Goal: Task Accomplishment & Management: Manage account settings

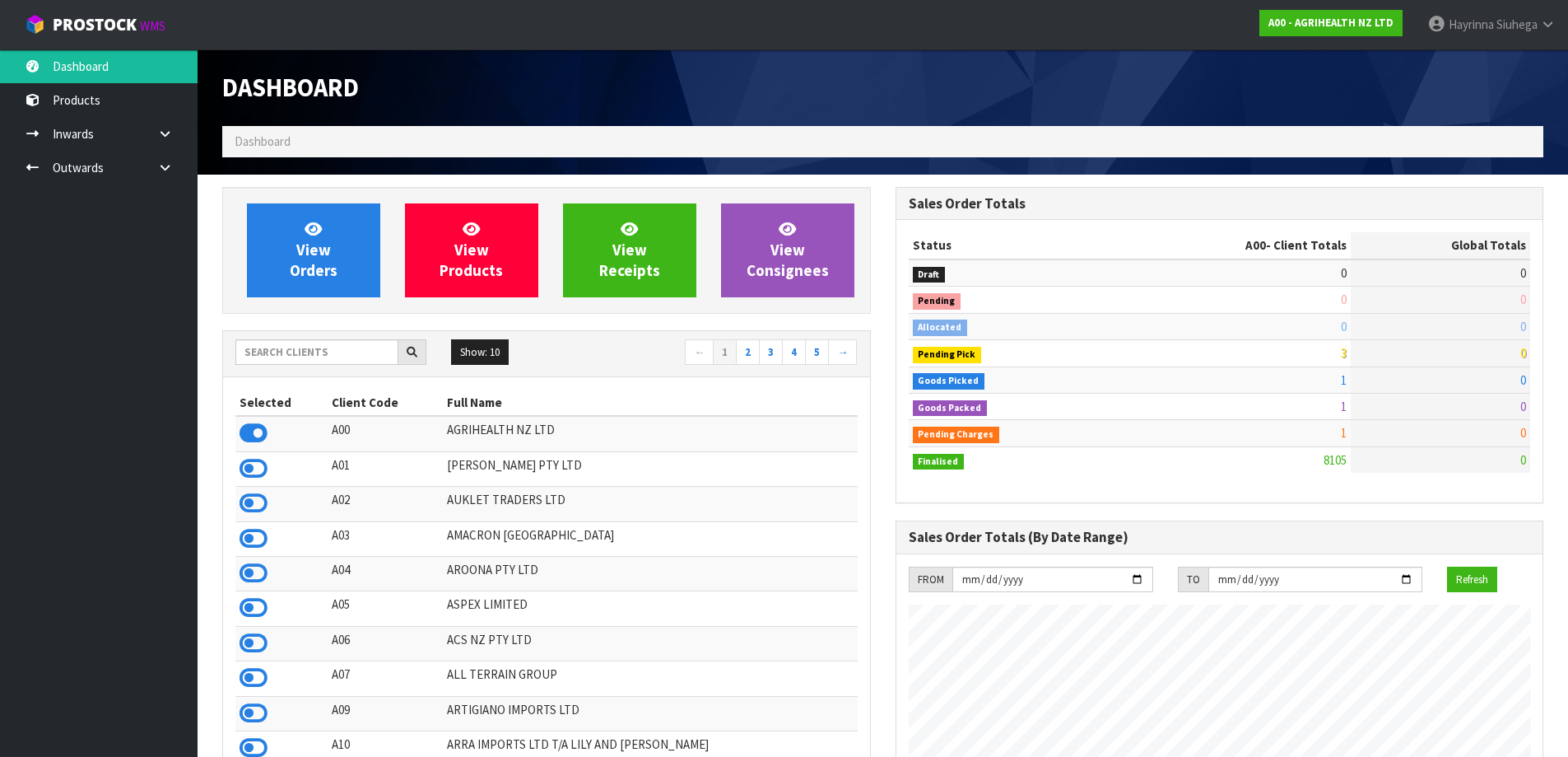
scroll to position [1247, 672]
click at [344, 346] on input "text" at bounding box center [316, 352] width 163 height 26
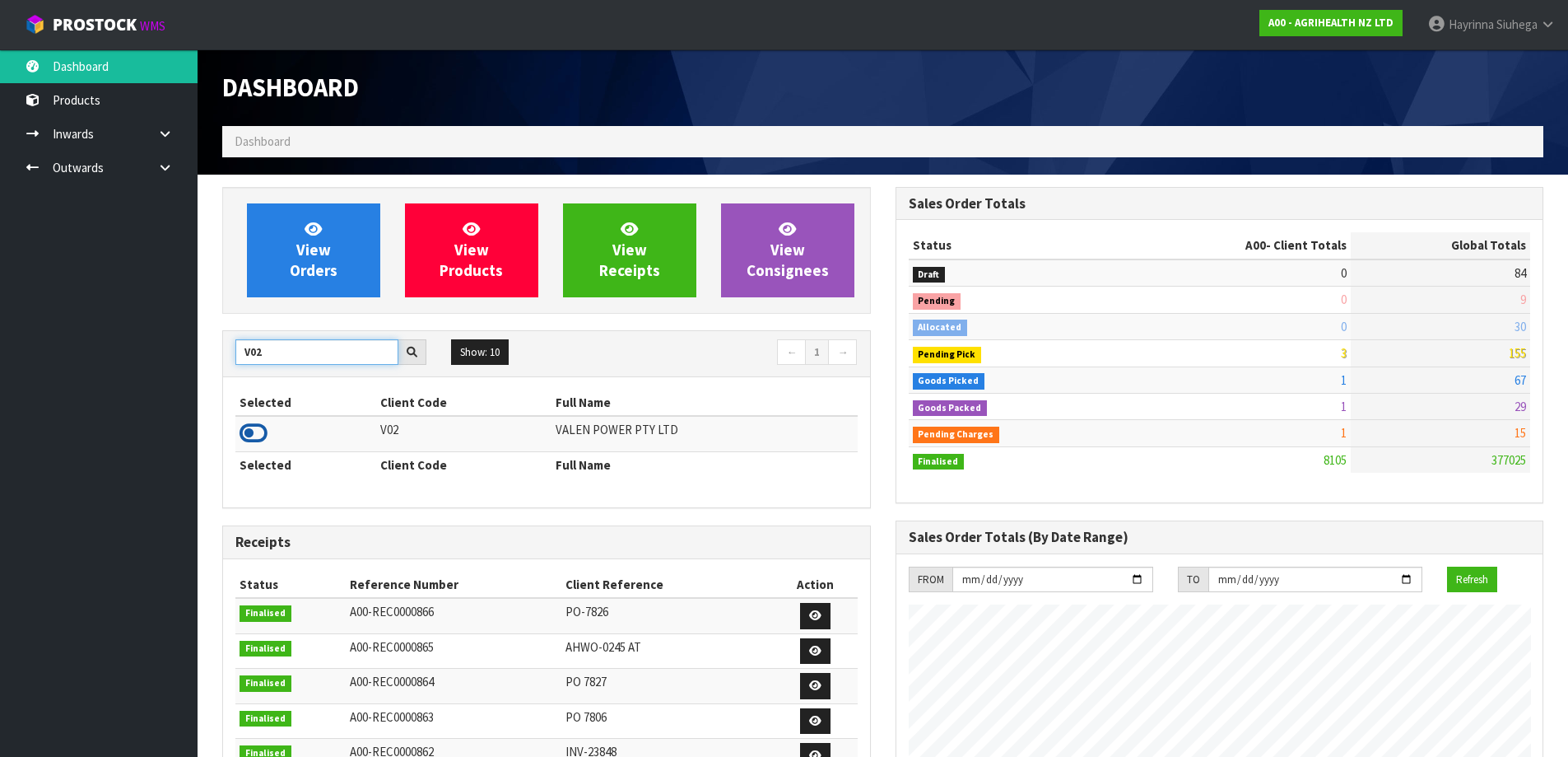
type input "V02"
click at [249, 428] on icon at bounding box center [253, 432] width 28 height 25
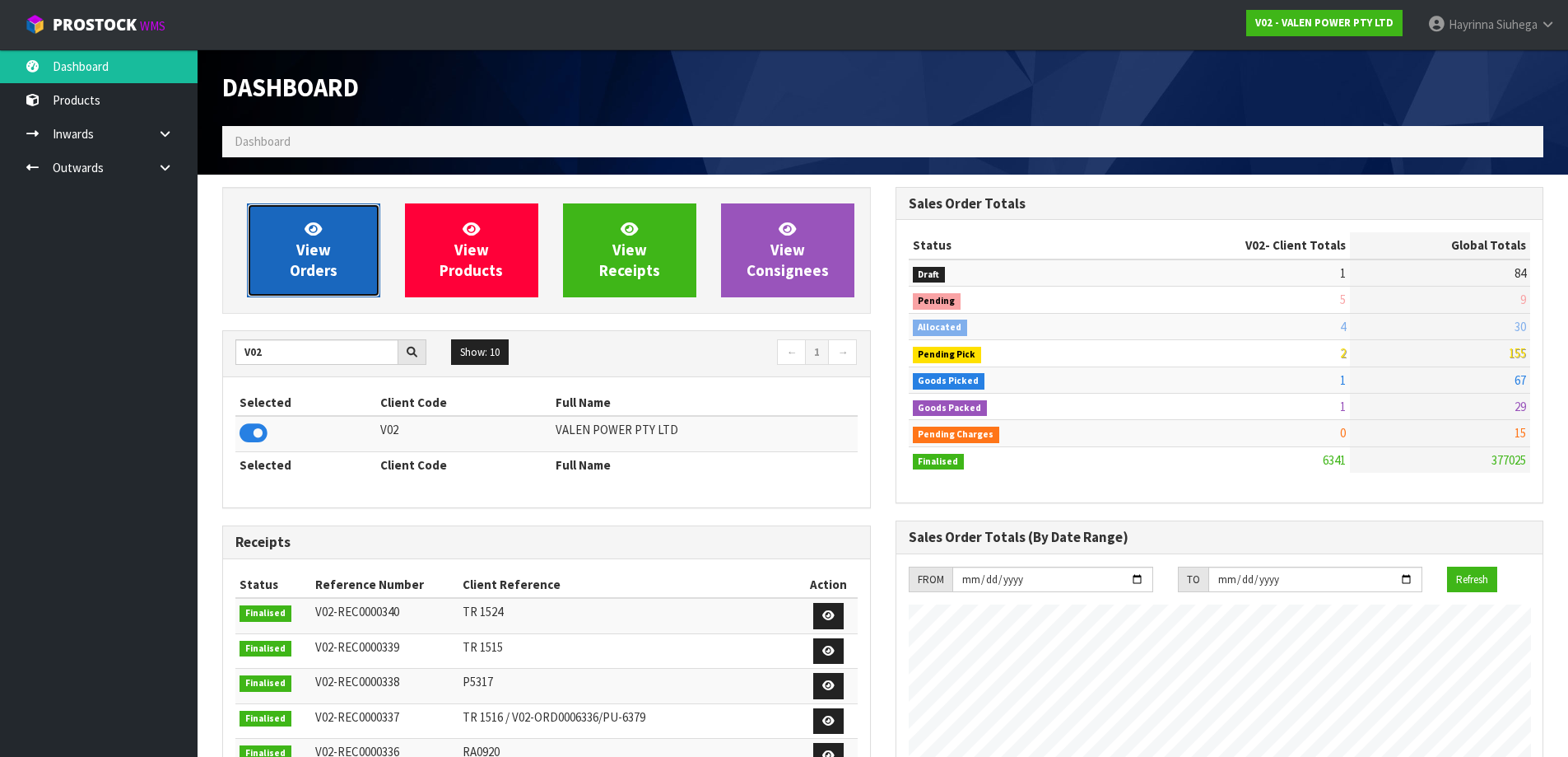
click at [303, 243] on span "View Orders" at bounding box center [314, 250] width 47 height 62
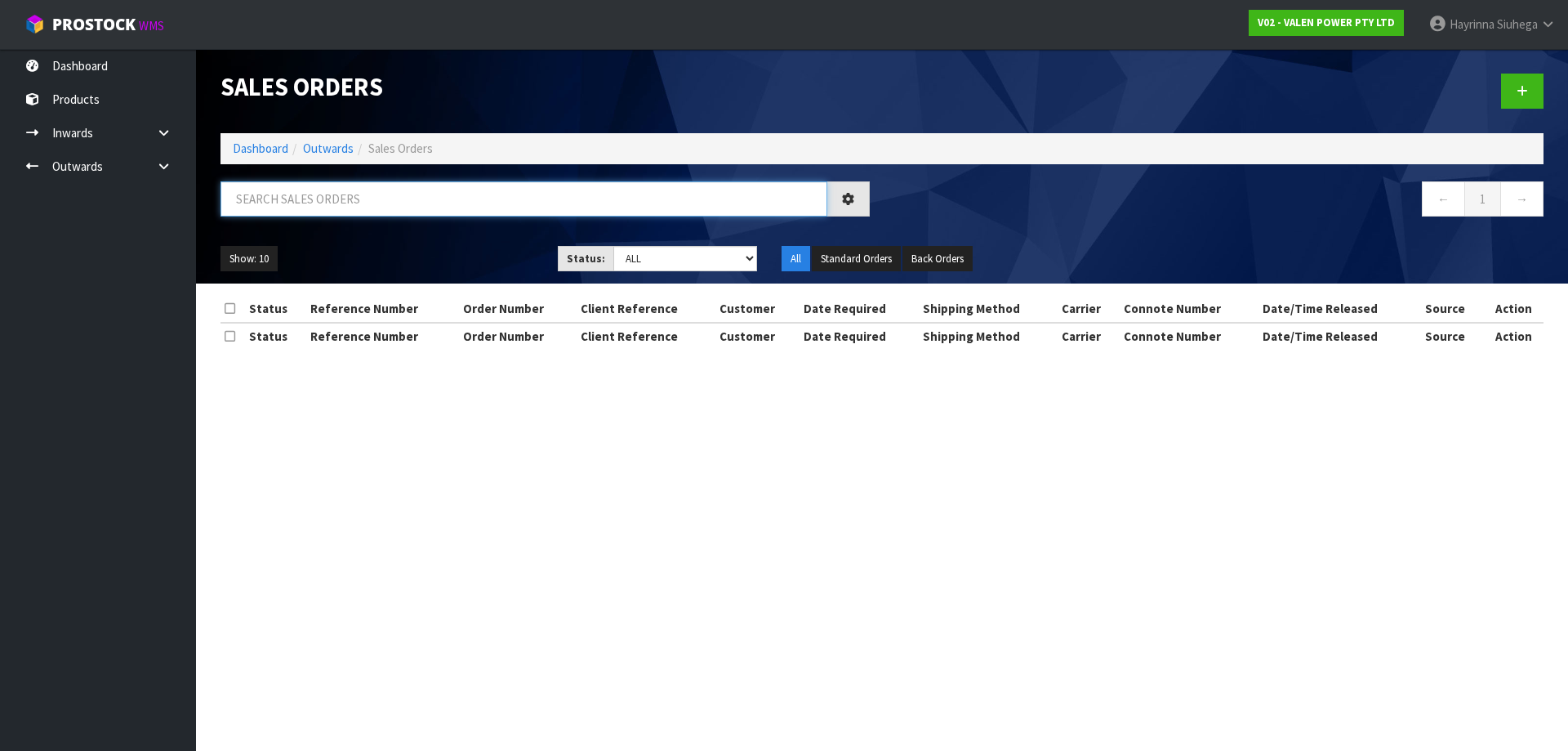
click at [413, 196] on input "text" at bounding box center [524, 198] width 607 height 35
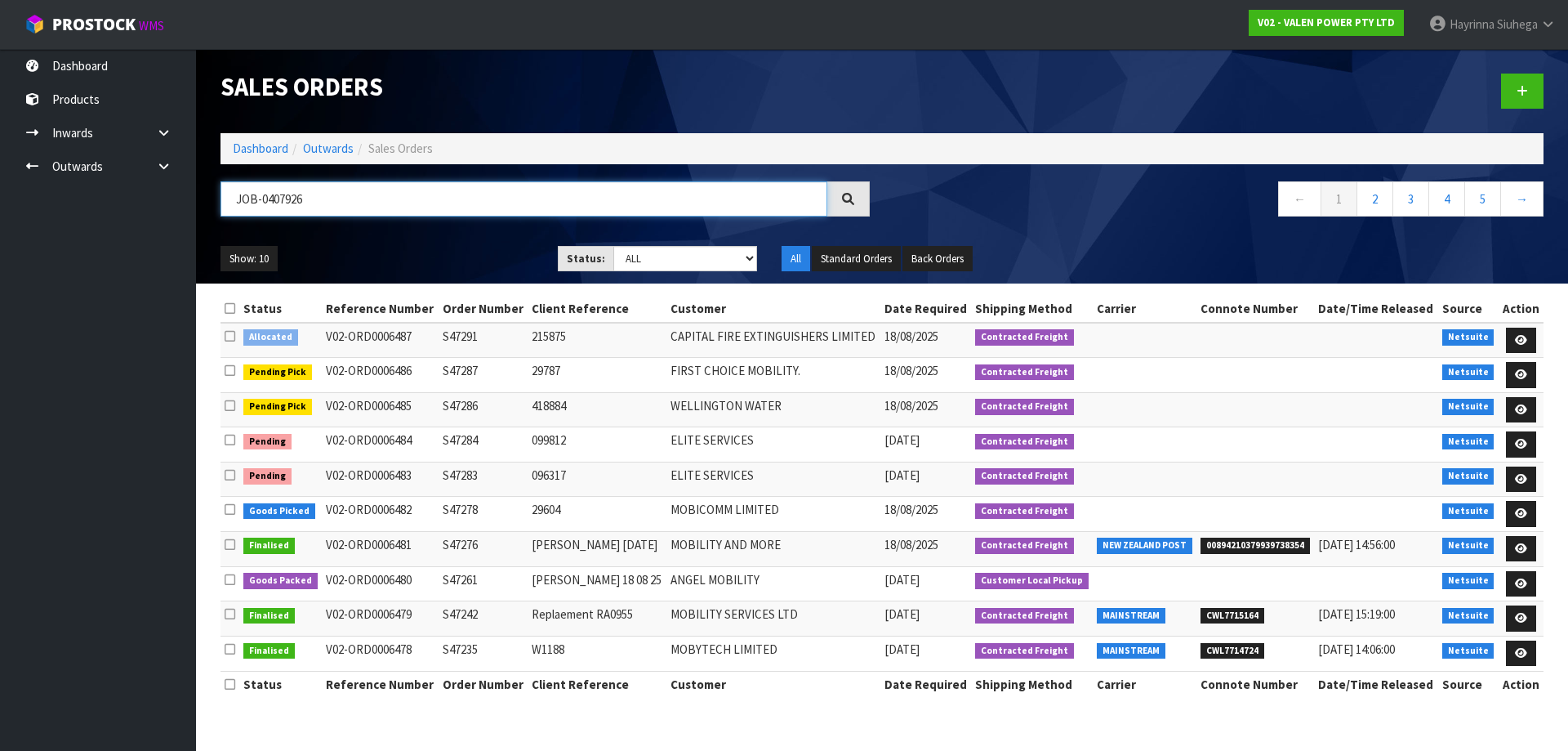
type input "JOB-0407926"
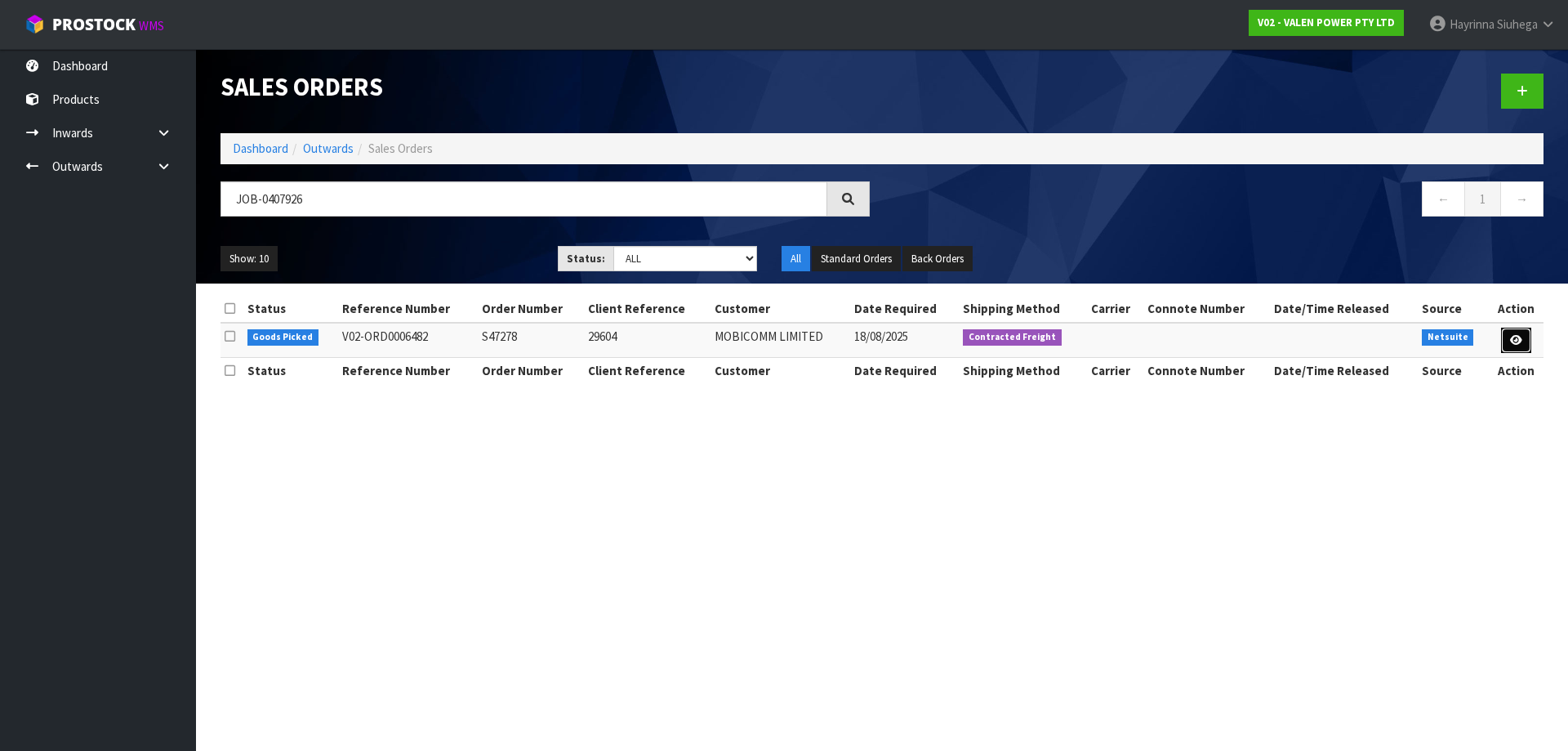
click at [1514, 339] on icon at bounding box center [1516, 340] width 13 height 11
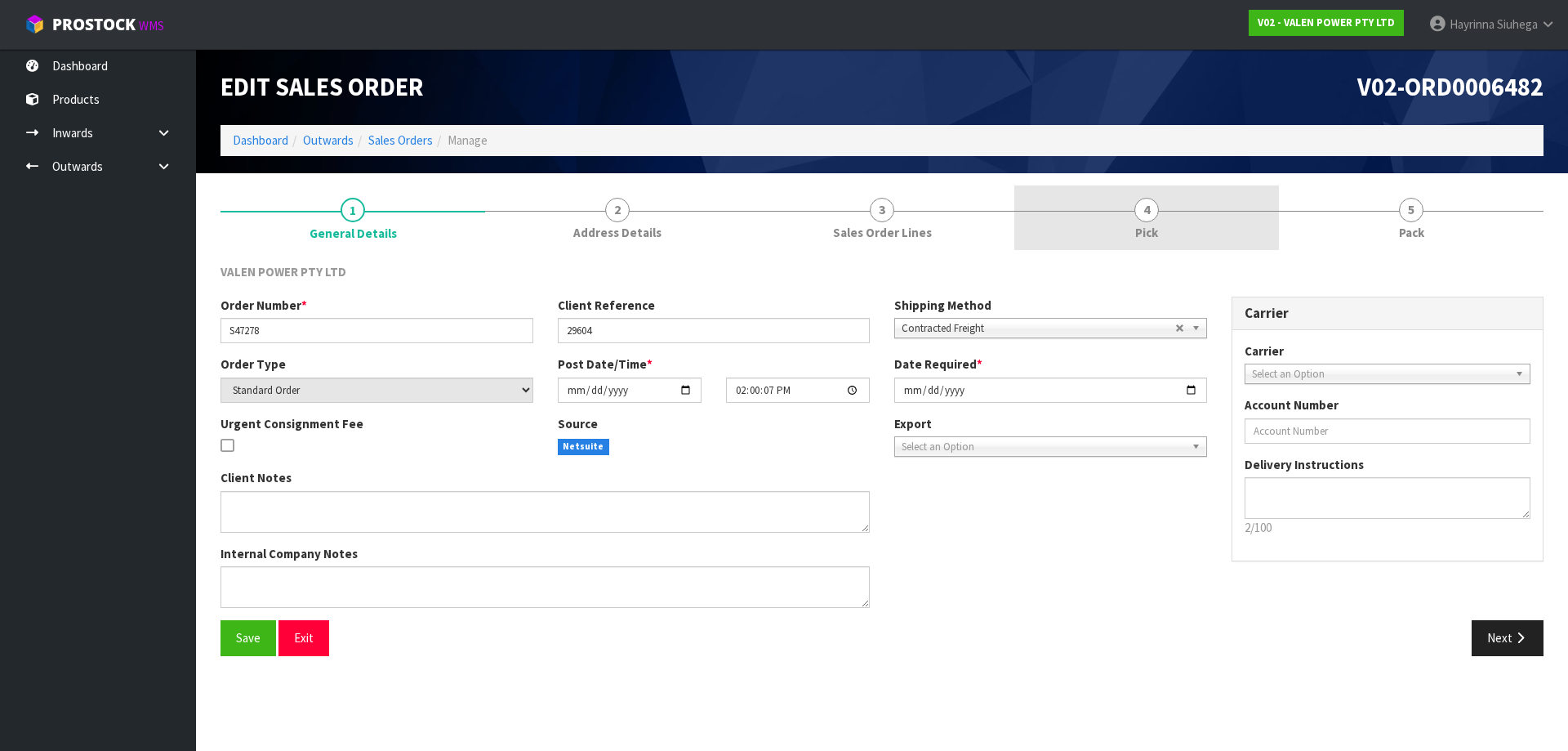
click at [1173, 226] on link "4 Pick" at bounding box center [1146, 217] width 264 height 64
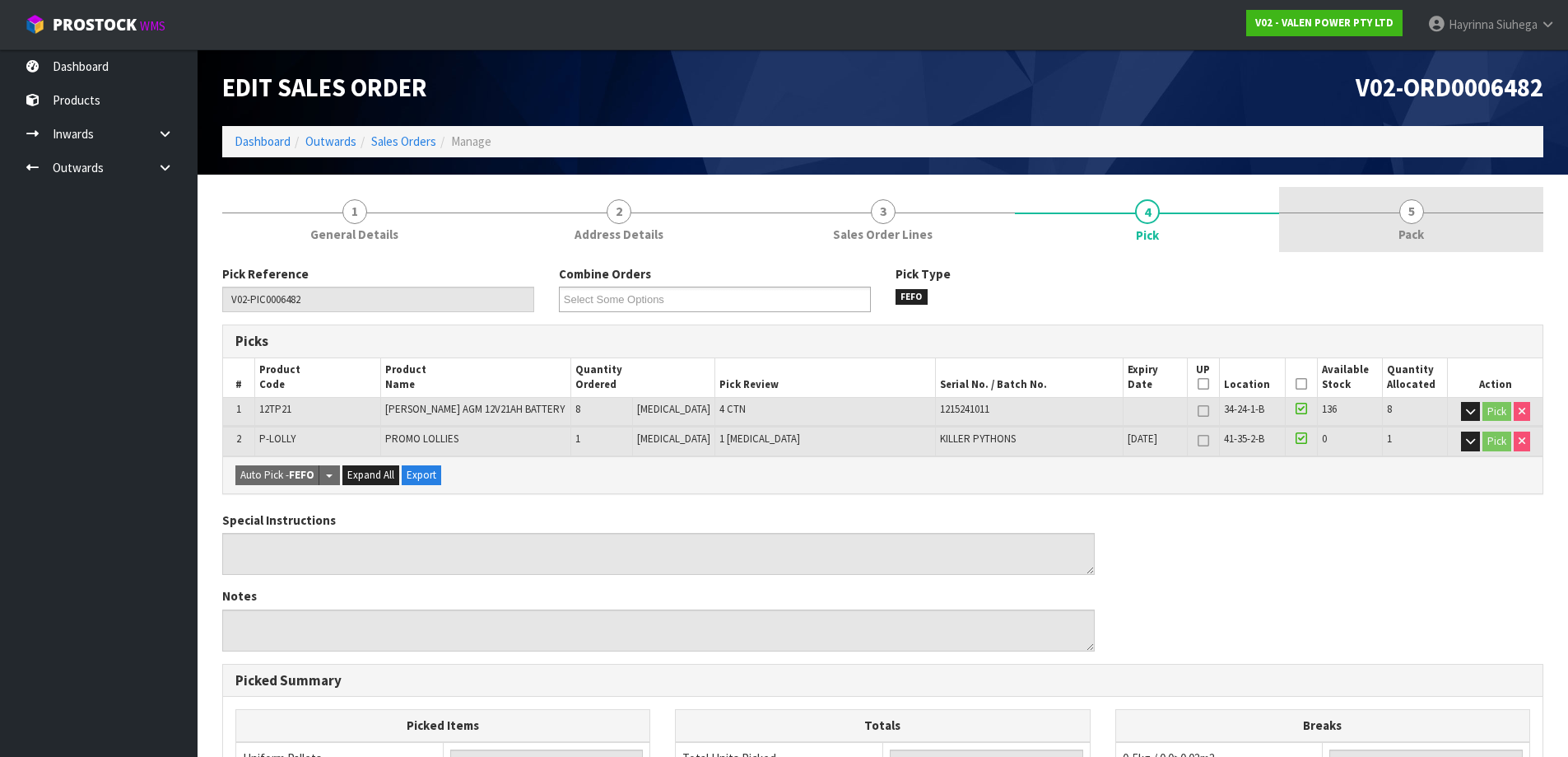
drag, startPoint x: 1438, startPoint y: 227, endPoint x: 1386, endPoint y: 233, distance: 52.3
click at [1437, 227] on link "5 Pack" at bounding box center [1411, 219] width 264 height 65
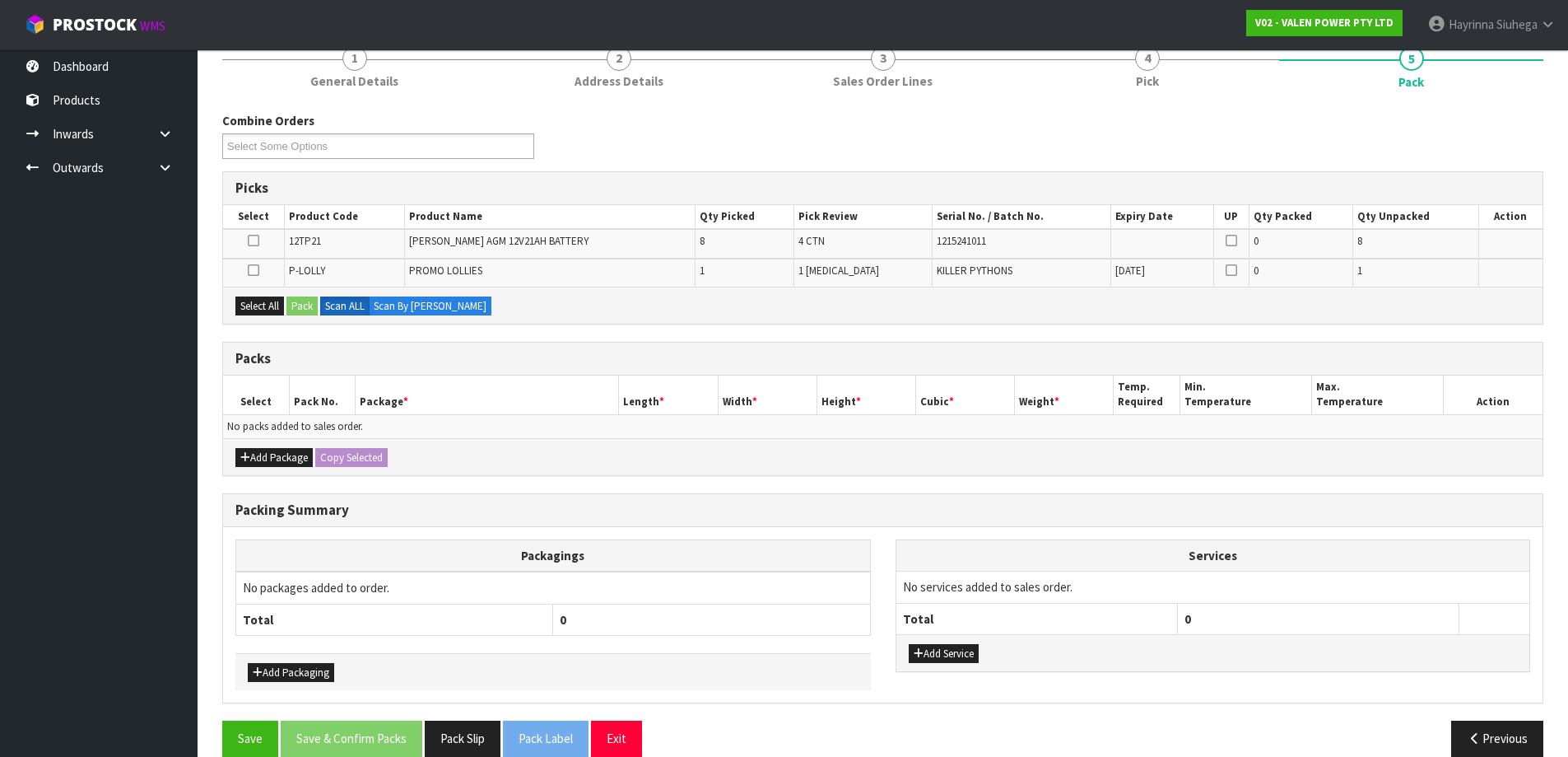
scroll to position [165, 0]
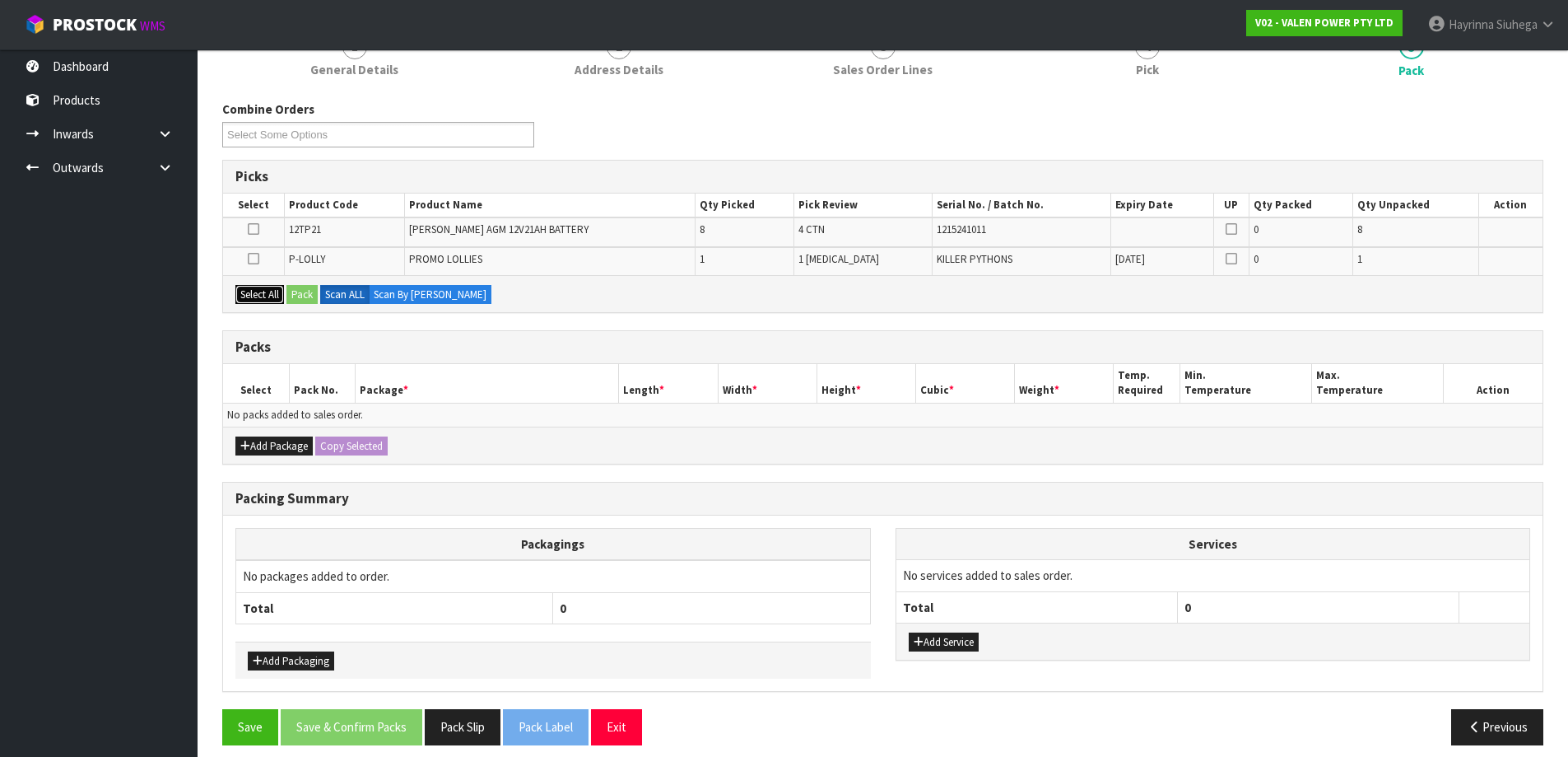
click at [254, 291] on button "Select All" at bounding box center [259, 295] width 48 height 20
click at [269, 444] on button "Add Package" at bounding box center [273, 446] width 77 height 20
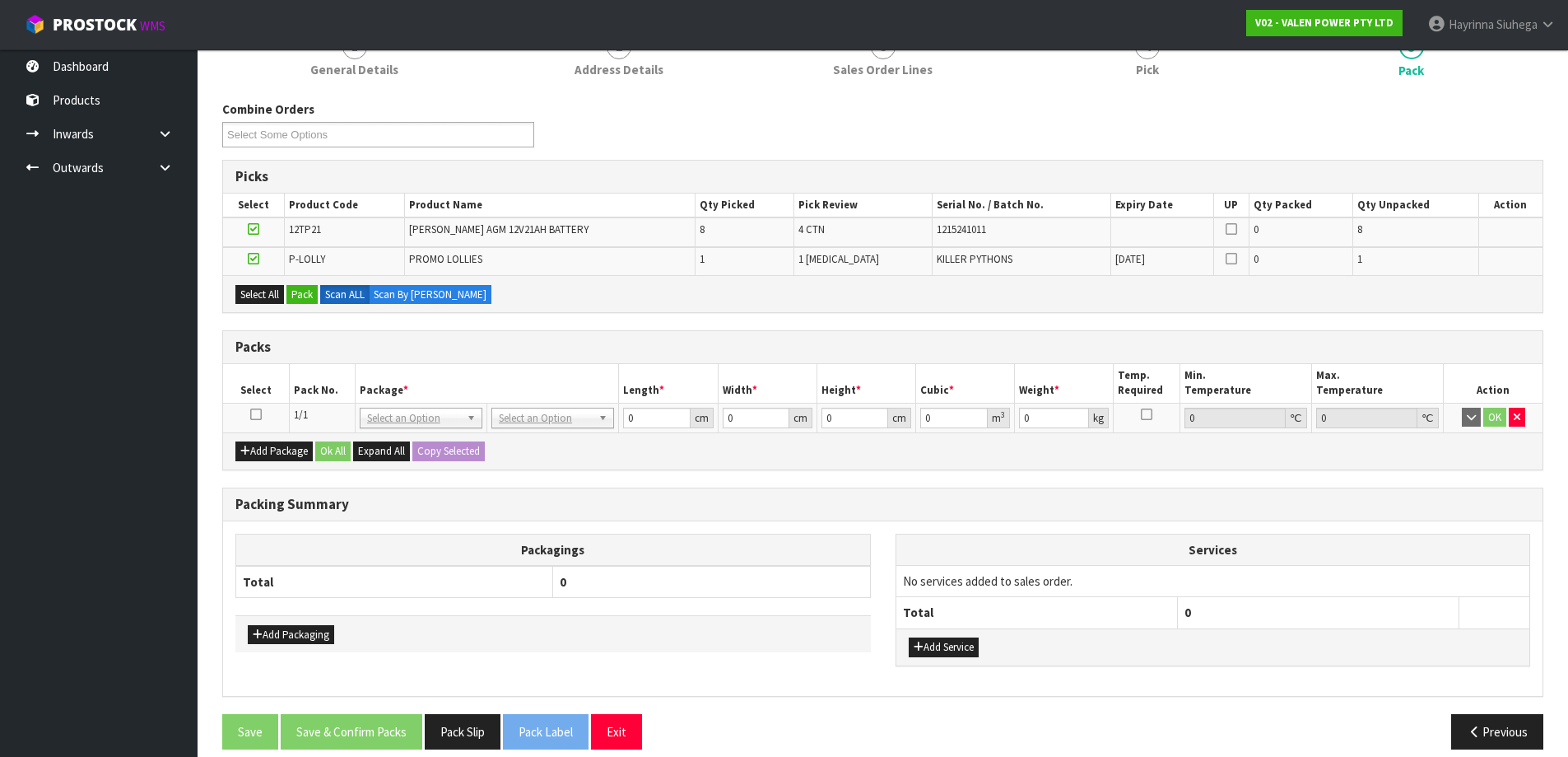
drag, startPoint x: 253, startPoint y: 415, endPoint x: 270, endPoint y: 378, distance: 40.7
click at [254, 415] on icon at bounding box center [255, 414] width 12 height 1
drag, startPoint x: 301, startPoint y: 294, endPoint x: 317, endPoint y: 298, distance: 16.5
click at [302, 294] on button "Pack" at bounding box center [302, 295] width 31 height 20
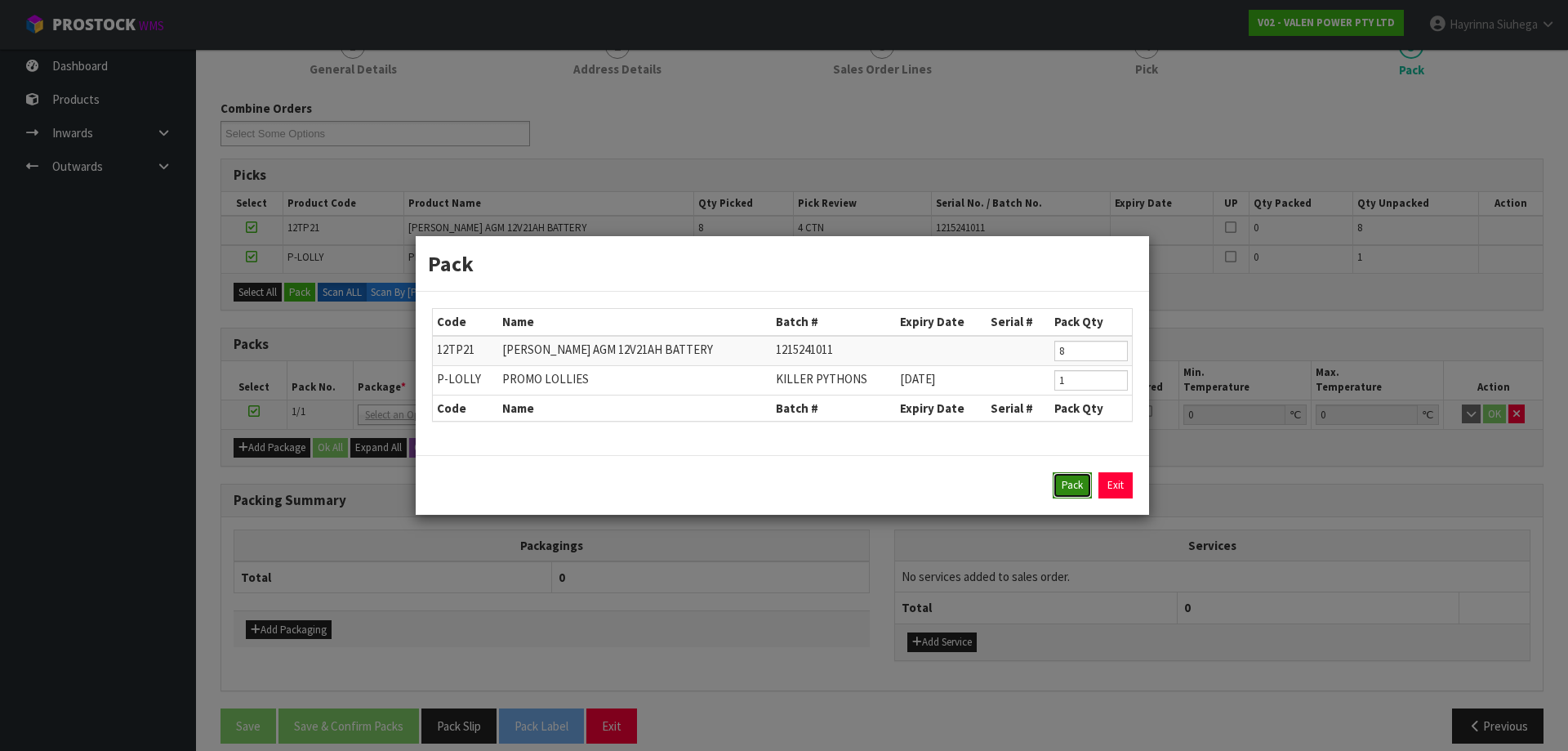
click at [1072, 490] on button "Pack" at bounding box center [1071, 485] width 39 height 26
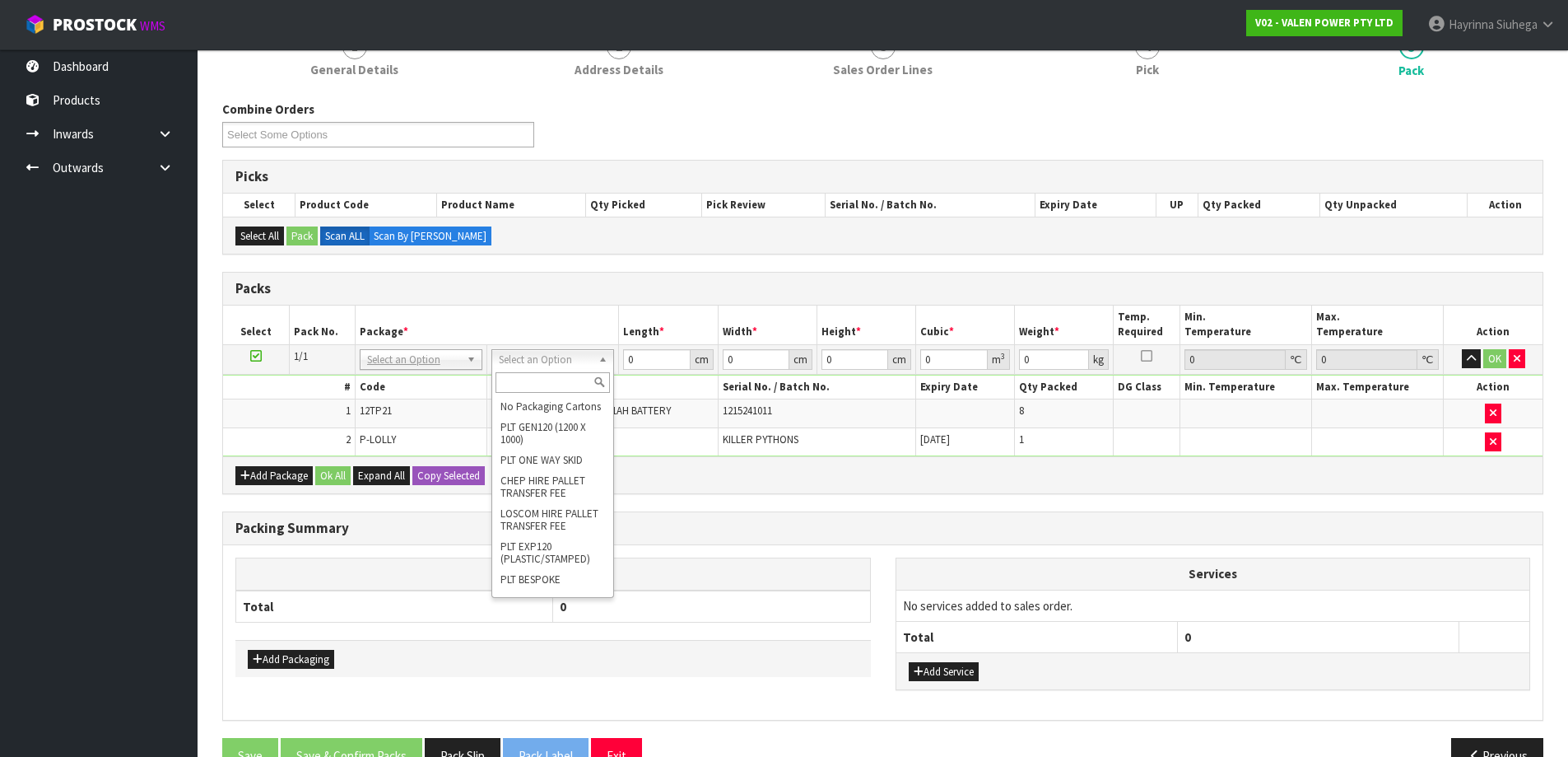
click at [553, 373] on input "text" at bounding box center [552, 382] width 114 height 21
type input "SKID"
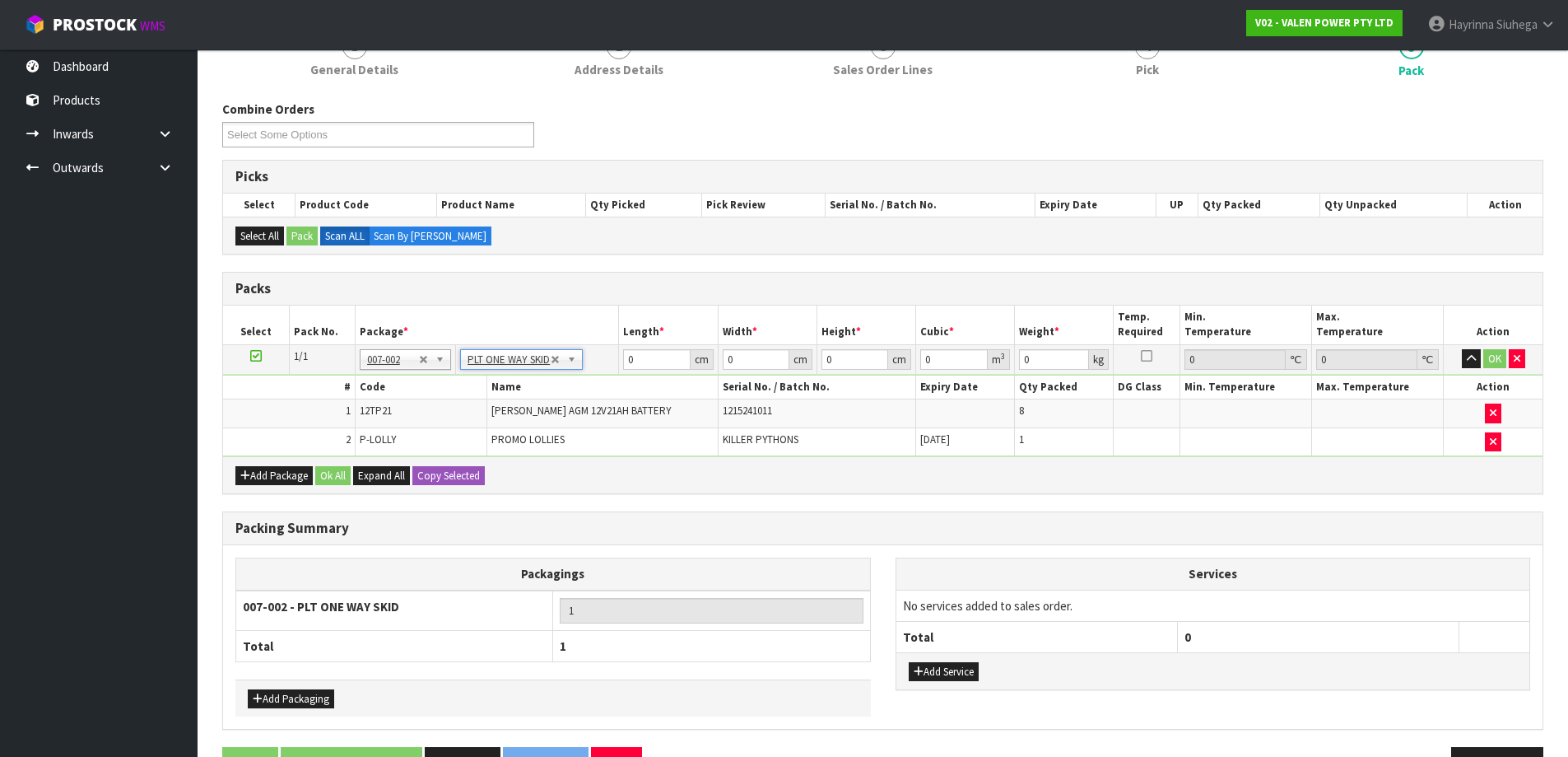
type input "55.32"
click at [629, 359] on input "0" at bounding box center [655, 359] width 67 height 21
type input "41"
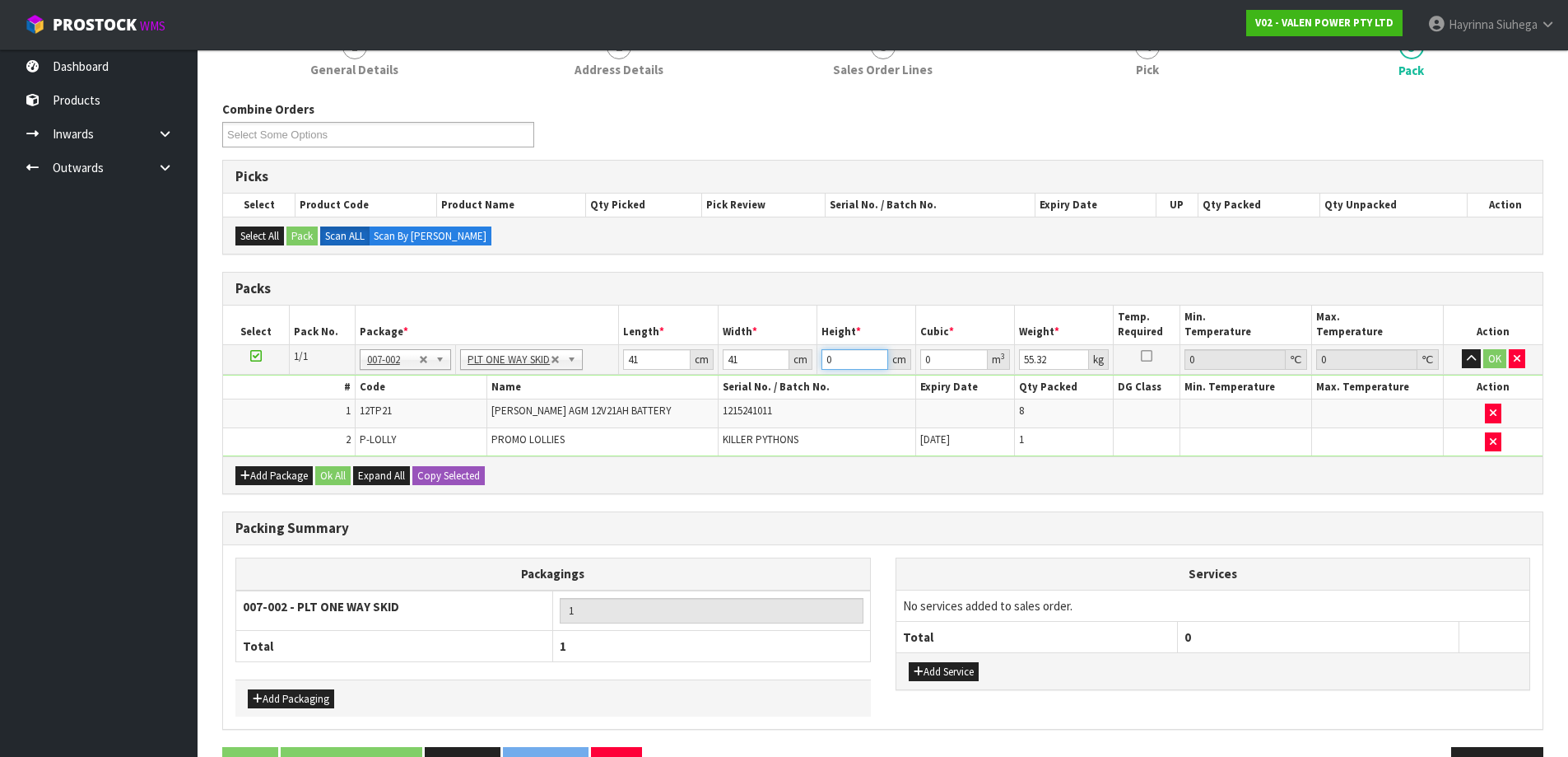
type input "3"
type input "0.005043"
type input "30"
type input "0.05043"
type input "30"
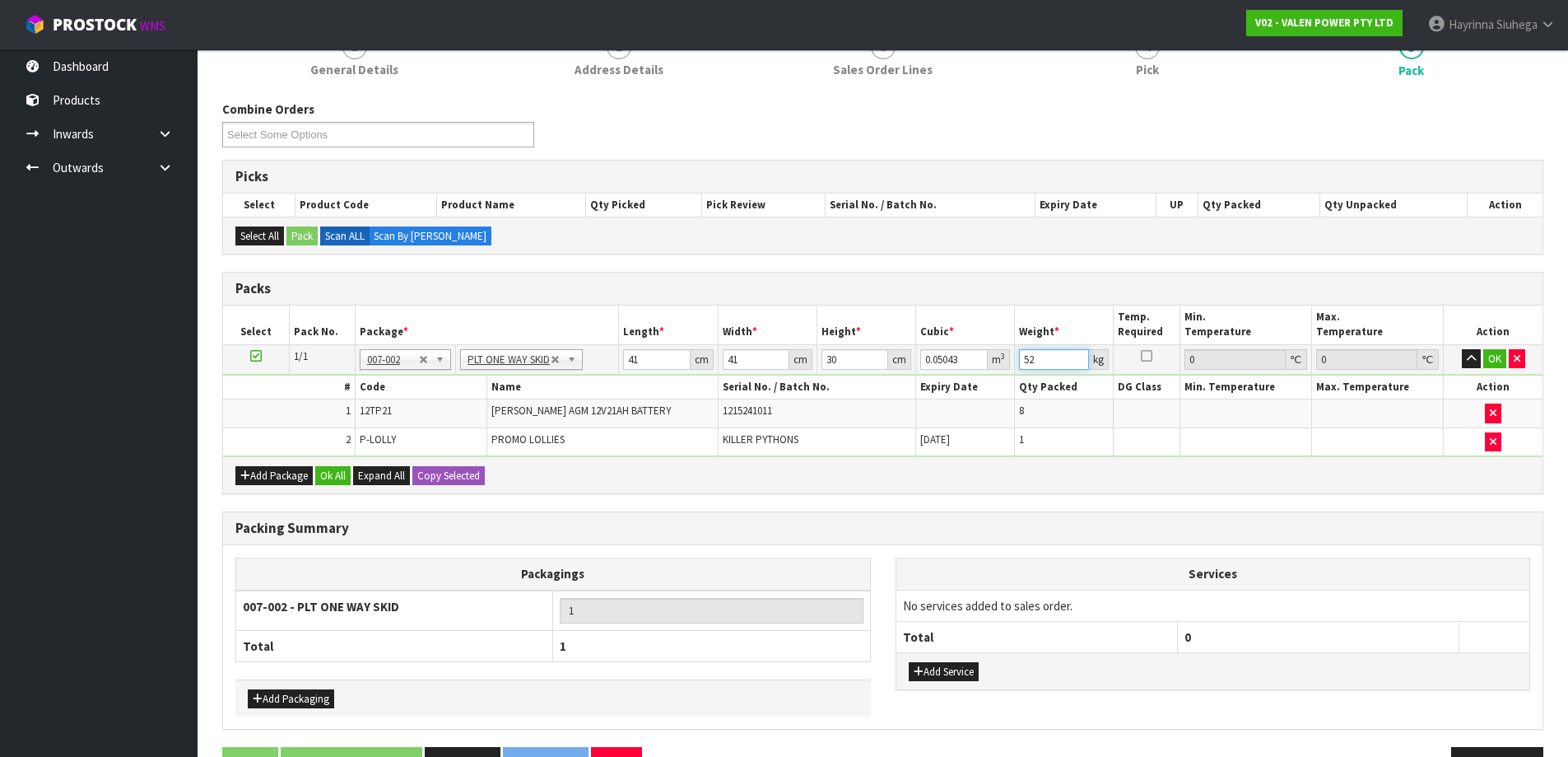
type input "52"
click button "OK" at bounding box center [1494, 359] width 23 height 20
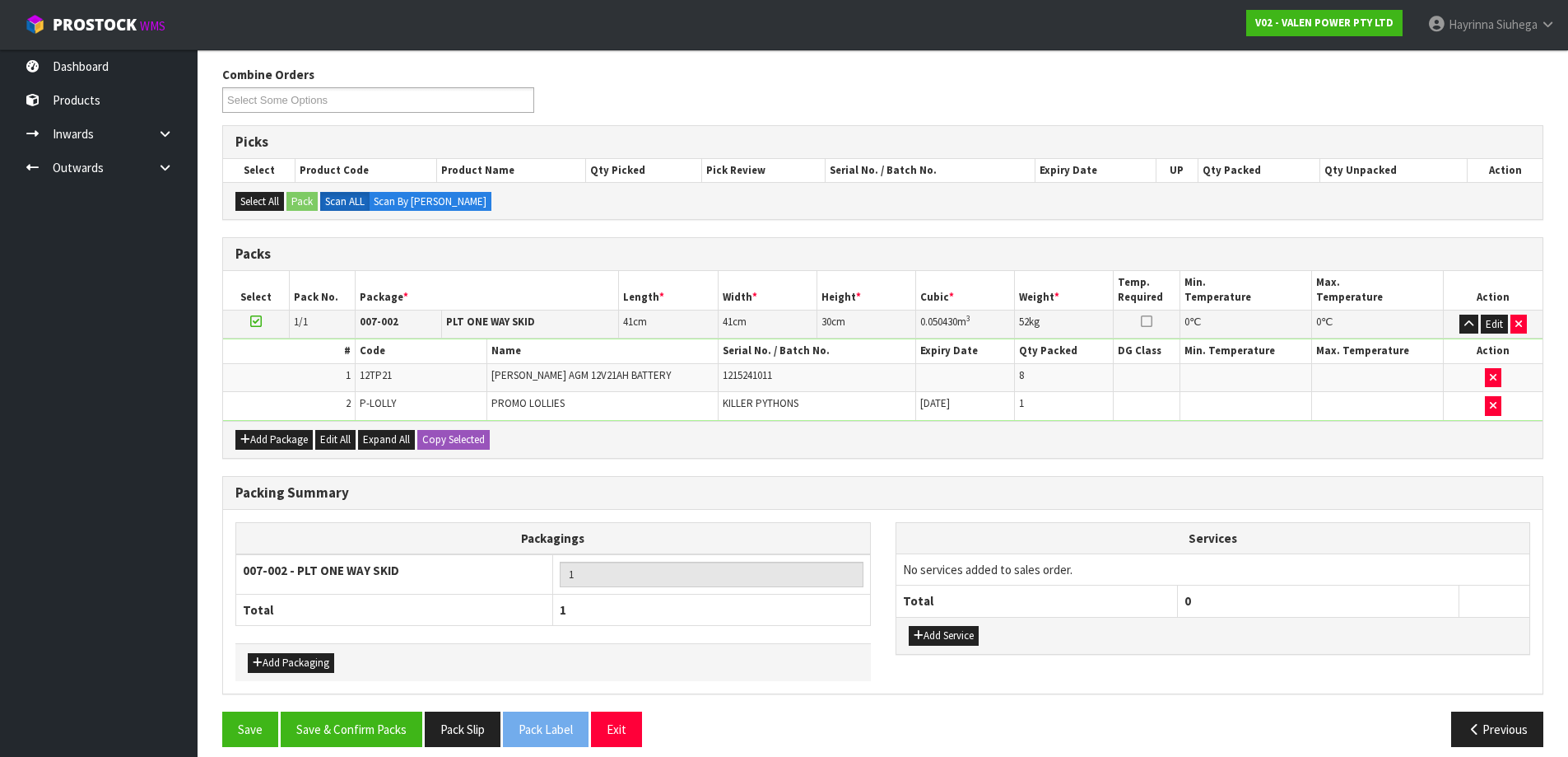
scroll to position [214, 0]
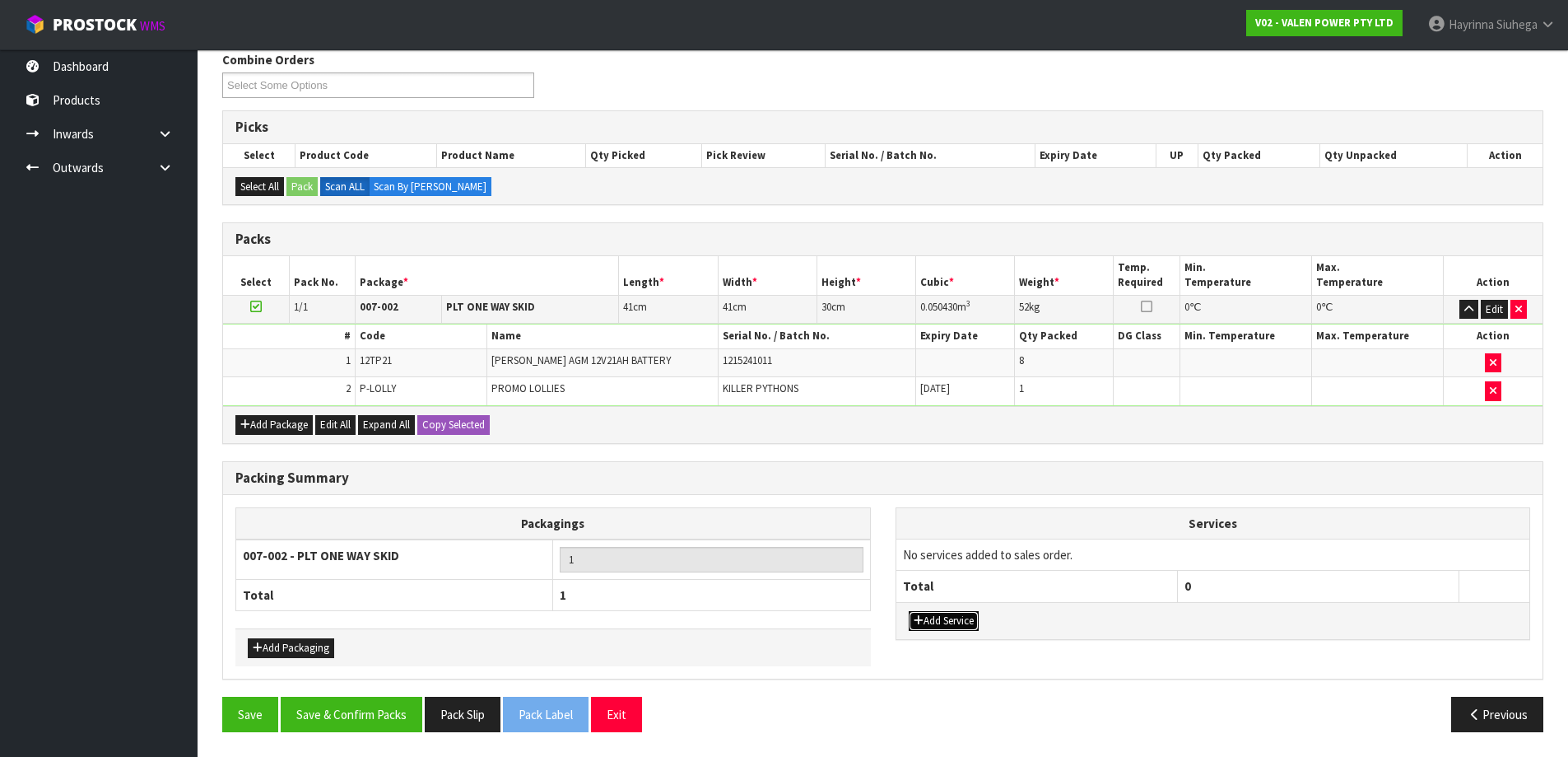
click at [949, 620] on button "Add Service" at bounding box center [944, 621] width 70 height 20
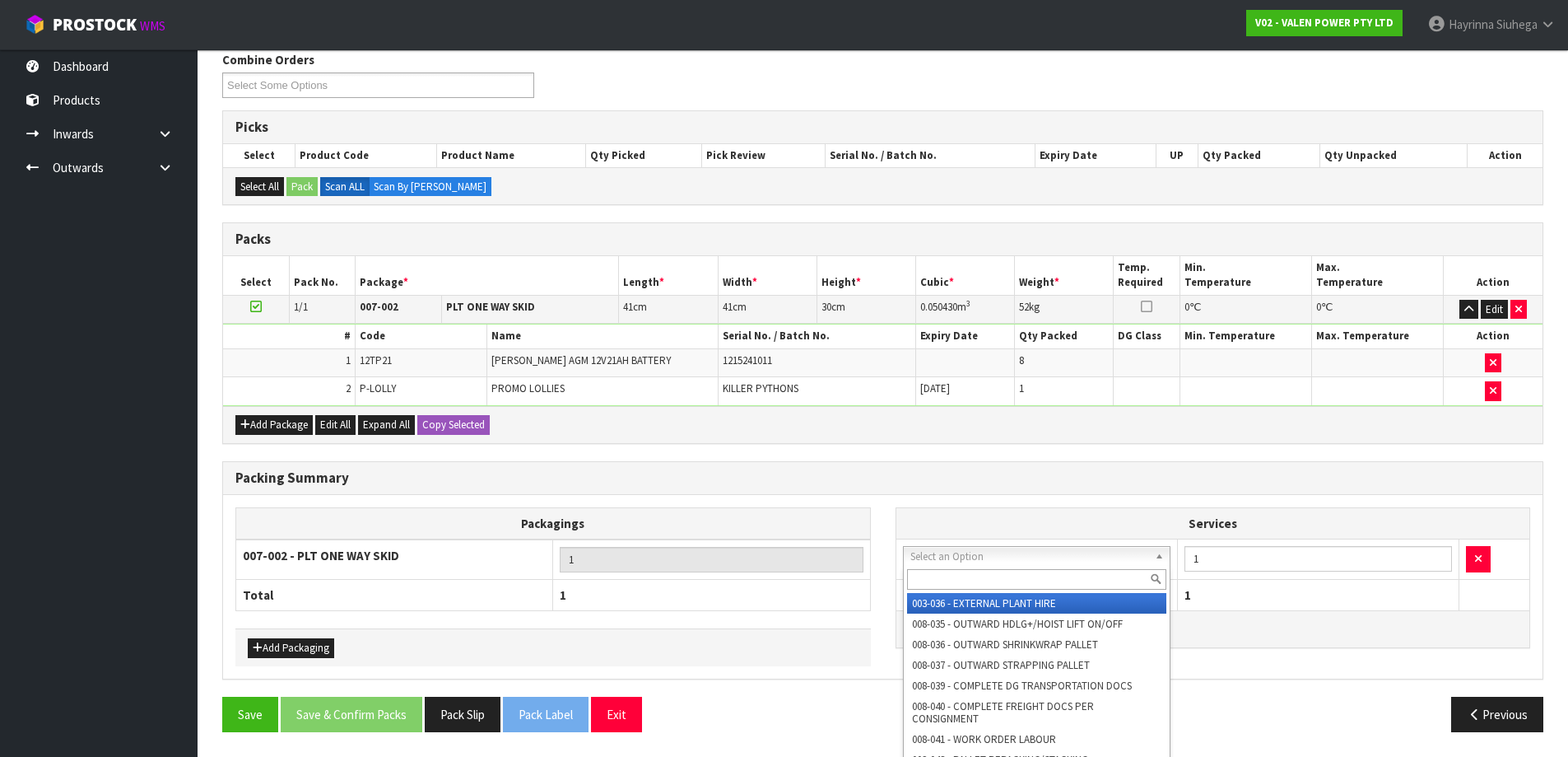
click at [964, 585] on input "text" at bounding box center [1037, 579] width 260 height 21
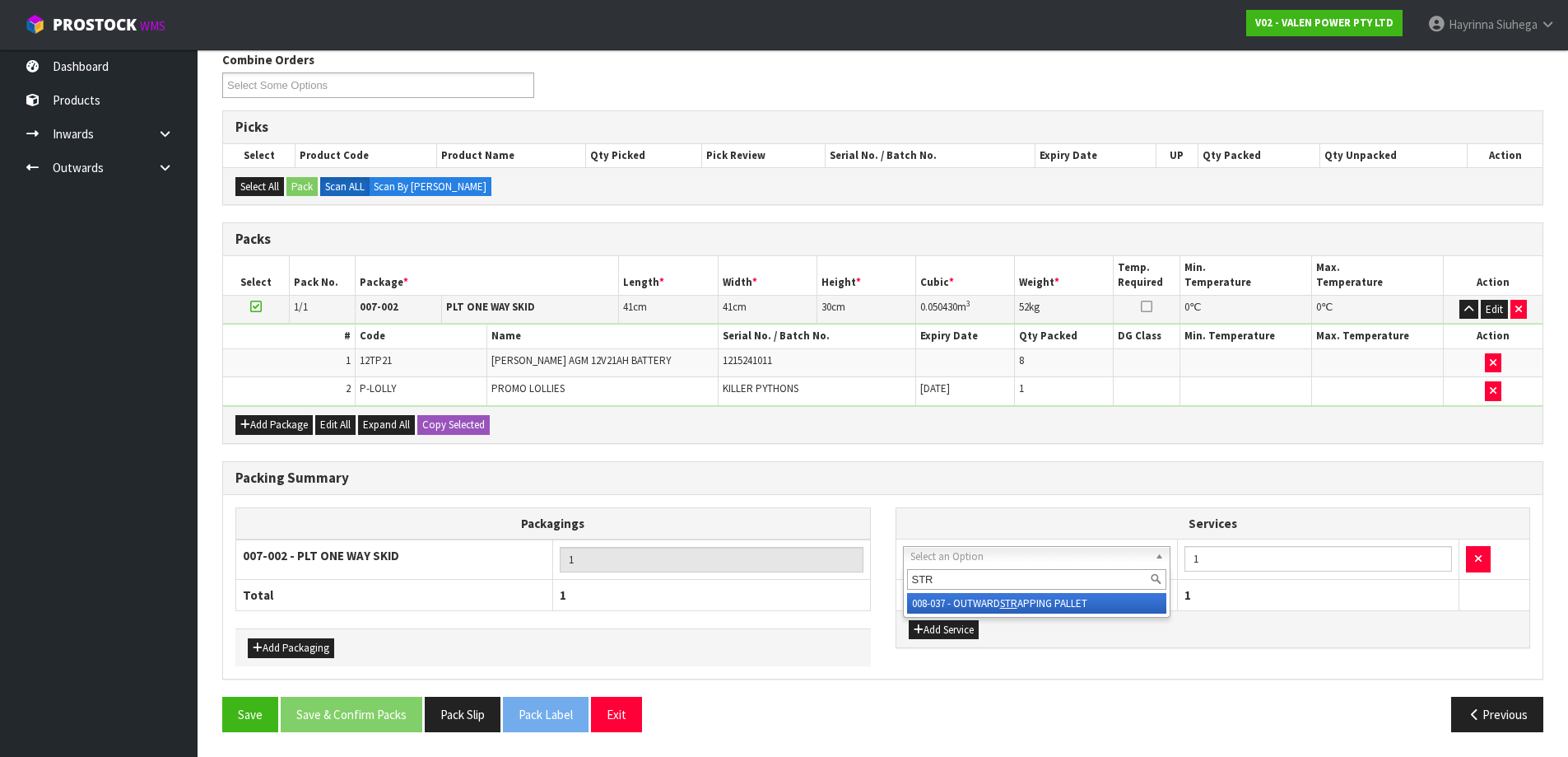
type input "STR"
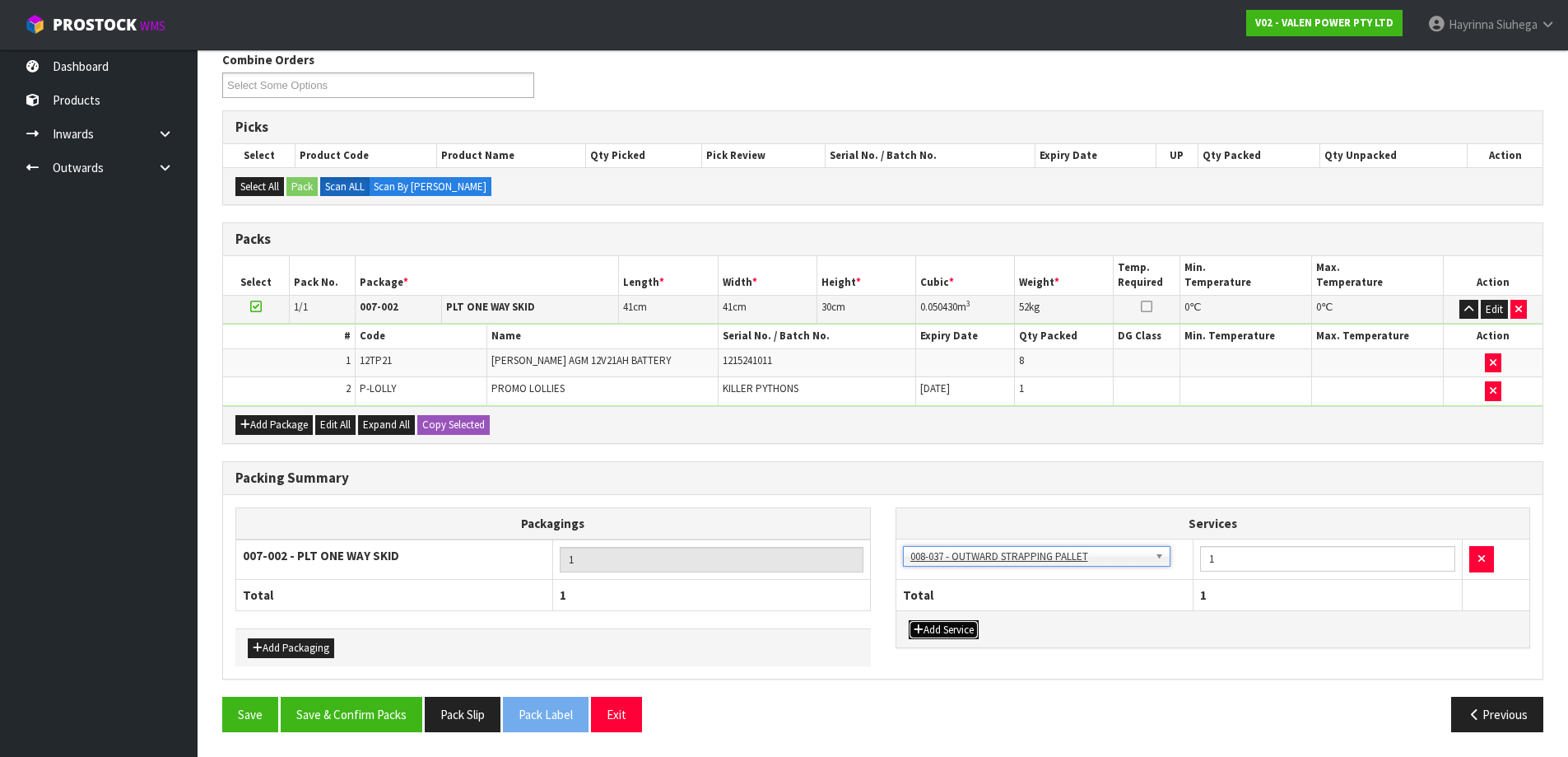
click at [943, 630] on button "Add Service" at bounding box center [944, 630] width 70 height 20
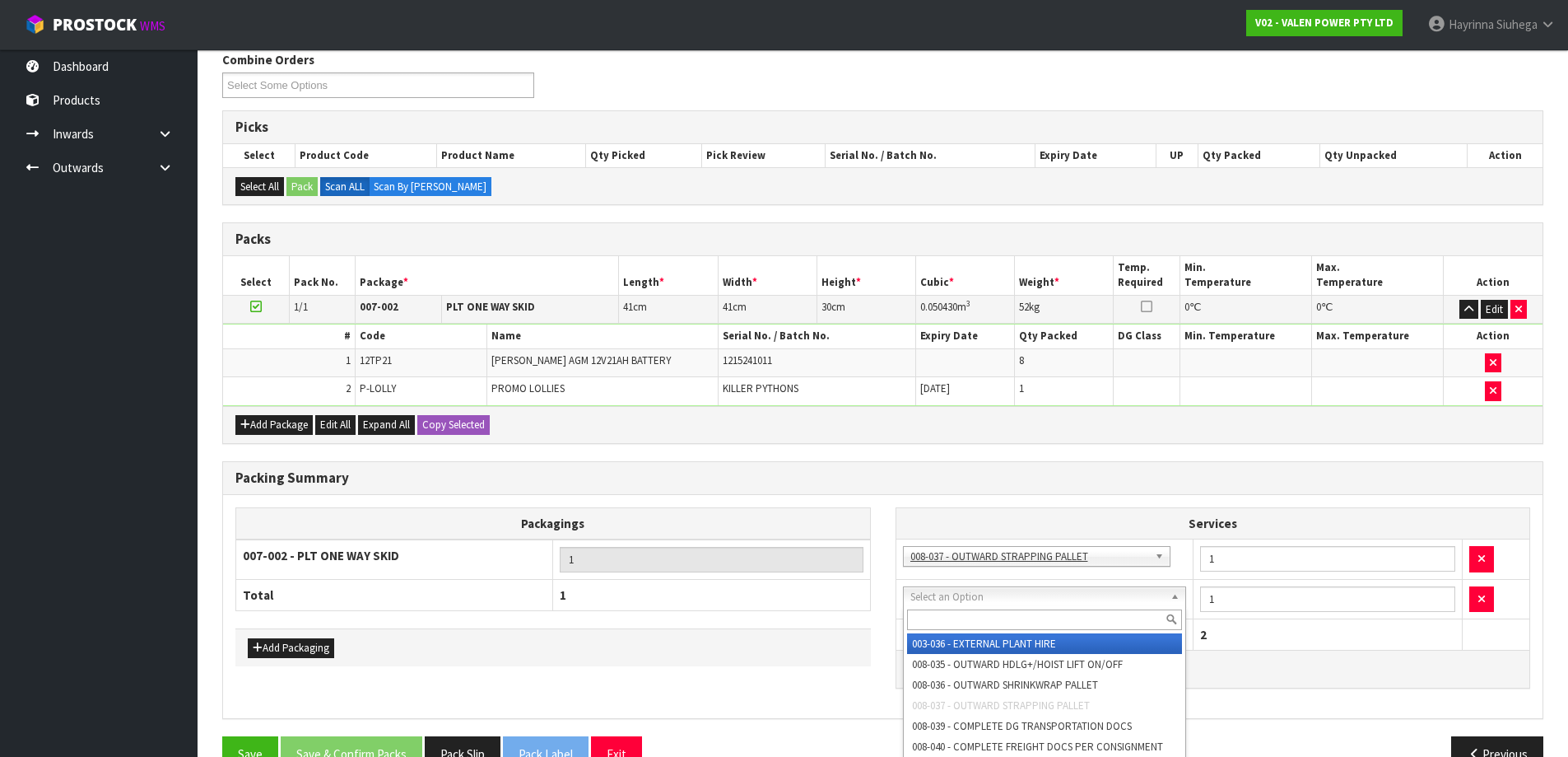
click at [951, 618] on input "text" at bounding box center [1045, 619] width 275 height 21
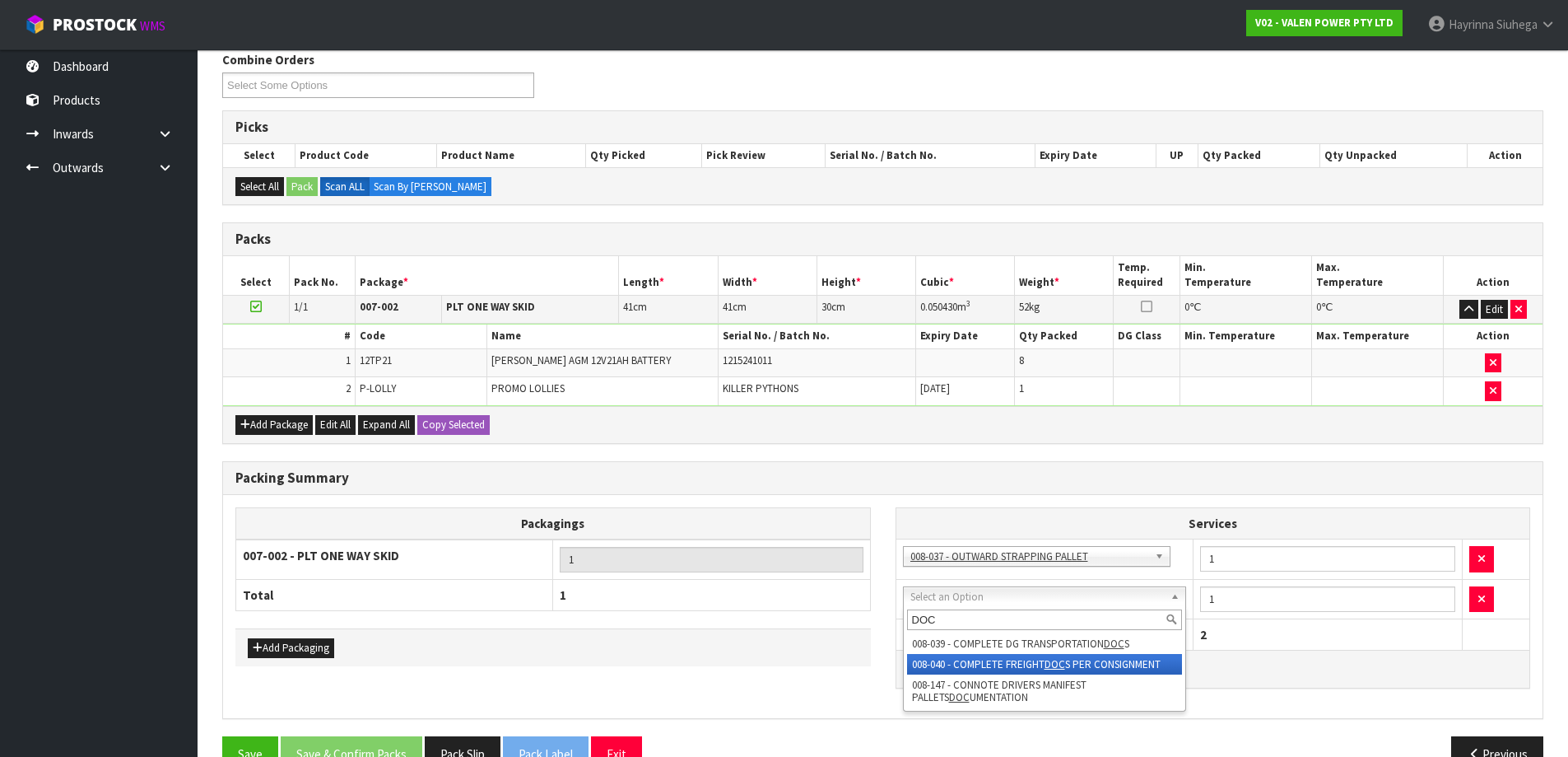
type input "DOC"
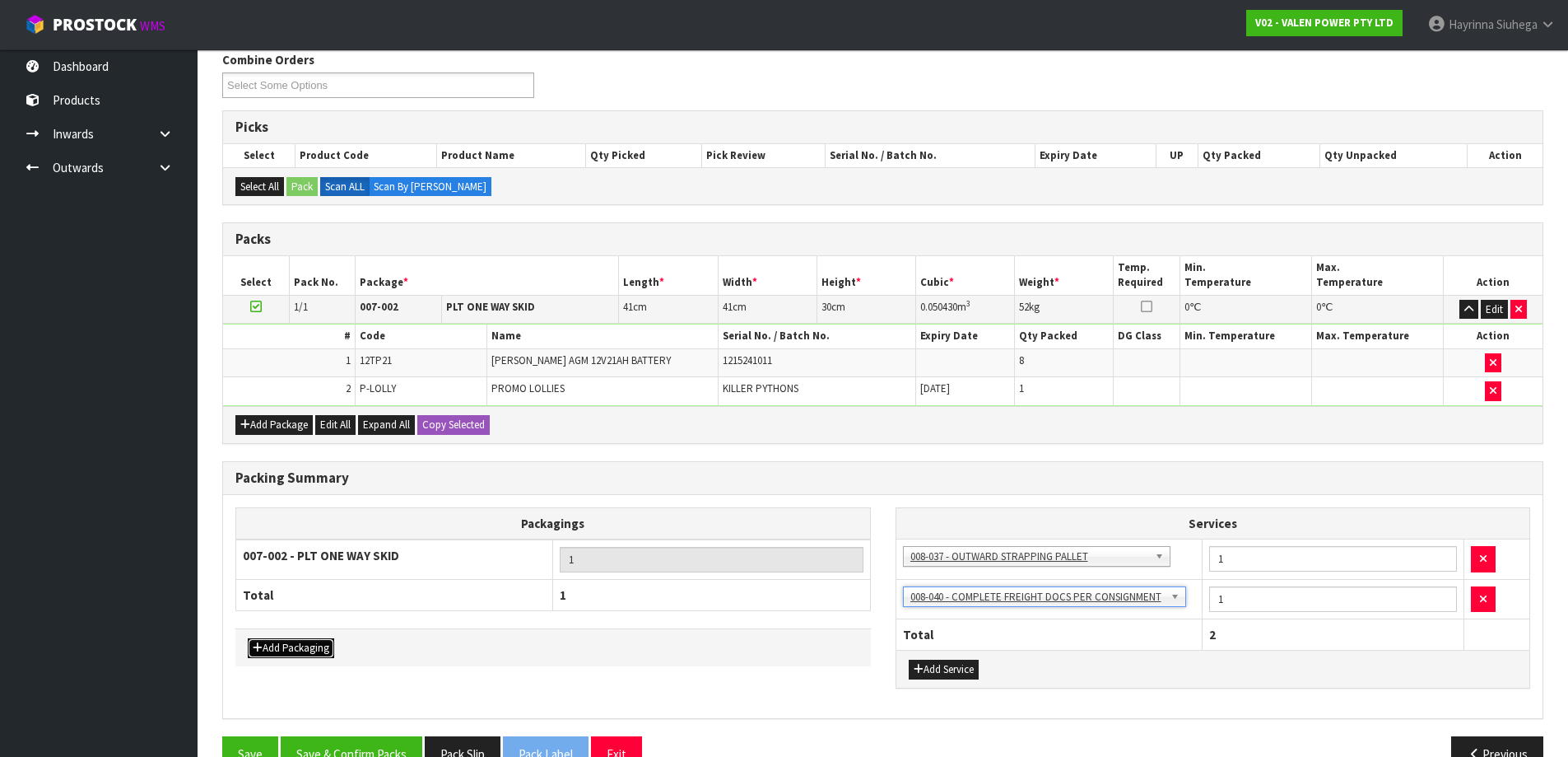
click at [315, 643] on button "Add Packaging" at bounding box center [291, 648] width 87 height 20
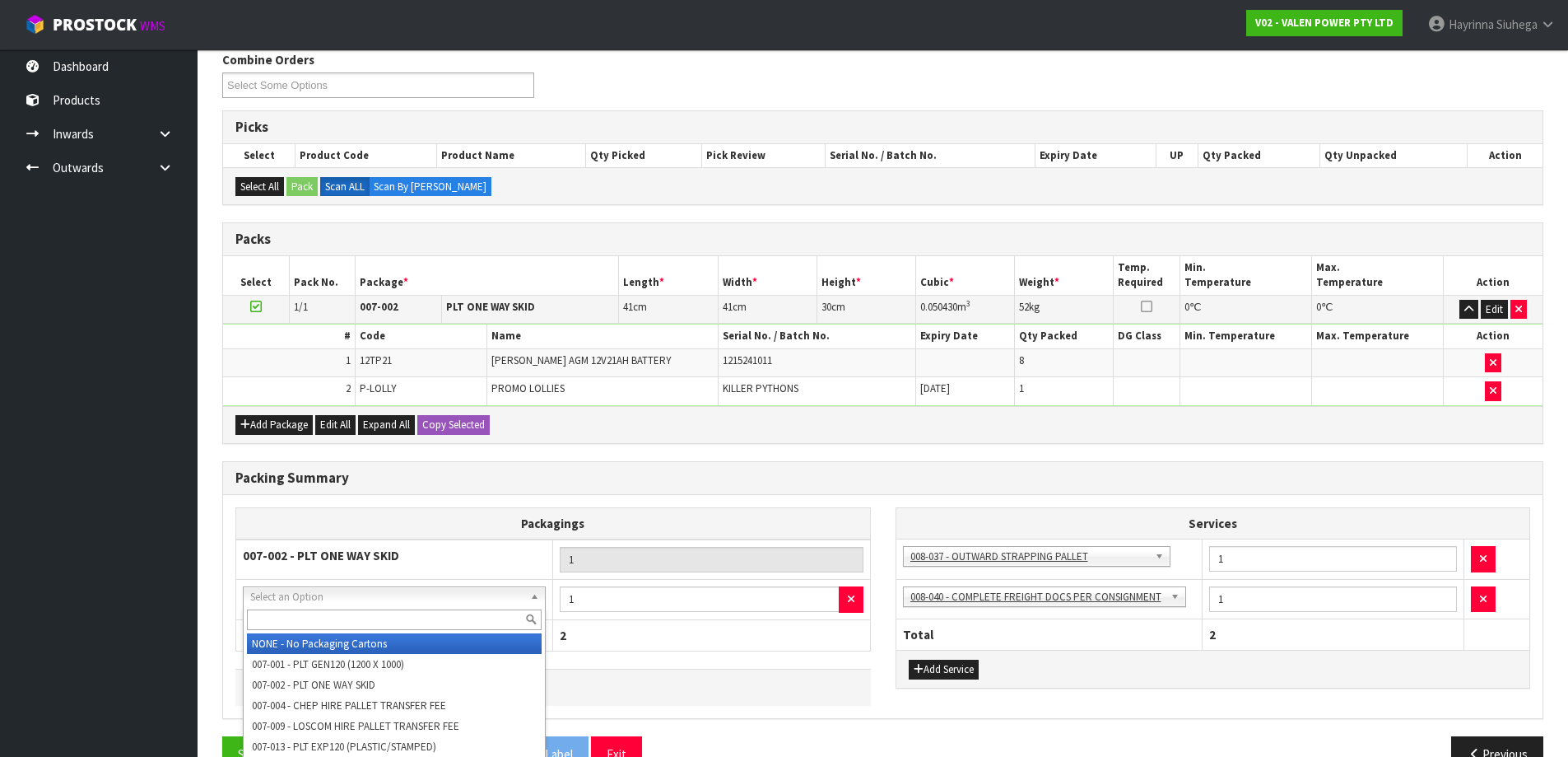
click at [339, 611] on input "text" at bounding box center [394, 619] width 294 height 21
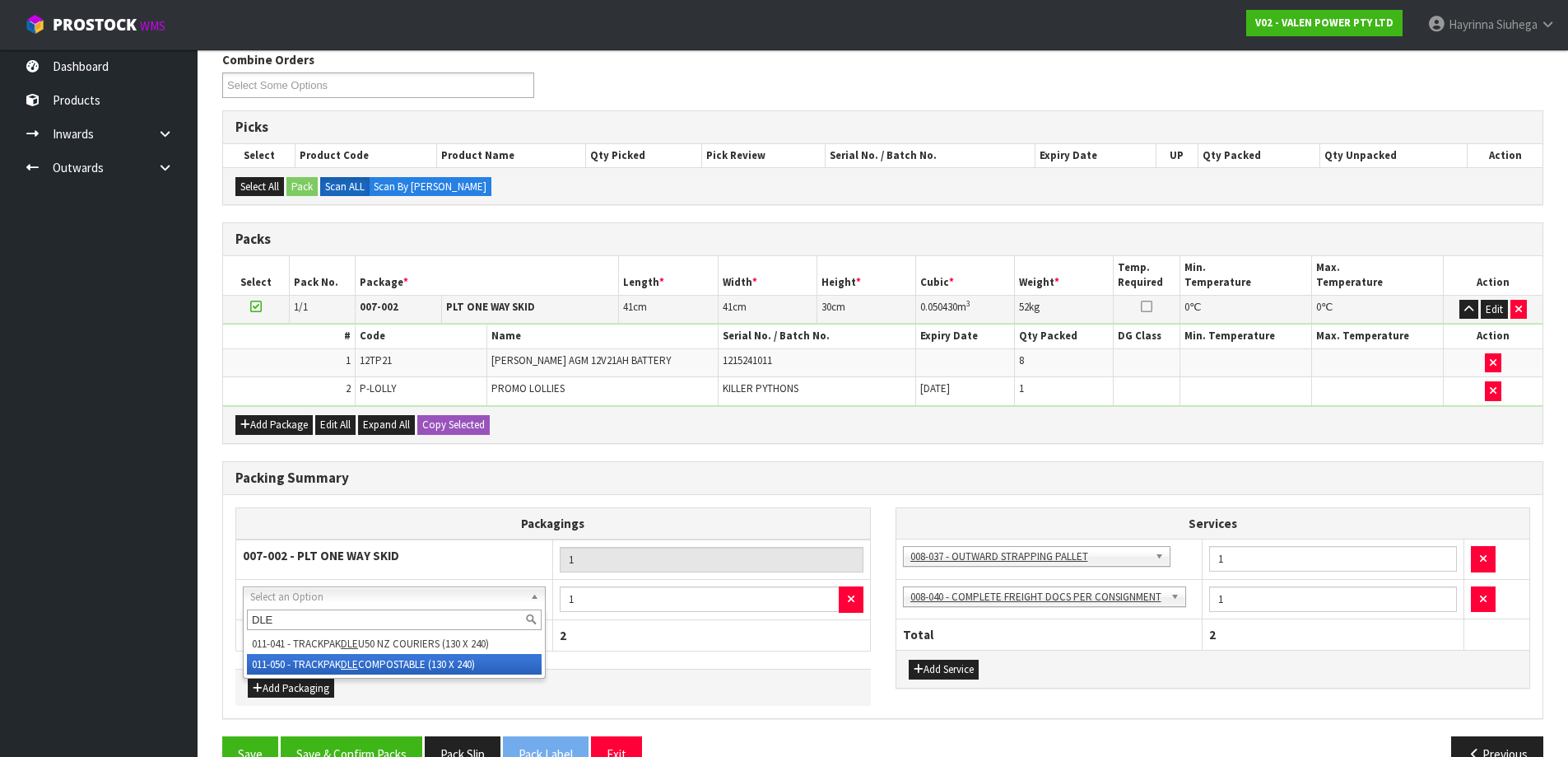
type input "DLE"
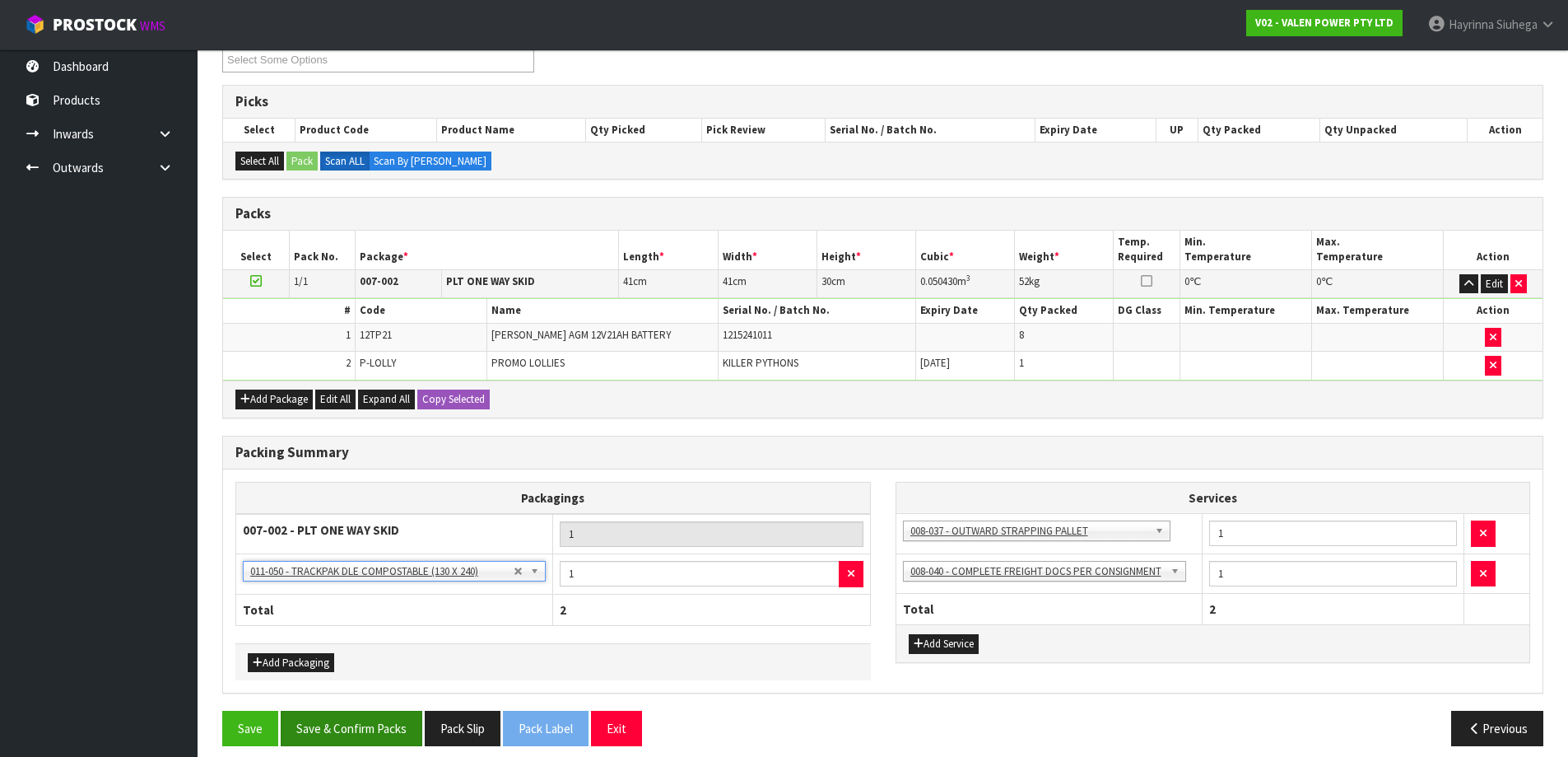
scroll to position [254, 0]
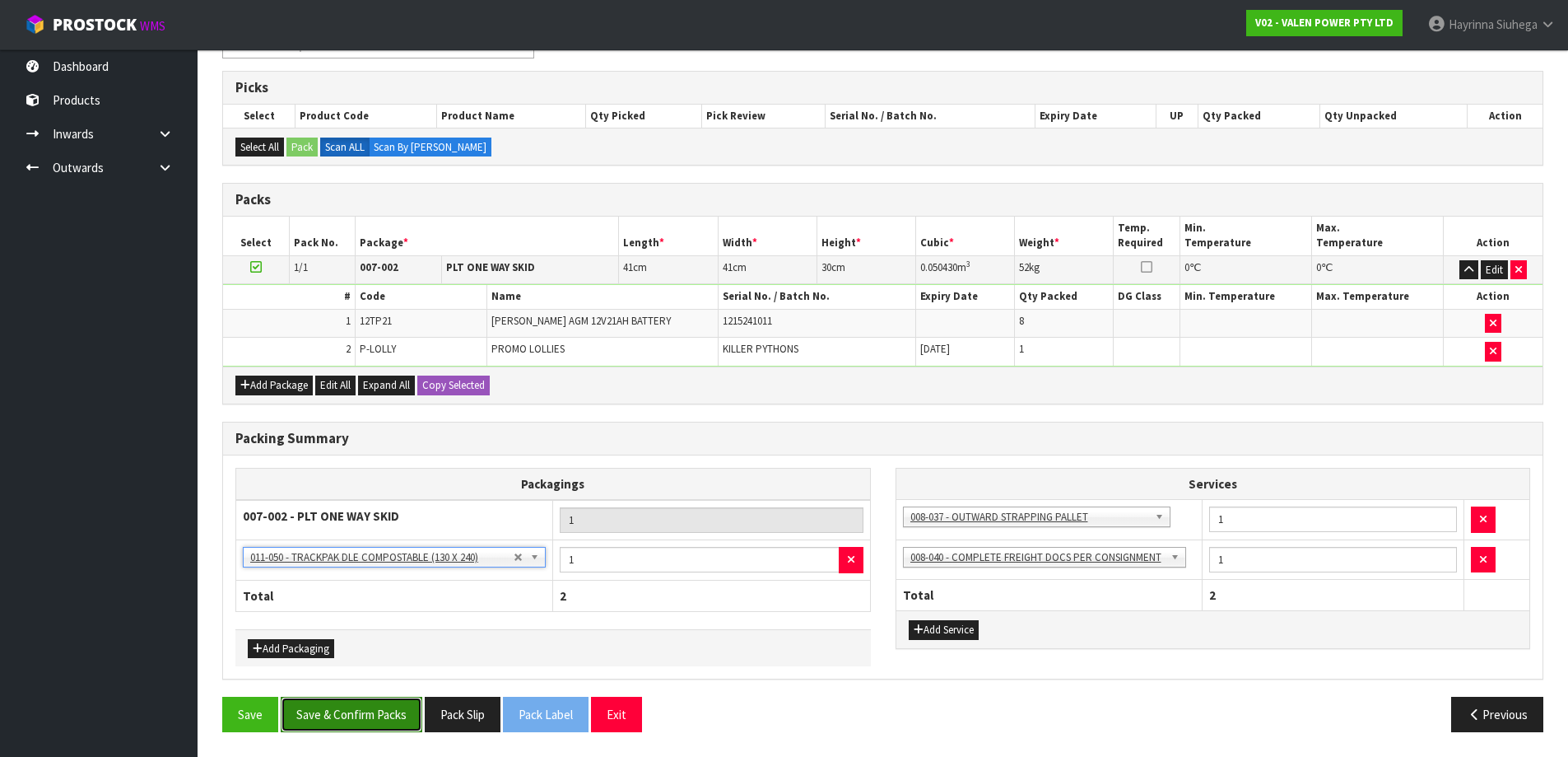
click at [376, 713] on button "Save & Confirm Packs" at bounding box center [351, 714] width 141 height 36
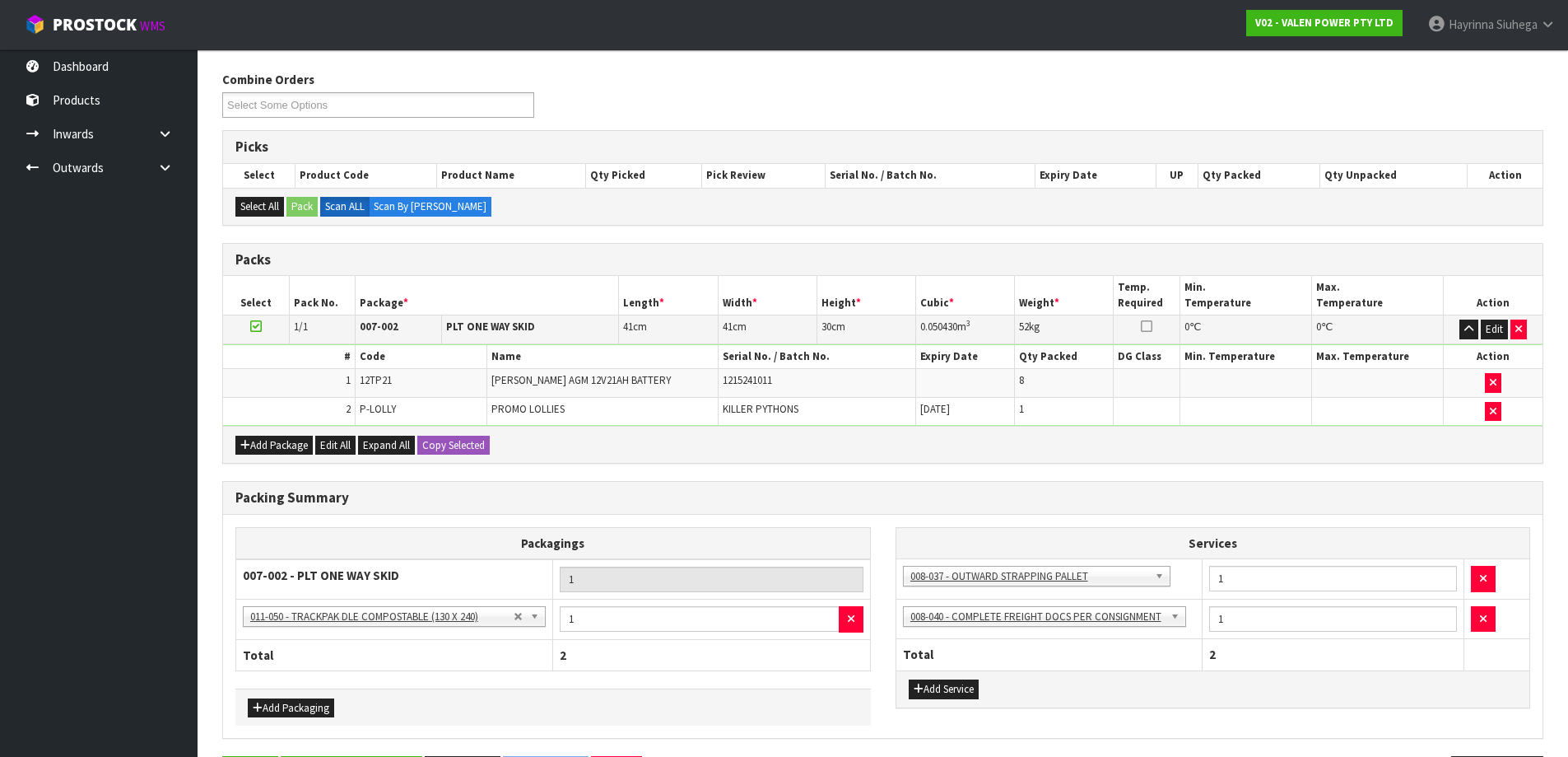
scroll to position [0, 0]
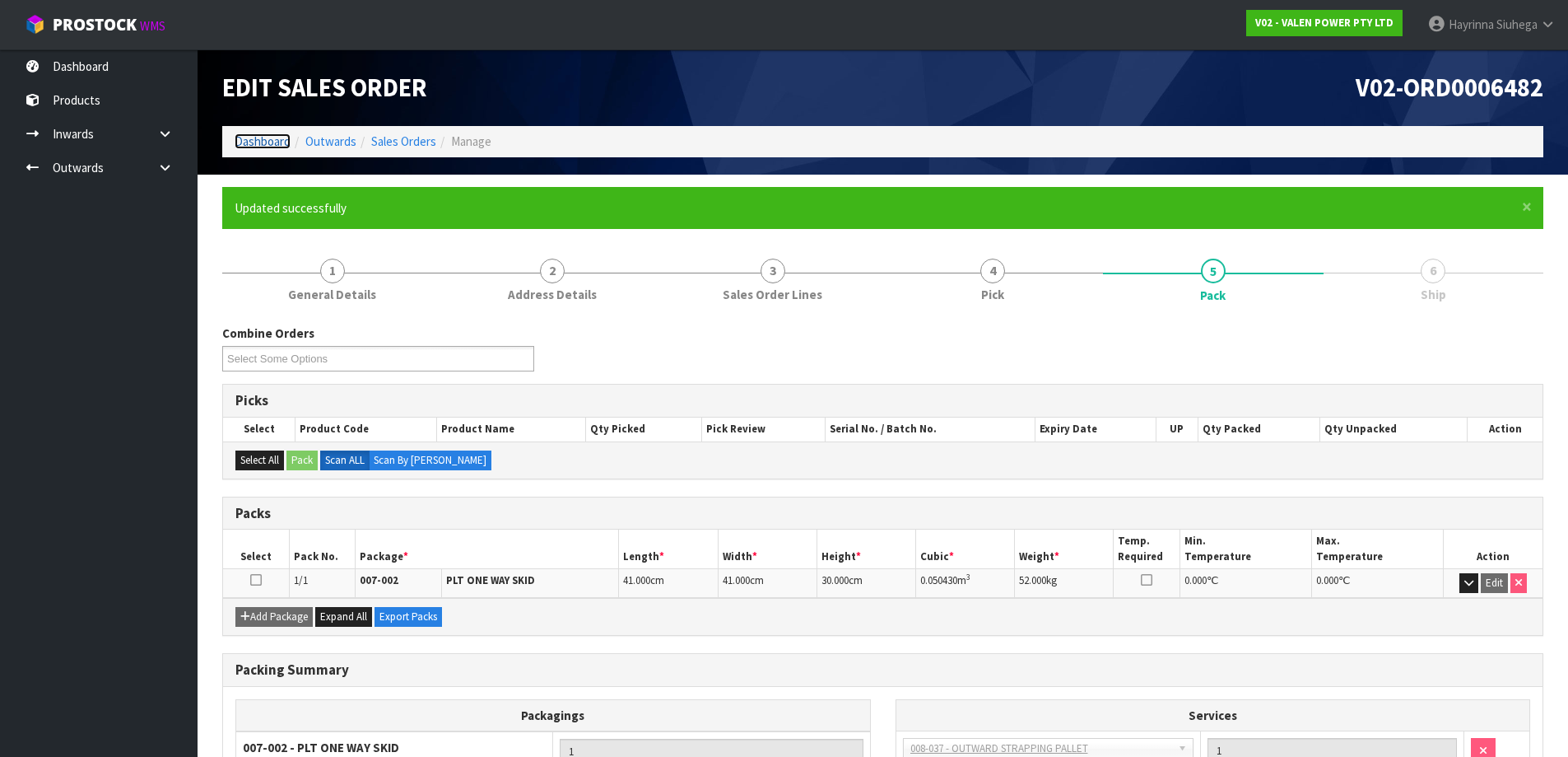
click at [266, 140] on link "Dashboard" at bounding box center [262, 140] width 56 height 16
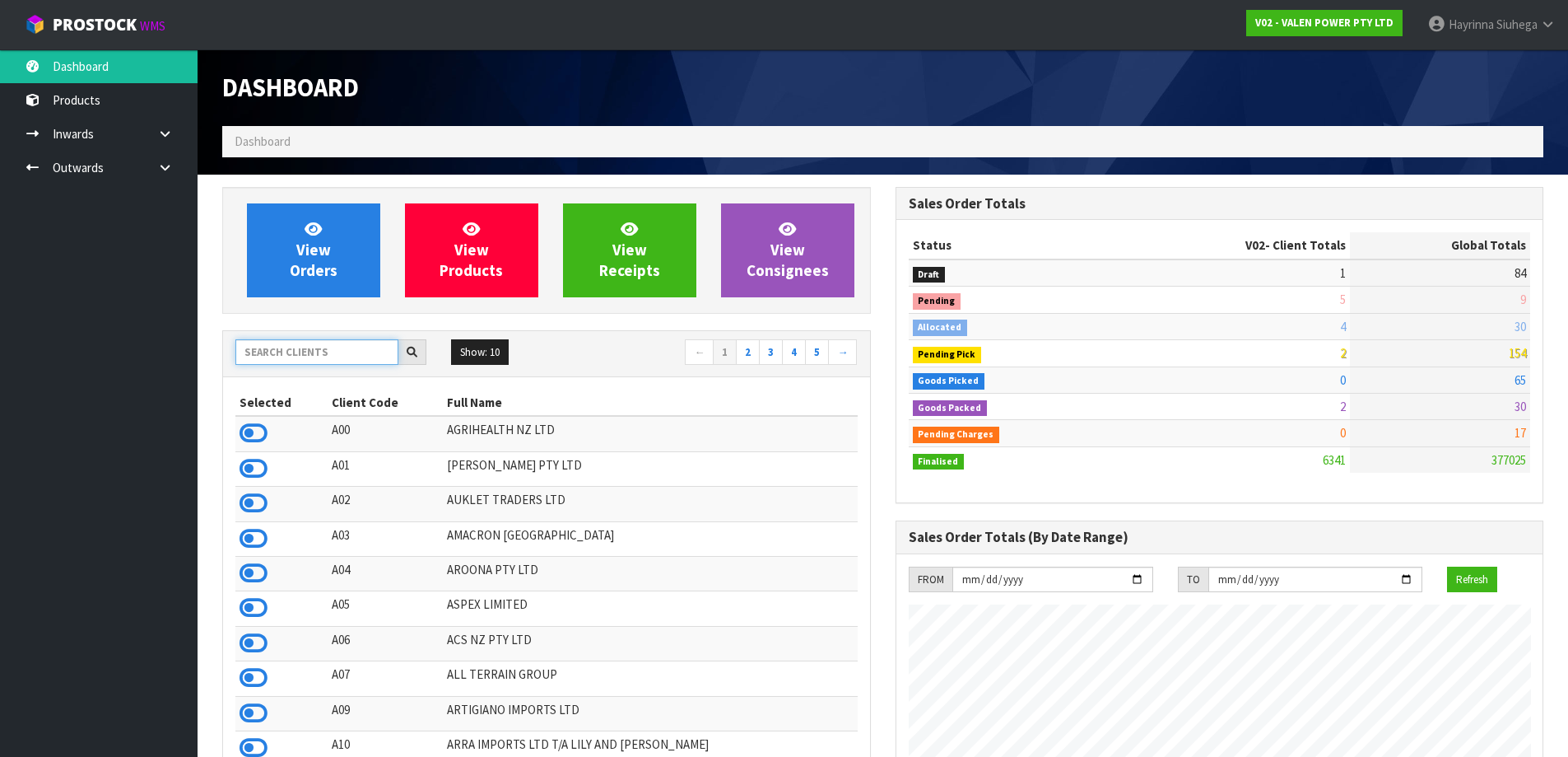
click at [337, 357] on input "text" at bounding box center [316, 352] width 163 height 26
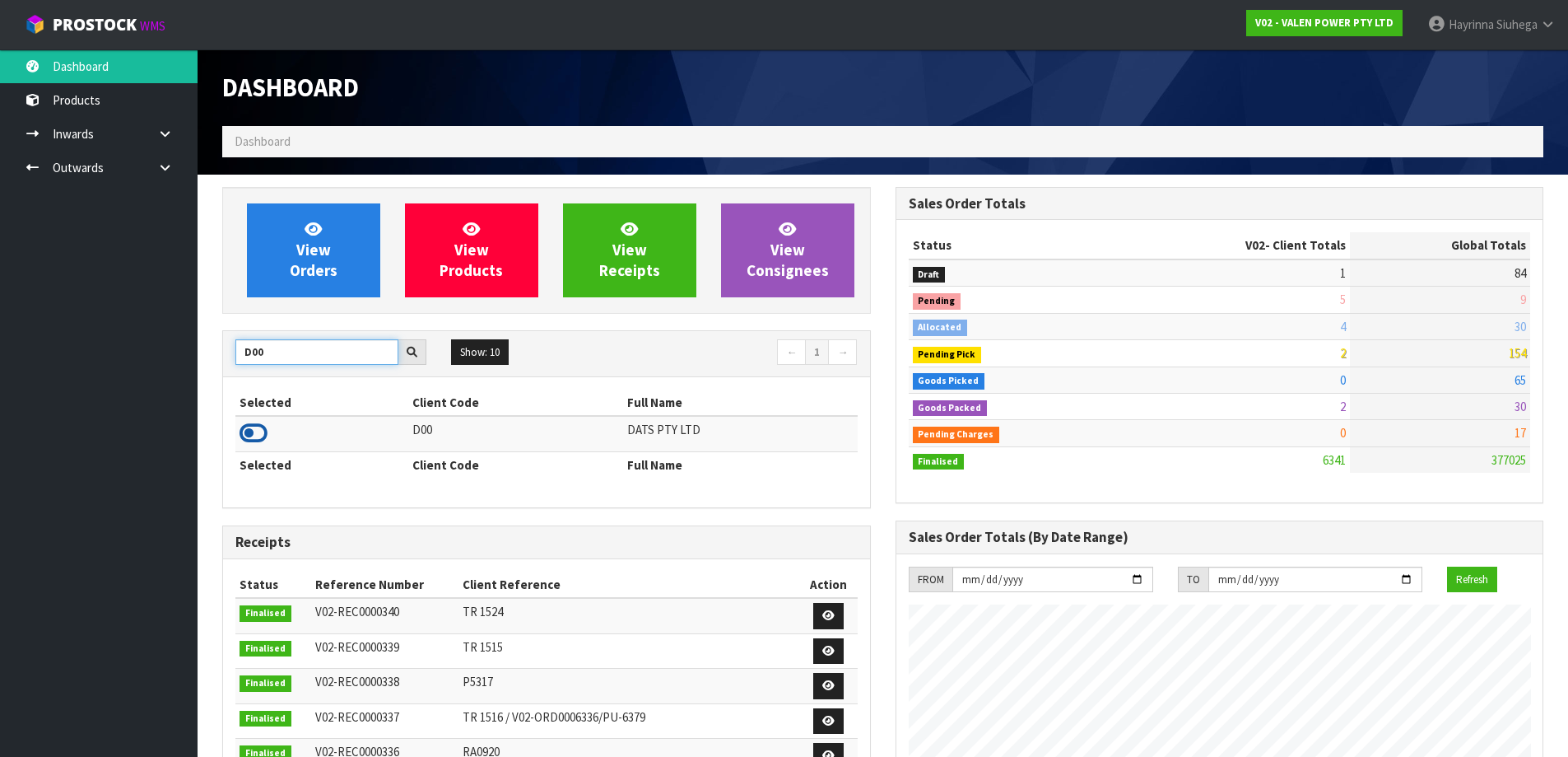
type input "D00"
drag, startPoint x: 253, startPoint y: 434, endPoint x: 253, endPoint y: 421, distance: 13.0
click at [254, 430] on icon at bounding box center [253, 432] width 28 height 25
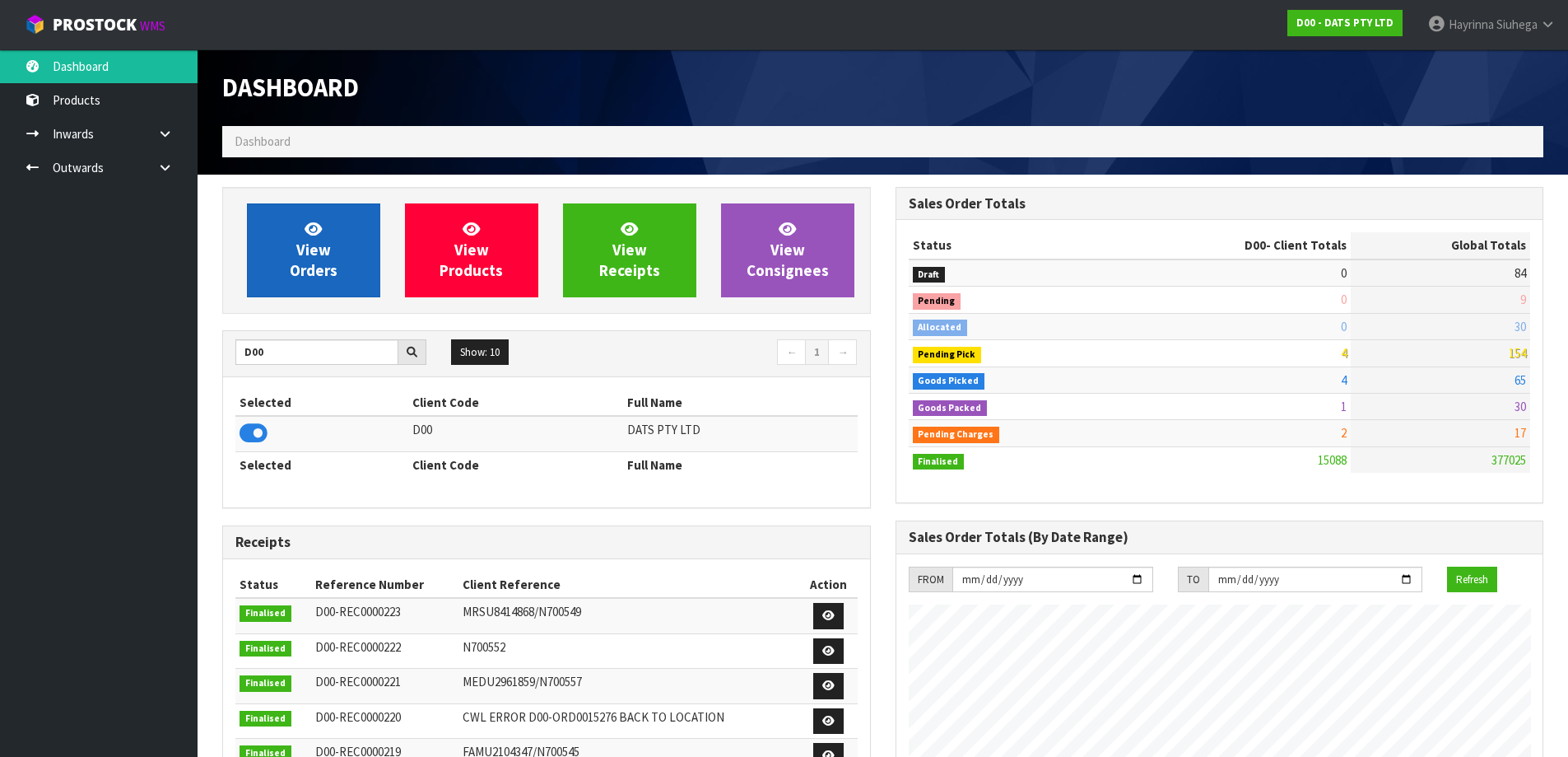
scroll to position [1247, 672]
click at [280, 248] on link "View Orders" at bounding box center [314, 250] width 133 height 94
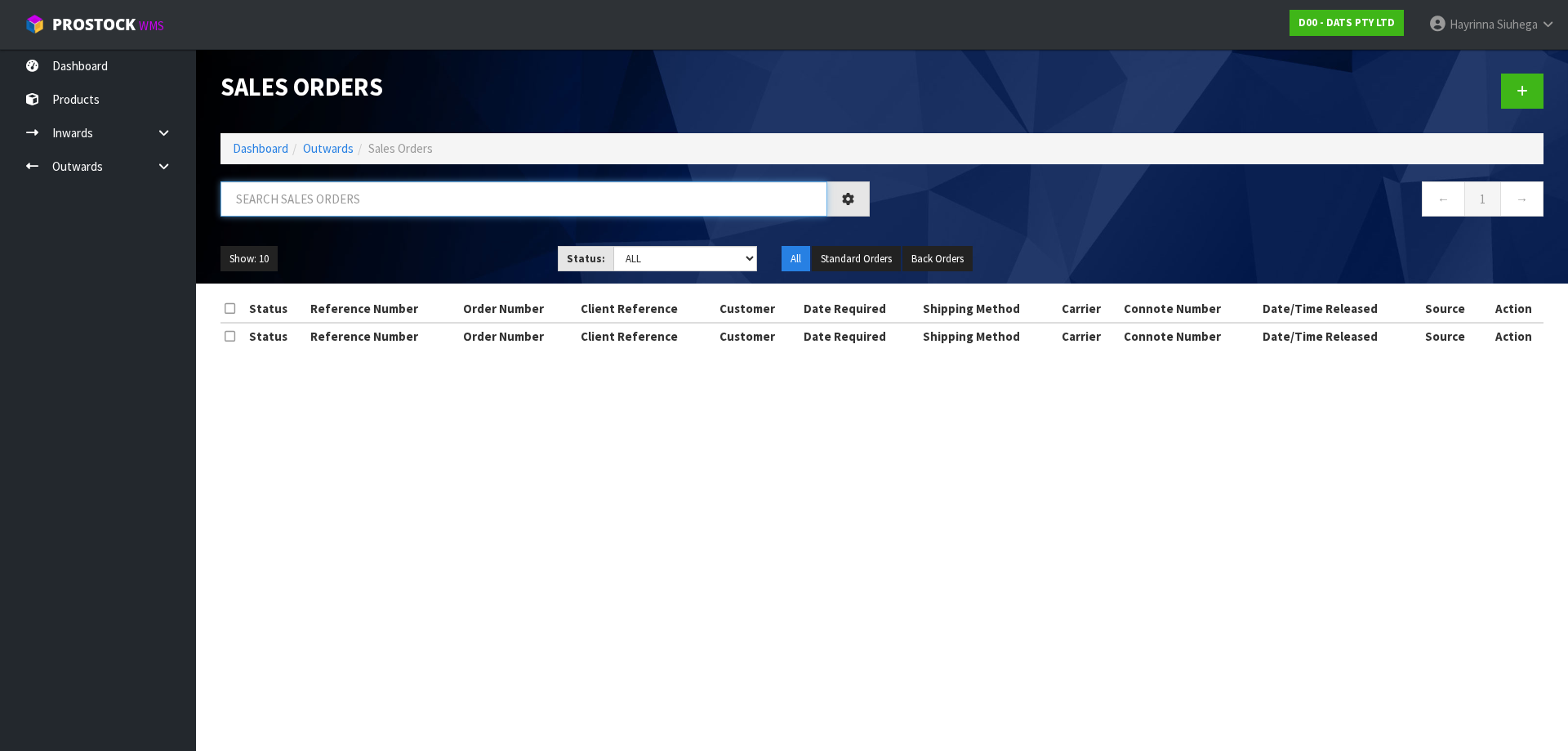
click at [347, 192] on input "text" at bounding box center [524, 198] width 607 height 35
type input "JOB-0407791"
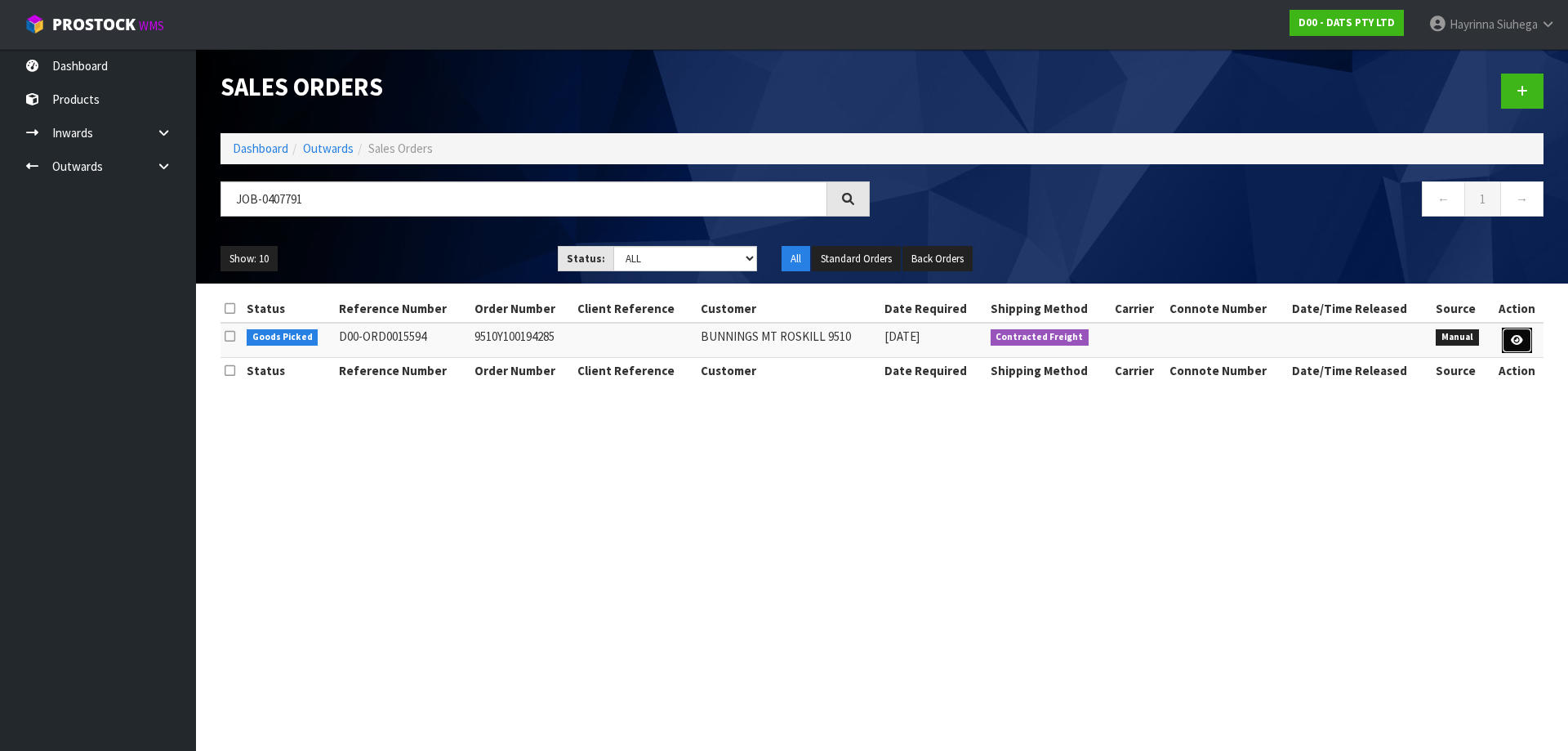
click at [1529, 338] on link at bounding box center [1516, 340] width 30 height 26
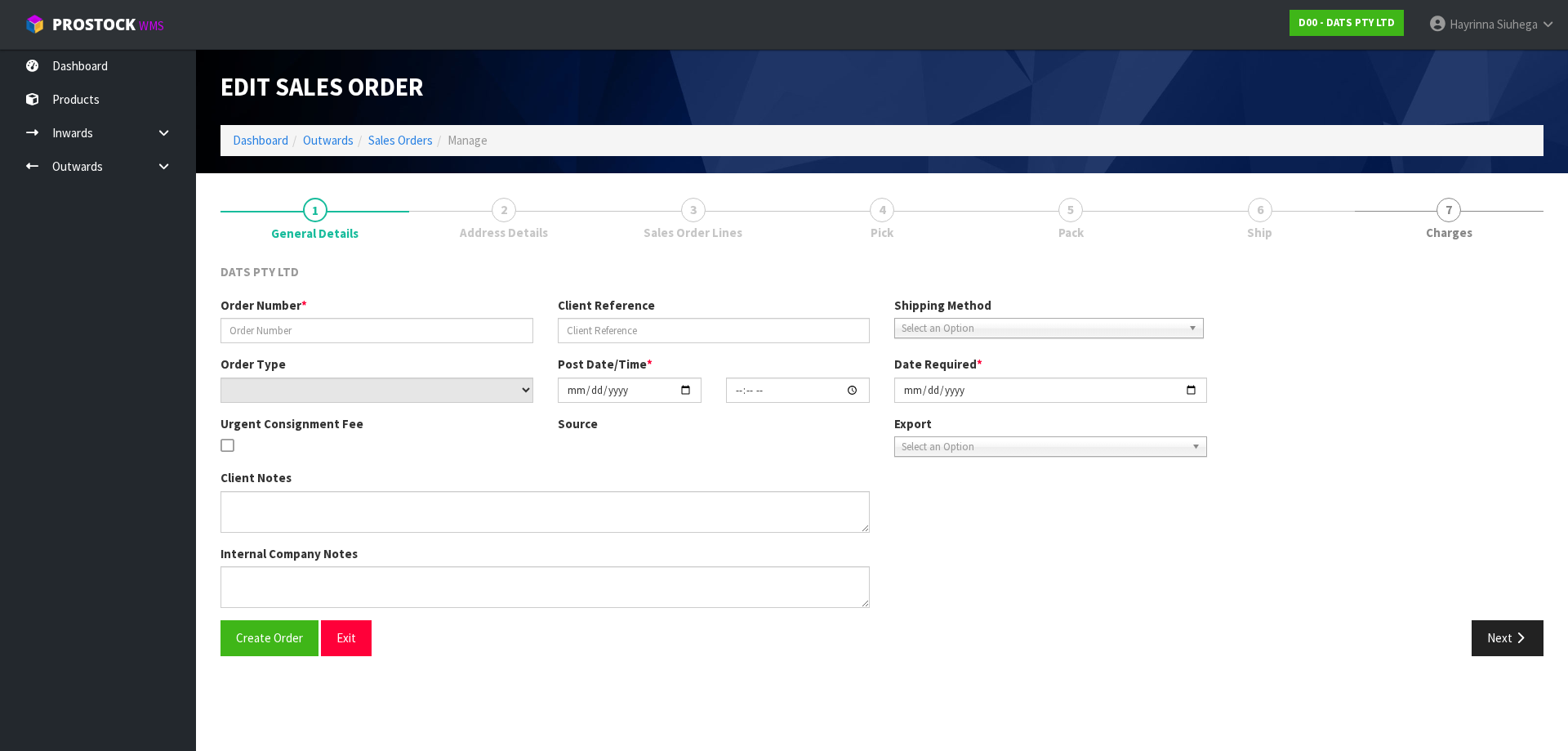
type input "9510Y100194285"
select select "number:0"
type input "2025-08-15"
type input "09:32:00.000"
type input "2025-08-15"
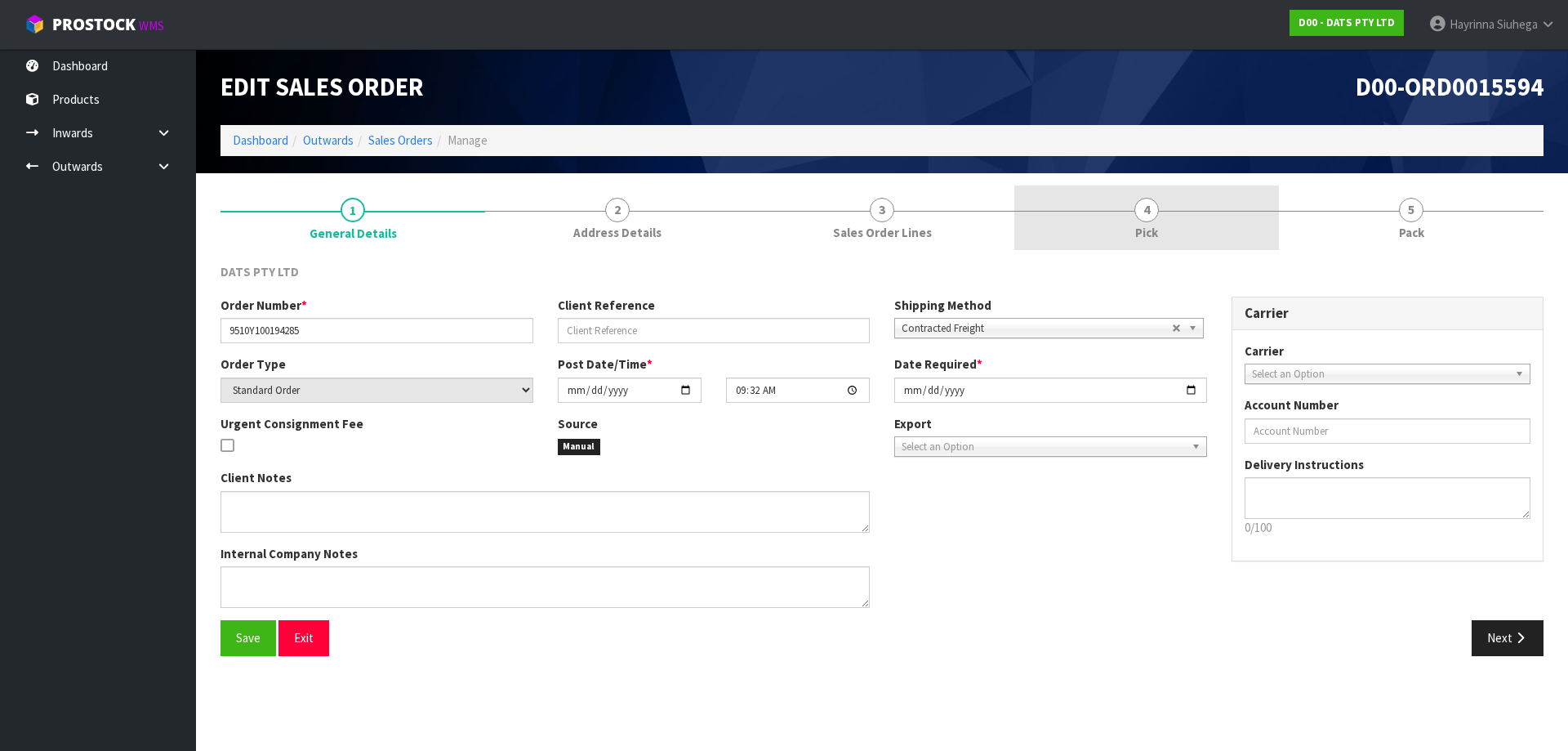
click at [1240, 220] on link "4 Pick" at bounding box center [1146, 217] width 264 height 64
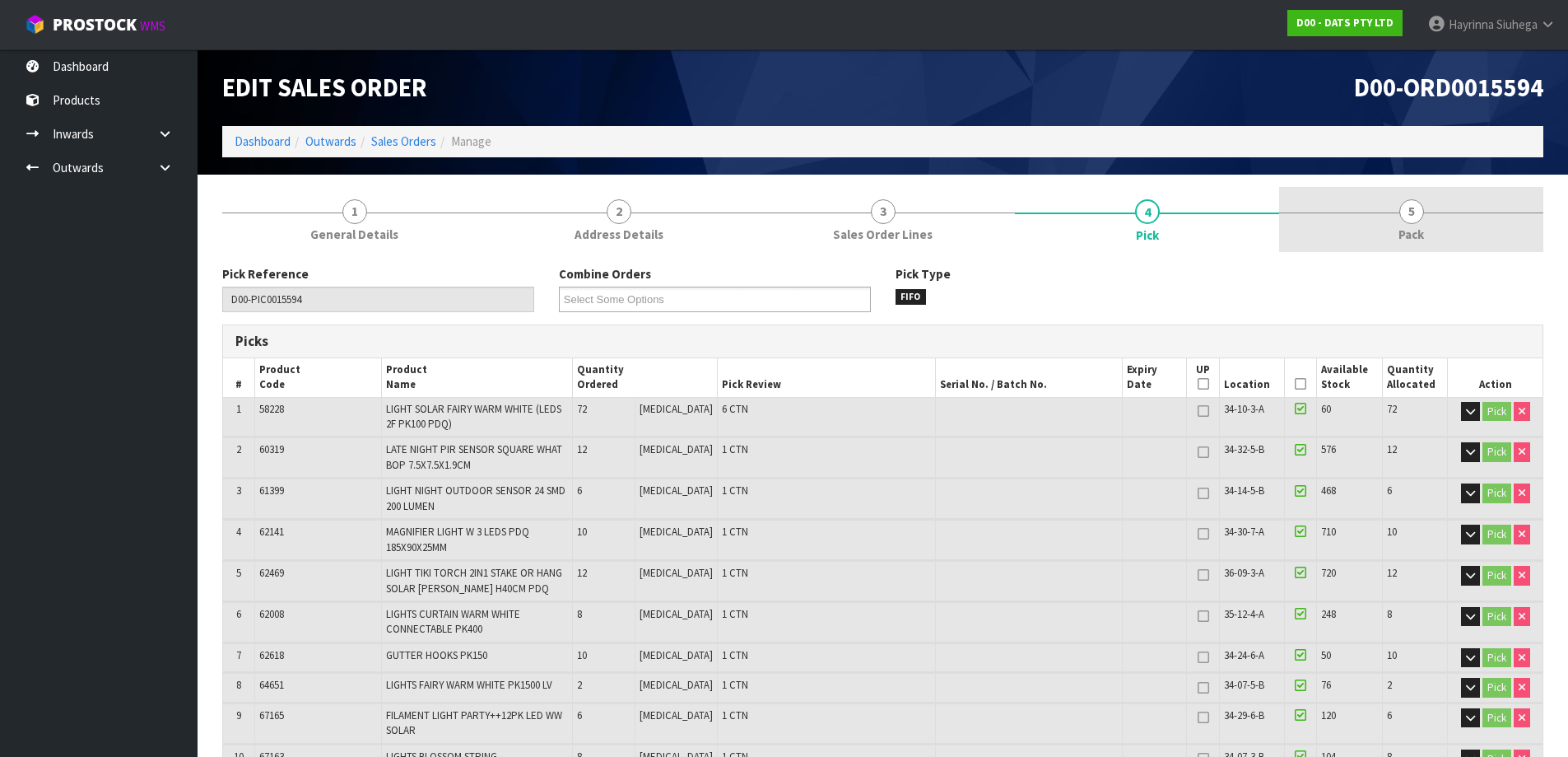
click at [1339, 227] on link "5 Pack" at bounding box center [1411, 219] width 264 height 65
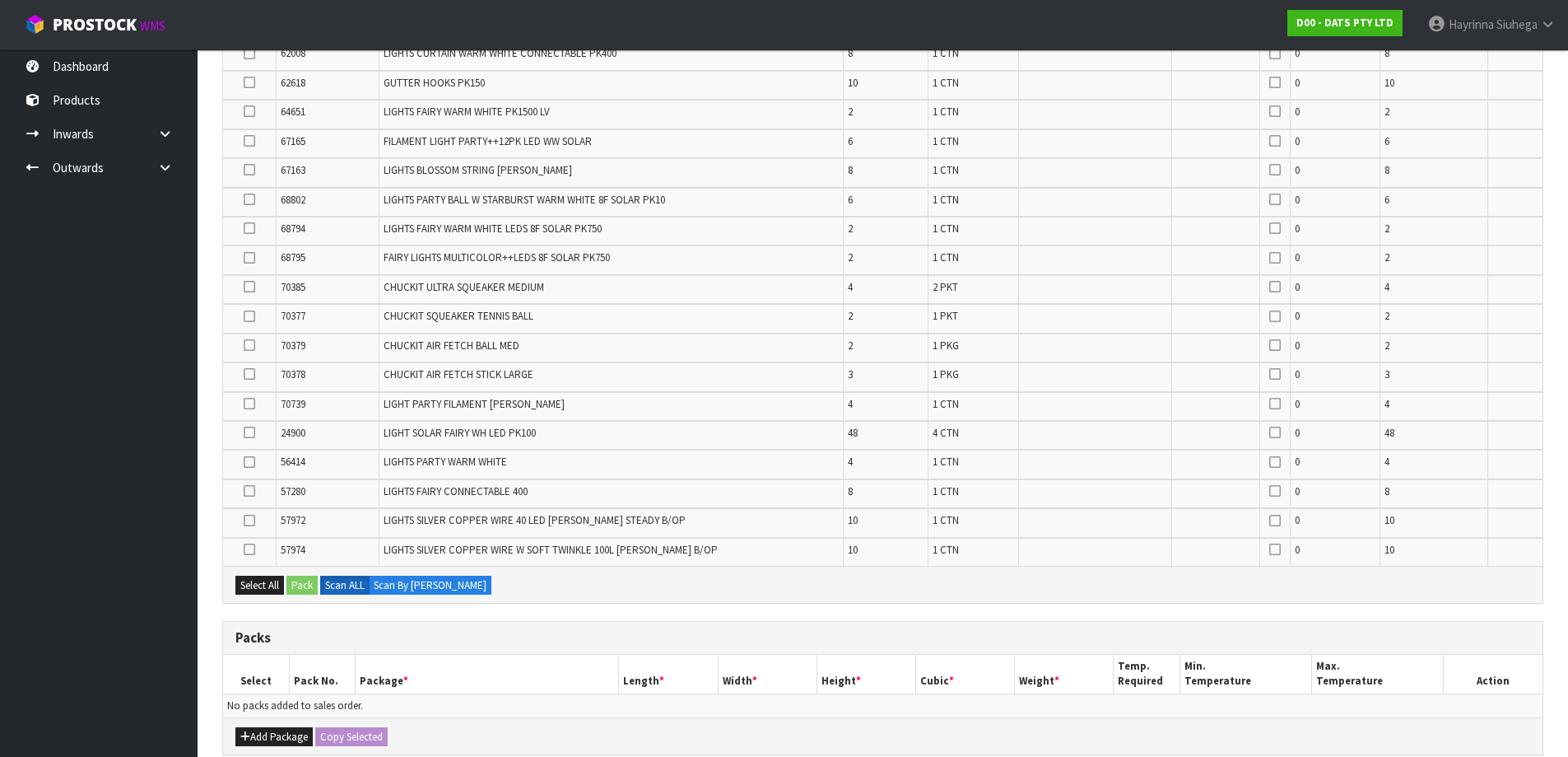
scroll to position [741, 0]
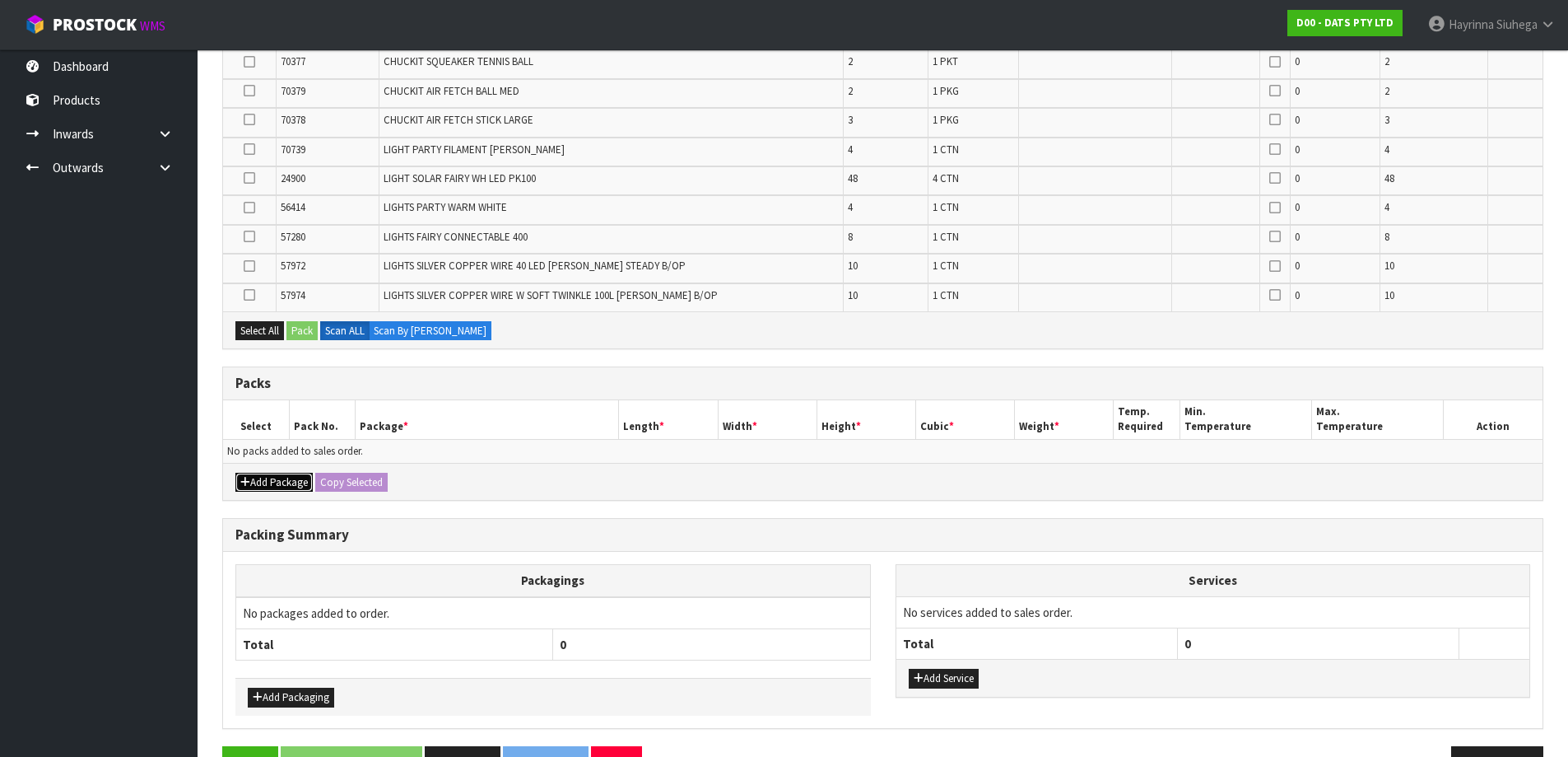
click at [288, 482] on button "Add Package" at bounding box center [273, 482] width 77 height 20
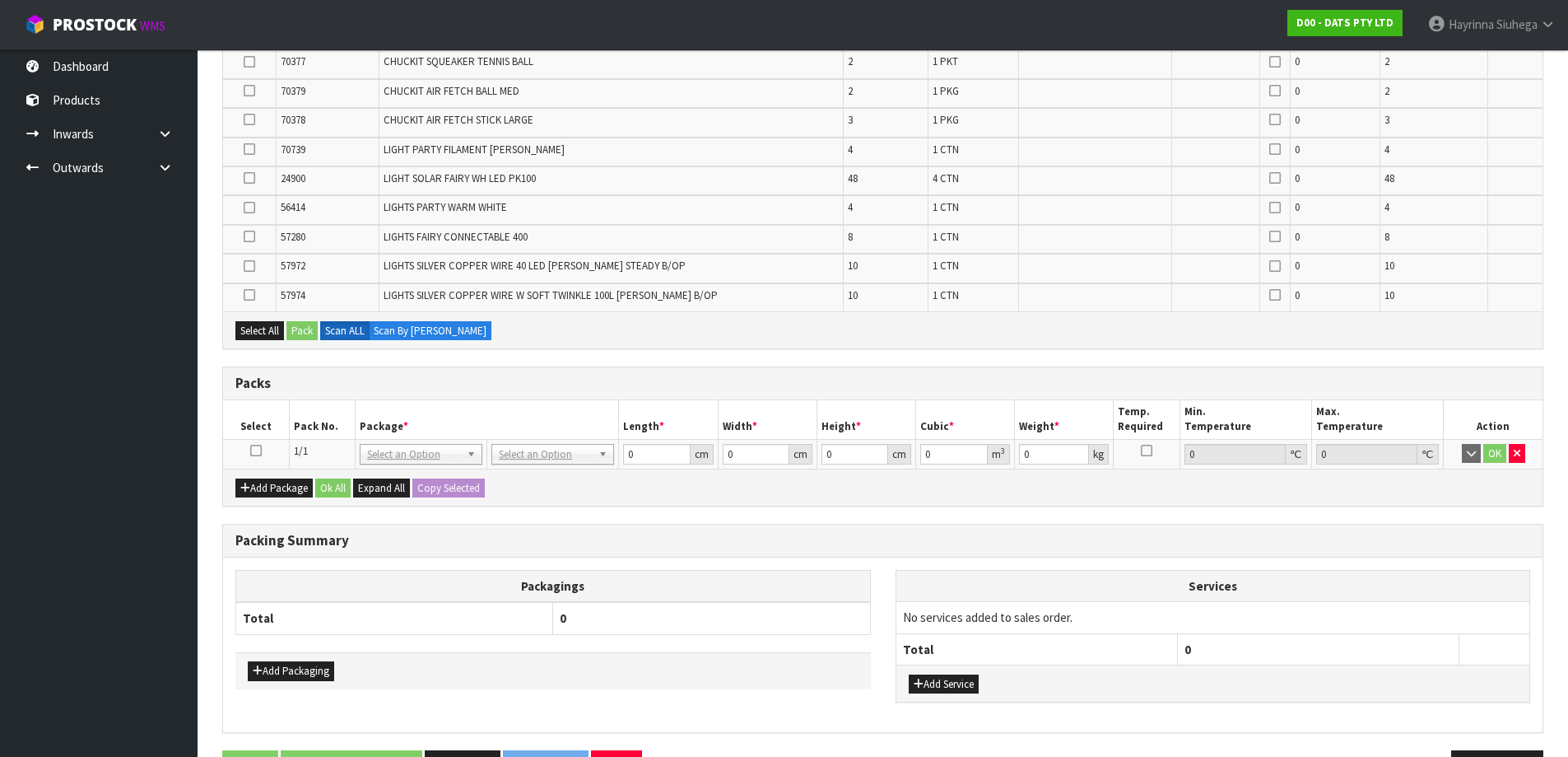
click at [255, 451] on icon at bounding box center [255, 451] width 12 height 1
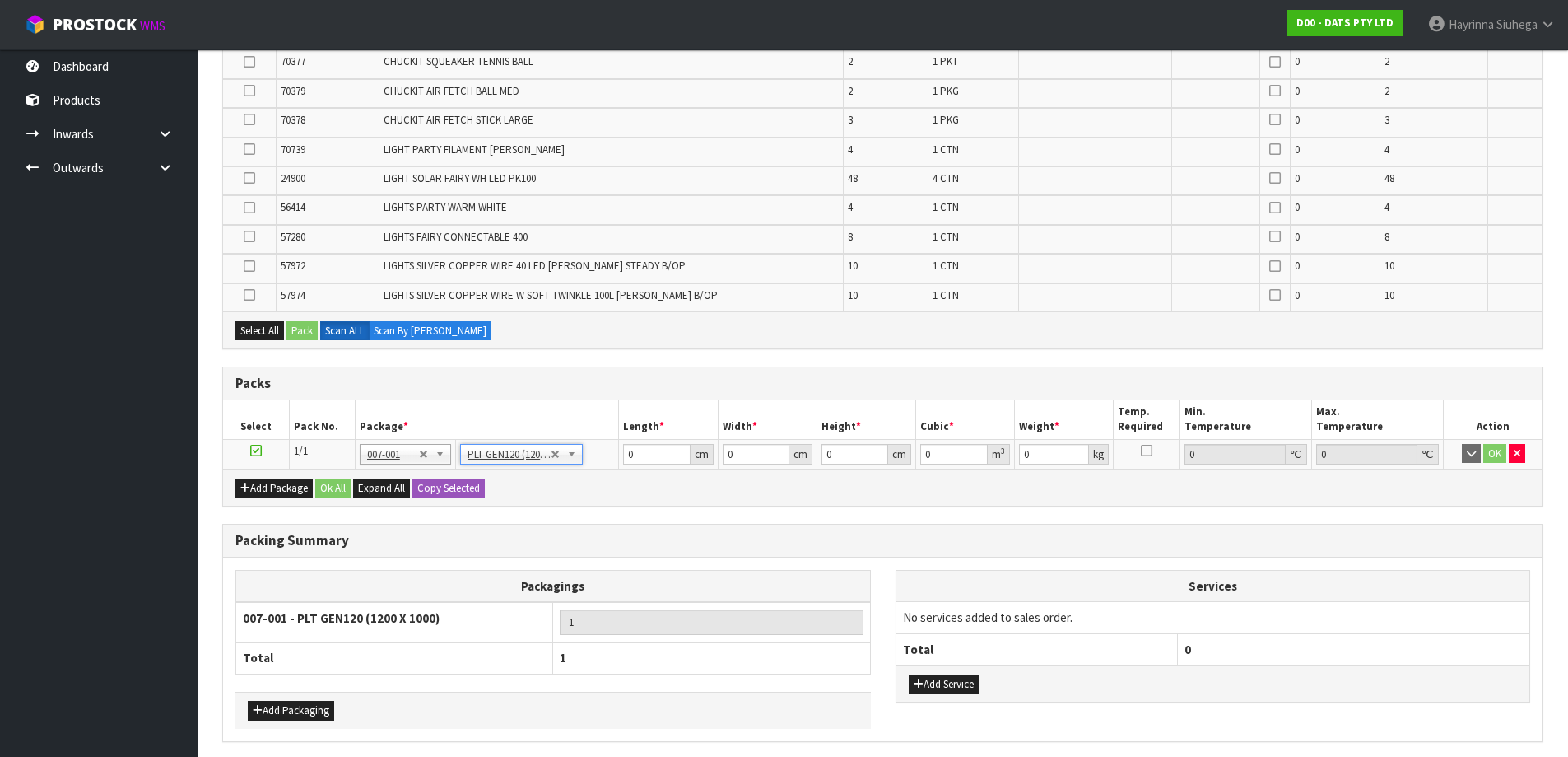
type input "120"
type input "100"
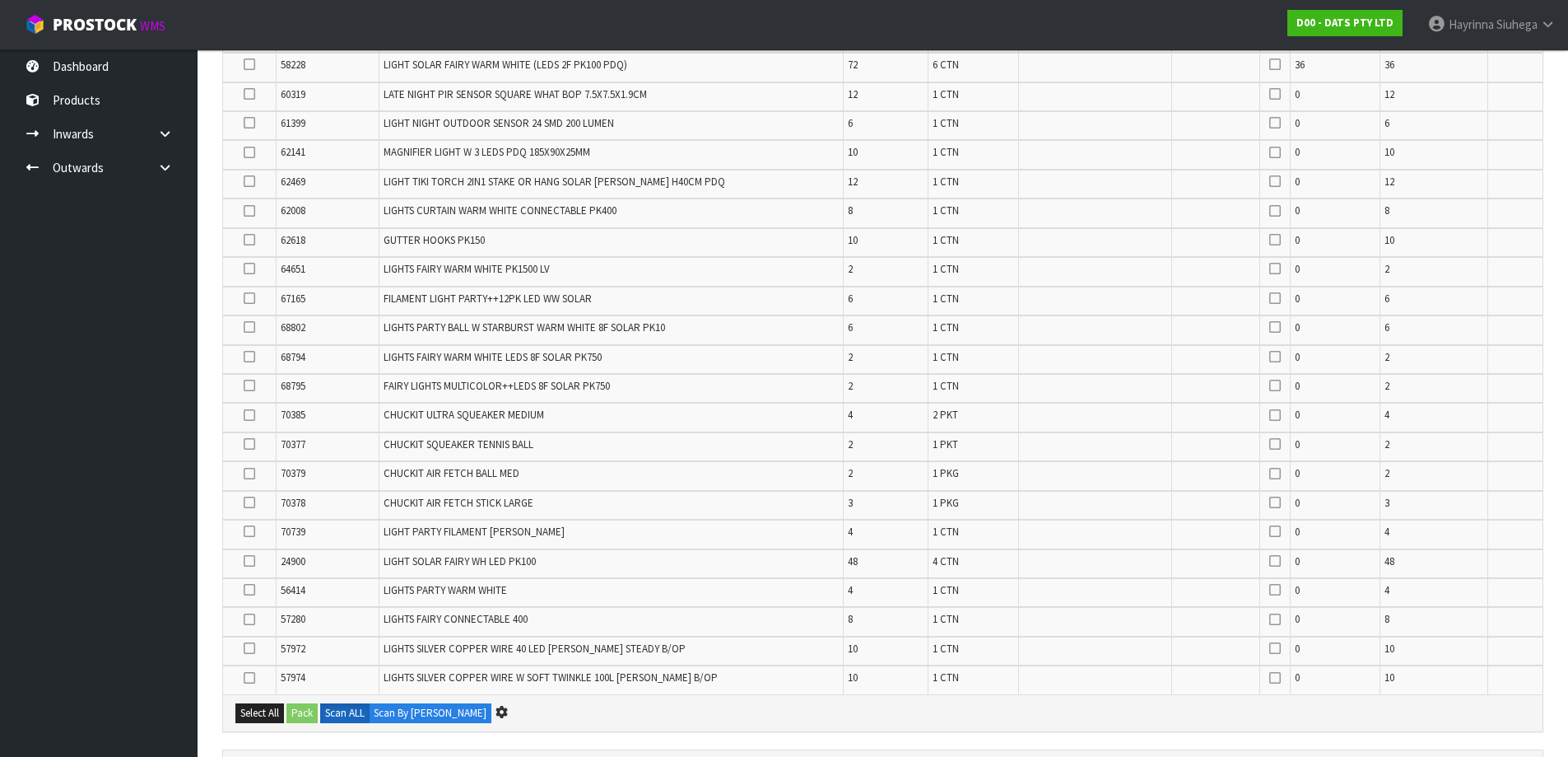
scroll to position [0, 0]
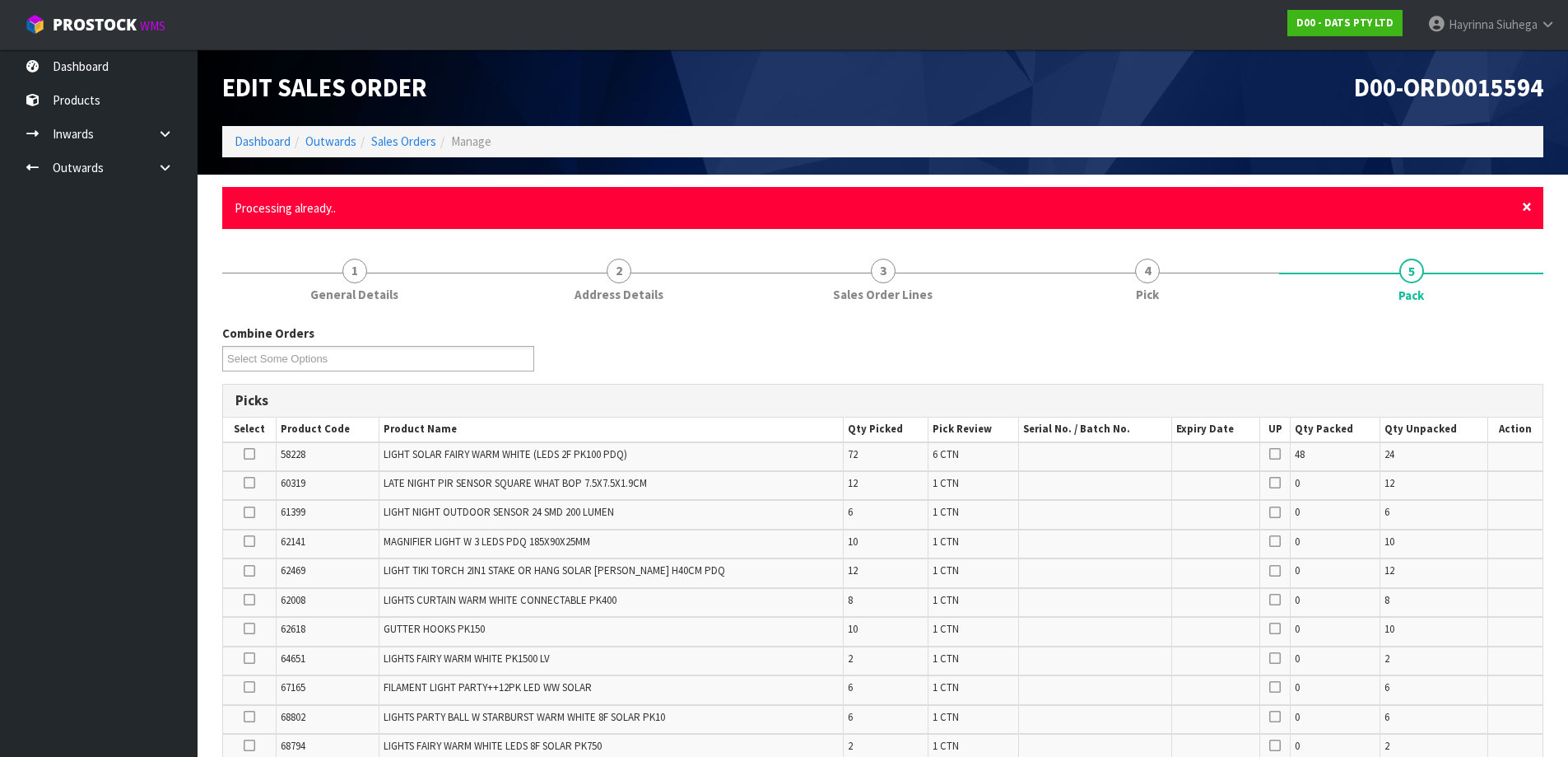
click at [1523, 205] on span "×" at bounding box center [1526, 206] width 10 height 23
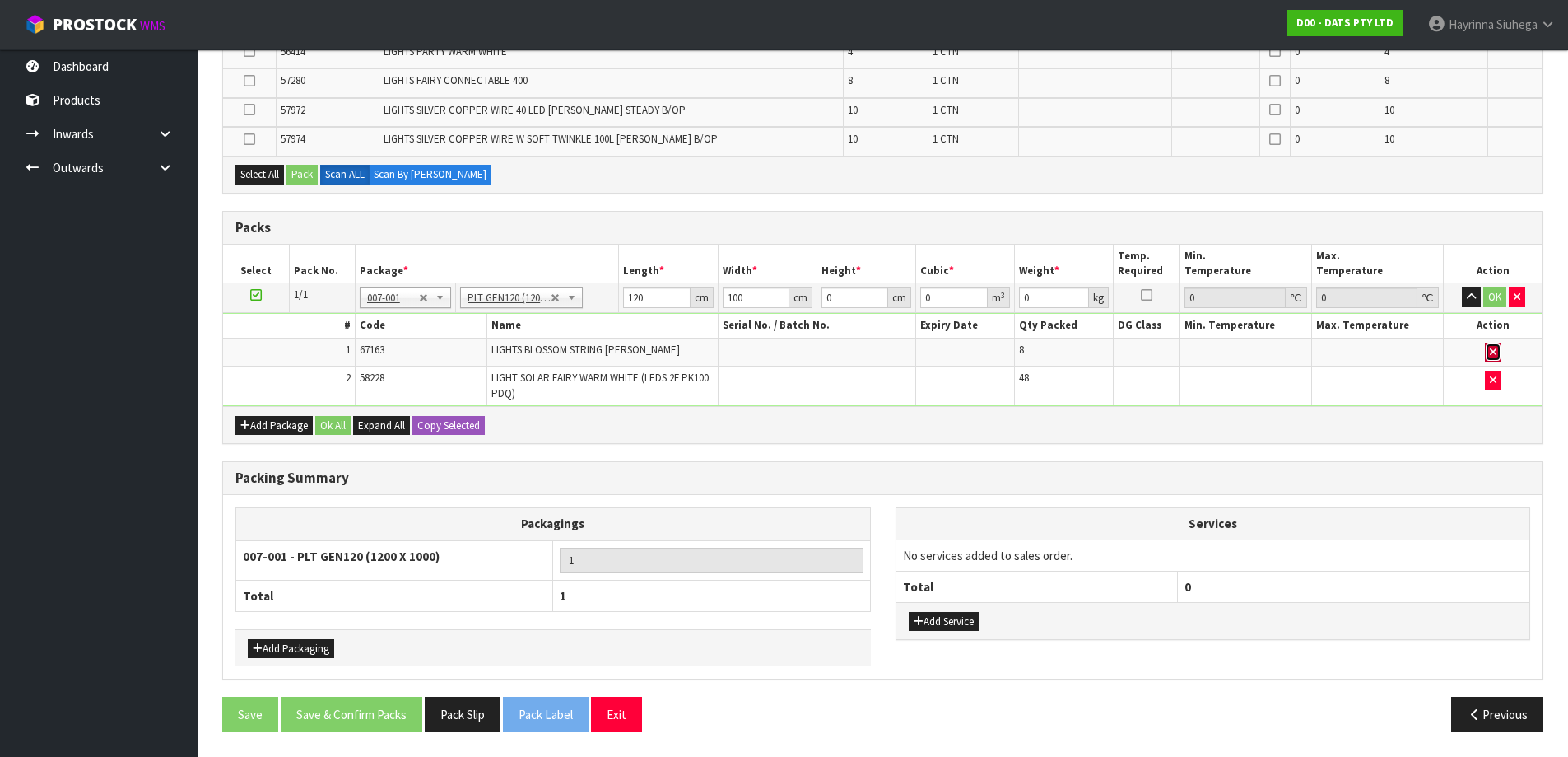
click at [1492, 355] on icon "button" at bounding box center [1492, 352] width 6 height 11
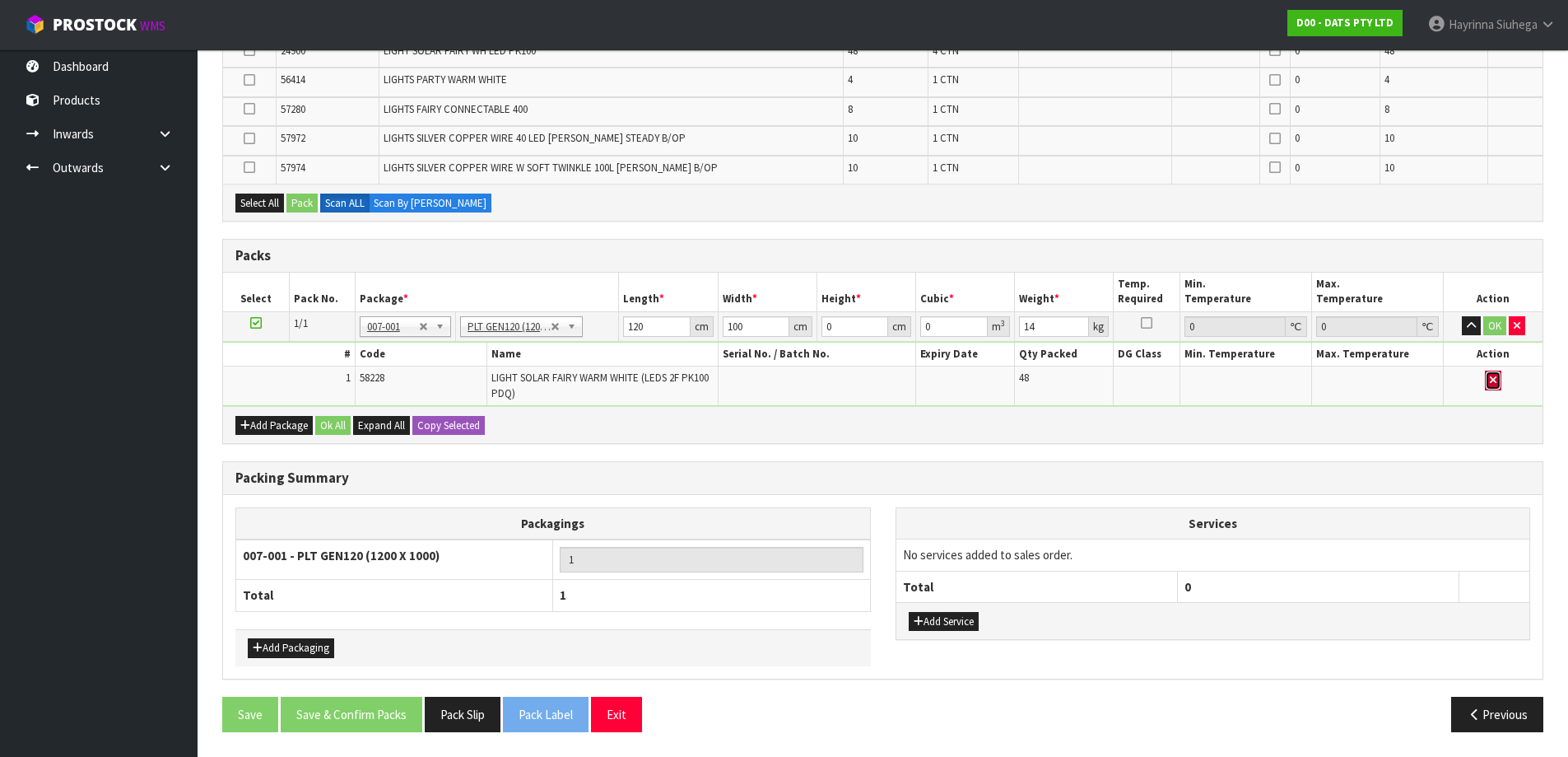
click at [1491, 371] on button "button" at bounding box center [1492, 380] width 16 height 20
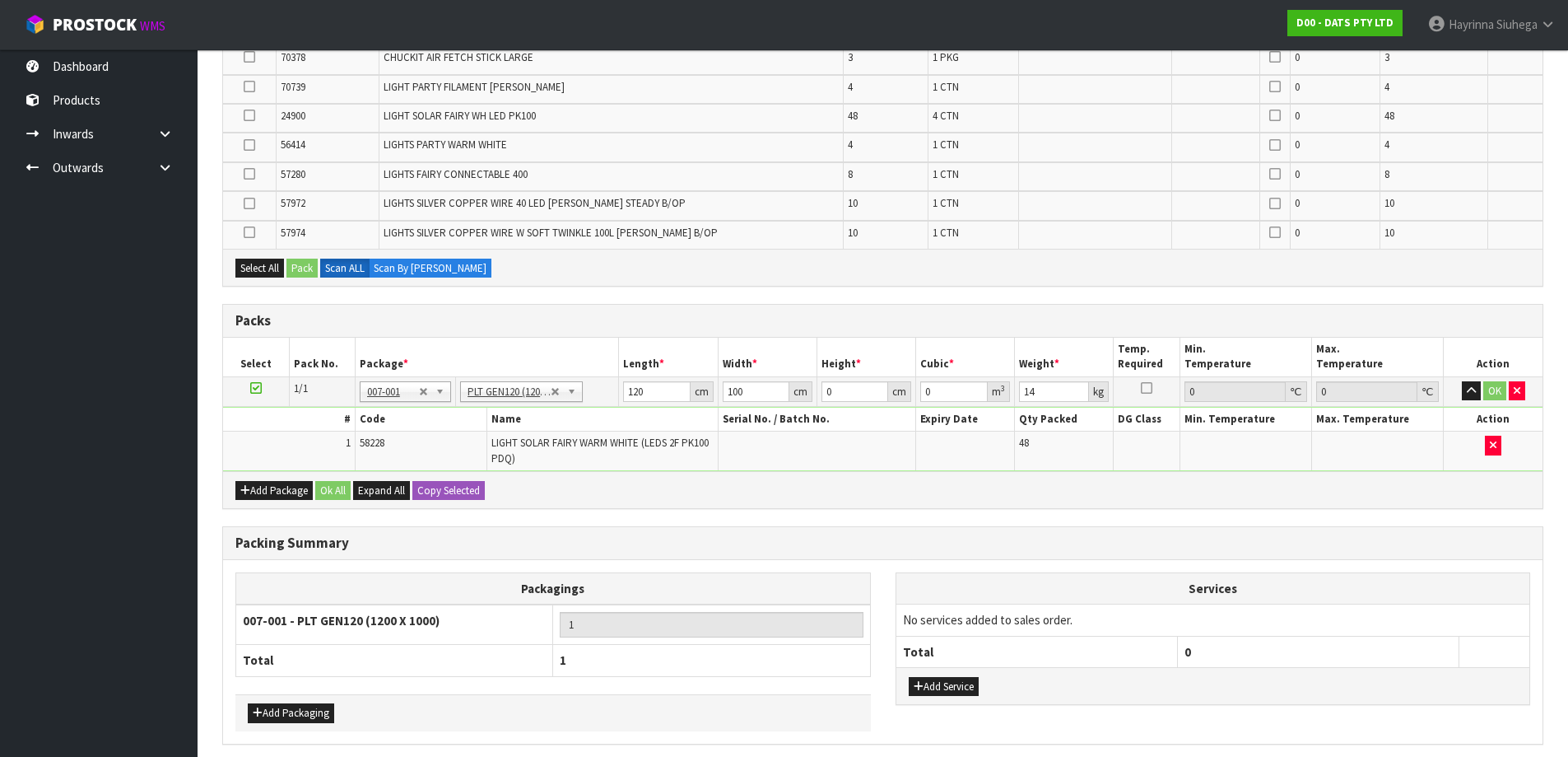
type input "0"
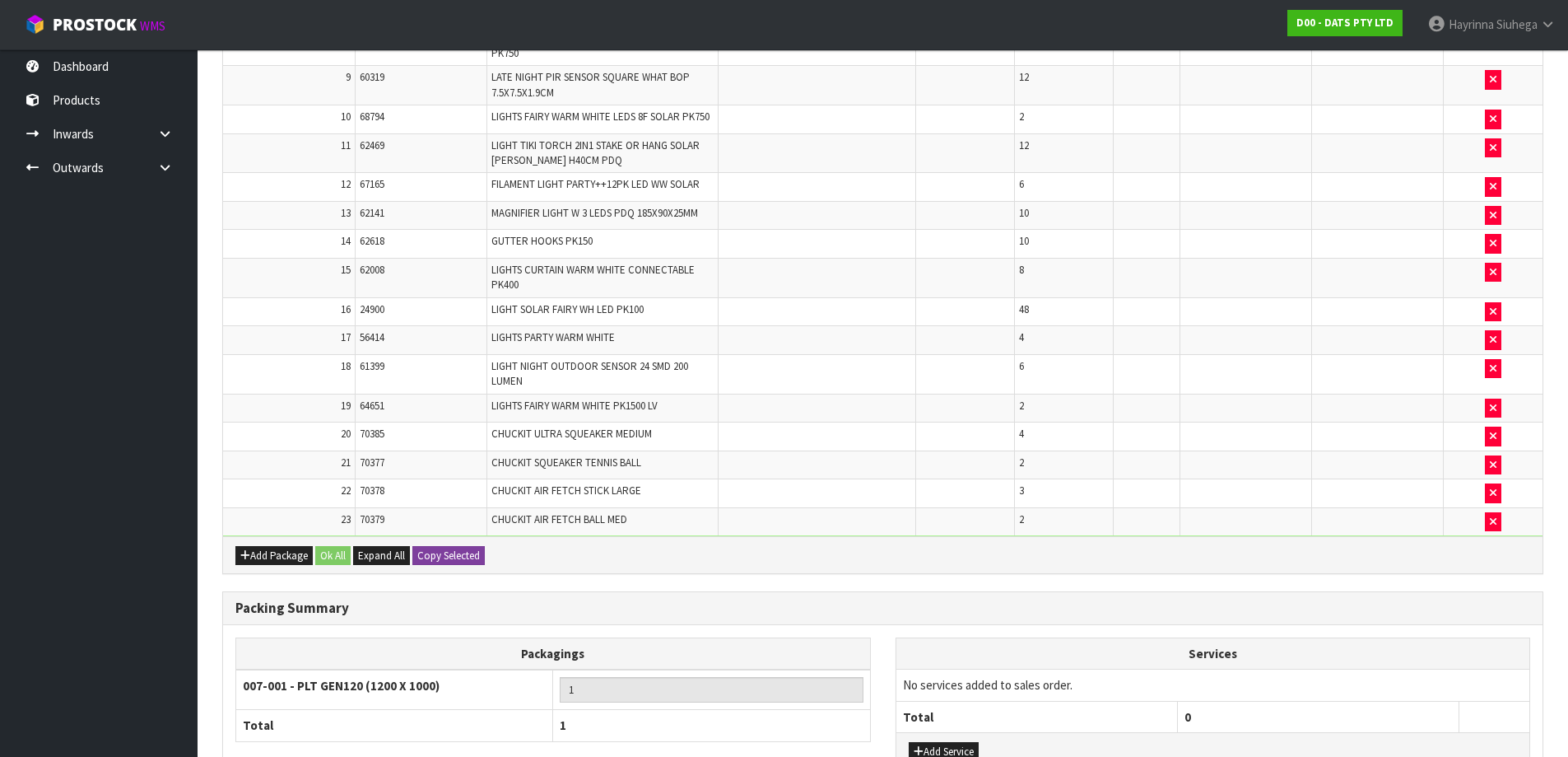
scroll to position [910, 0]
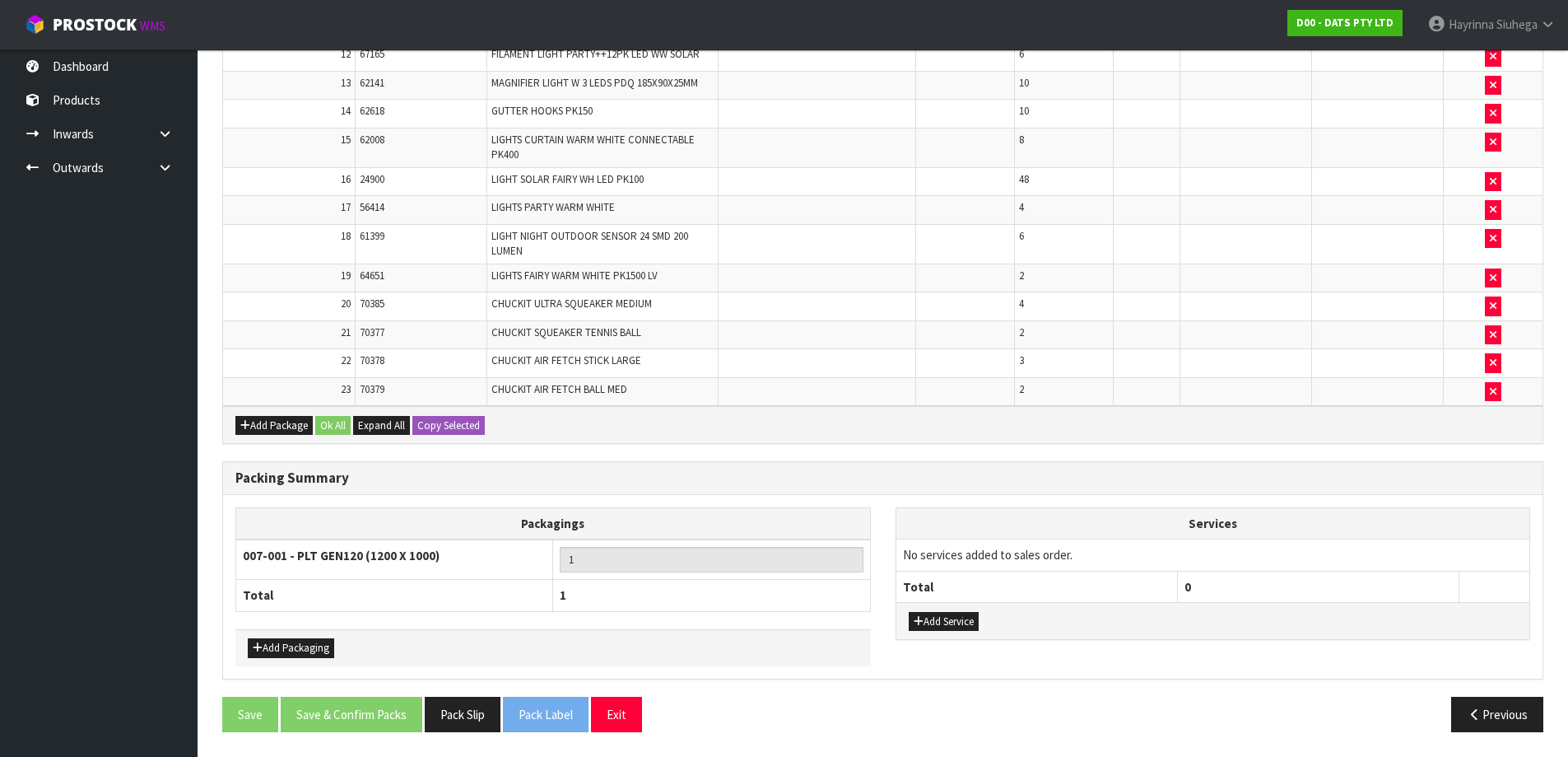
click at [315, 636] on div "Add Packaging" at bounding box center [552, 648] width 635 height 37
click at [314, 638] on button "Add Packaging" at bounding box center [291, 648] width 87 height 20
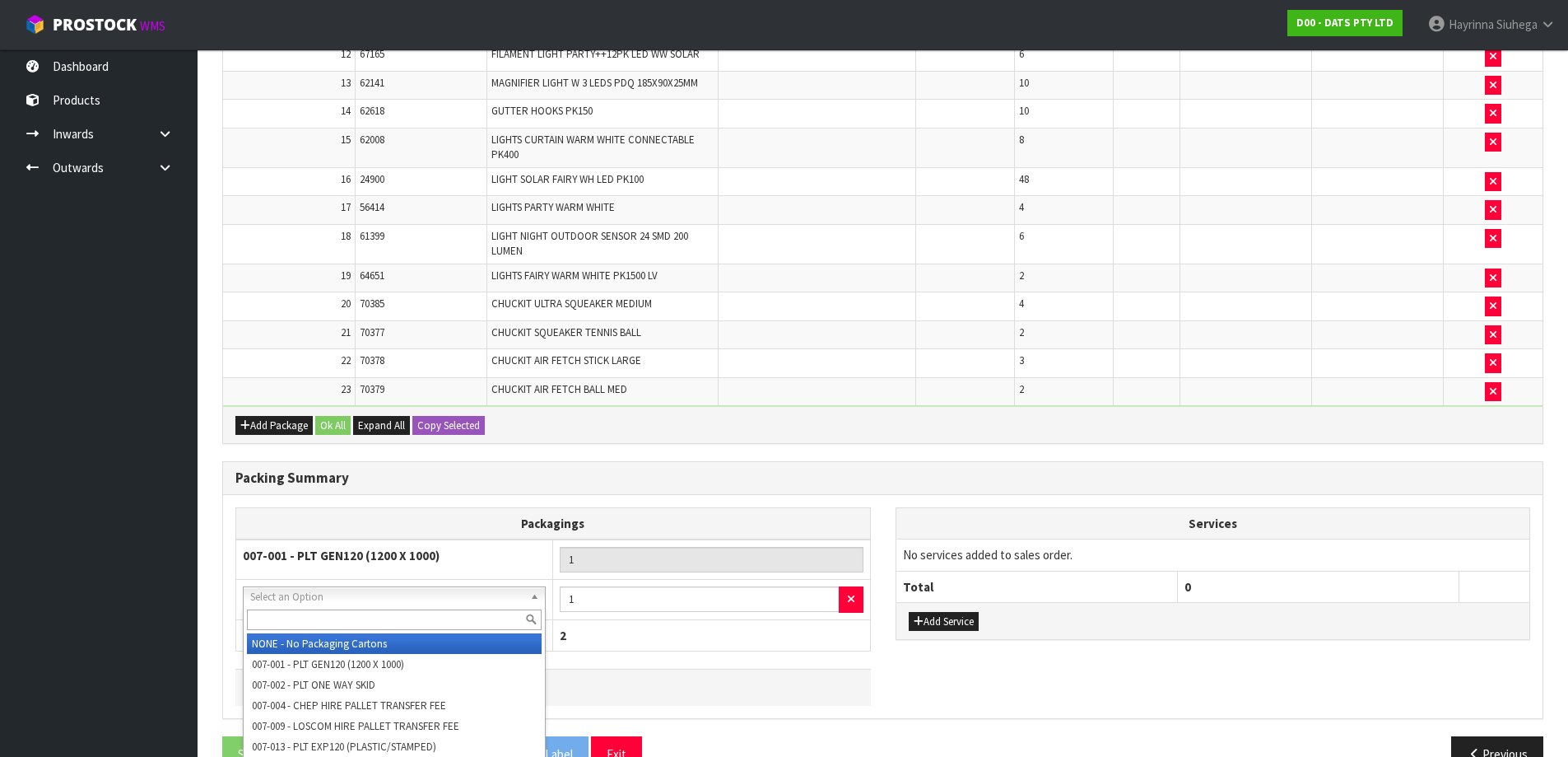
click at [356, 609] on input "text" at bounding box center [394, 619] width 294 height 21
type input "OC"
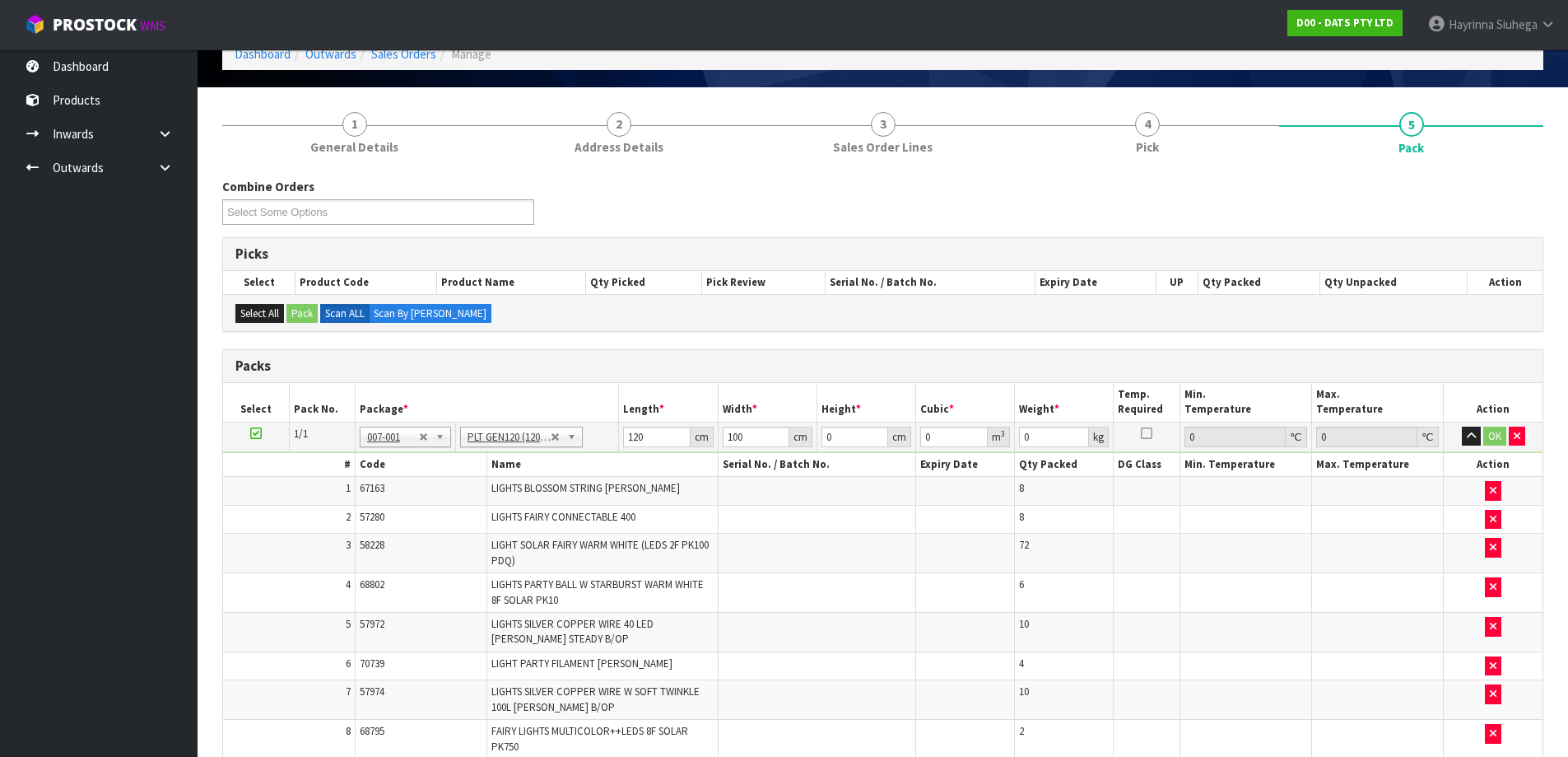
scroll to position [82, 0]
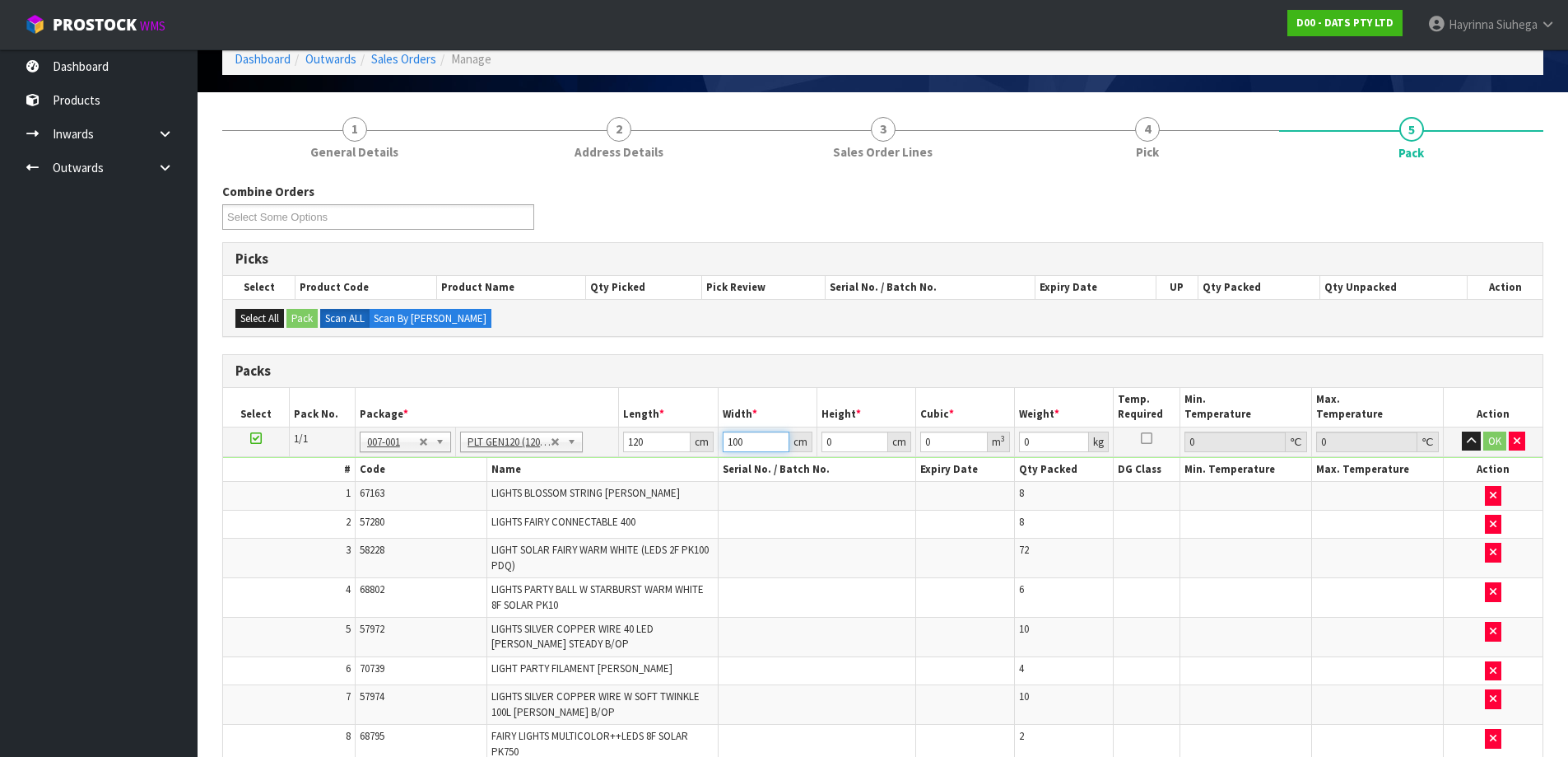
click at [738, 431] on input "100" at bounding box center [756, 441] width 67 height 21
type input "117"
type input "8"
type input "0.11232"
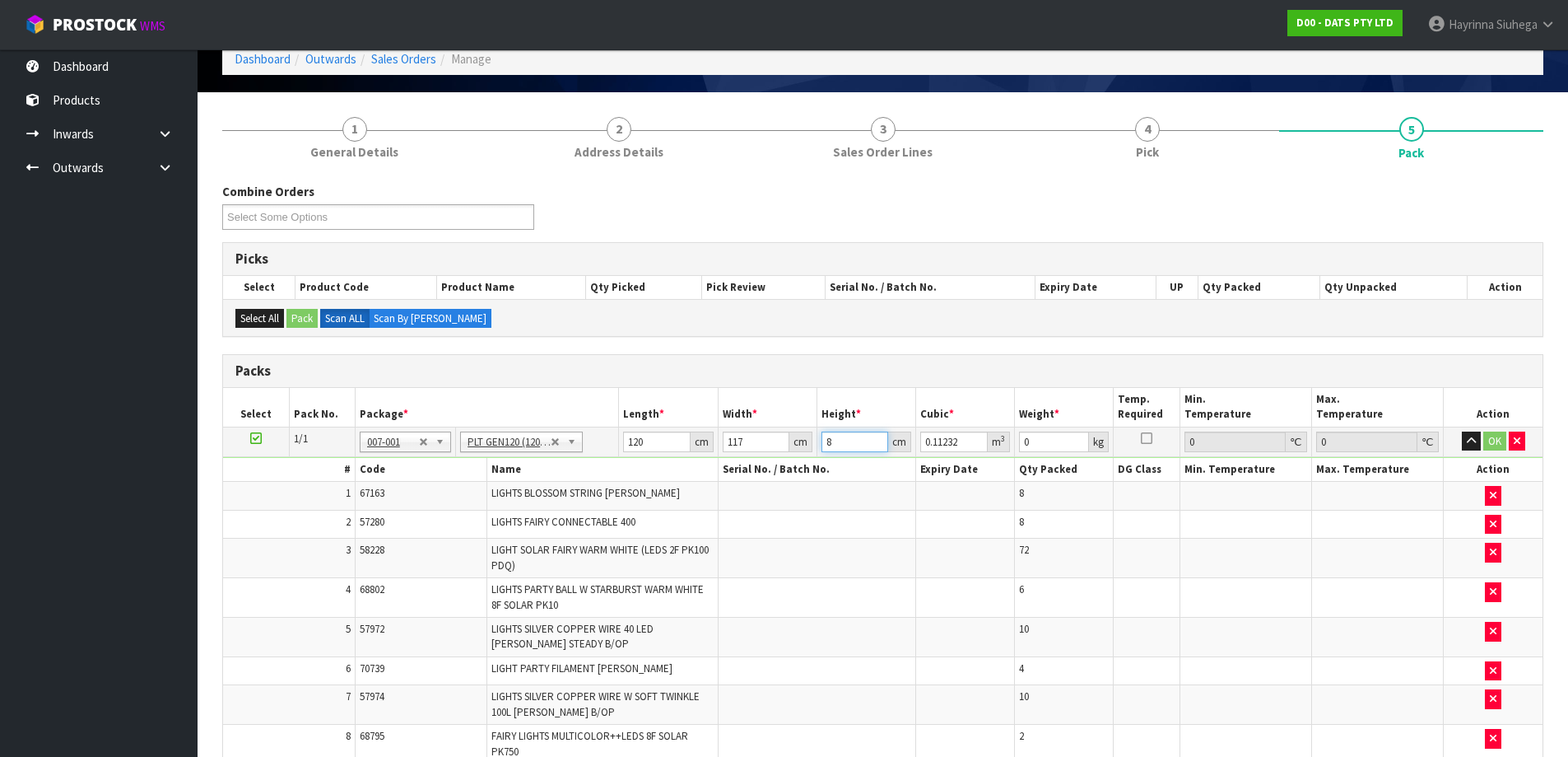
type input "86"
type input "1.20744"
type input "86"
type input "120"
click button "OK" at bounding box center [1494, 441] width 23 height 20
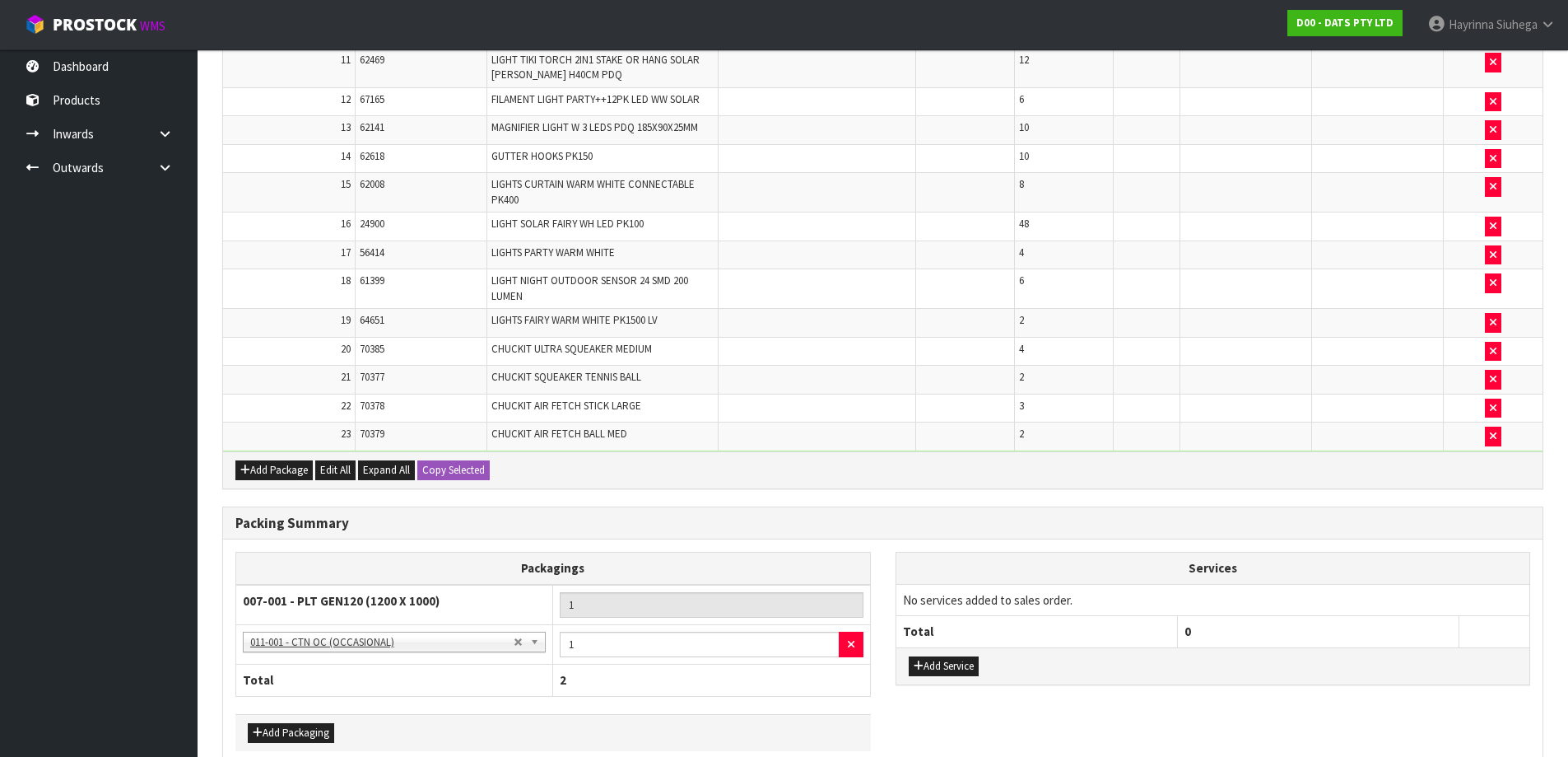
scroll to position [949, 0]
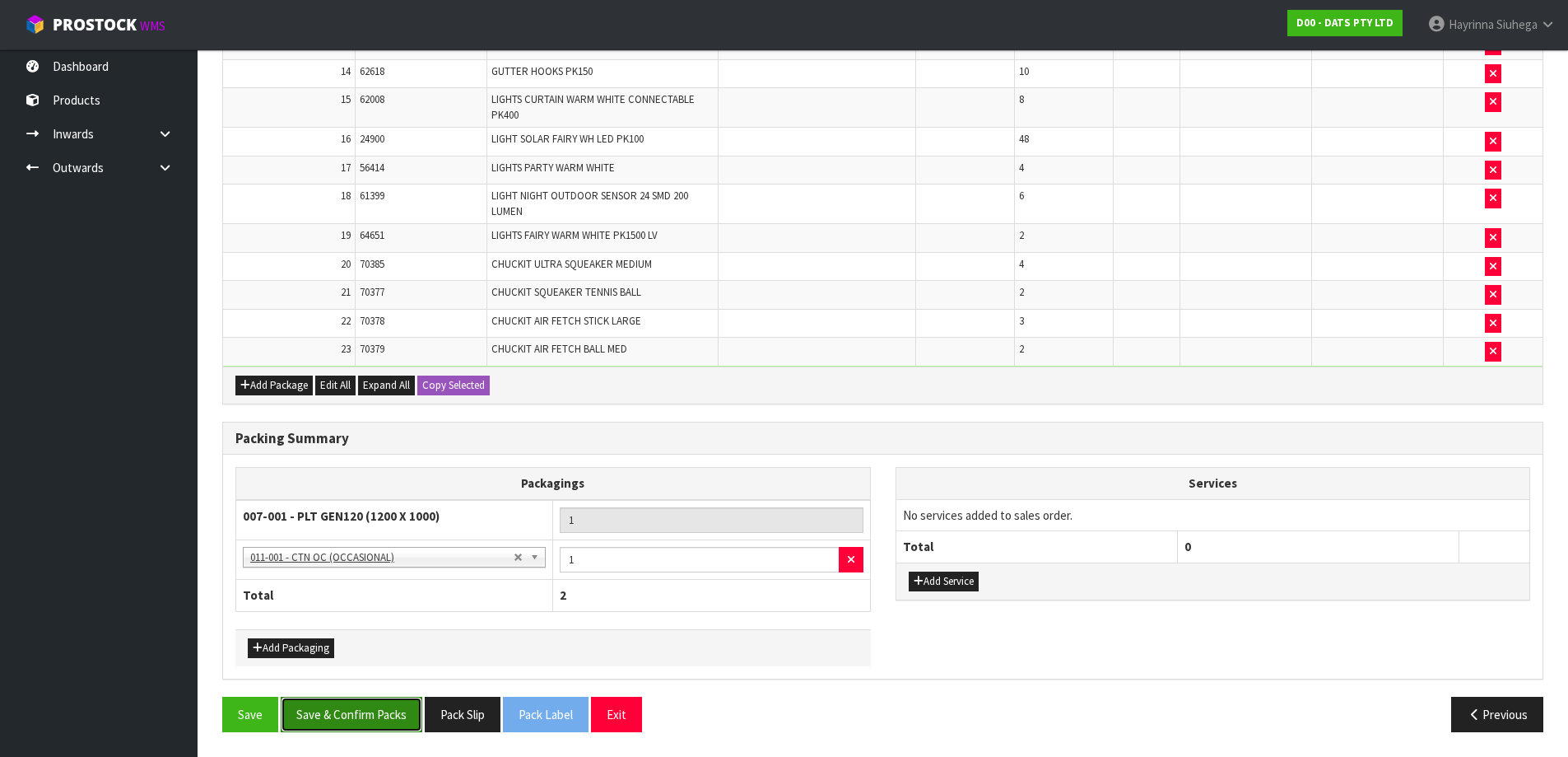
click at [356, 712] on button "Save & Confirm Packs" at bounding box center [351, 714] width 141 height 36
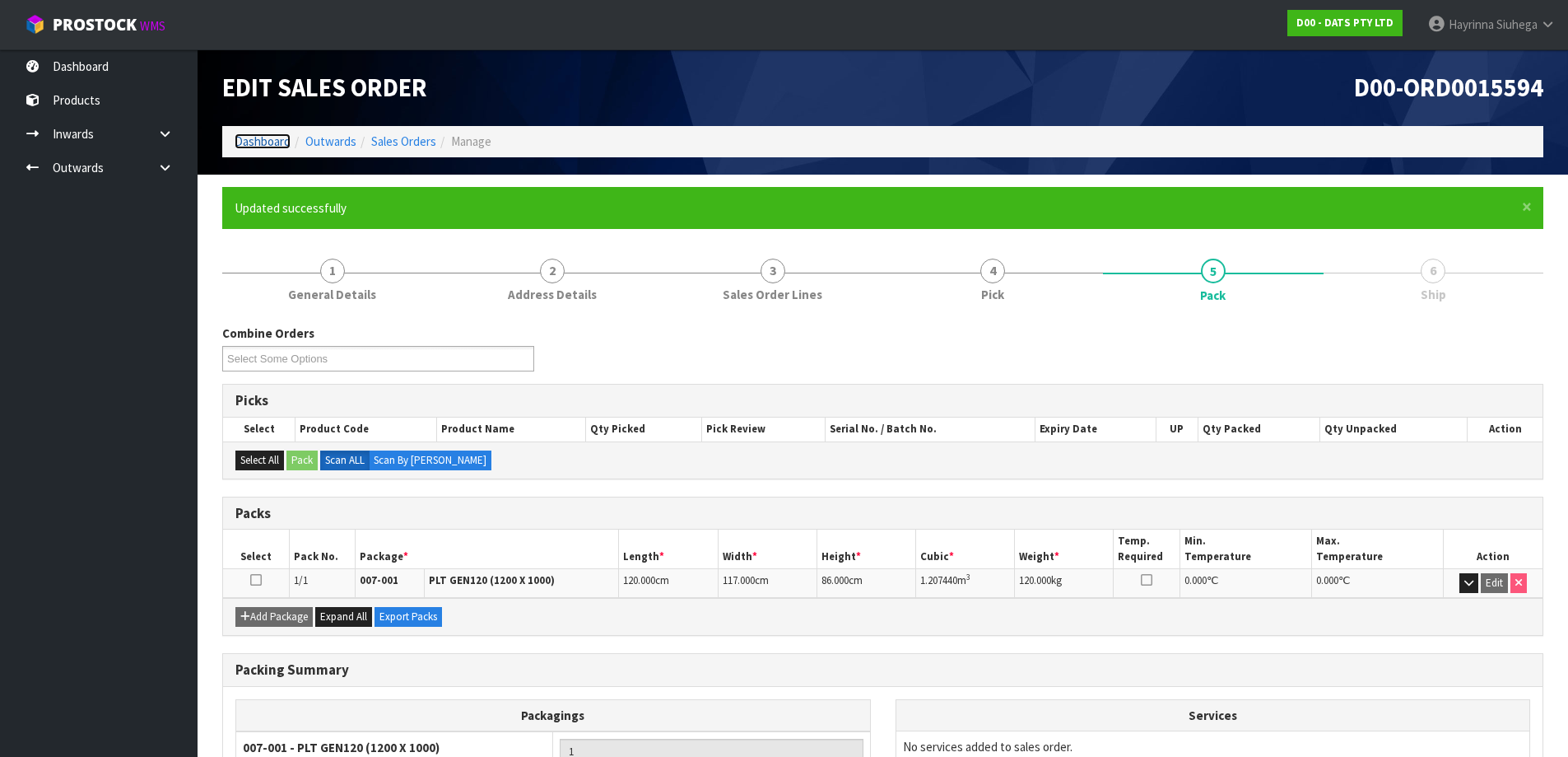
click at [246, 148] on link "Dashboard" at bounding box center [262, 140] width 56 height 16
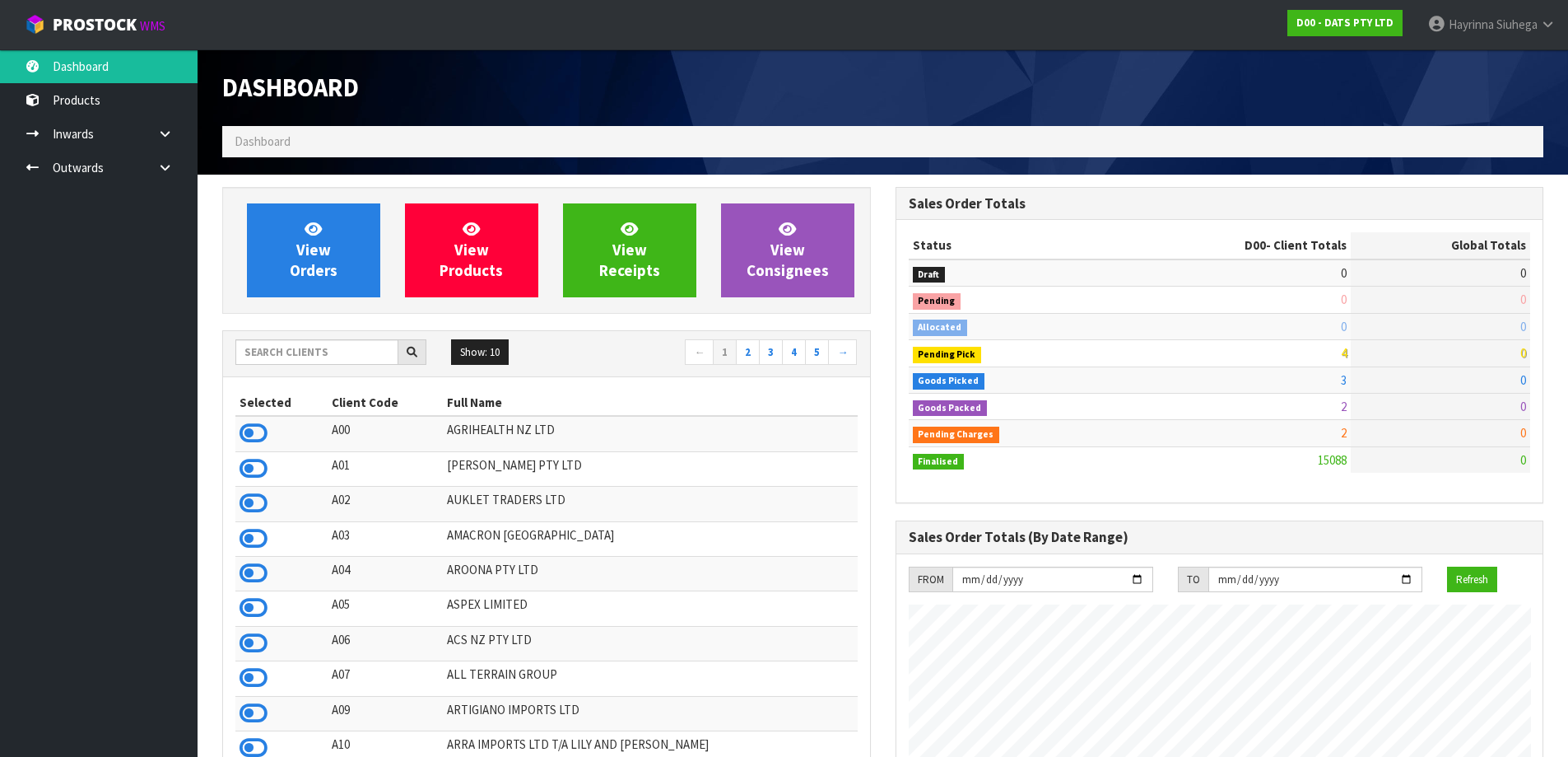
scroll to position [1247, 672]
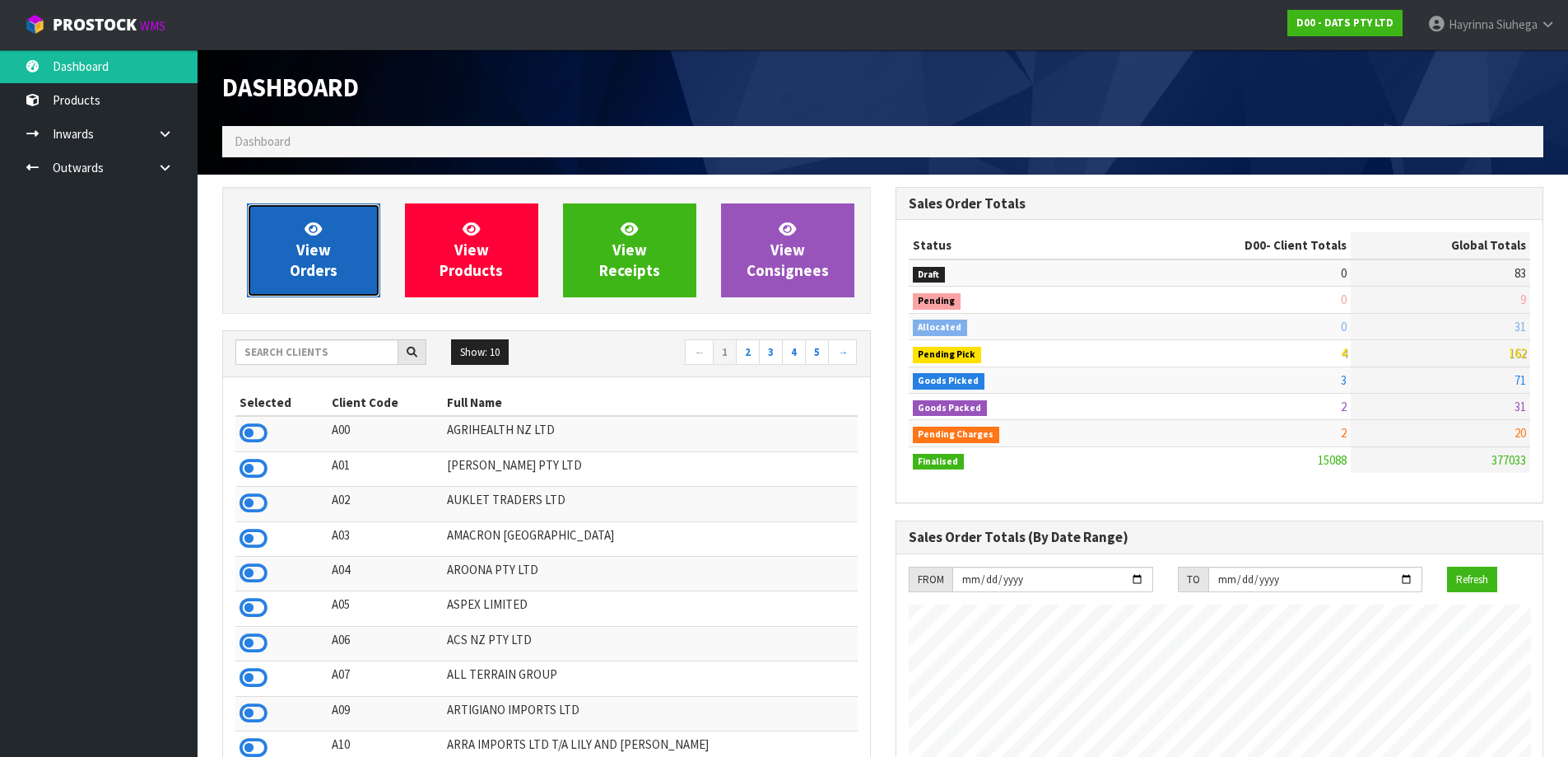
click at [330, 223] on link "View Orders" at bounding box center [314, 250] width 133 height 94
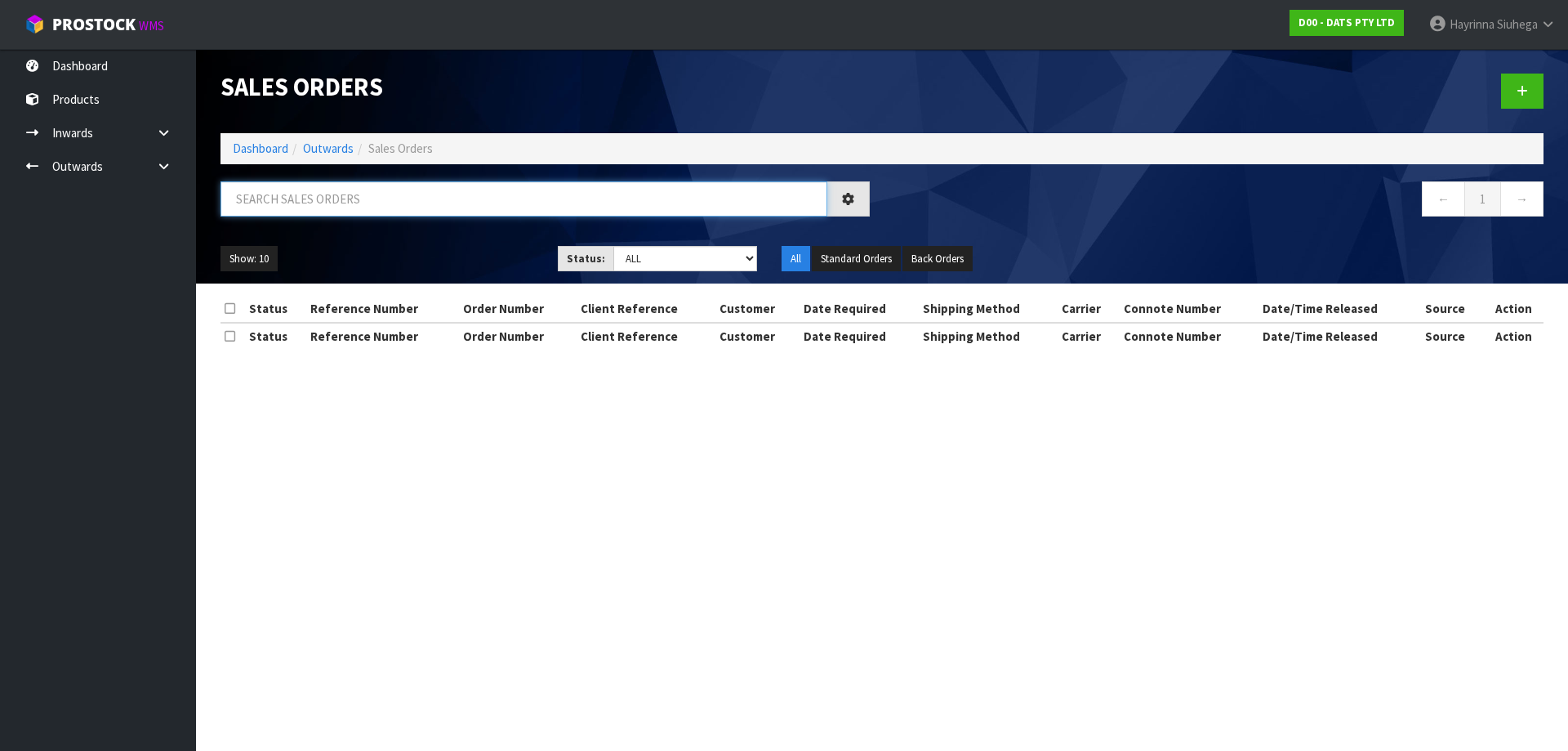
click at [375, 188] on input "text" at bounding box center [524, 198] width 607 height 35
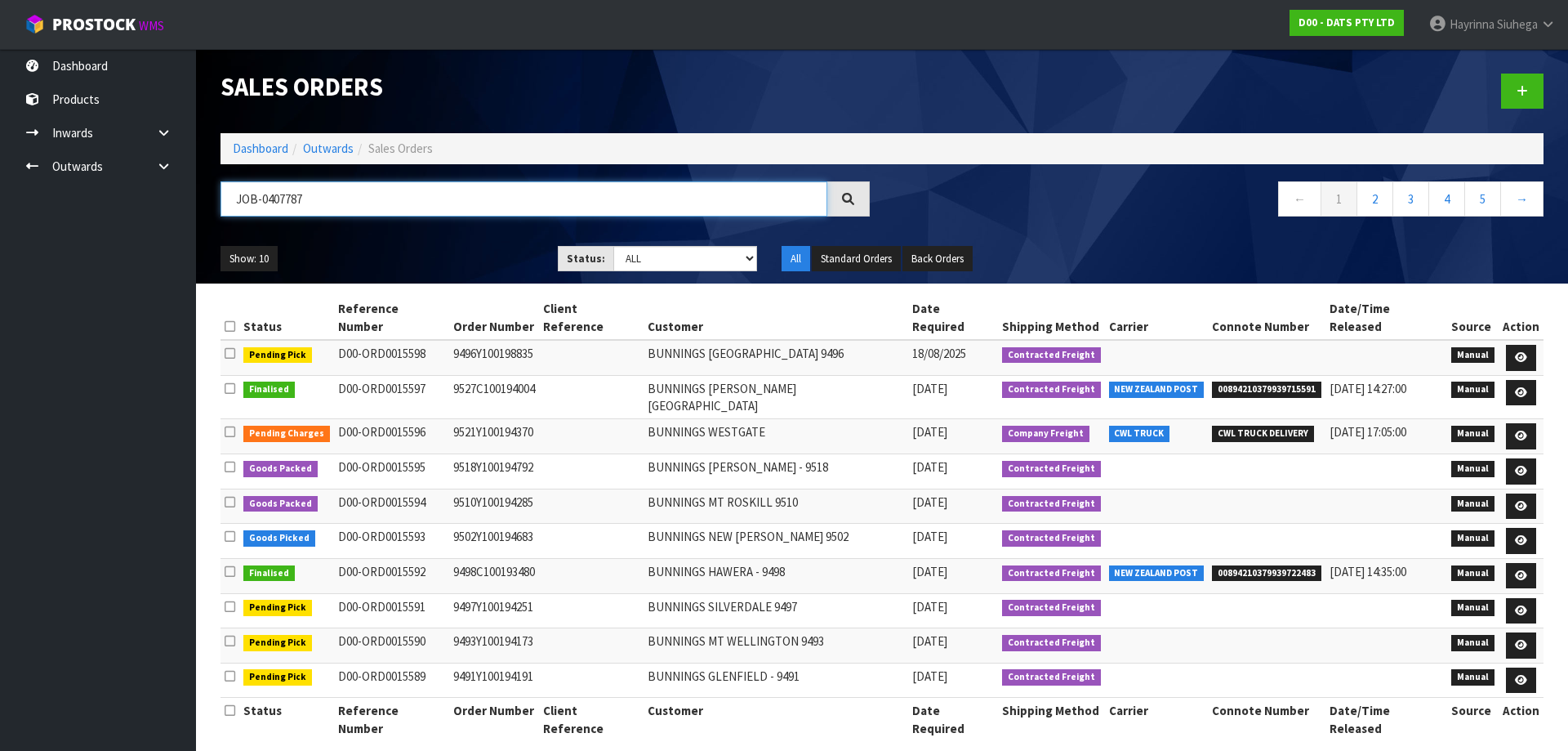
type input "JOB-0407787"
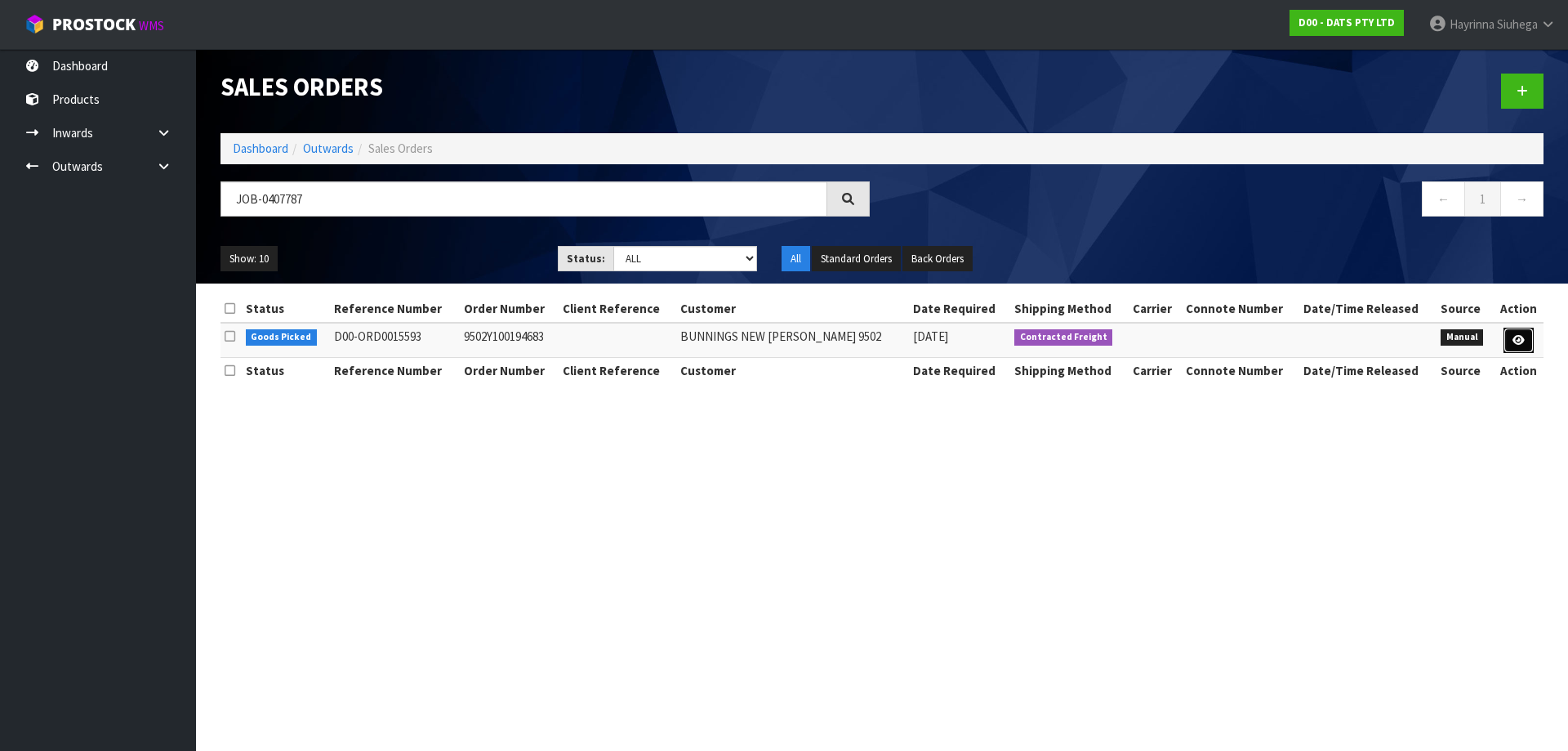
click at [1525, 332] on link at bounding box center [1518, 340] width 30 height 26
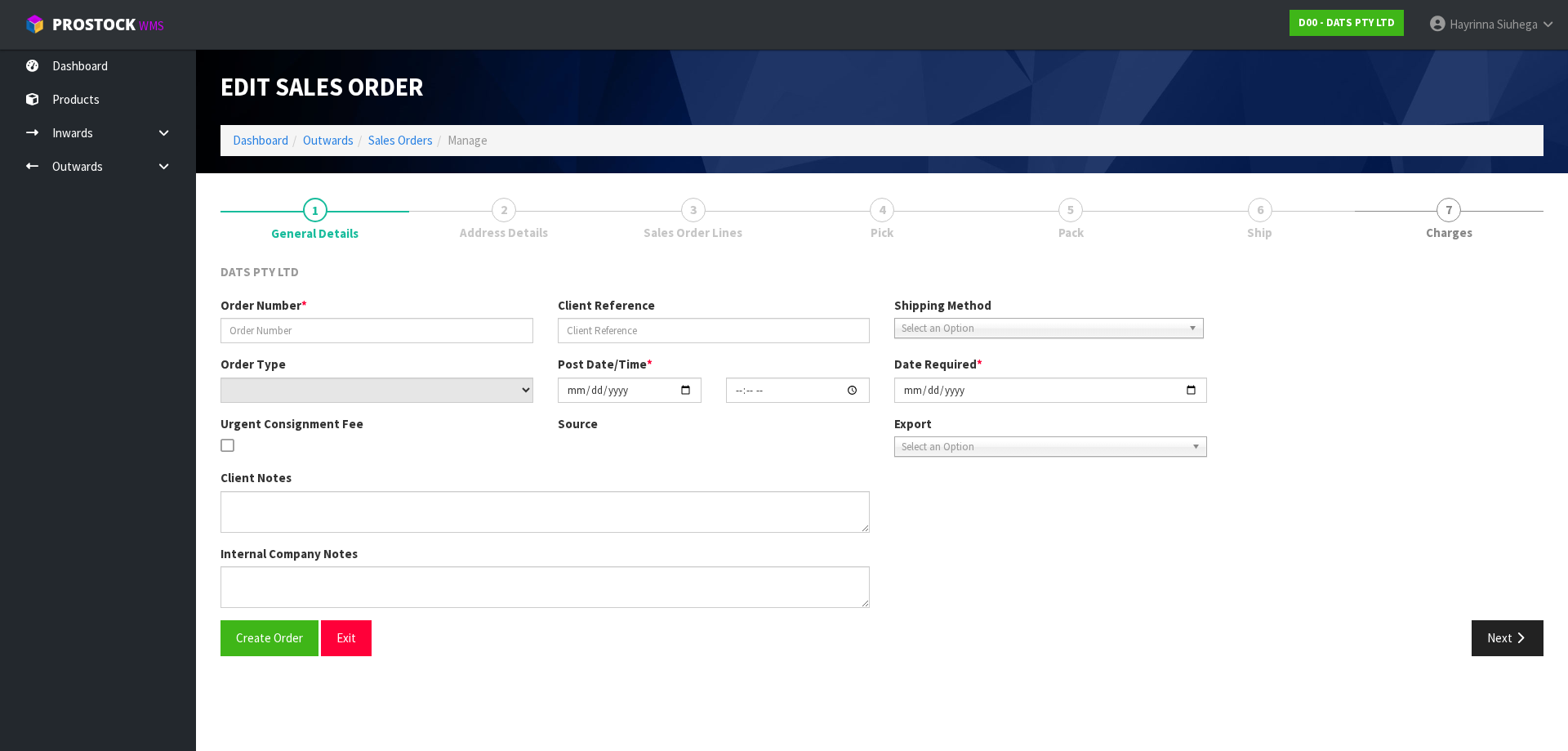
type input "9502Y100194683"
select select "number:0"
type input "2025-08-15"
type input "09:26:00.000"
type input "2025-08-15"
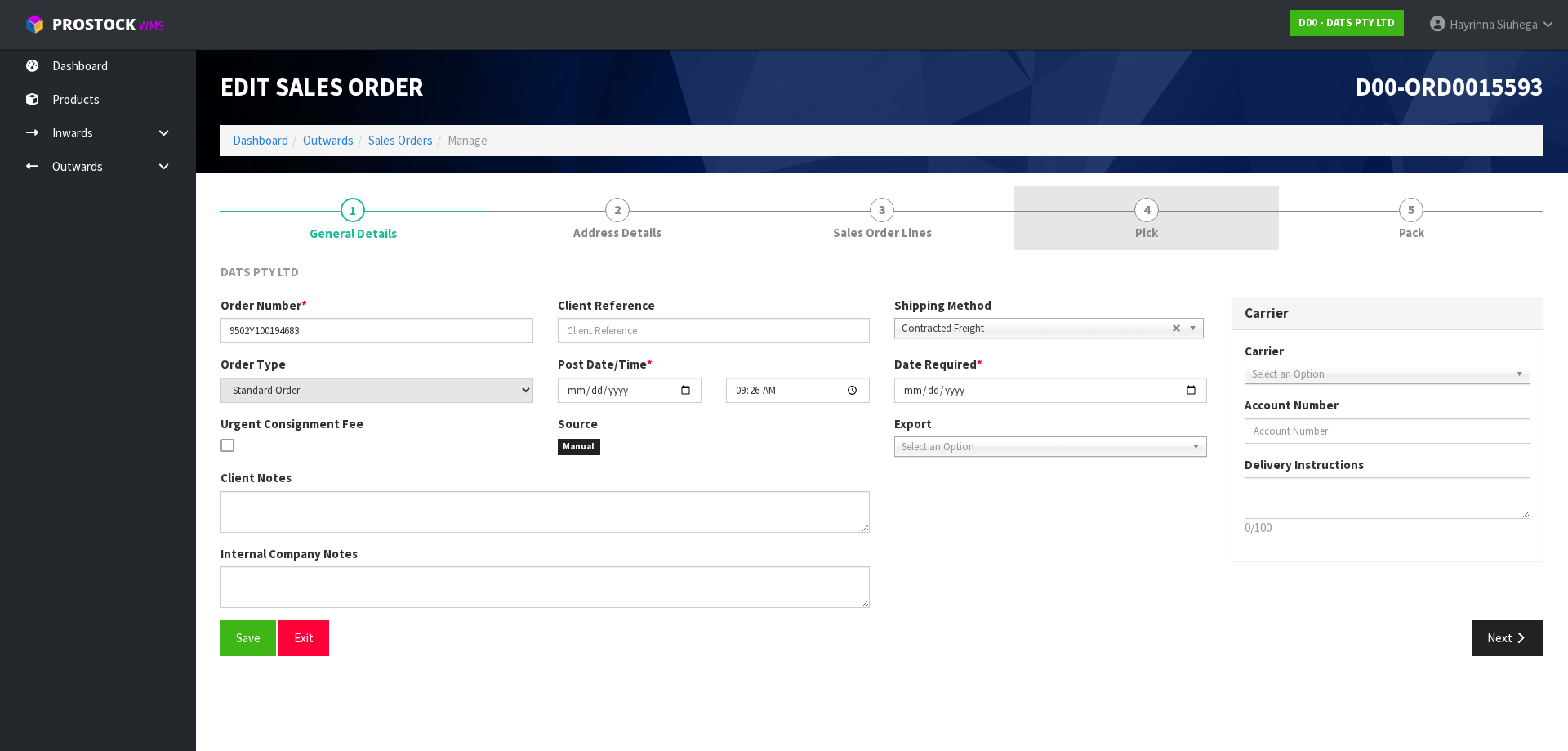
click at [1176, 214] on link "4 Pick" at bounding box center [1146, 217] width 264 height 64
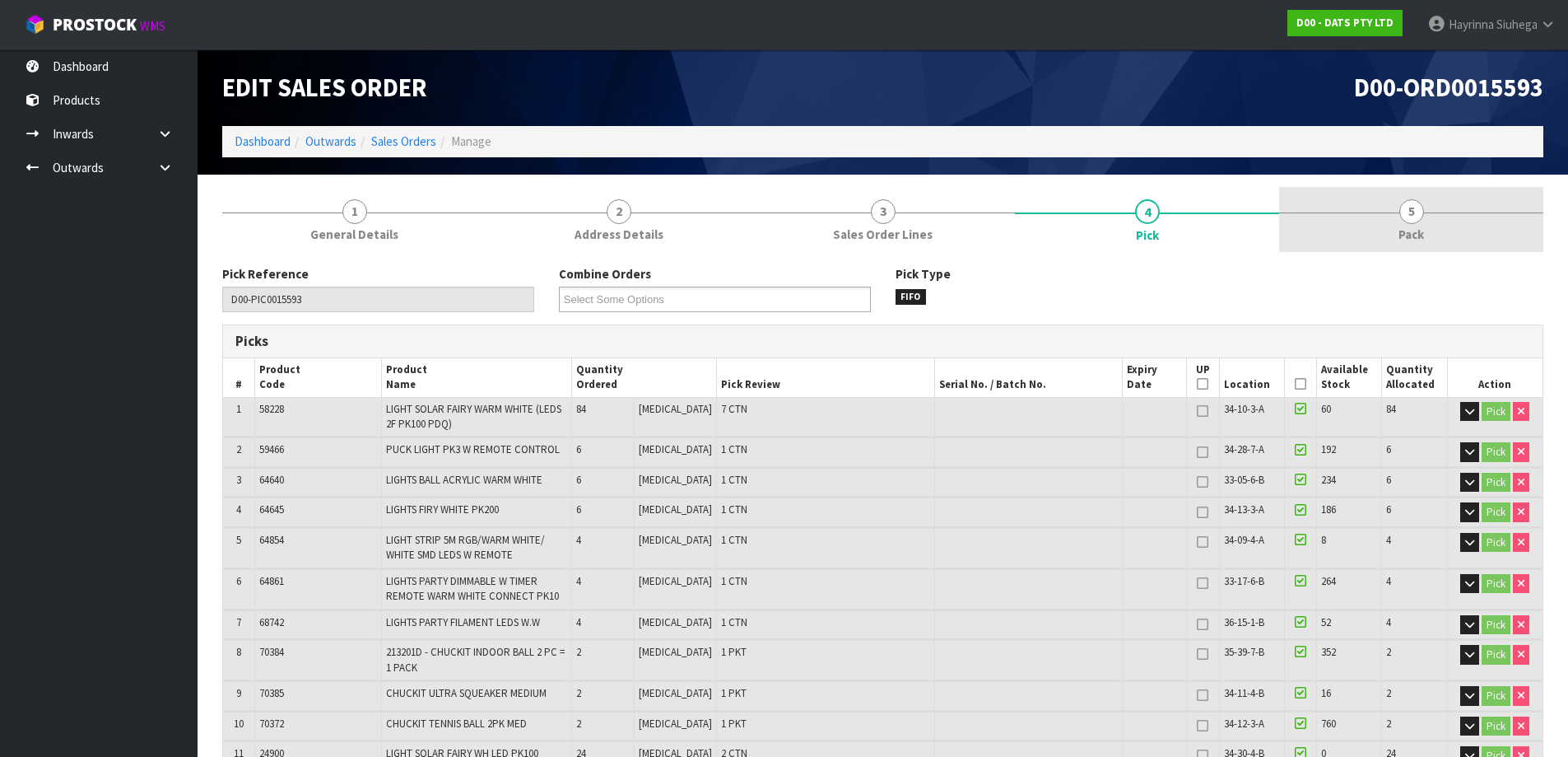
click at [1425, 249] on link "5 Pack" at bounding box center [1411, 219] width 264 height 65
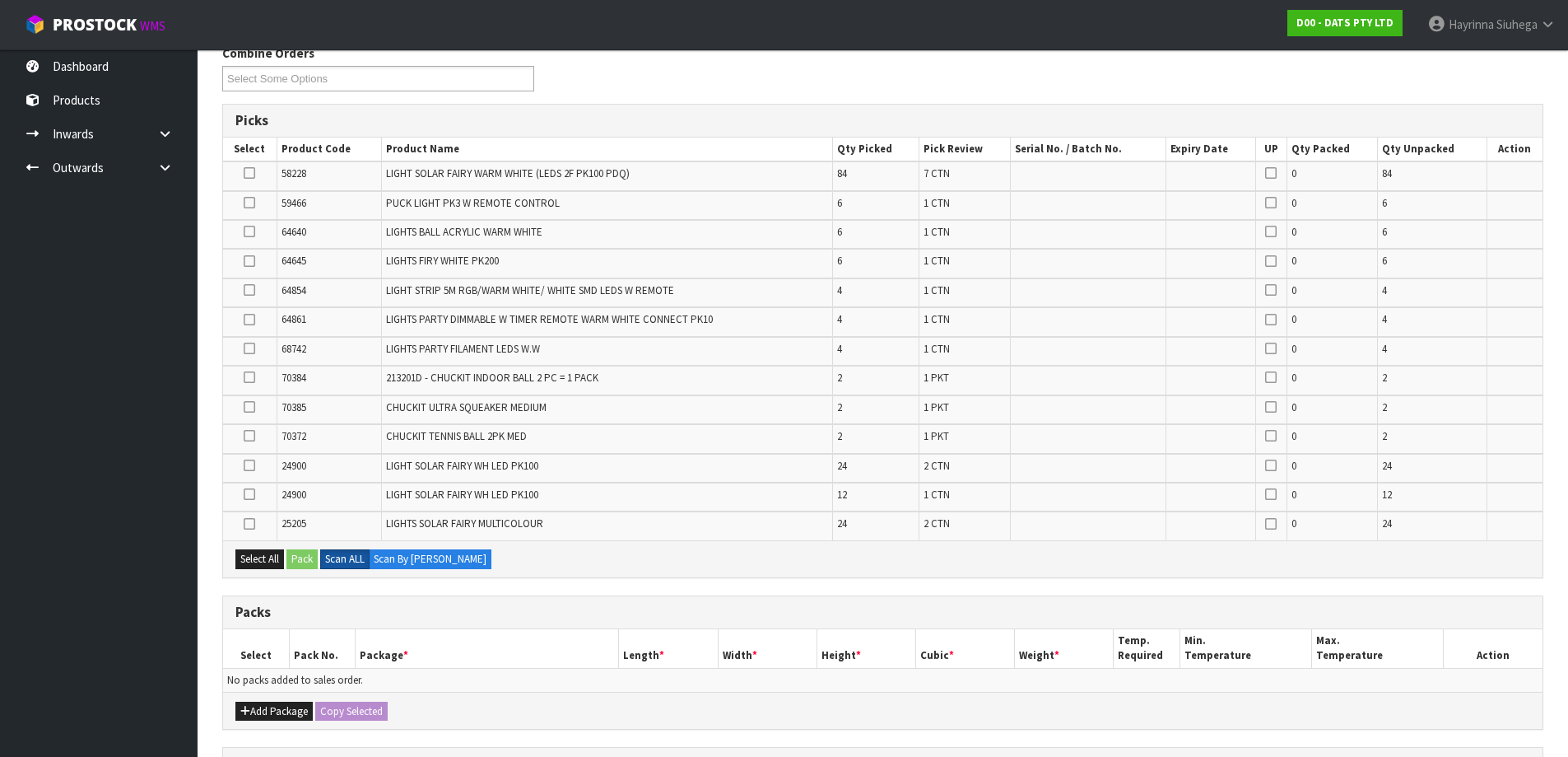
scroll to position [494, 0]
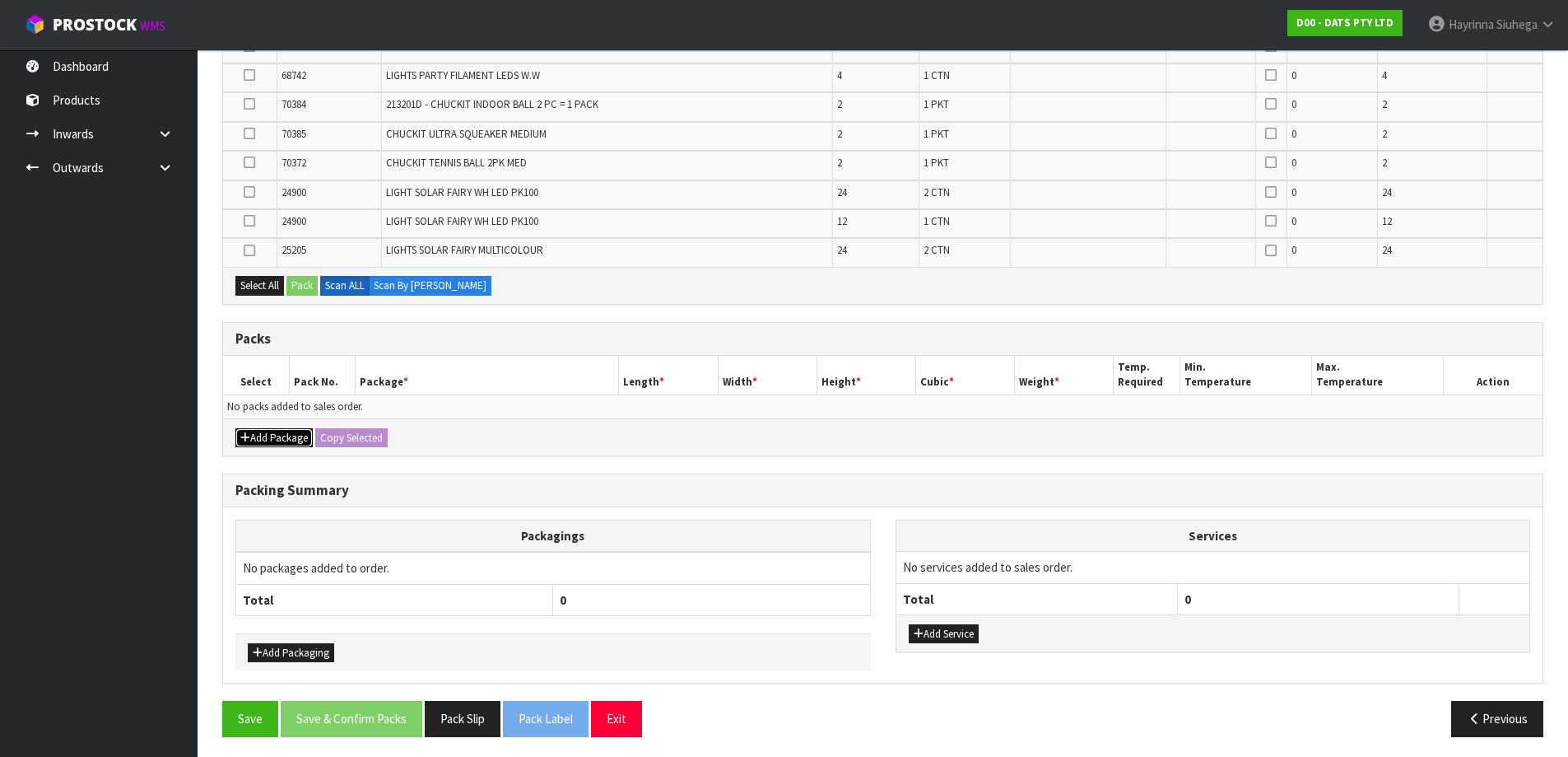
click at [284, 443] on button "Add Package" at bounding box center [273, 438] width 77 height 20
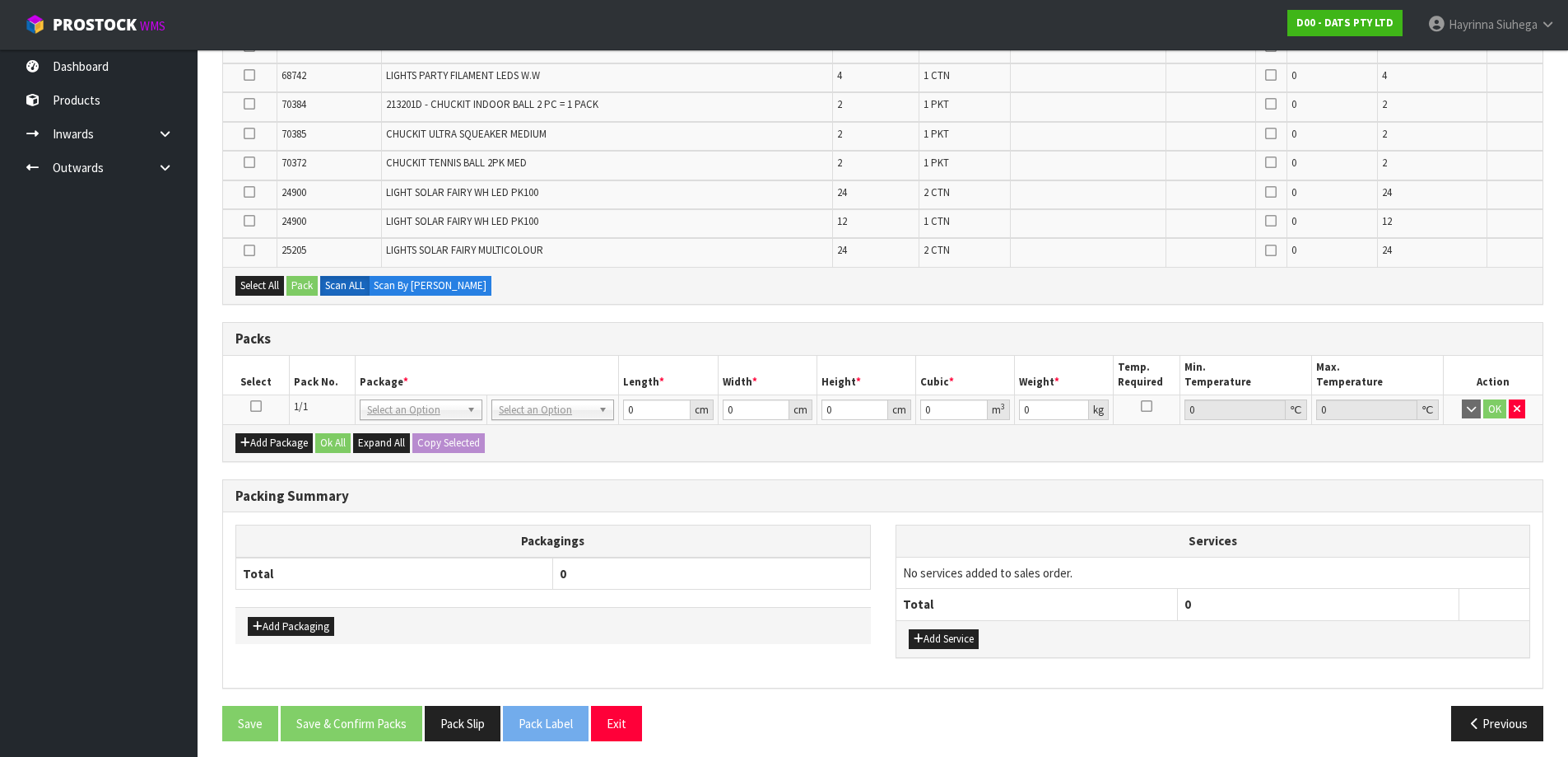
click at [254, 406] on icon at bounding box center [255, 406] width 12 height 1
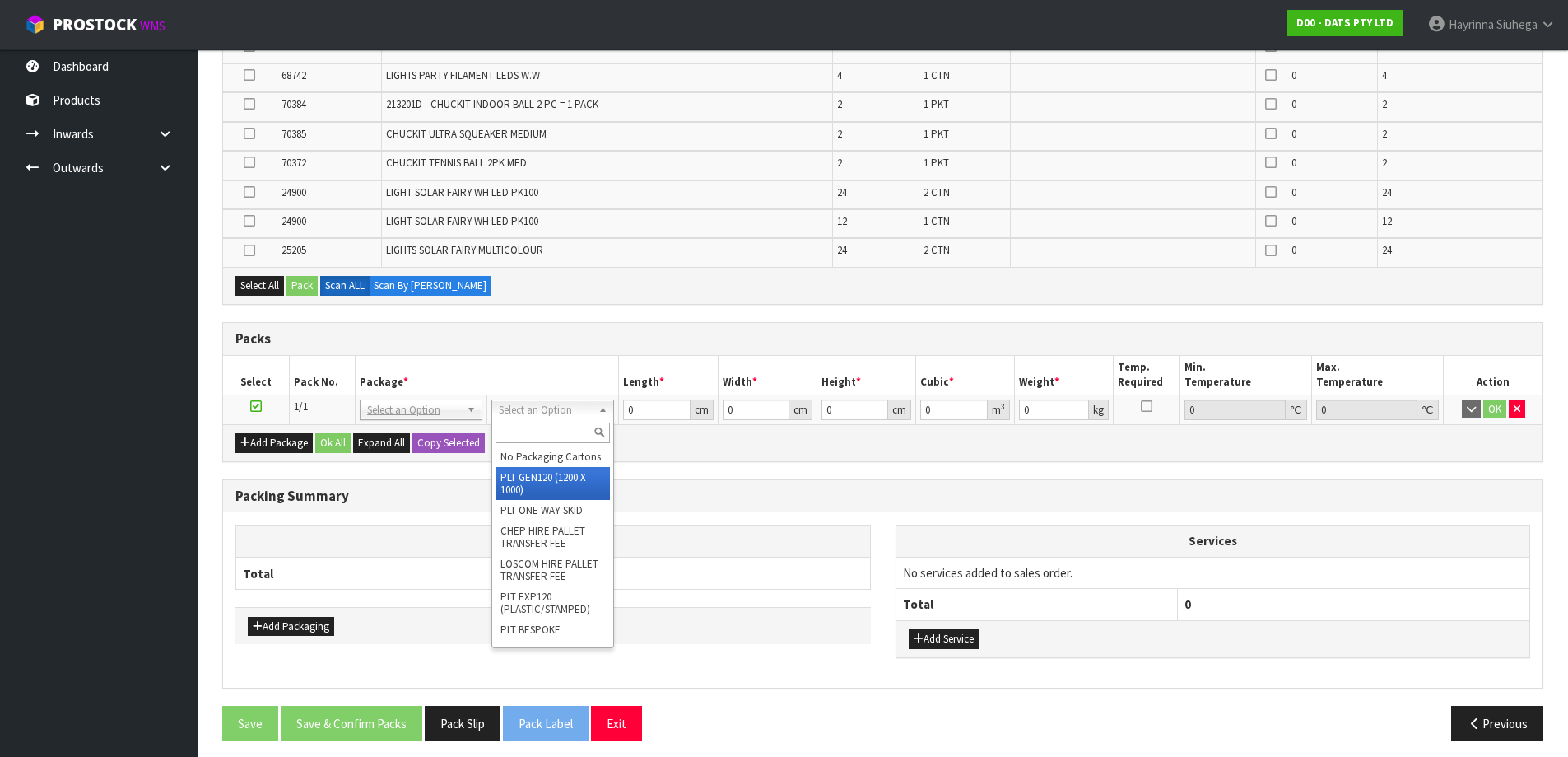
drag, startPoint x: 545, startPoint y: 494, endPoint x: 539, endPoint y: 486, distance: 10.0
type input "120"
type input "100"
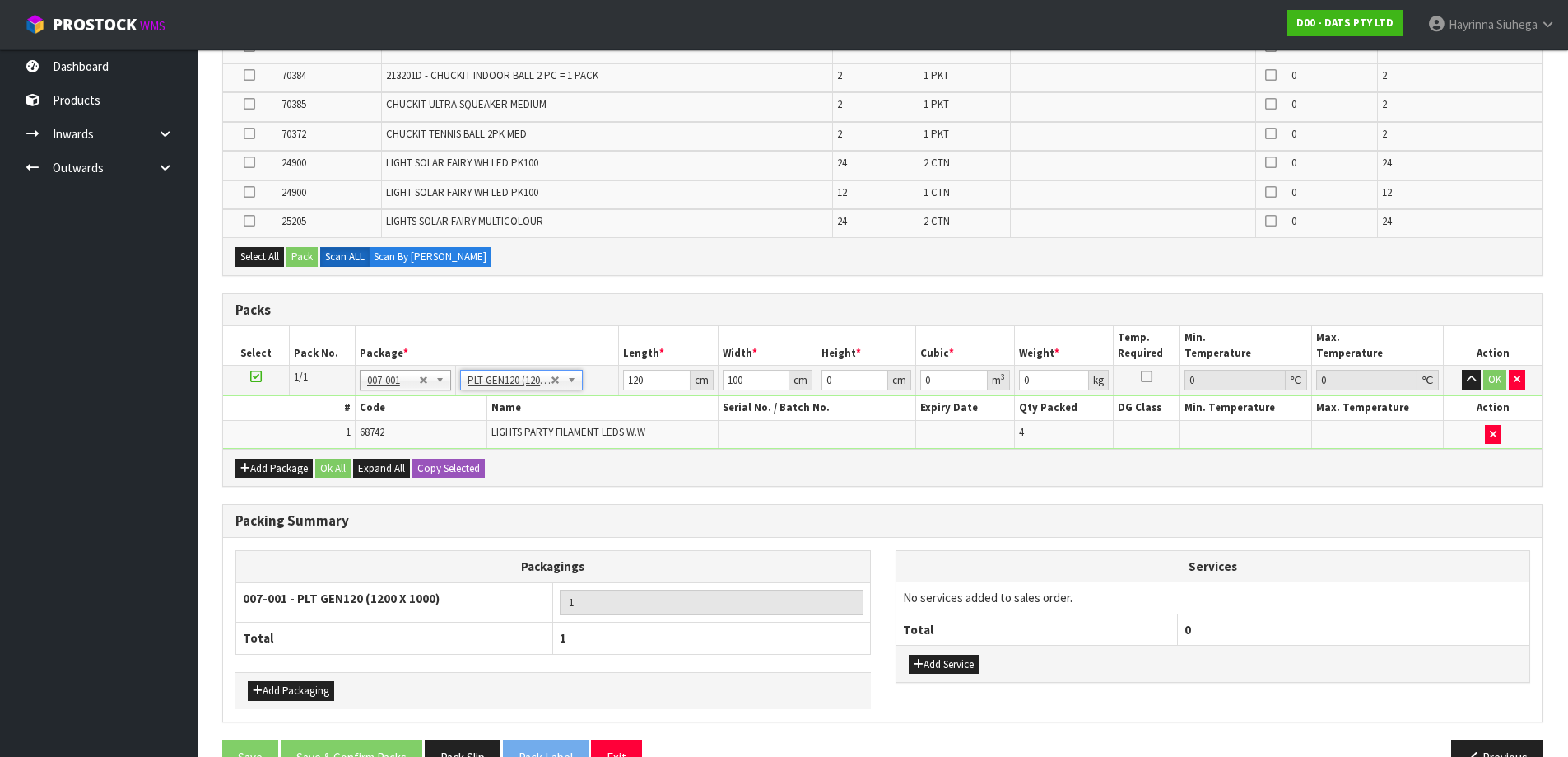
scroll to position [165, 0]
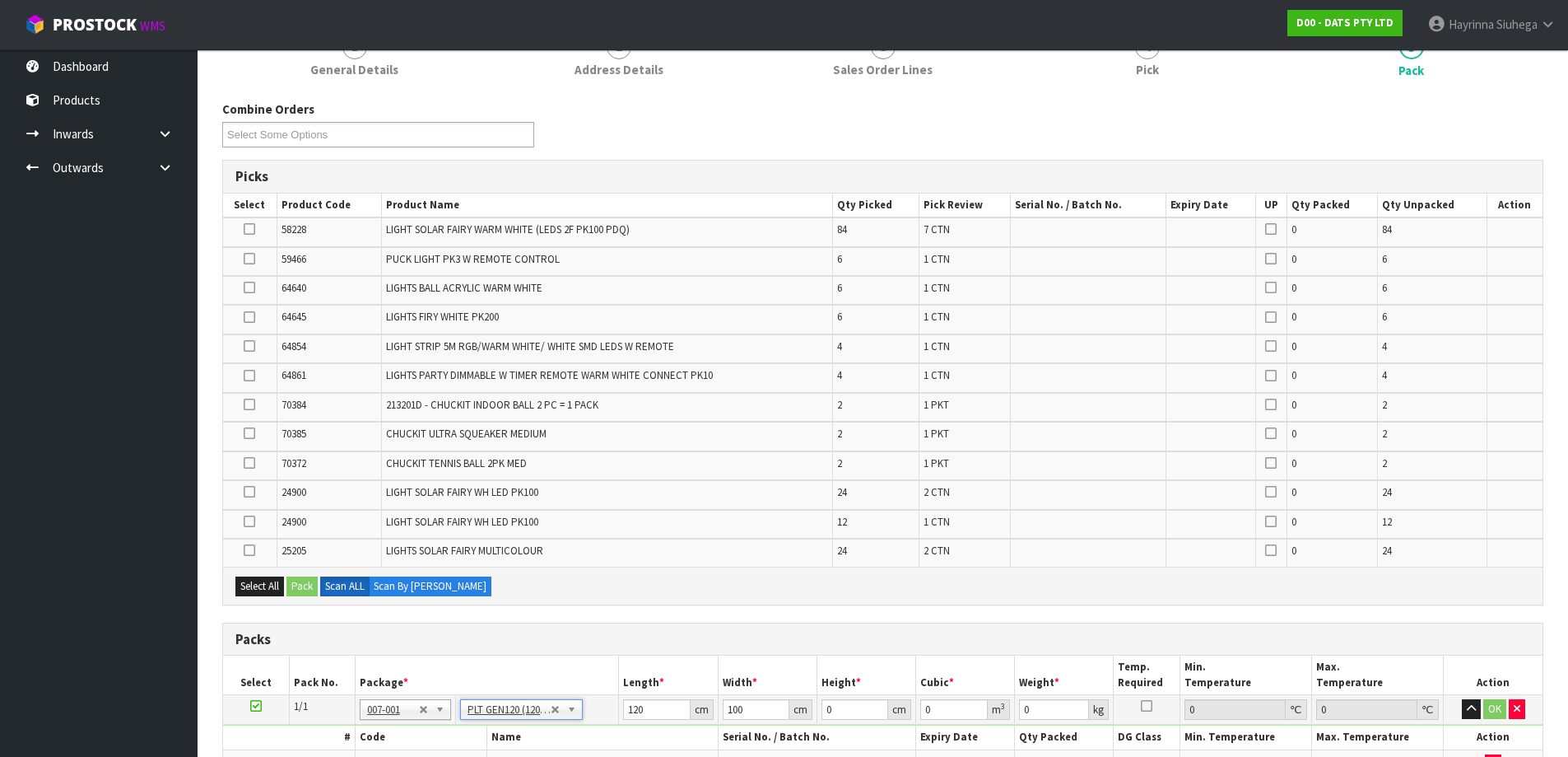
click at [247, 317] on icon at bounding box center [249, 317] width 12 height 1
click at [0, 0] on input "checkbox" at bounding box center [0, 0] width 0 height 0
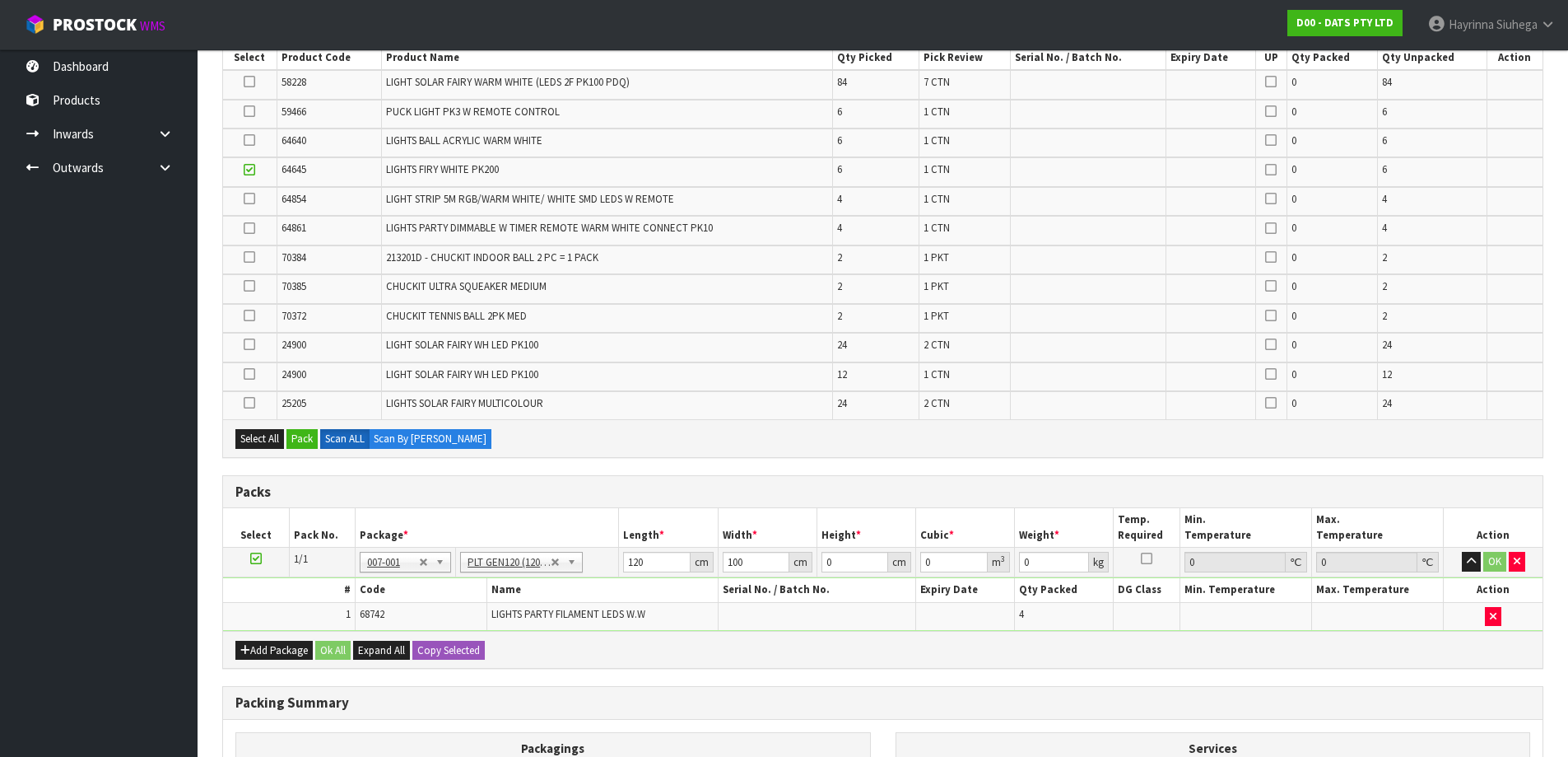
scroll to position [329, 0]
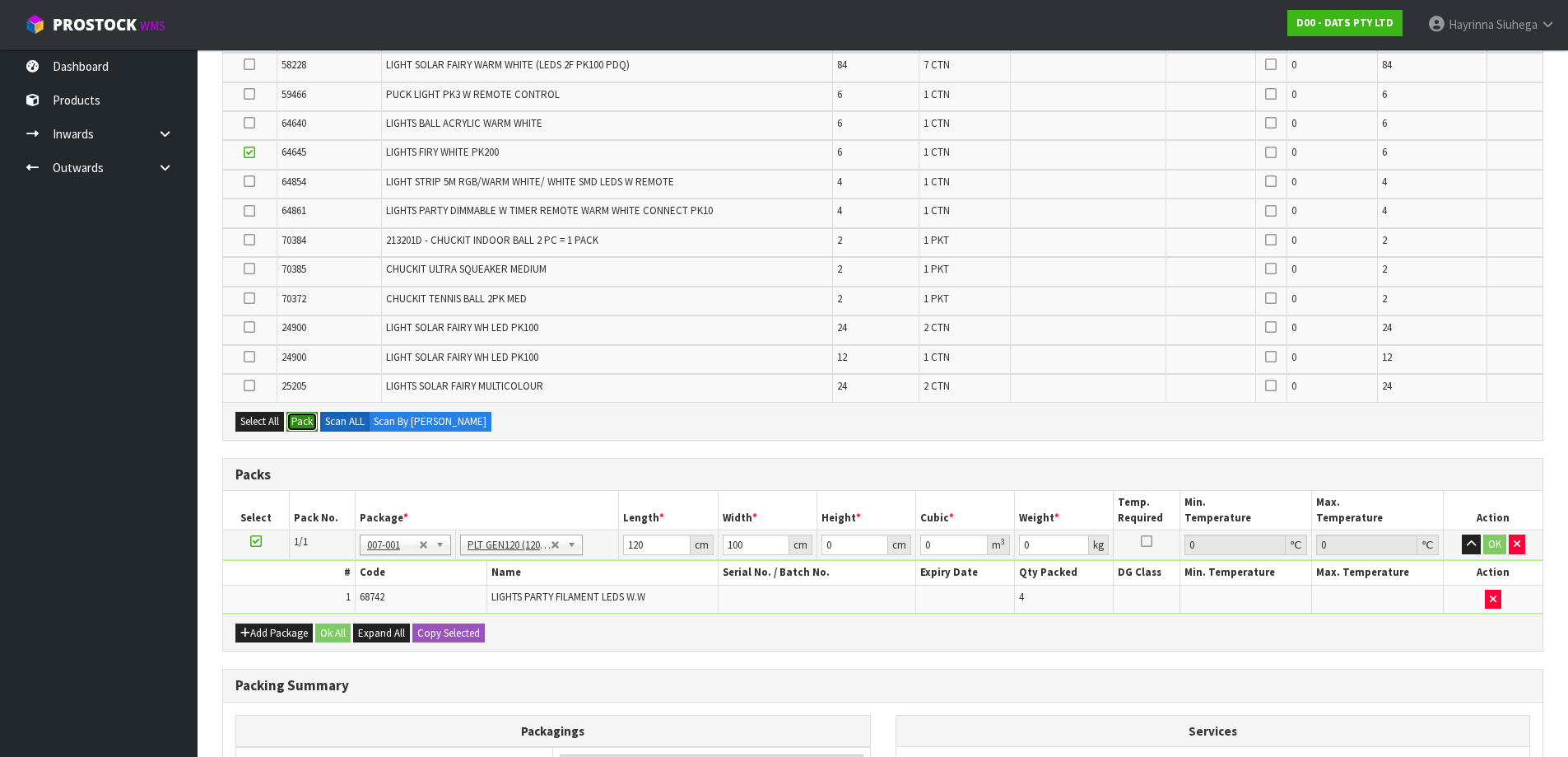
click at [313, 419] on button "Pack" at bounding box center [302, 421] width 31 height 20
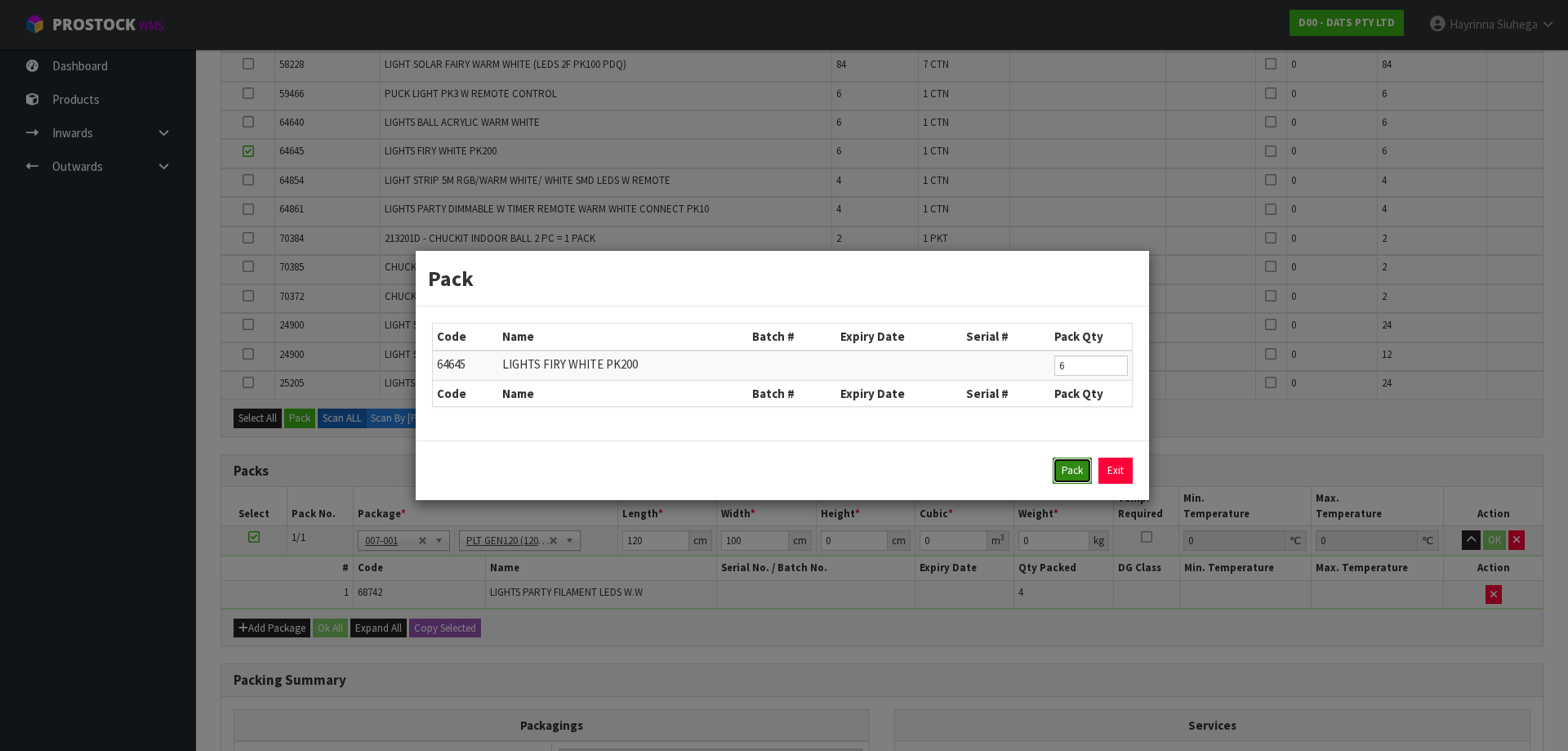
click at [1069, 463] on button "Pack" at bounding box center [1071, 470] width 39 height 26
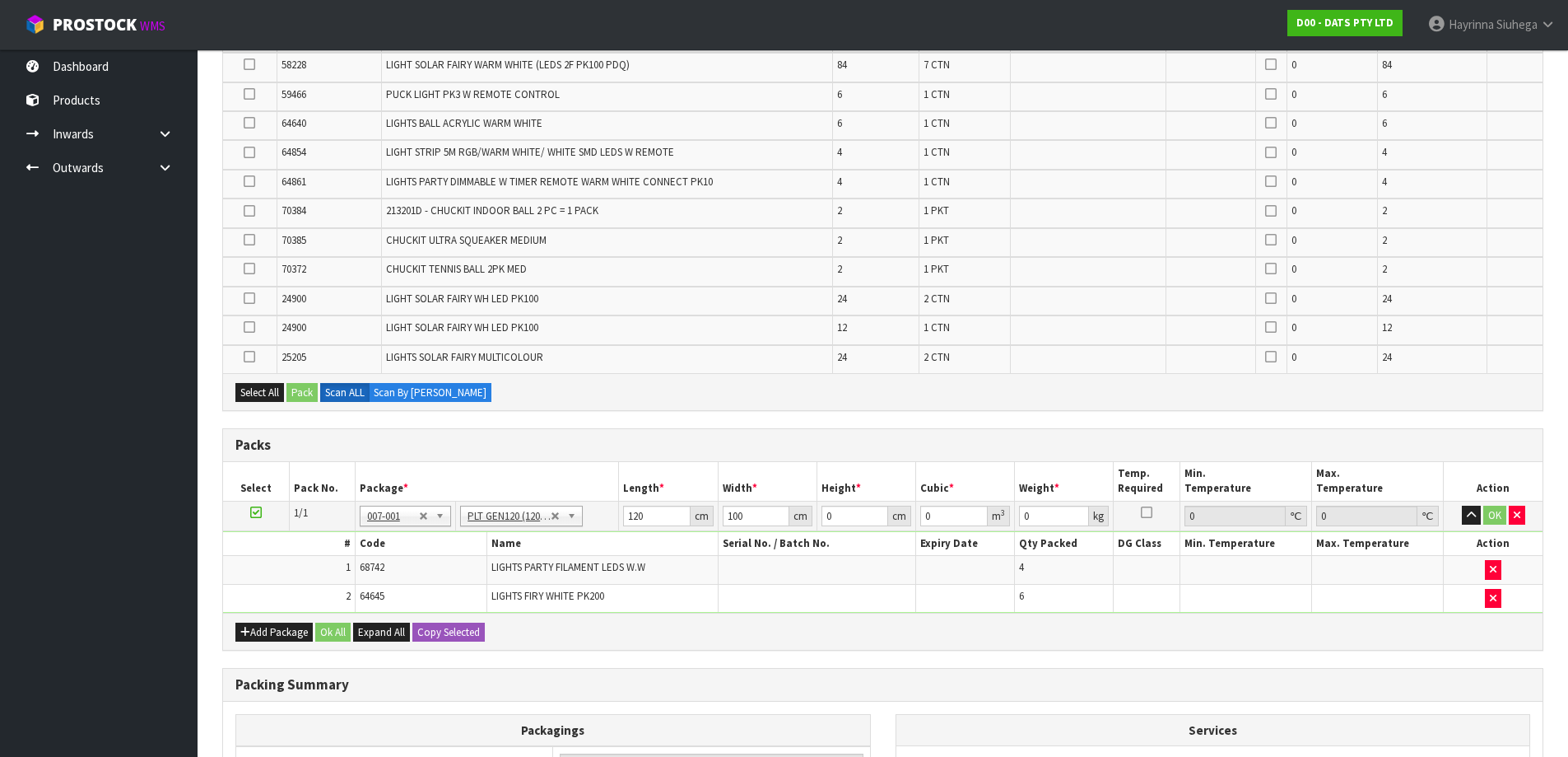
type input "11.54"
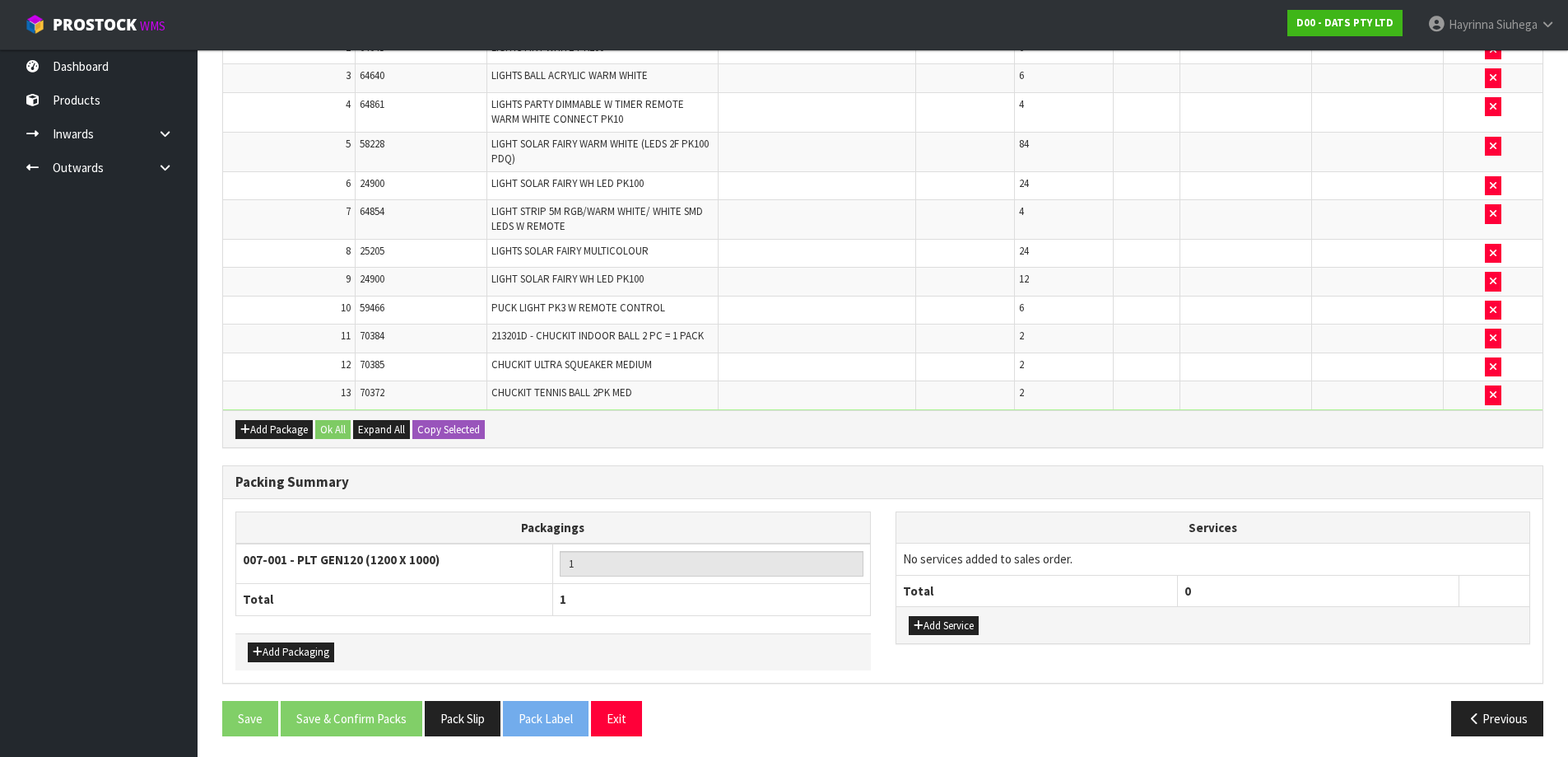
scroll to position [561, 0]
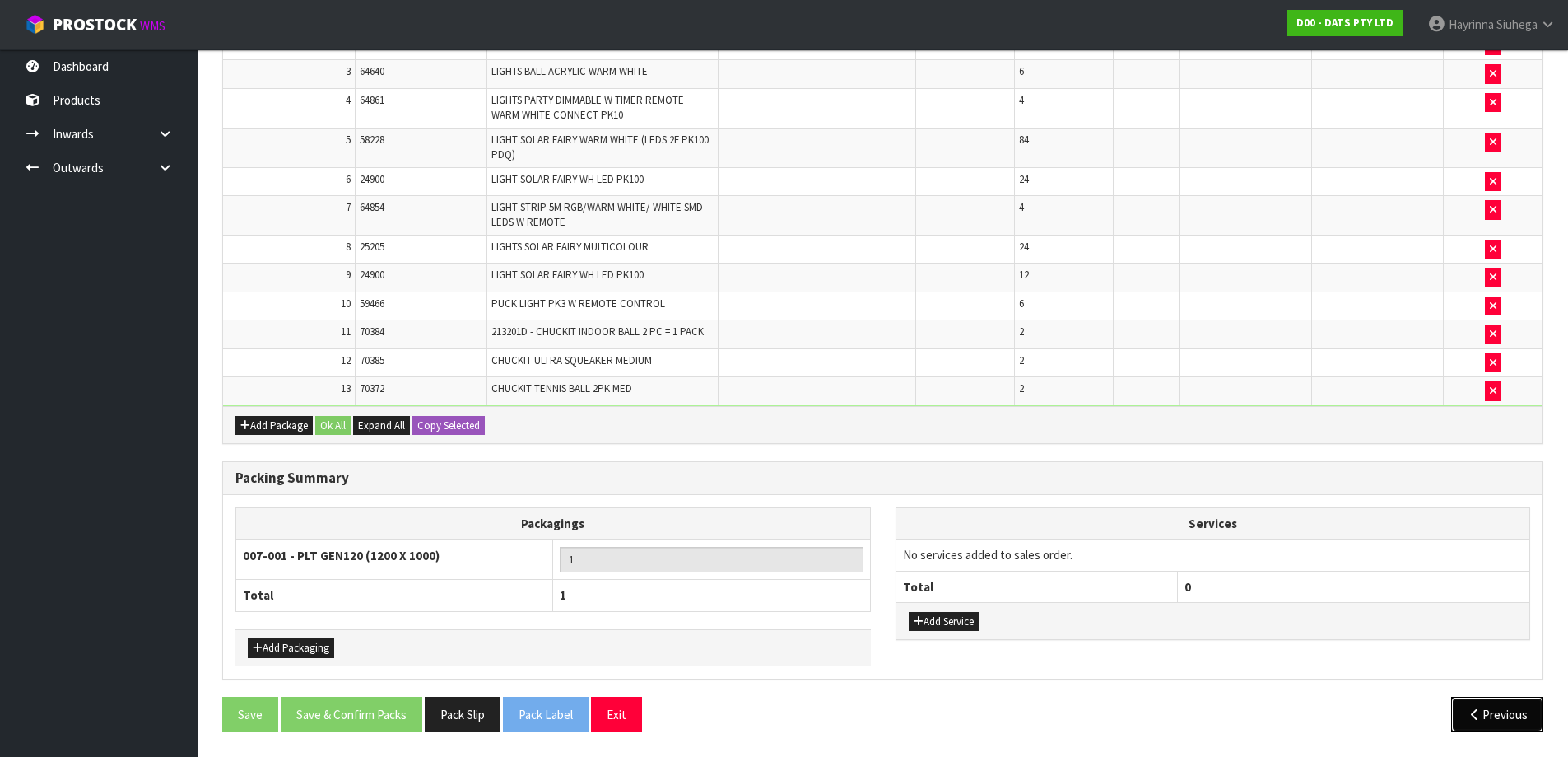
drag, startPoint x: 1500, startPoint y: 721, endPoint x: 988, endPoint y: 721, distance: 512.0
click at [1499, 721] on button "Previous" at bounding box center [1496, 714] width 92 height 36
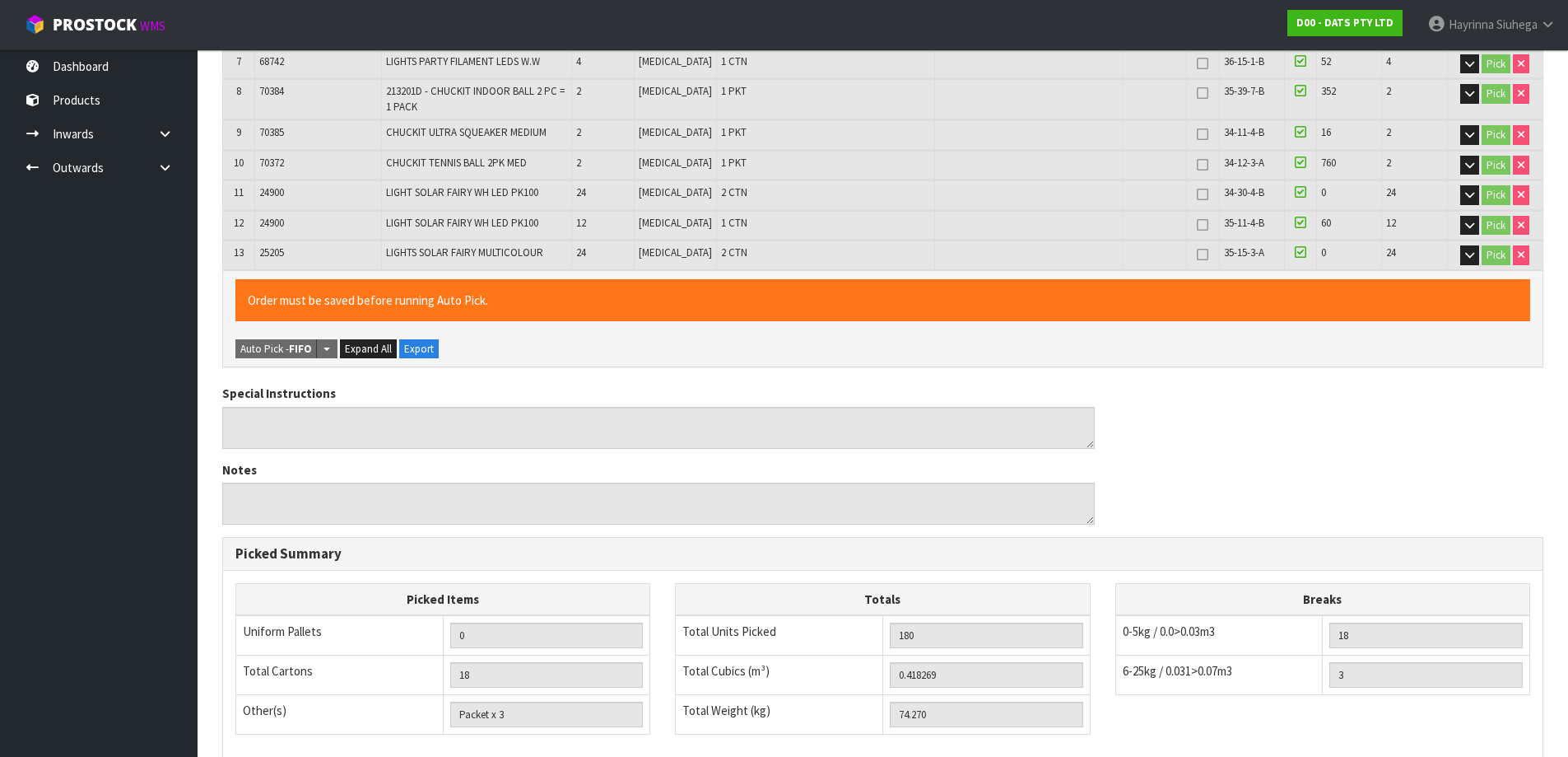
scroll to position [795, 0]
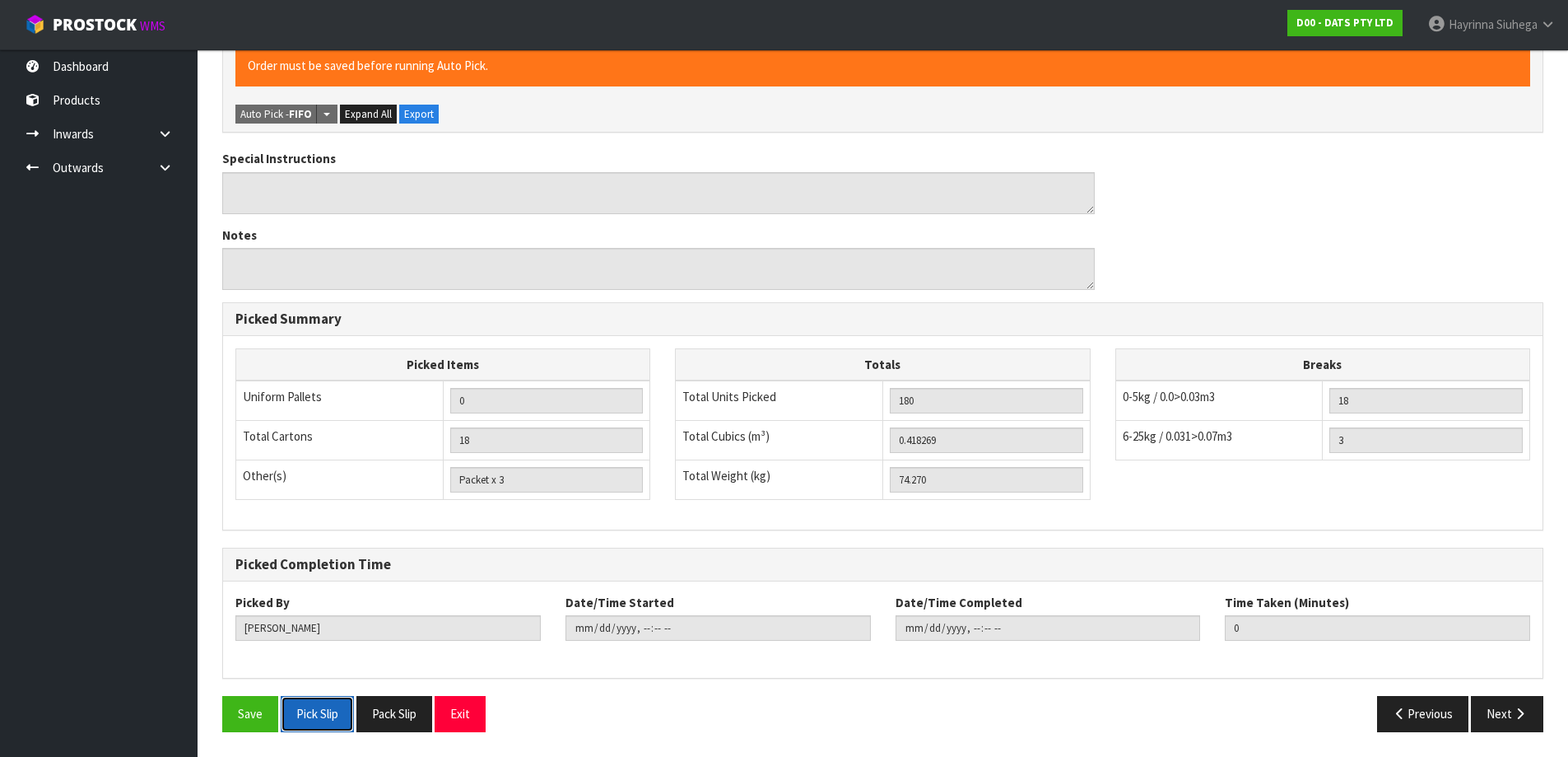
click at [331, 720] on button "Pick Slip" at bounding box center [317, 713] width 73 height 36
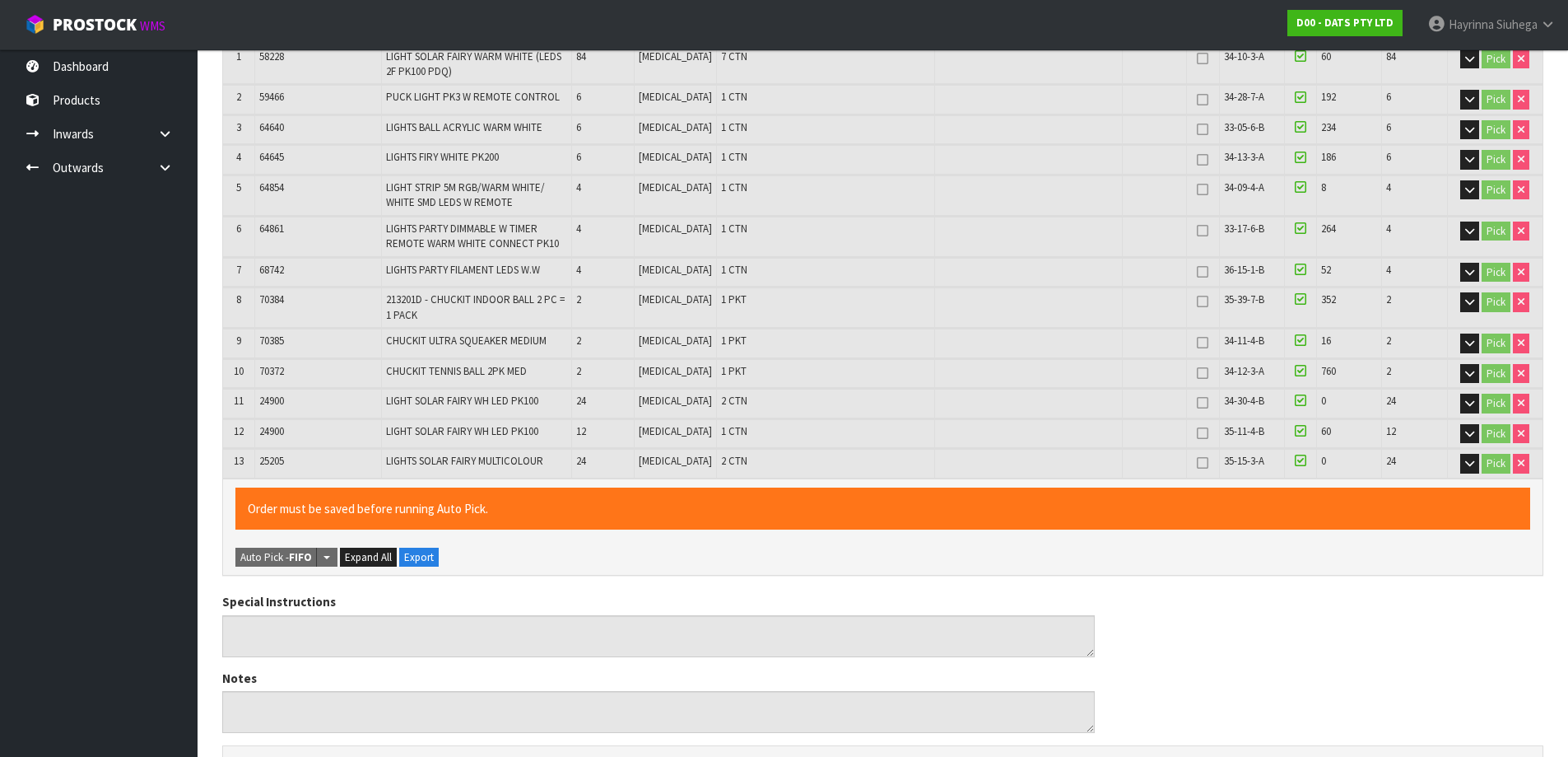
scroll to position [0, 0]
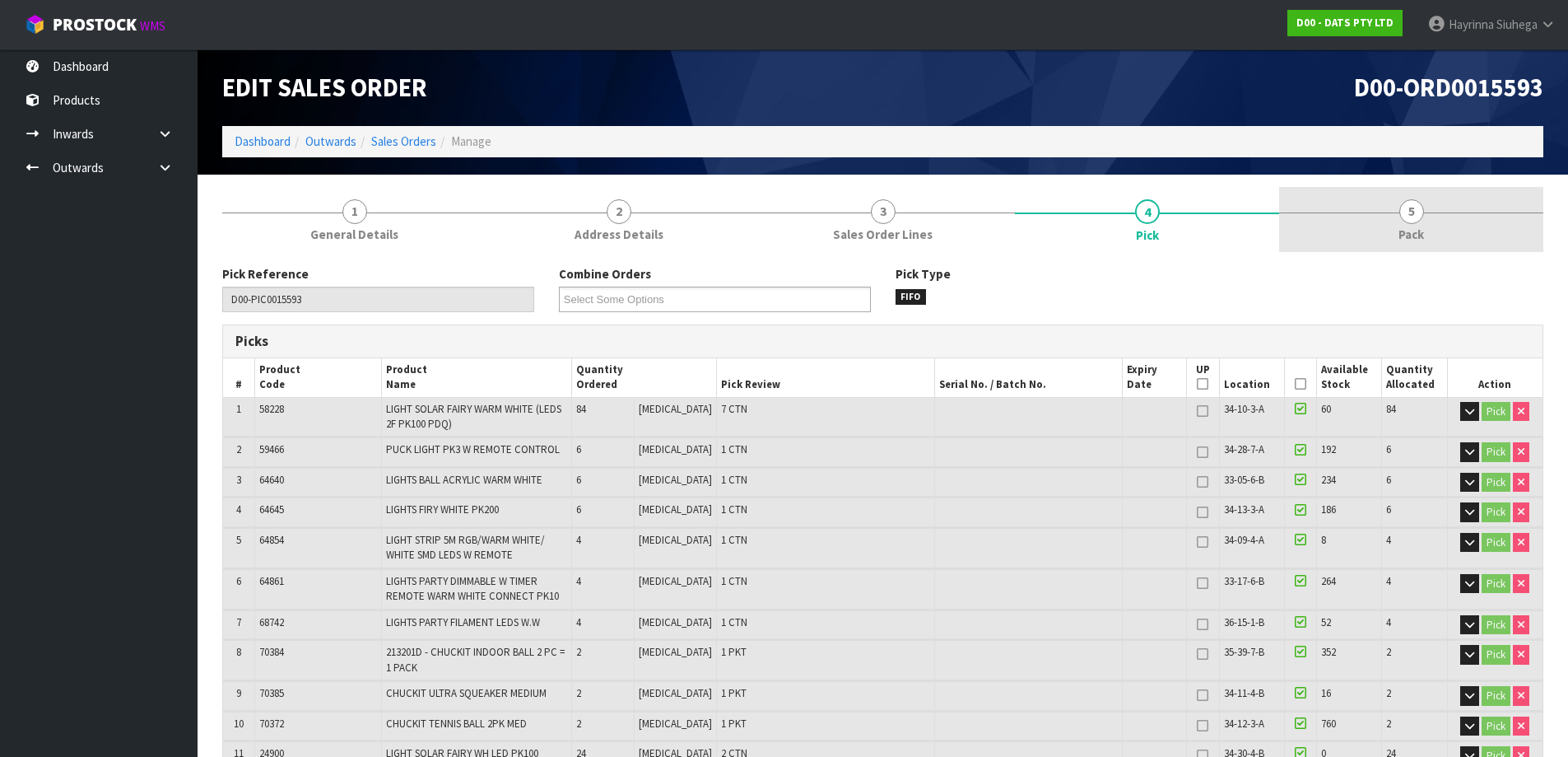
click at [1520, 234] on link "5 Pack" at bounding box center [1411, 219] width 264 height 65
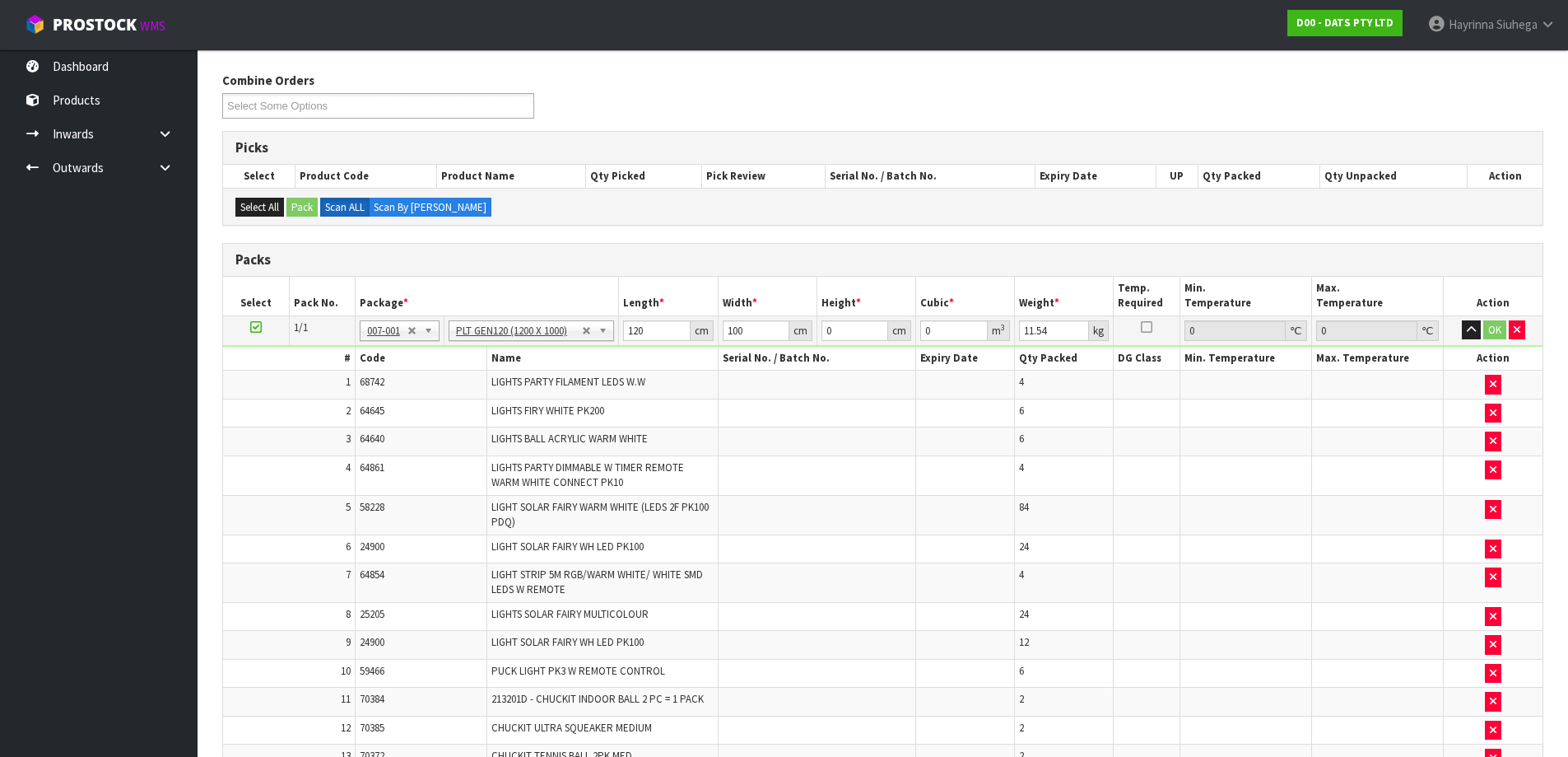
scroll to position [165, 0]
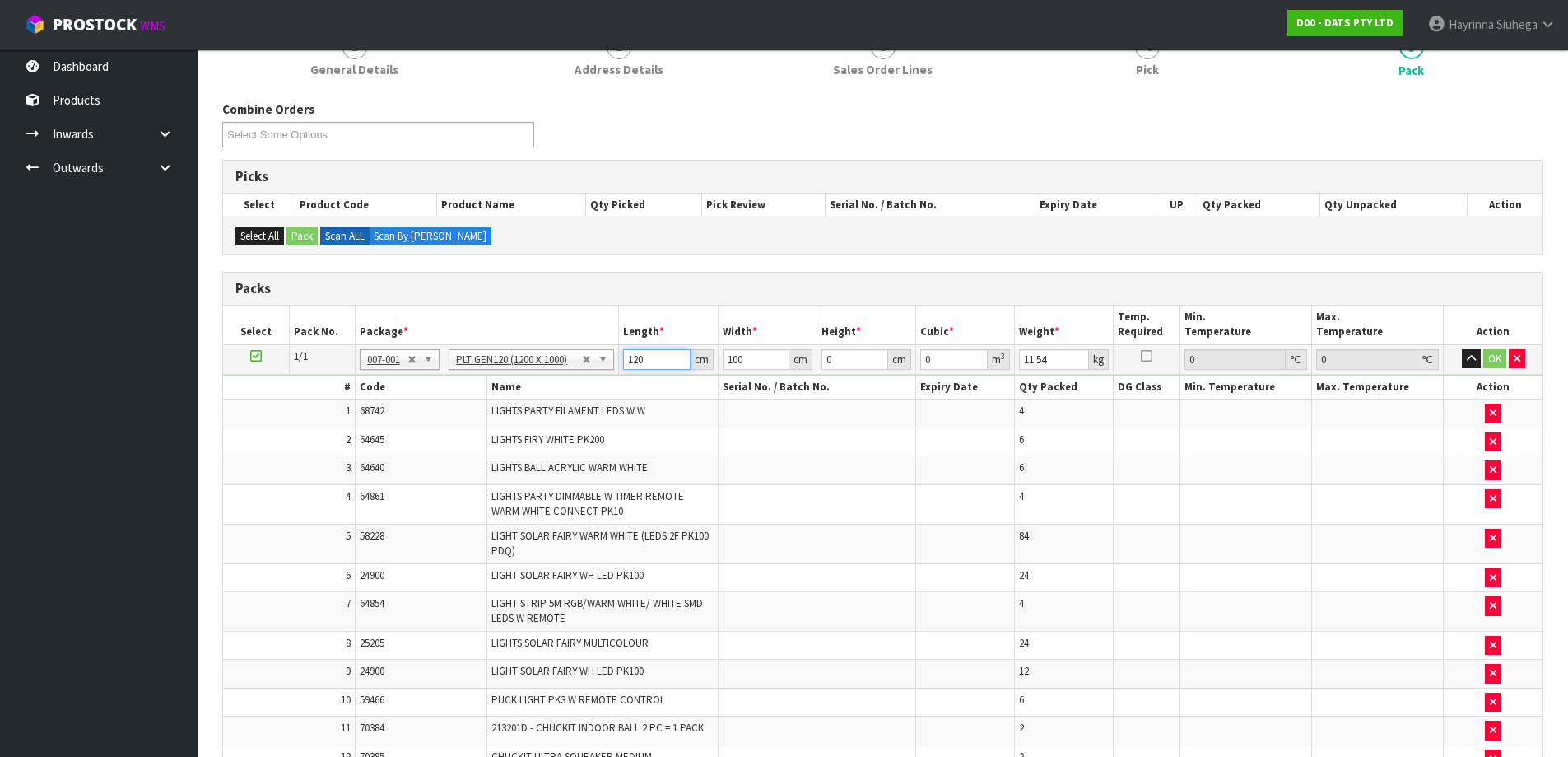
click at [646, 349] on input "120" at bounding box center [655, 359] width 67 height 21
click at [630, 349] on input "120" at bounding box center [655, 359] width 67 height 21
type input "110"
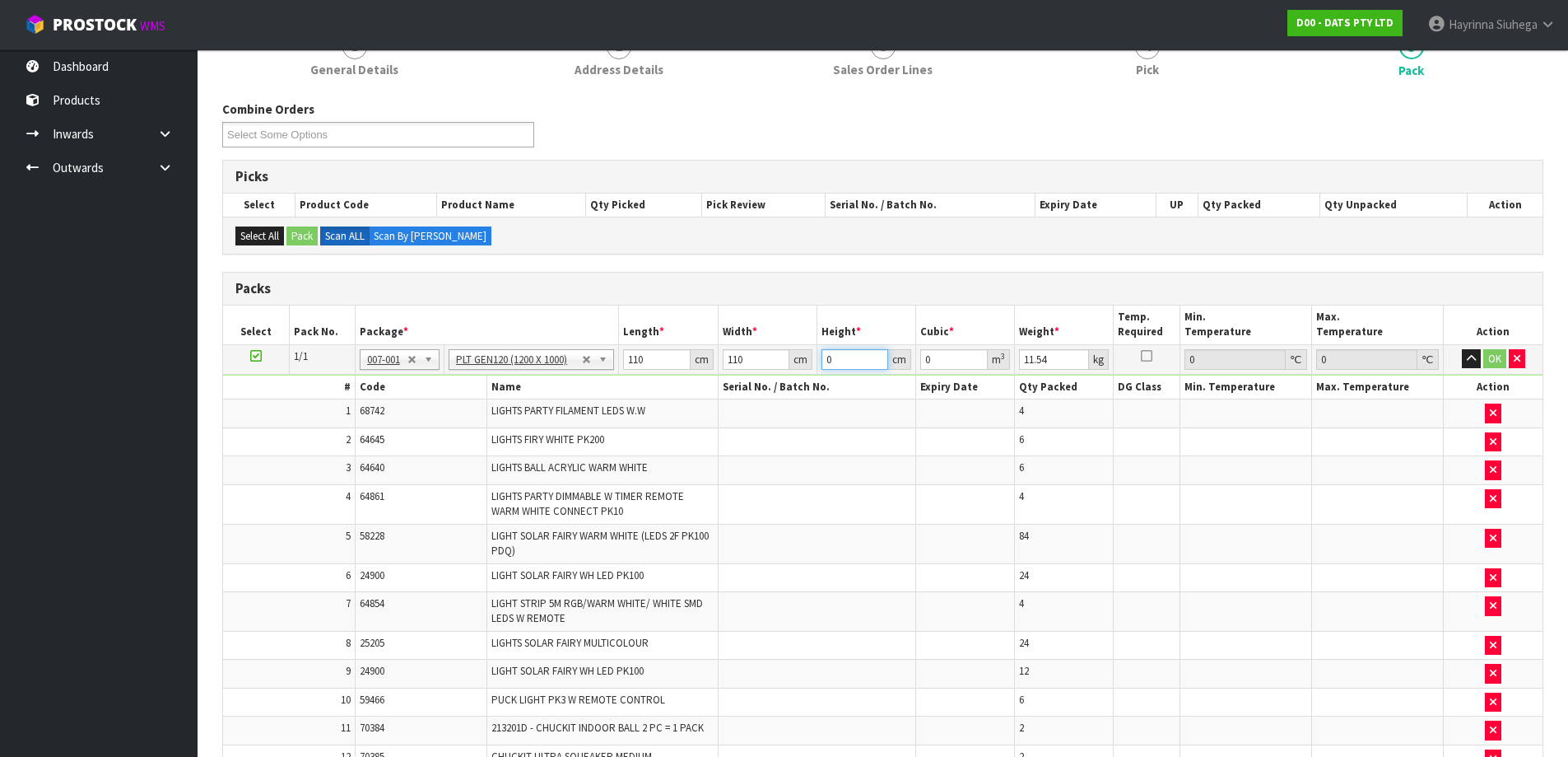
type input "6"
type input "0.0726"
type input "61"
type input "0.7381"
type input "61"
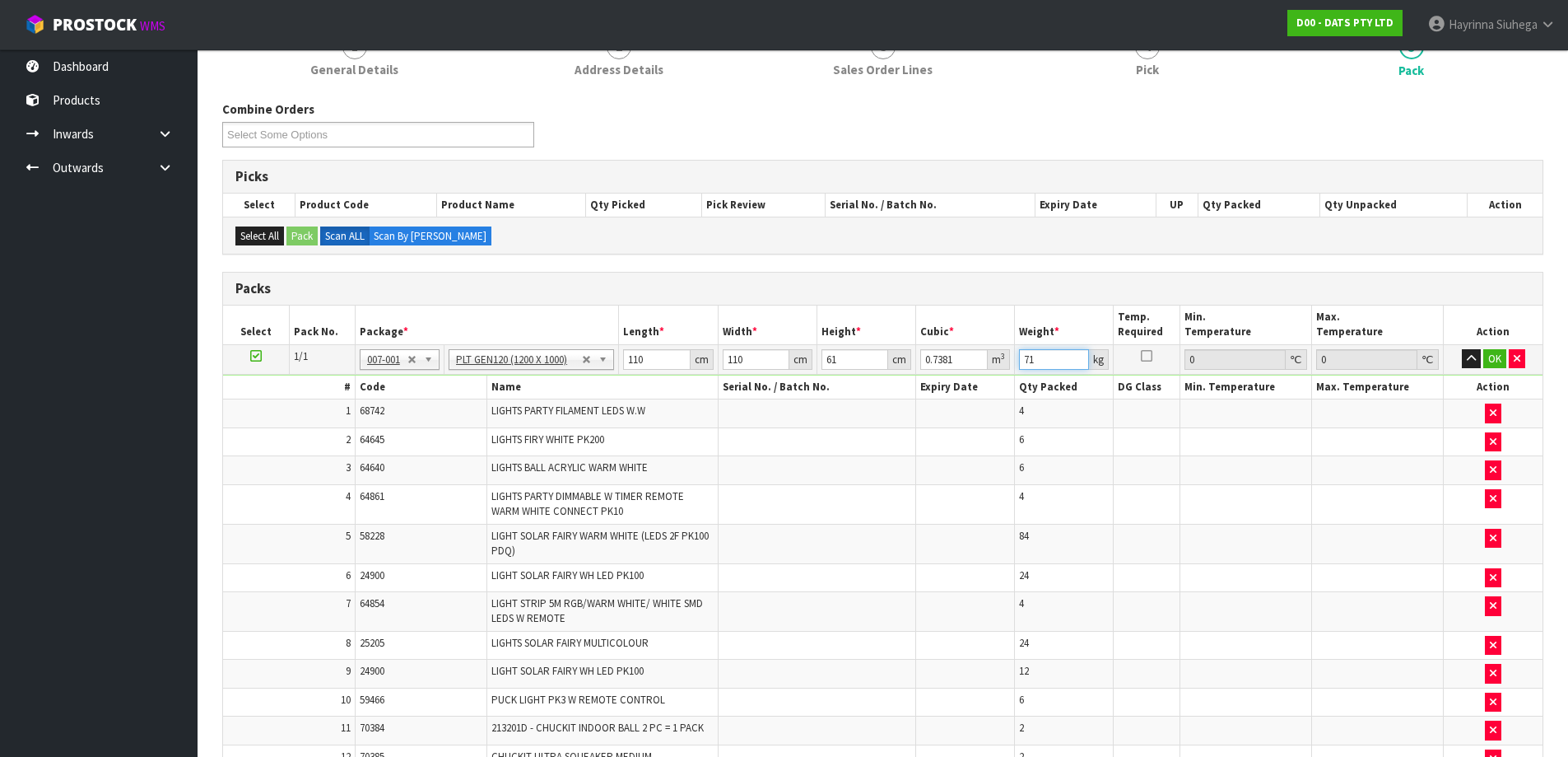
type input "71"
click button "OK" at bounding box center [1494, 359] width 23 height 20
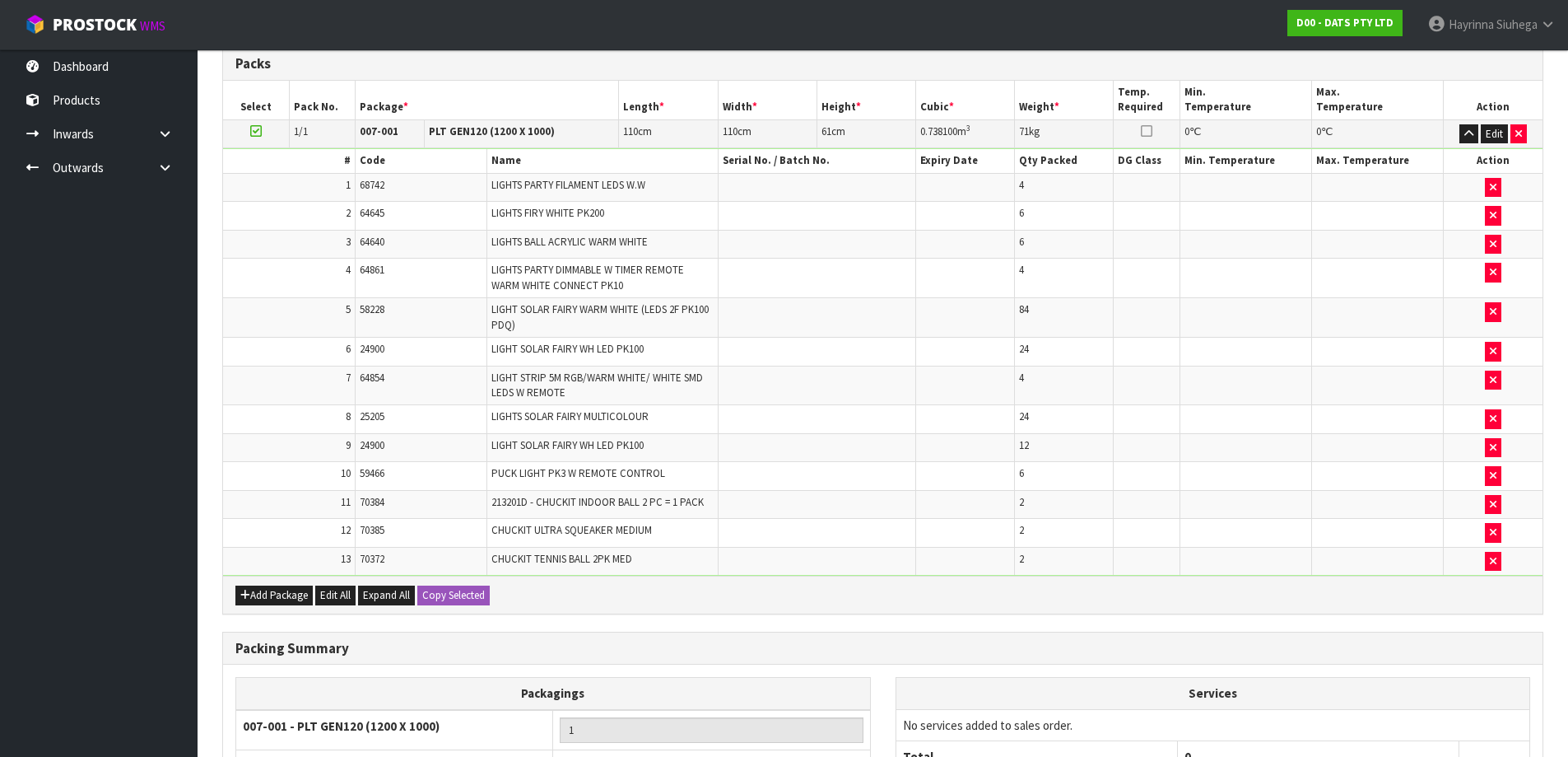
scroll to position [560, 0]
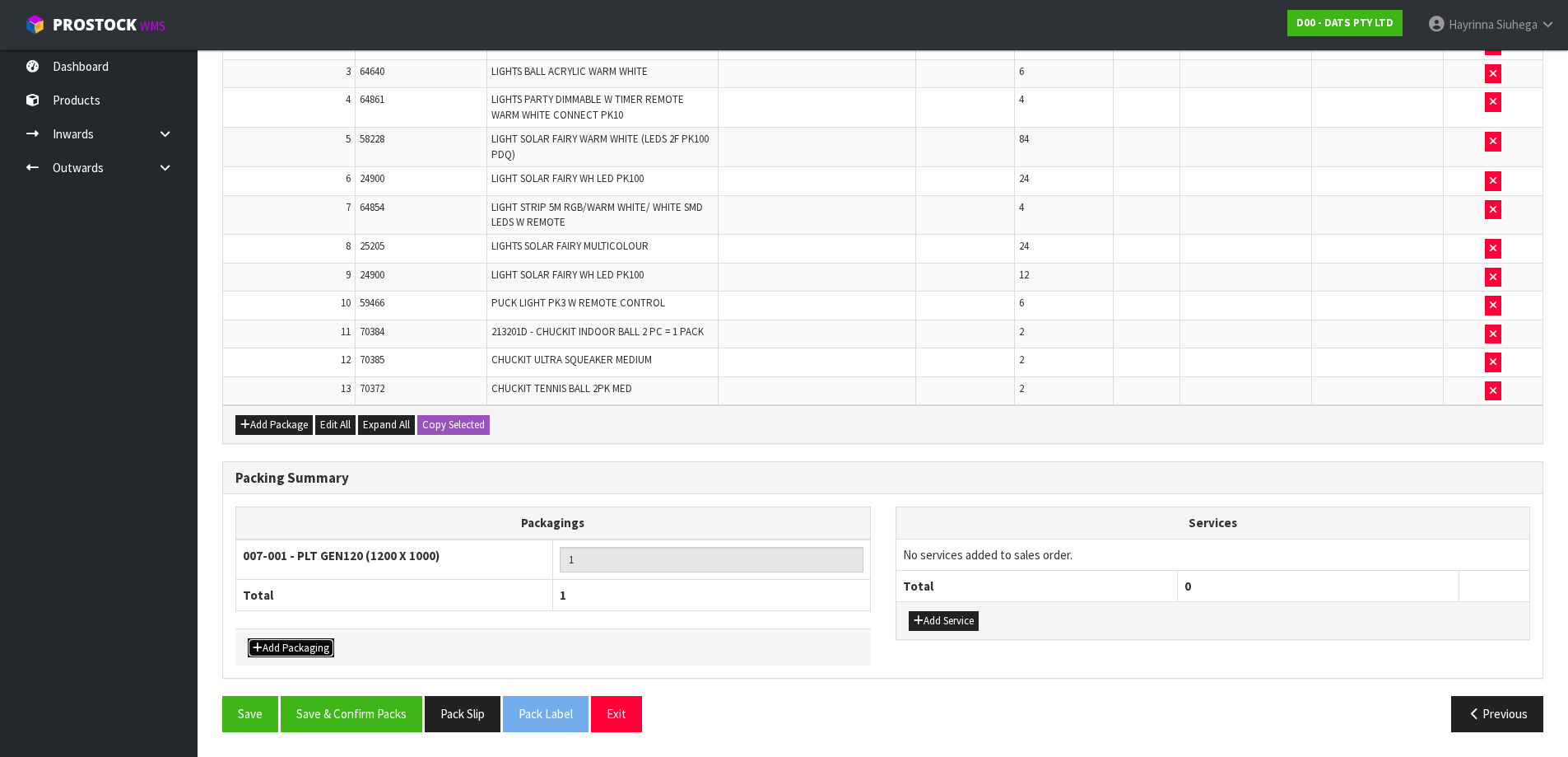
click at [315, 639] on button "Add Packaging" at bounding box center [291, 648] width 87 height 20
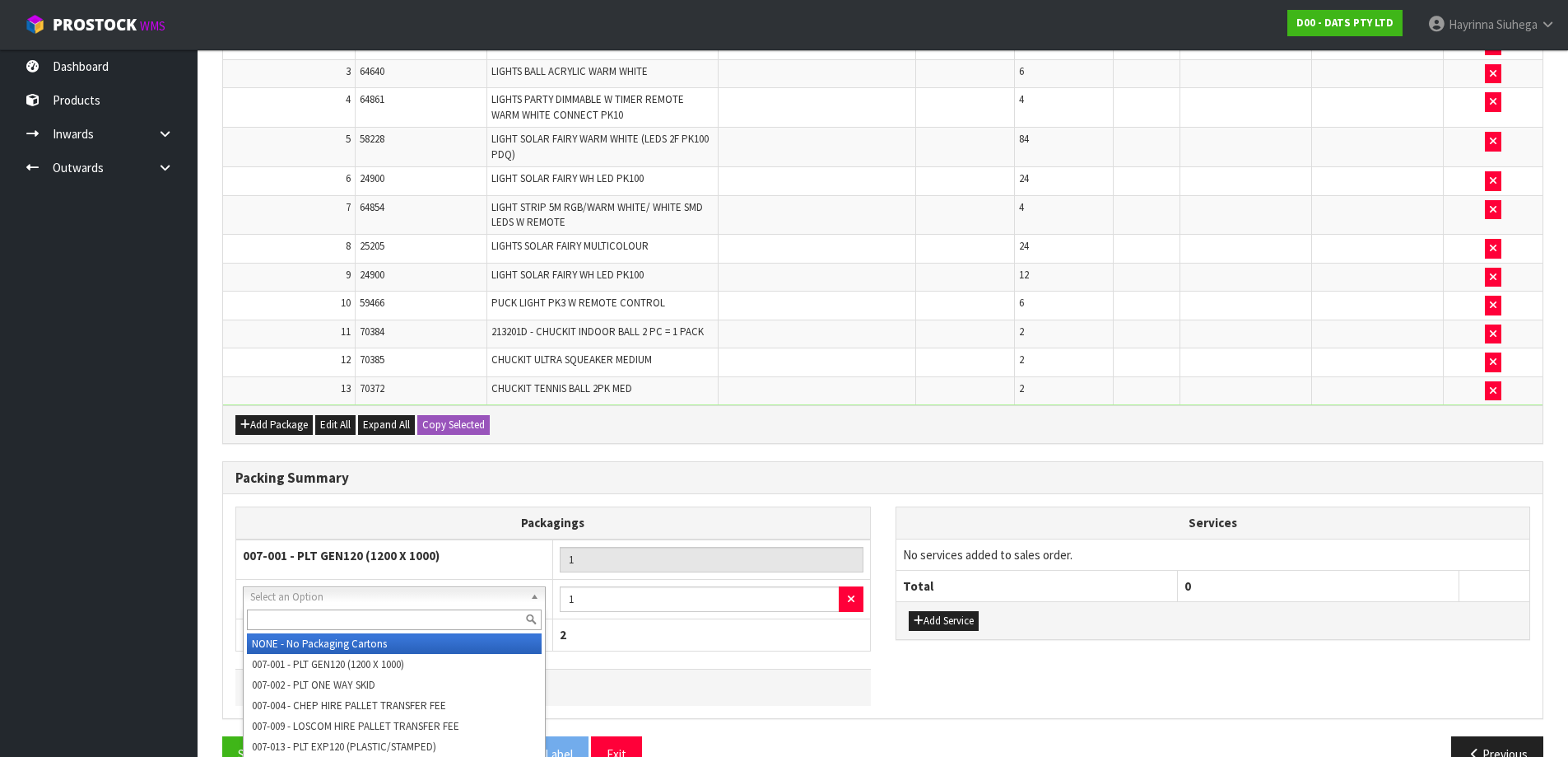
drag, startPoint x: 358, startPoint y: 595, endPoint x: 343, endPoint y: 606, distance: 18.6
click at [342, 615] on input "text" at bounding box center [394, 619] width 294 height 21
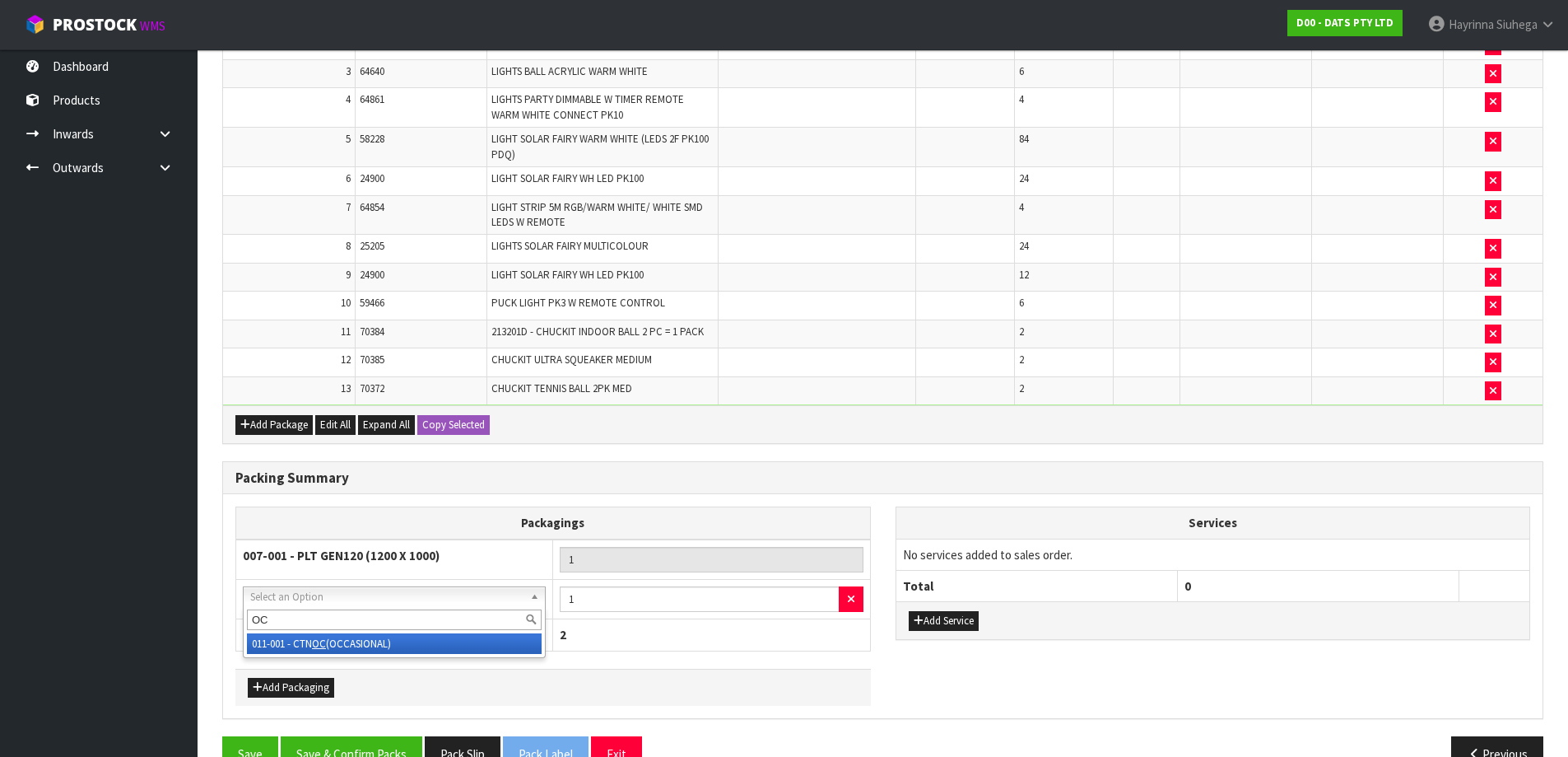
type input "OC"
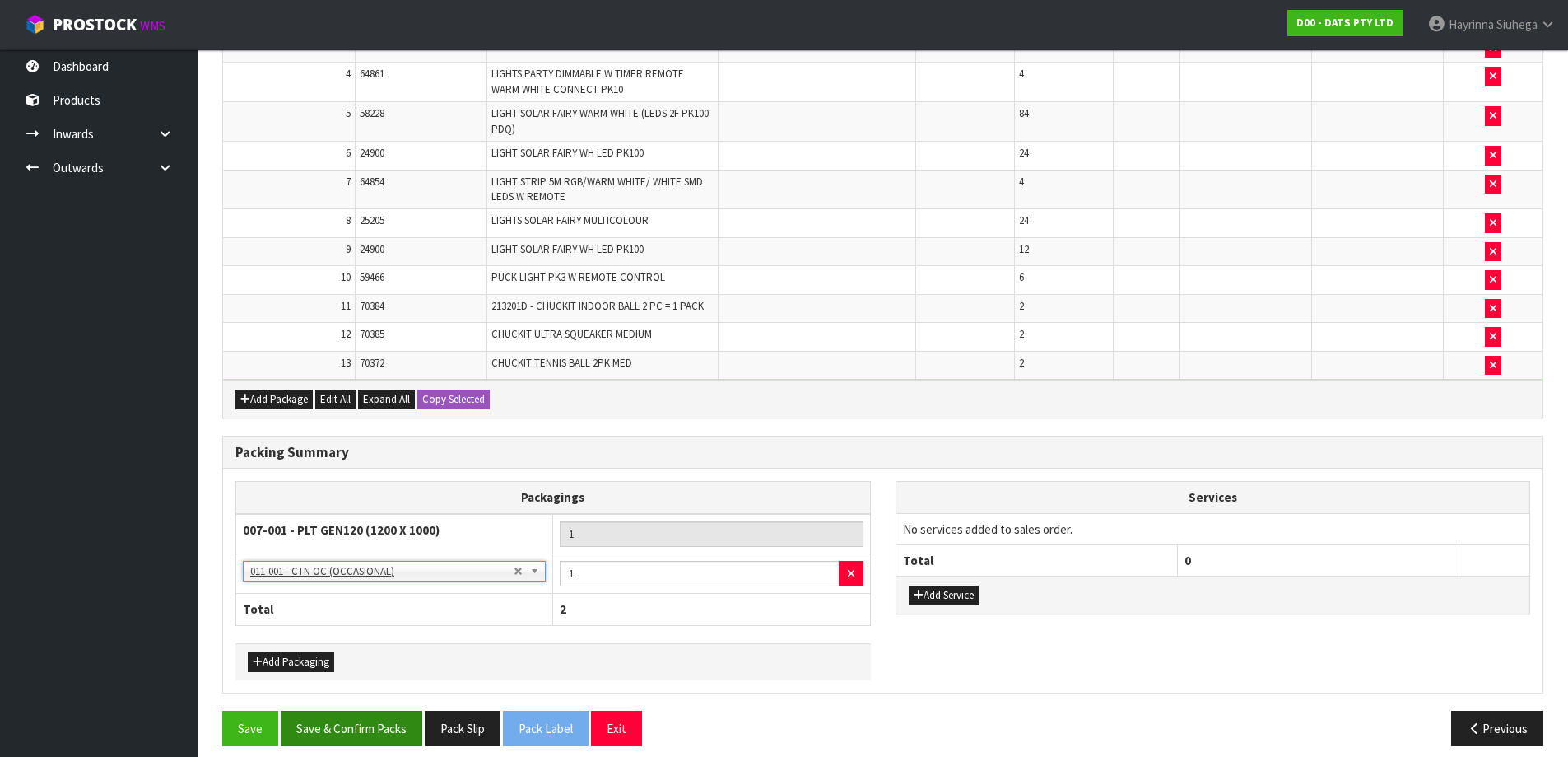
scroll to position [599, 0]
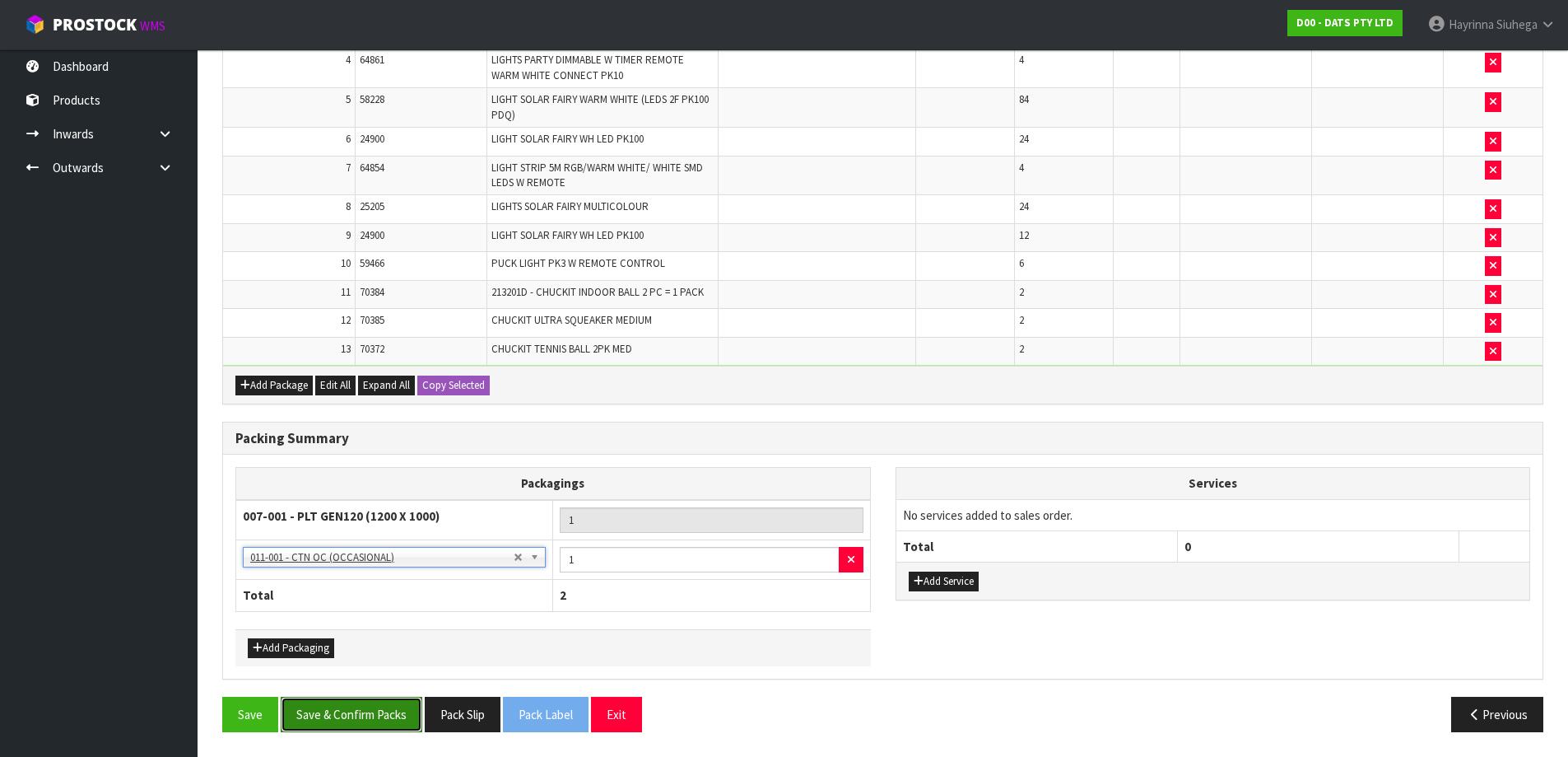
click at [399, 710] on button "Save & Confirm Packs" at bounding box center [351, 714] width 141 height 36
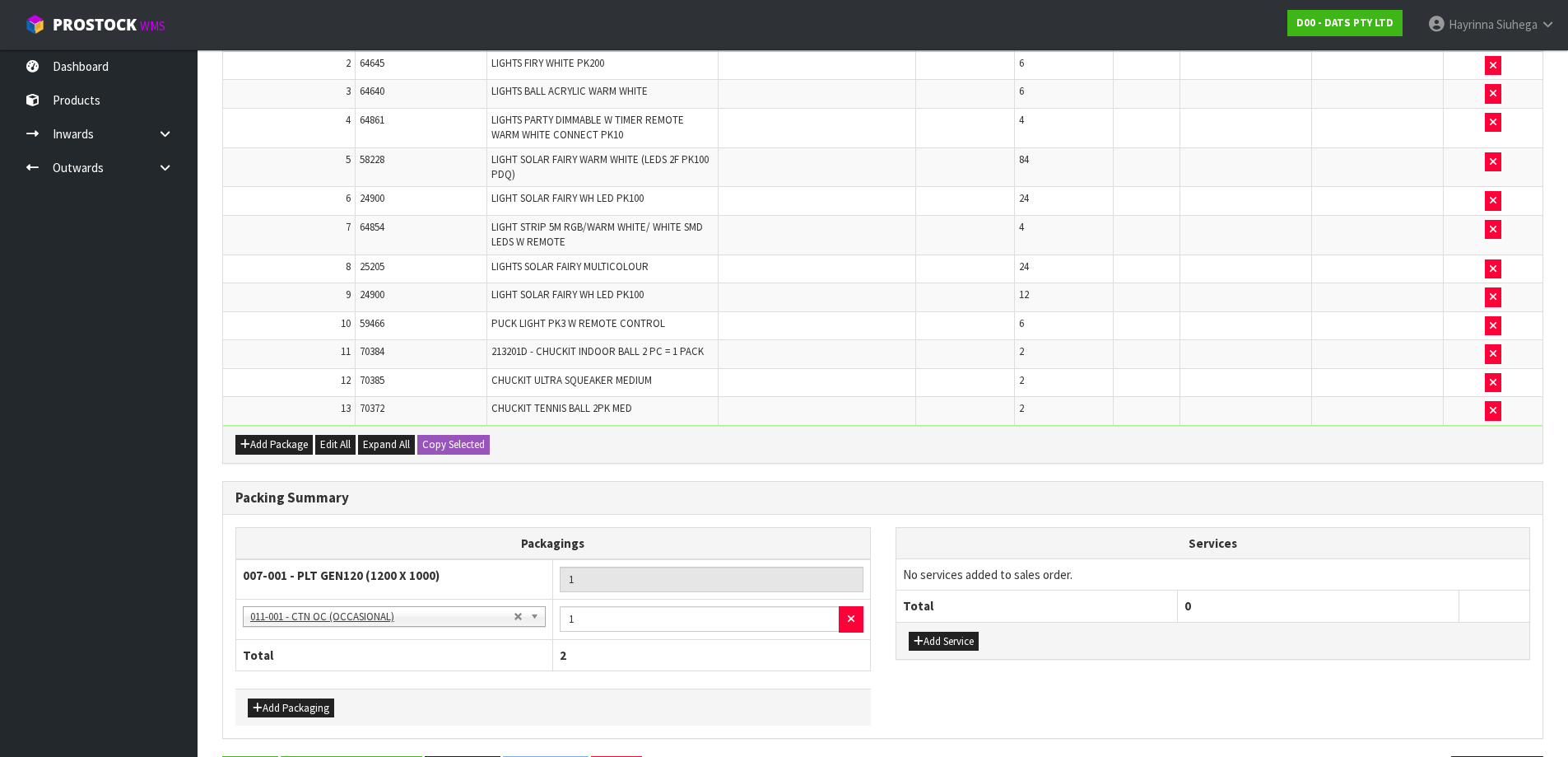
scroll to position [0, 0]
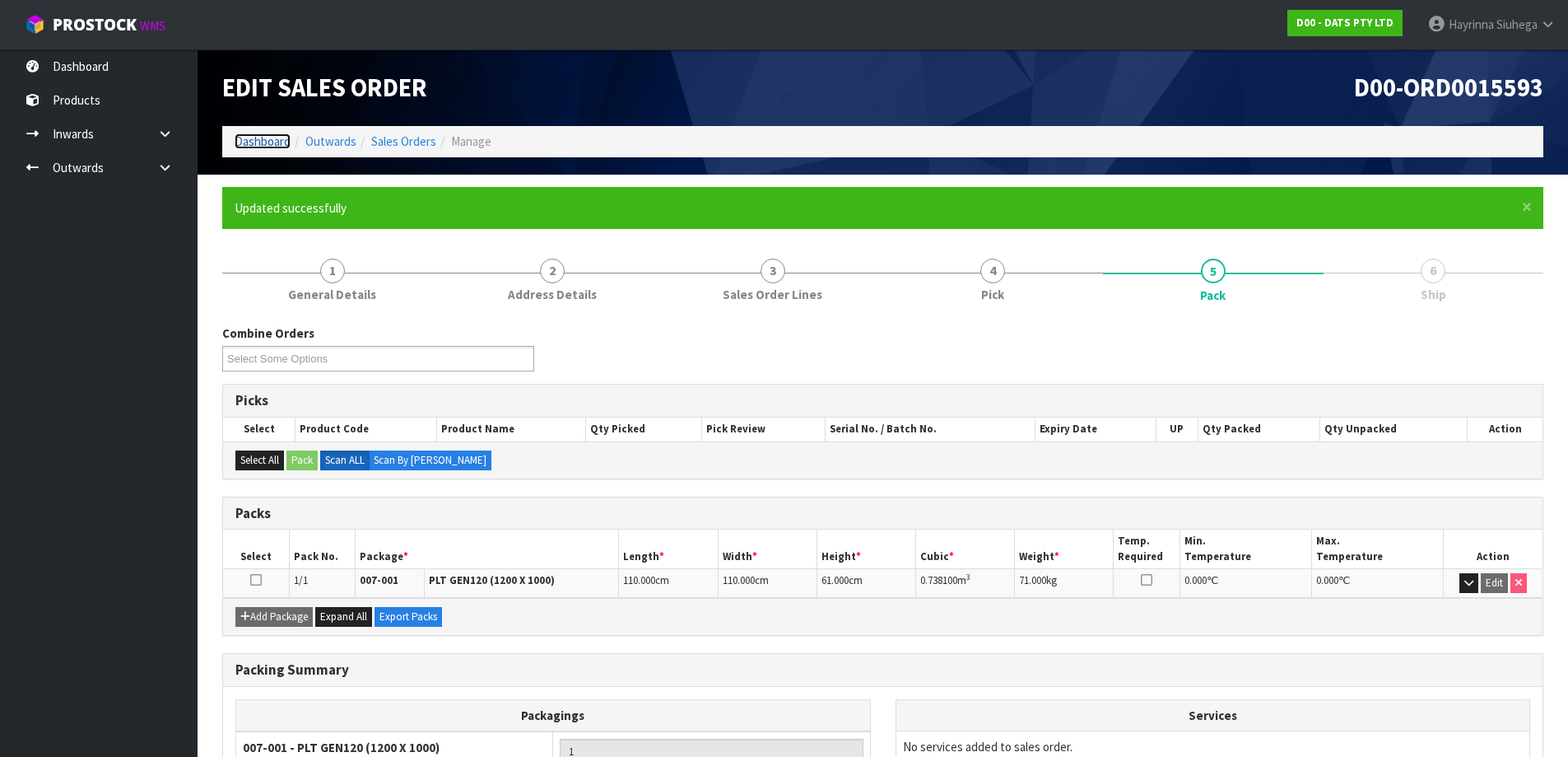
click at [260, 142] on link "Dashboard" at bounding box center [262, 140] width 56 height 16
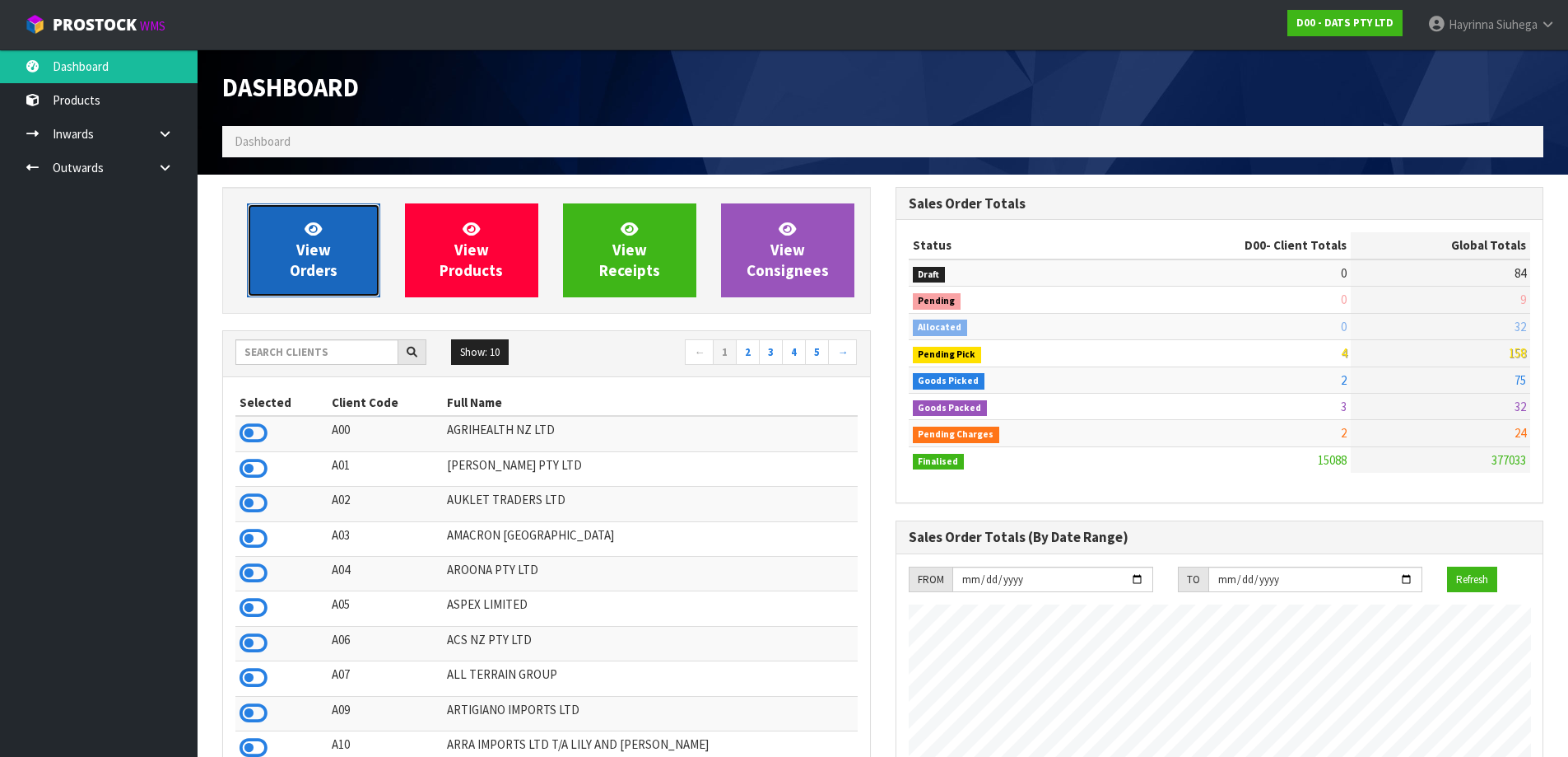
click at [276, 234] on link "View Orders" at bounding box center [314, 250] width 133 height 94
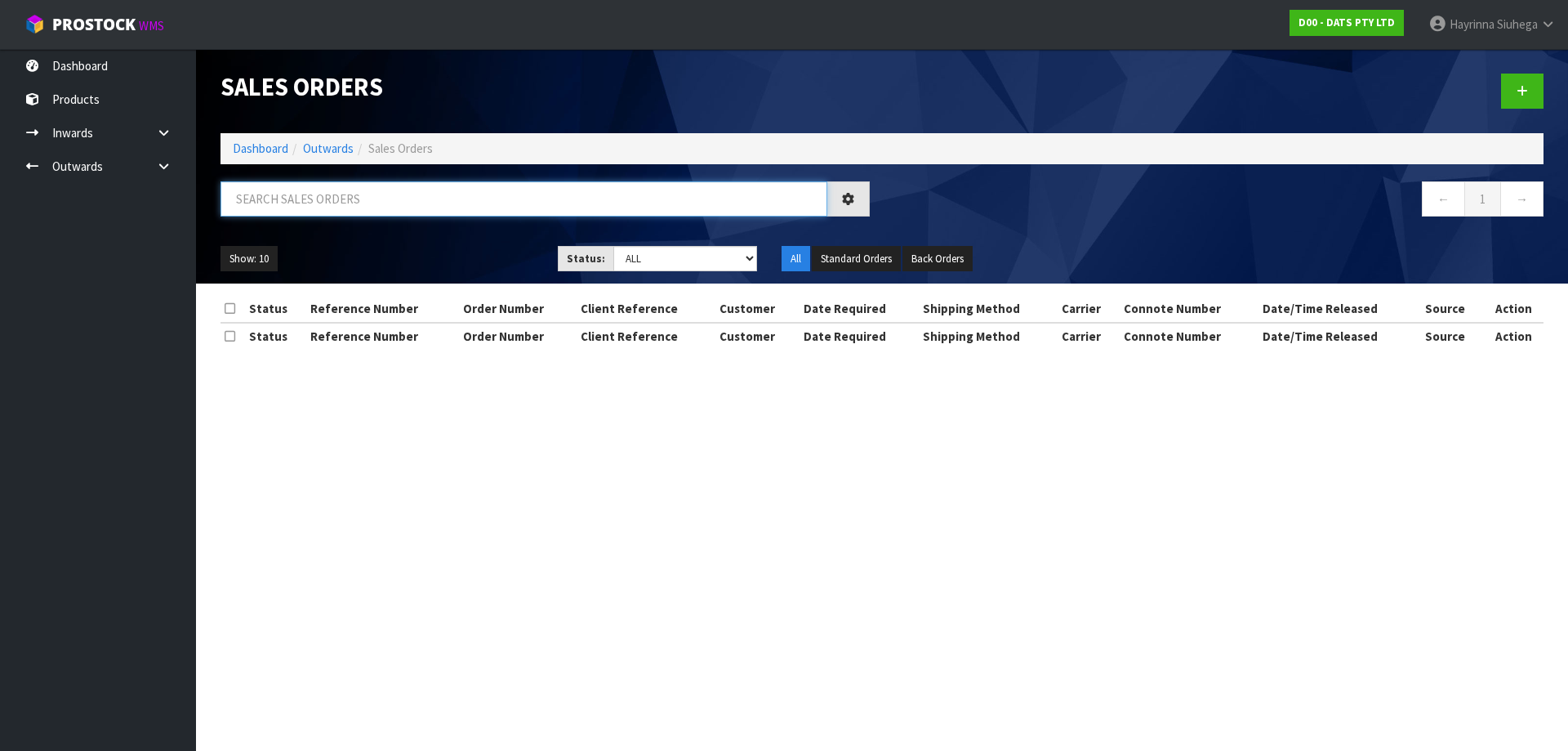
click at [280, 199] on input "text" at bounding box center [524, 198] width 607 height 35
type input "JOB-0407772"
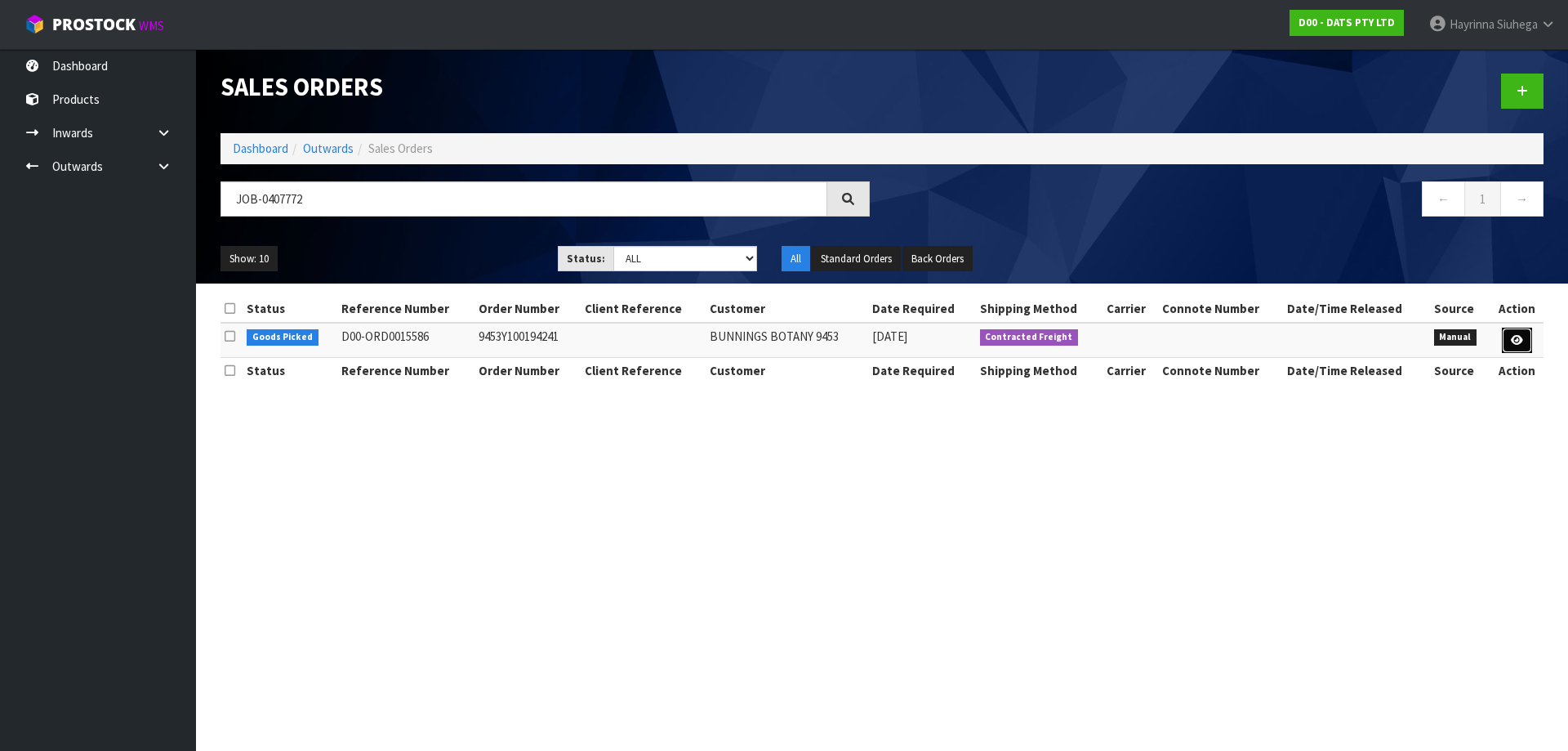
click at [1522, 339] on icon at bounding box center [1517, 340] width 13 height 11
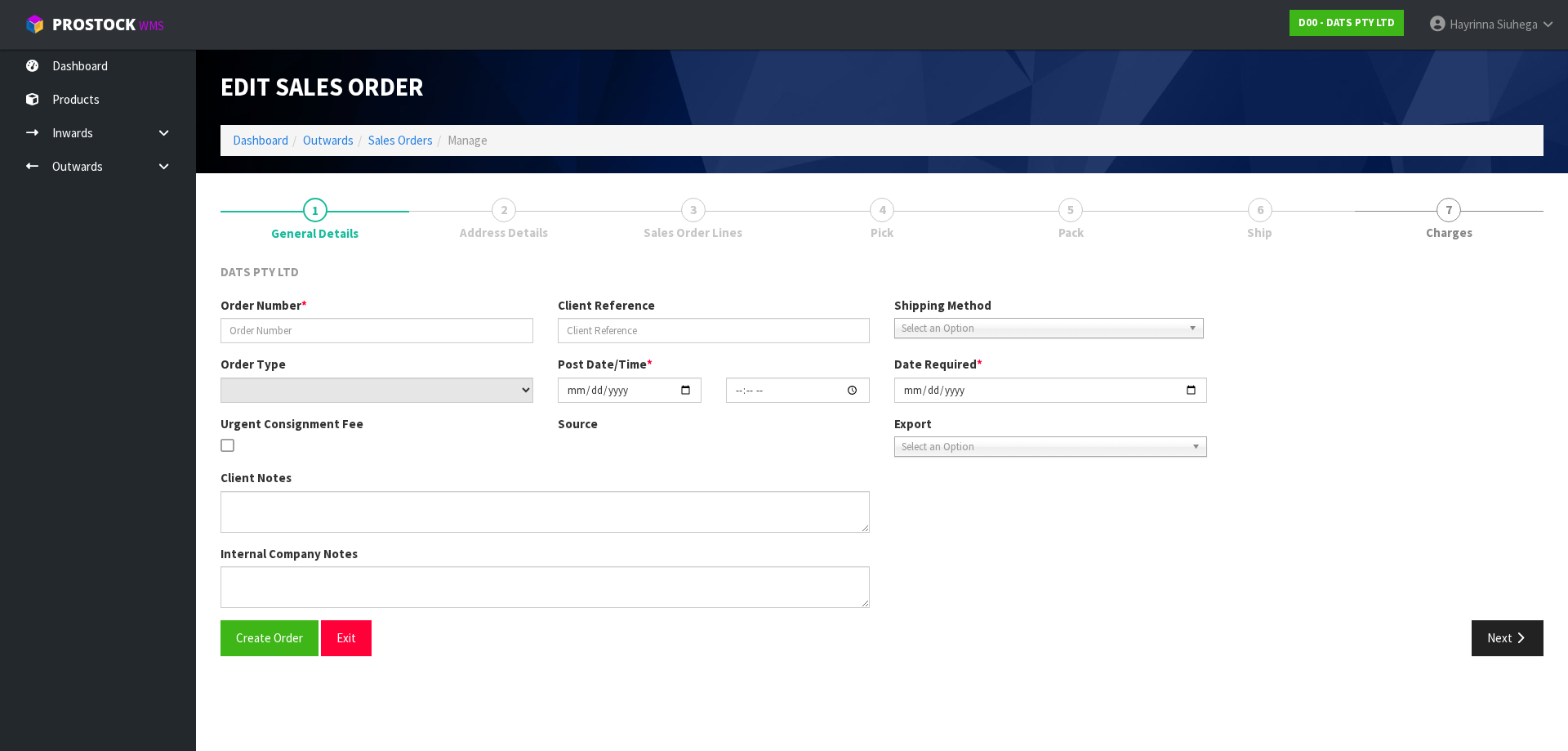
type input "9453Y100194241"
select select "number:0"
type input "2025-08-15"
type input "08:44:00.000"
type input "2025-08-15"
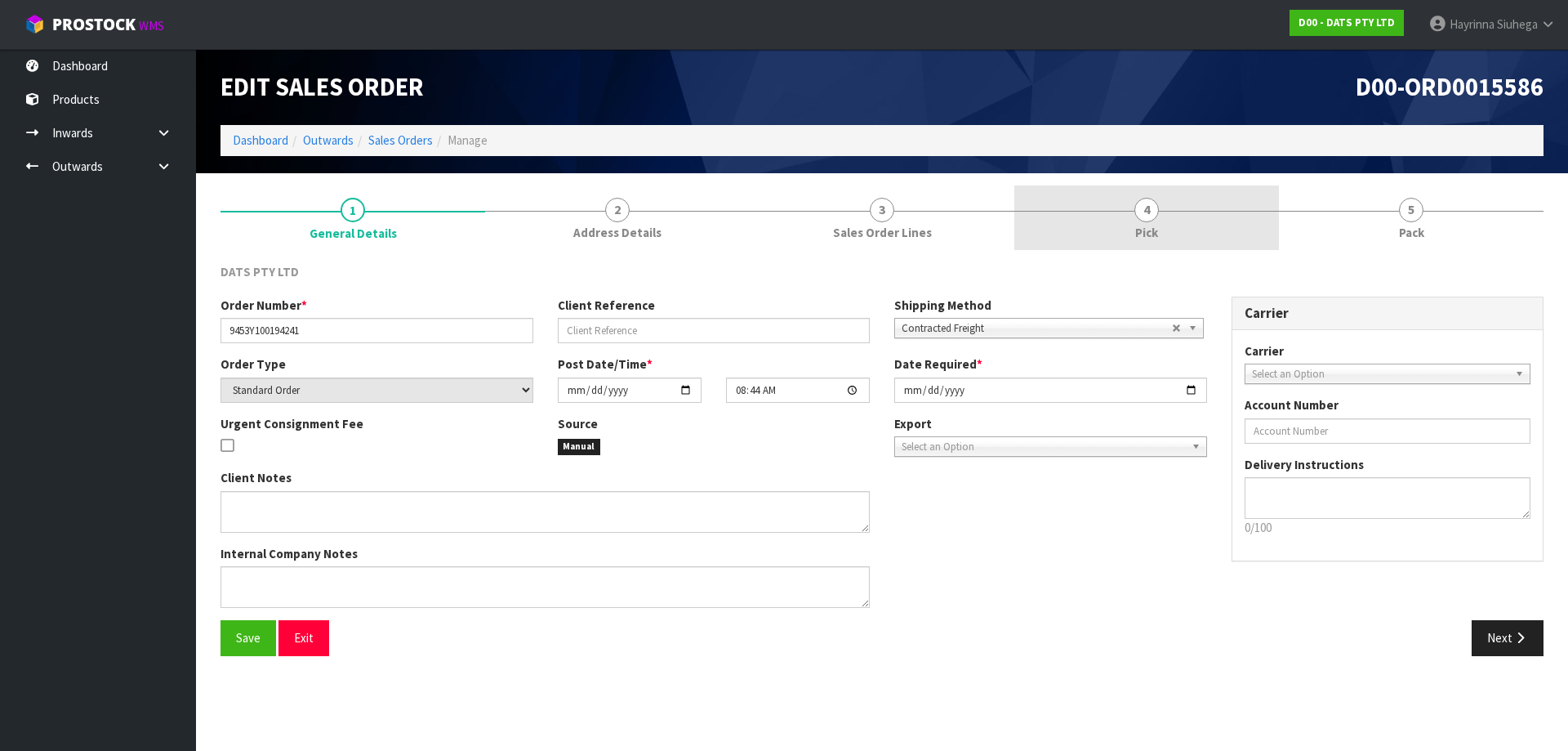
click at [1262, 214] on link "4 Pick" at bounding box center [1146, 217] width 264 height 64
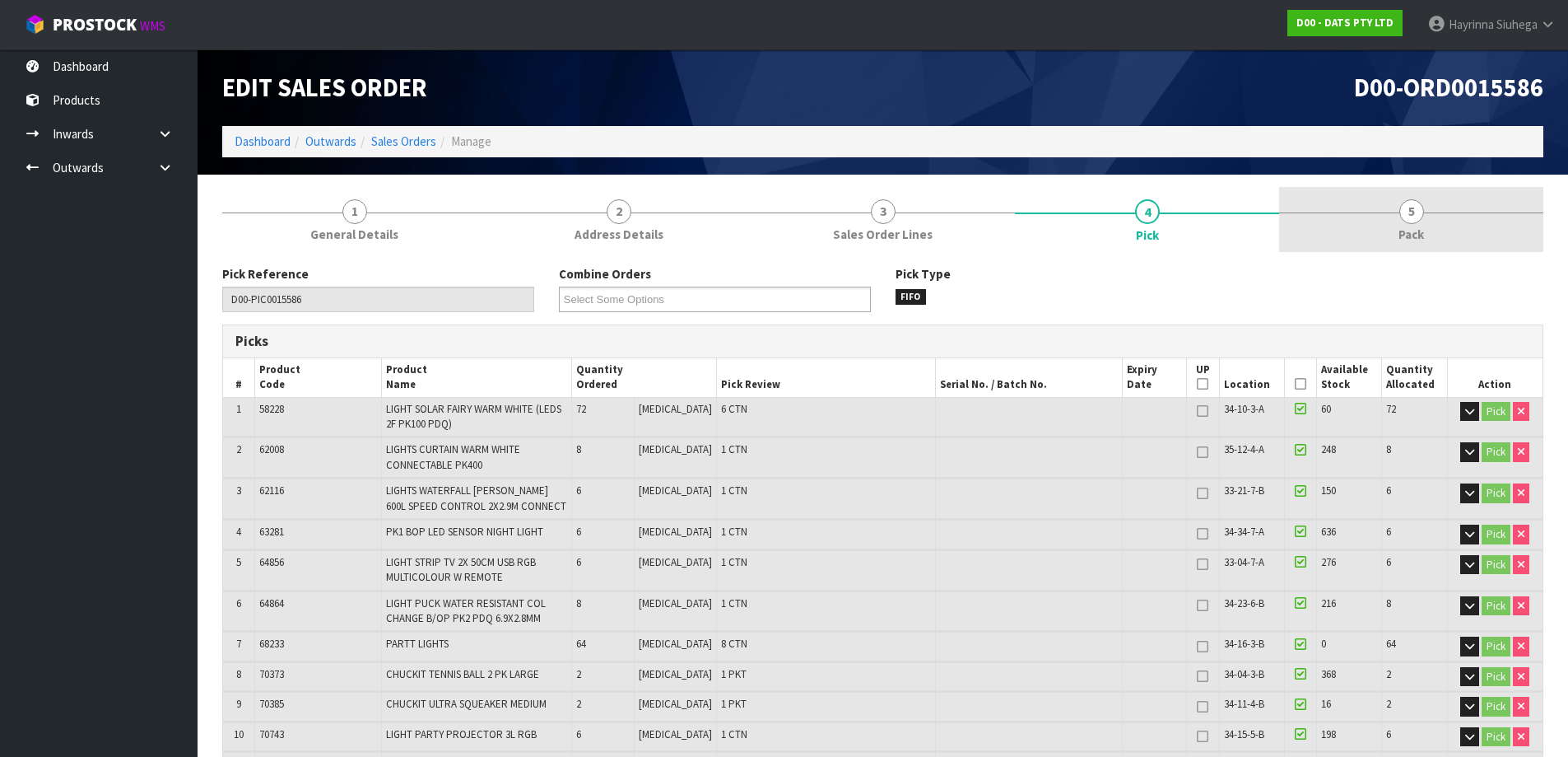
click at [1394, 203] on link "5 Pack" at bounding box center [1411, 219] width 264 height 65
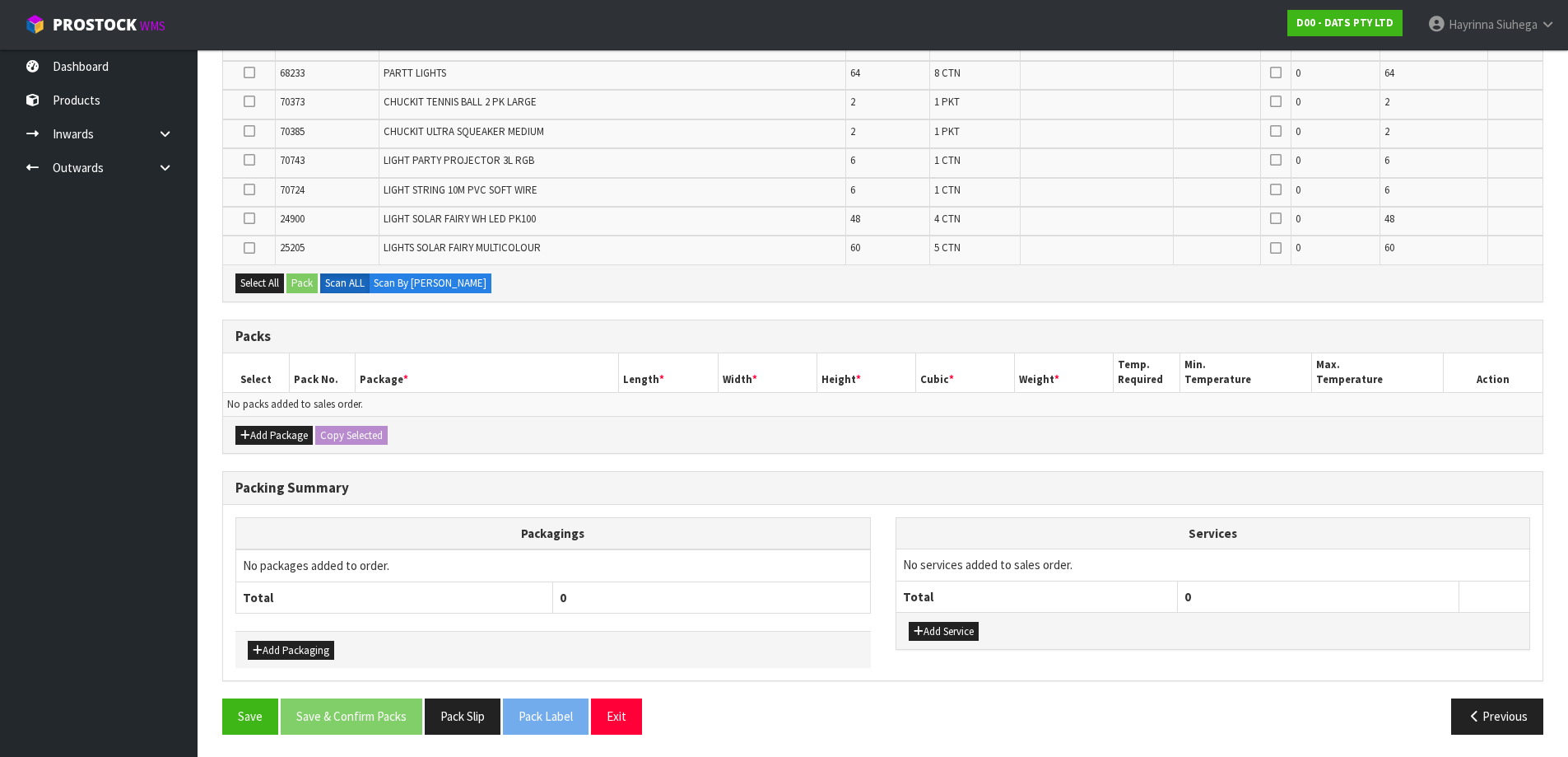
scroll to position [499, 0]
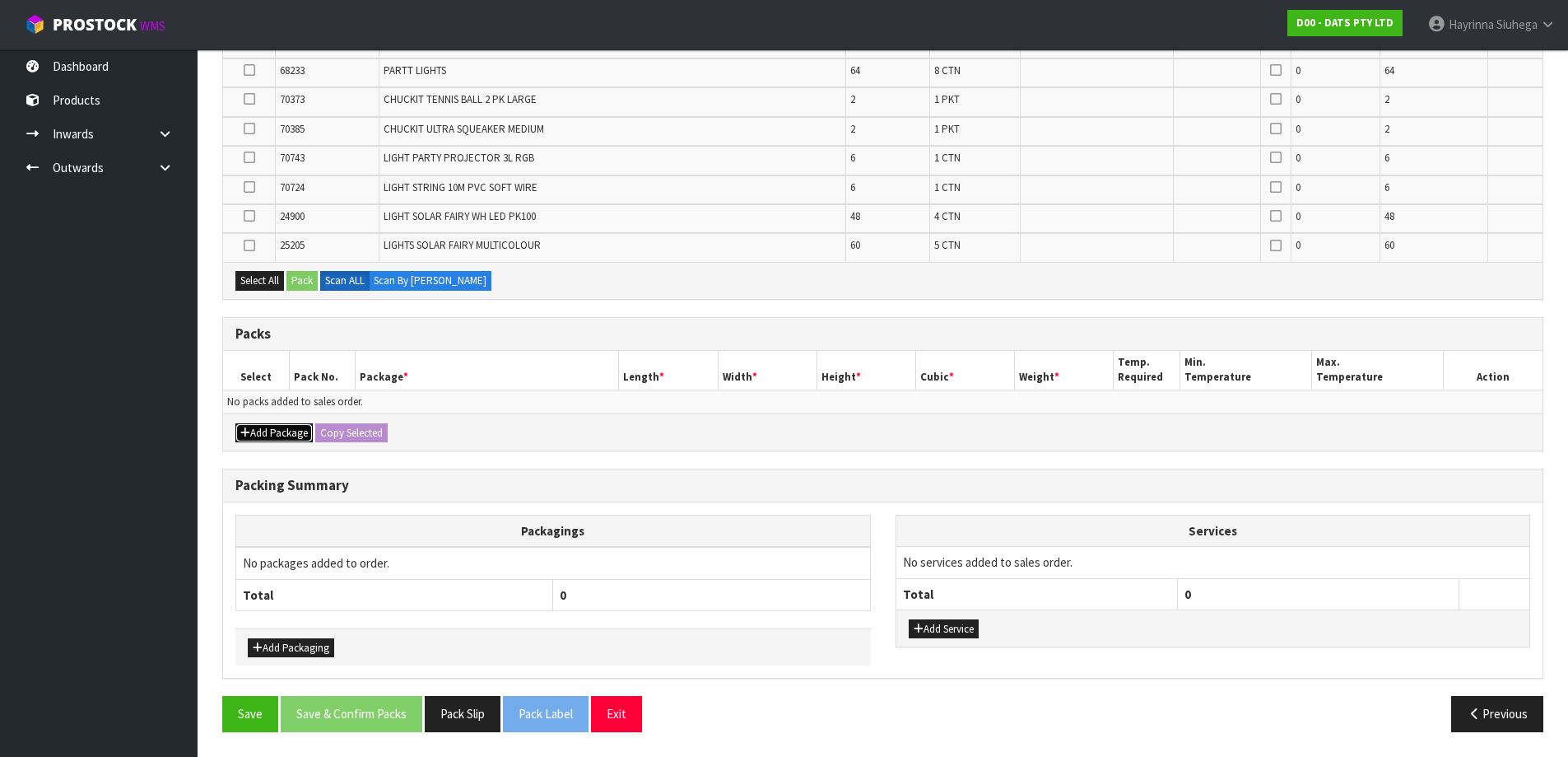
click at [290, 436] on button "Add Package" at bounding box center [273, 433] width 77 height 20
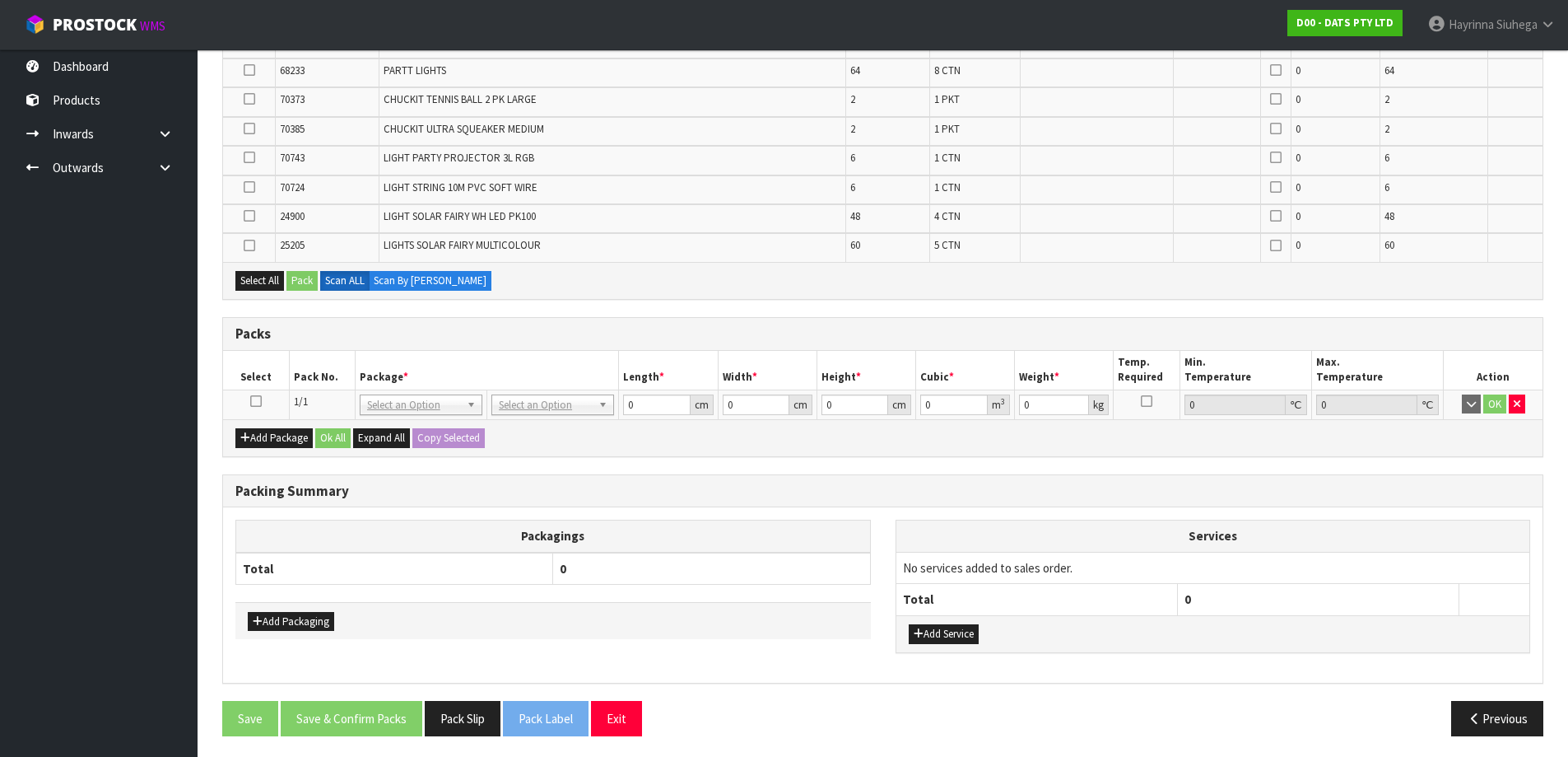
drag, startPoint x: 254, startPoint y: 392, endPoint x: 257, endPoint y: 400, distance: 8.5
click at [256, 398] on td at bounding box center [256, 404] width 66 height 29
click at [257, 401] on icon at bounding box center [255, 401] width 12 height 1
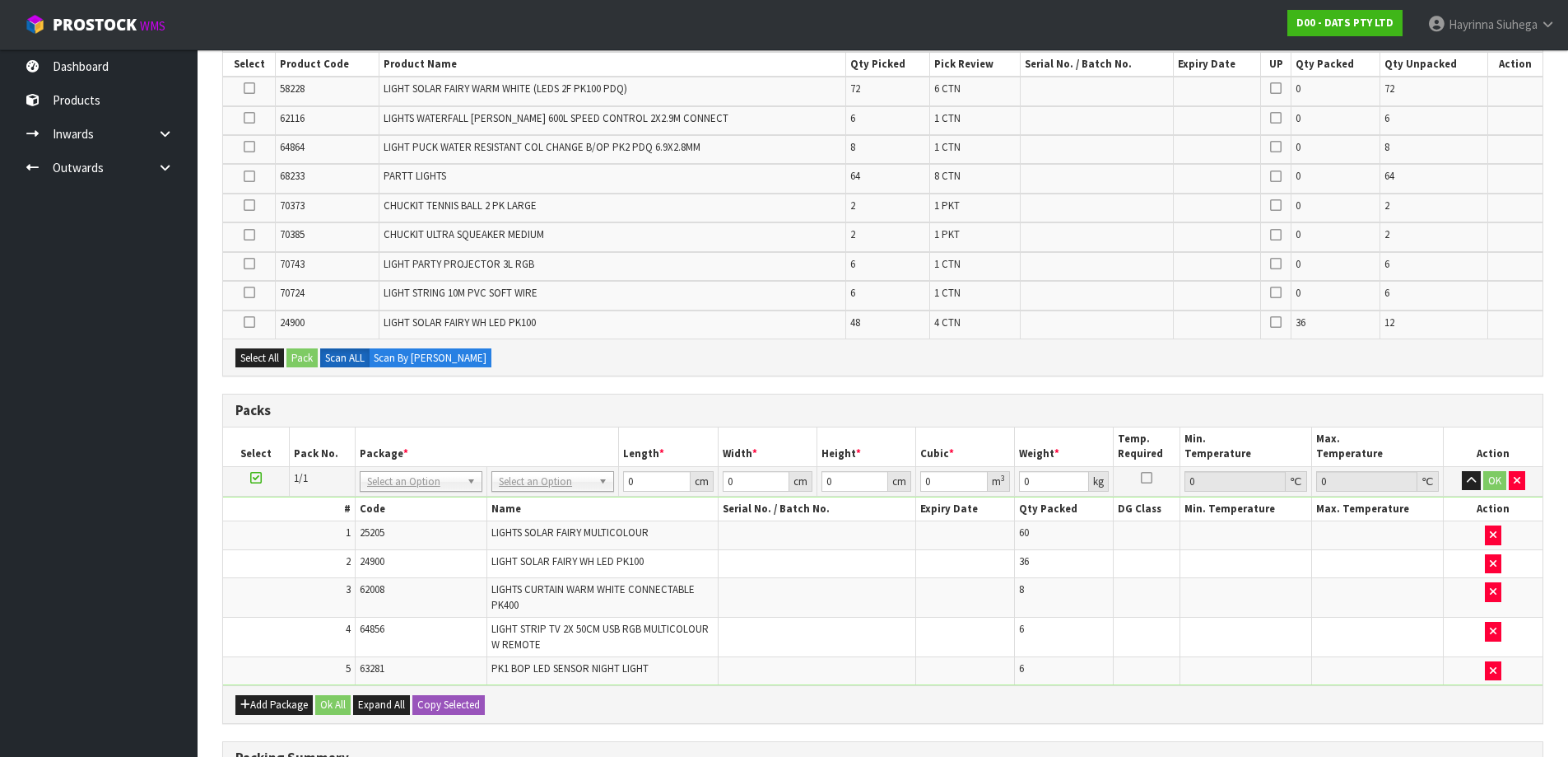
scroll to position [334, 0]
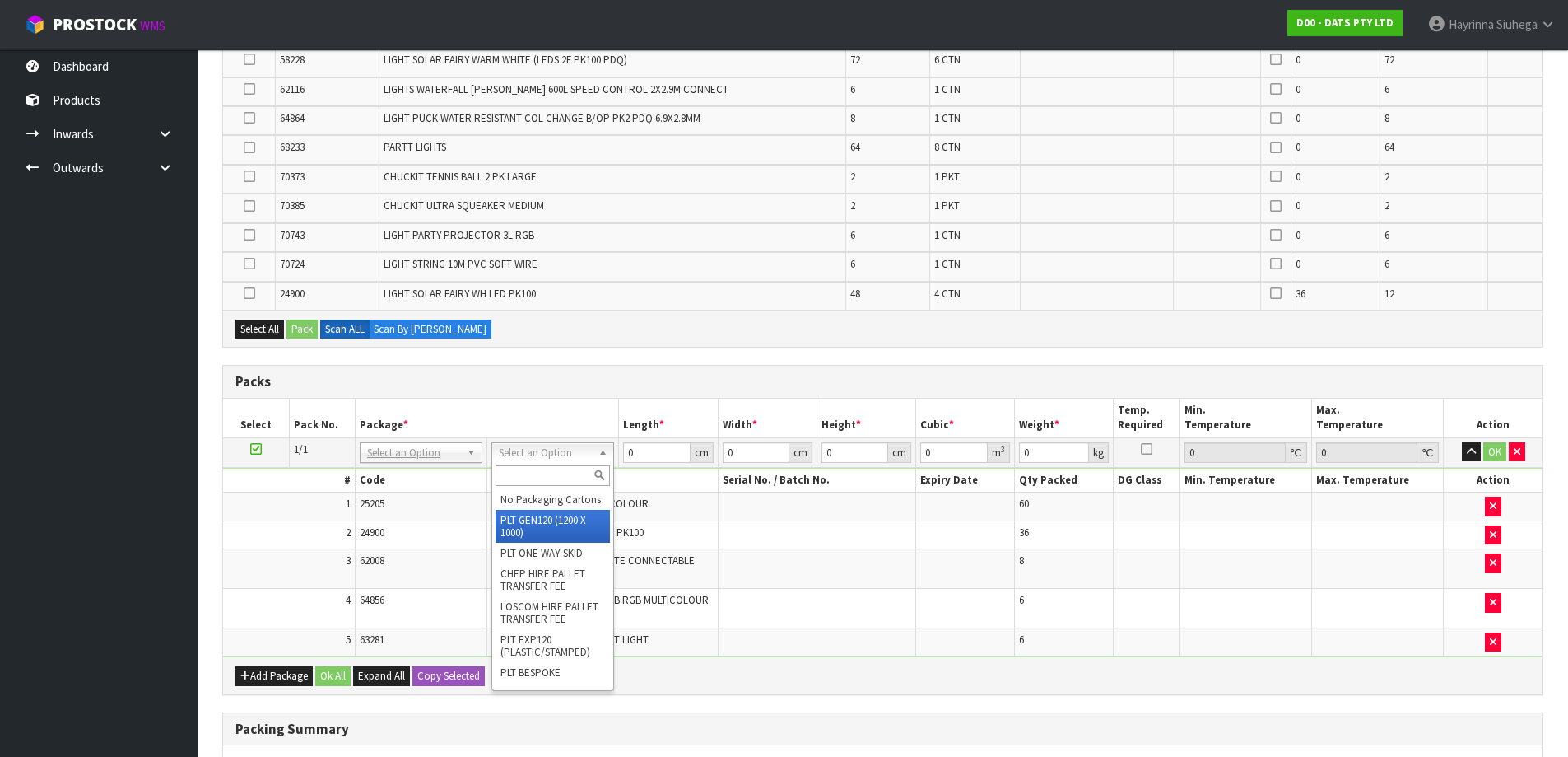
type input "120"
type input "100"
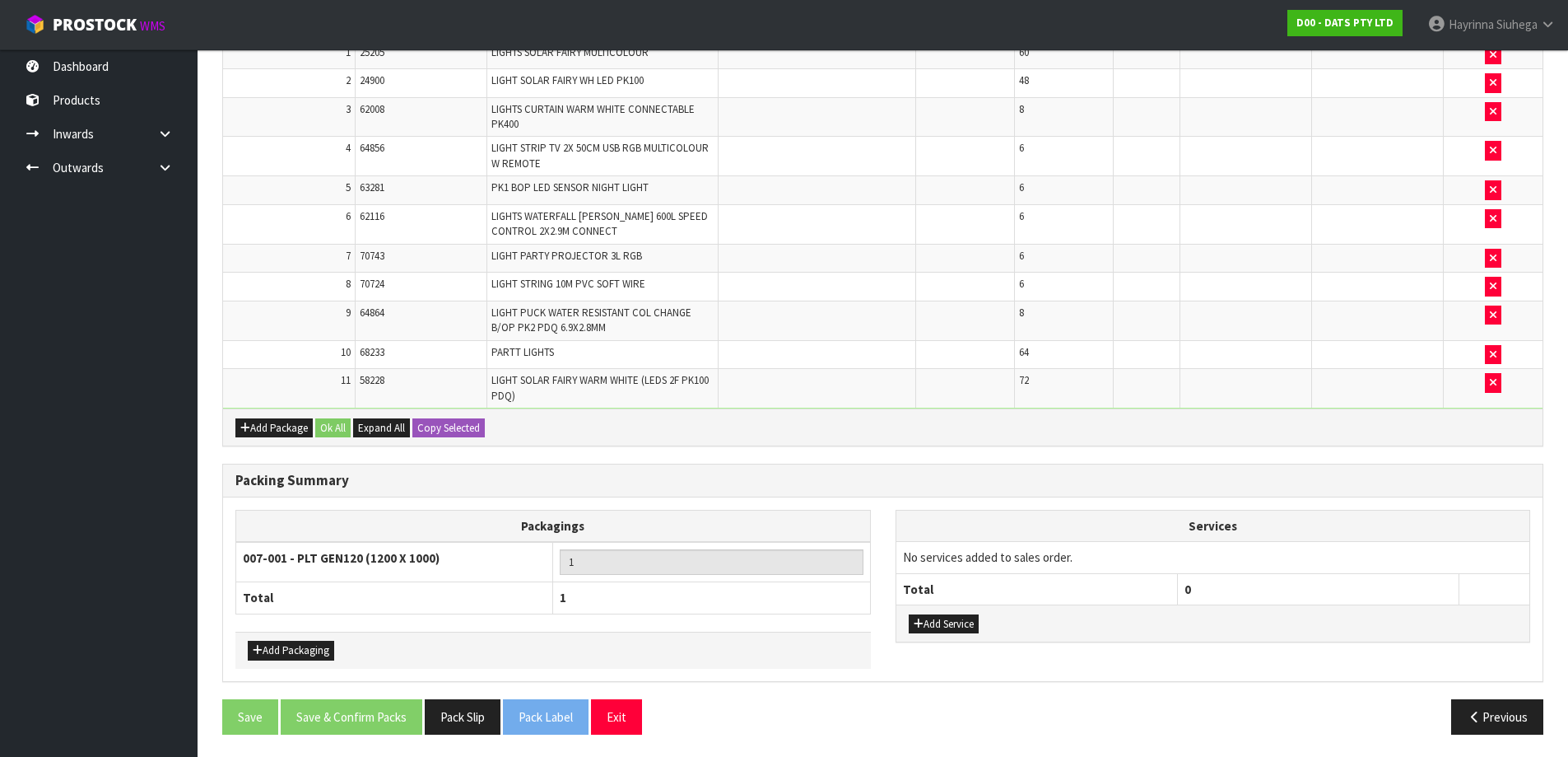
scroll to position [644, 0]
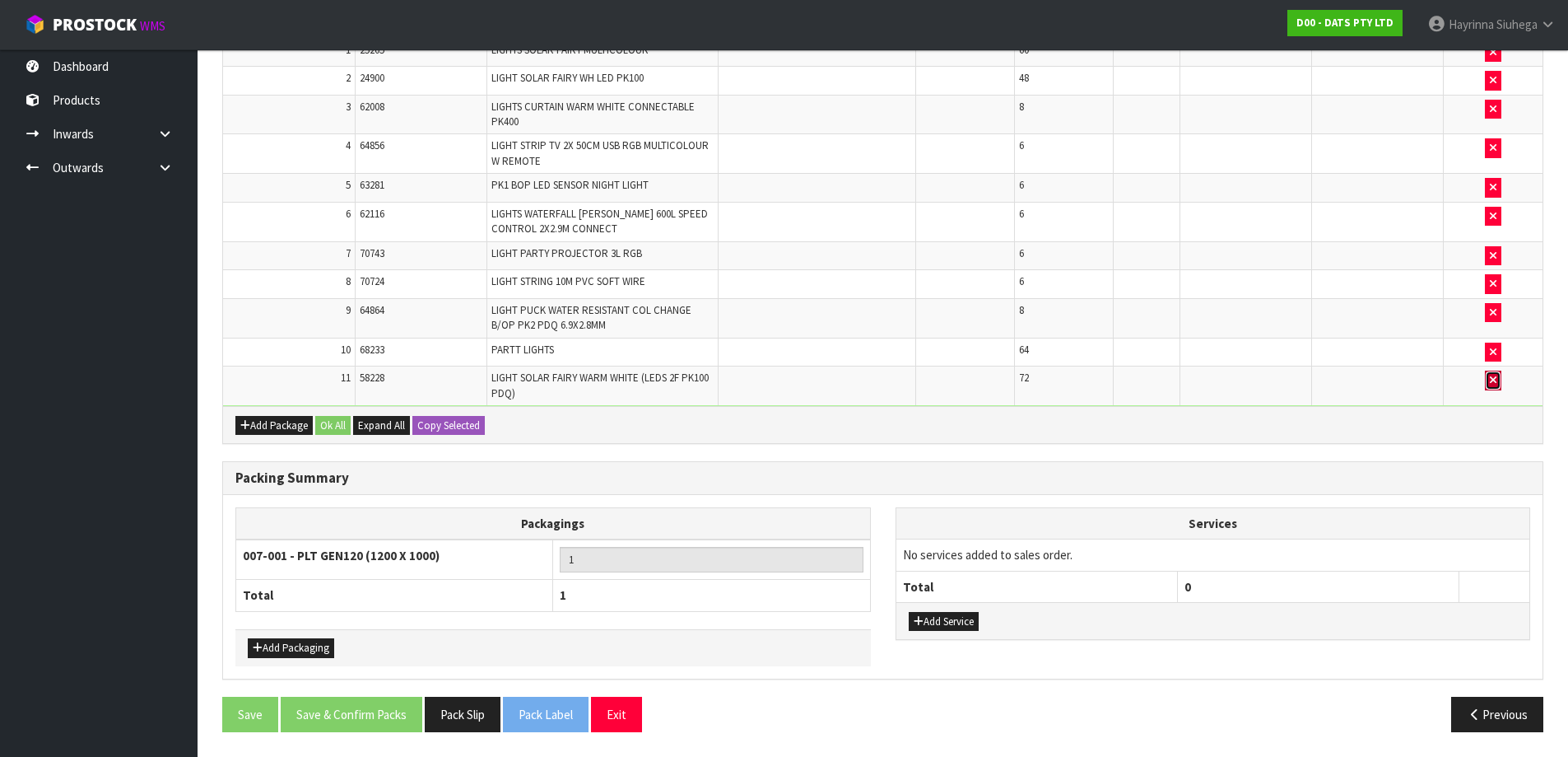
click at [1491, 379] on icon "button" at bounding box center [1492, 380] width 6 height 11
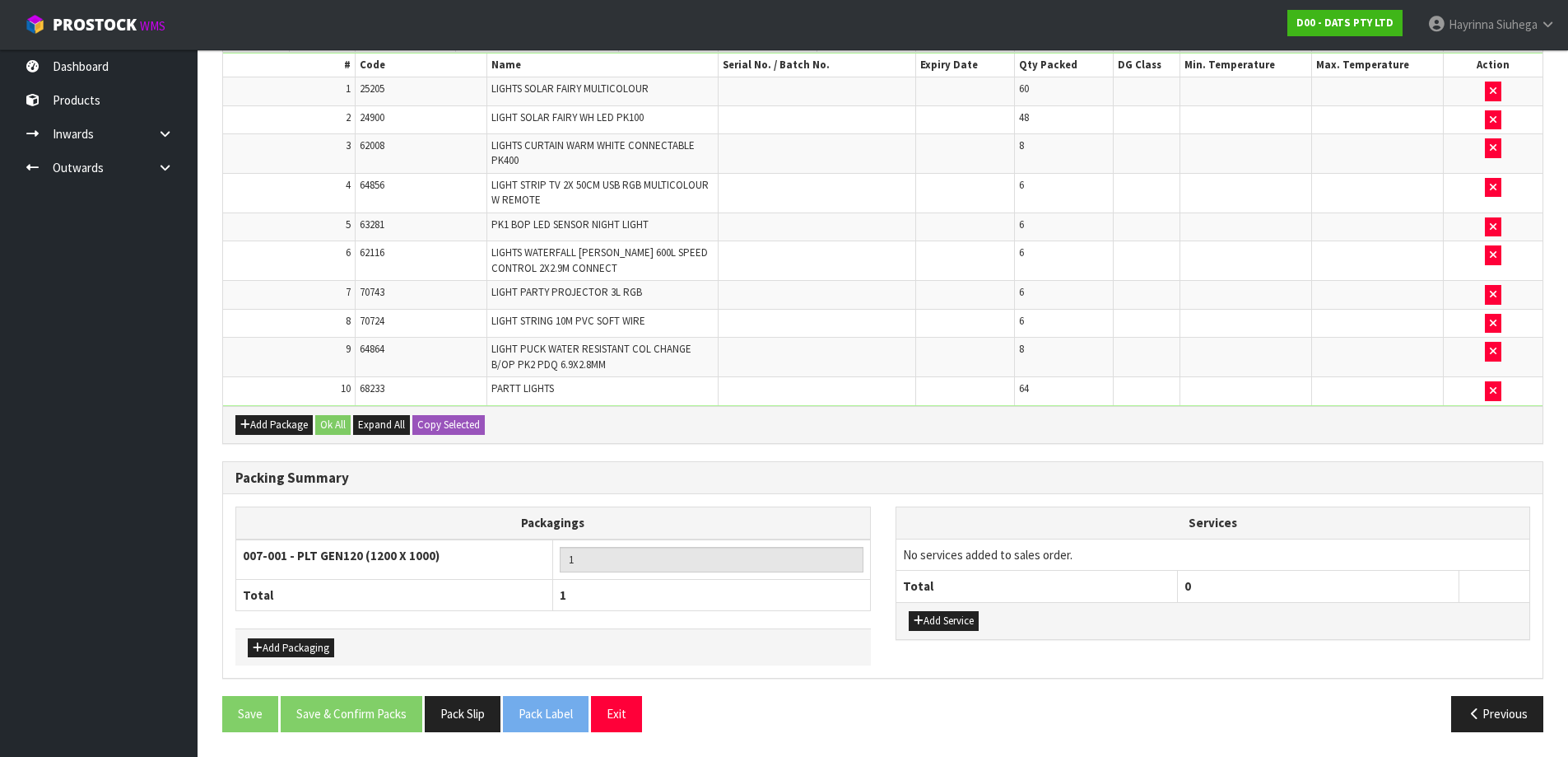
type input "93.4"
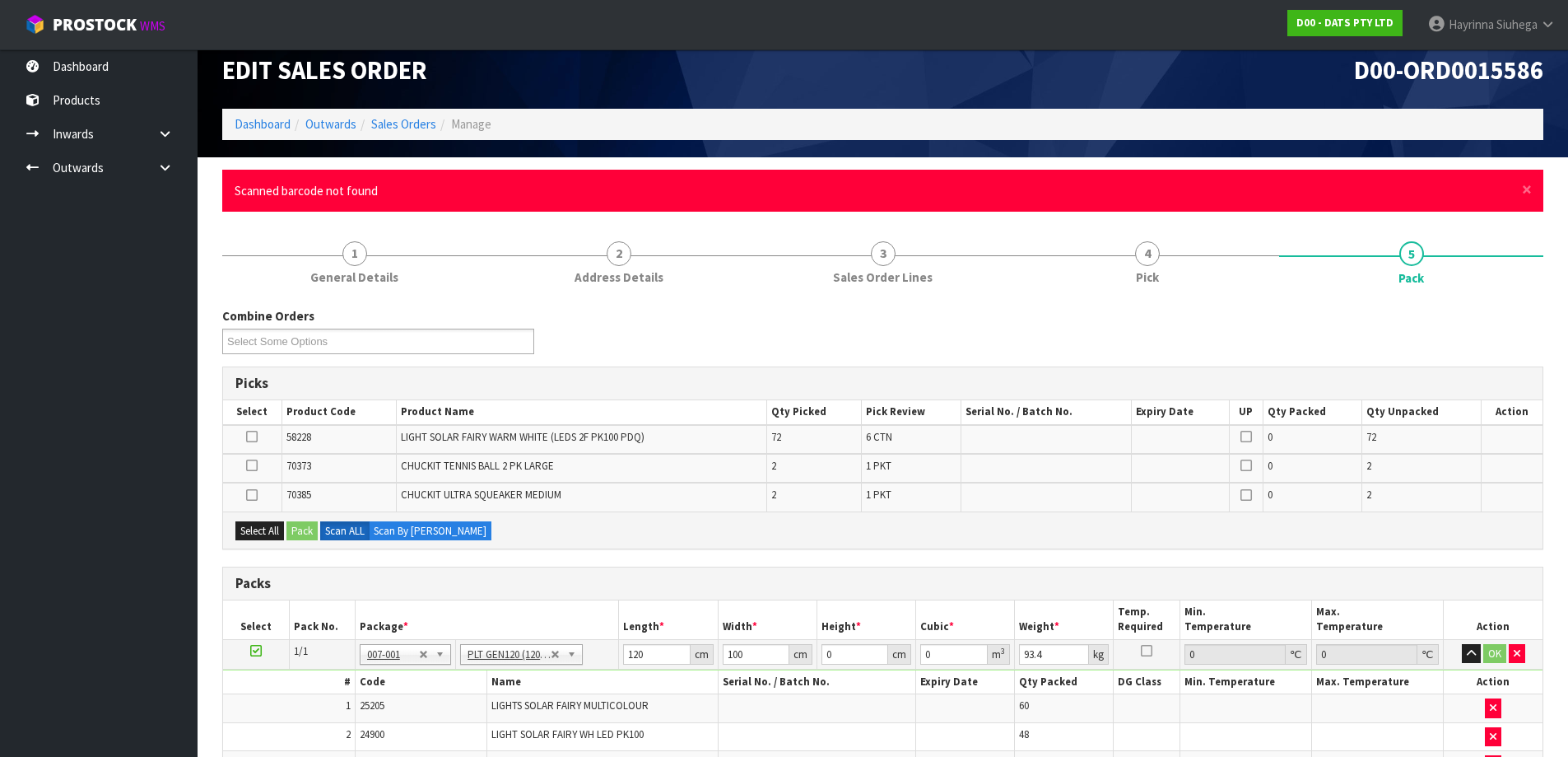
scroll to position [0, 0]
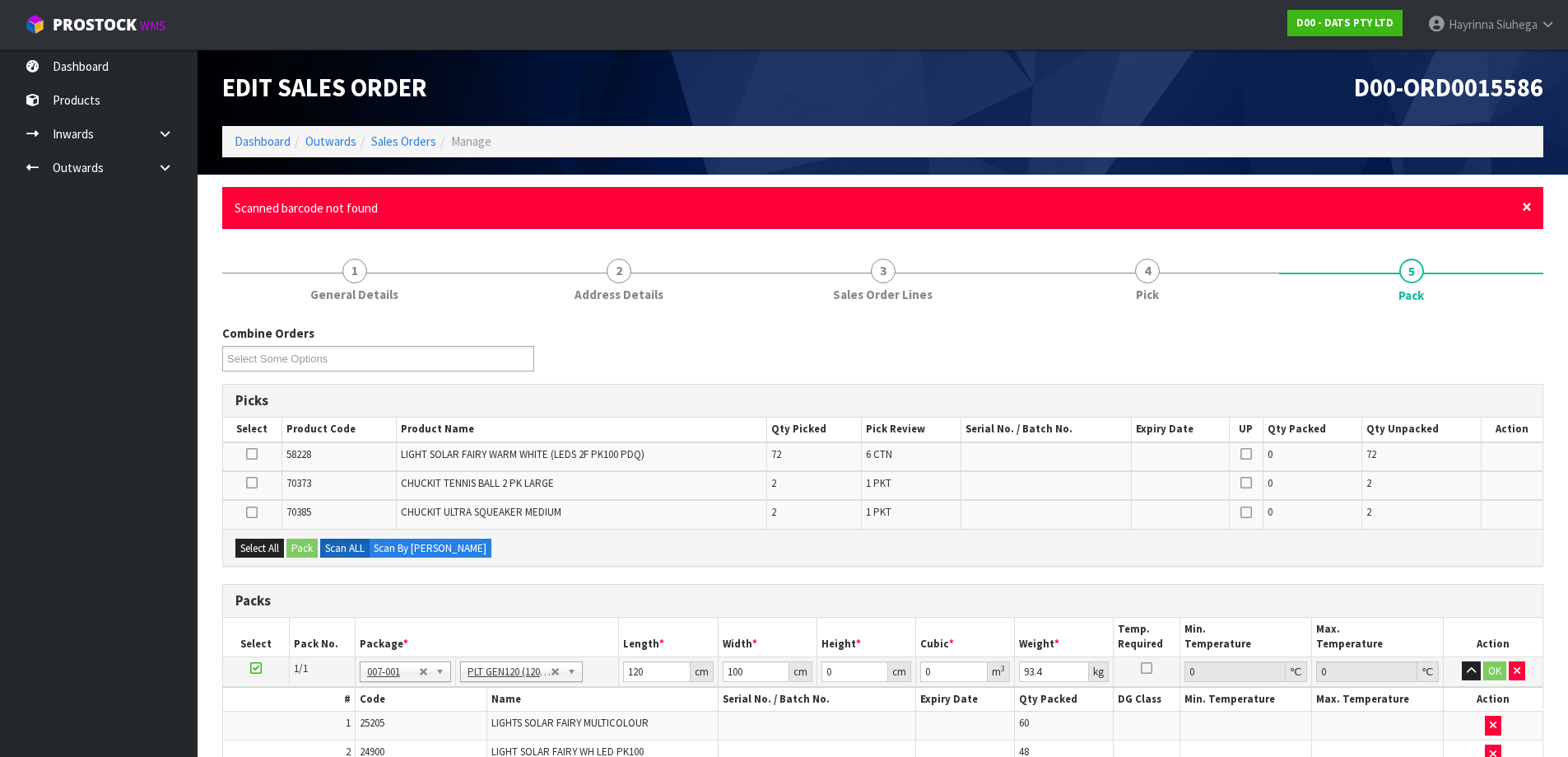
click at [1525, 202] on span "×" at bounding box center [1526, 206] width 10 height 23
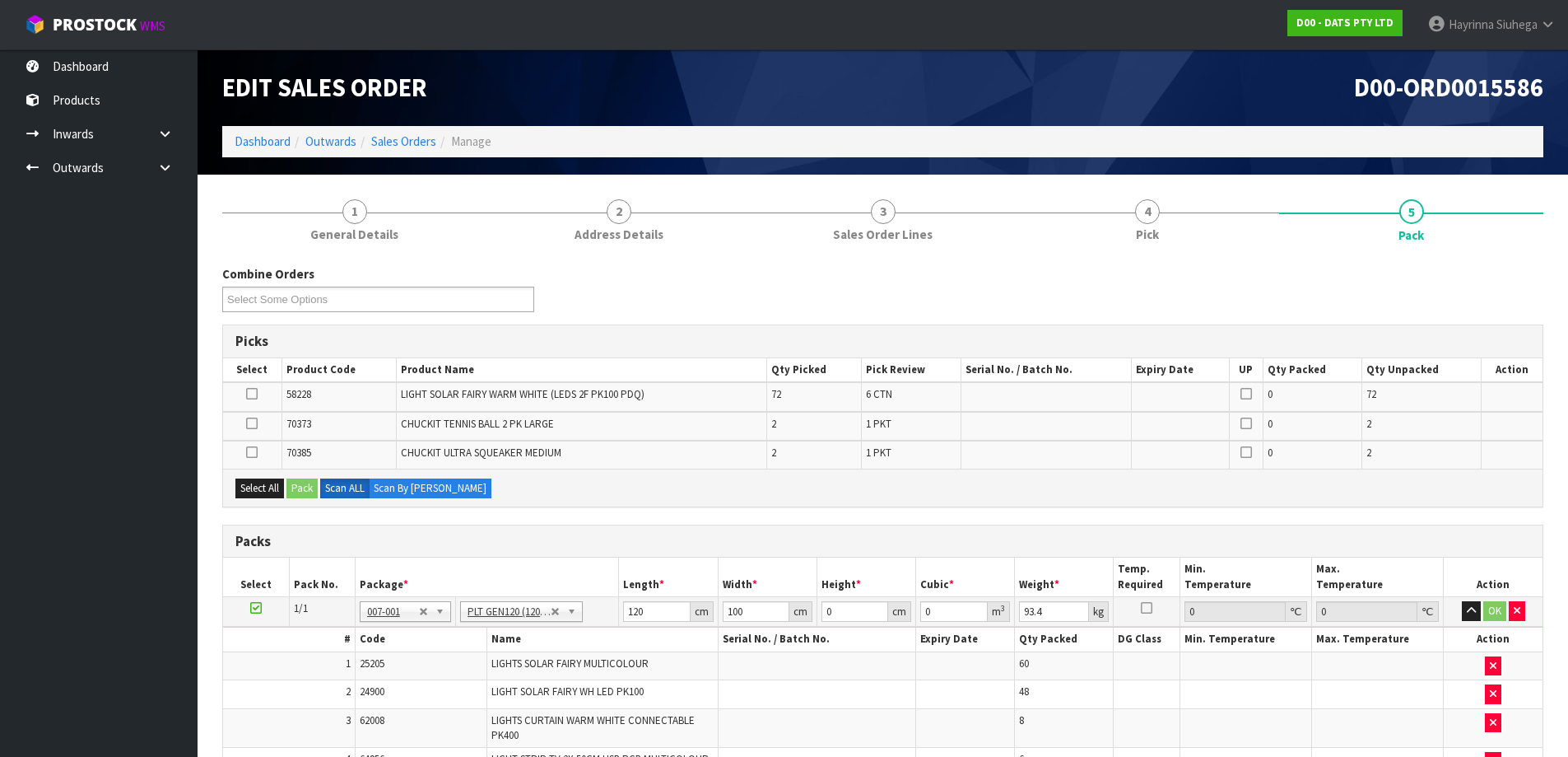
click at [1115, 395] on td at bounding box center [1046, 397] width 170 height 29
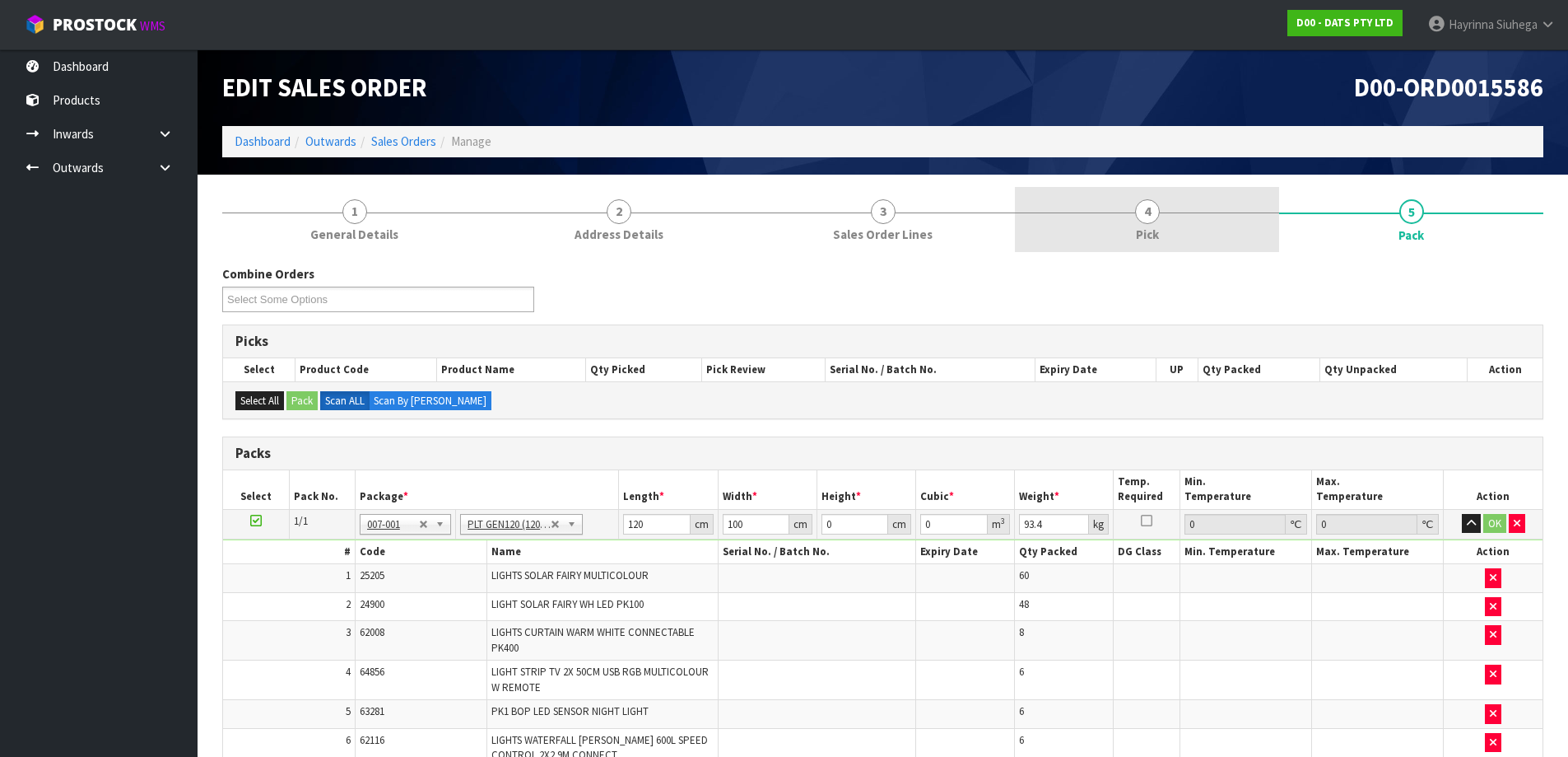
click at [1078, 238] on link "4 Pick" at bounding box center [1147, 219] width 264 height 65
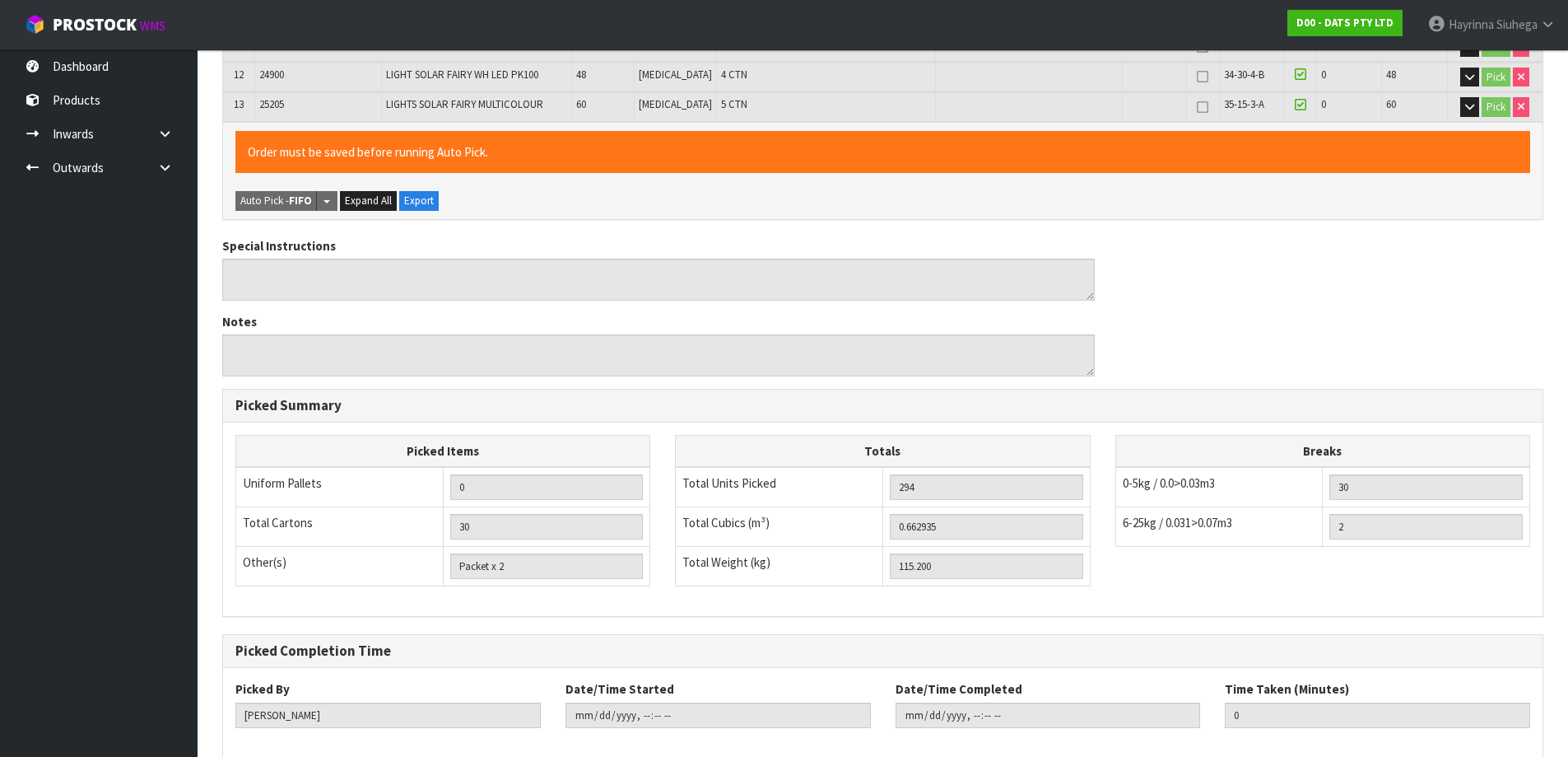
scroll to position [806, 0]
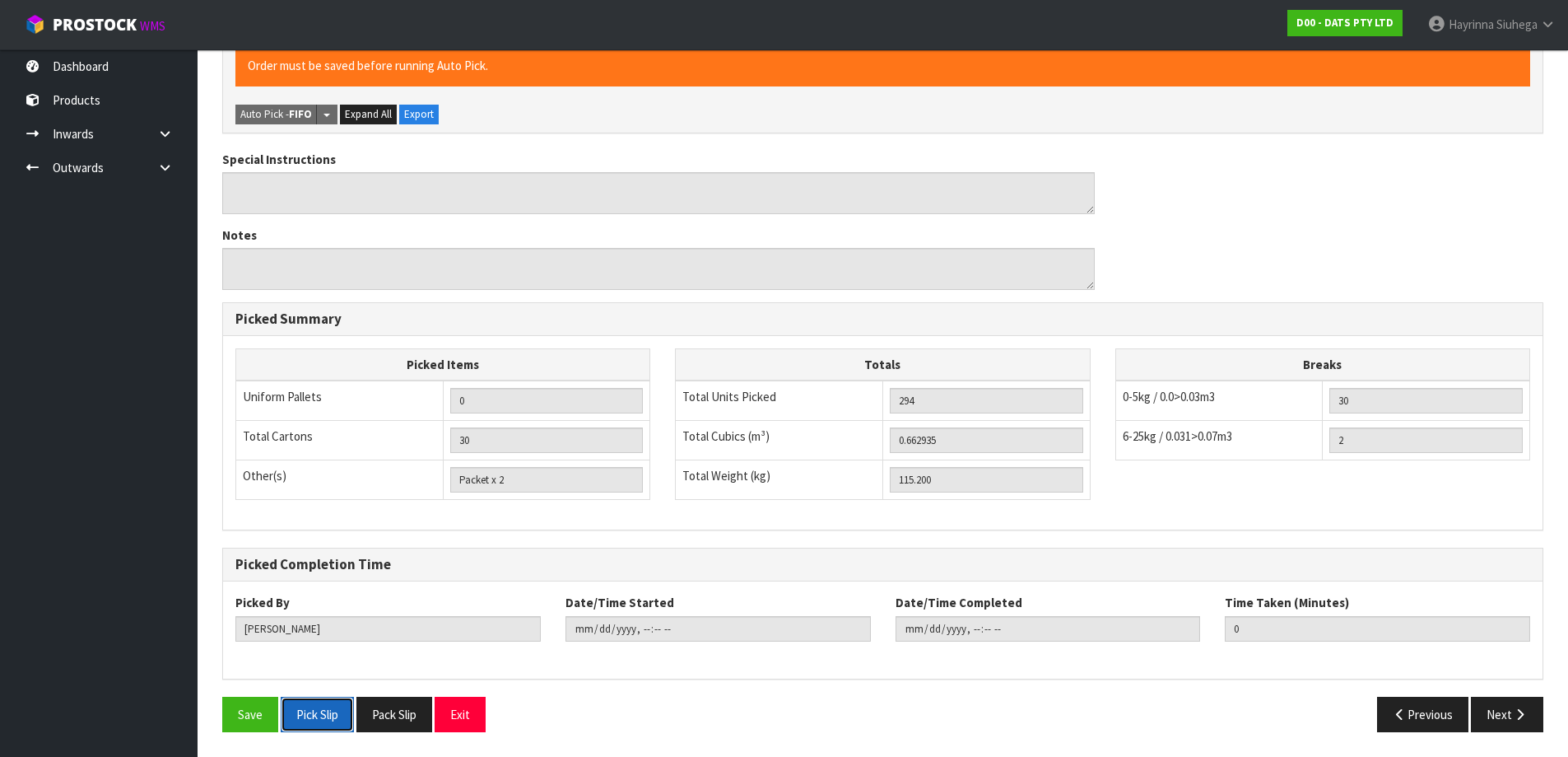
click at [317, 719] on button "Pick Slip" at bounding box center [317, 714] width 73 height 36
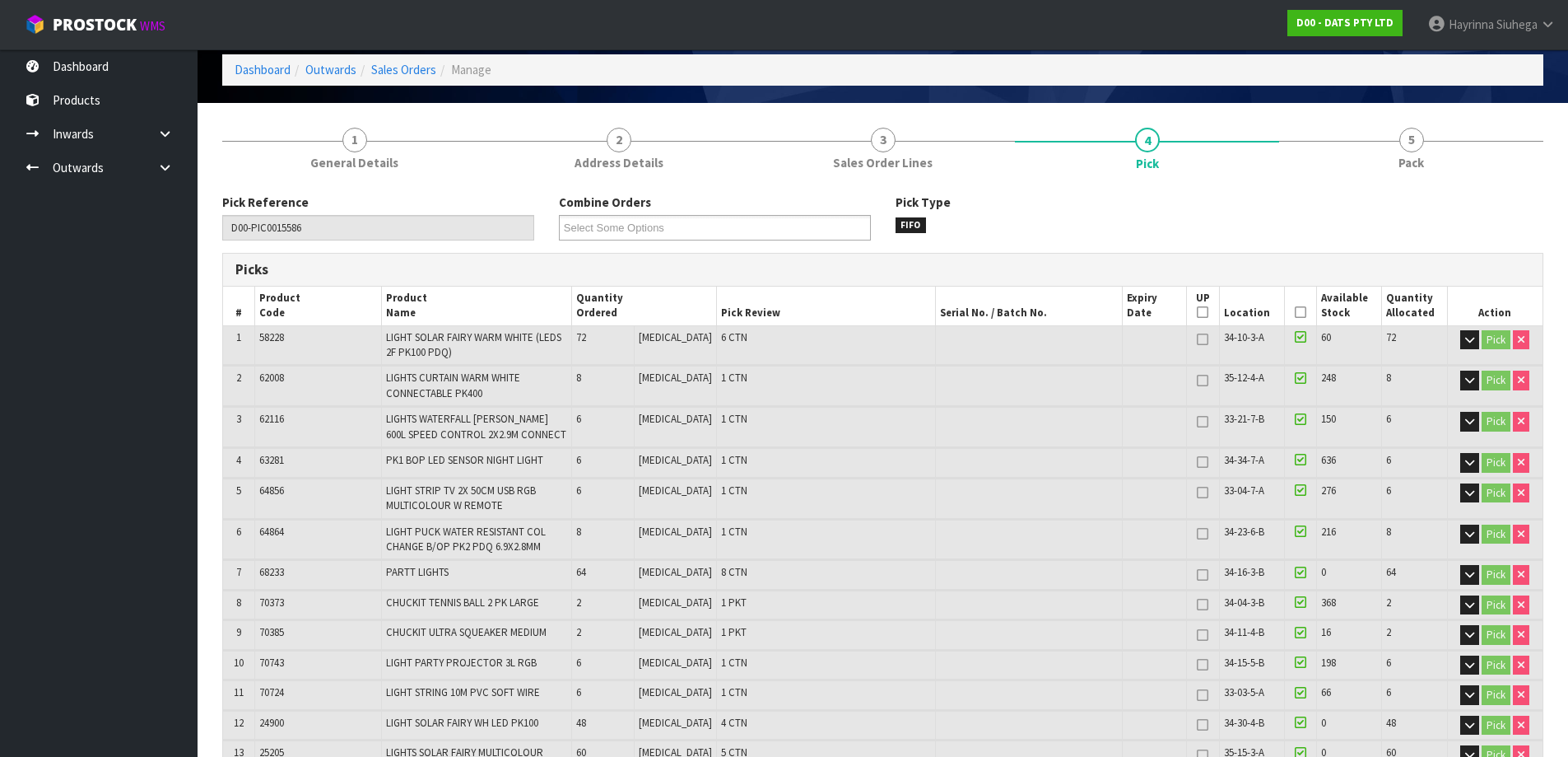
scroll to position [0, 0]
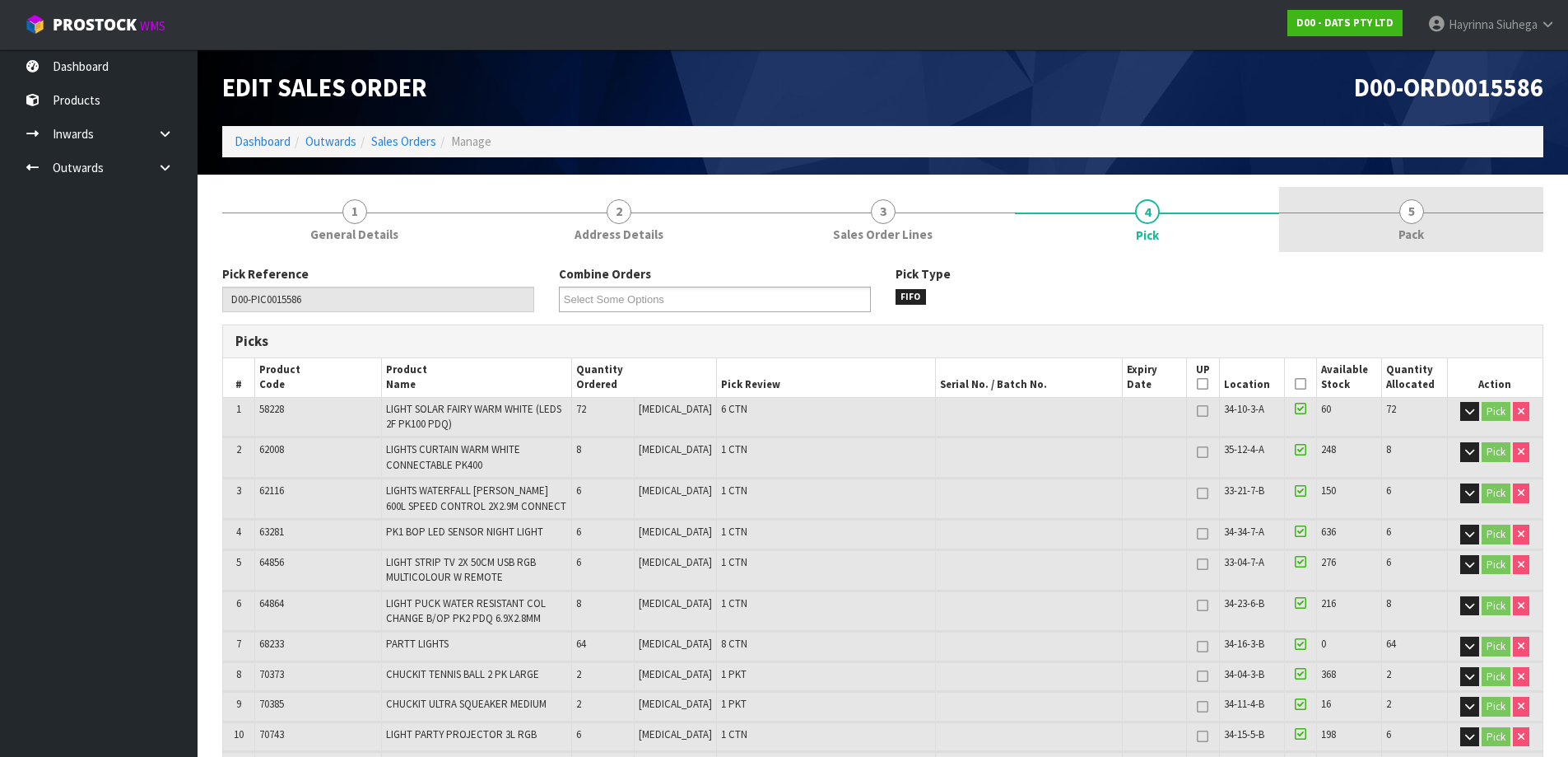
click at [1413, 239] on span "Pack" at bounding box center [1411, 233] width 26 height 17
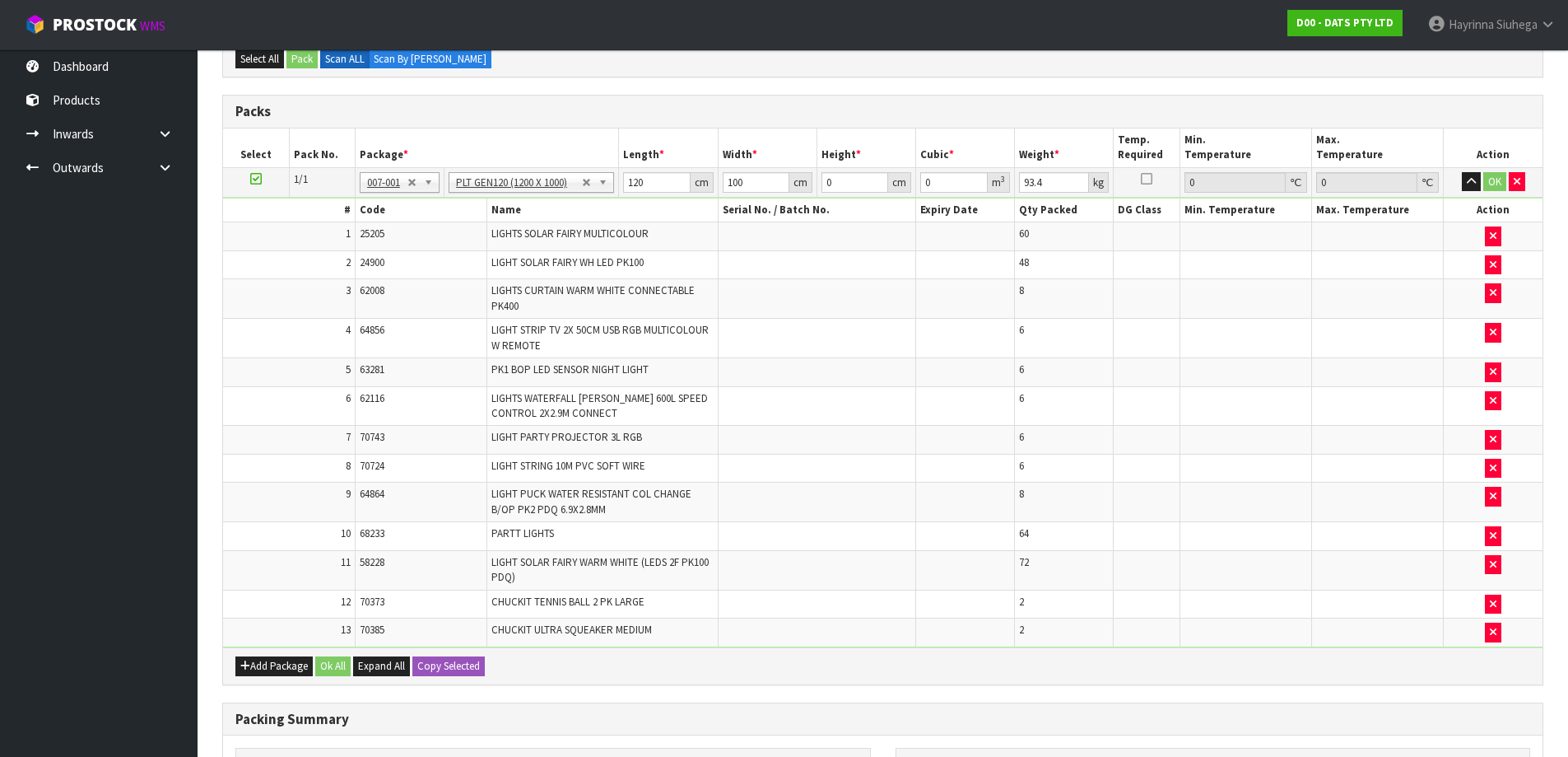
scroll to position [247, 0]
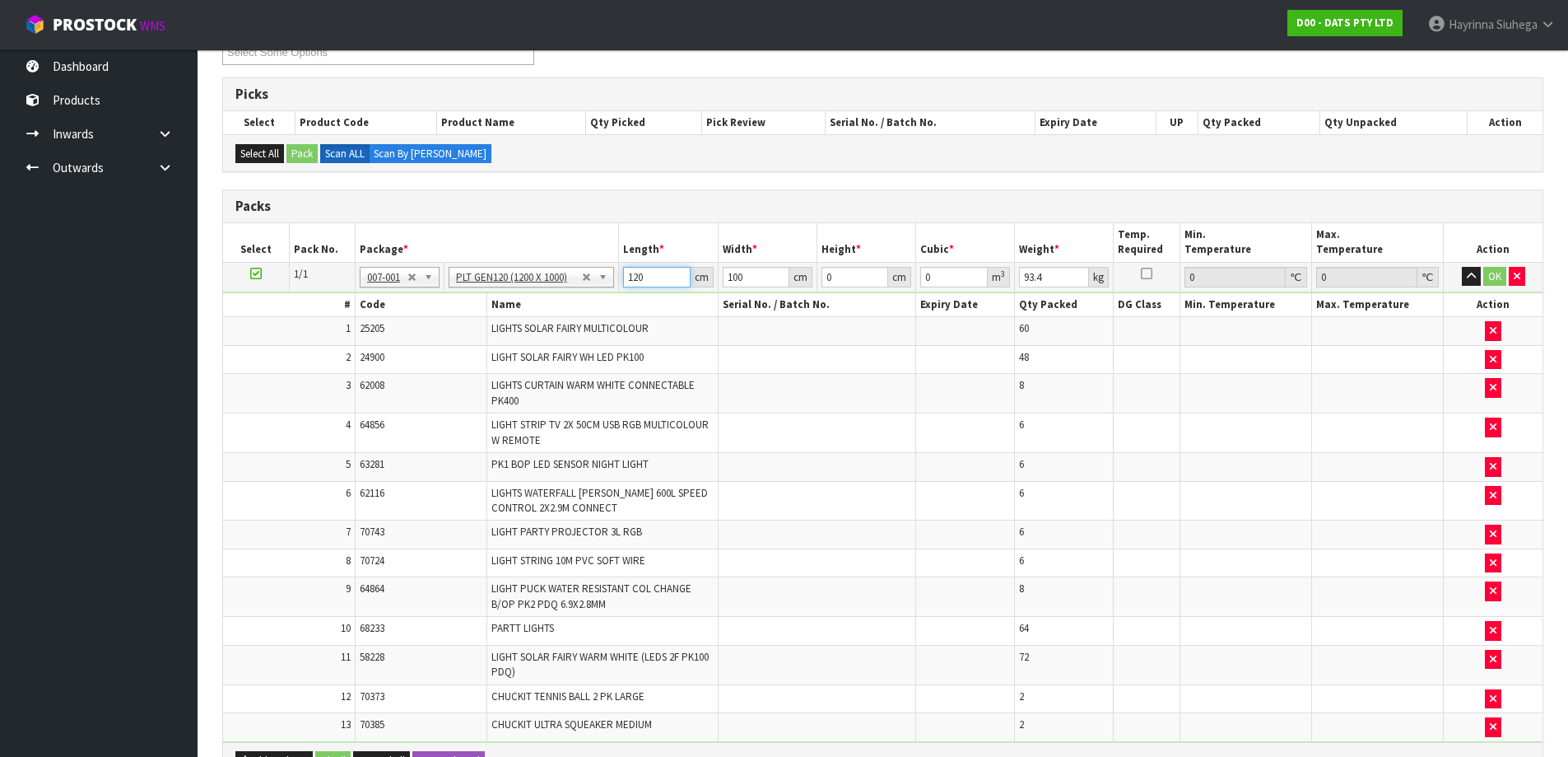
click at [628, 275] on input "120" at bounding box center [655, 276] width 67 height 21
type input "118"
type input "110"
type input "9"
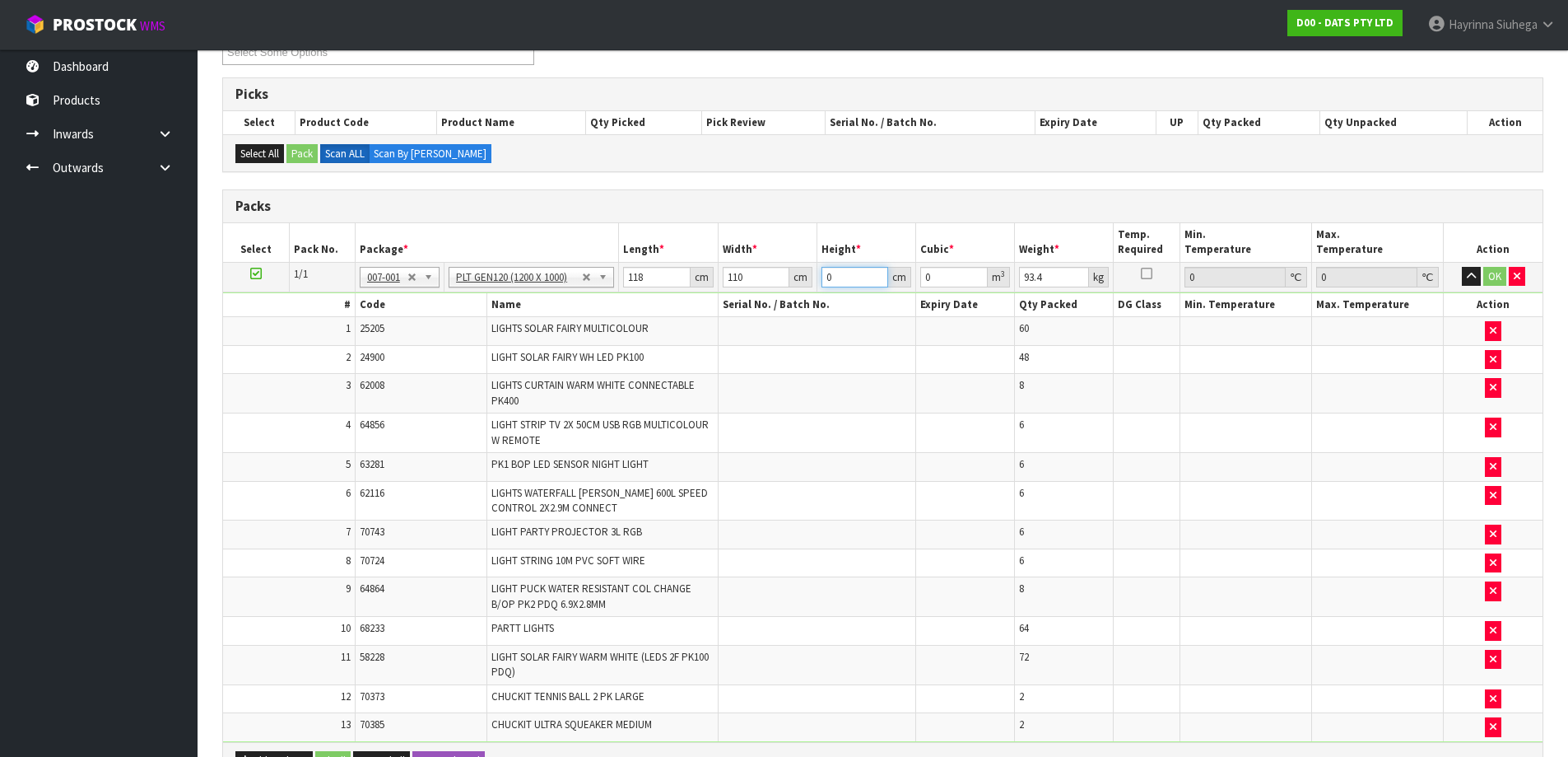
type input "0.11682"
type input "95"
type input "1.2331"
type input "95"
type input "120"
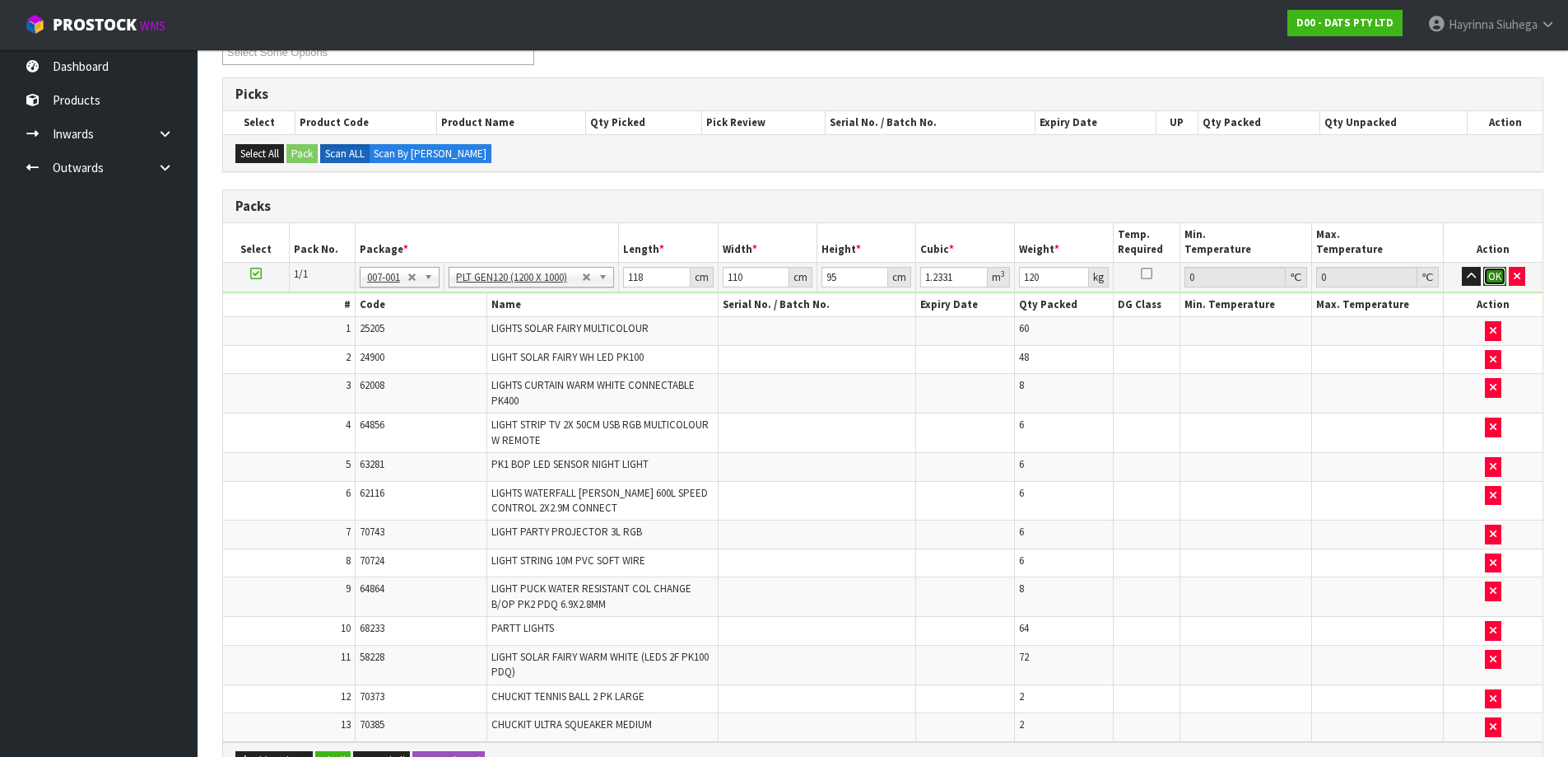
click button "OK" at bounding box center [1494, 276] width 23 height 20
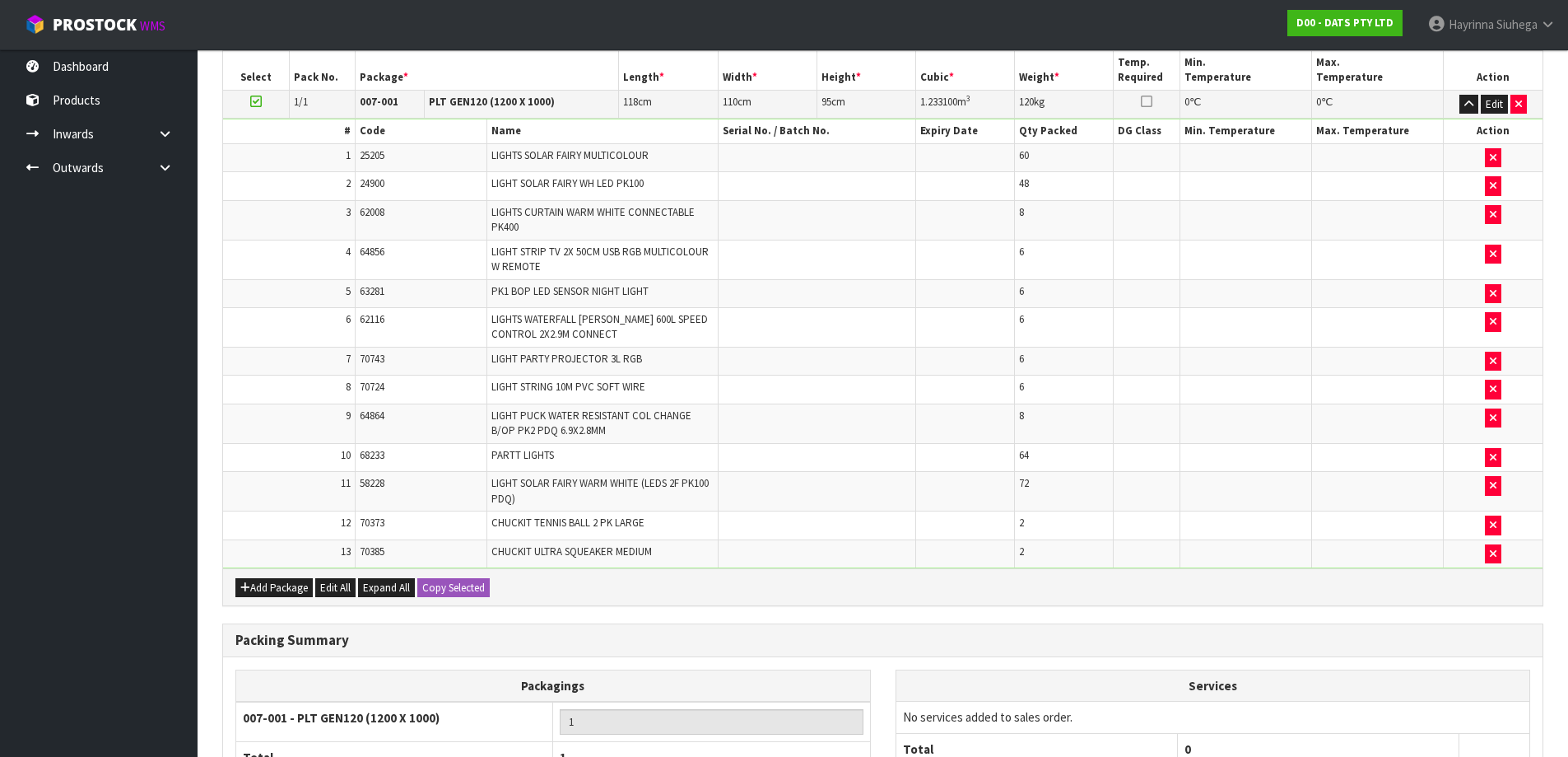
scroll to position [581, 0]
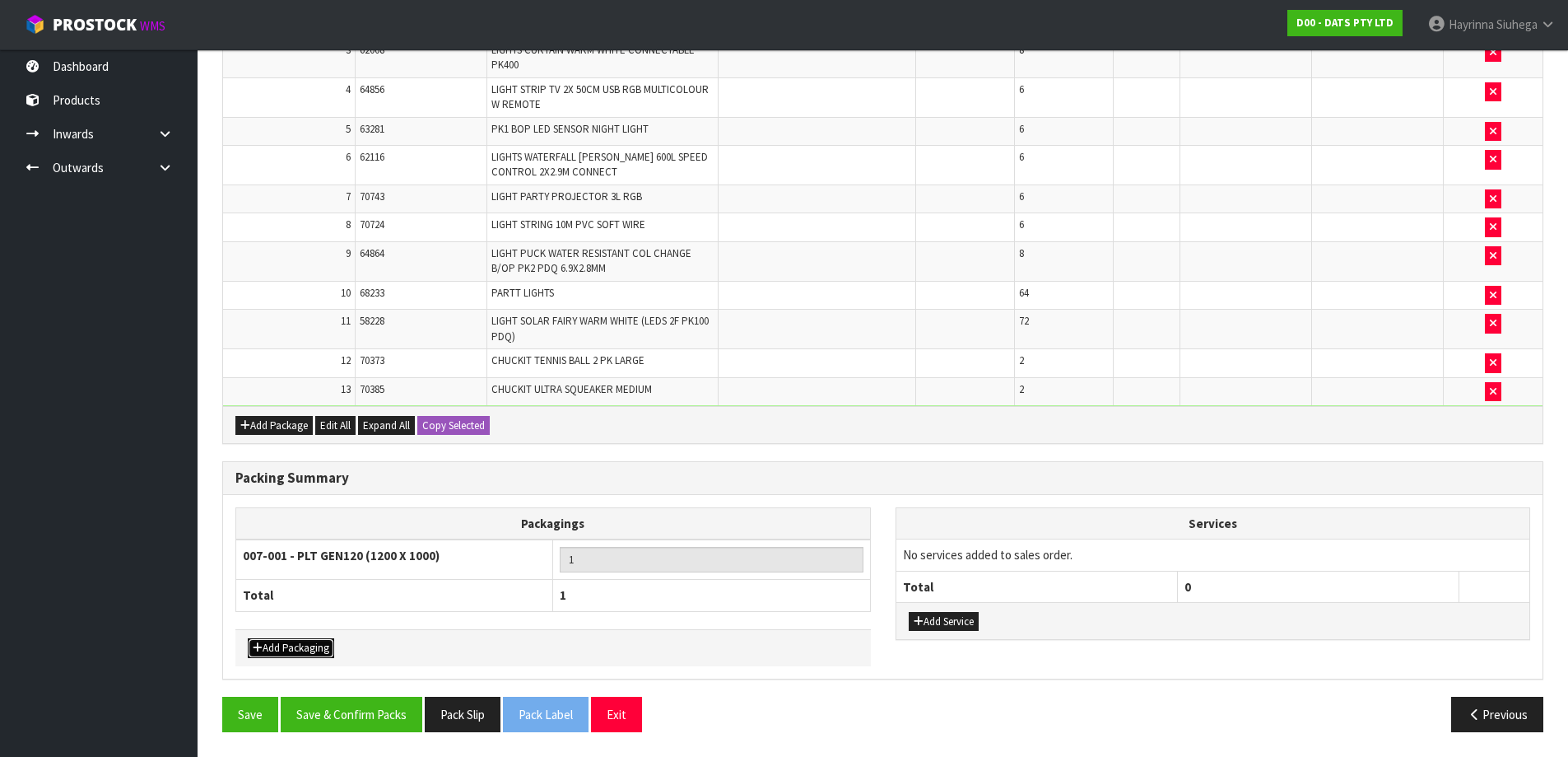
click at [319, 647] on button "Add Packaging" at bounding box center [291, 648] width 87 height 20
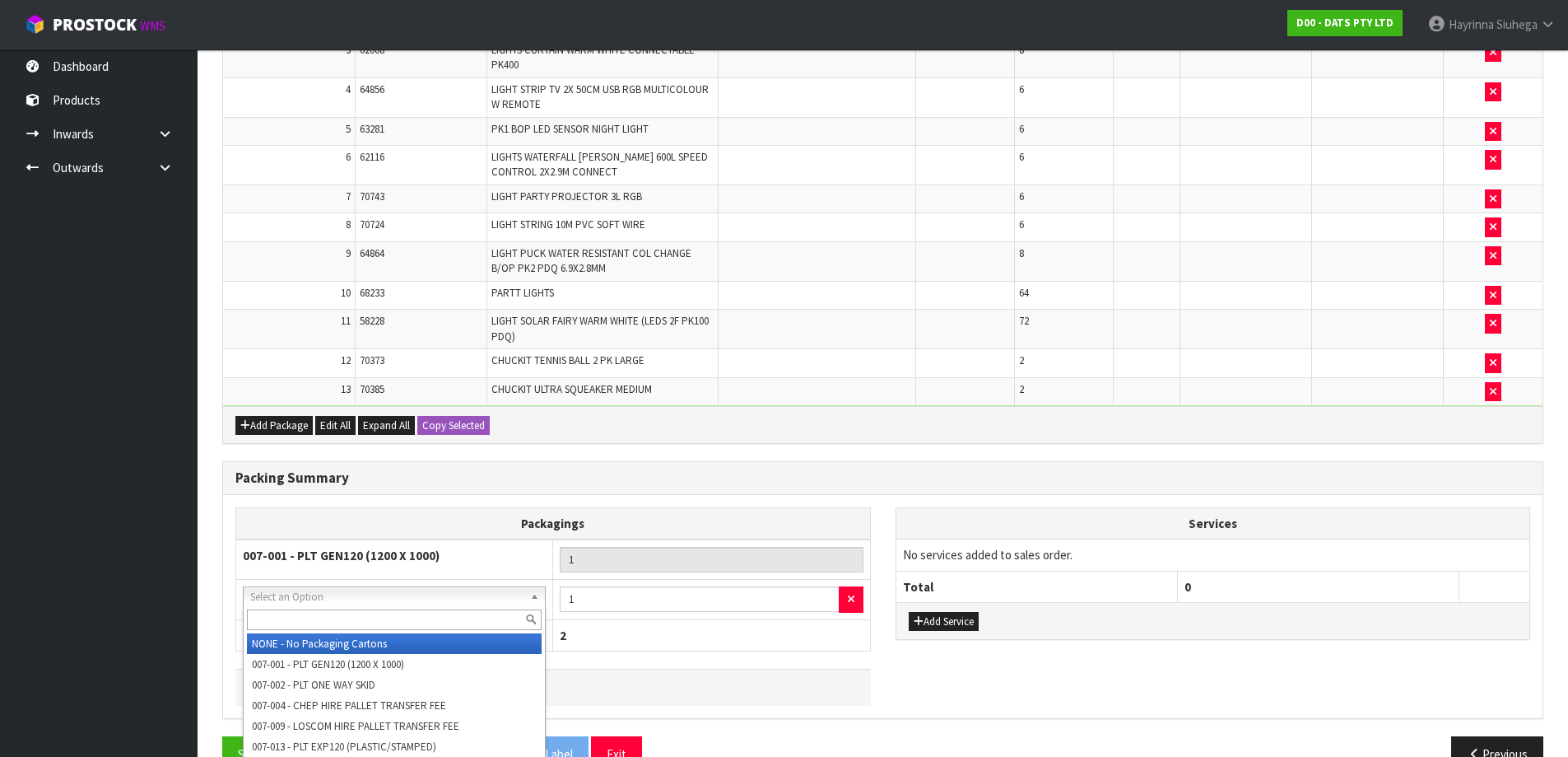
click at [377, 613] on input "text" at bounding box center [394, 619] width 294 height 21
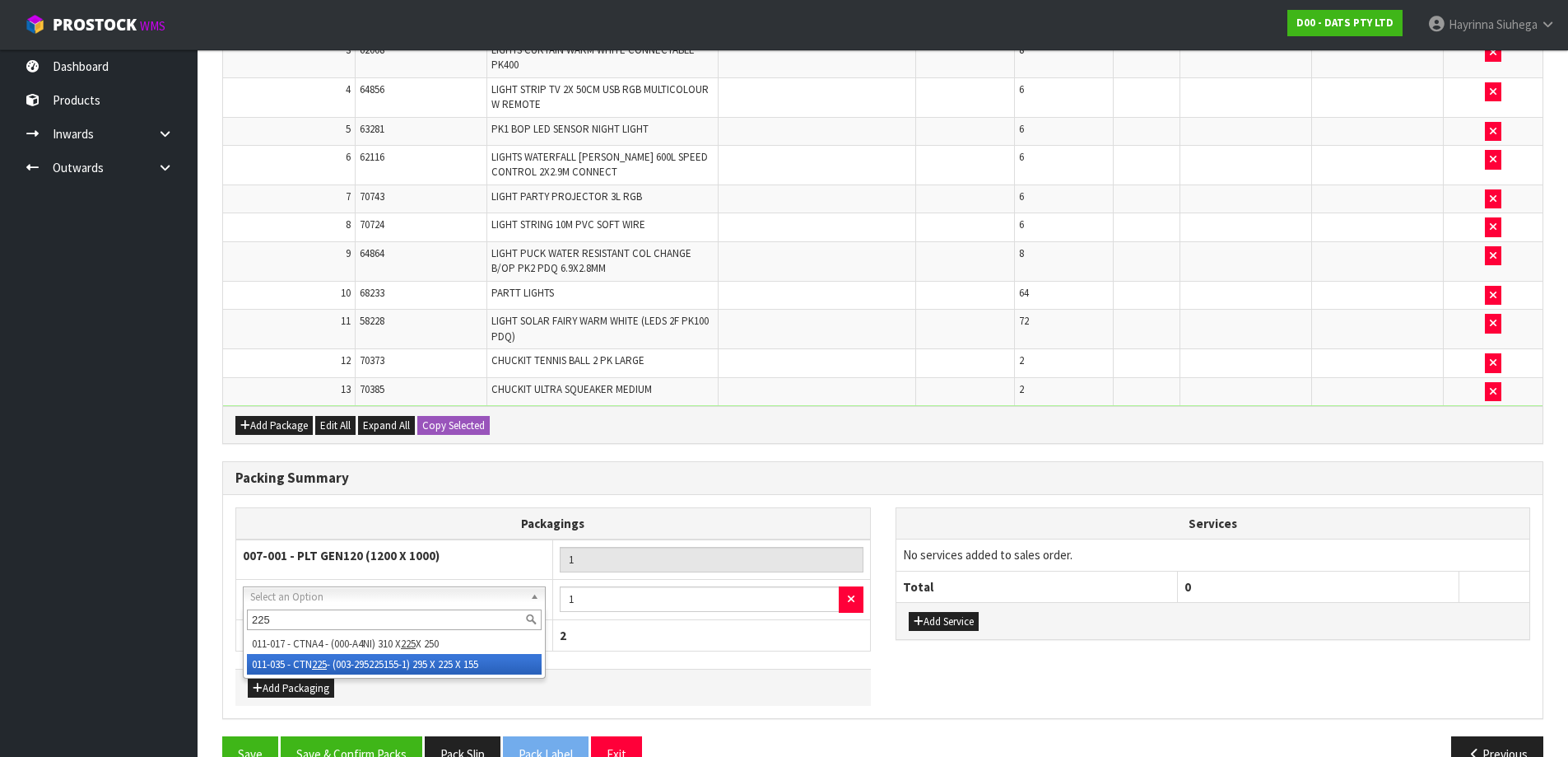
type input "225"
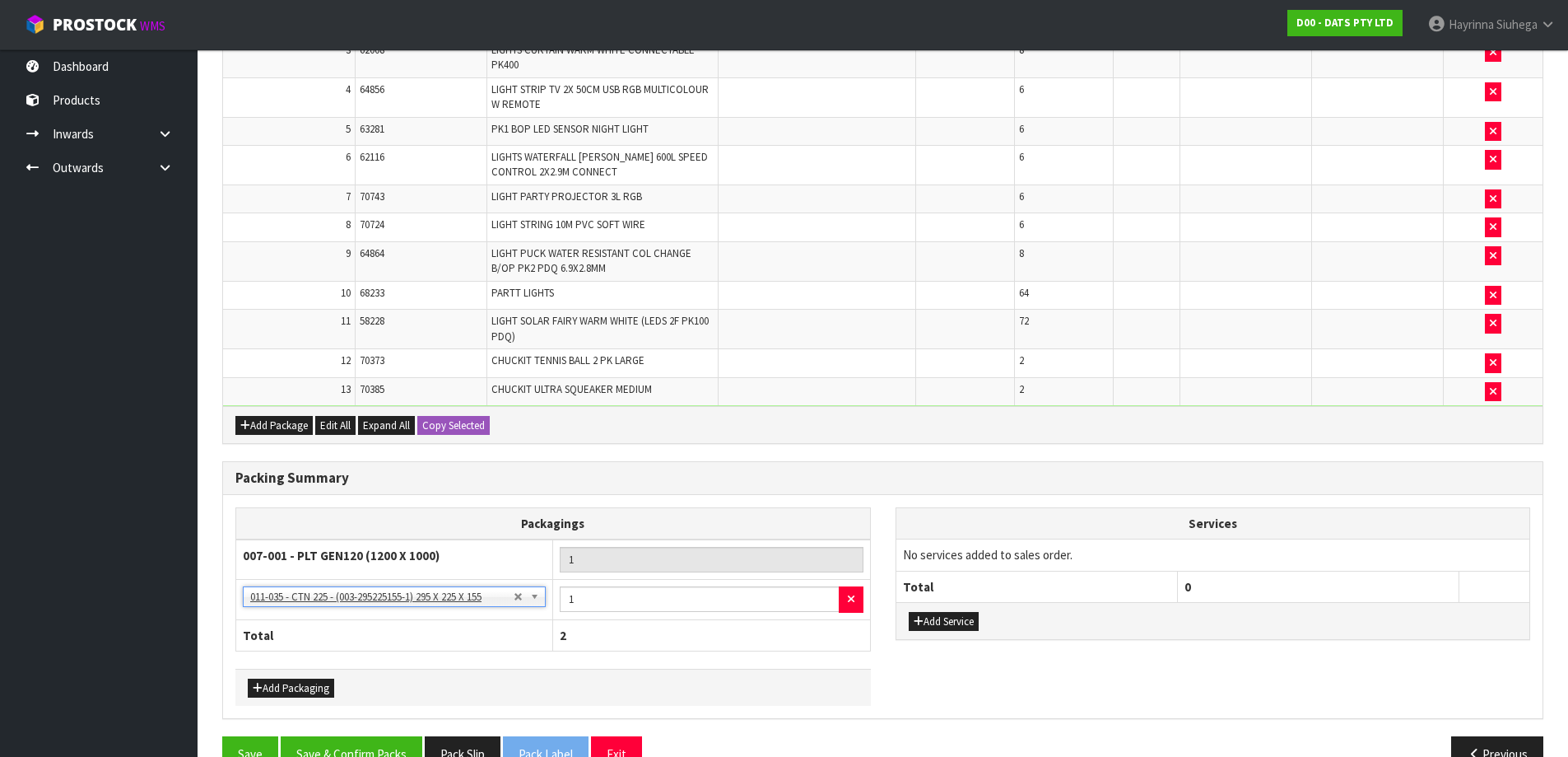
scroll to position [621, 0]
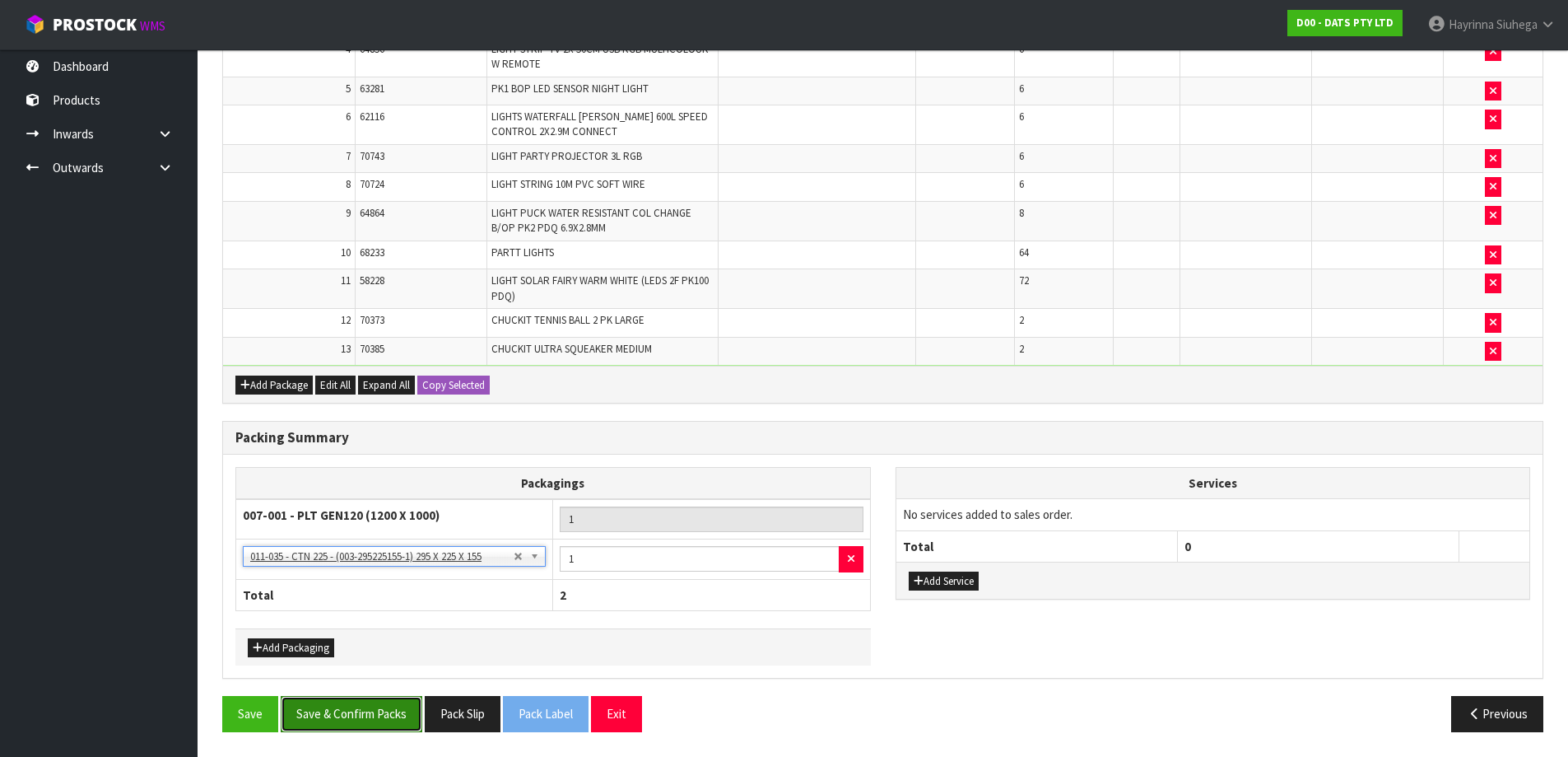
click at [381, 703] on button "Save & Confirm Packs" at bounding box center [351, 713] width 141 height 36
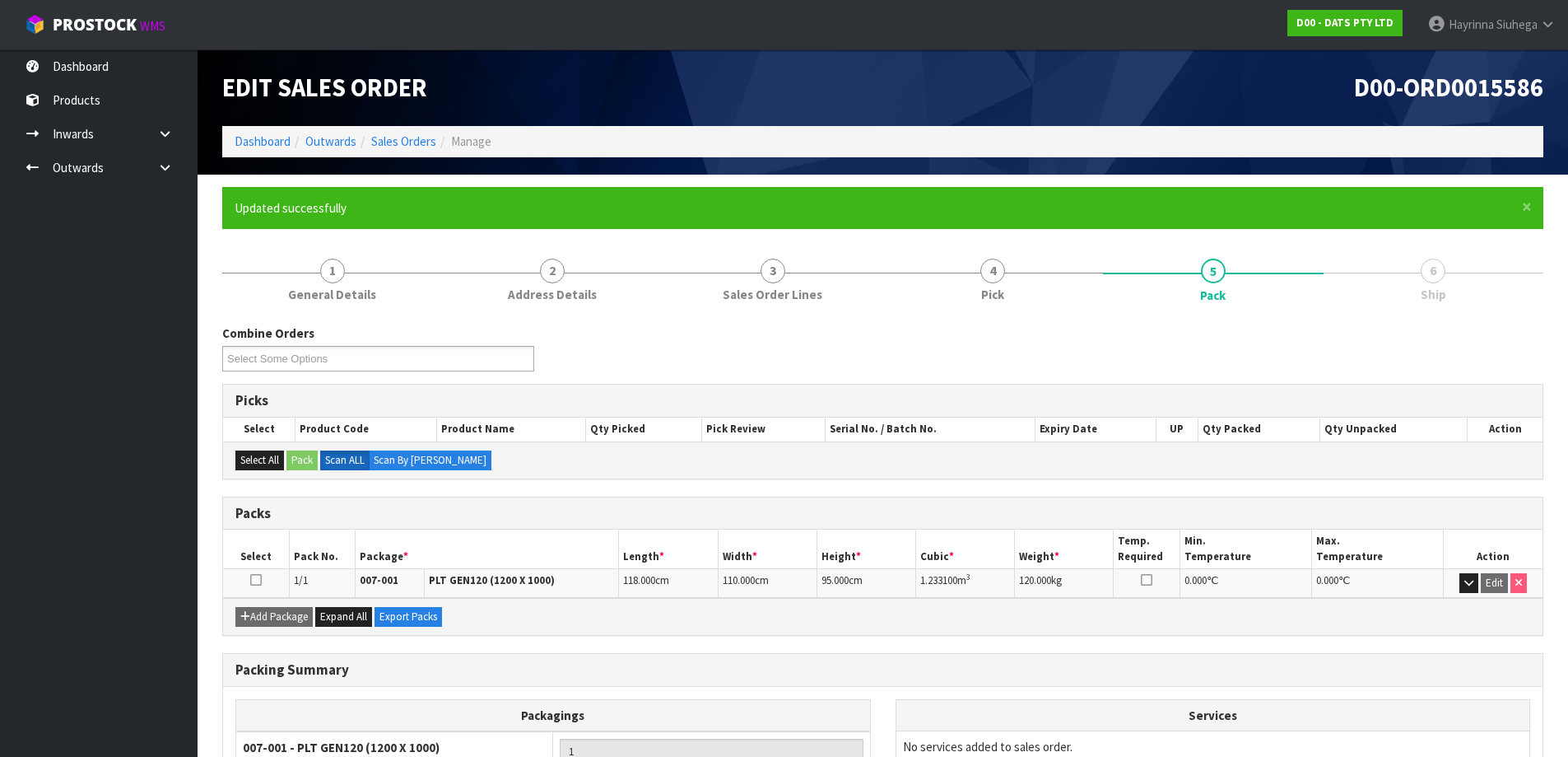
click at [238, 132] on li "Dashboard" at bounding box center [262, 140] width 56 height 17
click at [242, 138] on link "Dashboard" at bounding box center [262, 140] width 56 height 16
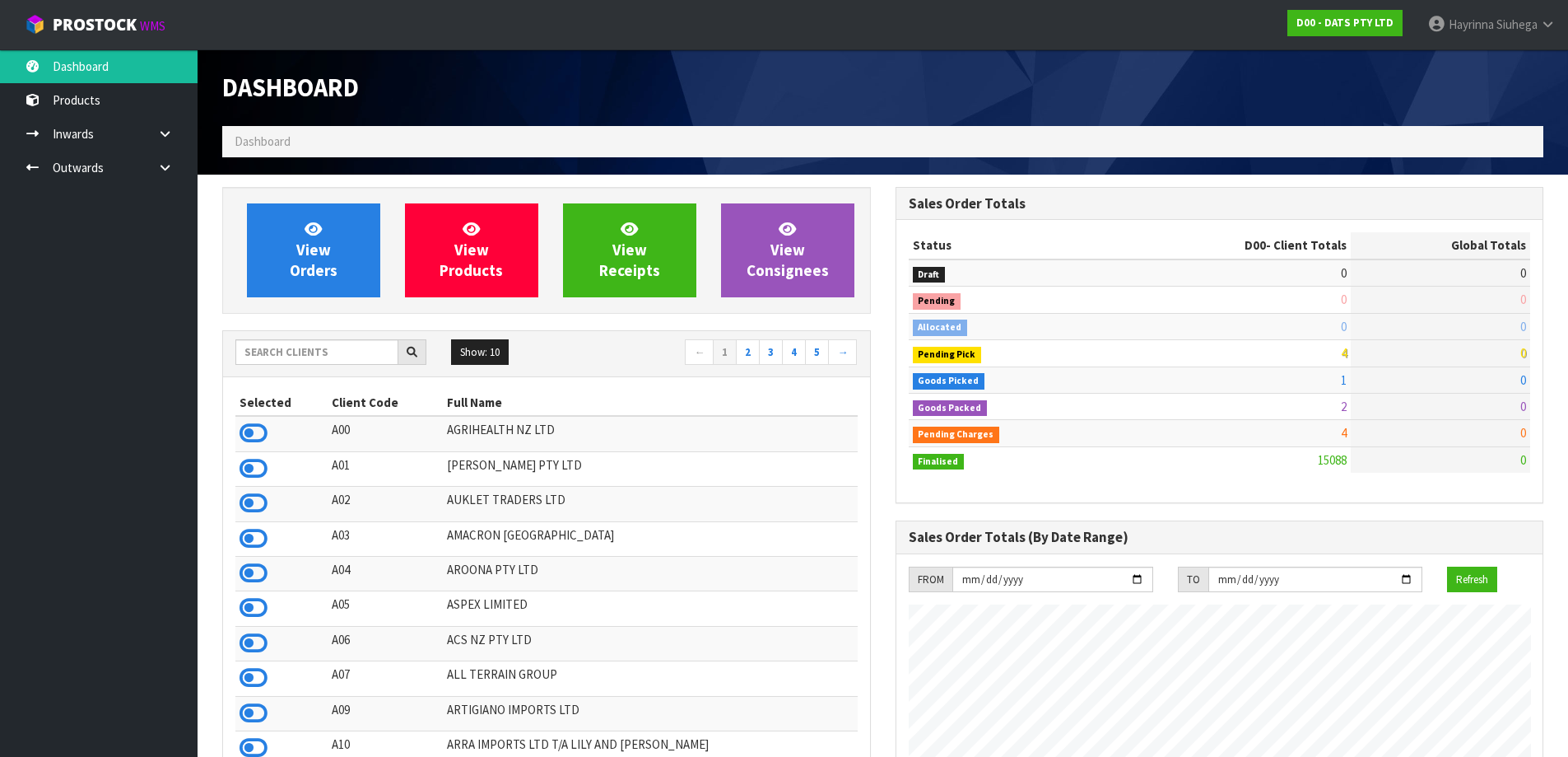
scroll to position [1247, 672]
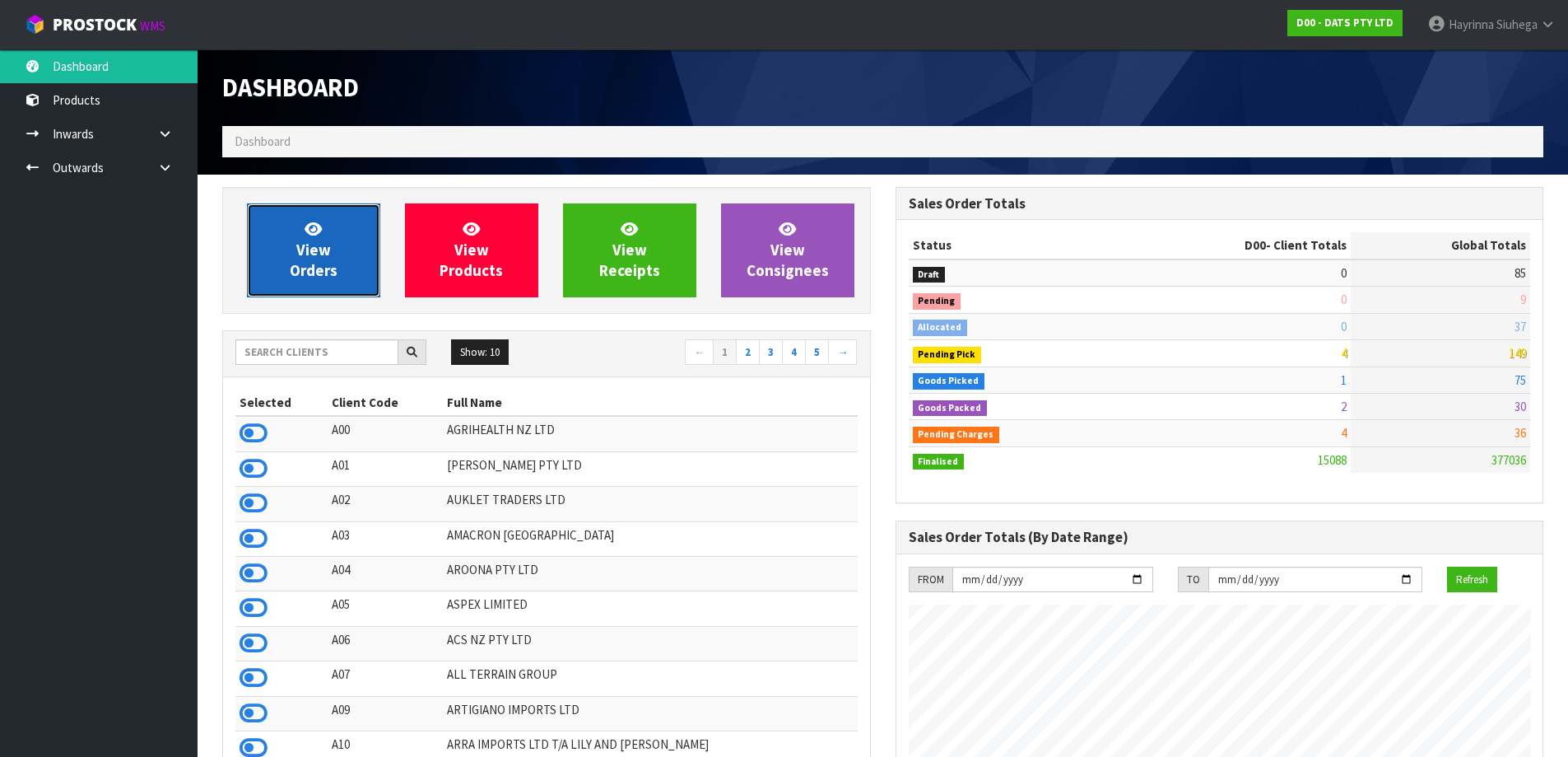
click at [326, 226] on link "View Orders" at bounding box center [314, 250] width 133 height 94
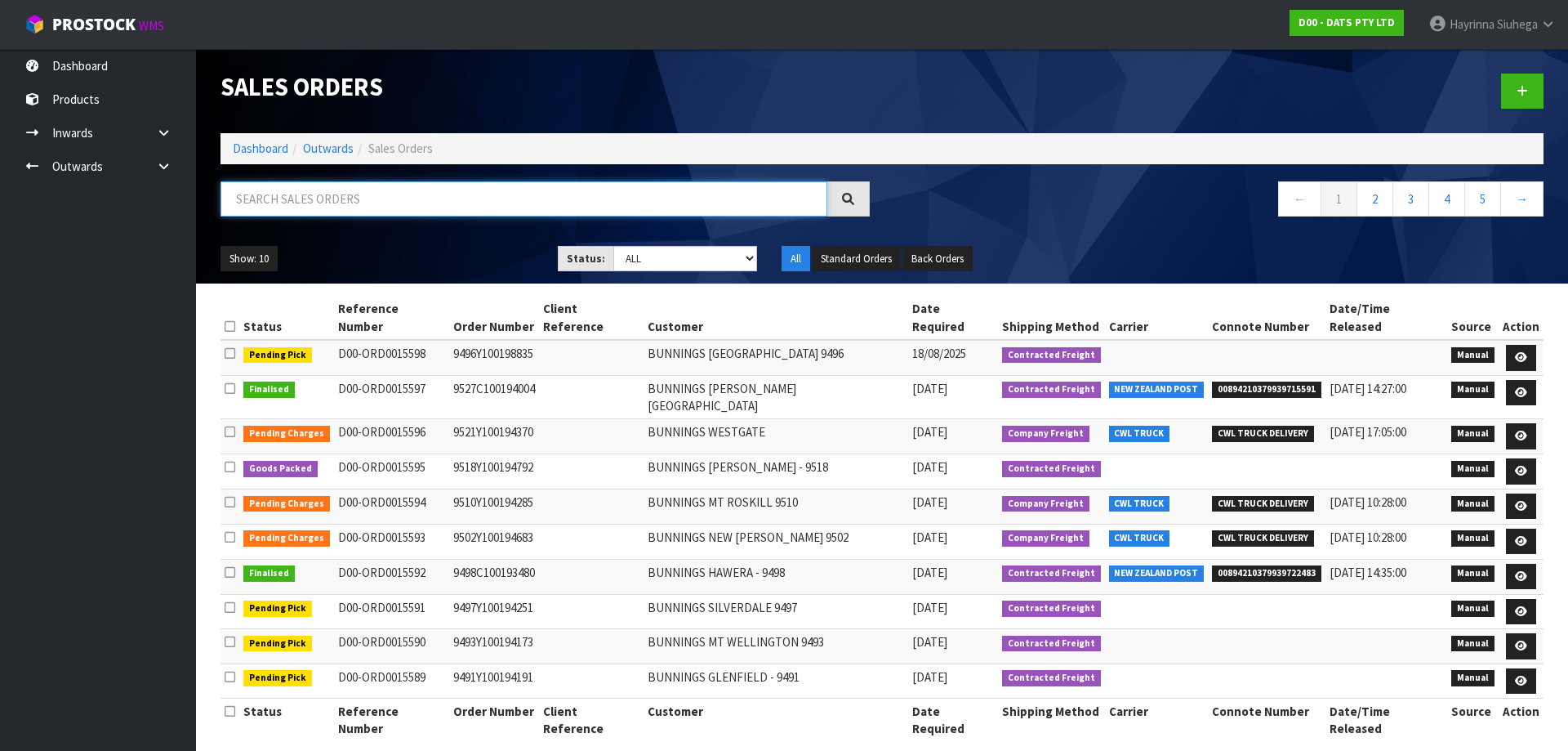
click at [461, 209] on input "text" at bounding box center [524, 198] width 607 height 35
type input "JOB-0407774"
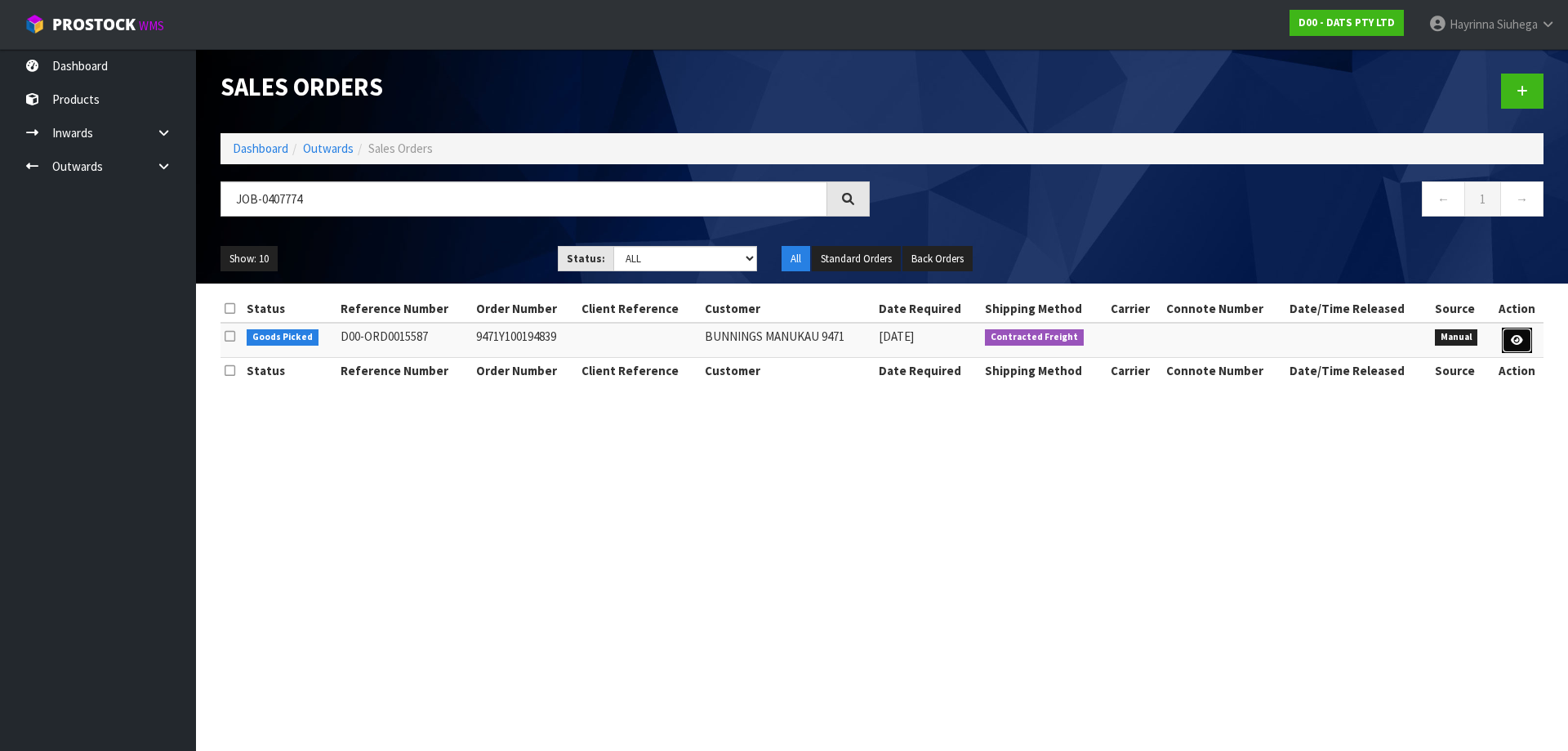
click at [1514, 348] on link at bounding box center [1516, 340] width 30 height 26
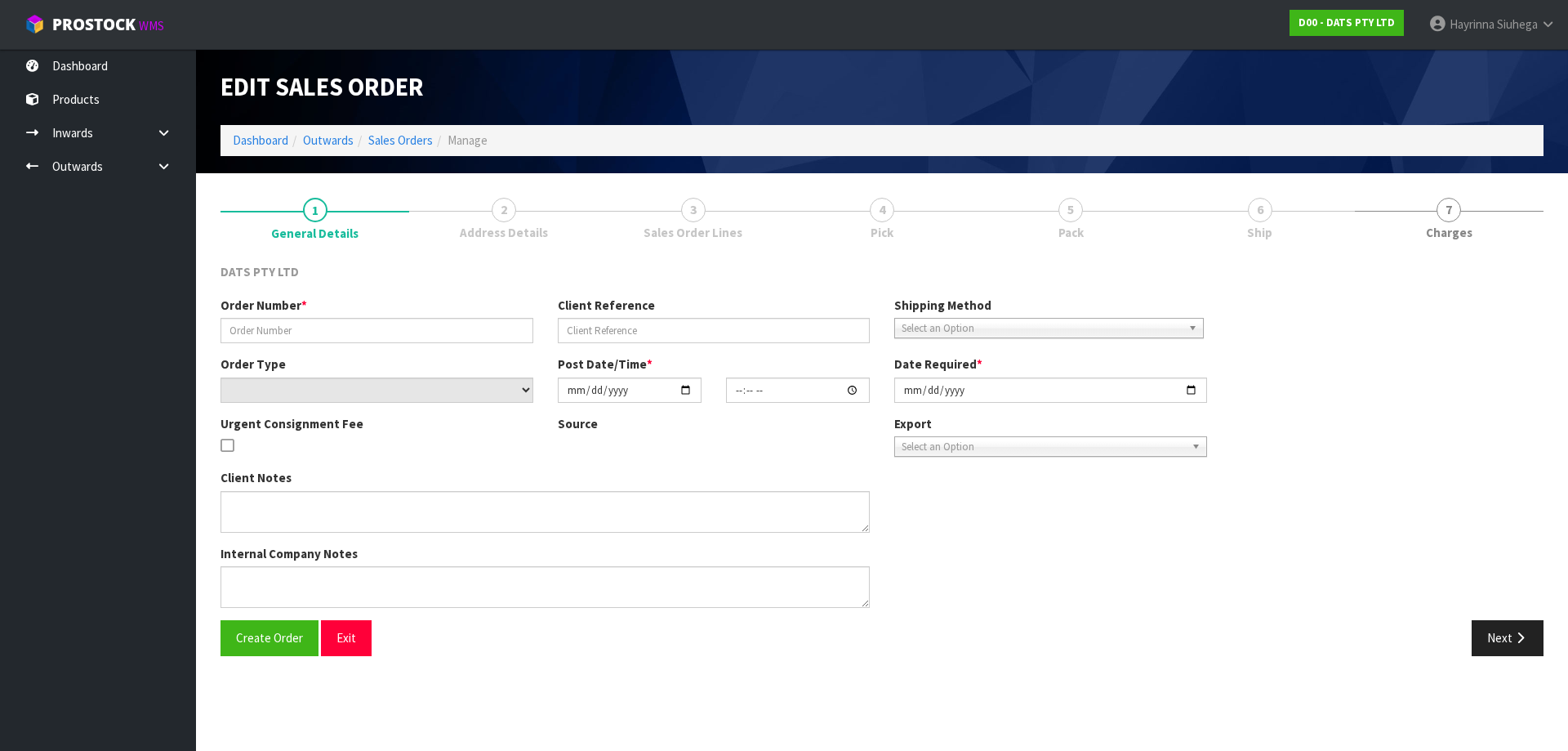
type input "9471Y100194839"
select select "number:0"
type input "2025-08-15"
type input "08:47:00.000"
type input "2025-08-15"
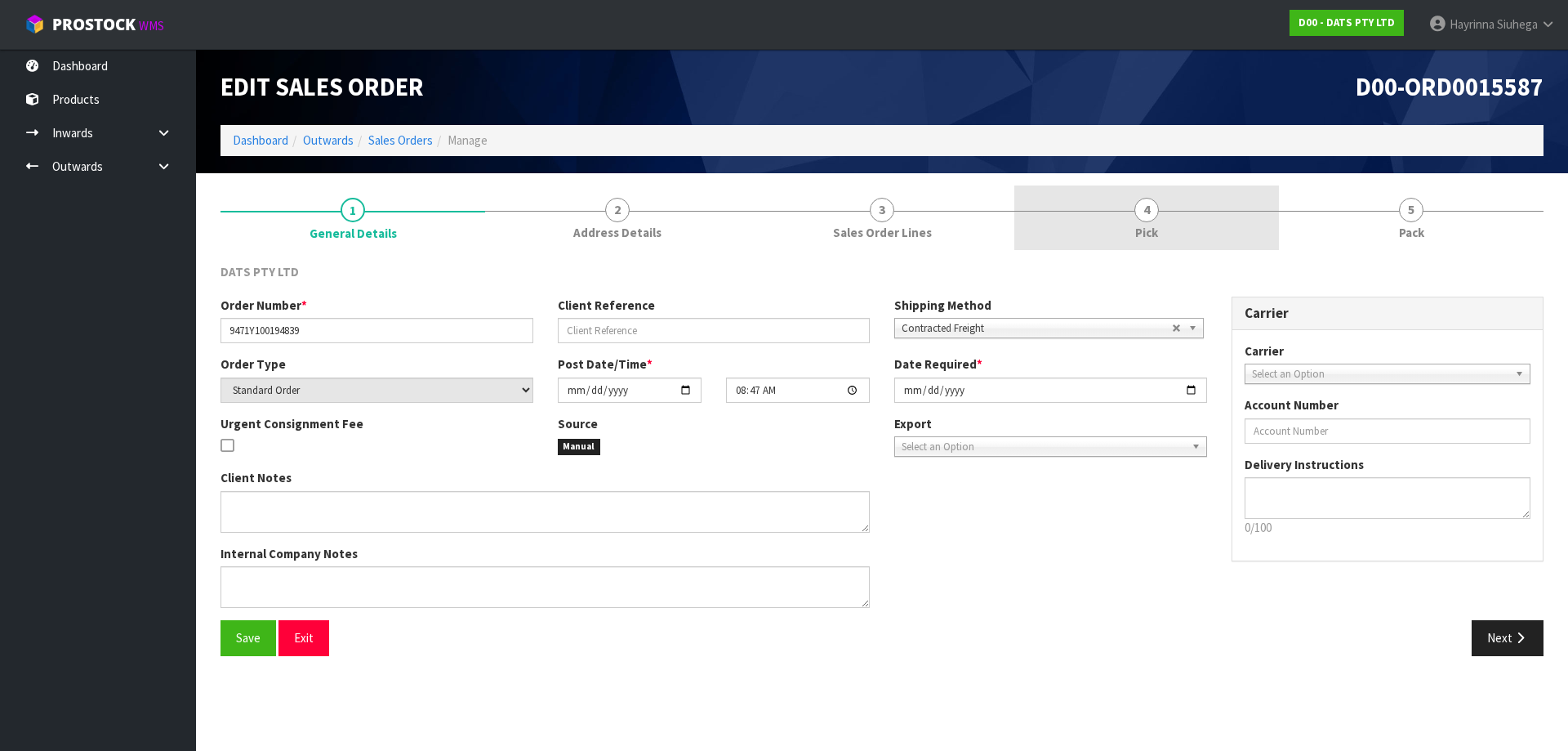
click at [1267, 227] on link "4 Pick" at bounding box center [1146, 217] width 264 height 64
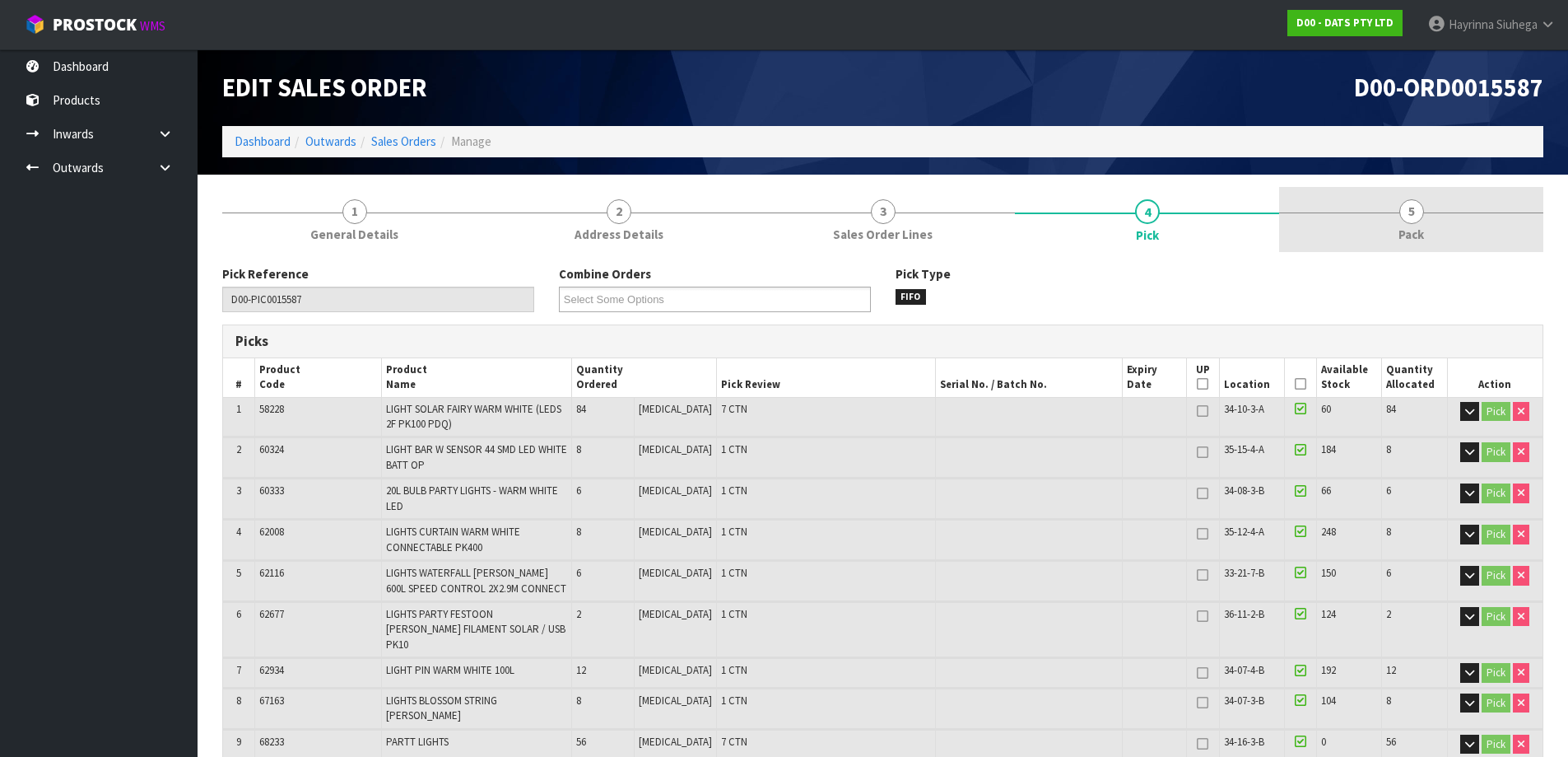
click at [1416, 206] on span "5" at bounding box center [1410, 211] width 25 height 25
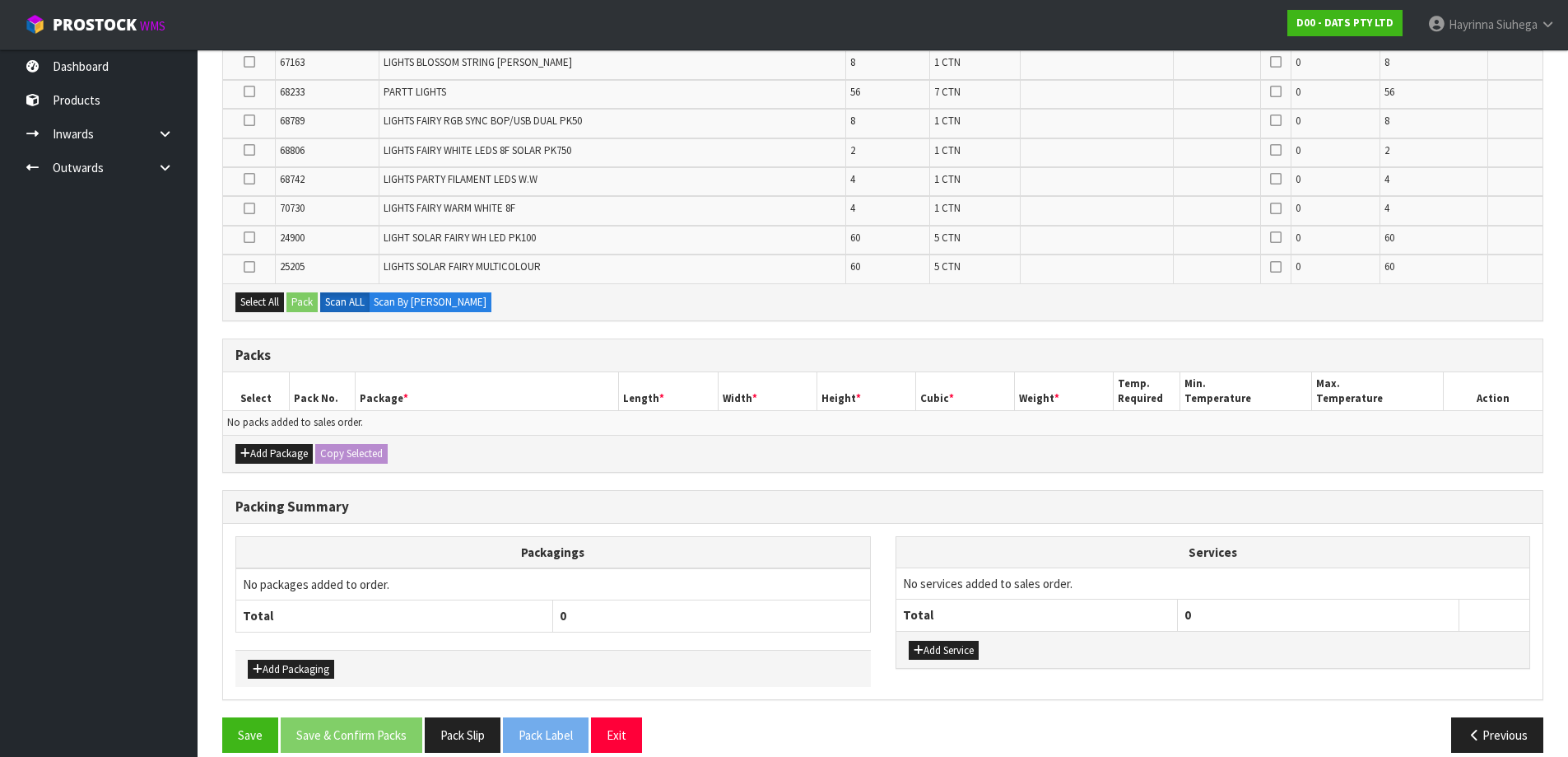
scroll to position [556, 0]
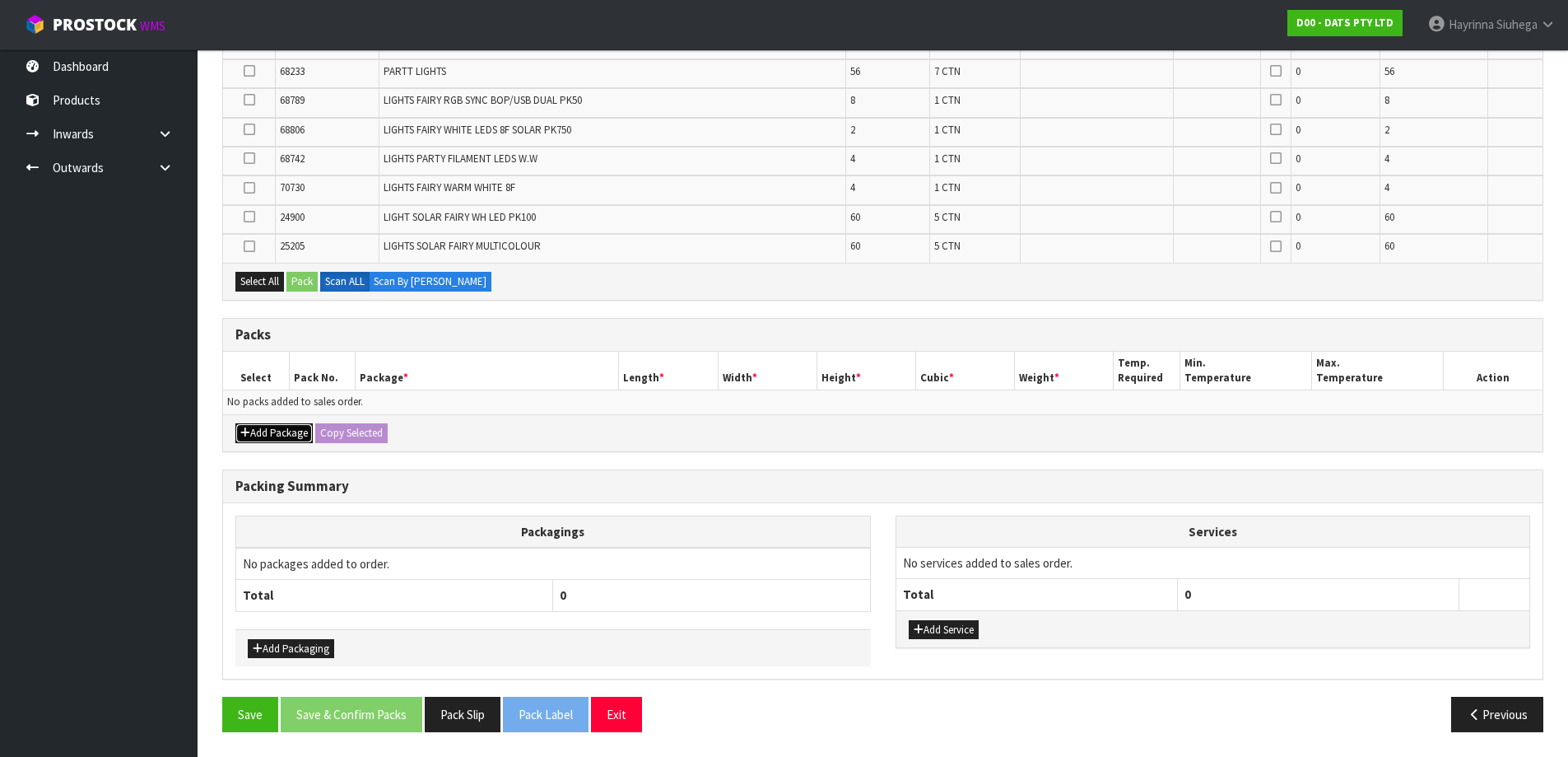
click at [281, 438] on button "Add Package" at bounding box center [273, 433] width 77 height 20
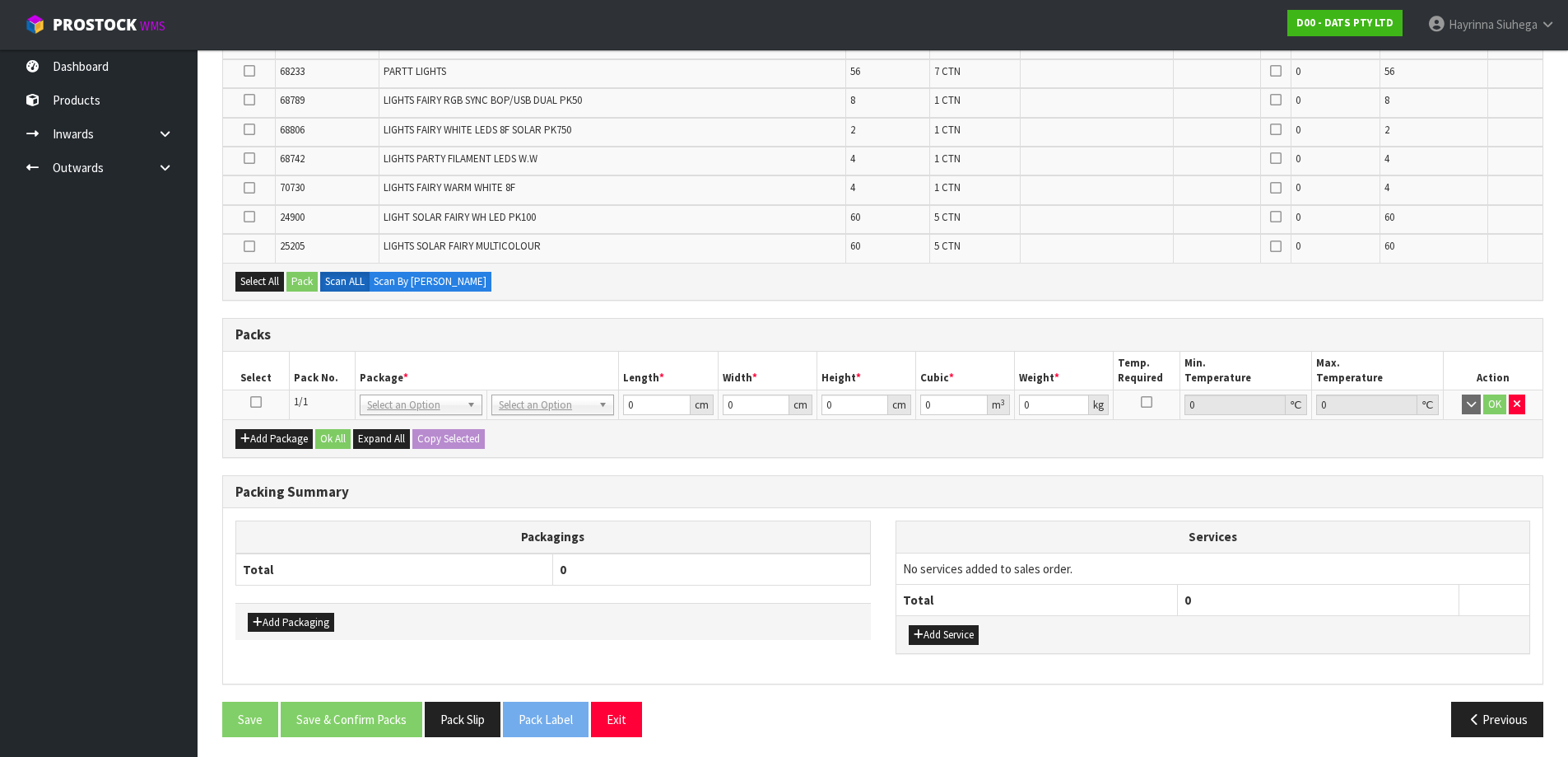
click at [252, 401] on icon at bounding box center [255, 401] width 12 height 1
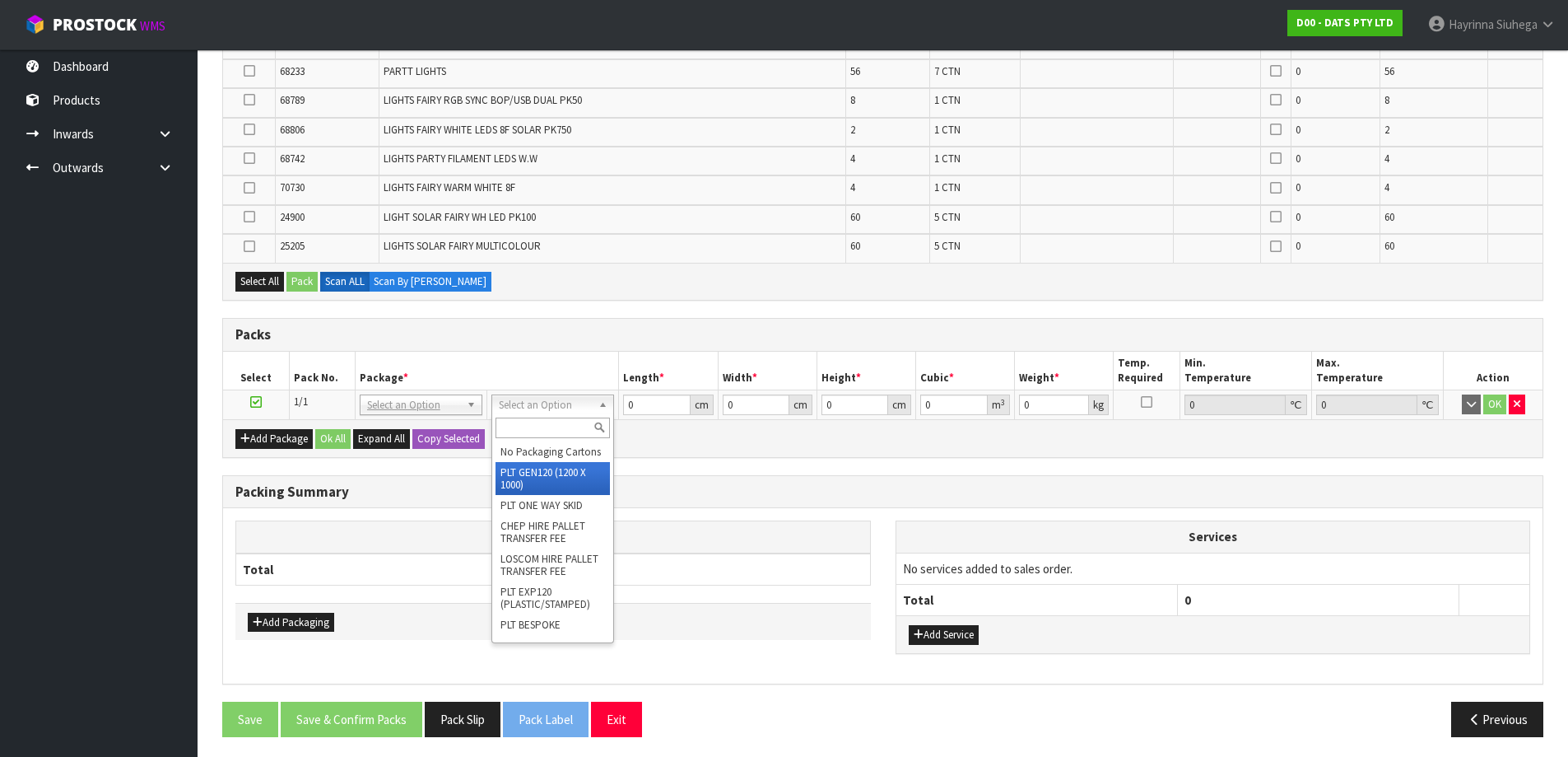
type input "120"
type input "100"
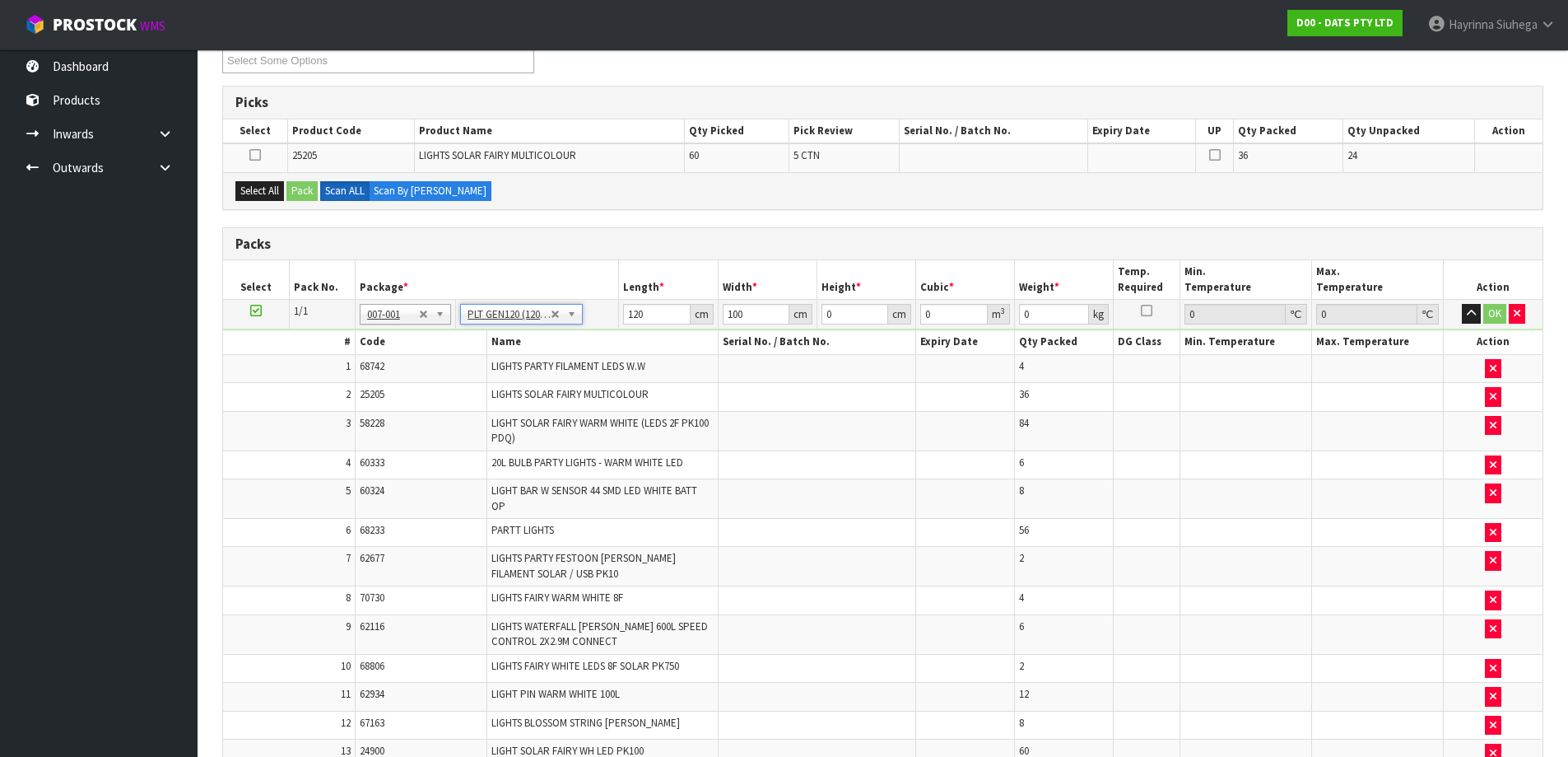
scroll to position [275, 0]
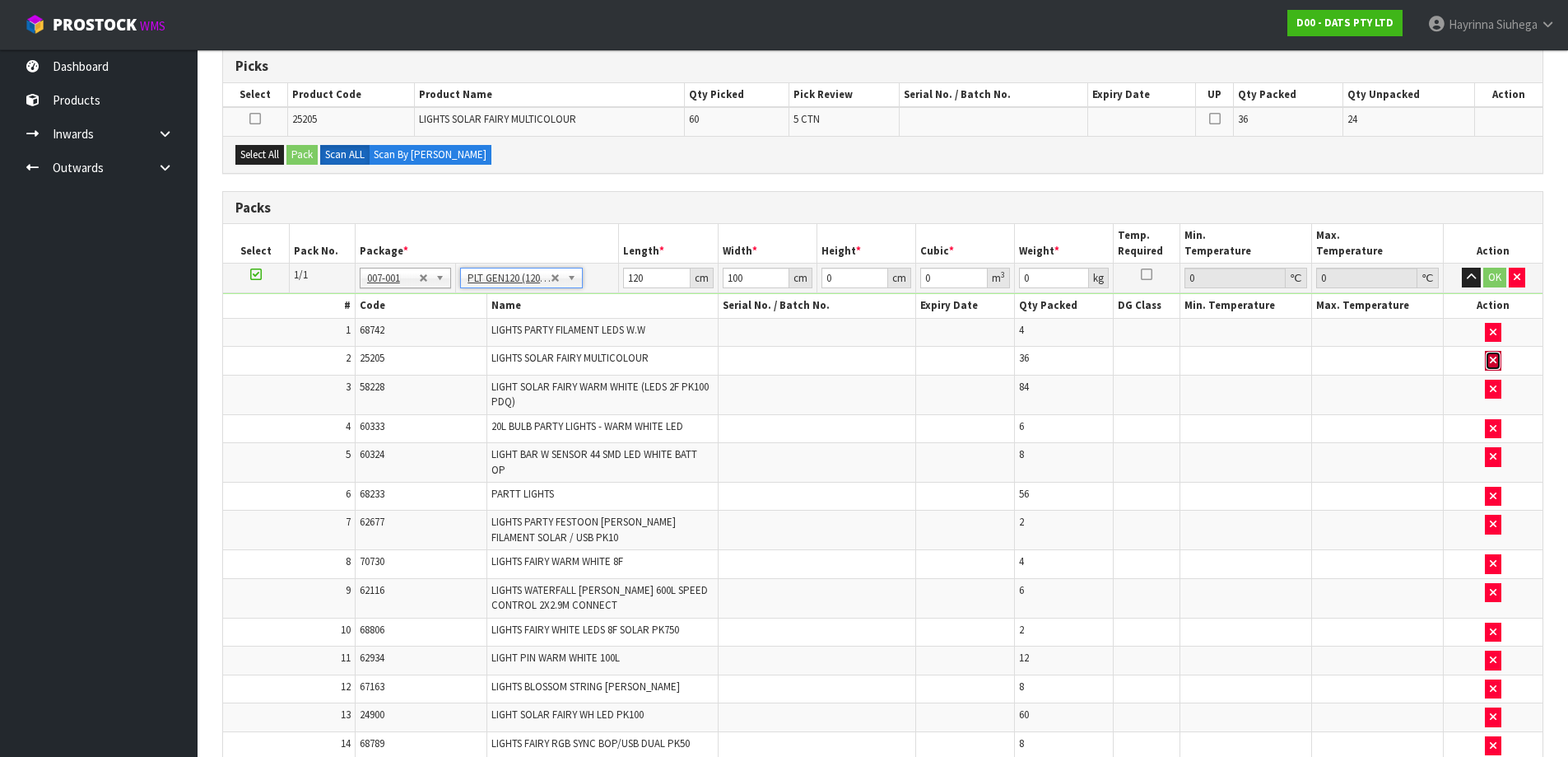
click at [1491, 362] on icon "button" at bounding box center [1492, 360] width 6 height 11
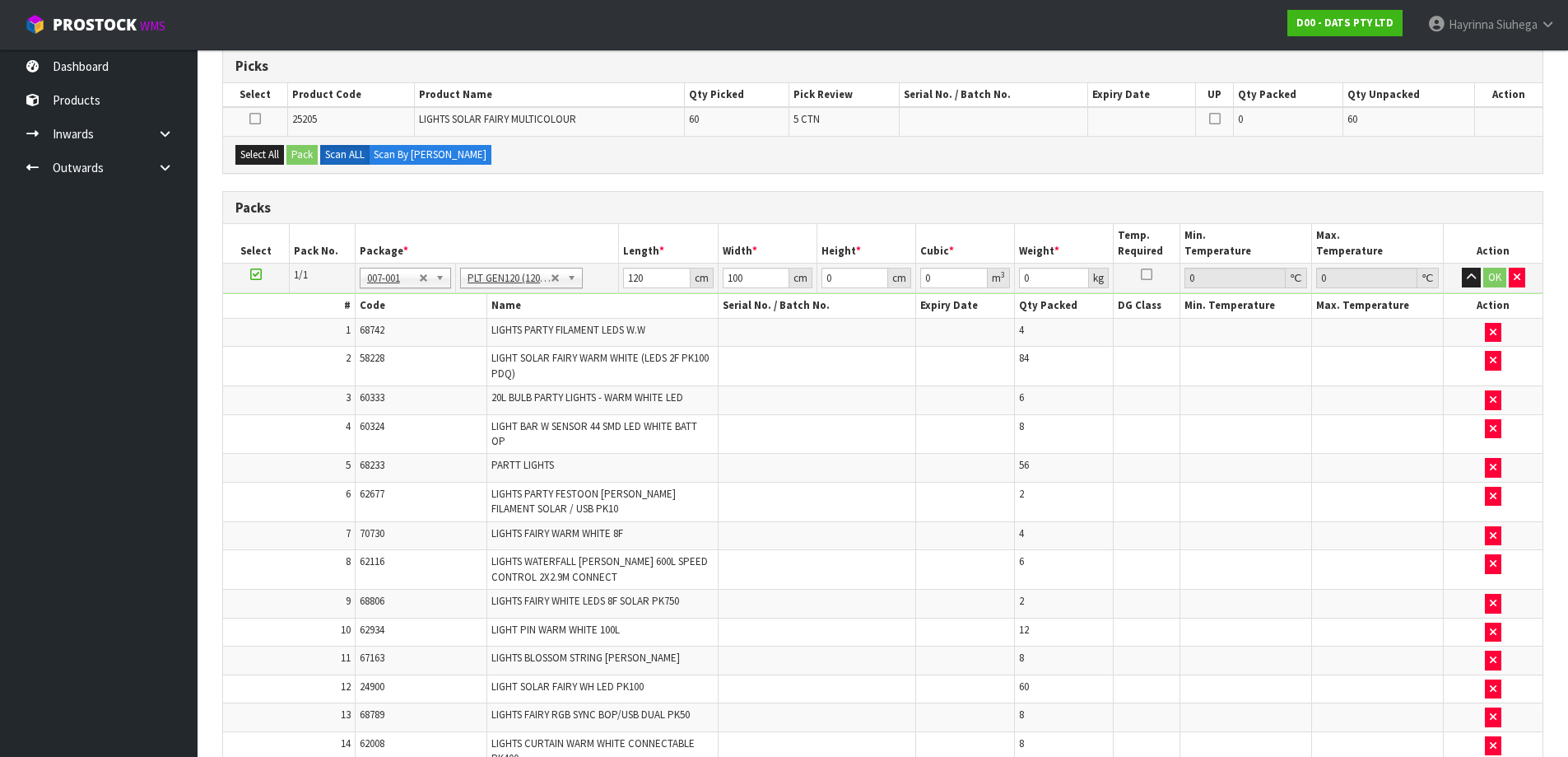
type input "127.74"
click at [1088, 480] on td "56" at bounding box center [1064, 468] width 98 height 29
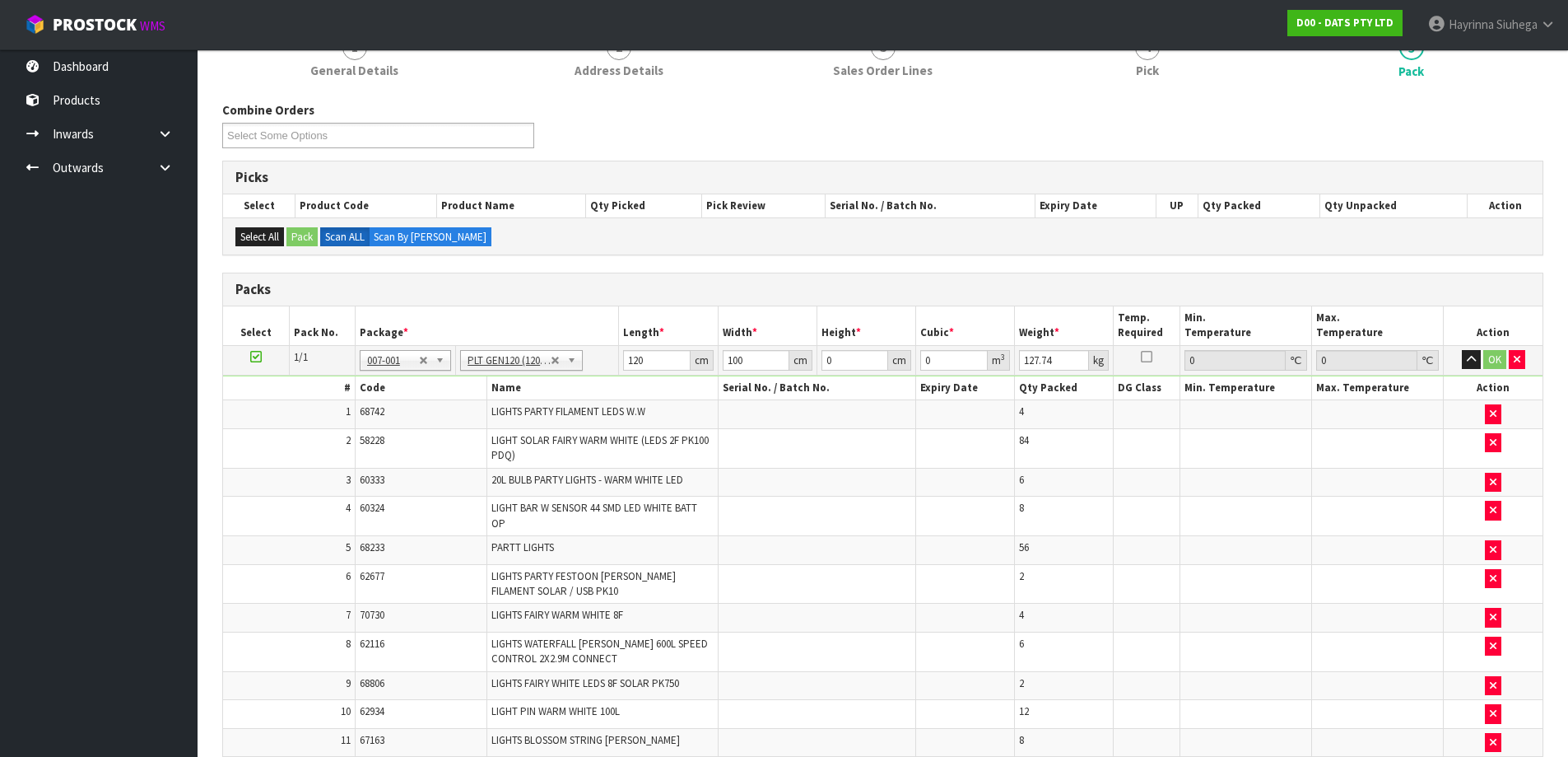
scroll to position [329, 0]
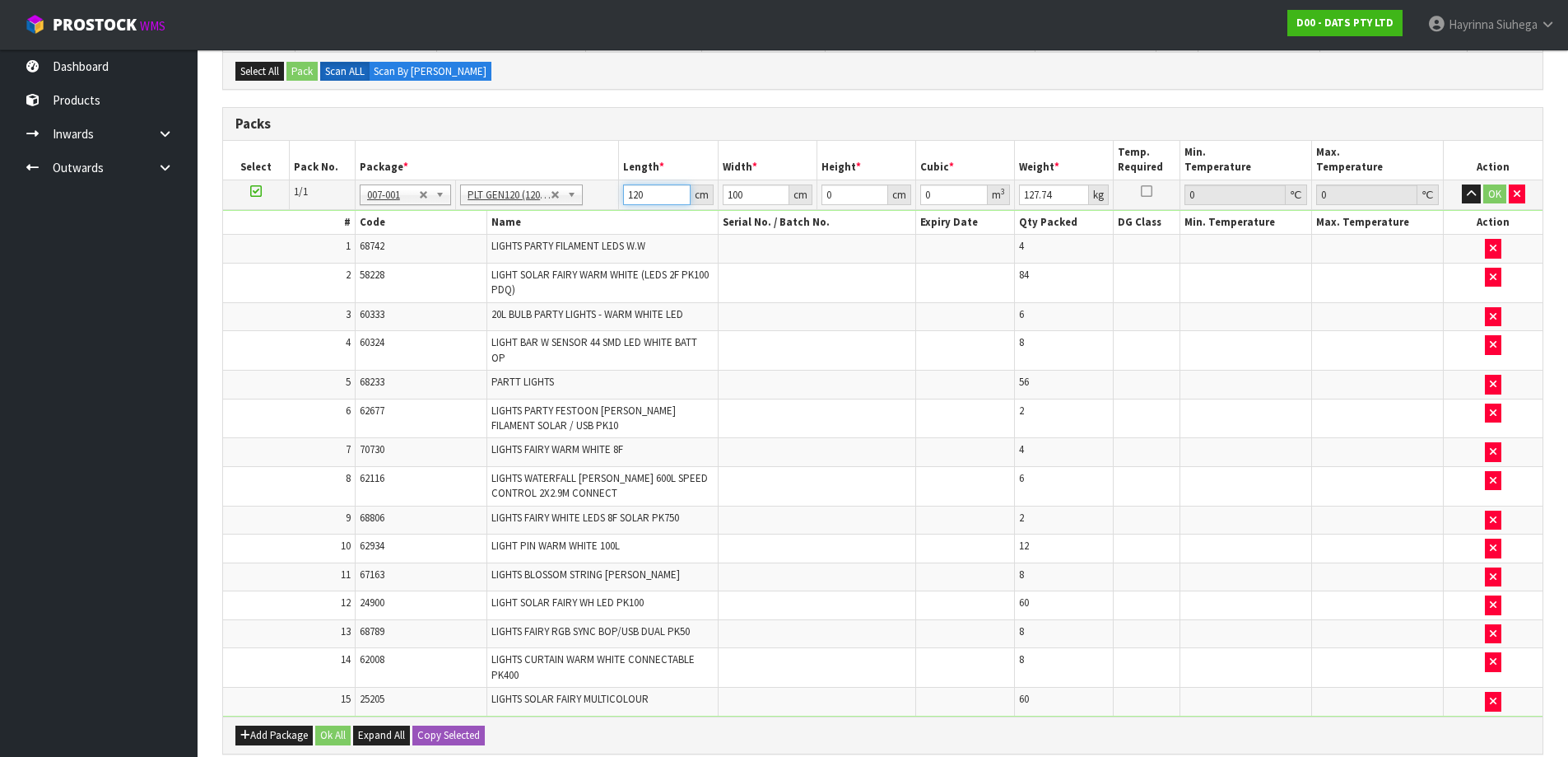
click at [645, 189] on input "120" at bounding box center [655, 194] width 67 height 21
click at [638, 192] on input "120" at bounding box center [655, 194] width 67 height 21
type input "110"
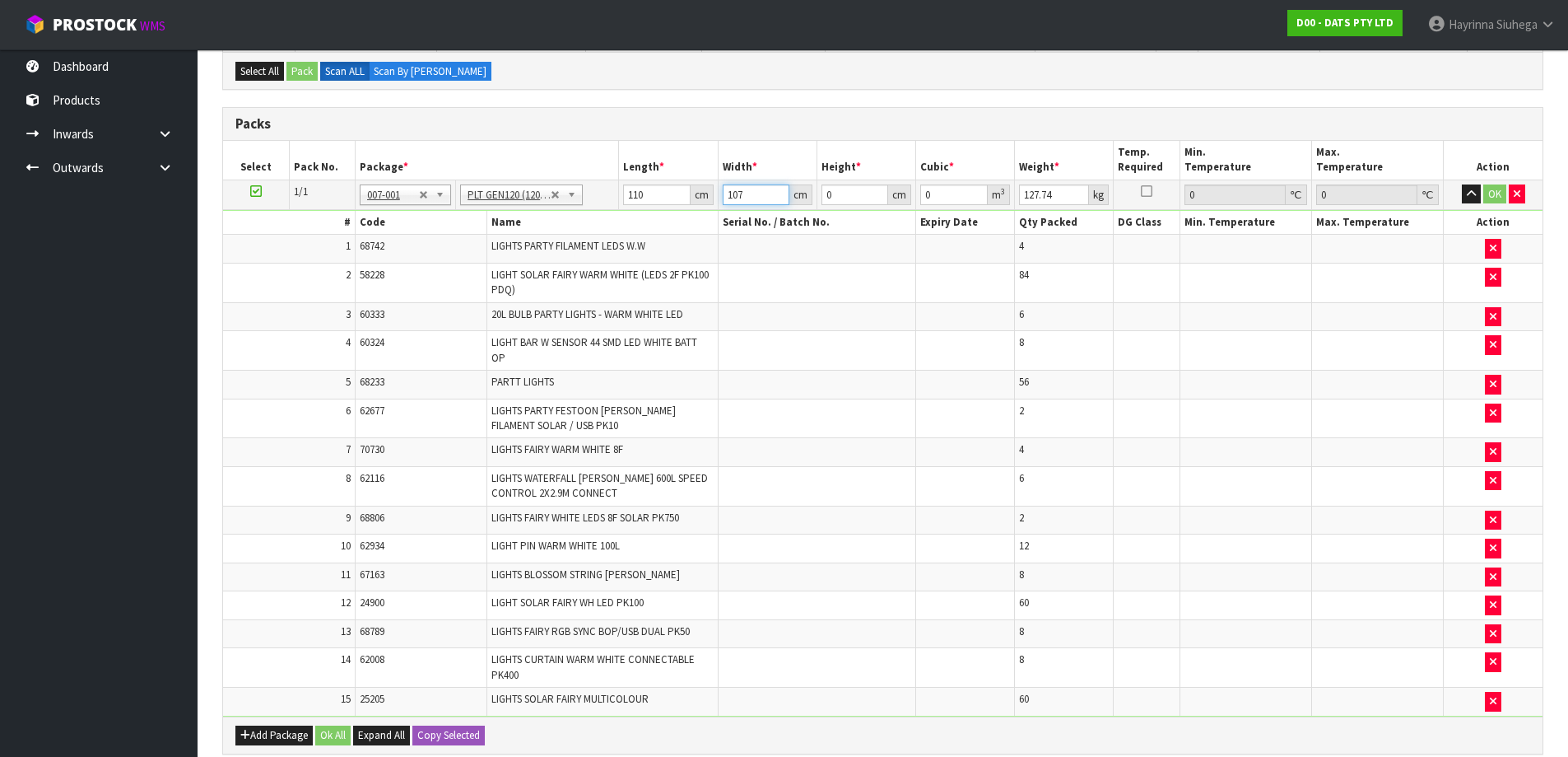
type input "107"
type input "1"
type input "0.01177"
type input "12"
type input "0.14124"
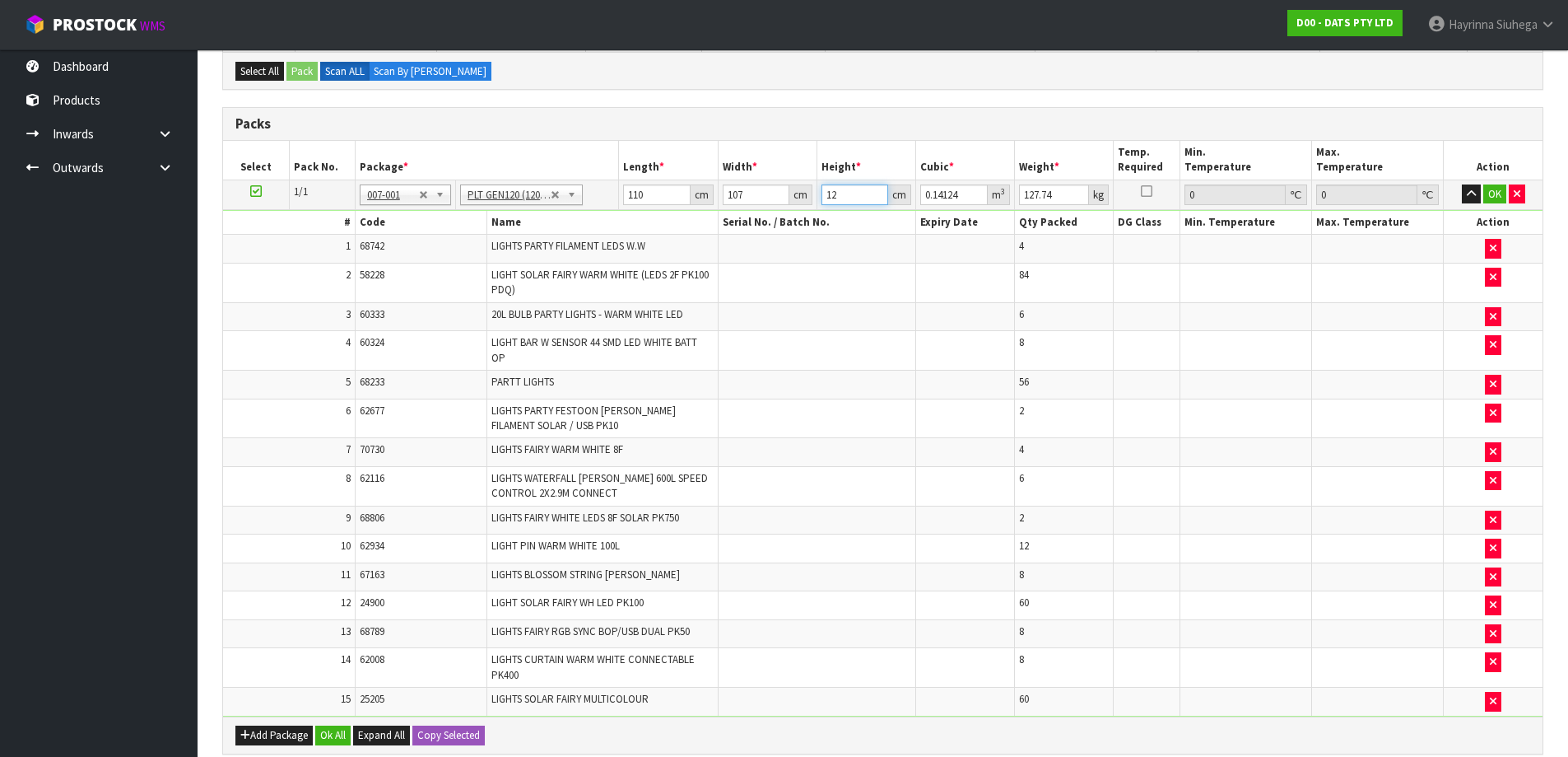
type input "120"
type input "1.4124"
type input "120"
type input "144"
click button "OK" at bounding box center [1494, 194] width 23 height 20
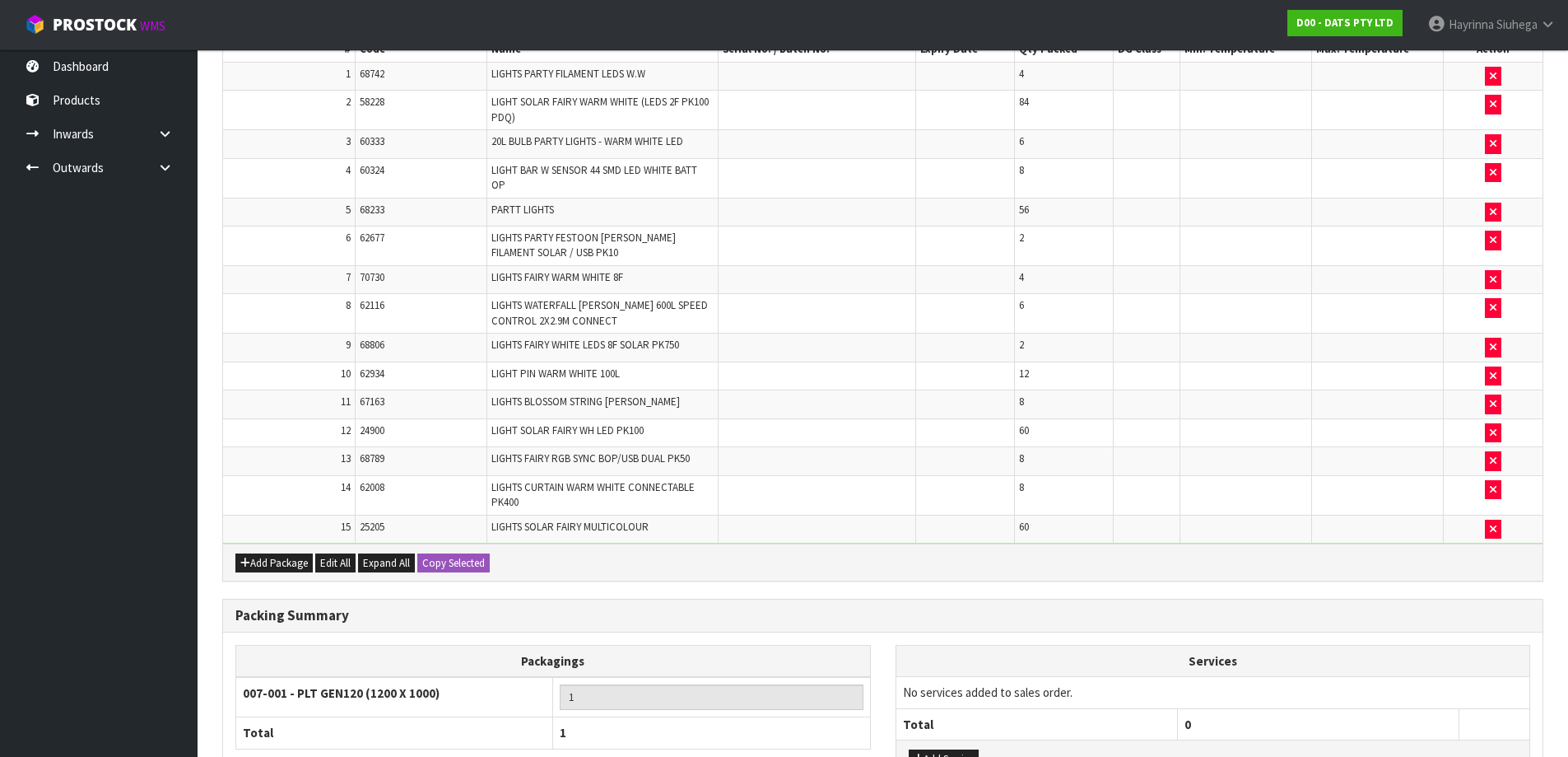
scroll to position [638, 0]
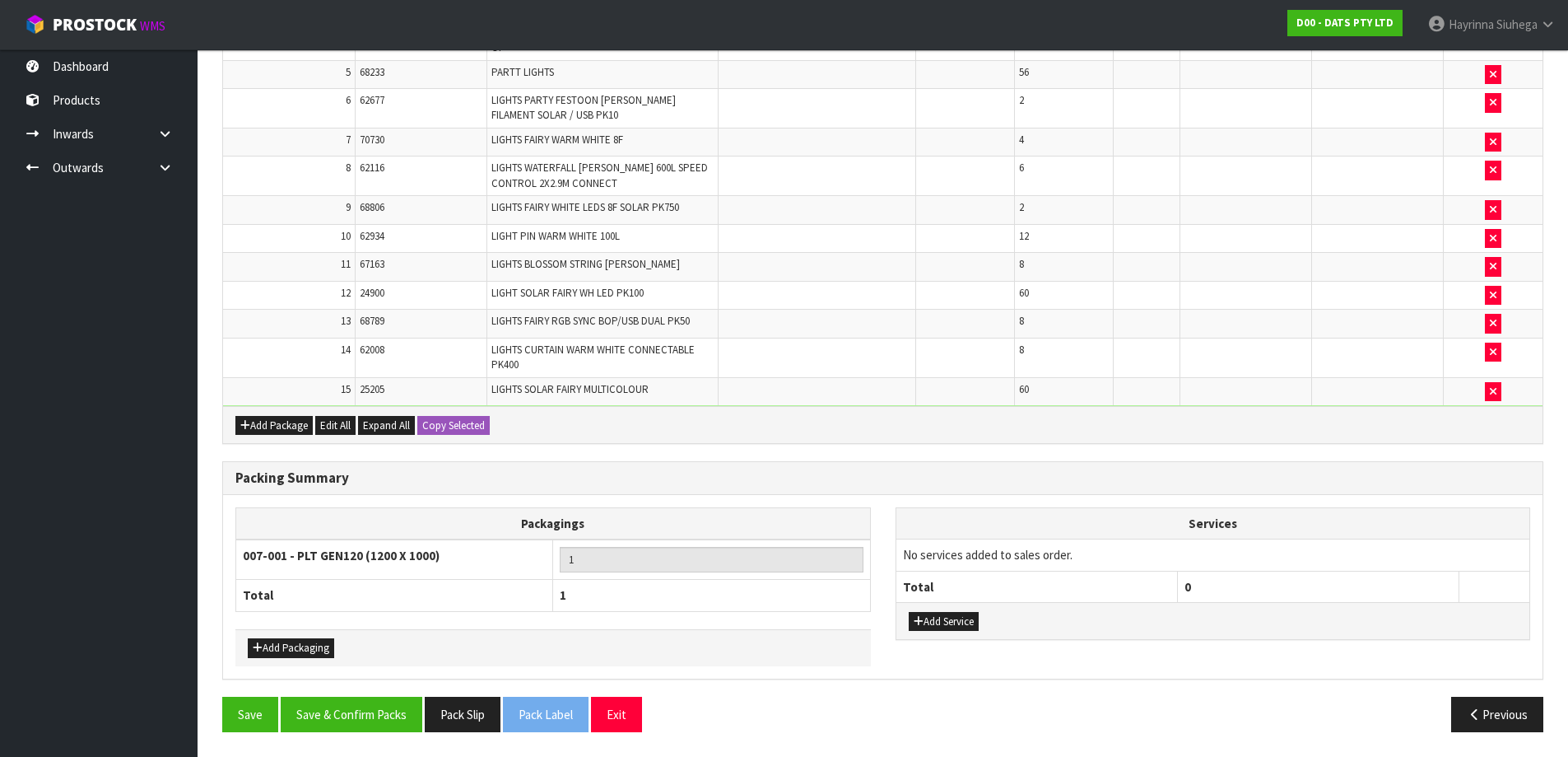
click at [395, 694] on div "Packing Summary Packagings 007-001 - PLT GEN120 (1200 X 1000) 1 Total 1 Add Pac…" at bounding box center [882, 578] width 1346 height 235
click at [384, 719] on button "Save & Confirm Packs" at bounding box center [351, 714] width 141 height 36
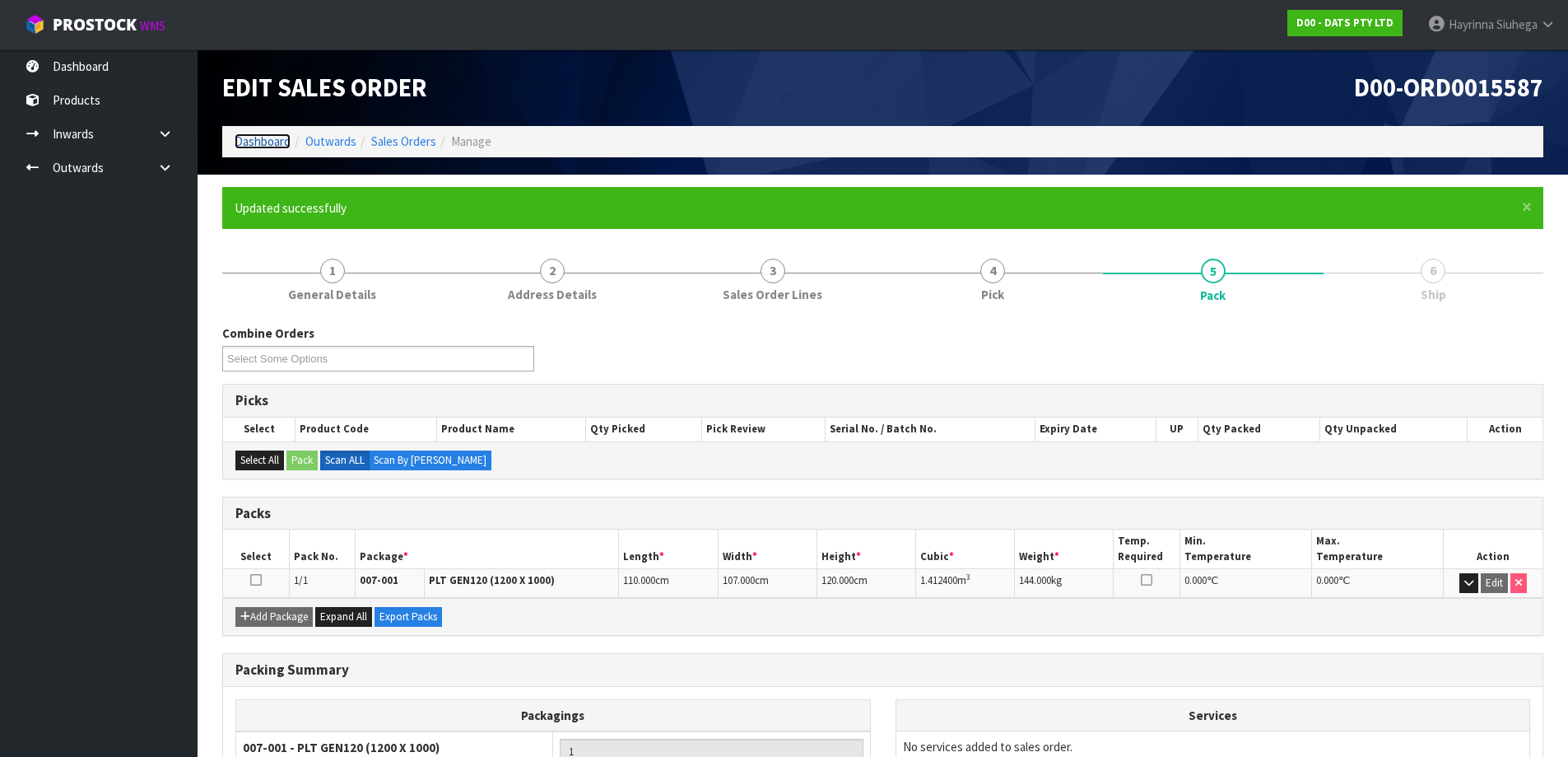
click at [271, 140] on link "Dashboard" at bounding box center [262, 140] width 56 height 16
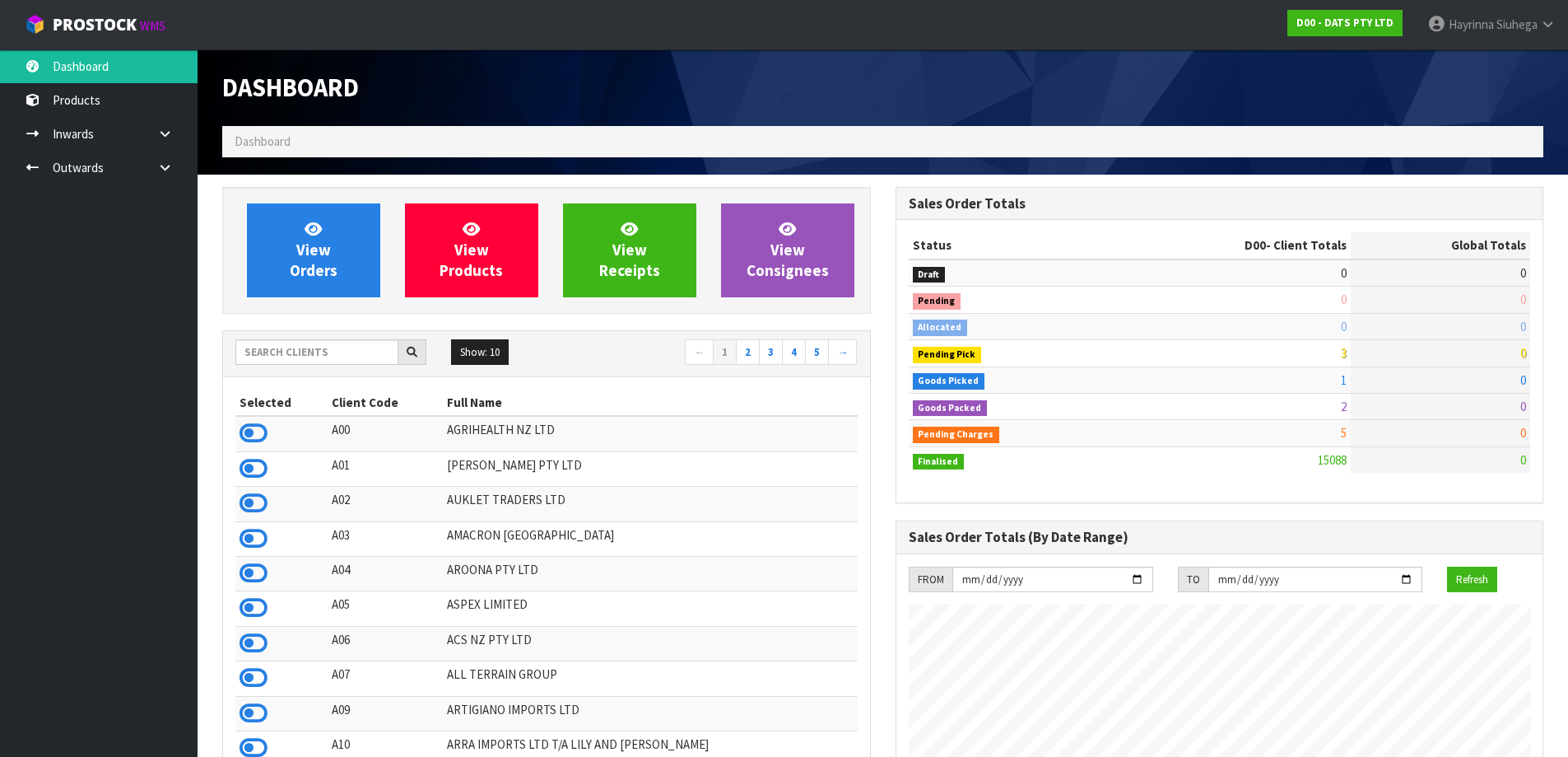
scroll to position [1247, 672]
click at [337, 351] on input "text" at bounding box center [316, 352] width 163 height 26
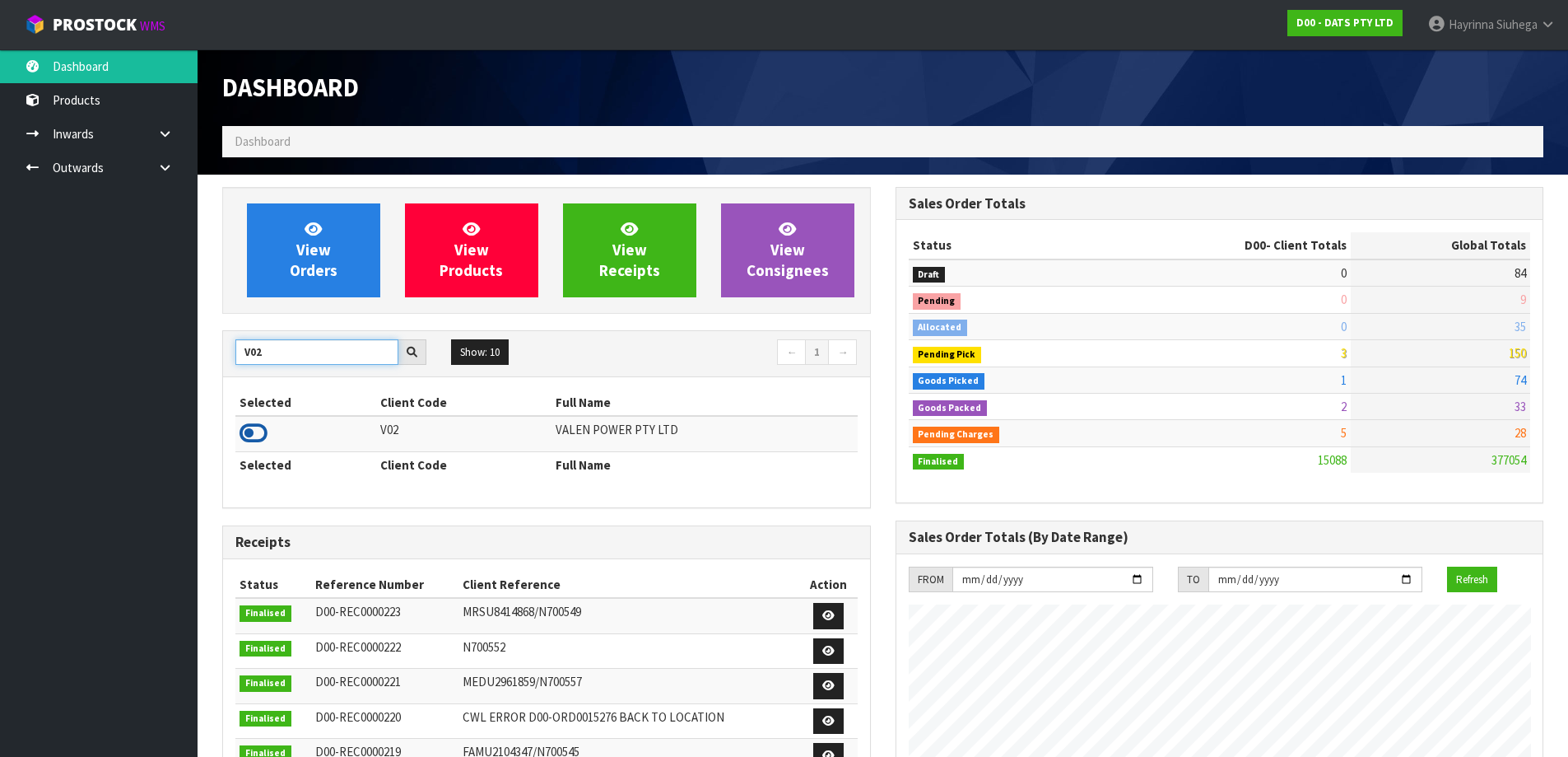
type input "V02"
click at [244, 425] on icon at bounding box center [253, 432] width 28 height 25
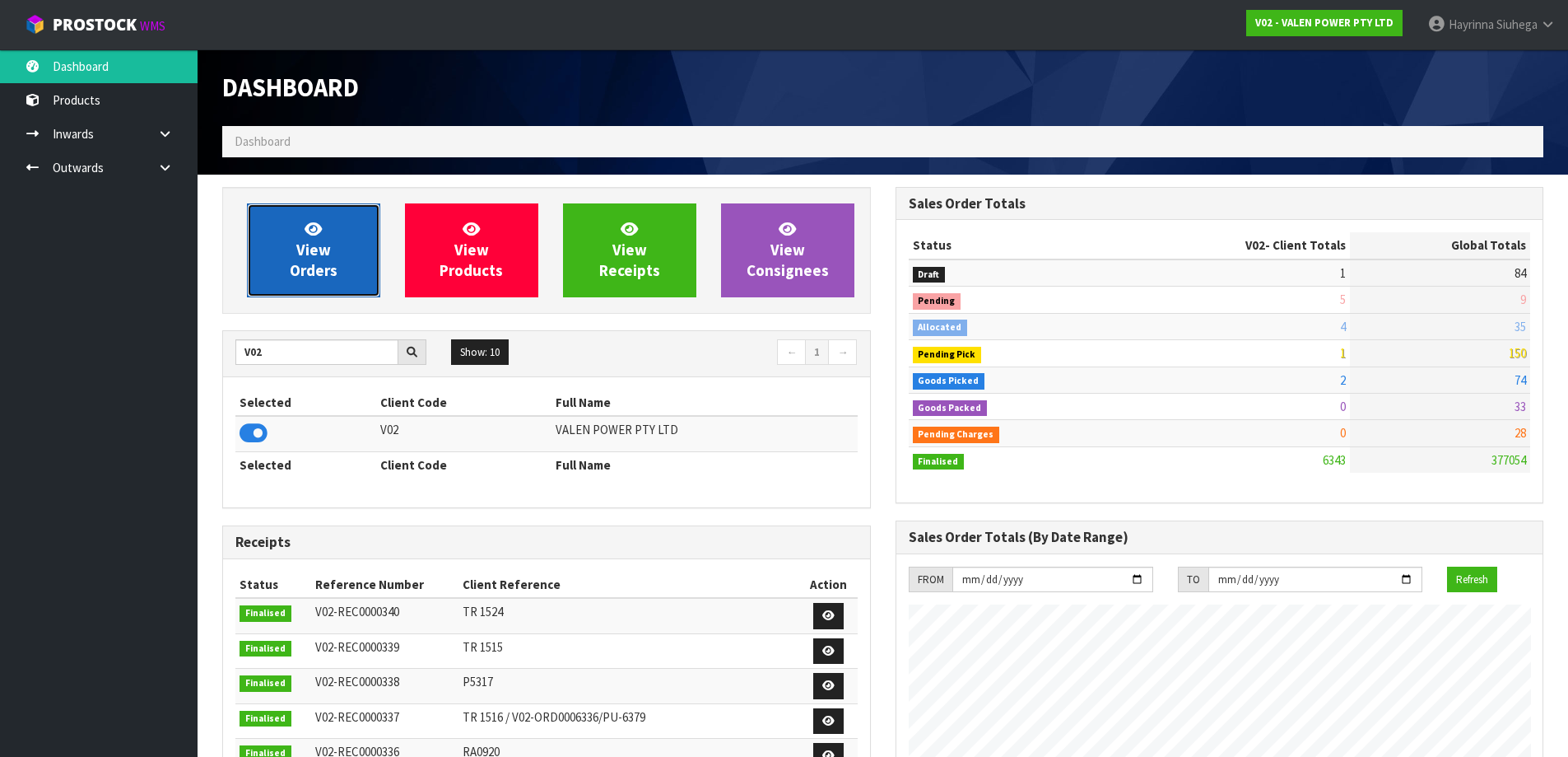
click at [346, 265] on link "View Orders" at bounding box center [314, 250] width 133 height 94
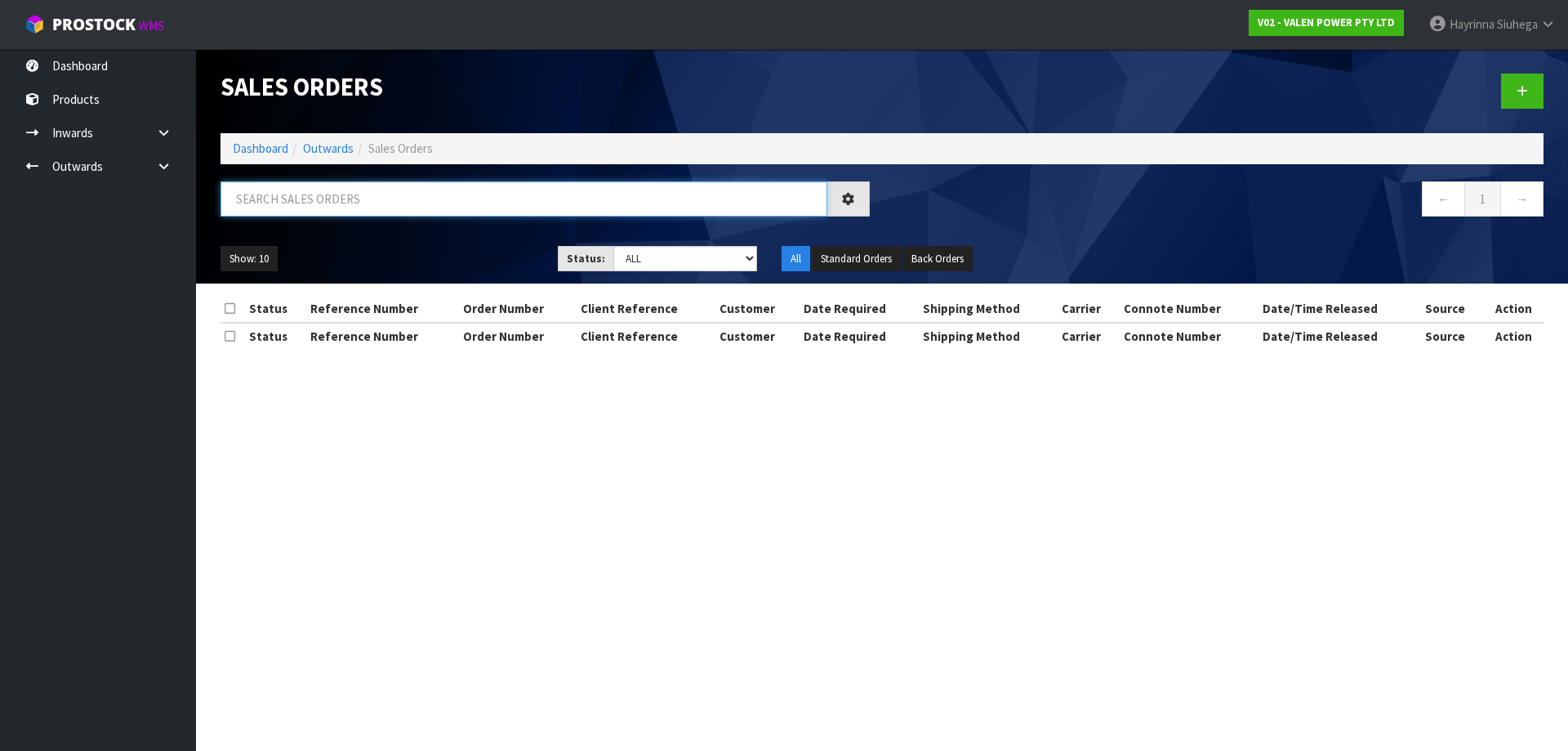
click at [421, 201] on input "text" at bounding box center [524, 198] width 607 height 35
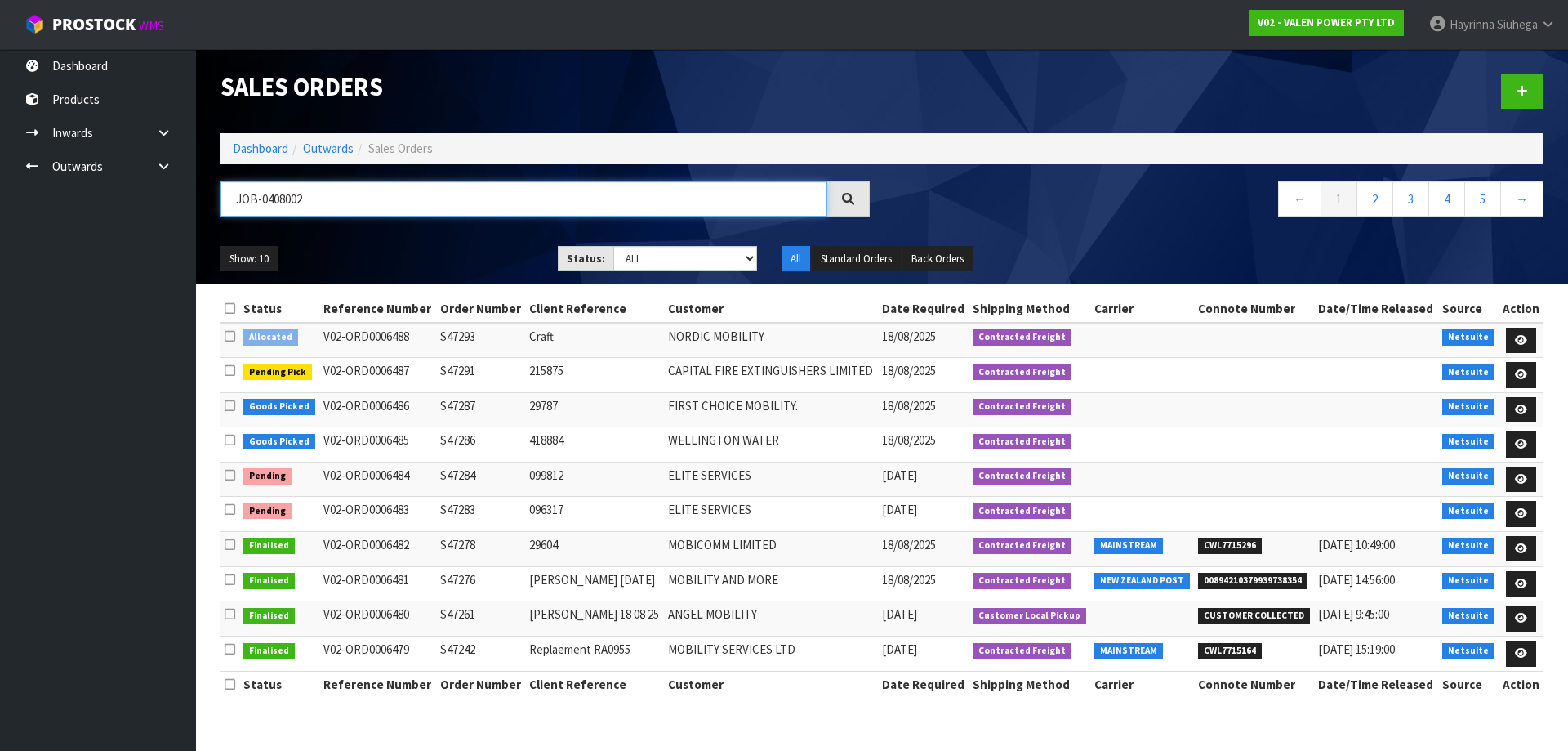
type input "JOB-0408002"
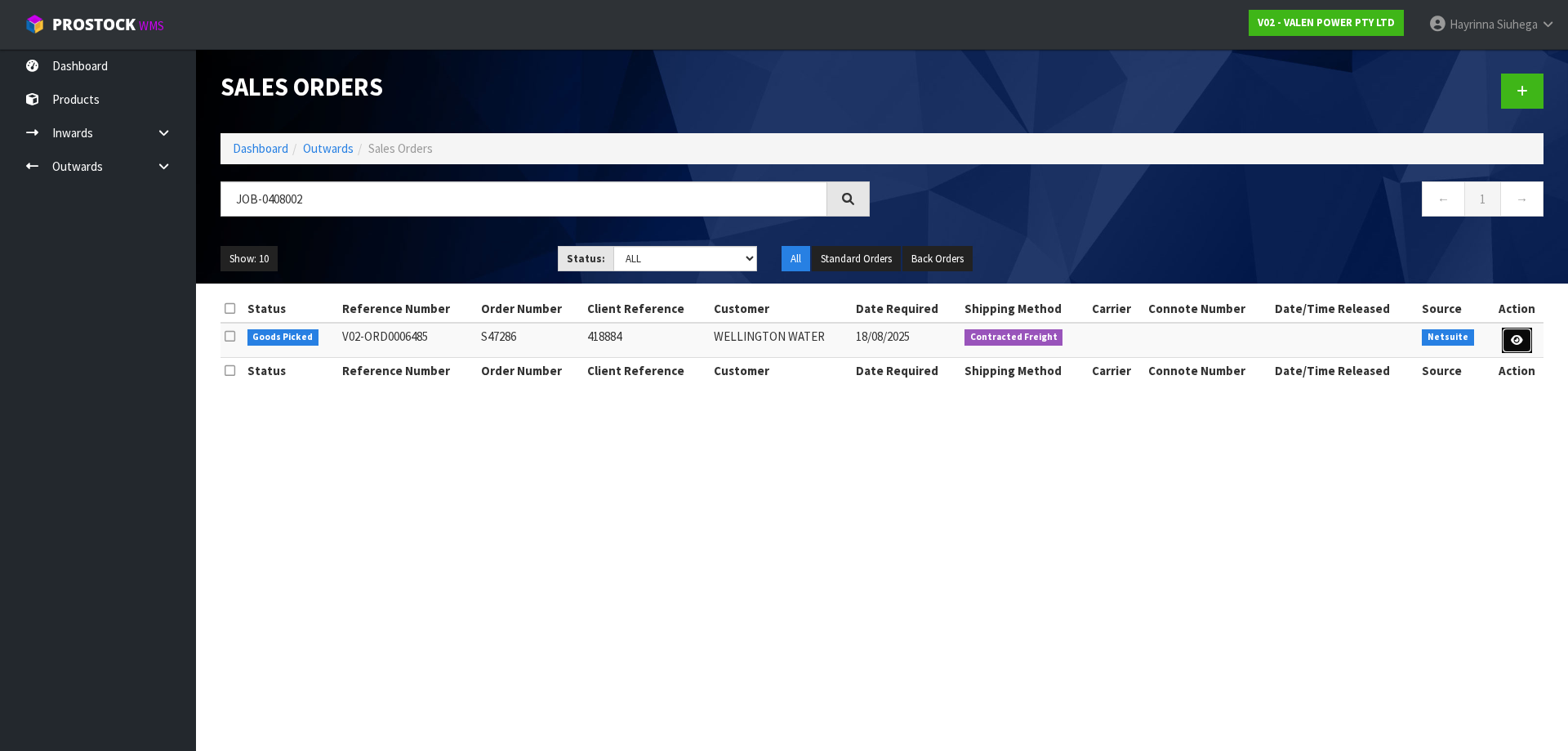
click at [1525, 344] on link at bounding box center [1516, 340] width 30 height 26
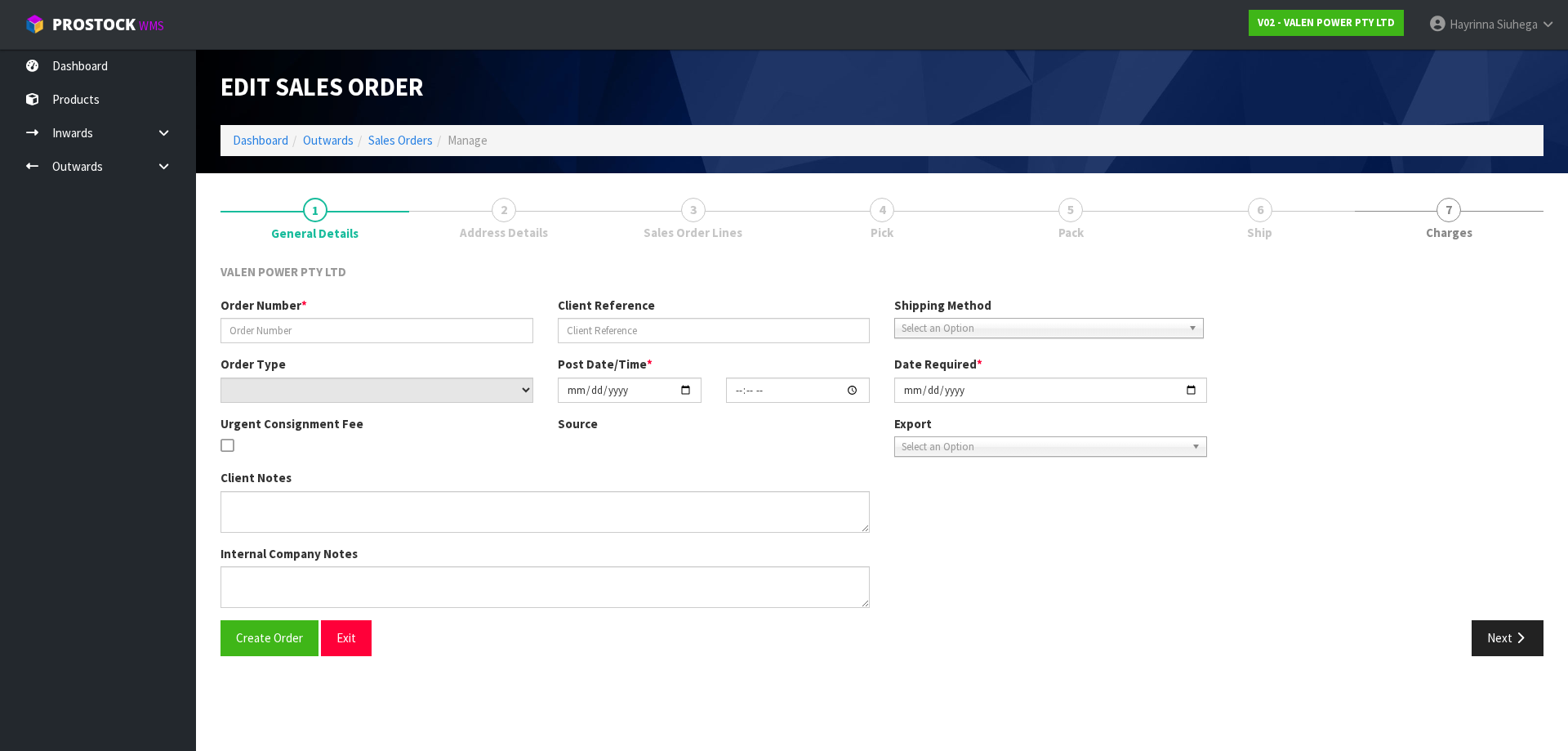
type input "S47286"
type input "418884"
select select "number:0"
type input "2025-08-15"
type input "16:15:07.000"
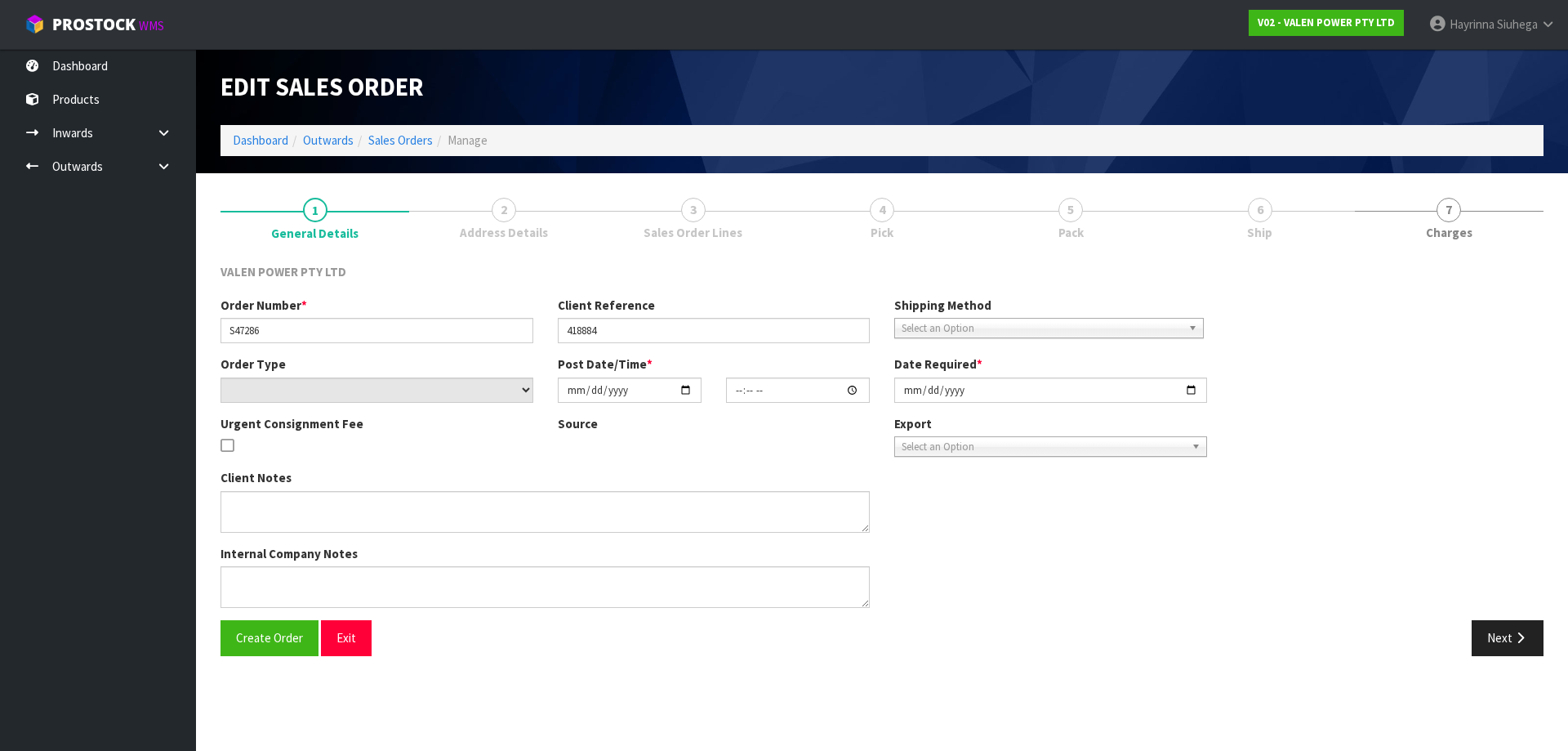
type input "2025-08-18"
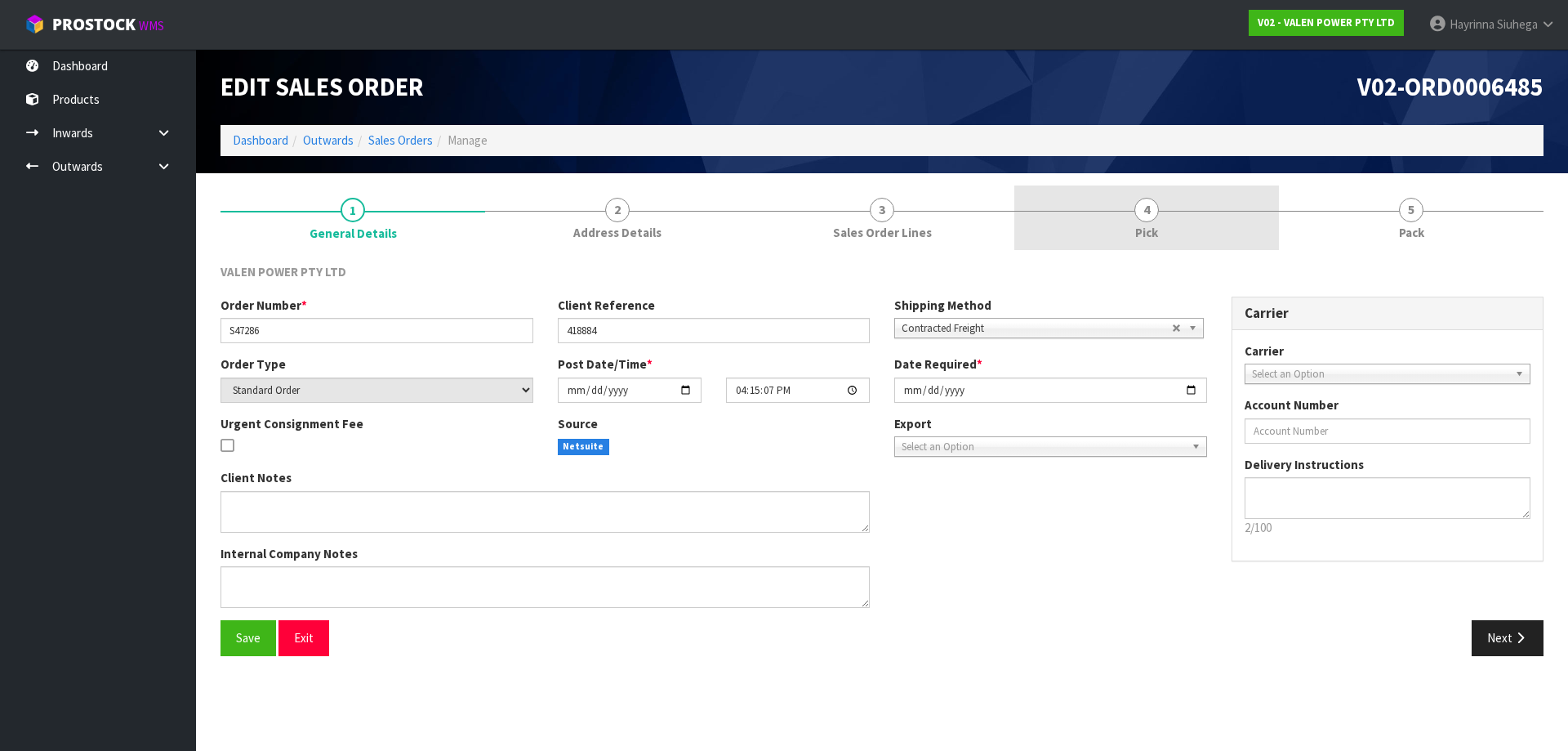
click at [1182, 236] on link "4 Pick" at bounding box center [1146, 217] width 264 height 64
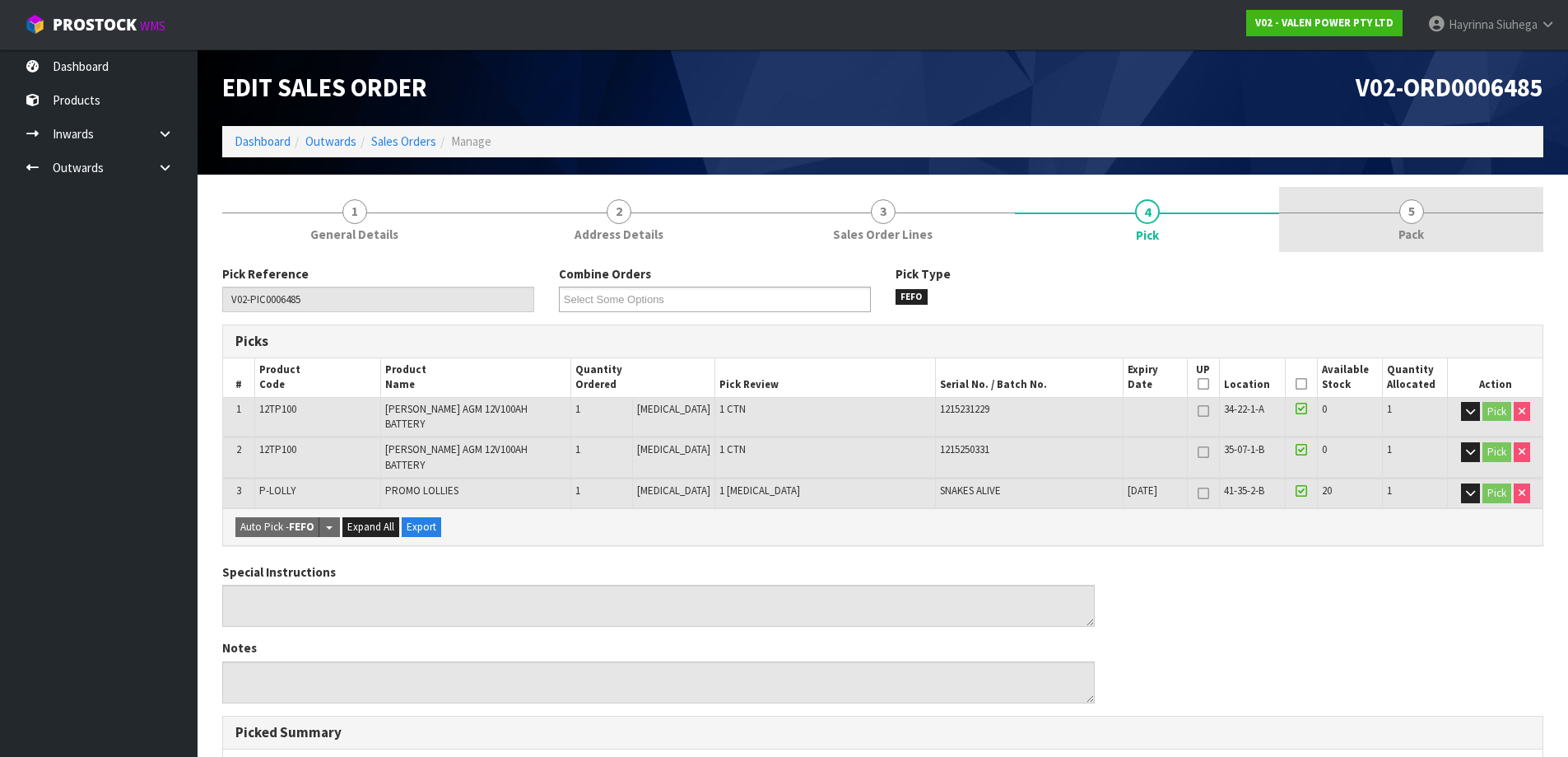
click at [1451, 215] on link "5 Pack" at bounding box center [1411, 219] width 264 height 65
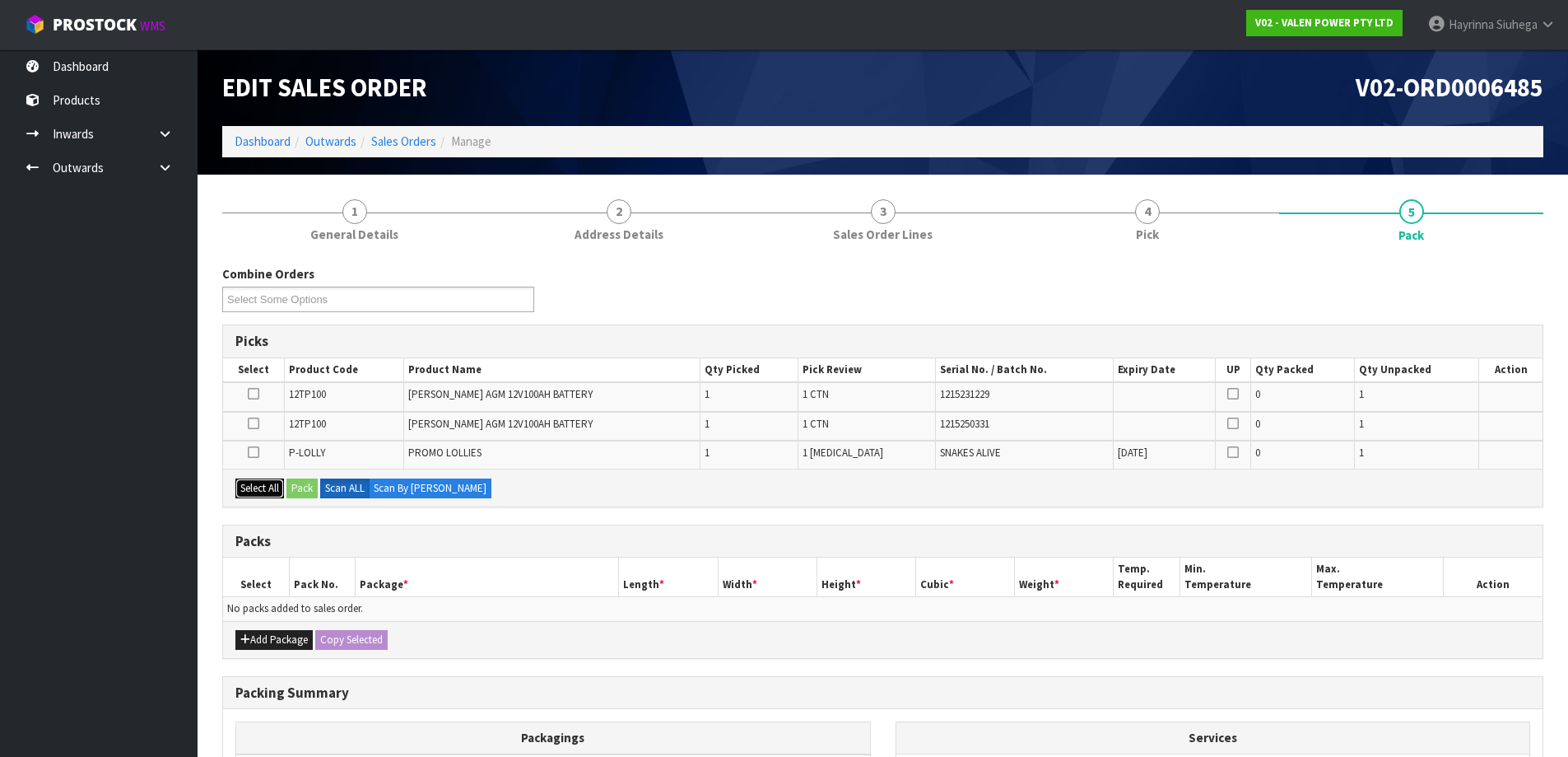
click at [282, 483] on button "Select All" at bounding box center [259, 488] width 48 height 20
click at [270, 644] on button "Add Package" at bounding box center [273, 640] width 77 height 20
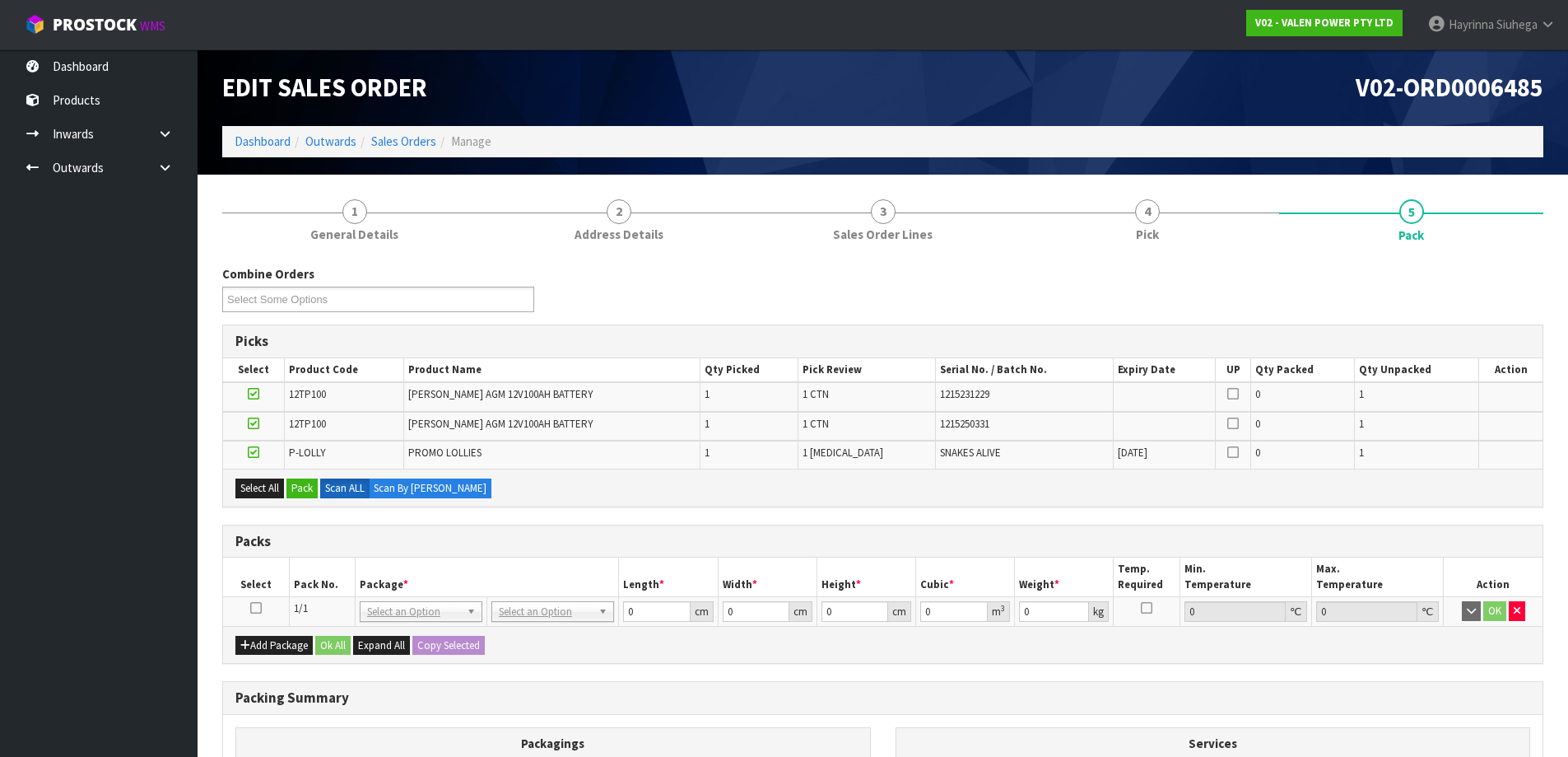
click at [254, 608] on icon at bounding box center [255, 607] width 12 height 1
click at [299, 485] on button "Pack" at bounding box center [302, 488] width 31 height 20
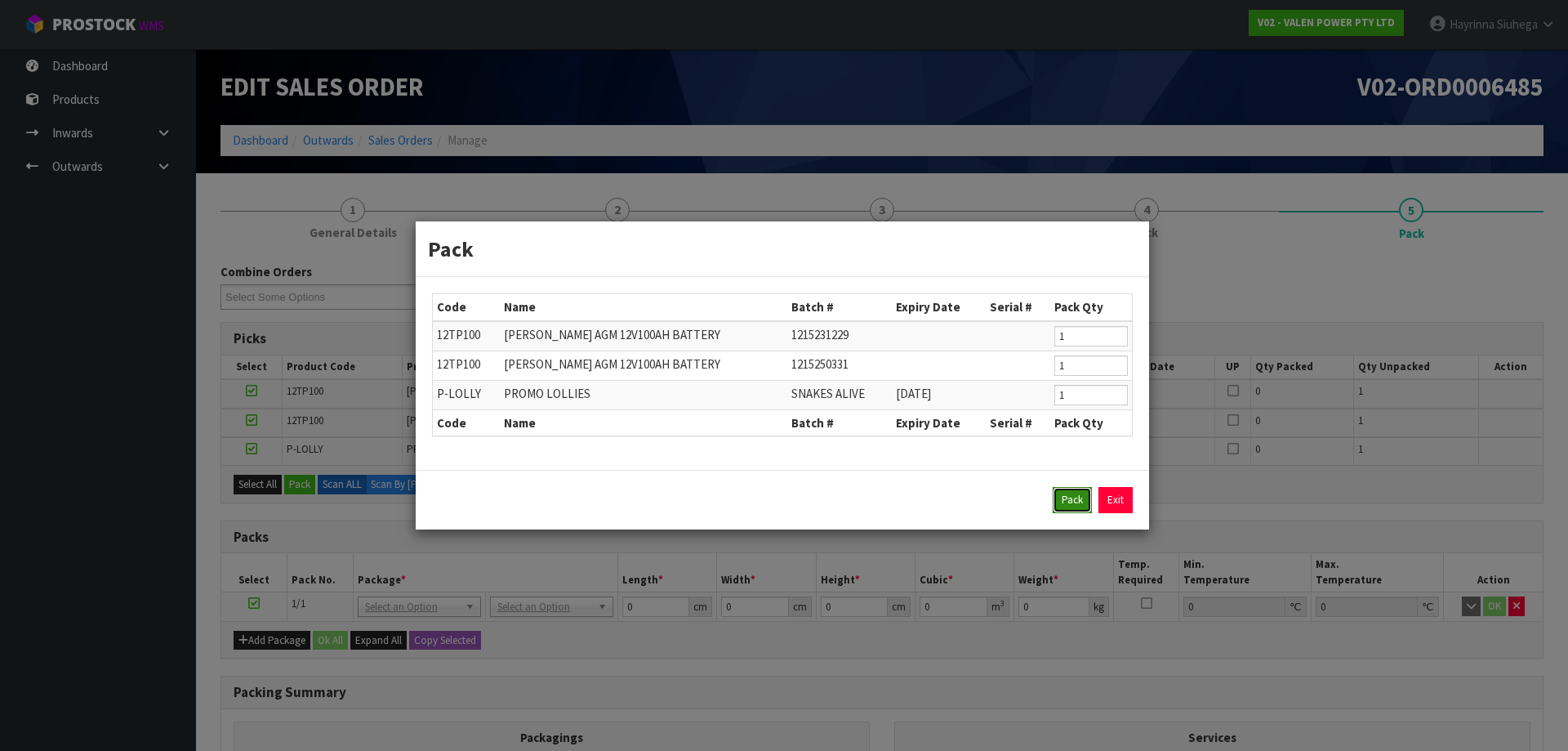
click at [1080, 499] on button "Pack" at bounding box center [1071, 499] width 39 height 26
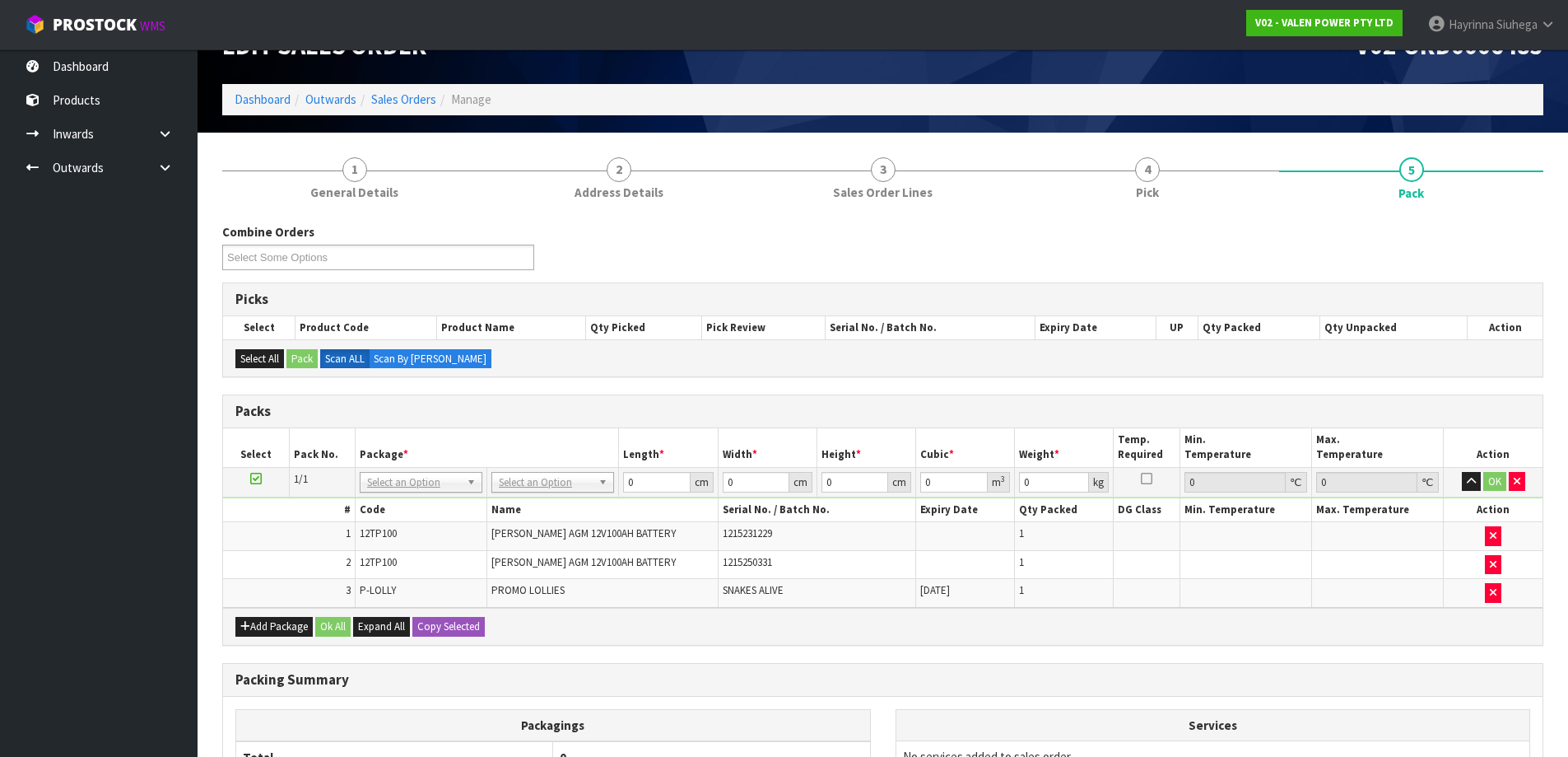
scroll to position [82, 0]
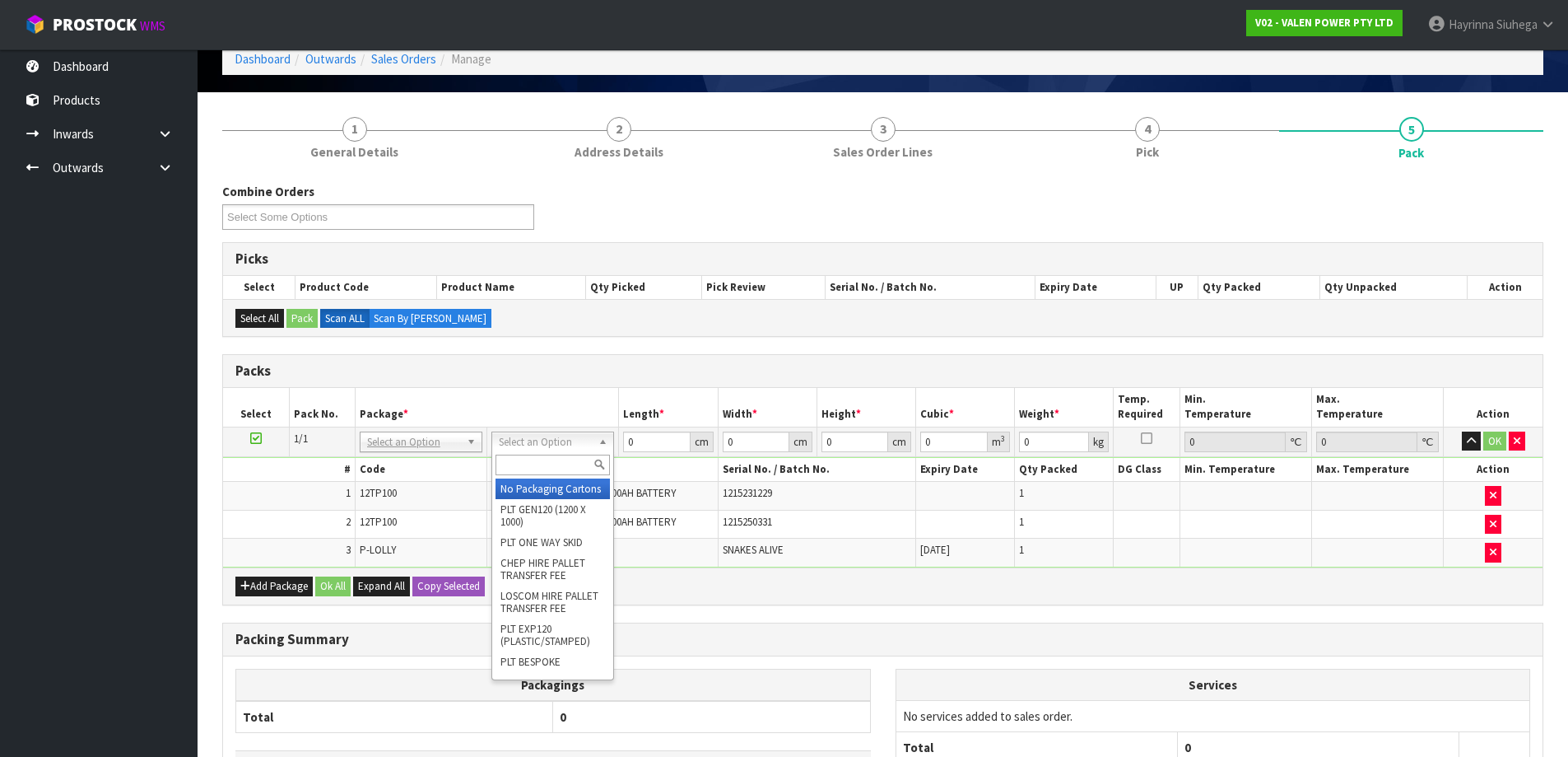
click at [554, 462] on input "text" at bounding box center [552, 464] width 114 height 21
type input "T"
type input "VA"
type input "40"
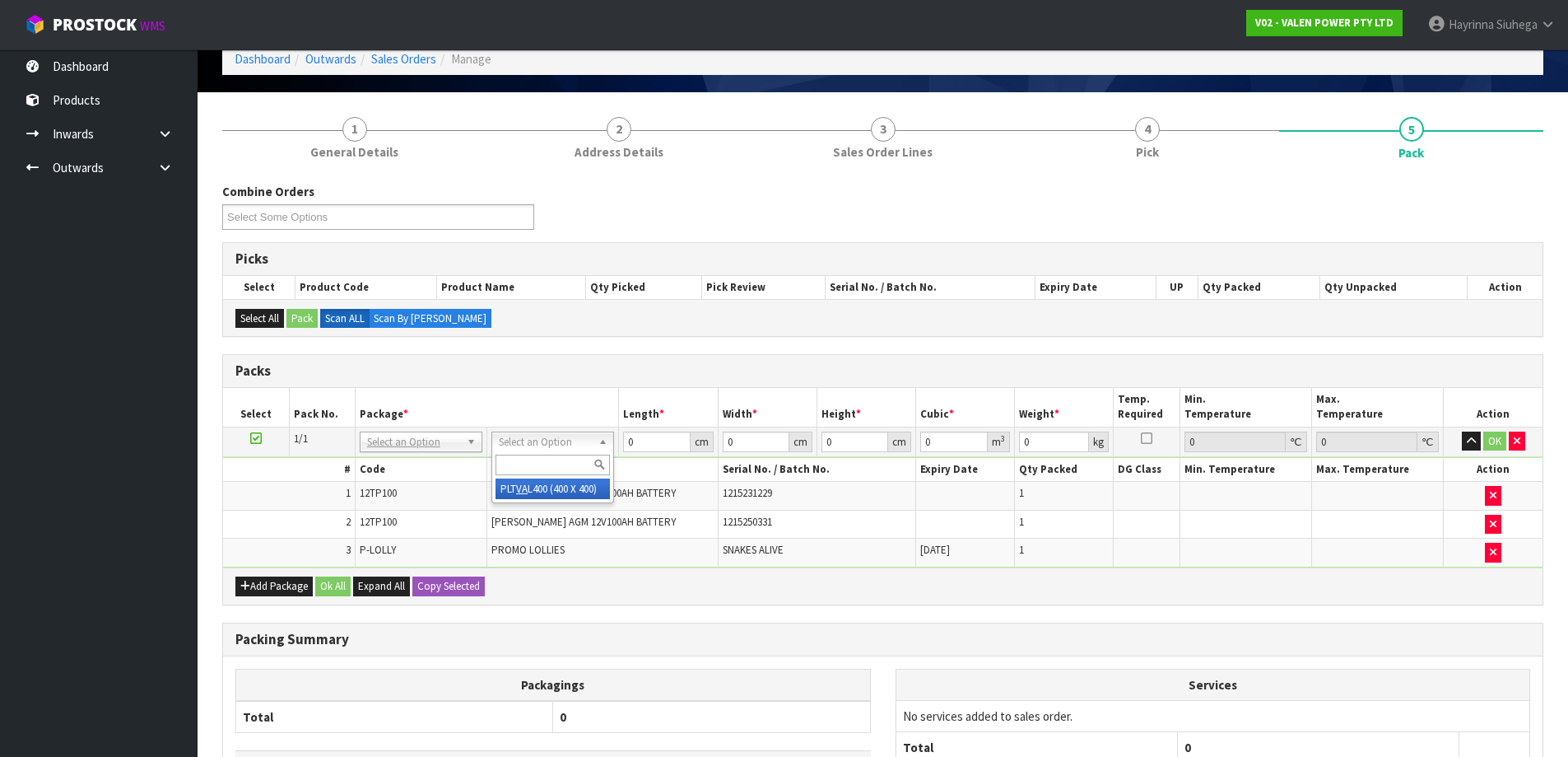
type input "68.2"
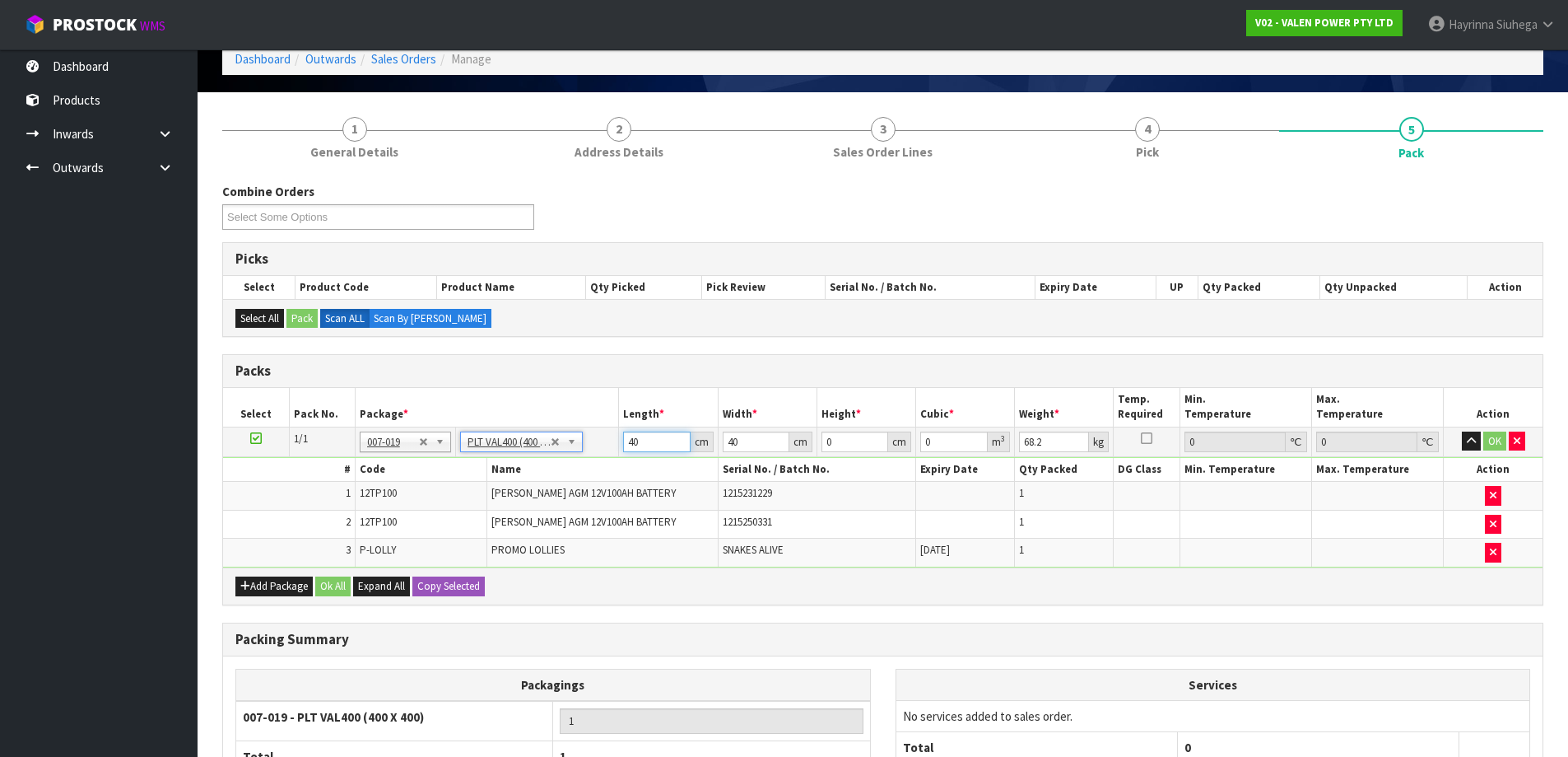
click at [626, 444] on input "40" at bounding box center [655, 441] width 67 height 21
type input "41"
type input "3"
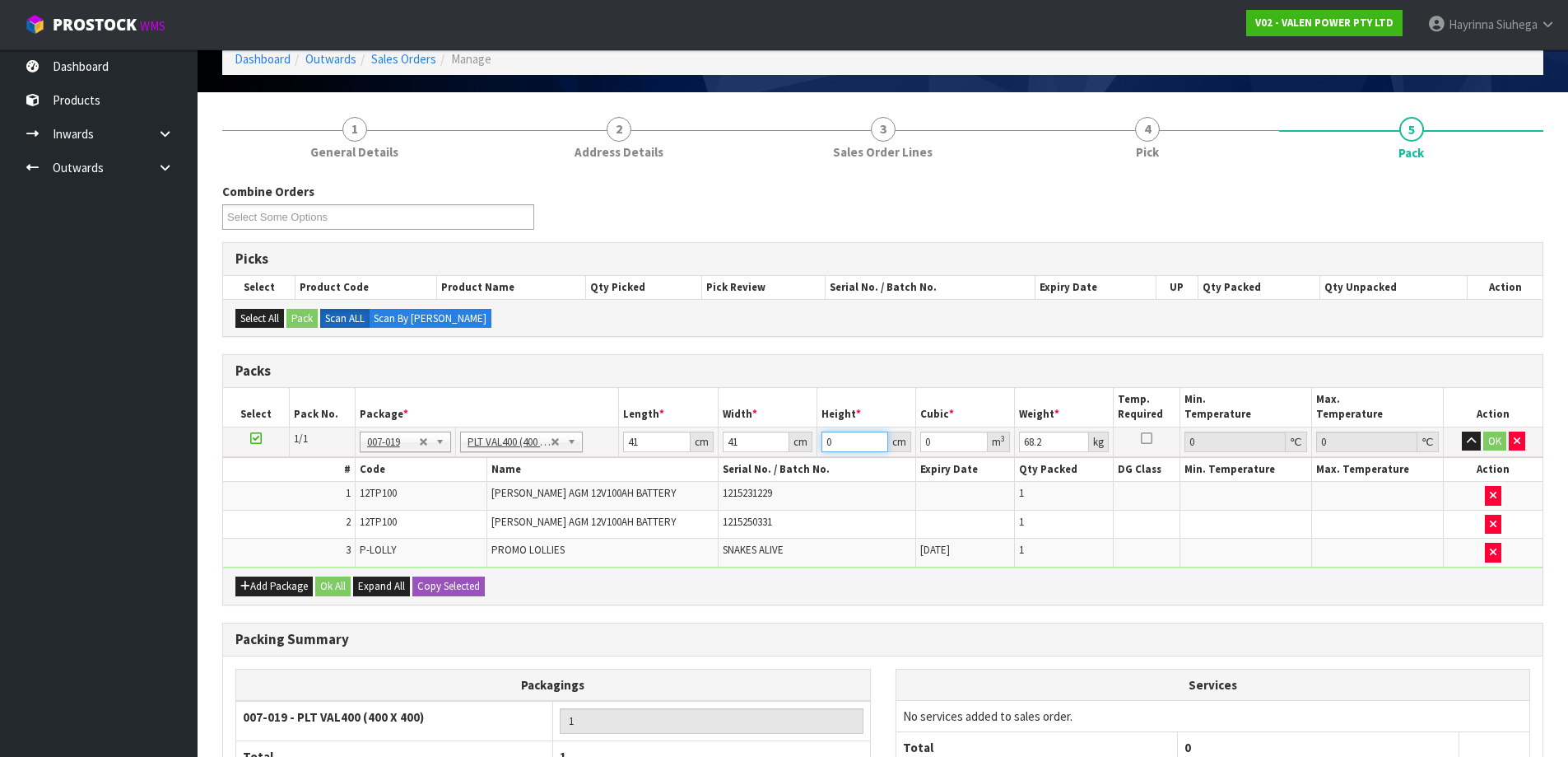
type input "0.005043"
type input "36"
type input "0.060516"
type input "36"
type input "66"
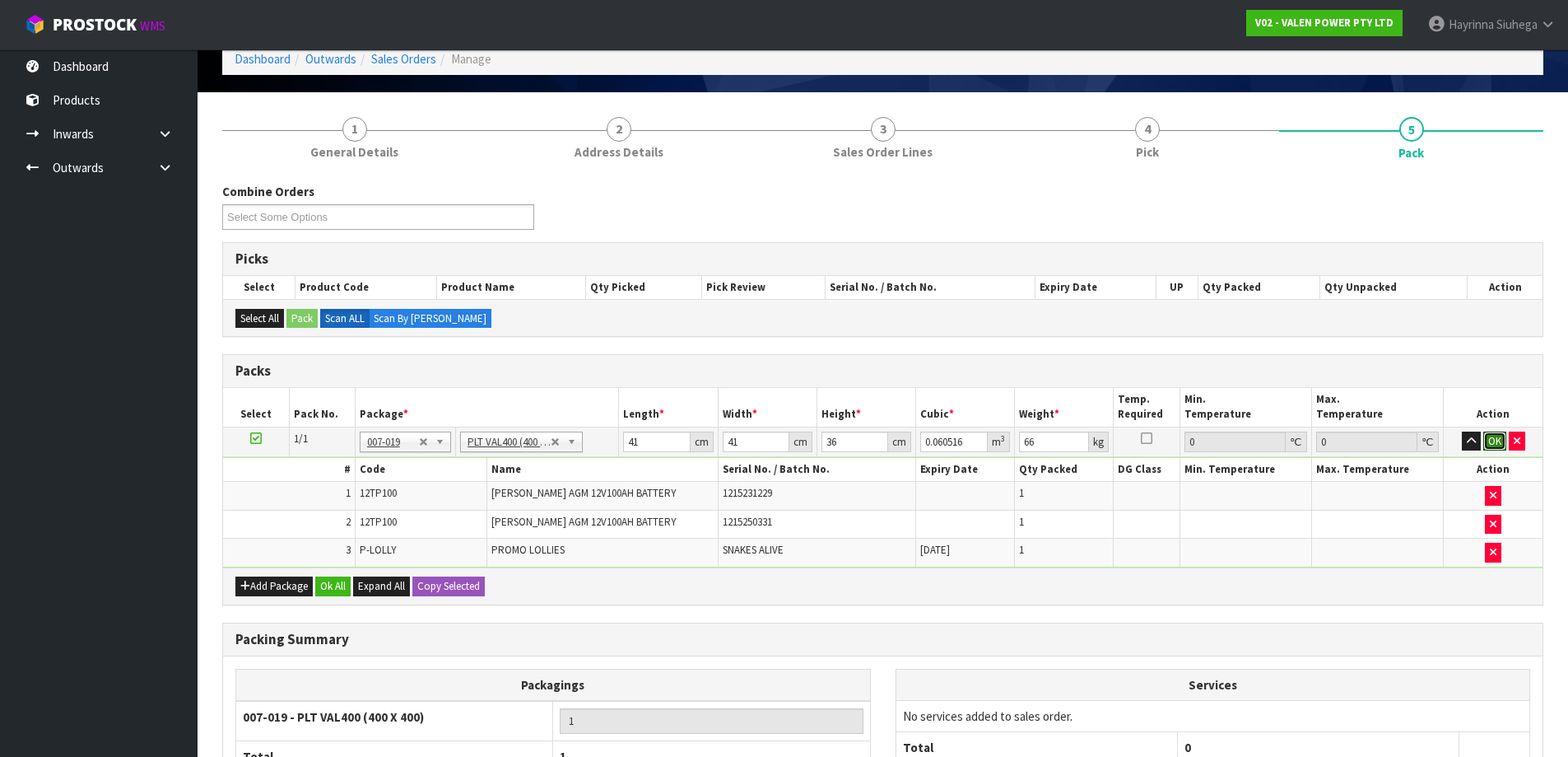
click button "OK" at bounding box center [1494, 441] width 23 height 20
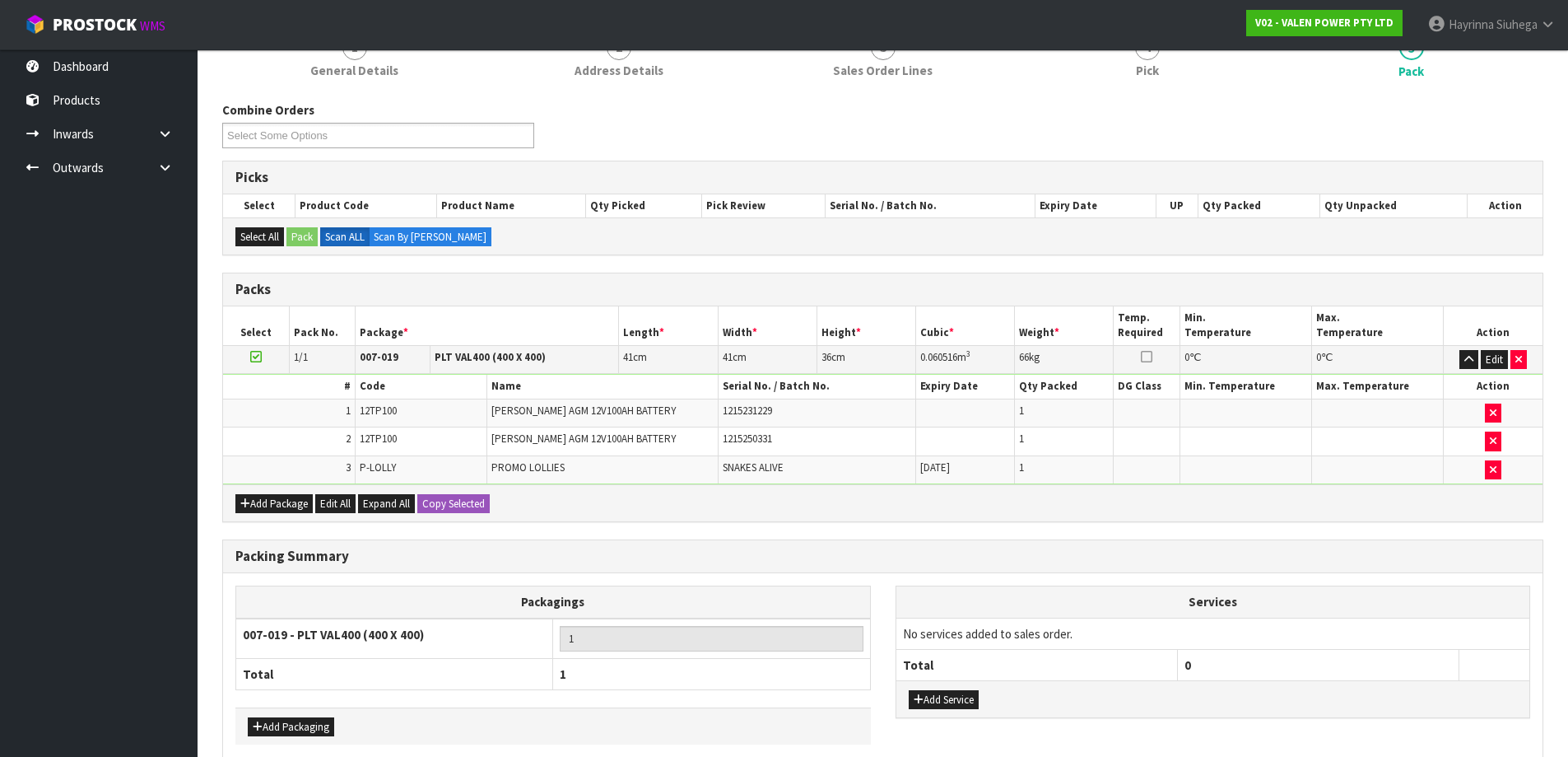
scroll to position [242, 0]
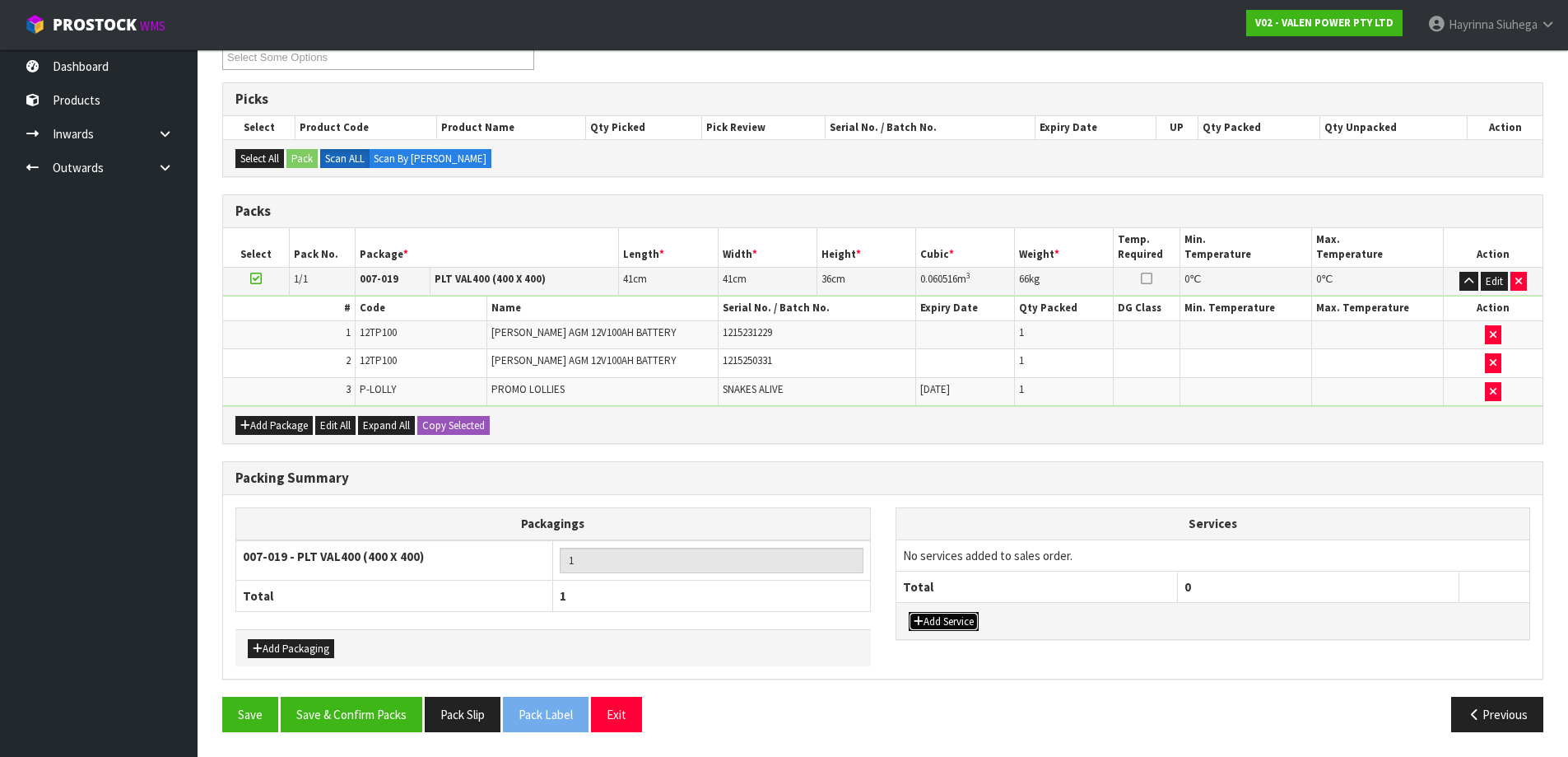
click at [940, 627] on button "Add Service" at bounding box center [944, 622] width 70 height 20
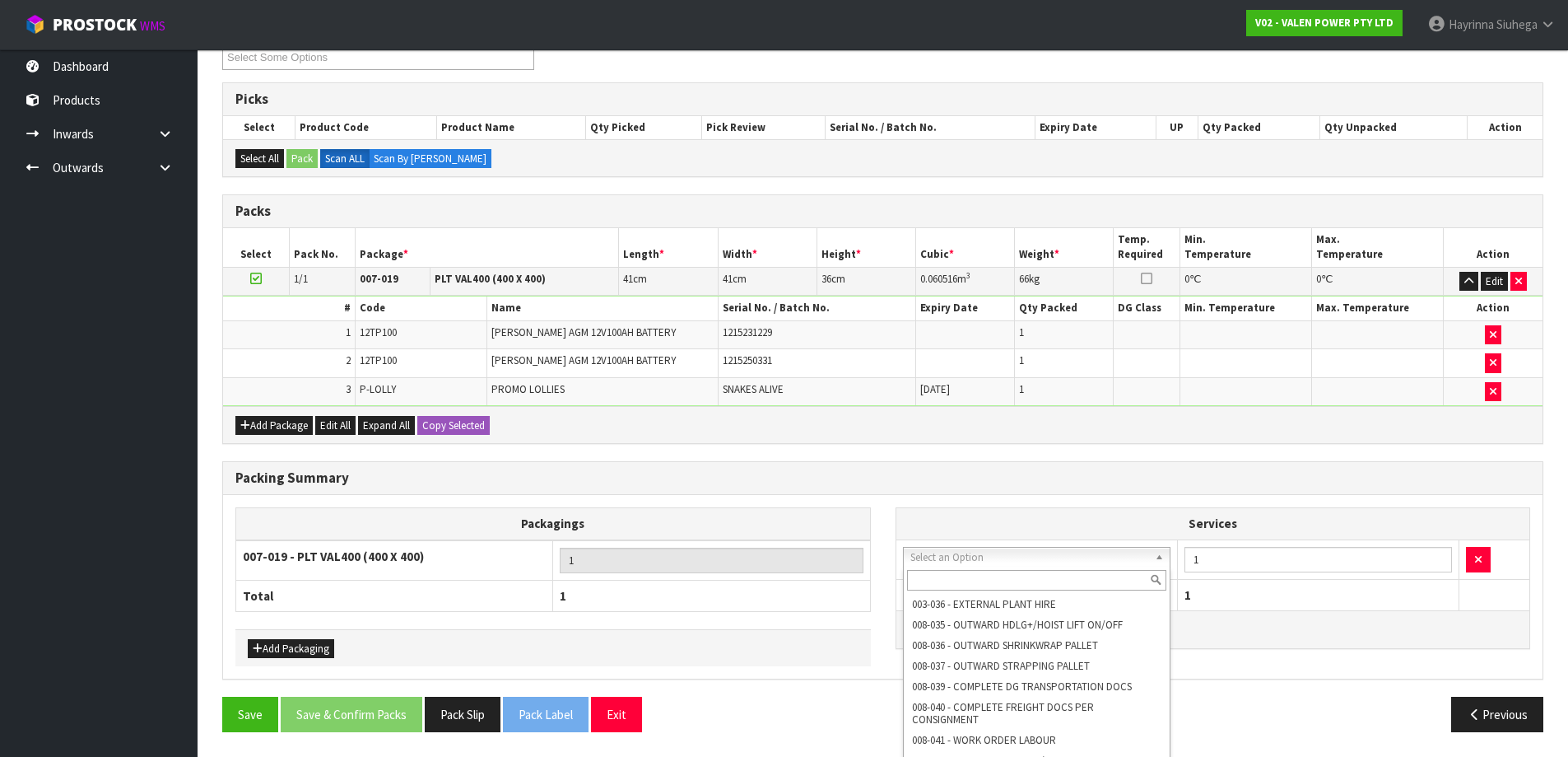
click at [988, 583] on input "text" at bounding box center [1037, 580] width 260 height 21
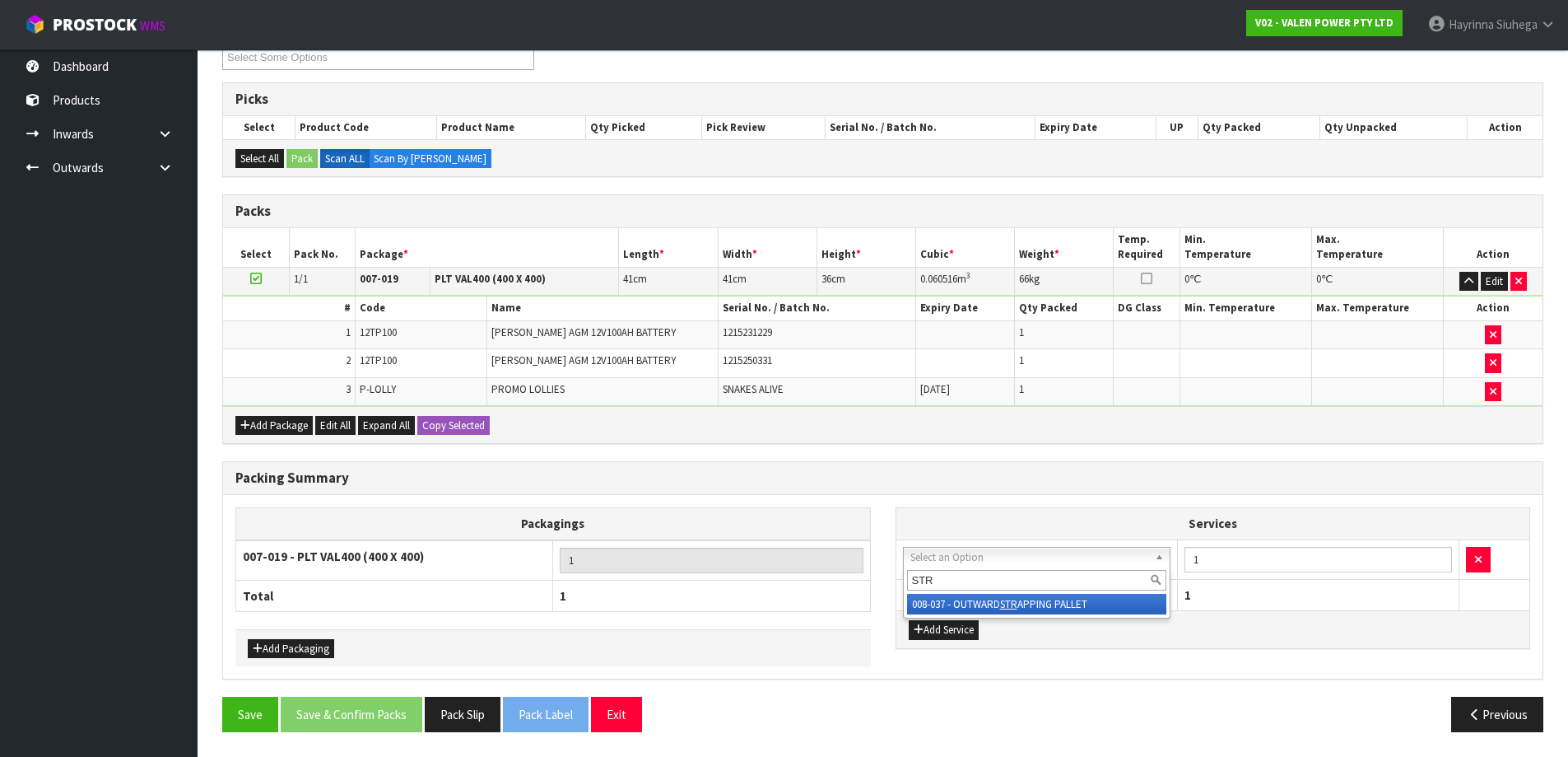
type input "STR"
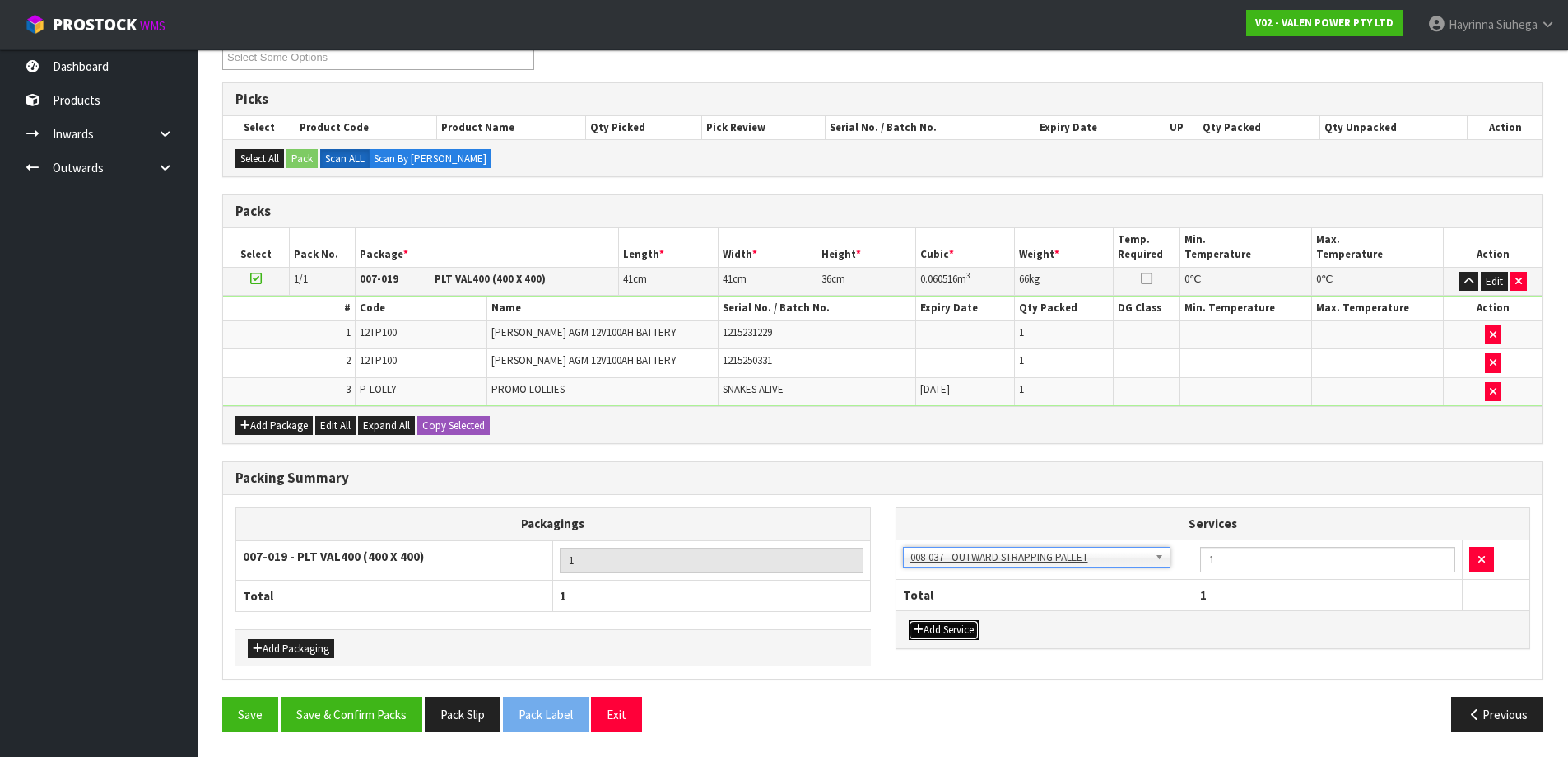
click at [946, 634] on button "Add Service" at bounding box center [944, 630] width 70 height 20
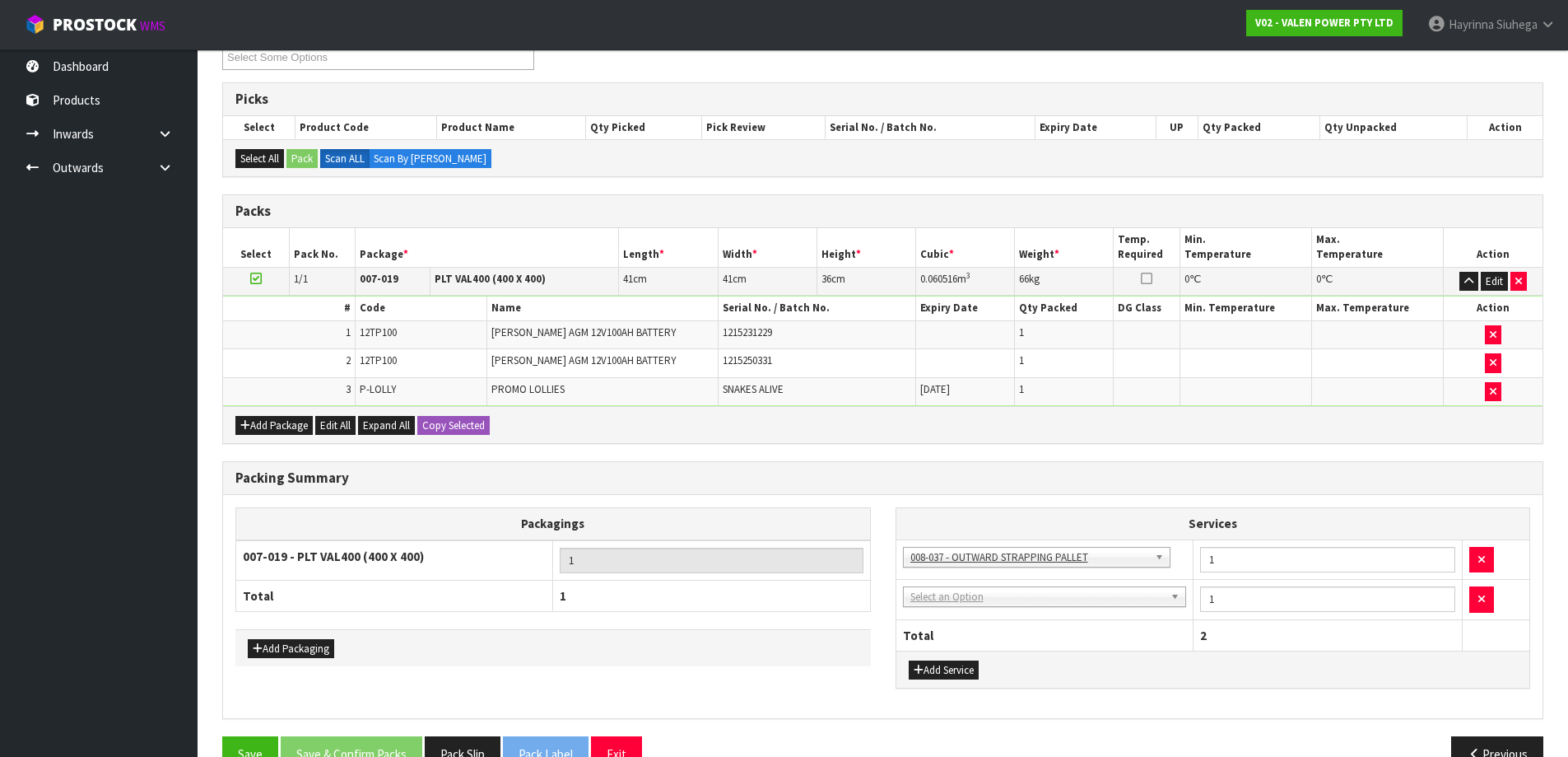
click at [983, 585] on td "003-036 - EXTERNAL PLANT HIRE 008-035 - OUTWARD HDLG+/HOIST LIFT ON/OFF 008-036…" at bounding box center [1045, 599] width 297 height 40
click at [981, 608] on td "003-036 - EXTERNAL PLANT HIRE 008-035 - OUTWARD HDLG+/HOIST LIFT ON/OFF 008-036…" at bounding box center [1045, 599] width 297 height 40
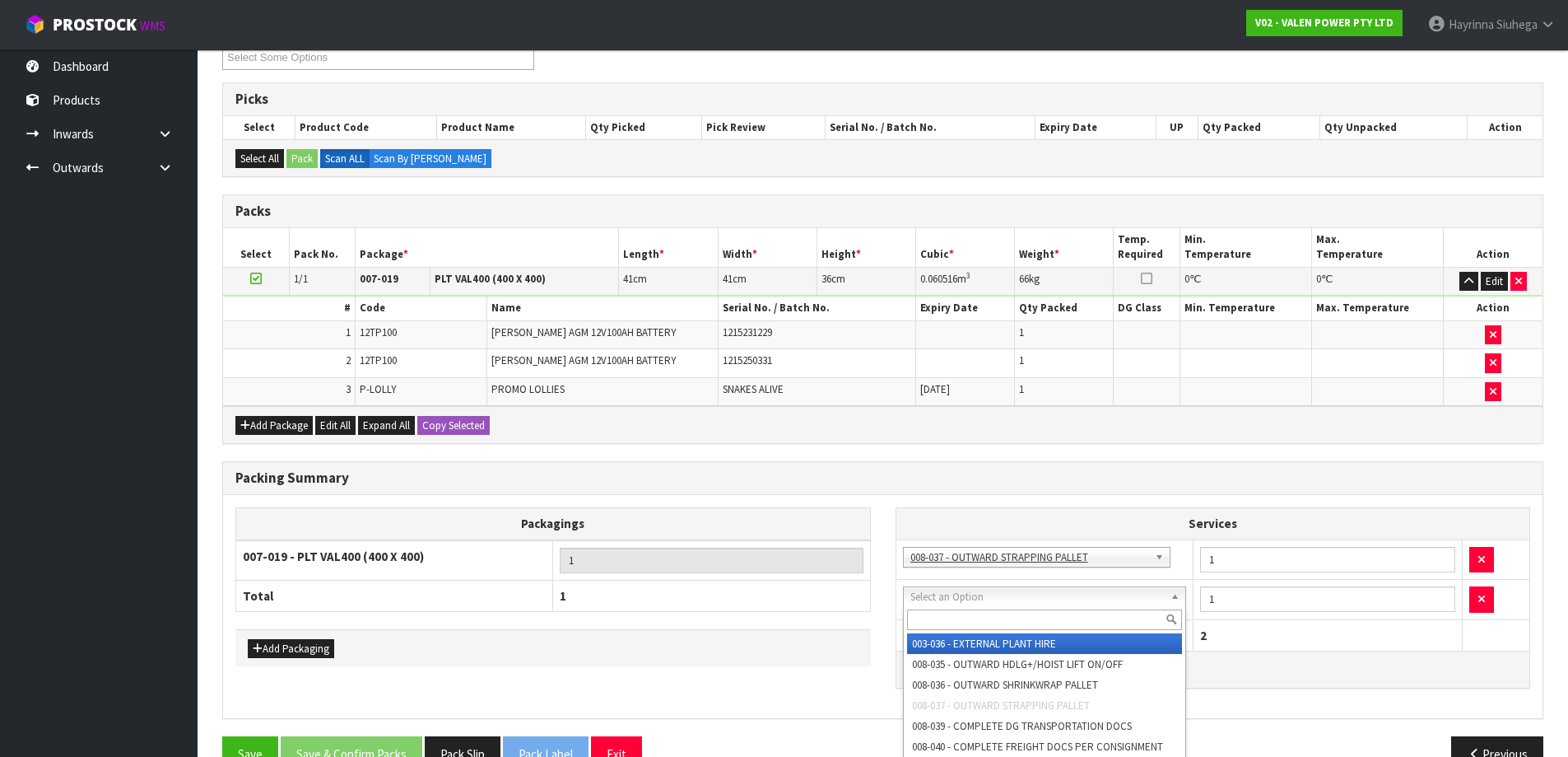
click at [977, 611] on input "text" at bounding box center [1045, 619] width 275 height 21
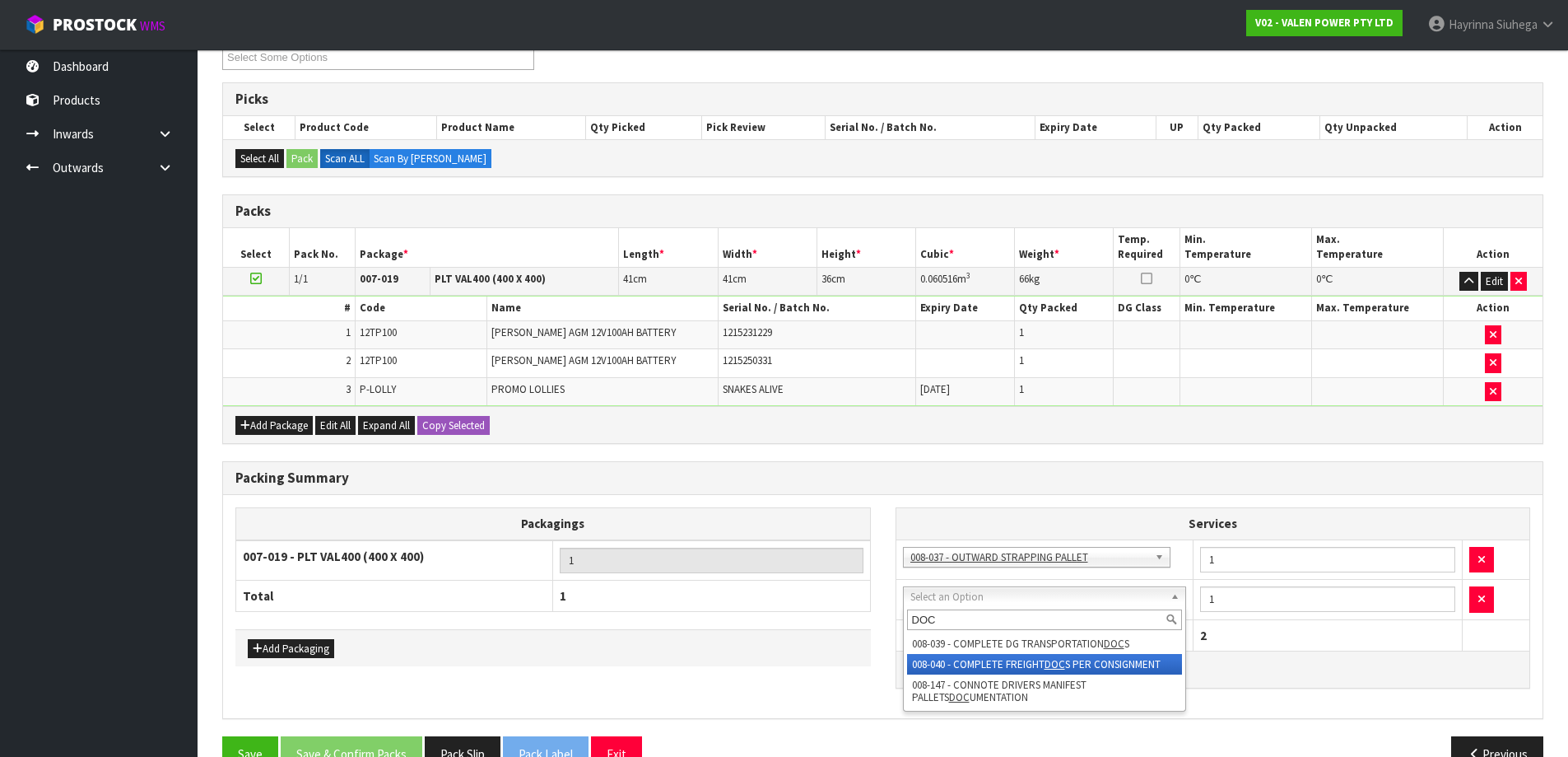
type input "DOC"
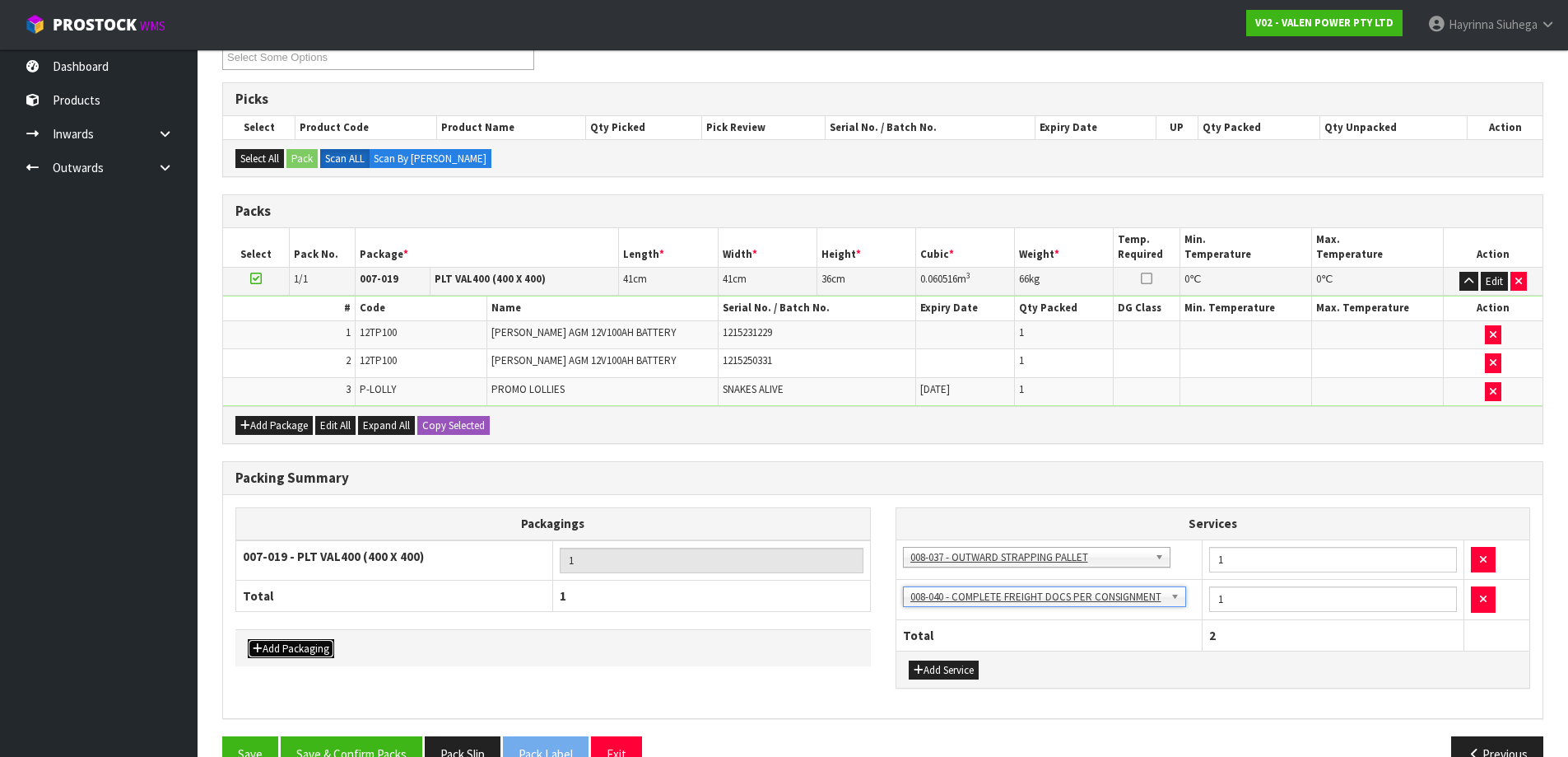
click at [314, 639] on button "Add Packaging" at bounding box center [291, 648] width 87 height 20
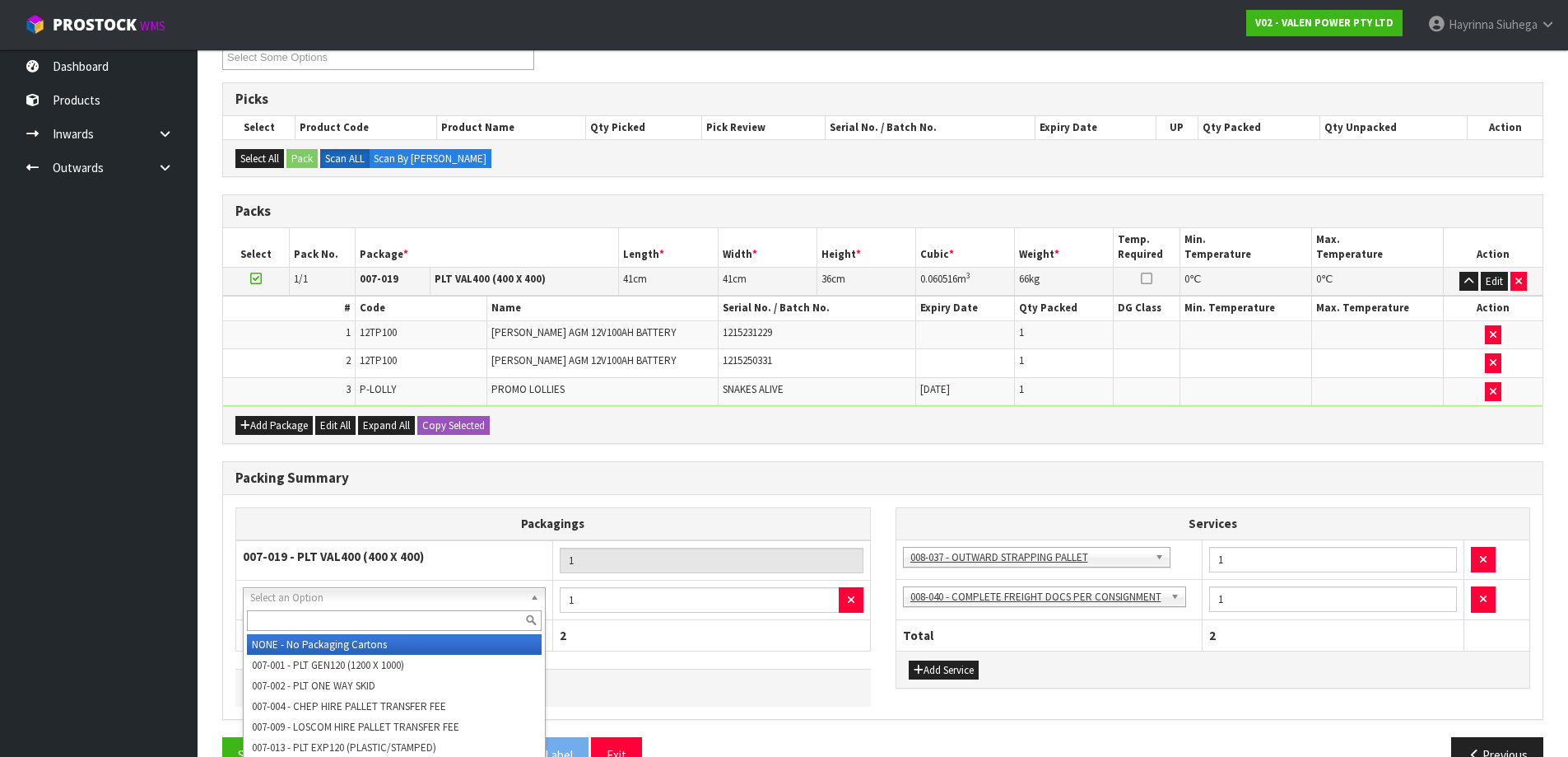
click at [342, 617] on input "text" at bounding box center [394, 620] width 294 height 21
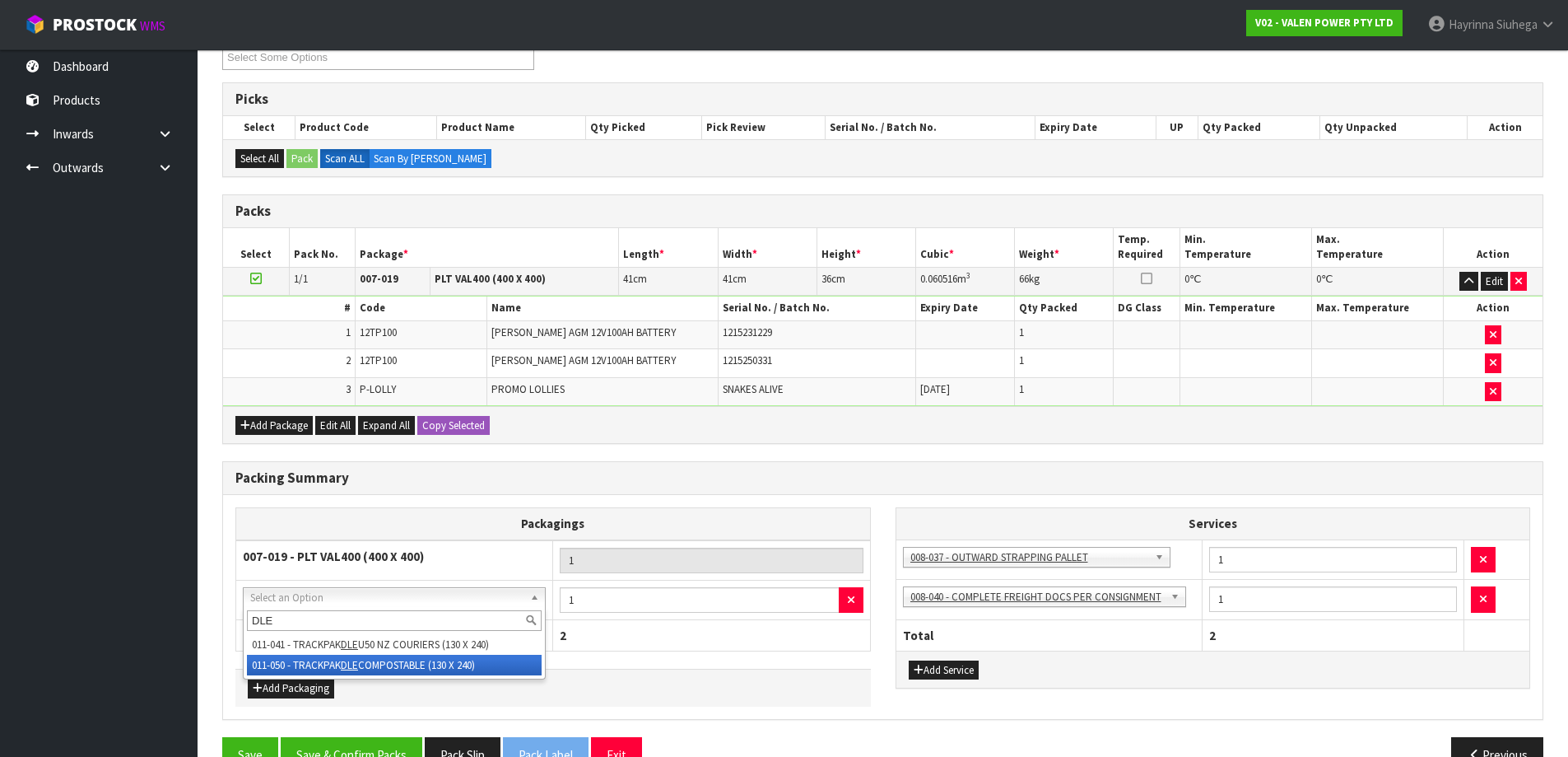
type input "DLE"
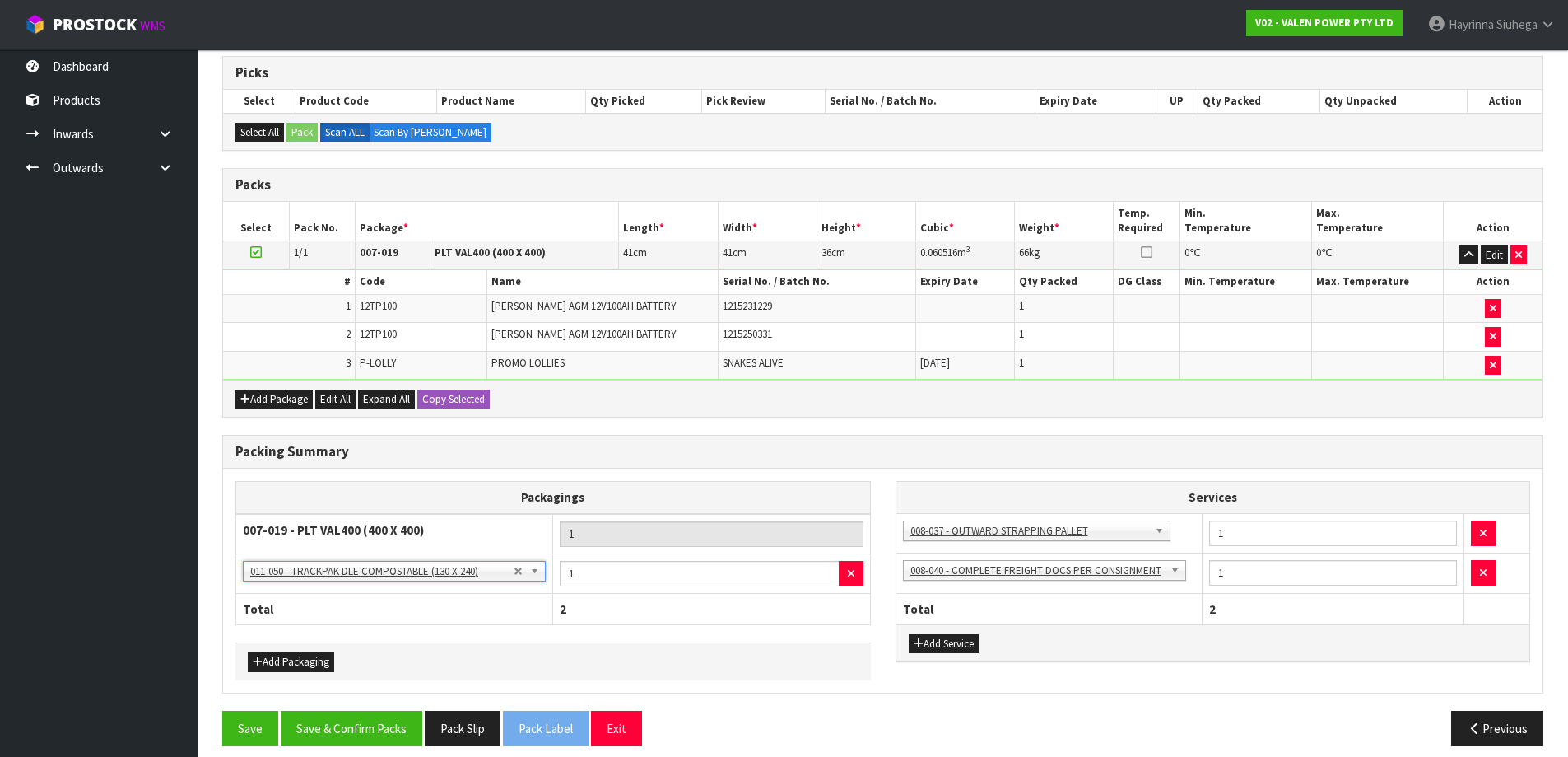
scroll to position [283, 0]
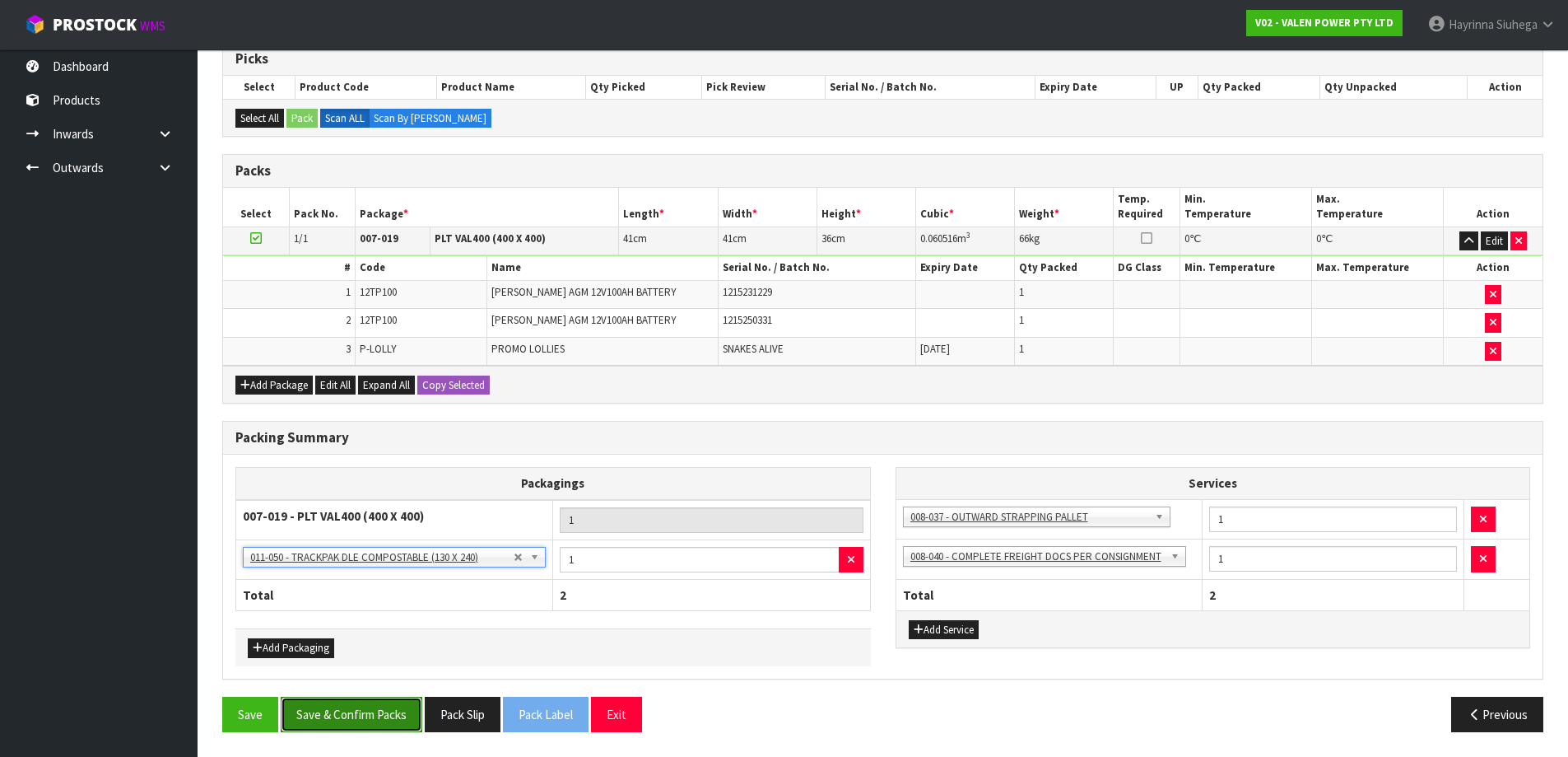
click at [396, 706] on button "Save & Confirm Packs" at bounding box center [351, 714] width 141 height 36
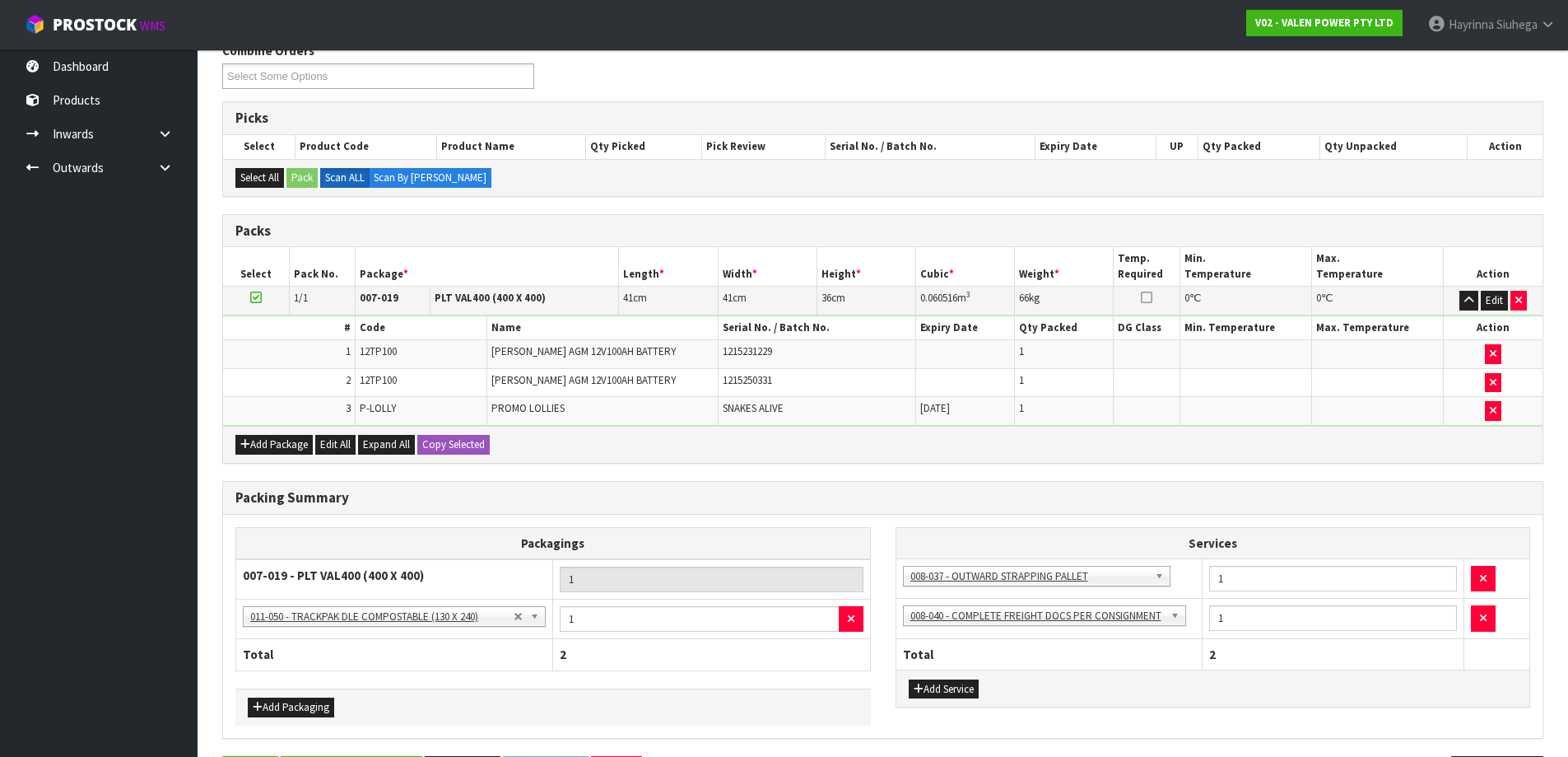
scroll to position [0, 0]
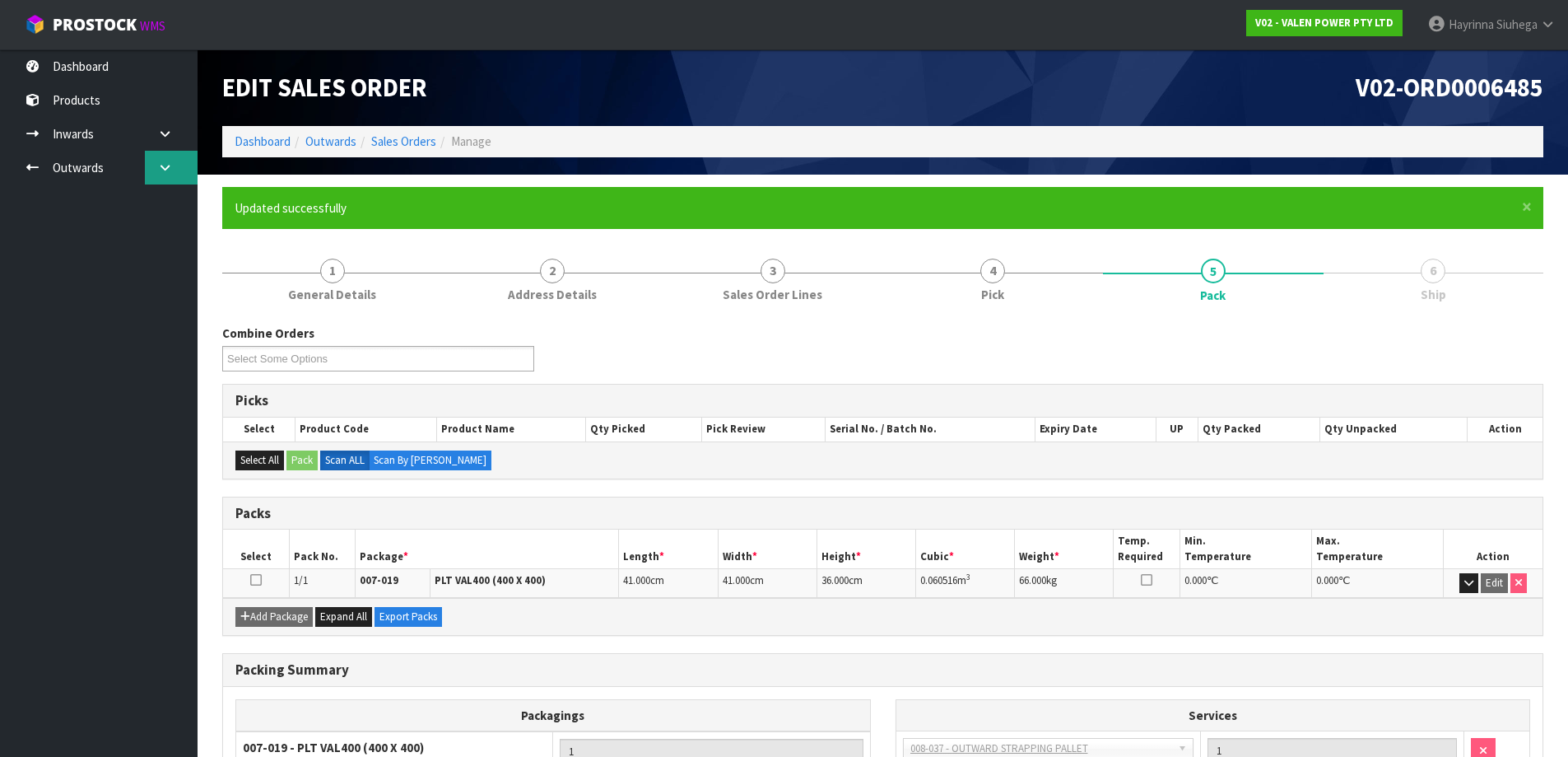
click at [159, 171] on icon at bounding box center [164, 168] width 15 height 13
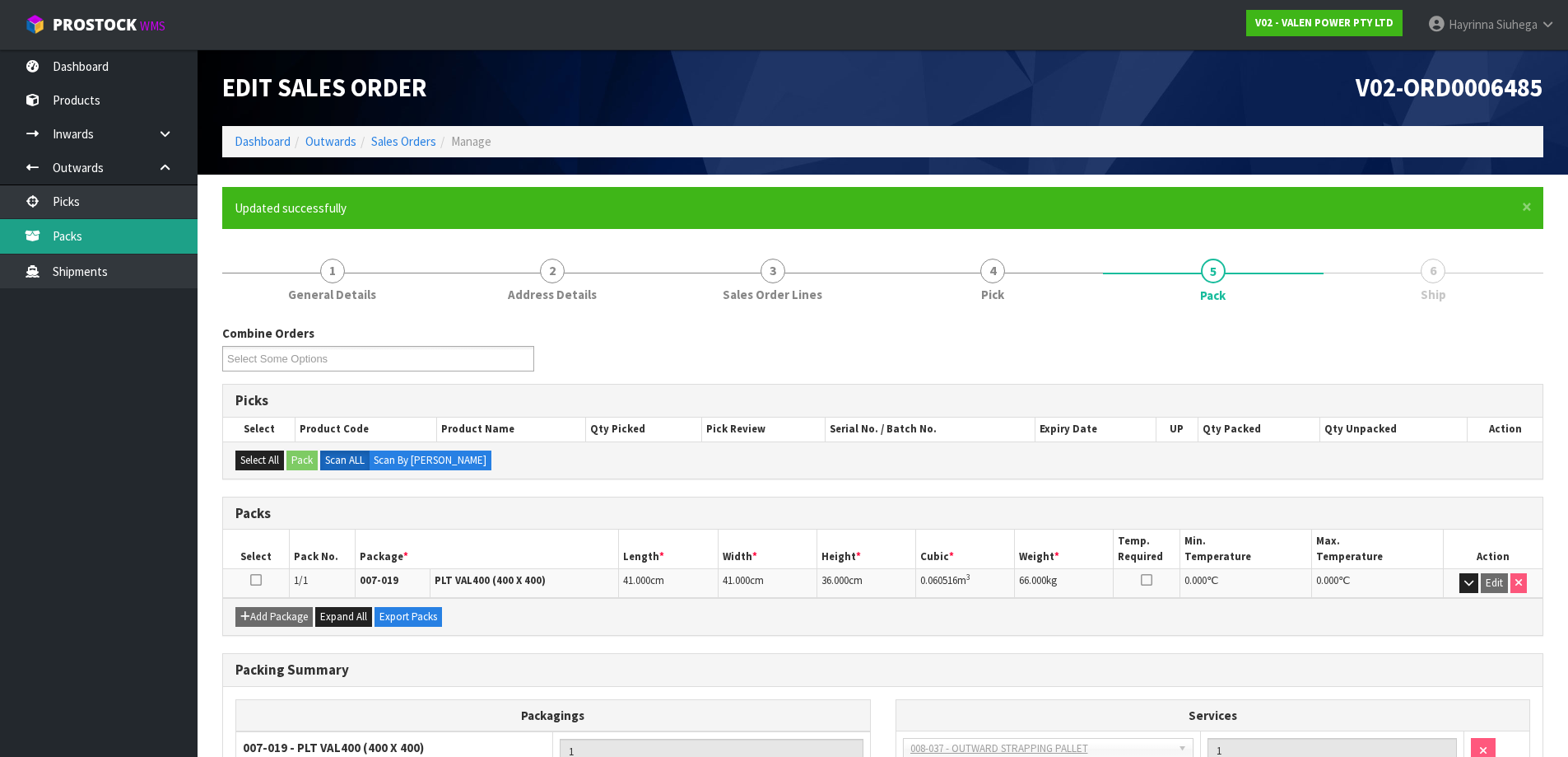
click at [96, 241] on link "Packs" at bounding box center [98, 235] width 198 height 34
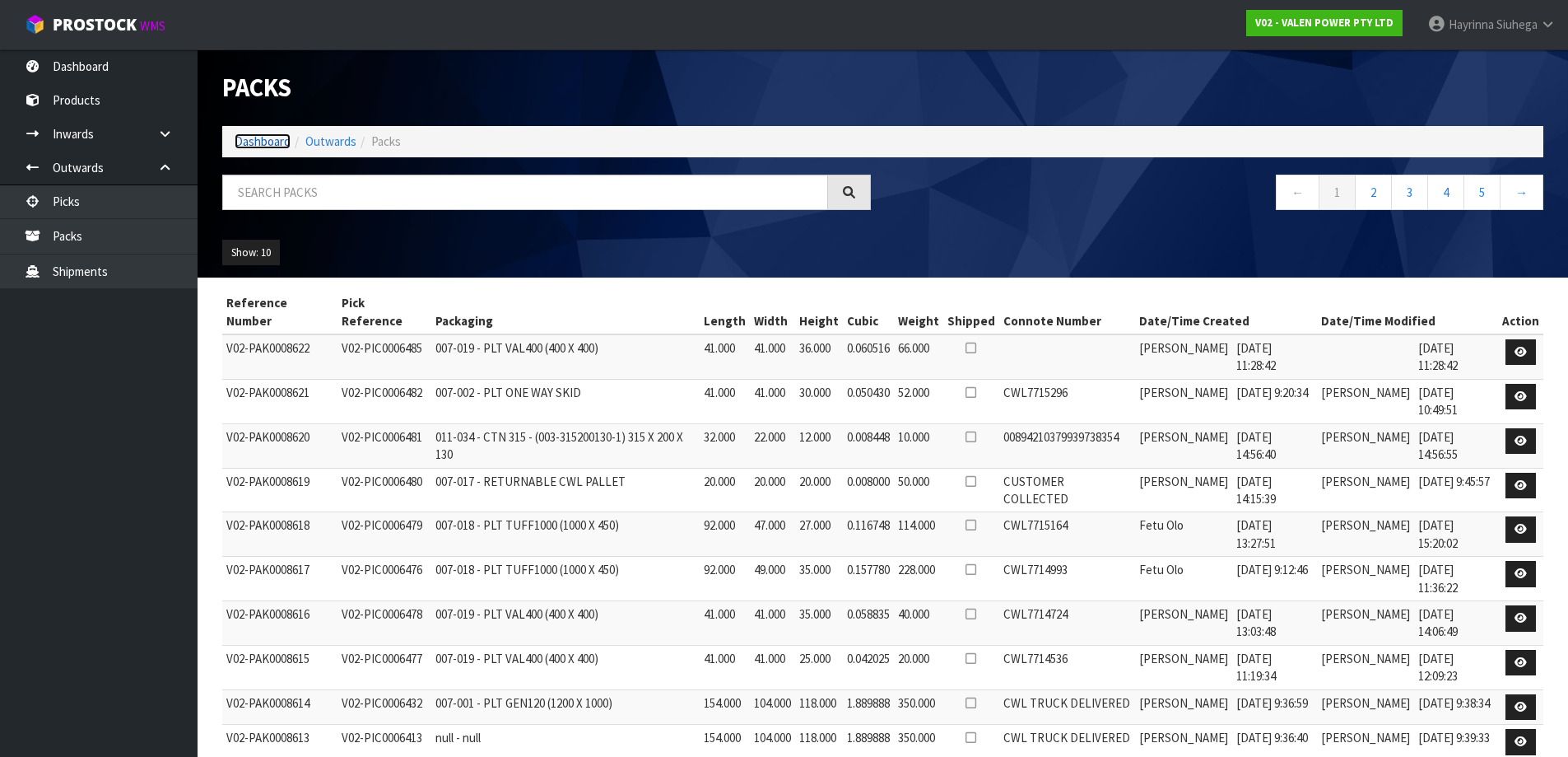
click at [258, 148] on link "Dashboard" at bounding box center [262, 140] width 56 height 16
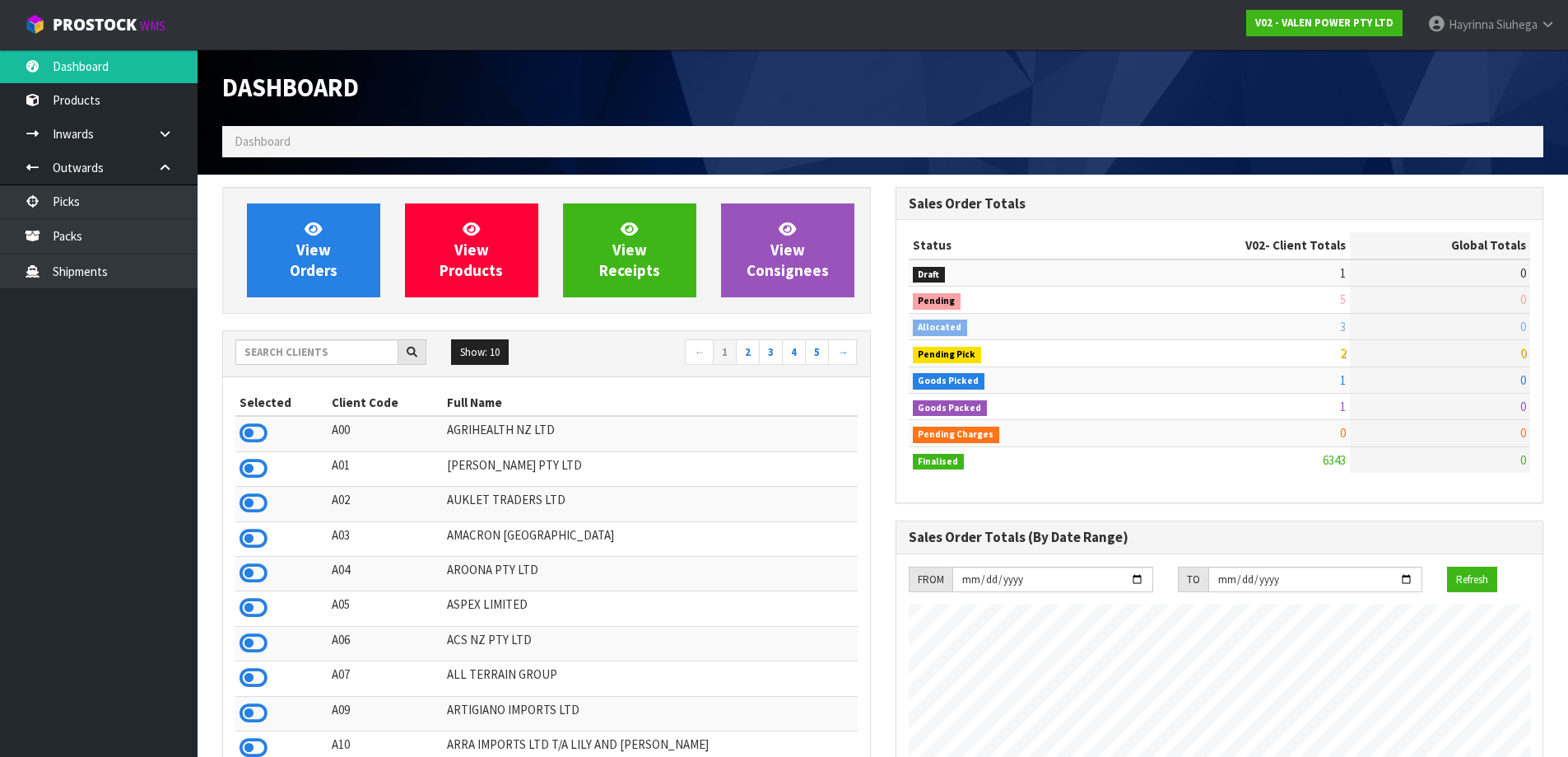
scroll to position [1247, 672]
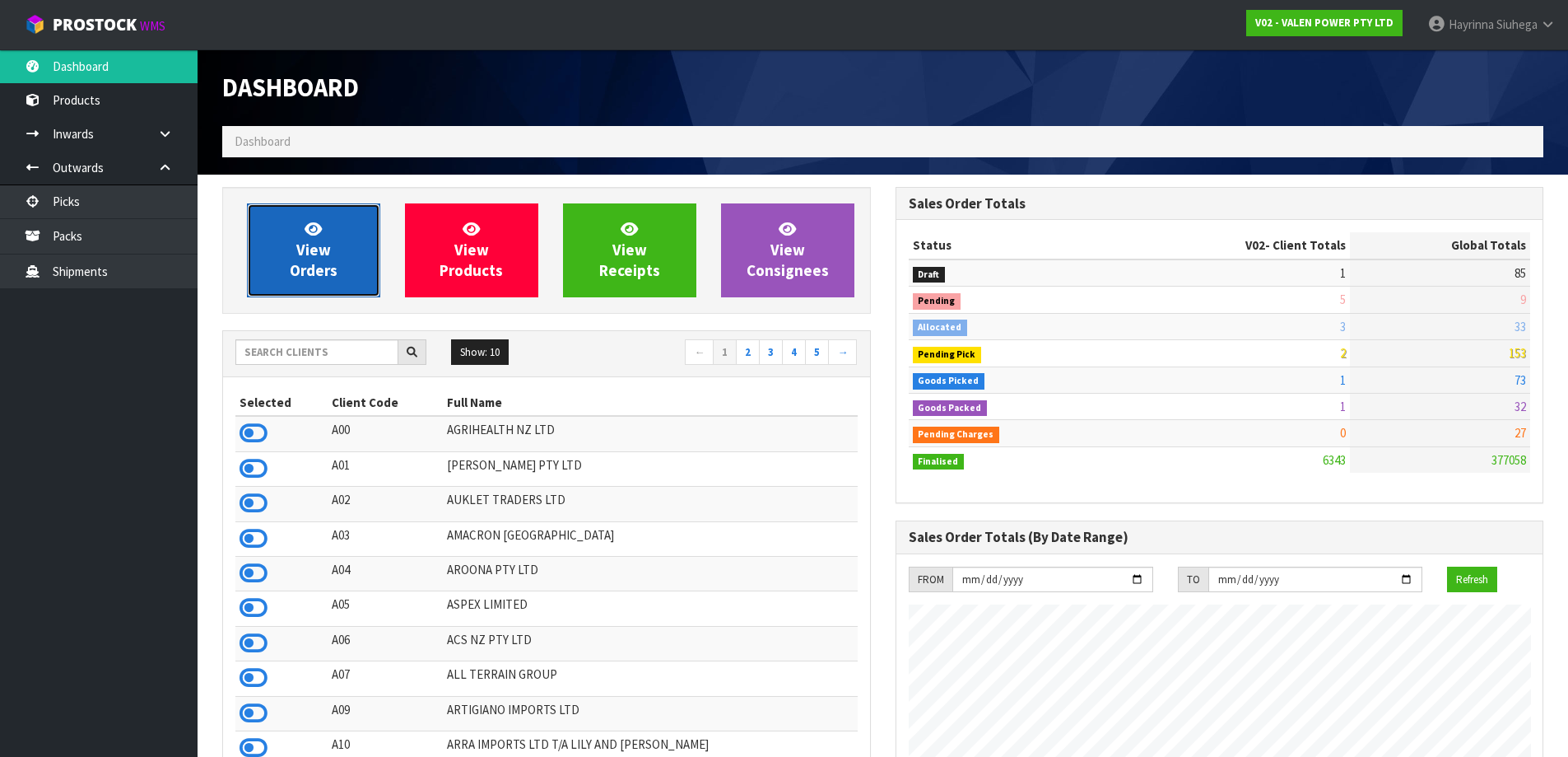
click at [312, 243] on span "View Orders" at bounding box center [314, 250] width 47 height 62
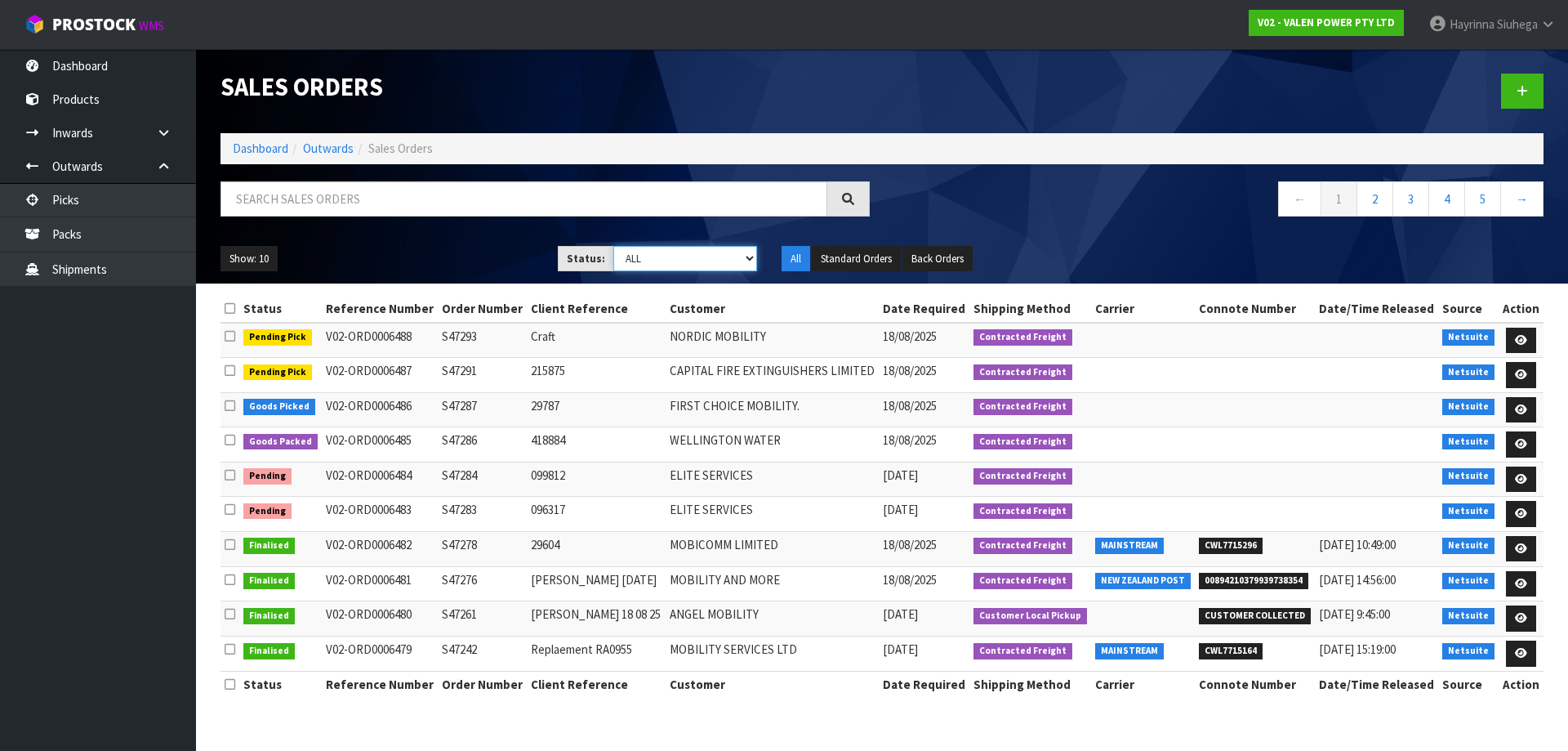
click at [702, 261] on select "Draft Pending Allocated Pending Pick Goods Picked Goods Packed Pending Charges …" at bounding box center [686, 259] width 145 height 25
select select "string:3"
click at [613, 246] on select "Draft Pending Allocated Pending Pick Goods Picked Goods Packed Pending Charges …" at bounding box center [686, 259] width 145 height 25
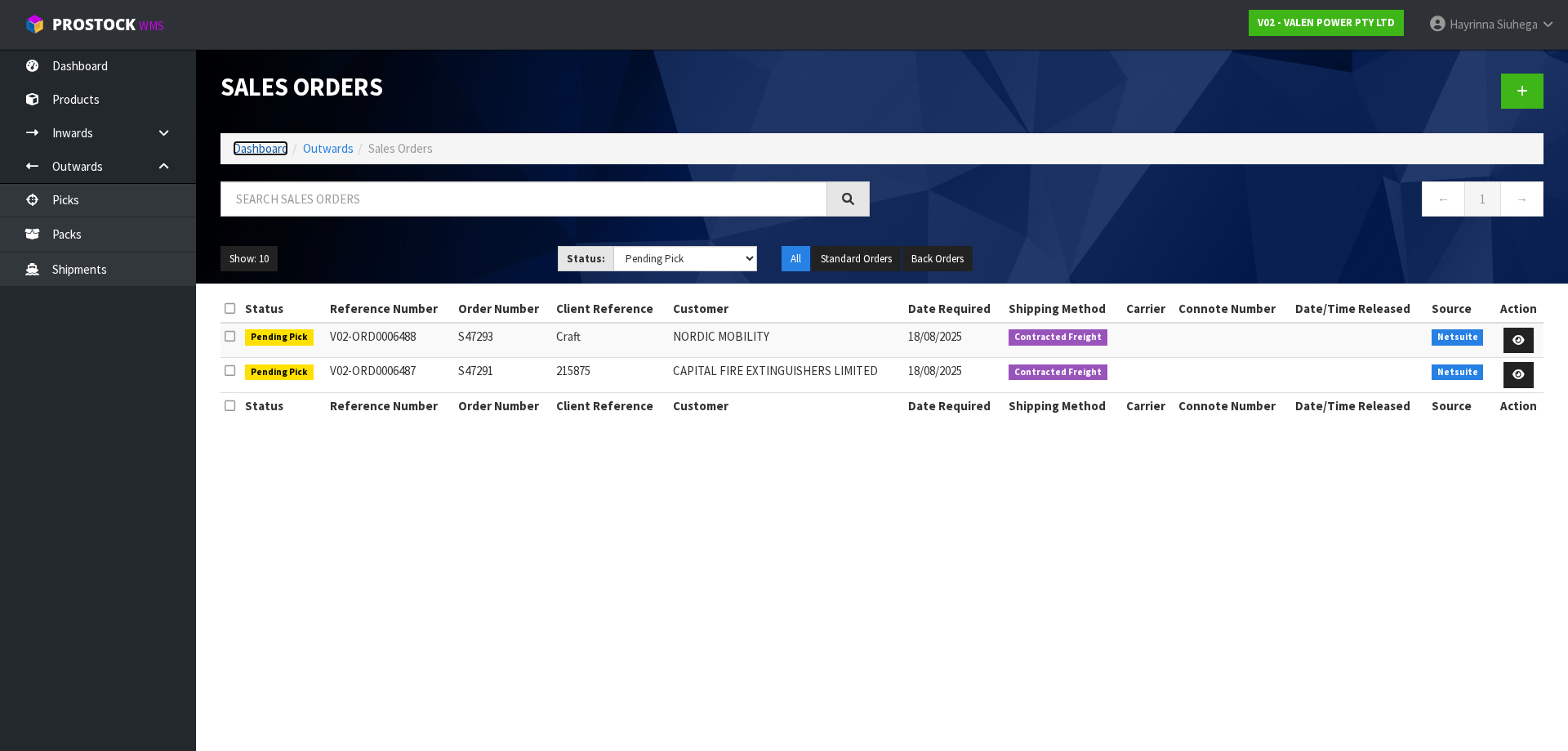
click at [258, 153] on link "Dashboard" at bounding box center [260, 147] width 55 height 15
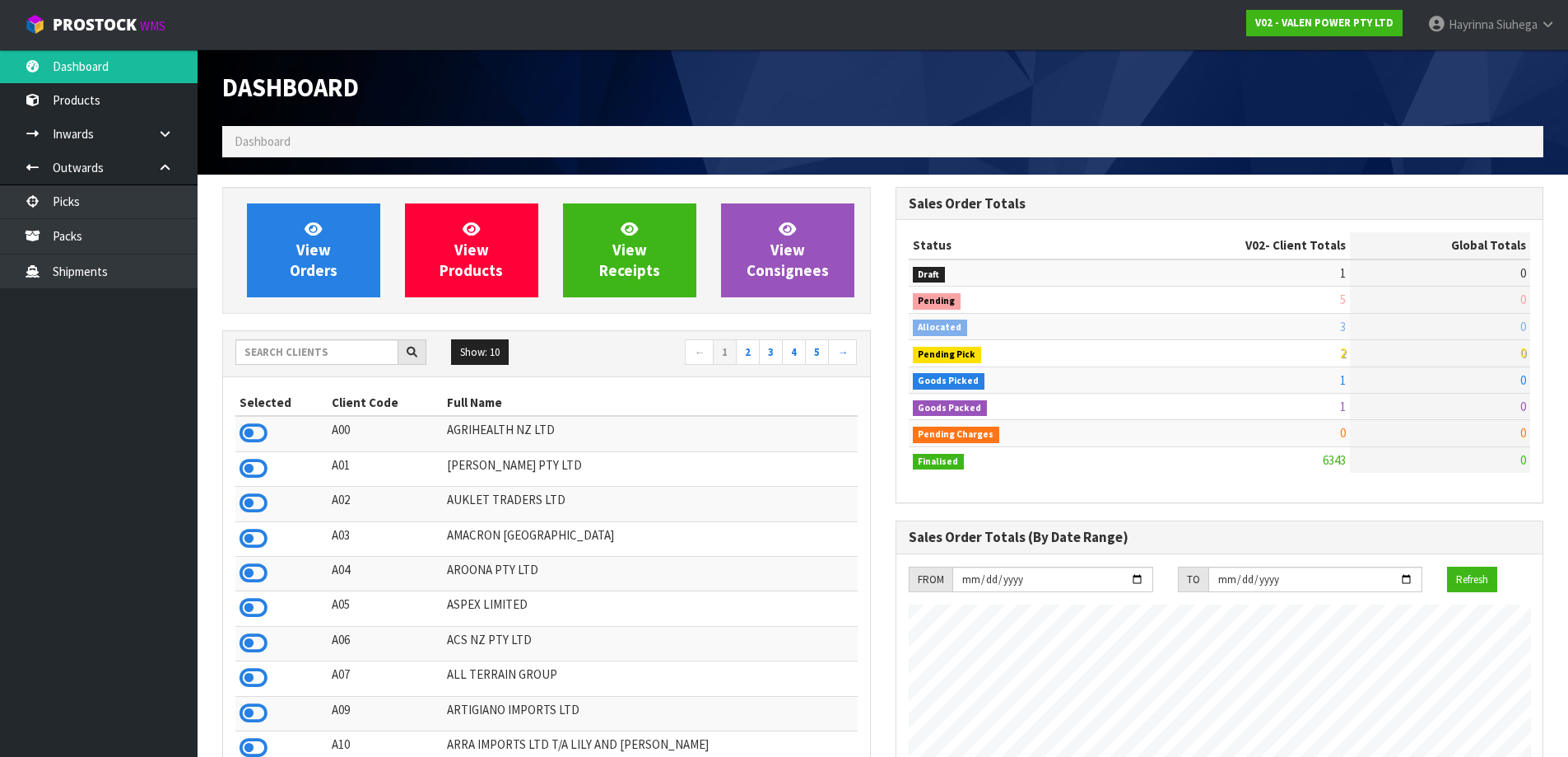
scroll to position [1247, 672]
click at [356, 351] on input "text" at bounding box center [316, 352] width 163 height 26
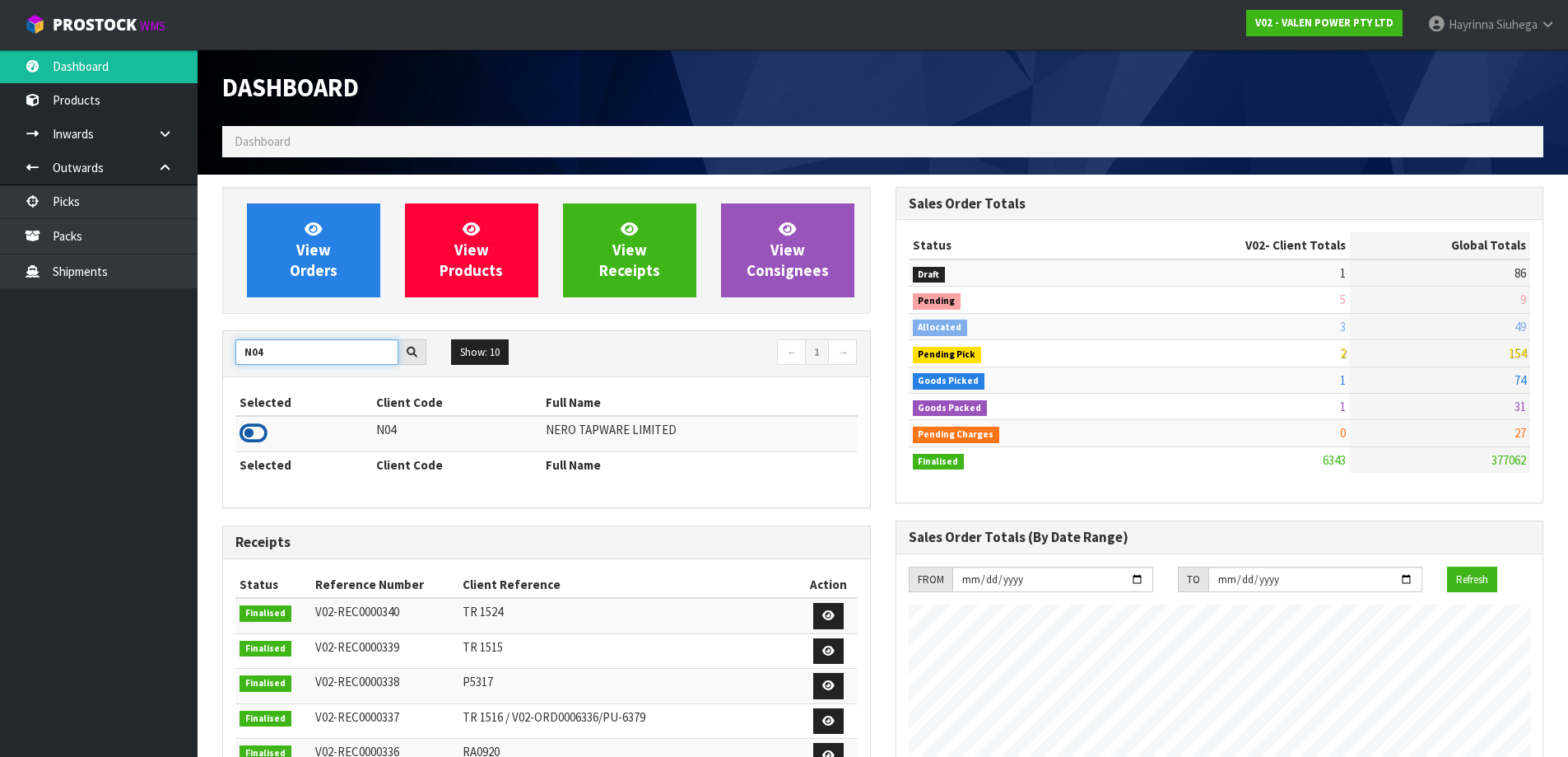
type input "N04"
click at [246, 427] on icon at bounding box center [253, 432] width 28 height 25
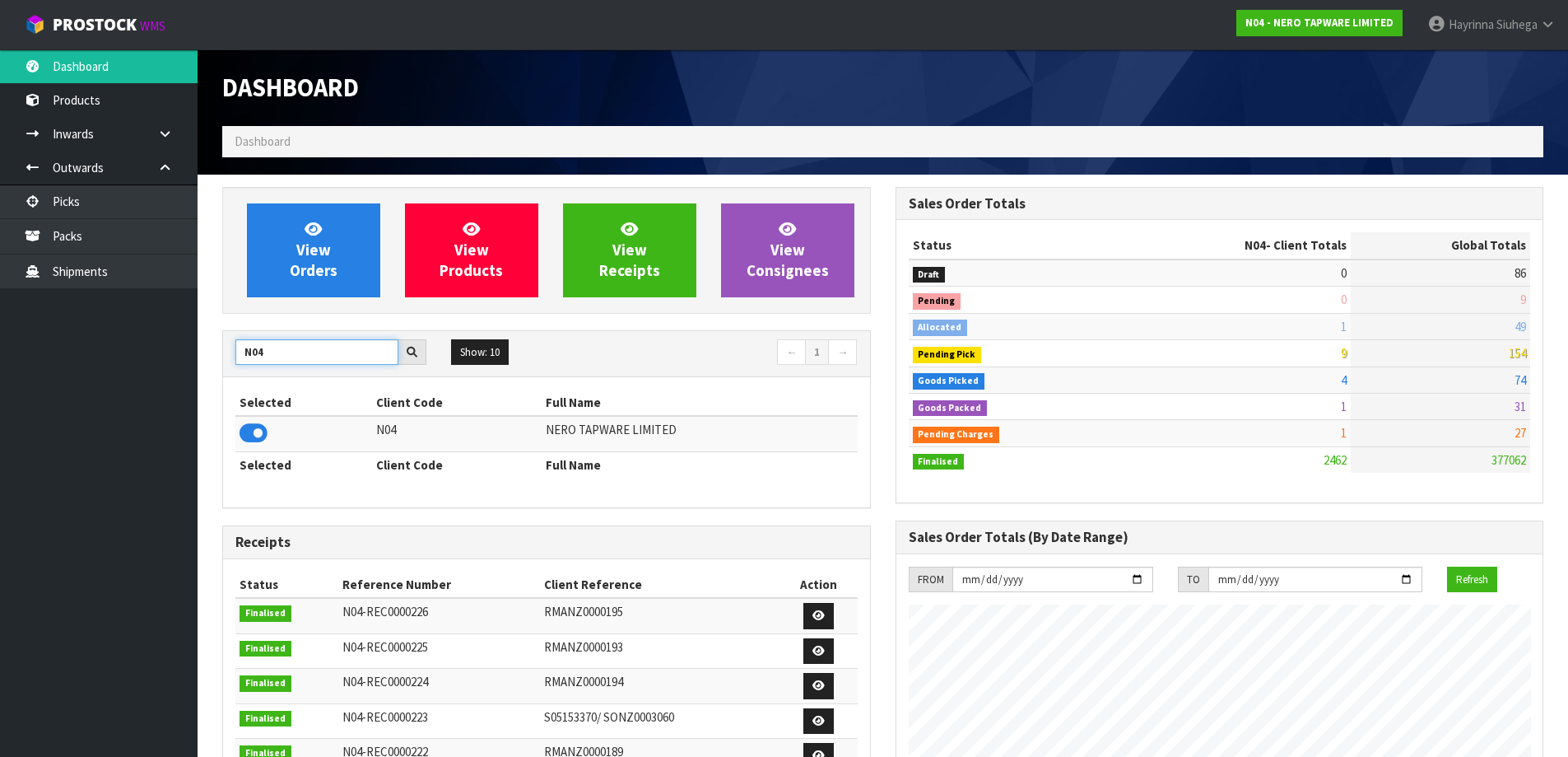
drag, startPoint x: 281, startPoint y: 350, endPoint x: 191, endPoint y: 359, distance: 90.4
click at [195, 357] on body "Toggle navigation ProStock WMS N04 - NERO TAPWARE LIMITED Hayrinna Siuhega Logo…" at bounding box center [784, 378] width 1568 height 757
type input "A00"
click at [263, 436] on icon at bounding box center [253, 432] width 28 height 25
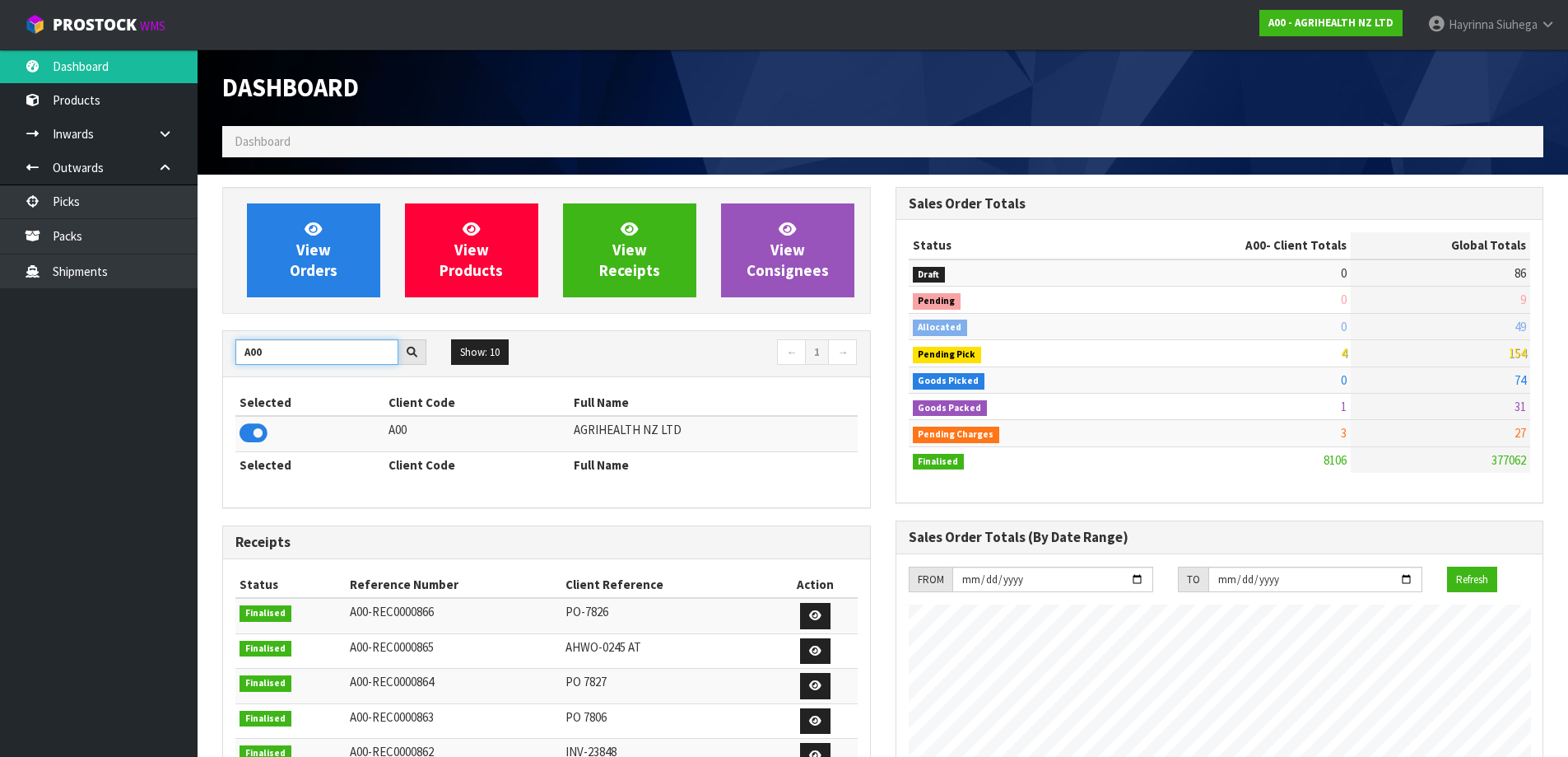
drag, startPoint x: 266, startPoint y: 347, endPoint x: 239, endPoint y: 345, distance: 27.1
click at [242, 346] on input "A00" at bounding box center [316, 352] width 163 height 26
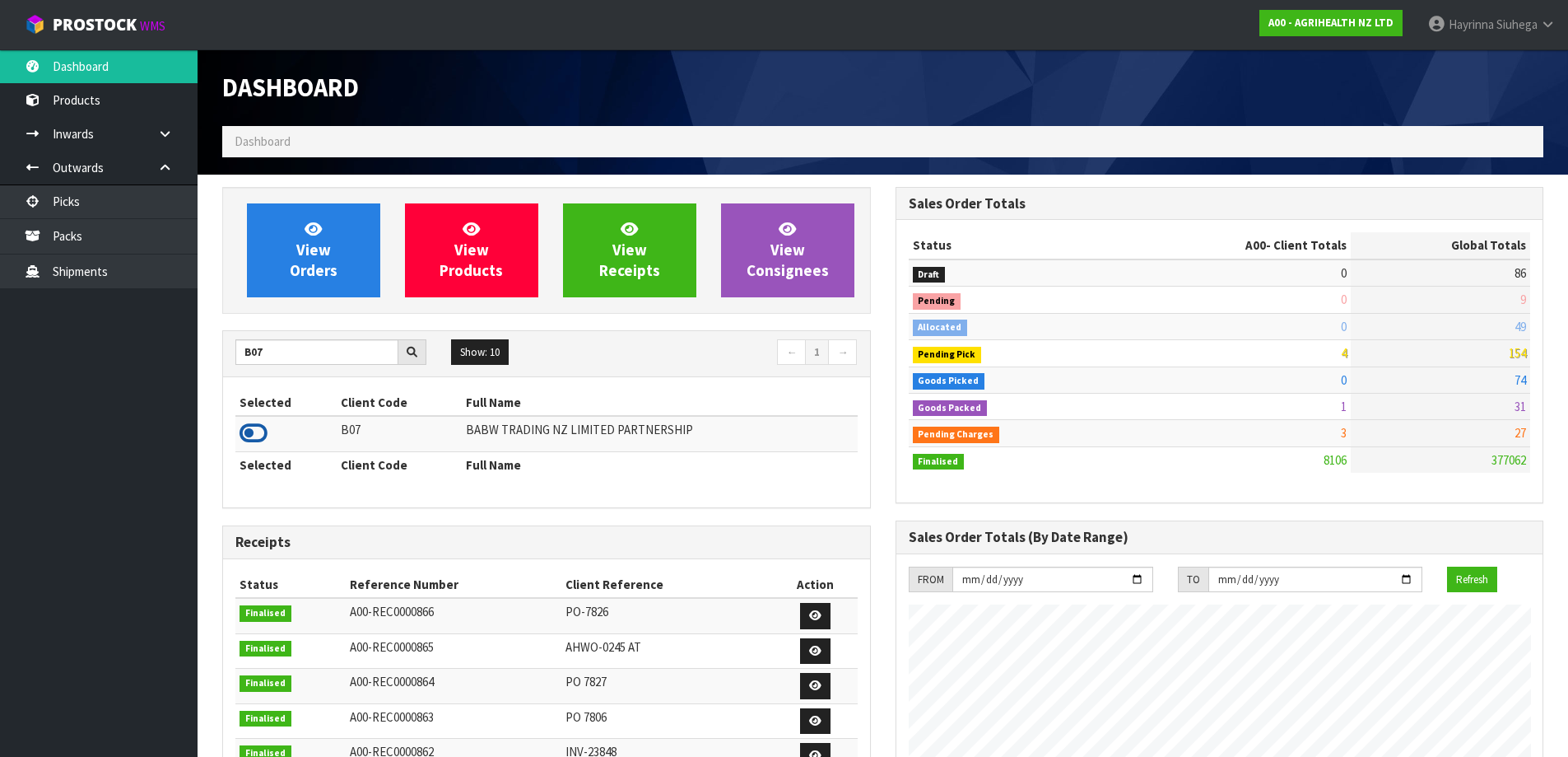
click at [242, 441] on icon at bounding box center [253, 432] width 28 height 25
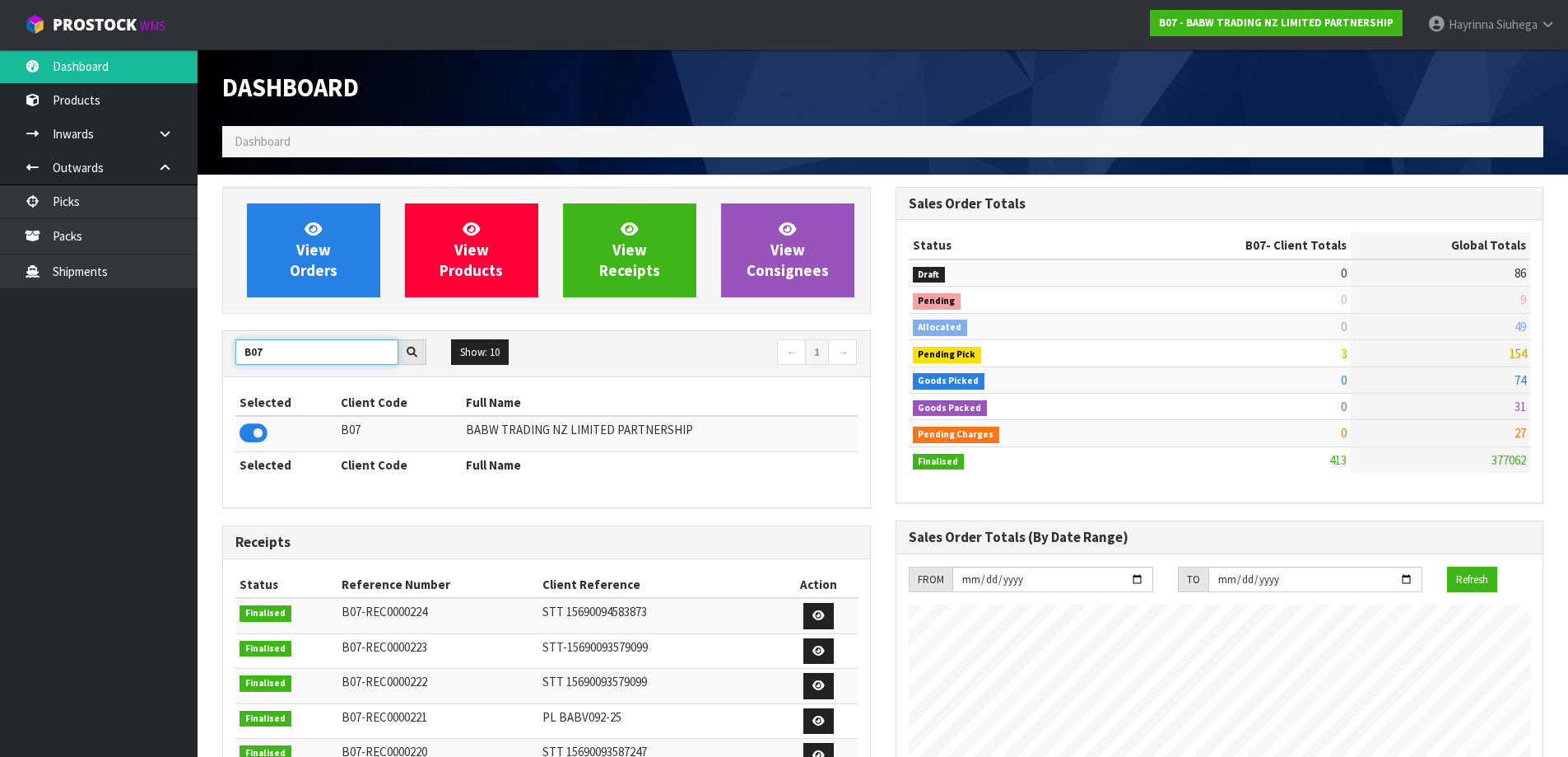
drag, startPoint x: 266, startPoint y: 358, endPoint x: 255, endPoint y: 358, distance: 11.0
click at [256, 358] on input "B07" at bounding box center [316, 352] width 163 height 26
type input "B"
click at [263, 433] on icon at bounding box center [253, 432] width 28 height 25
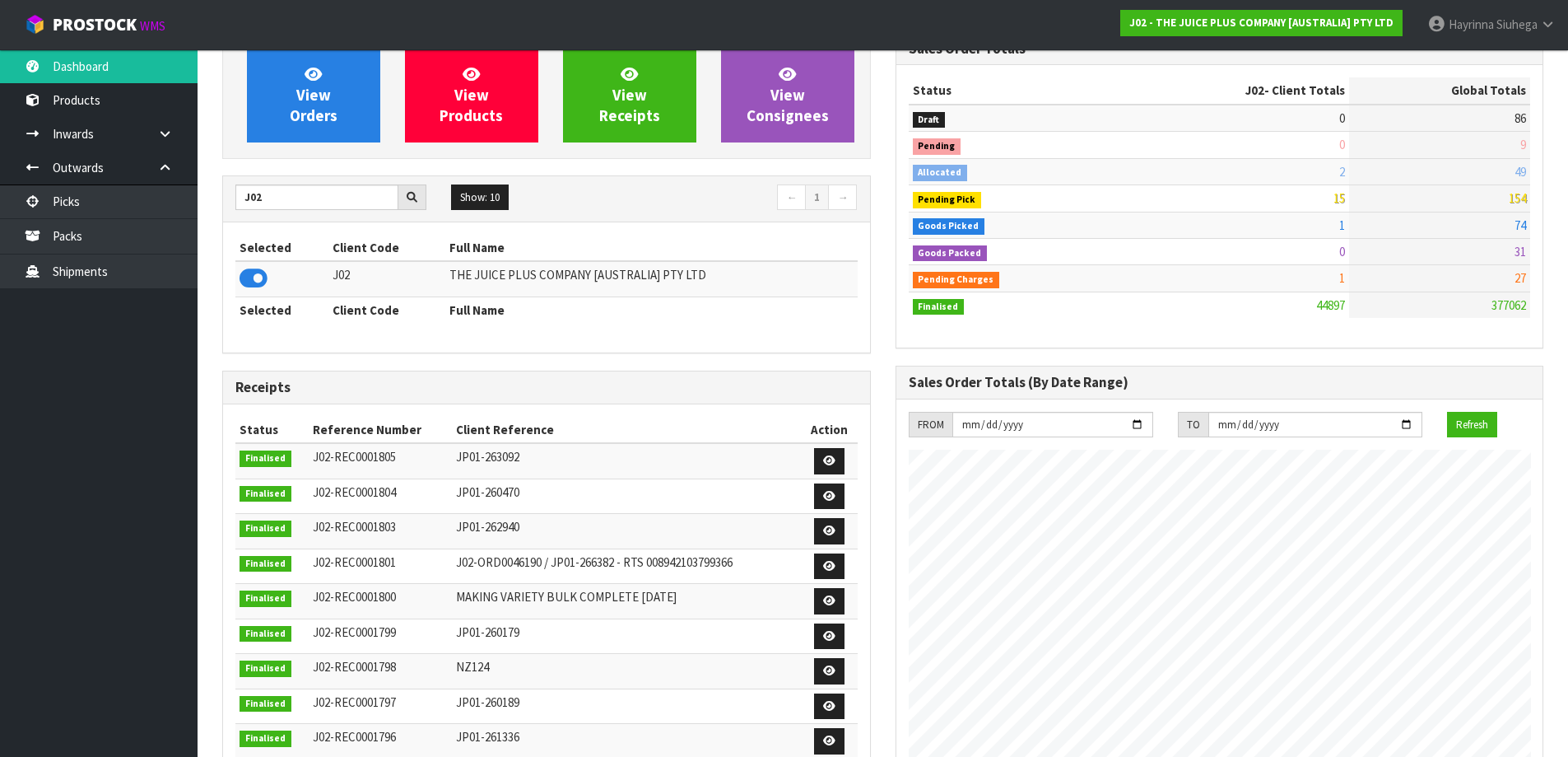
scroll to position [4, 0]
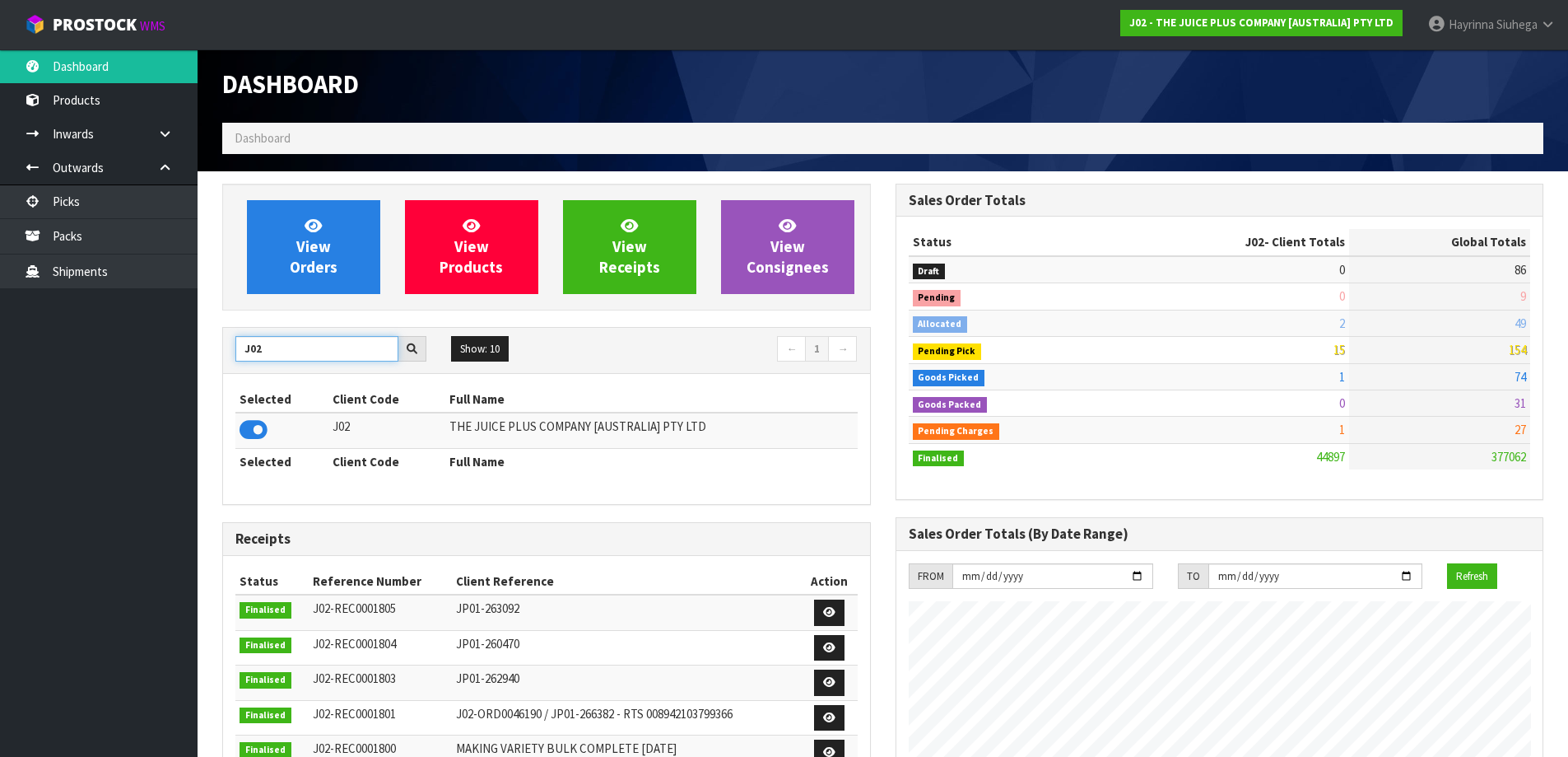
drag, startPoint x: 275, startPoint y: 358, endPoint x: 213, endPoint y: 360, distance: 62.0
click at [213, 360] on div "View Orders View Products View Receipts View Consignees J02 Show: 10 5 10 25 50…" at bounding box center [546, 661] width 673 height 956
type input "B07"
click at [264, 430] on icon at bounding box center [253, 430] width 28 height 25
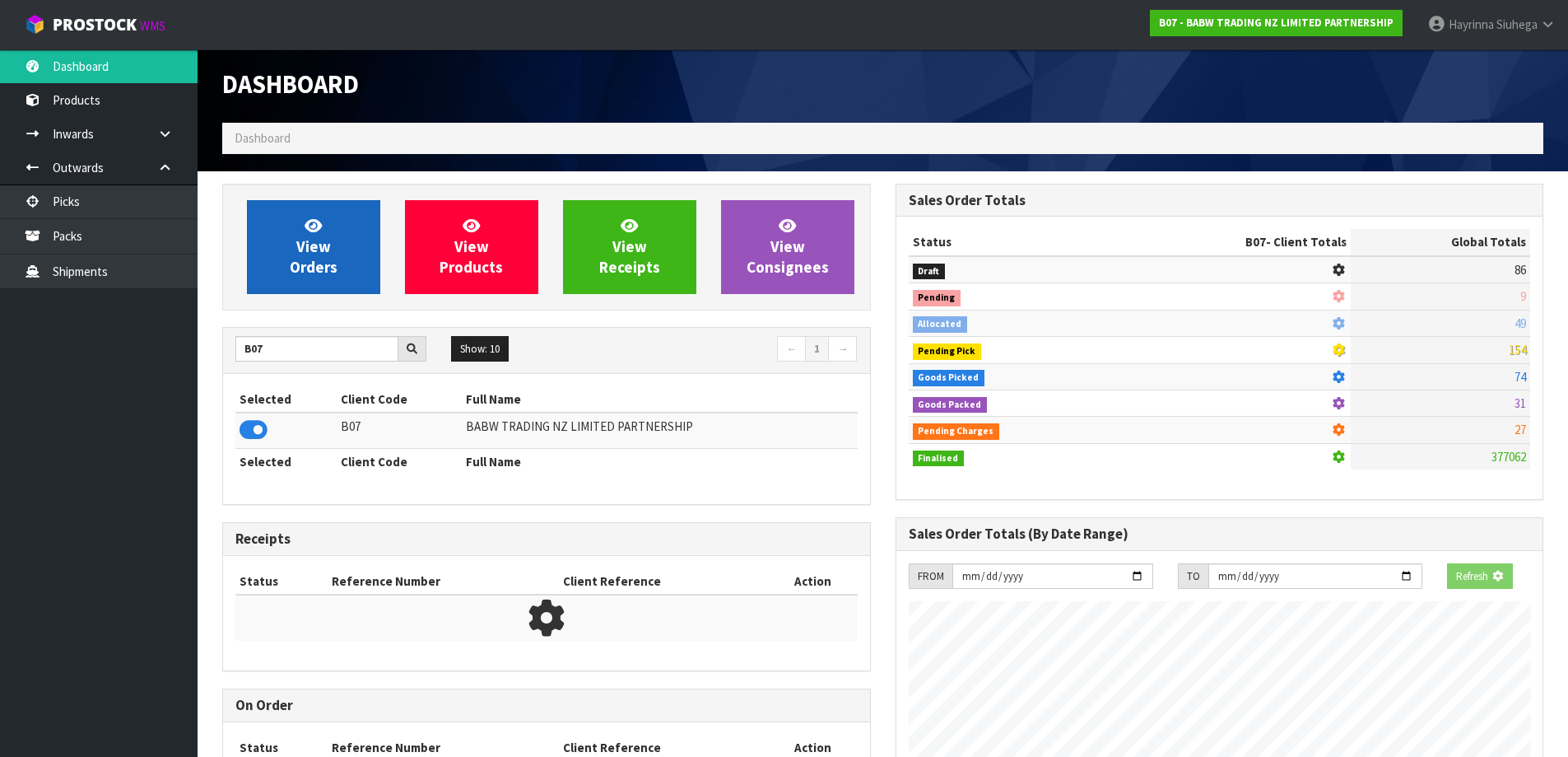
scroll to position [1247, 672]
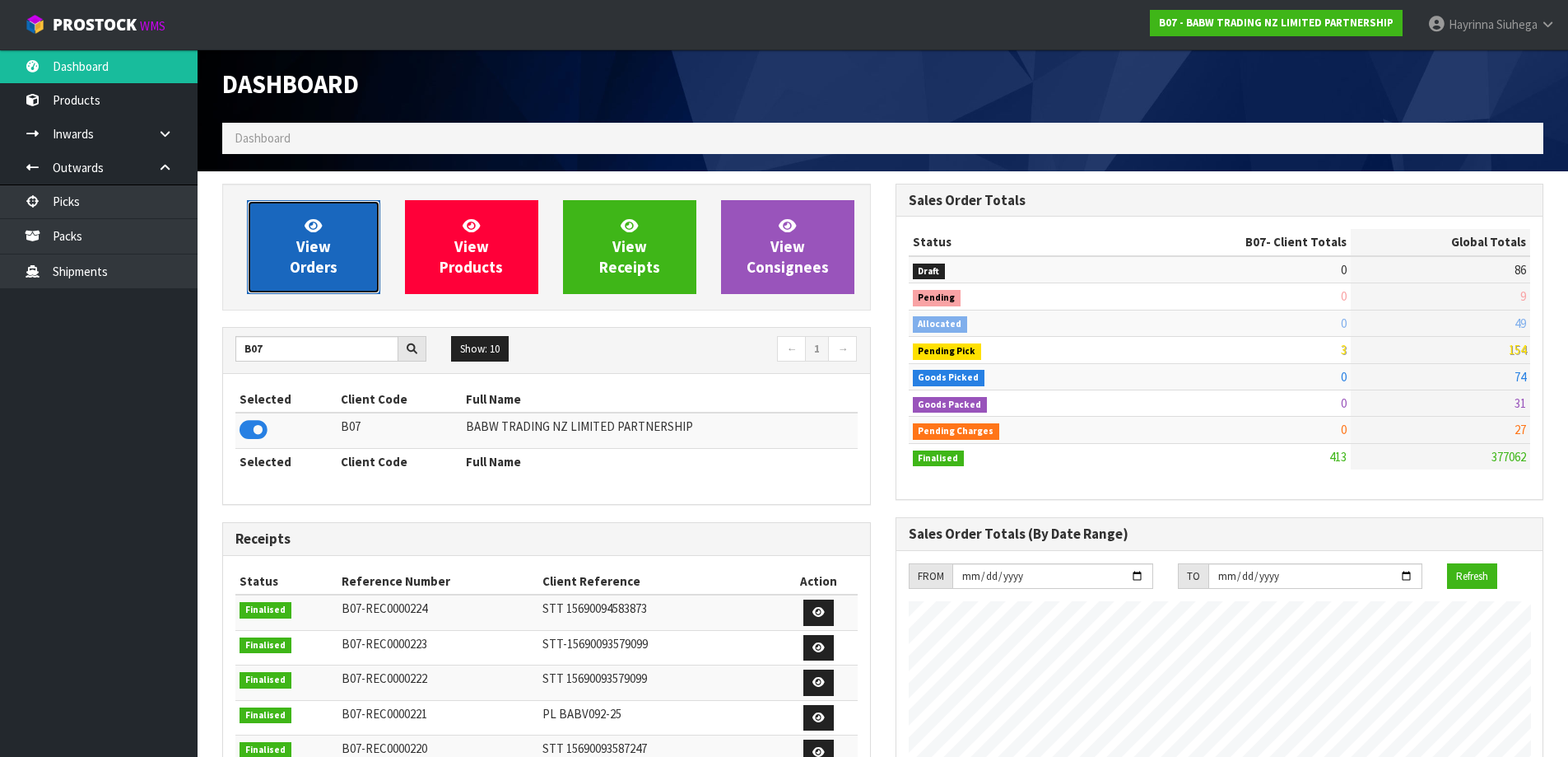
click at [317, 233] on span "View Orders" at bounding box center [314, 246] width 47 height 62
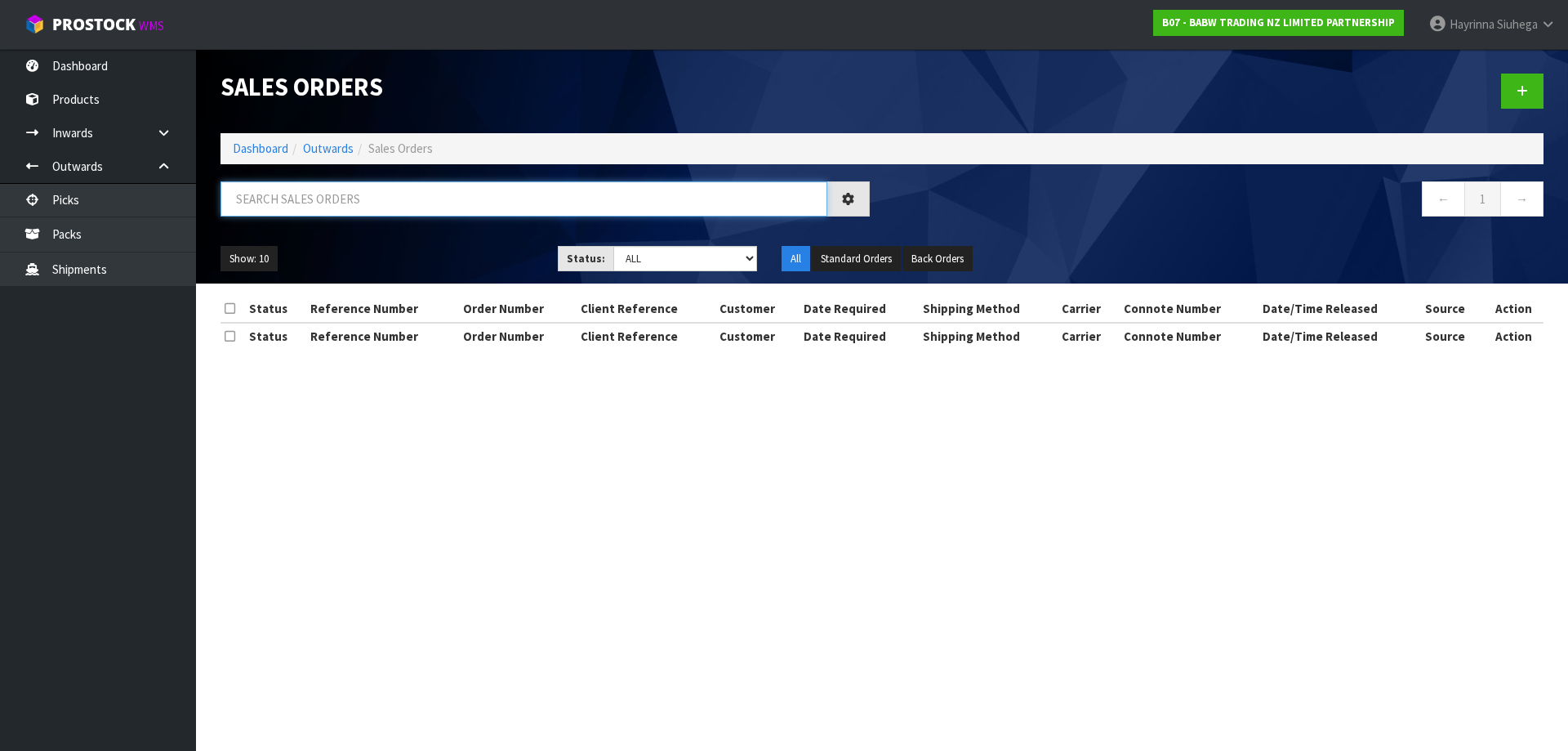
click at [342, 200] on input "text" at bounding box center [524, 198] width 607 height 35
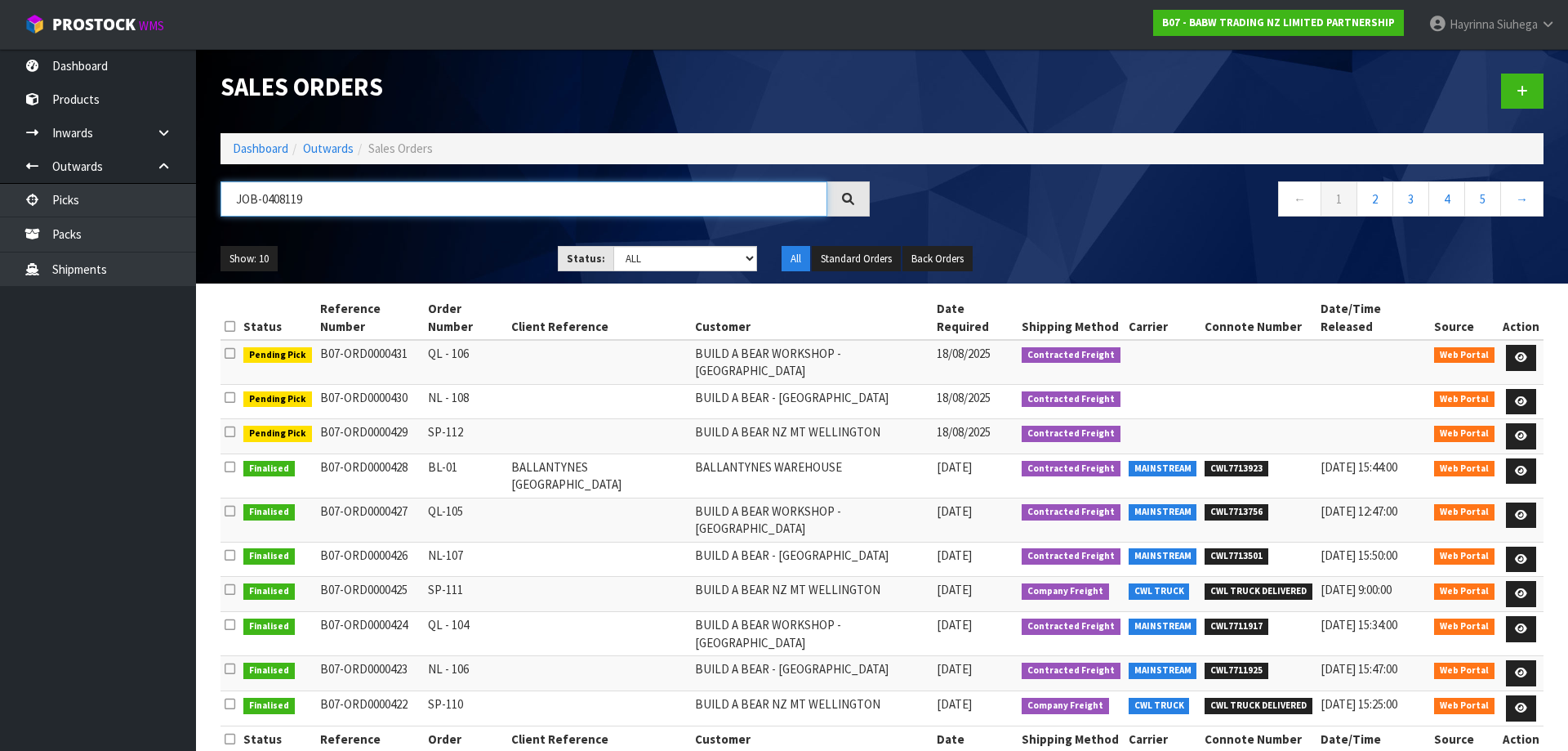
type input "JOB-0408119"
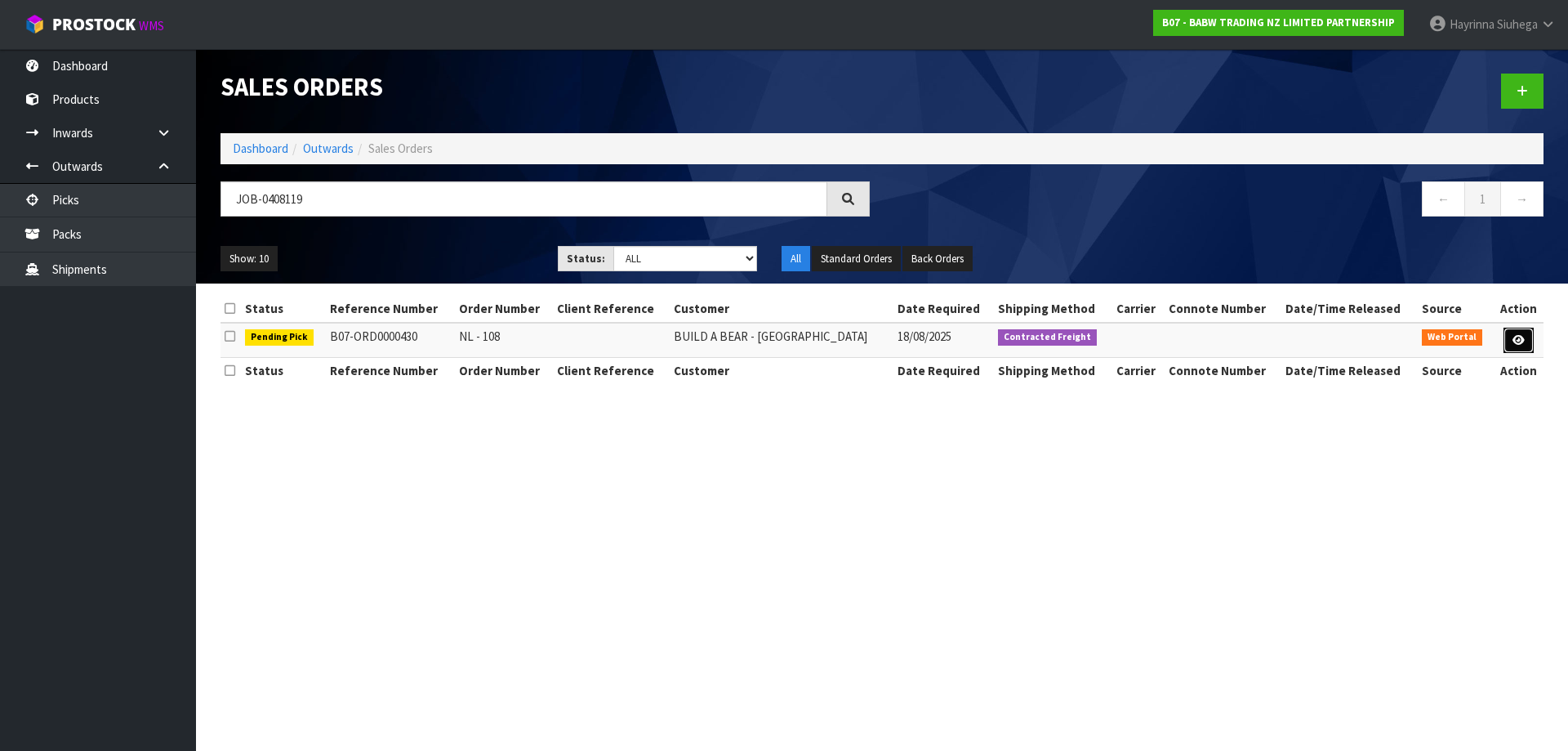
click at [1524, 336] on link at bounding box center [1518, 340] width 30 height 26
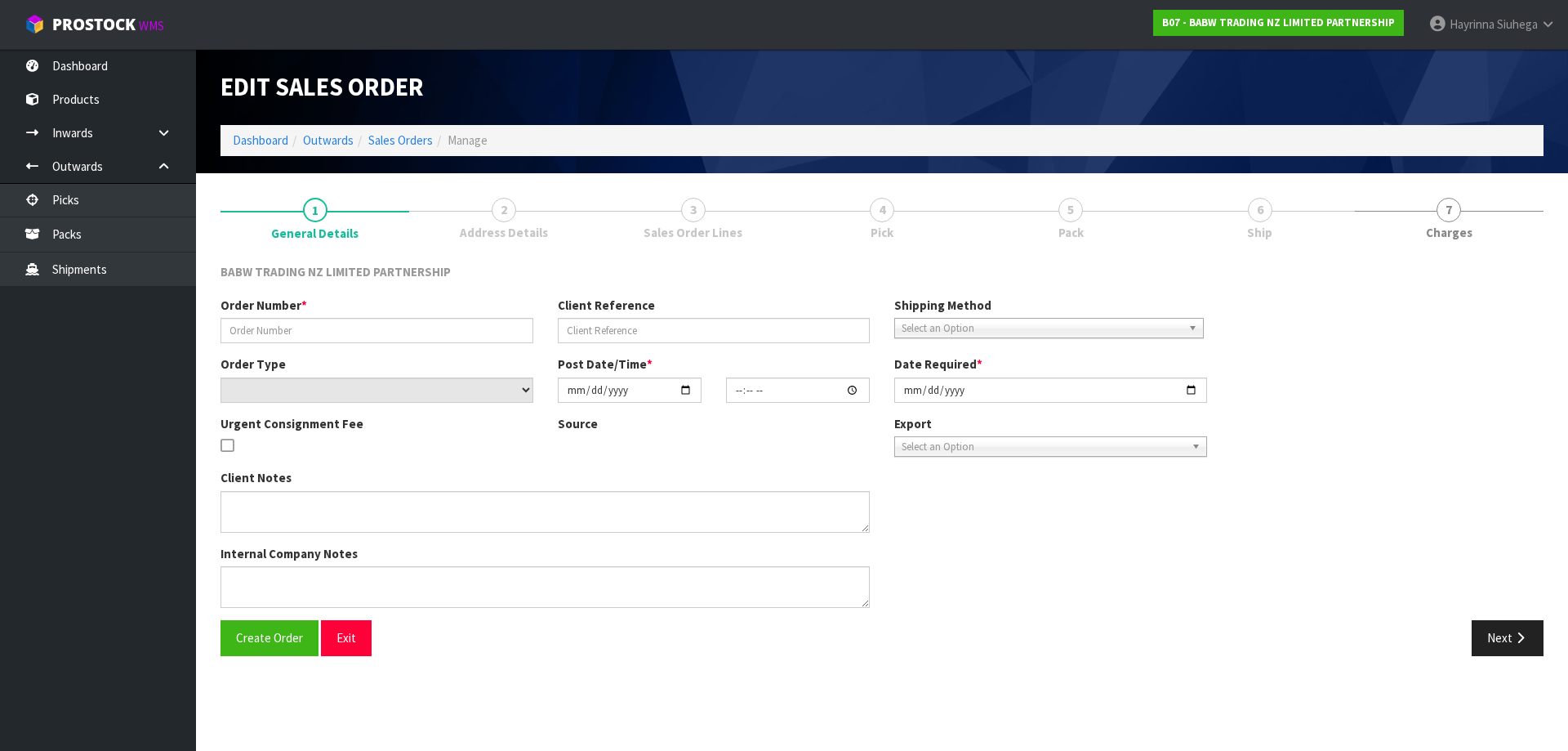
type input "NL - 108"
select select "number:0"
type input "2025-08-18"
type input "09:28:00.000"
type input "2025-08-18"
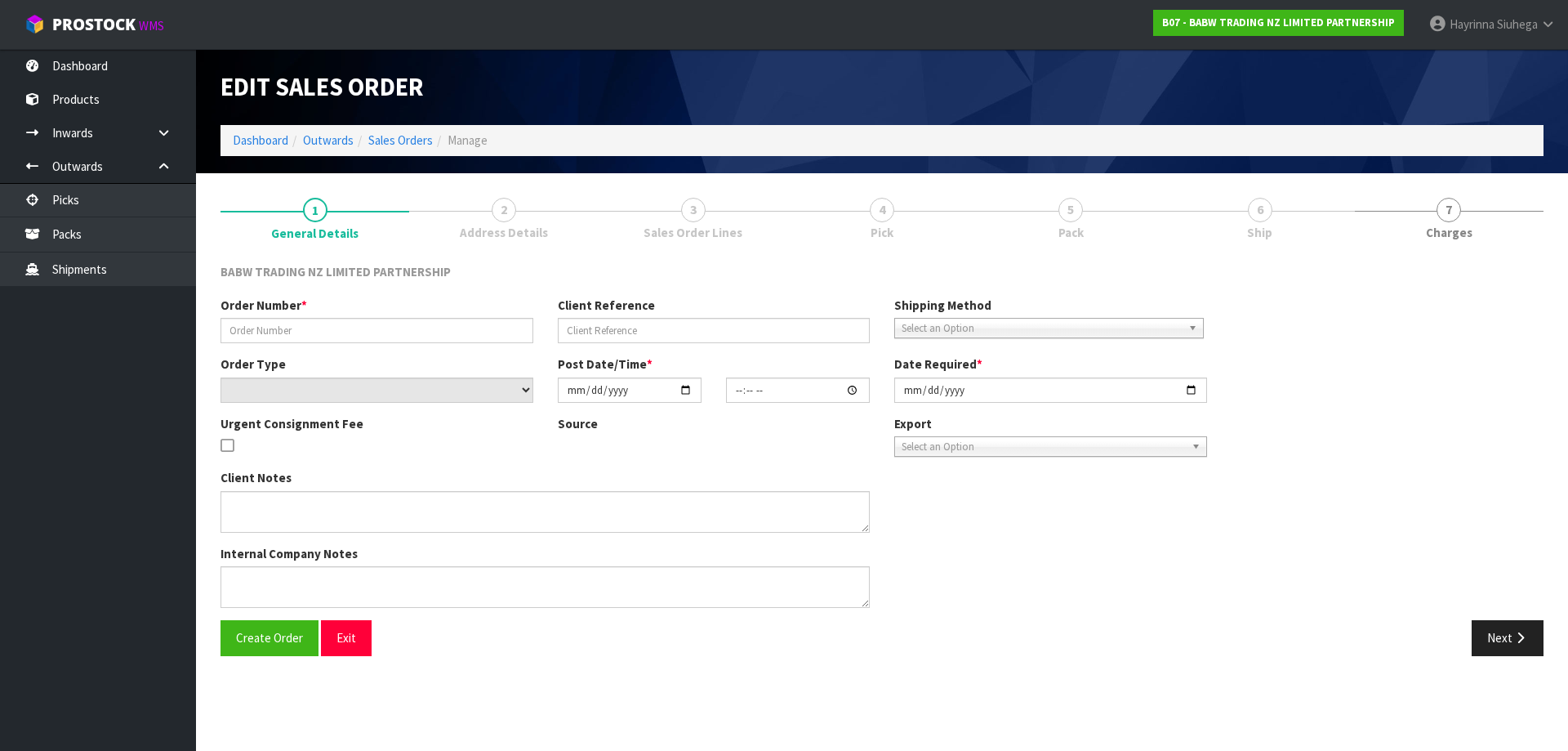
type textarea "DELIVER BETWEEN 8AM AND 8.30AM CALL - SANTANA ON 0221550016 AFTERNOON PRIOR TO …"
type textarea "REMOVED CODE 34025 X 96"
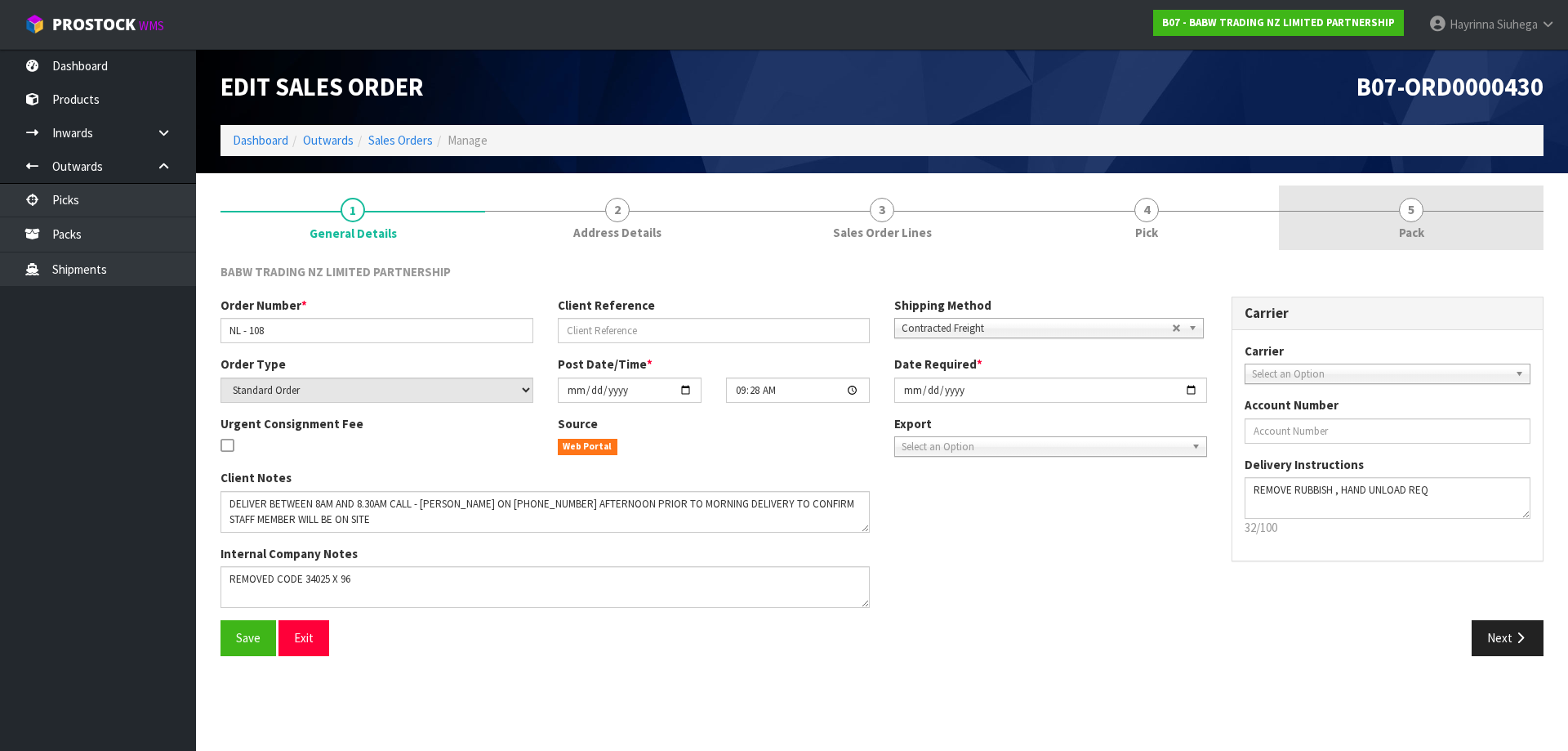
click at [1159, 200] on link "4 Pick" at bounding box center [1146, 217] width 264 height 64
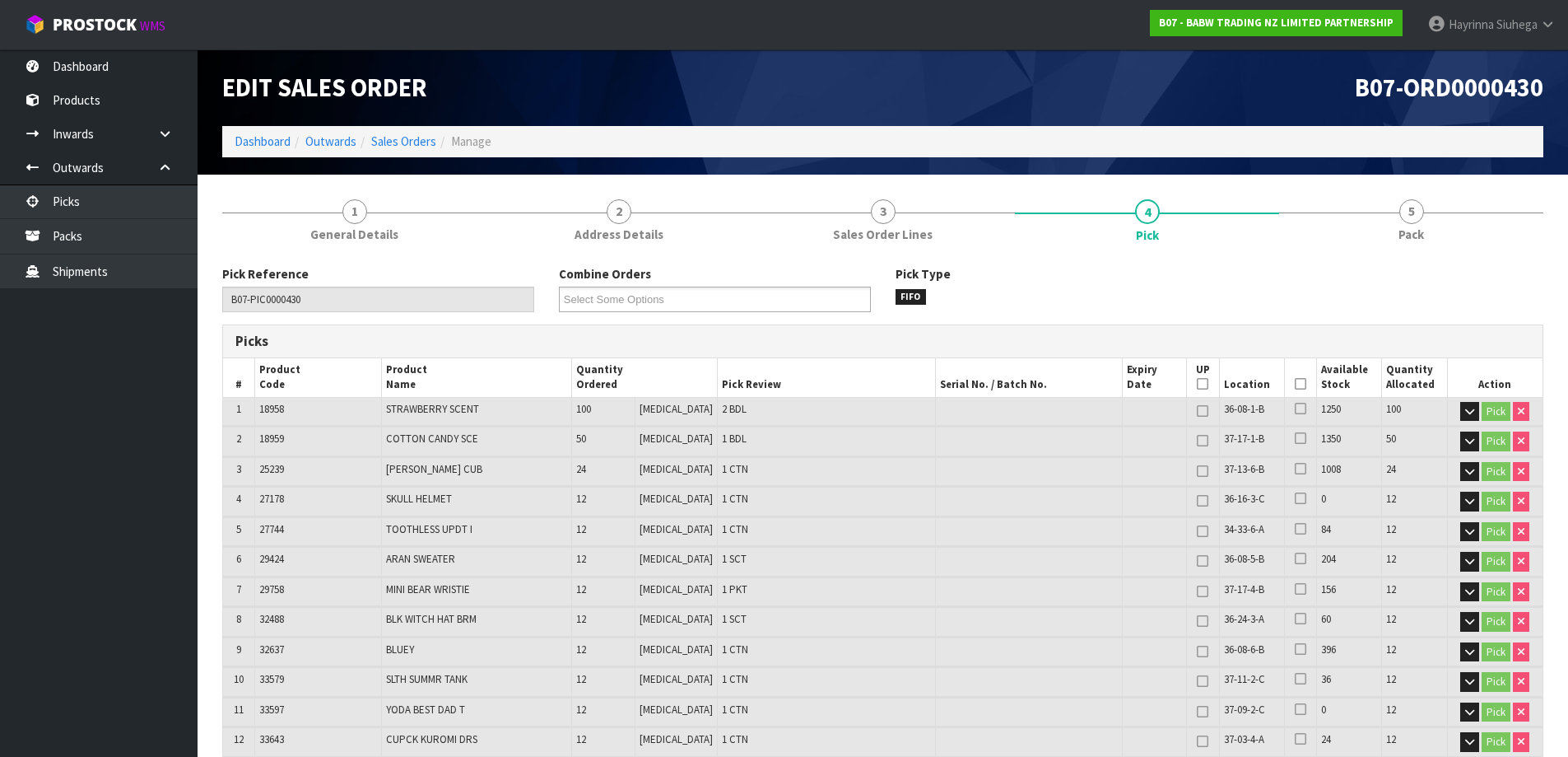
click at [1295, 384] on icon at bounding box center [1300, 384] width 12 height 1
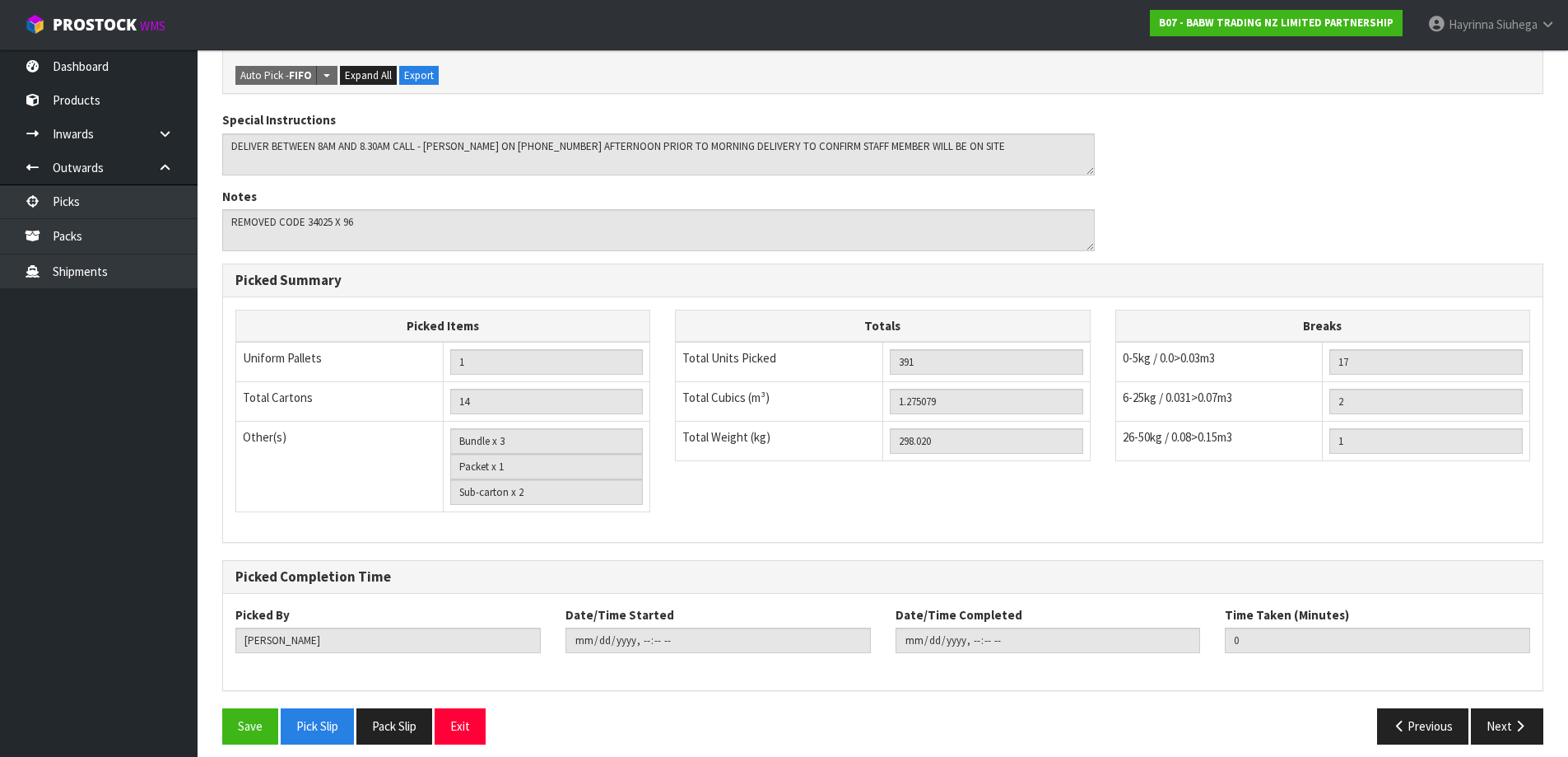
scroll to position [1012, 0]
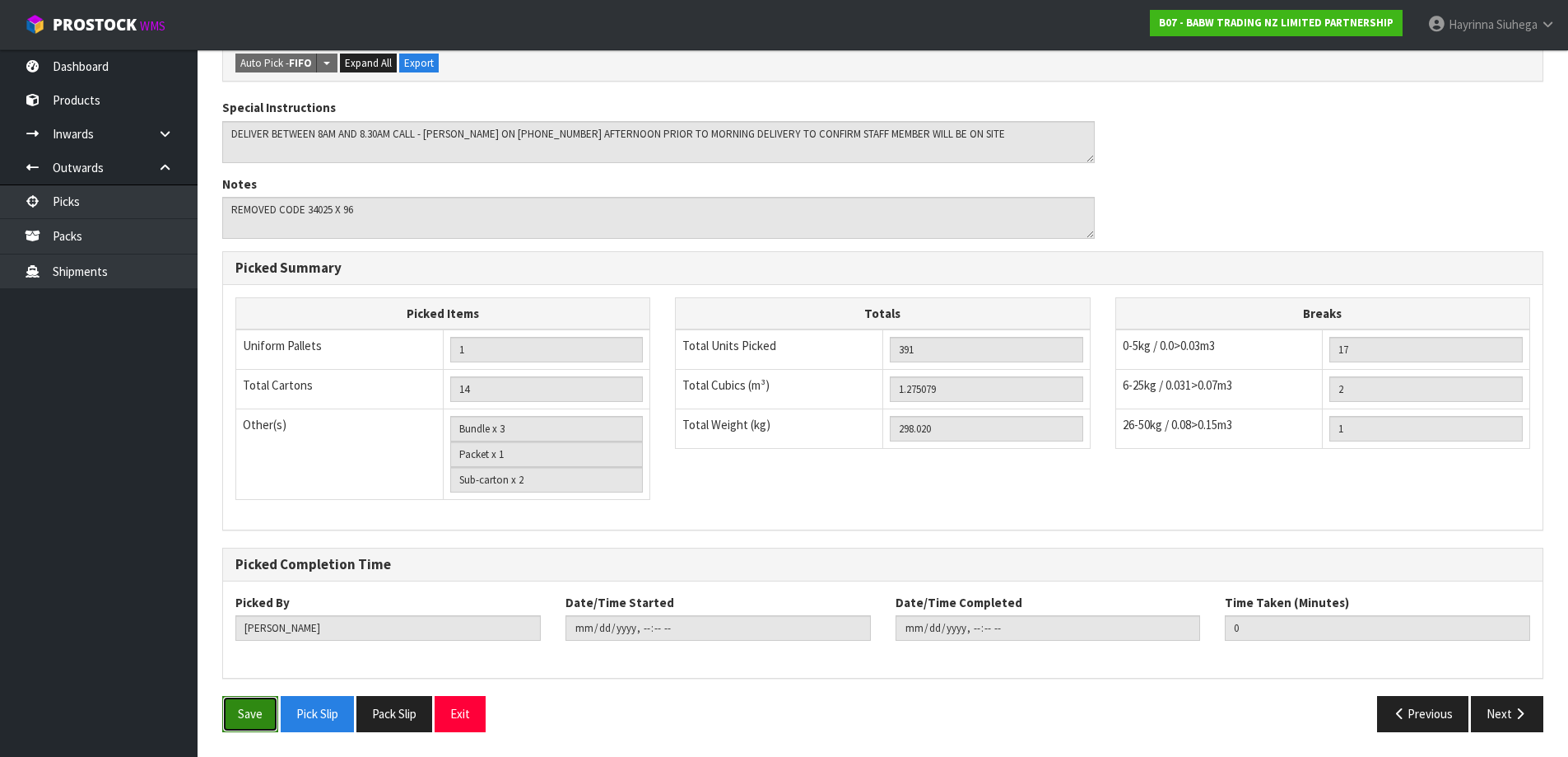
click at [257, 720] on button "Save" at bounding box center [250, 713] width 56 height 36
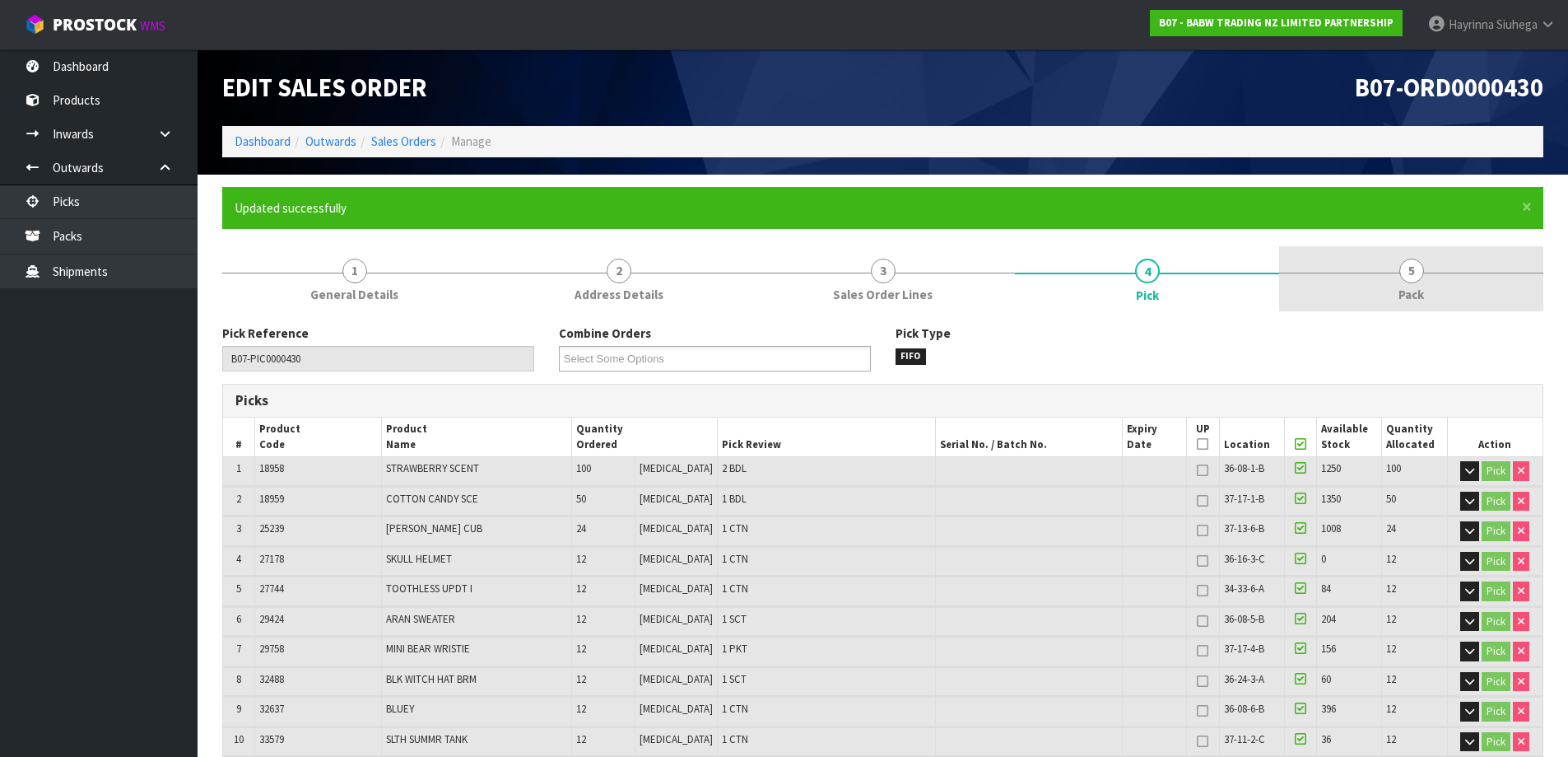
click at [1417, 287] on span "Pack" at bounding box center [1411, 294] width 26 height 17
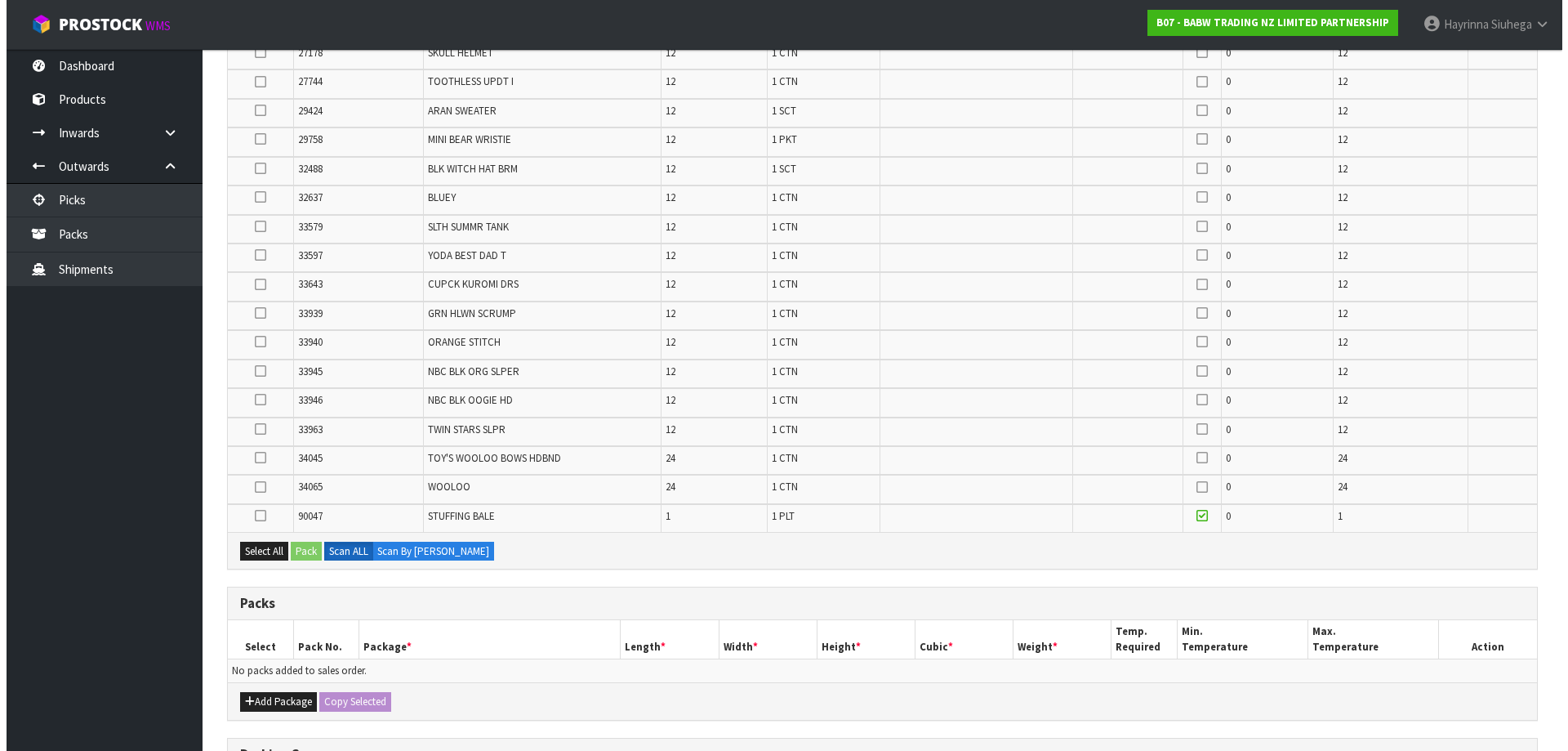
scroll to position [572, 0]
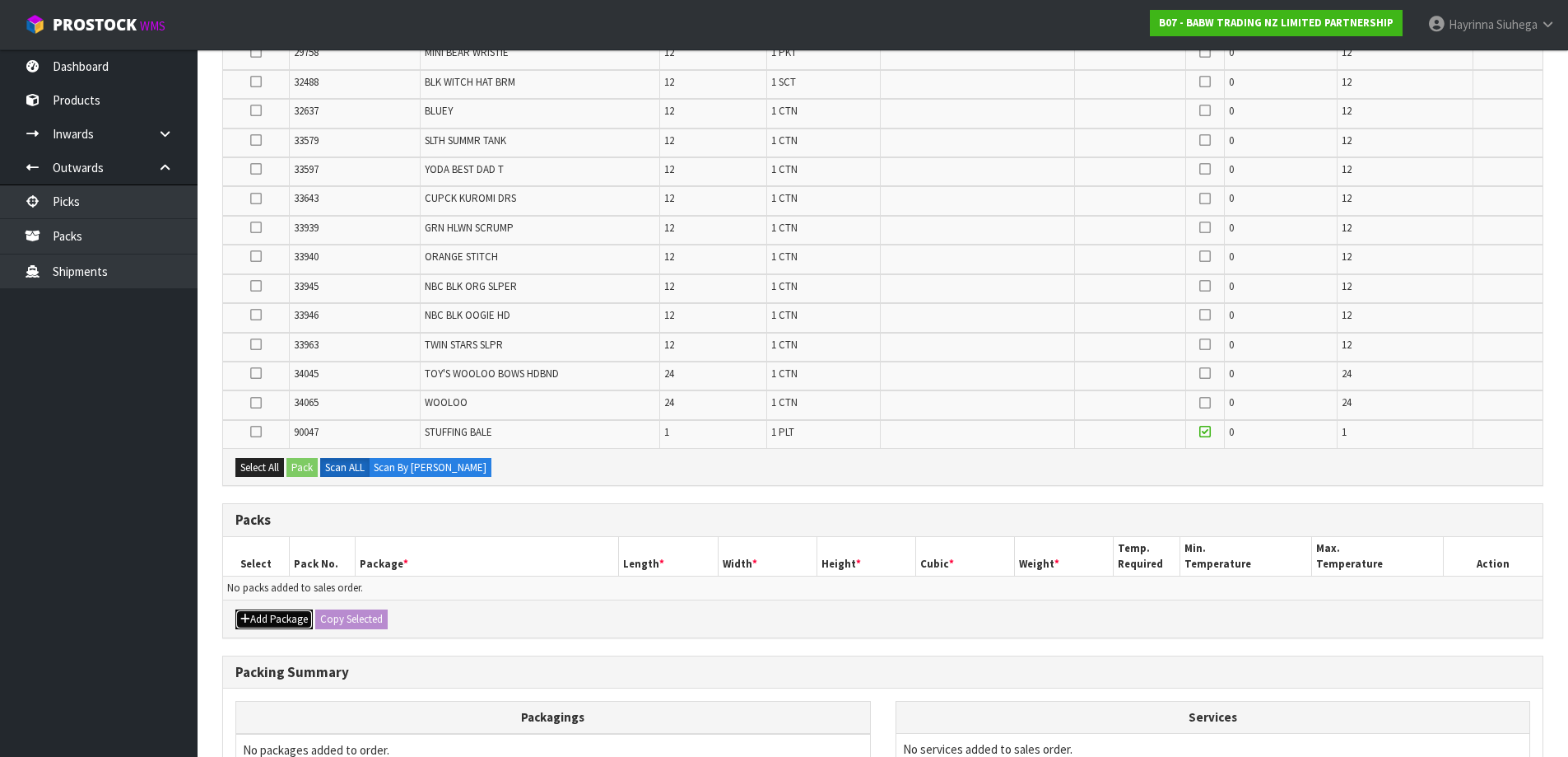
click at [266, 620] on button "Add Package" at bounding box center [273, 619] width 77 height 20
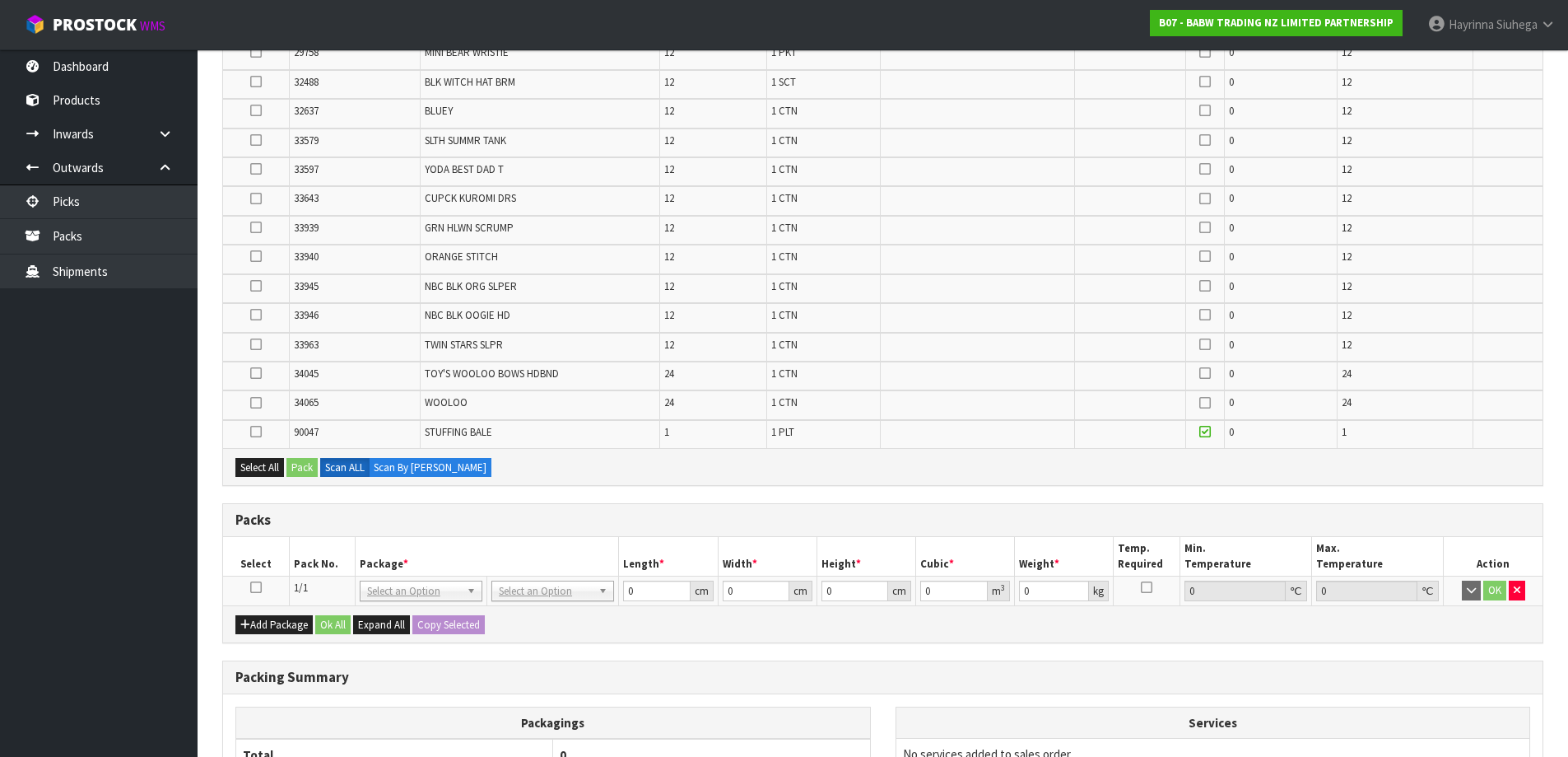
click at [251, 594] on link at bounding box center [255, 586] width 12 height 14
click at [255, 432] on icon at bounding box center [255, 431] width 12 height 1
click at [0, 0] on input "checkbox" at bounding box center [0, 0] width 0 height 0
click at [310, 470] on button "Pack" at bounding box center [302, 468] width 31 height 20
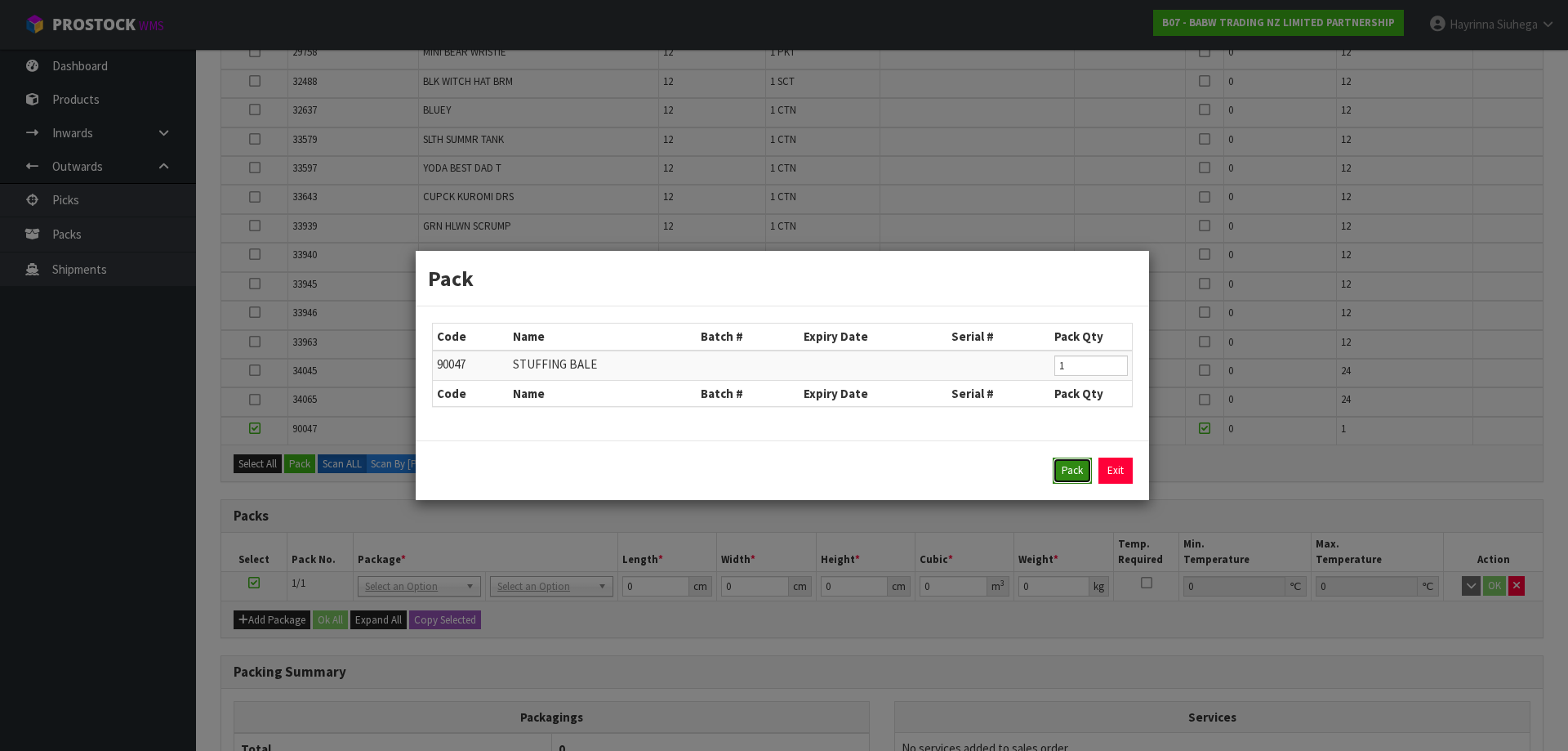
click at [1079, 469] on button "Pack" at bounding box center [1071, 470] width 39 height 26
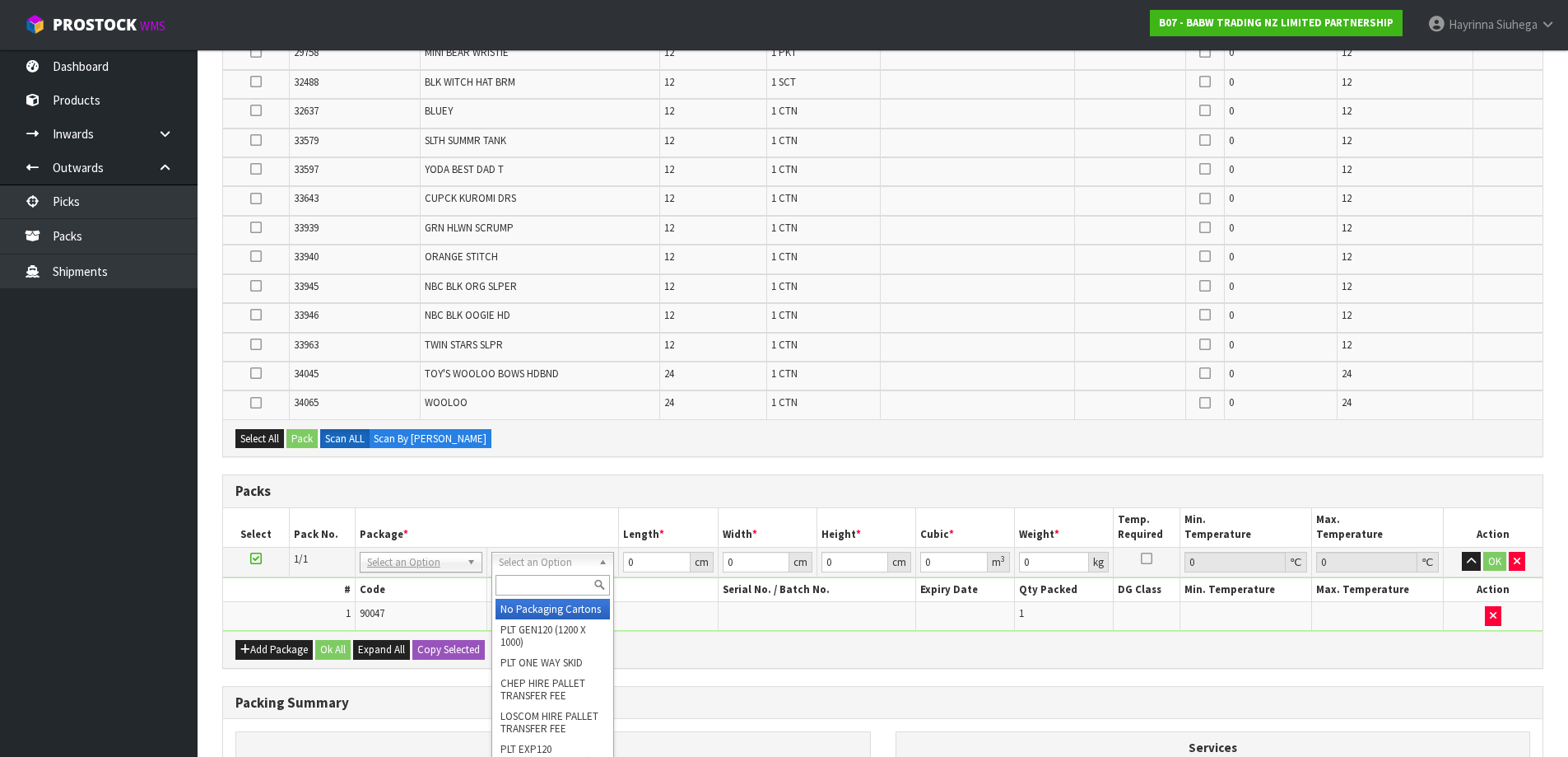
click at [559, 575] on input "text" at bounding box center [552, 585] width 114 height 21
type input "U"
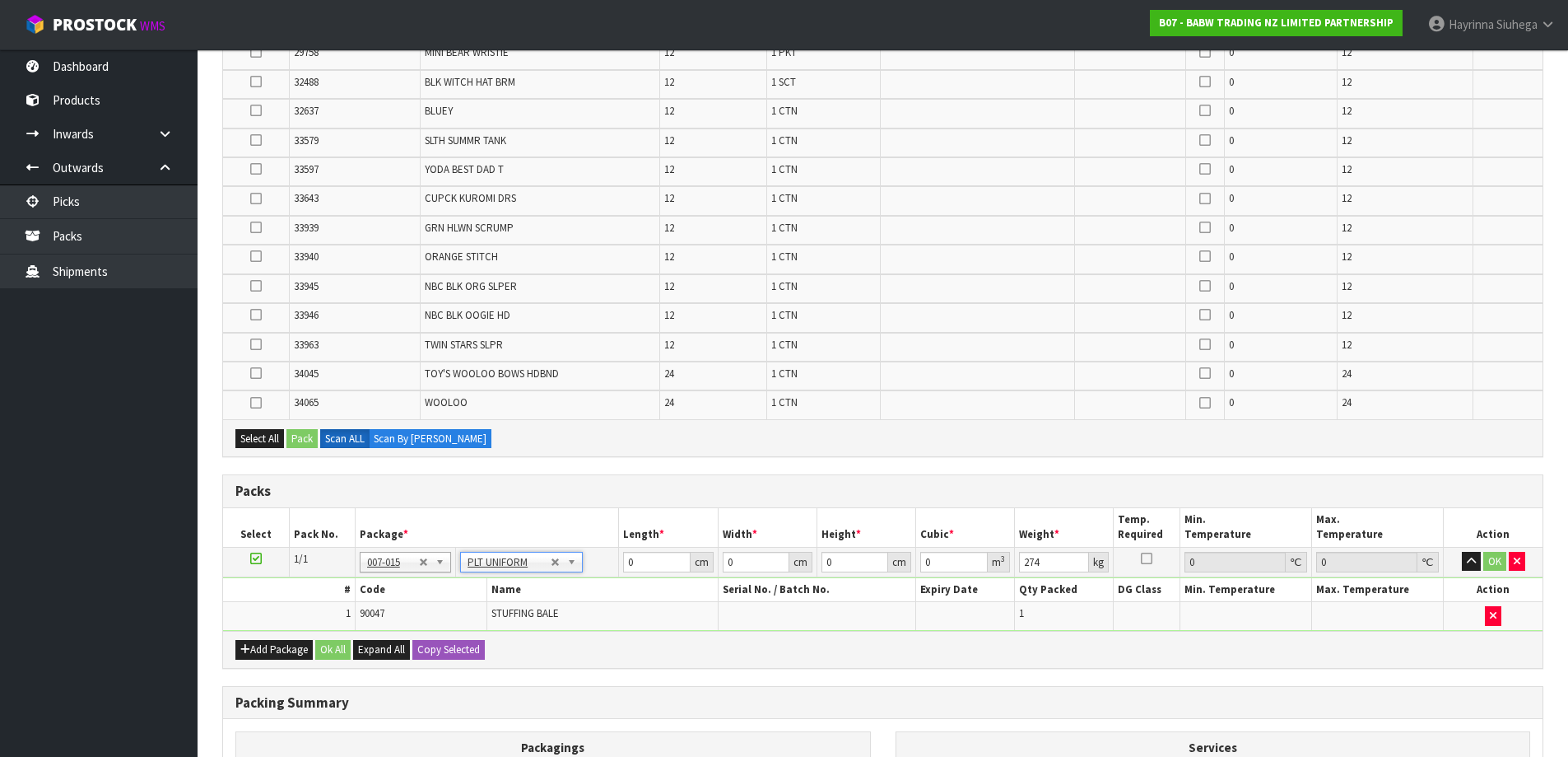
click at [680, 436] on div "Select All Pack Scan ALL Scan By Quantity" at bounding box center [882, 437] width 1319 height 37
click at [255, 449] on div "Select All Pack Scan ALL Scan By Quantity" at bounding box center [882, 437] width 1319 height 37
click at [255, 444] on button "Select All" at bounding box center [259, 439] width 48 height 20
click at [297, 434] on button "Pack" at bounding box center [302, 439] width 31 height 20
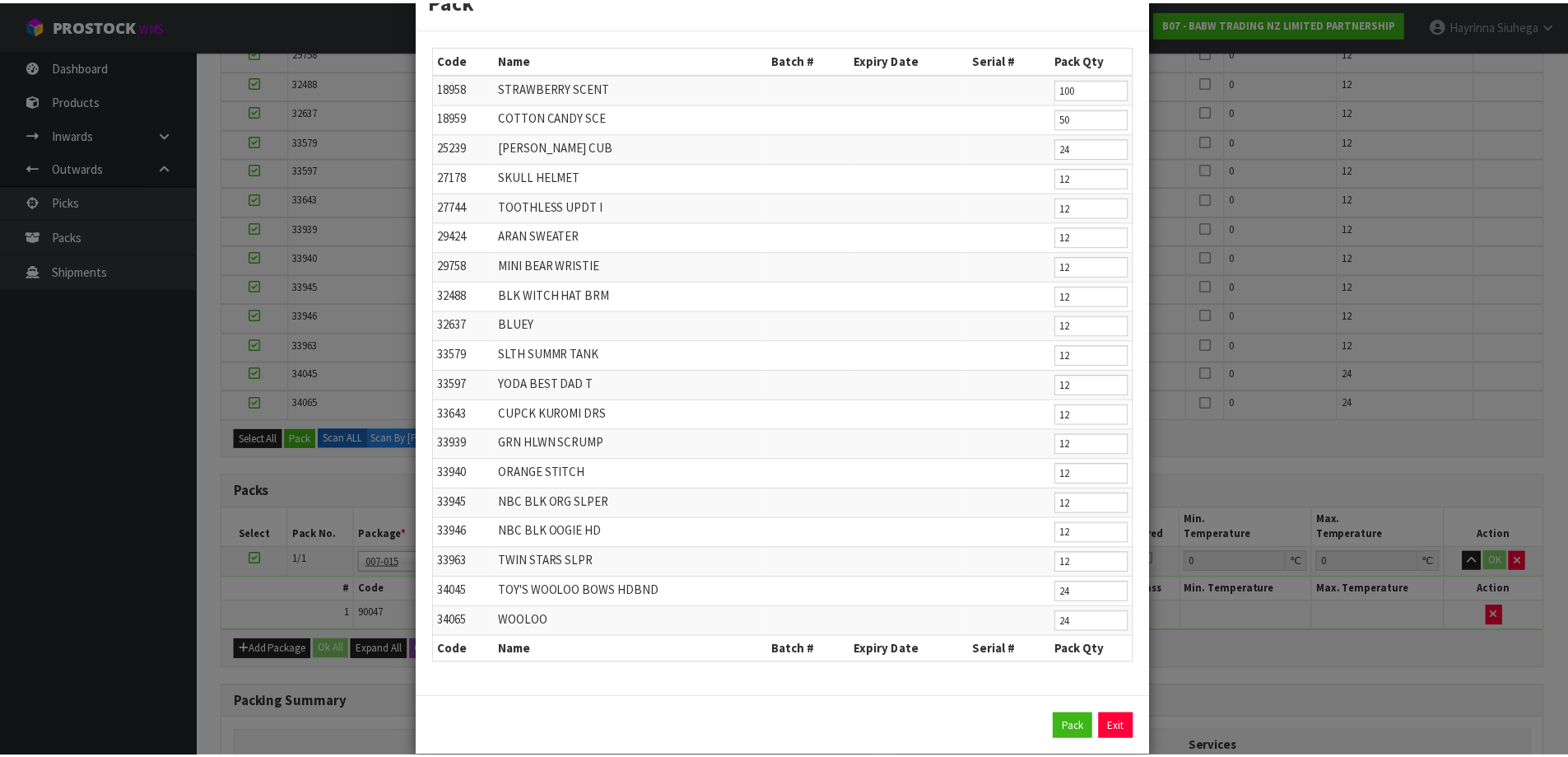
scroll to position [78, 0]
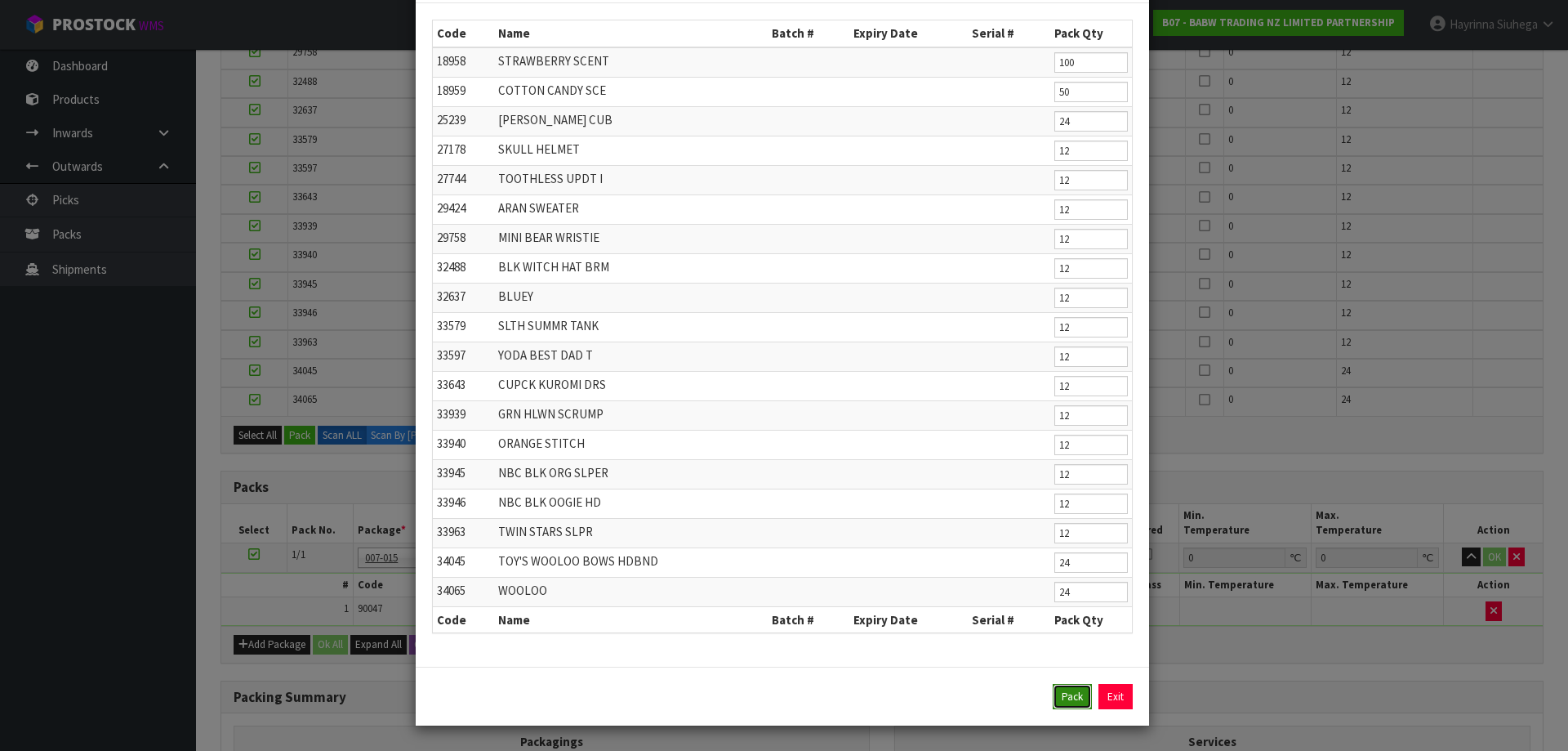
click at [1052, 692] on button "Pack" at bounding box center [1071, 697] width 39 height 26
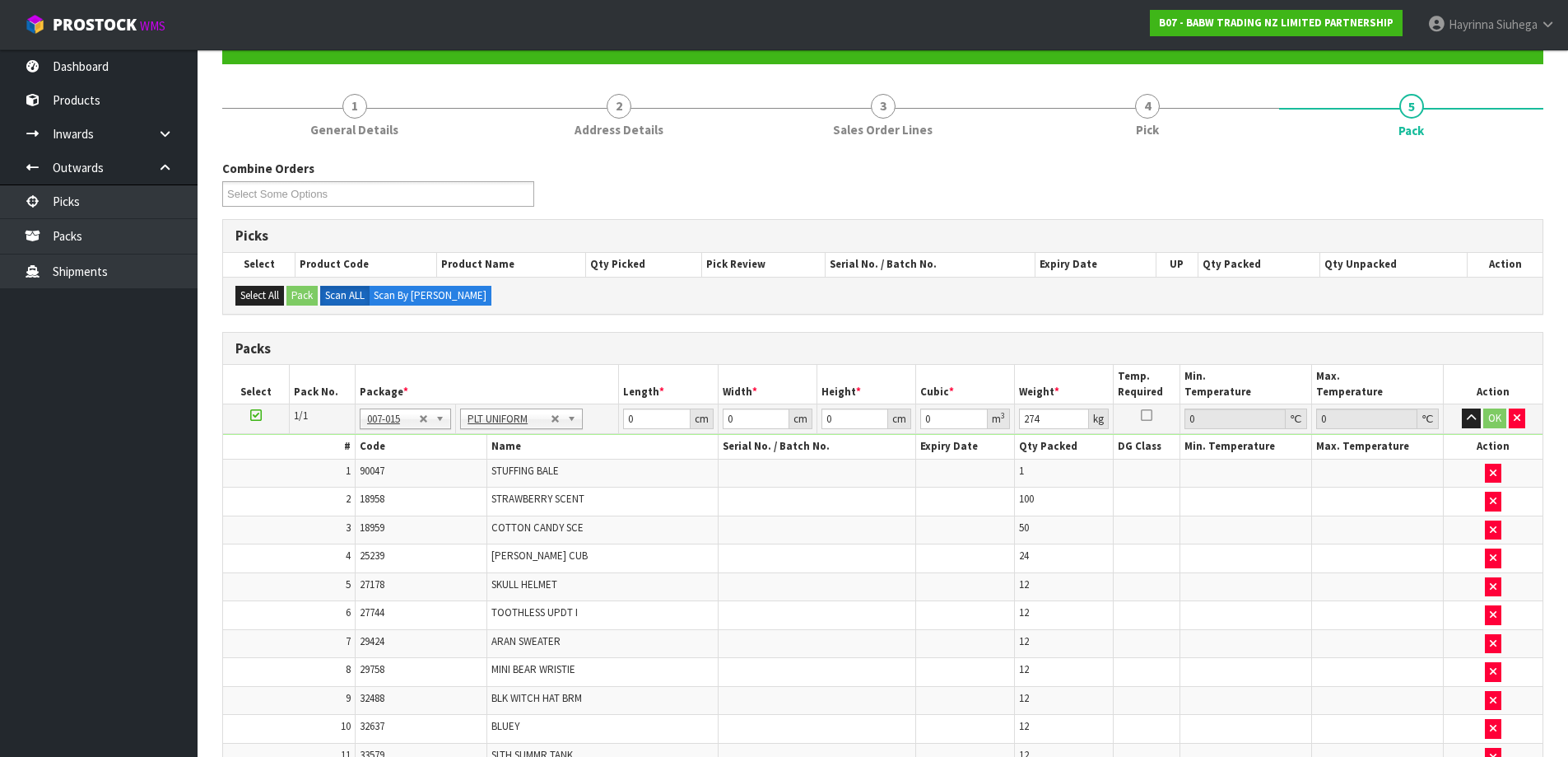
type input "298.02"
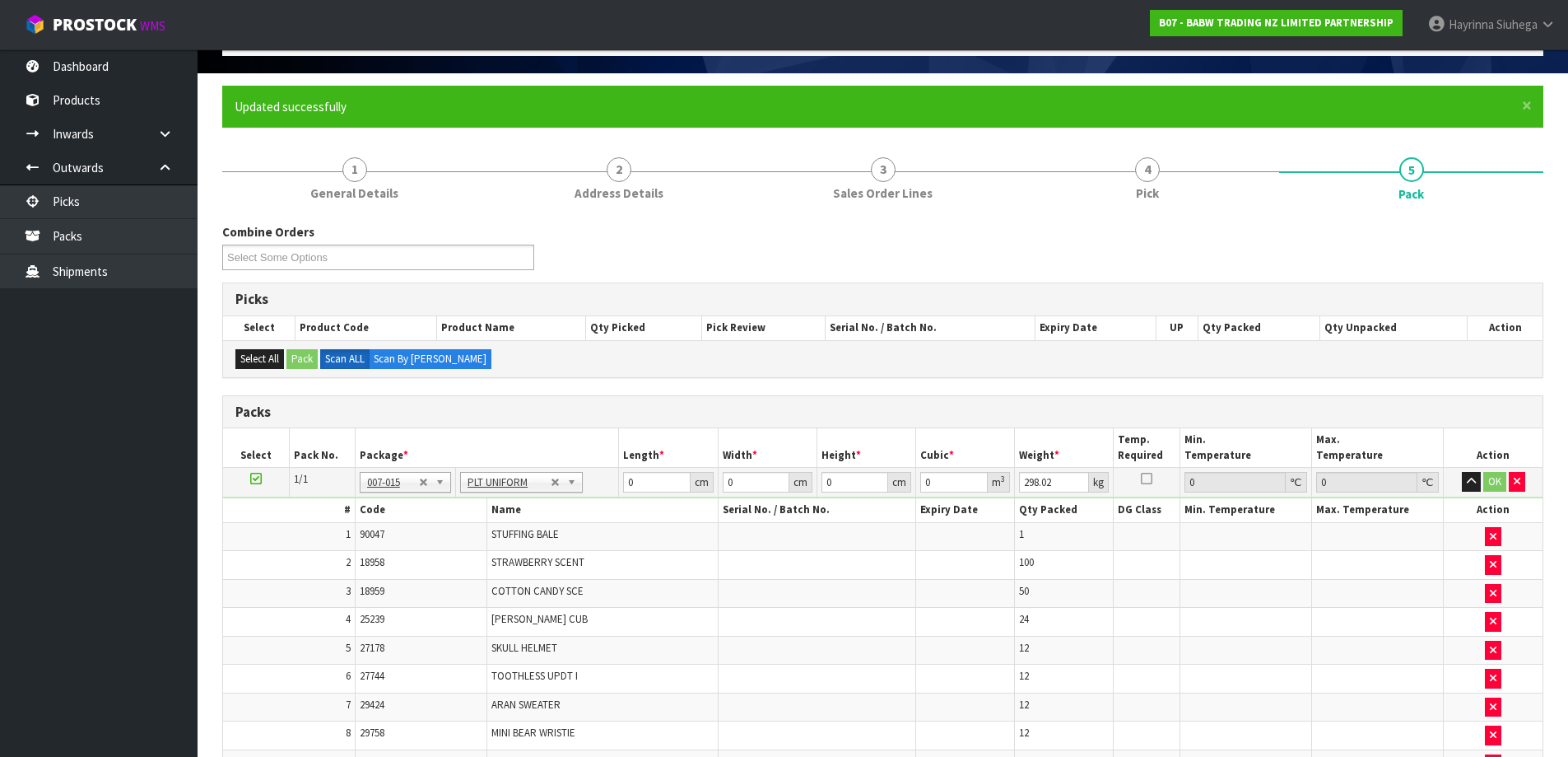
scroll to position [0, 0]
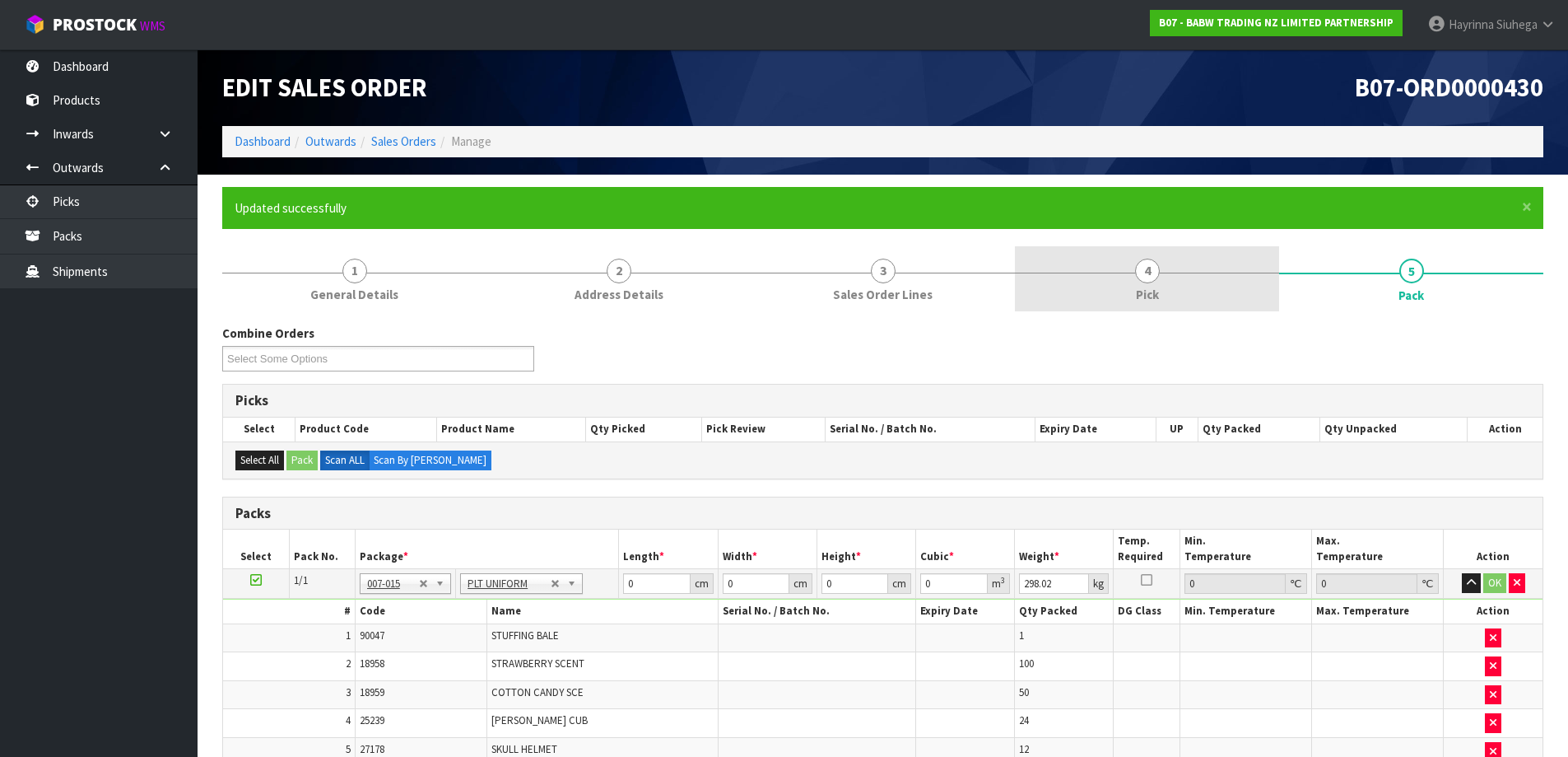
click at [1169, 264] on link "4 Pick" at bounding box center [1147, 278] width 264 height 65
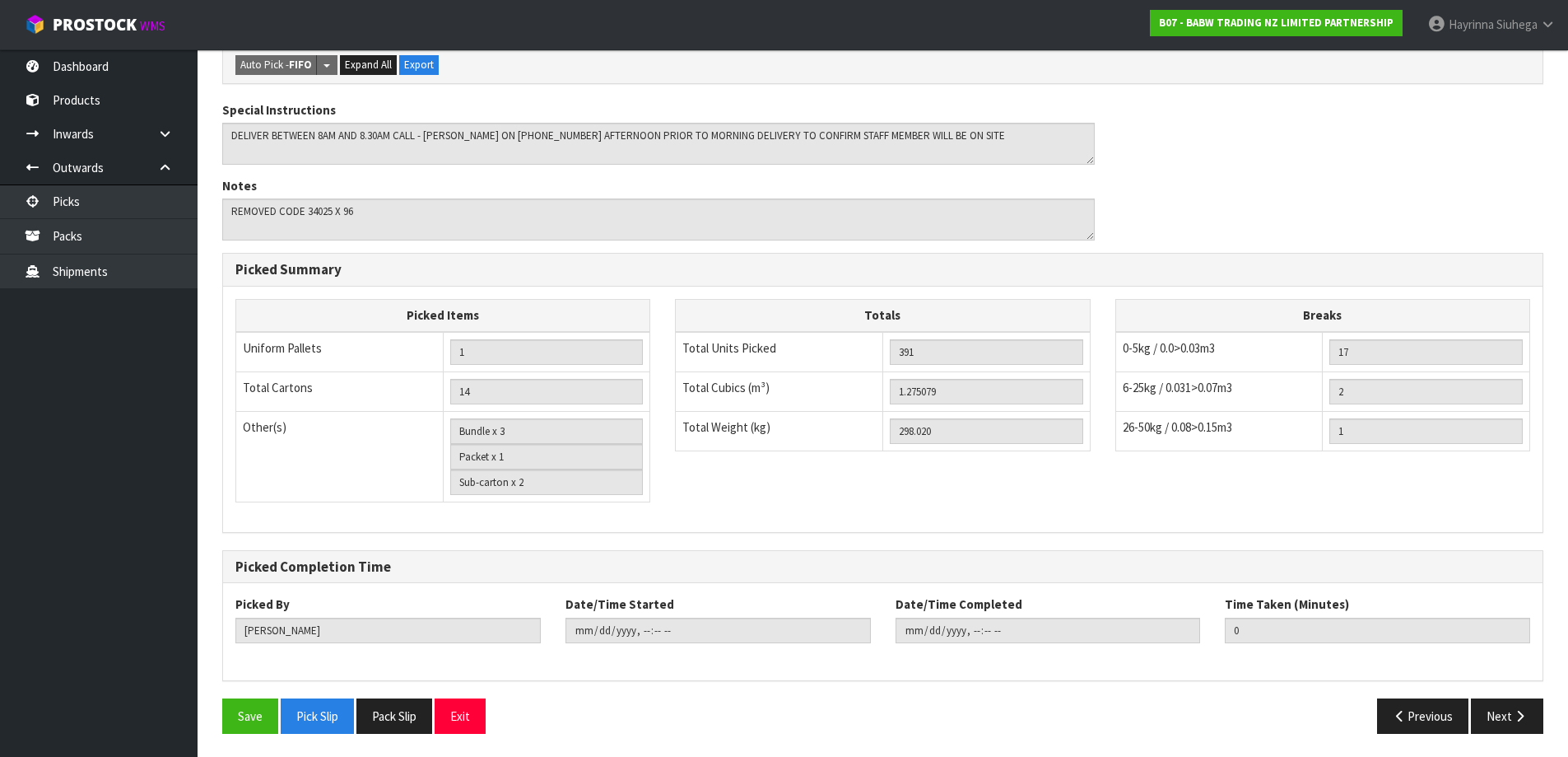
scroll to position [1072, 0]
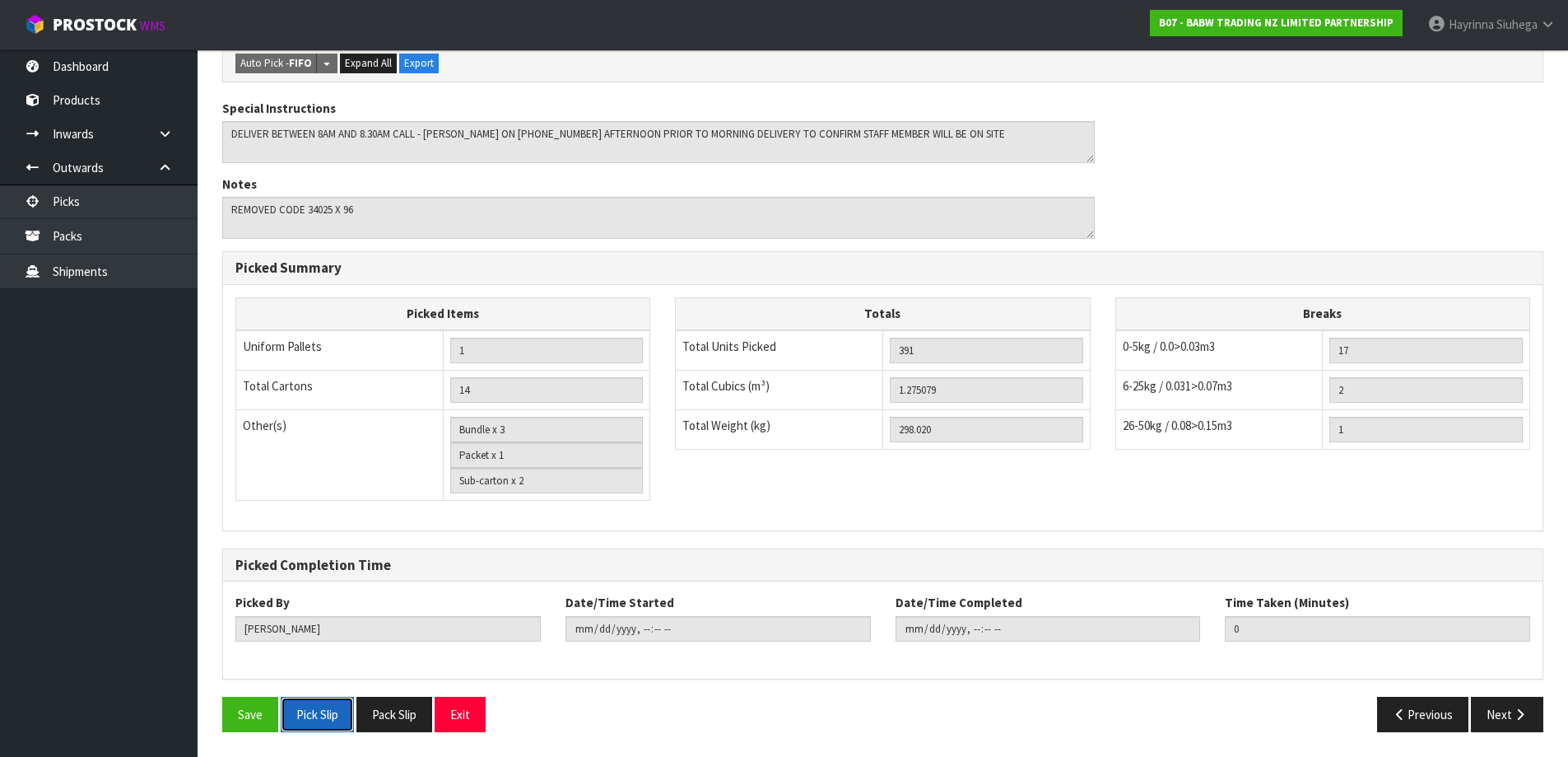
click at [326, 712] on button "Pick Slip" at bounding box center [317, 714] width 73 height 36
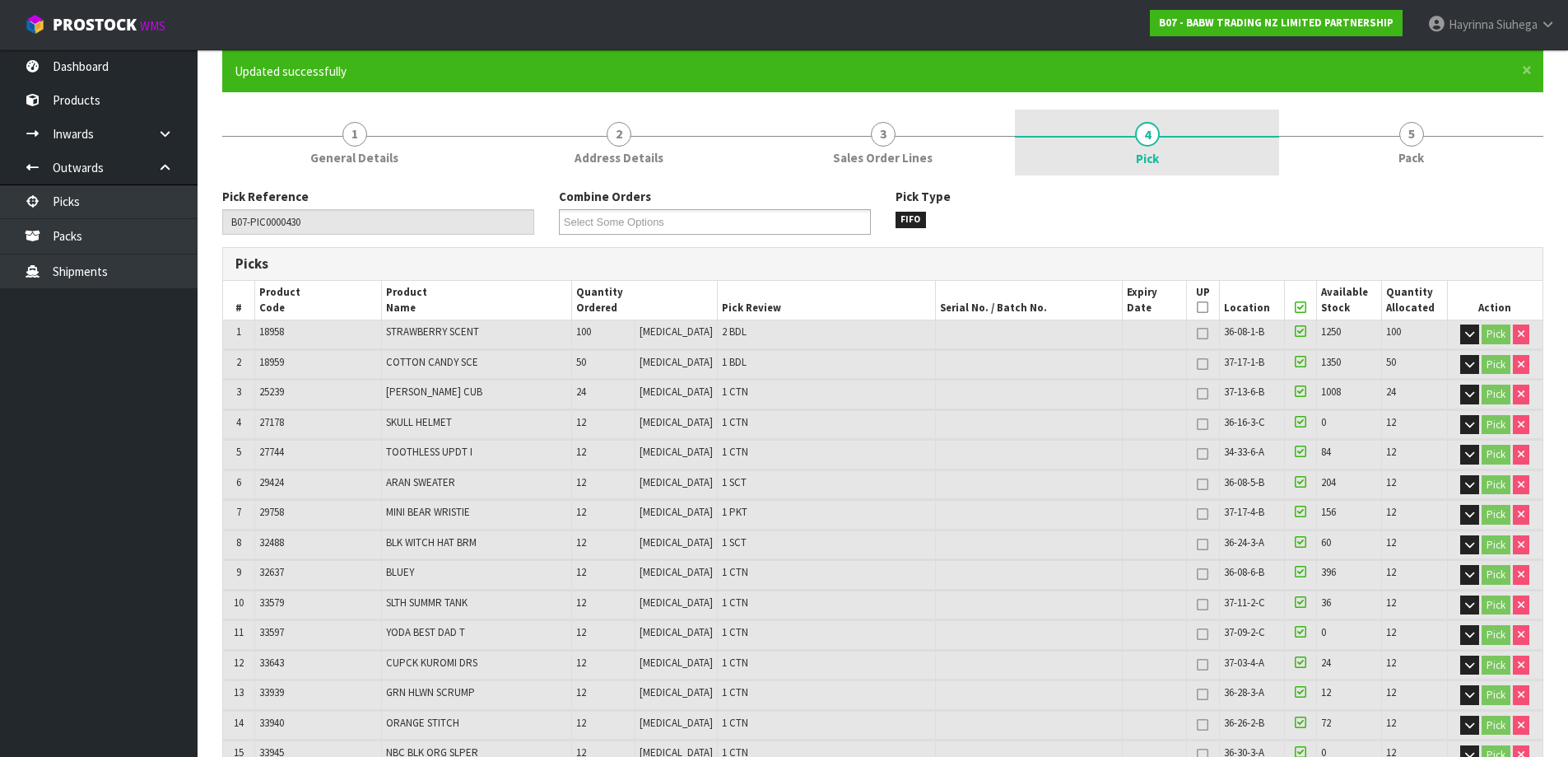
scroll to position [84, 0]
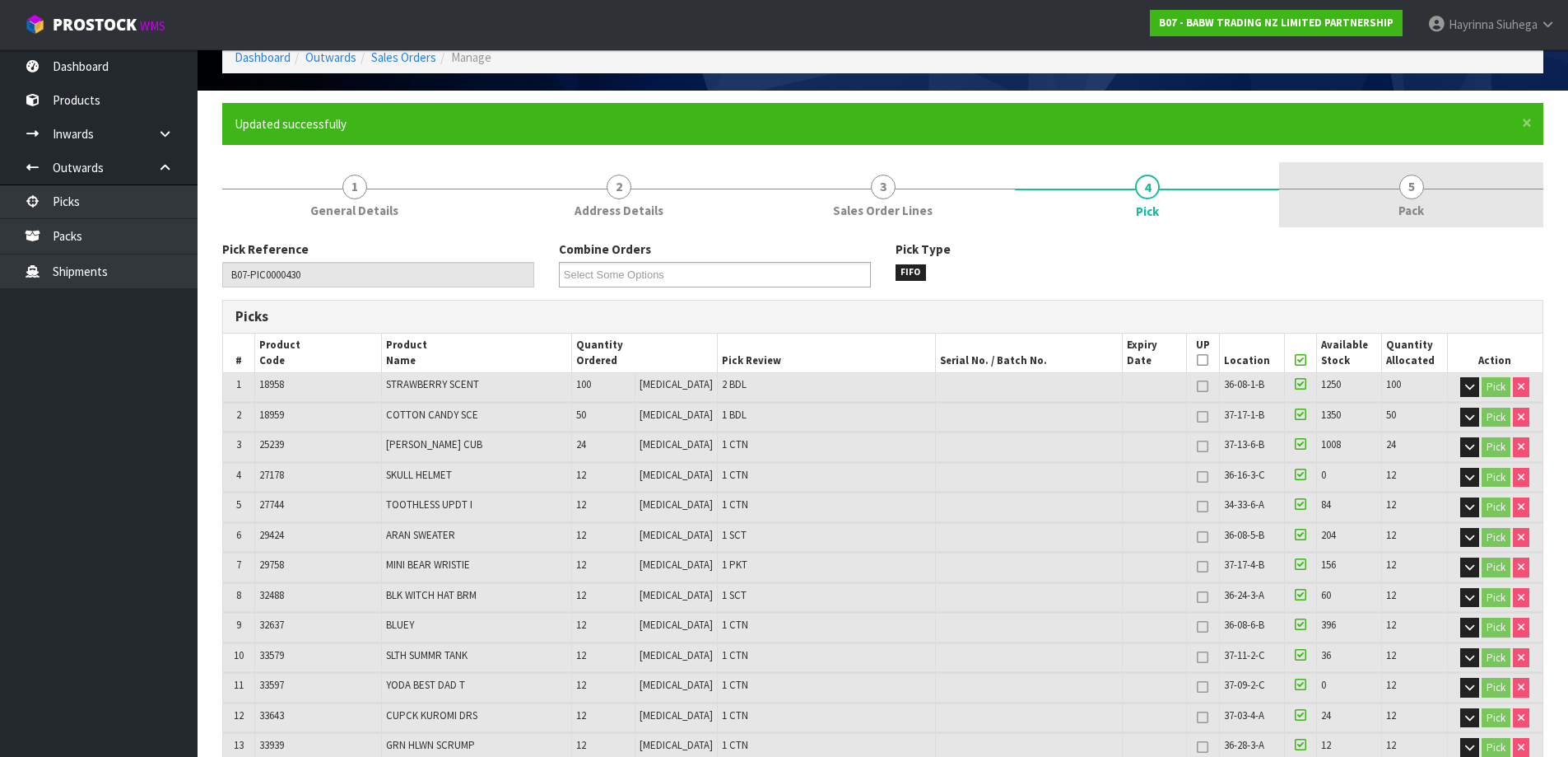
click at [1440, 217] on link "5 Pack" at bounding box center [1411, 194] width 264 height 65
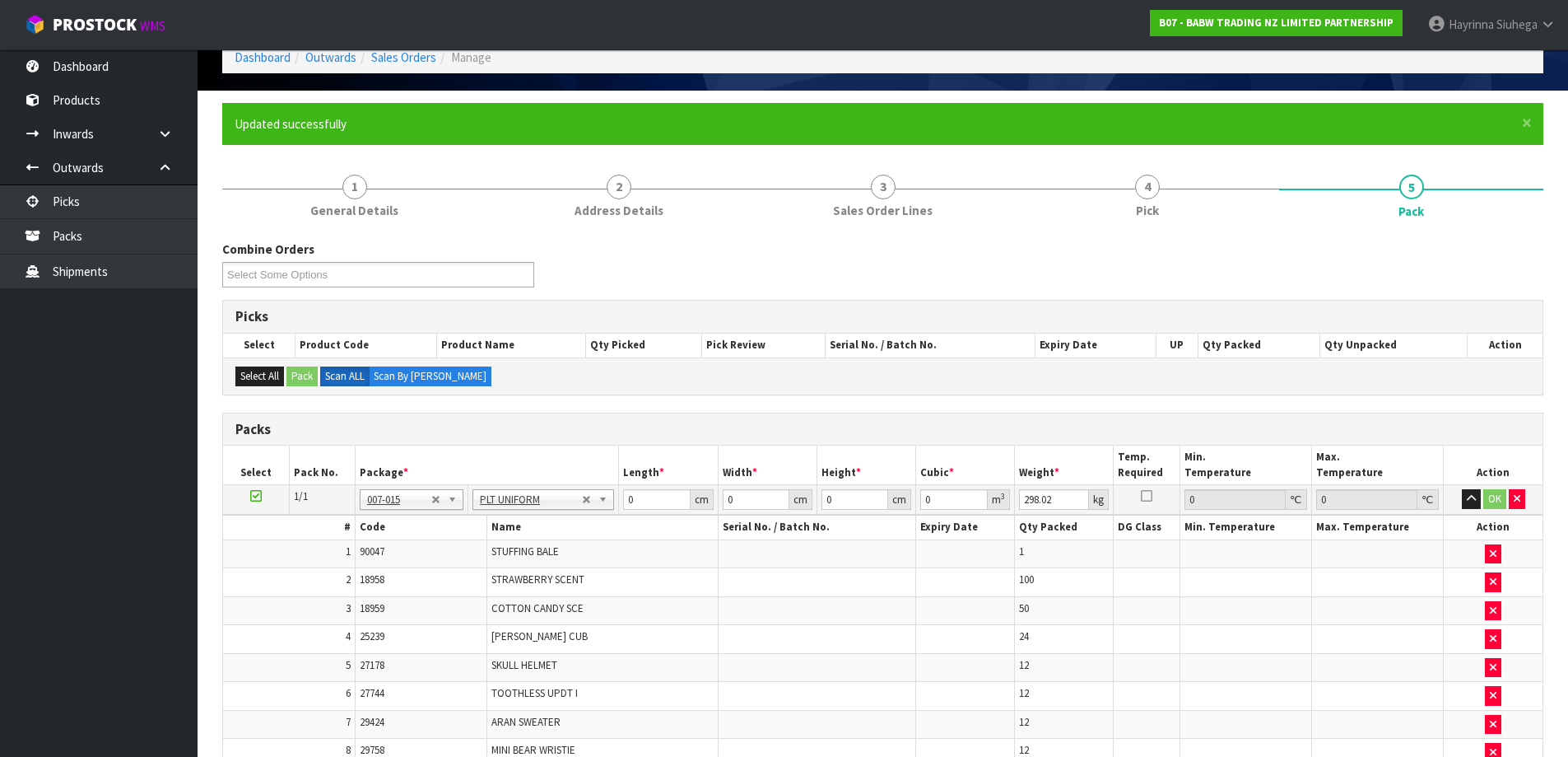
click at [790, 345] on th "Pick Review" at bounding box center [763, 345] width 123 height 23
click at [623, 498] on input "0" at bounding box center [655, 499] width 67 height 21
type input "110"
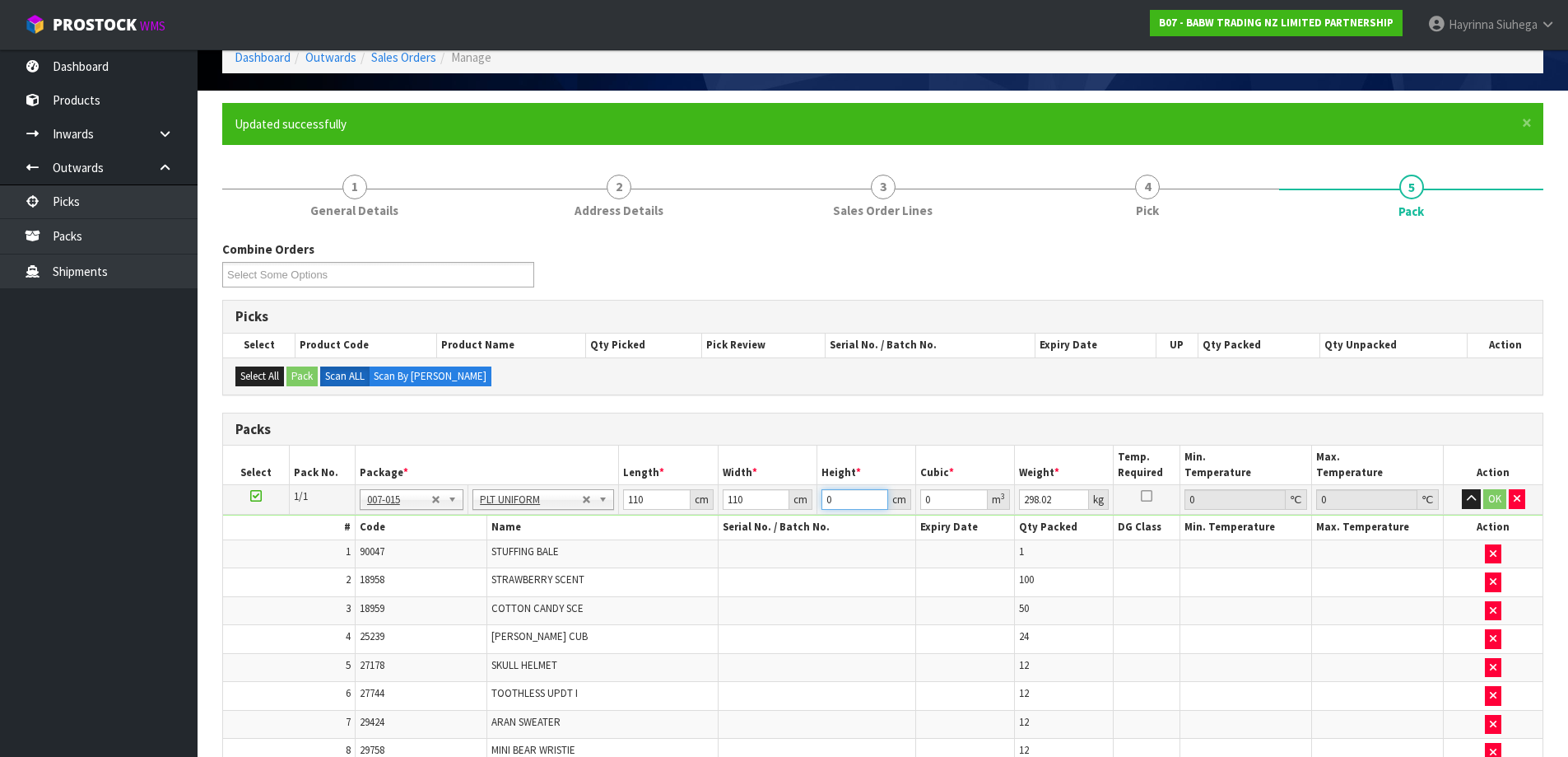
type input "1"
type input "0.0121"
type input "12"
type input "0.1452"
type input "125"
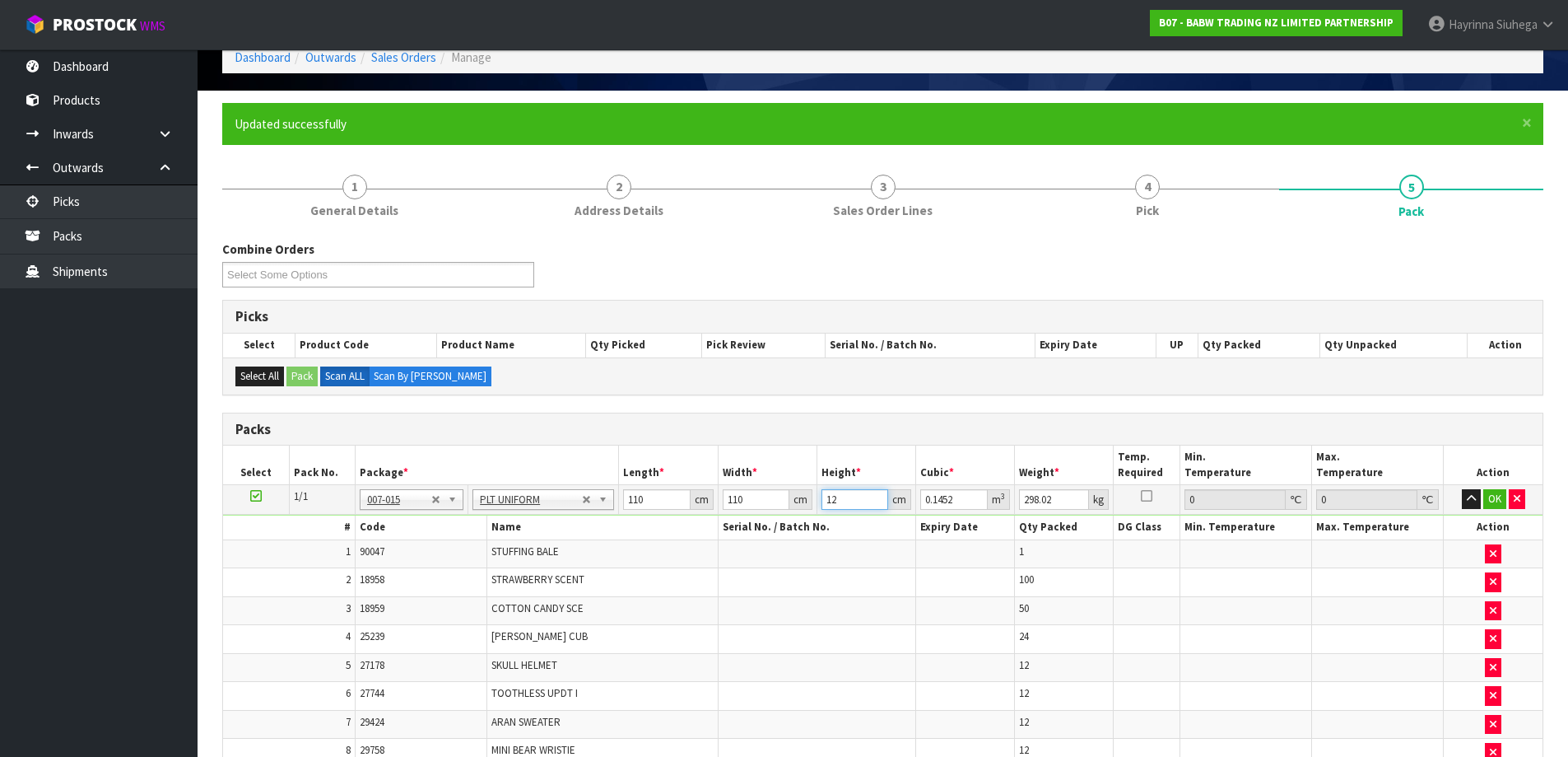
type input "1.5125"
type input "125"
type input "307"
click button "OK" at bounding box center [1494, 499] width 23 height 20
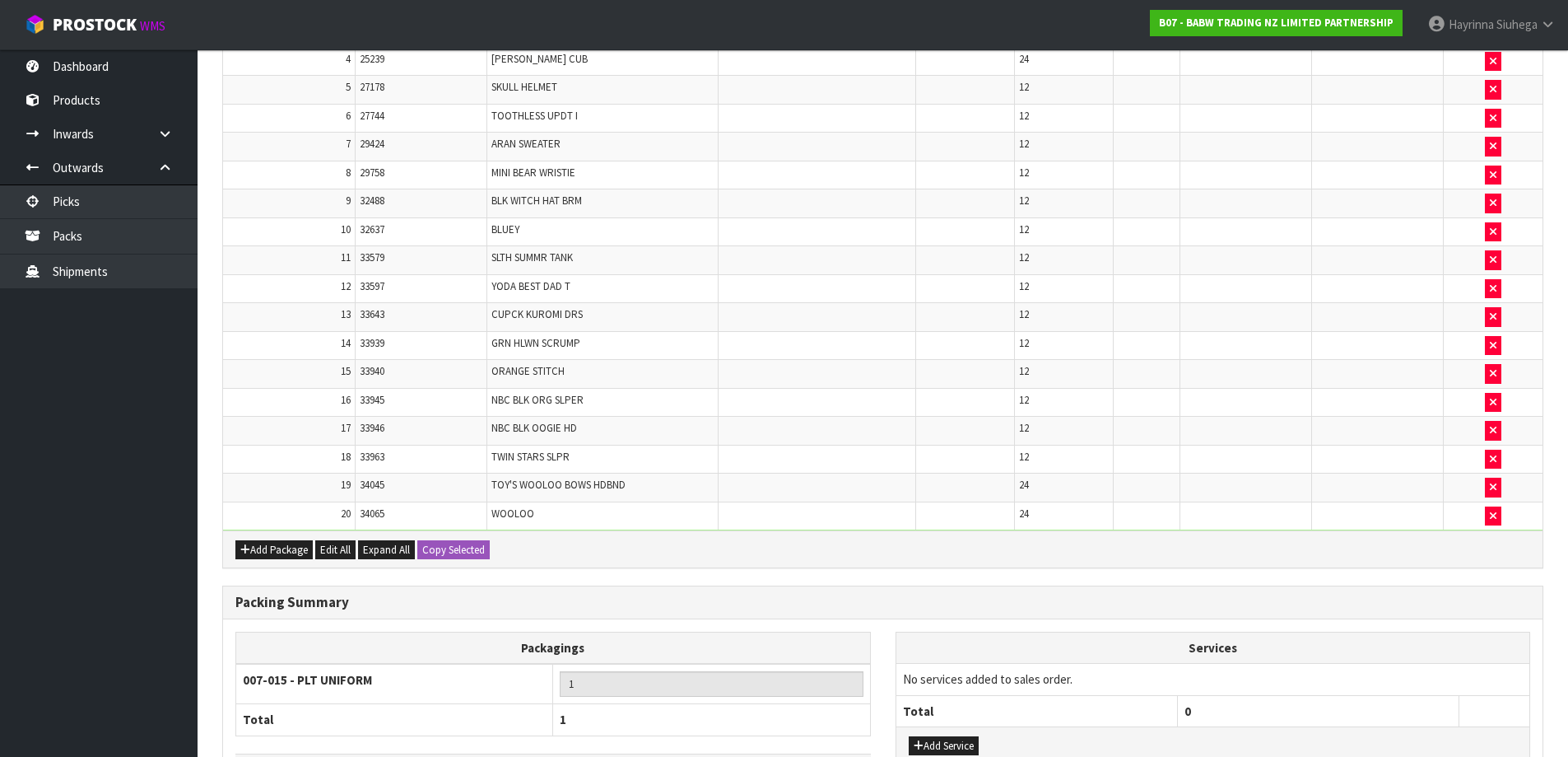
scroll to position [702, 0]
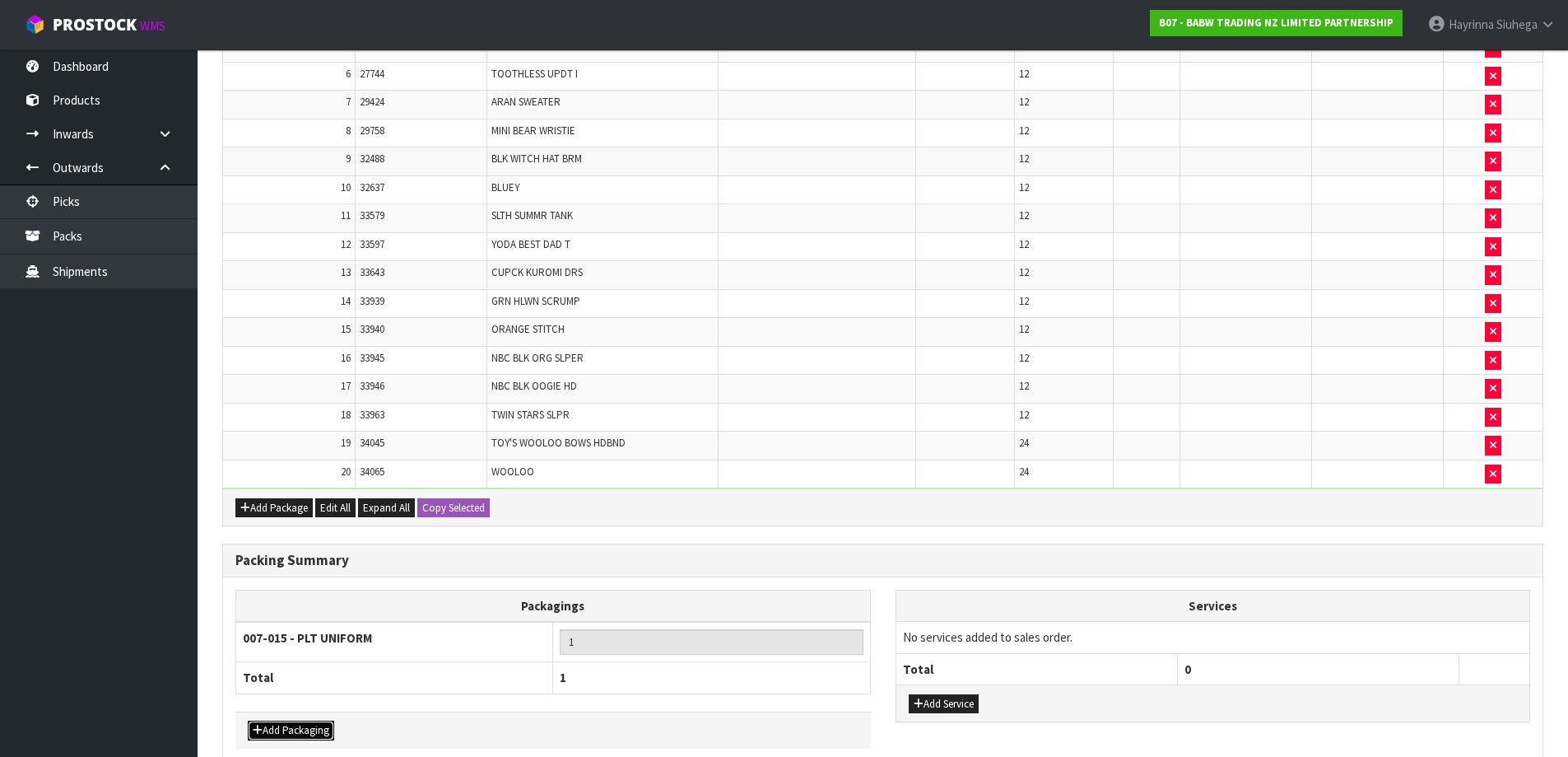
click at [316, 731] on button "Add Packaging" at bounding box center [291, 731] width 87 height 20
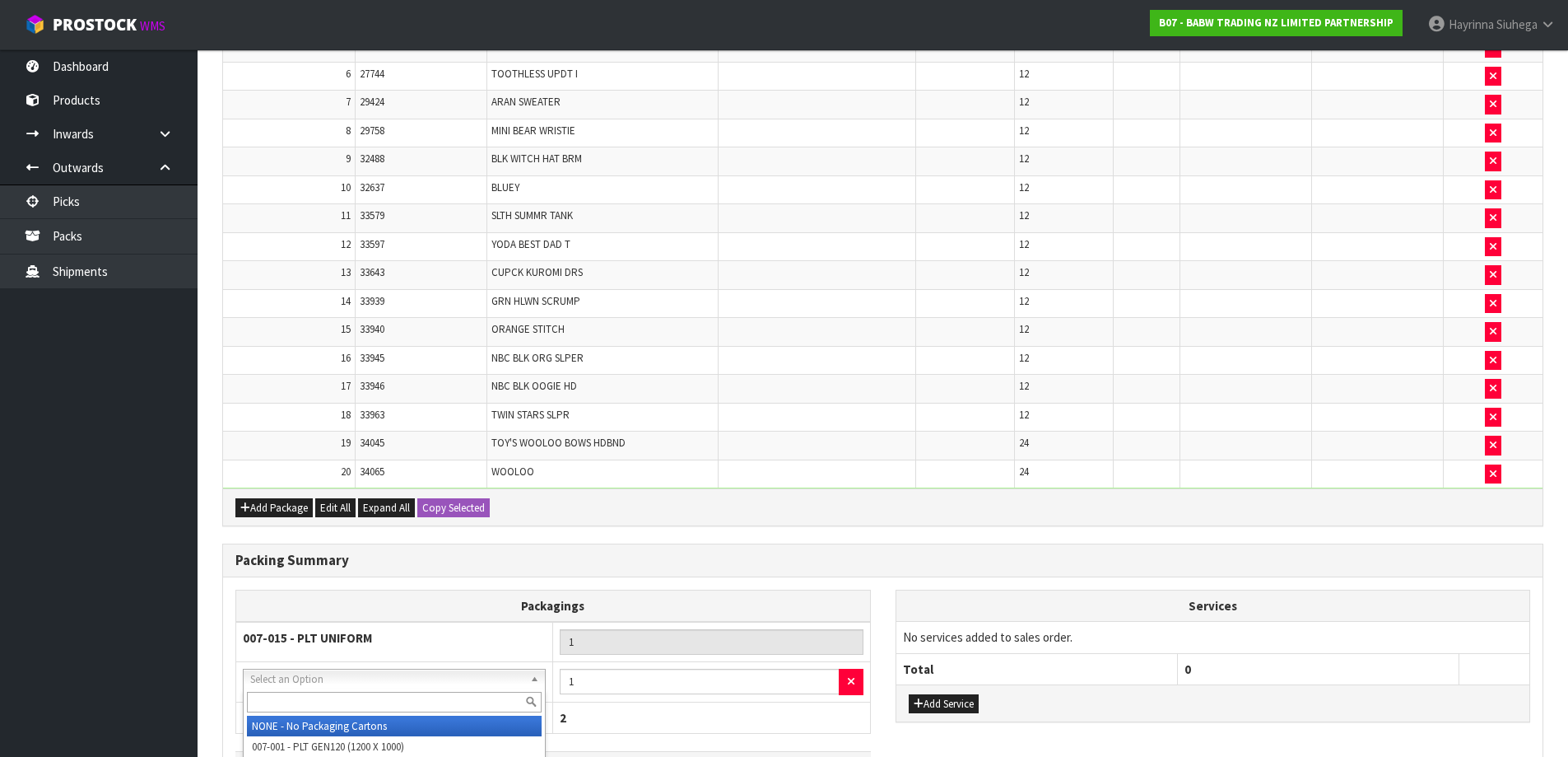
click at [352, 706] on input "text" at bounding box center [394, 701] width 294 height 21
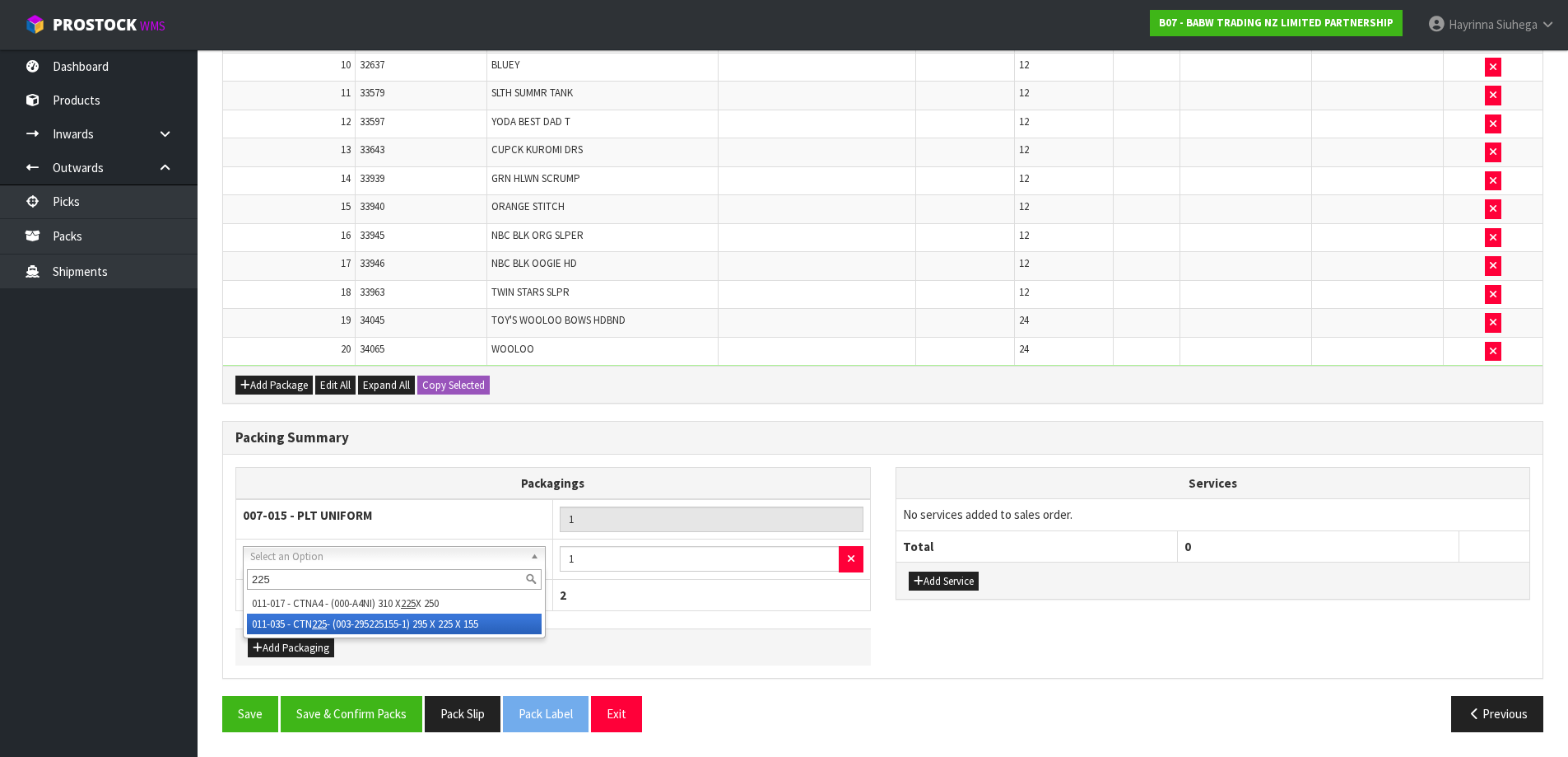
type input "225"
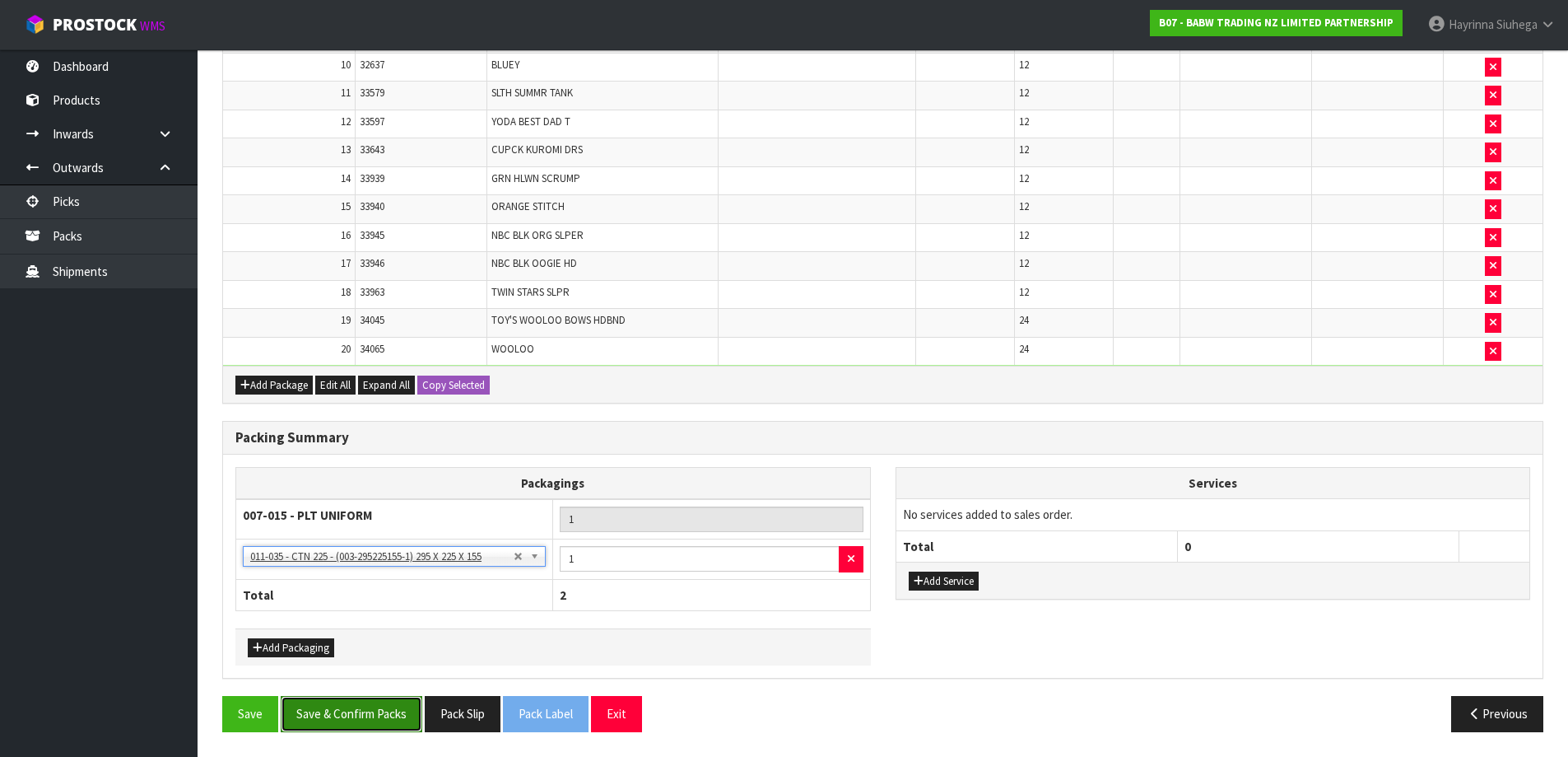
click at [359, 710] on button "Save & Confirm Packs" at bounding box center [351, 713] width 141 height 36
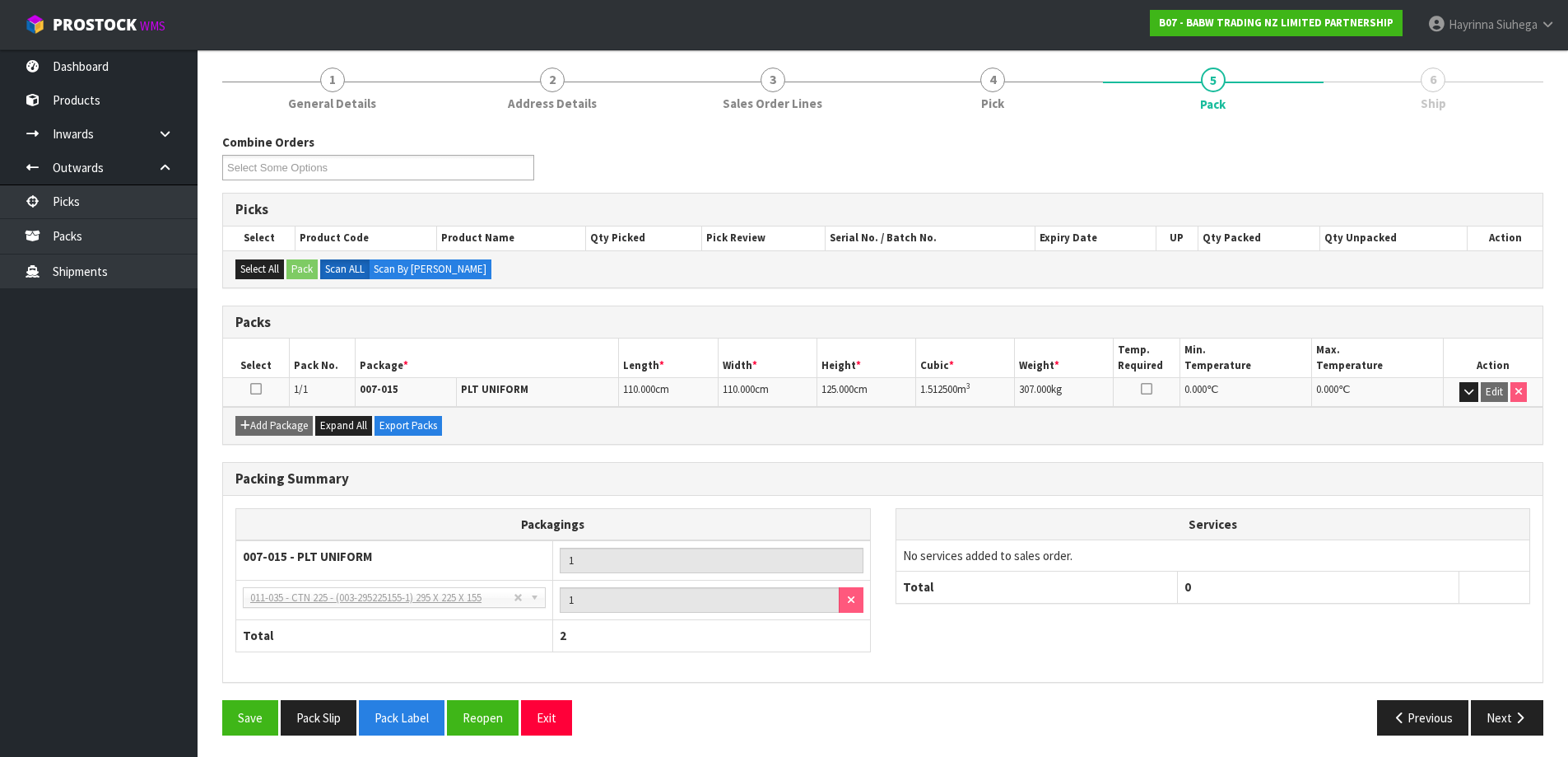
scroll to position [194, 0]
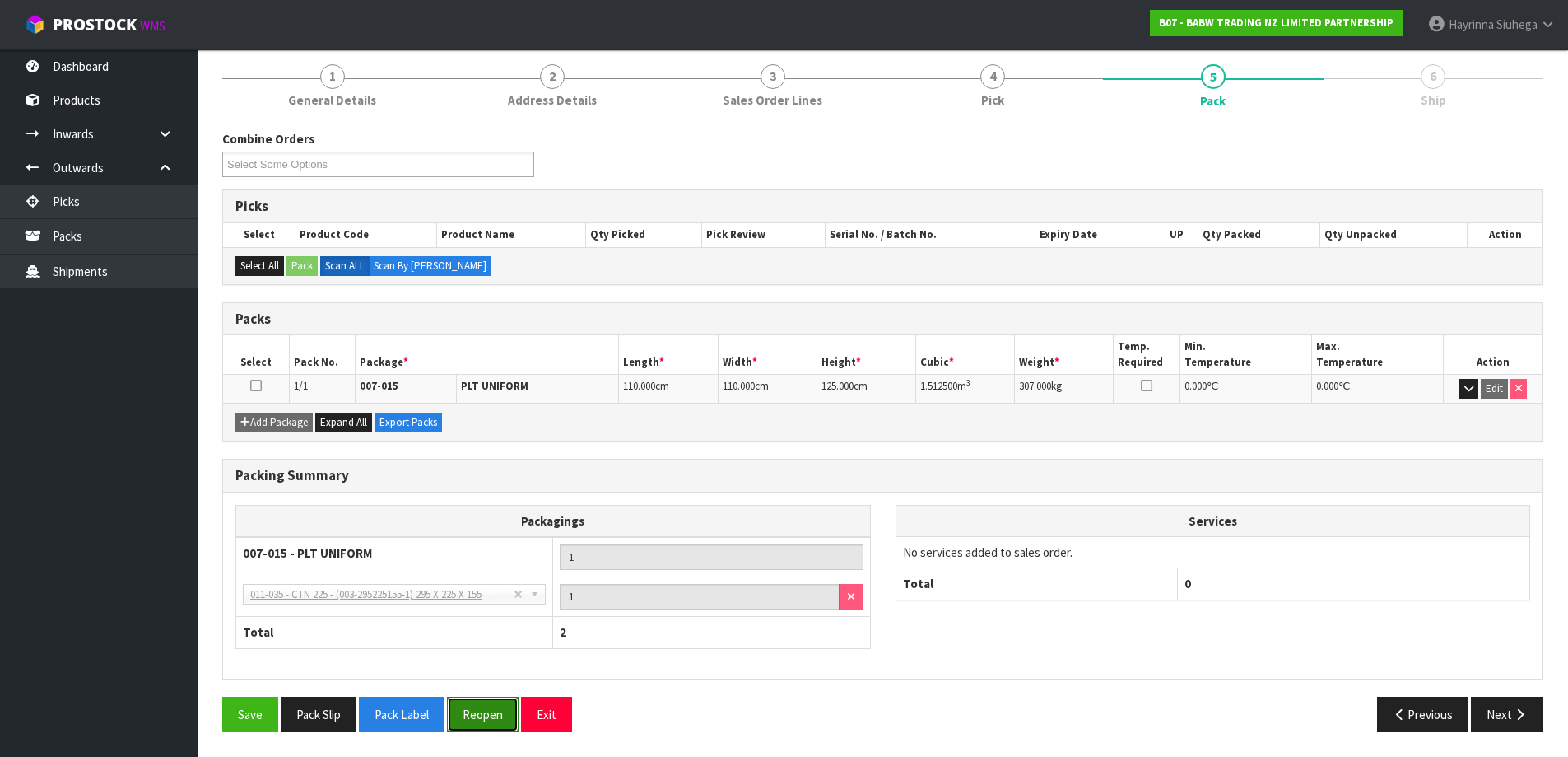
click at [495, 698] on button "Reopen" at bounding box center [482, 714] width 72 height 36
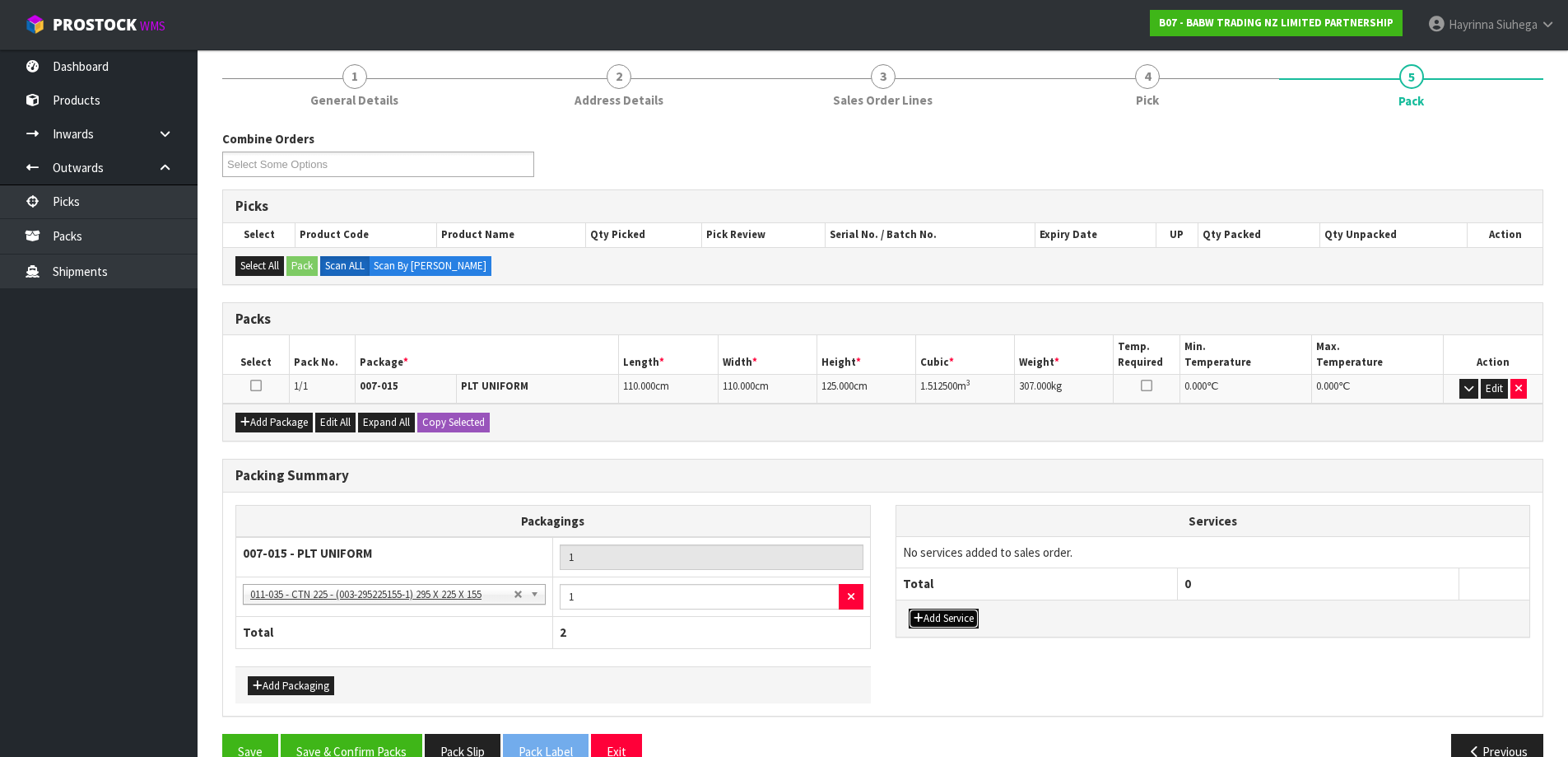
click at [941, 621] on button "Add Service" at bounding box center [944, 618] width 70 height 20
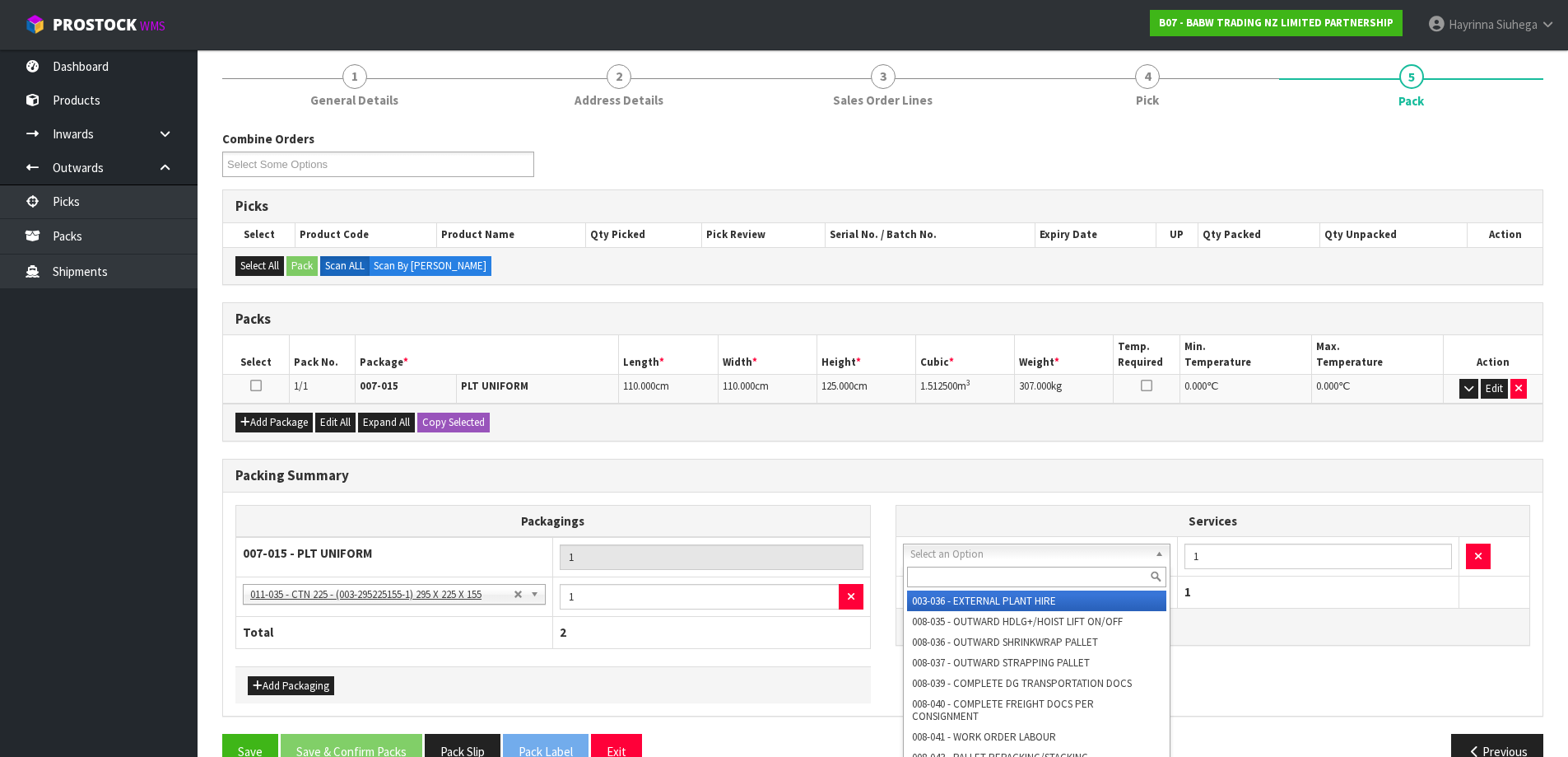
click at [962, 579] on input "text" at bounding box center [1037, 576] width 260 height 21
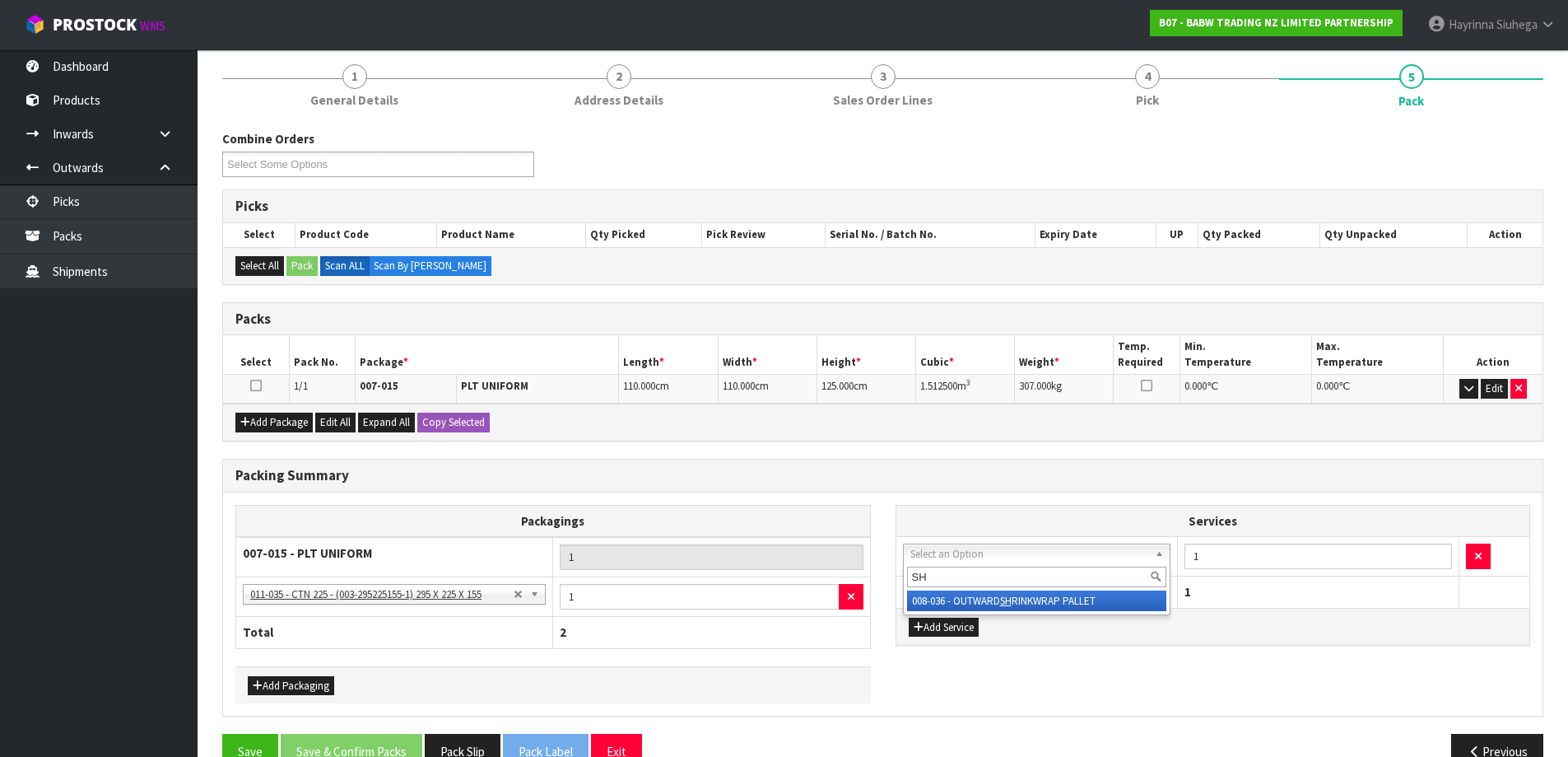
type input "SH"
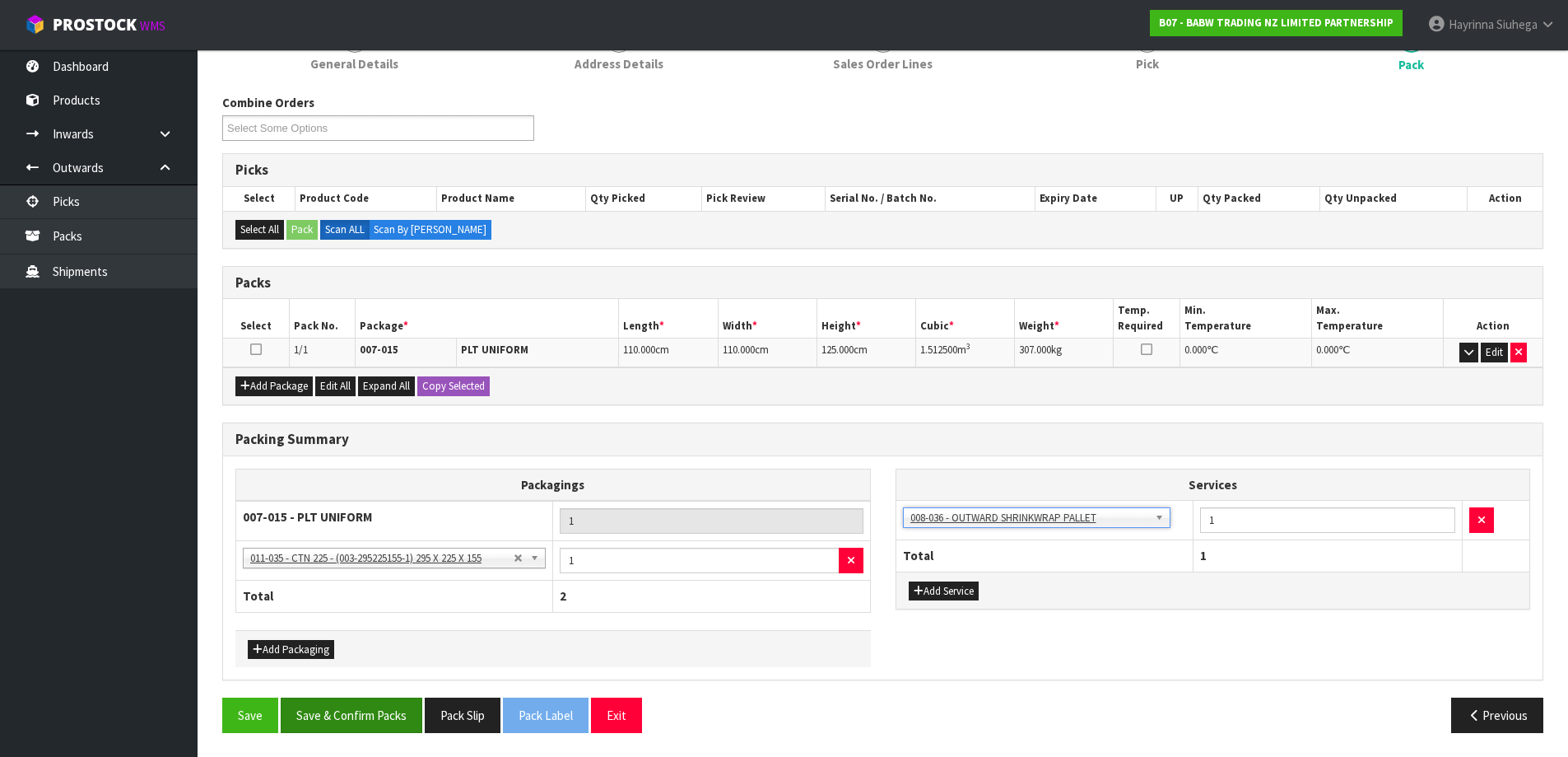
scroll to position [232, 0]
click at [404, 710] on button "Save & Confirm Packs" at bounding box center [351, 714] width 141 height 36
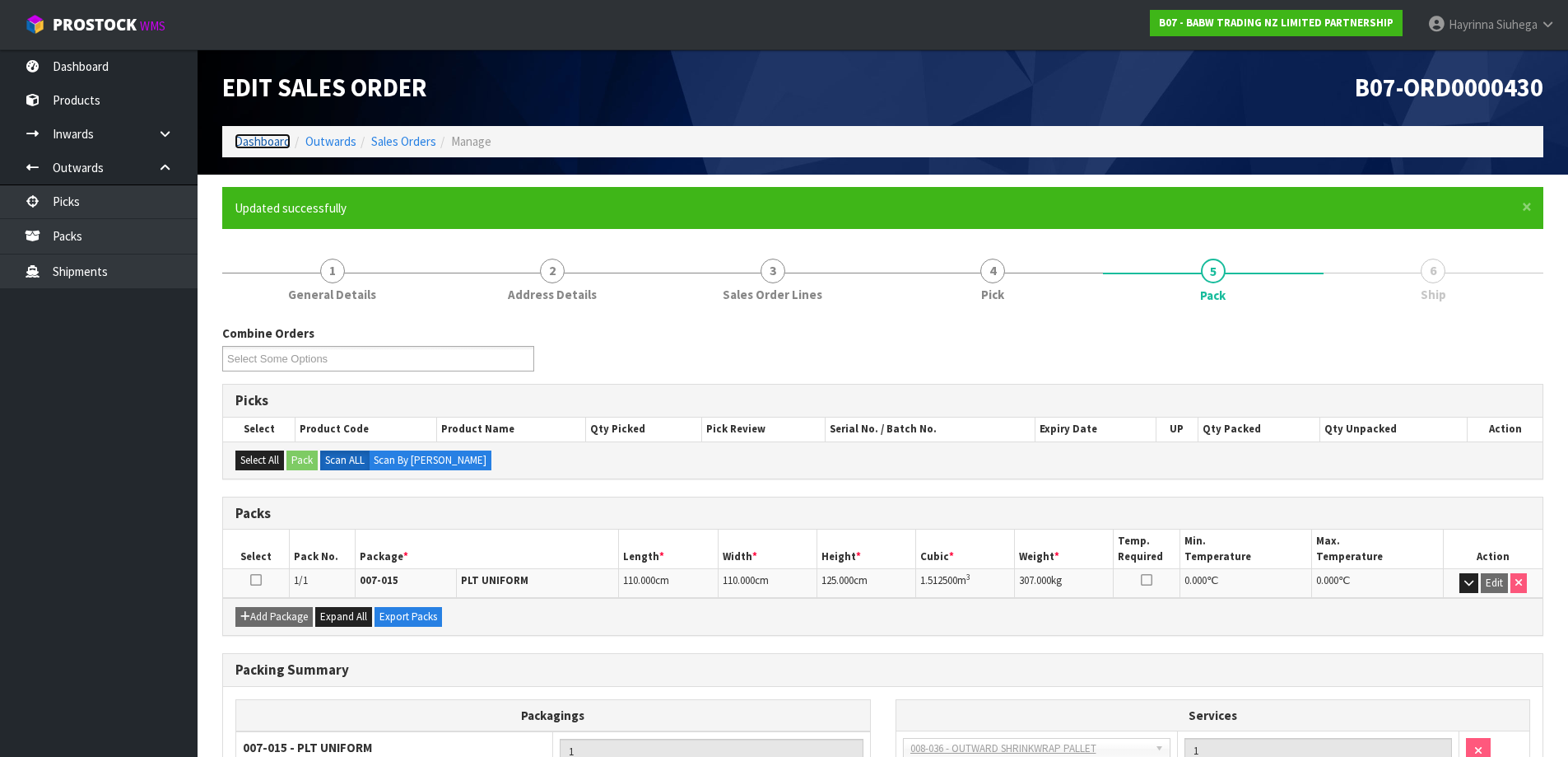
click at [262, 141] on link "Dashboard" at bounding box center [262, 140] width 56 height 16
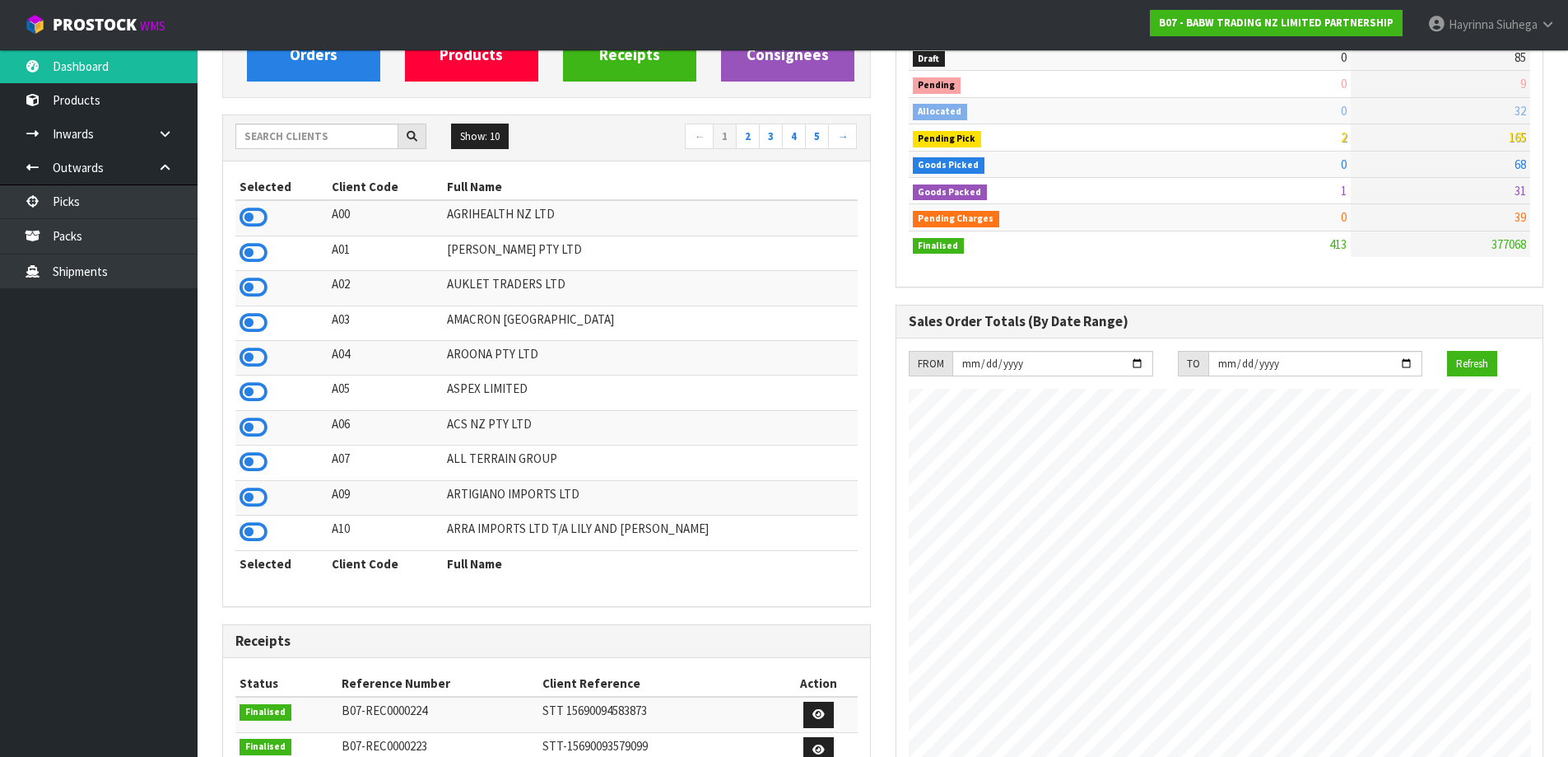
scroll to position [4, 0]
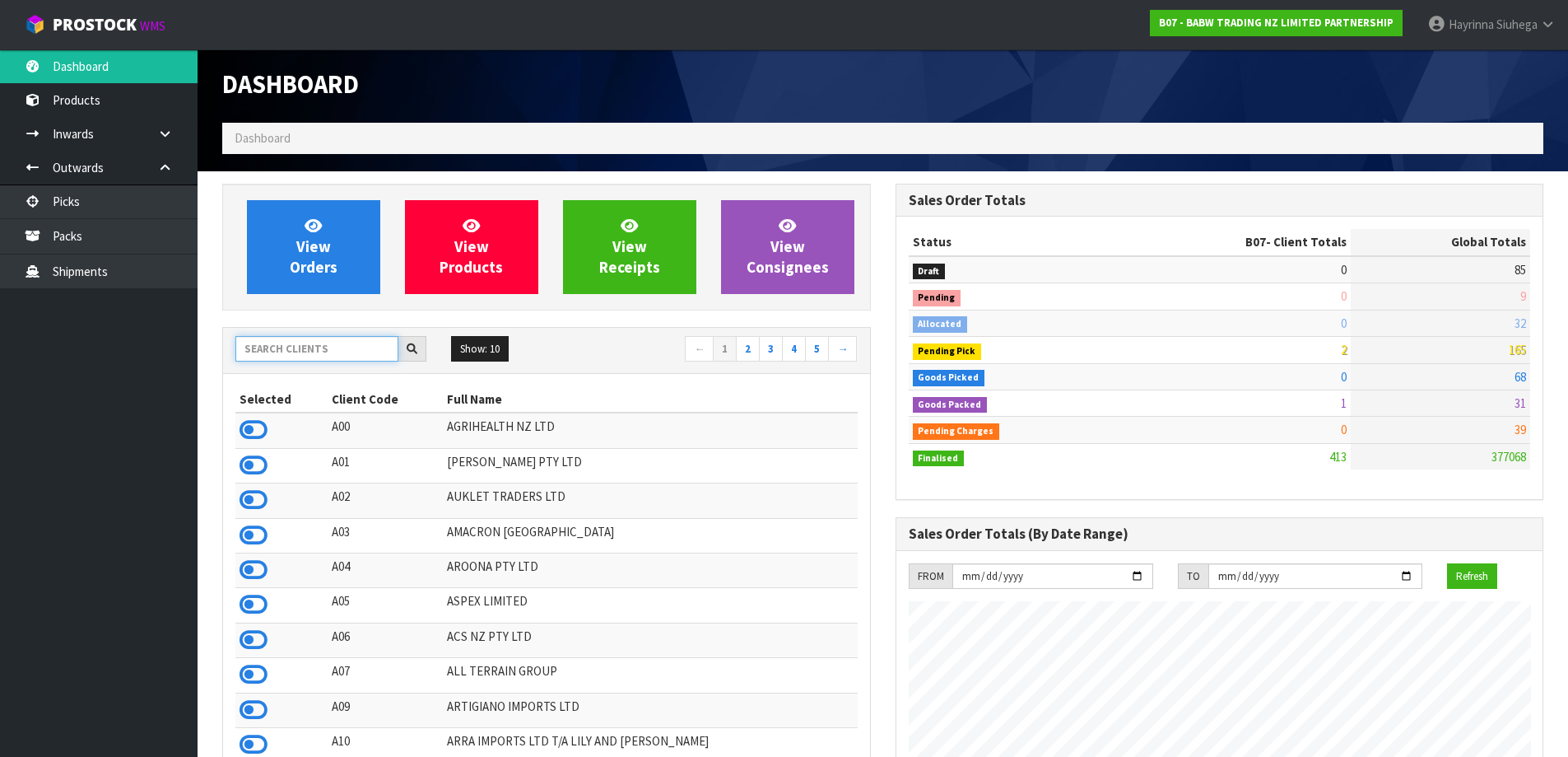
click at [334, 357] on input "text" at bounding box center [316, 348] width 163 height 26
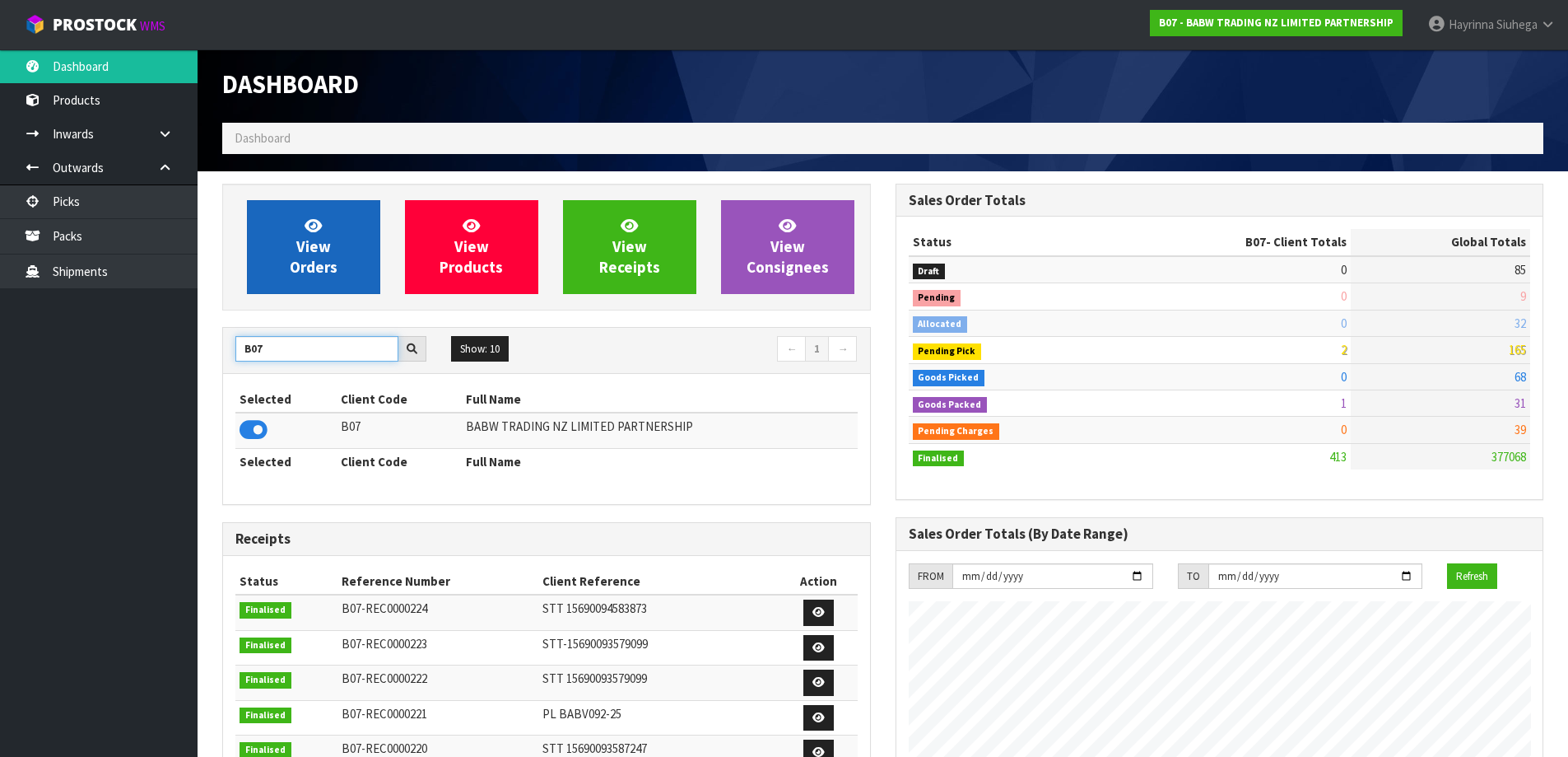
type input "B07"
click at [311, 226] on icon at bounding box center [313, 224] width 17 height 16
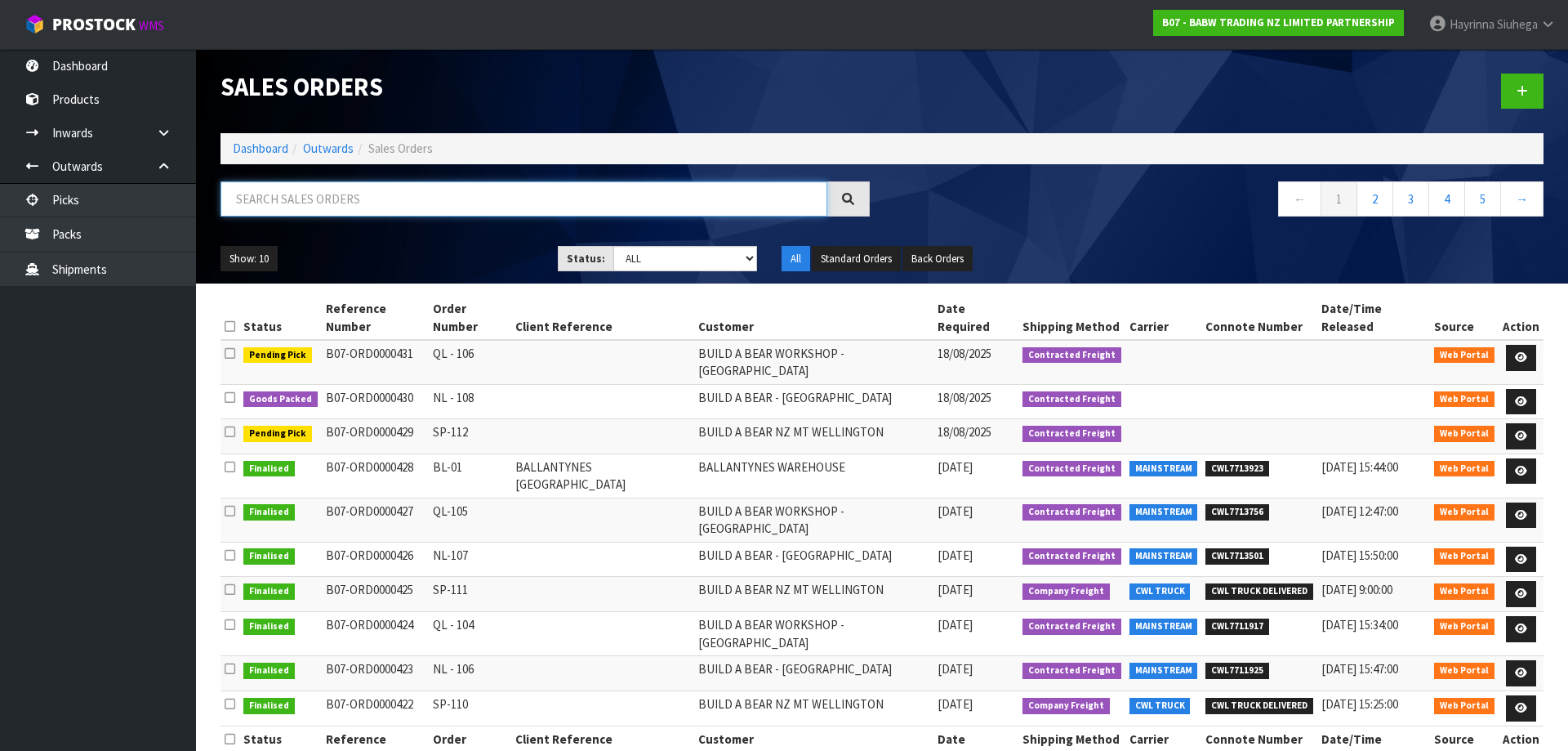
click at [346, 197] on input "text" at bounding box center [524, 198] width 607 height 35
type input "0431"
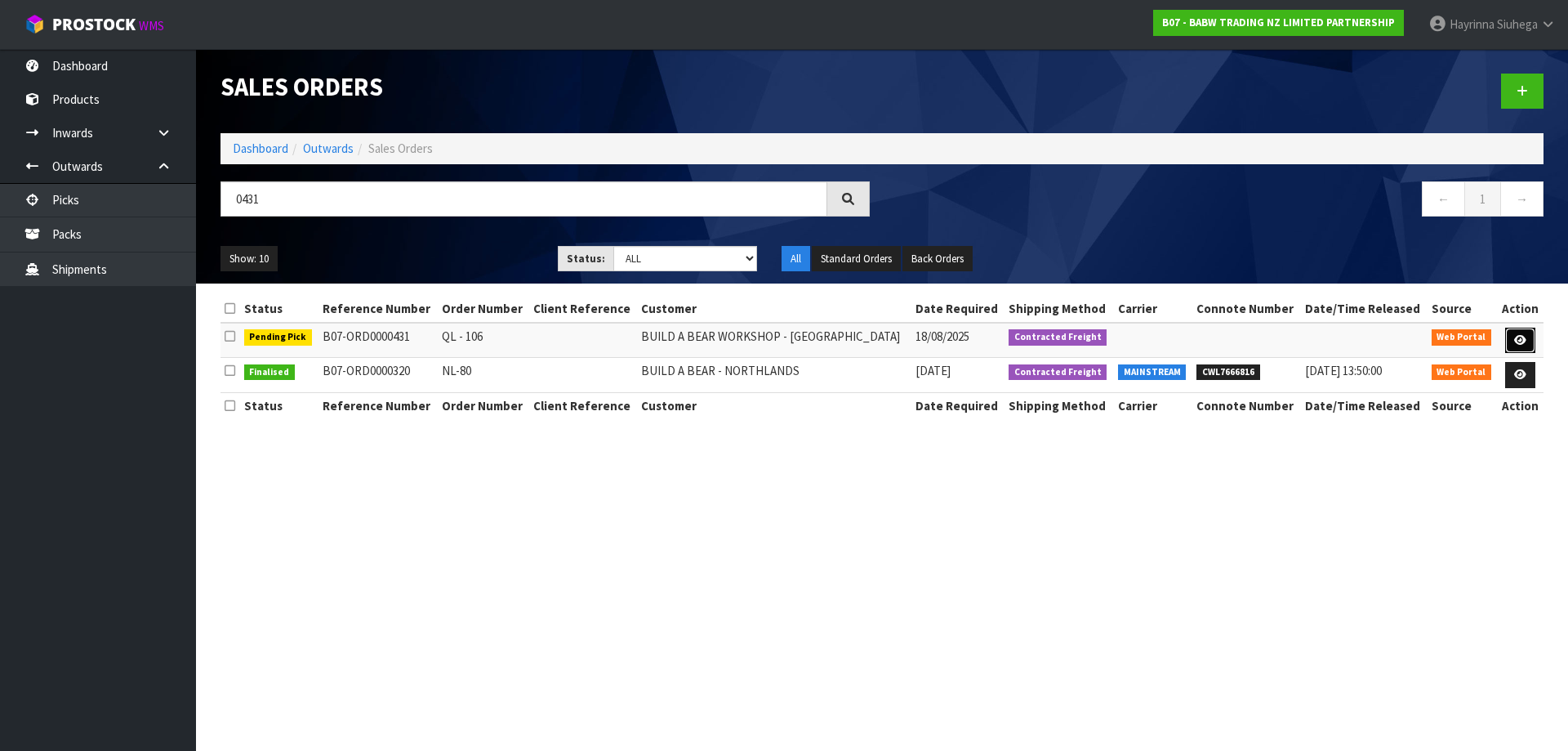
click at [1515, 332] on link at bounding box center [1520, 340] width 30 height 26
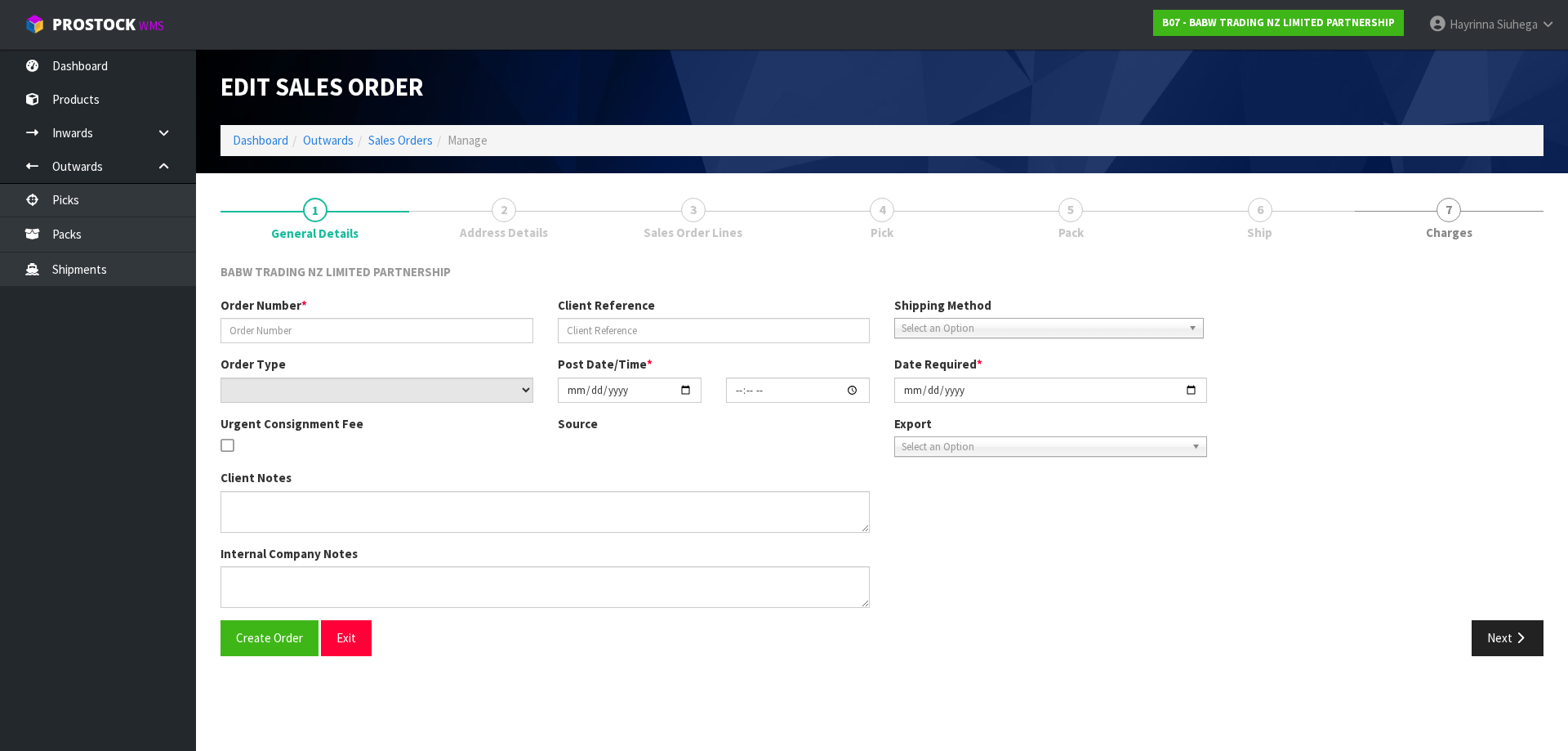
type input "QL - 106"
select select "number:0"
type input "2025-08-18"
type input "13:40:00.000"
type input "2025-08-18"
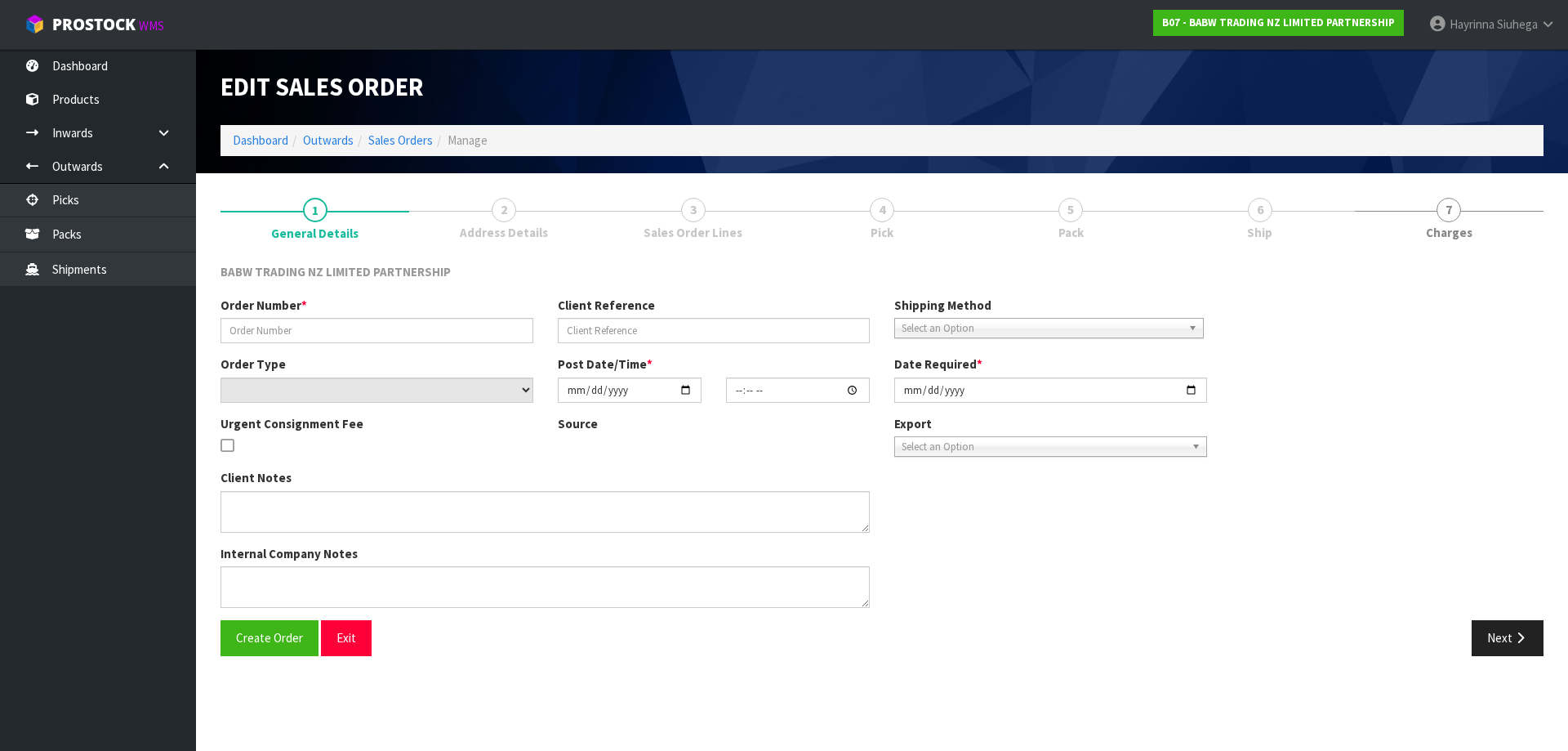
type textarea "DELIVER BETWEEN 8AM AND 8.30AM CALL - SANTANA ON 0221550016 AFTERNOON PRIOR TO …"
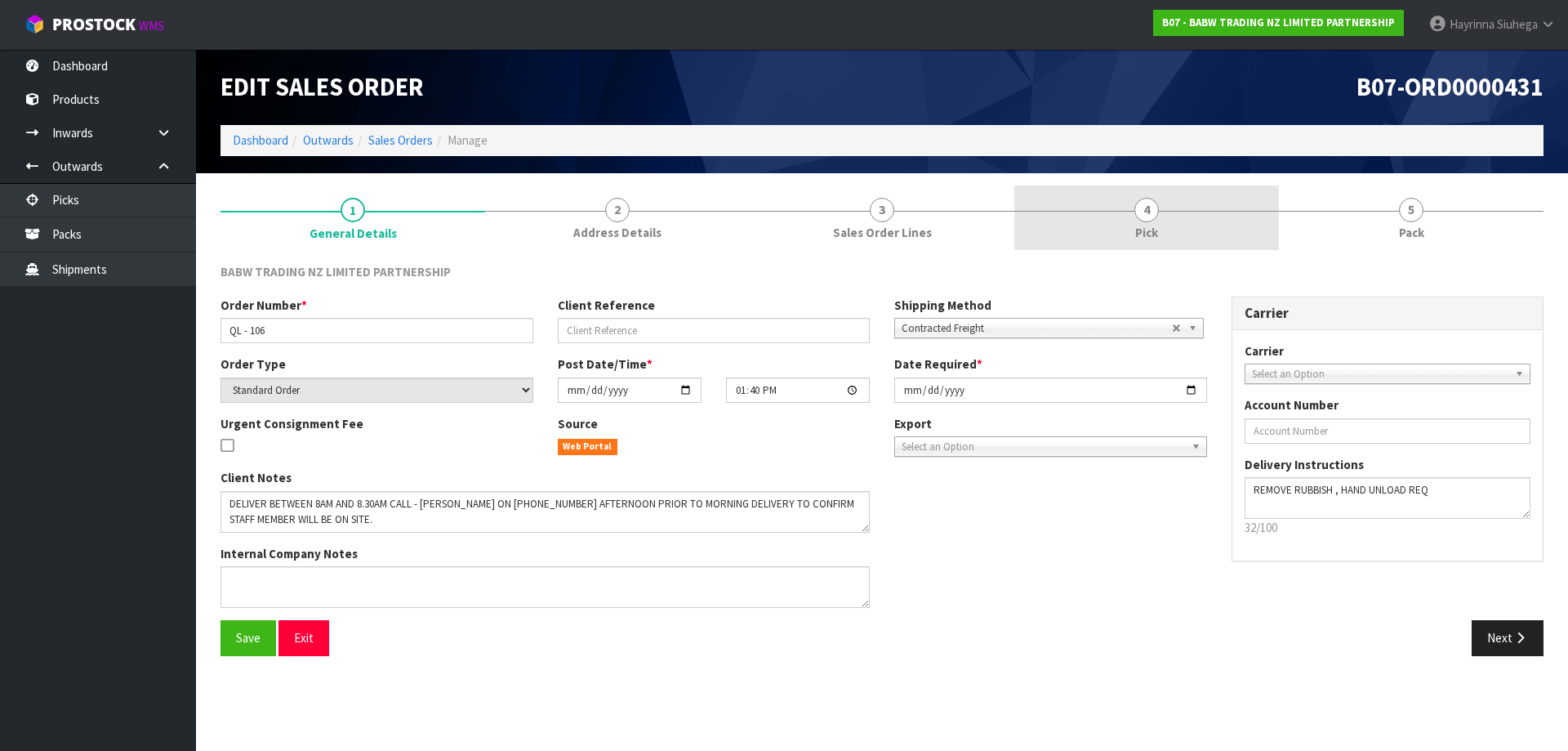
click at [1187, 221] on link "4 Pick" at bounding box center [1146, 217] width 264 height 64
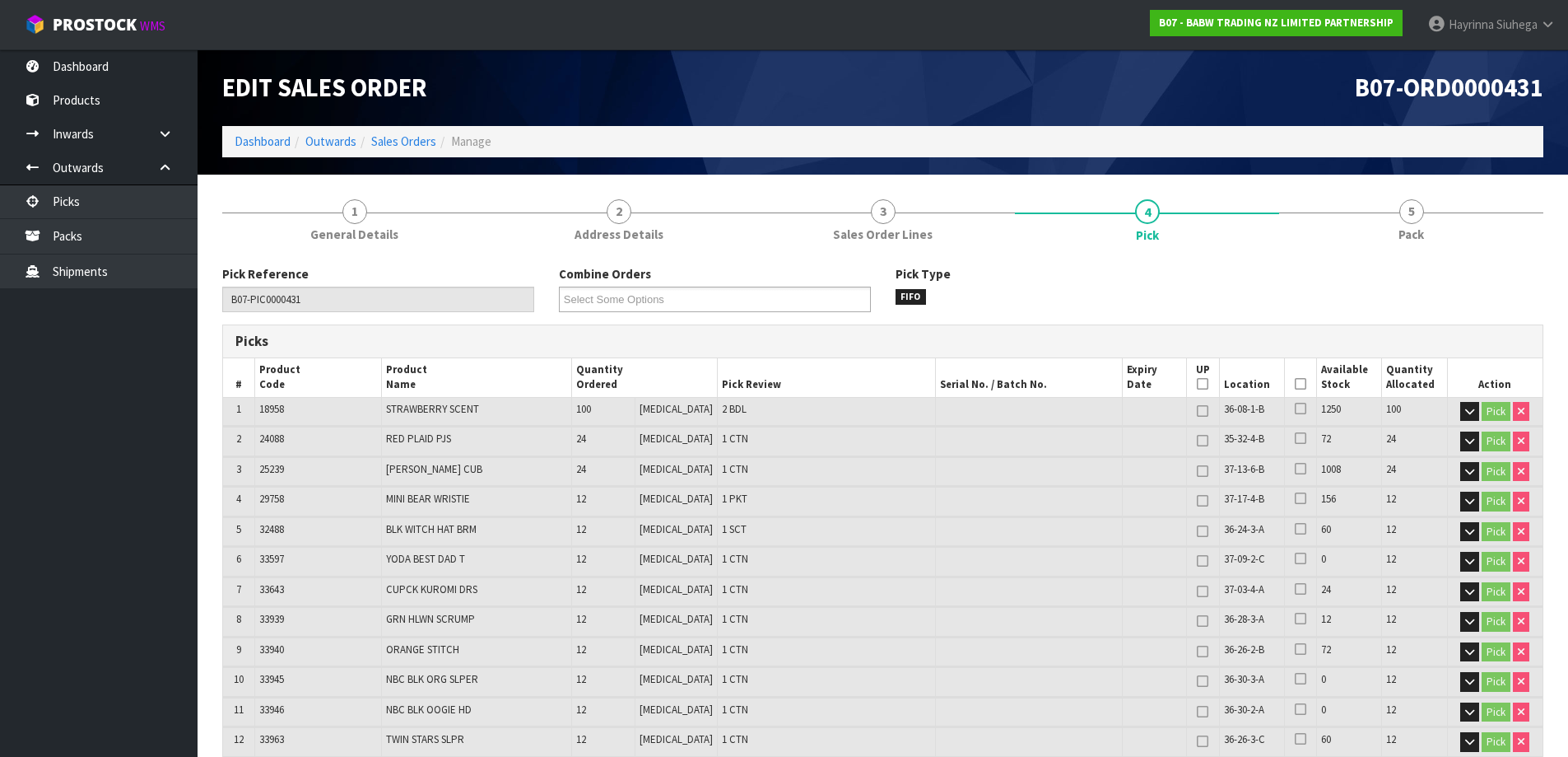
click at [1297, 385] on icon at bounding box center [1300, 384] width 12 height 1
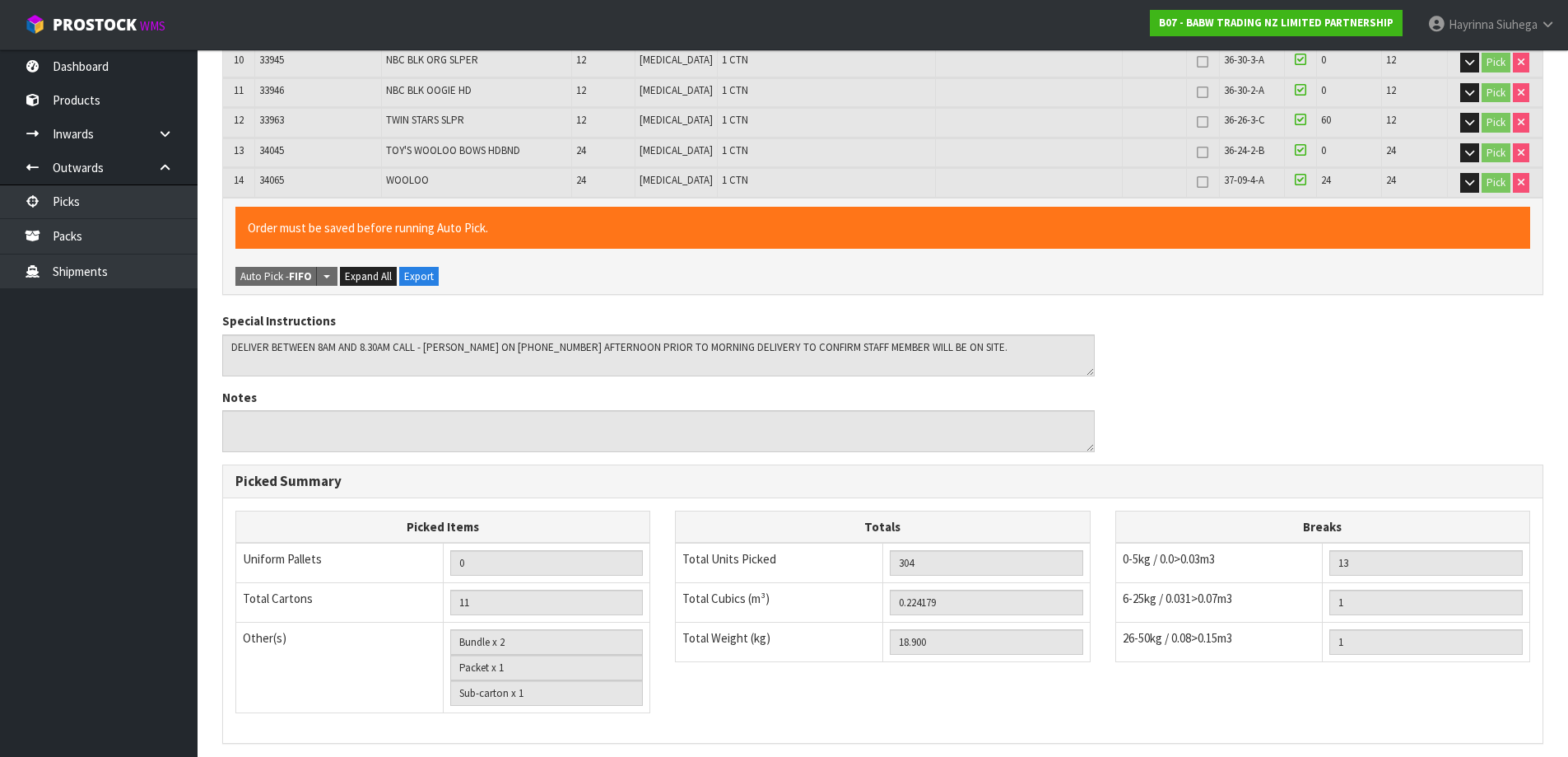
scroll to position [833, 0]
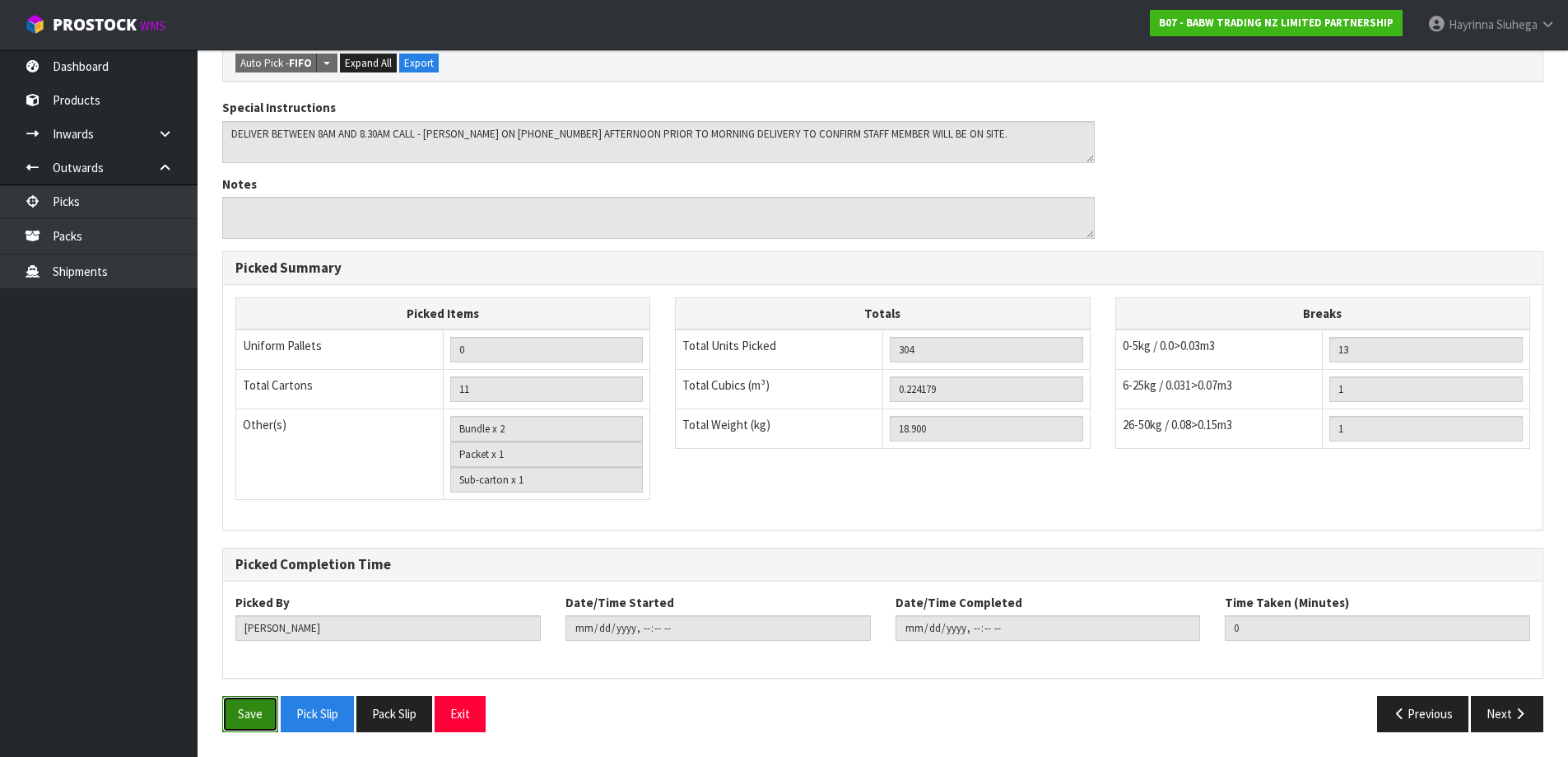
click at [263, 730] on button "Save" at bounding box center [250, 713] width 56 height 36
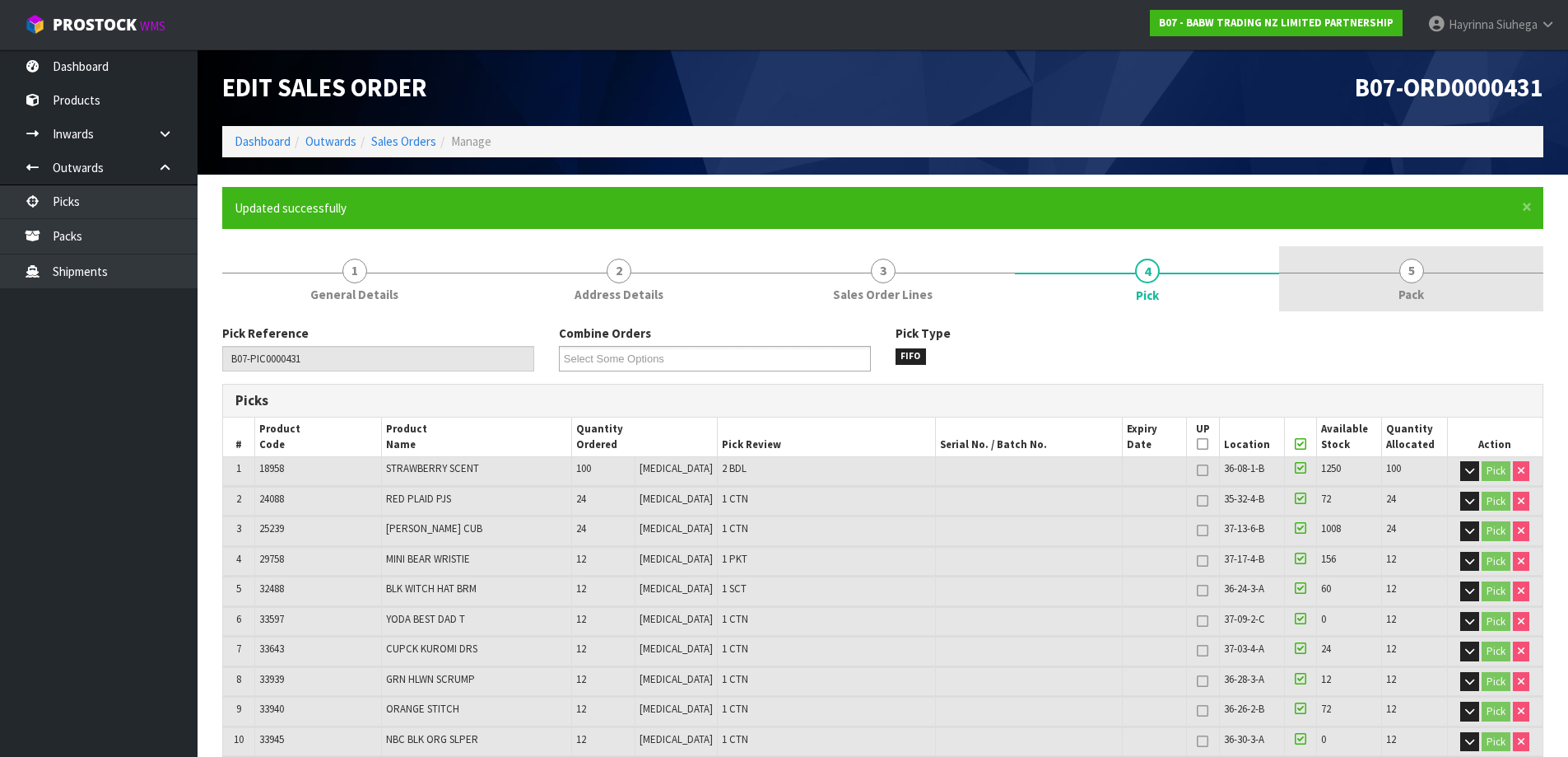
type input "Hayrinna Siuhega"
type input "2025-08-18T12:38:45"
click at [1391, 269] on link "5 Pack" at bounding box center [1411, 278] width 264 height 65
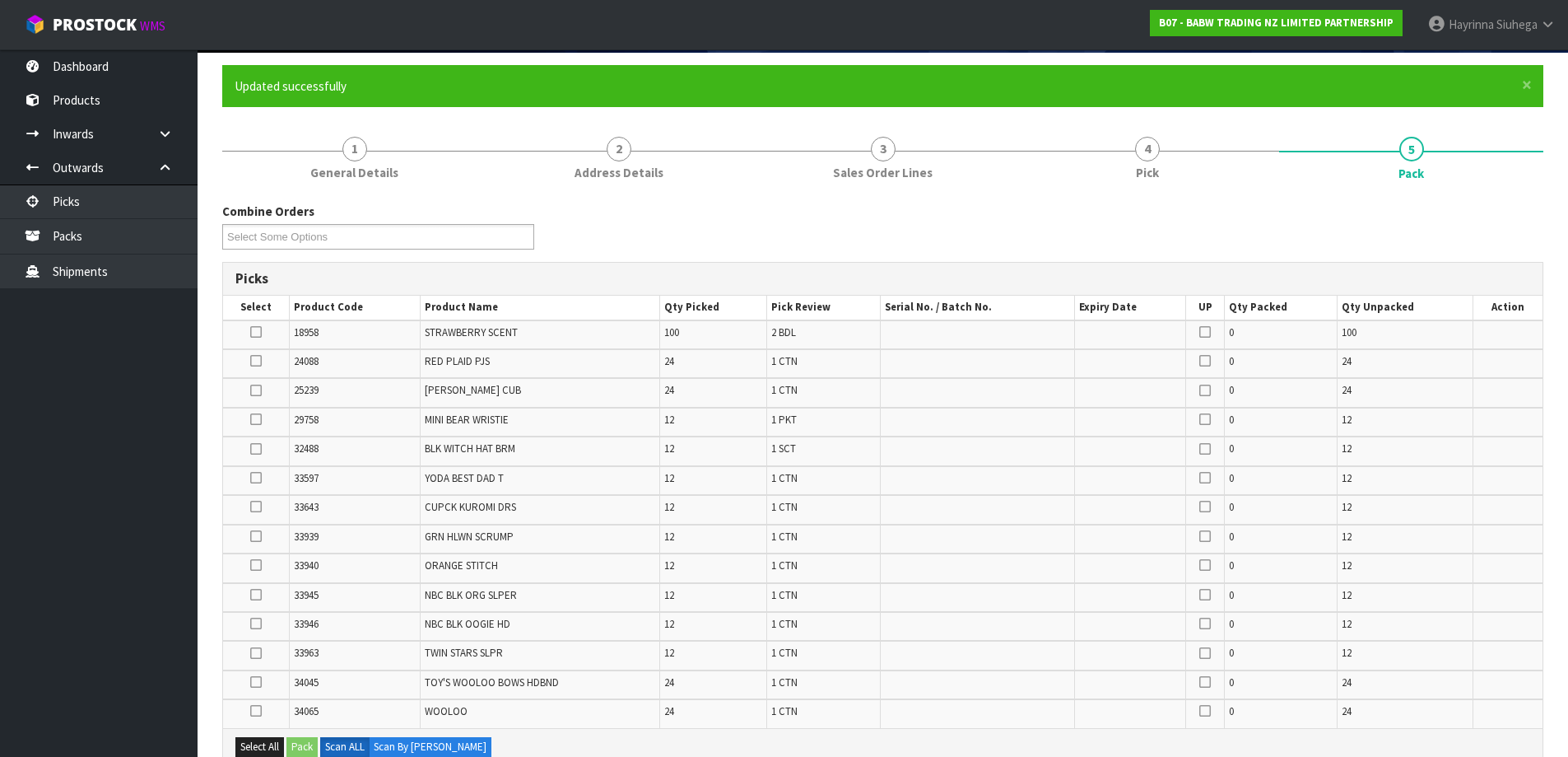
scroll to position [329, 0]
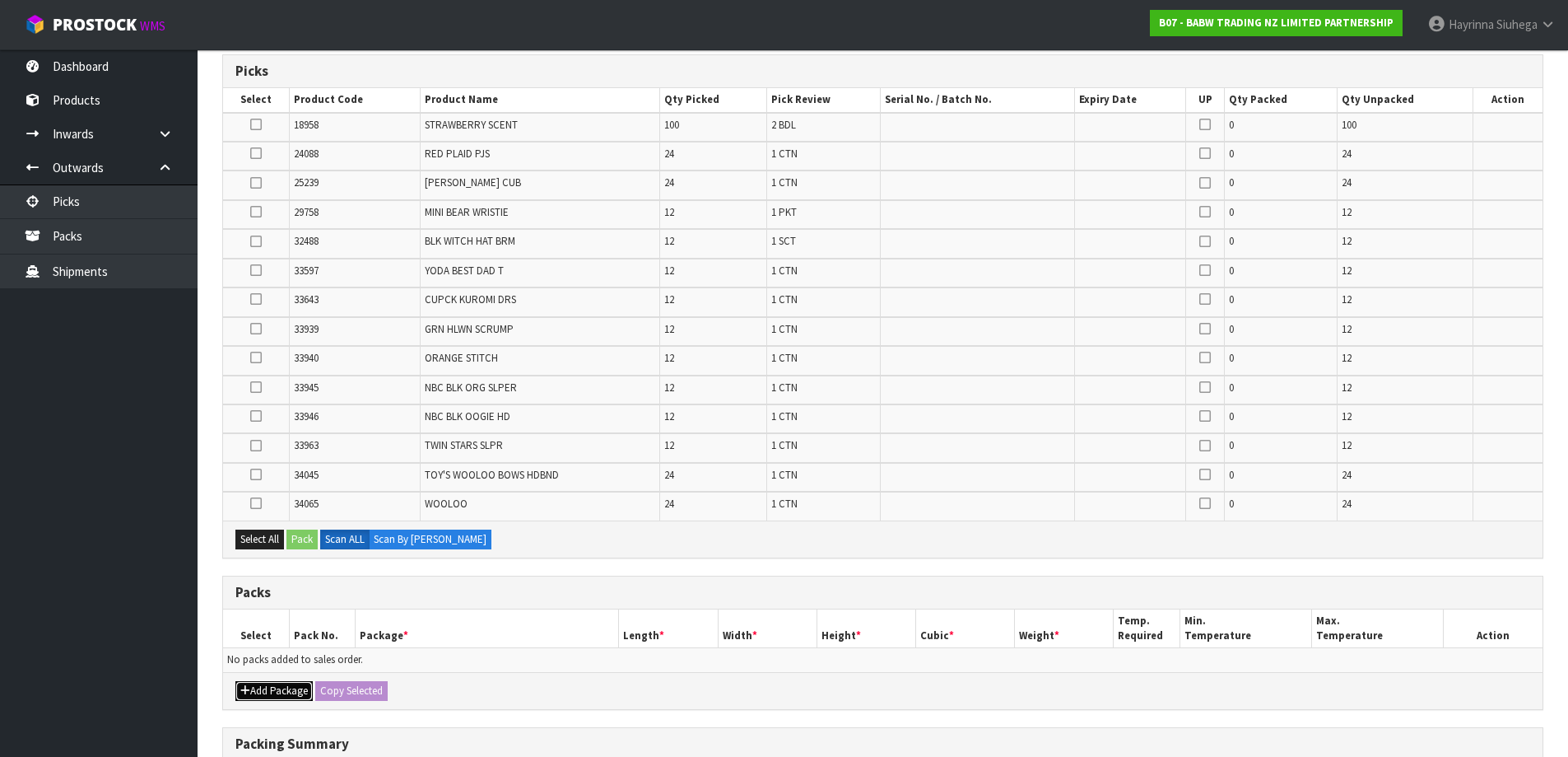
click at [300, 688] on button "Add Package" at bounding box center [273, 690] width 77 height 20
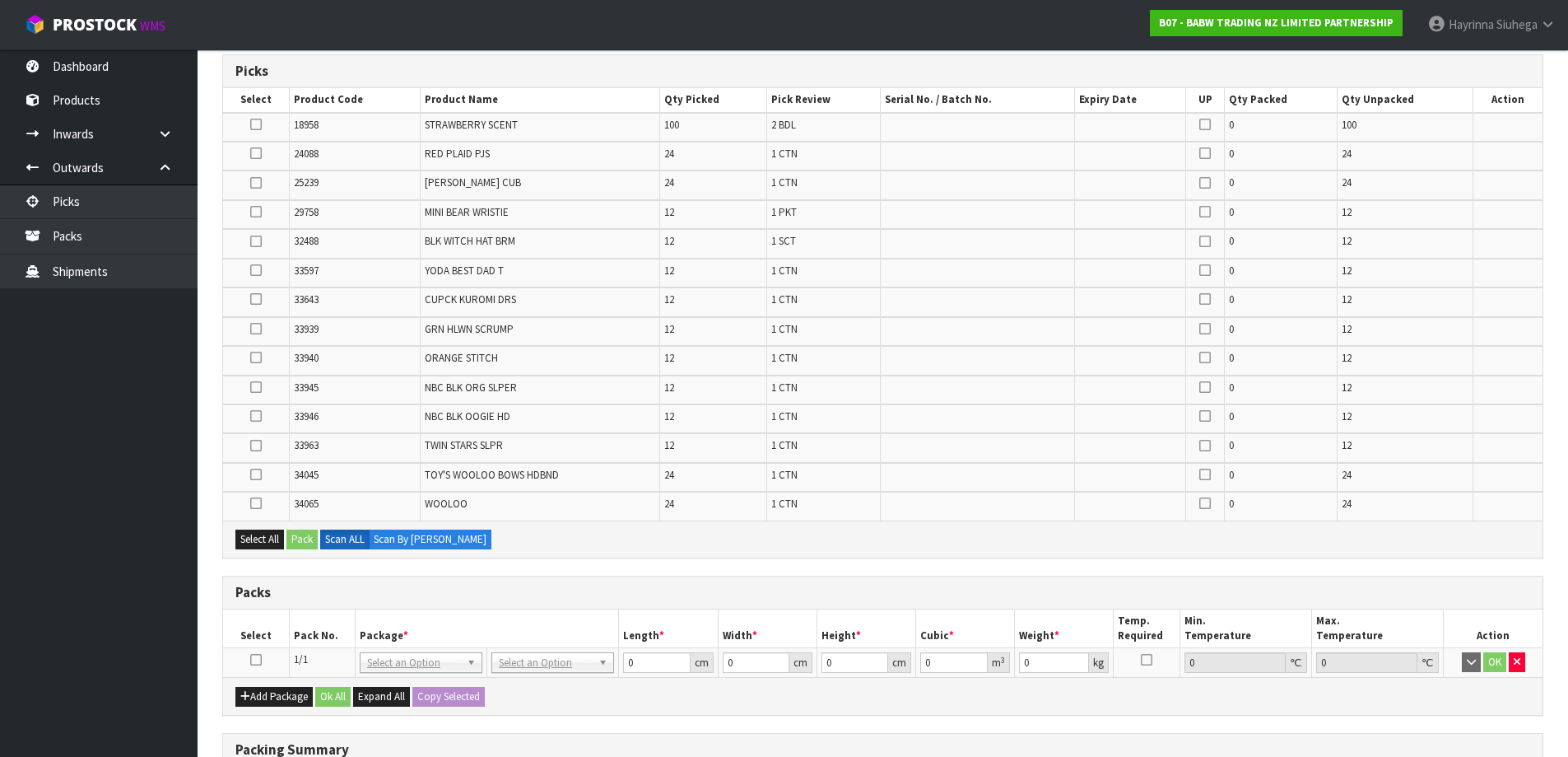
click at [250, 660] on icon at bounding box center [255, 659] width 12 height 1
type input "120"
type input "100"
click at [250, 533] on button "Select All" at bounding box center [259, 539] width 48 height 20
click at [294, 535] on button "Pack" at bounding box center [302, 539] width 31 height 20
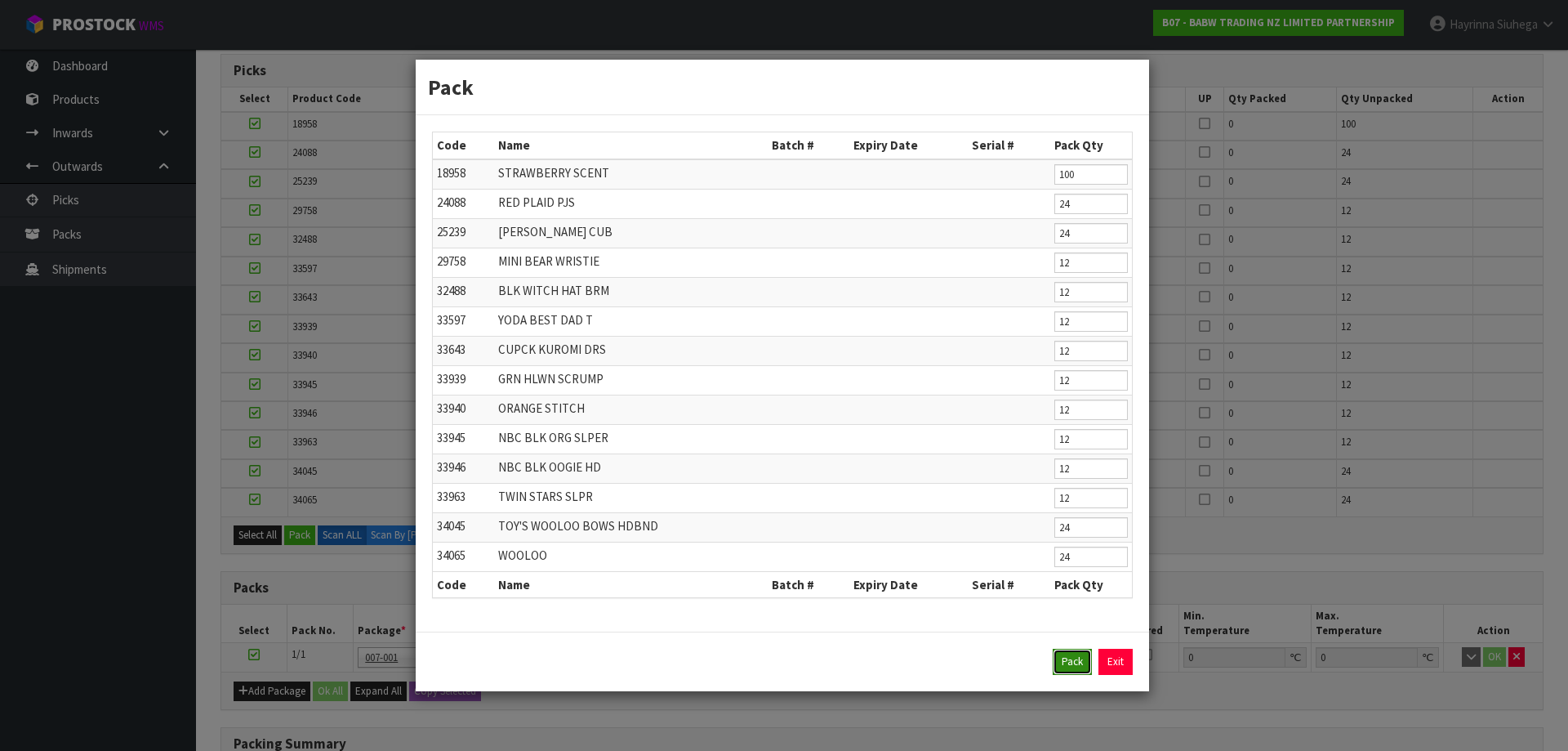
click at [1068, 658] on button "Pack" at bounding box center [1071, 661] width 39 height 26
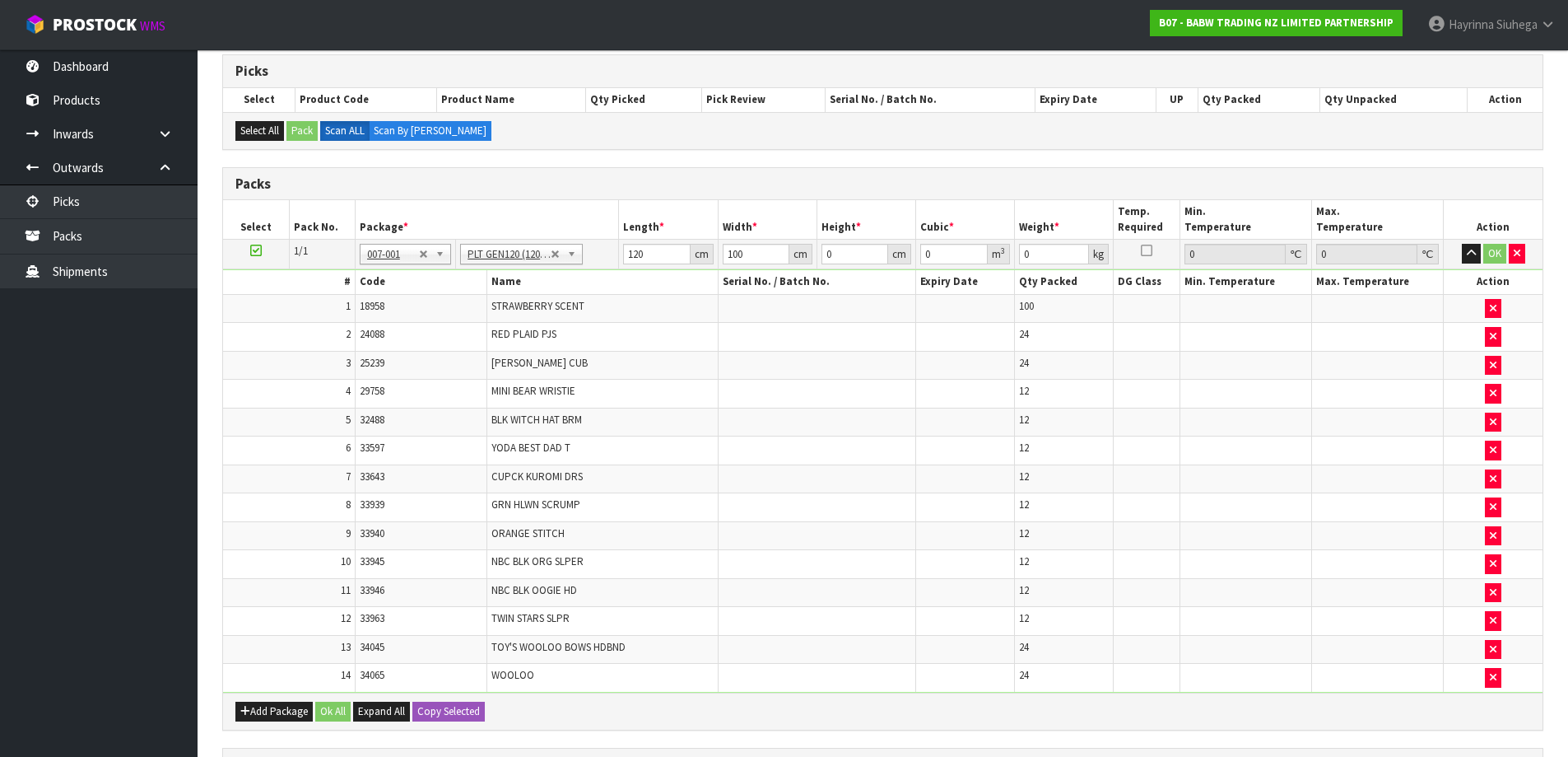
type input "18.9"
click at [630, 254] on input "120" at bounding box center [655, 254] width 67 height 21
click at [827, 254] on input "0" at bounding box center [854, 254] width 67 height 21
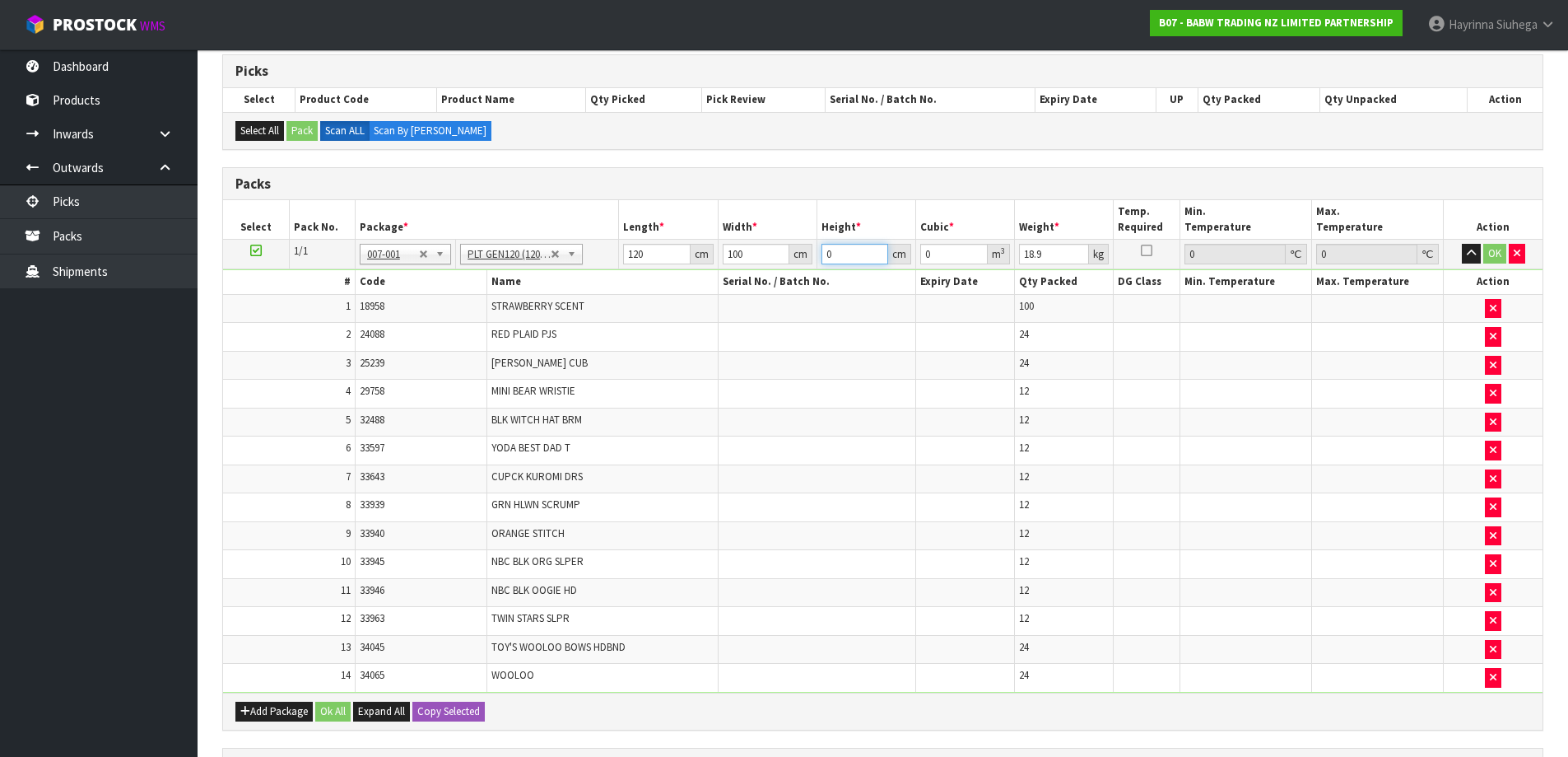
type input "5"
type input "0.06"
type input "55"
type input "0.66"
type input "55"
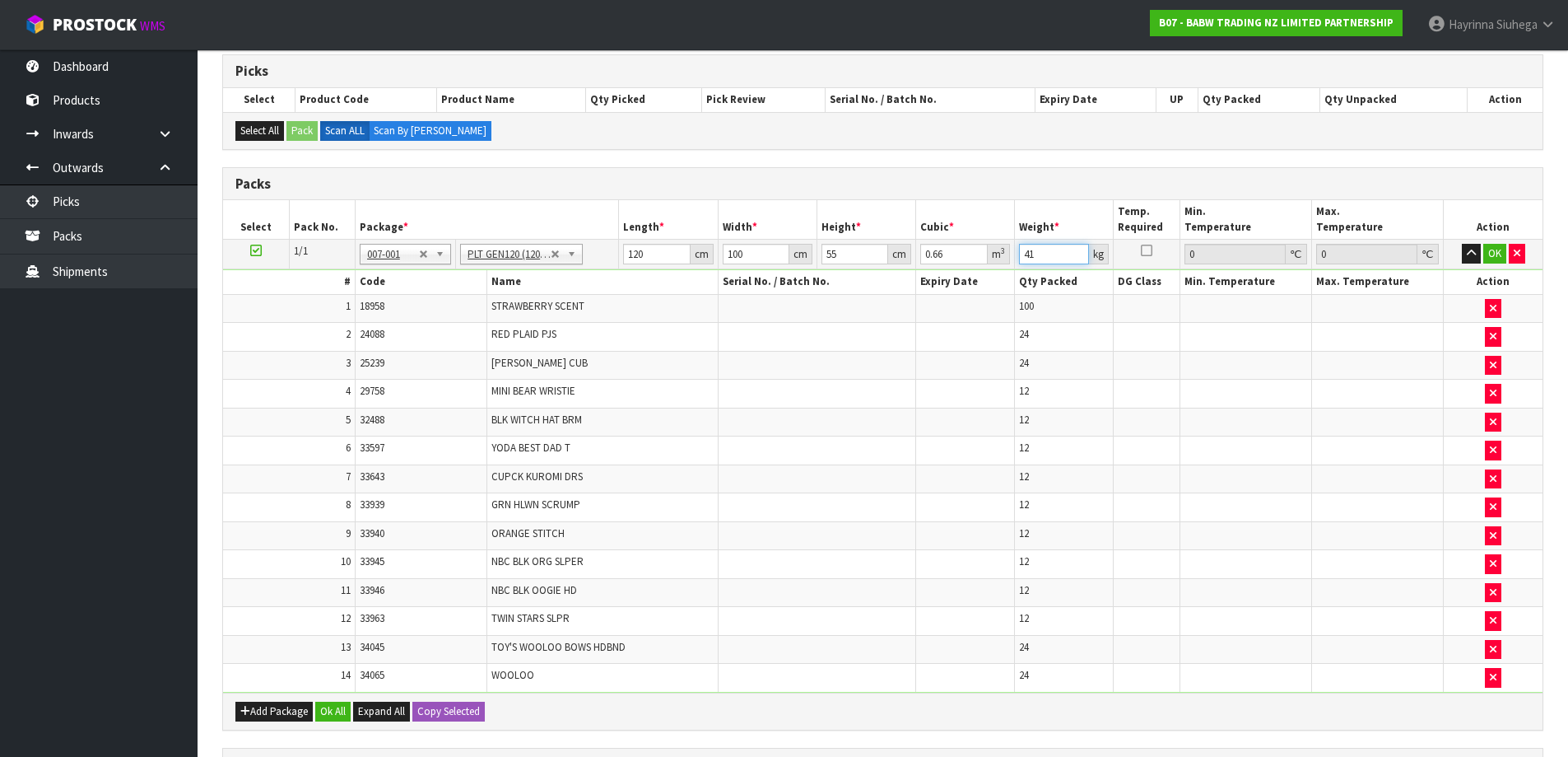
type input "41"
click button "OK" at bounding box center [1494, 254] width 23 height 20
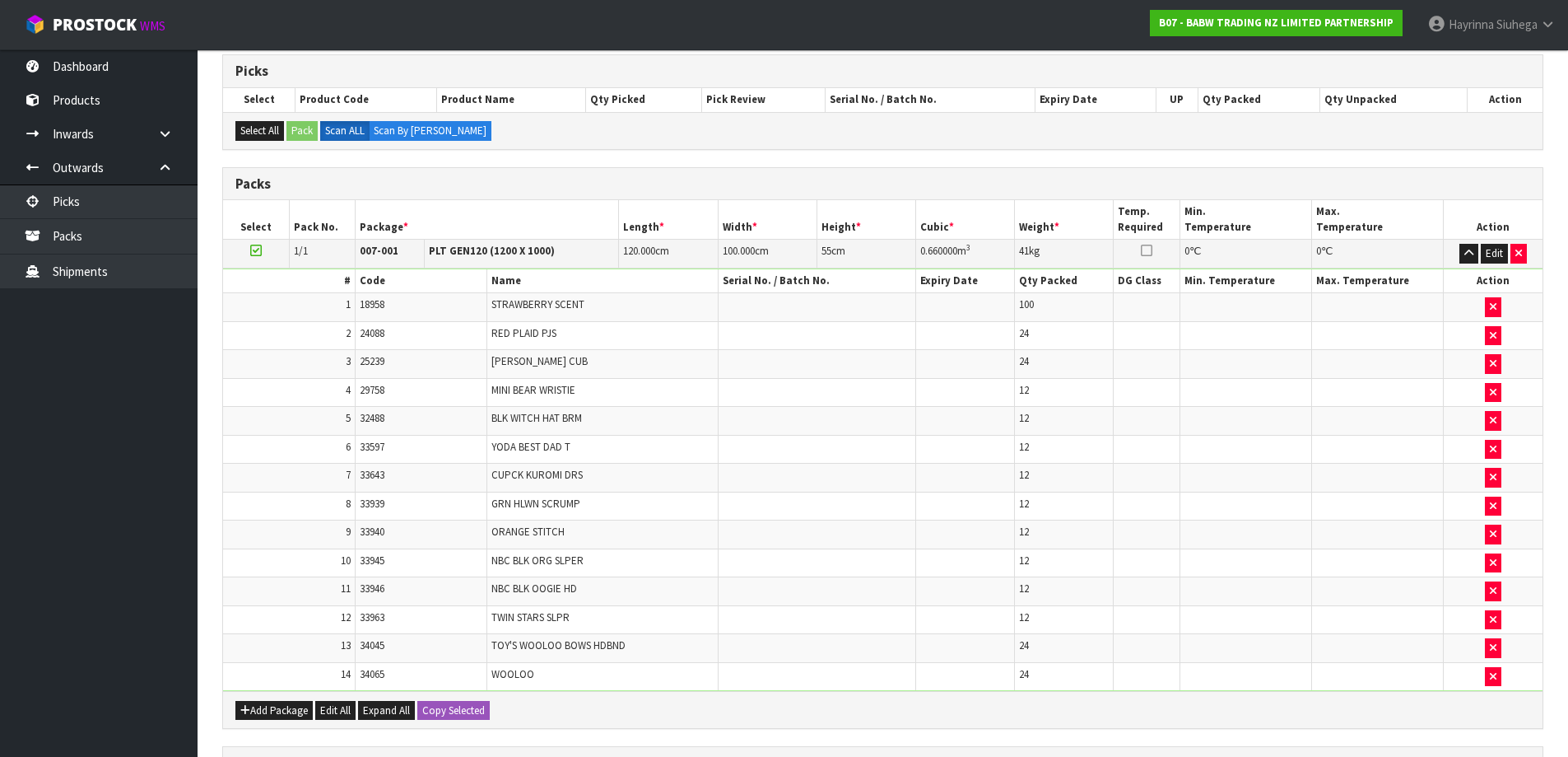
scroll to position [614, 0]
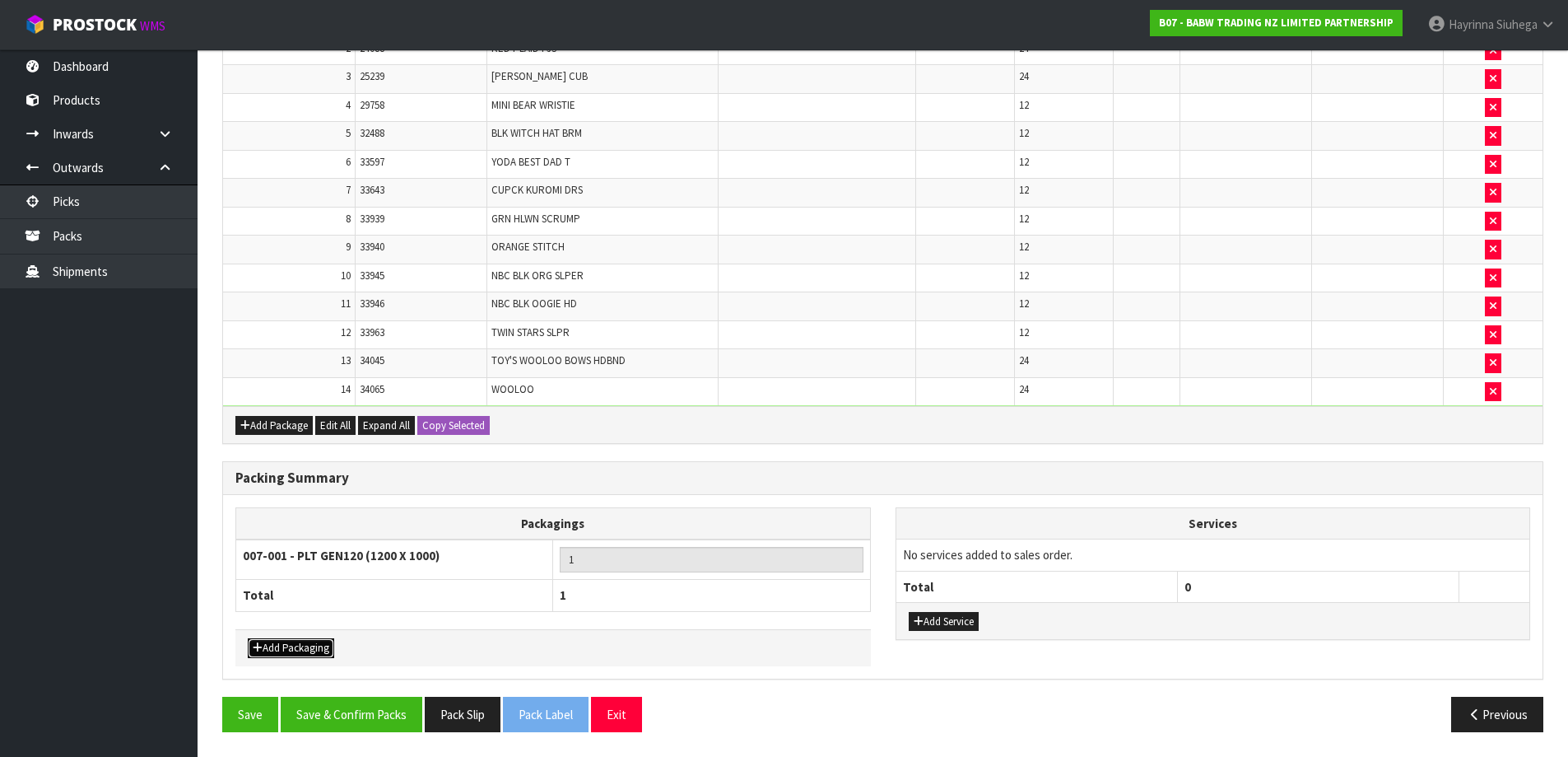
click at [304, 644] on button "Add Packaging" at bounding box center [291, 648] width 87 height 20
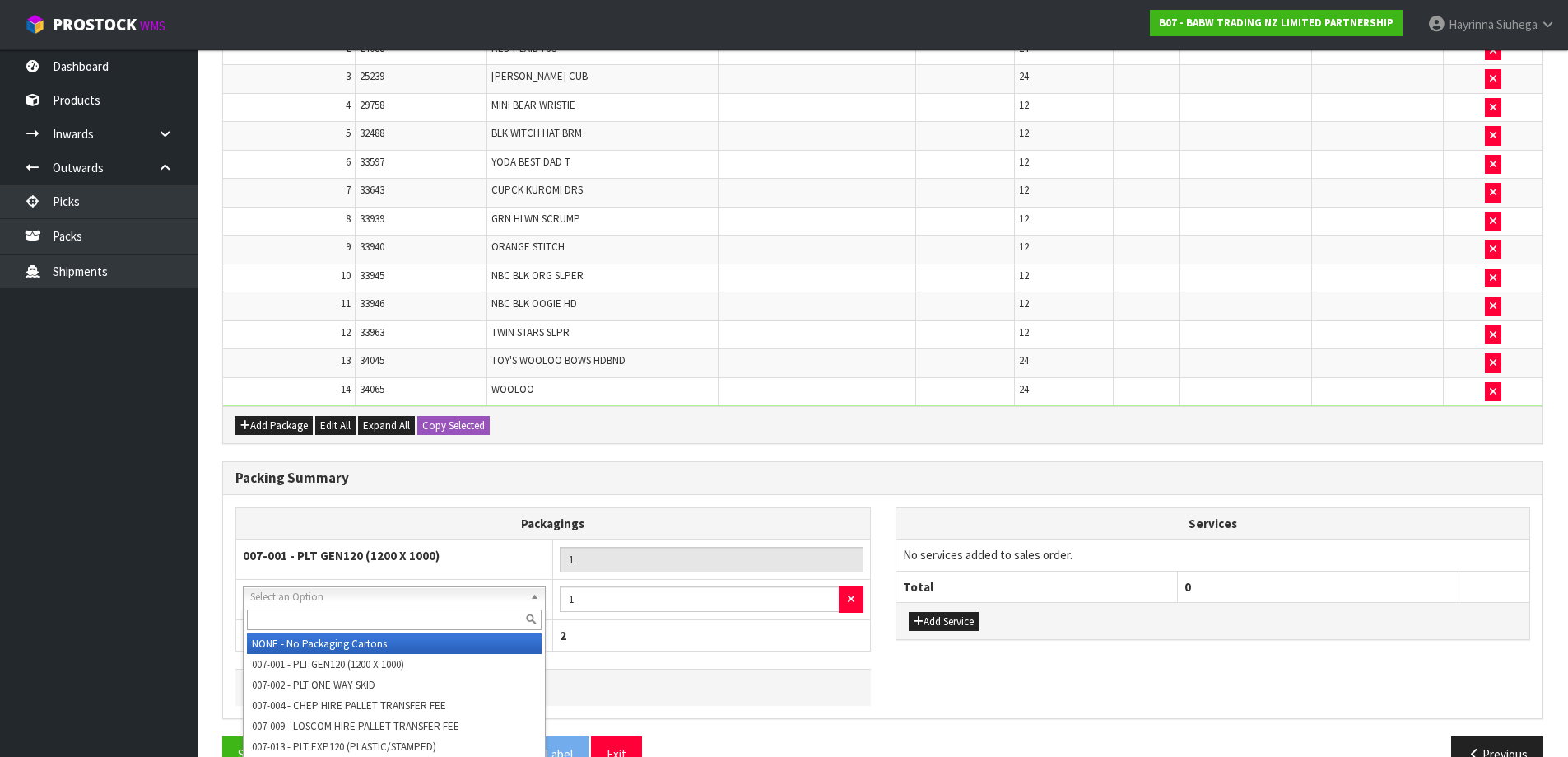
click at [337, 615] on input "text" at bounding box center [394, 619] width 294 height 21
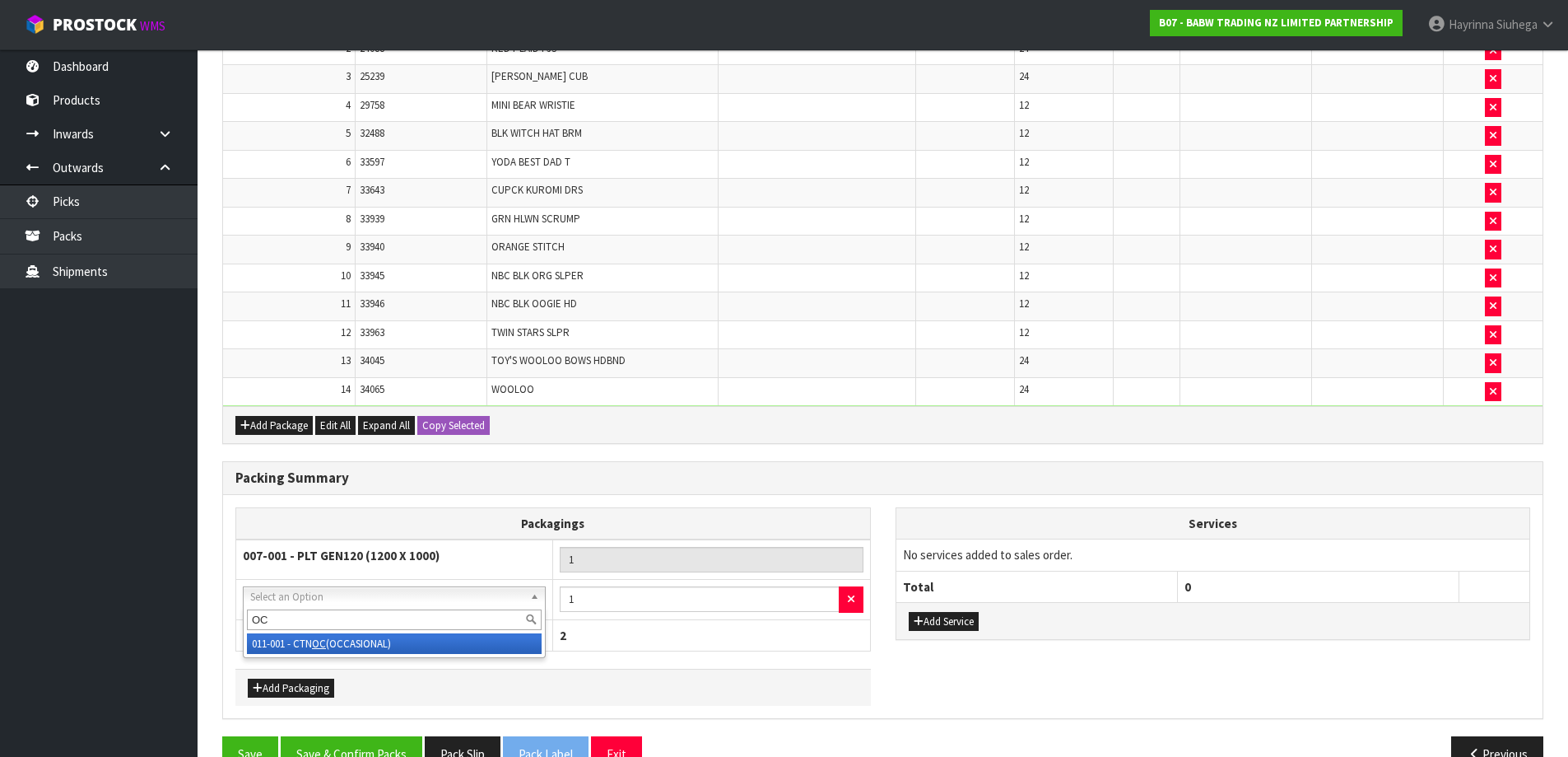
type input "OC"
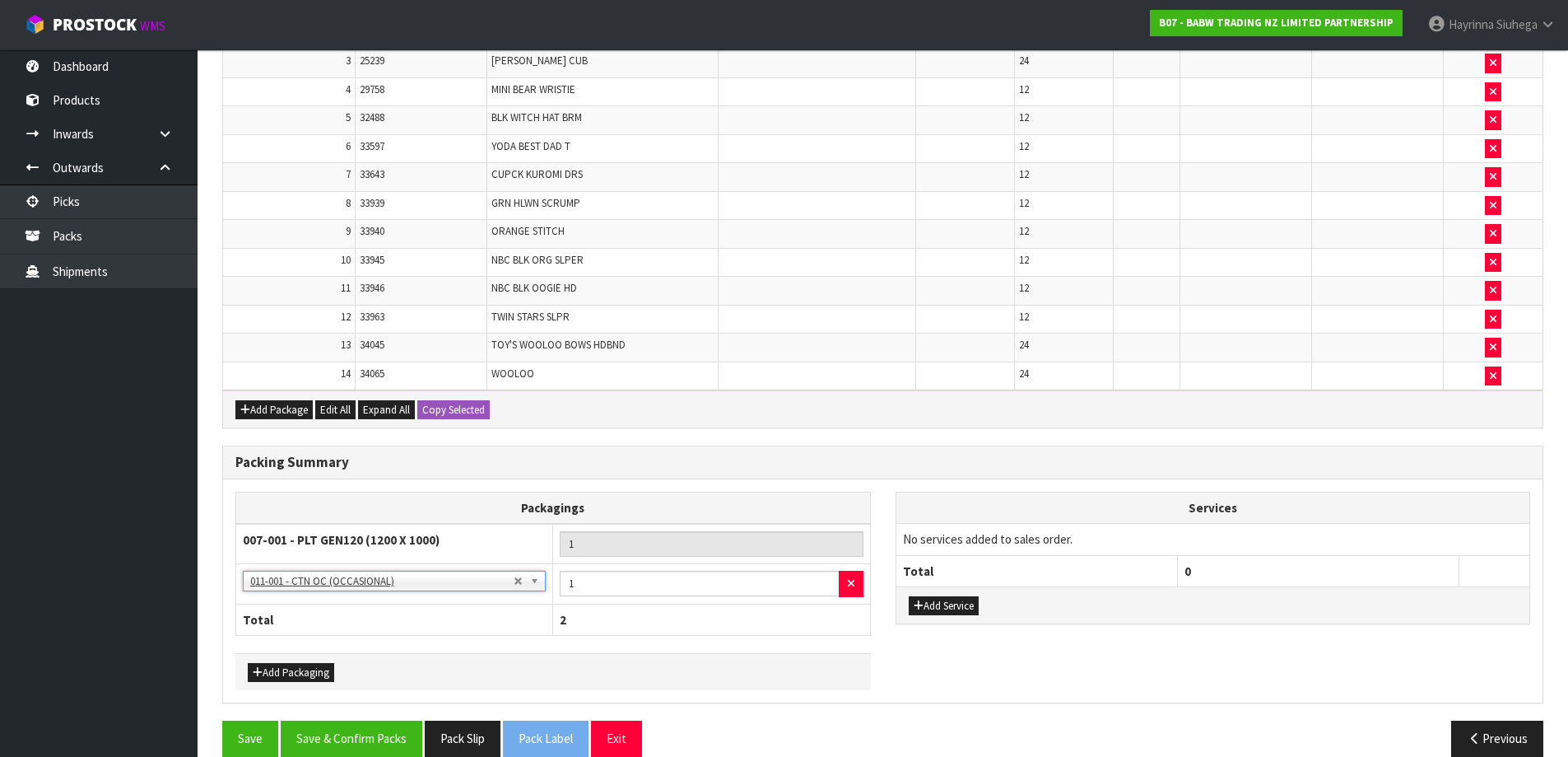
scroll to position [655, 0]
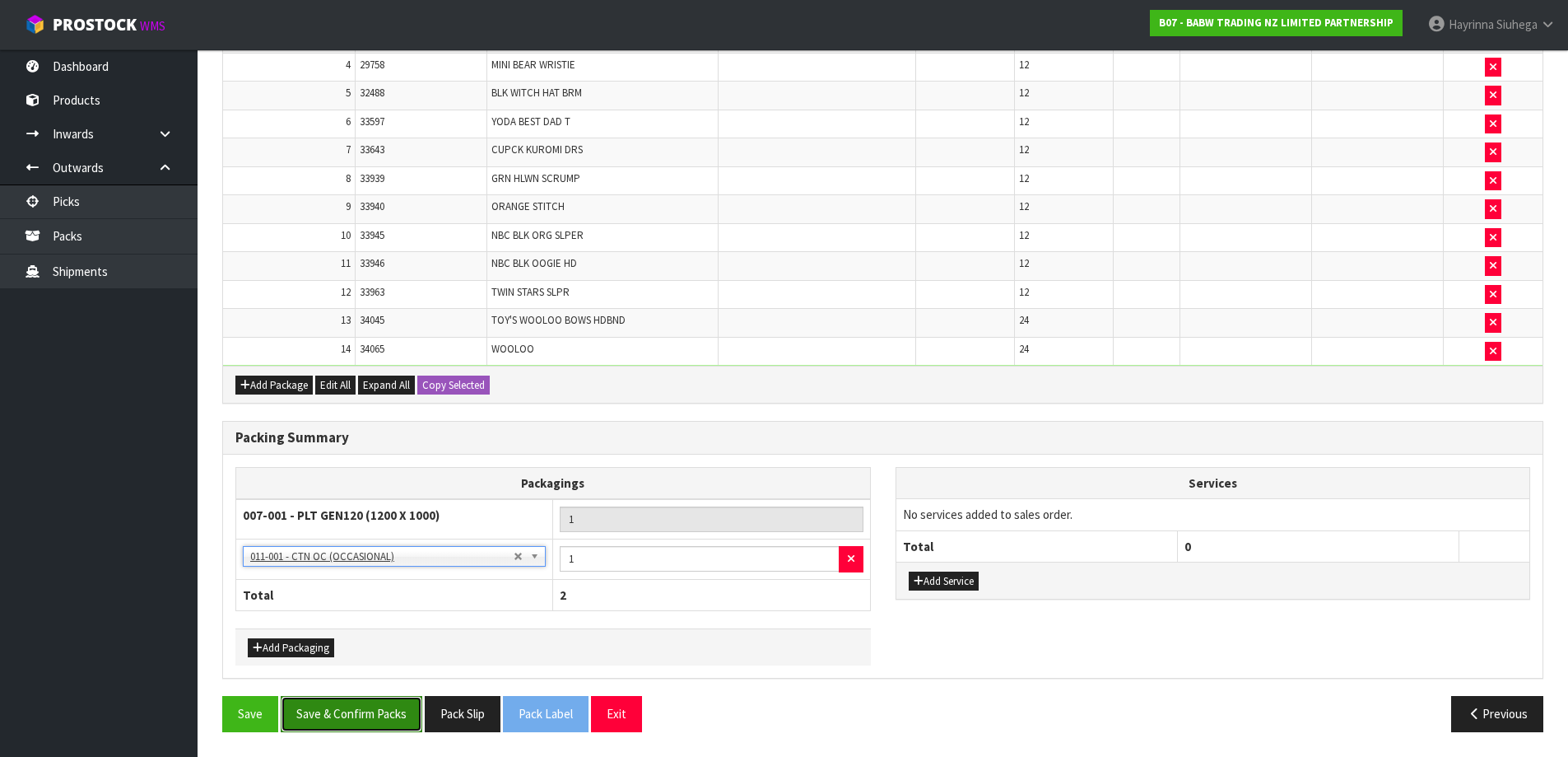
click at [379, 703] on button "Save & Confirm Packs" at bounding box center [351, 713] width 141 height 36
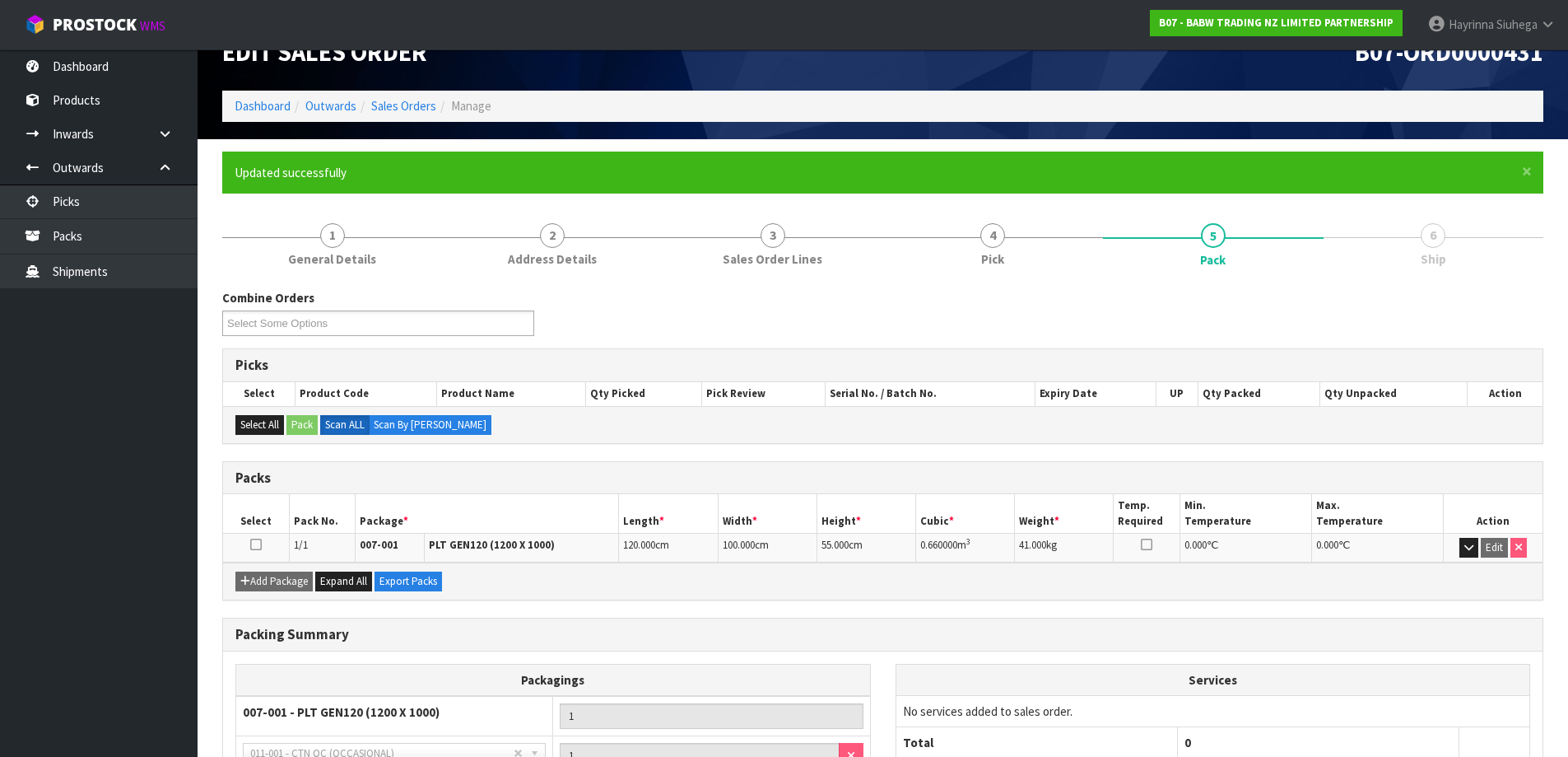
scroll to position [0, 0]
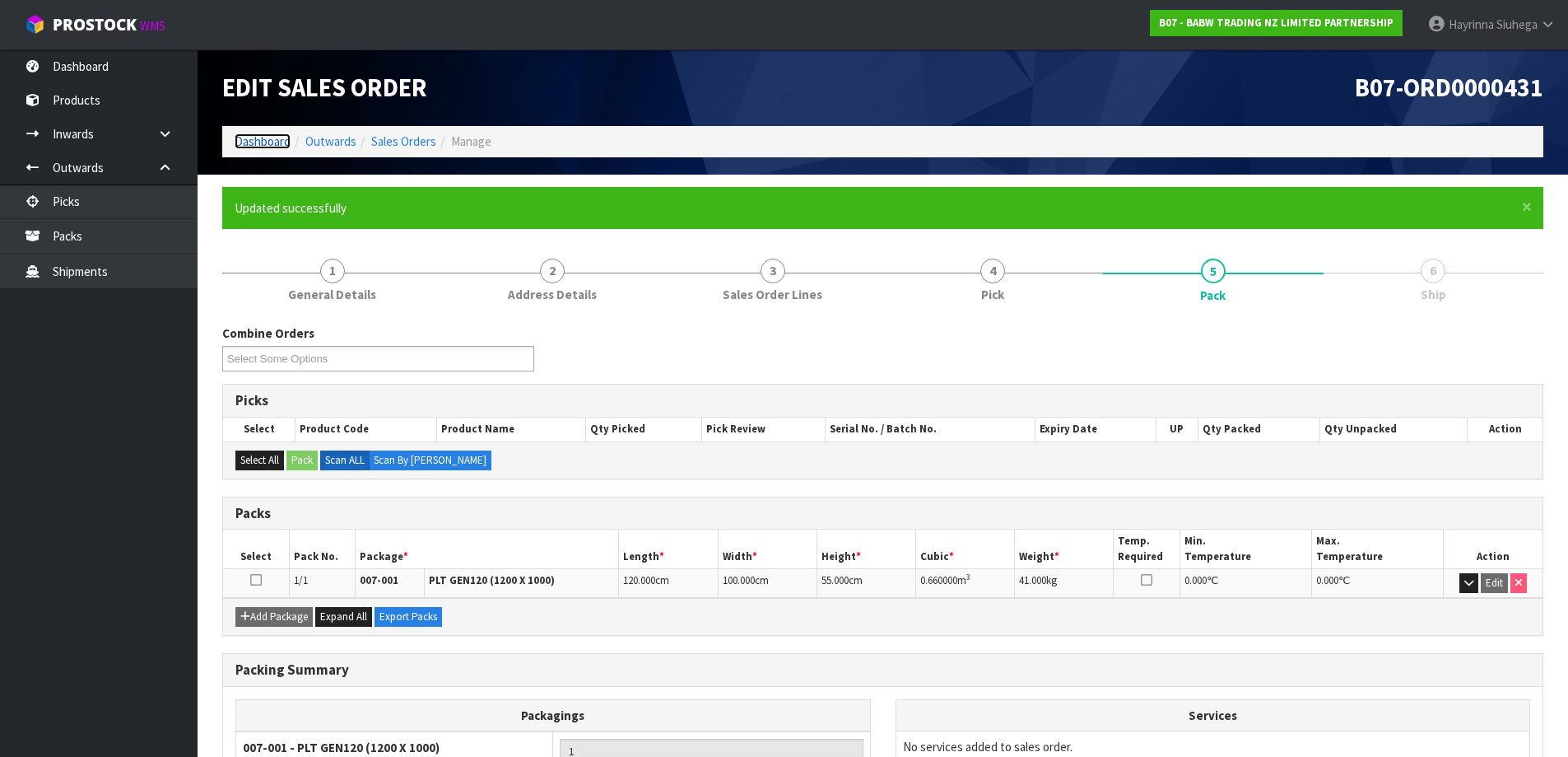
click at [273, 140] on link "Dashboard" at bounding box center [262, 140] width 56 height 16
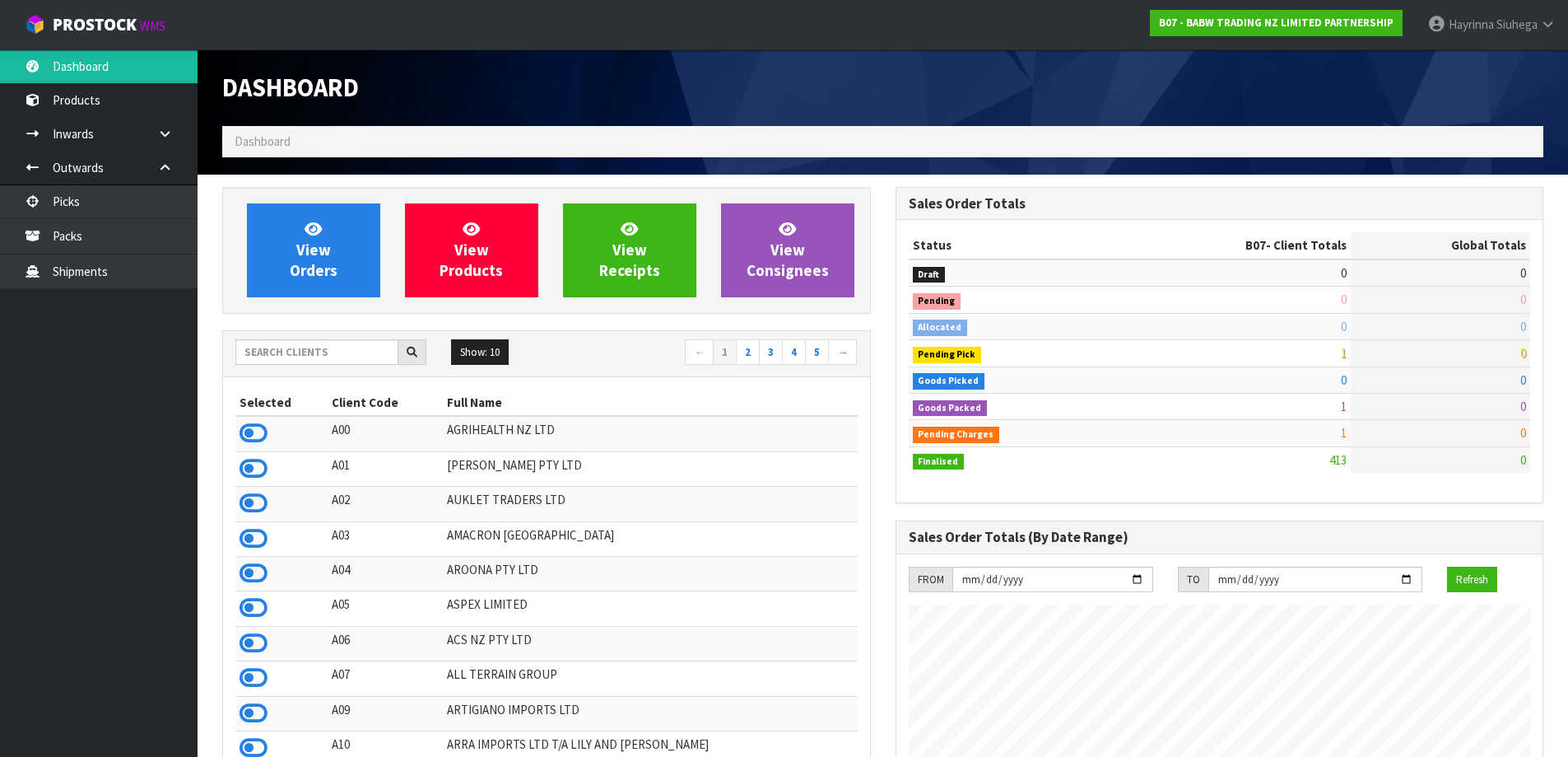
scroll to position [1247, 672]
click at [319, 346] on input "text" at bounding box center [316, 352] width 163 height 26
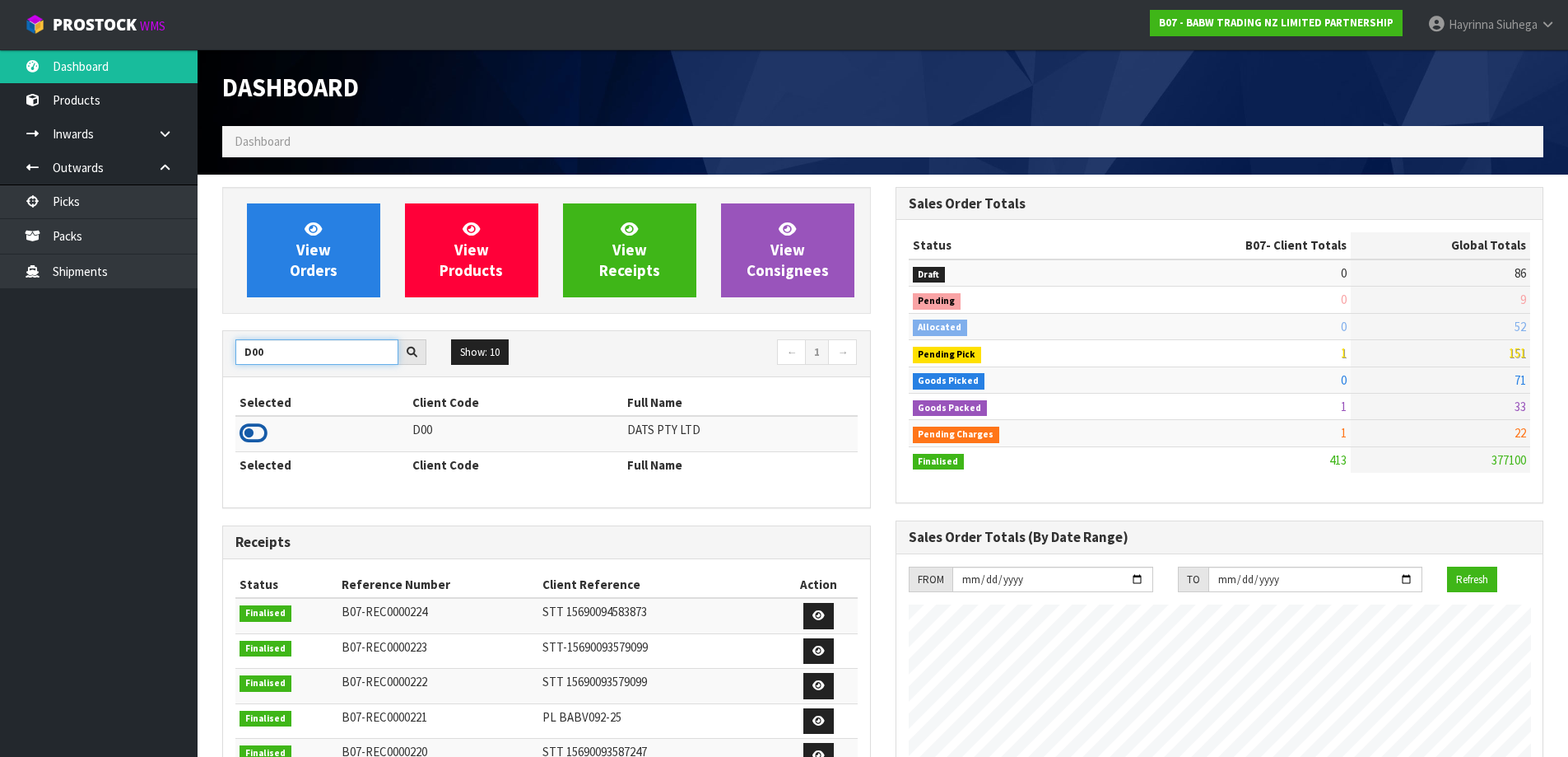
type input "D00"
click at [262, 427] on icon at bounding box center [253, 432] width 28 height 25
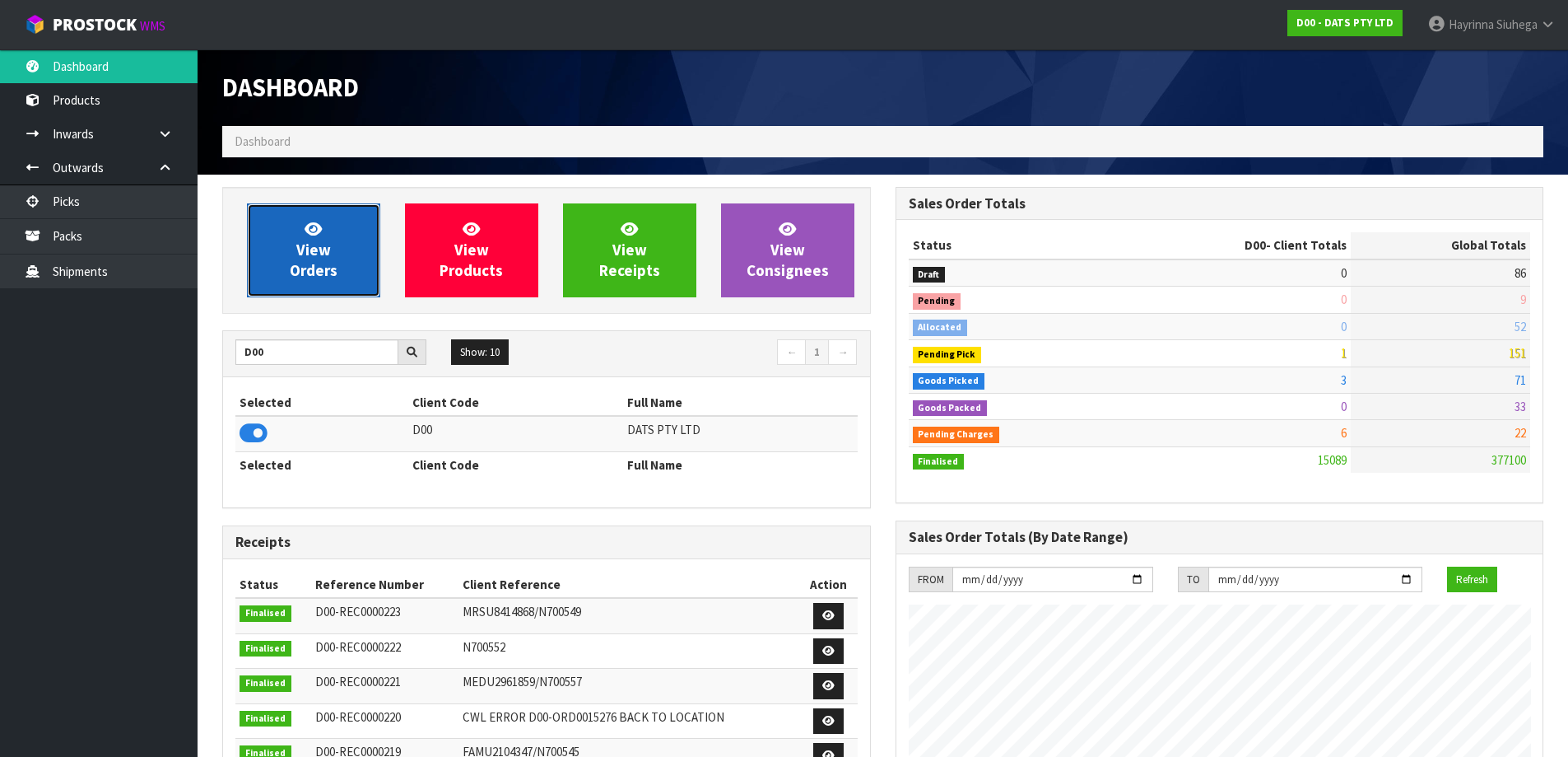
click at [300, 257] on span "View Orders" at bounding box center [314, 250] width 47 height 62
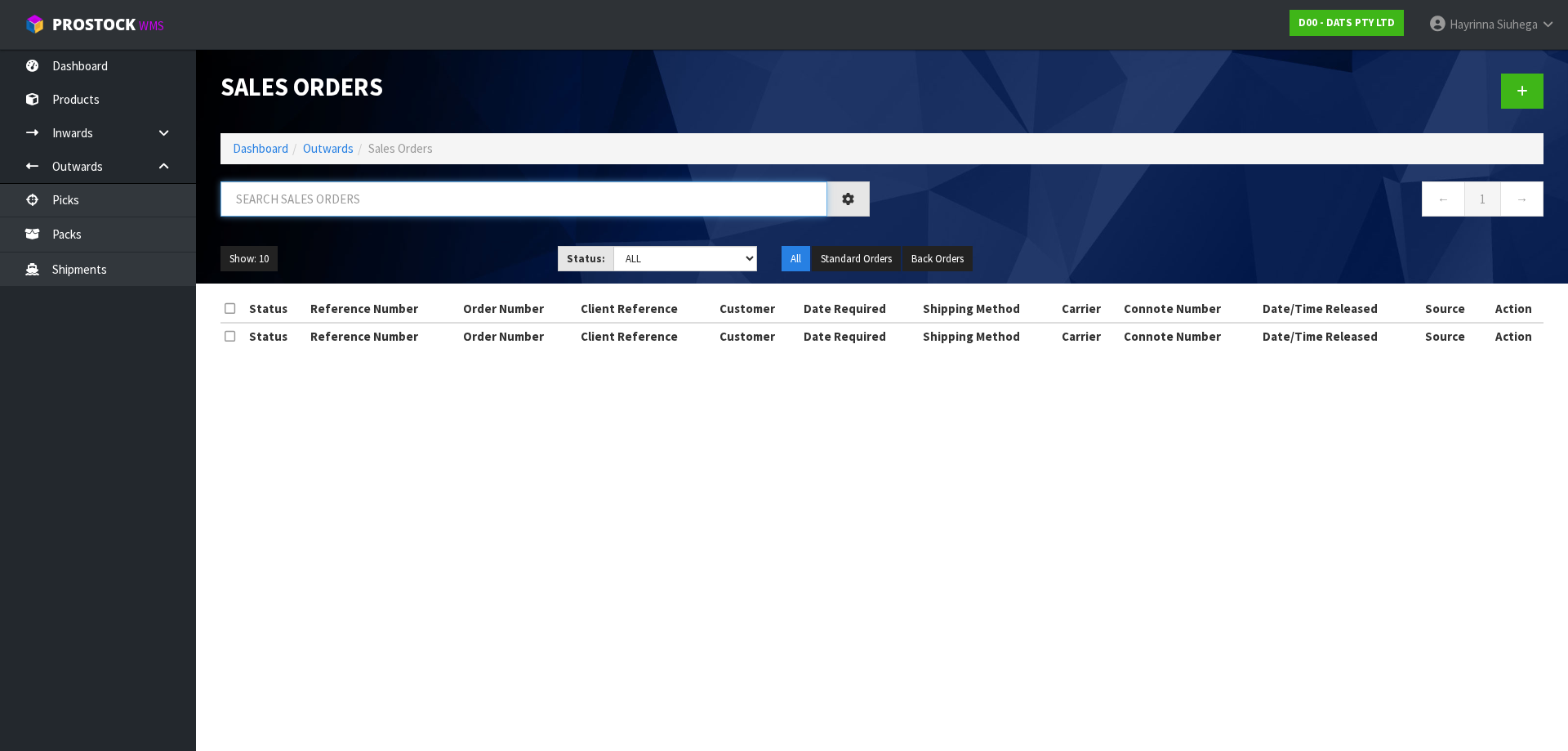
click at [358, 207] on input "text" at bounding box center [524, 198] width 607 height 35
type input "JOB-0407783"
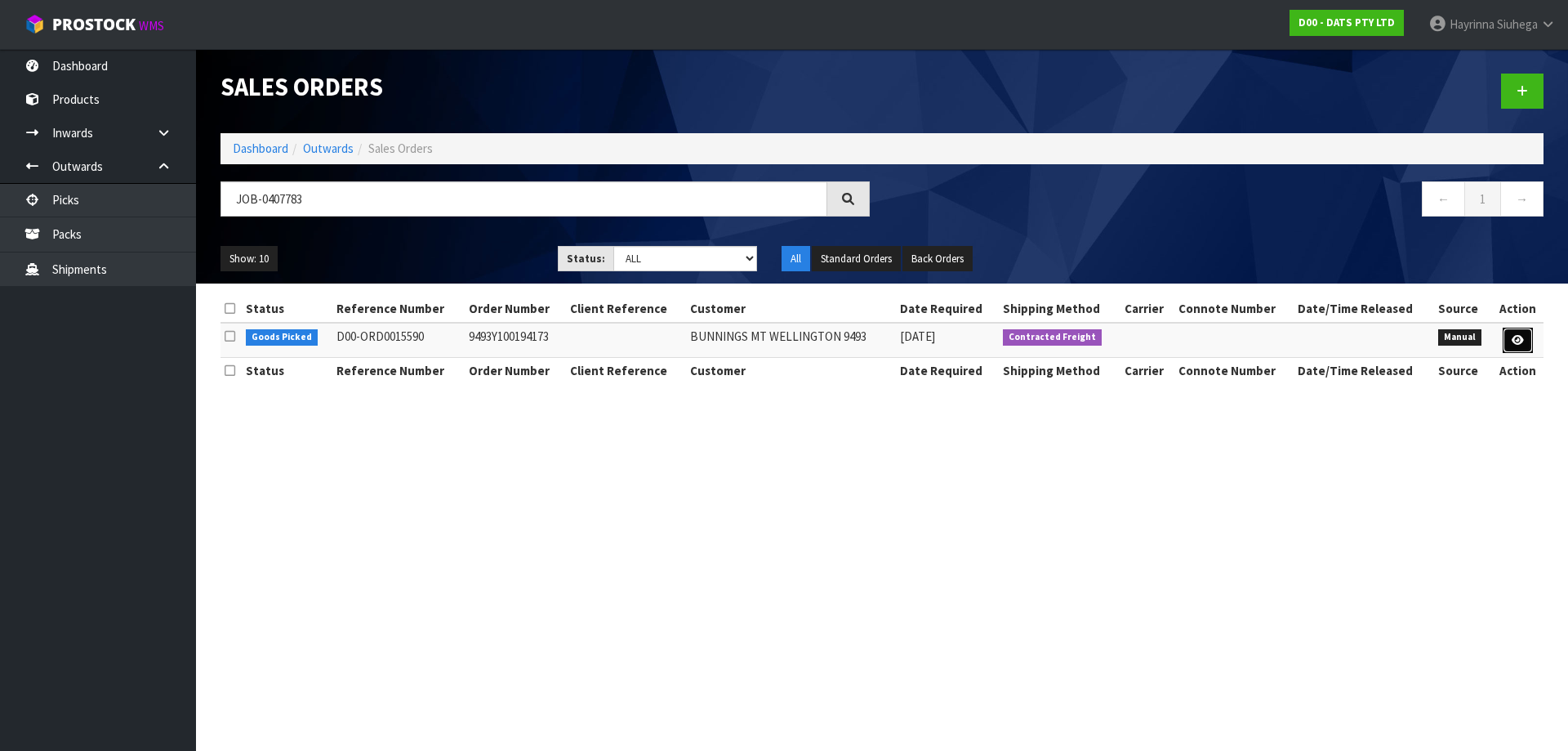
click at [1521, 341] on icon at bounding box center [1518, 340] width 13 height 11
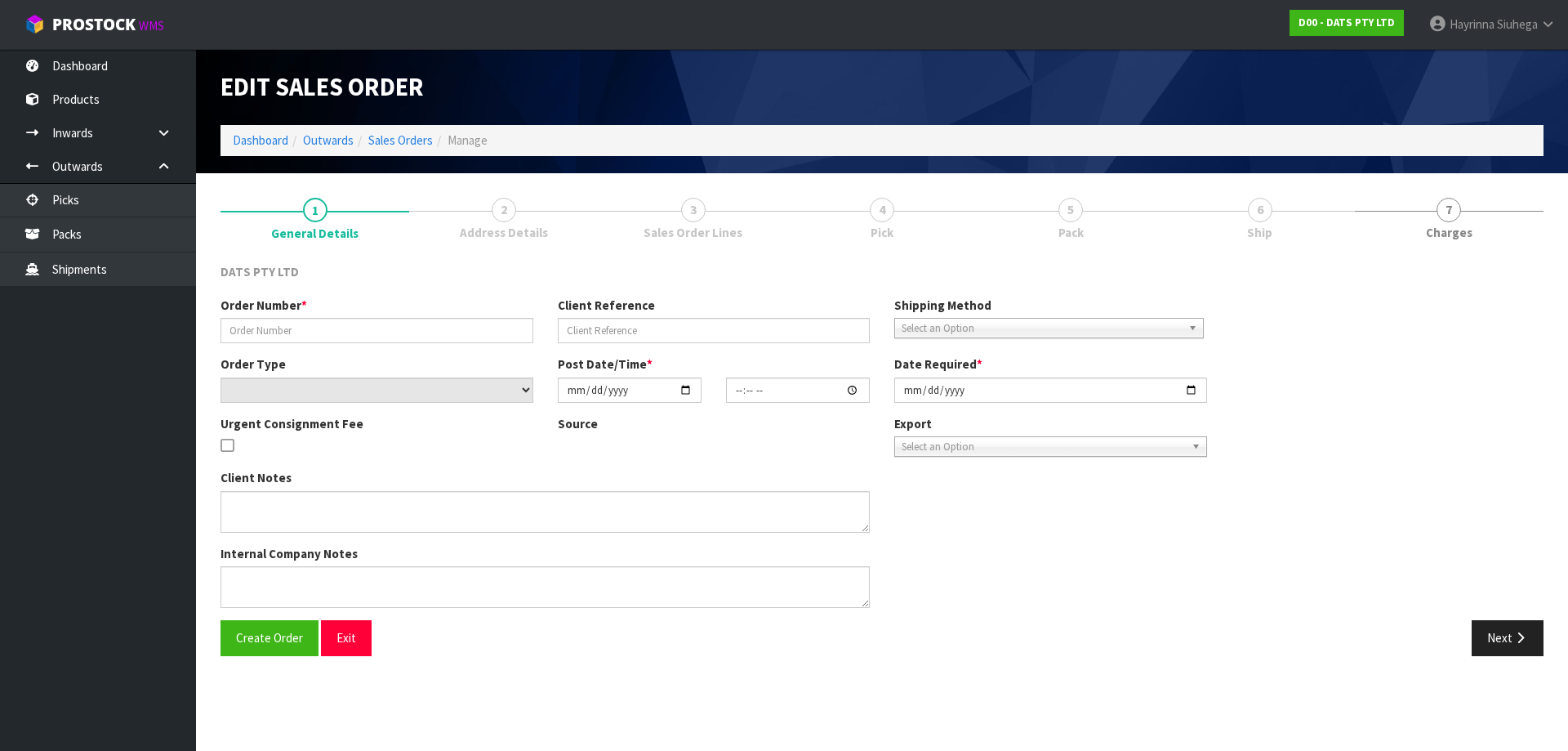
type input "9493Y100194173"
select select "number:0"
type input "2025-08-15"
type input "09:19:00.000"
type input "2025-08-15"
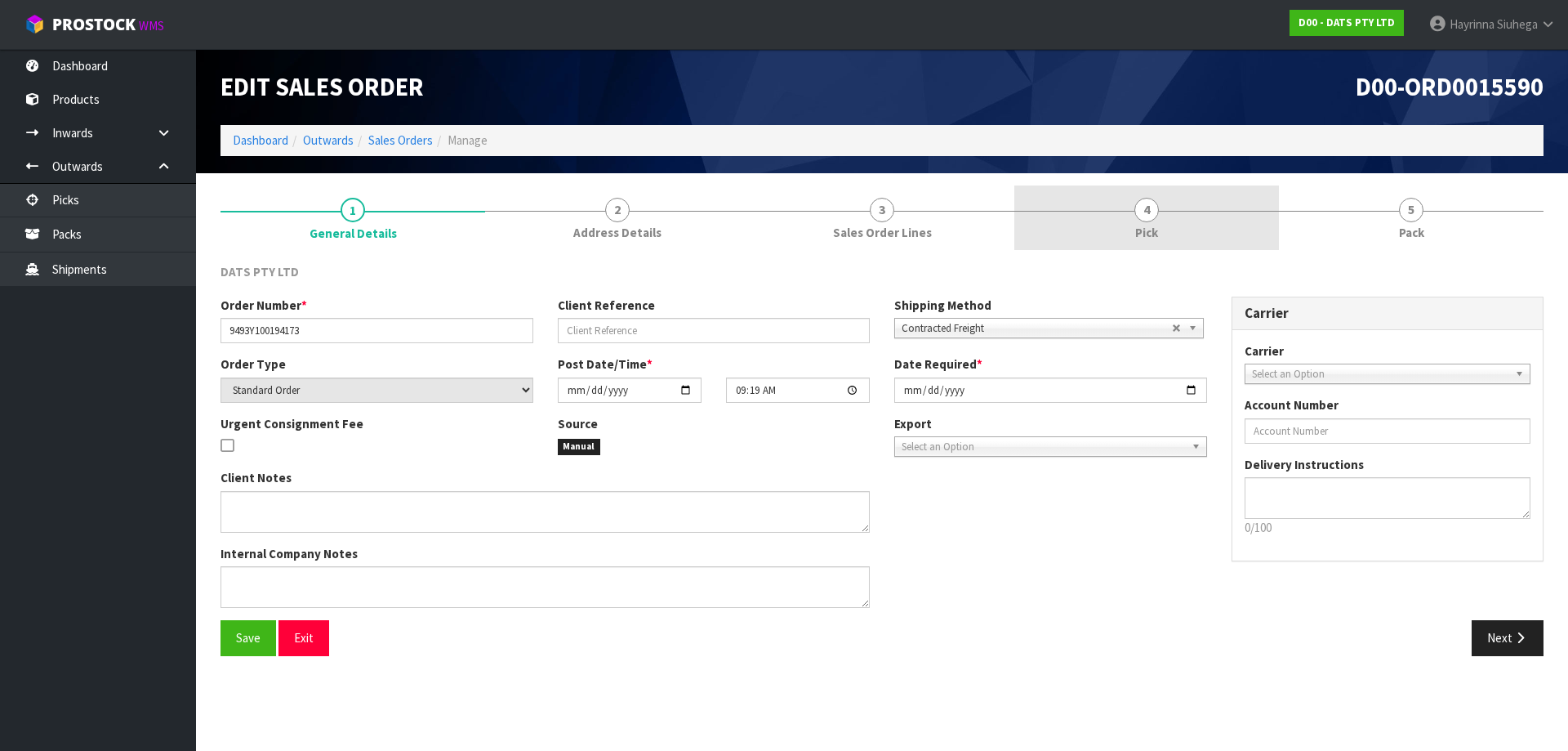
click at [1221, 223] on link "4 Pick" at bounding box center [1146, 217] width 264 height 64
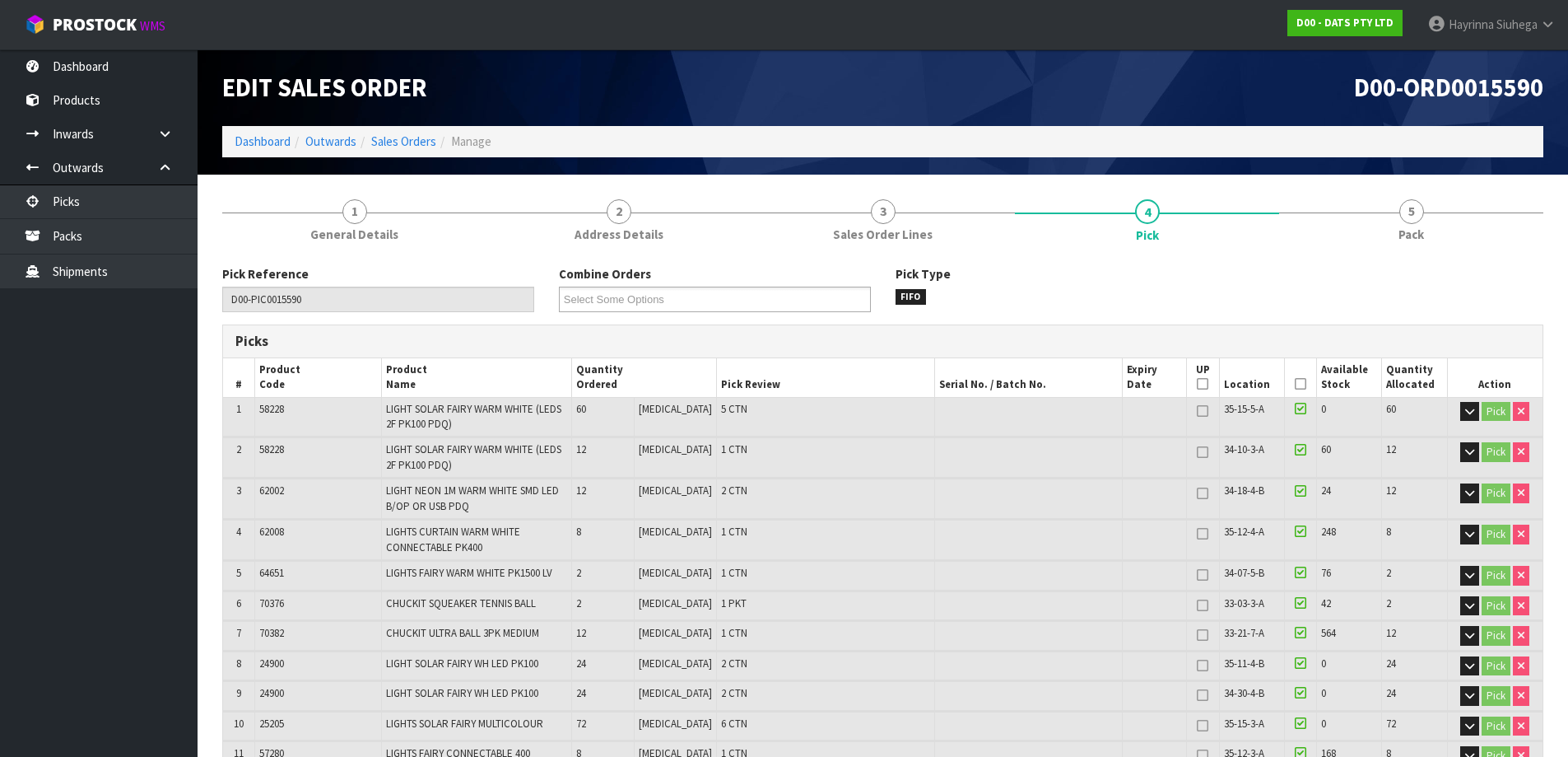
click at [1398, 199] on link "5 Pack" at bounding box center [1411, 219] width 264 height 65
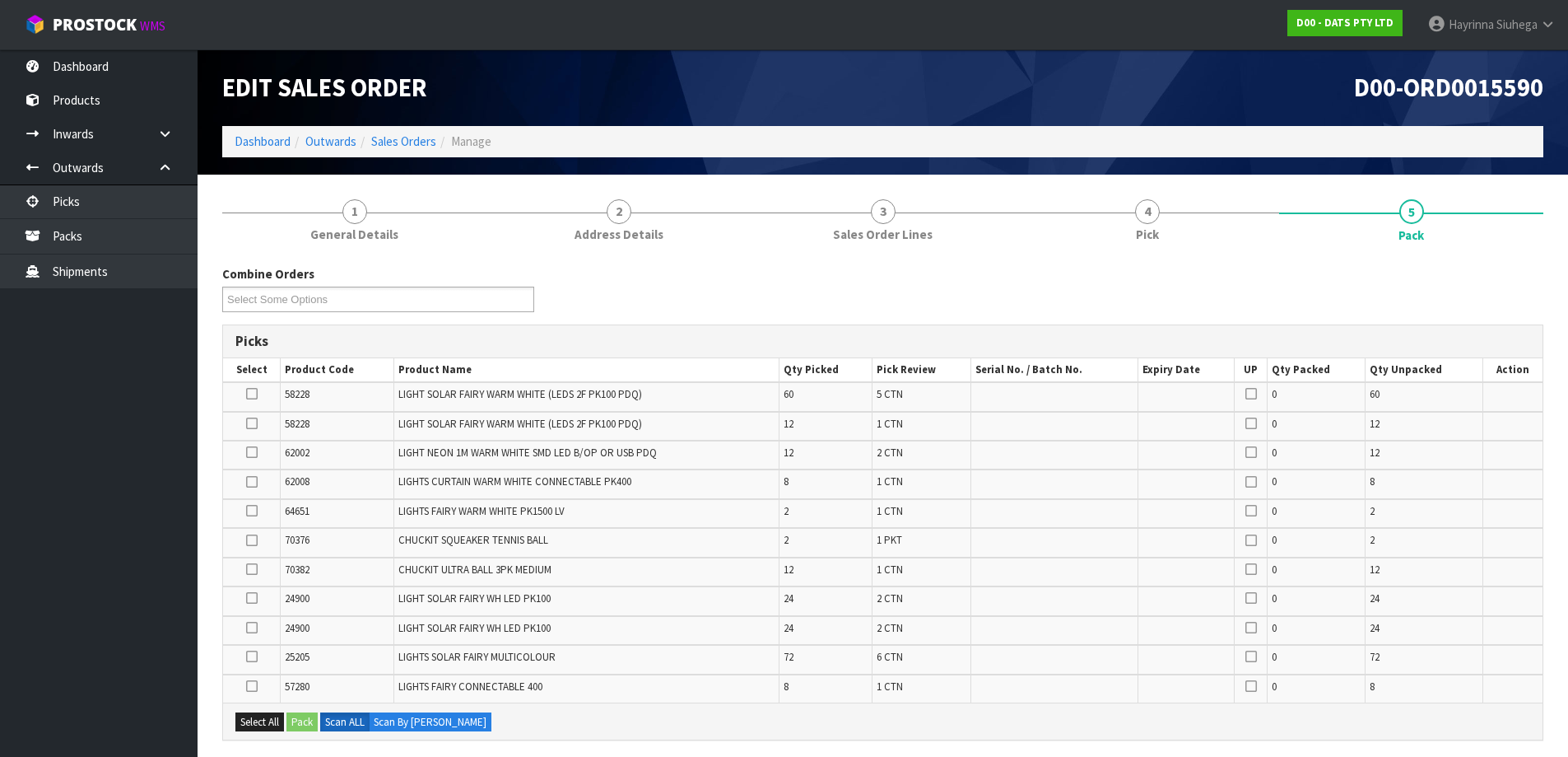
scroll to position [411, 0]
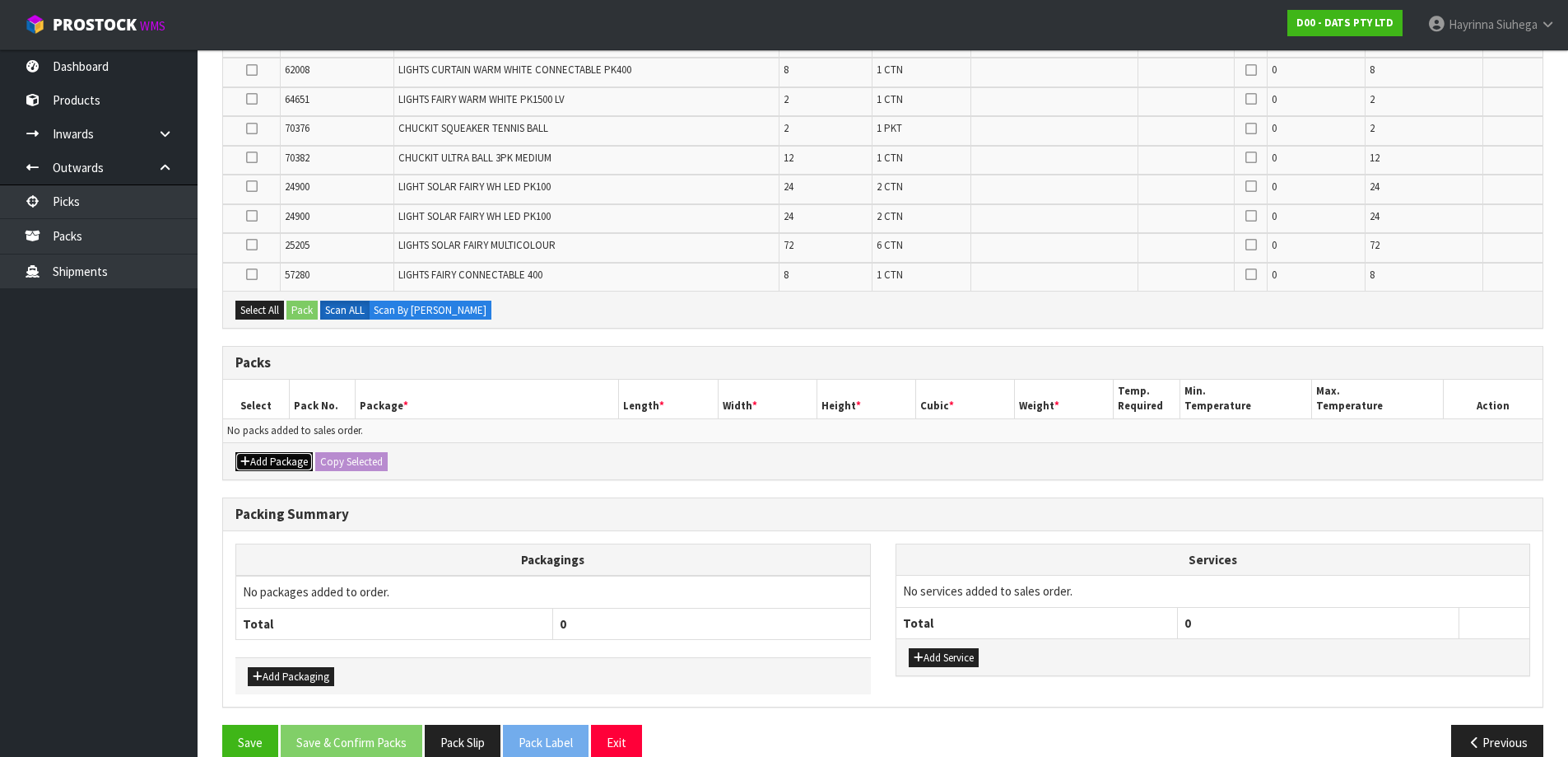
click at [266, 461] on button "Add Package" at bounding box center [273, 462] width 77 height 20
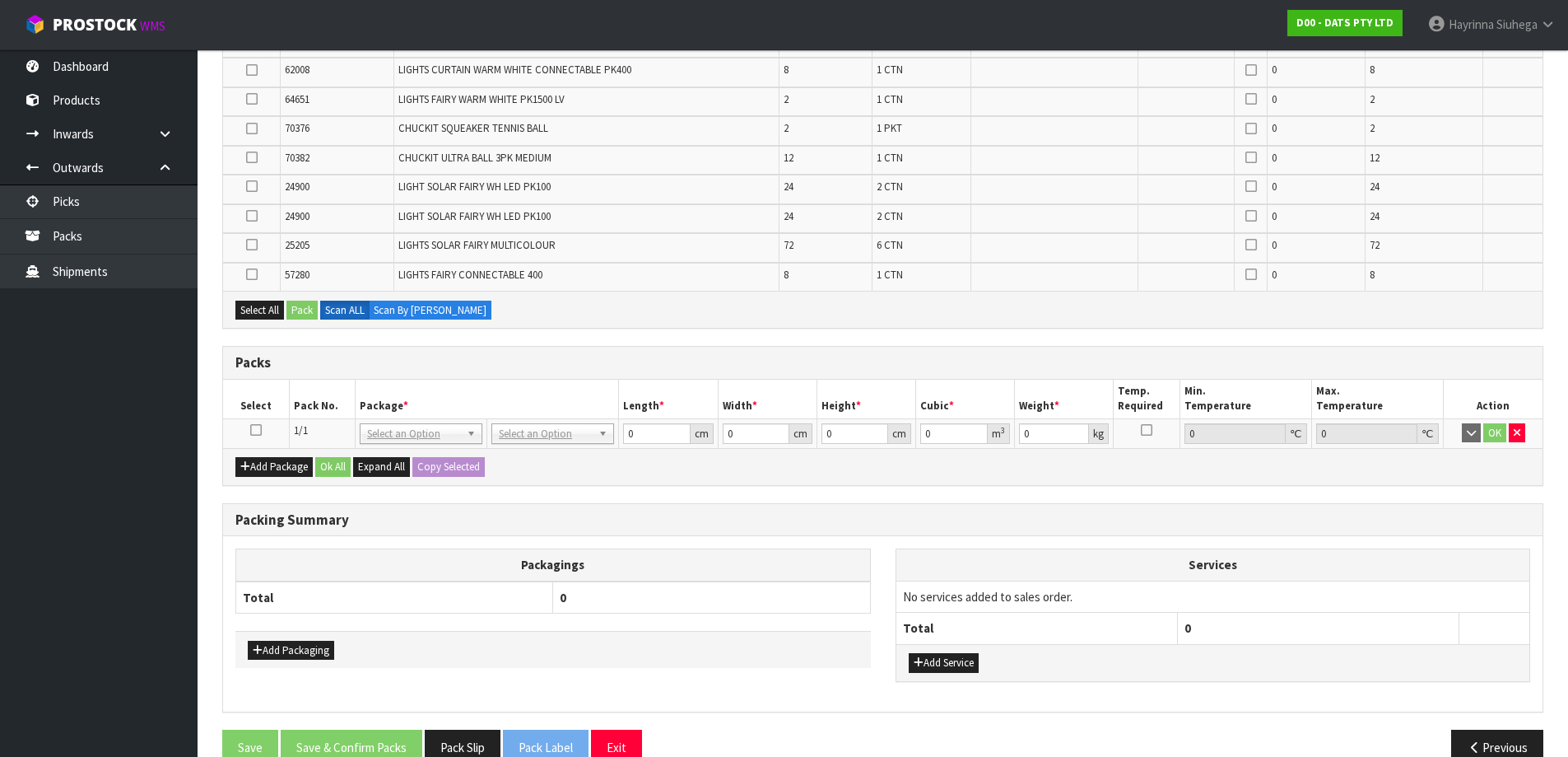
click at [256, 430] on icon at bounding box center [255, 430] width 12 height 1
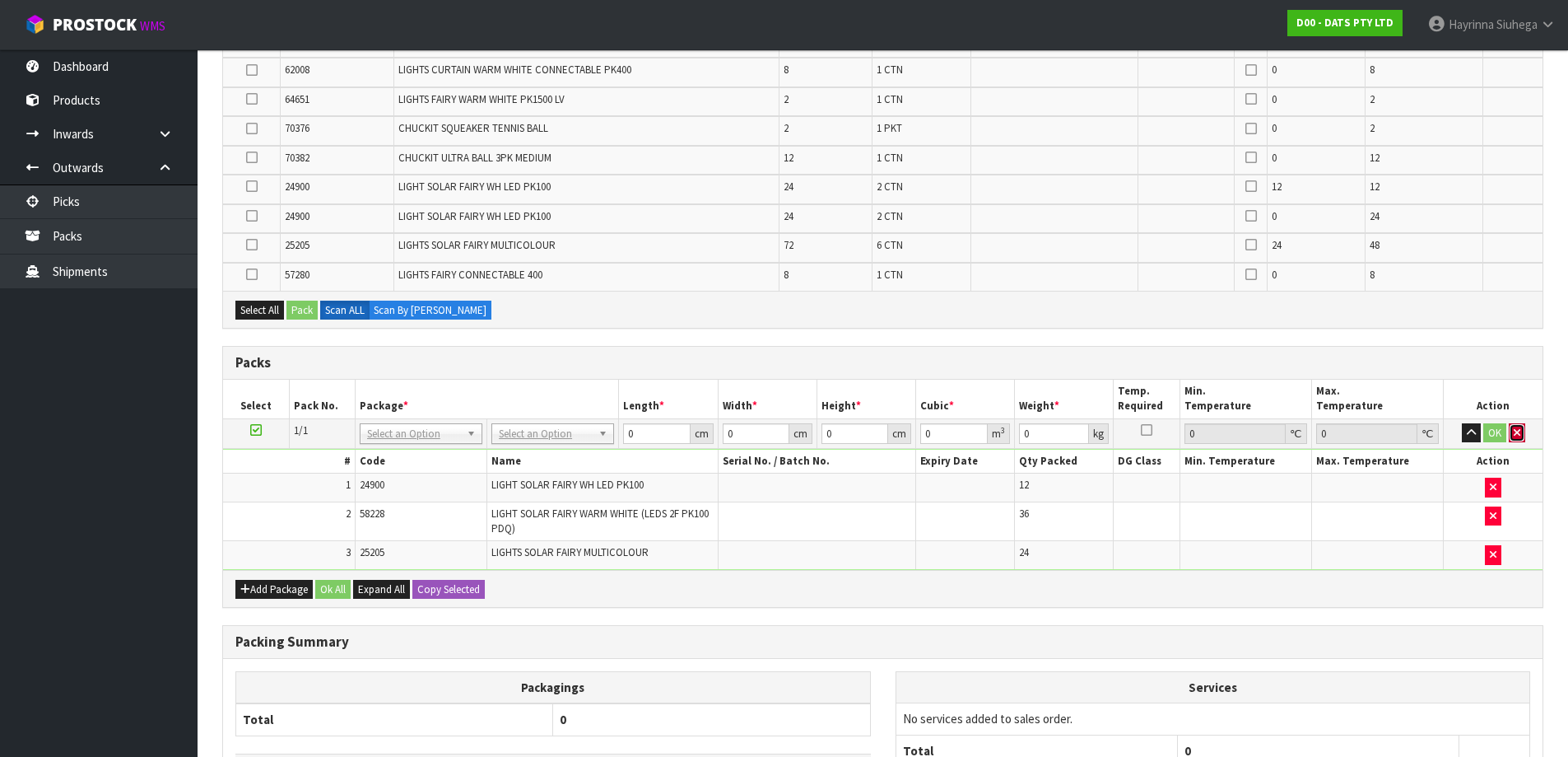
click at [1519, 432] on icon "button" at bounding box center [1516, 432] width 6 height 11
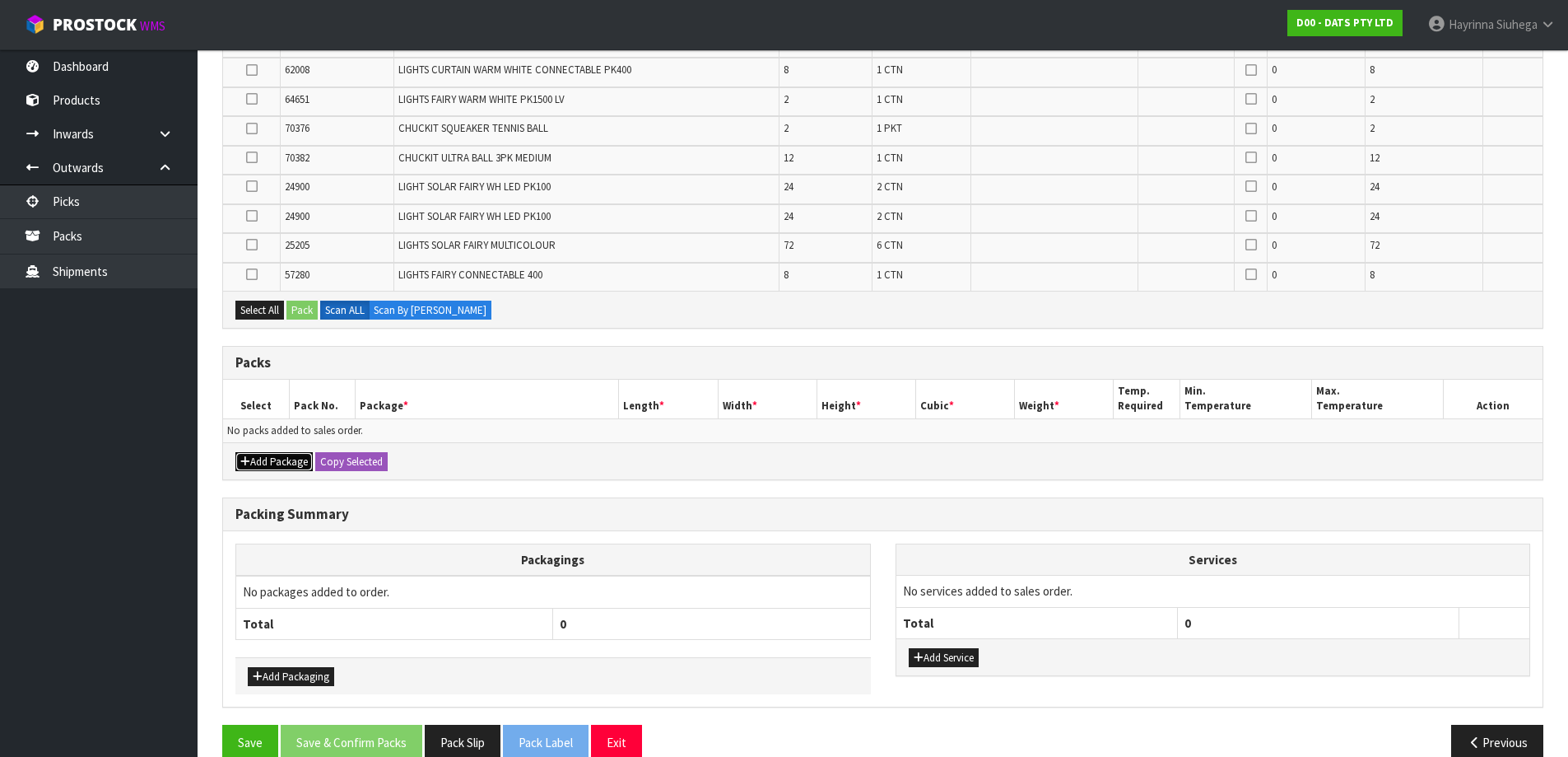
click at [278, 455] on button "Add Package" at bounding box center [273, 462] width 77 height 20
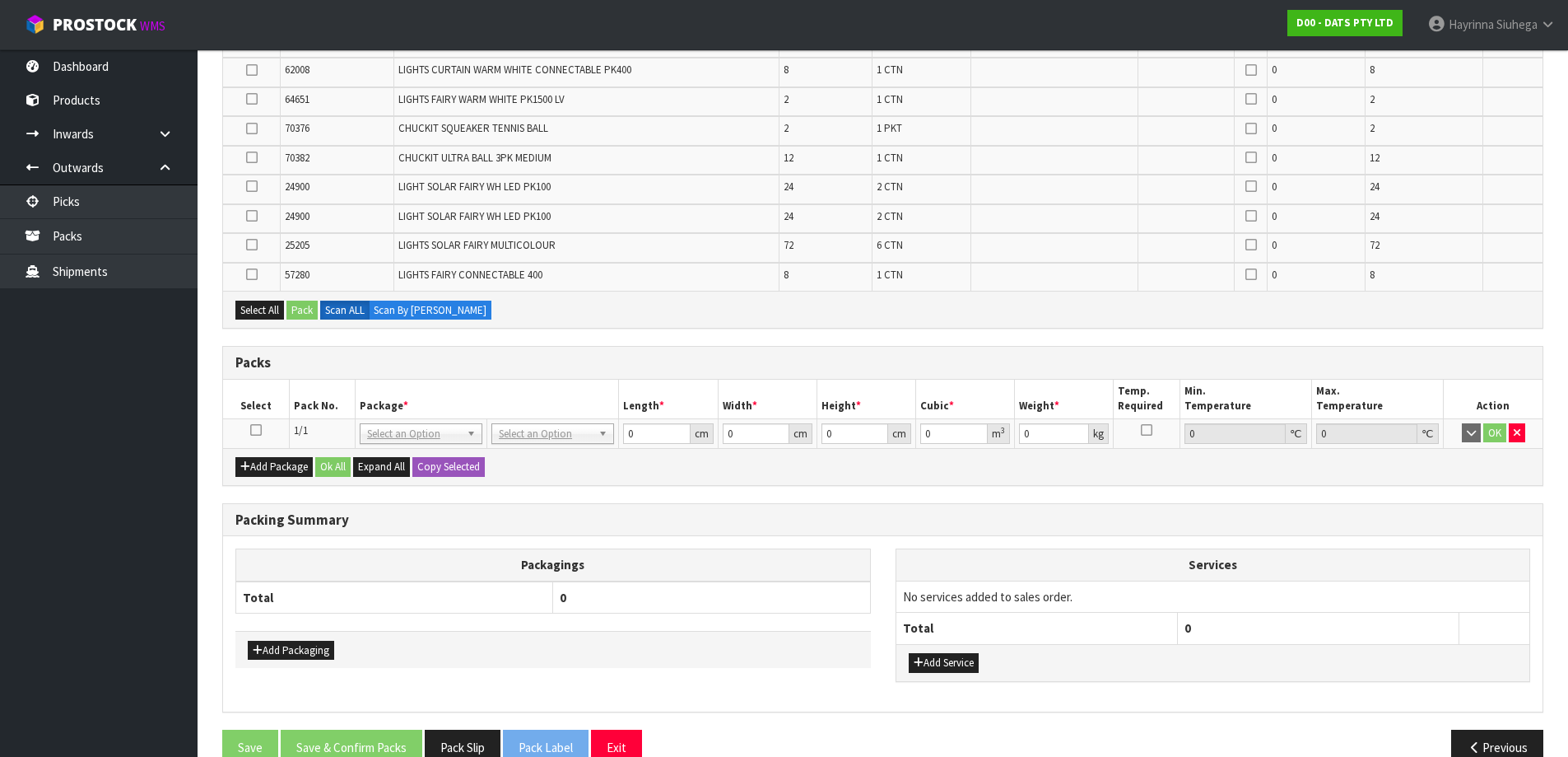
click at [255, 430] on icon at bounding box center [255, 430] width 12 height 1
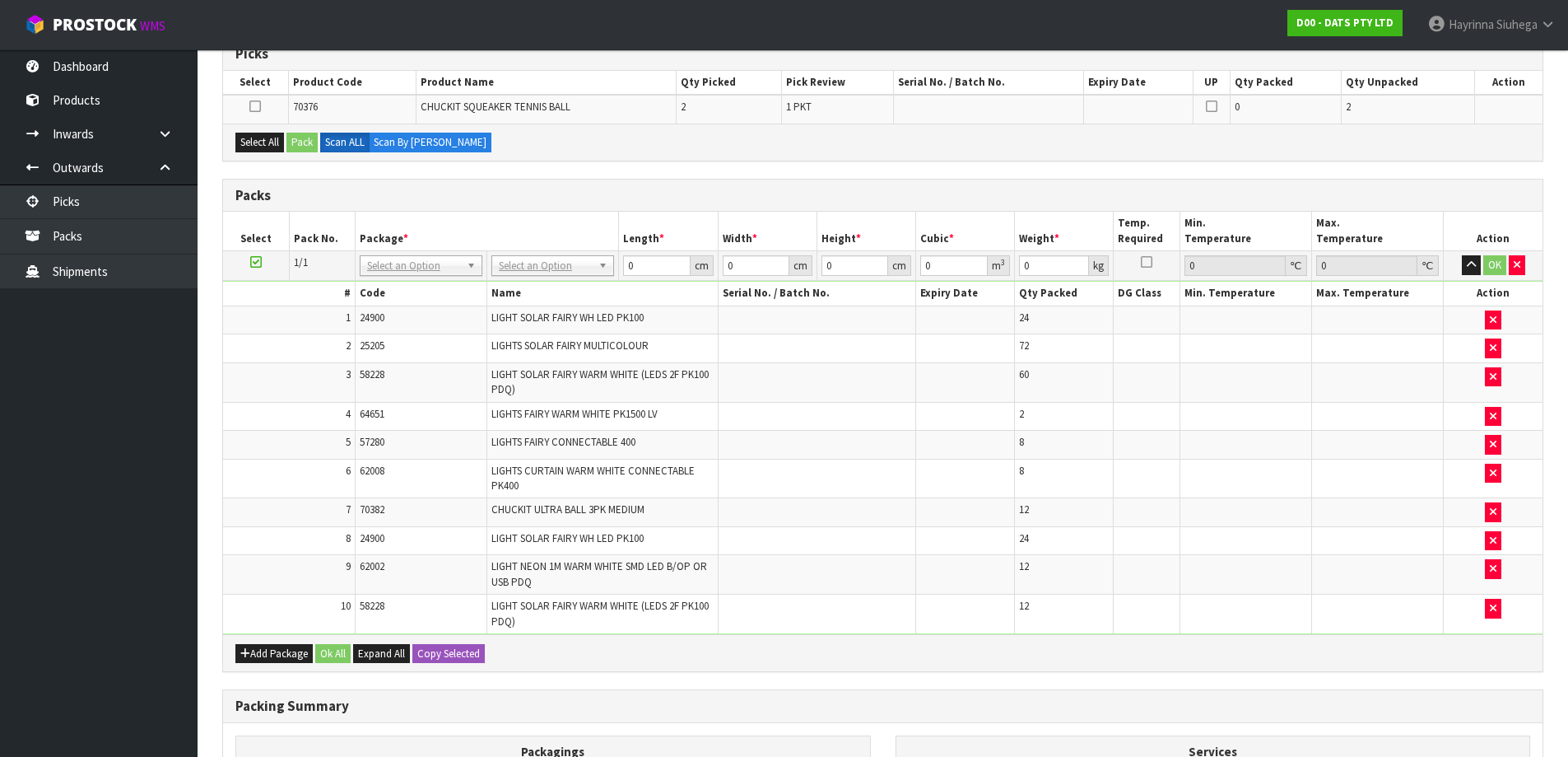
scroll to position [53, 0]
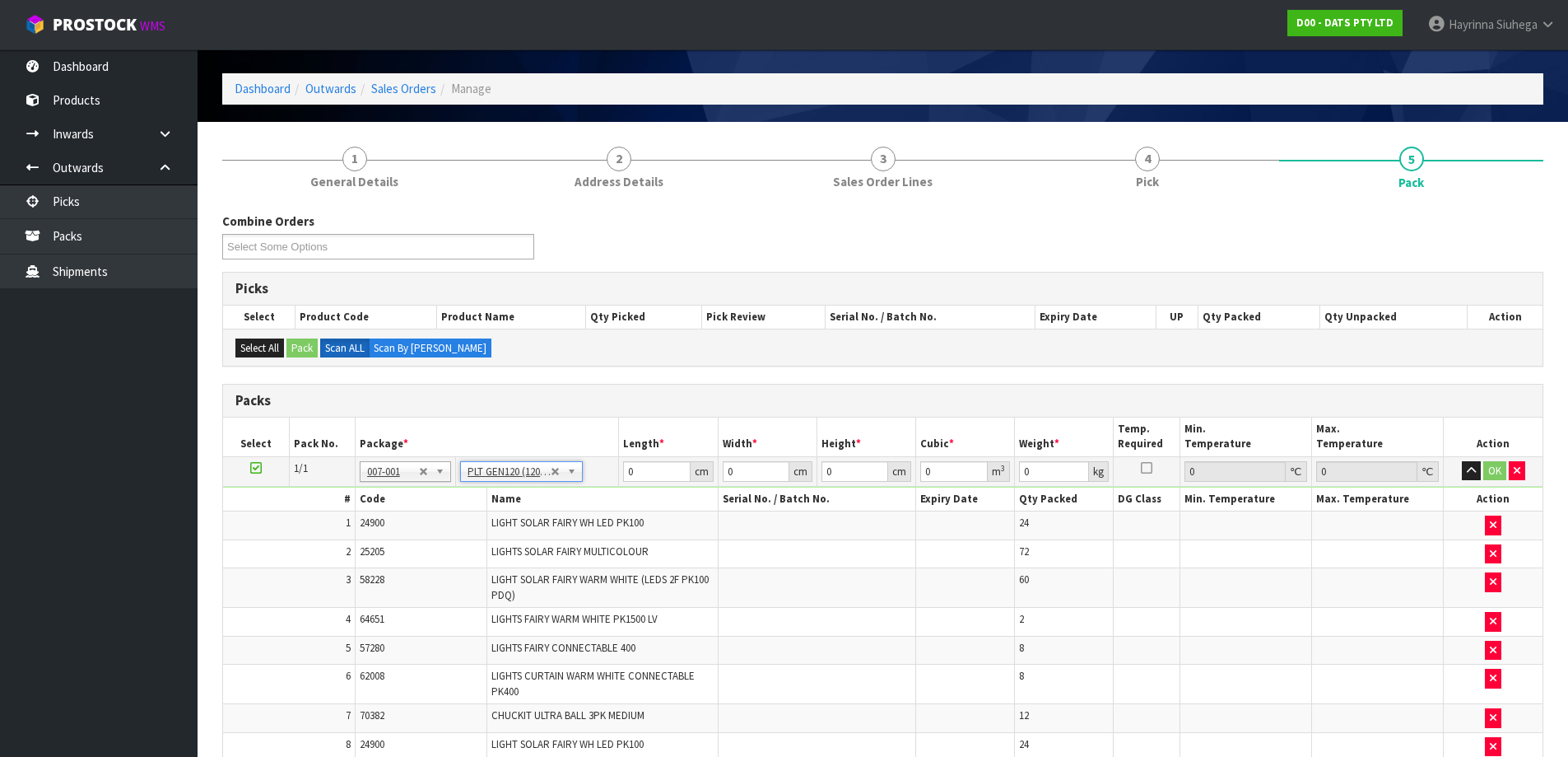
type input "120"
type input "100"
type input "85.62"
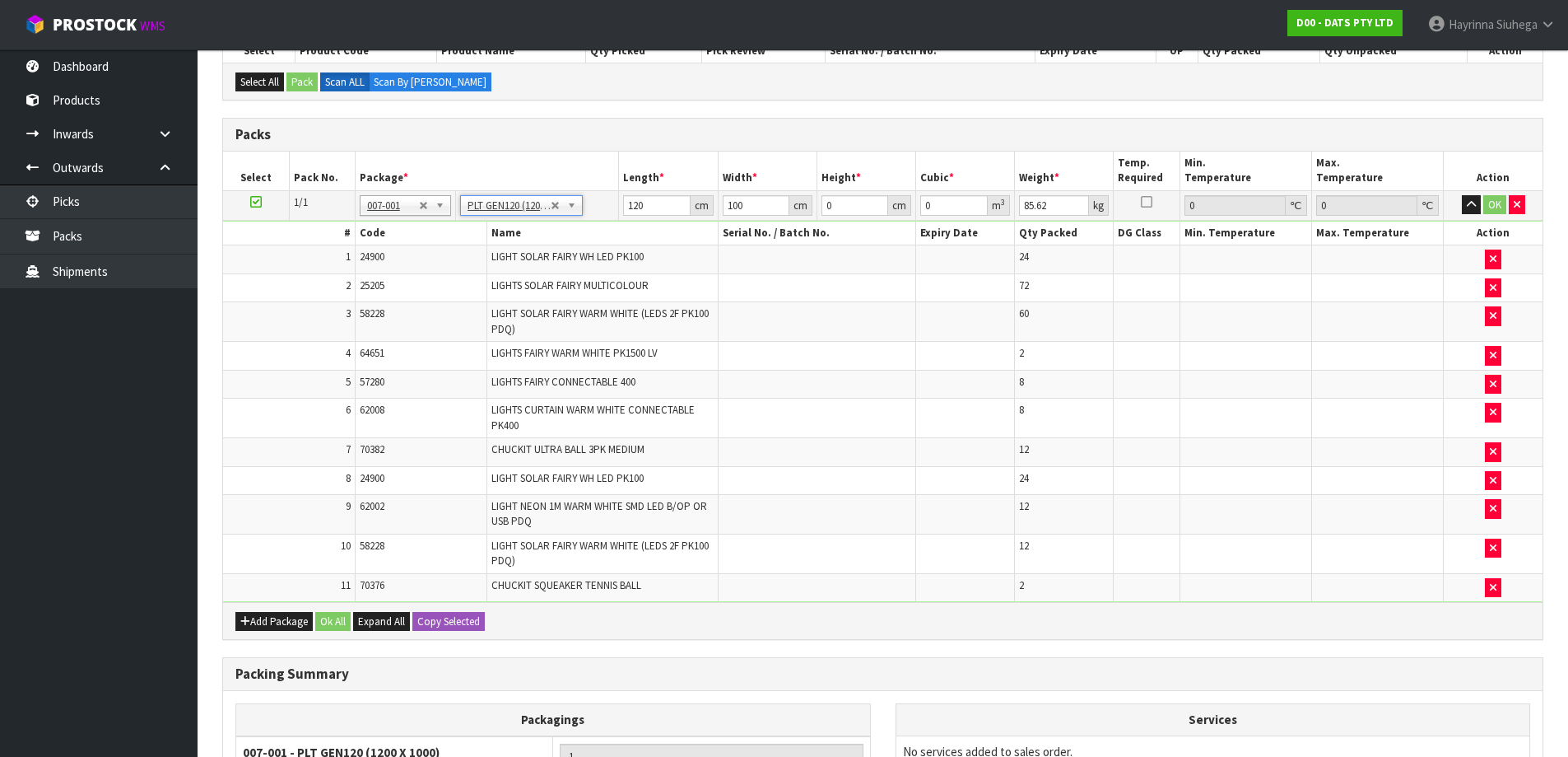
scroll to position [514, 0]
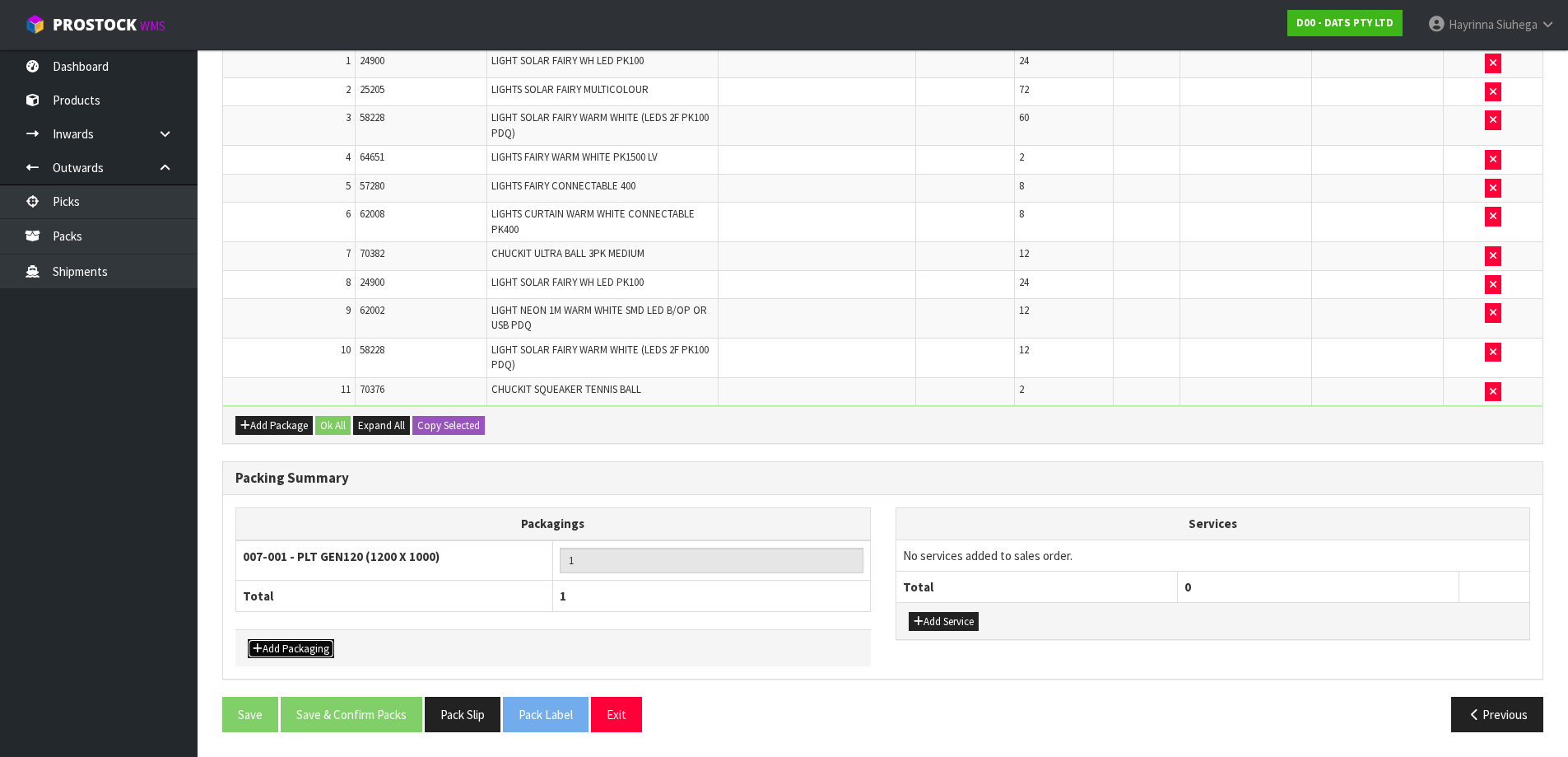
click at [308, 641] on button "Add Packaging" at bounding box center [291, 648] width 87 height 20
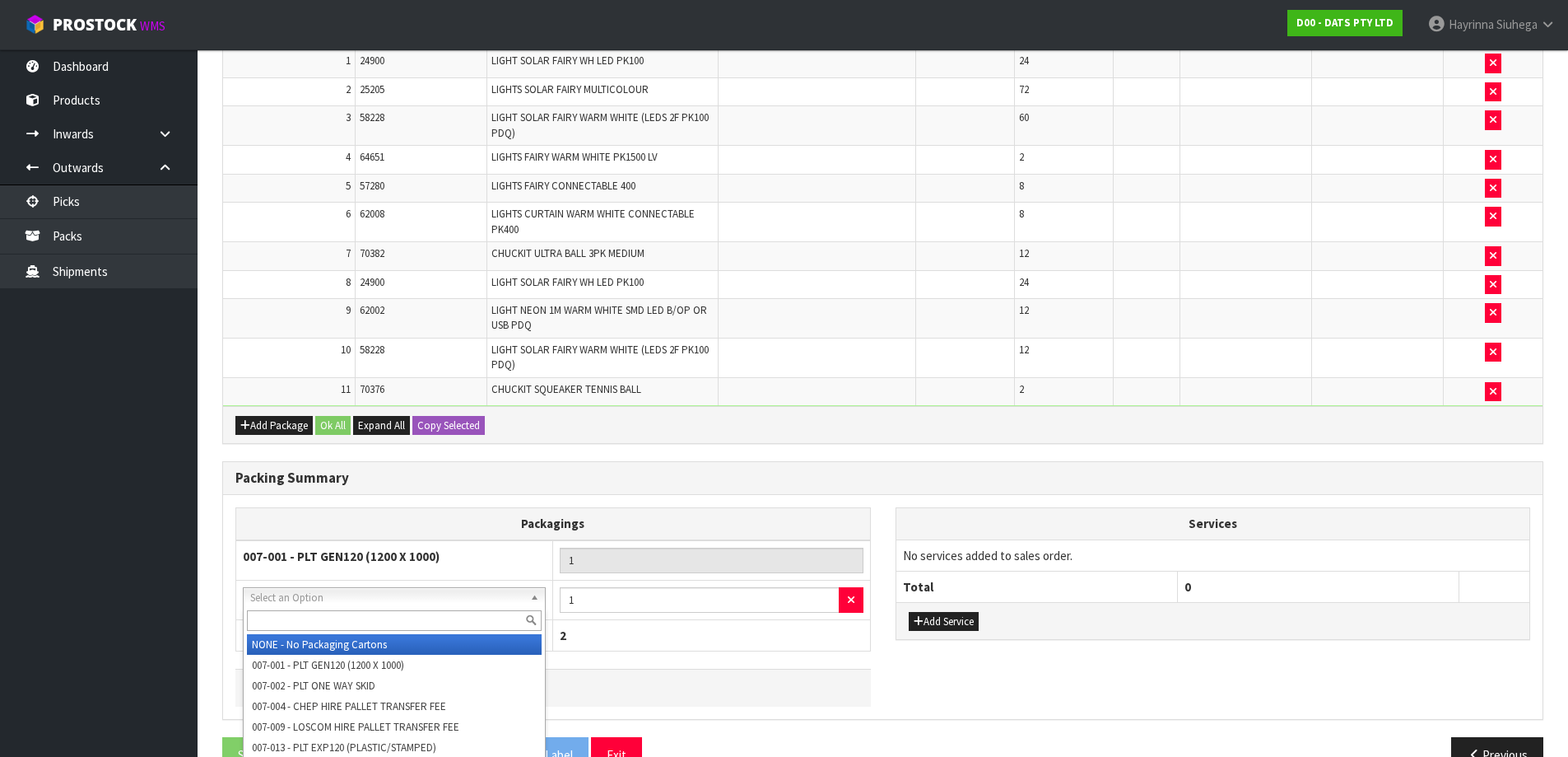
click at [342, 615] on input "text" at bounding box center [394, 620] width 294 height 21
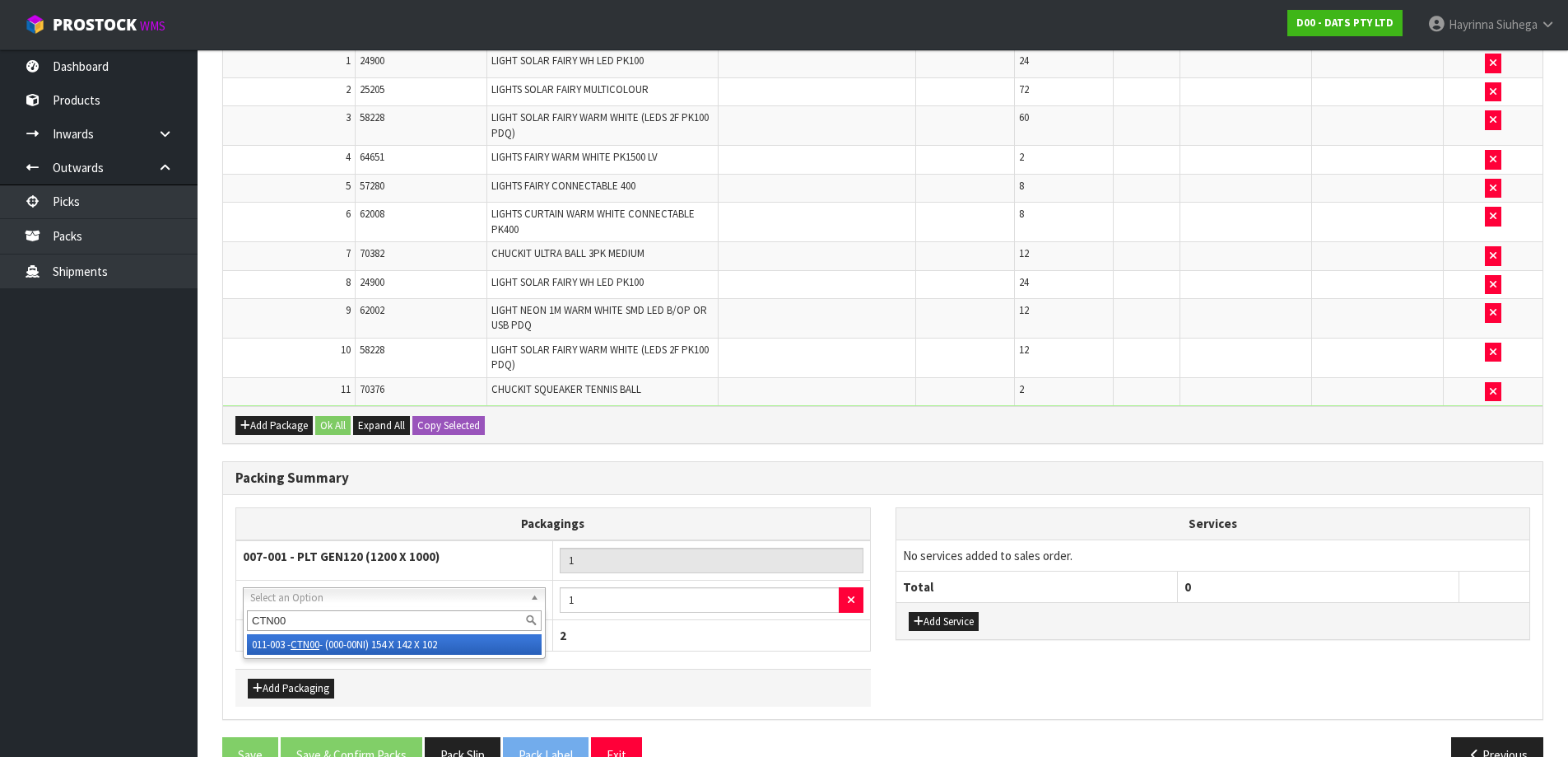
type input "CTN00"
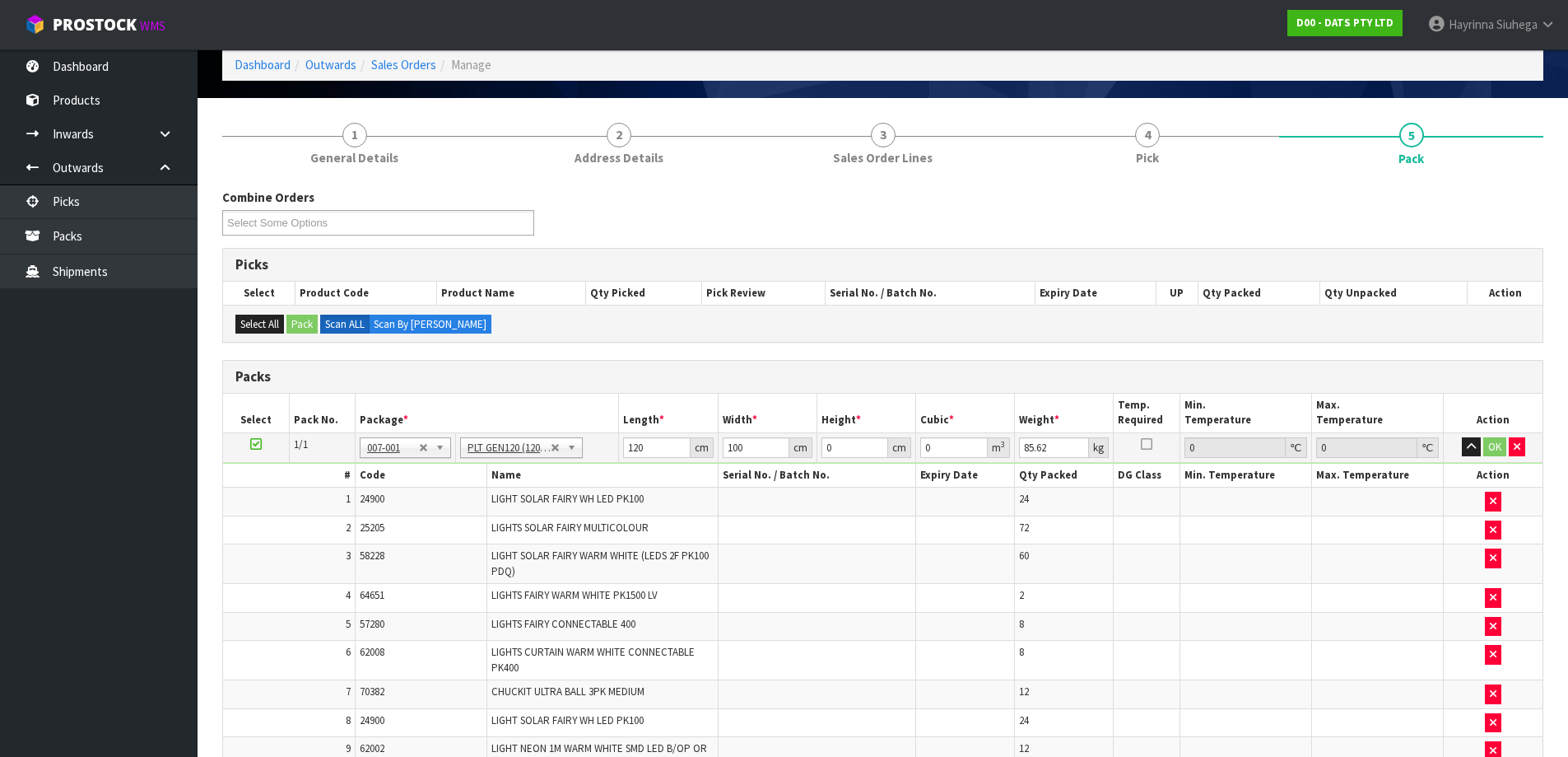
scroll to position [103, 0]
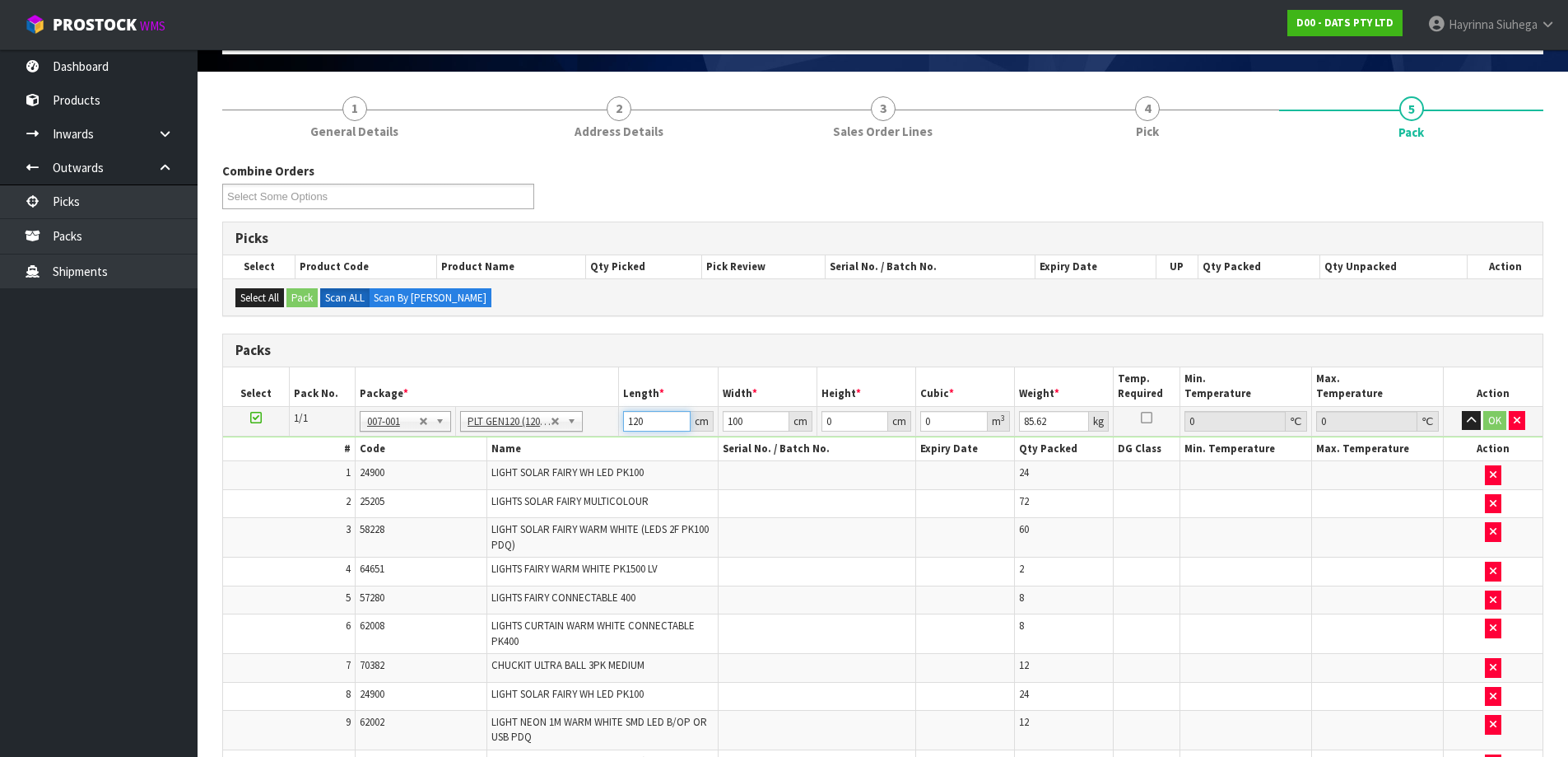
click at [637, 419] on input "120" at bounding box center [655, 420] width 67 height 21
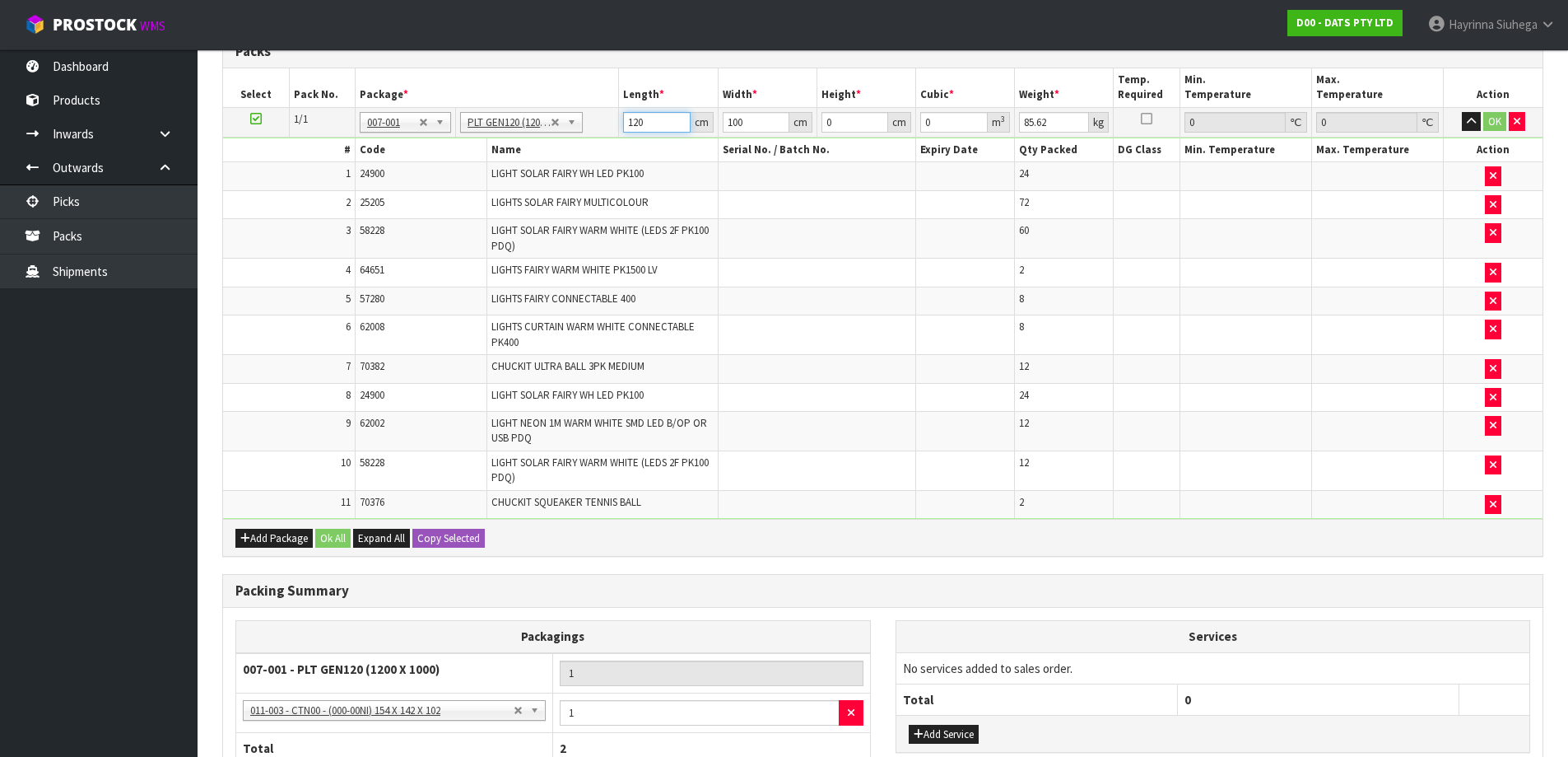
scroll to position [555, 0]
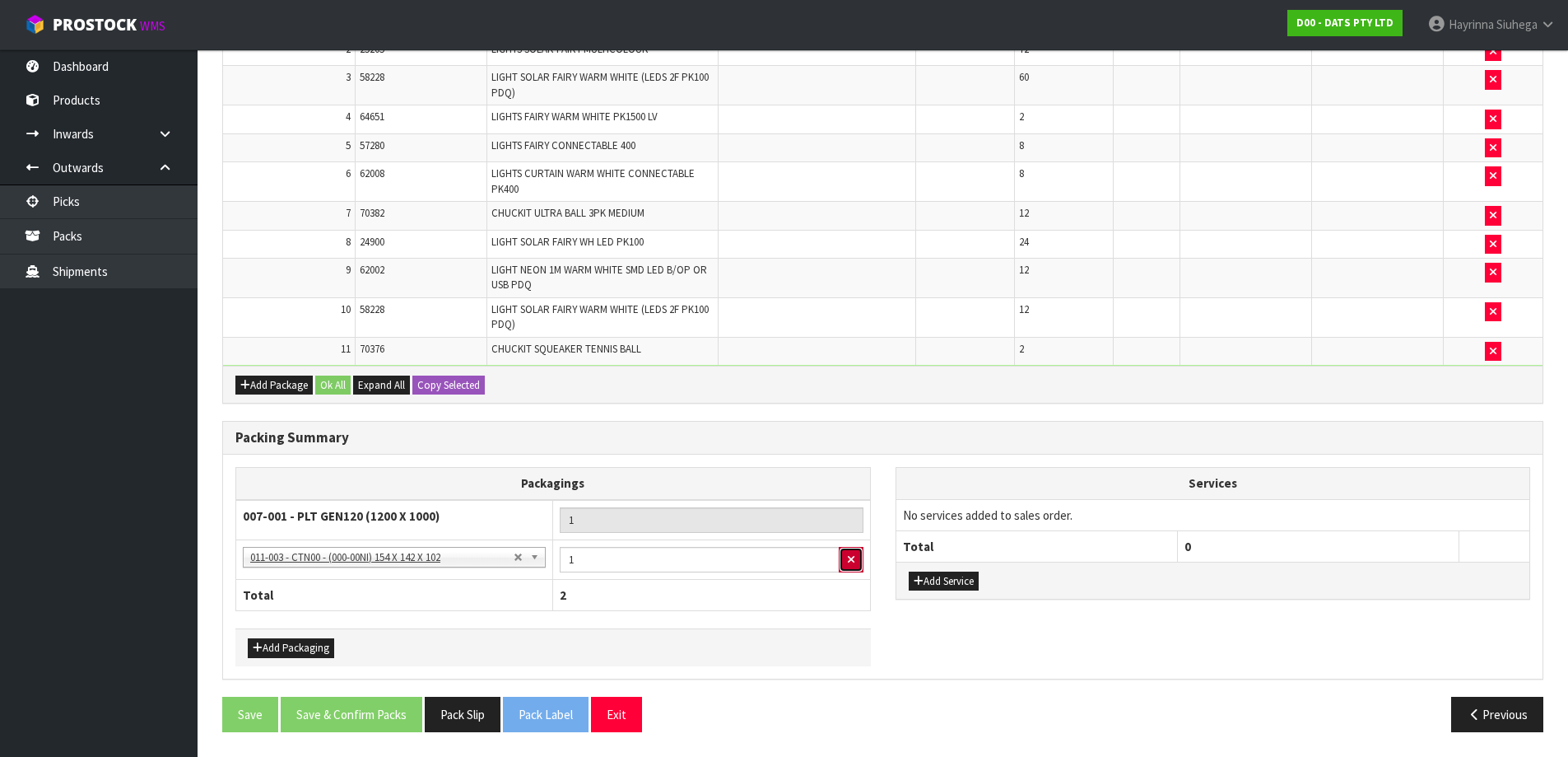
click at [853, 564] on icon "button" at bounding box center [851, 559] width 6 height 11
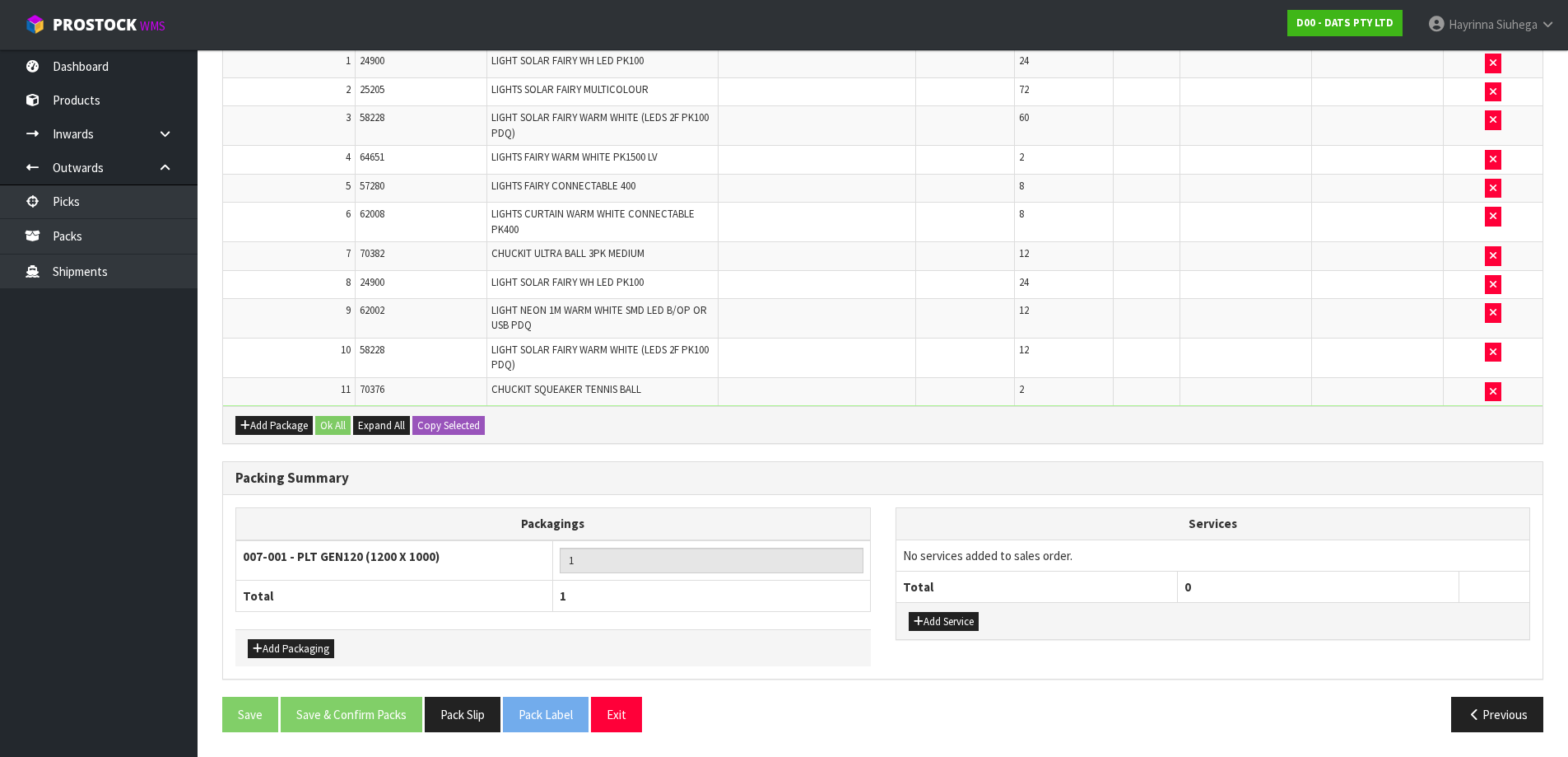
scroll to position [514, 0]
click at [276, 641] on button "Add Packaging" at bounding box center [291, 648] width 87 height 20
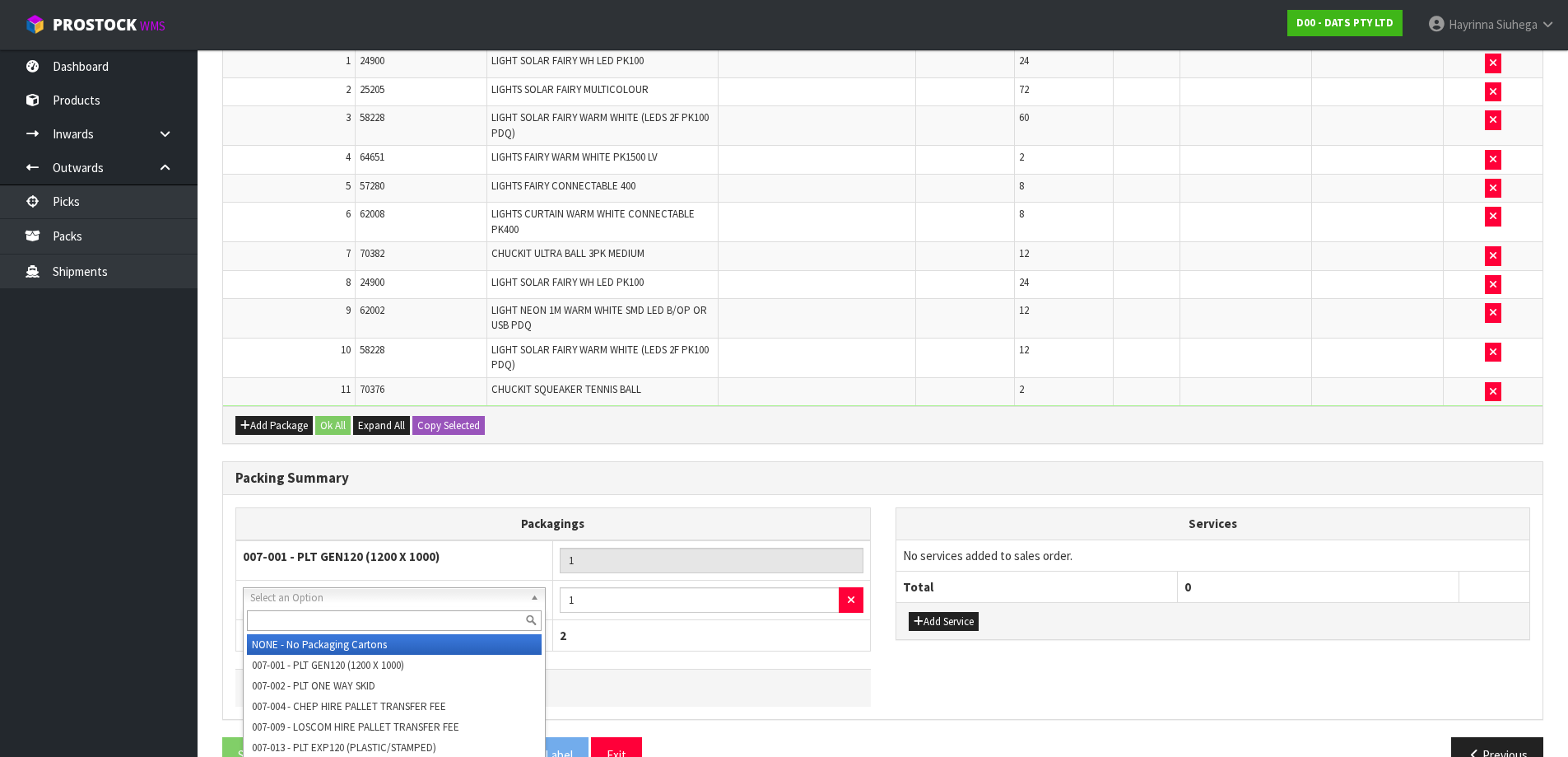
click at [330, 624] on input "text" at bounding box center [394, 620] width 294 height 21
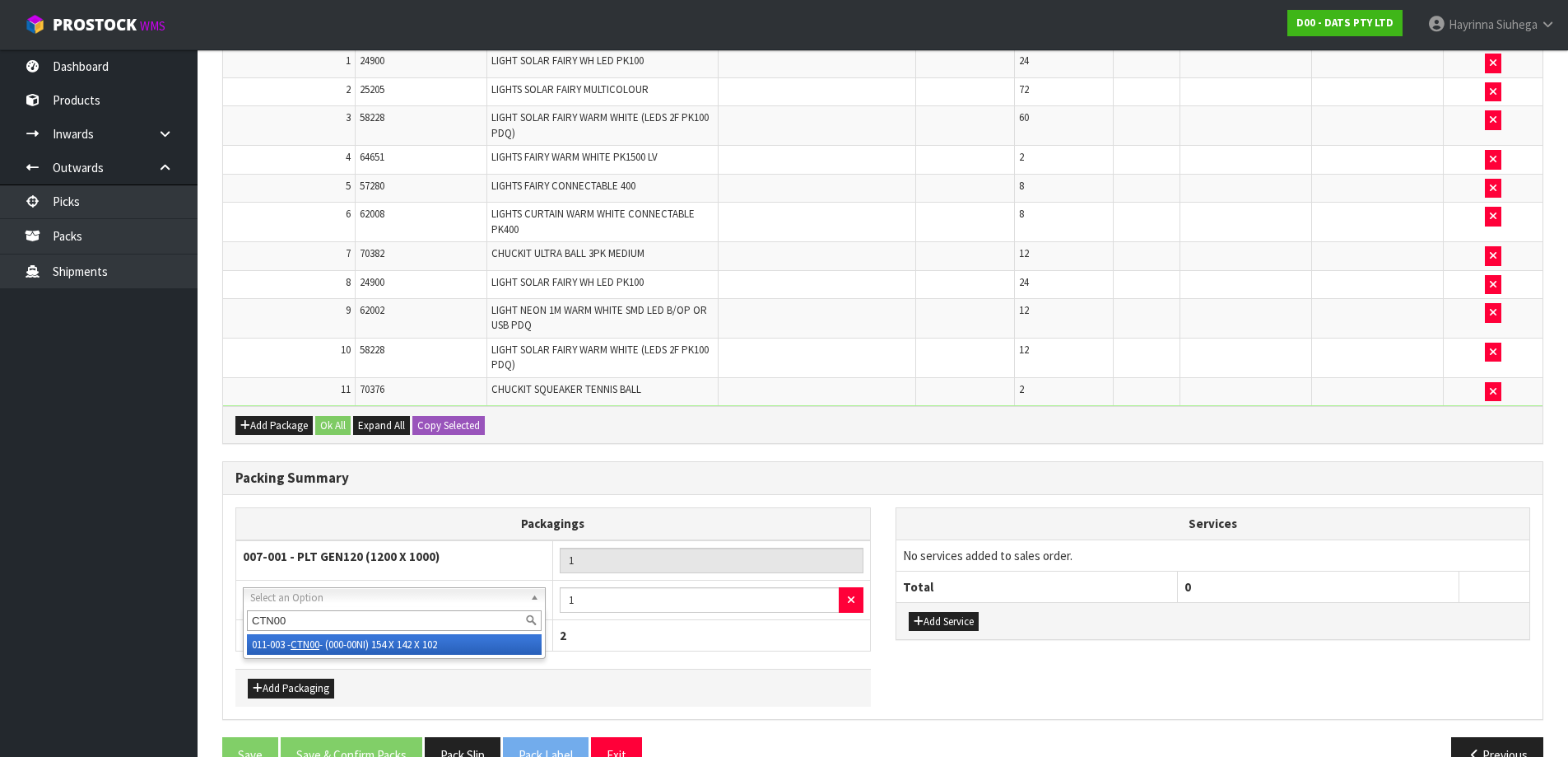
type input "CTN00"
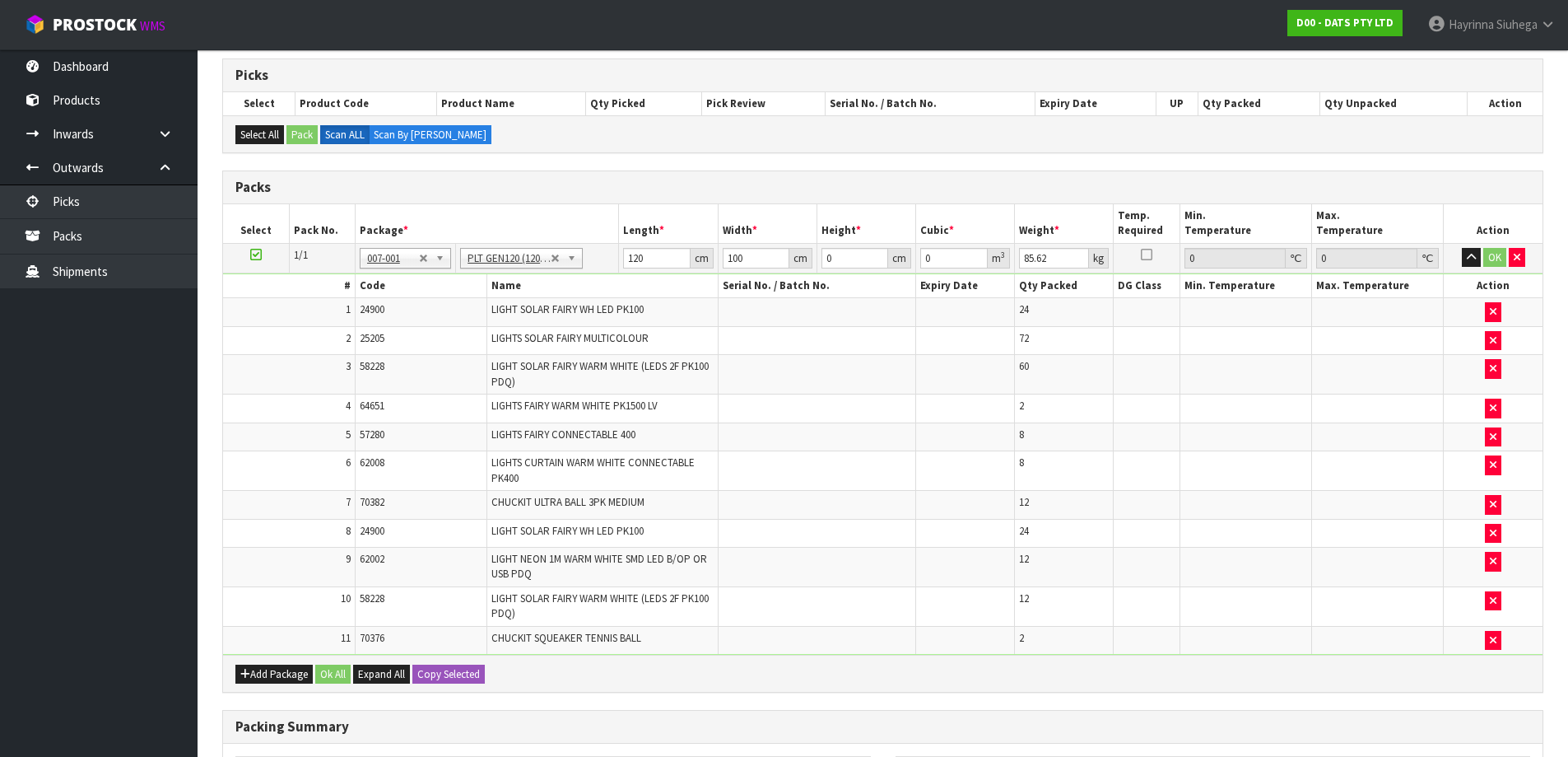
scroll to position [143, 0]
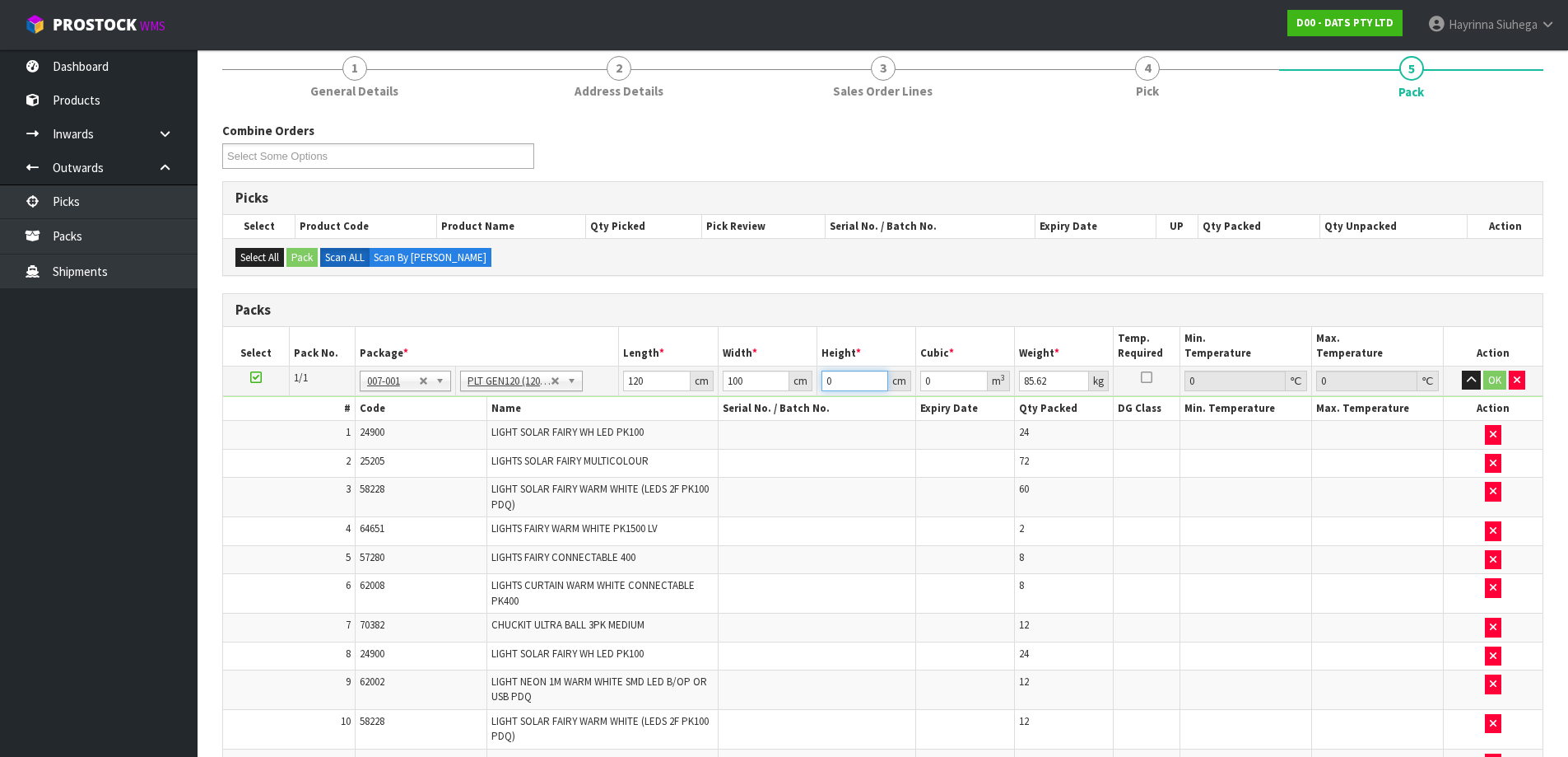
click at [825, 378] on input "0" at bounding box center [854, 380] width 67 height 21
type input "7"
type input "0.084"
type input "76"
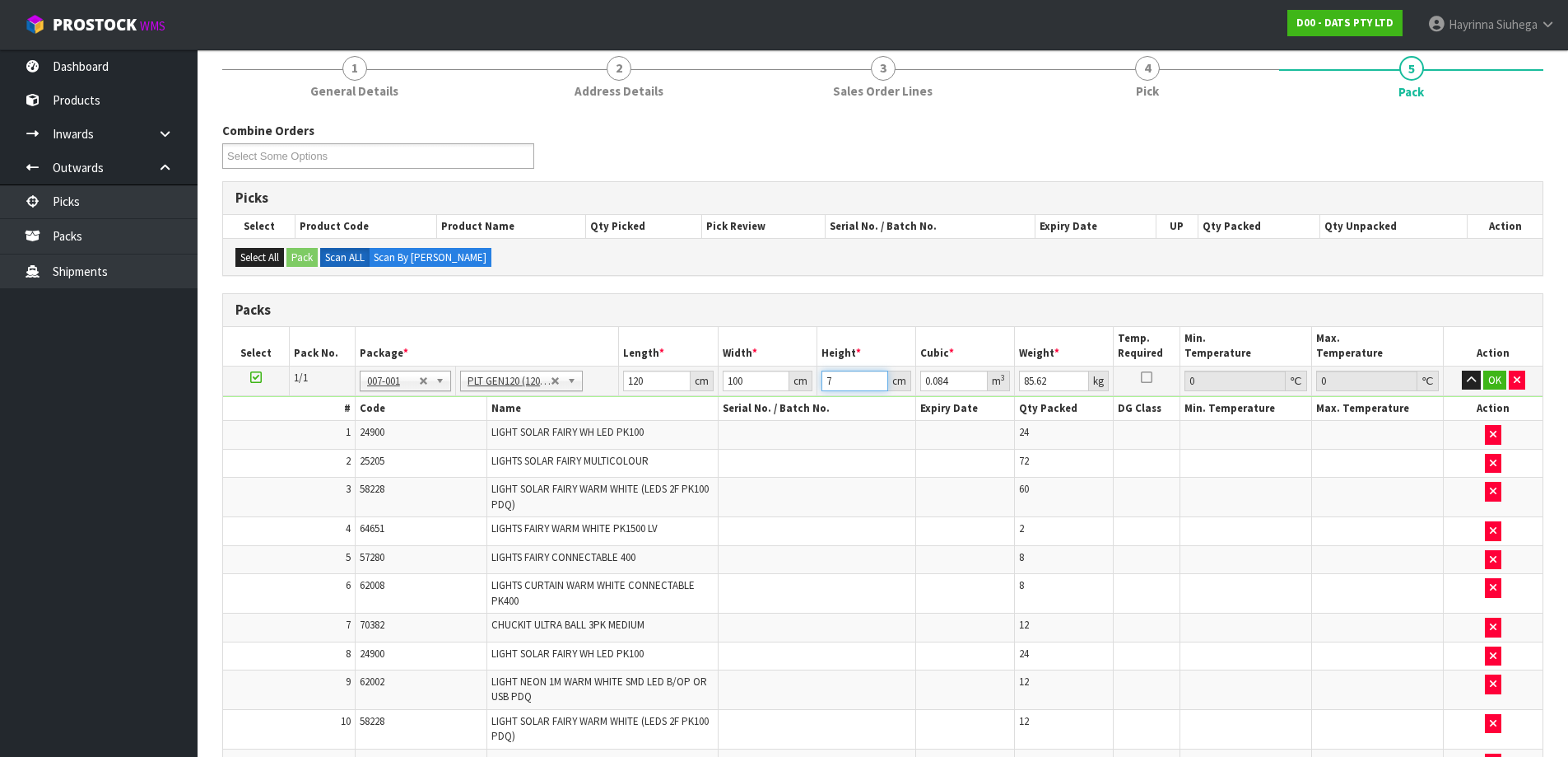
type input "0.912"
type input "76"
type input "80"
click button "OK" at bounding box center [1494, 380] width 23 height 20
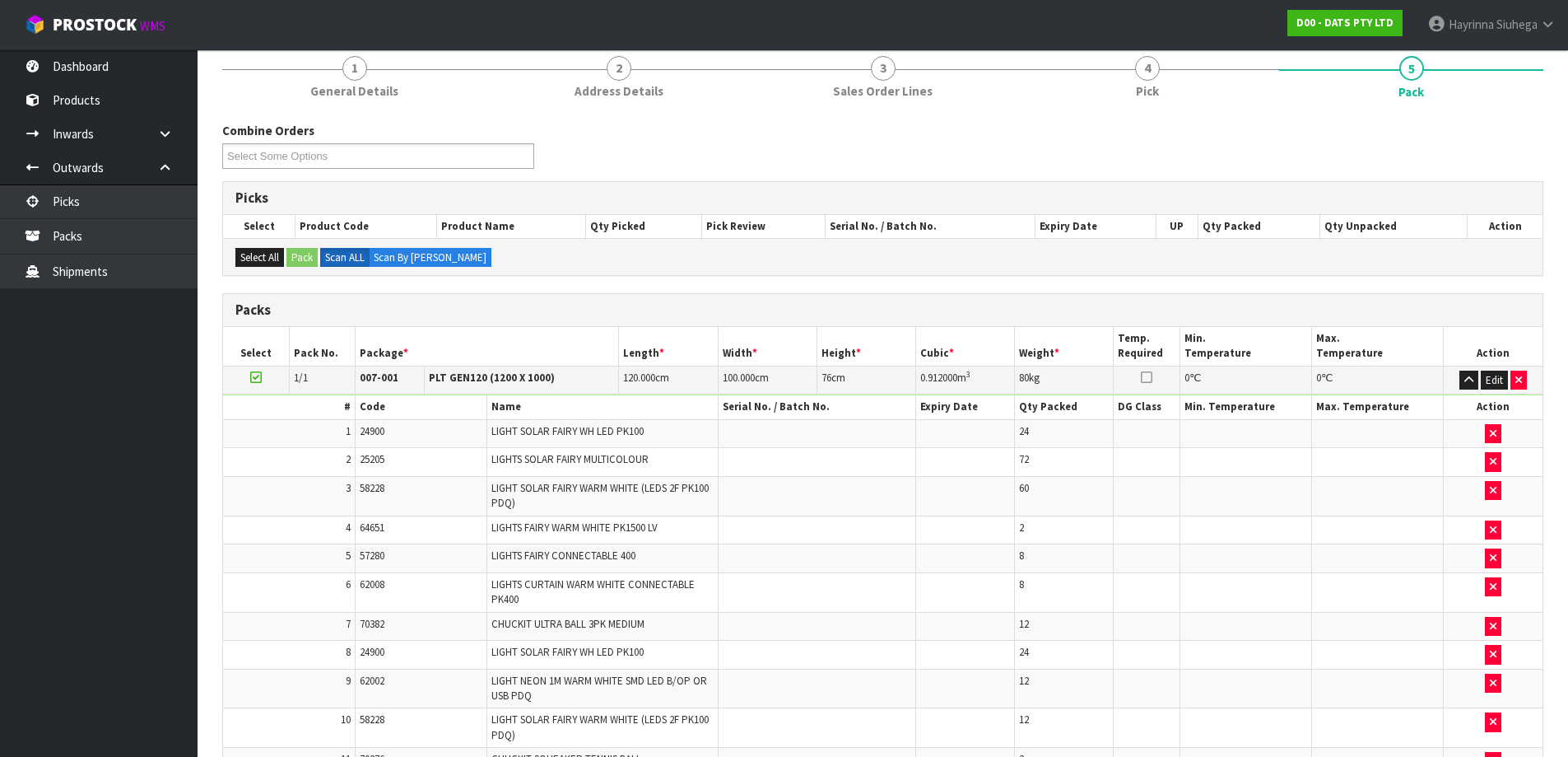
scroll to position [554, 0]
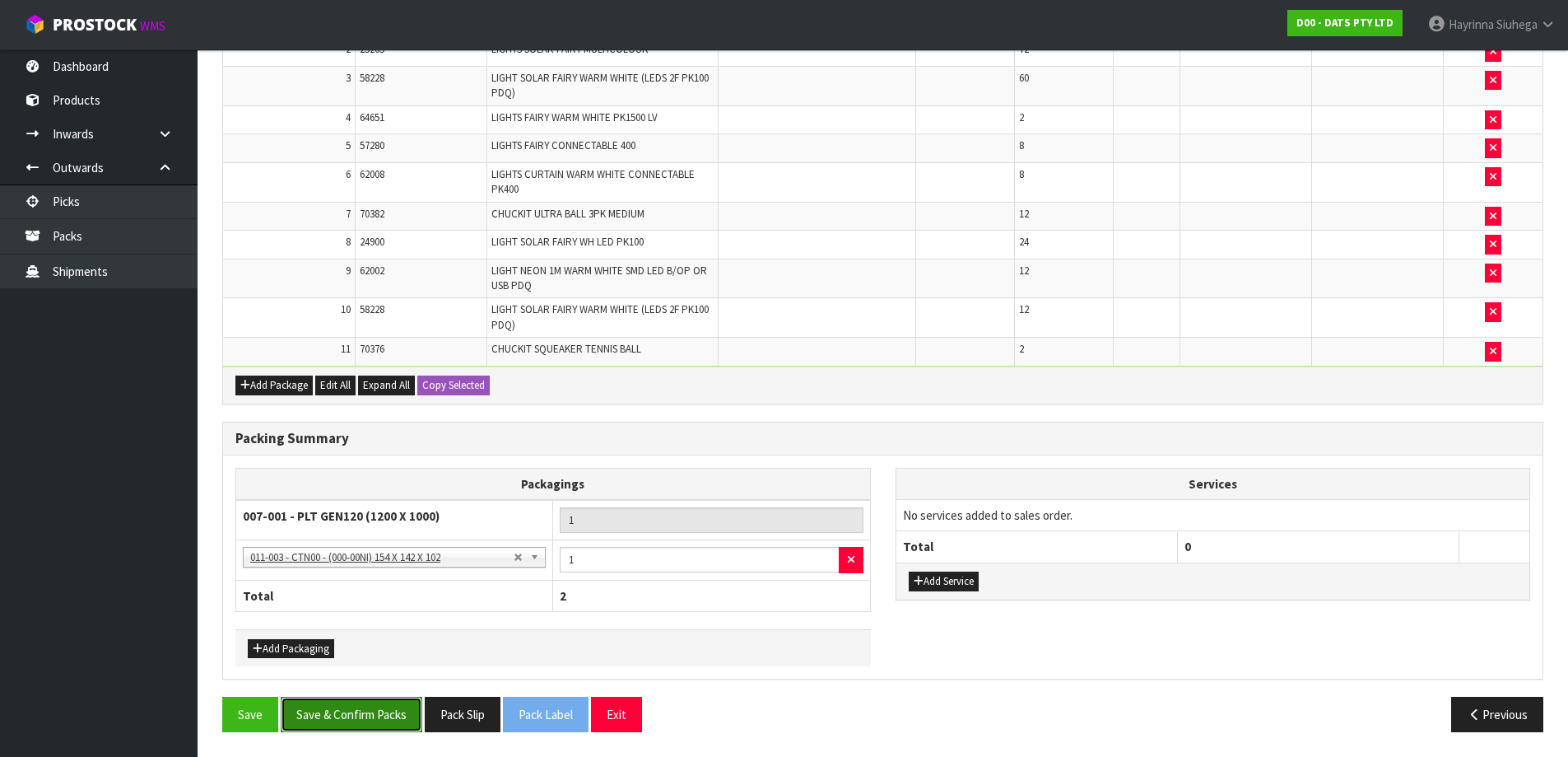
click at [381, 701] on button "Save & Confirm Packs" at bounding box center [351, 714] width 141 height 36
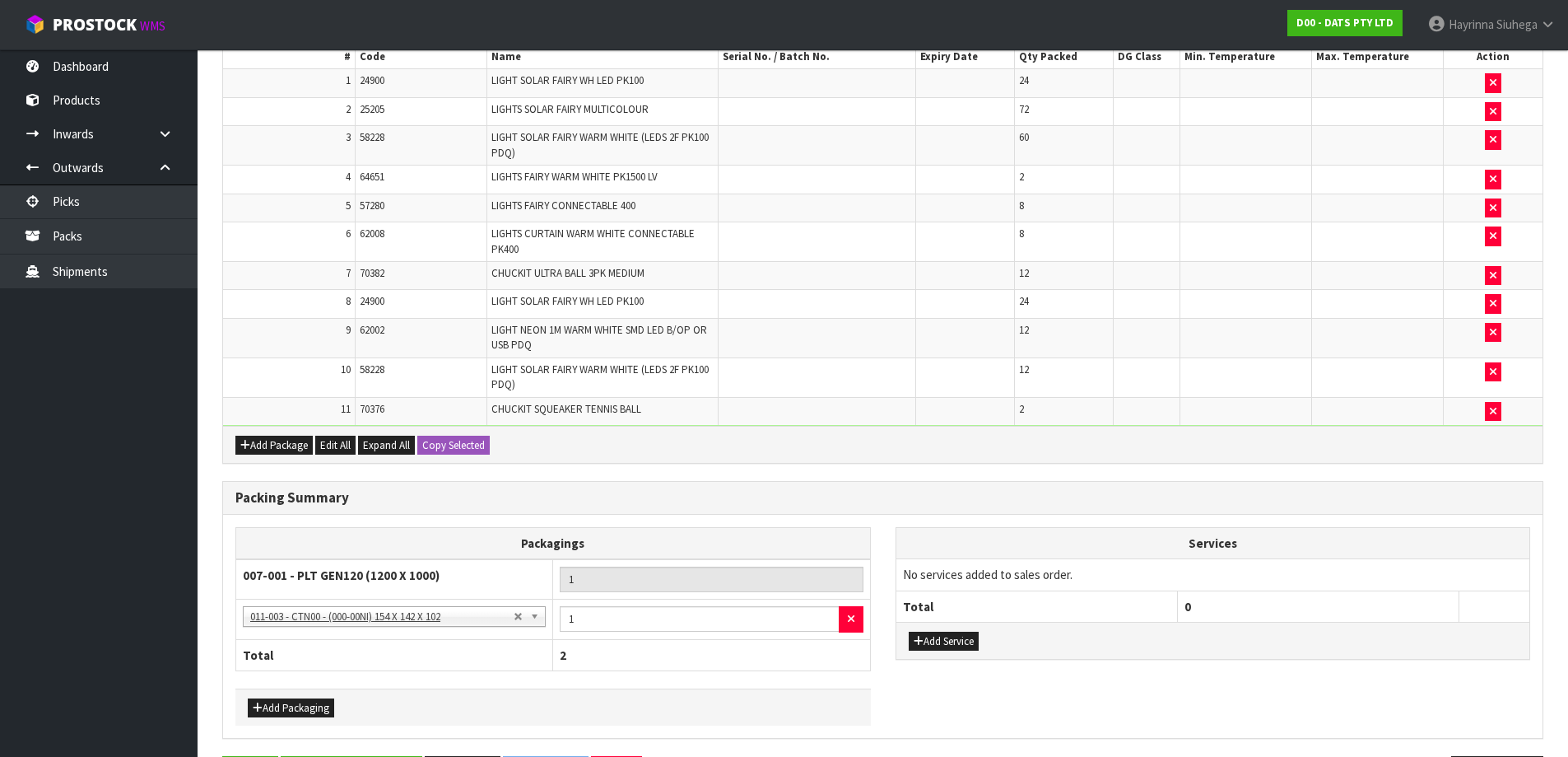
scroll to position [0, 0]
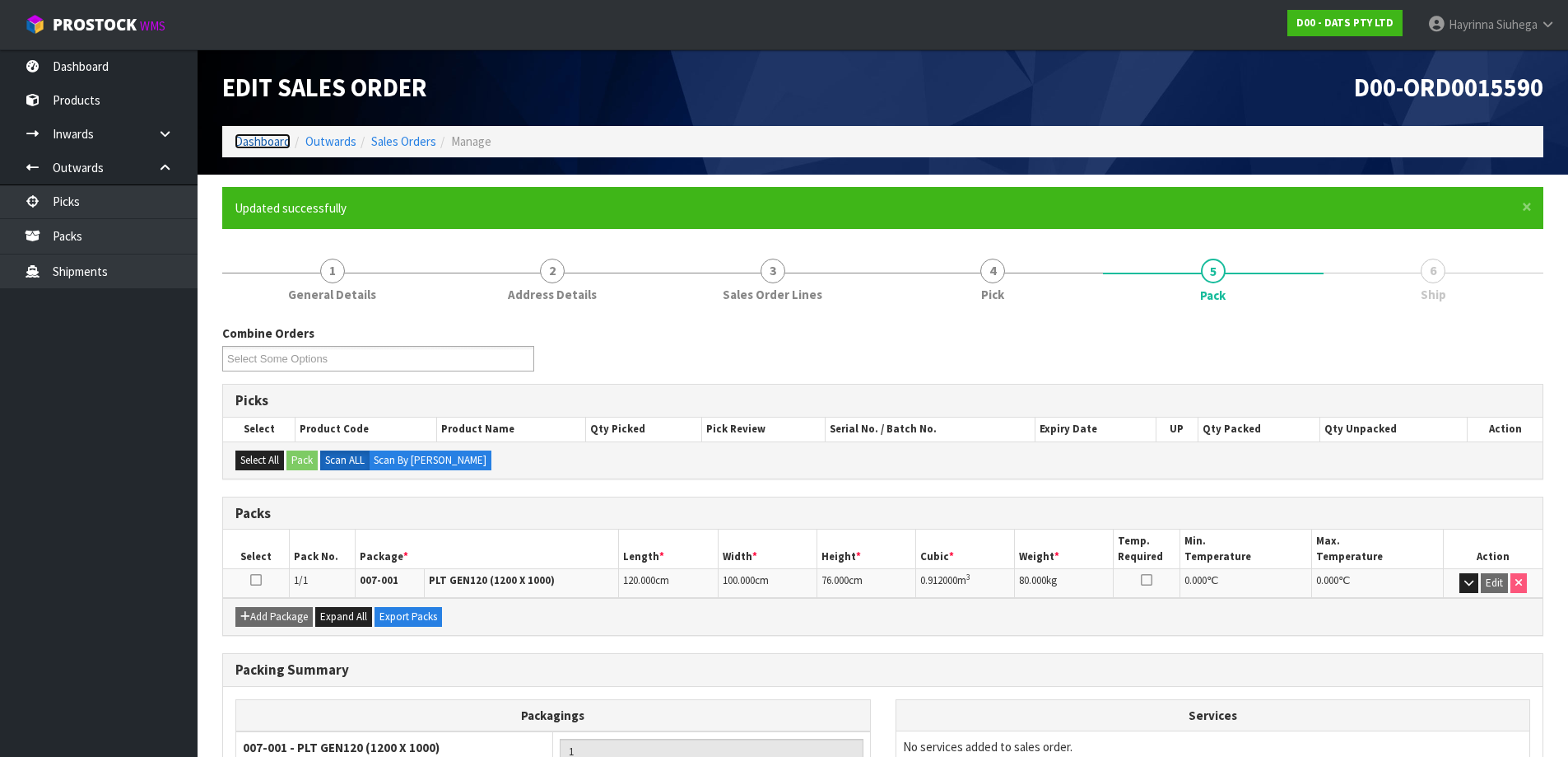
click at [274, 144] on link "Dashboard" at bounding box center [262, 140] width 56 height 16
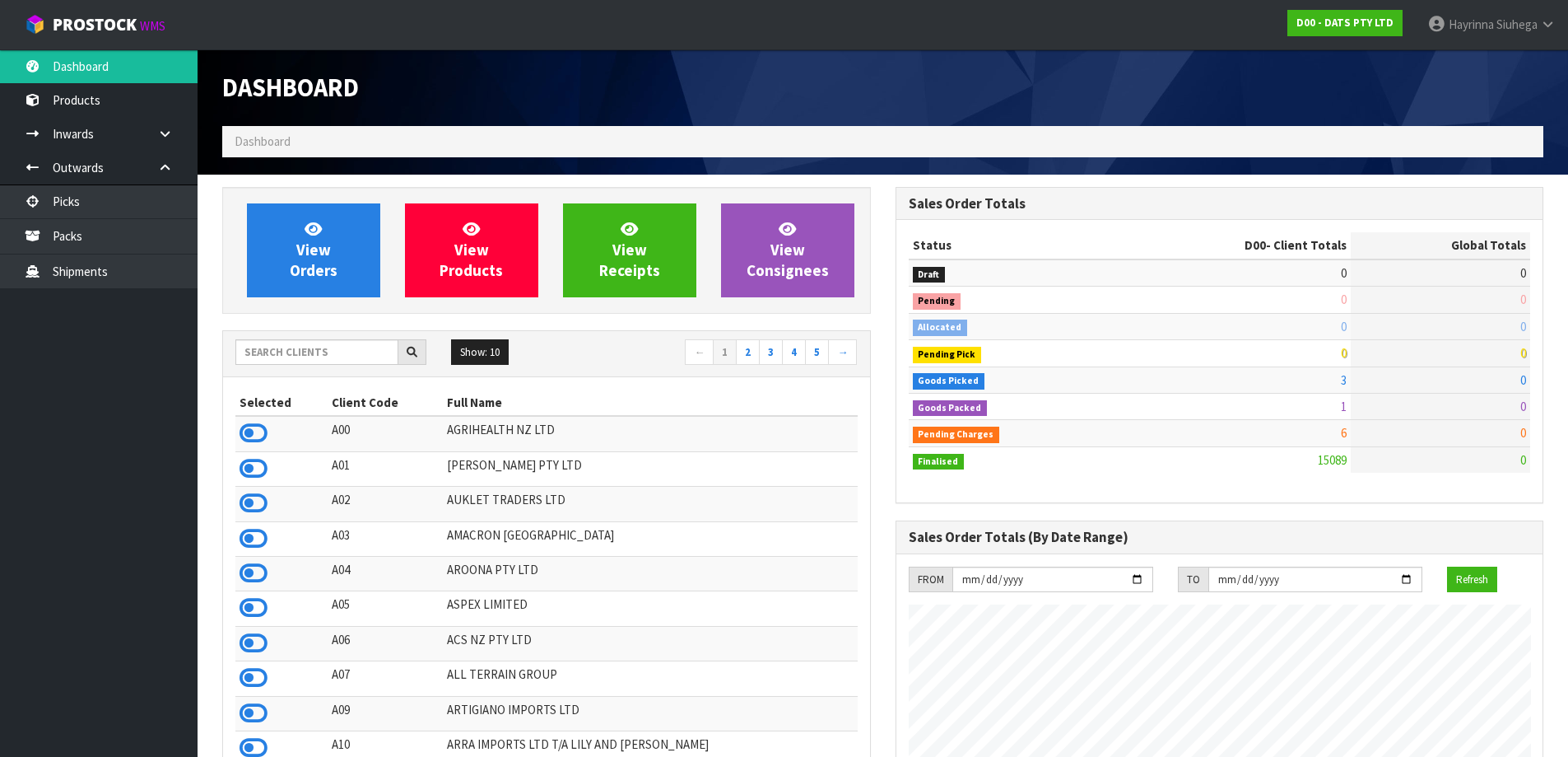
scroll to position [1247, 672]
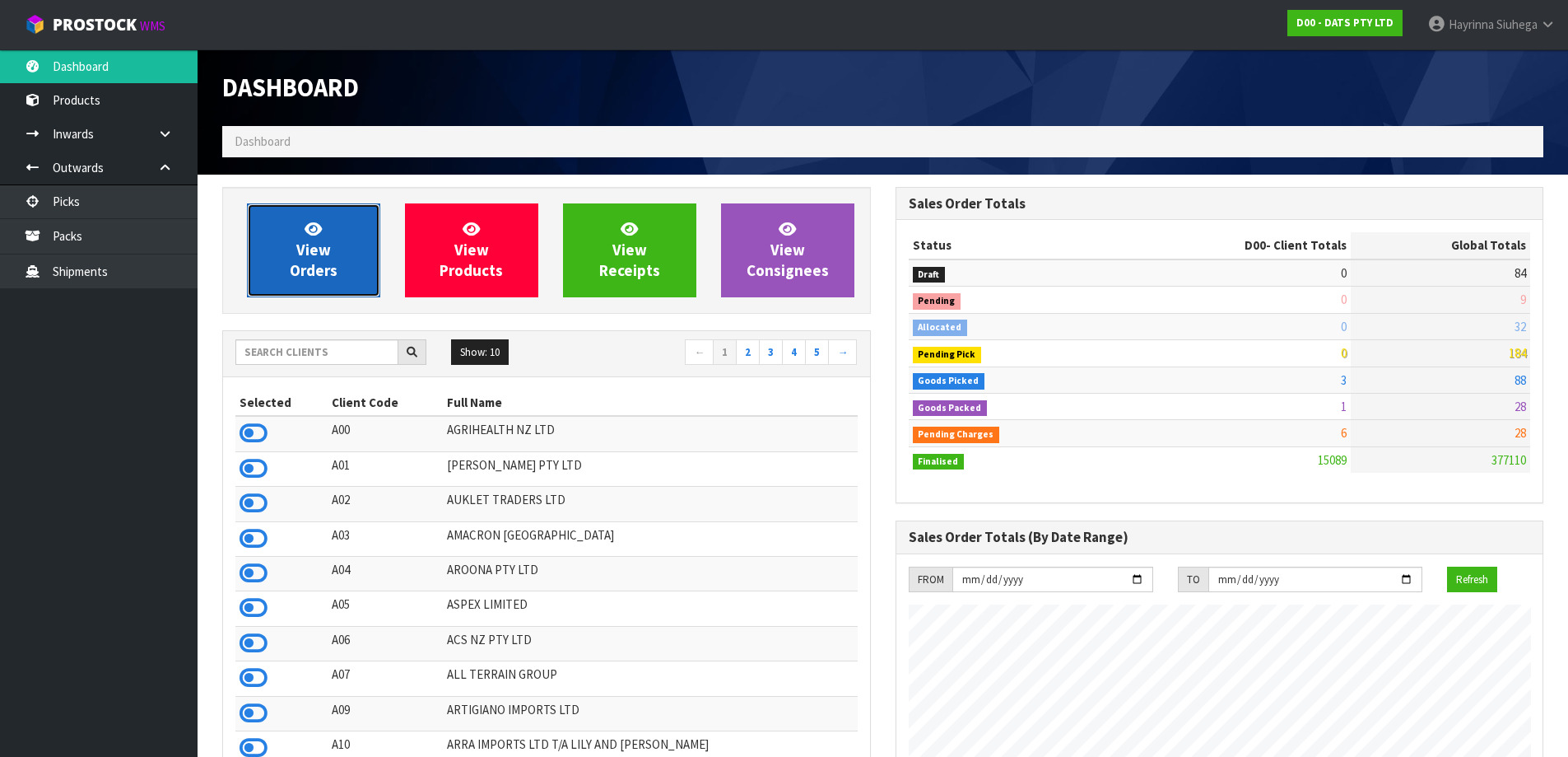
click at [333, 251] on link "View Orders" at bounding box center [314, 250] width 133 height 94
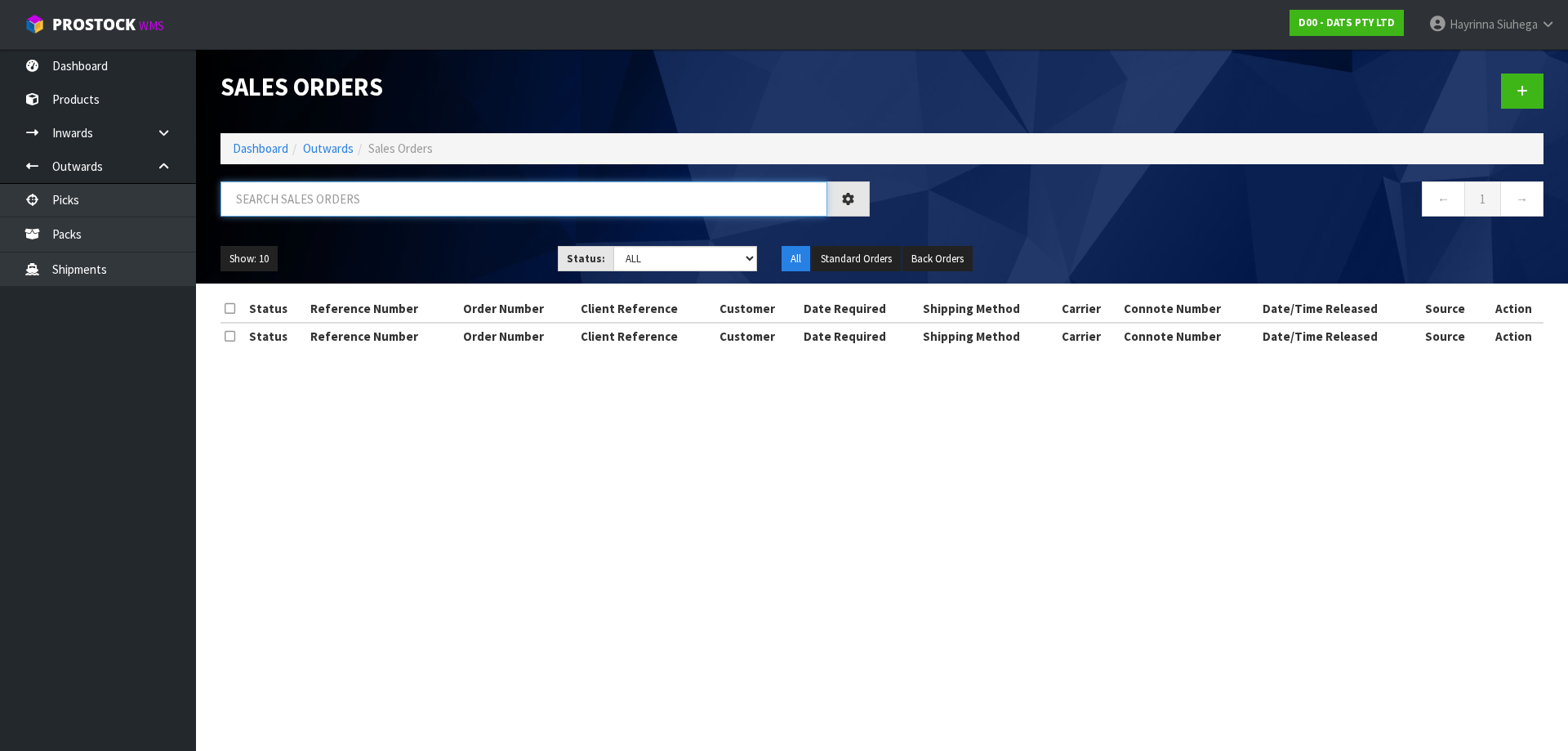
click at [332, 207] on input "text" at bounding box center [524, 198] width 607 height 35
type input "JOB-0407784"
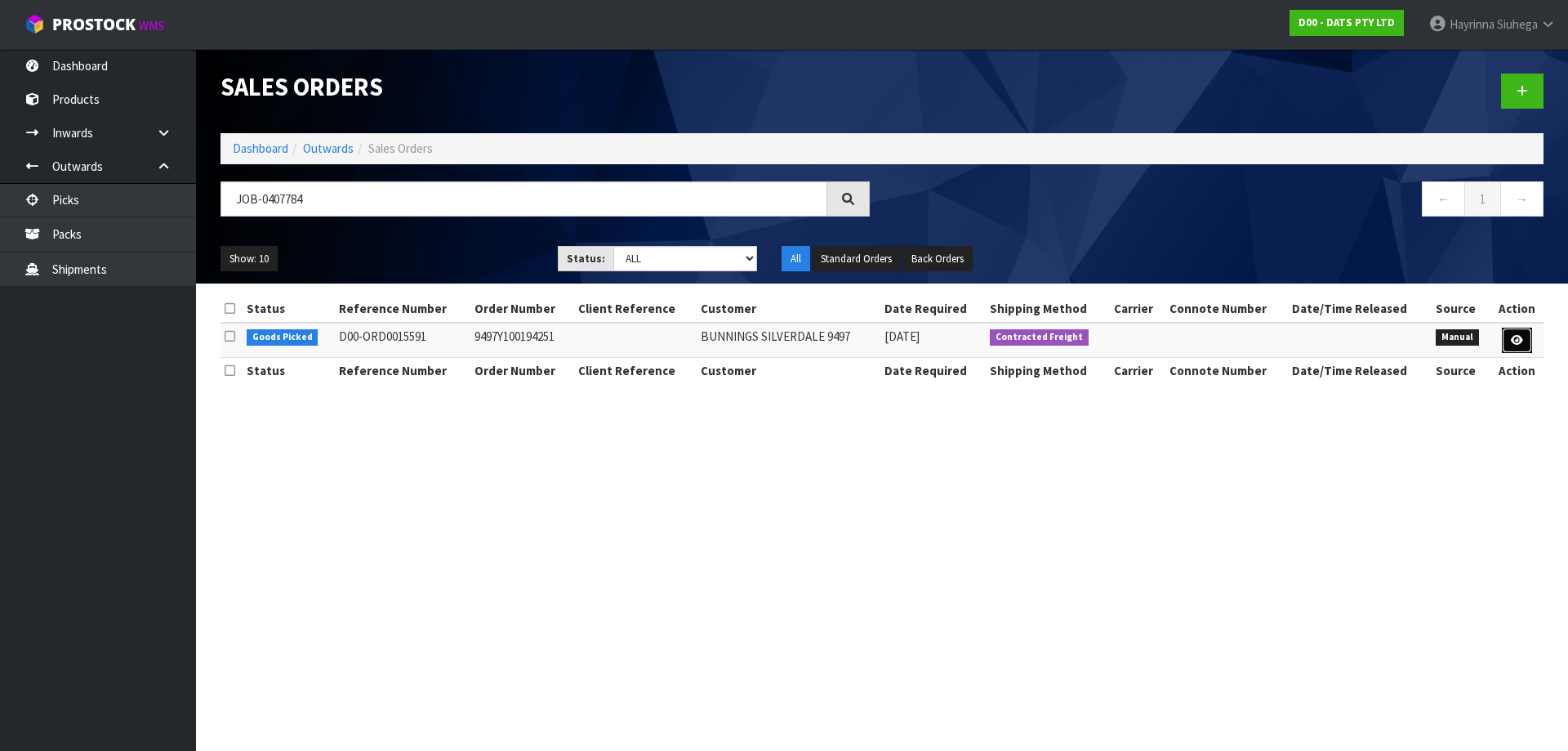
click at [1523, 342] on icon at bounding box center [1517, 340] width 13 height 11
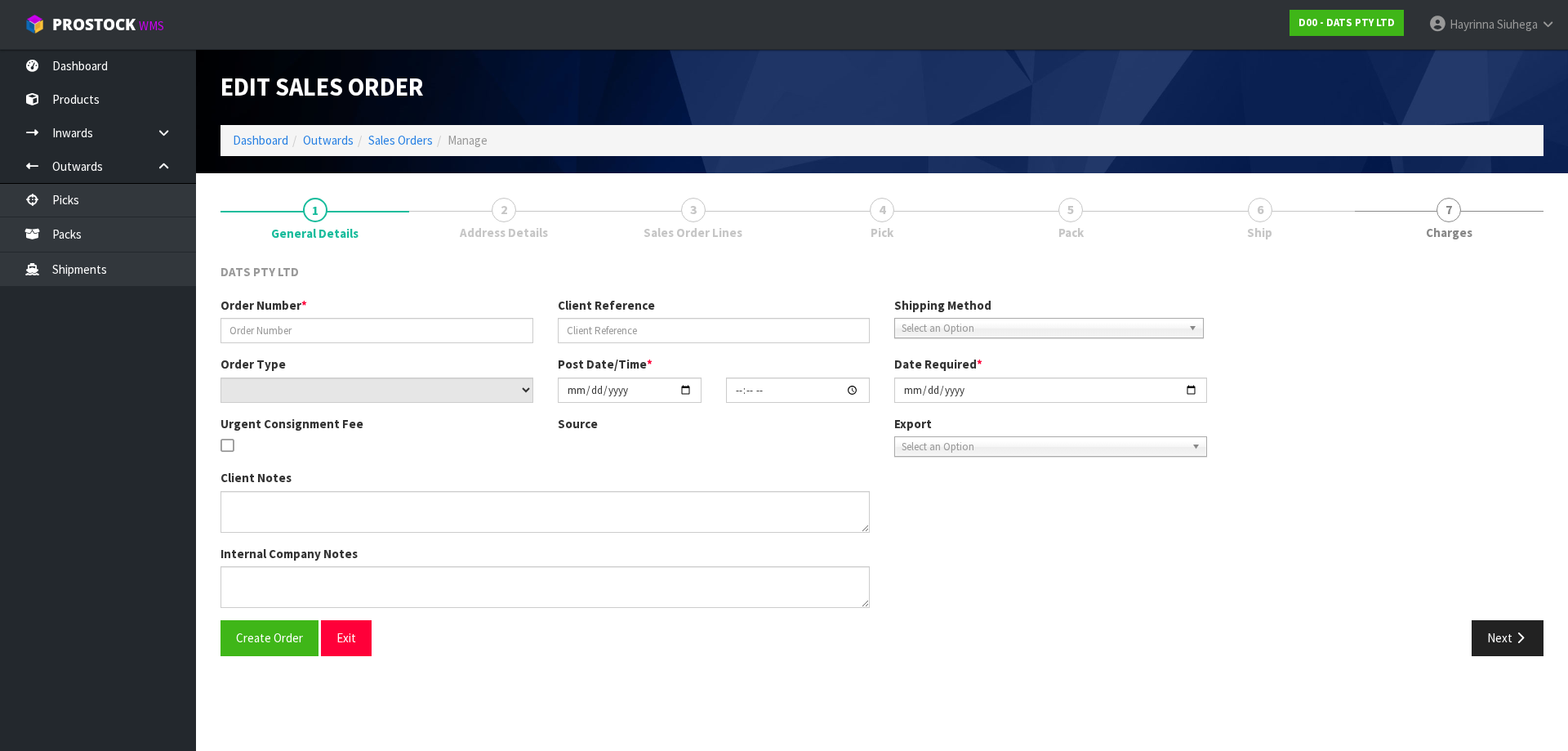
type input "9497Y100194251"
select select "number:0"
type input "2025-08-15"
type input "09:22:00.000"
type input "2025-08-15"
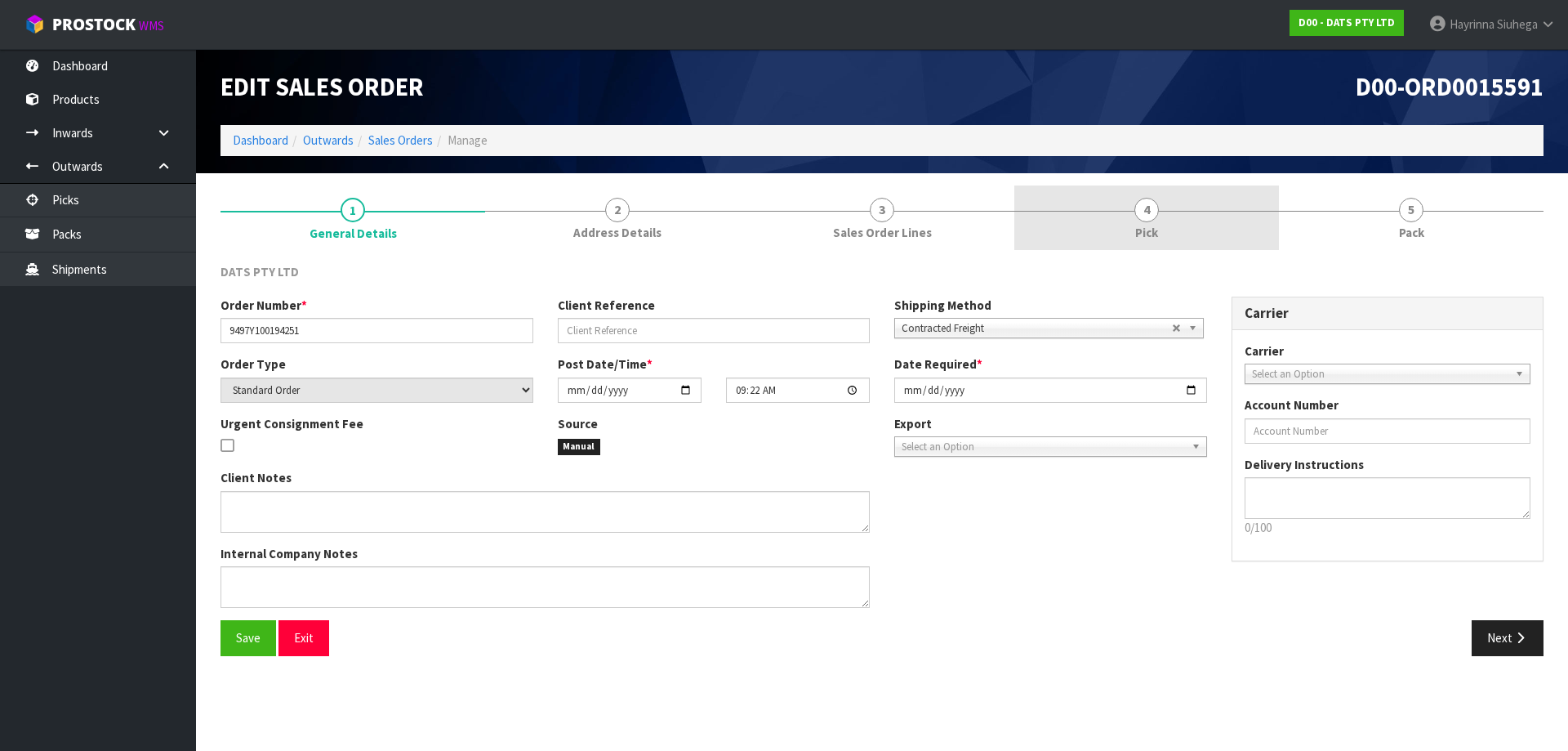
click at [1221, 214] on link "4 Pick" at bounding box center [1146, 217] width 264 height 64
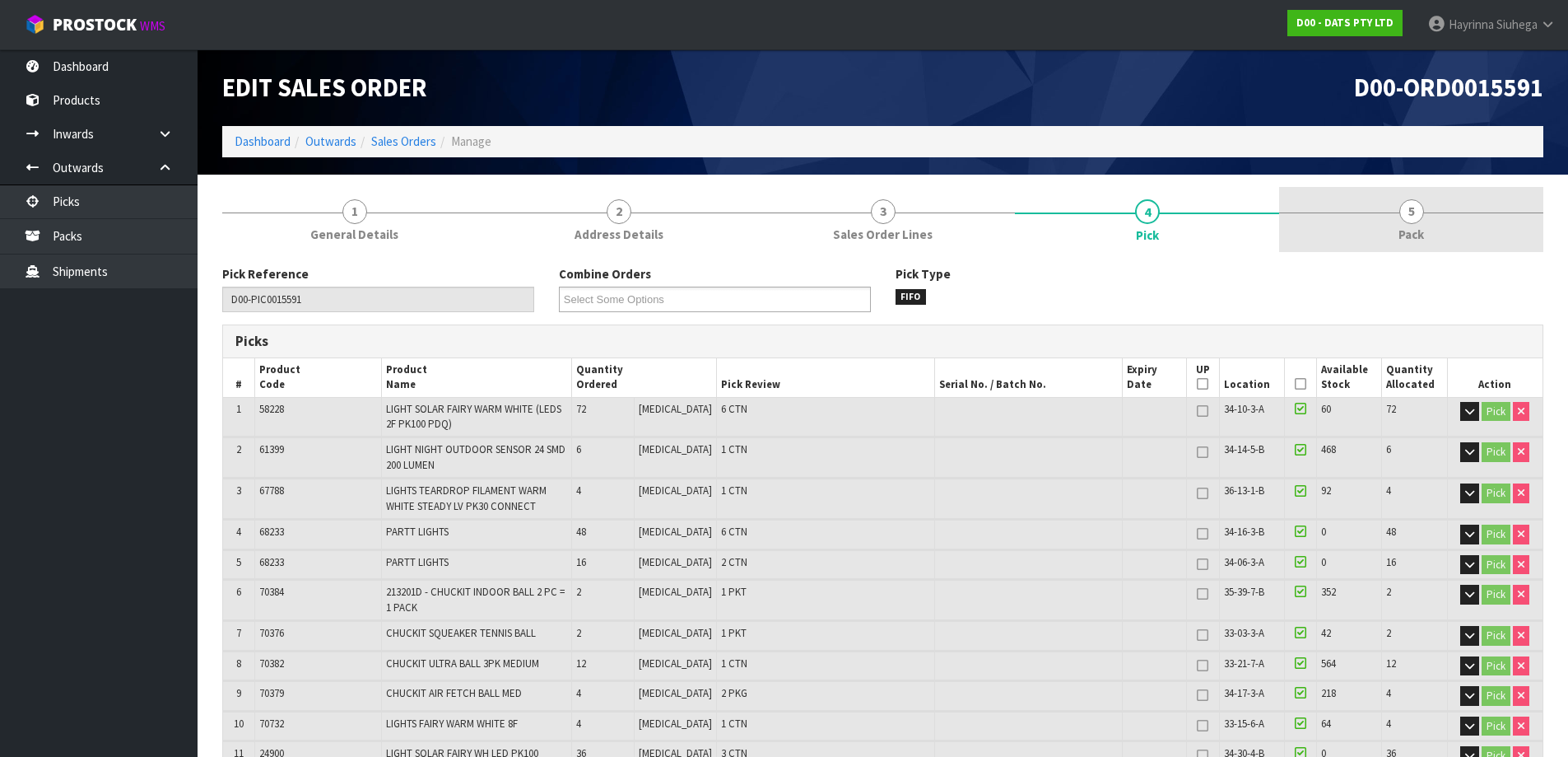
click at [1399, 210] on span "5" at bounding box center [1410, 211] width 25 height 25
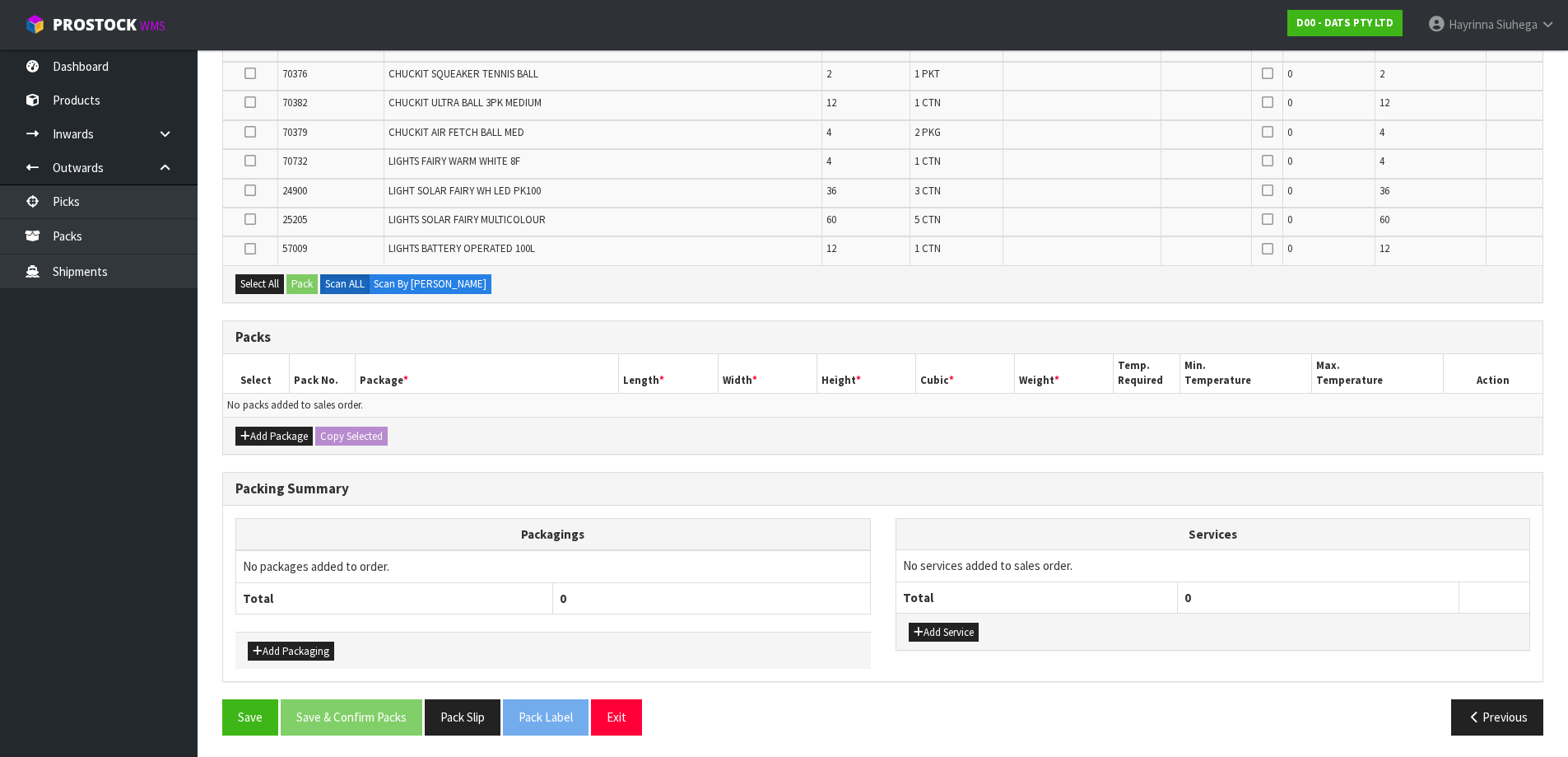
scroll to position [499, 0]
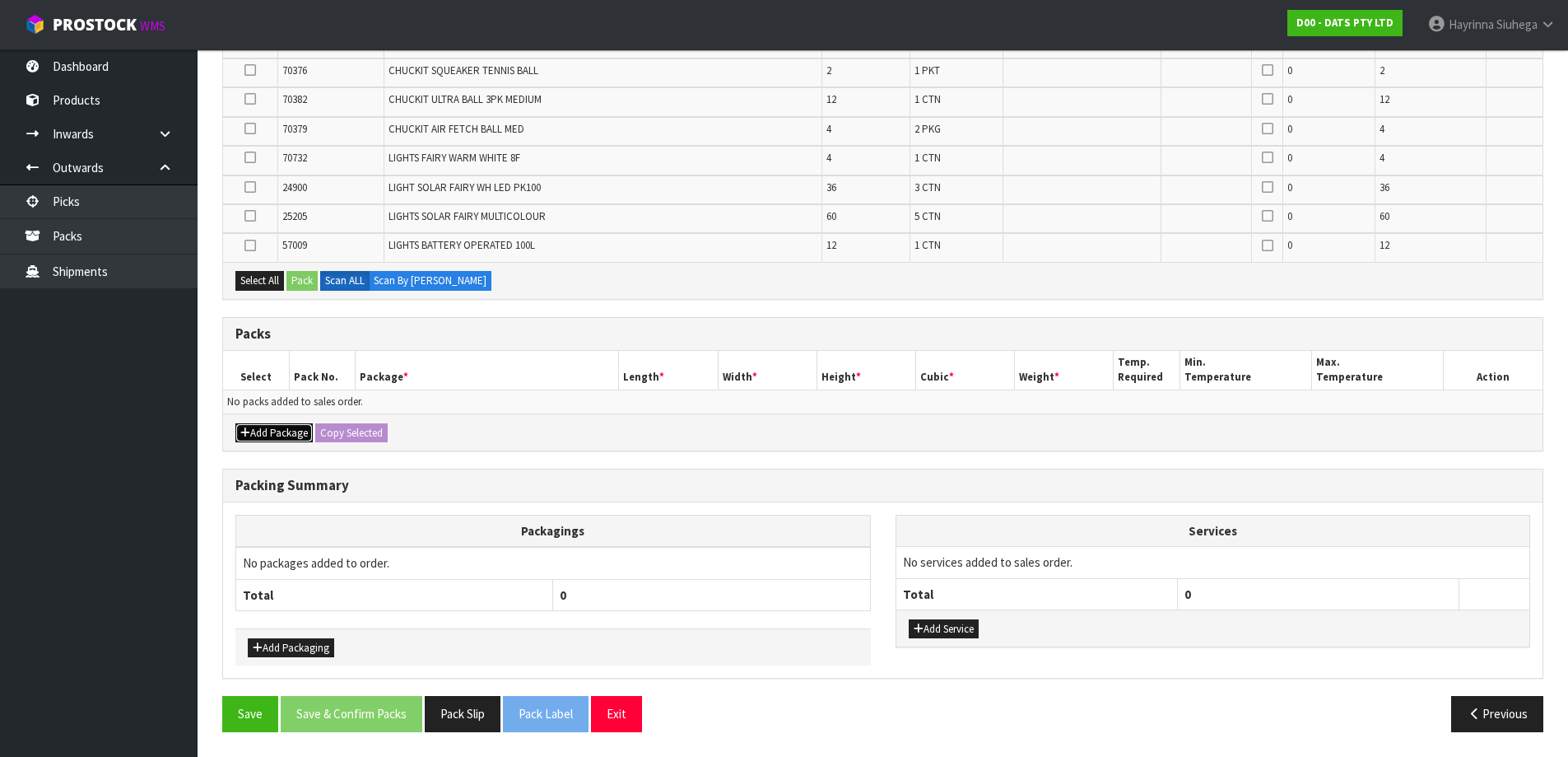
click at [274, 423] on button "Add Package" at bounding box center [273, 433] width 77 height 20
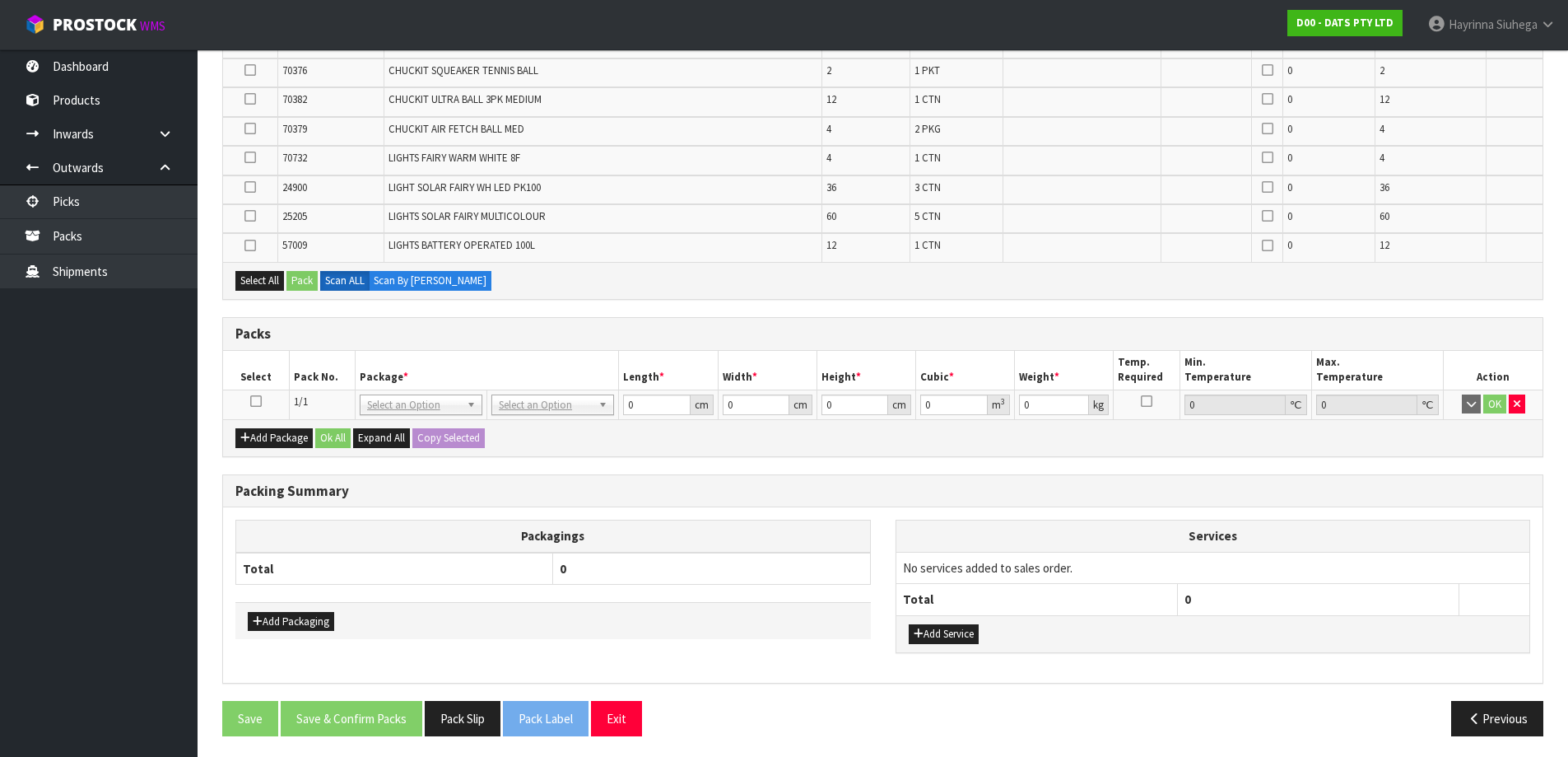
click at [258, 401] on icon at bounding box center [255, 401] width 12 height 1
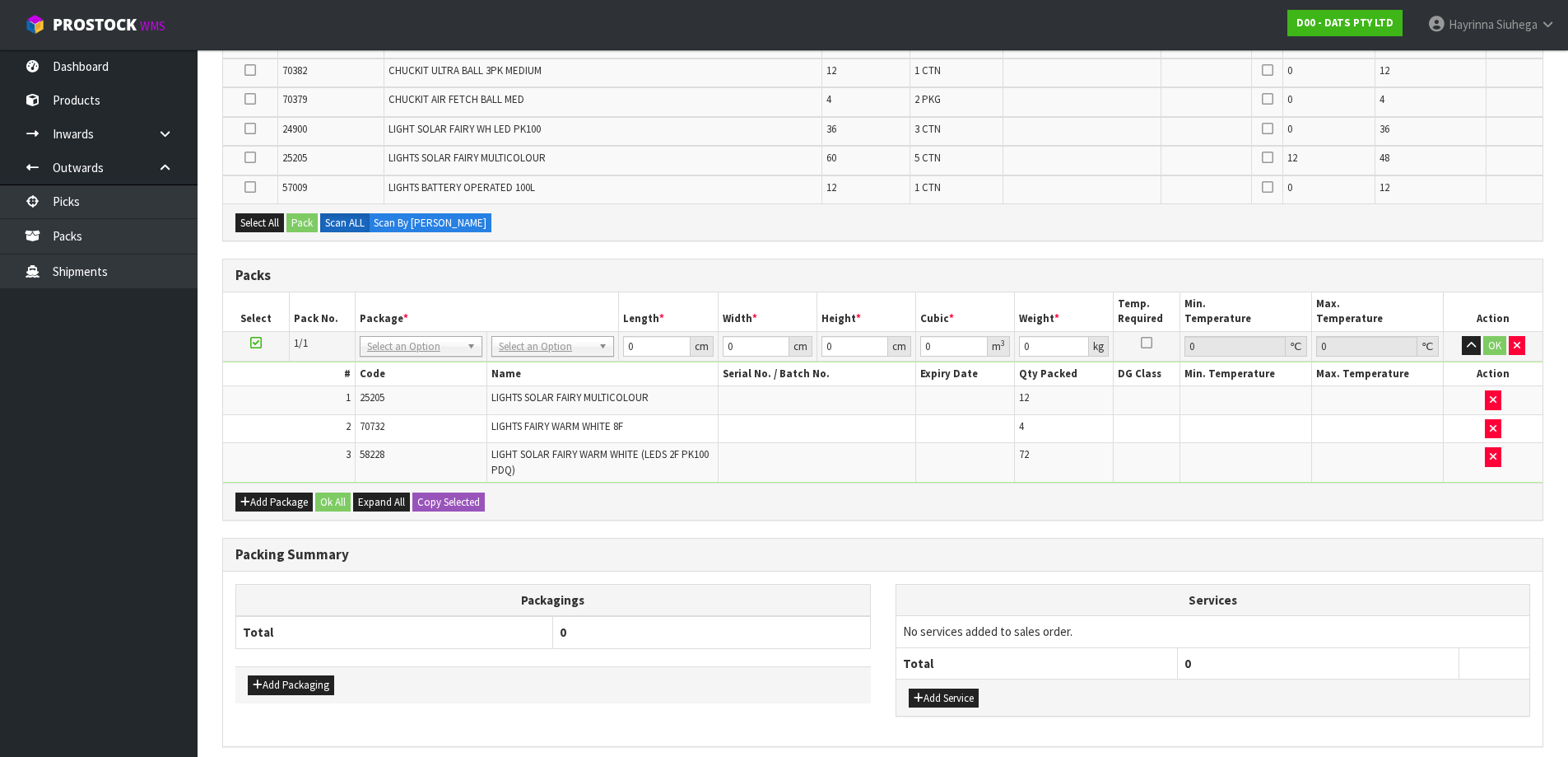
scroll to position [470, 0]
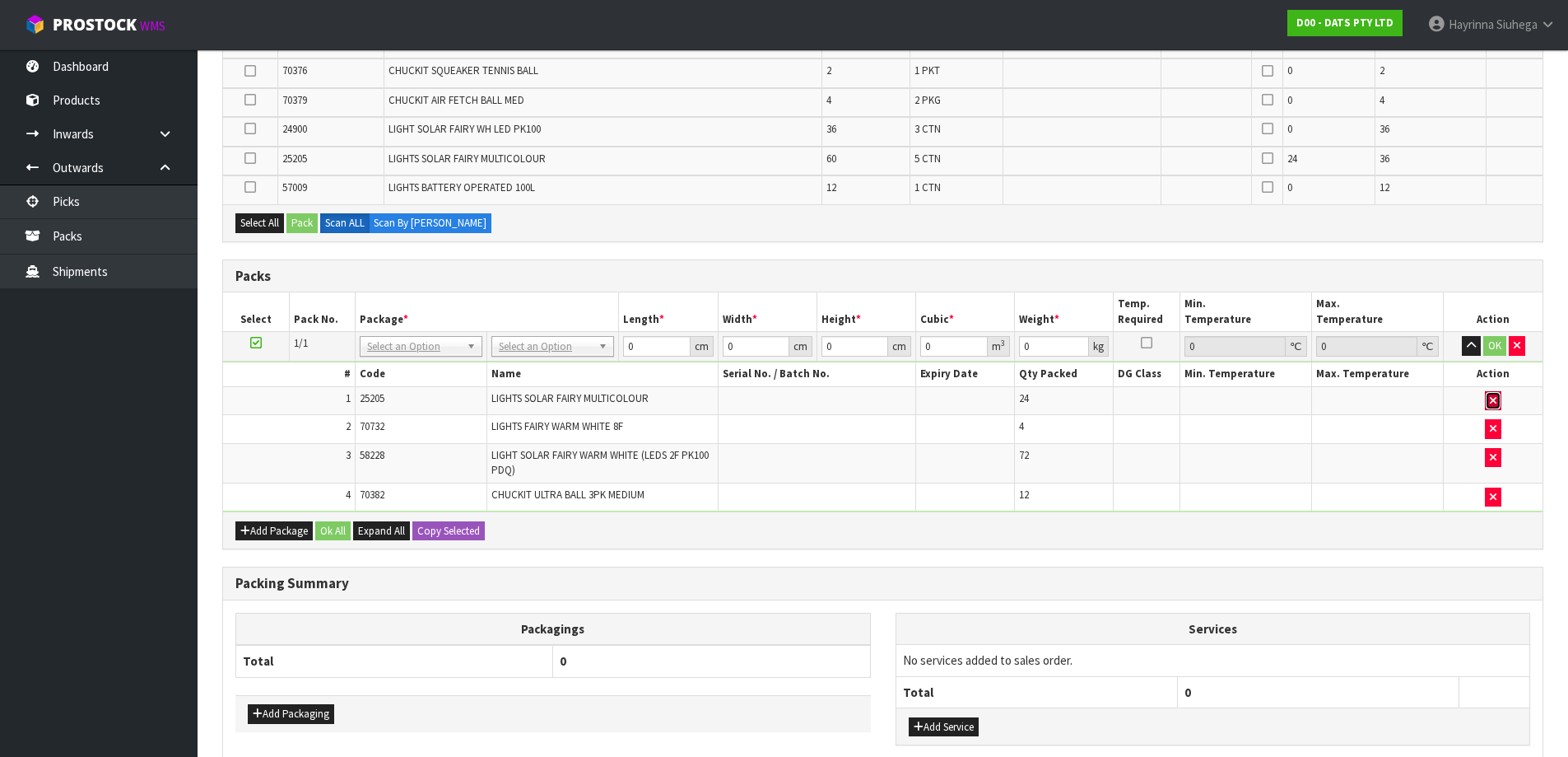
click at [1498, 401] on button "button" at bounding box center [1492, 401] width 16 height 20
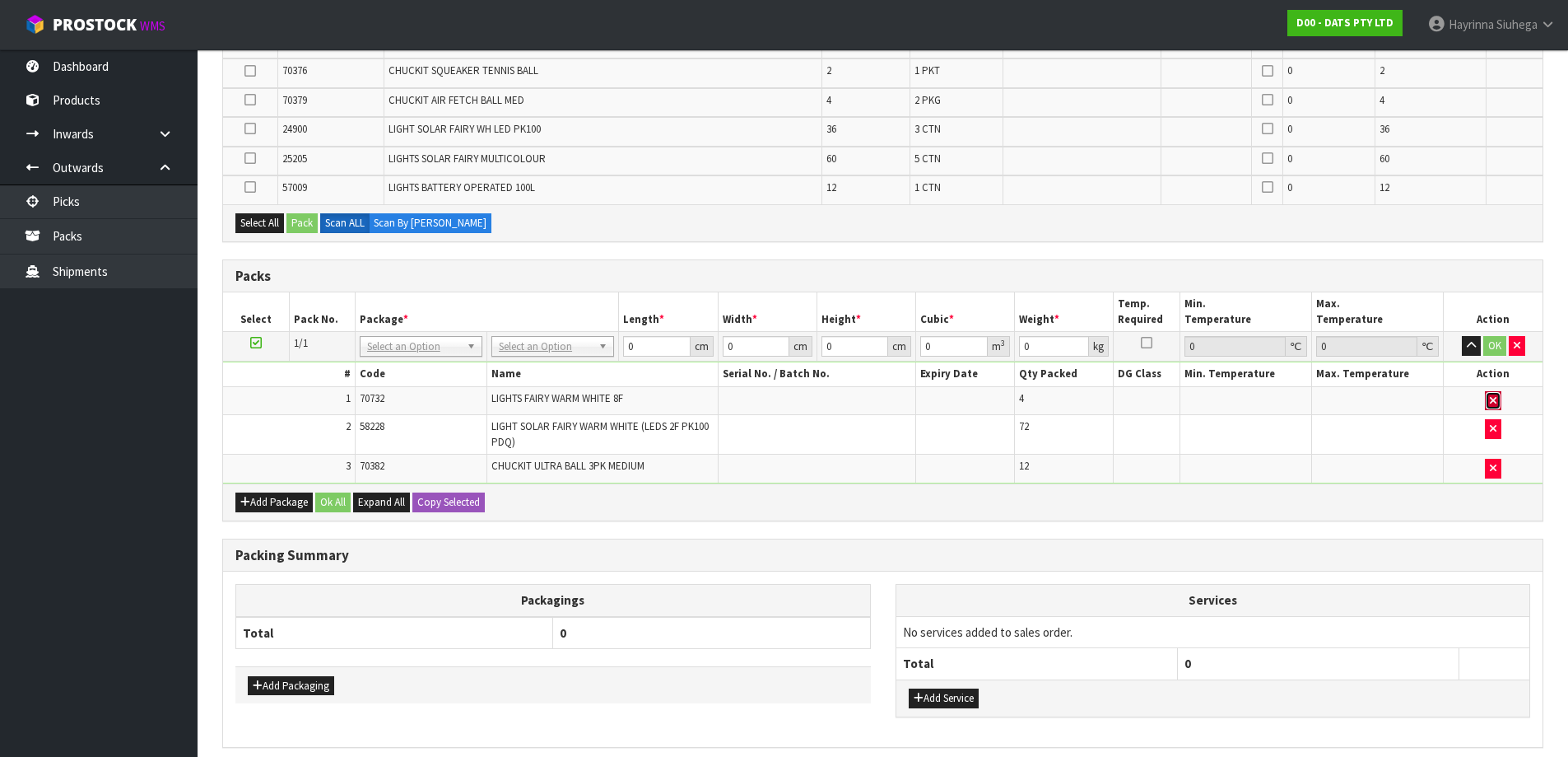
click at [1500, 399] on button "button" at bounding box center [1492, 401] width 16 height 20
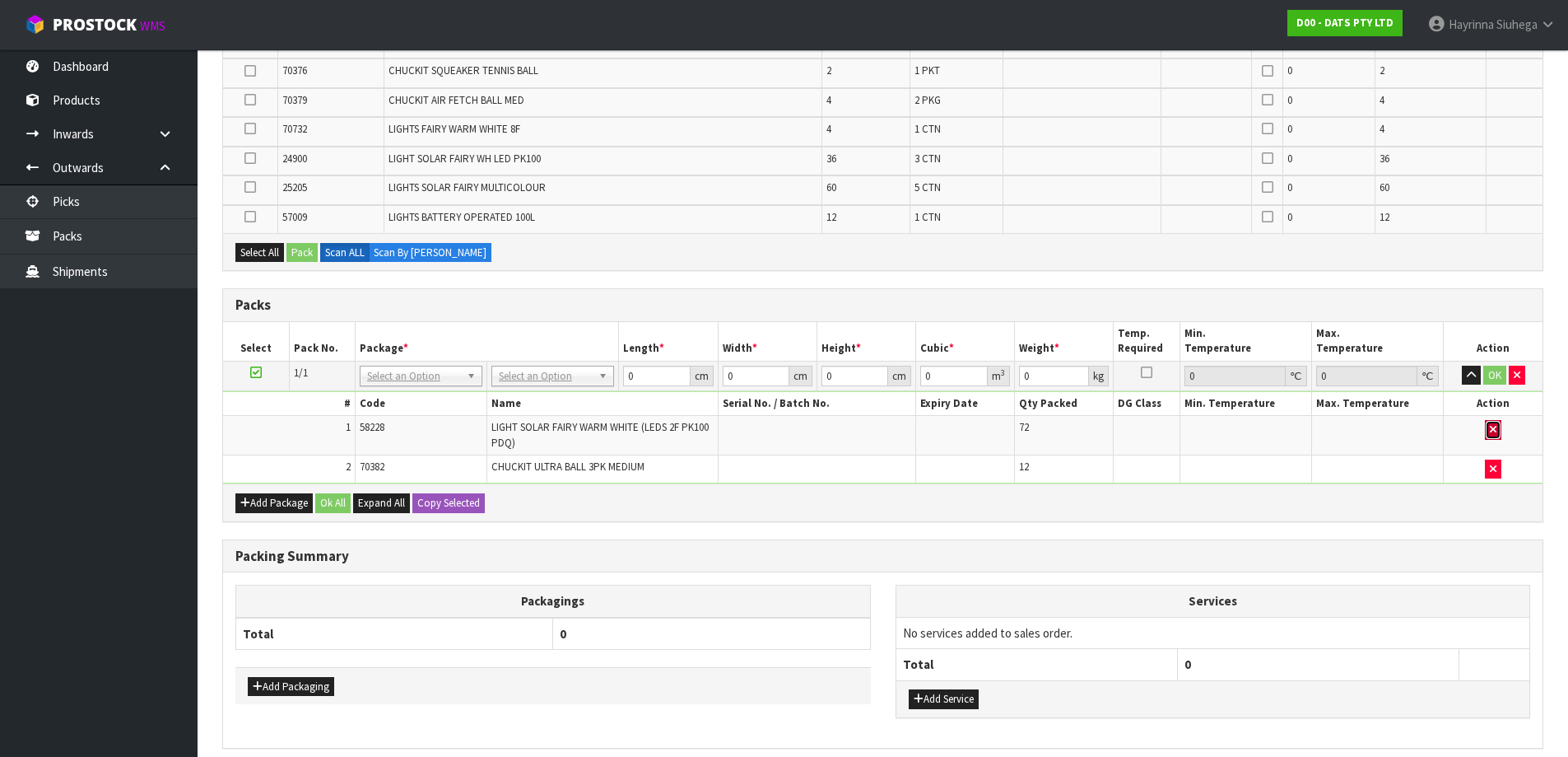
click at [1493, 427] on icon "button" at bounding box center [1492, 430] width 6 height 11
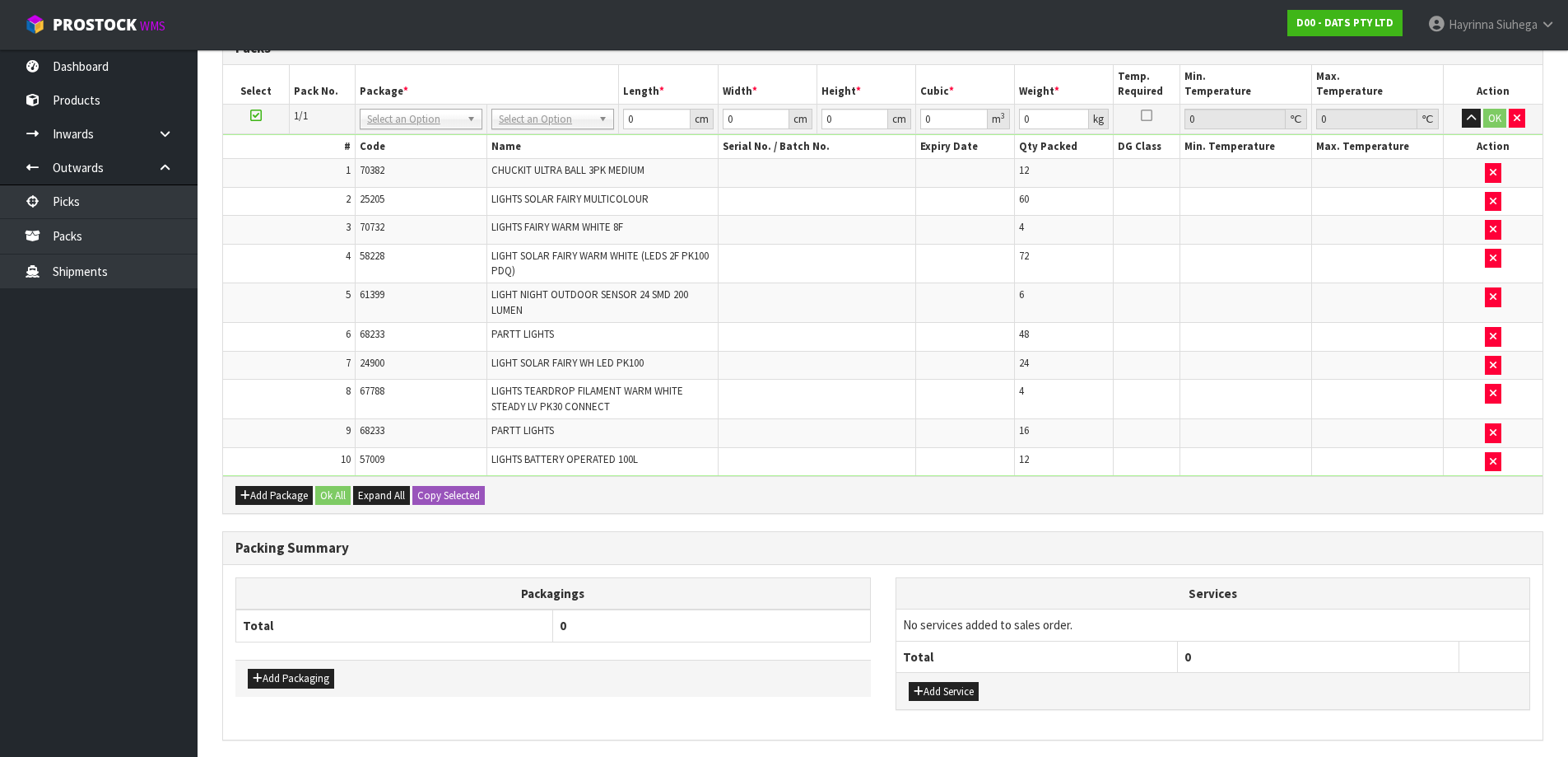
scroll to position [545, 0]
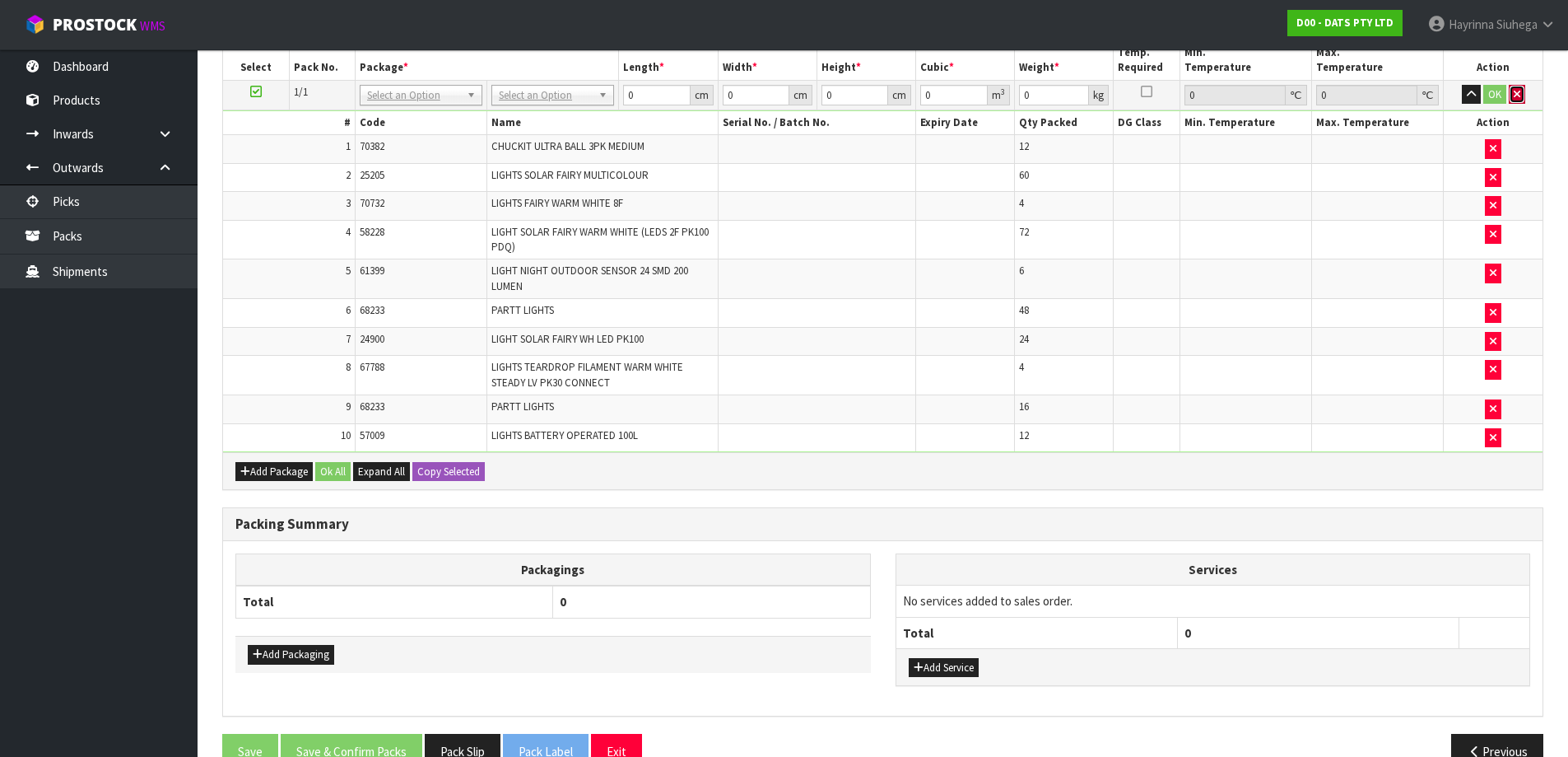
click at [1518, 91] on icon "button" at bounding box center [1516, 94] width 6 height 11
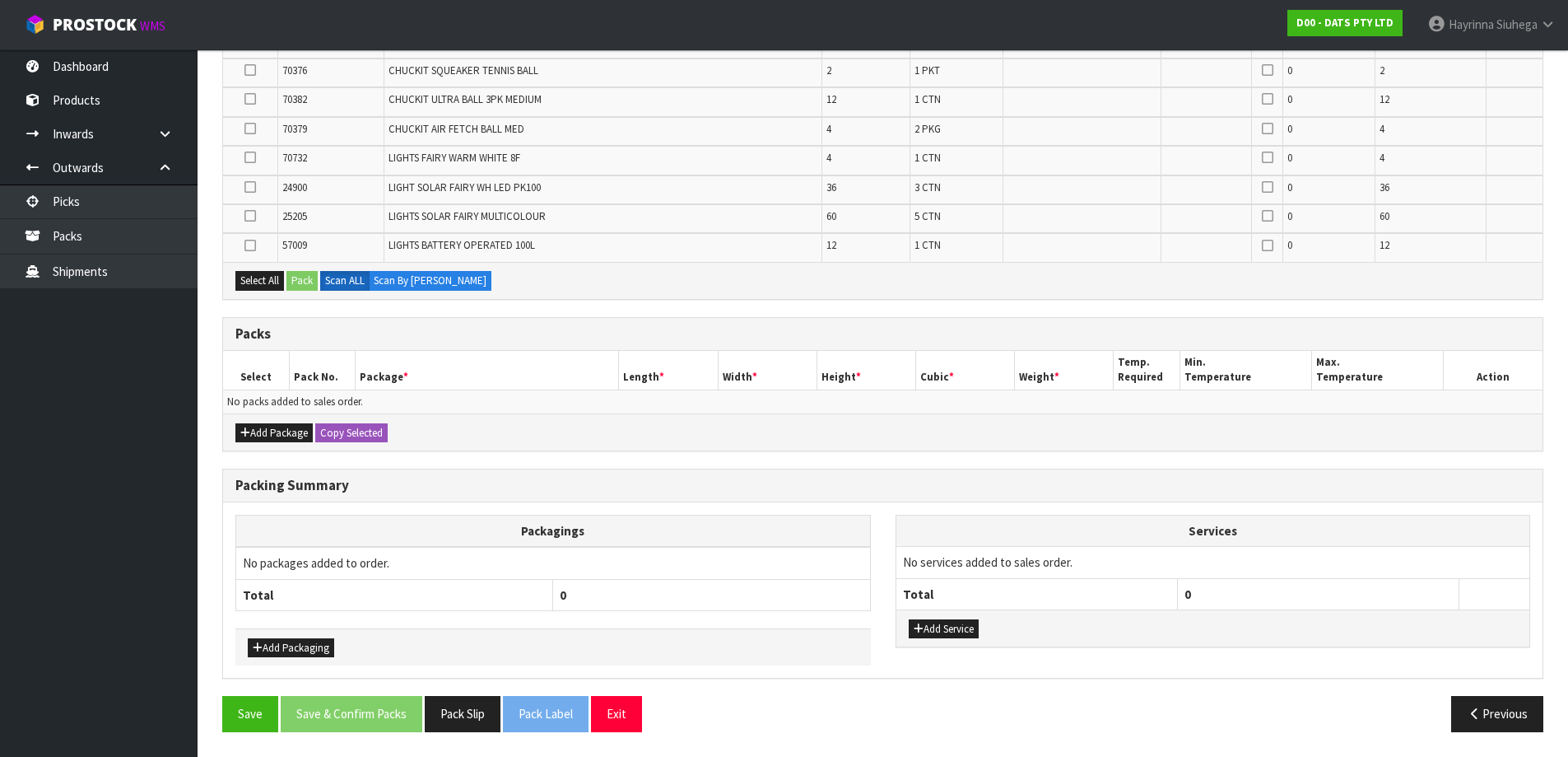
scroll to position [499, 0]
click at [300, 421] on div "Add Package Copy Selected" at bounding box center [882, 431] width 1319 height 37
click at [258, 426] on button "Add Package" at bounding box center [273, 433] width 77 height 20
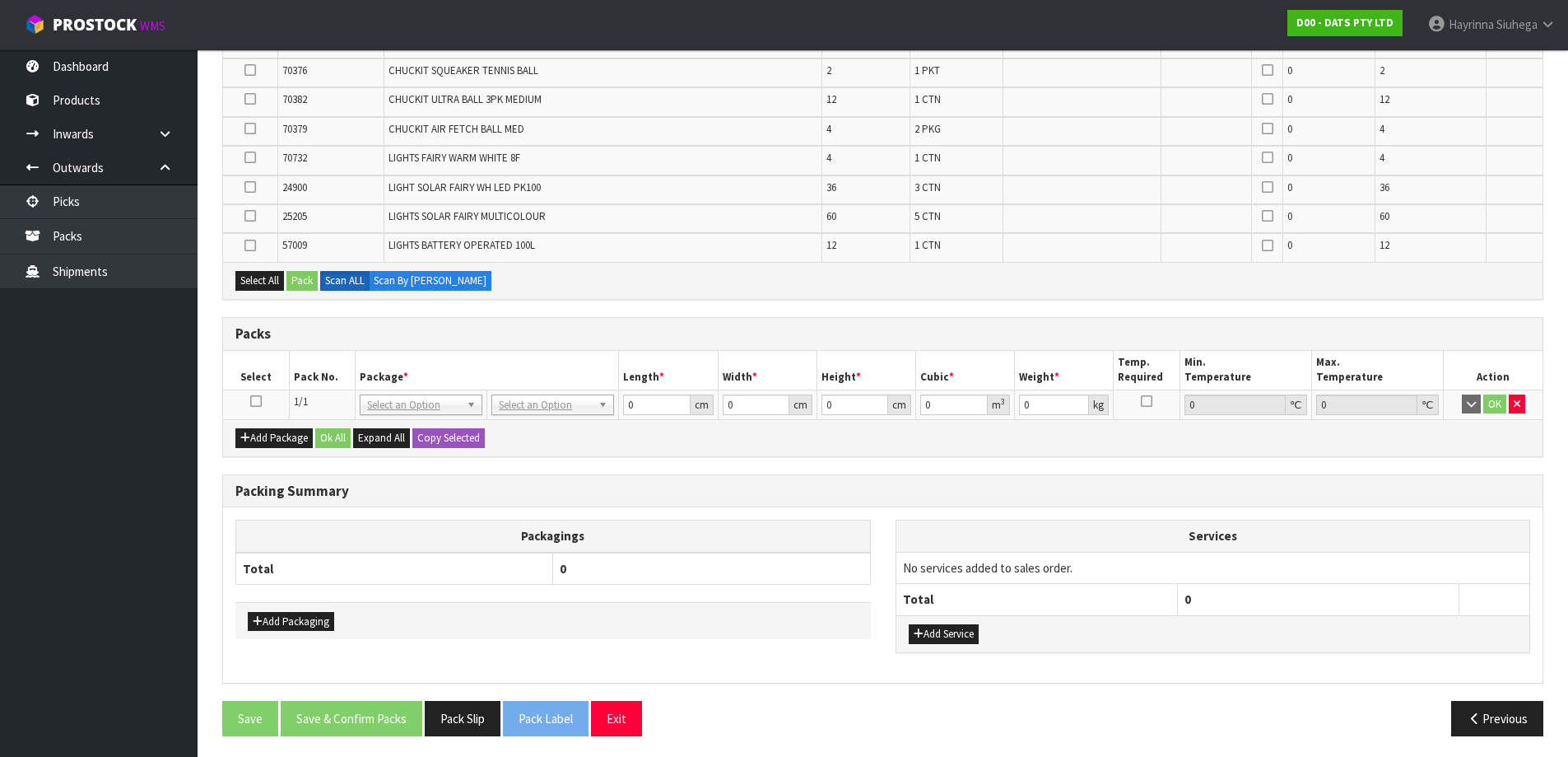
click at [254, 401] on icon at bounding box center [255, 401] width 12 height 1
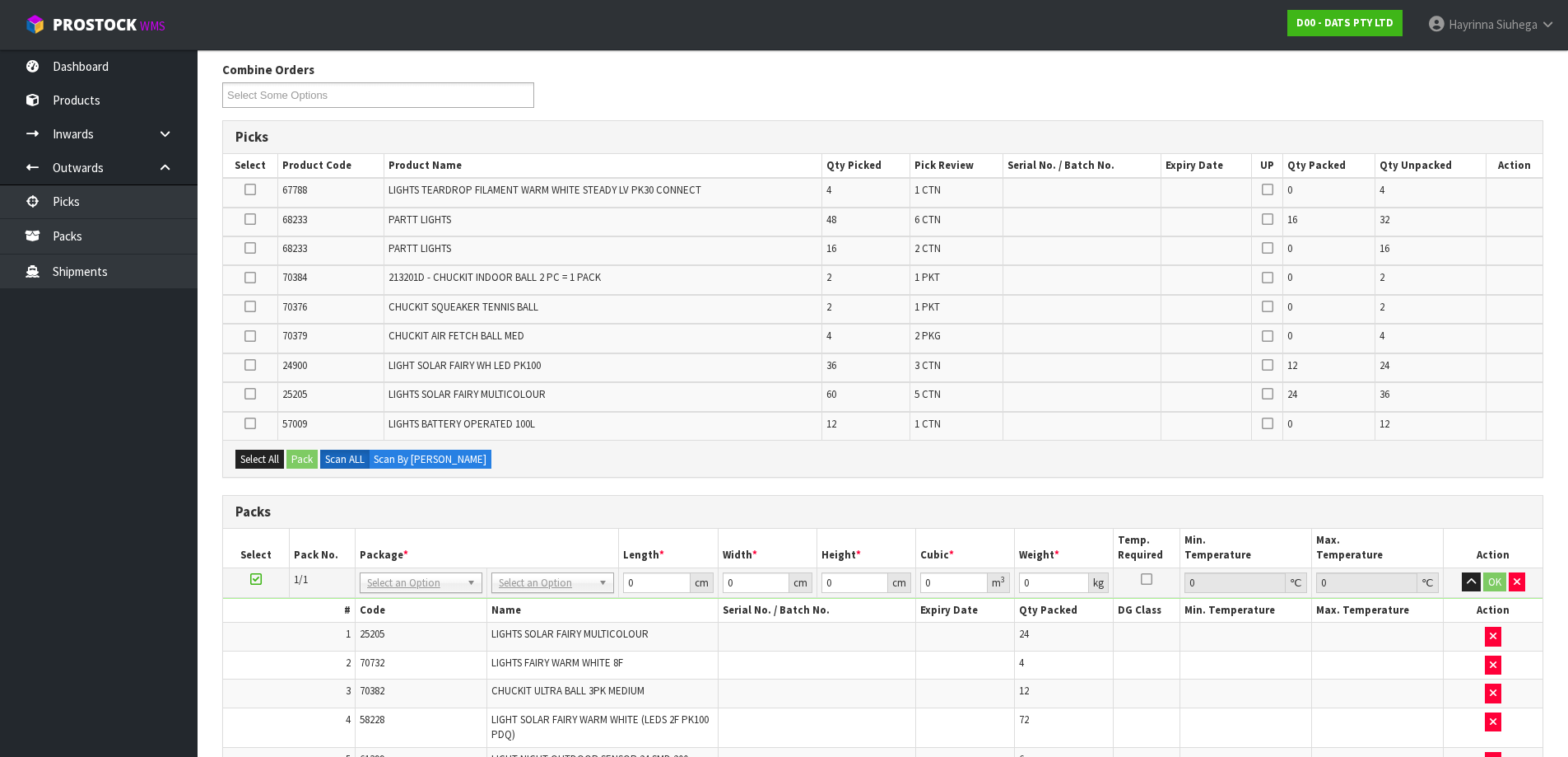
scroll to position [441, 0]
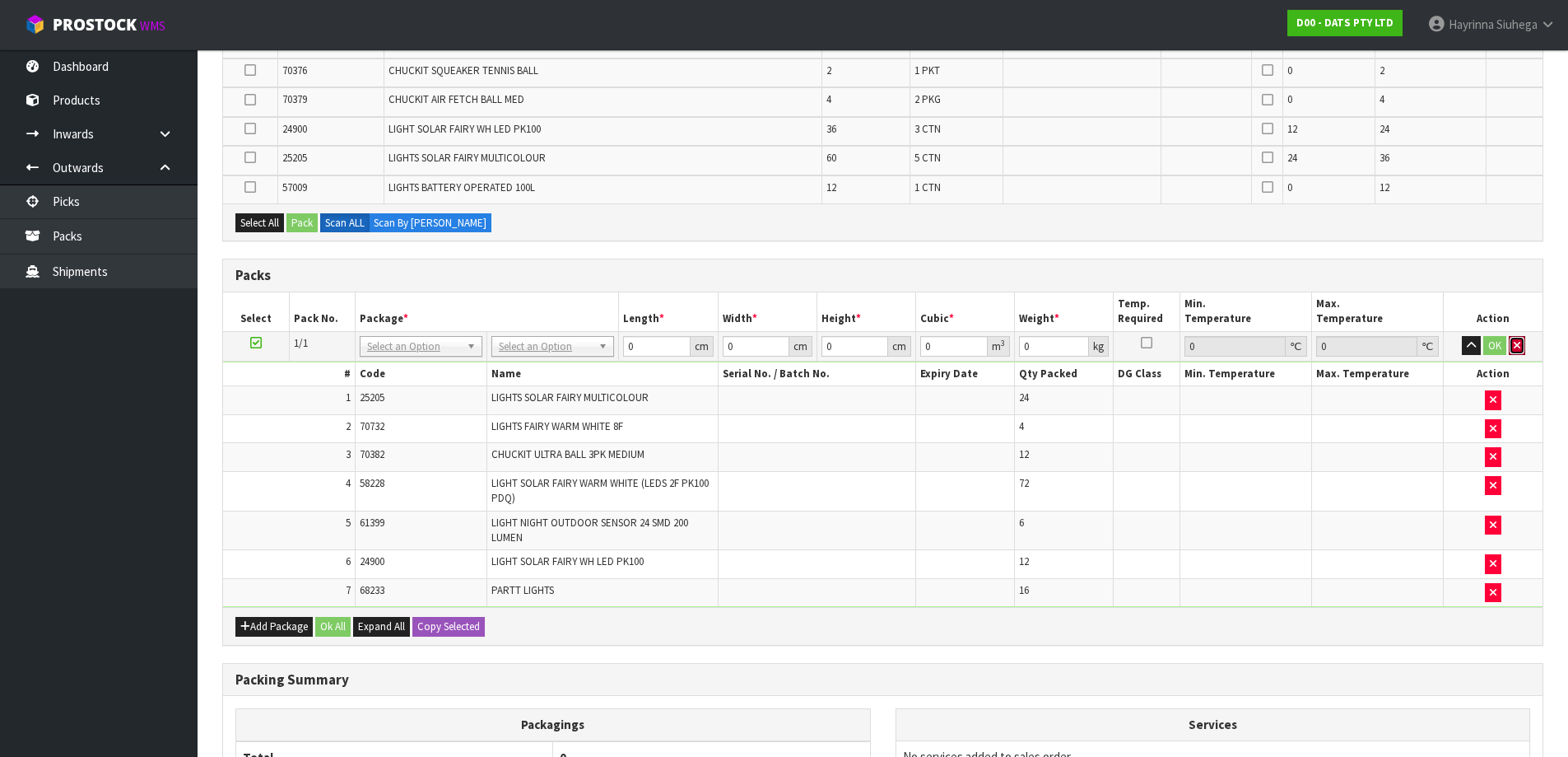
drag, startPoint x: 1510, startPoint y: 347, endPoint x: 1026, endPoint y: 359, distance: 484.1
click at [1509, 347] on button "button" at bounding box center [1517, 346] width 16 height 20
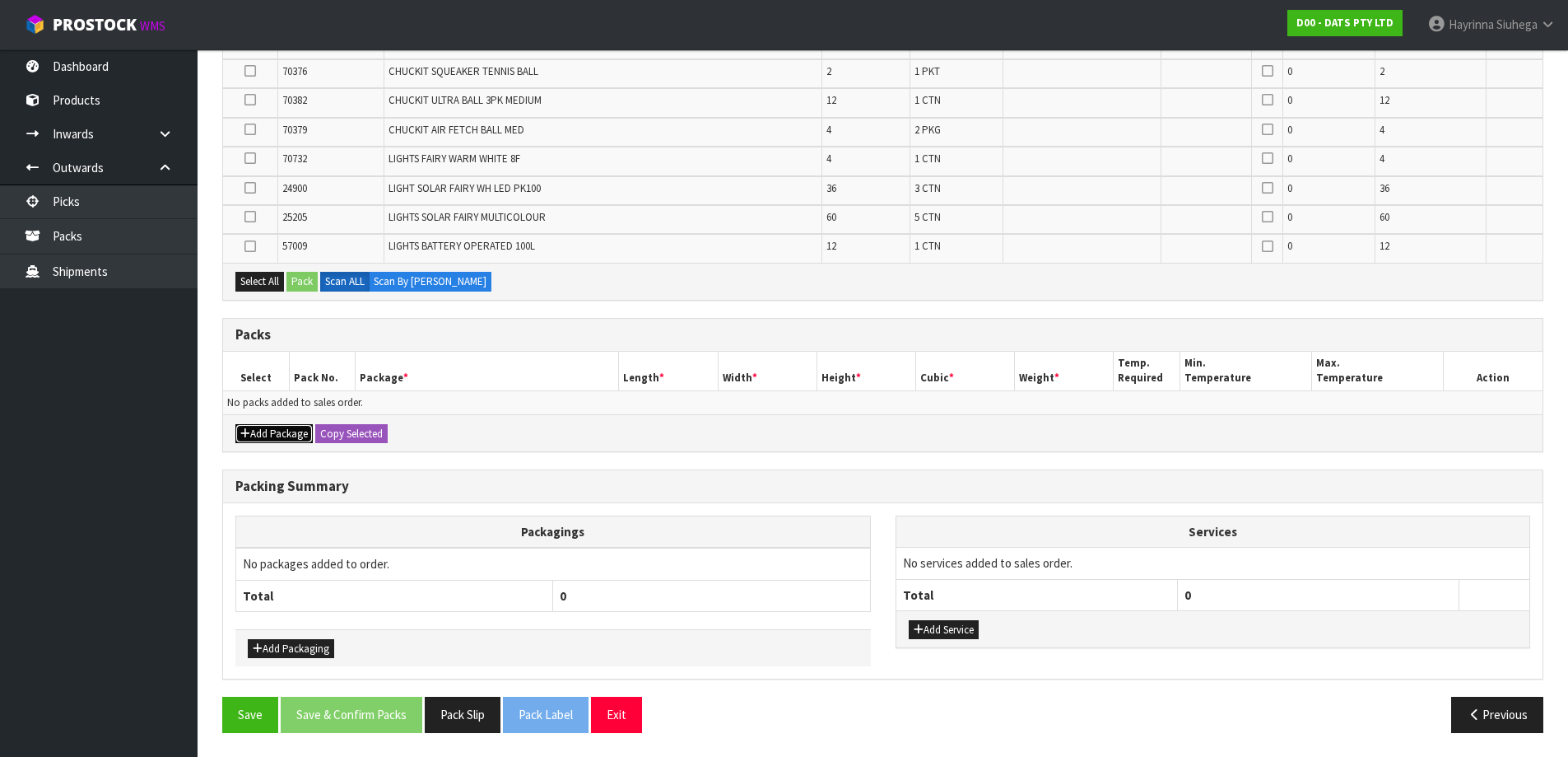
click at [263, 426] on button "Add Package" at bounding box center [273, 434] width 77 height 20
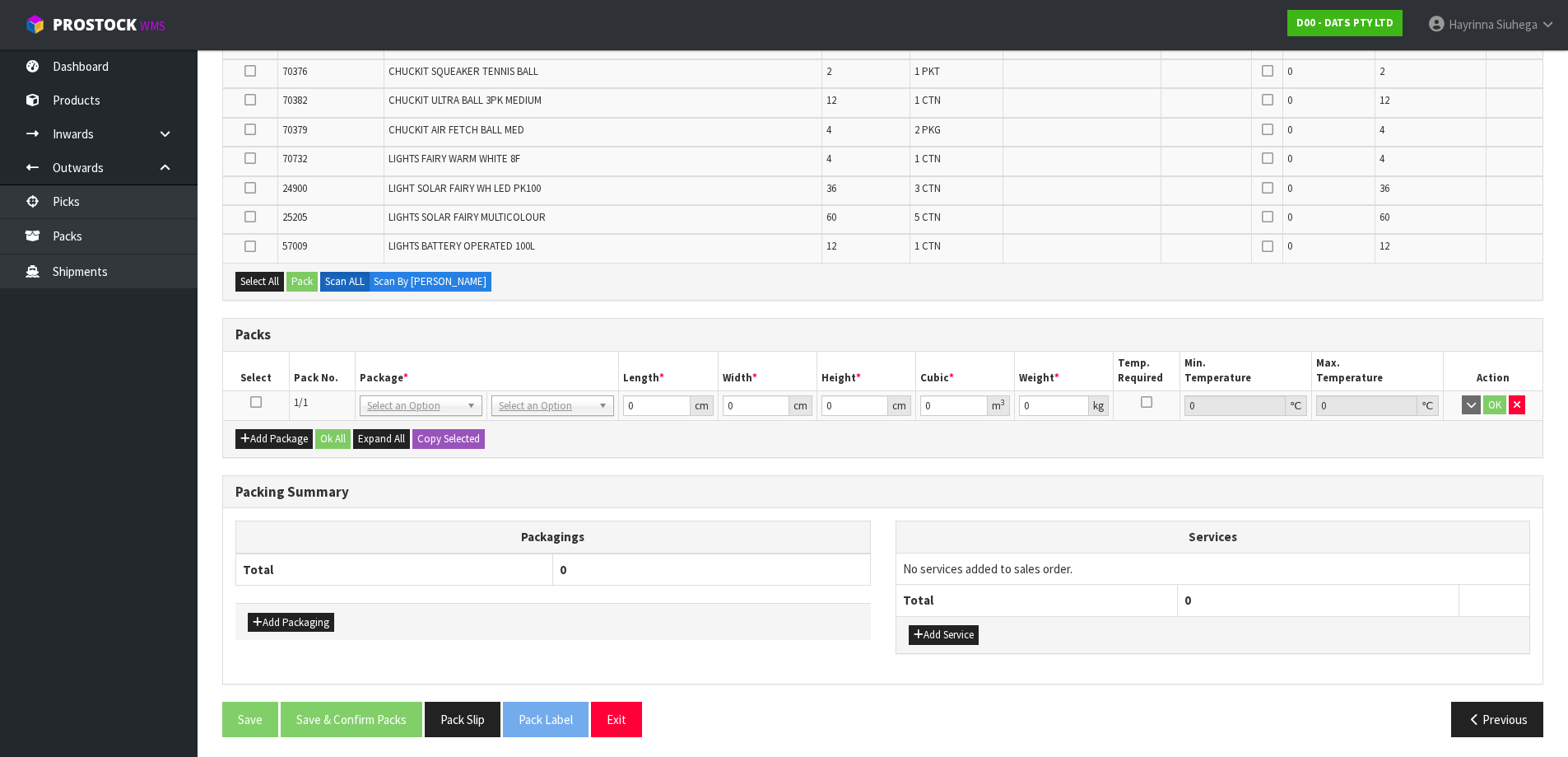
click at [256, 402] on icon at bounding box center [255, 401] width 12 height 1
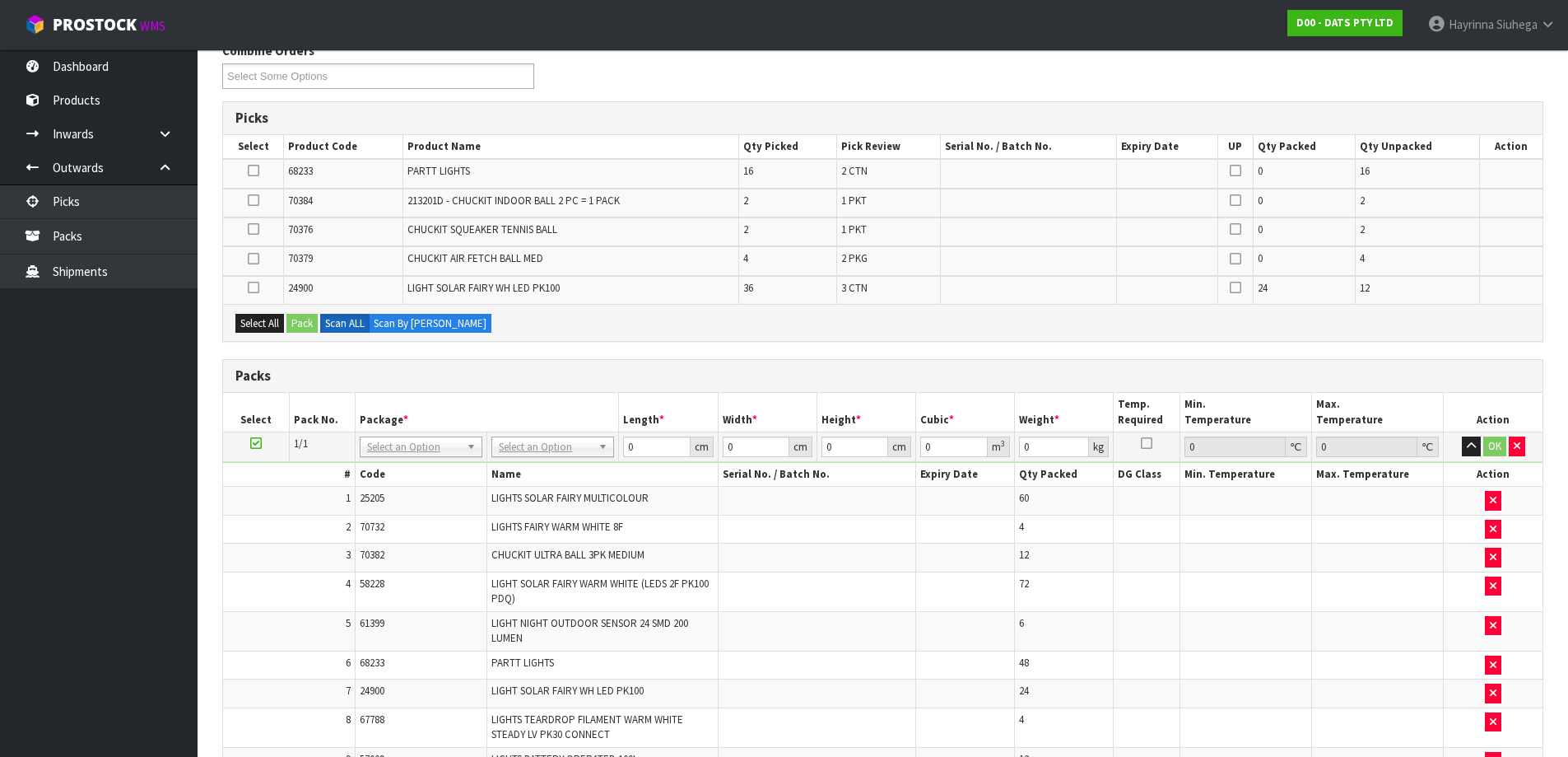
scroll to position [223, 0]
click at [1520, 451] on button "button" at bounding box center [1517, 447] width 16 height 20
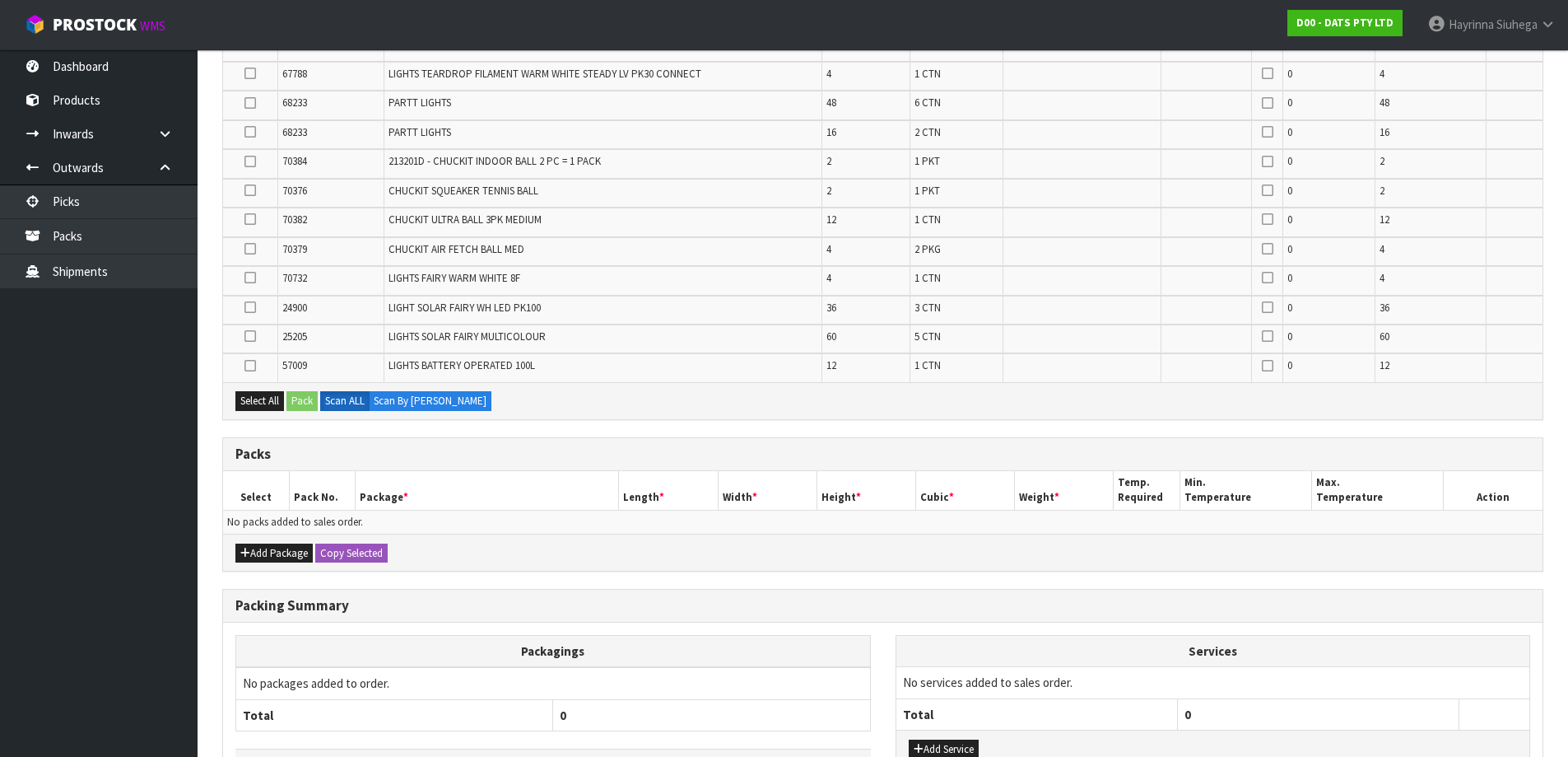
scroll to position [499, 0]
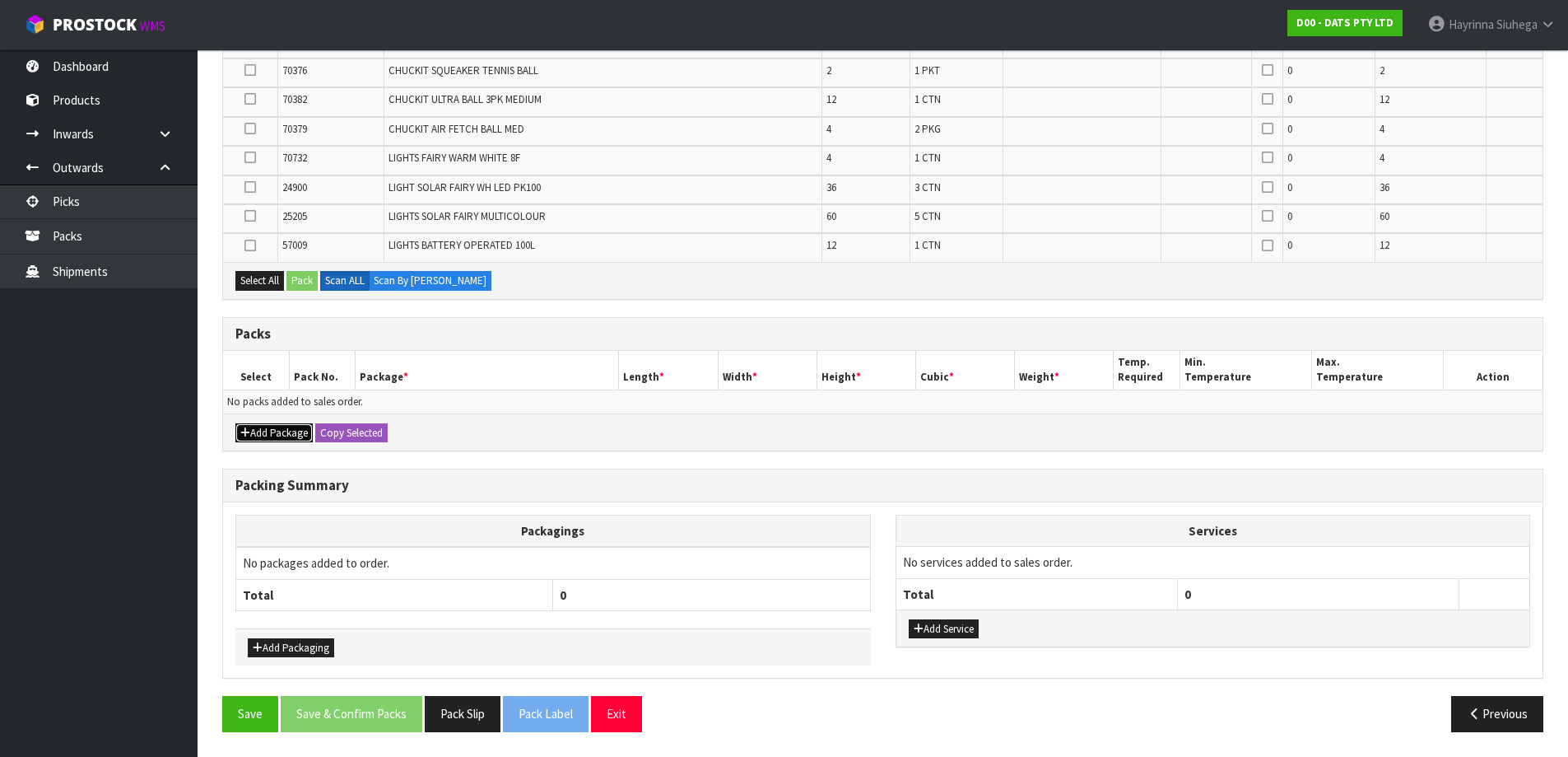
click at [271, 439] on button "Add Package" at bounding box center [273, 433] width 77 height 20
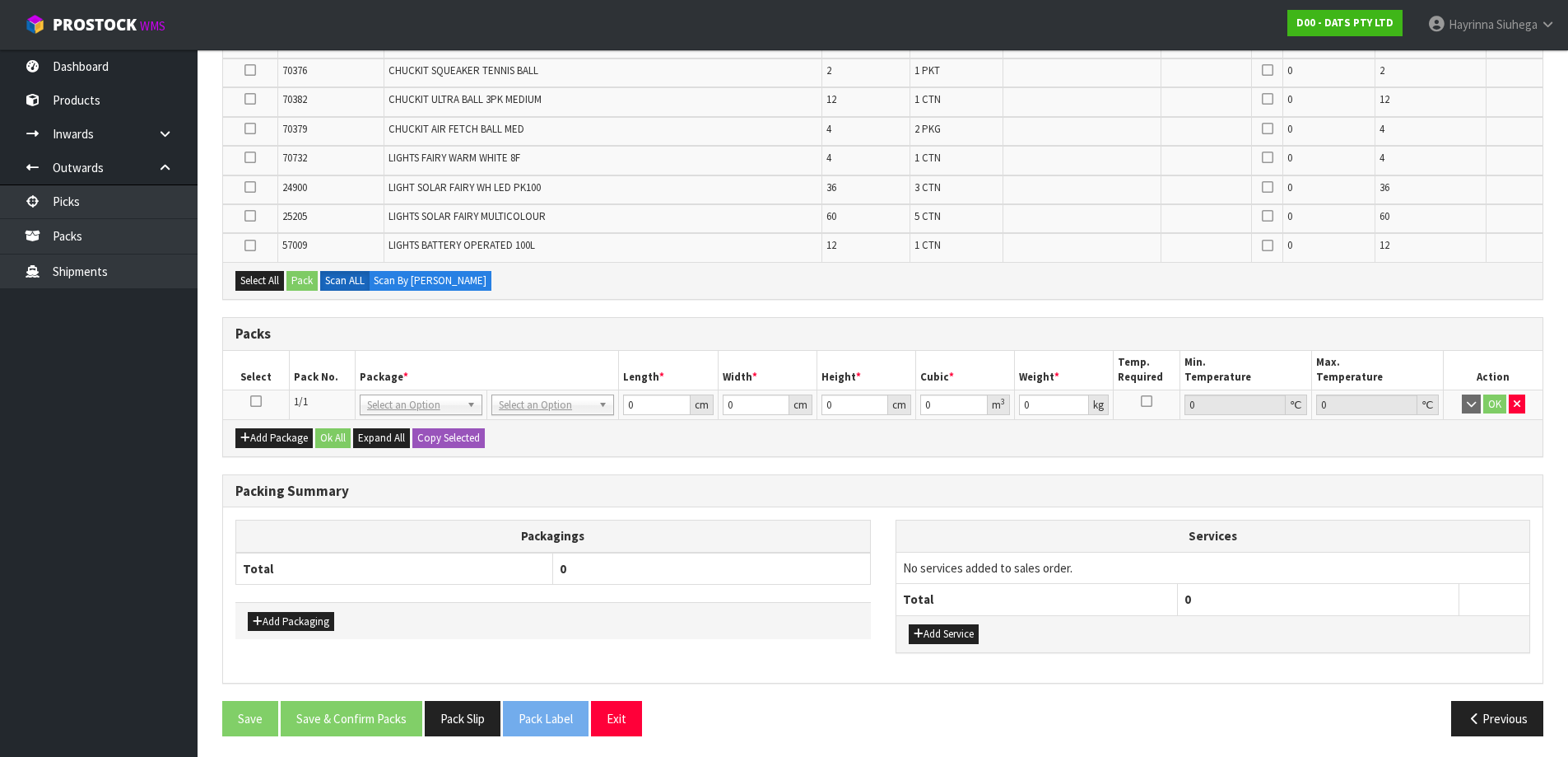
click at [257, 401] on icon at bounding box center [255, 401] width 12 height 1
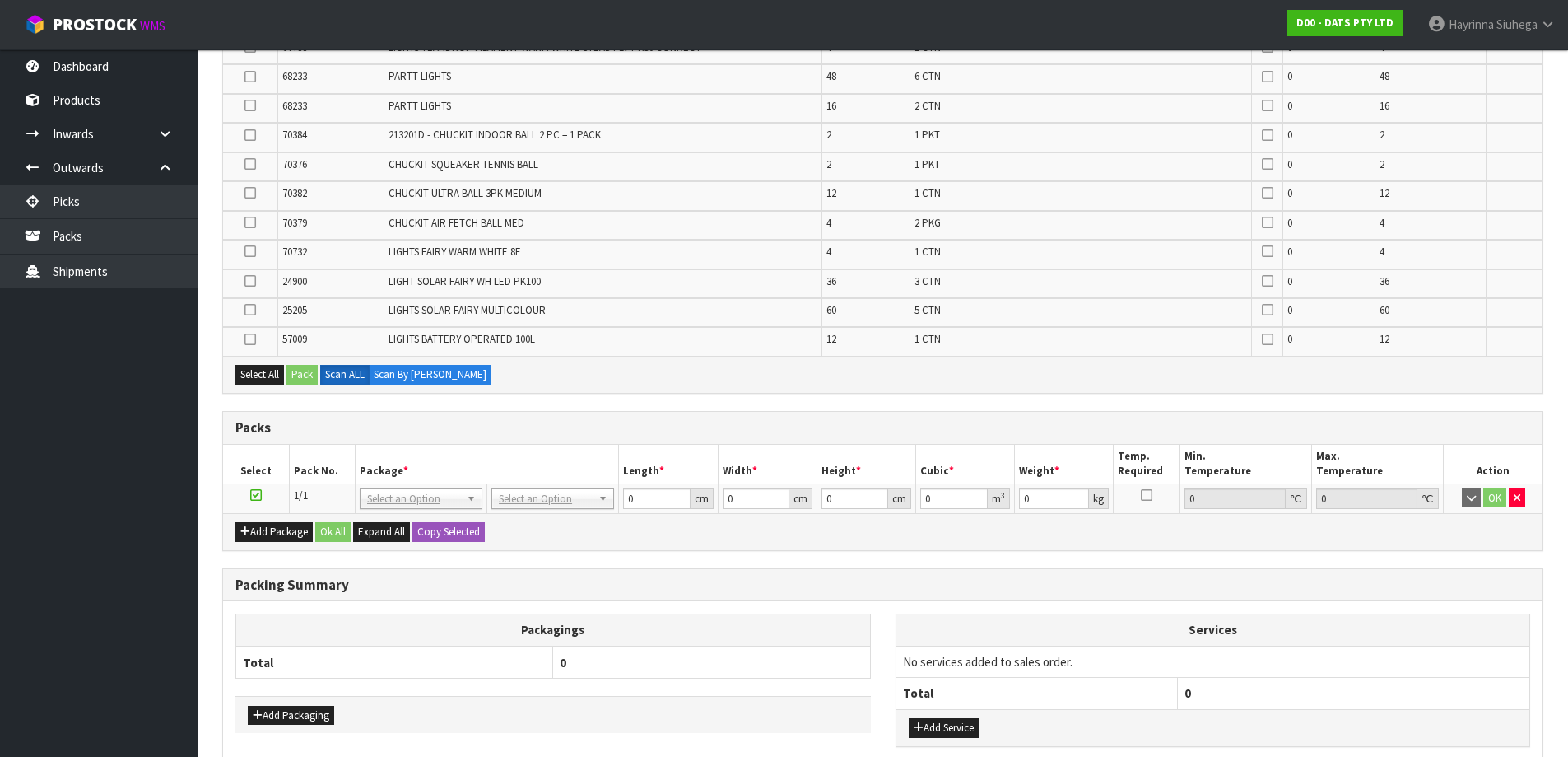
scroll to position [252, 0]
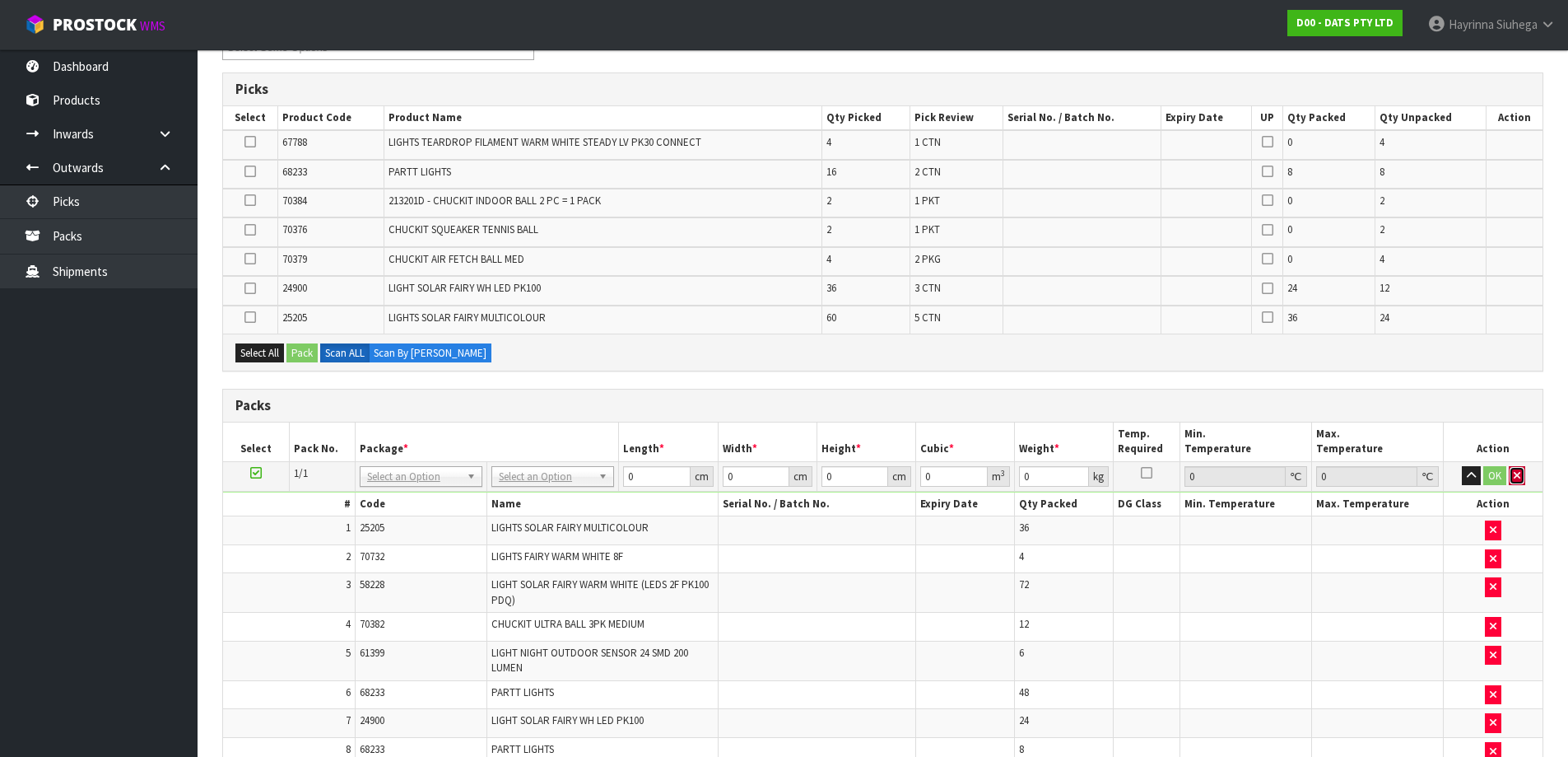
click at [1523, 482] on button "button" at bounding box center [1517, 476] width 16 height 20
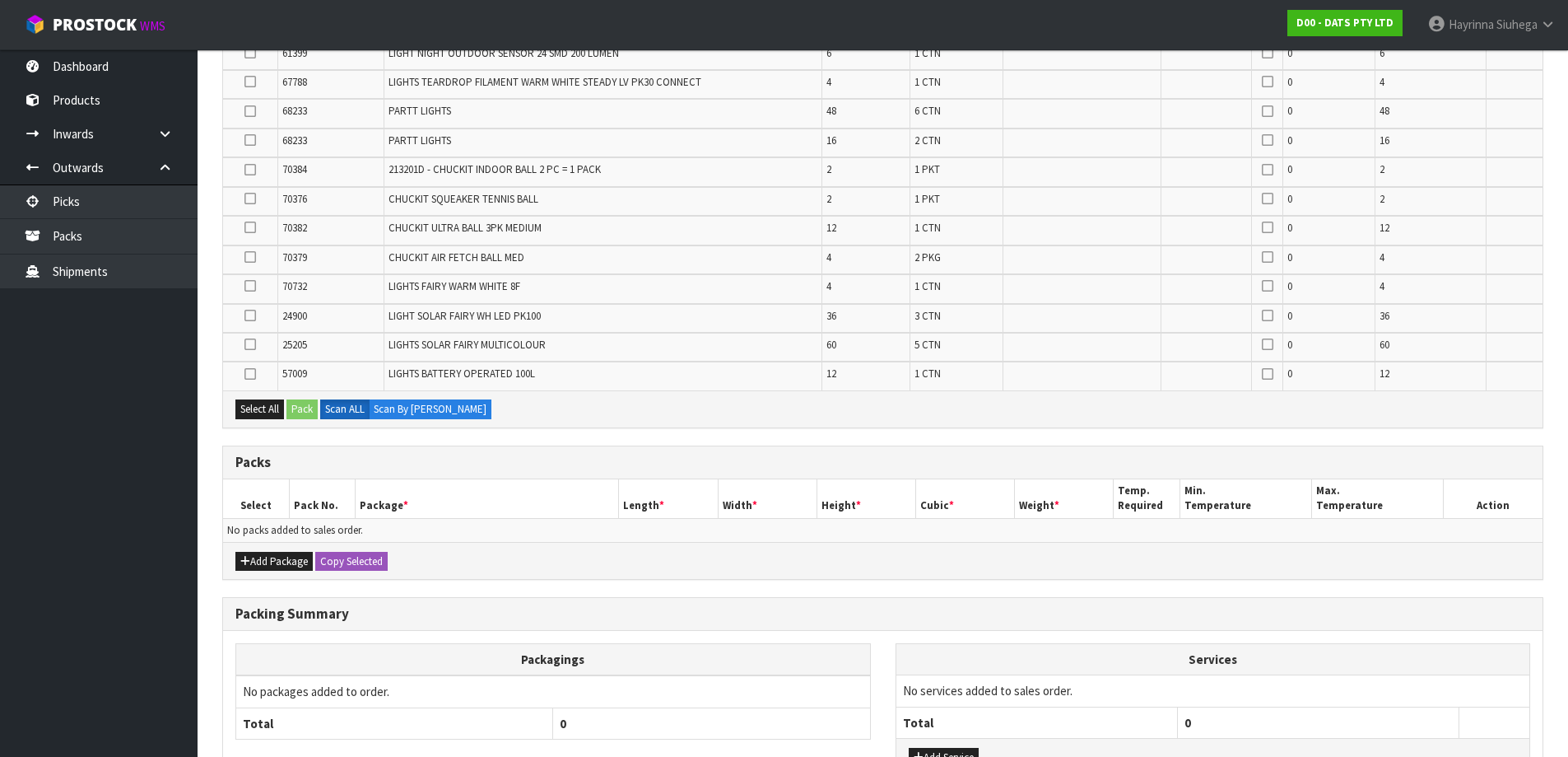
scroll to position [499, 0]
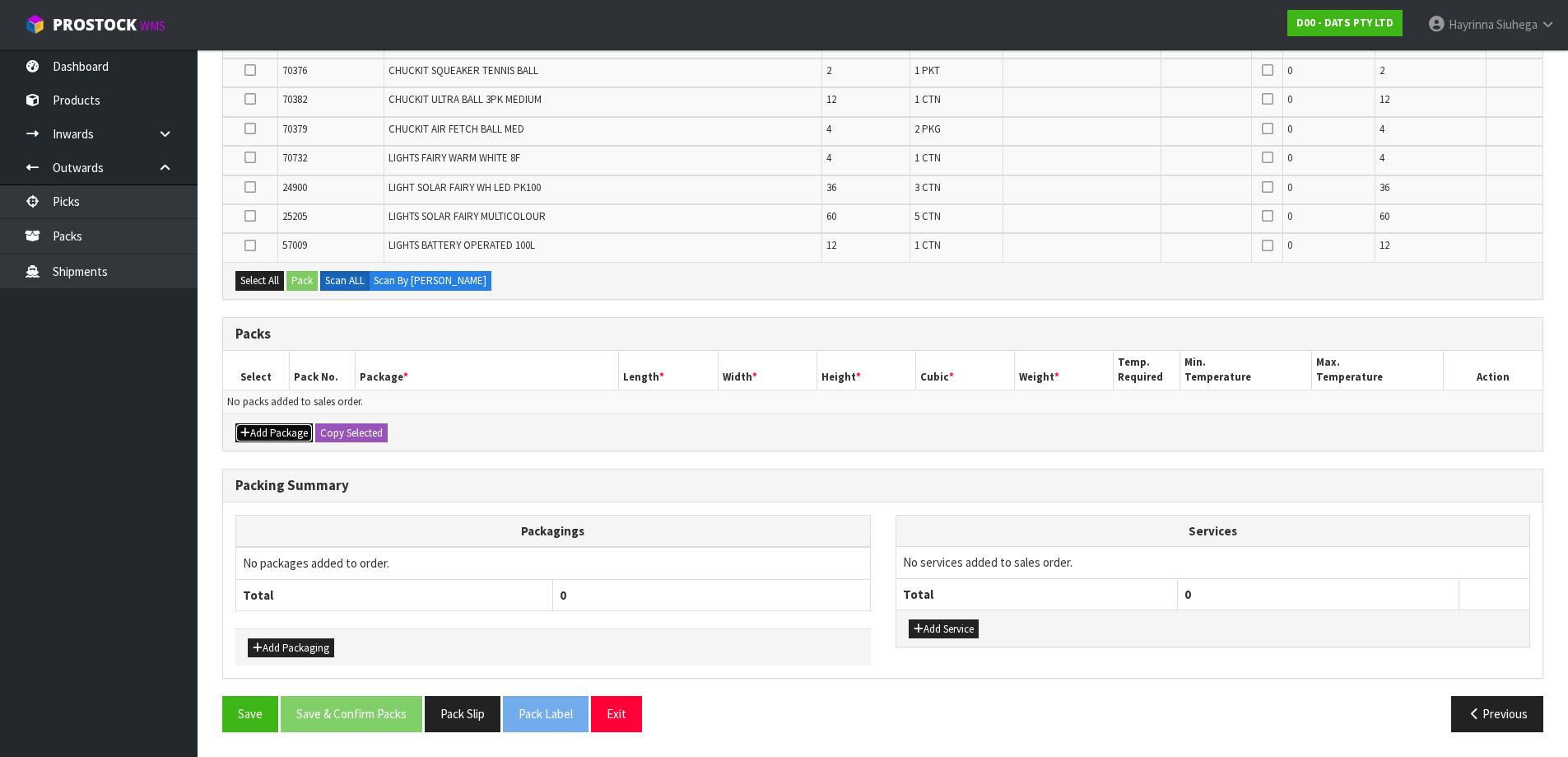
click at [258, 438] on button "Add Package" at bounding box center [273, 433] width 77 height 20
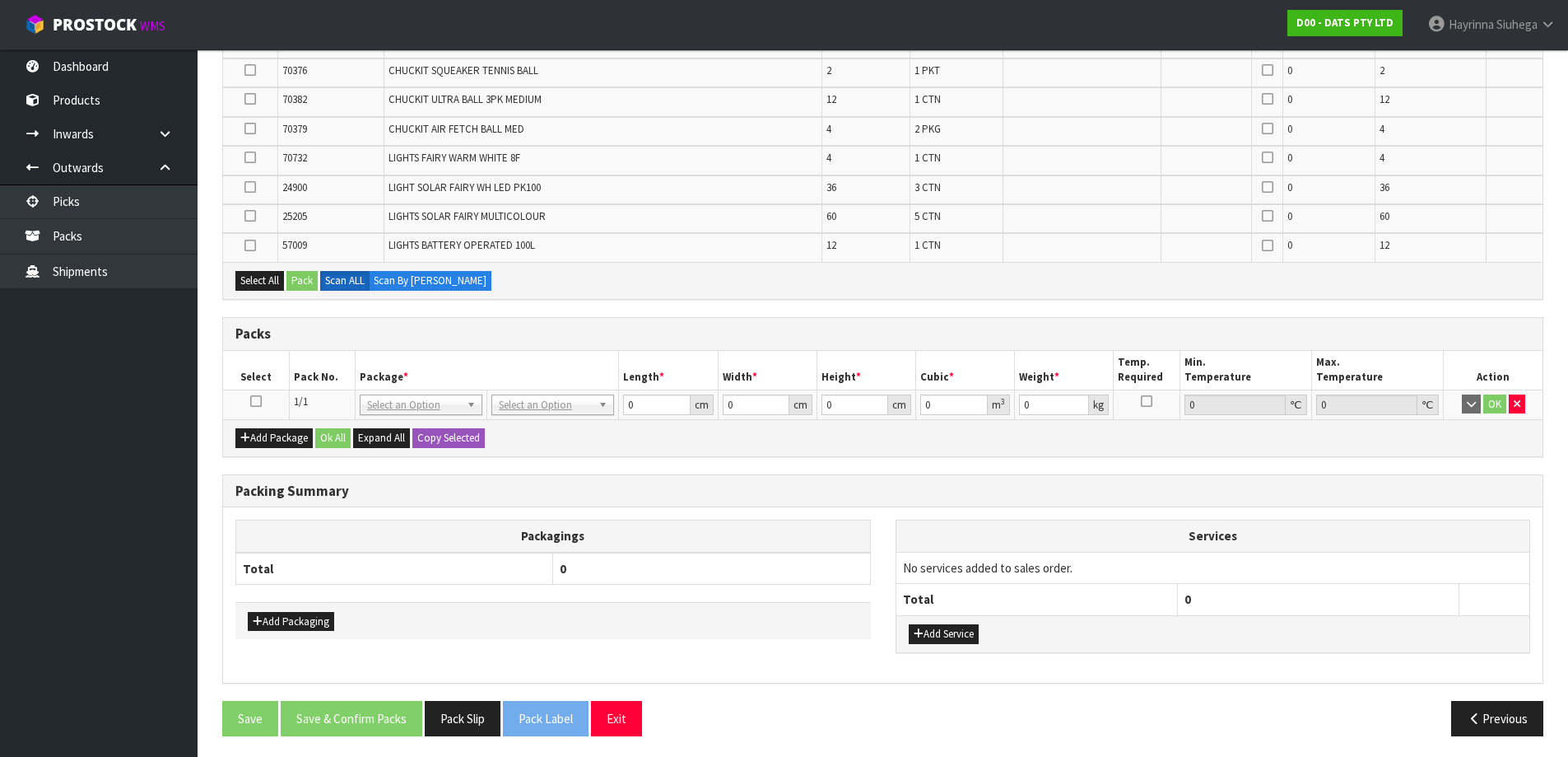
click at [257, 401] on icon at bounding box center [255, 401] width 12 height 1
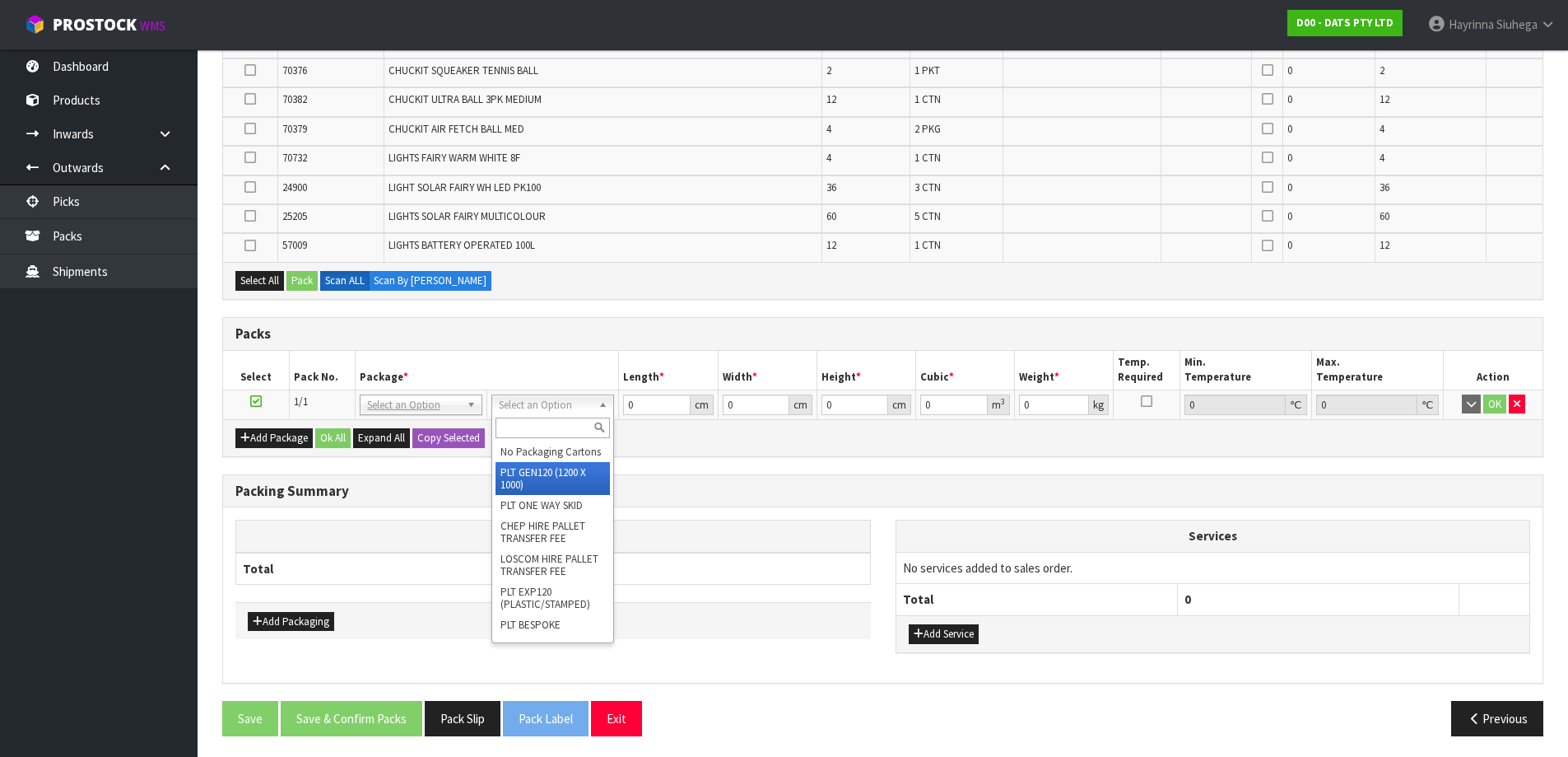
type input "120"
type input "100"
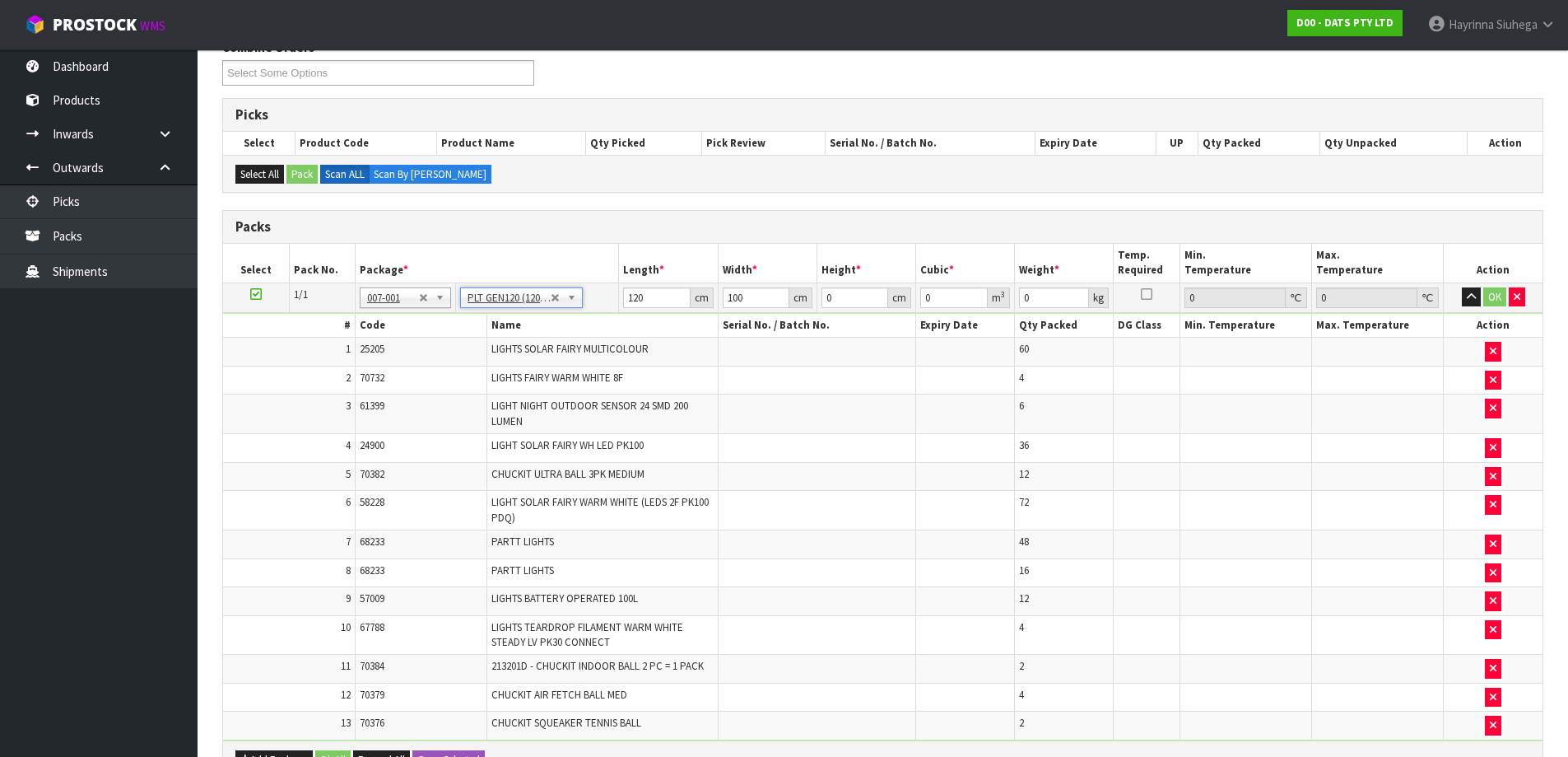
scroll to position [0, 0]
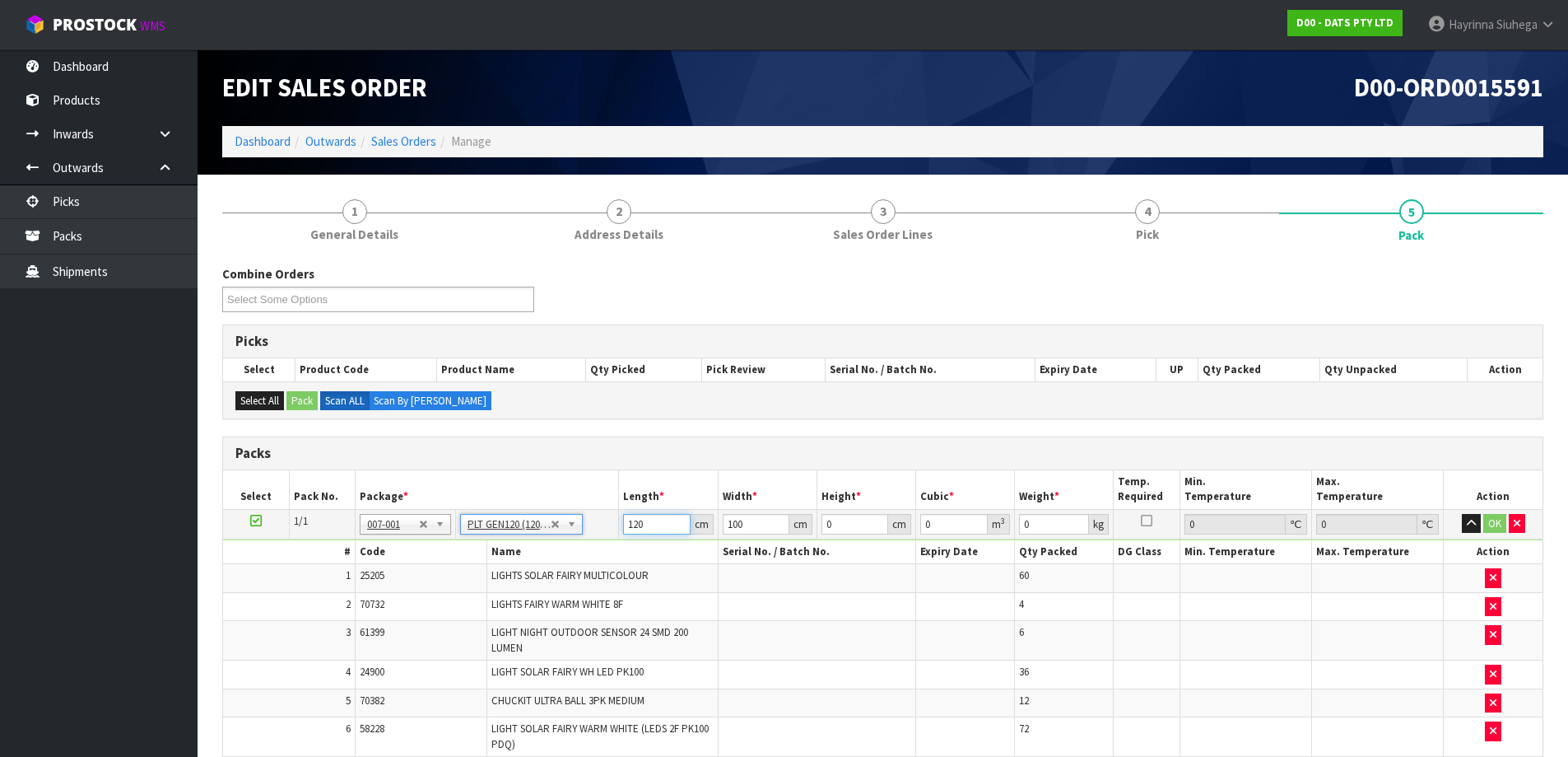
click at [627, 527] on input "120" at bounding box center [655, 524] width 67 height 21
type input "110"
type input "9"
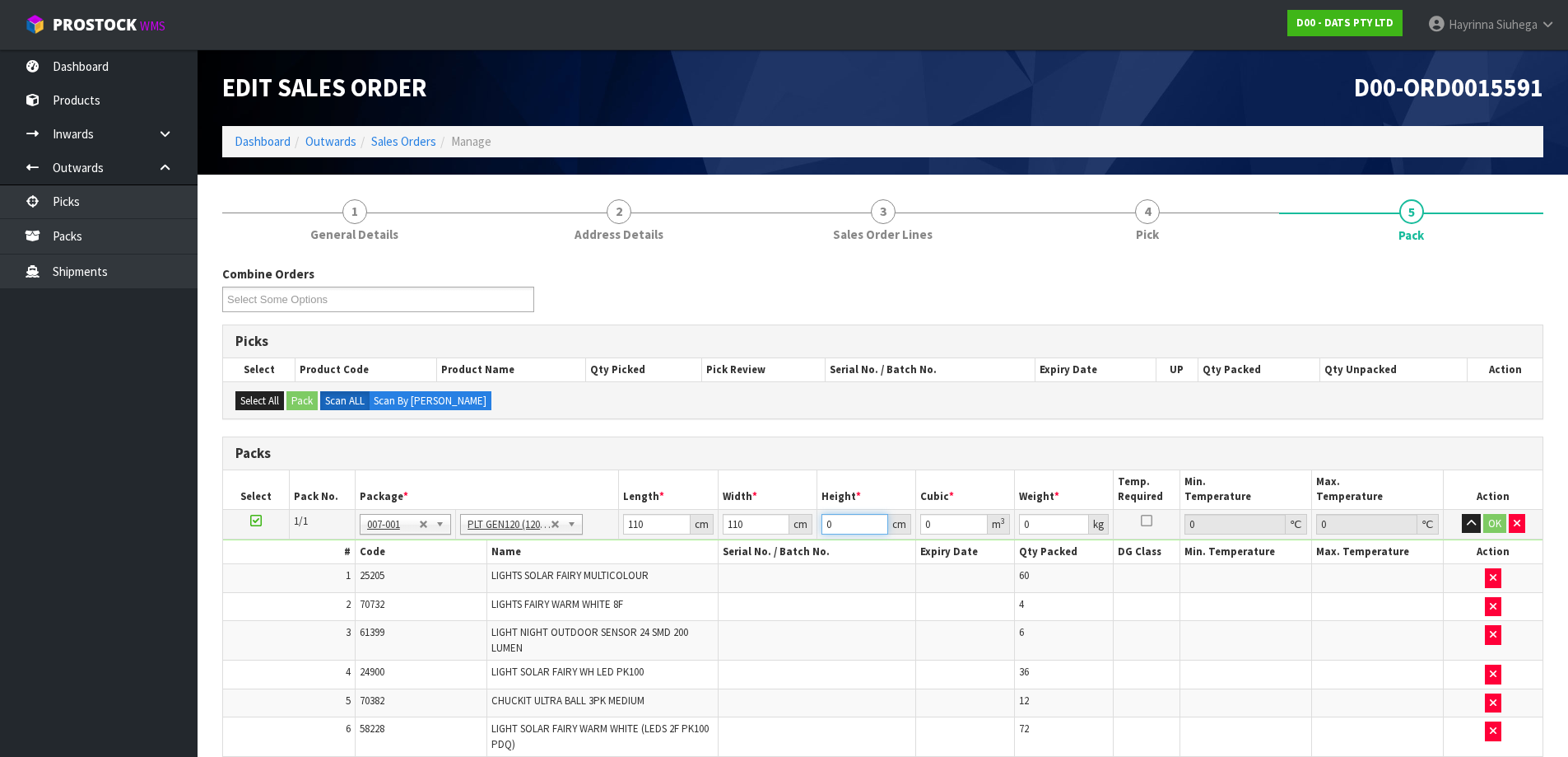
type input "0.1089"
click button "OK" at bounding box center [1494, 524] width 23 height 20
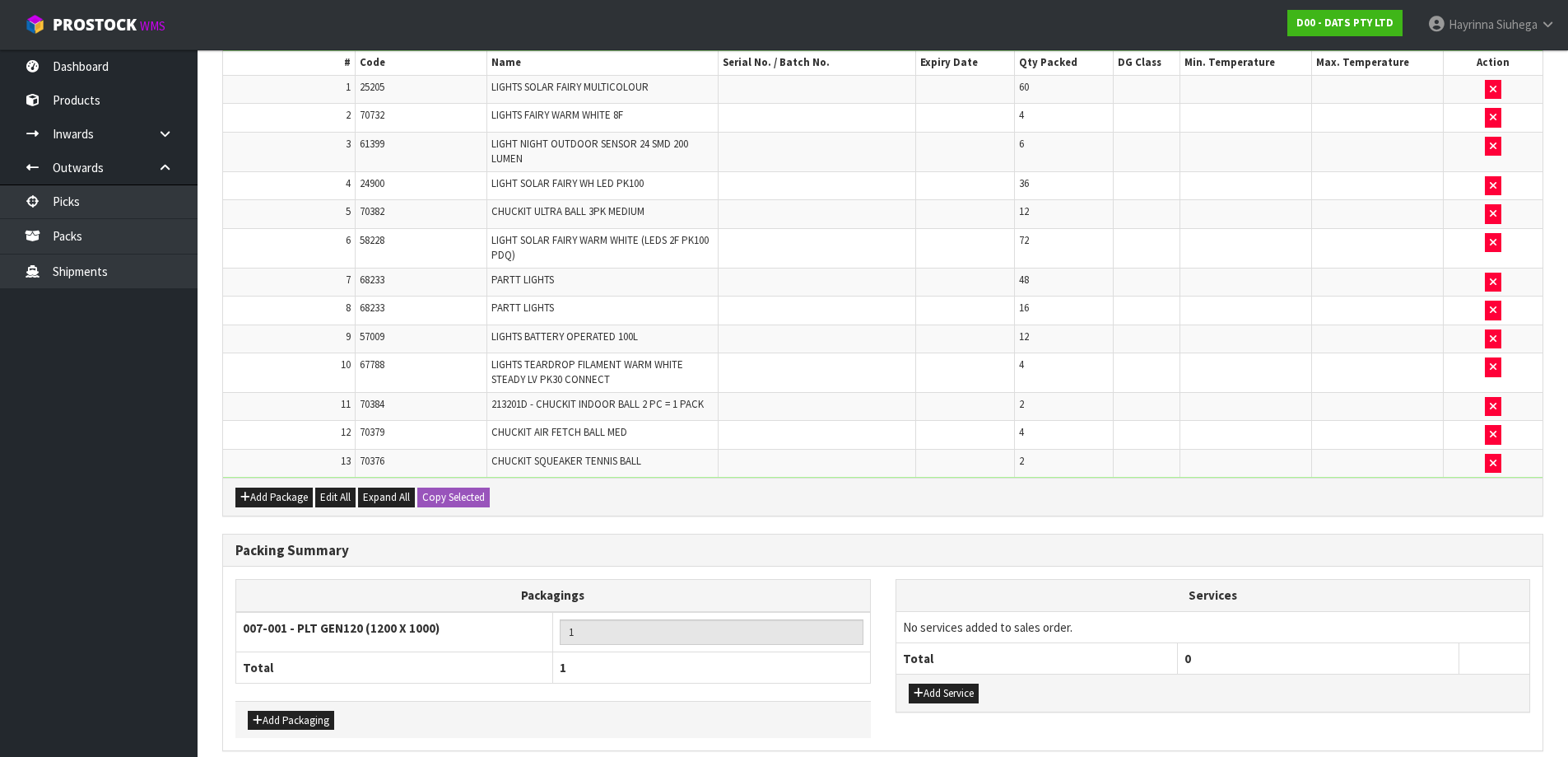
scroll to position [560, 0]
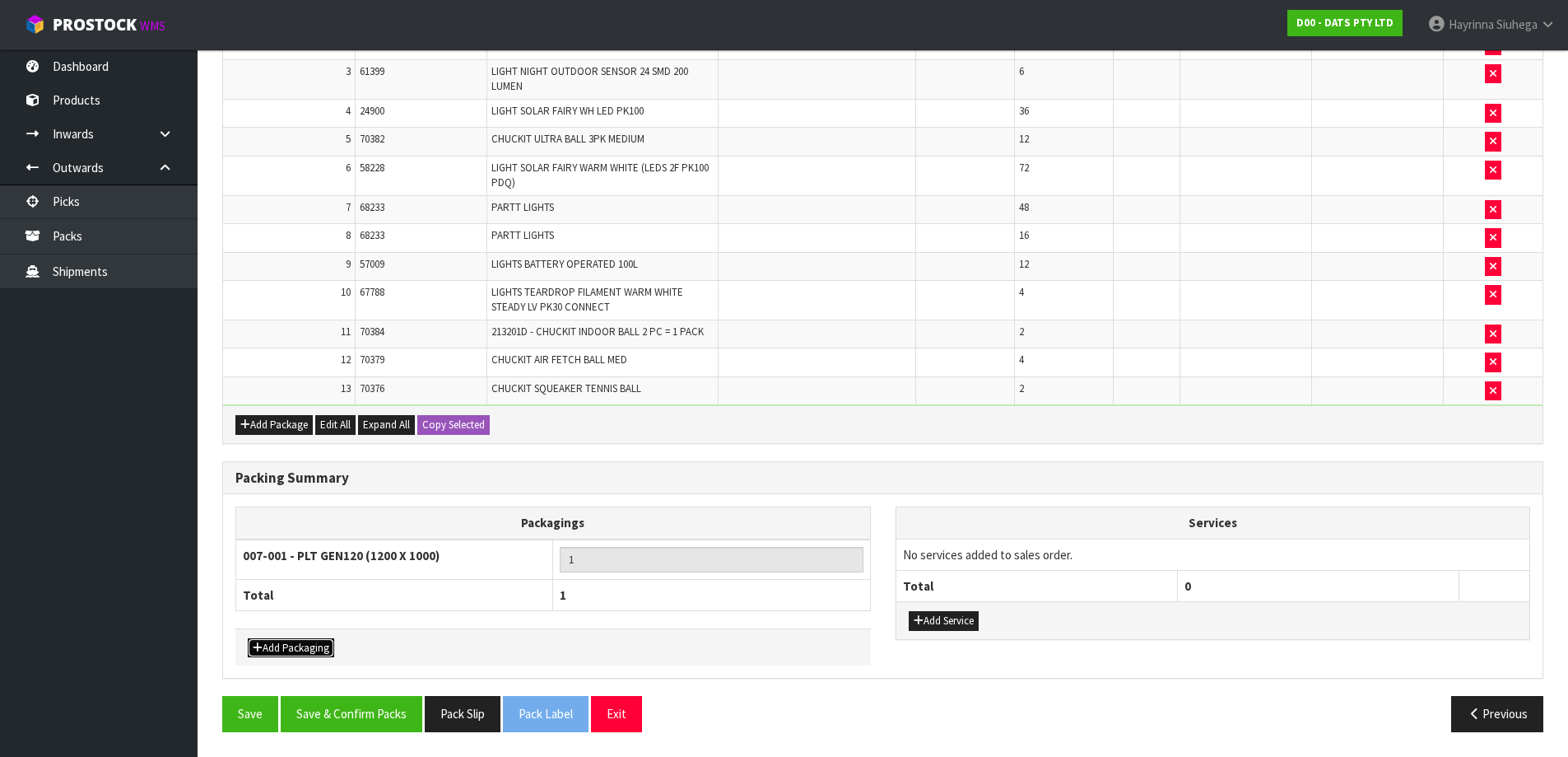
click at [317, 654] on button "Add Packaging" at bounding box center [291, 648] width 87 height 20
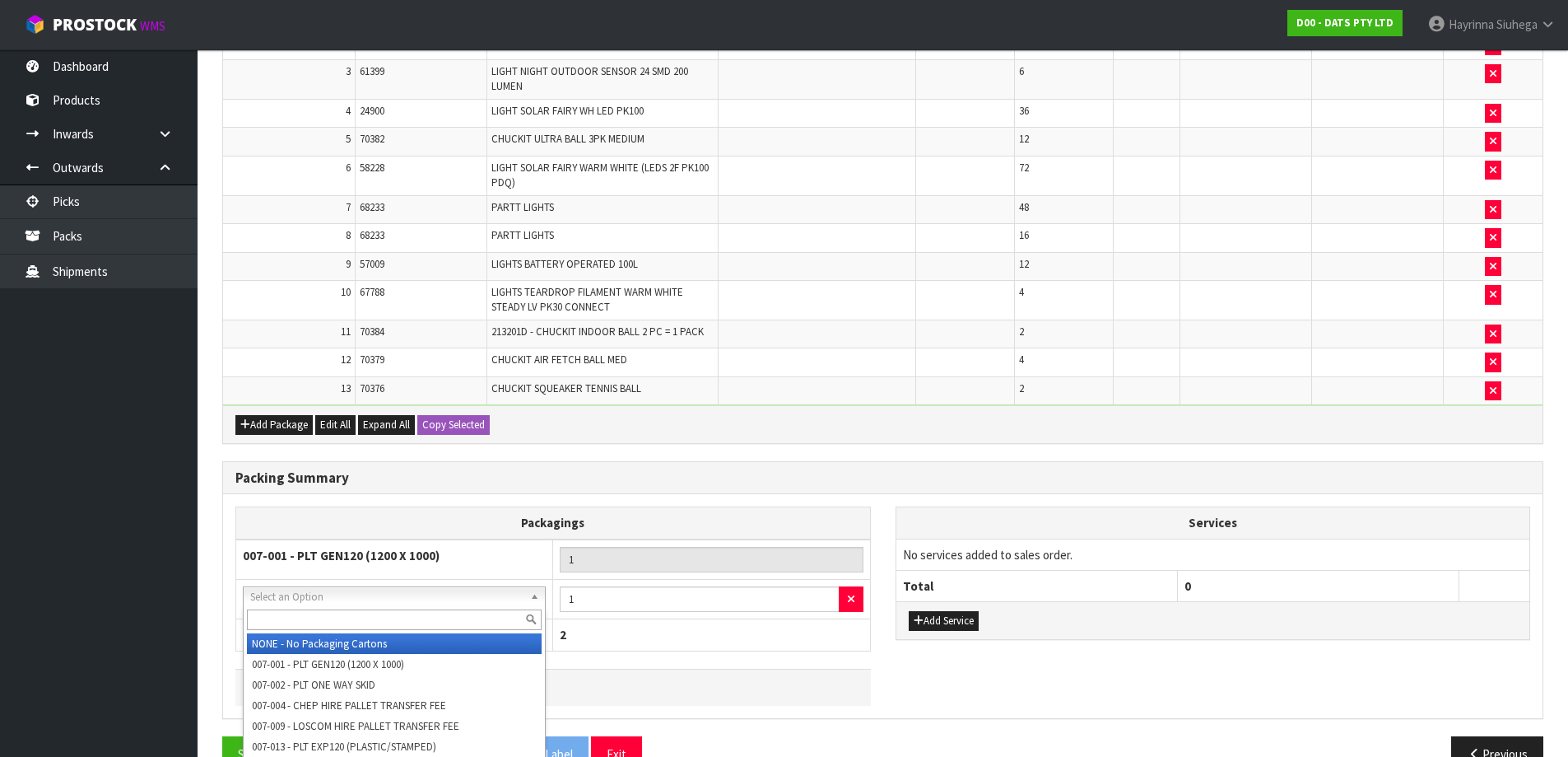
click at [367, 614] on input "text" at bounding box center [394, 619] width 294 height 21
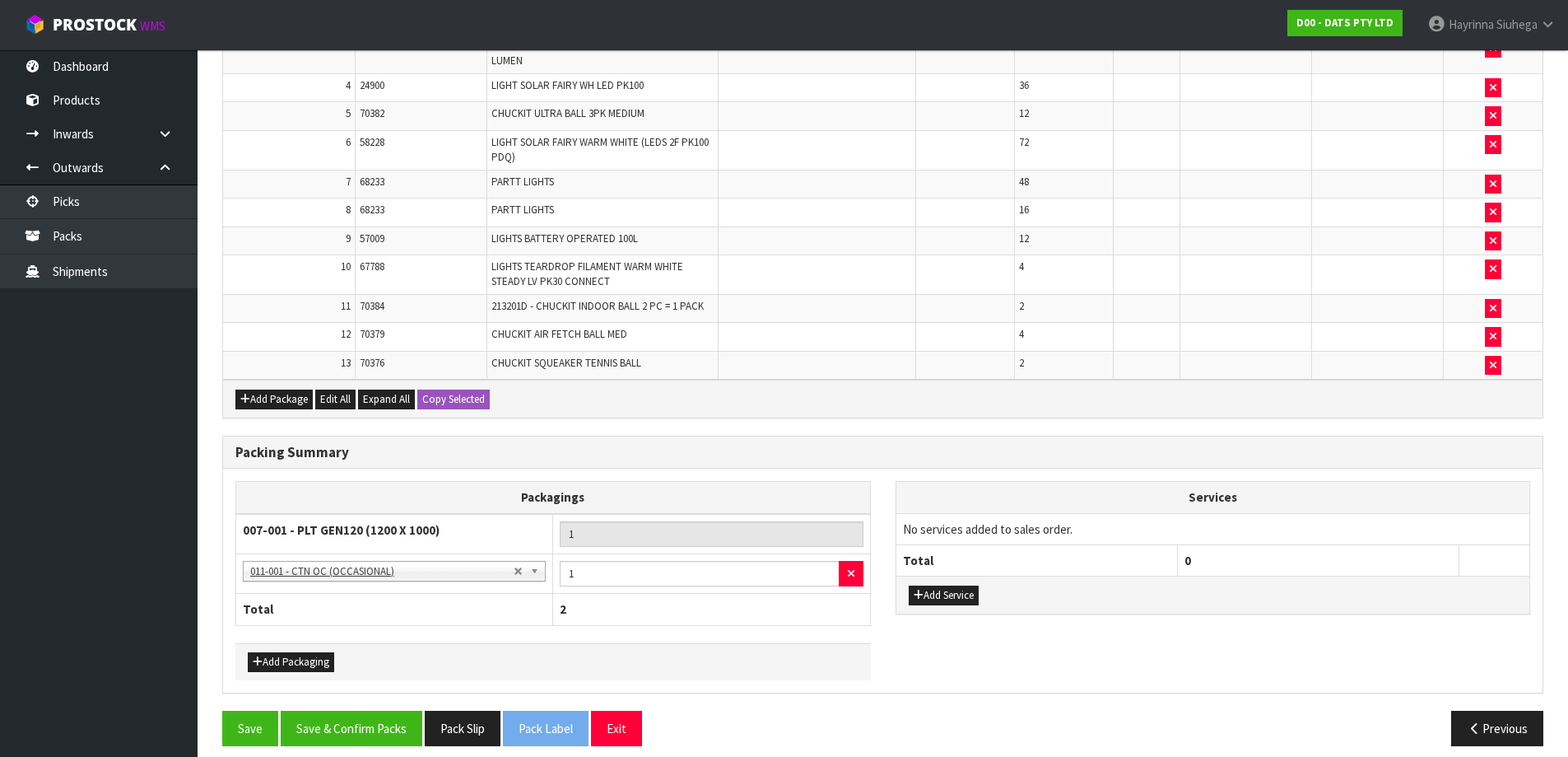
scroll to position [599, 0]
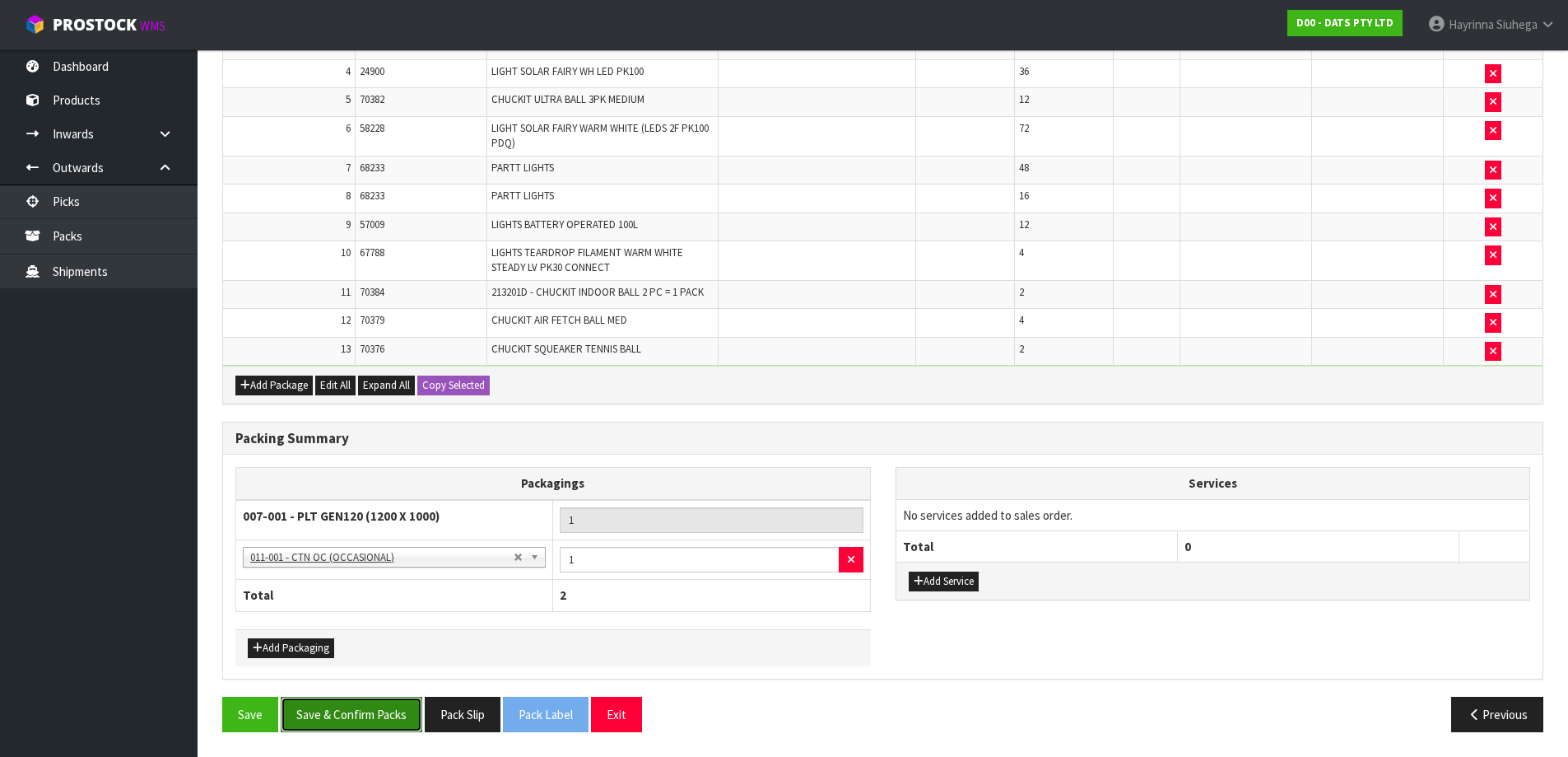
click at [379, 720] on button "Save & Confirm Packs" at bounding box center [351, 714] width 141 height 36
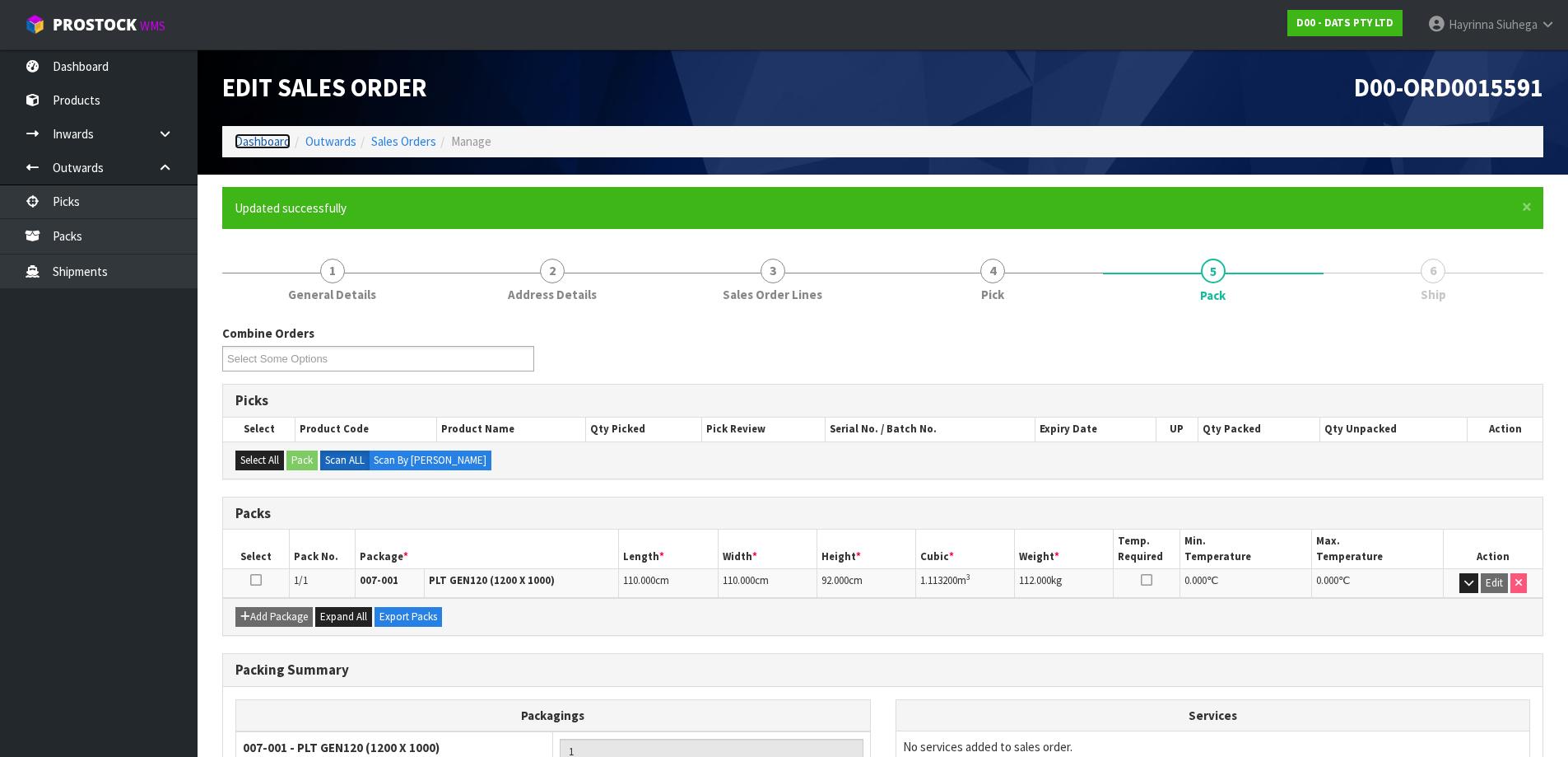
click at [279, 140] on link "Dashboard" at bounding box center [262, 140] width 56 height 16
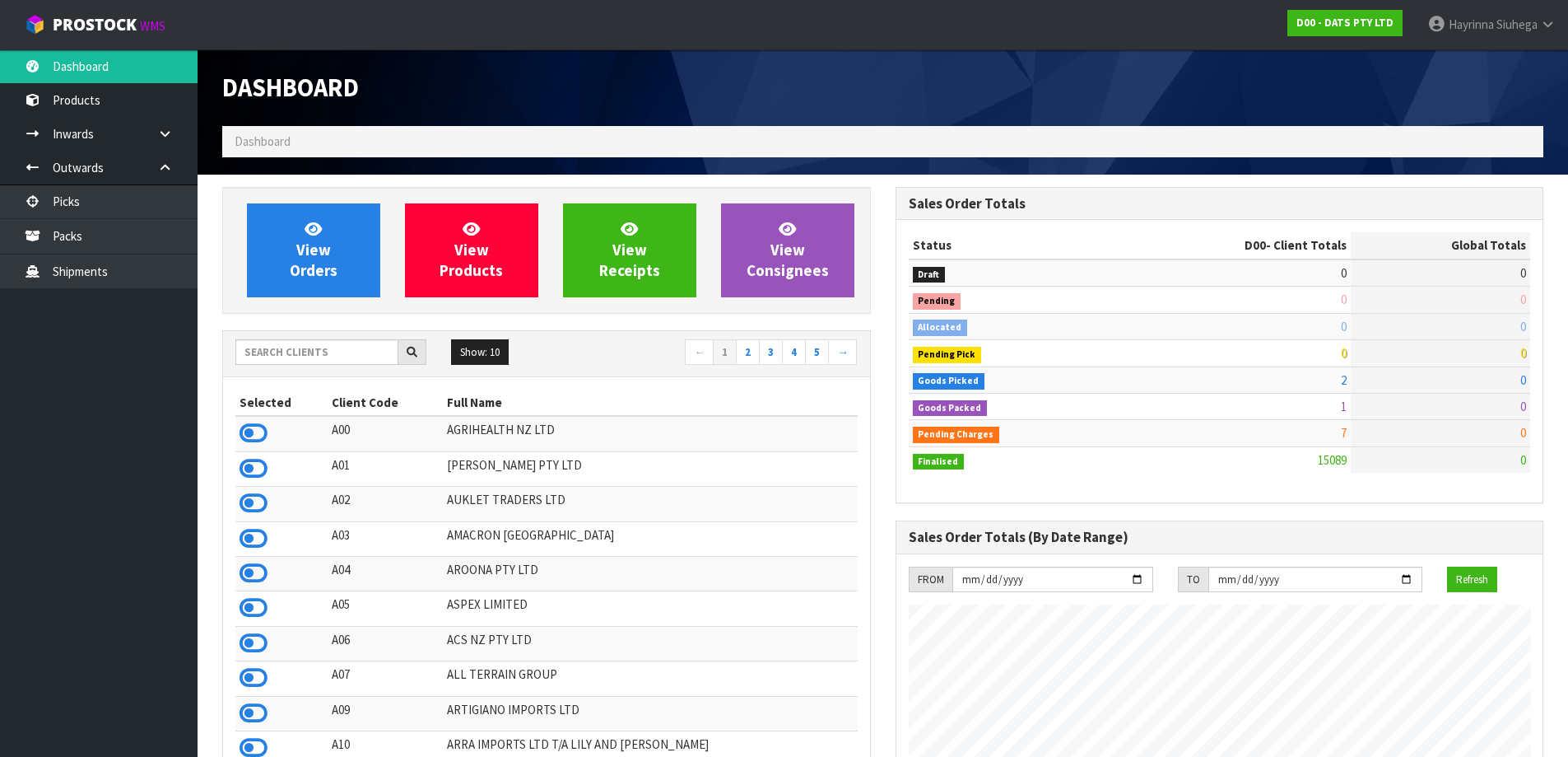
scroll to position [1247, 672]
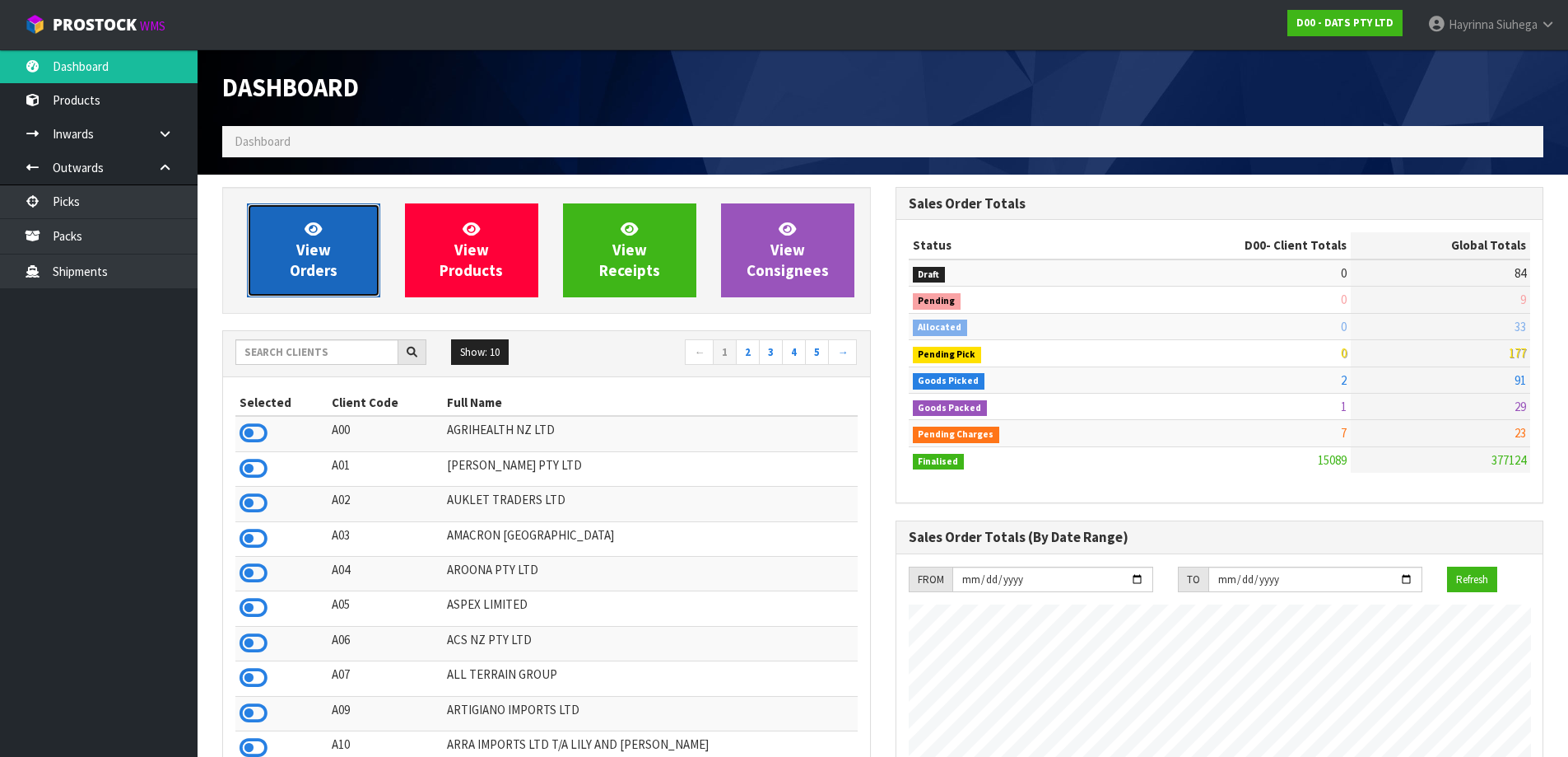
click at [326, 266] on span "View Orders" at bounding box center [314, 250] width 47 height 62
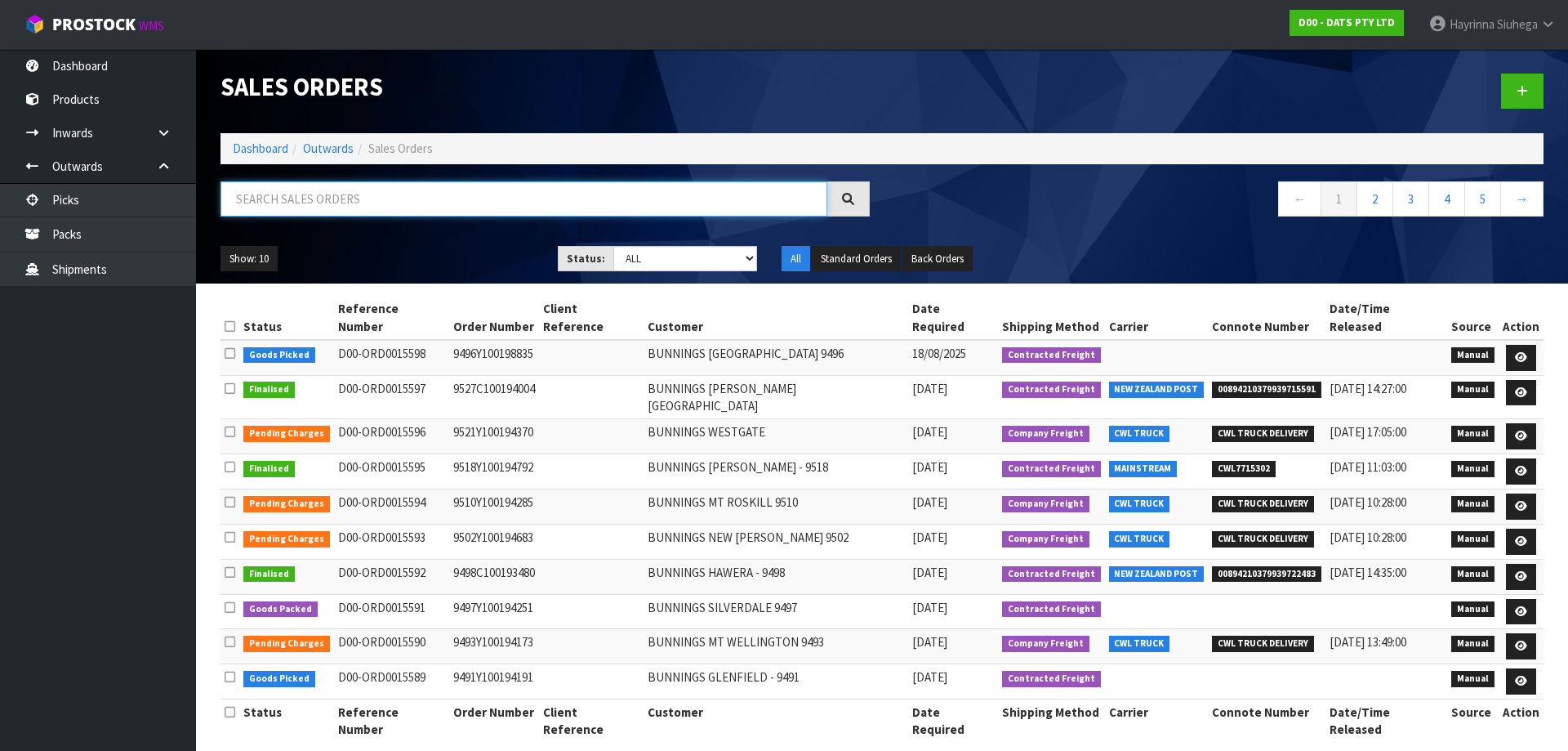
click at [417, 190] on input "text" at bounding box center [524, 198] width 607 height 35
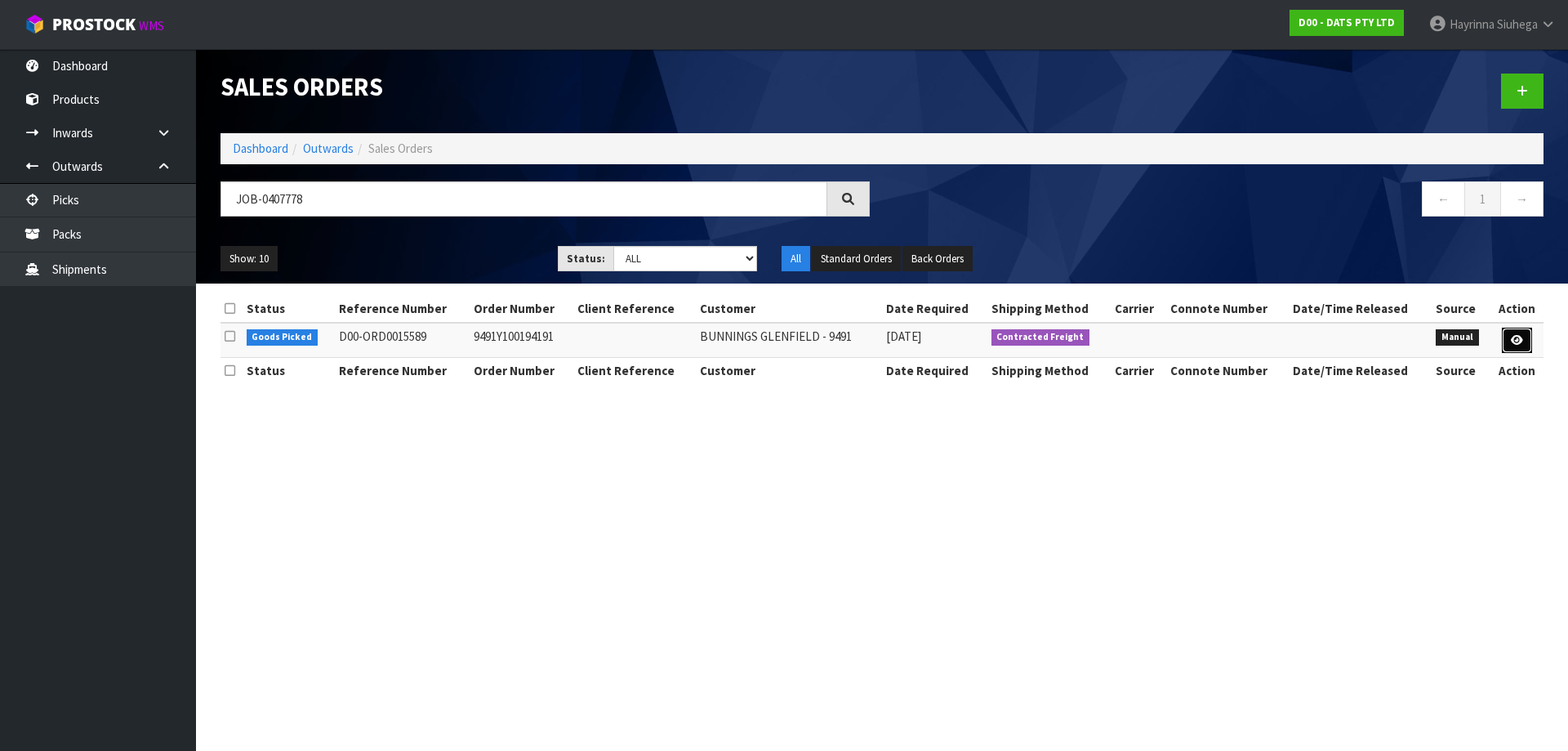
click at [1526, 349] on link at bounding box center [1516, 340] width 30 height 26
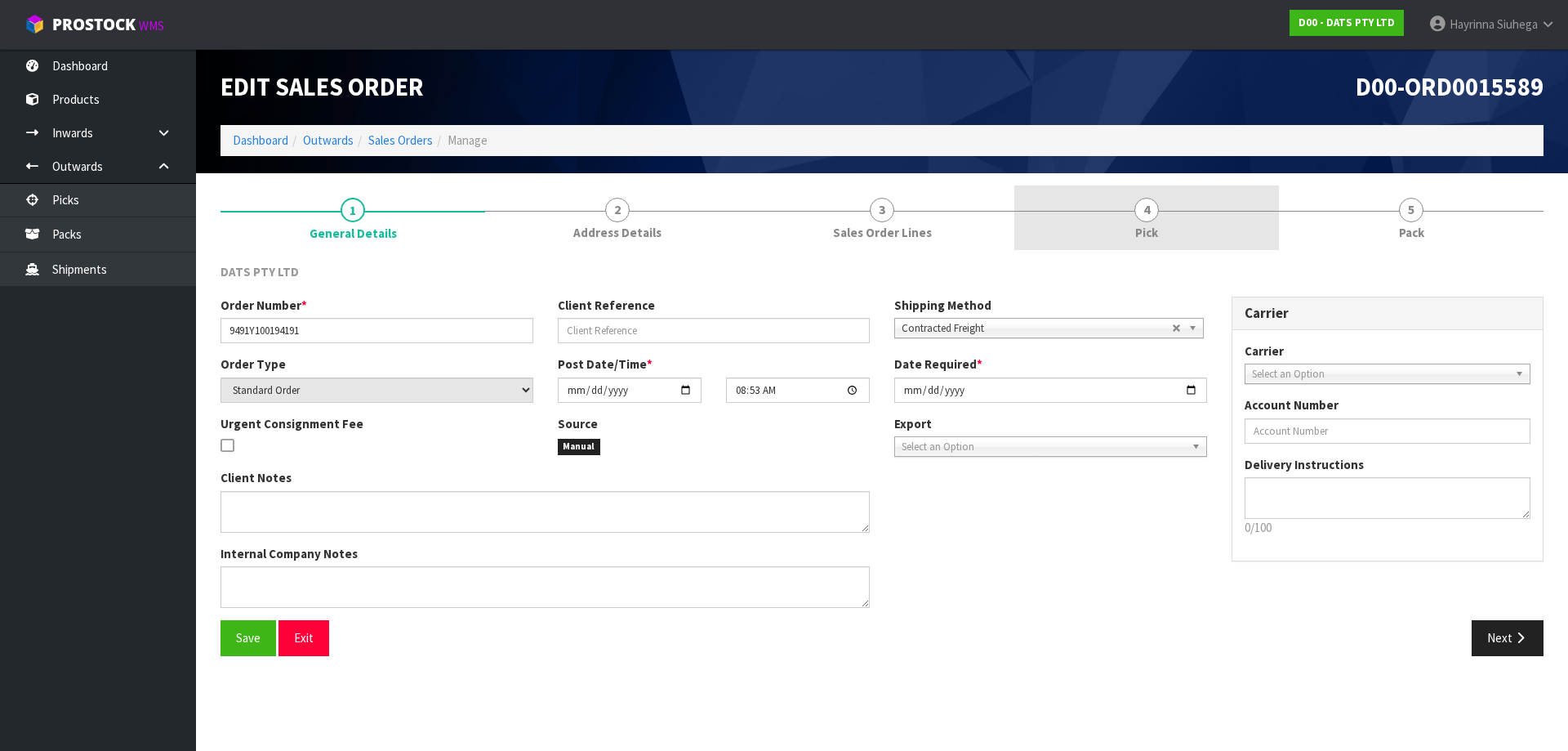
click at [1203, 195] on link "4 Pick" at bounding box center [1146, 217] width 264 height 64
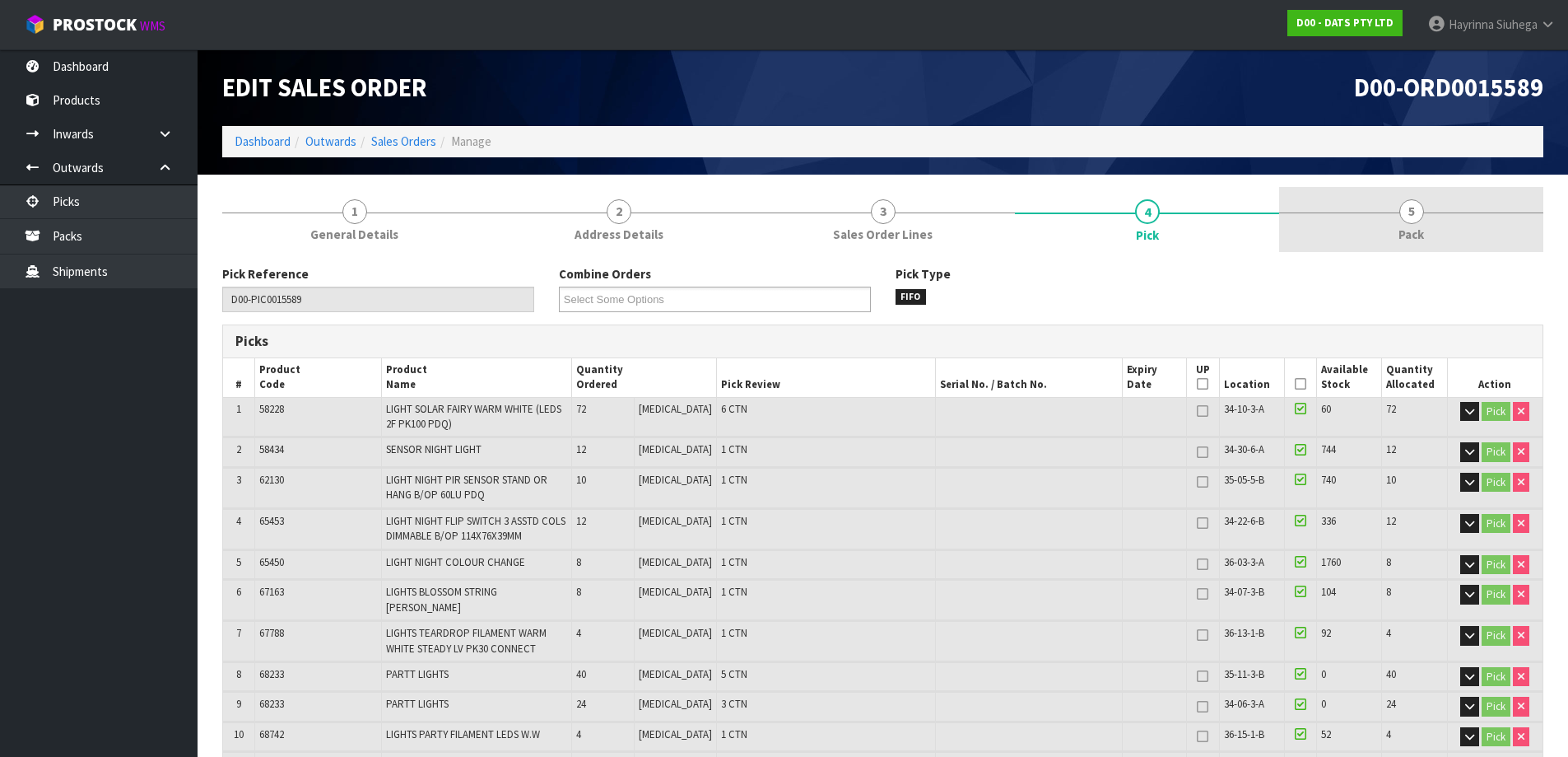
click at [1357, 201] on link "5 Pack" at bounding box center [1411, 219] width 264 height 65
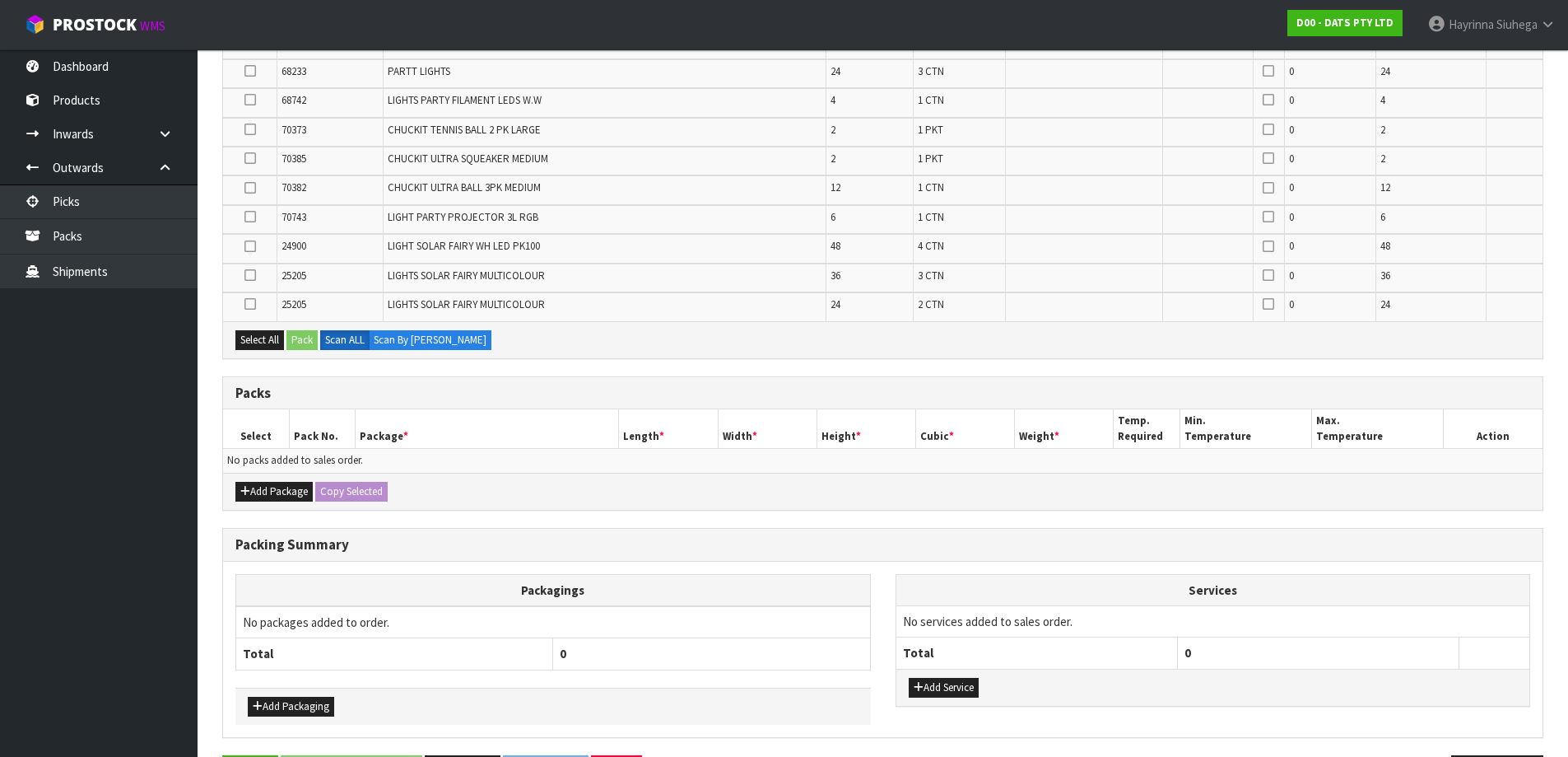
scroll to position [615, 0]
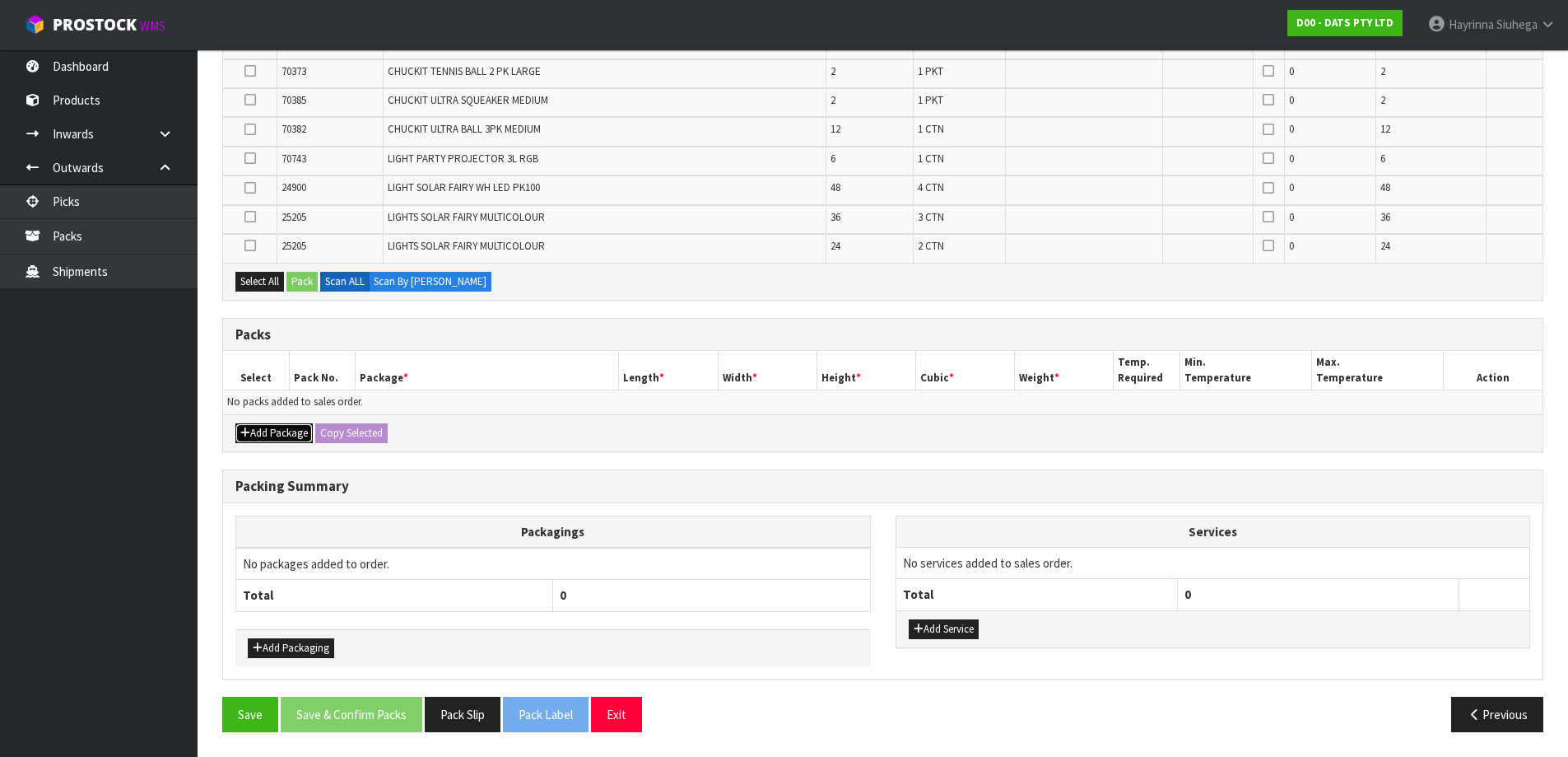
click at [269, 441] on button "Add Package" at bounding box center [273, 433] width 77 height 20
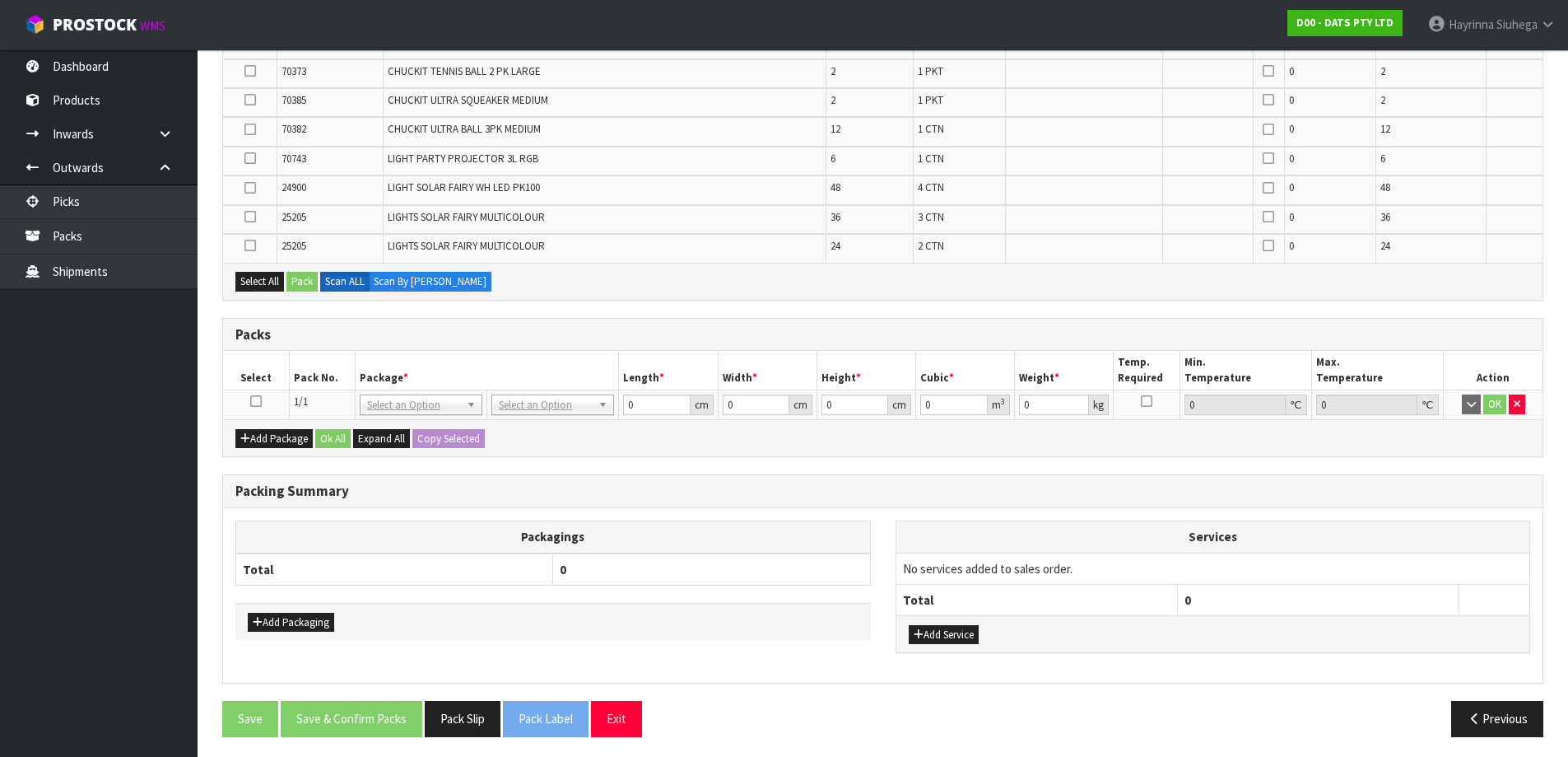
click at [255, 401] on icon at bounding box center [255, 401] width 12 height 1
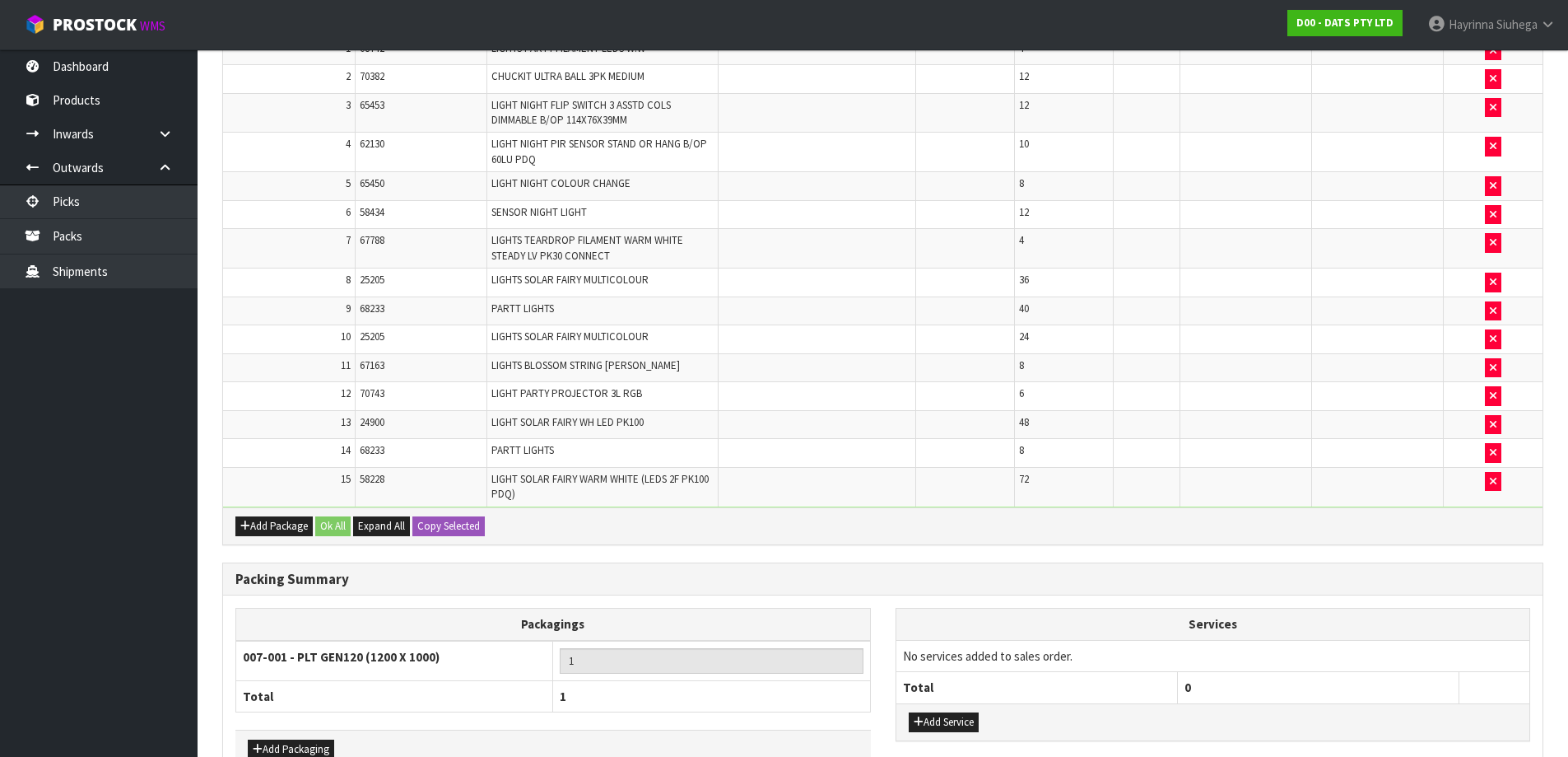
scroll to position [533, 0]
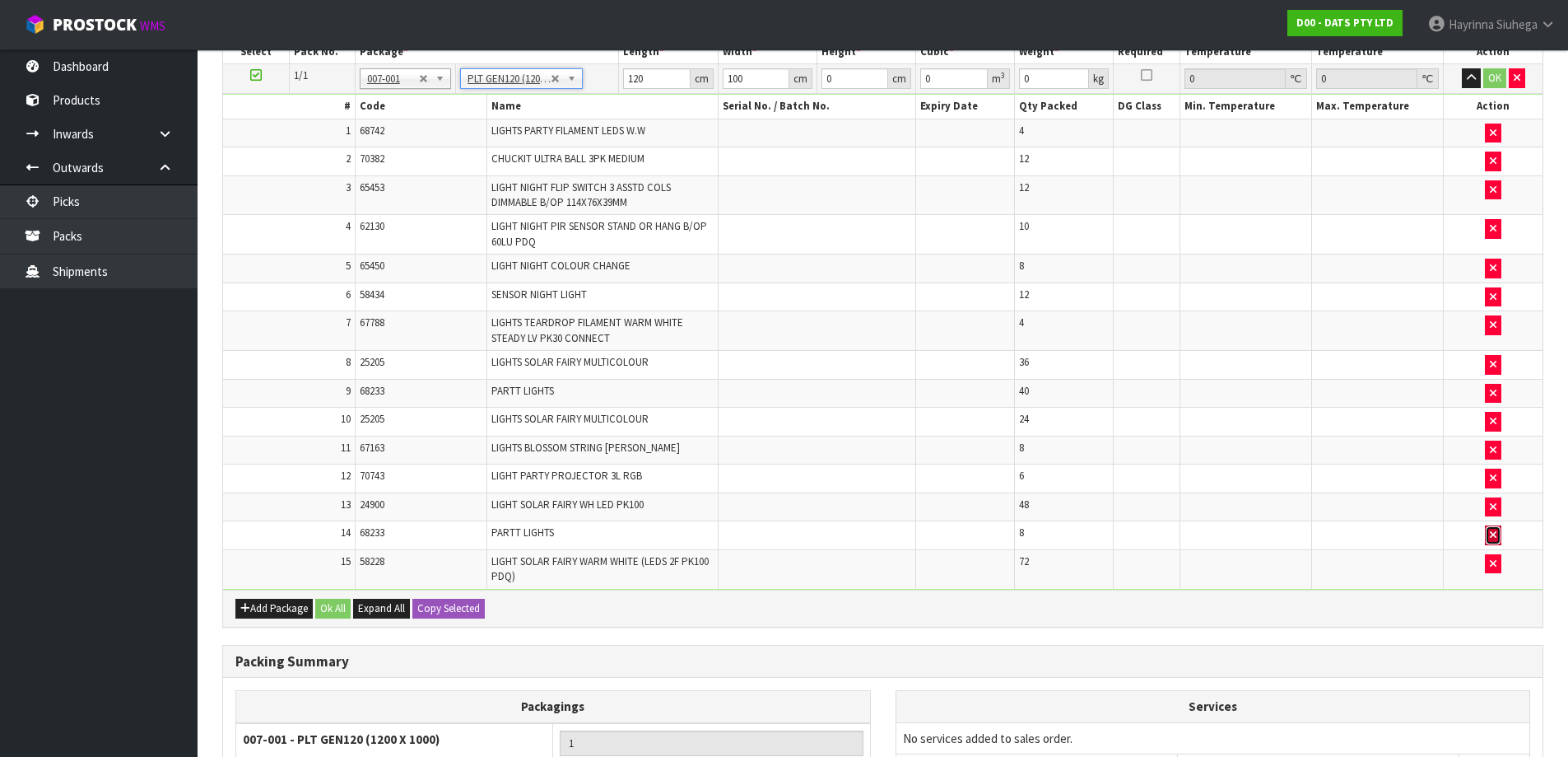
click at [1490, 535] on icon "button" at bounding box center [1492, 534] width 6 height 11
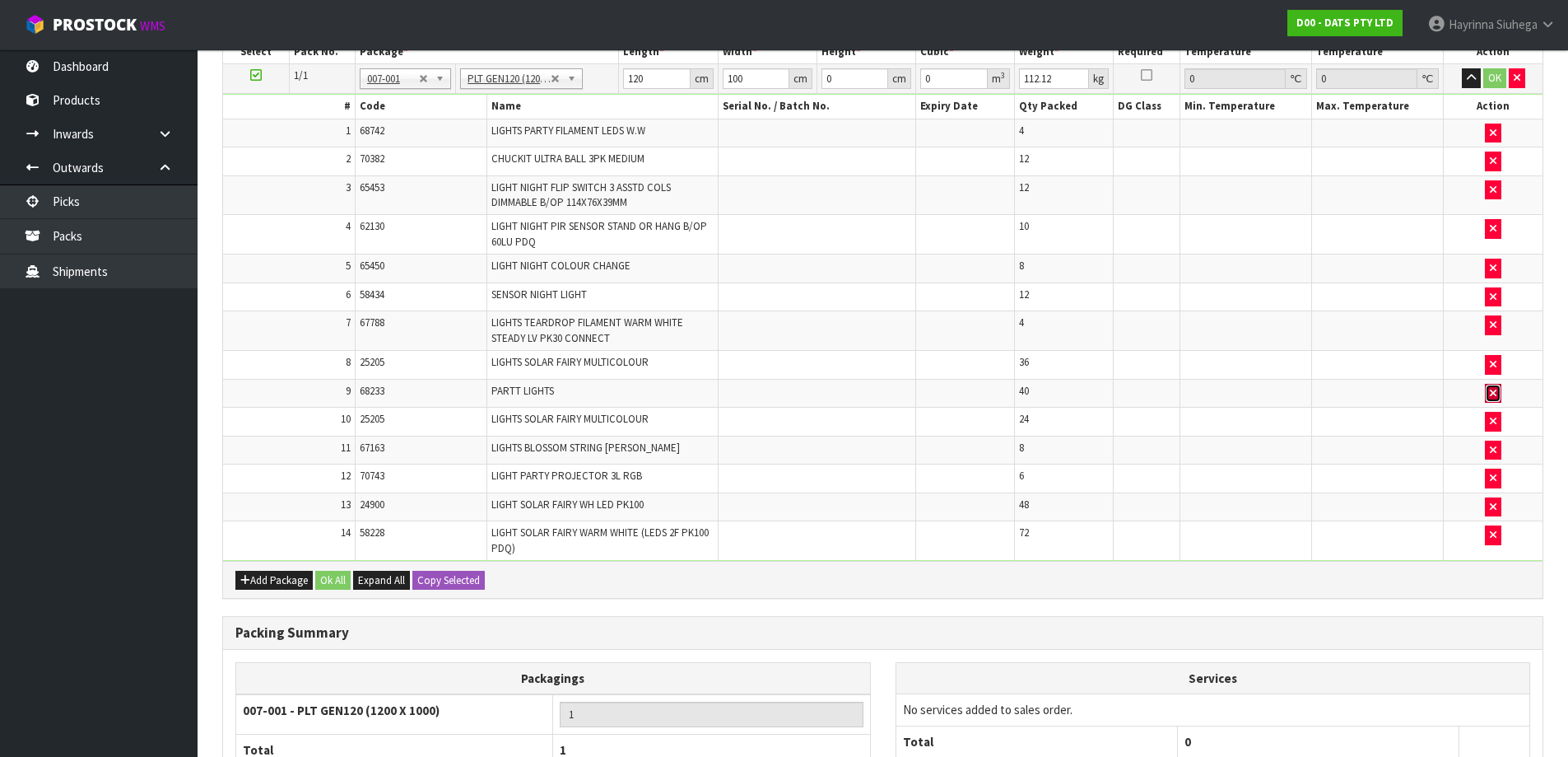
click at [1492, 395] on icon "button" at bounding box center [1492, 393] width 6 height 11
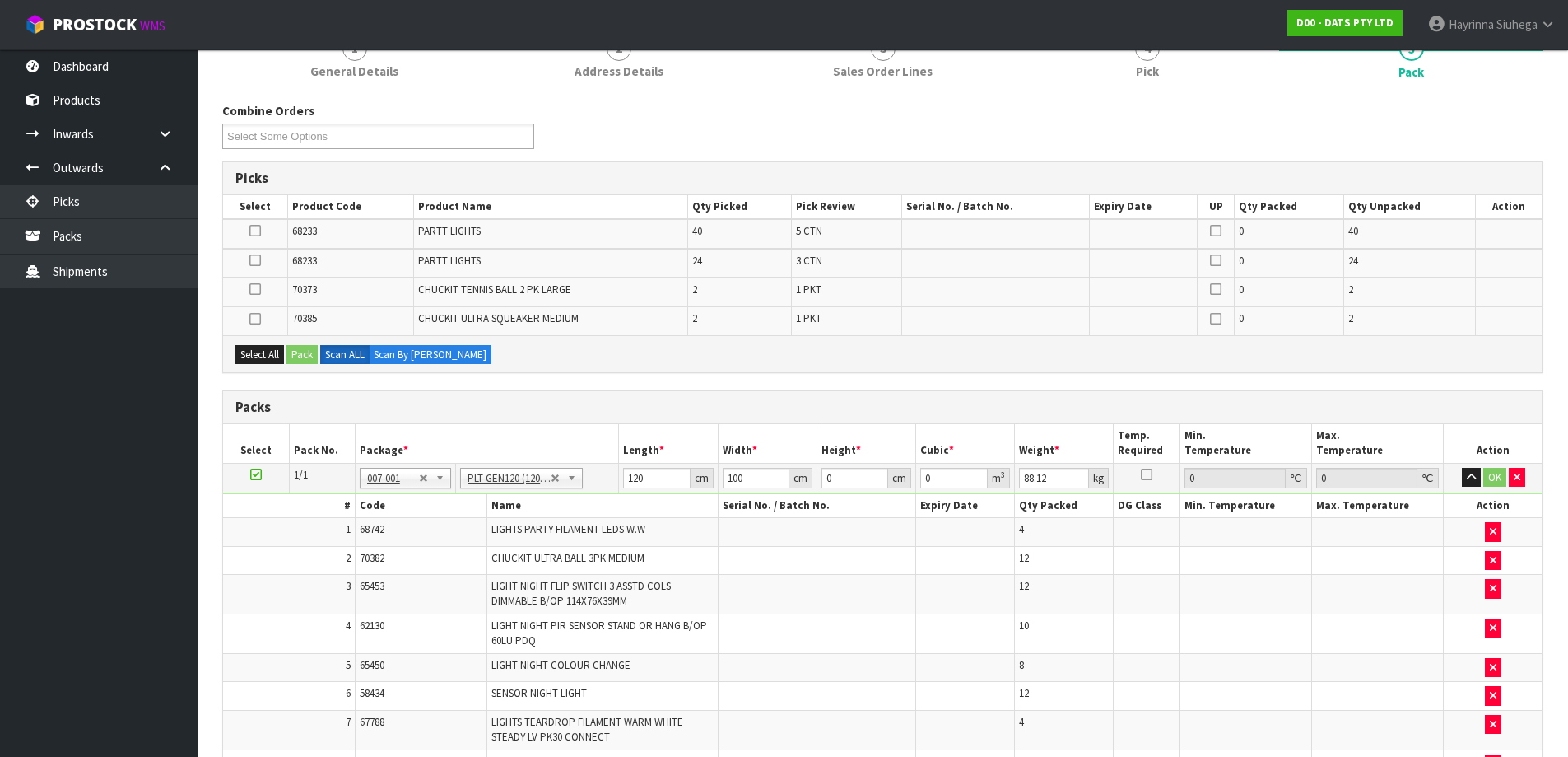
scroll to position [150, 0]
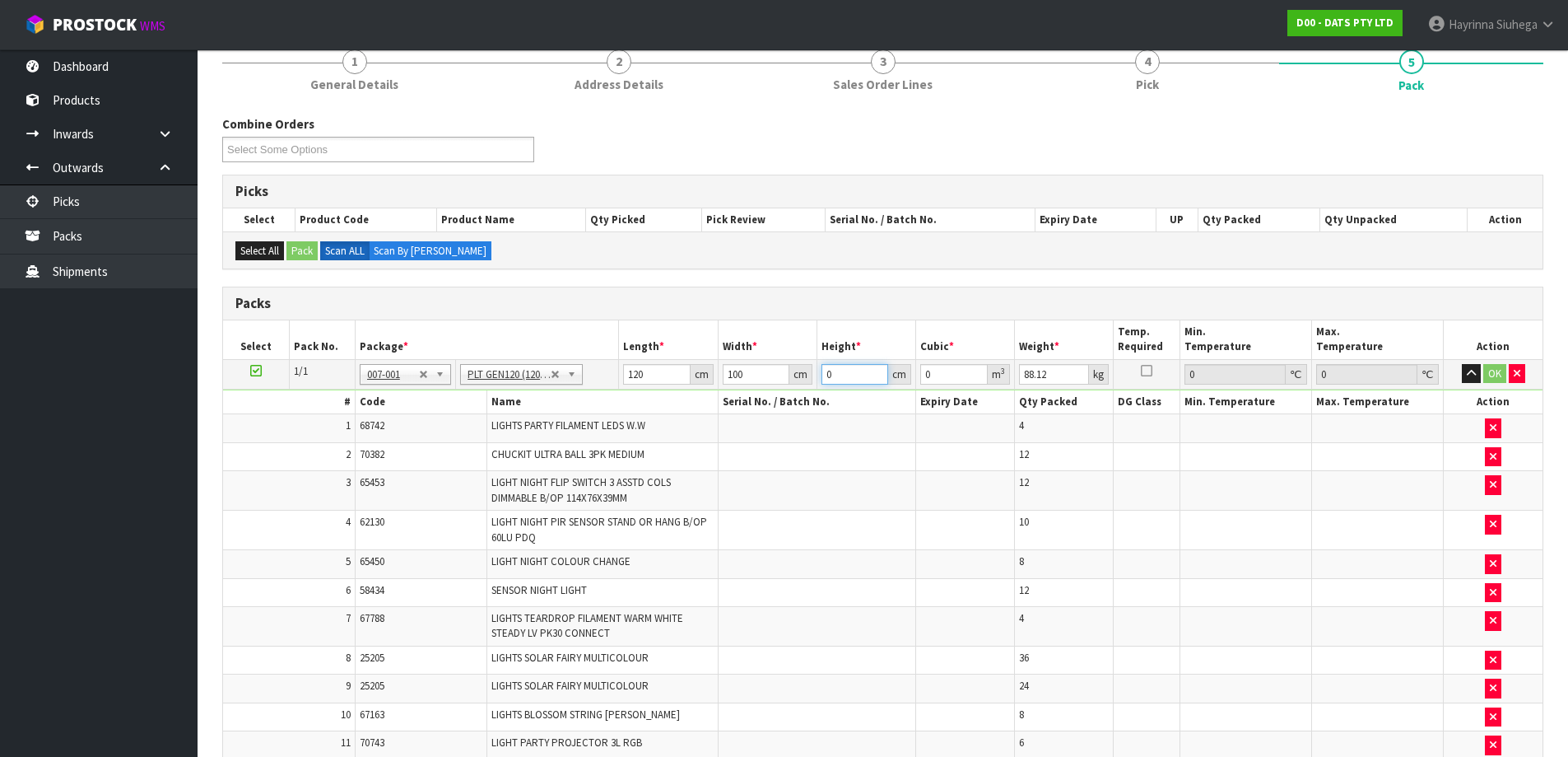
click at [826, 373] on input "0" at bounding box center [854, 374] width 67 height 21
click button "OK" at bounding box center [1494, 374] width 23 height 20
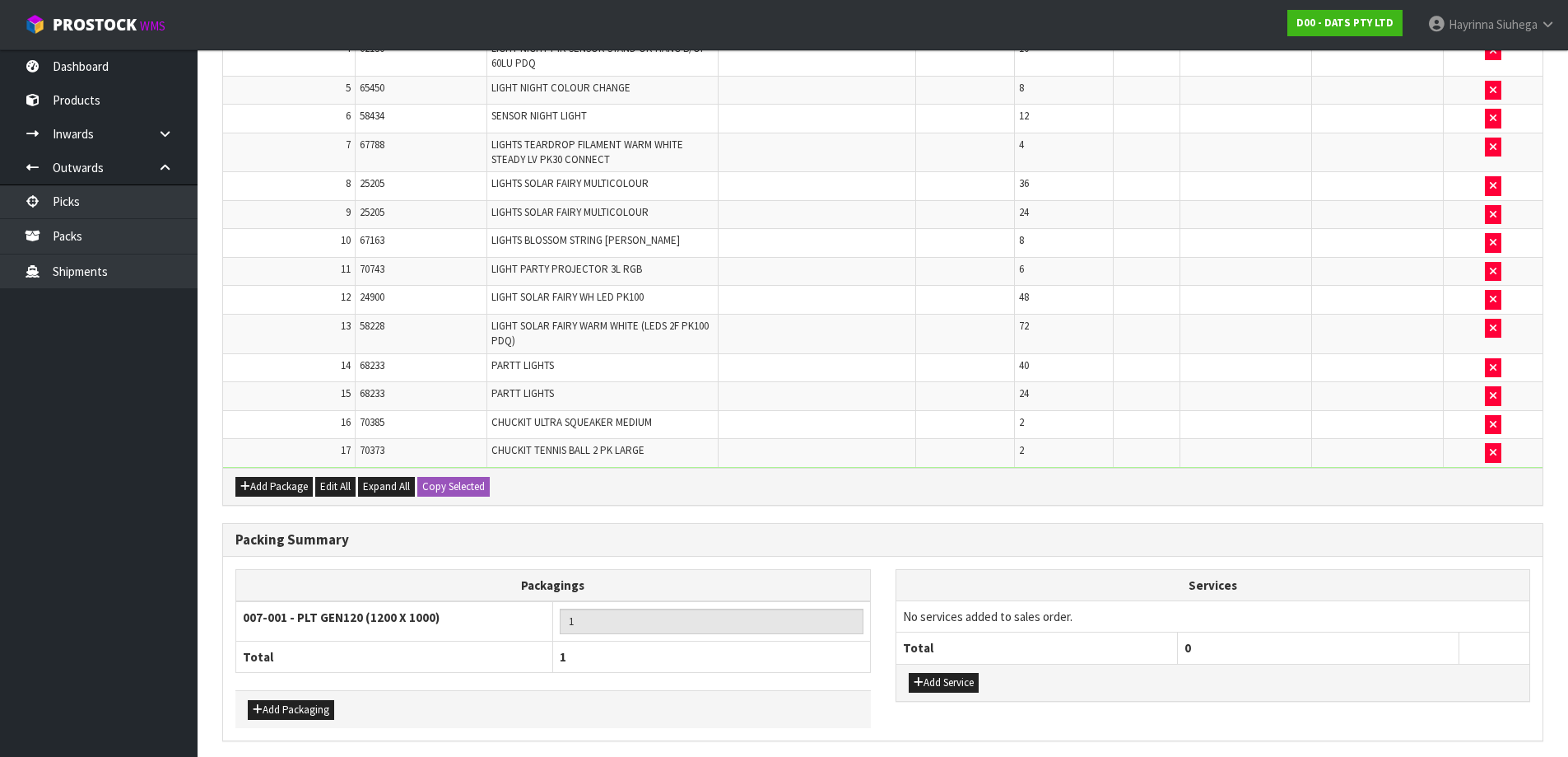
scroll to position [684, 0]
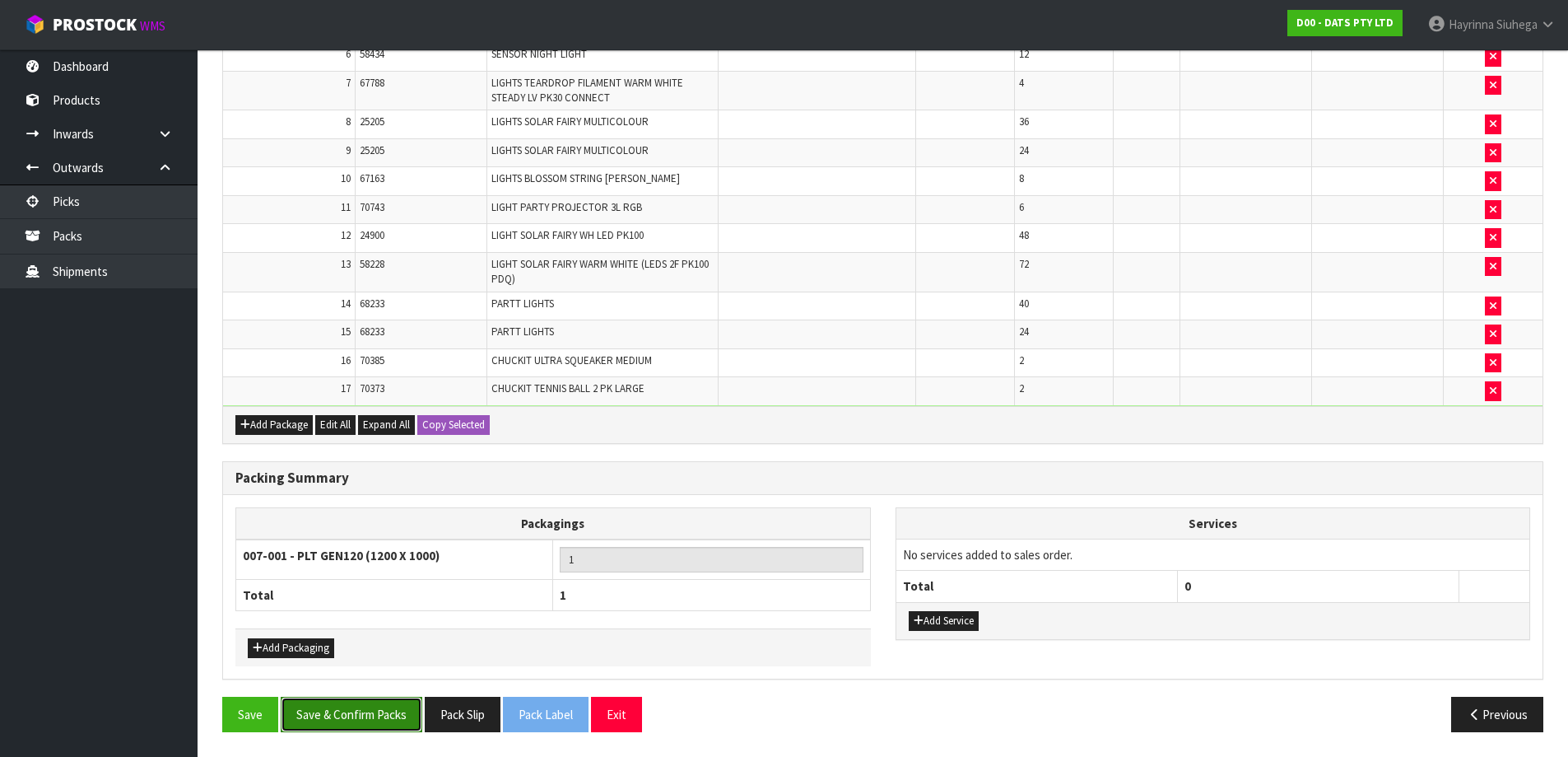
click at [397, 703] on button "Save & Confirm Packs" at bounding box center [351, 714] width 141 height 36
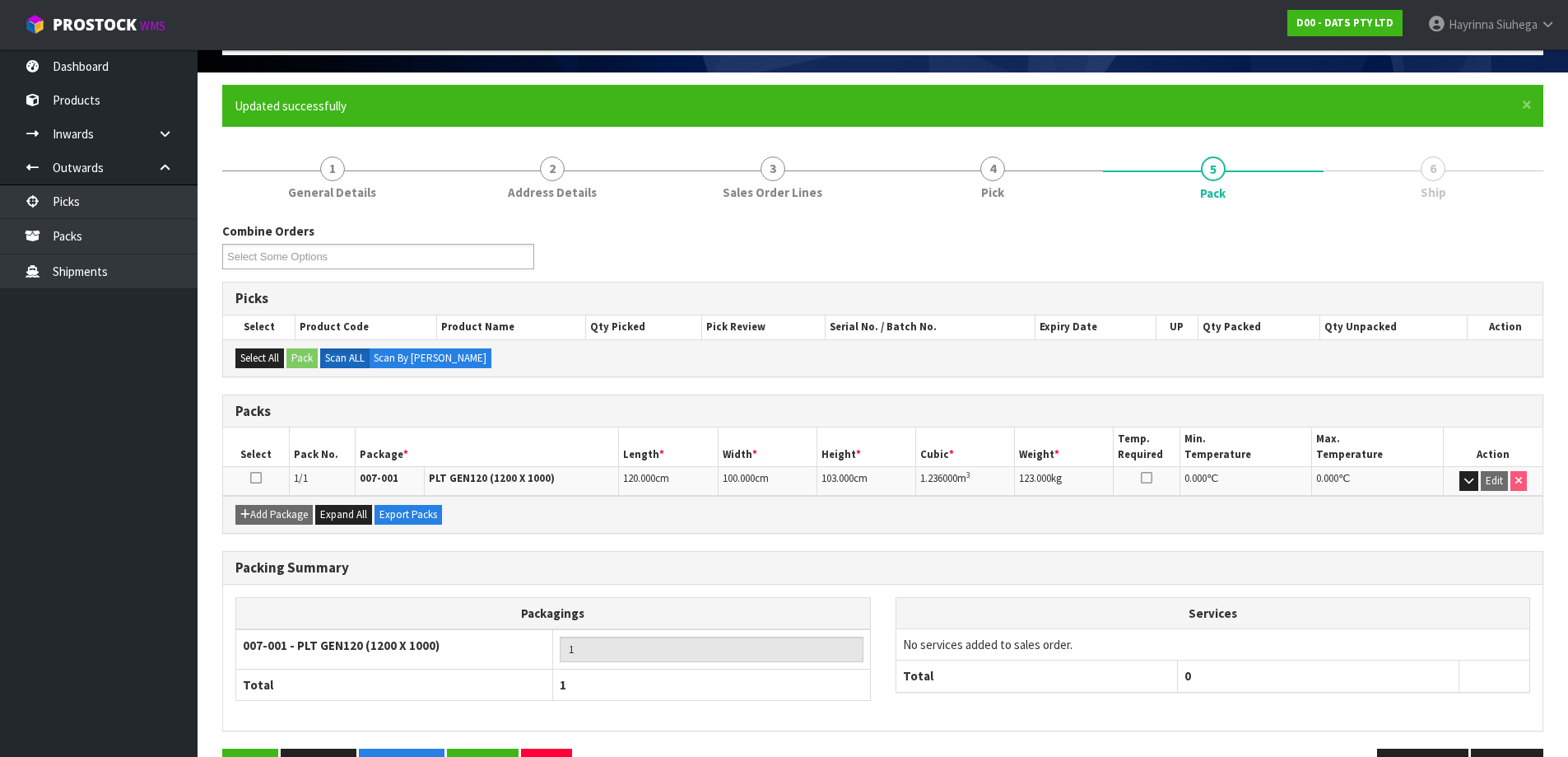
scroll to position [155, 0]
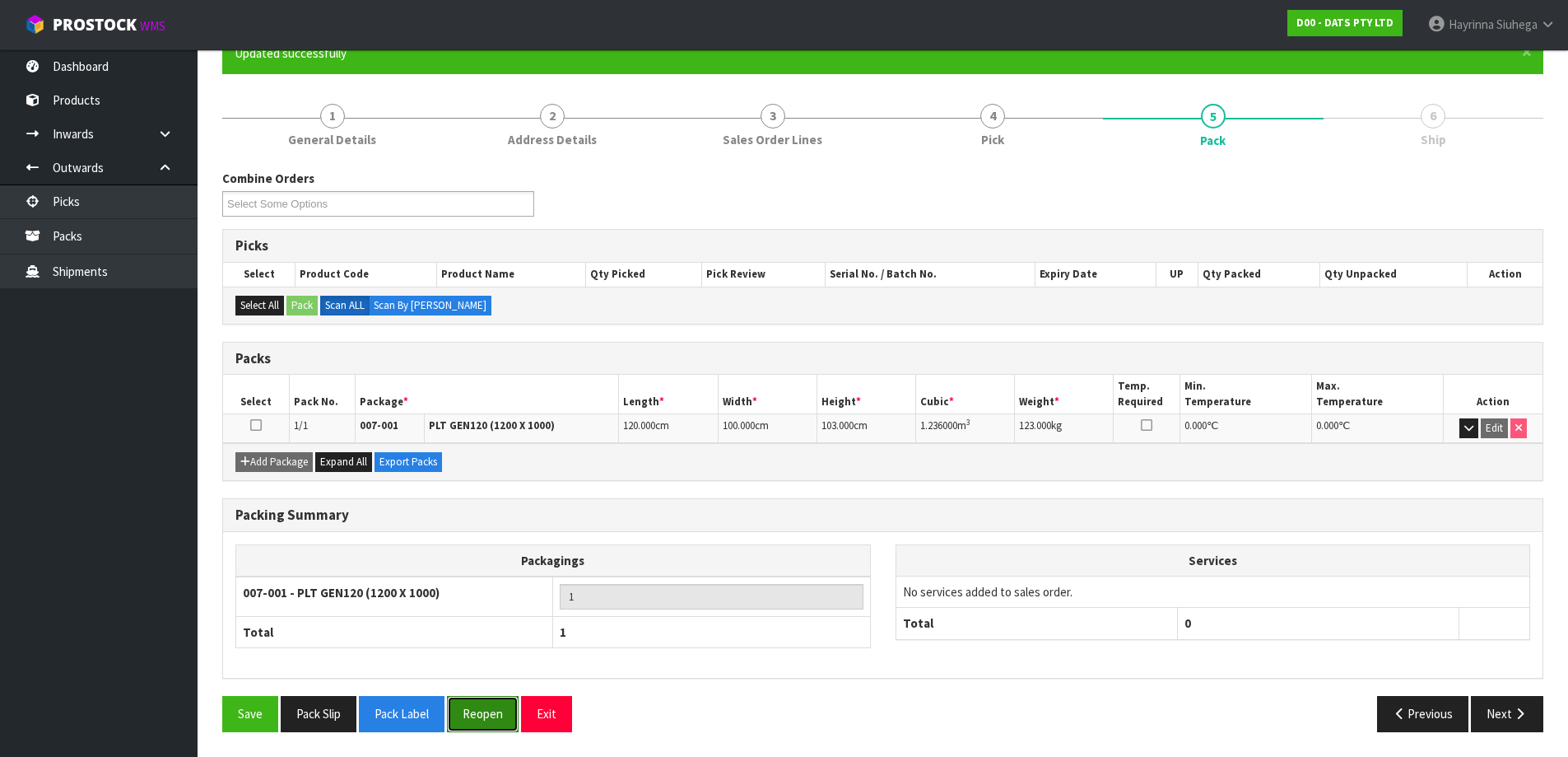
click at [491, 714] on button "Reopen" at bounding box center [482, 713] width 72 height 36
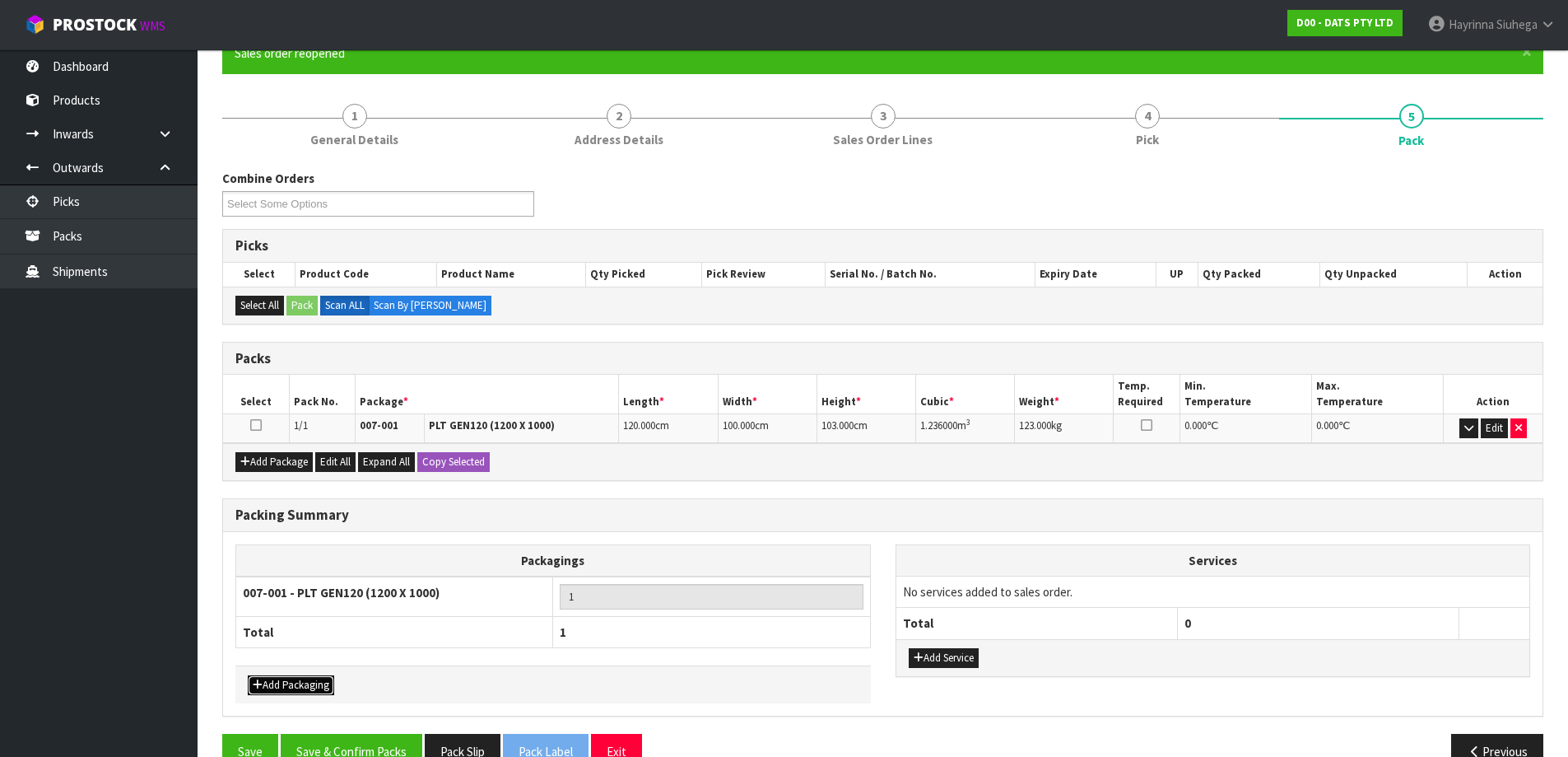
click at [313, 683] on button "Add Packaging" at bounding box center [291, 685] width 87 height 20
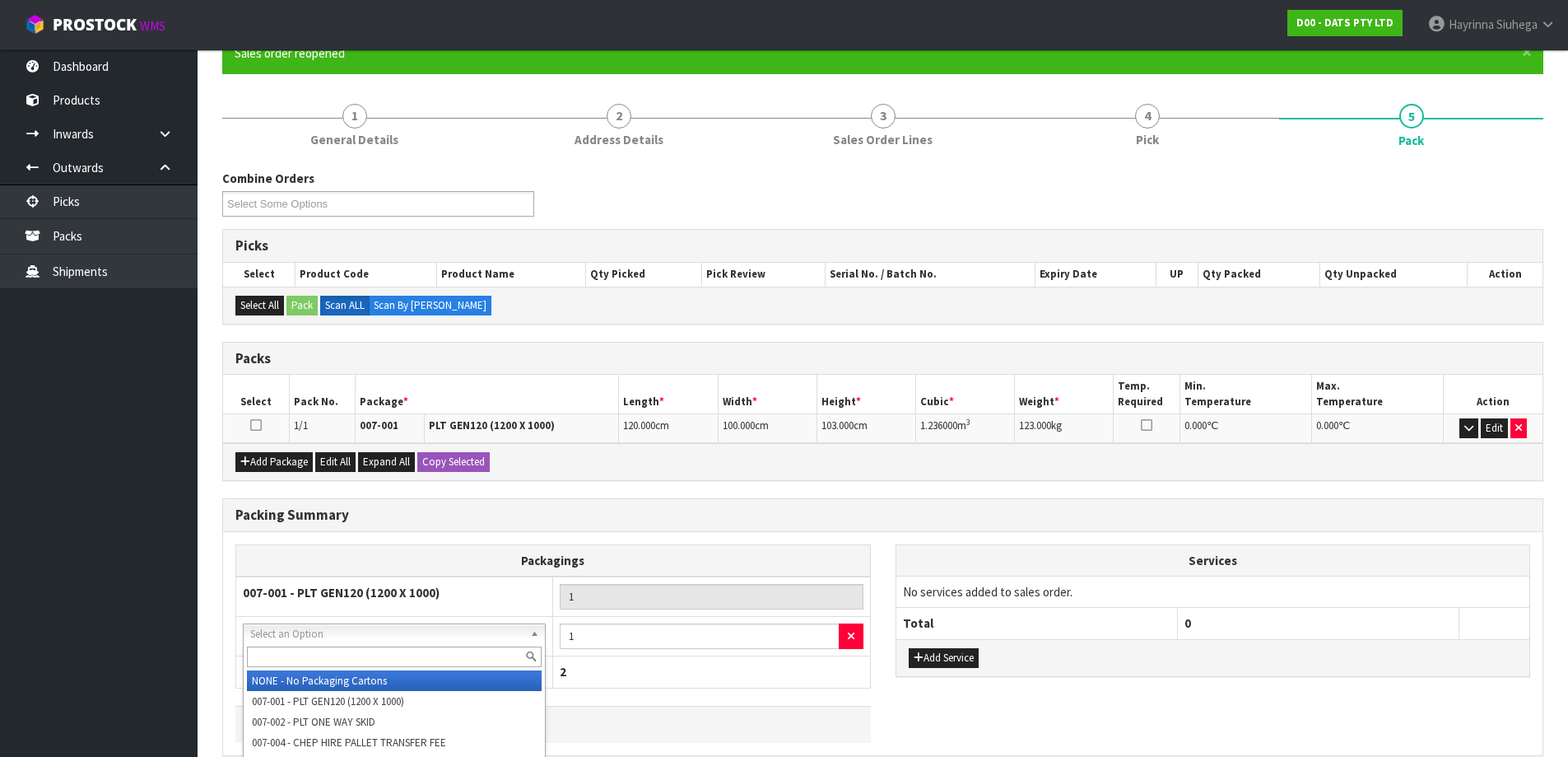
click at [377, 652] on input "text" at bounding box center [394, 657] width 294 height 21
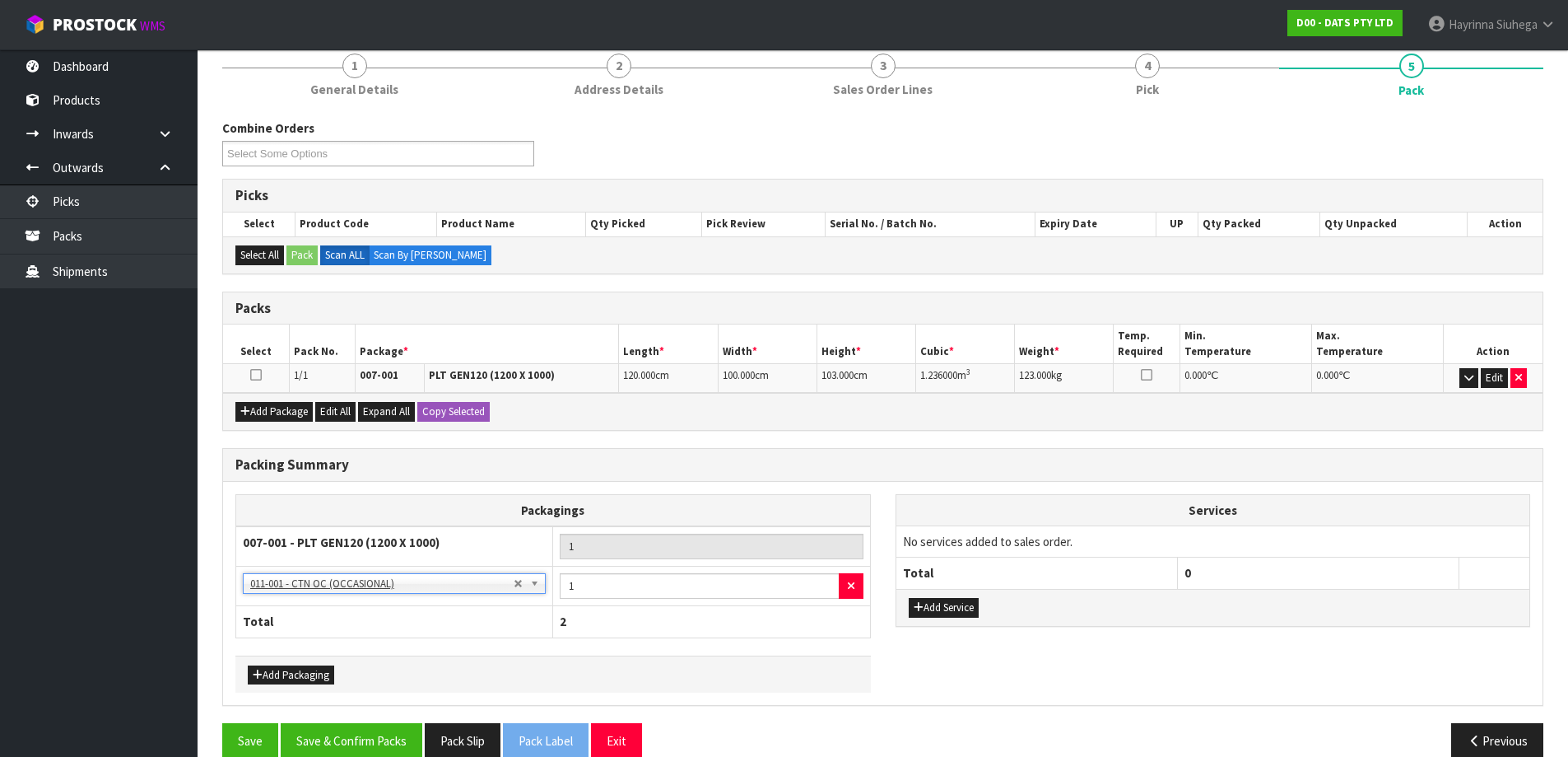
scroll to position [232, 0]
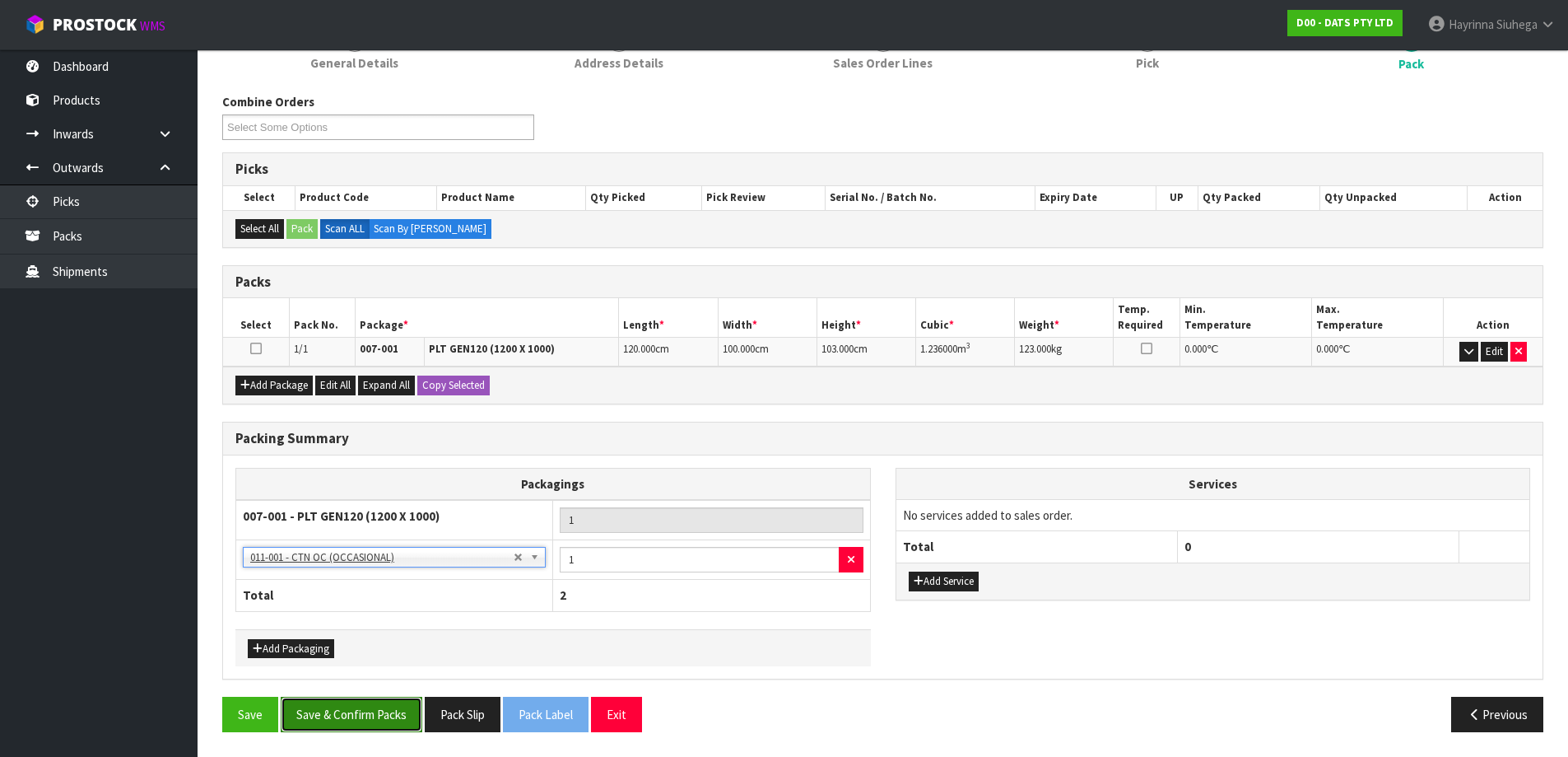
click at [358, 709] on button "Save & Confirm Packs" at bounding box center [351, 714] width 141 height 36
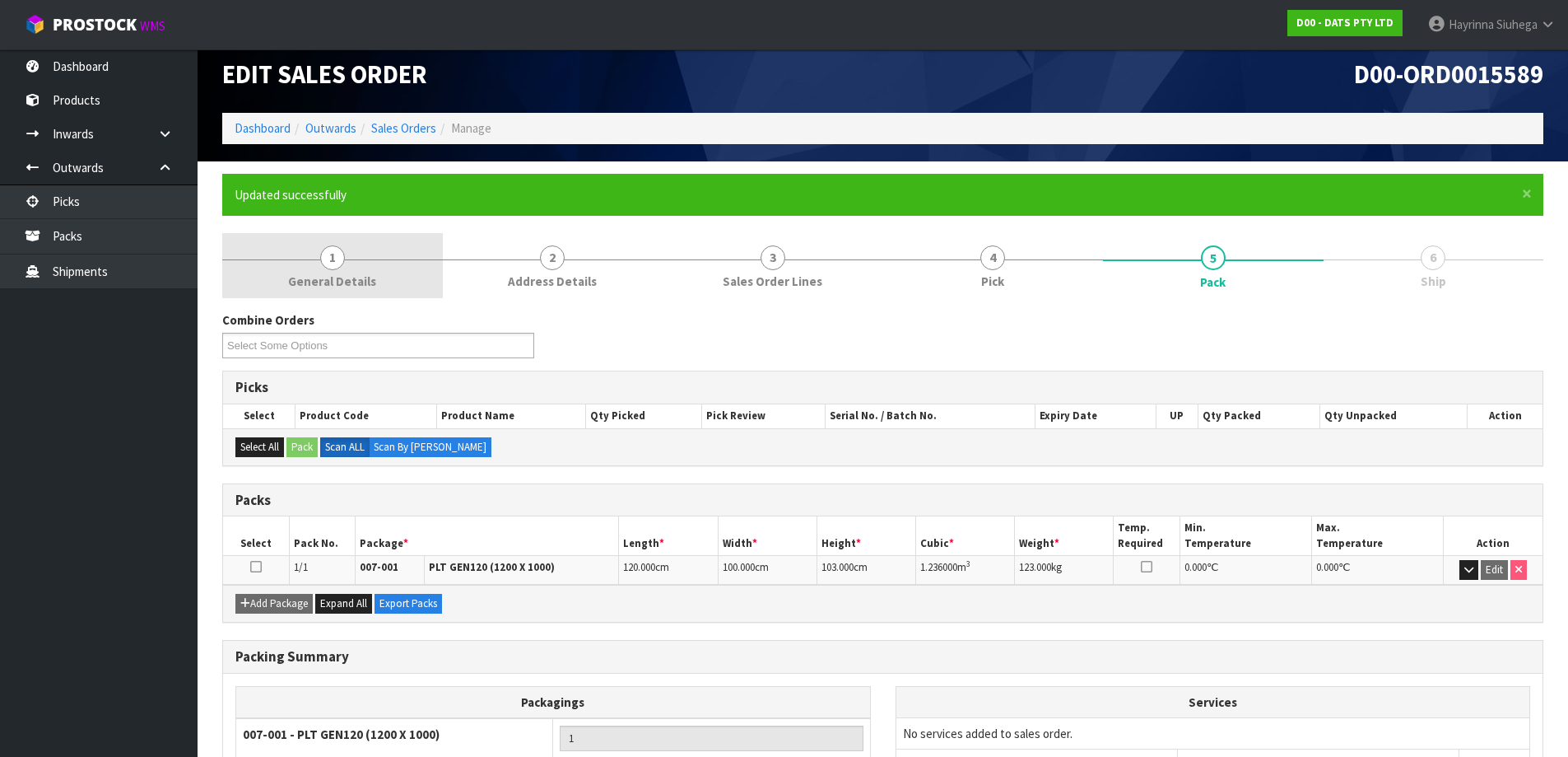
scroll to position [0, 0]
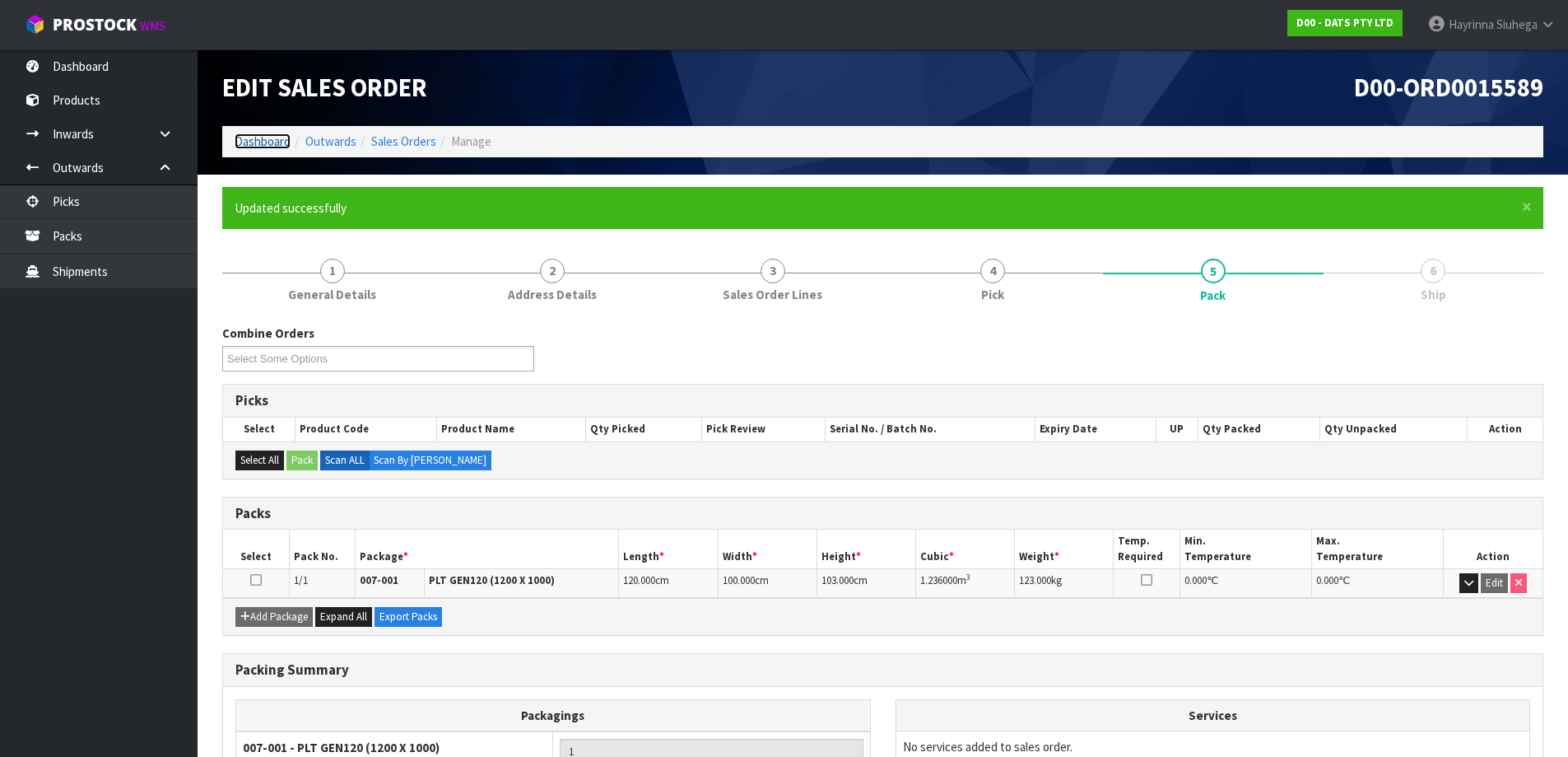
click at [268, 138] on link "Dashboard" at bounding box center [262, 140] width 56 height 16
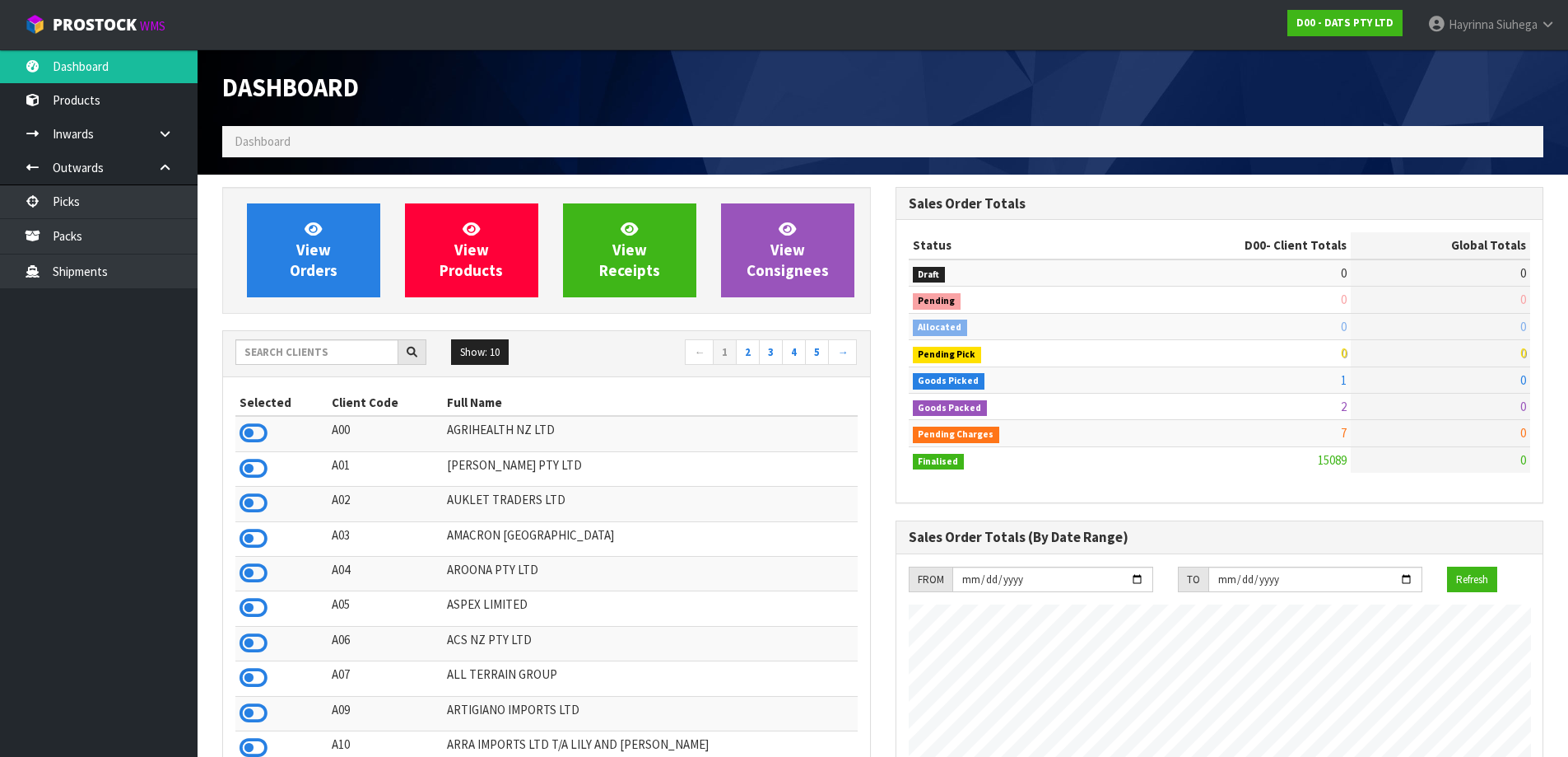
scroll to position [1247, 672]
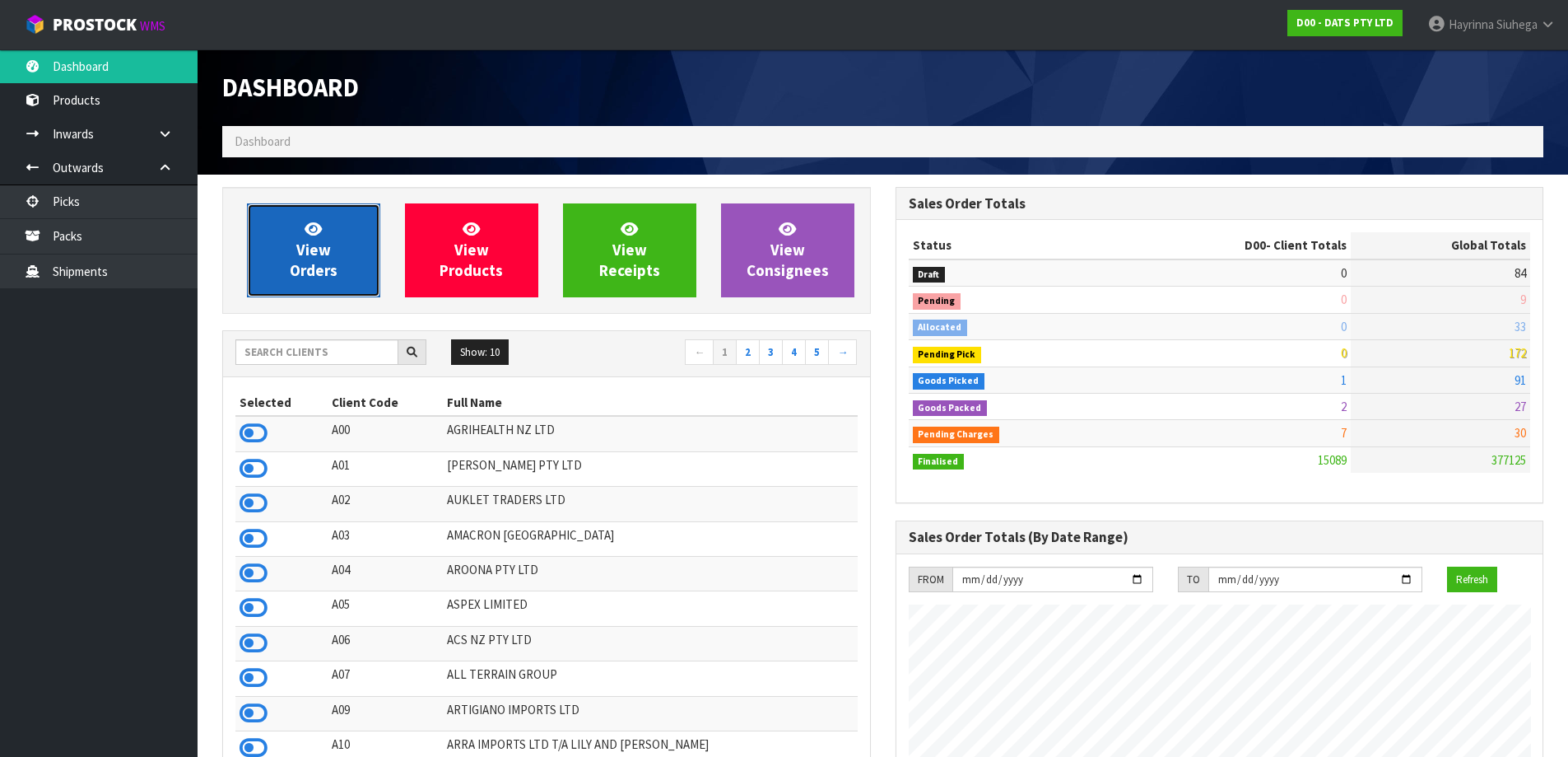
click at [294, 220] on link "View Orders" at bounding box center [314, 250] width 133 height 94
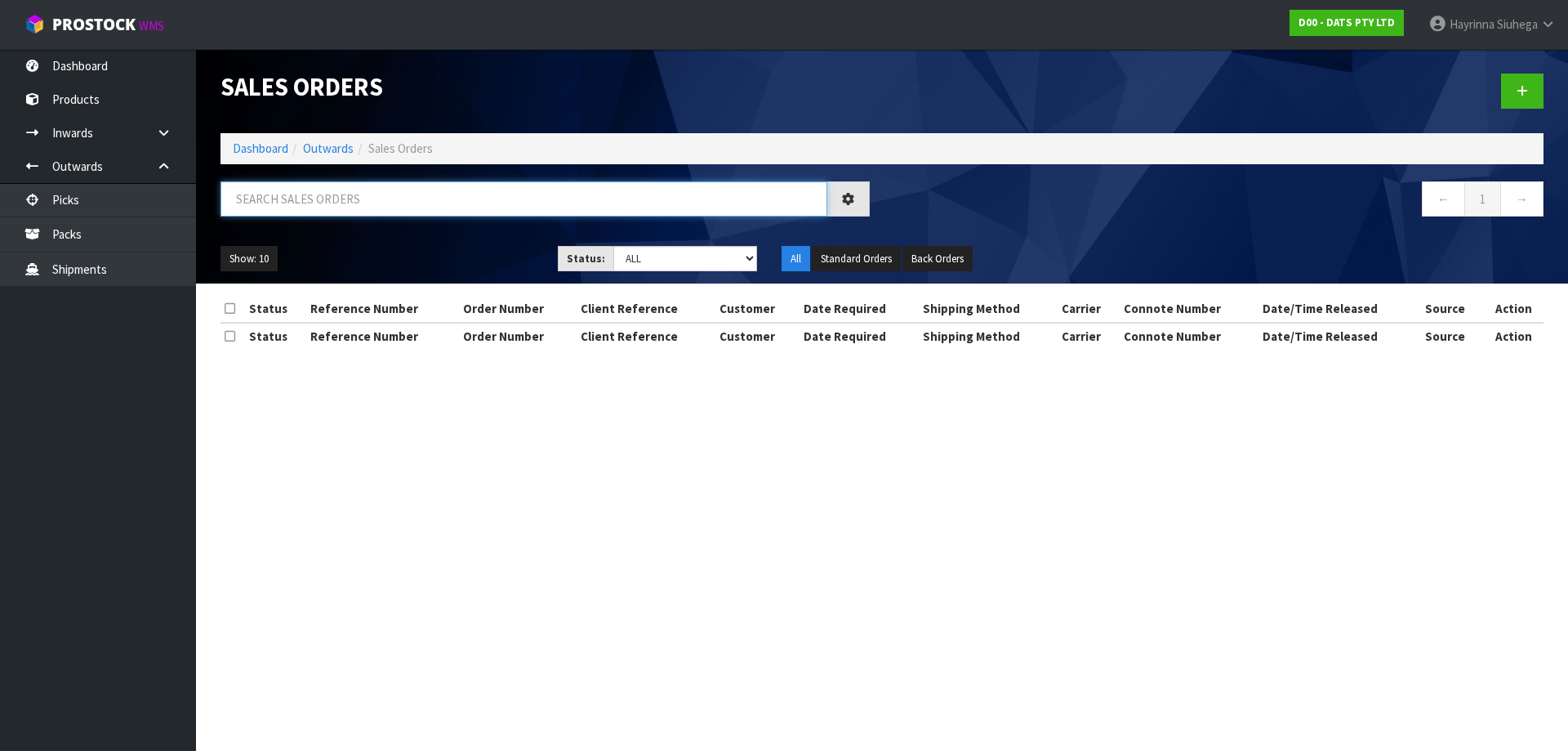
click at [335, 190] on input "text" at bounding box center [524, 198] width 607 height 35
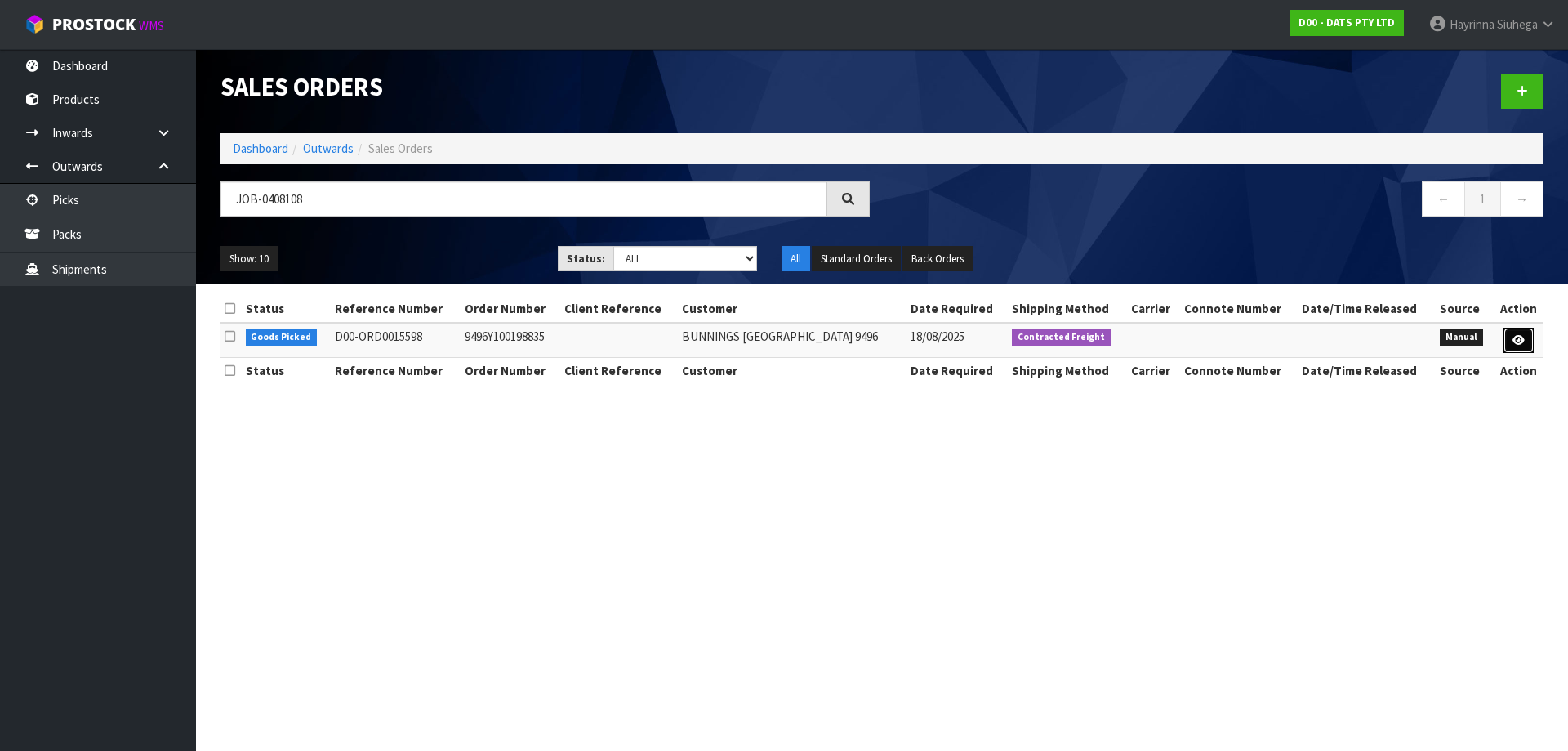
click at [1521, 337] on icon at bounding box center [1519, 340] width 13 height 11
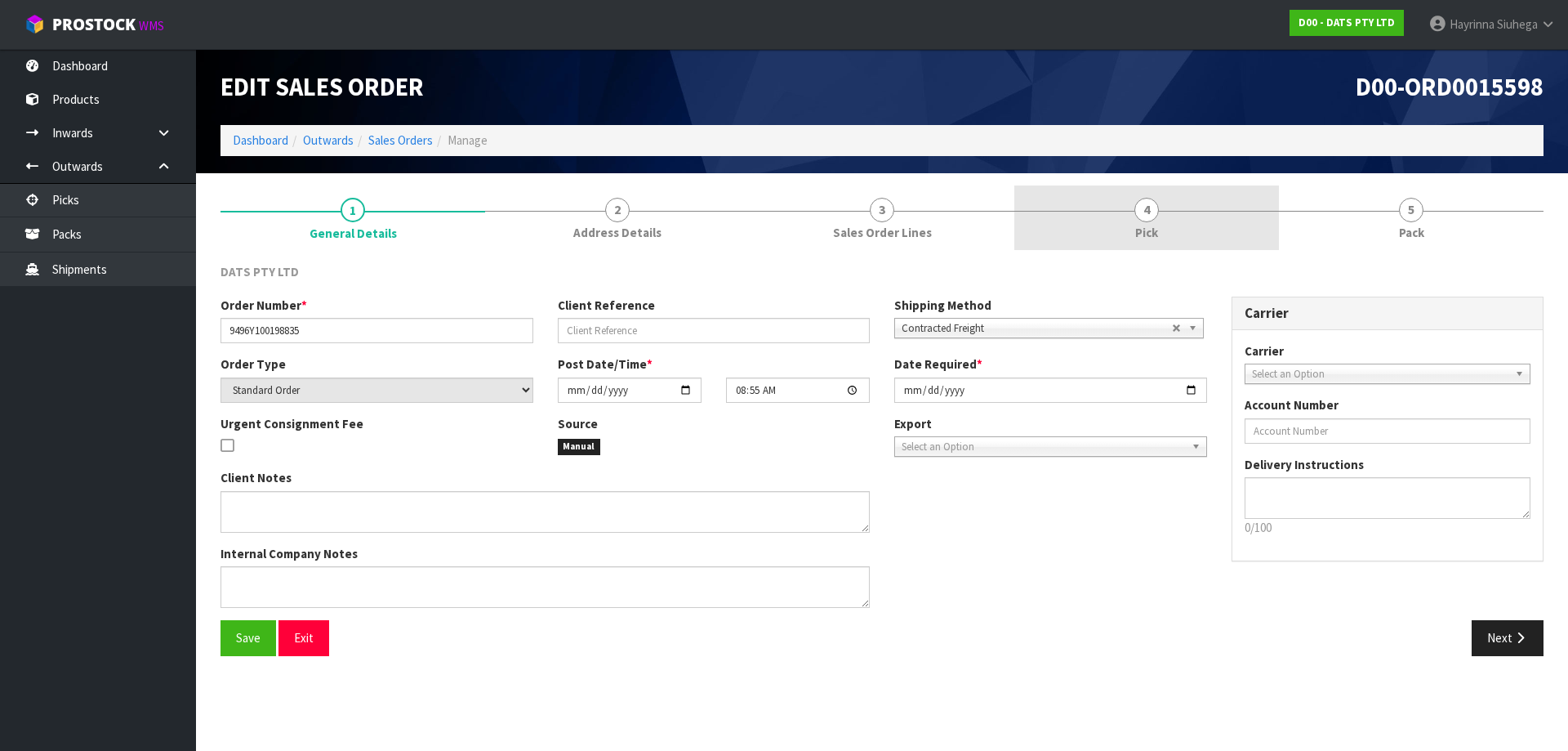
click at [1207, 237] on link "4 Pick" at bounding box center [1146, 217] width 264 height 64
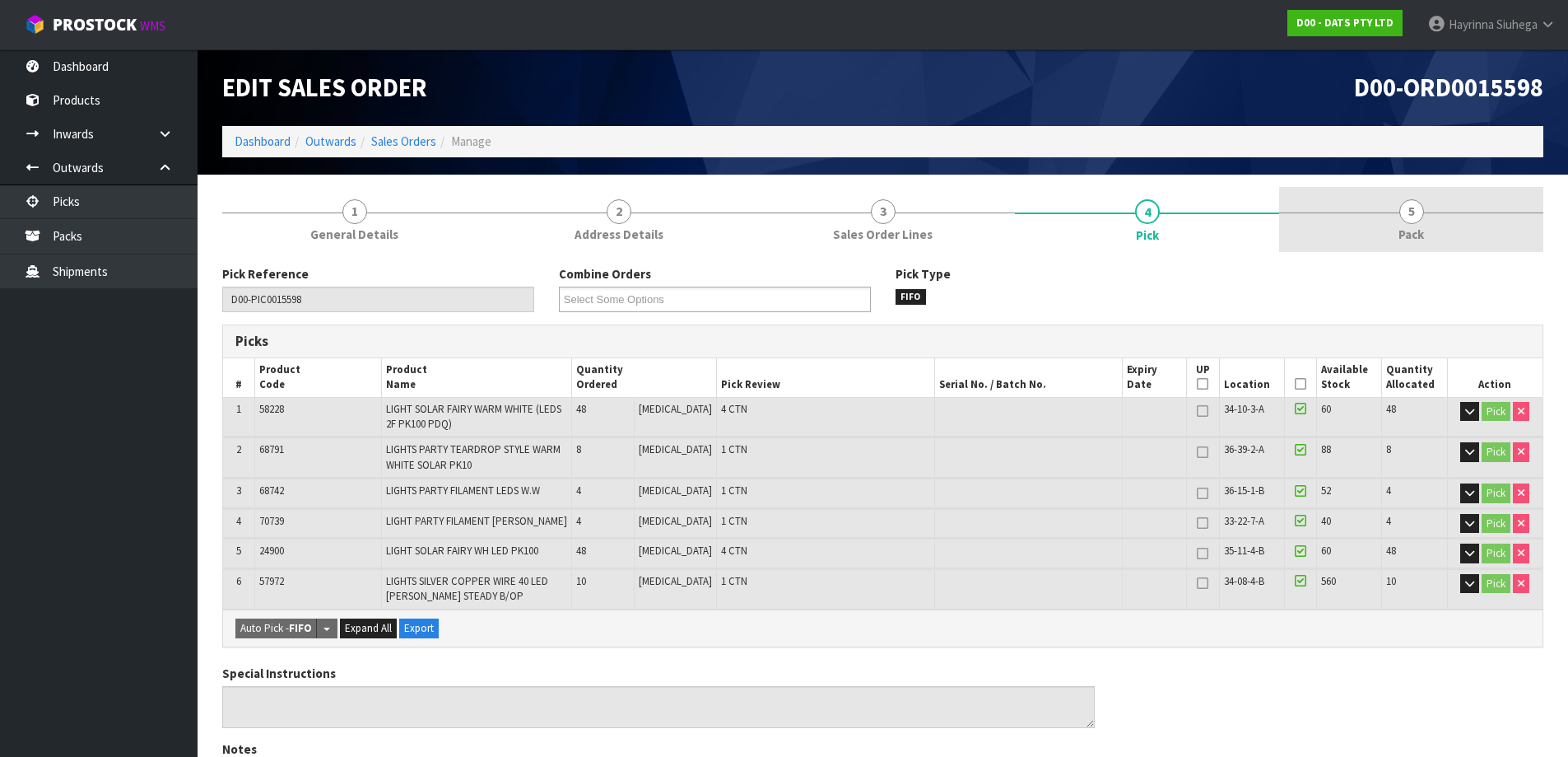
click at [1377, 213] on div at bounding box center [1411, 213] width 264 height 1
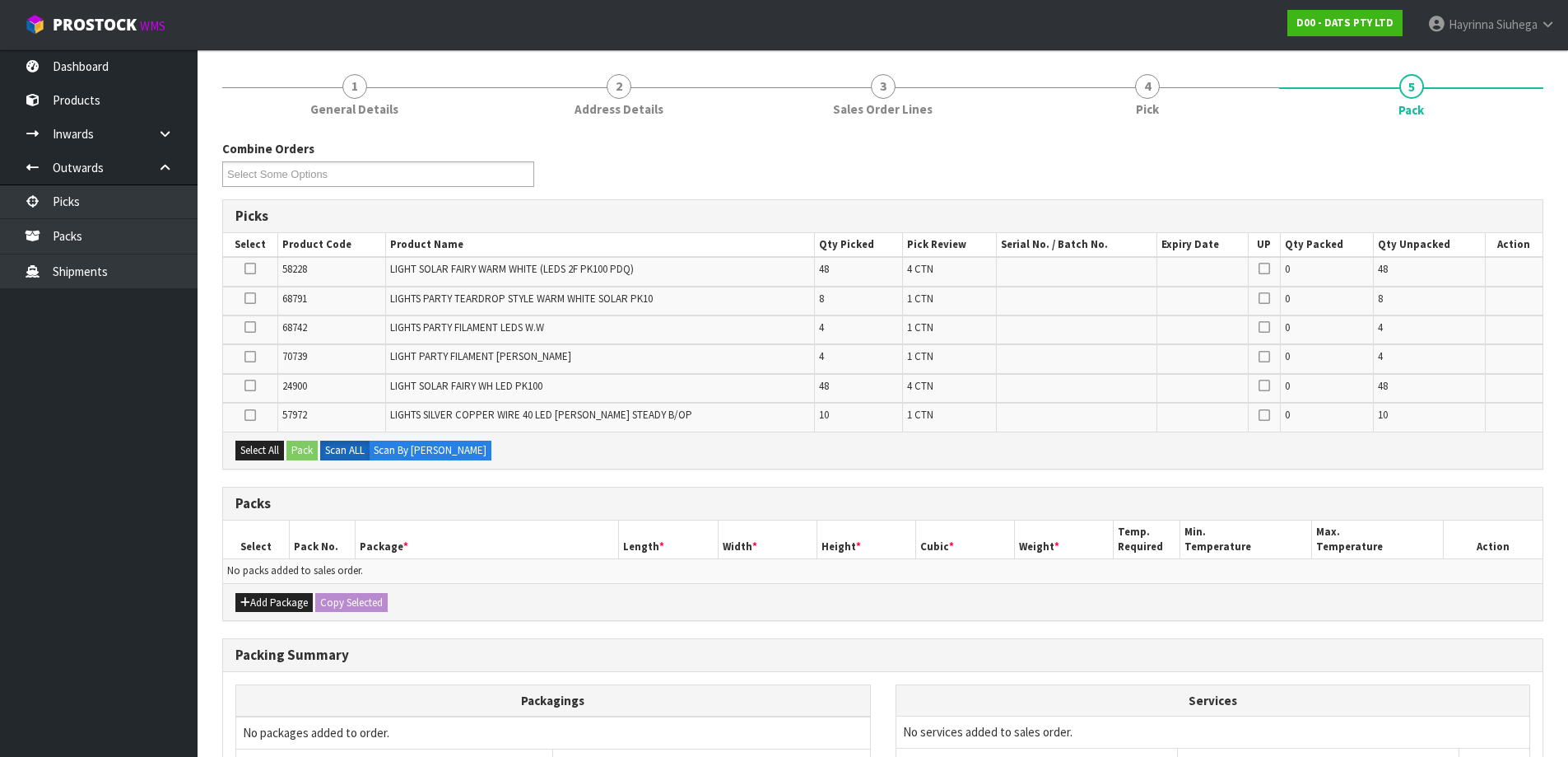
scroll to position [295, 0]
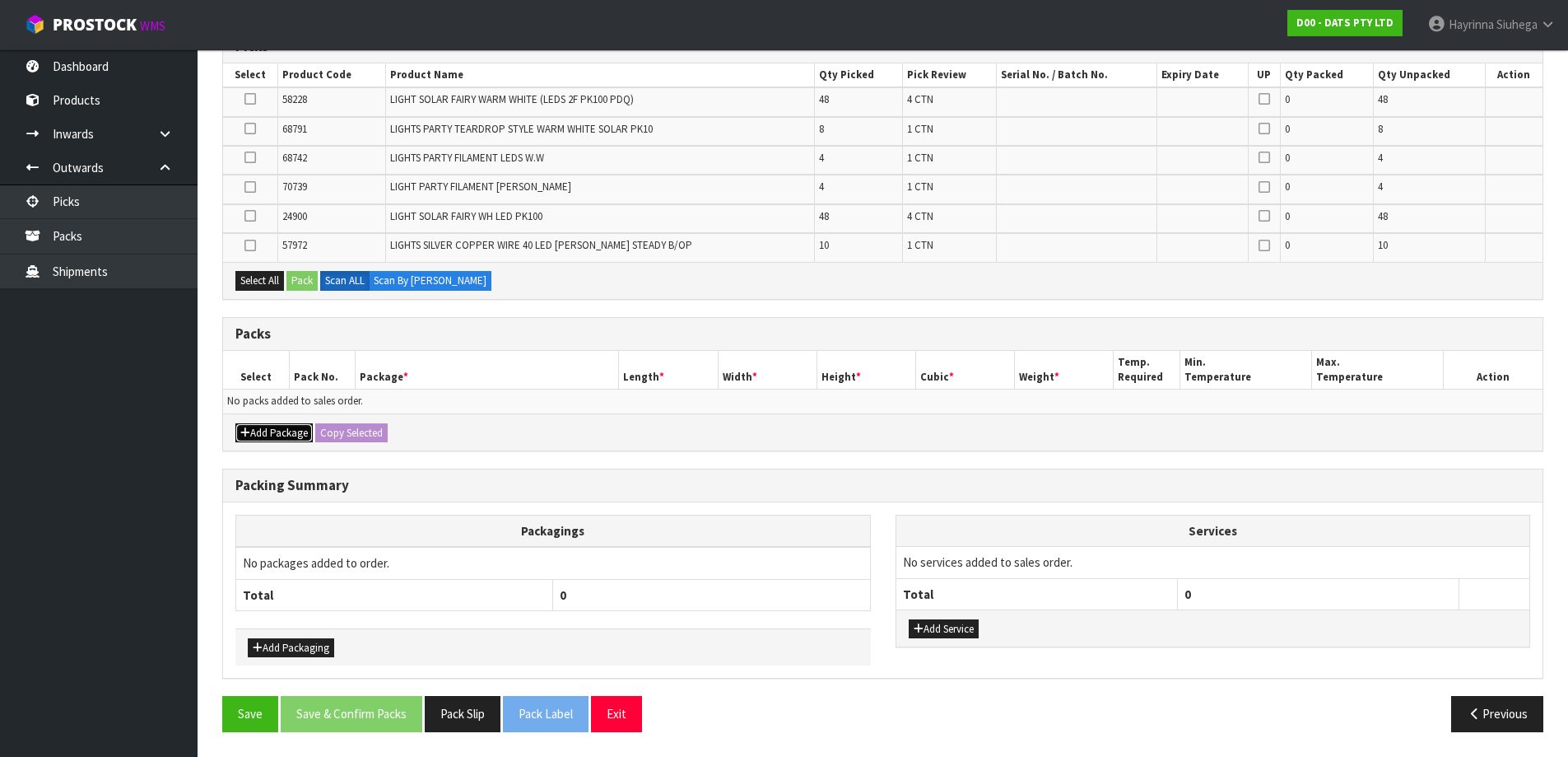
click at [291, 423] on button "Add Package" at bounding box center [273, 433] width 77 height 20
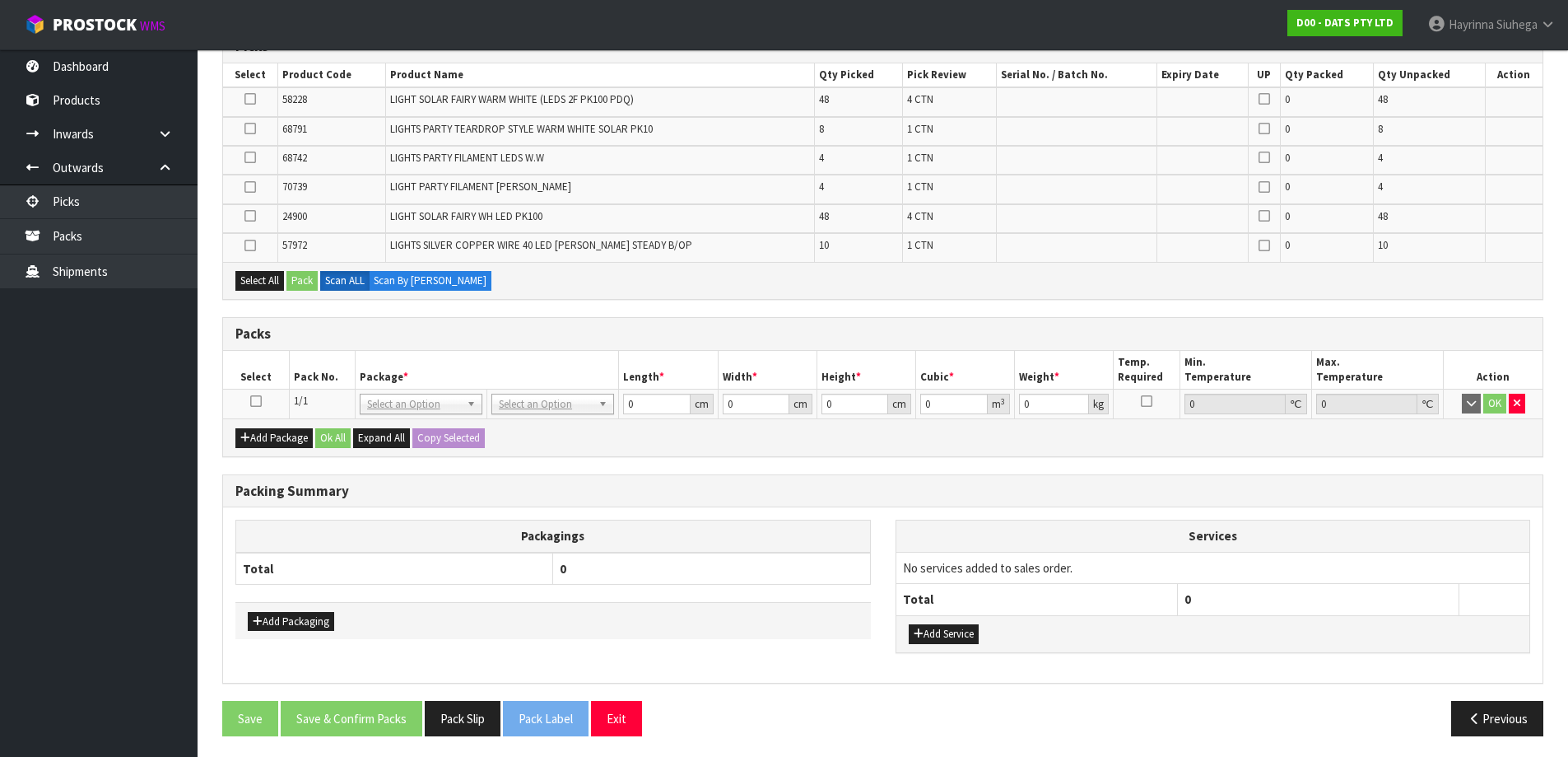
click at [256, 401] on icon at bounding box center [255, 401] width 12 height 1
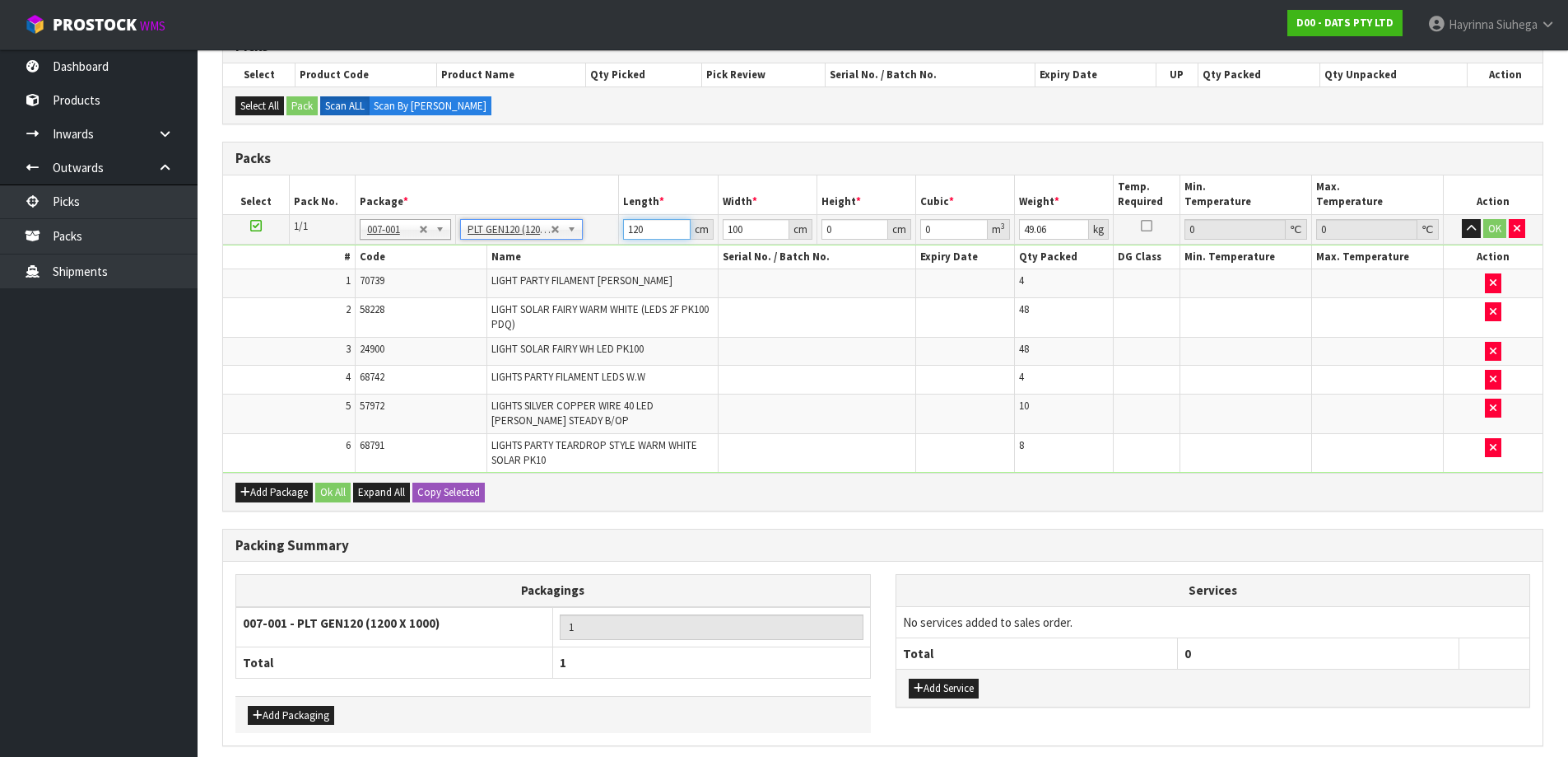
click at [631, 231] on input "120" at bounding box center [655, 229] width 67 height 21
click button "OK" at bounding box center [1494, 229] width 23 height 20
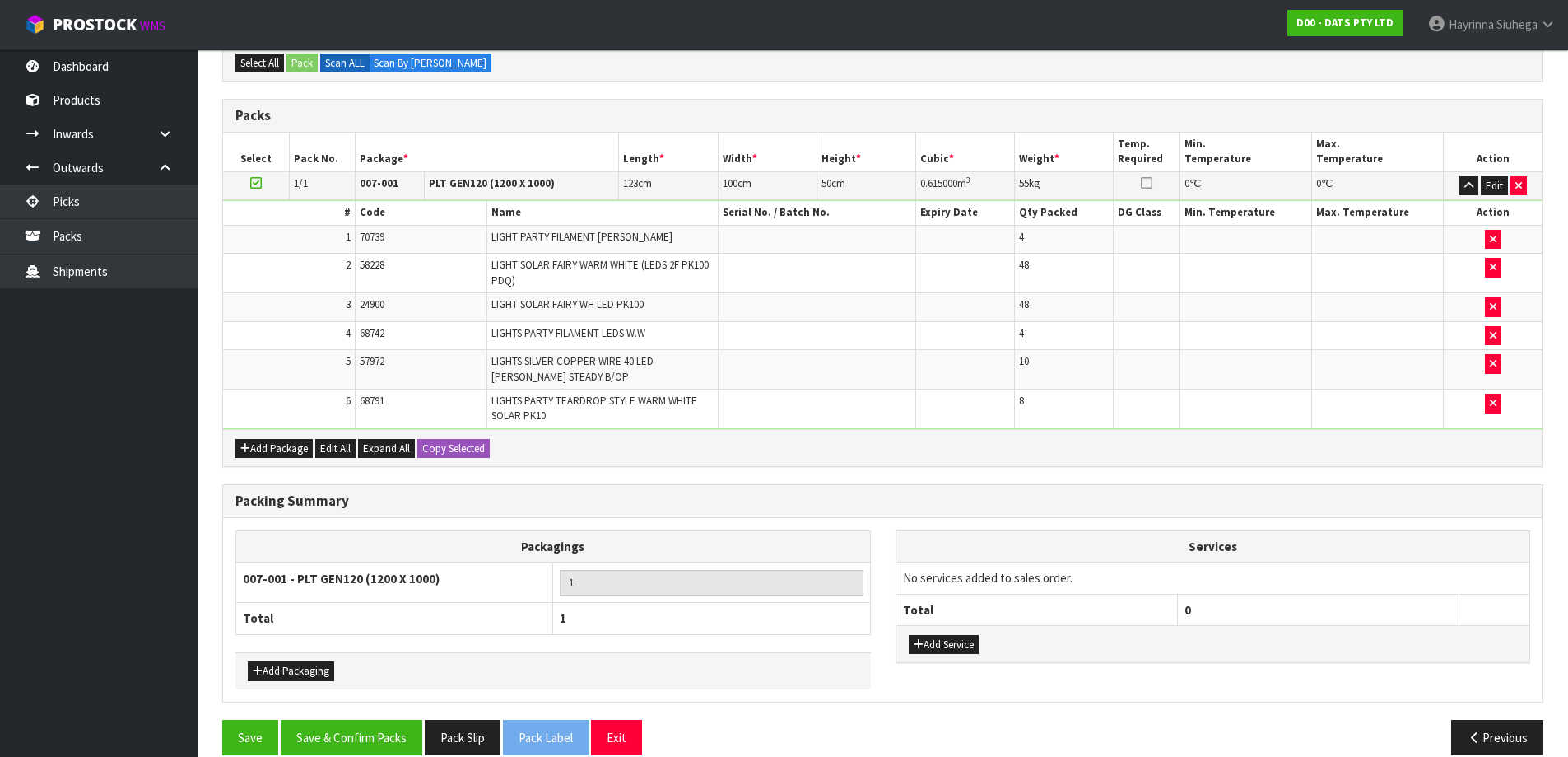
scroll to position [360, 0]
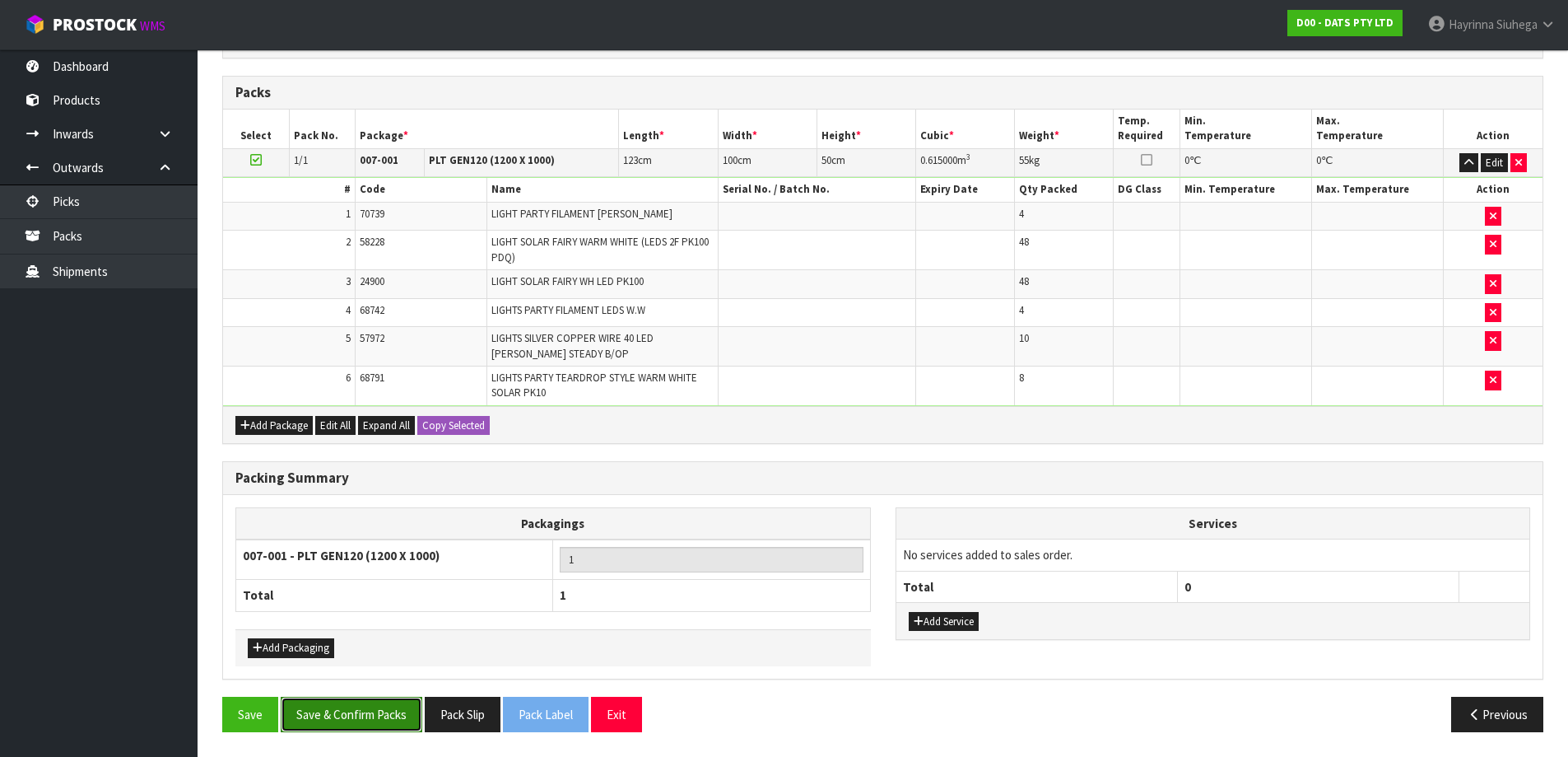
click at [354, 701] on button "Save & Confirm Packs" at bounding box center [351, 714] width 141 height 36
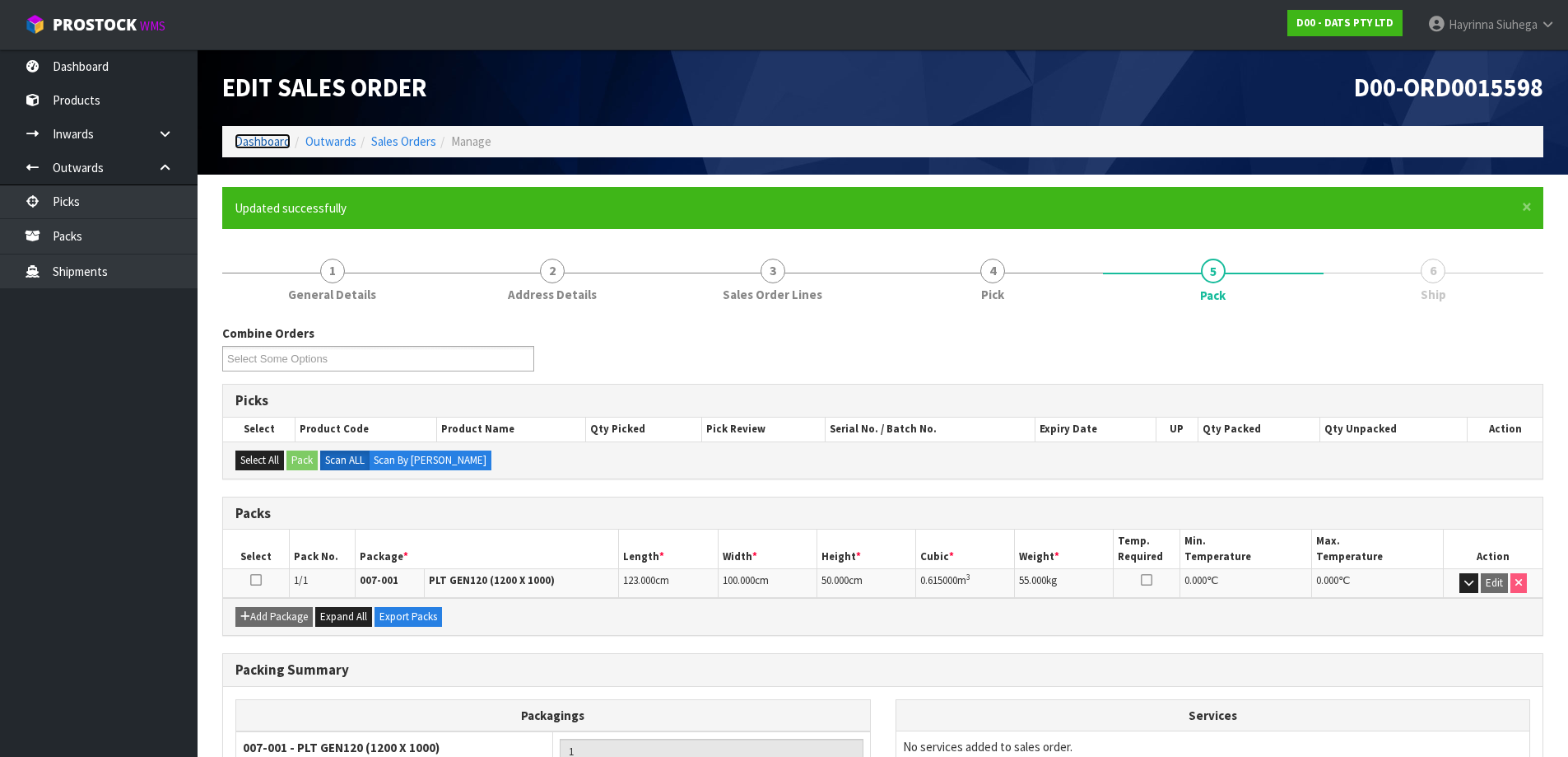
click at [257, 146] on link "Dashboard" at bounding box center [262, 140] width 56 height 16
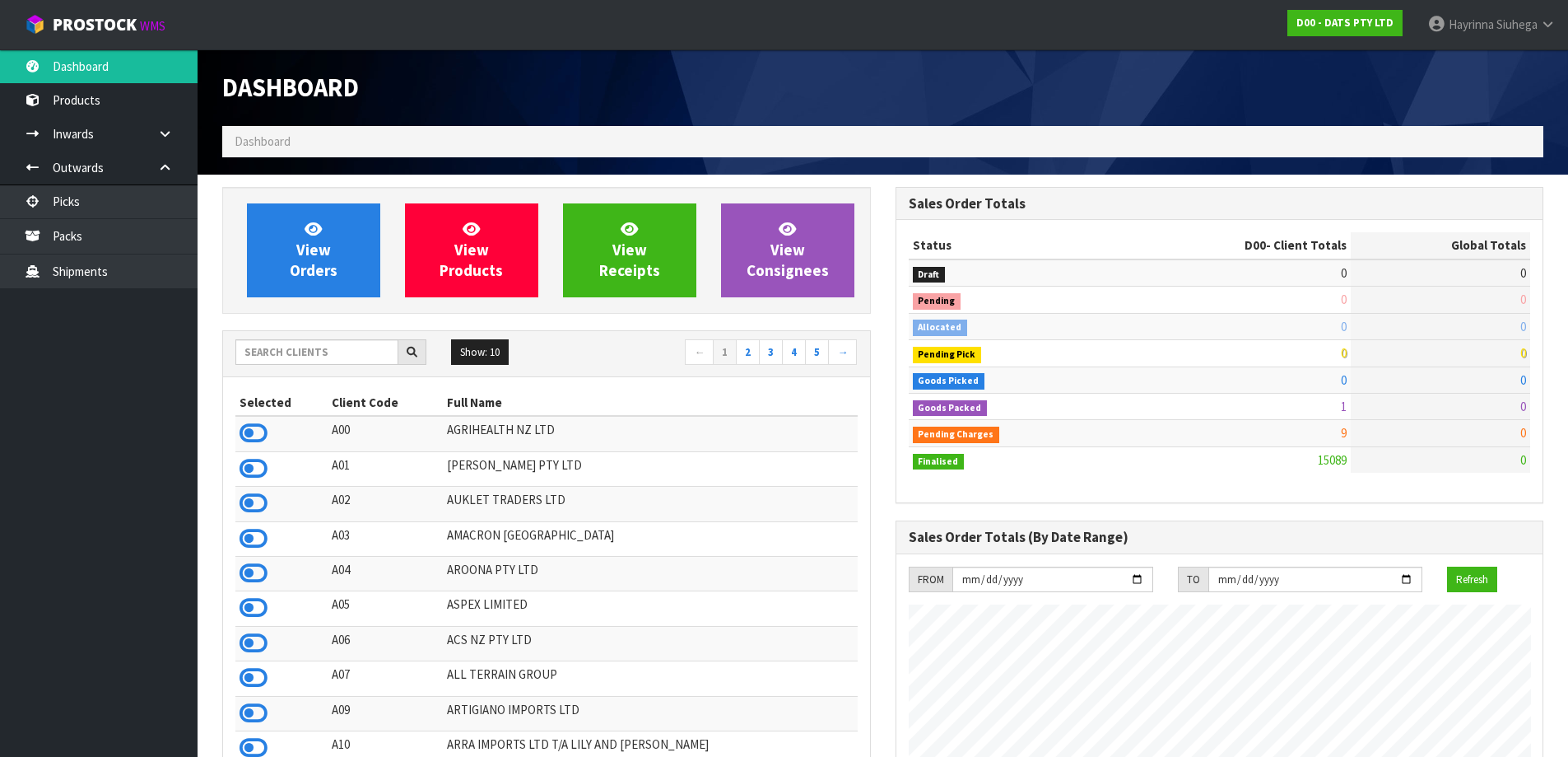
scroll to position [1247, 672]
click at [337, 352] on input "text" at bounding box center [316, 352] width 163 height 26
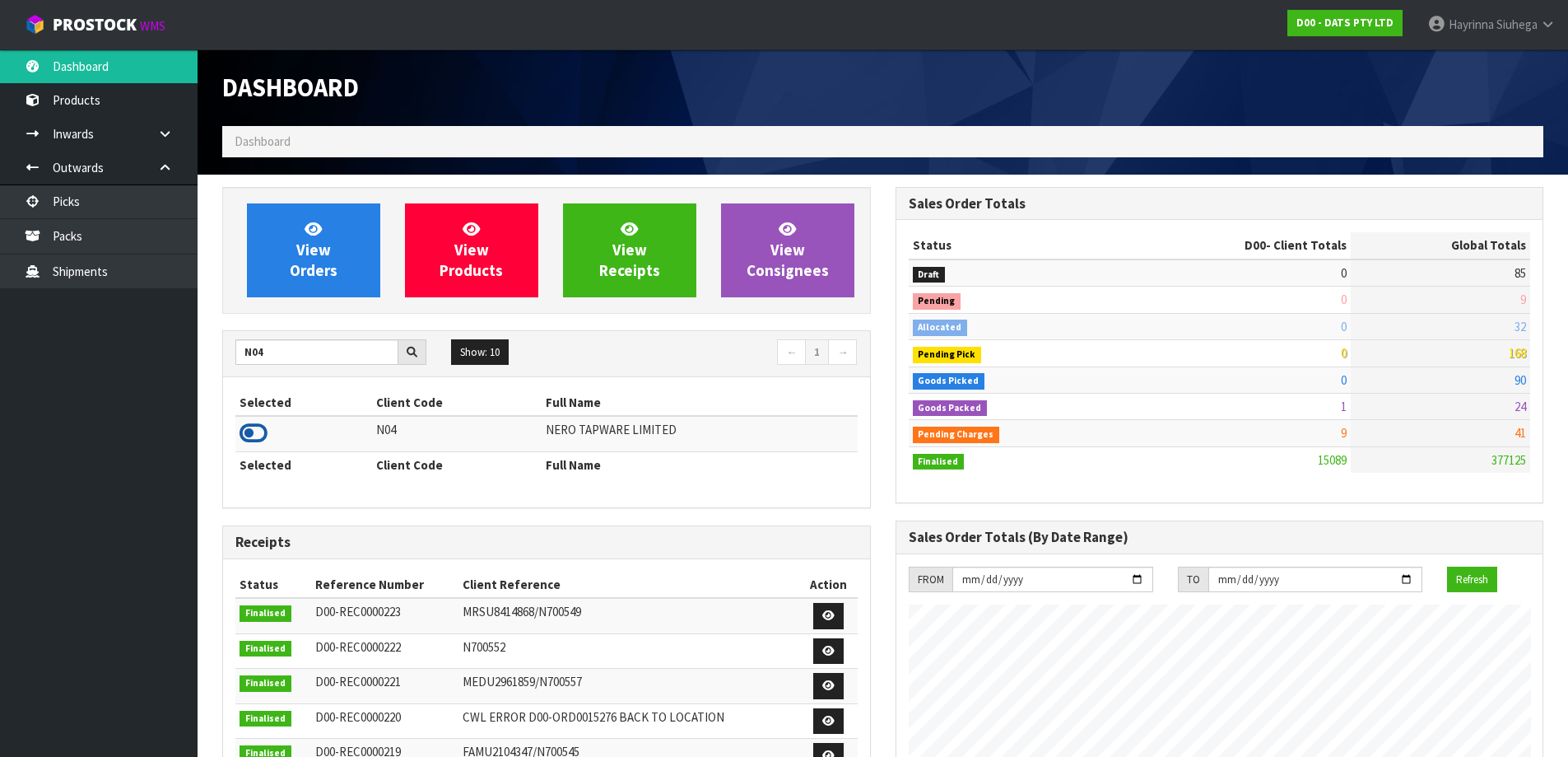
click at [266, 442] on icon at bounding box center [253, 432] width 28 height 25
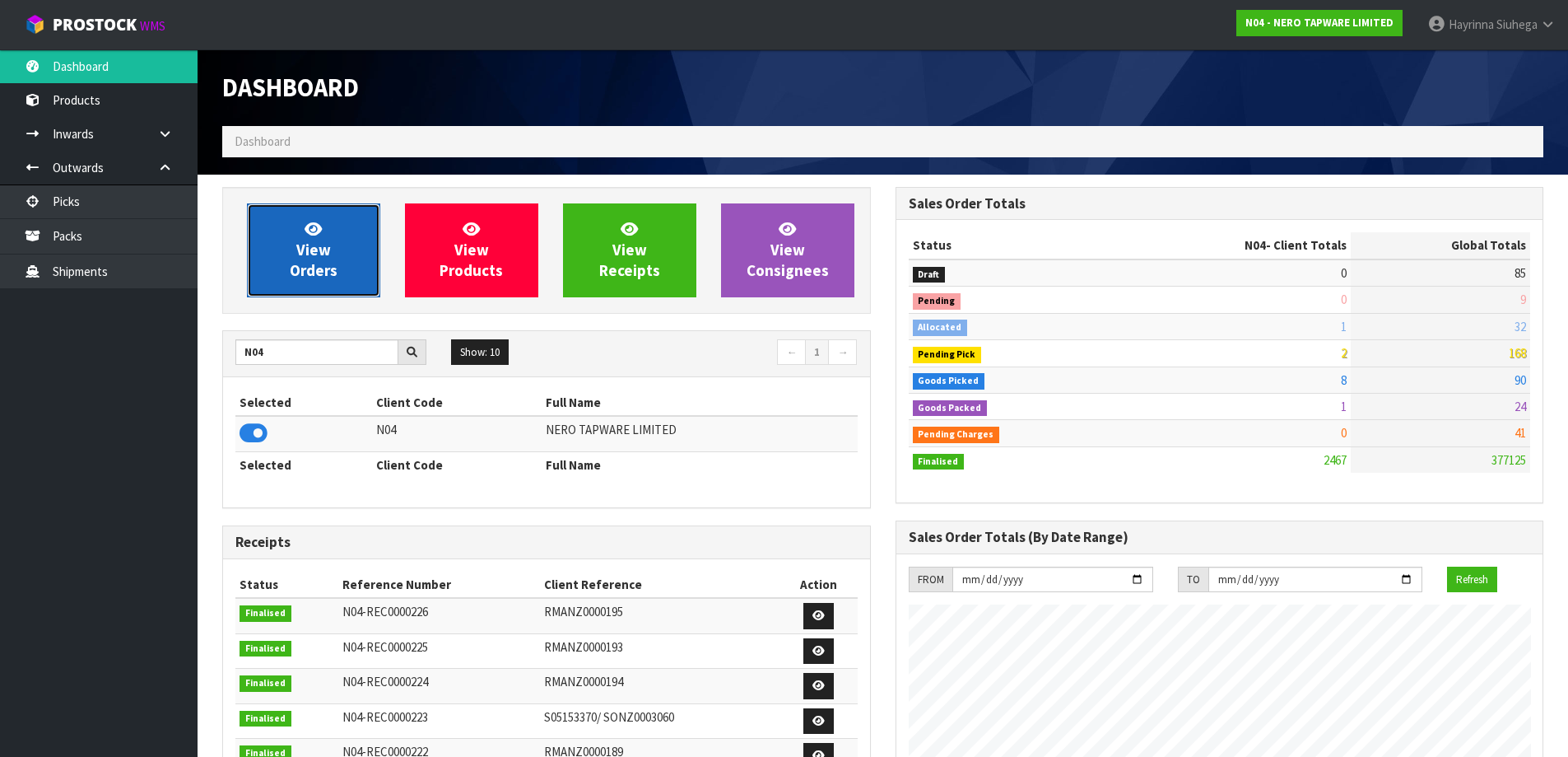
click at [305, 255] on span "View Orders" at bounding box center [314, 250] width 47 height 62
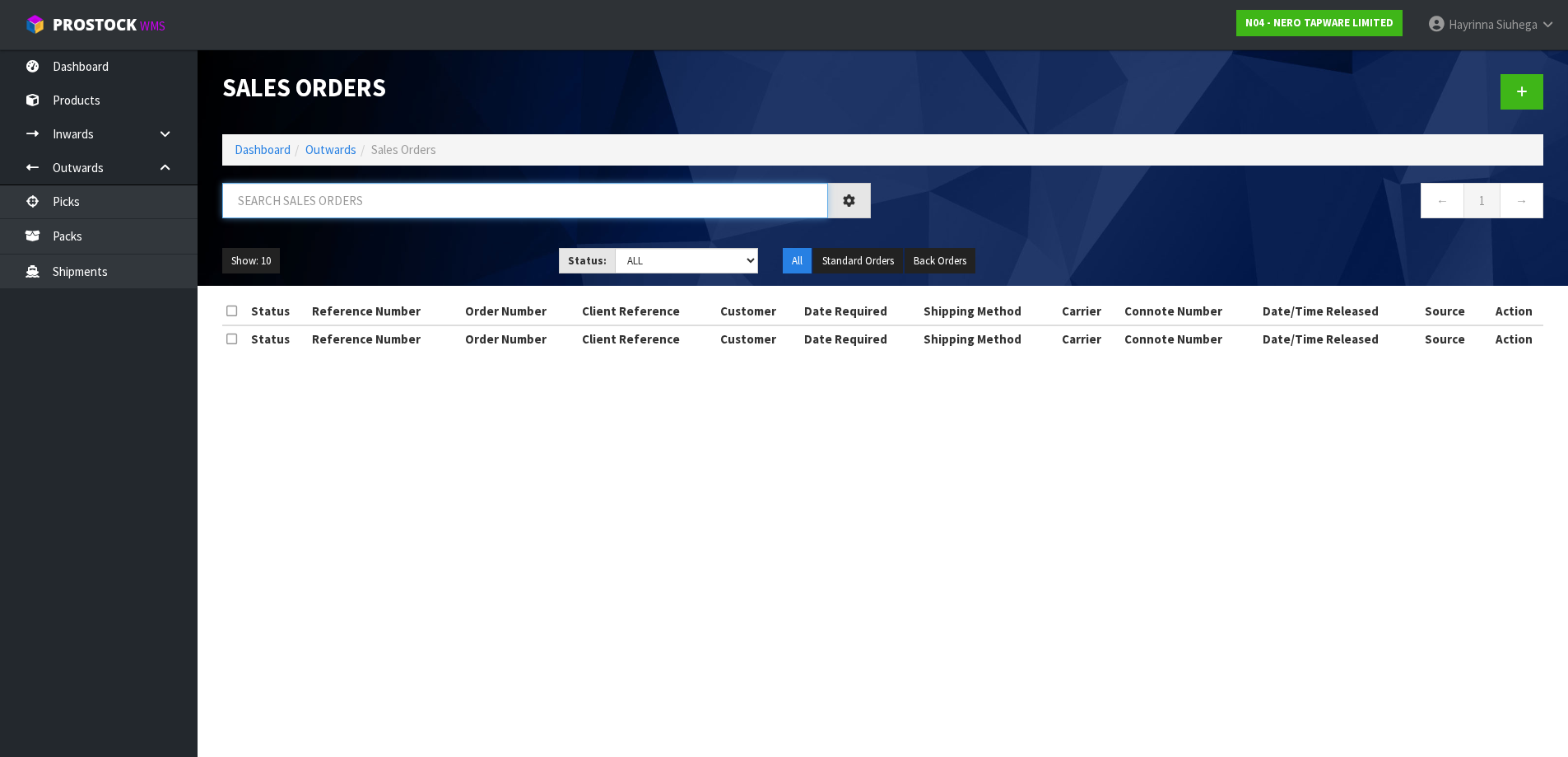
click at [334, 204] on input "text" at bounding box center [525, 200] width 605 height 36
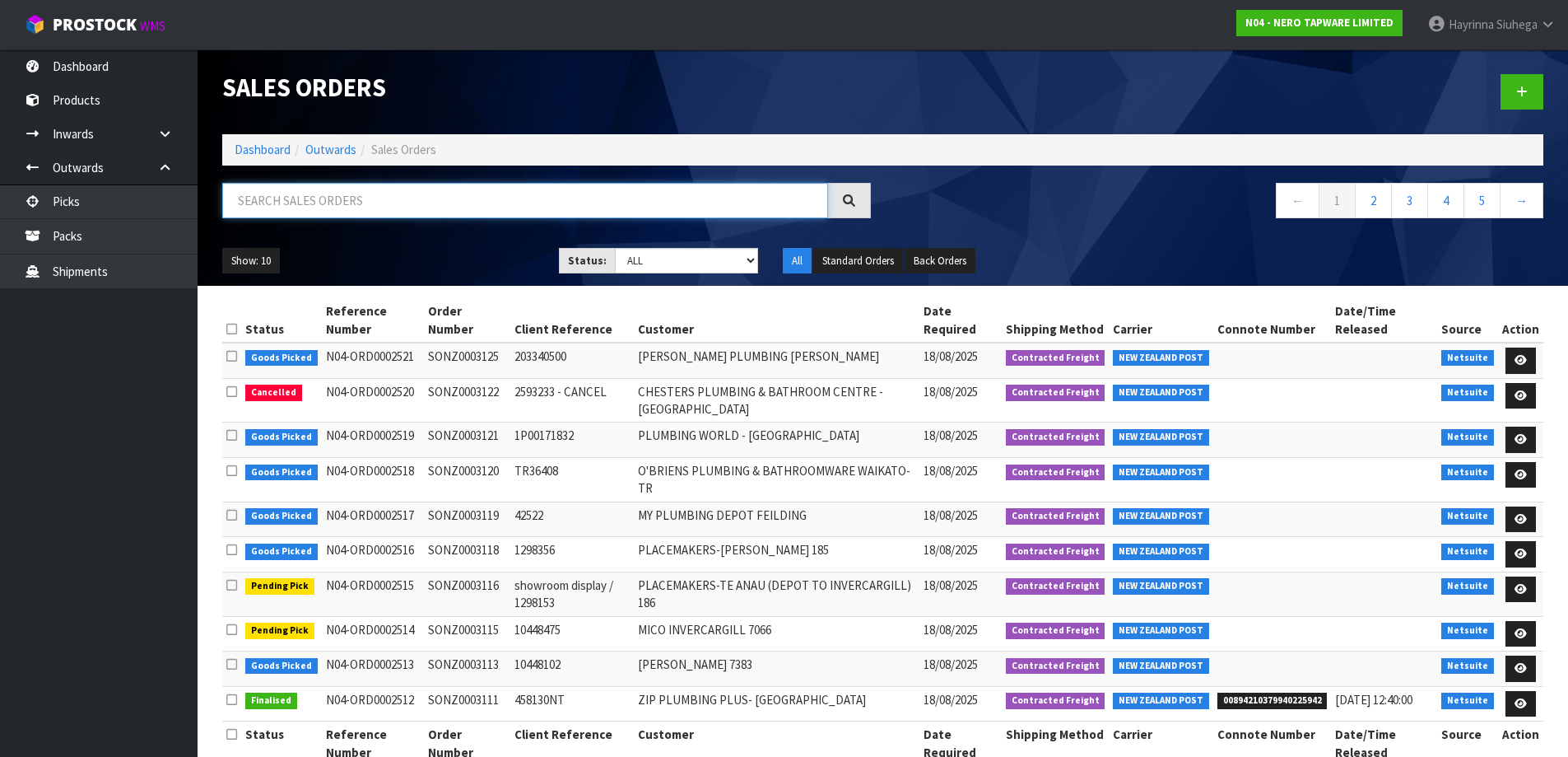
click at [334, 204] on input "text" at bounding box center [525, 200] width 605 height 36
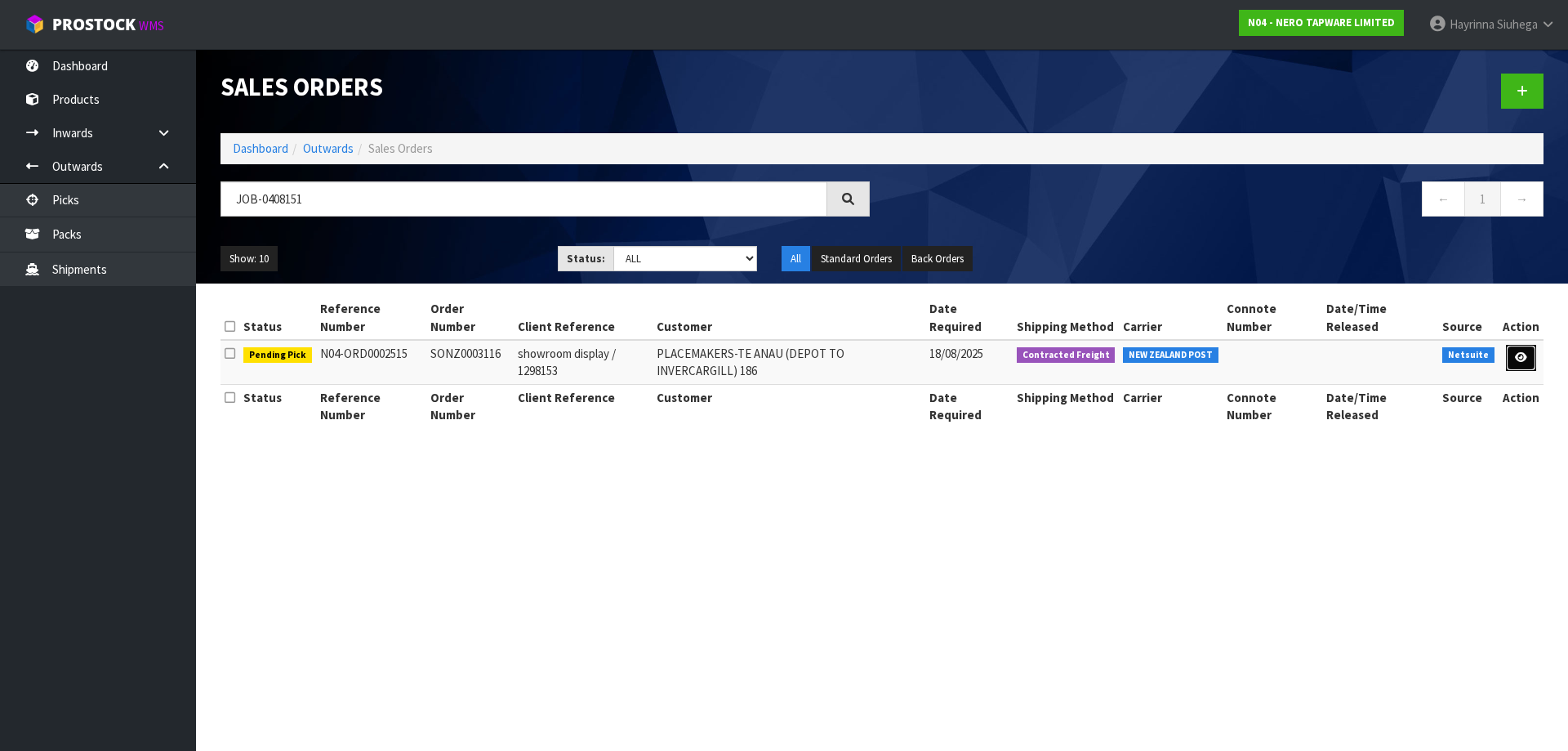
click at [1525, 348] on link at bounding box center [1520, 357] width 30 height 26
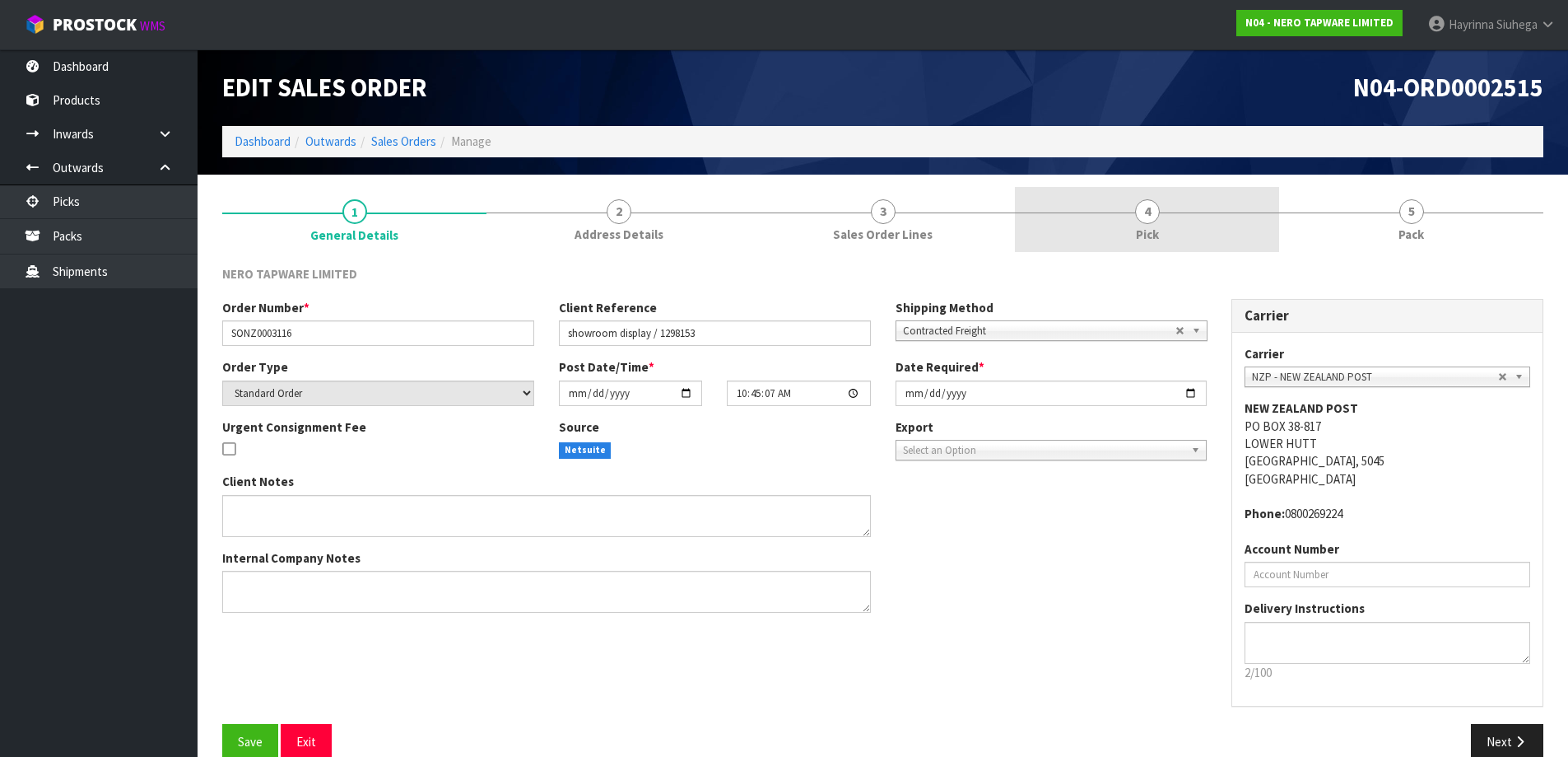
click at [1196, 233] on link "4 Pick" at bounding box center [1147, 219] width 264 height 65
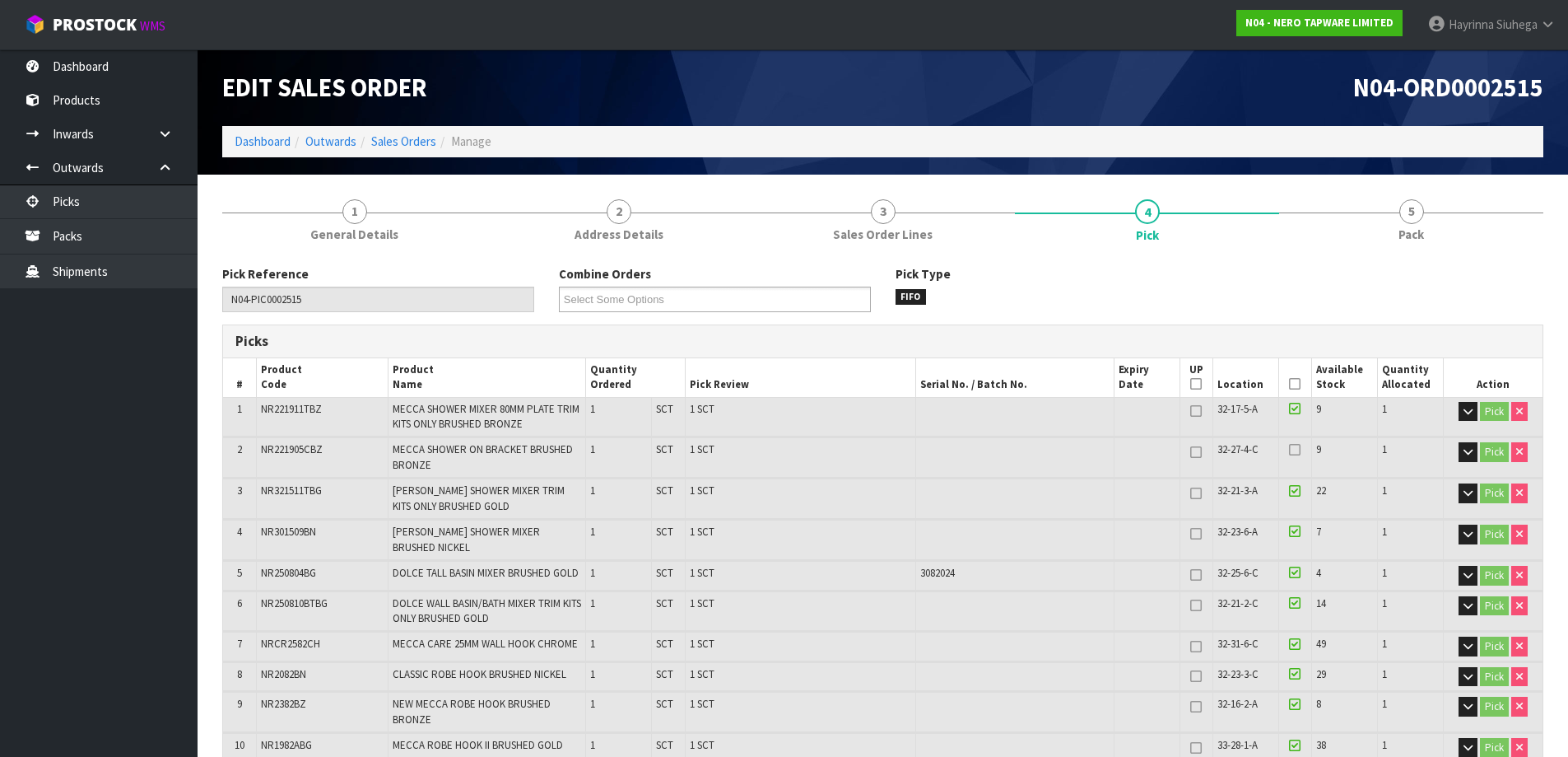
click at [1287, 380] on th "Picked" at bounding box center [1295, 378] width 33 height 38
click at [1290, 384] on icon at bounding box center [1295, 384] width 12 height 1
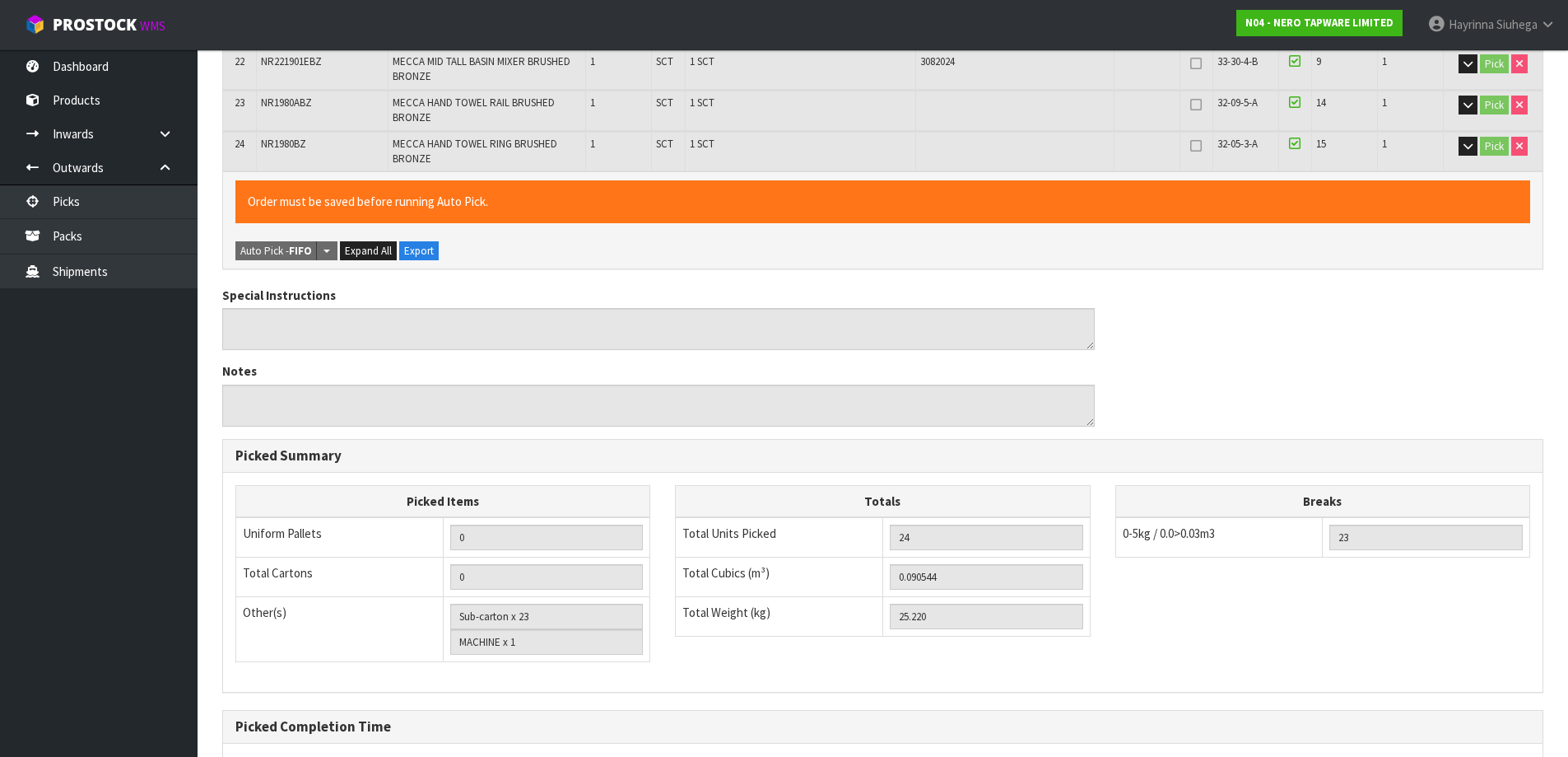
scroll to position [1239, 0]
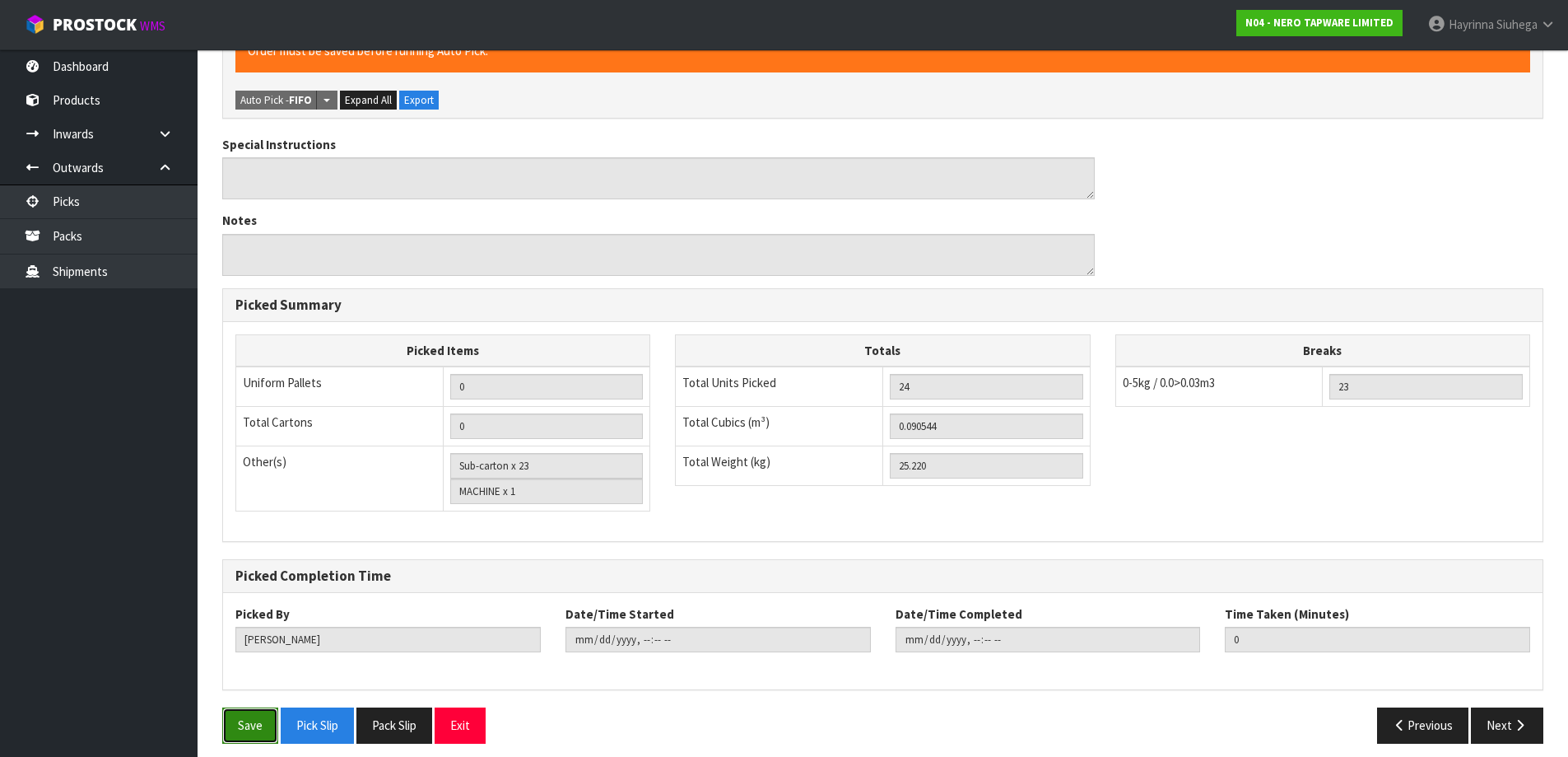
click at [260, 720] on button "Save" at bounding box center [250, 724] width 56 height 36
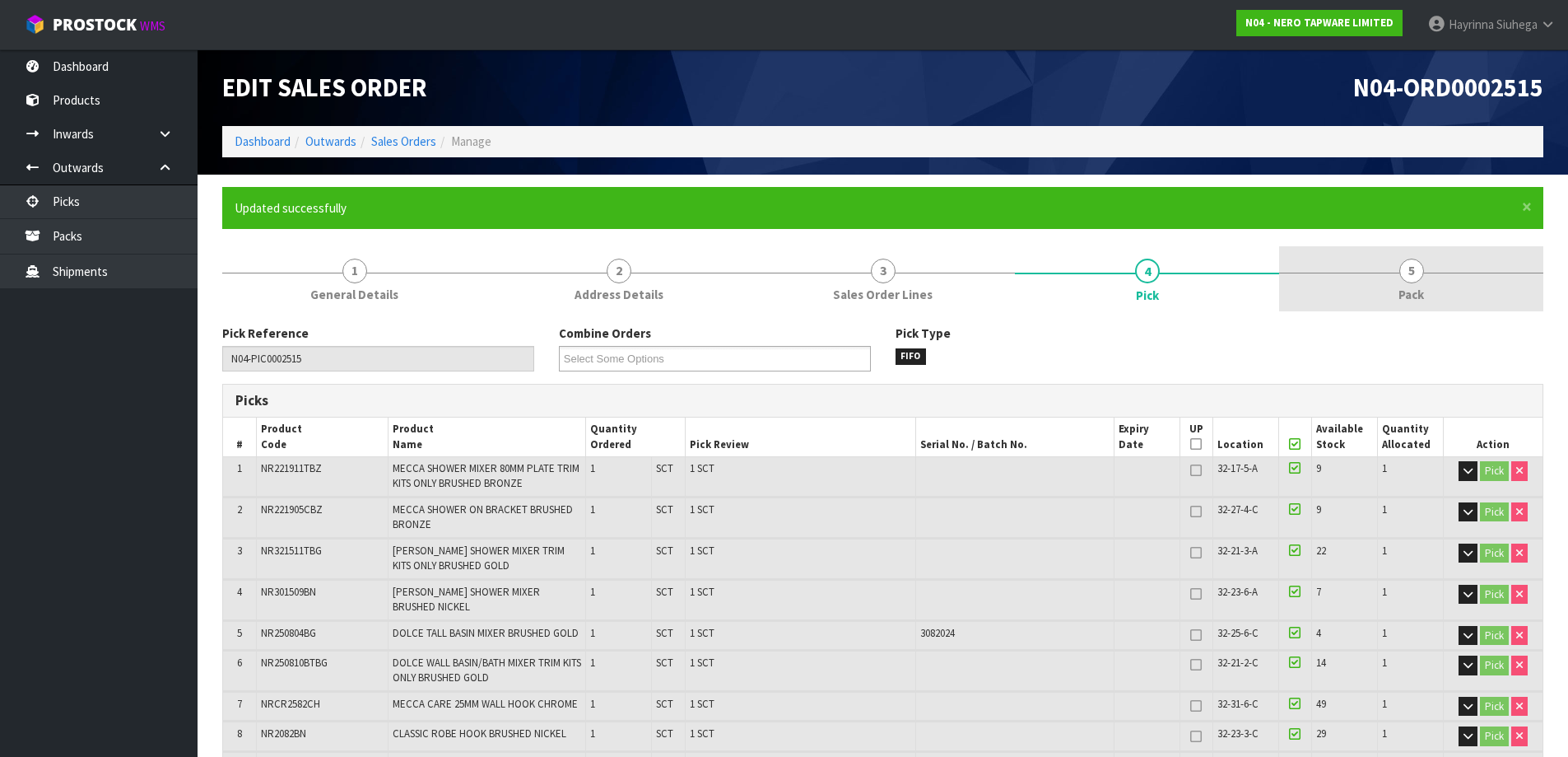
click at [1382, 292] on link "5 Pack" at bounding box center [1411, 278] width 264 height 65
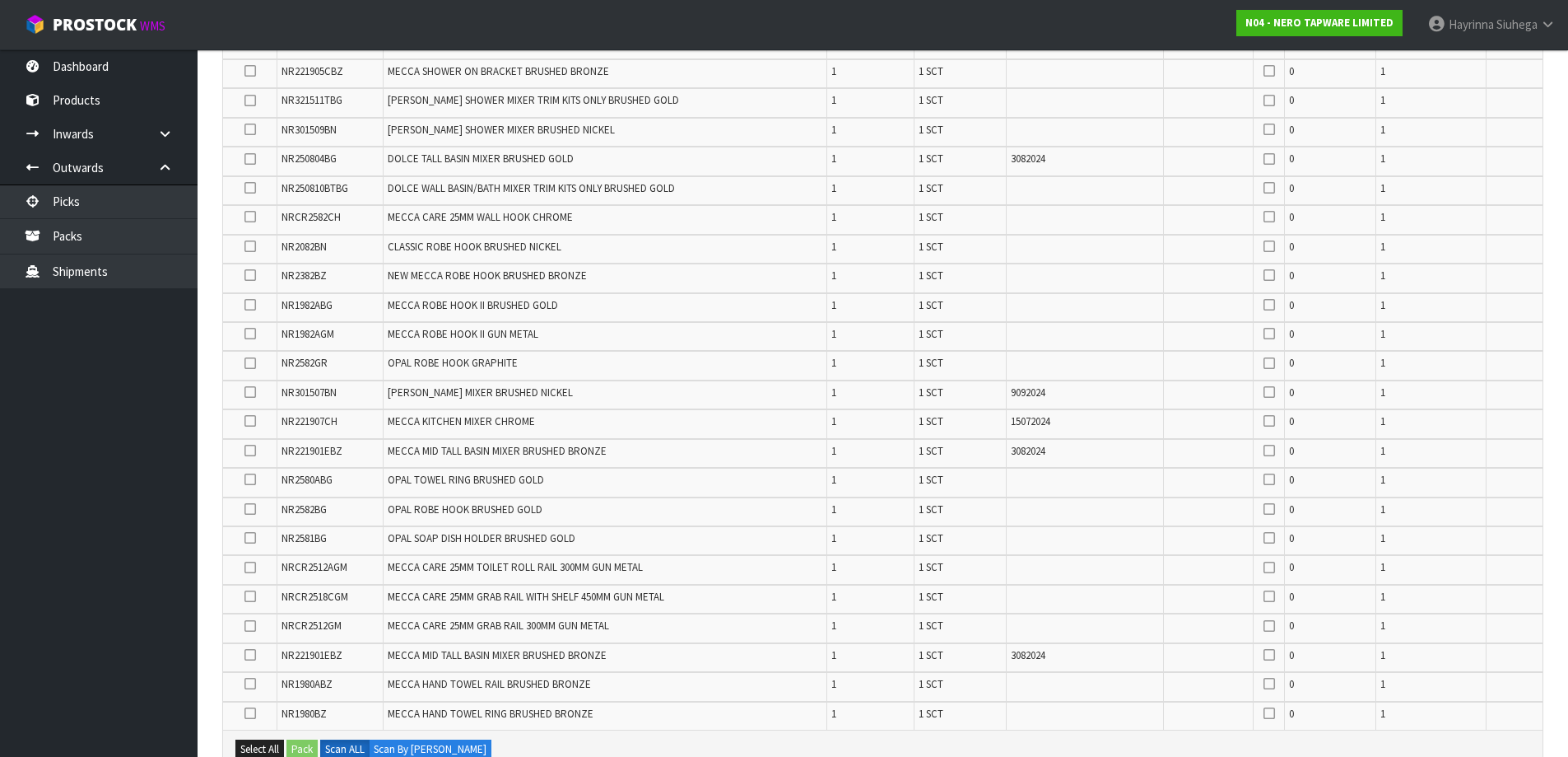
scroll to position [658, 0]
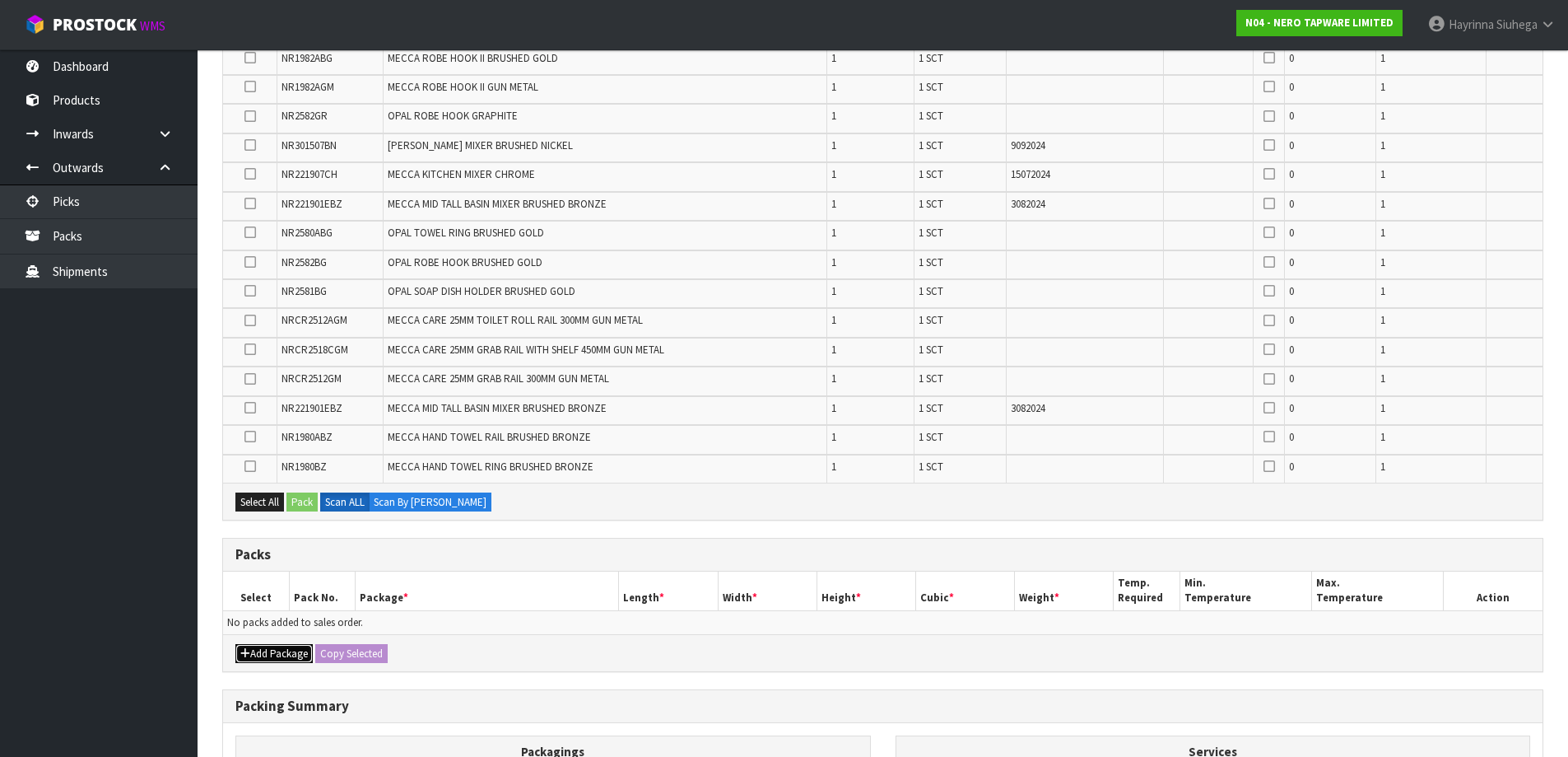
click at [277, 658] on button "Add Package" at bounding box center [273, 654] width 77 height 20
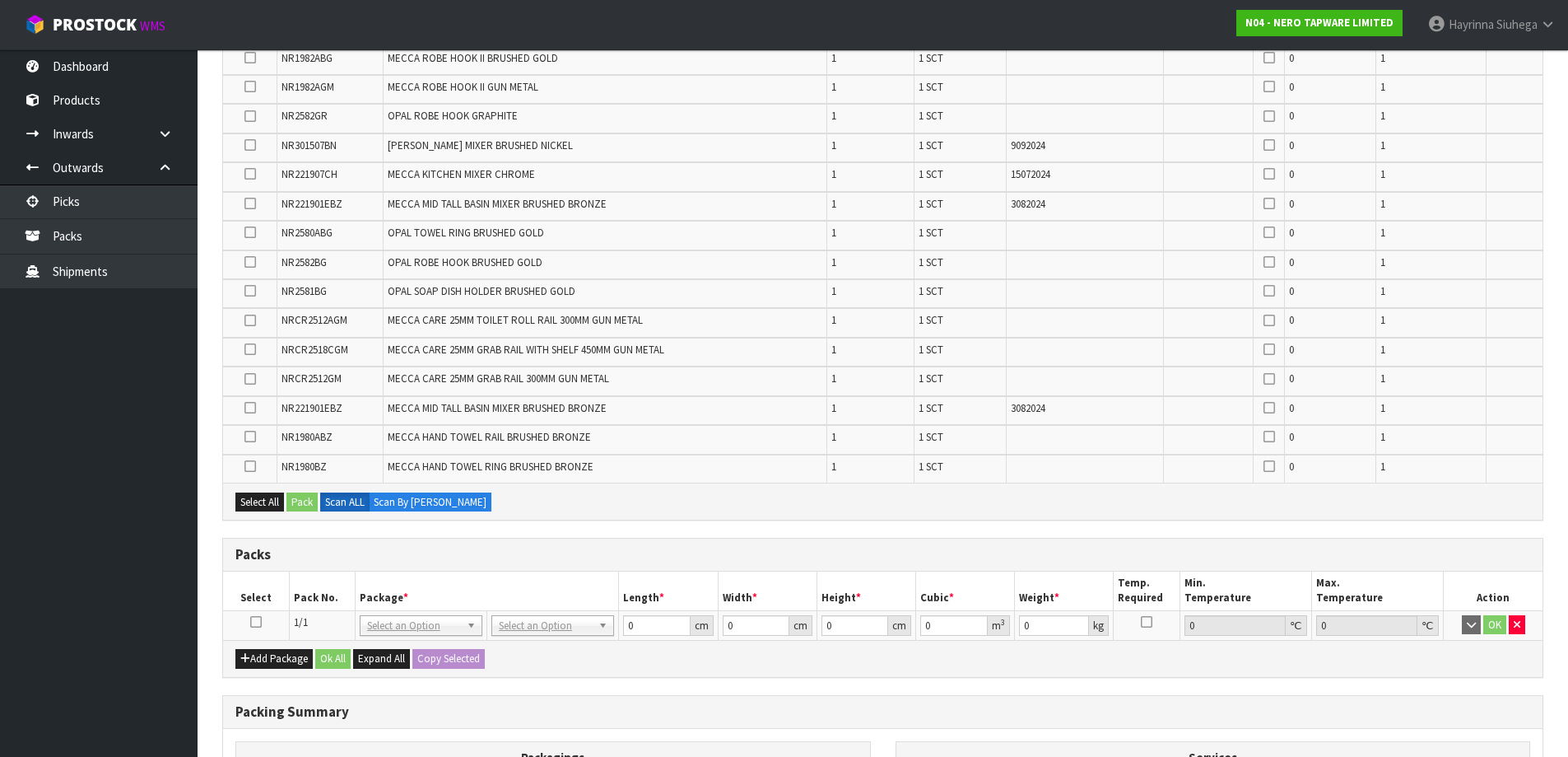
click at [258, 621] on icon at bounding box center [255, 621] width 12 height 1
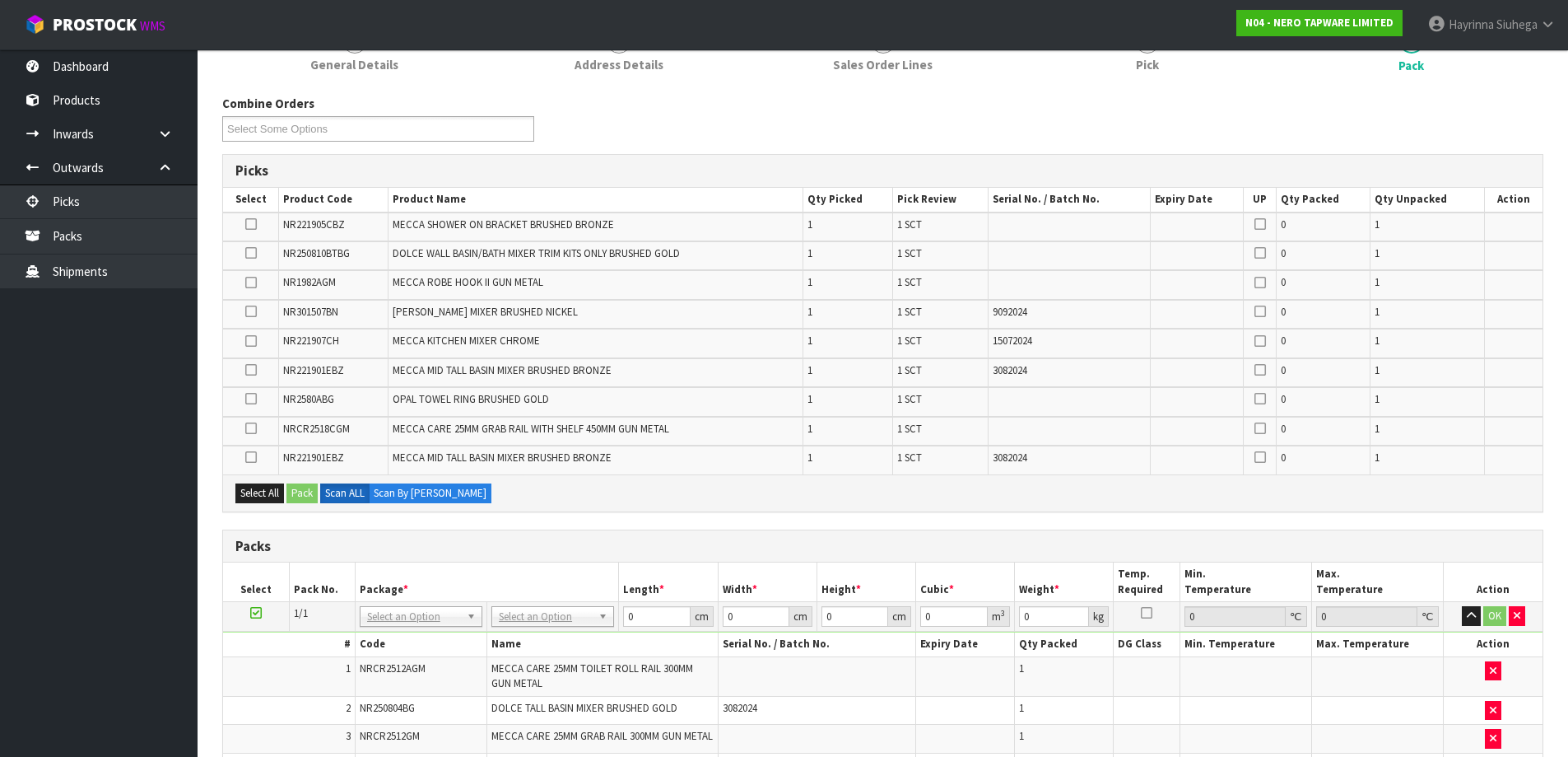
scroll to position [222, 0]
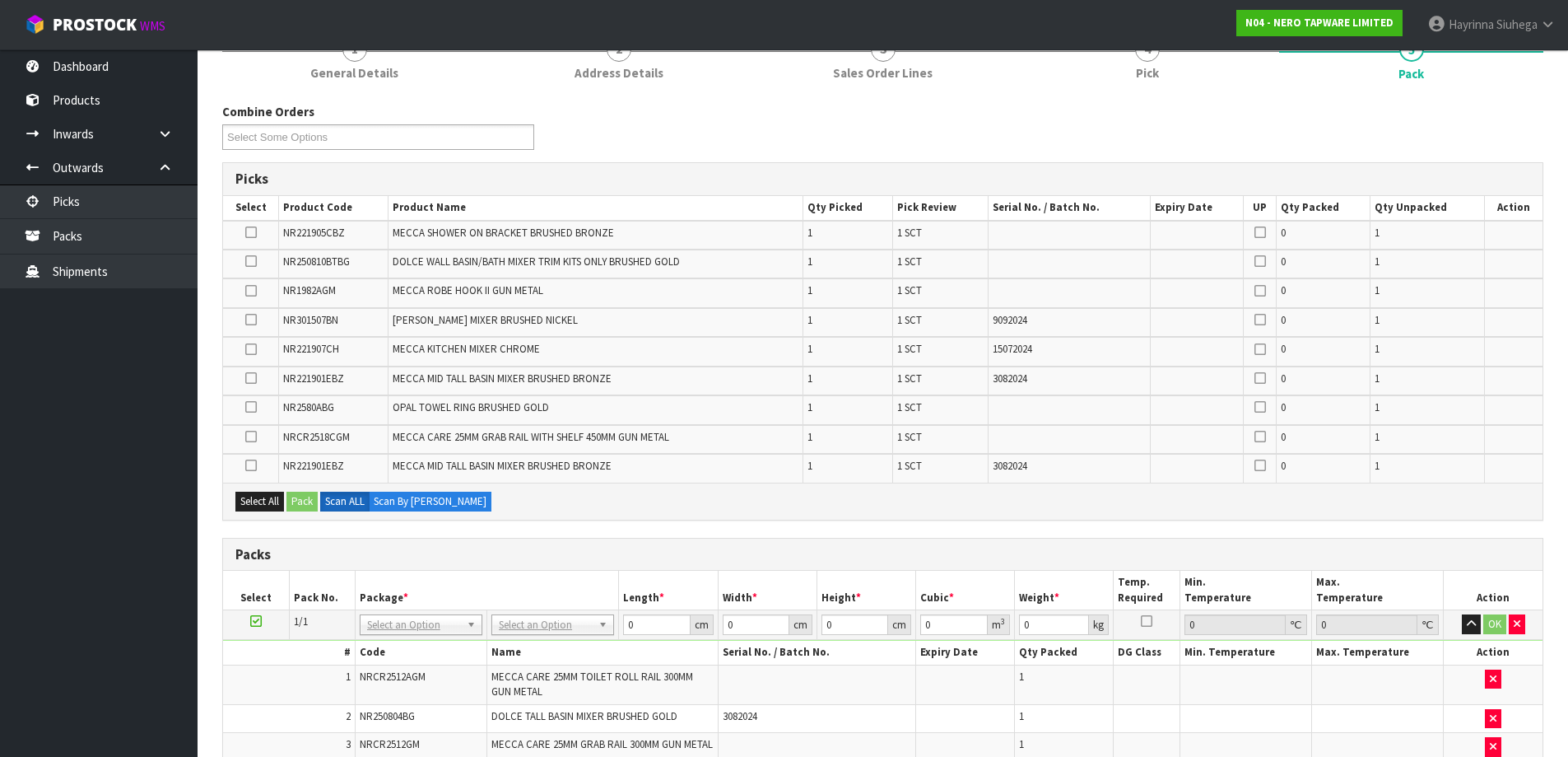
click at [242, 294] on td at bounding box center [251, 293] width 56 height 29
click at [249, 292] on icon at bounding box center [251, 291] width 12 height 1
click at [0, 0] on input "checkbox" at bounding box center [0, 0] width 0 height 0
click at [311, 503] on button "Pack" at bounding box center [302, 502] width 31 height 20
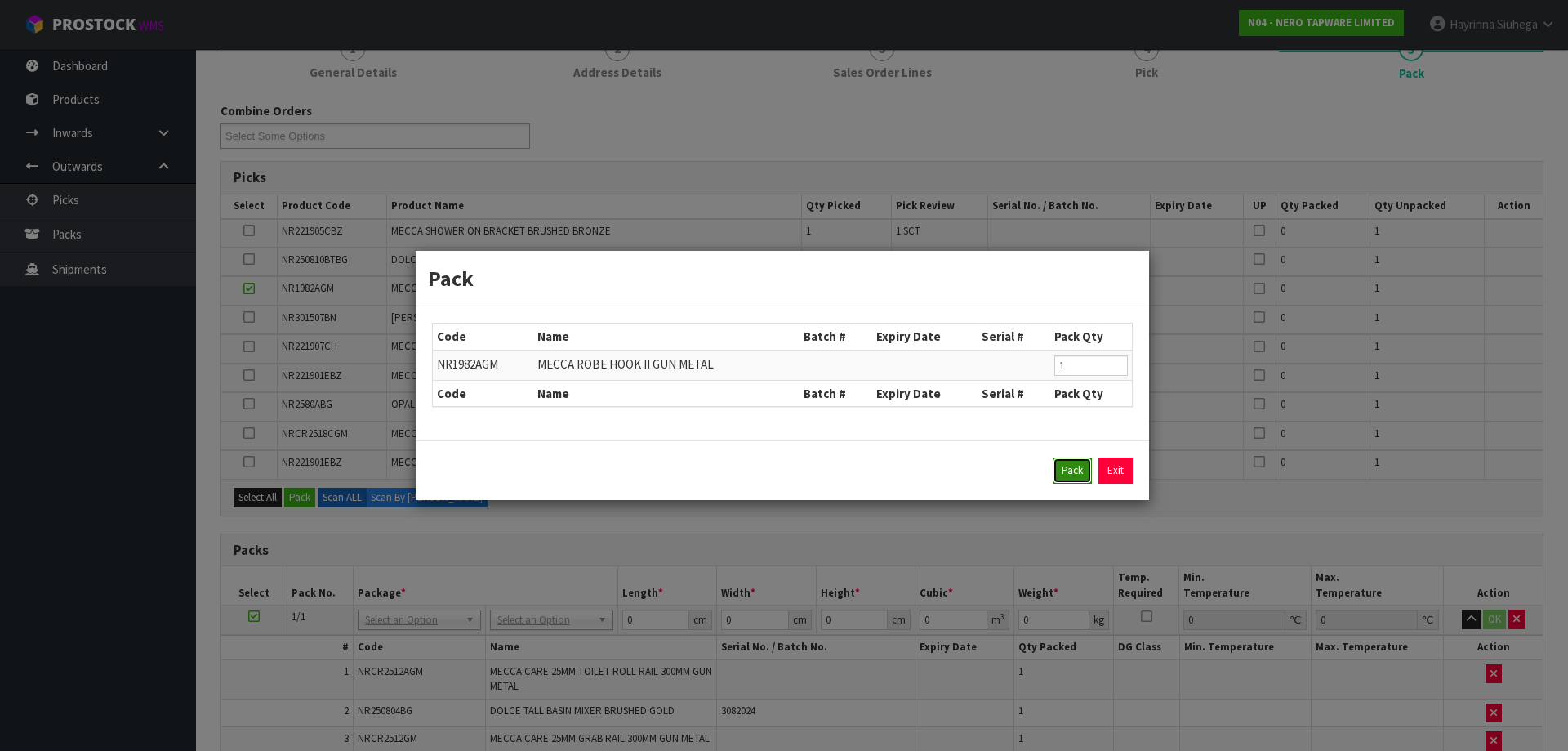
click at [1070, 466] on button "Pack" at bounding box center [1071, 470] width 39 height 26
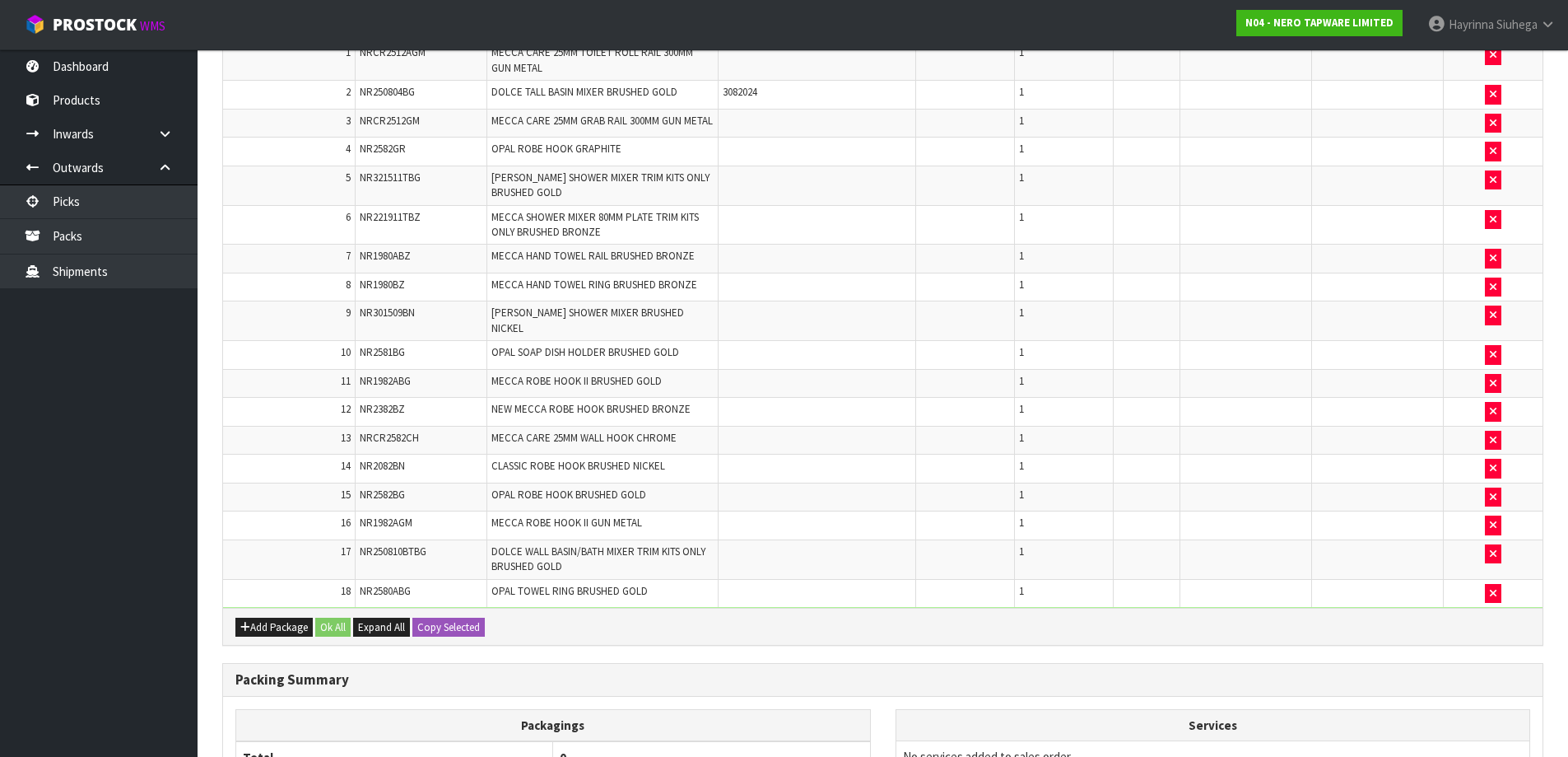
scroll to position [880, 0]
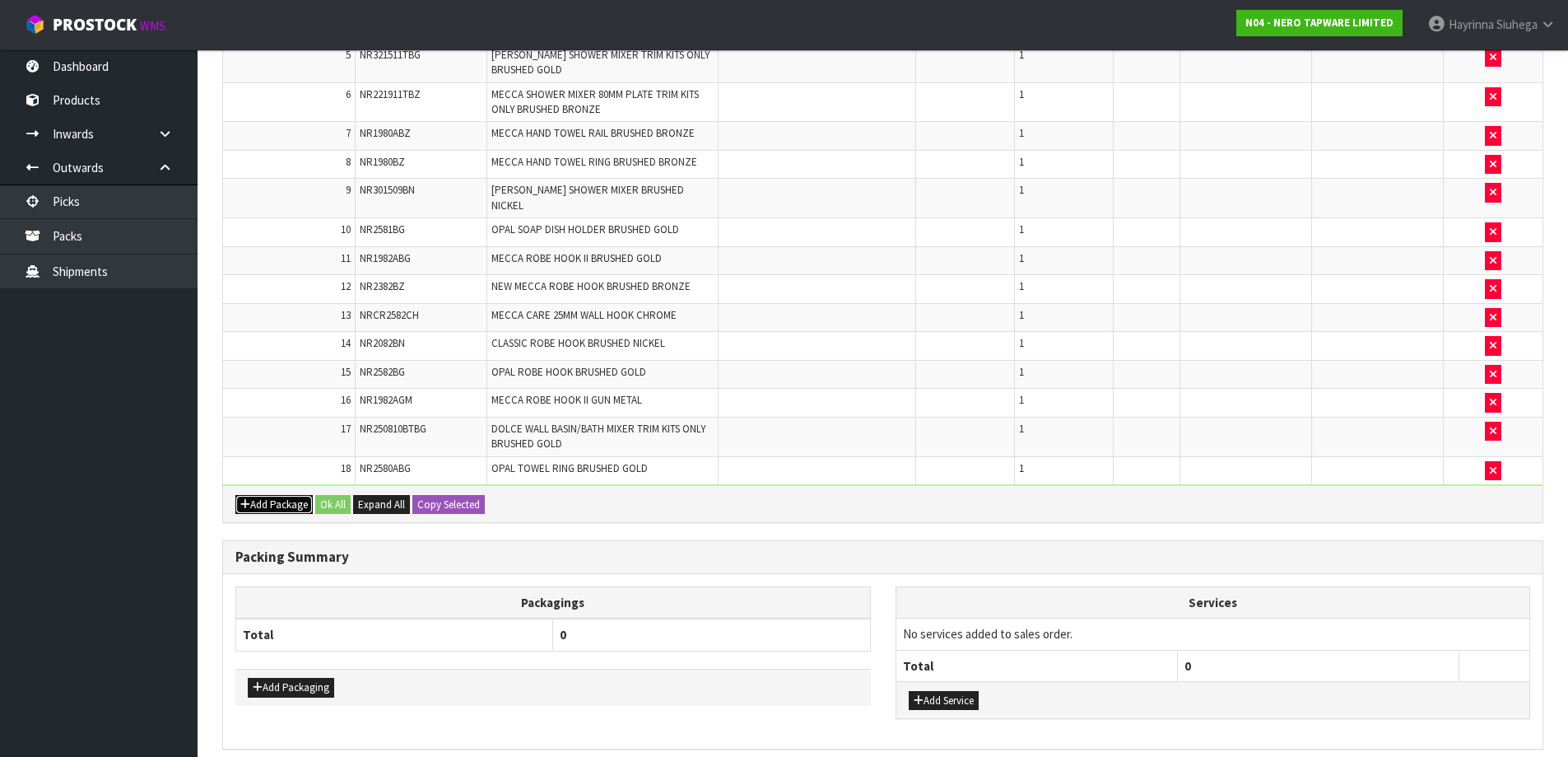
click at [266, 494] on button "Add Package" at bounding box center [273, 504] width 77 height 20
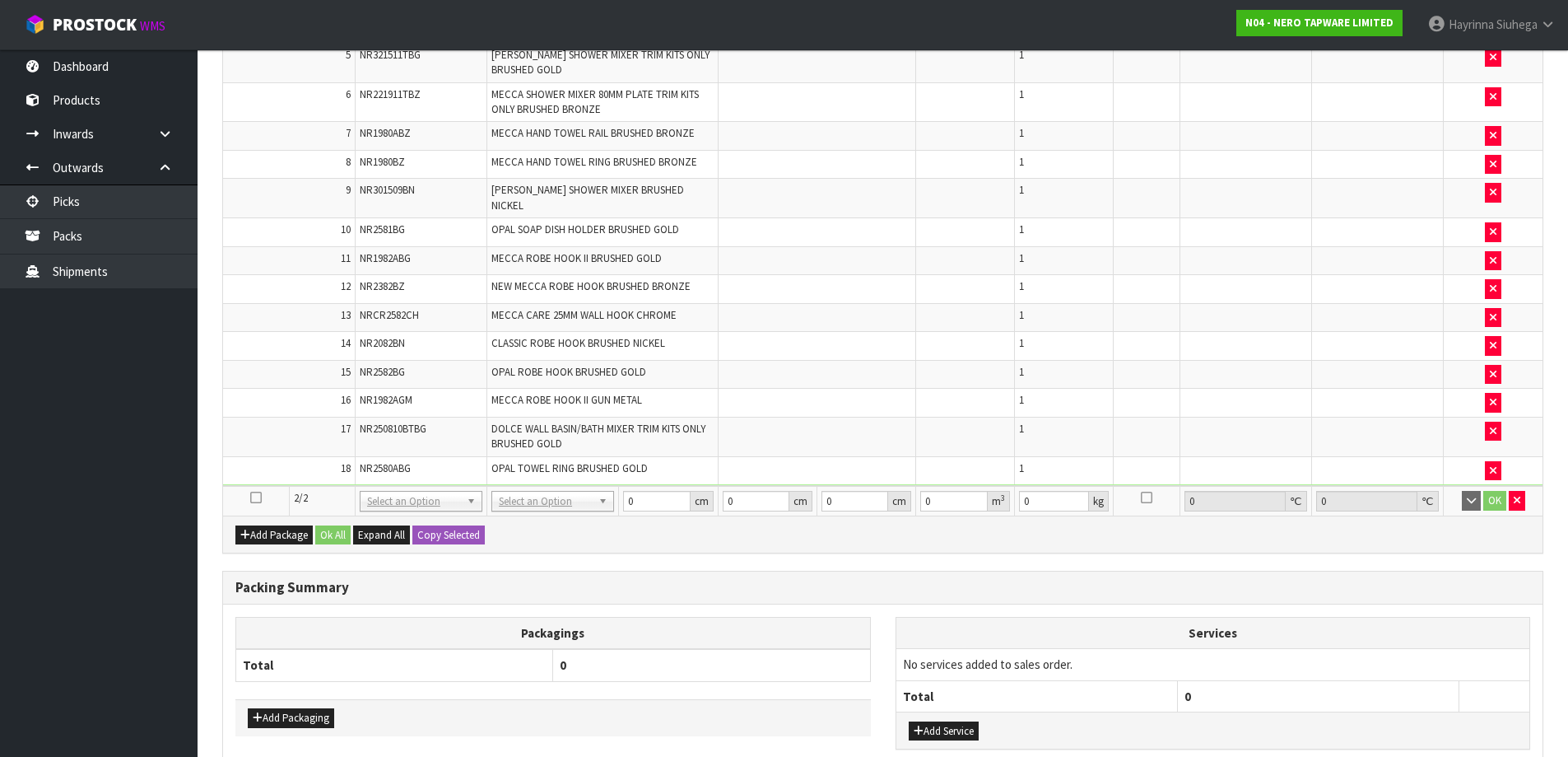
click at [258, 497] on icon at bounding box center [255, 497] width 12 height 1
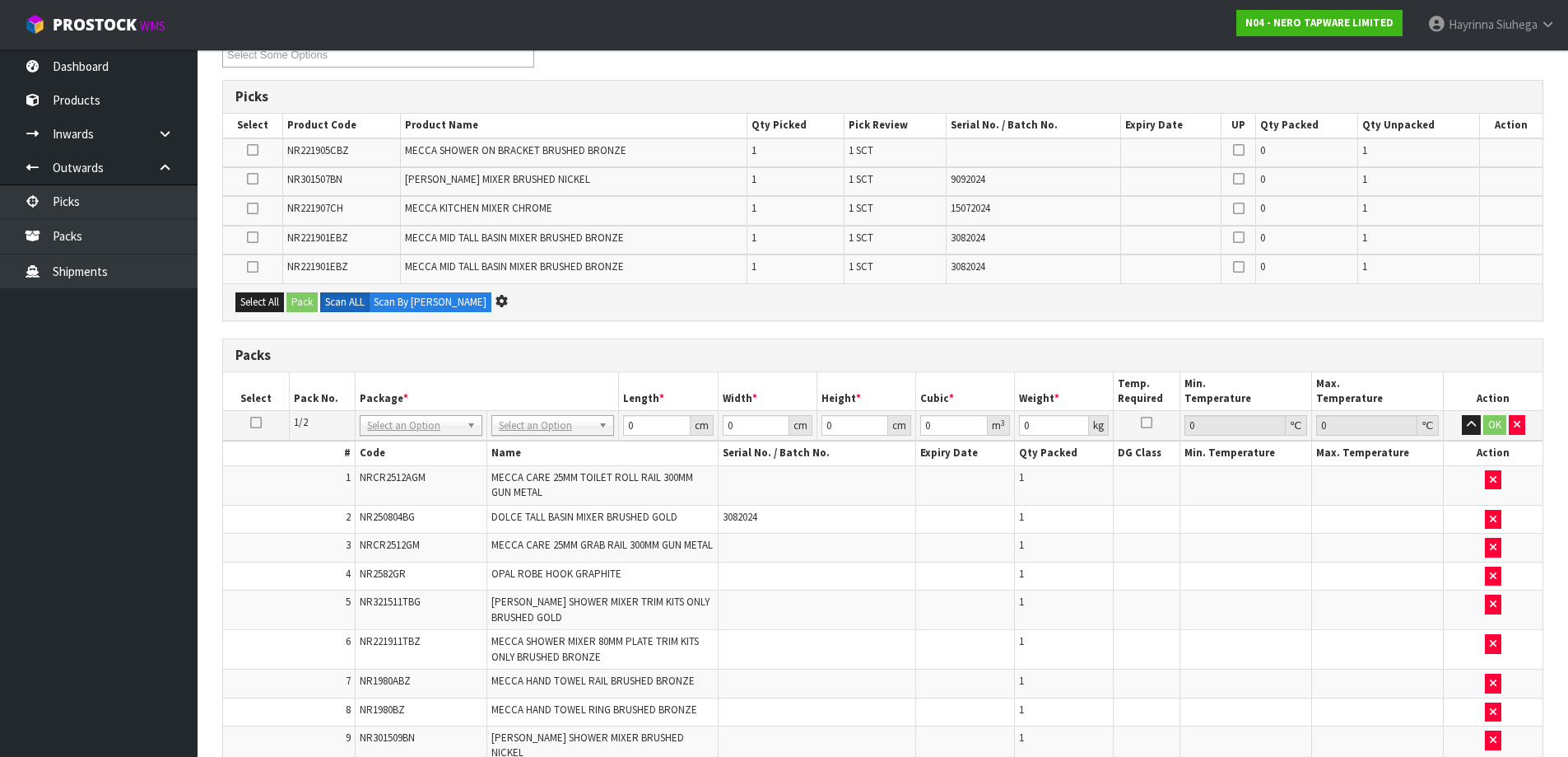
scroll to position [0, 0]
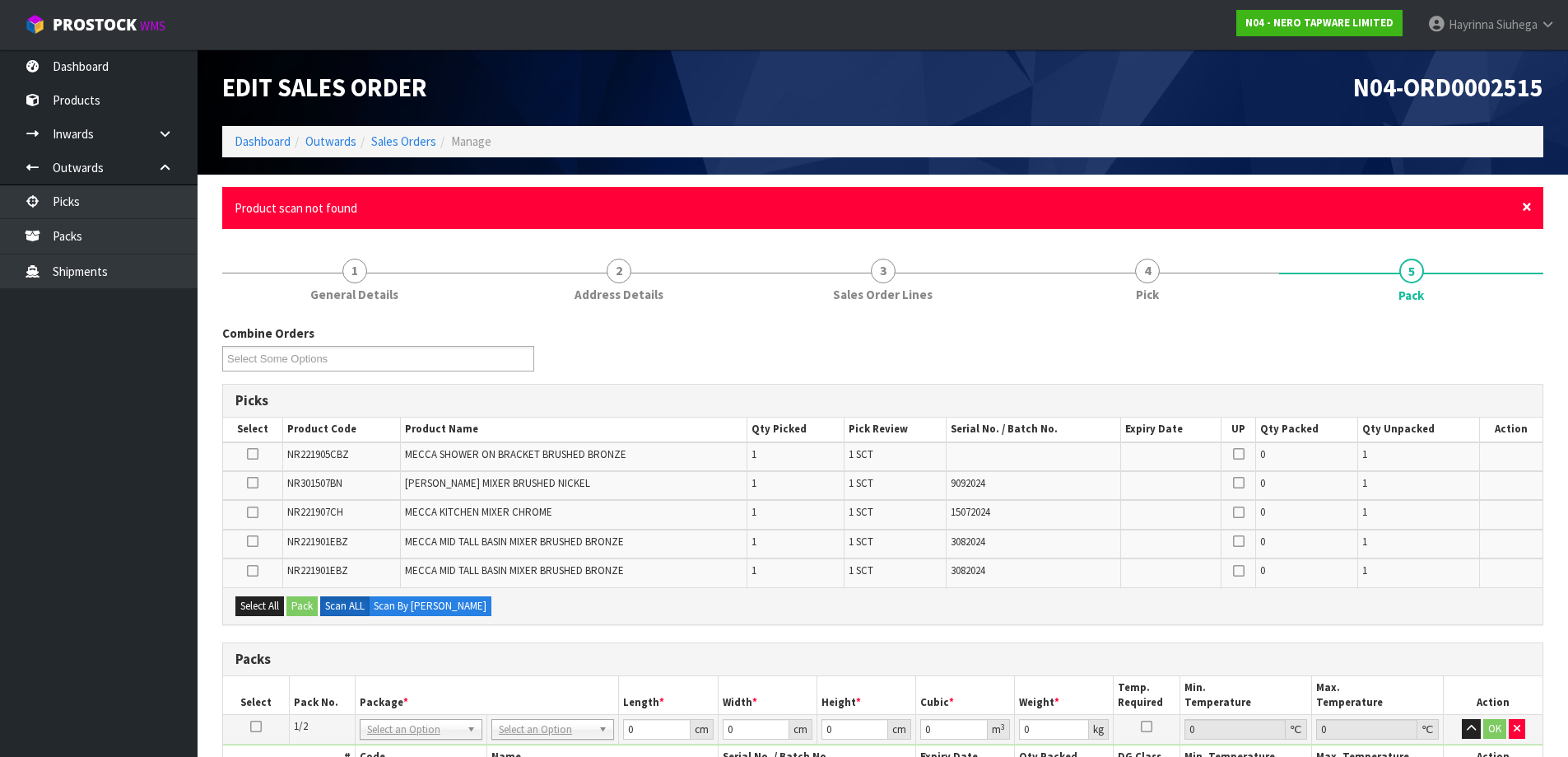
click at [1525, 200] on span "×" at bounding box center [1526, 206] width 10 height 23
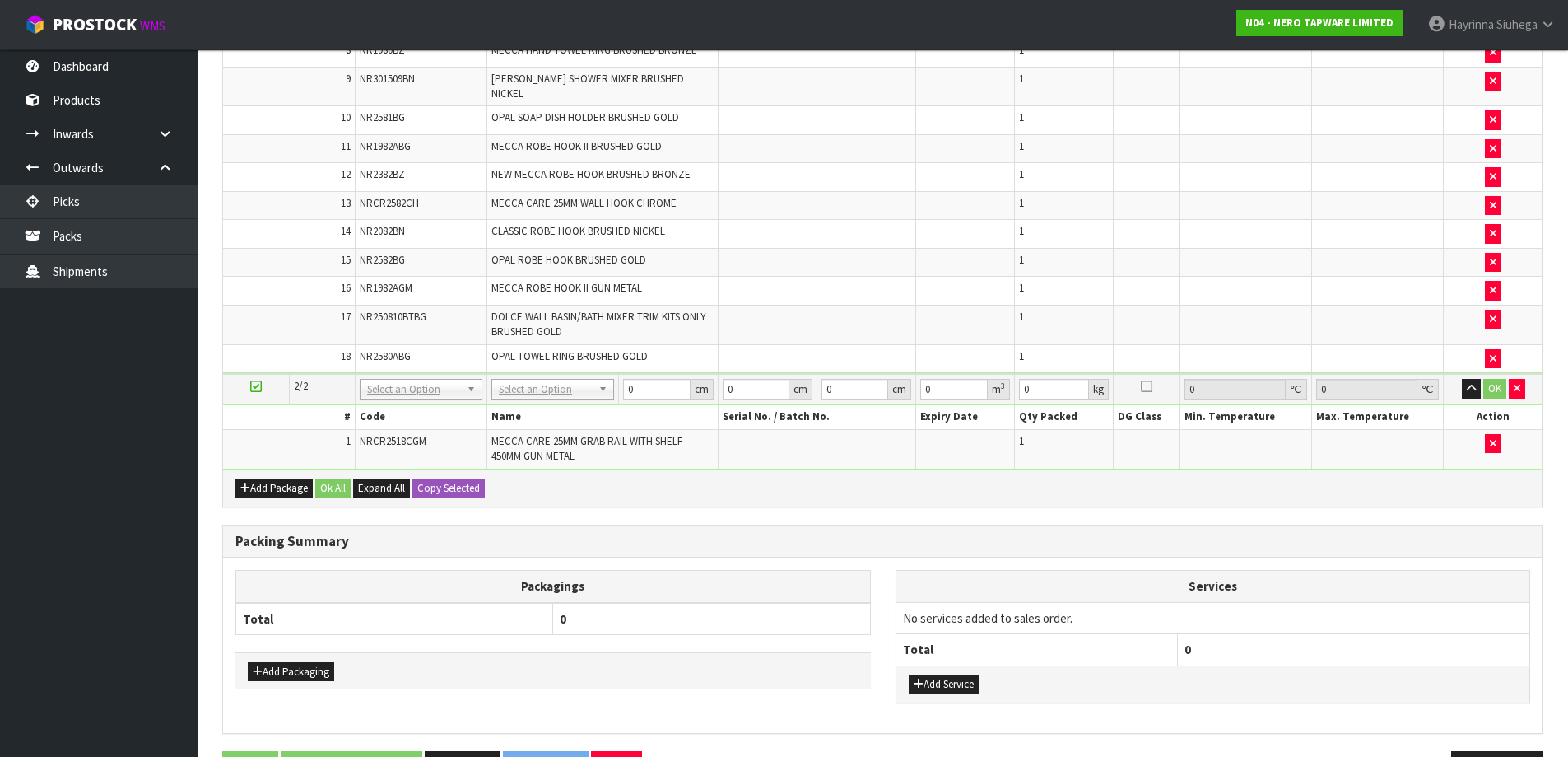
scroll to position [16, 0]
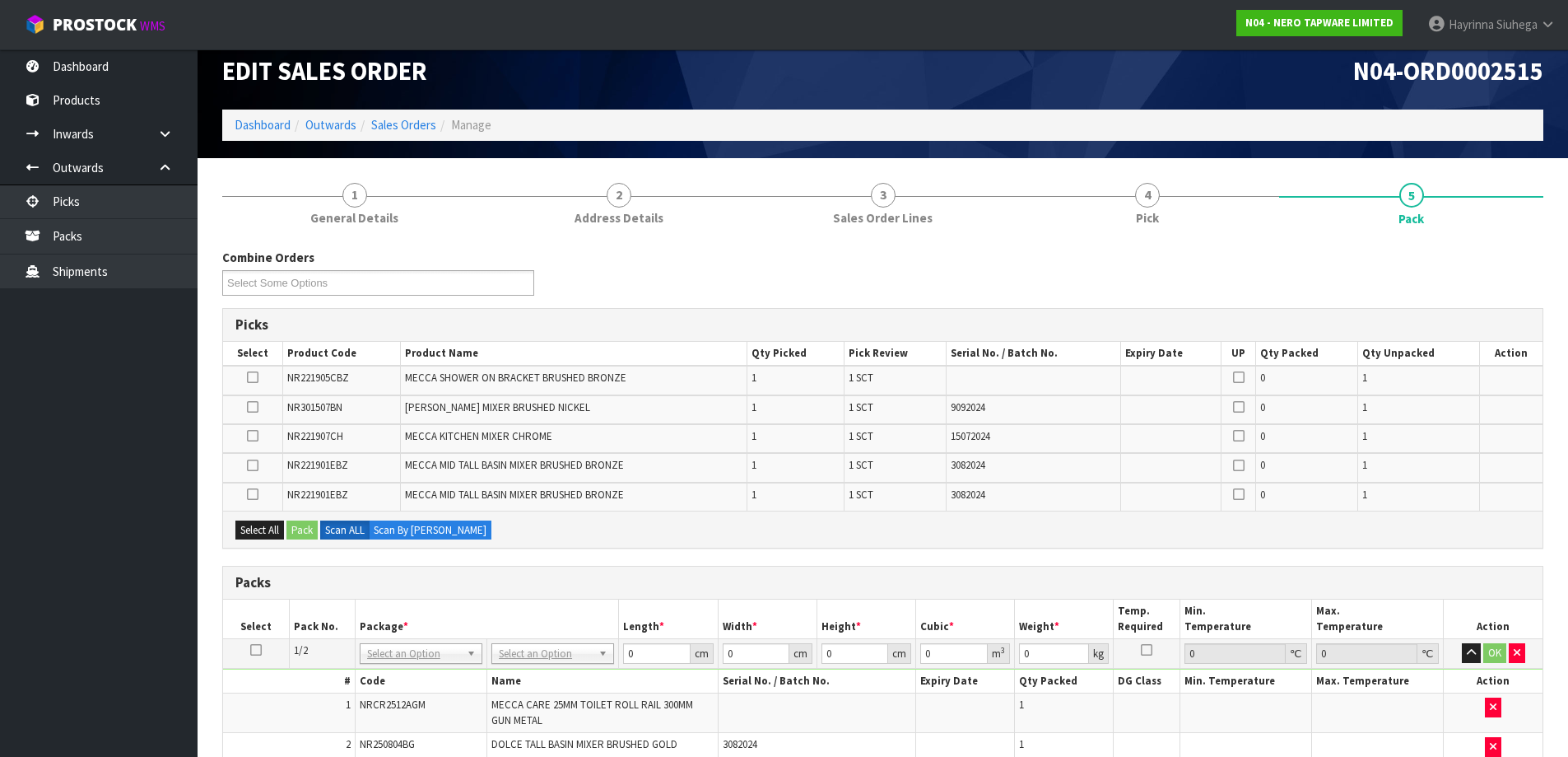
click at [250, 377] on icon at bounding box center [253, 377] width 12 height 1
click at [0, 0] on input "checkbox" at bounding box center [0, 0] width 0 height 0
click at [254, 378] on icon at bounding box center [253, 377] width 12 height 1
click at [0, 0] on input "checkbox" at bounding box center [0, 0] width 0 height 0
click at [664, 284] on div "Combine Orders N04-ORD0002471 N04-ORD0002485 N04-ORD0002507 N04-ORD0002508 N04-…" at bounding box center [882, 278] width 1346 height 59
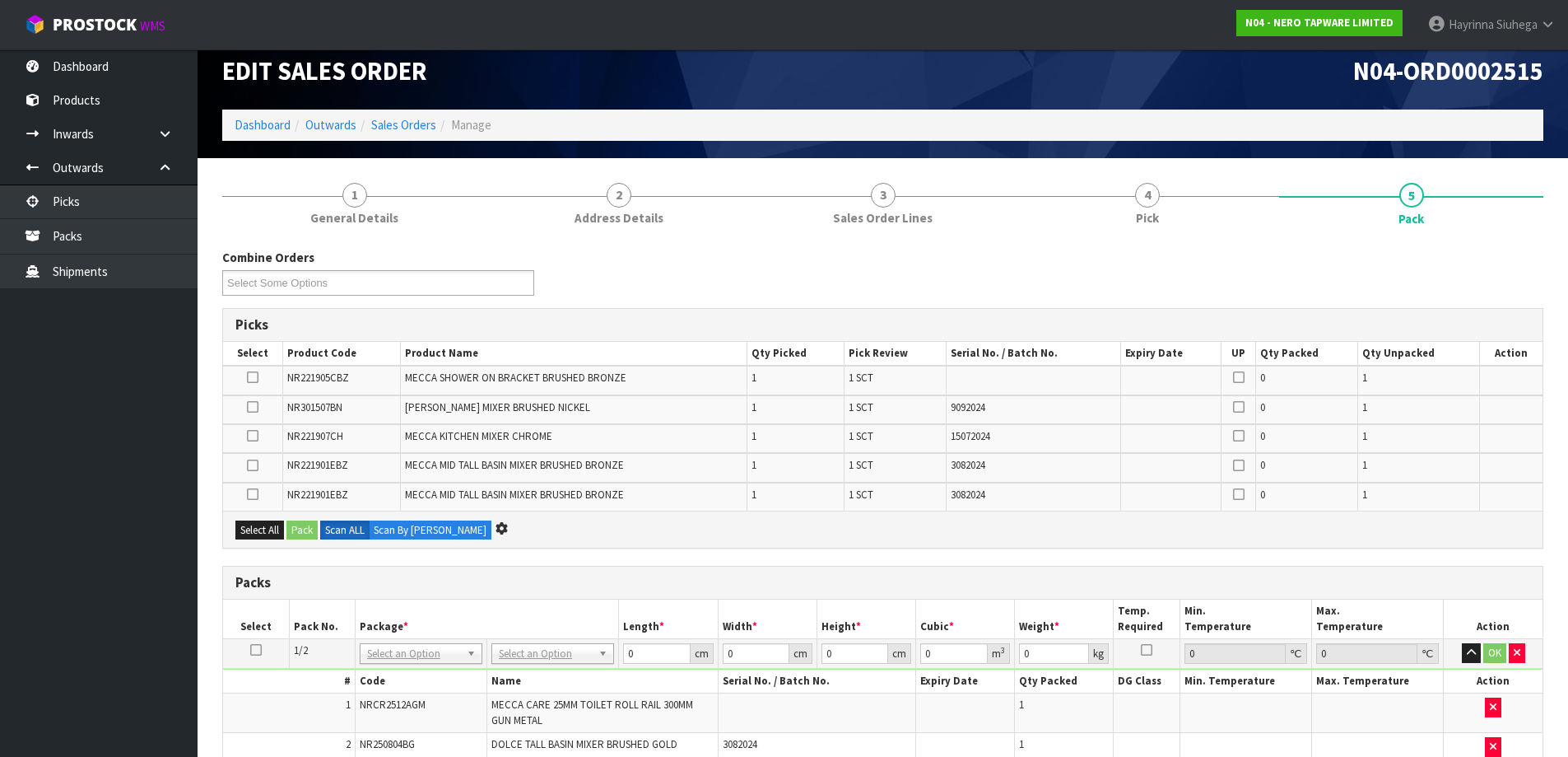
scroll to position [0, 0]
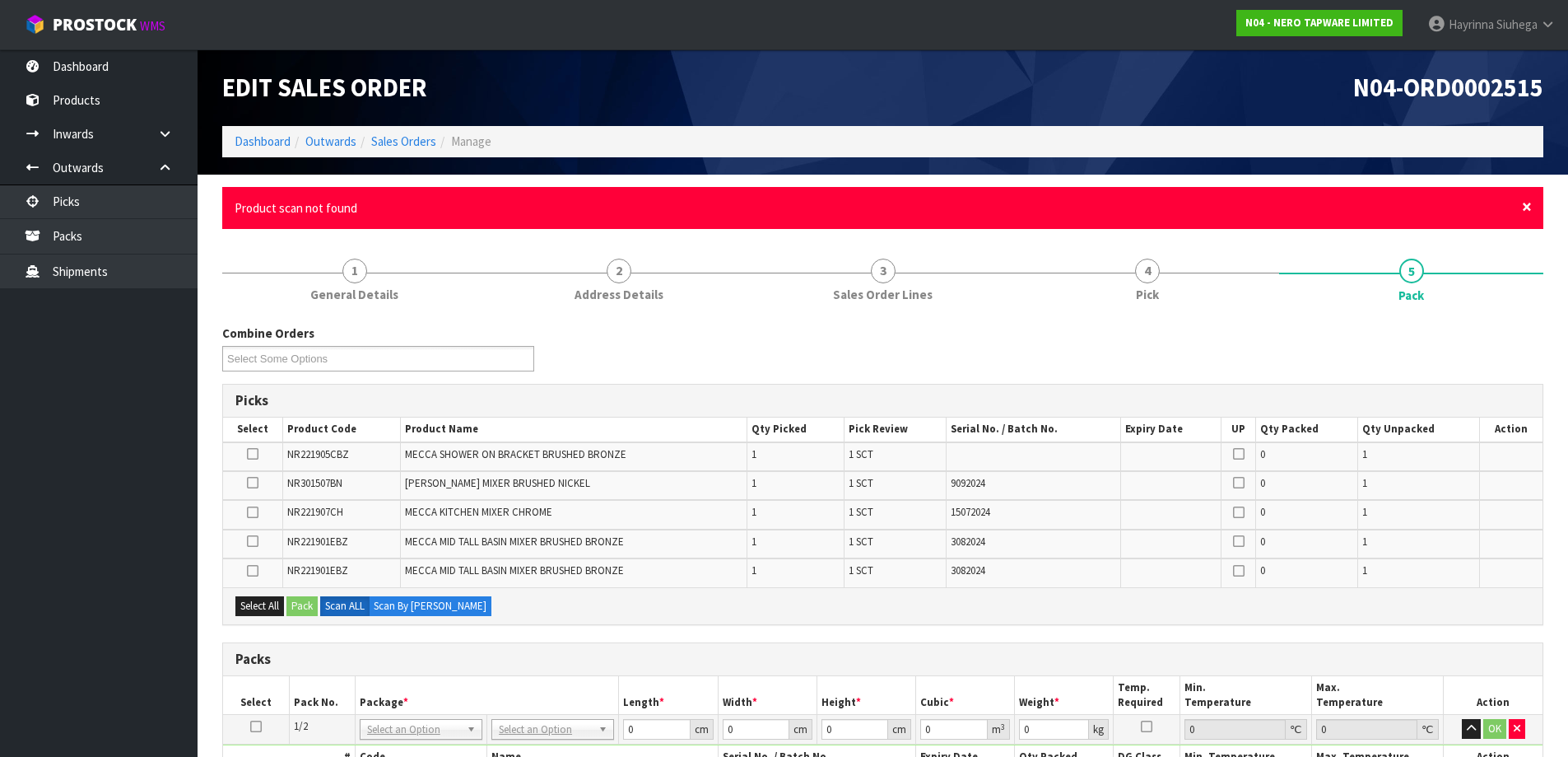
click at [1528, 206] on span "×" at bounding box center [1526, 206] width 10 height 23
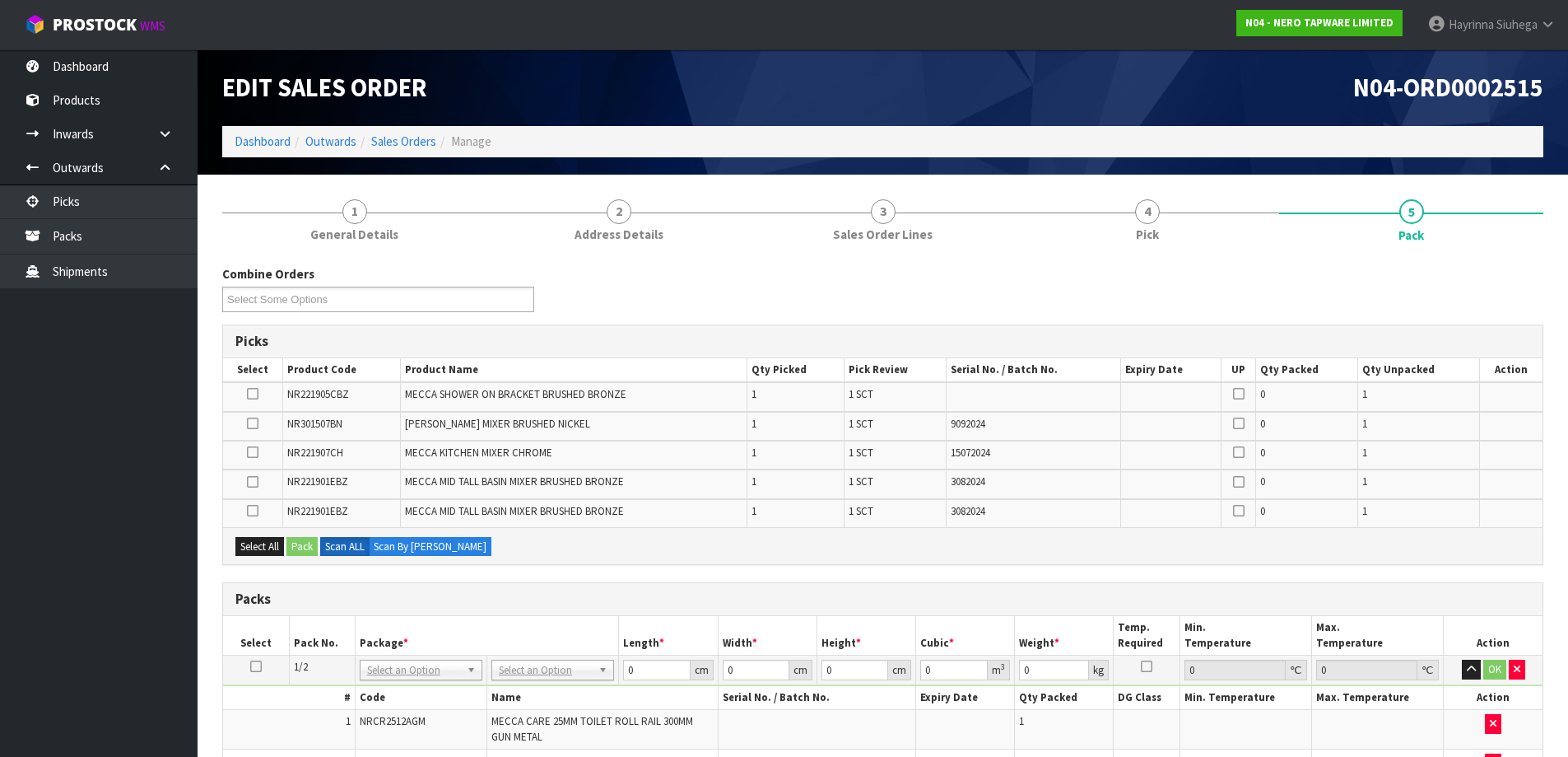
click at [1315, 291] on div "Combine Orders N04-ORD0002471 N04-ORD0002485 N04-ORD0002507 N04-ORD0002508 N04-…" at bounding box center [882, 295] width 1346 height 59
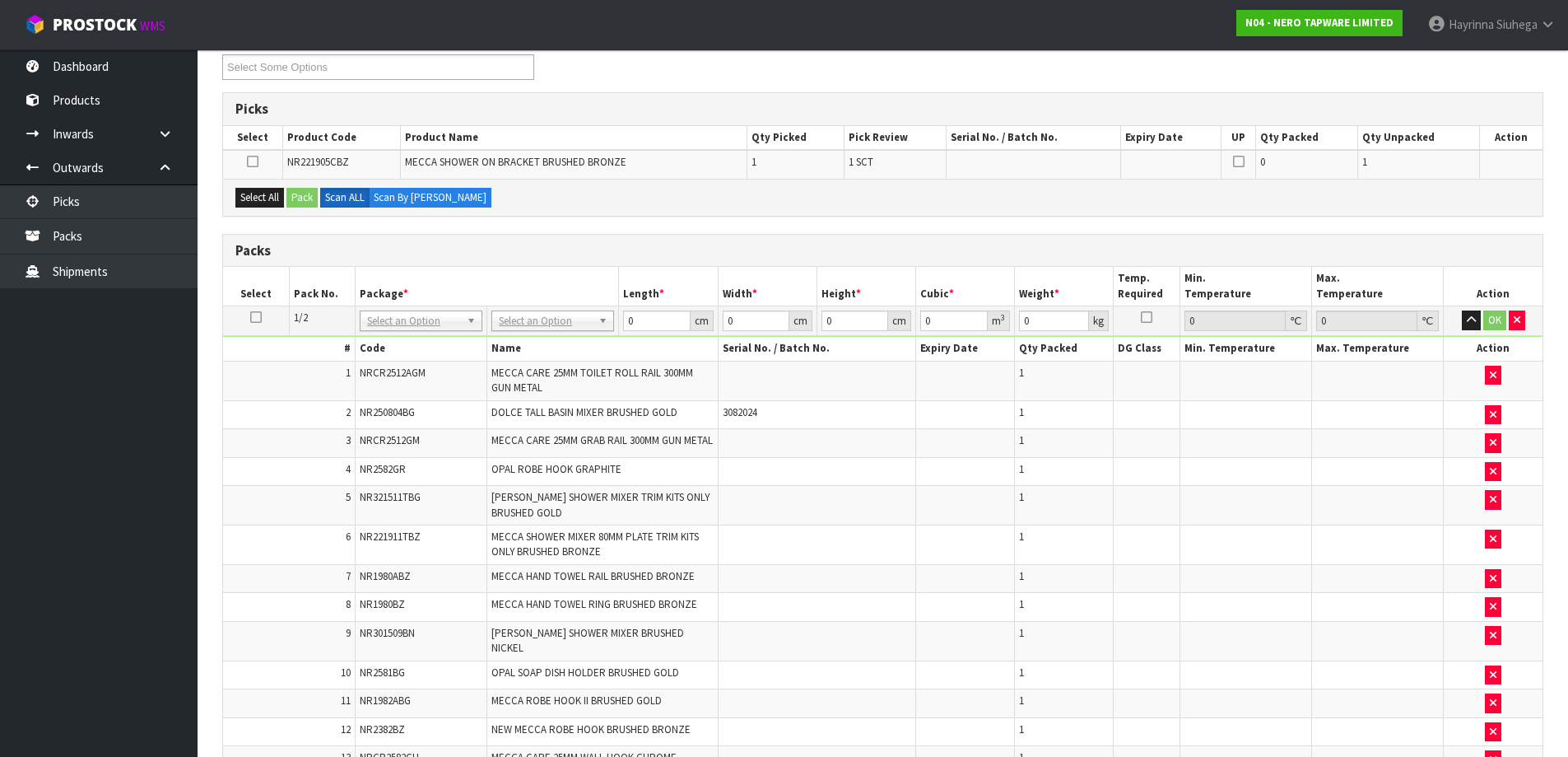
scroll to position [82, 0]
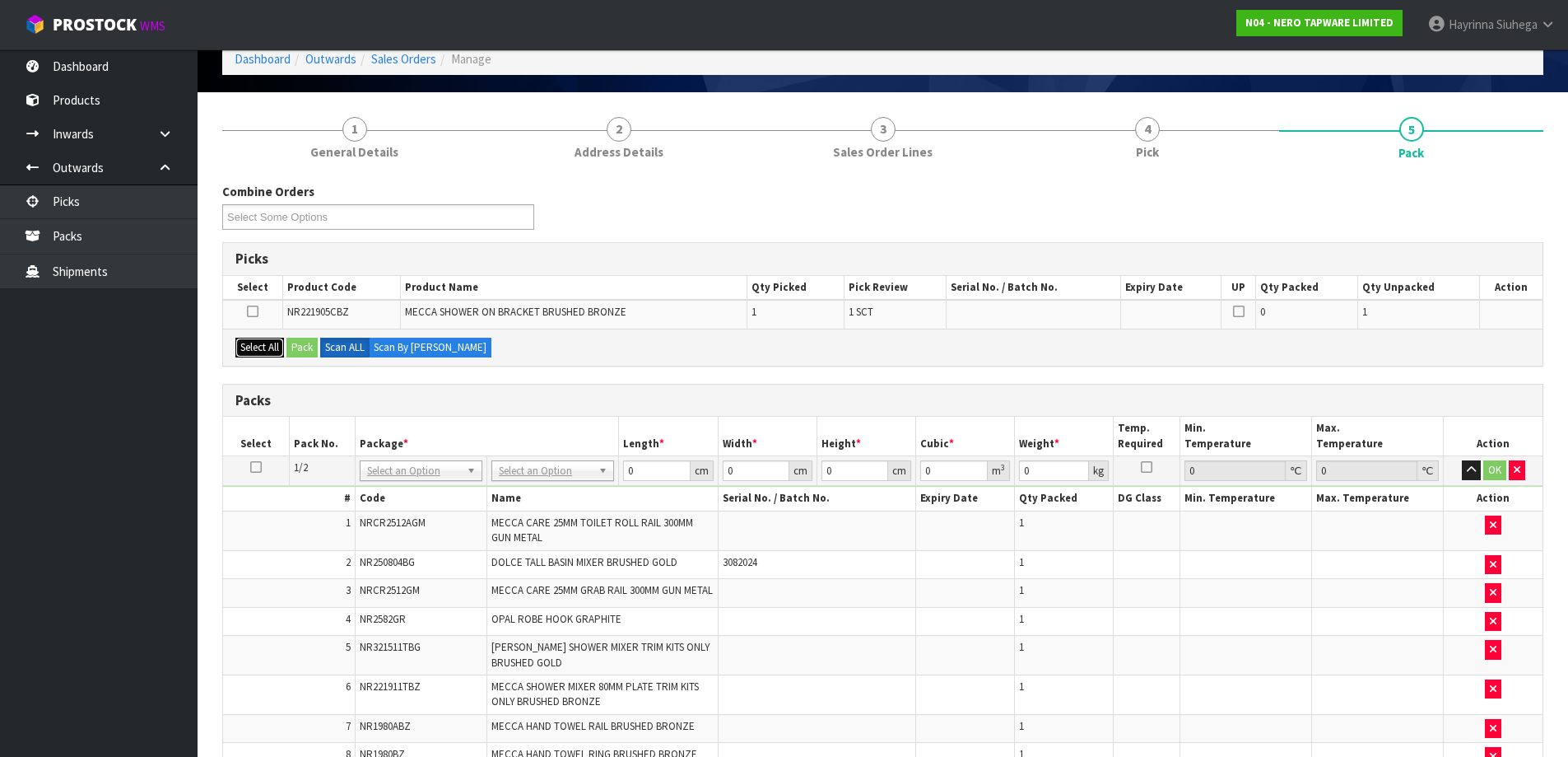
click at [266, 349] on button "Select All" at bounding box center [259, 347] width 48 height 20
click at [314, 345] on button "Pack" at bounding box center [302, 347] width 31 height 20
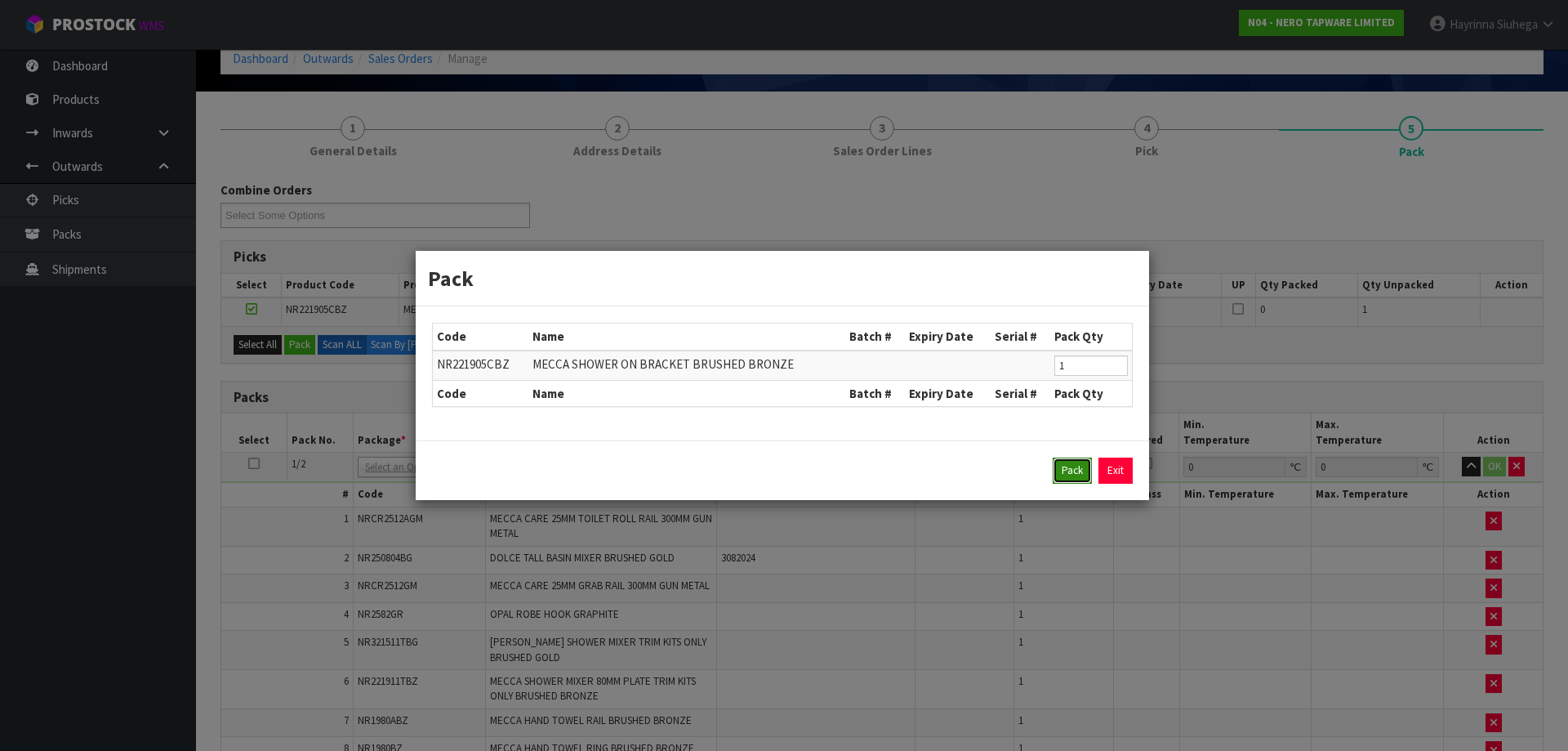
click at [1061, 469] on button "Pack" at bounding box center [1071, 470] width 39 height 26
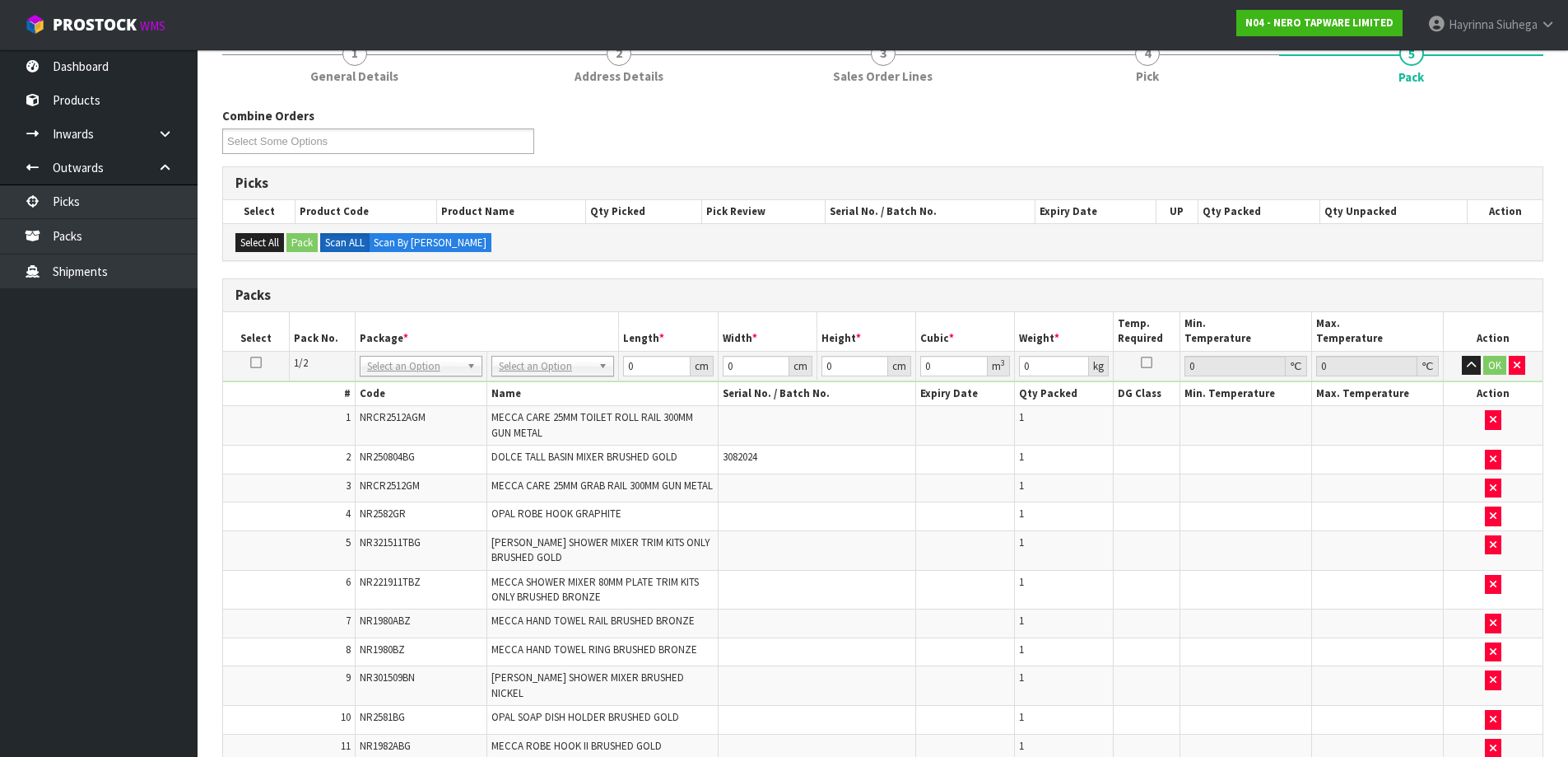
scroll to position [329, 0]
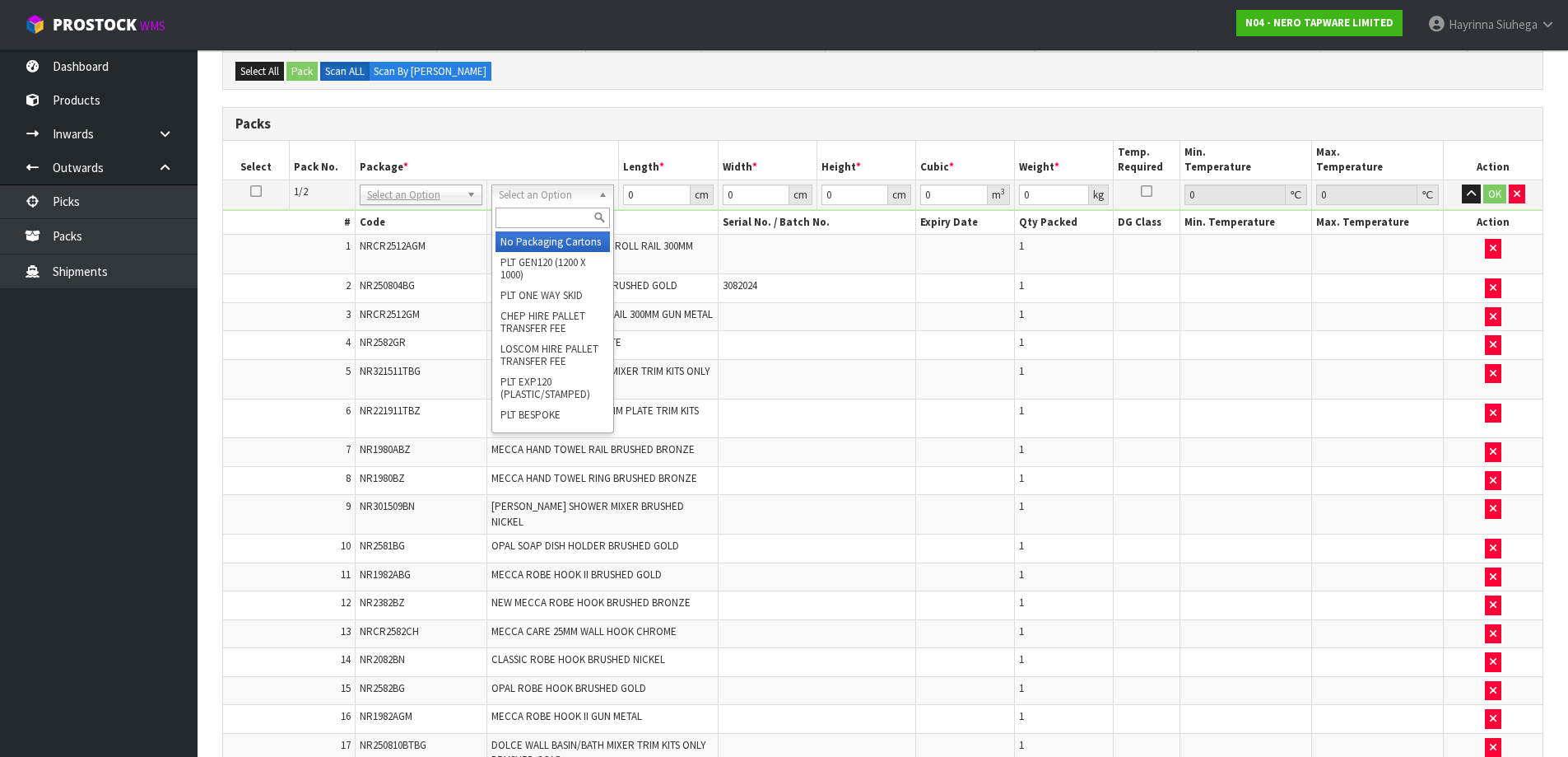
click at [570, 213] on input "text" at bounding box center [552, 217] width 114 height 21
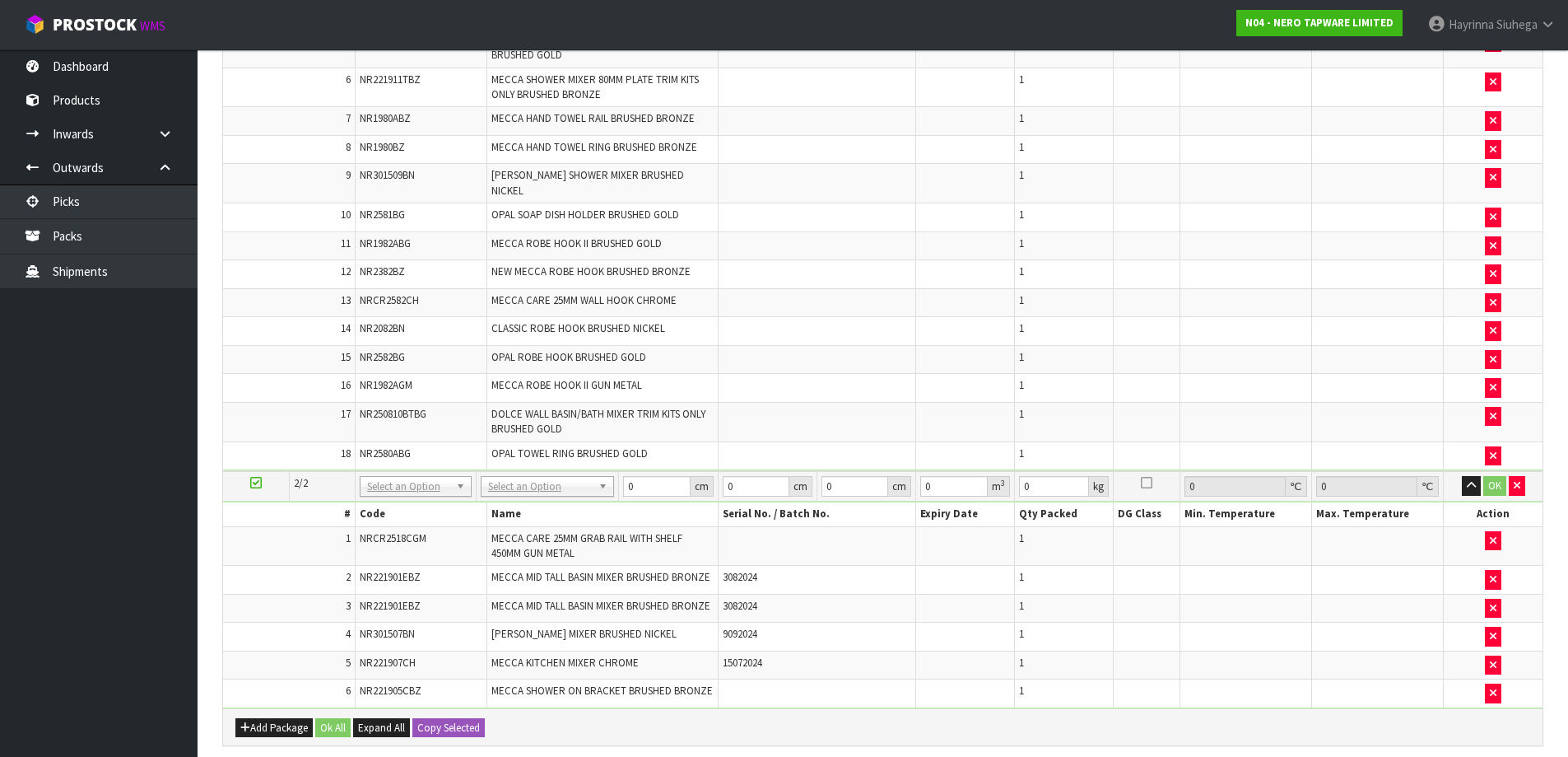
scroll to position [824, 0]
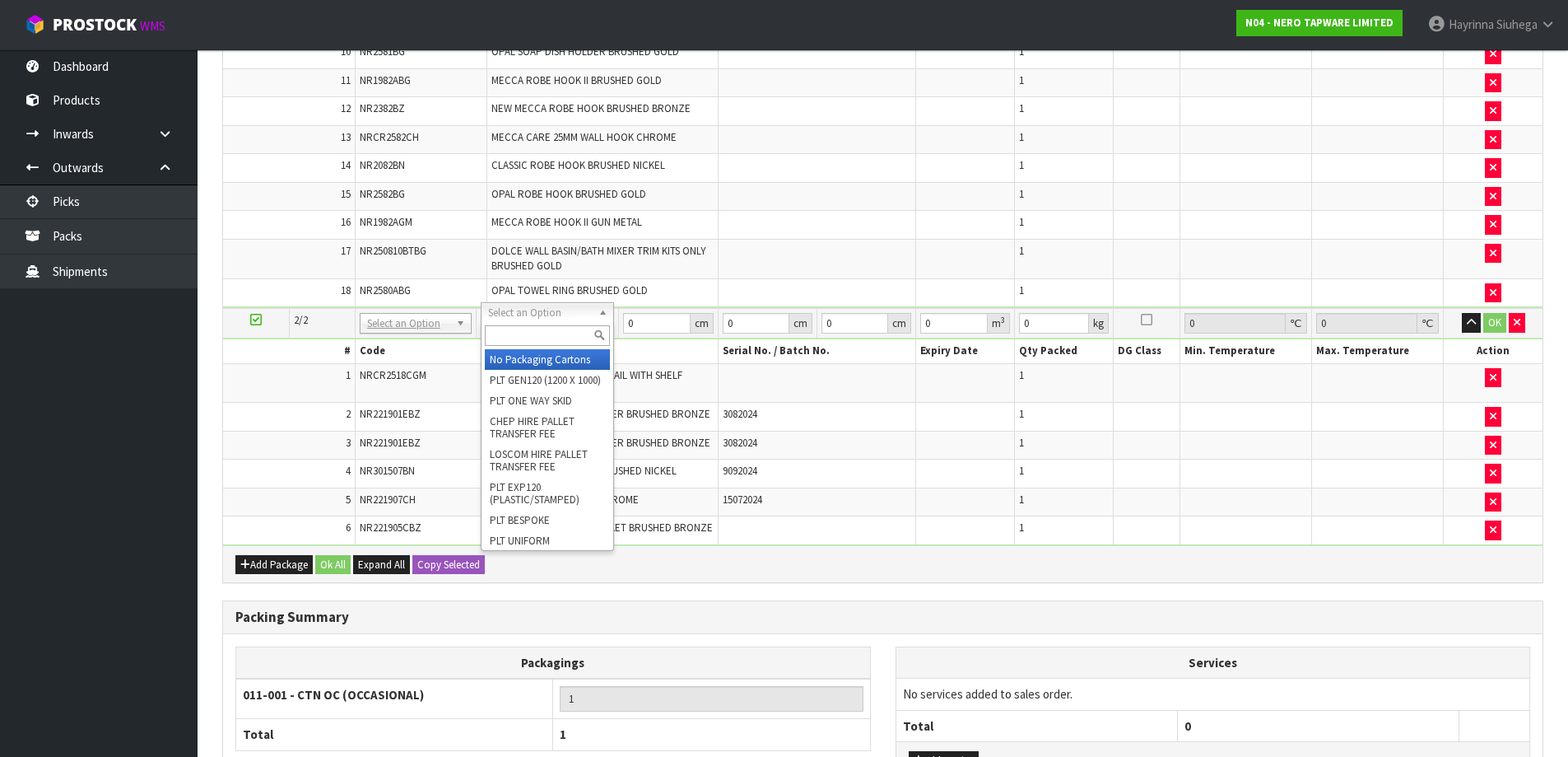
click at [562, 339] on input "text" at bounding box center [547, 336] width 125 height 21
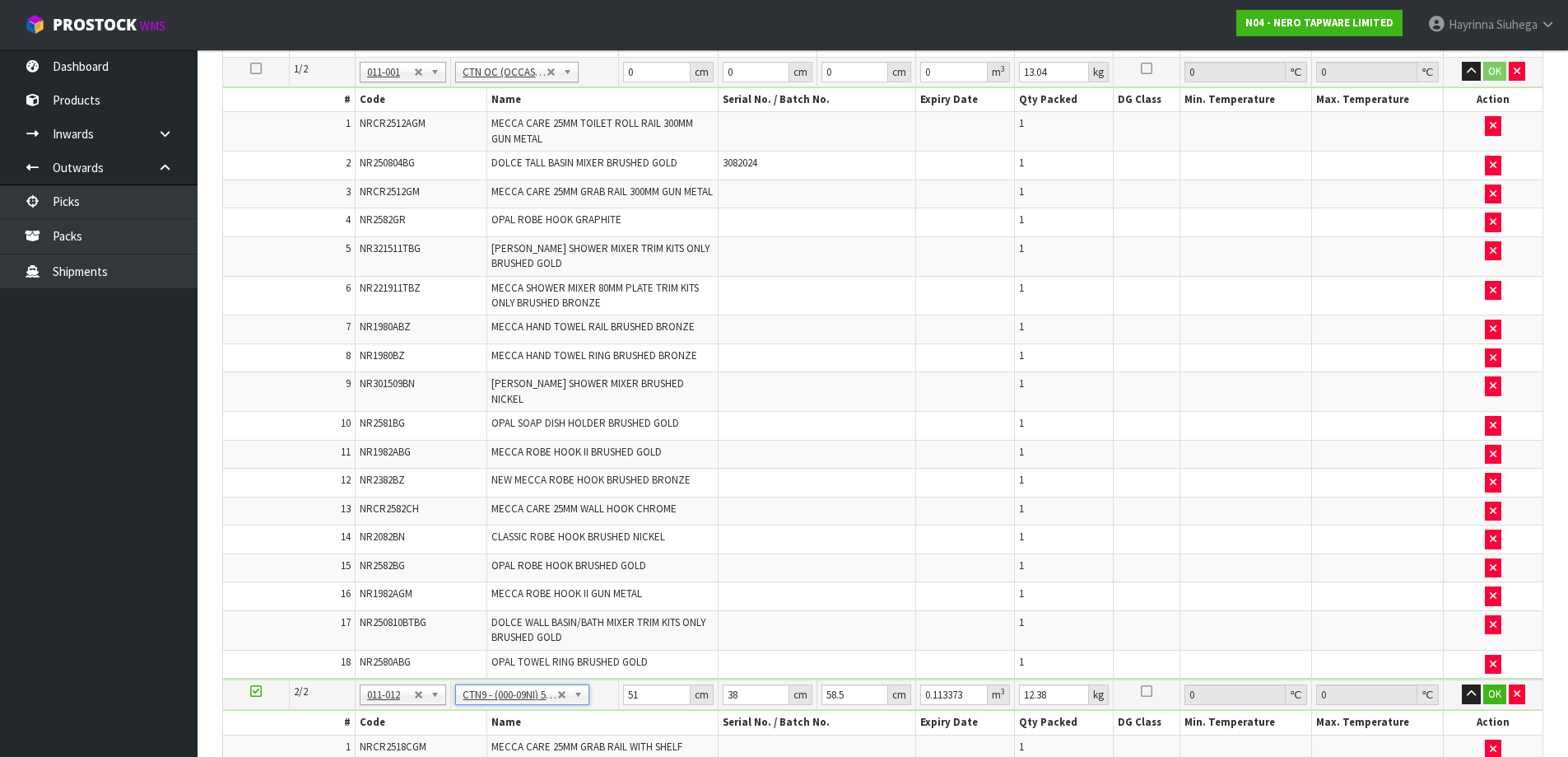
scroll to position [247, 0]
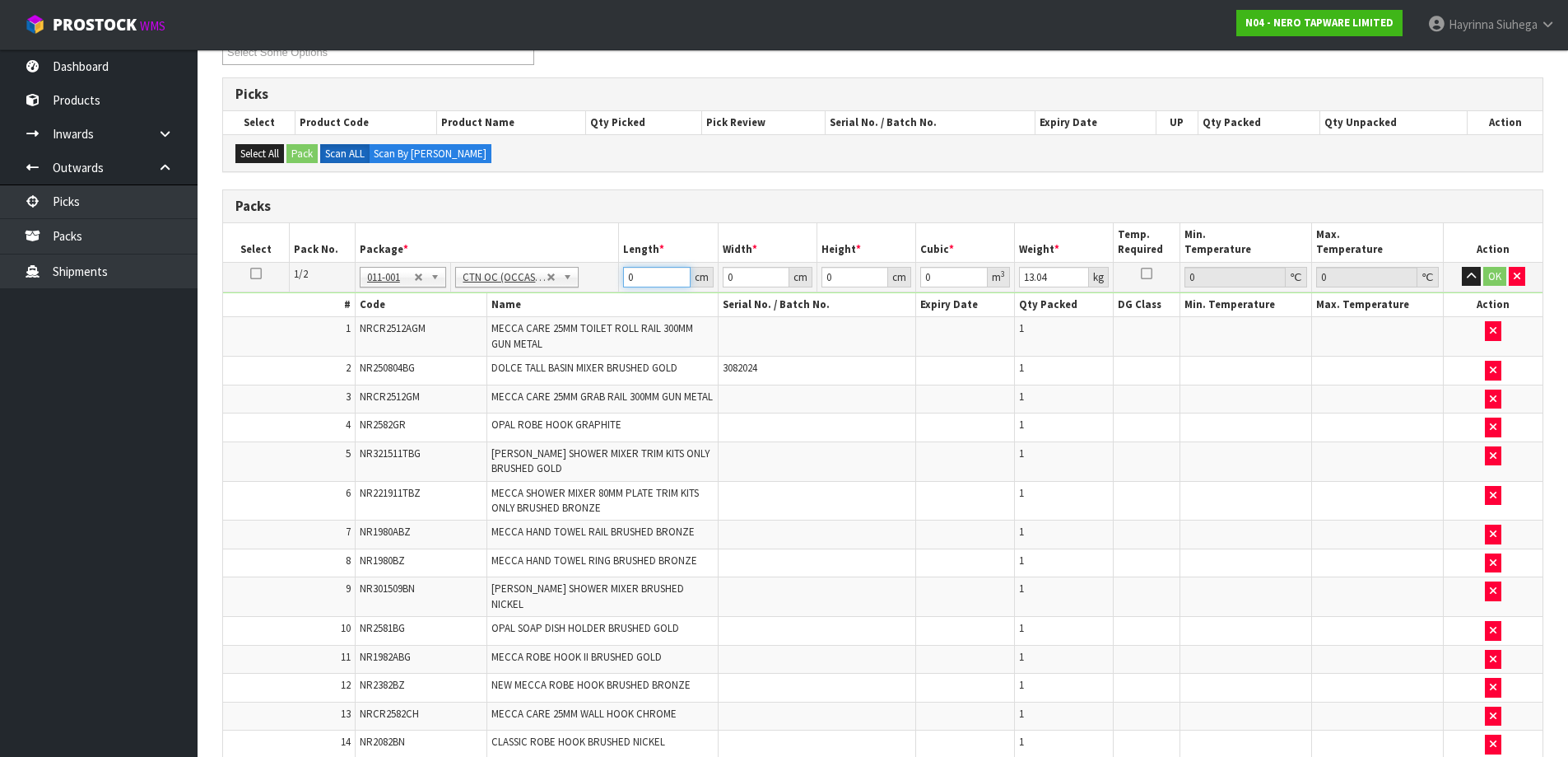
click at [629, 279] on input "0" at bounding box center [655, 276] width 67 height 21
click button "OK" at bounding box center [1494, 276] width 23 height 20
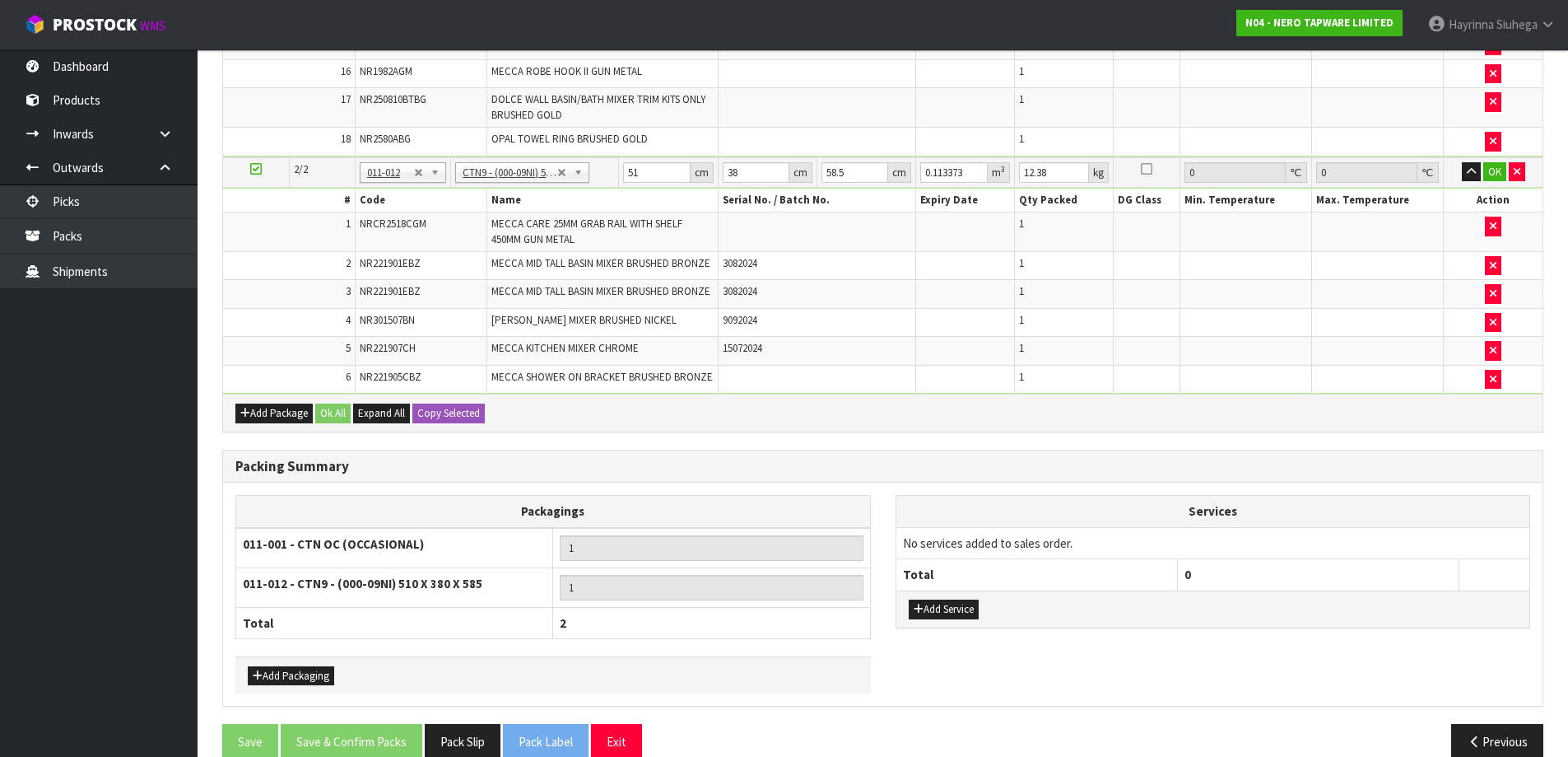
scroll to position [990, 0]
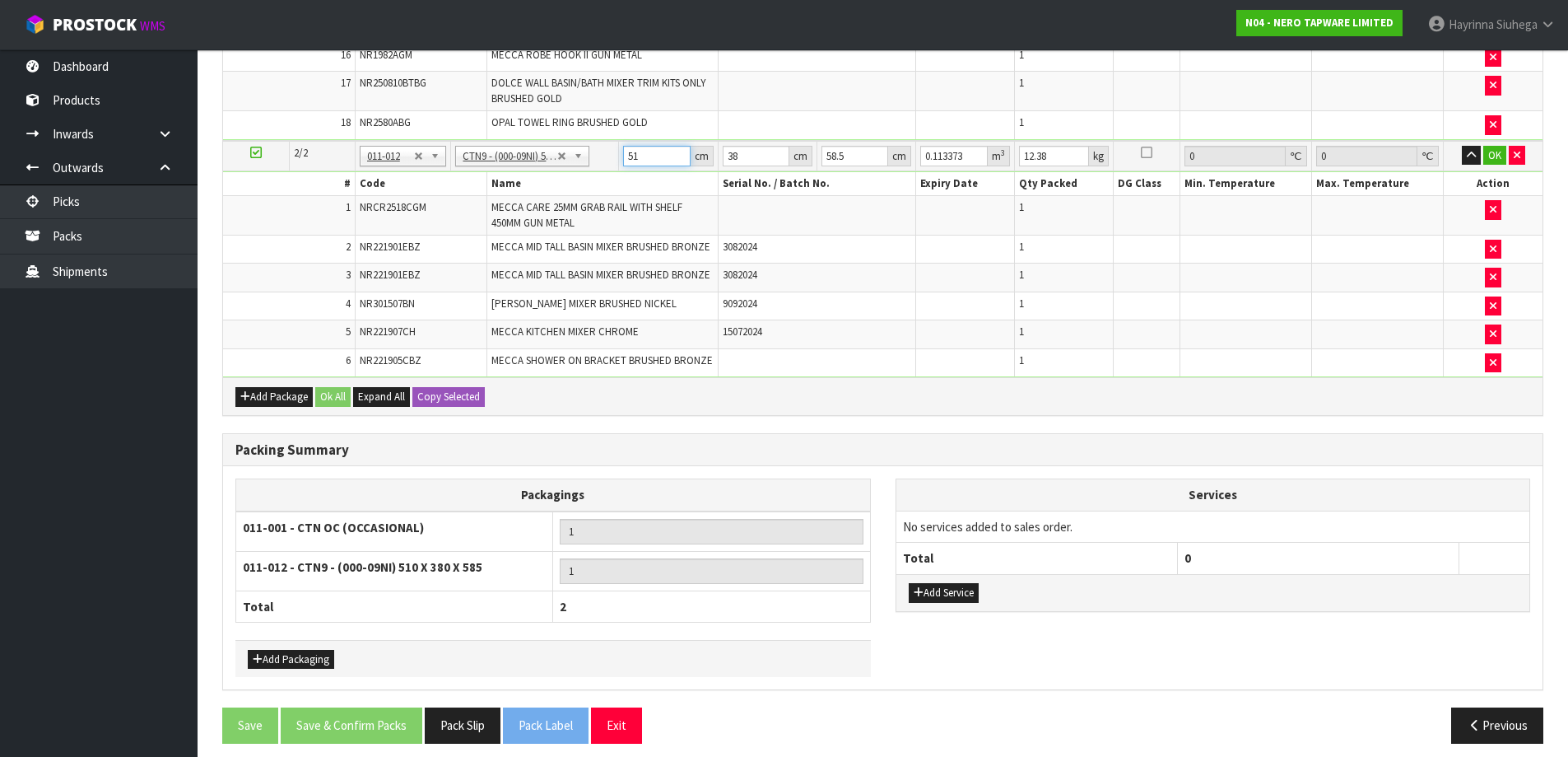
click at [628, 146] on input "51" at bounding box center [655, 156] width 67 height 21
click button "OK" at bounding box center [1494, 156] width 23 height 20
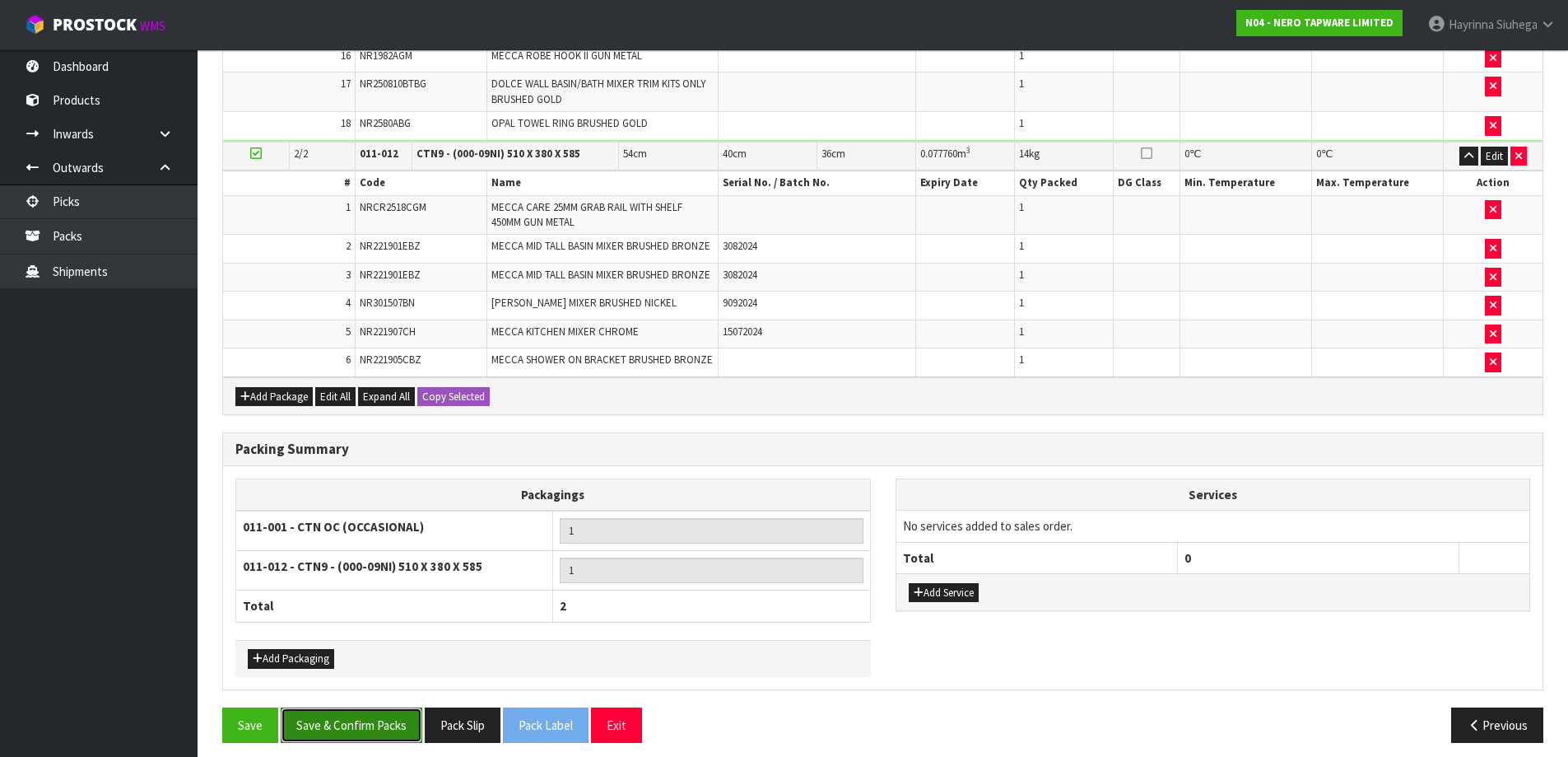
click at [339, 707] on button "Save & Confirm Packs" at bounding box center [351, 724] width 141 height 36
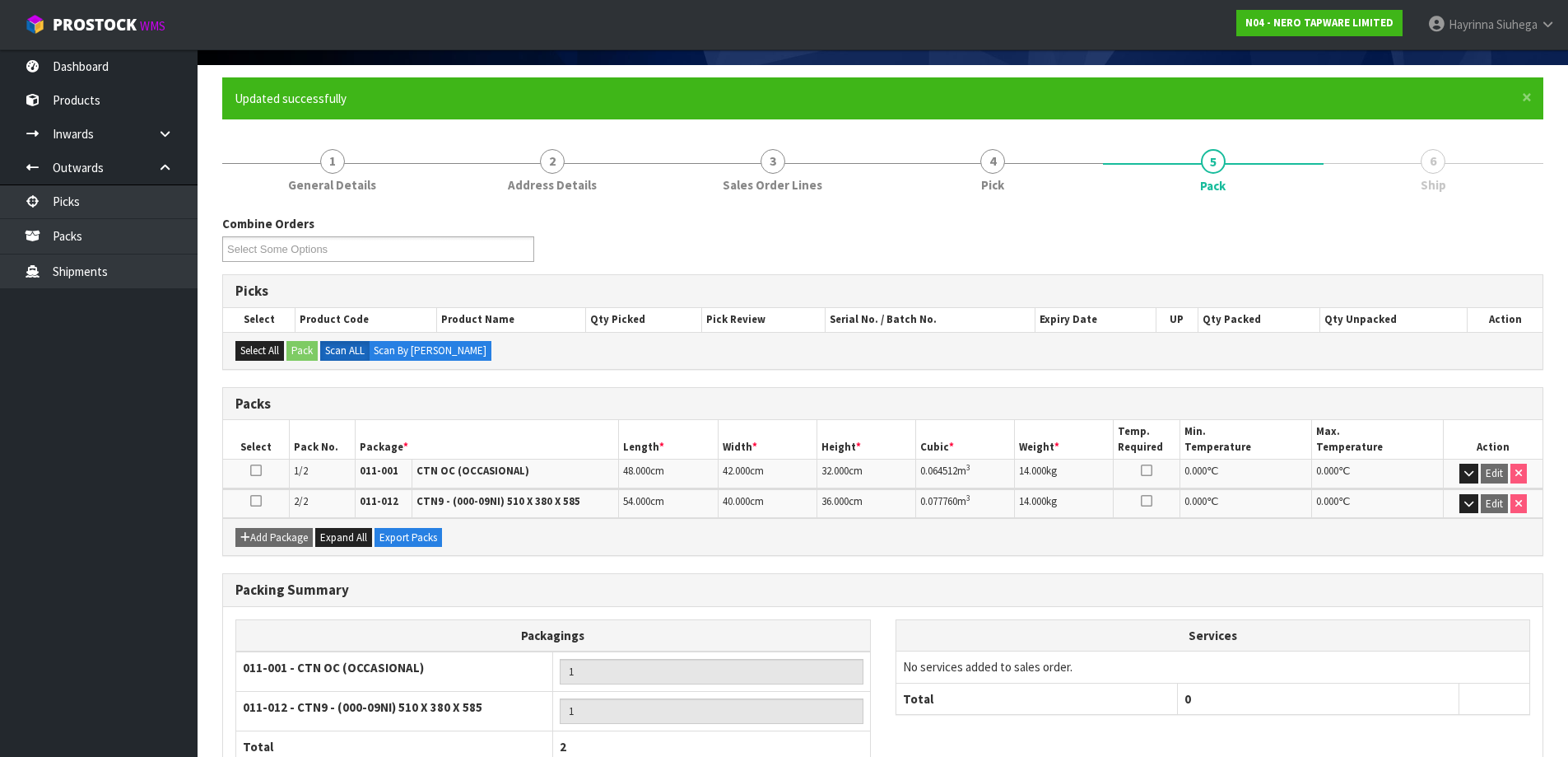
scroll to position [224, 0]
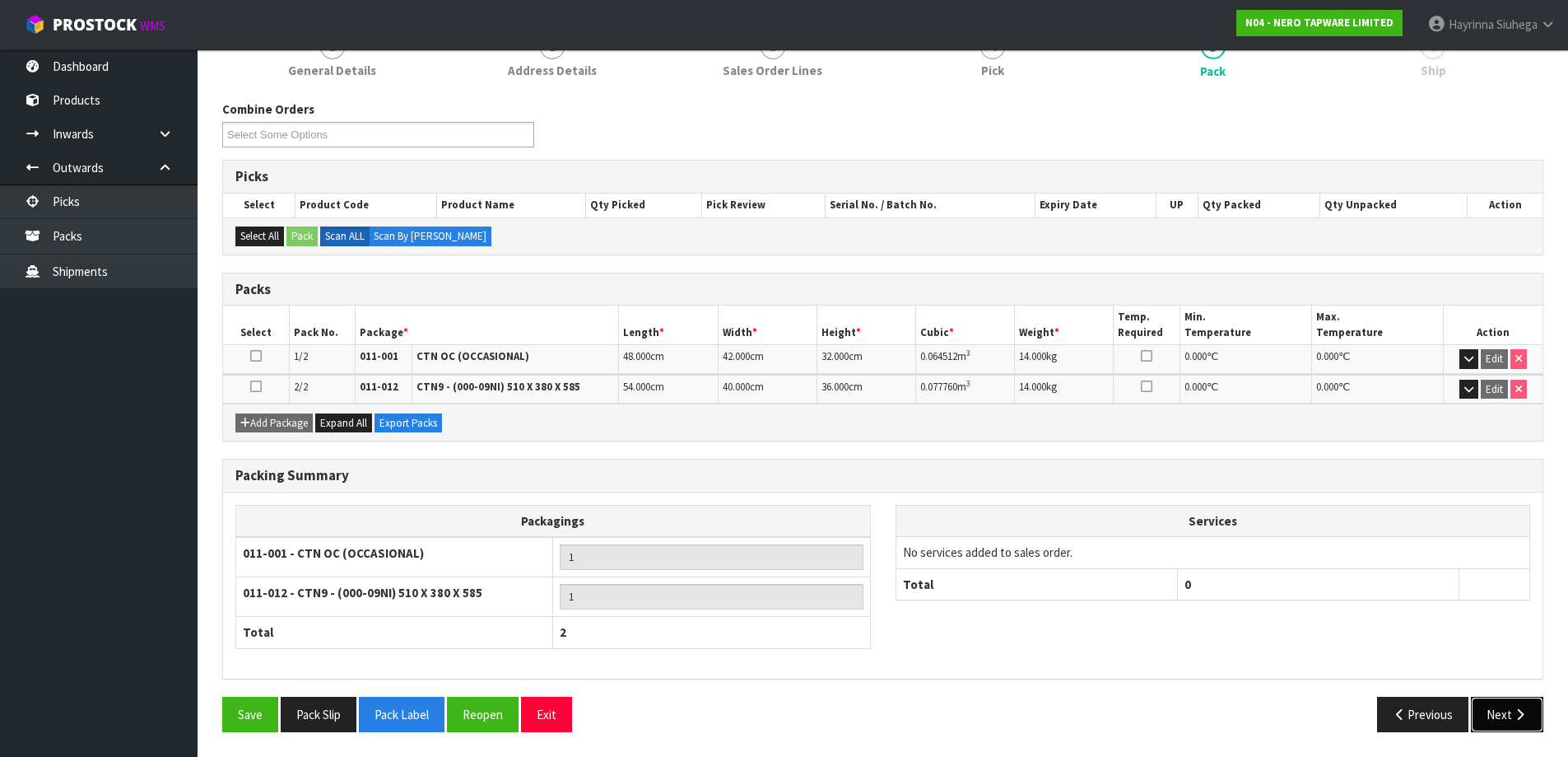
click at [1509, 717] on button "Next" at bounding box center [1506, 714] width 72 height 36
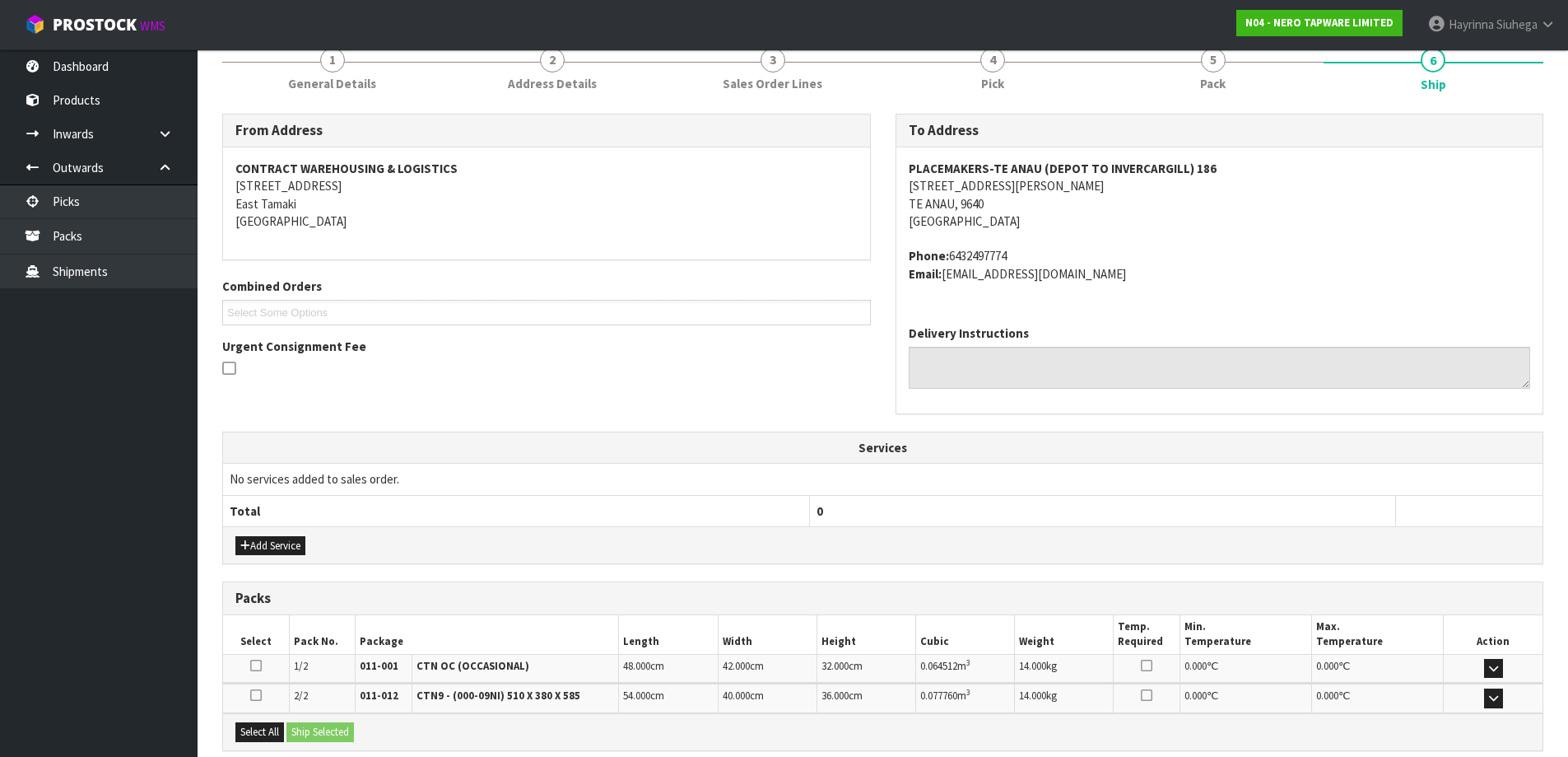
scroll to position [329, 0]
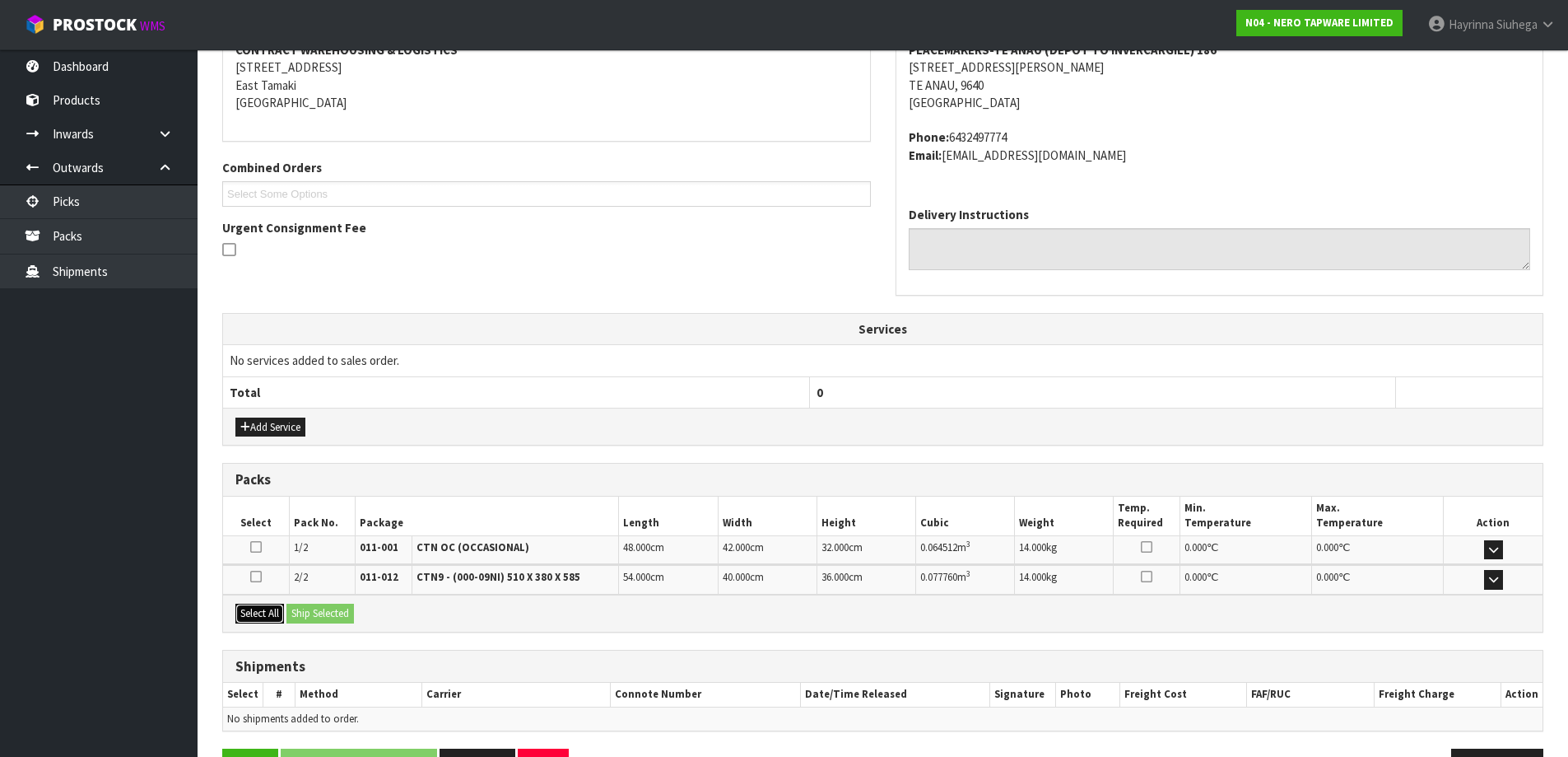
click at [244, 609] on button "Select All" at bounding box center [259, 614] width 48 height 20
click at [317, 613] on button "Ship Selected" at bounding box center [320, 614] width 67 height 20
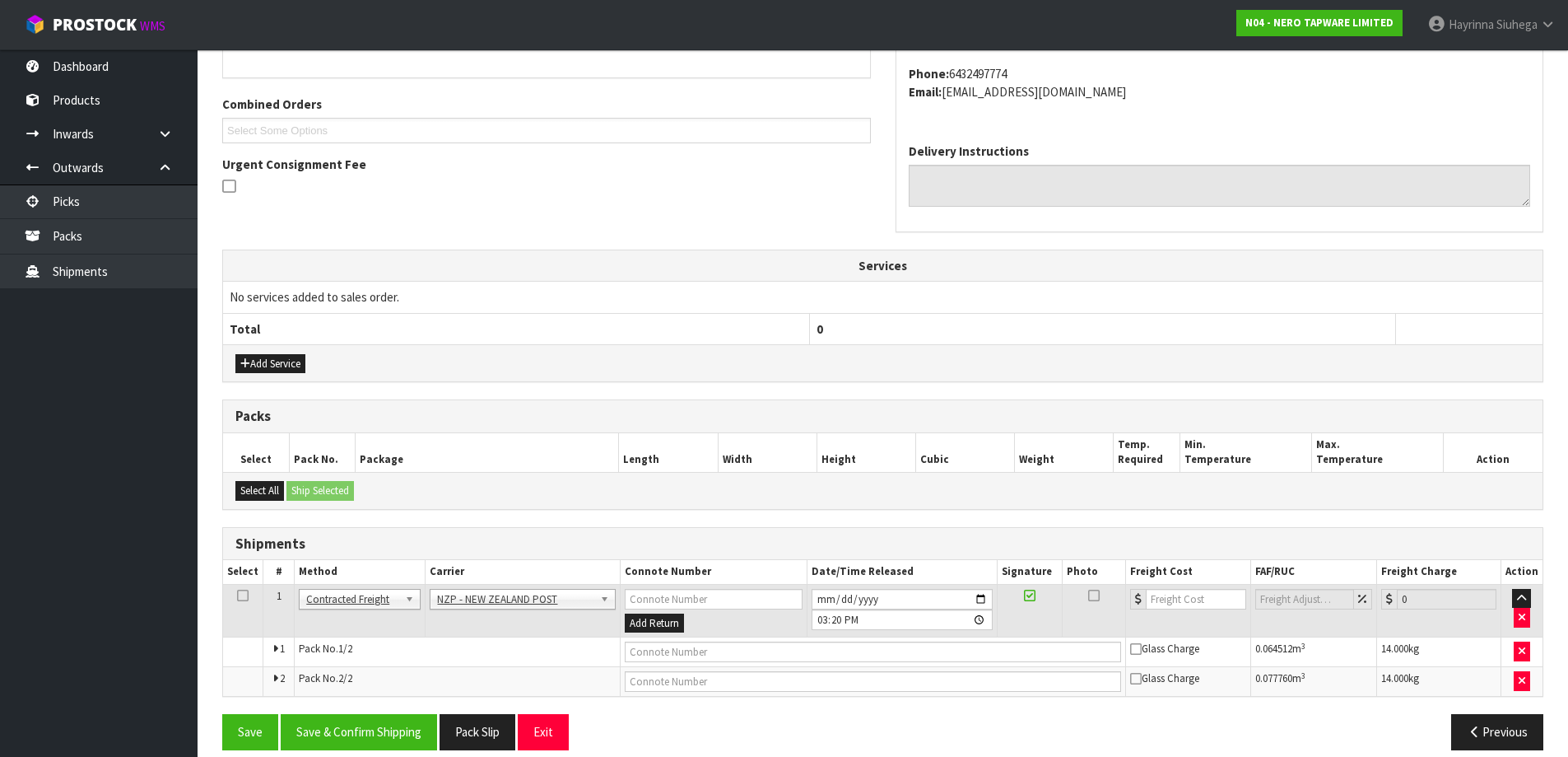
scroll to position [410, 0]
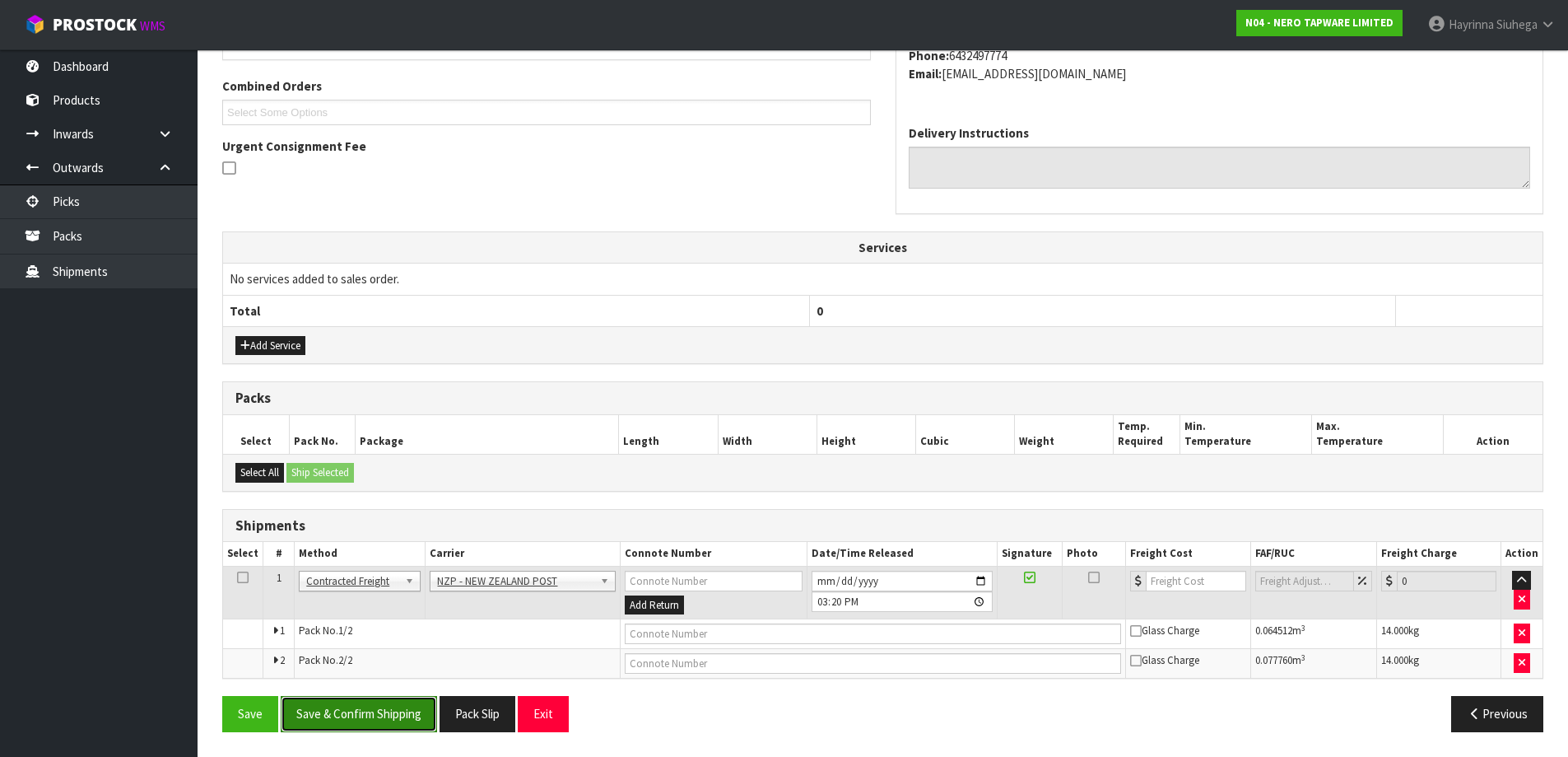
click at [367, 700] on button "Save & Confirm Shipping" at bounding box center [359, 713] width 157 height 36
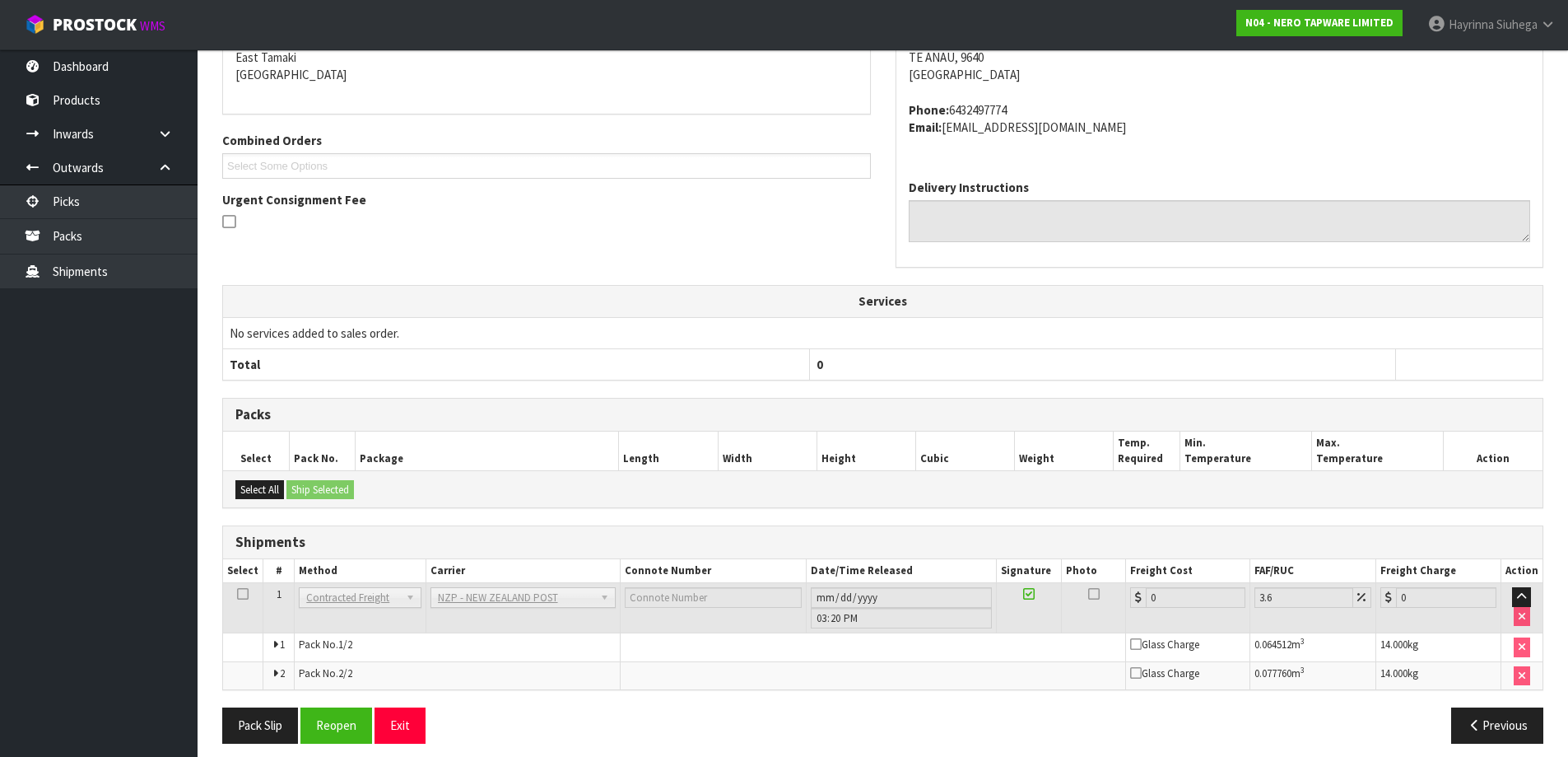
scroll to position [386, 0]
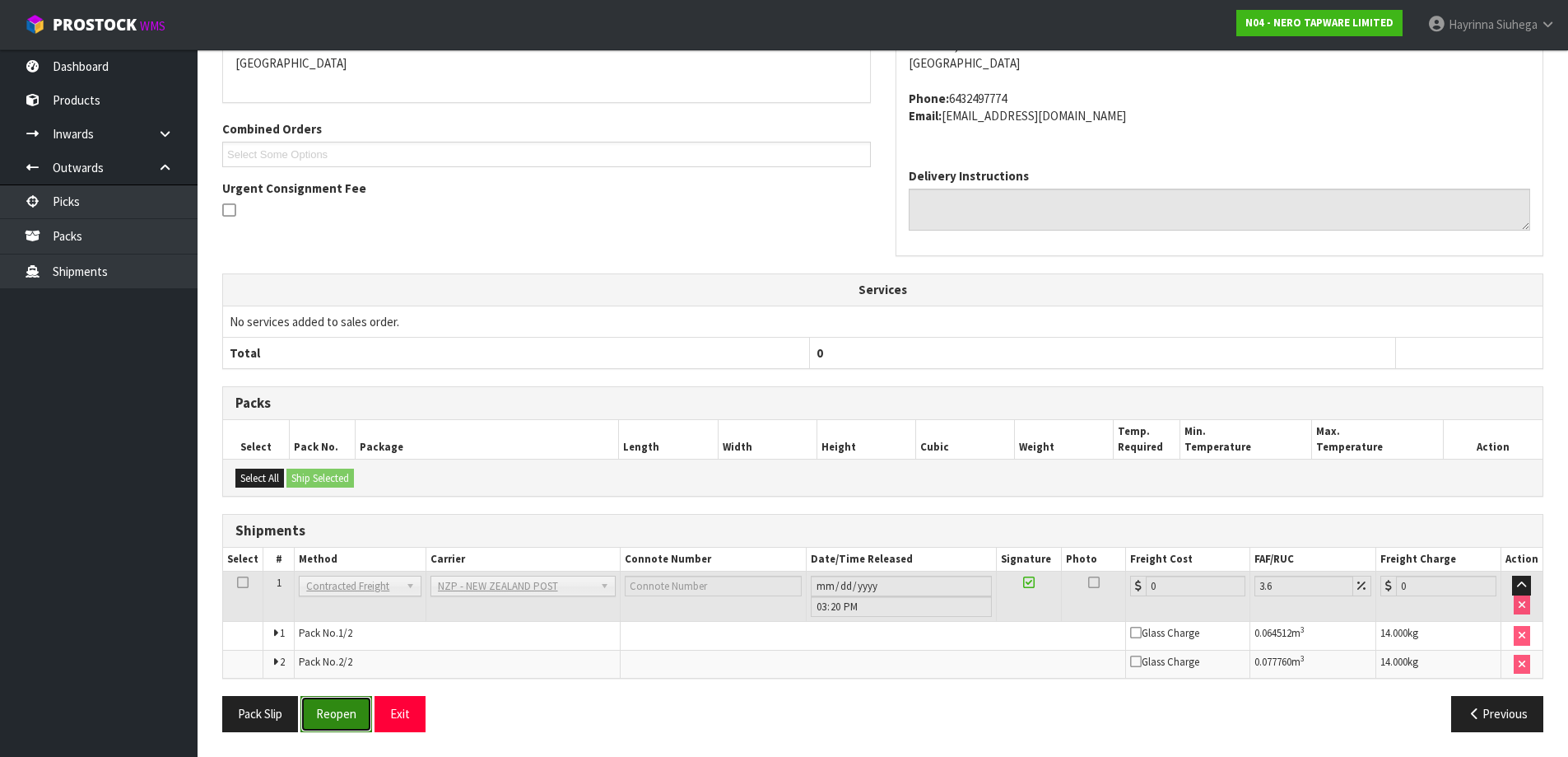
click at [347, 724] on button "Reopen" at bounding box center [335, 713] width 72 height 36
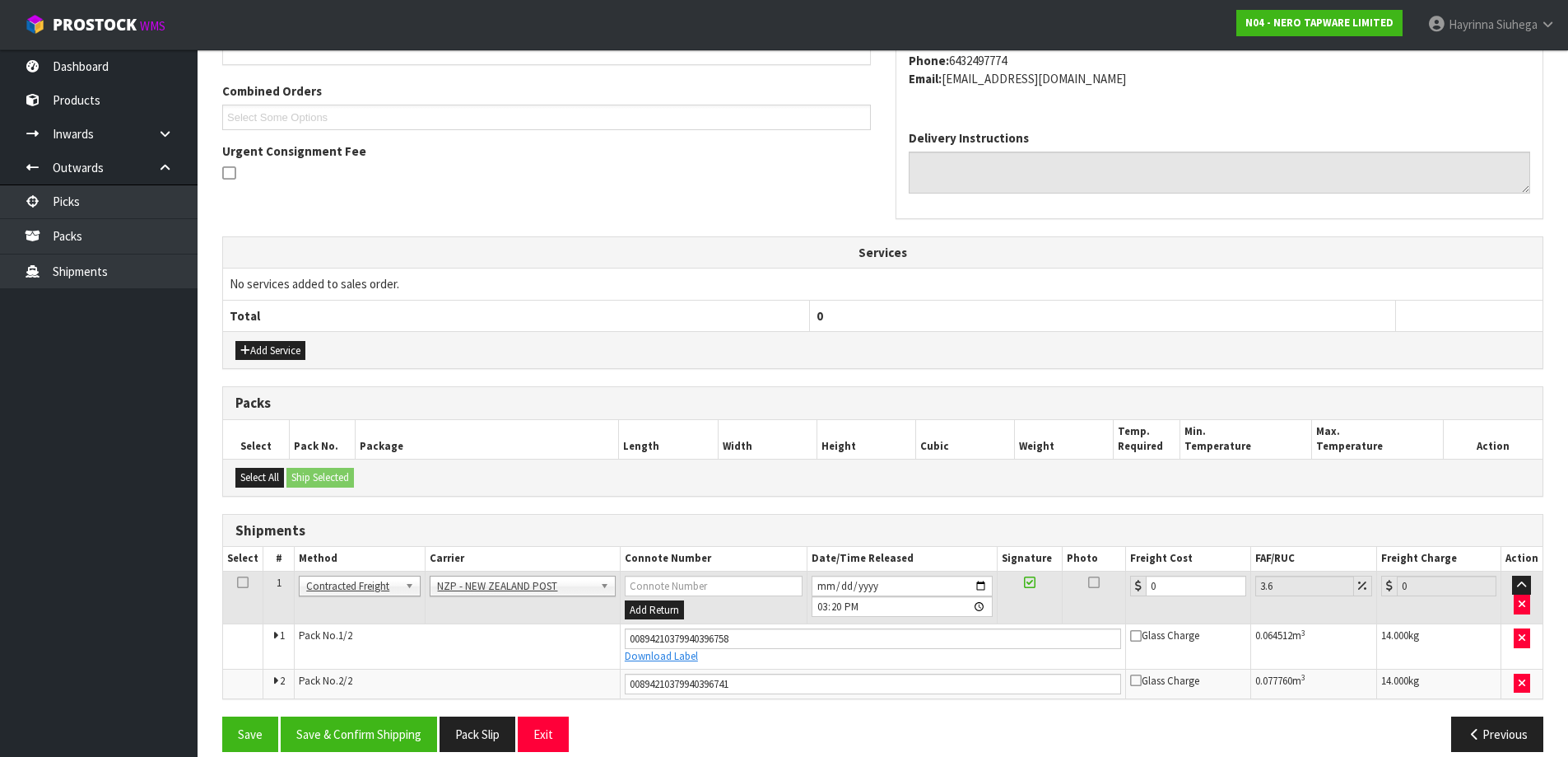
scroll to position [426, 0]
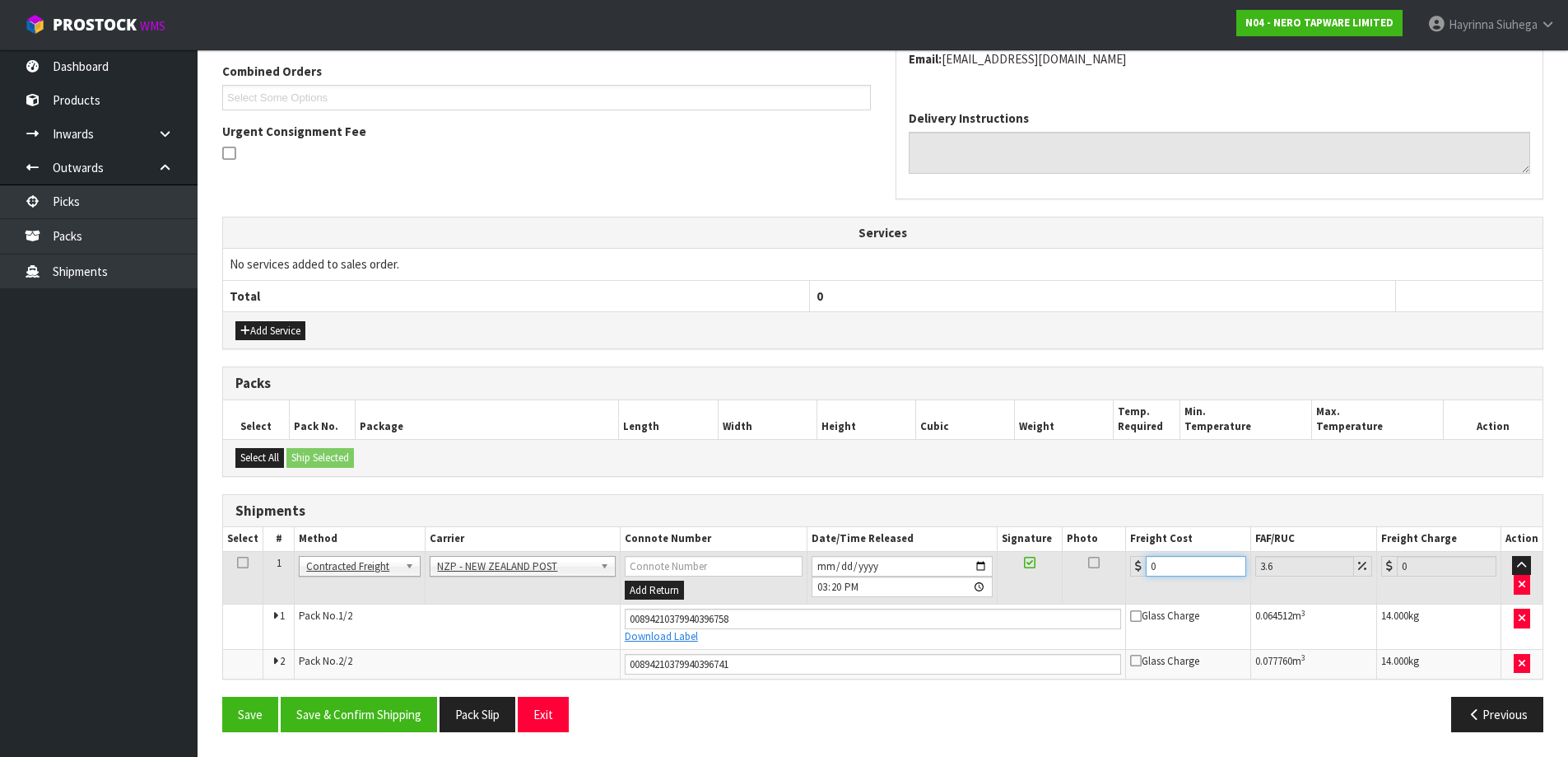
drag, startPoint x: 1179, startPoint y: 558, endPoint x: 1125, endPoint y: 555, distance: 54.1
click at [1125, 555] on tr "1 Client Local Pickup Customer Local Pickup Company Freight Contracted Freight …" at bounding box center [882, 577] width 1319 height 54
click at [222, 697] on button "Save" at bounding box center [250, 714] width 56 height 36
click at [419, 705] on button "Save & Confirm Shipping" at bounding box center [359, 714] width 157 height 36
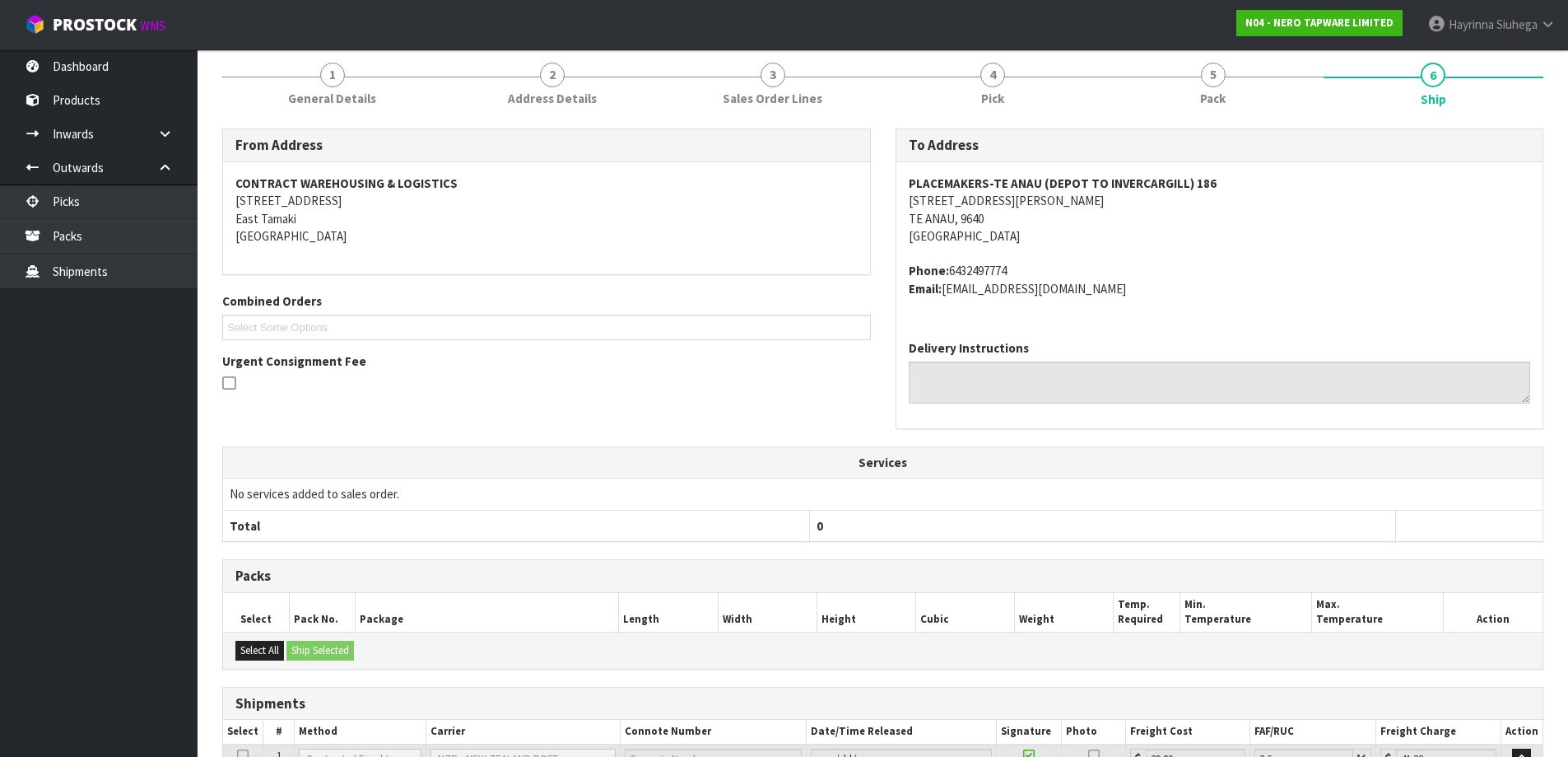
scroll to position [0, 0]
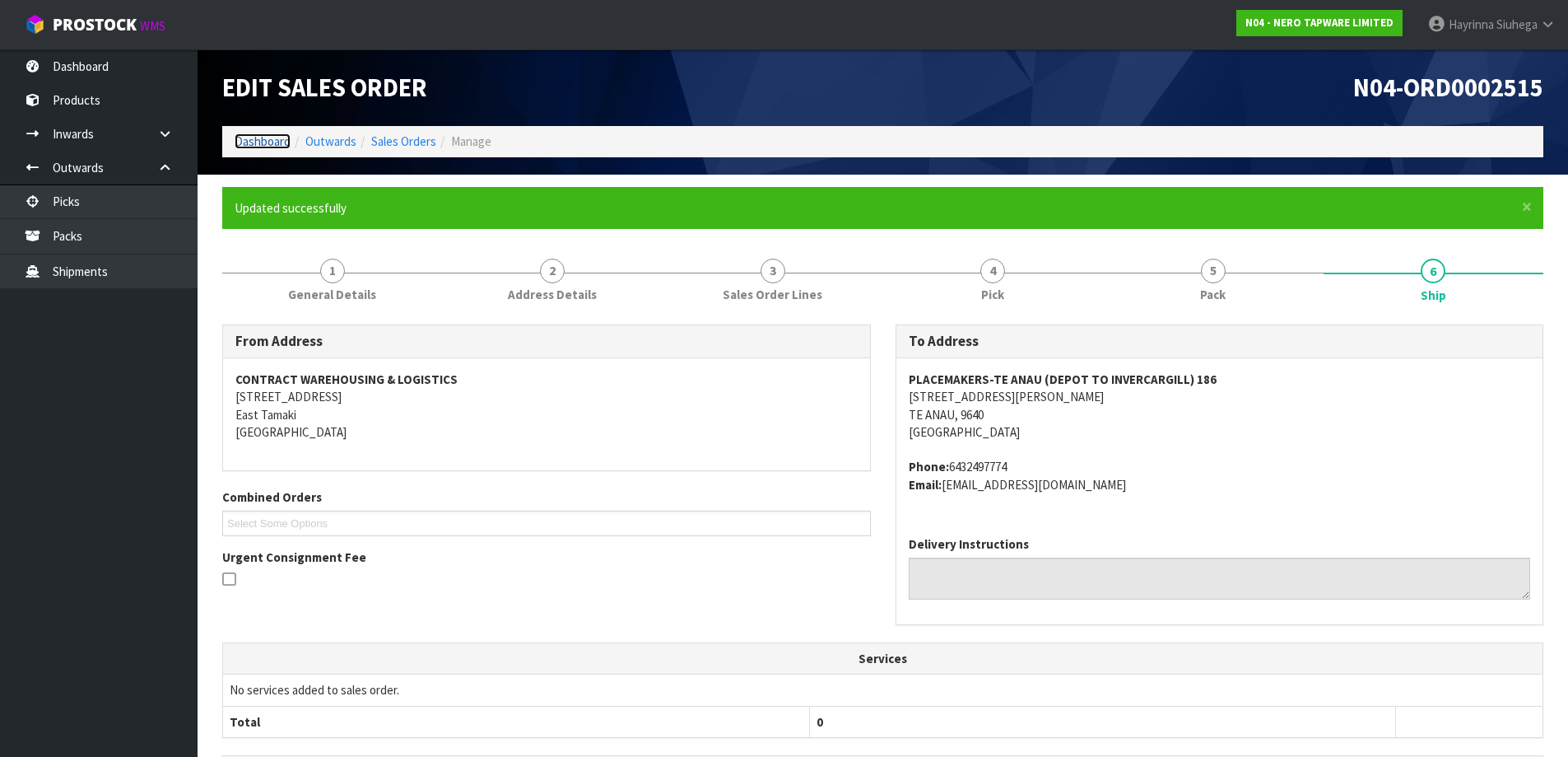
click at [274, 146] on link "Dashboard" at bounding box center [262, 140] width 56 height 16
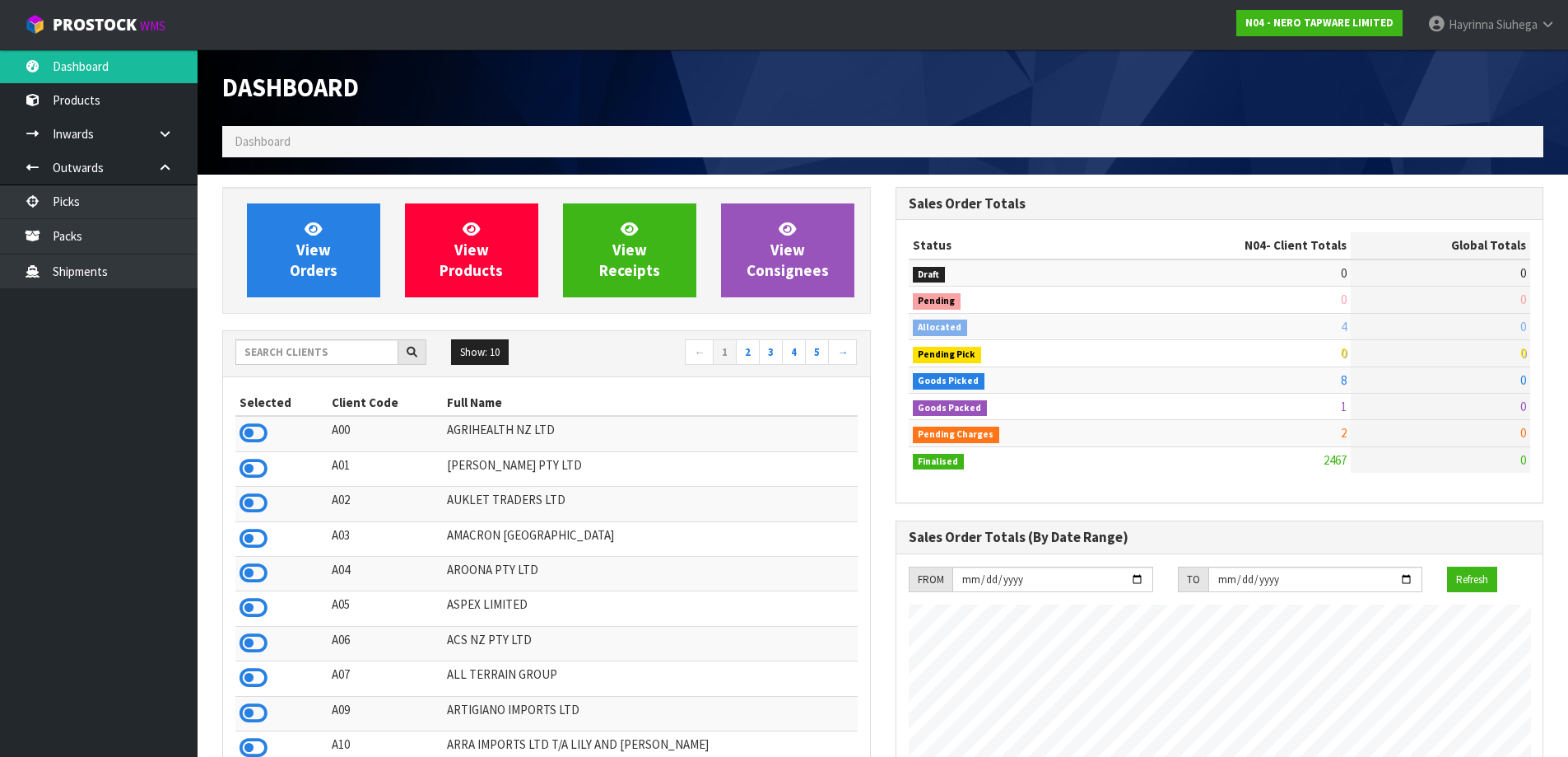
scroll to position [1247, 672]
click at [301, 364] on input "text" at bounding box center [316, 352] width 163 height 26
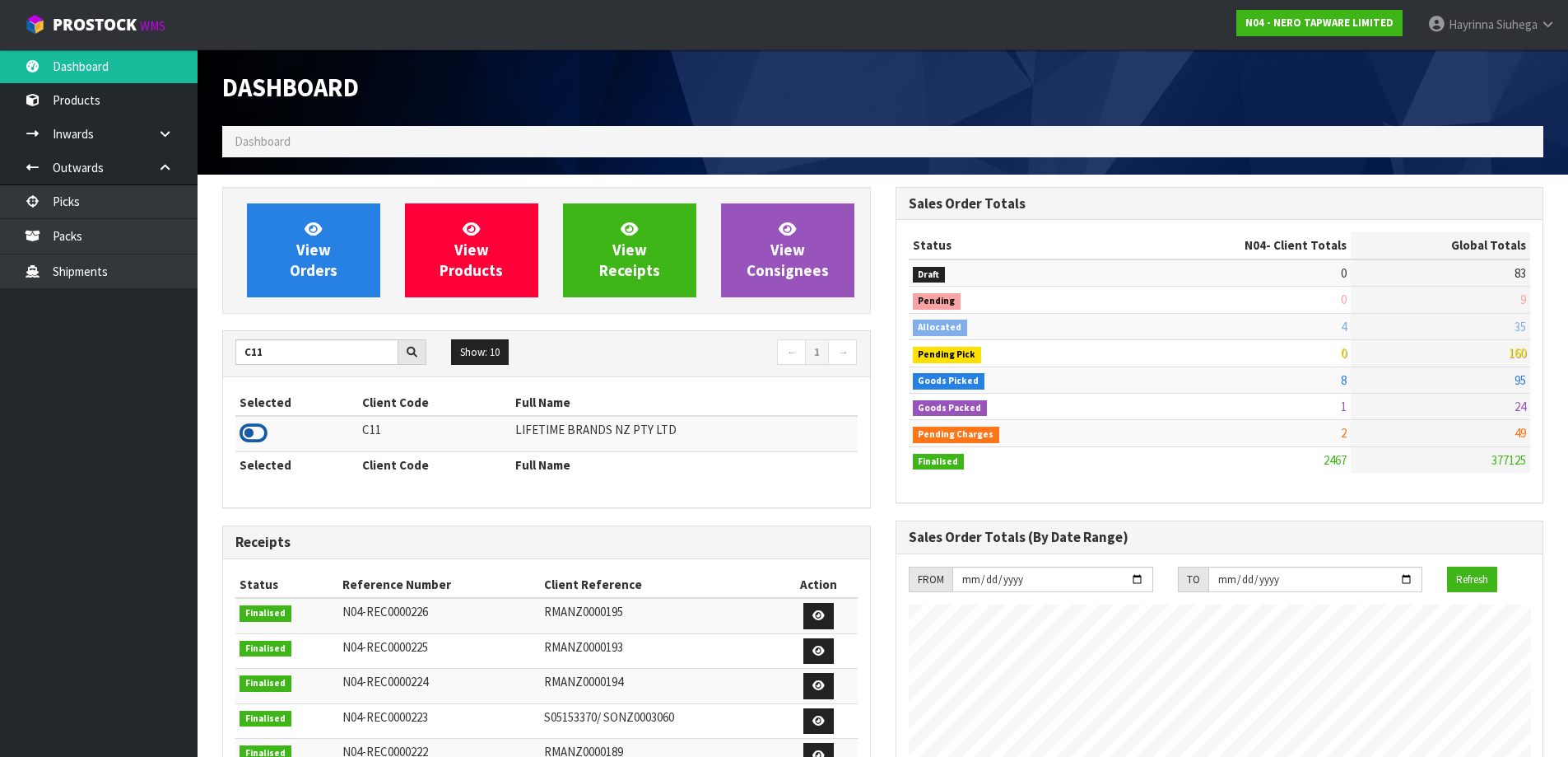
click at [242, 432] on icon at bounding box center [253, 432] width 28 height 25
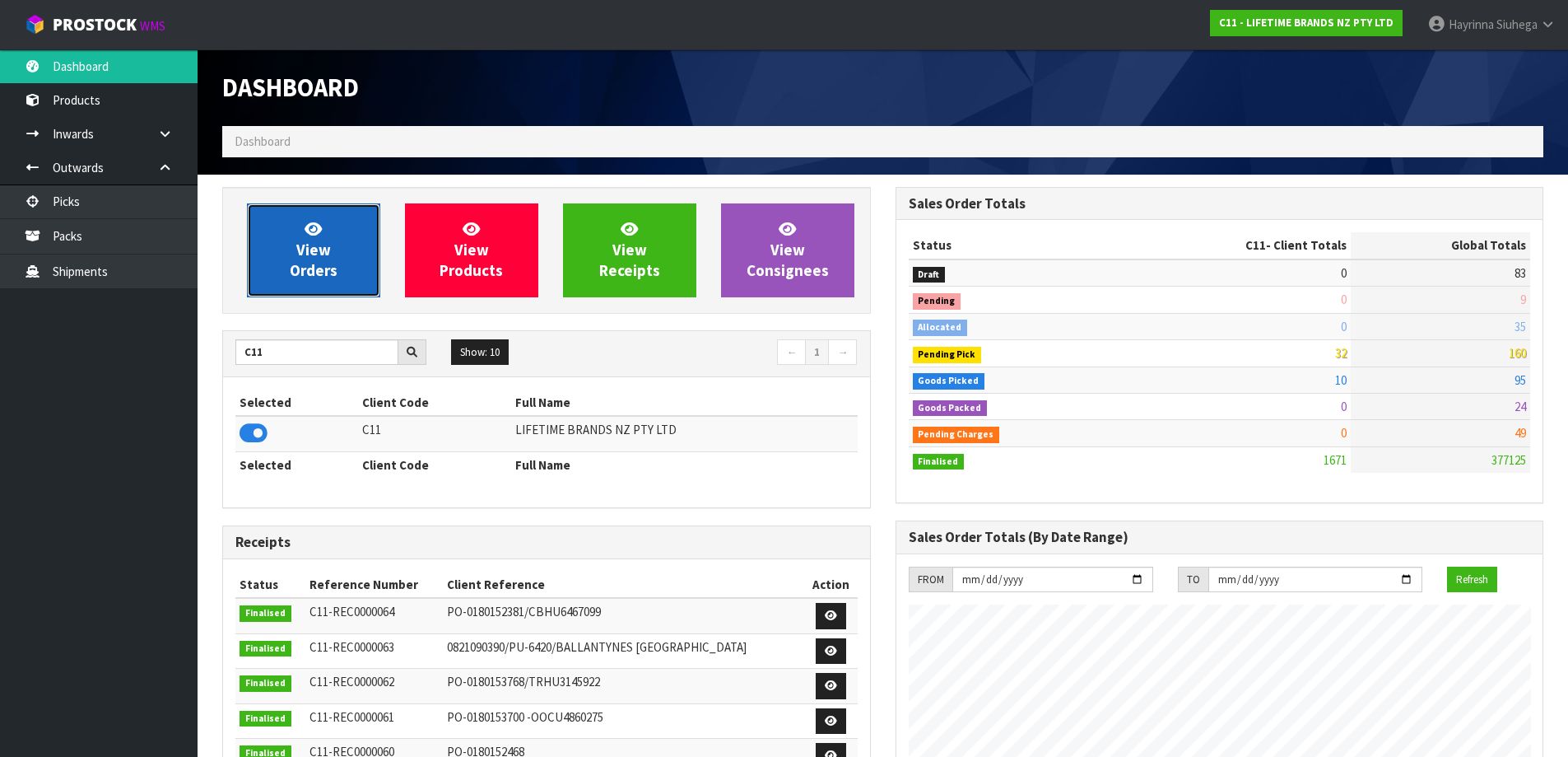
click at [314, 270] on span "View Orders" at bounding box center [314, 250] width 47 height 62
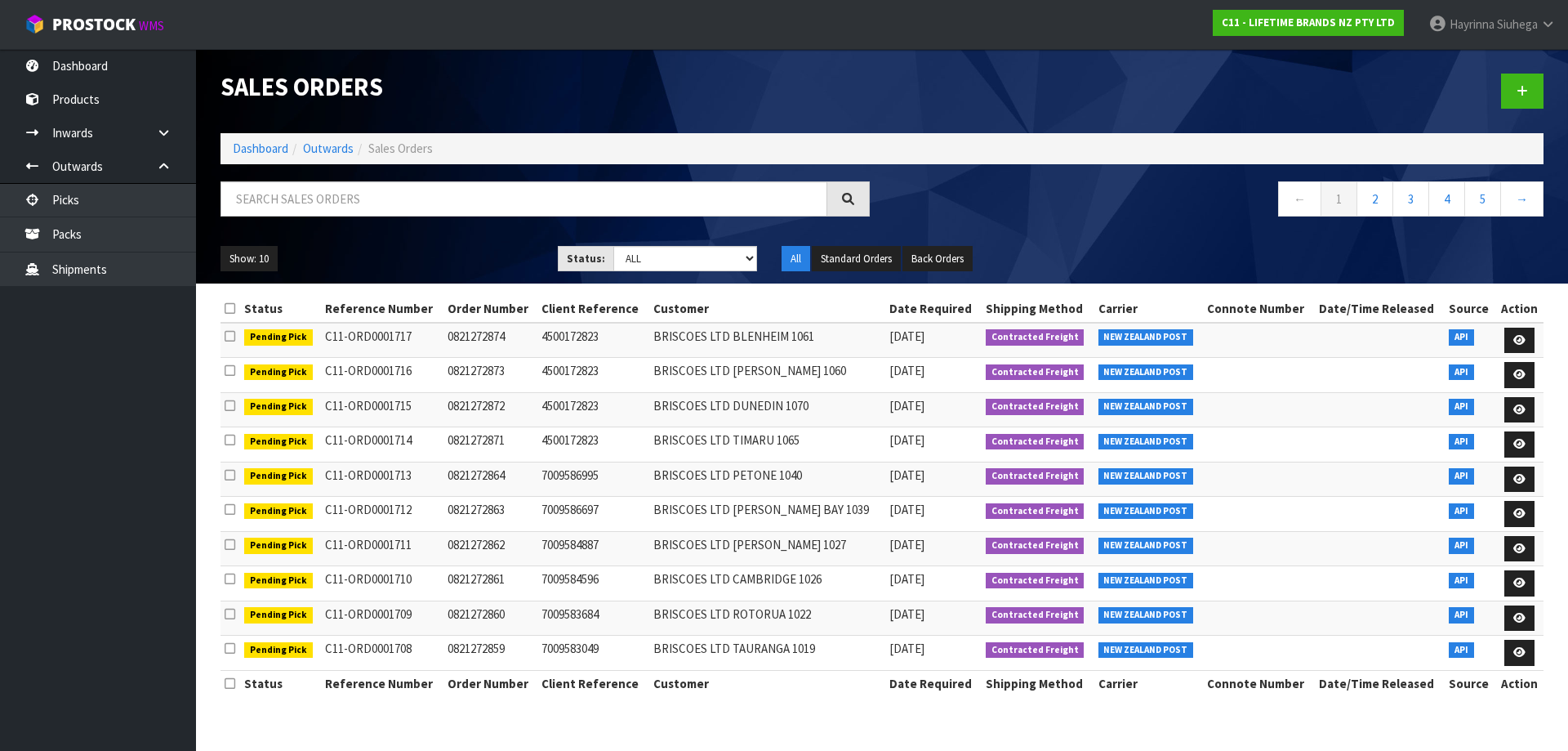
click at [684, 244] on div "Show: 10 5 10 25 50 Status: Draft Pending Allocated Pending Pick Goods Picked G…" at bounding box center [881, 259] width 1347 height 51
click at [684, 253] on select "Draft Pending Allocated Pending Pick Goods Picked Goods Packed Pending Charges …" at bounding box center [686, 259] width 145 height 25
click at [613, 246] on select "Draft Pending Allocated Pending Pick Goods Picked Goods Packed Pending Charges …" at bounding box center [686, 259] width 145 height 25
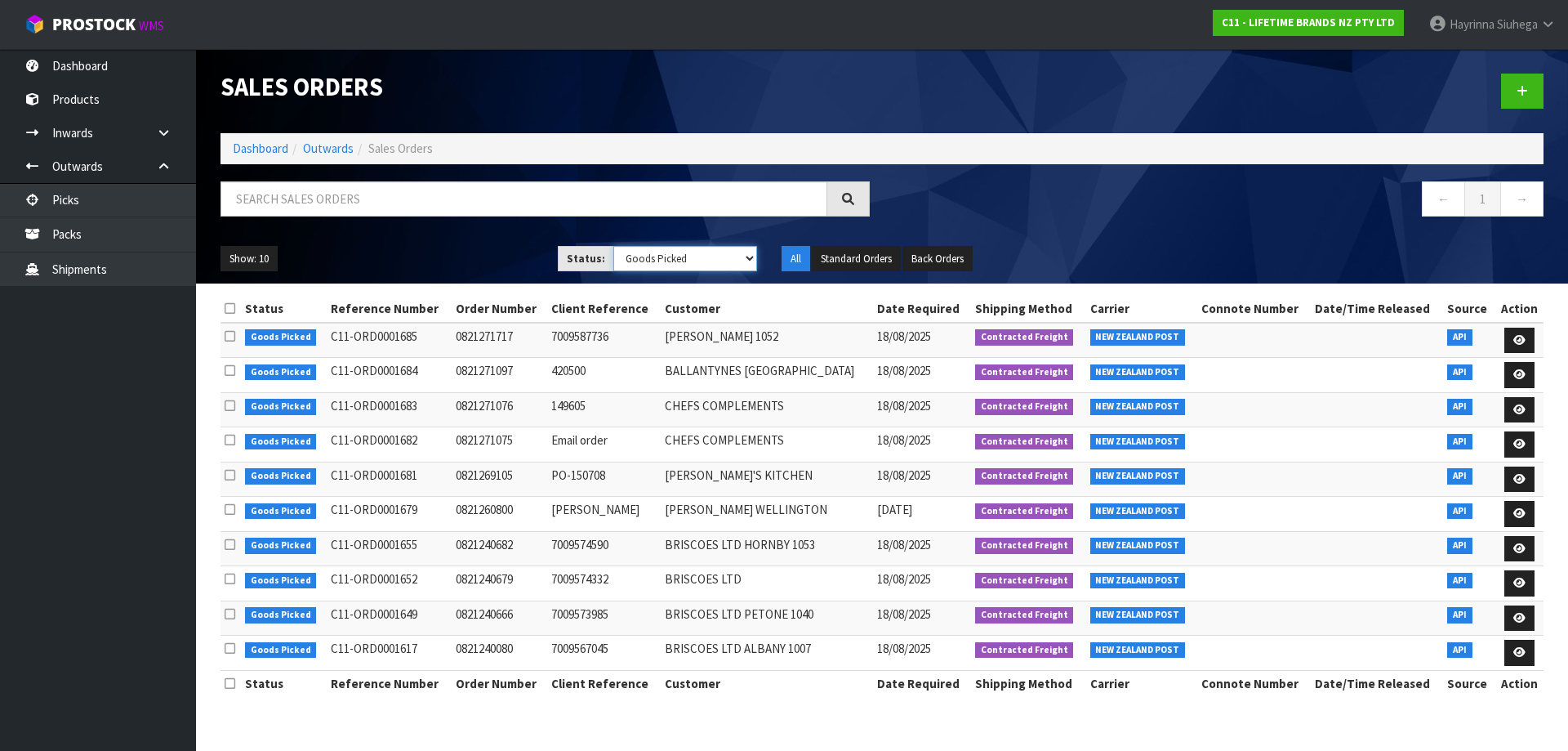
click at [686, 248] on select "Draft Pending Allocated Pending Pick Goods Picked Goods Packed Pending Charges …" at bounding box center [686, 259] width 145 height 25
click at [921, 184] on nav "← 1 →" at bounding box center [1219, 201] width 650 height 40
click at [253, 149] on link "Dashboard" at bounding box center [260, 147] width 55 height 15
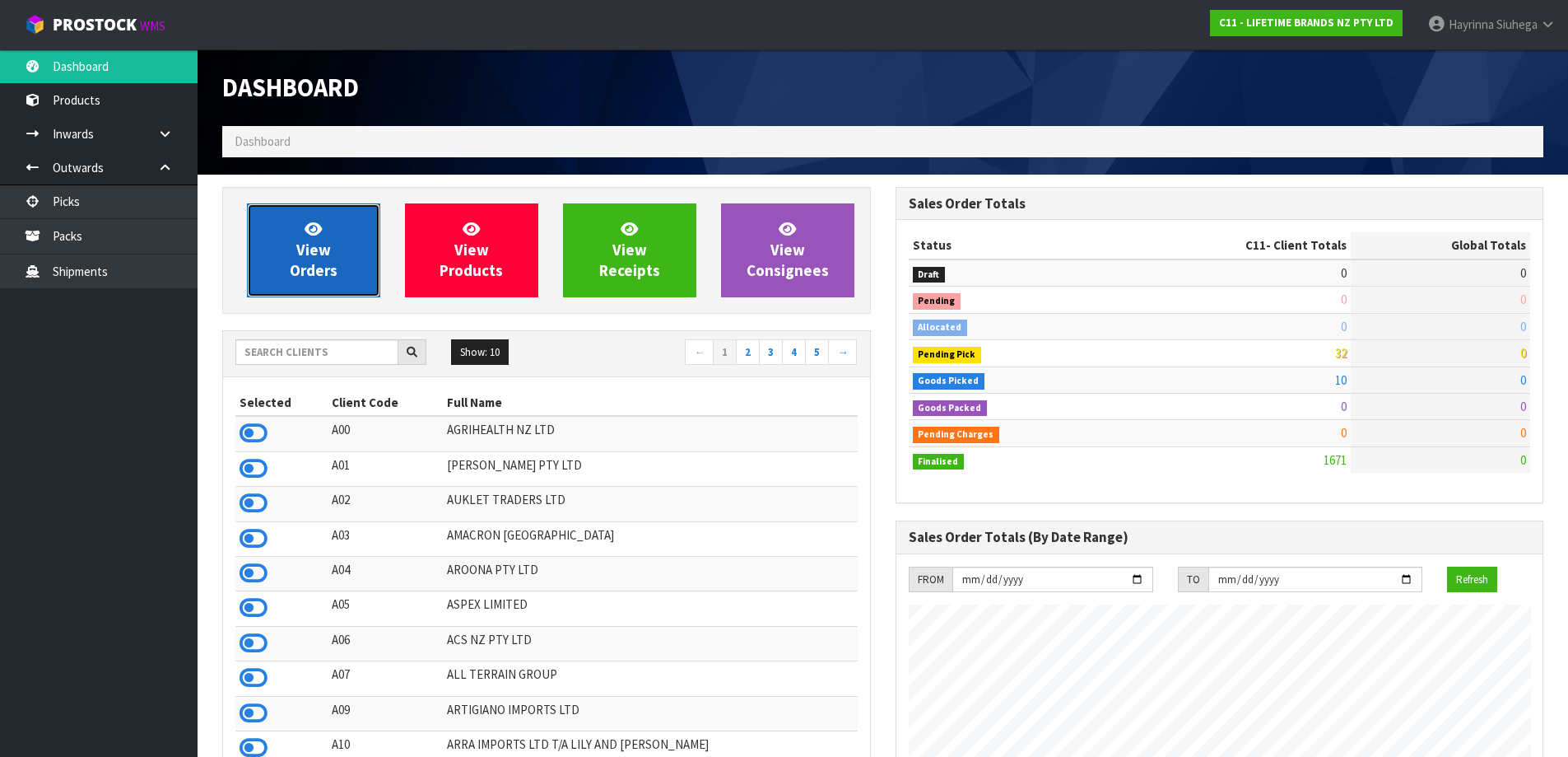
scroll to position [1247, 672]
click at [305, 223] on icon at bounding box center [313, 228] width 17 height 16
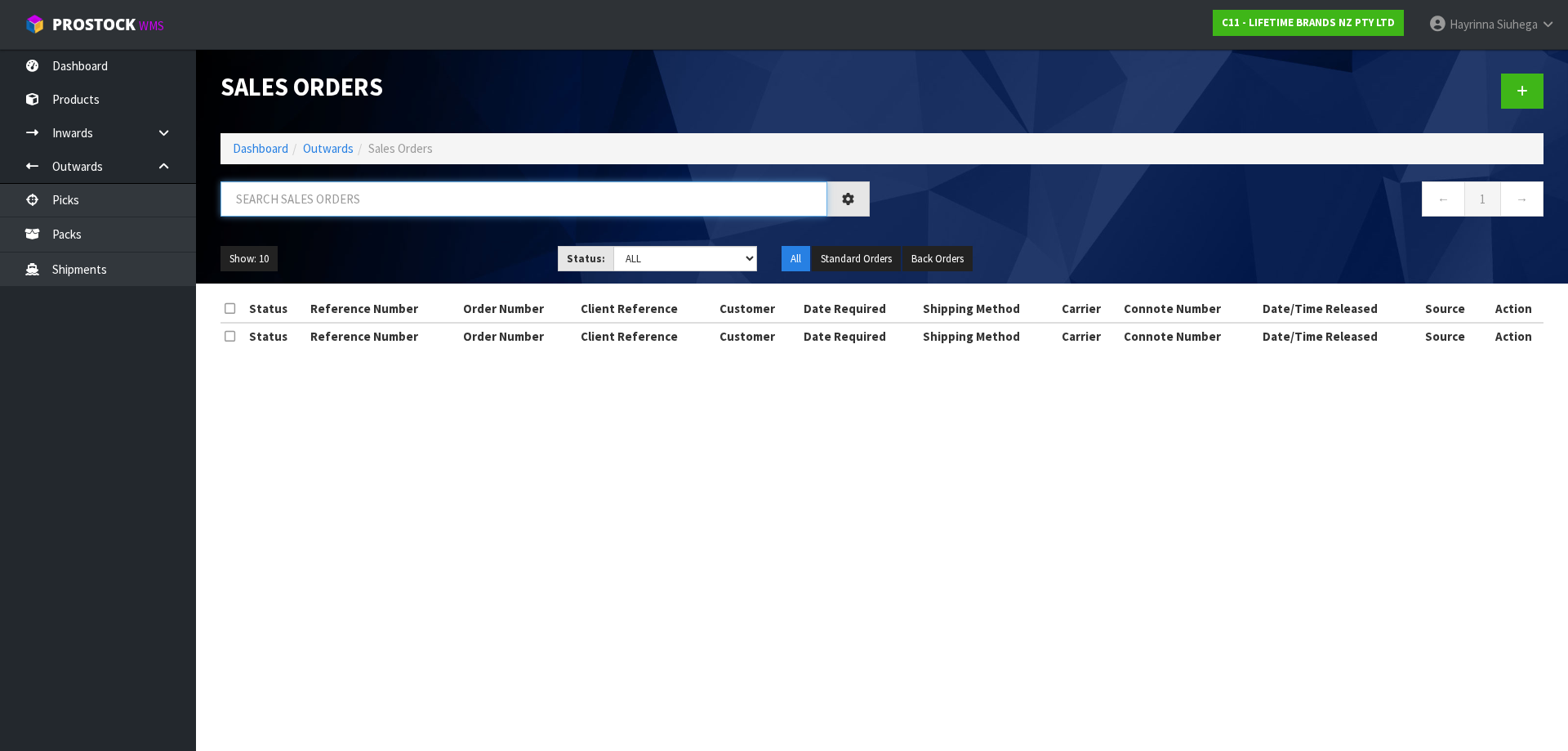
click at [331, 192] on input "text" at bounding box center [524, 198] width 607 height 35
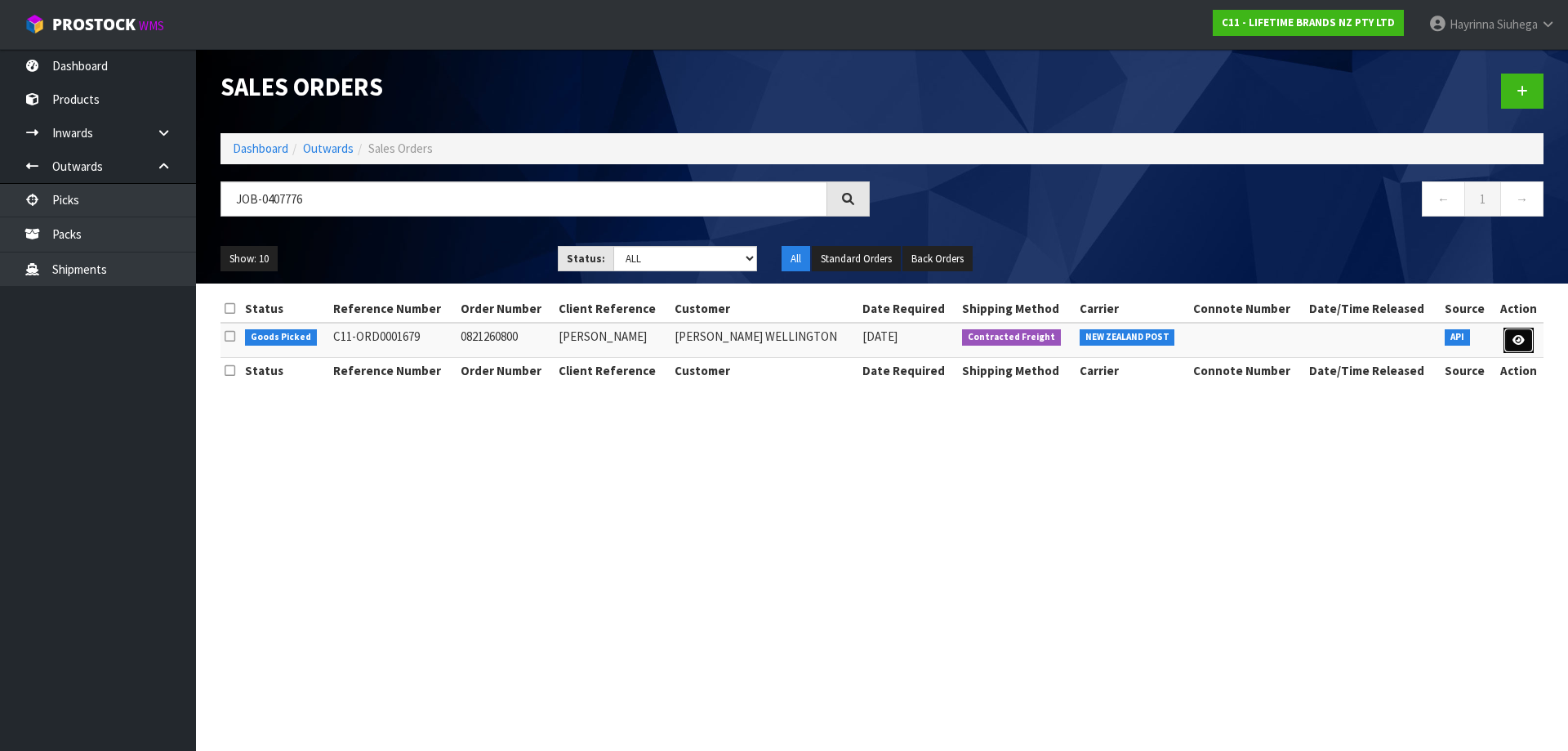
click at [1522, 347] on link at bounding box center [1518, 340] width 30 height 26
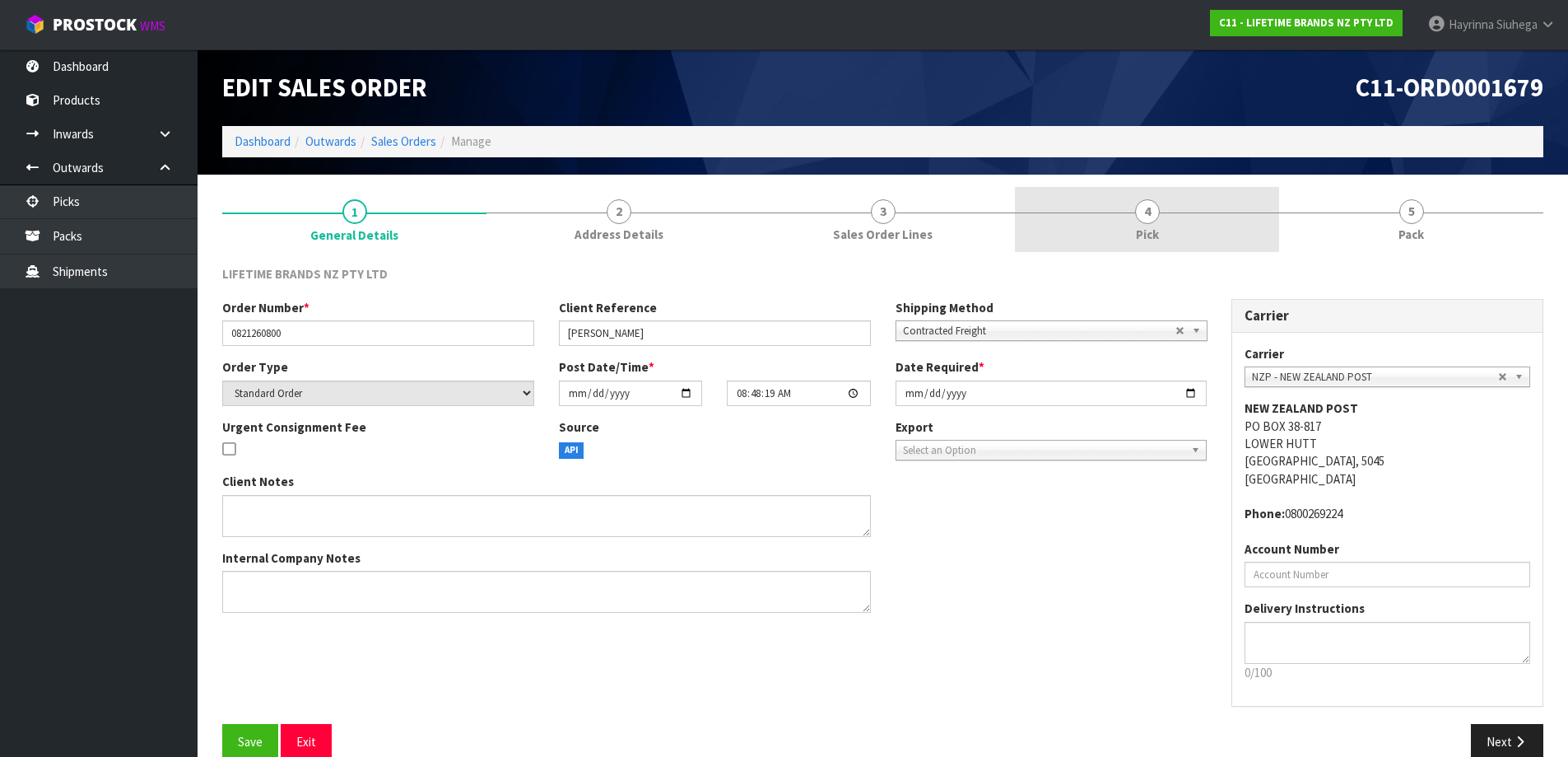
click at [1196, 233] on link "4 Pick" at bounding box center [1147, 219] width 264 height 65
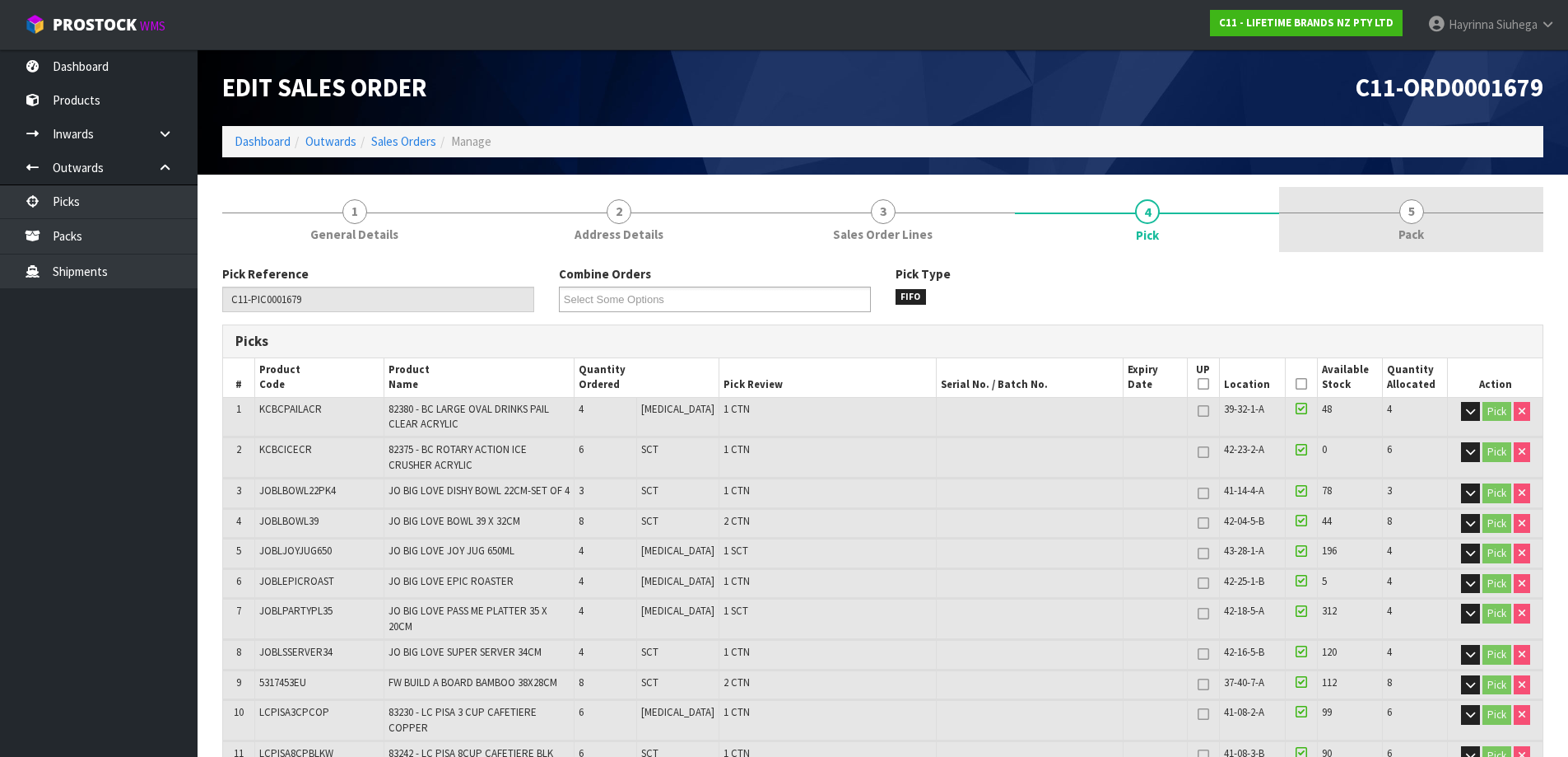
click at [1346, 229] on link "5 Pack" at bounding box center [1411, 219] width 264 height 65
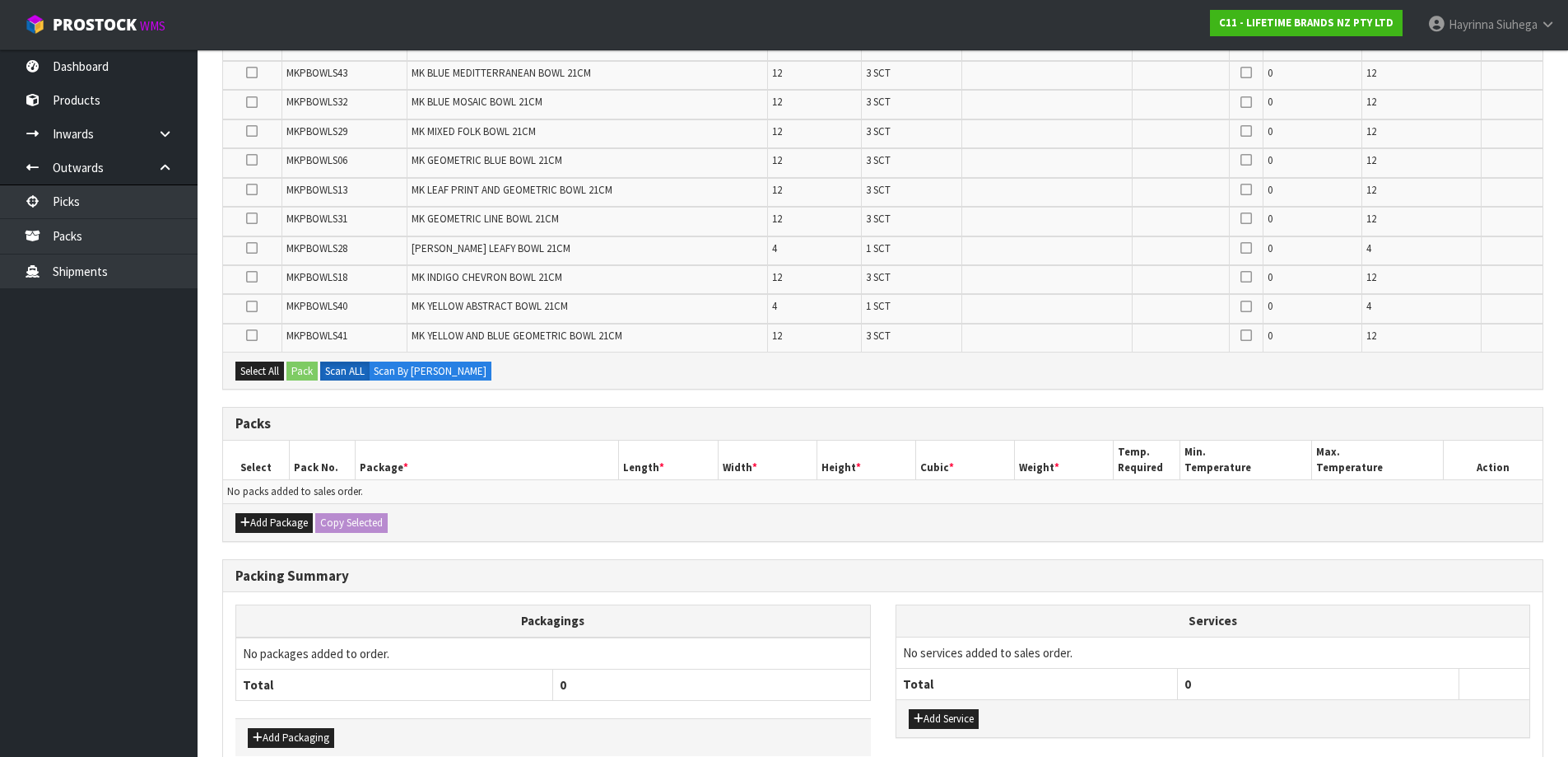
scroll to position [994, 0]
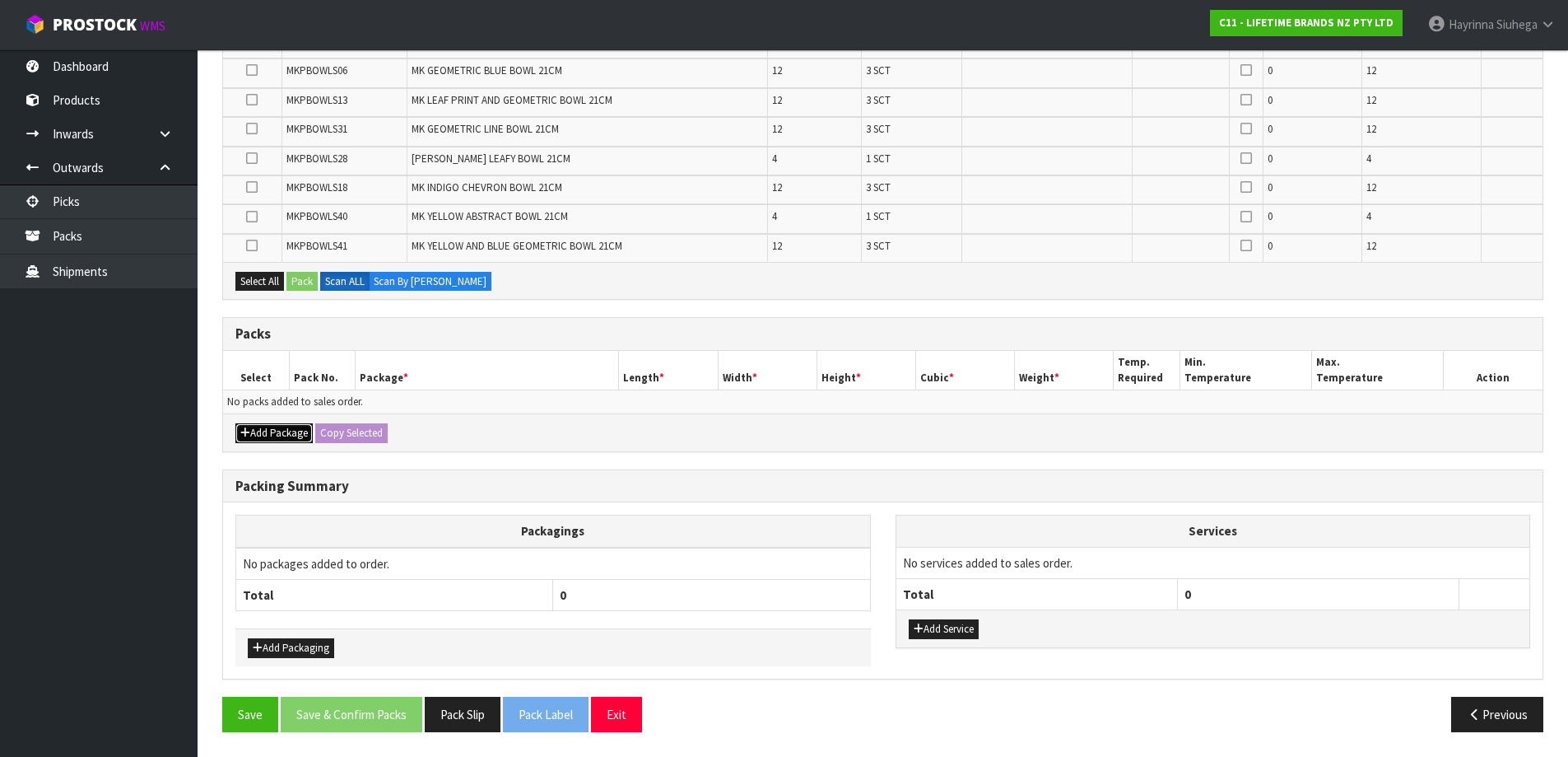
click at [289, 435] on button "Add Package" at bounding box center [273, 433] width 77 height 20
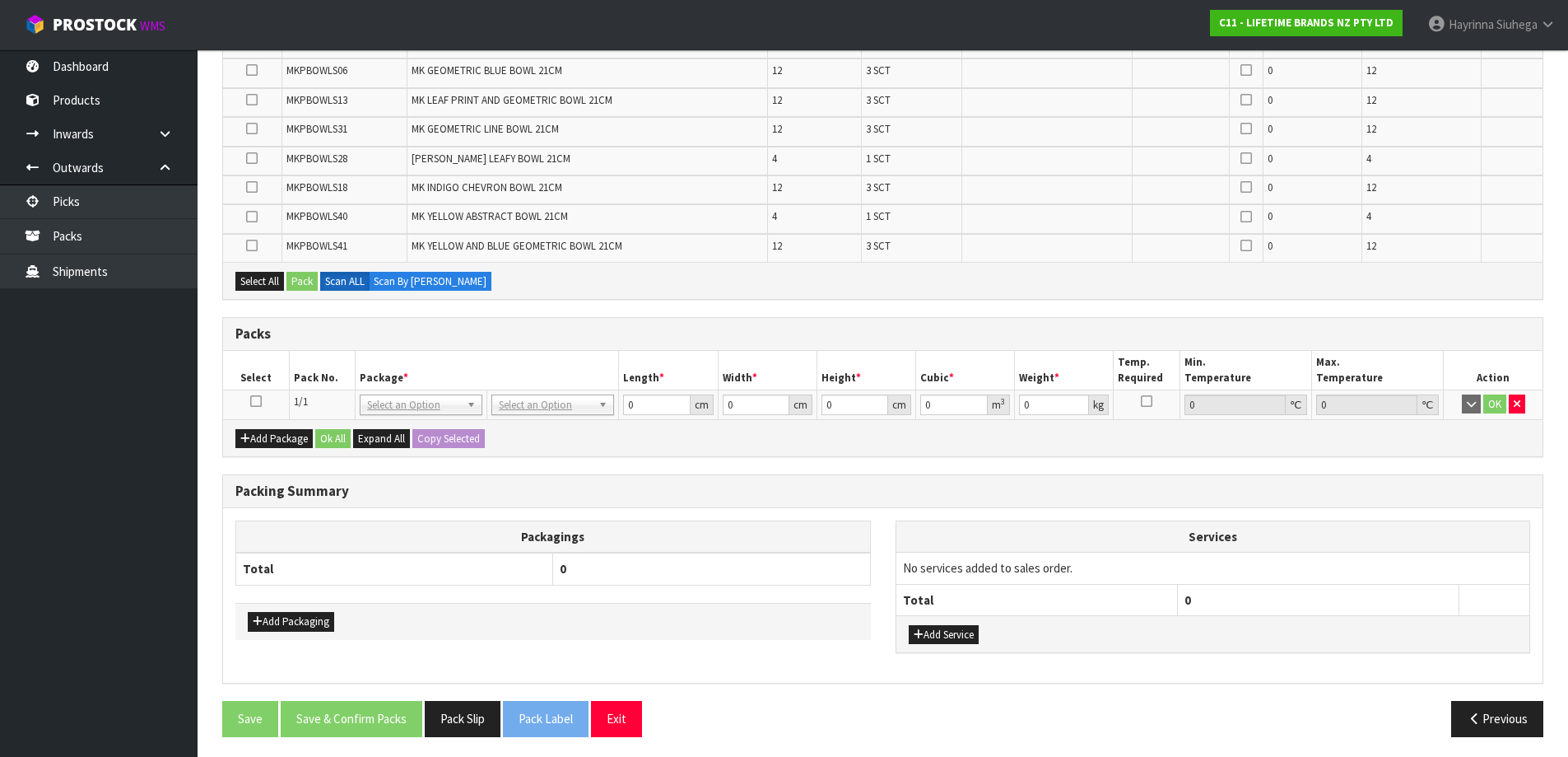
click at [256, 401] on icon at bounding box center [255, 401] width 12 height 1
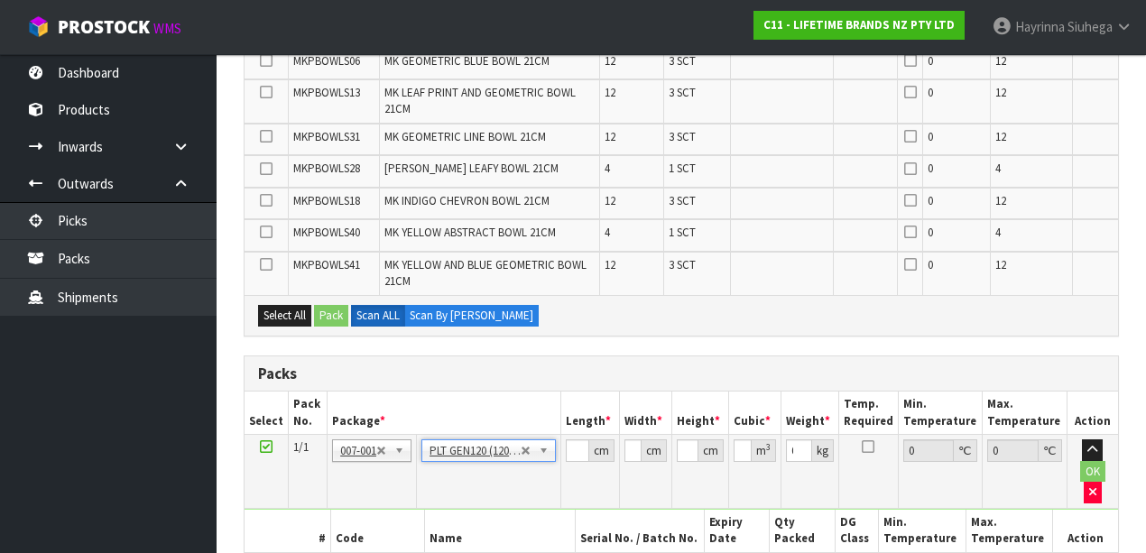
scroll to position [1250, 0]
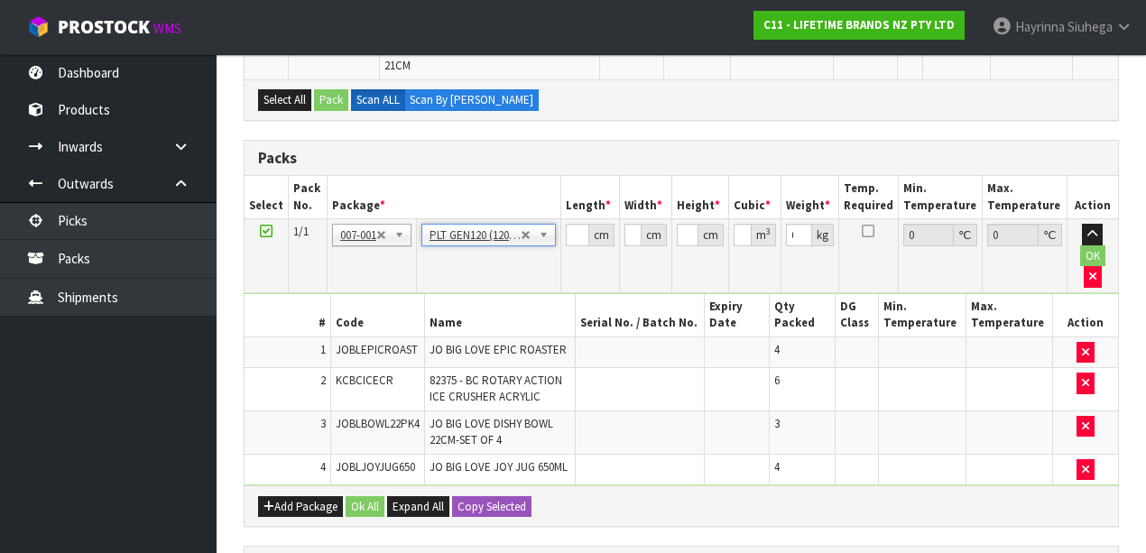
click at [930, 337] on td at bounding box center [922, 353] width 88 height 32
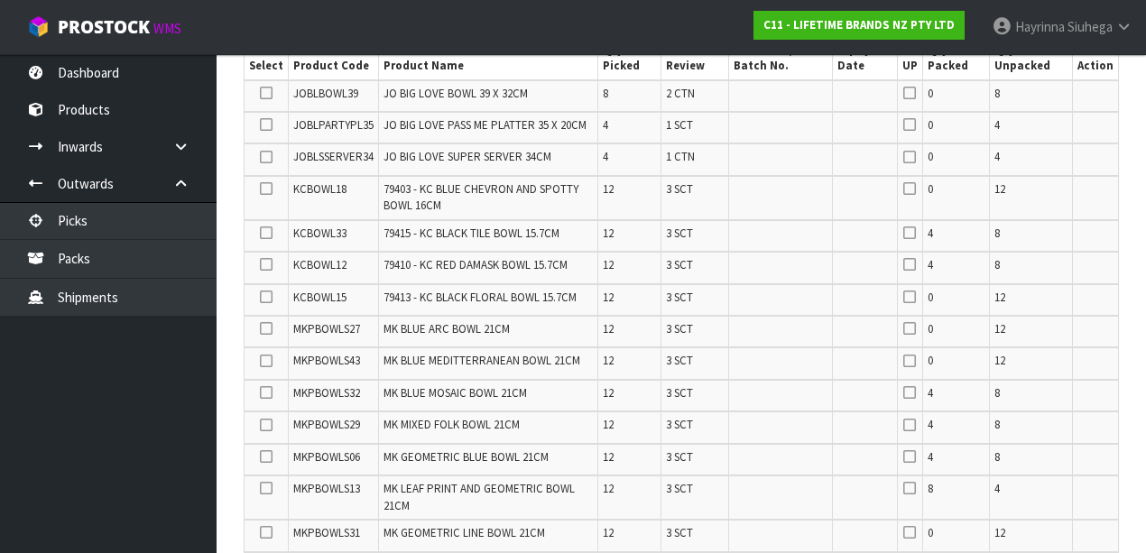
scroll to position [325, 0]
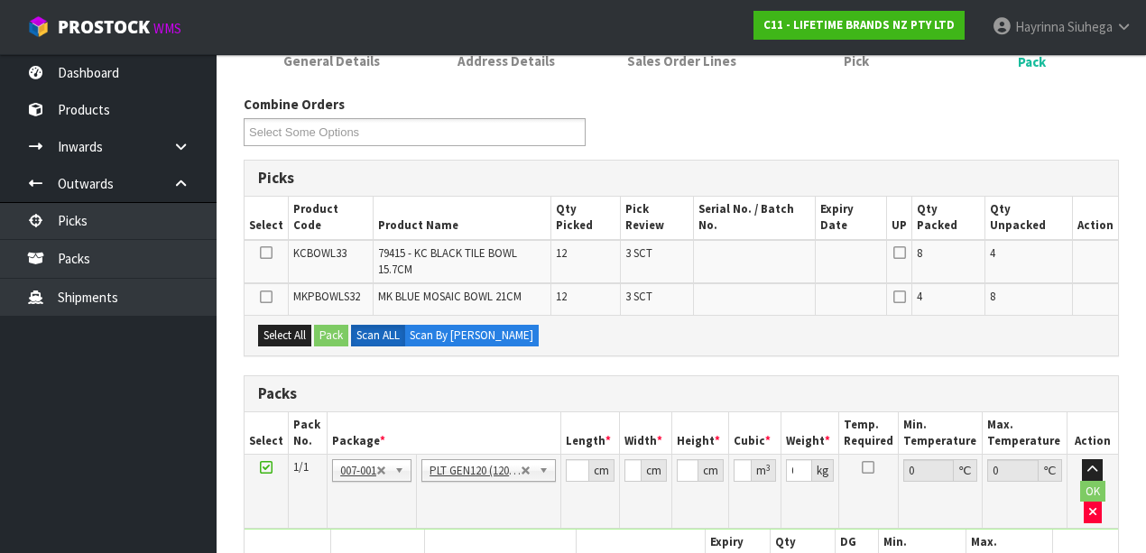
scroll to position [44, 0]
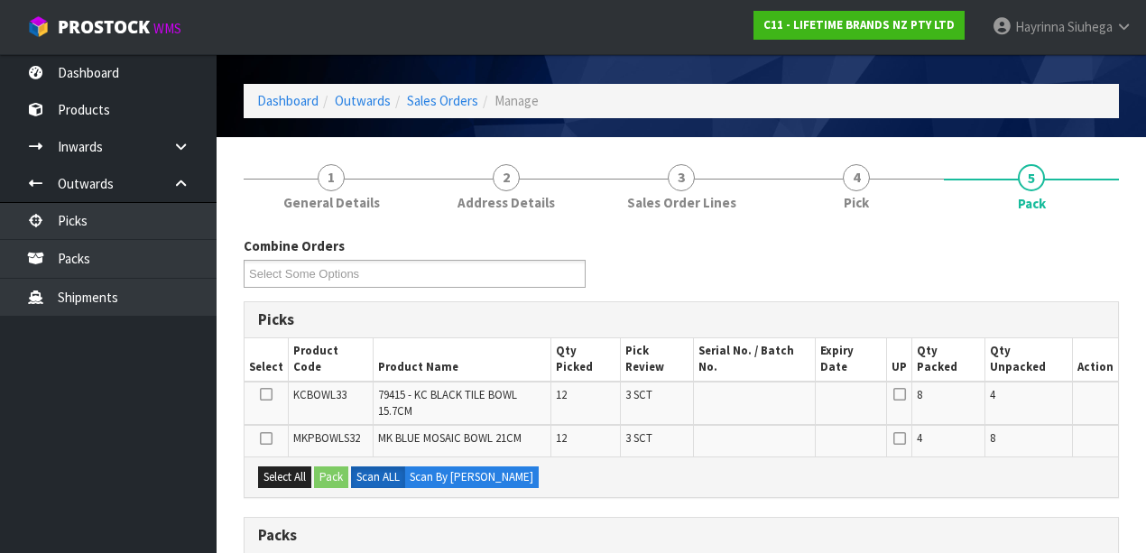
click at [735, 273] on div "Combine Orders C11-ORD0001617 C11-ORD0001649 C11-ORD0001652 C11-ORD0001655 C11-…" at bounding box center [681, 268] width 903 height 65
click at [668, 241] on div "Combine Orders C11-ORD0001617 C11-ORD0001649 C11-ORD0001652 C11-ORD0001655 C11-…" at bounding box center [681, 268] width 903 height 65
click at [645, 243] on div "Combine Orders C11-ORD0001617 C11-ORD0001649 C11-ORD0001652 C11-ORD0001655 C11-…" at bounding box center [681, 268] width 903 height 65
click at [753, 251] on div "Combine Orders C11-ORD0001617 C11-ORD0001649 C11-ORD0001652 C11-ORD0001655 C11-…" at bounding box center [681, 268] width 903 height 65
click at [700, 278] on div "Combine Orders C11-ORD0001617 C11-ORD0001649 C11-ORD0001652 C11-ORD0001655 C11-…" at bounding box center [681, 268] width 903 height 65
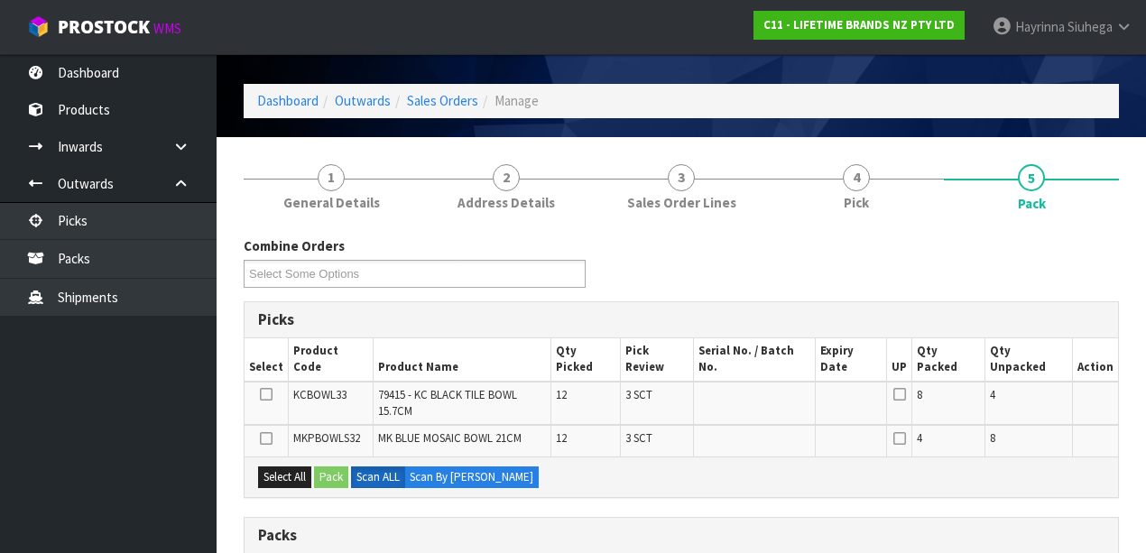
click at [700, 278] on div "Combine Orders C11-ORD0001617 C11-ORD0001649 C11-ORD0001652 C11-ORD0001655 C11-…" at bounding box center [681, 268] width 903 height 65
click at [703, 260] on div "Combine Orders C11-ORD0001617 C11-ORD0001649 C11-ORD0001652 C11-ORD0001655 C11-…" at bounding box center [681, 268] width 903 height 65
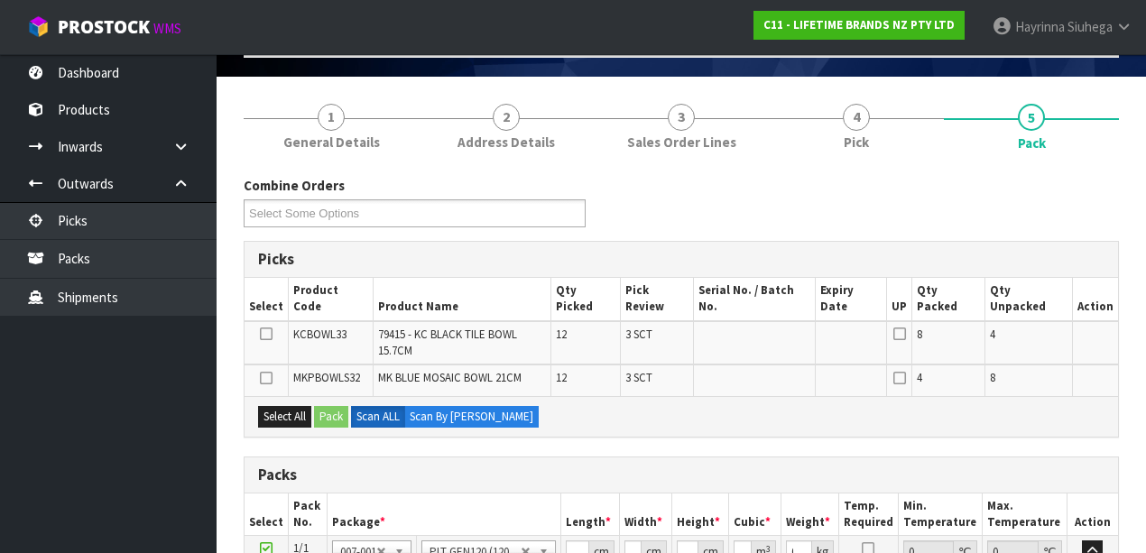
scroll to position [285, 0]
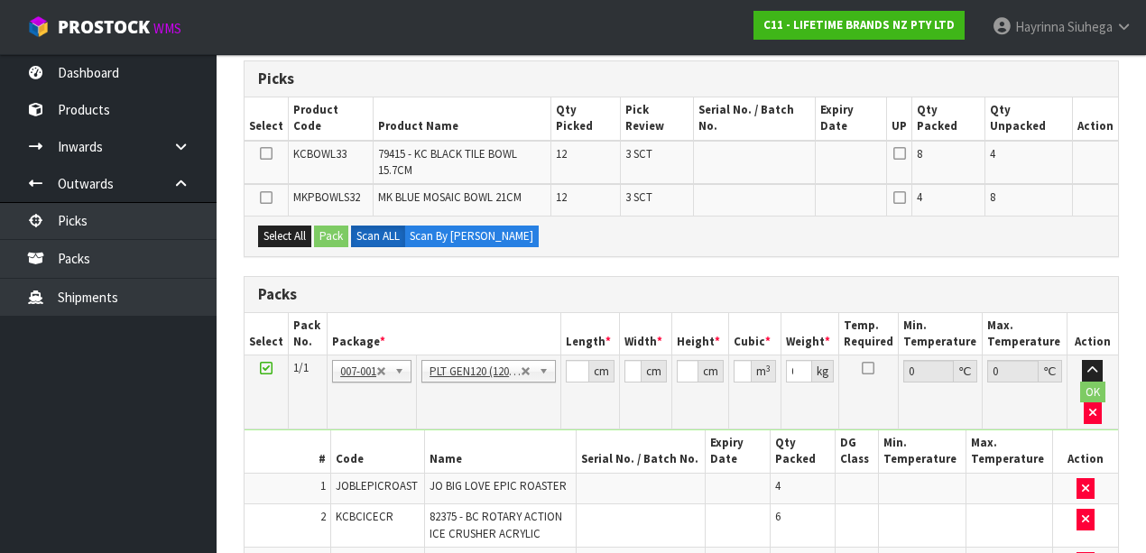
click at [899, 286] on h3 "Packs" at bounding box center [681, 294] width 847 height 17
click at [1111, 313] on th "Action" at bounding box center [1092, 334] width 51 height 42
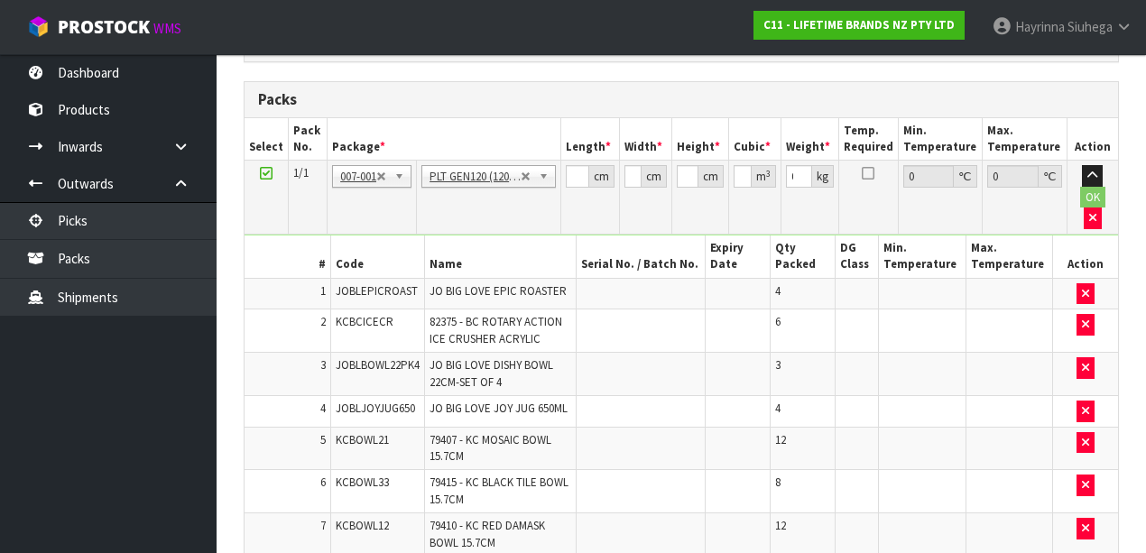
scroll to position [466, 0]
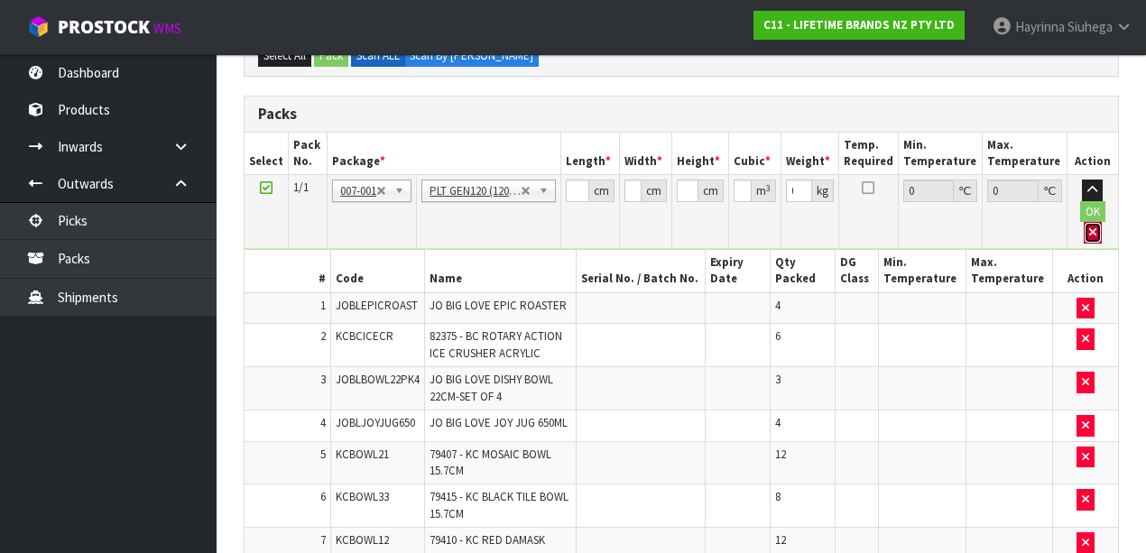
click at [1097, 227] on icon "button" at bounding box center [1092, 233] width 7 height 12
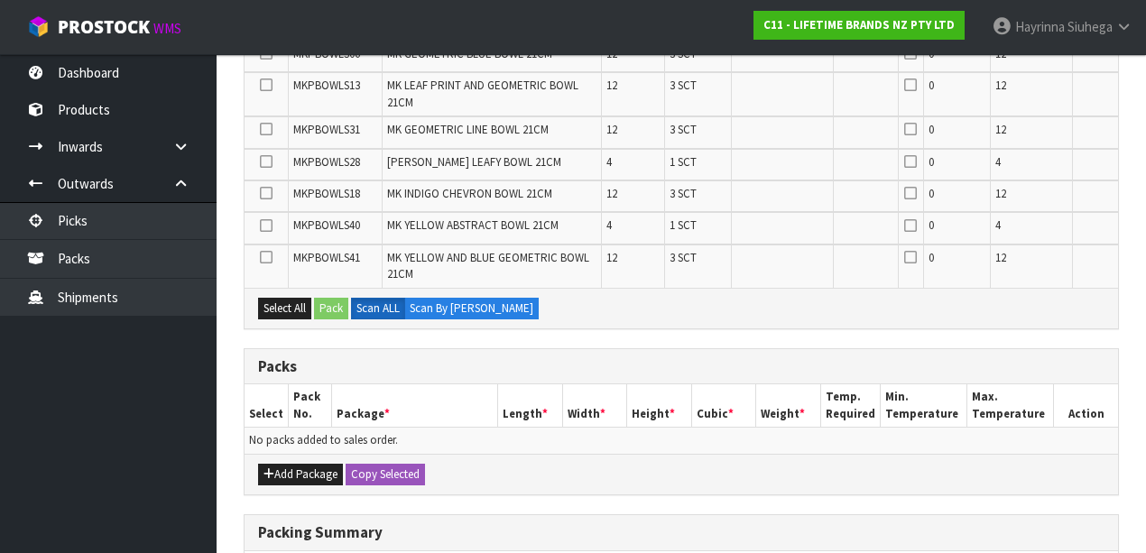
scroll to position [1242, 0]
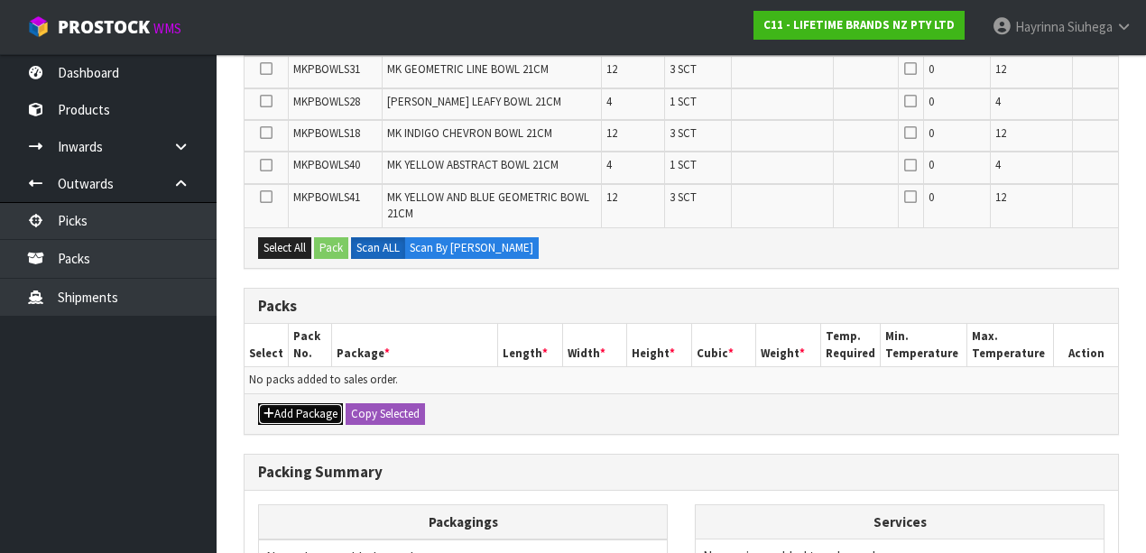
click at [284, 403] on button "Add Package" at bounding box center [300, 414] width 85 height 22
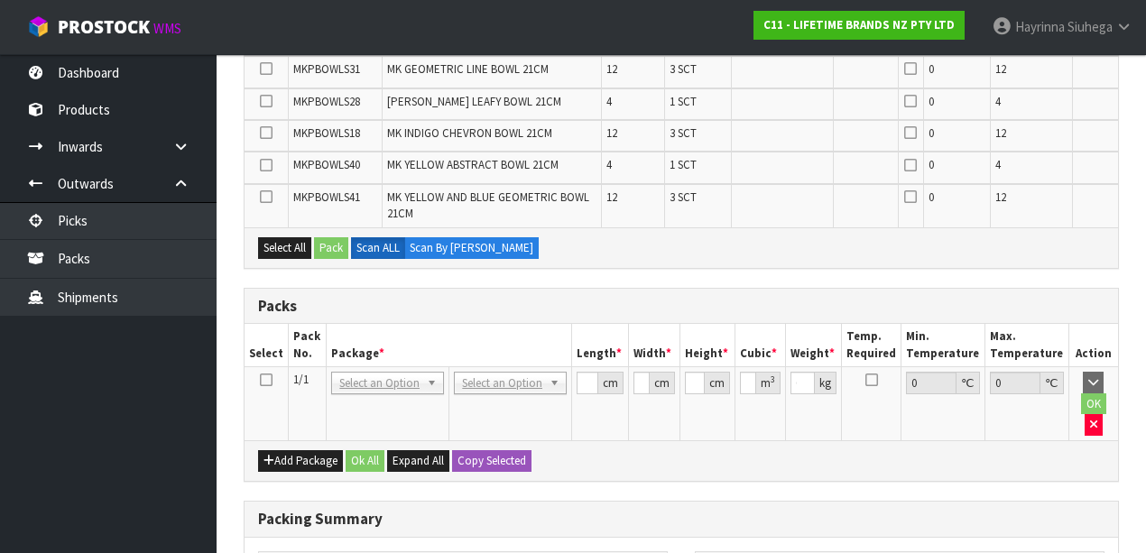
click at [258, 367] on td at bounding box center [267, 403] width 44 height 73
click at [264, 380] on icon at bounding box center [266, 380] width 13 height 1
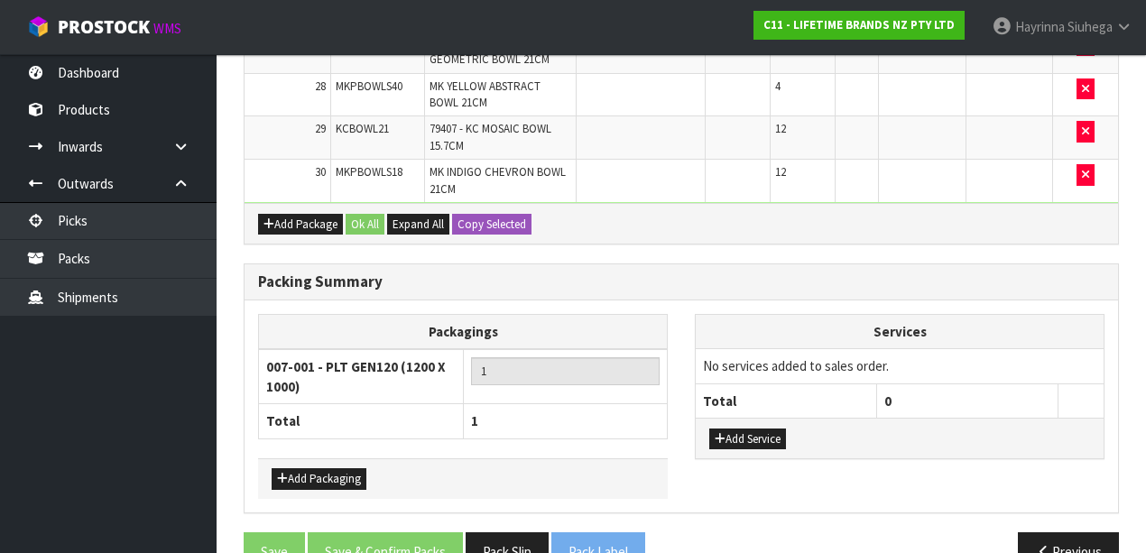
scroll to position [1785, 0]
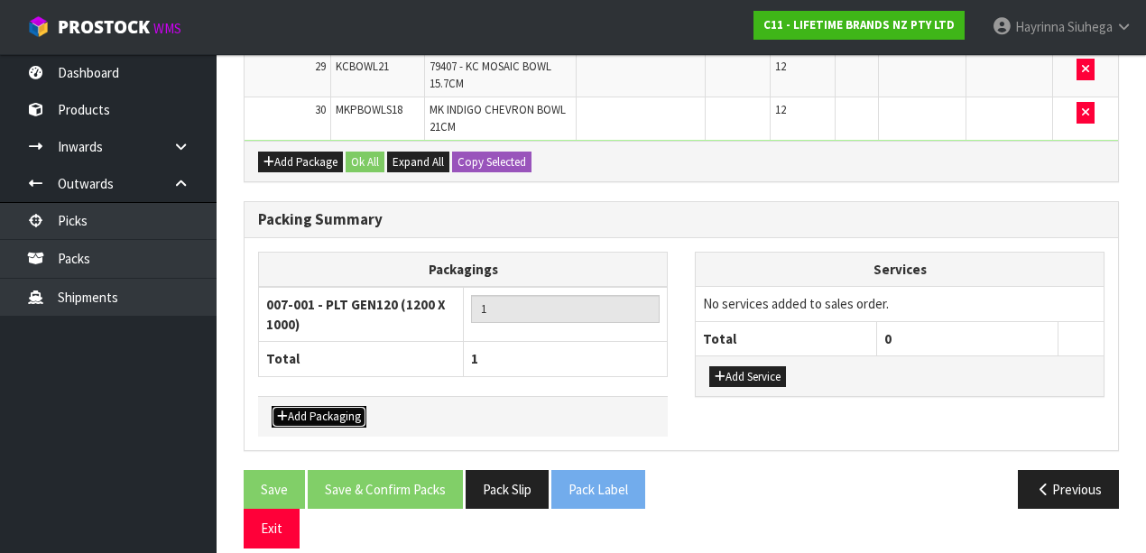
click at [348, 406] on button "Add Packaging" at bounding box center [319, 417] width 95 height 22
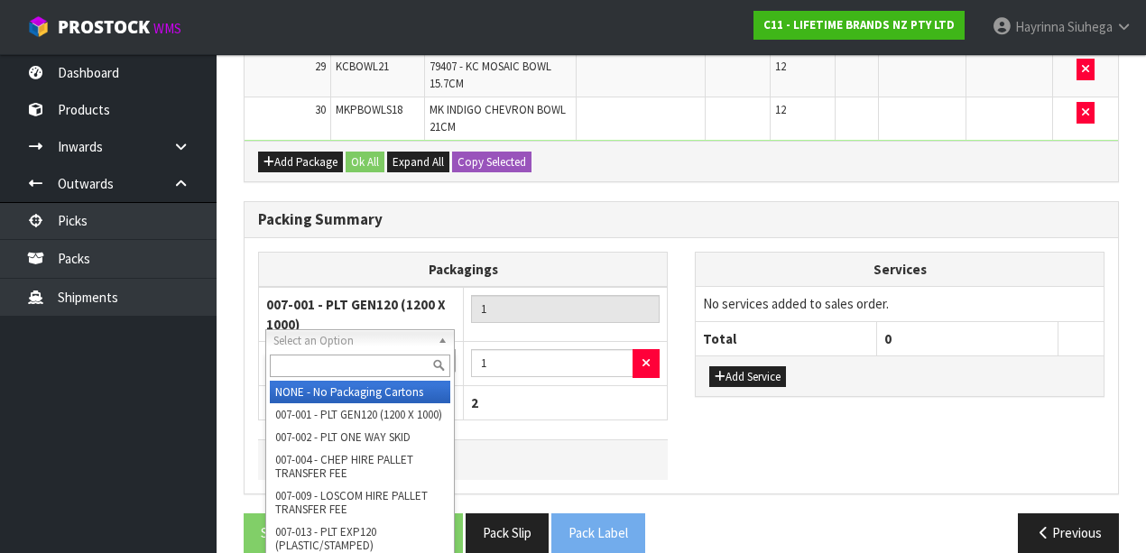
click at [369, 368] on input "text" at bounding box center [360, 366] width 181 height 23
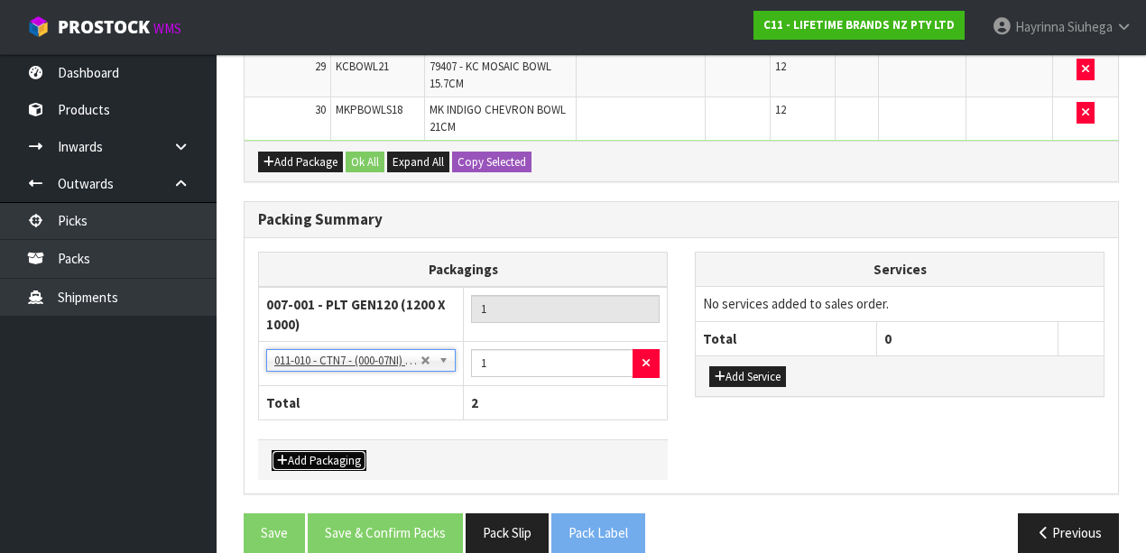
click at [346, 450] on button "Add Packaging" at bounding box center [319, 461] width 95 height 22
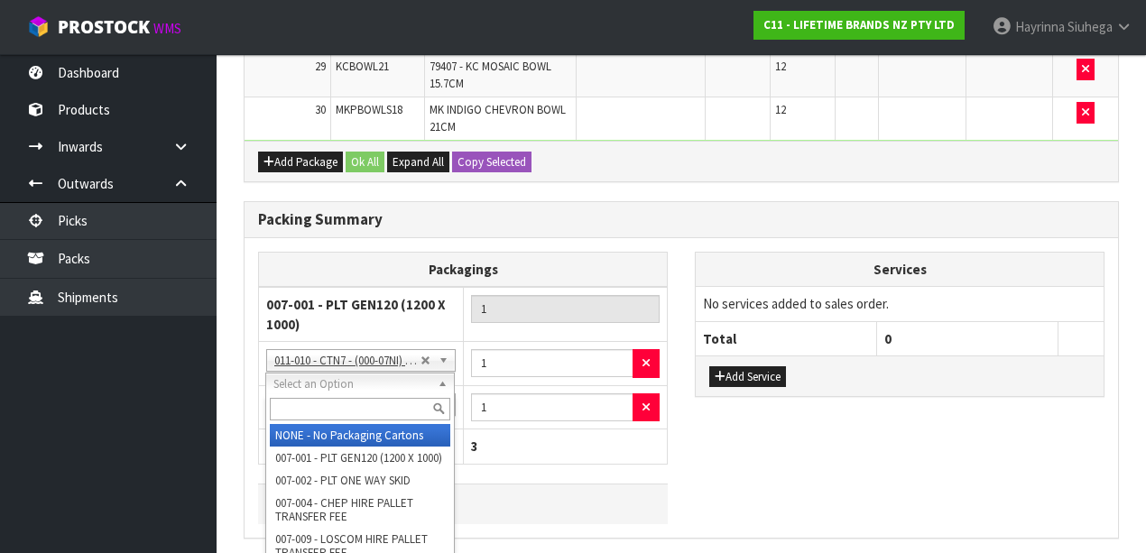
click at [368, 403] on input "text" at bounding box center [360, 409] width 181 height 23
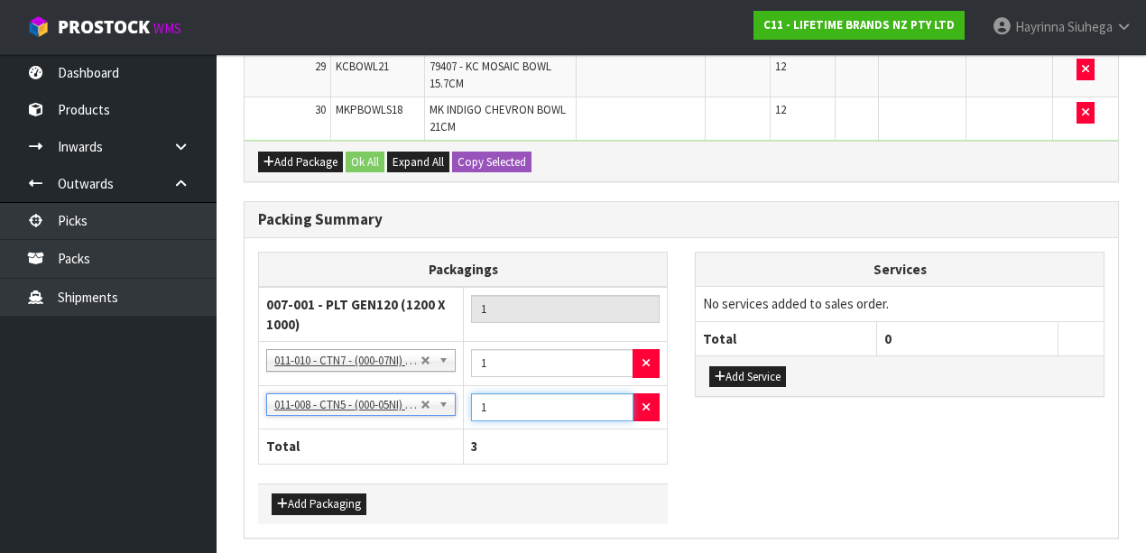
click at [473, 394] on input "1" at bounding box center [552, 408] width 162 height 28
click at [323, 494] on button "Add Packaging" at bounding box center [319, 505] width 95 height 22
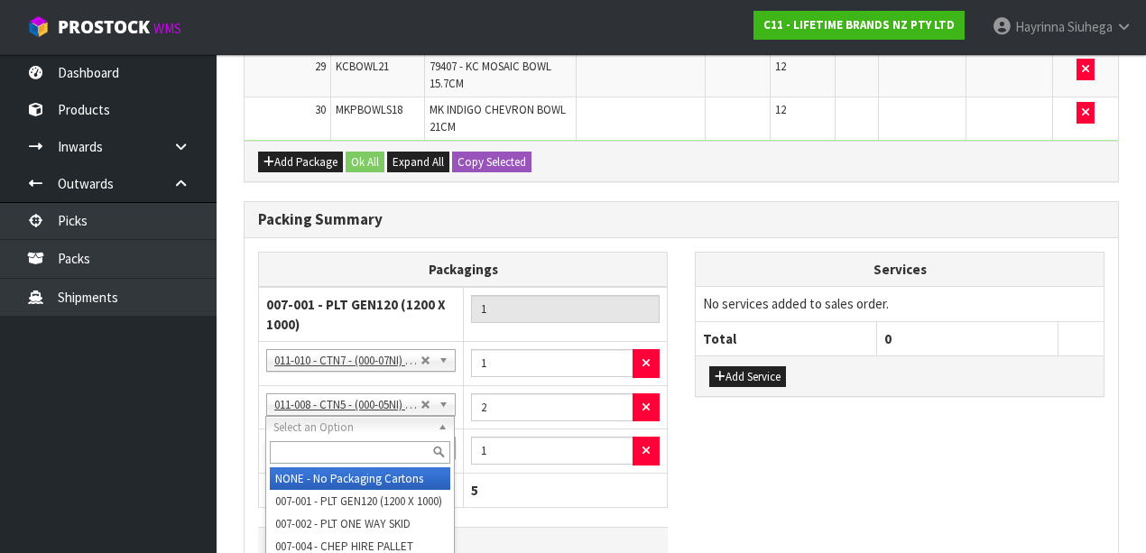
click at [364, 448] on input "text" at bounding box center [360, 452] width 181 height 23
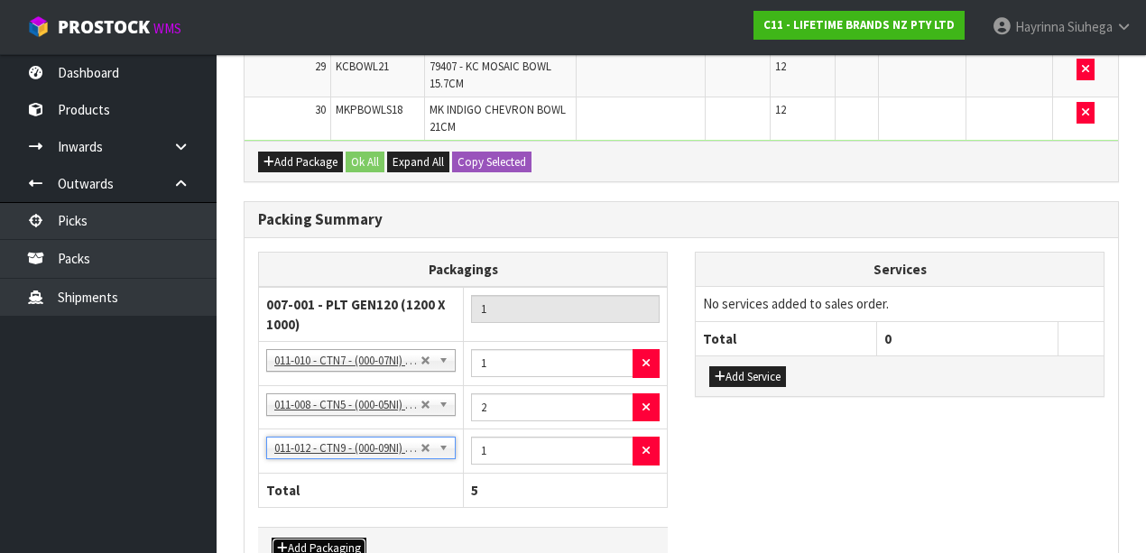
click at [320, 538] on button "Add Packaging" at bounding box center [319, 549] width 95 height 22
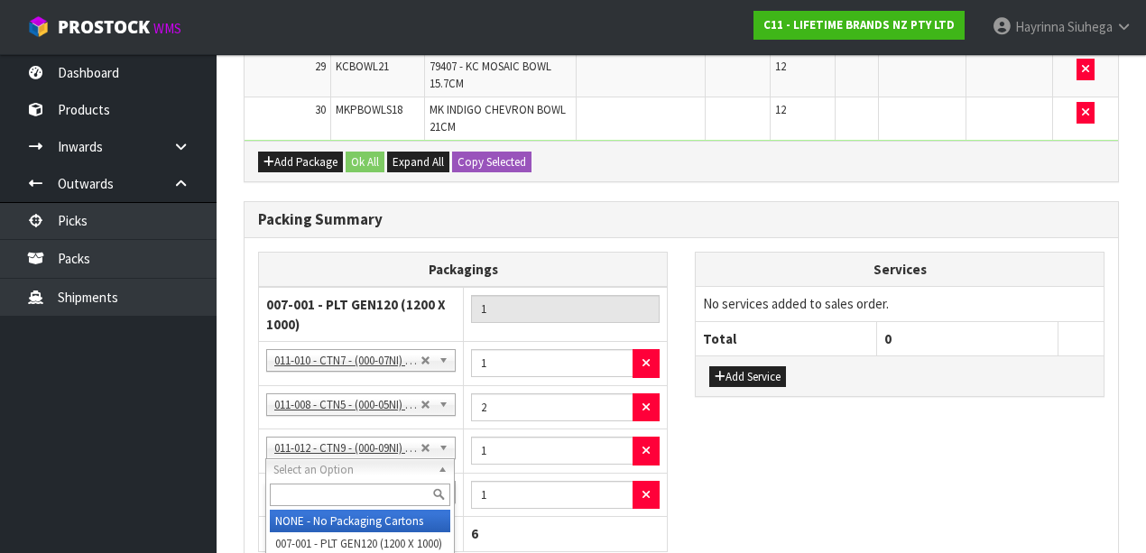
click at [345, 482] on div at bounding box center [360, 495] width 188 height 30
click at [343, 486] on input "text" at bounding box center [360, 495] width 181 height 23
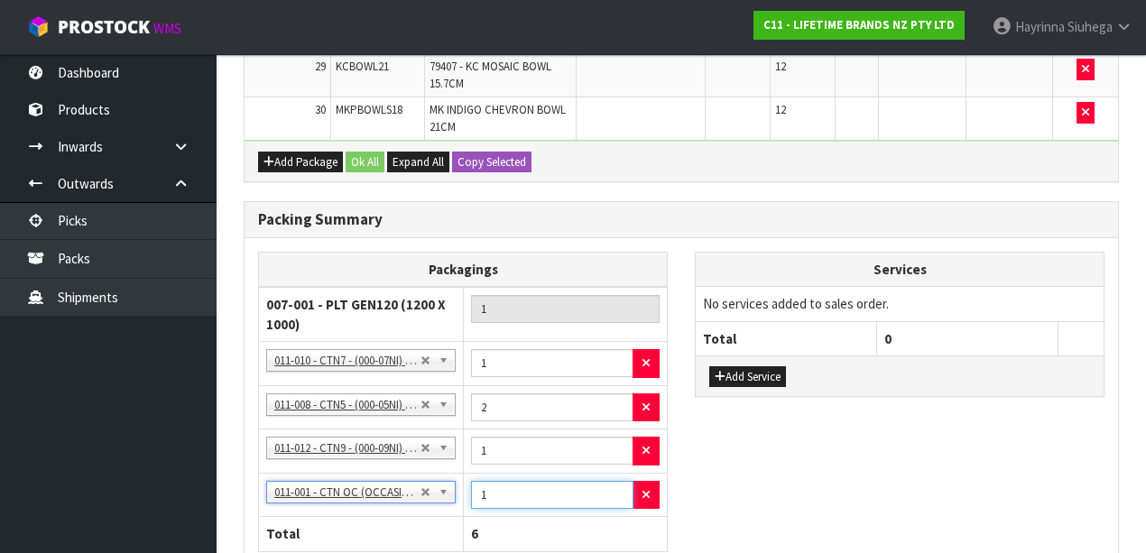
drag, startPoint x: 511, startPoint y: 482, endPoint x: 460, endPoint y: 482, distance: 50.5
click at [442, 481] on tr "NONE - No Packaging Cartons 007-001 - PLT GEN120 (1200 X 1000) 007-002 - PLT ON…" at bounding box center [463, 495] width 409 height 44
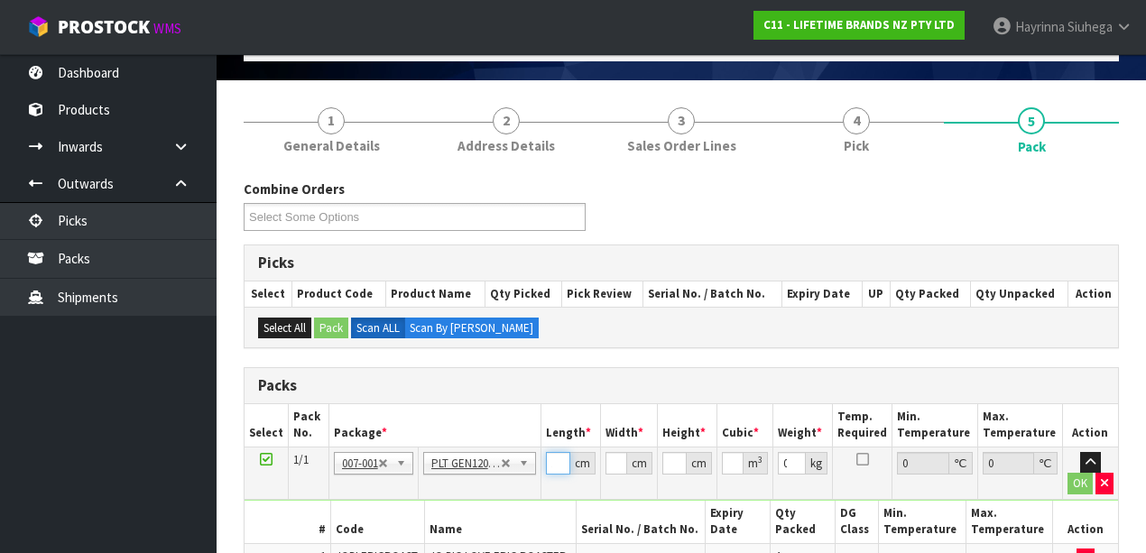
scroll to position [0, 16]
click at [553, 459] on input "120.001" at bounding box center [558, 463] width 25 height 23
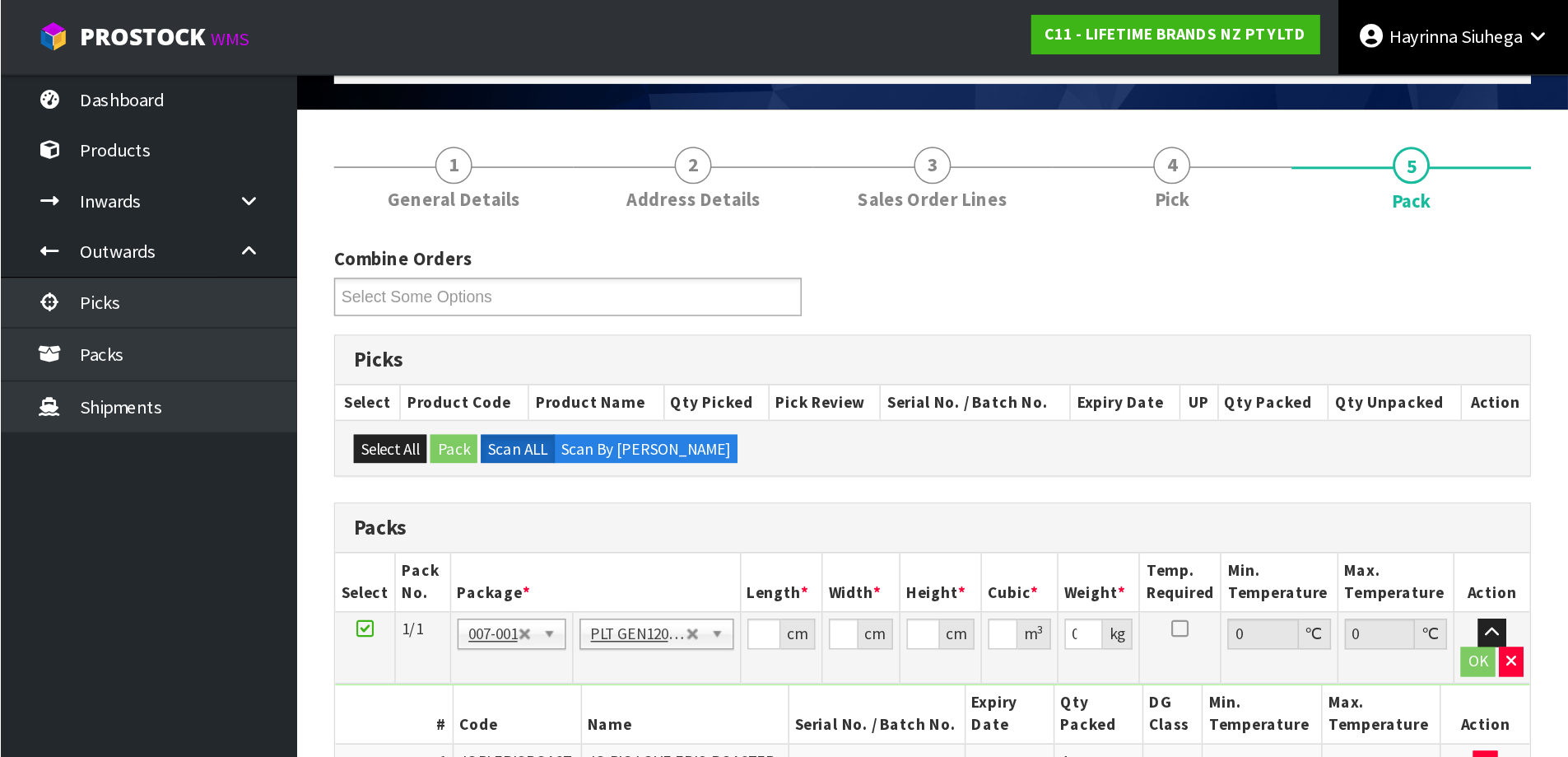
scroll to position [0, 0]
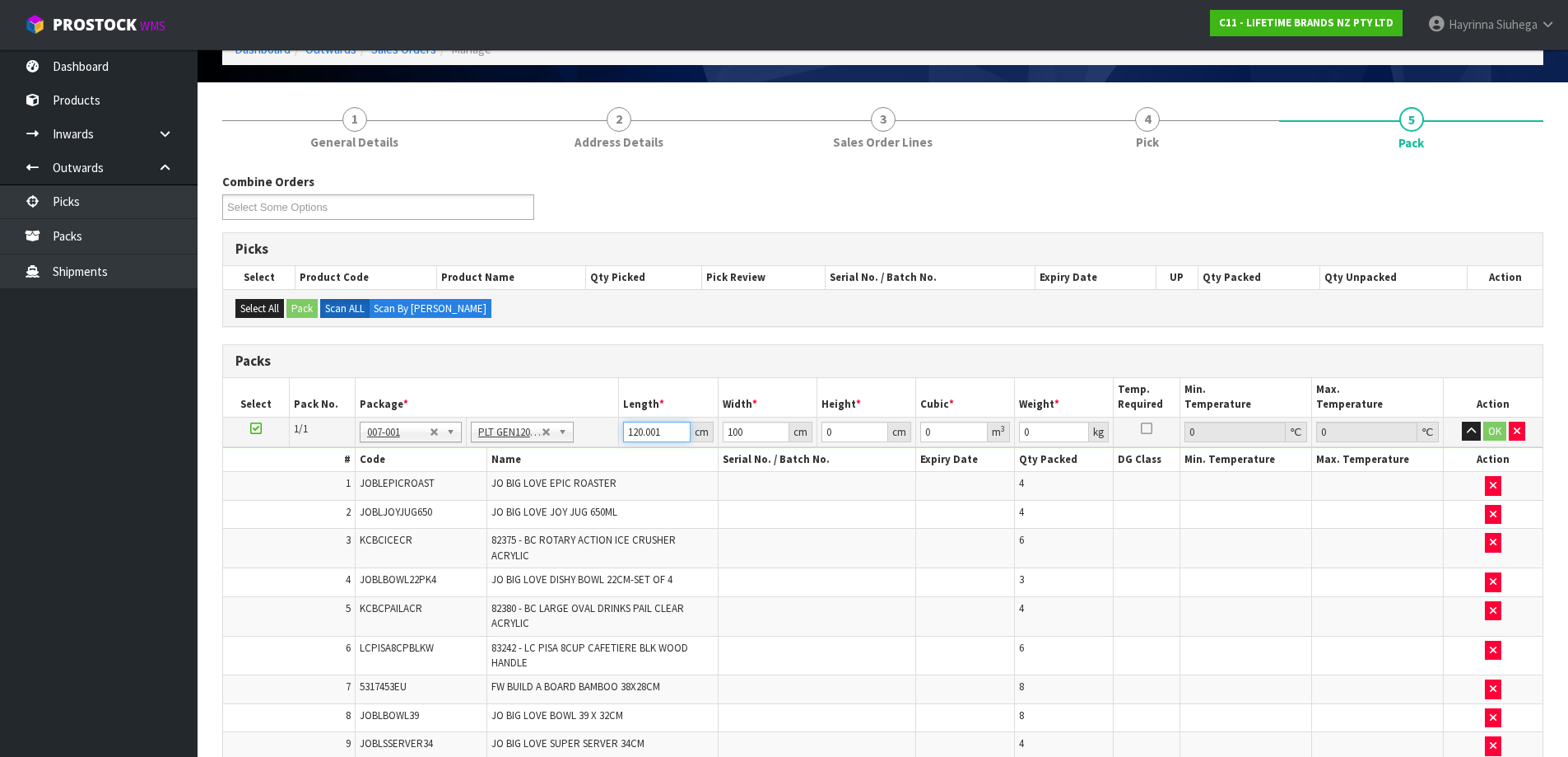
click at [641, 433] on input "120.001" at bounding box center [655, 431] width 67 height 21
click at [1050, 435] on input "number" at bounding box center [1053, 431] width 70 height 21
click at [1495, 433] on button "OK" at bounding box center [1494, 431] width 23 height 20
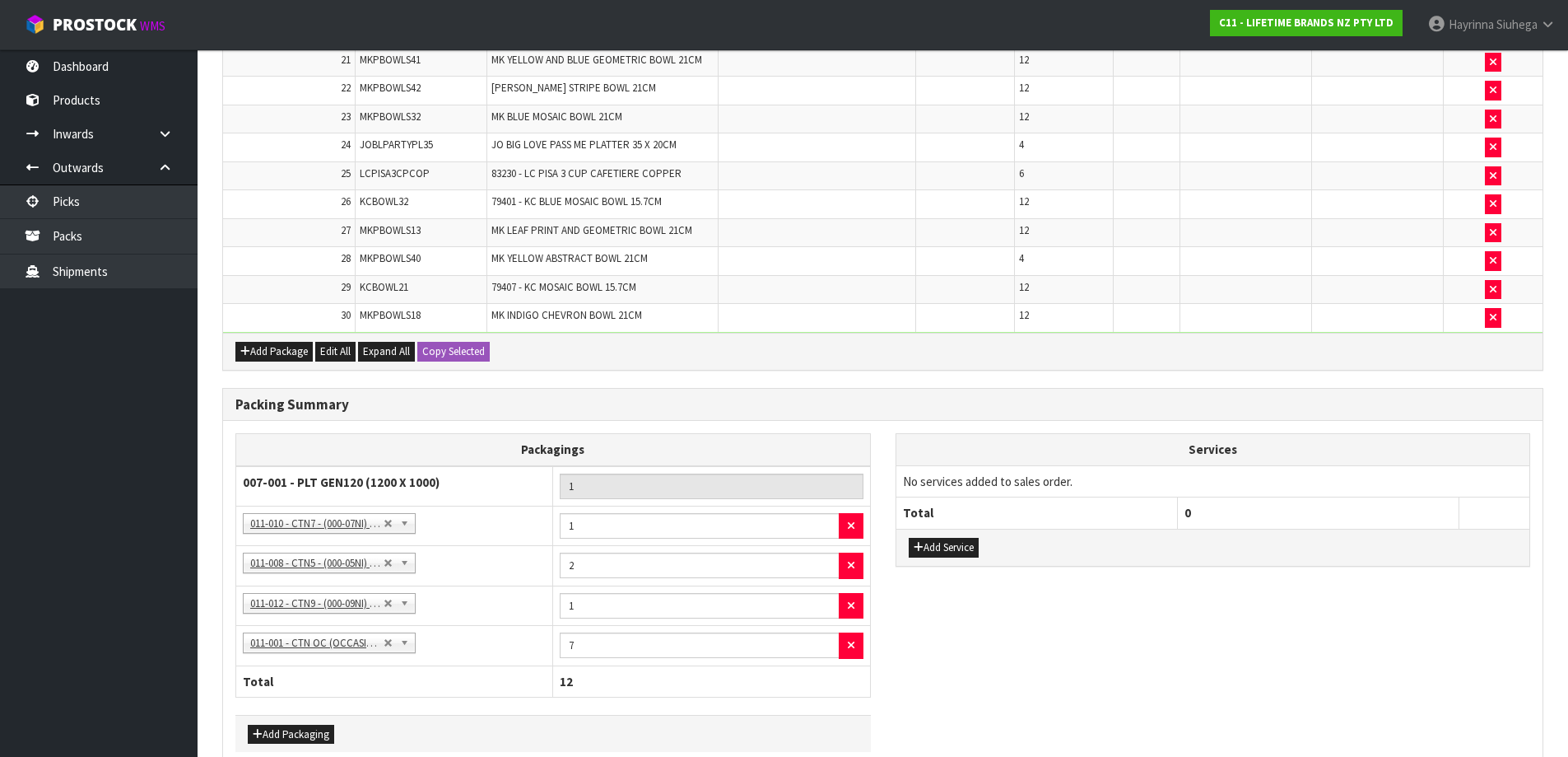
scroll to position [1213, 0]
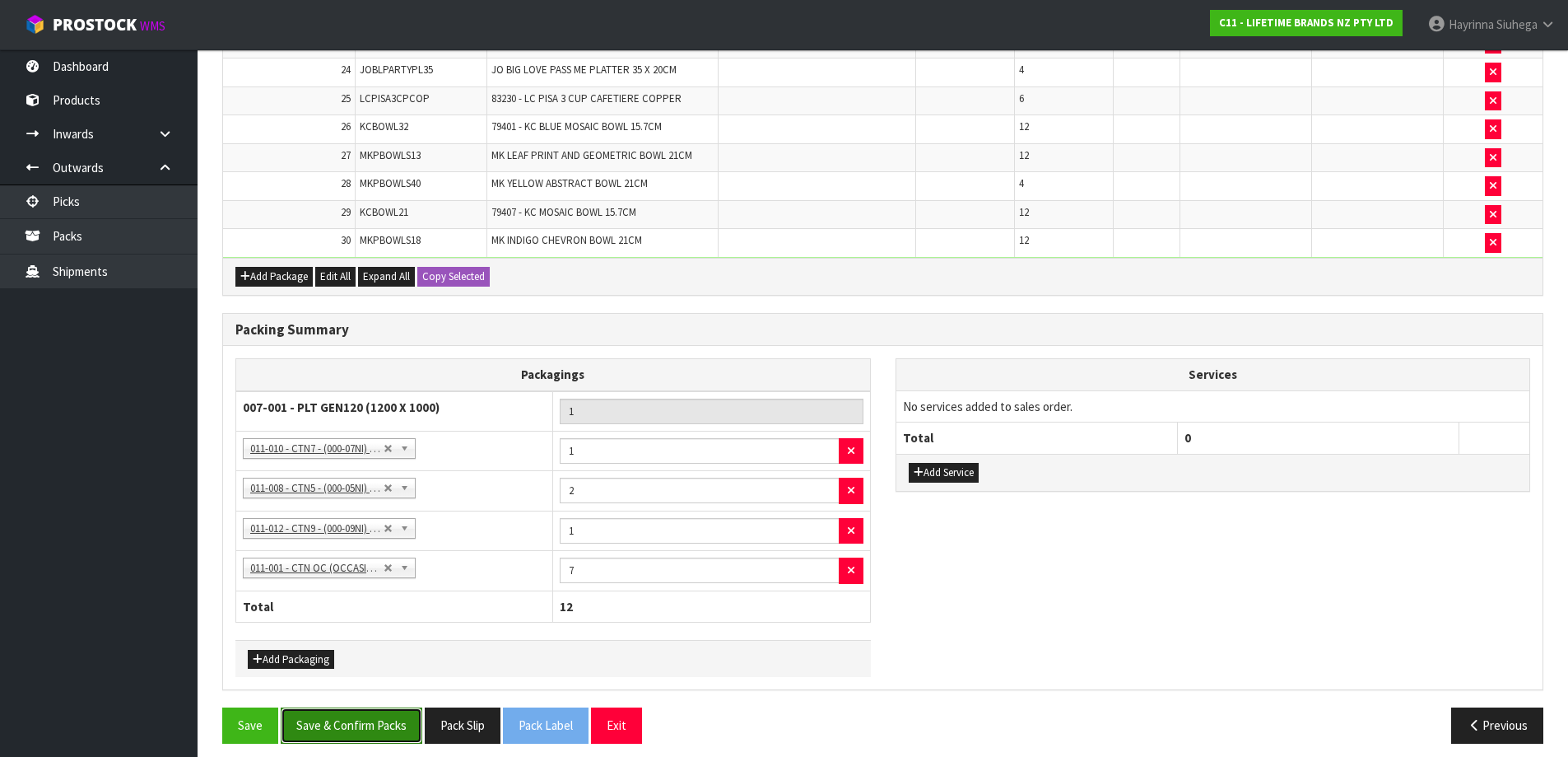
click at [380, 707] on button "Save & Confirm Packs" at bounding box center [351, 724] width 141 height 36
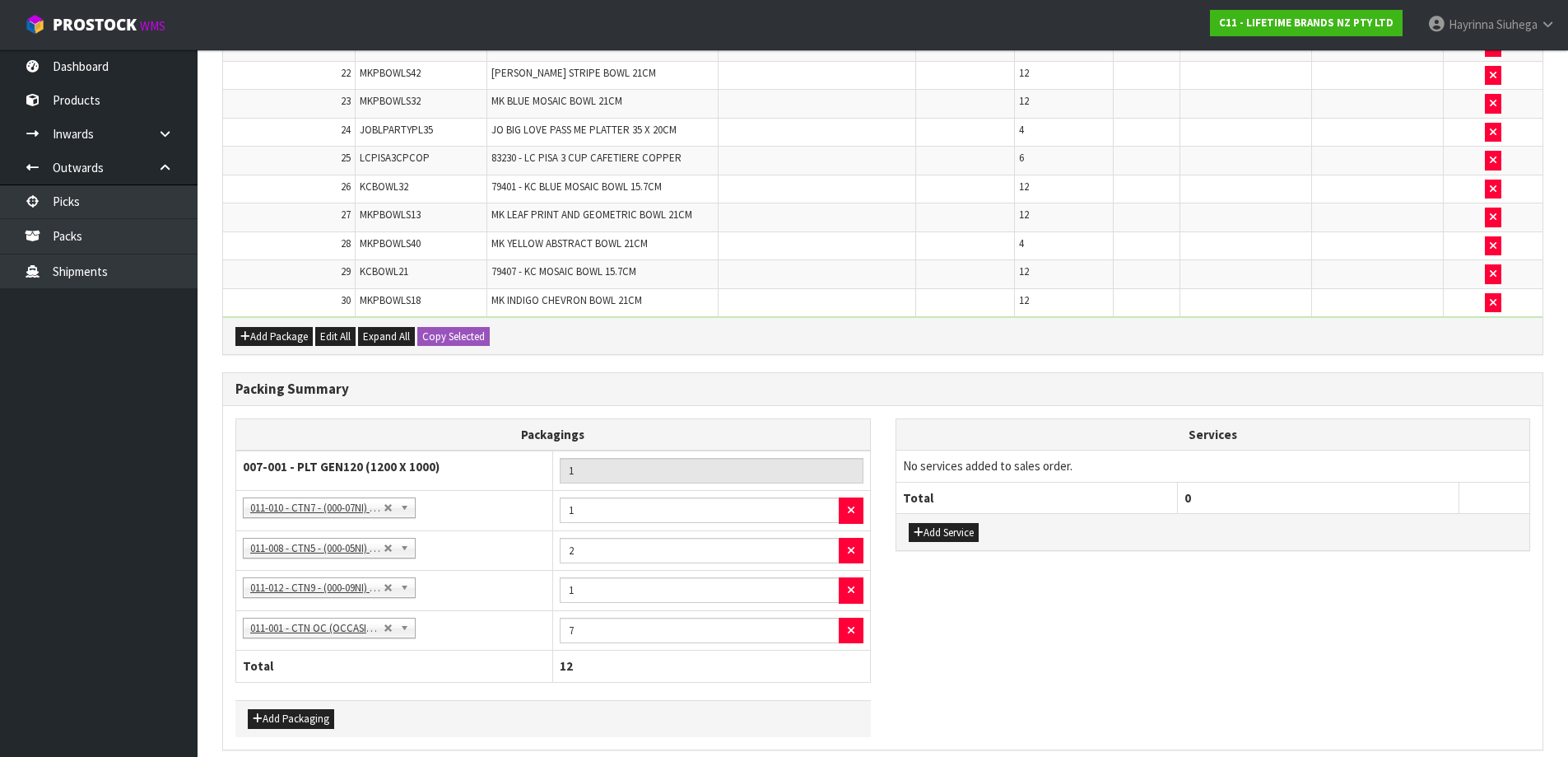
scroll to position [0, 0]
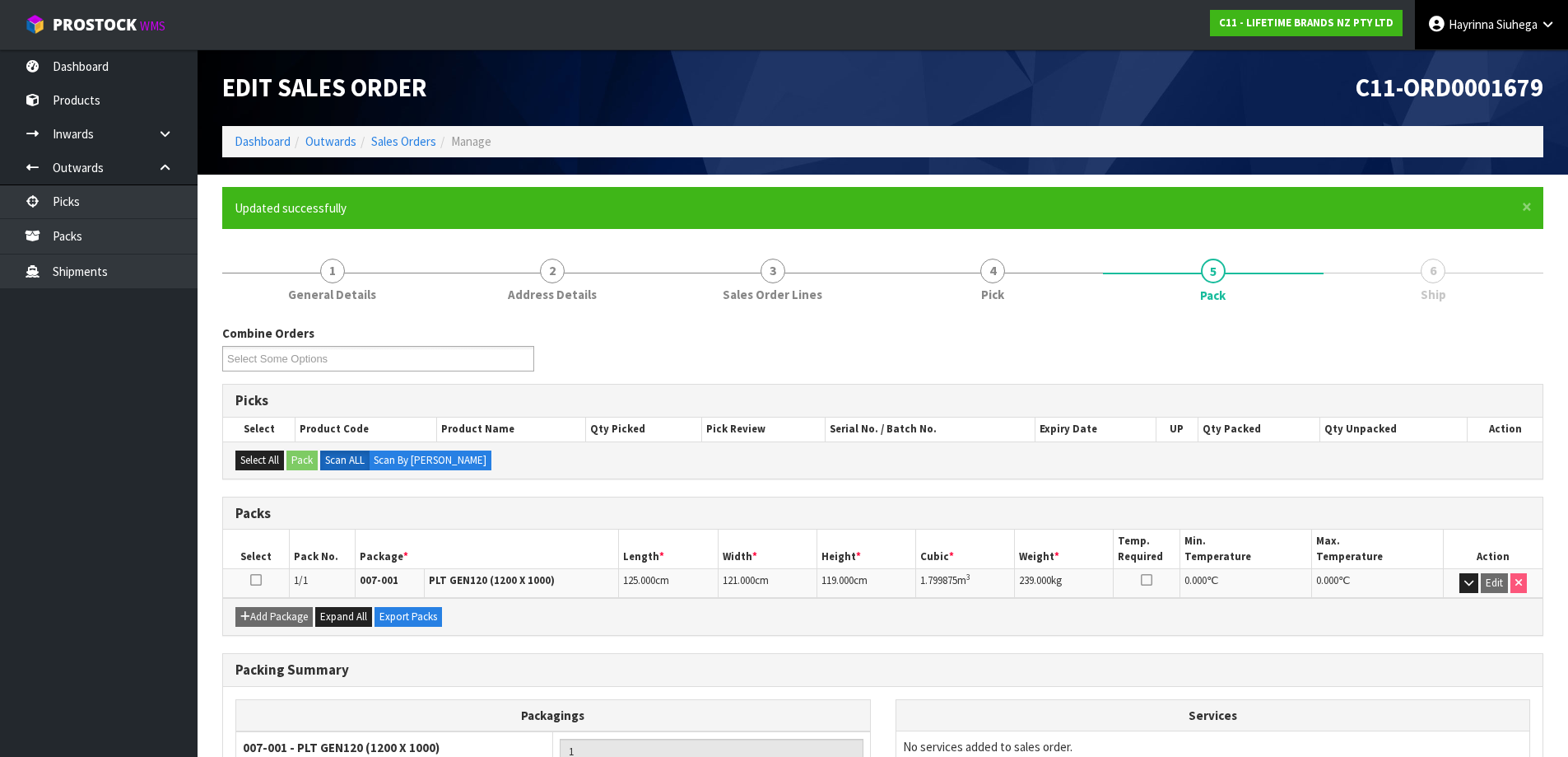
click at [1444, 26] on link "Hayrinna Siuhega" at bounding box center [1491, 25] width 153 height 49
click at [1442, 79] on ul "Logout" at bounding box center [1501, 65] width 131 height 32
click at [1480, 32] on link "Hayrinna Siuhega" at bounding box center [1491, 25] width 153 height 49
click at [1460, 67] on icon at bounding box center [1459, 66] width 11 height 1
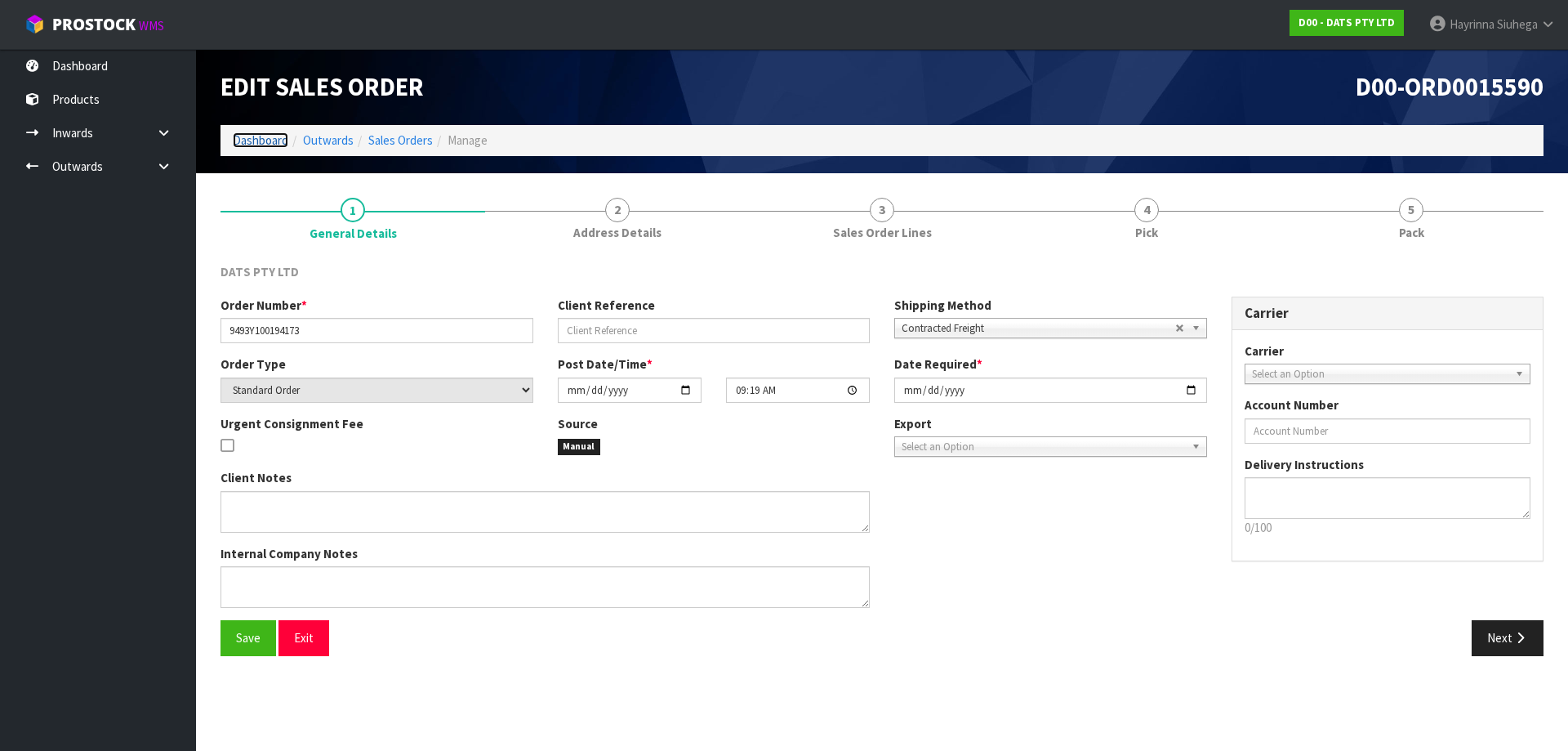
click at [271, 142] on link "Dashboard" at bounding box center [260, 139] width 55 height 15
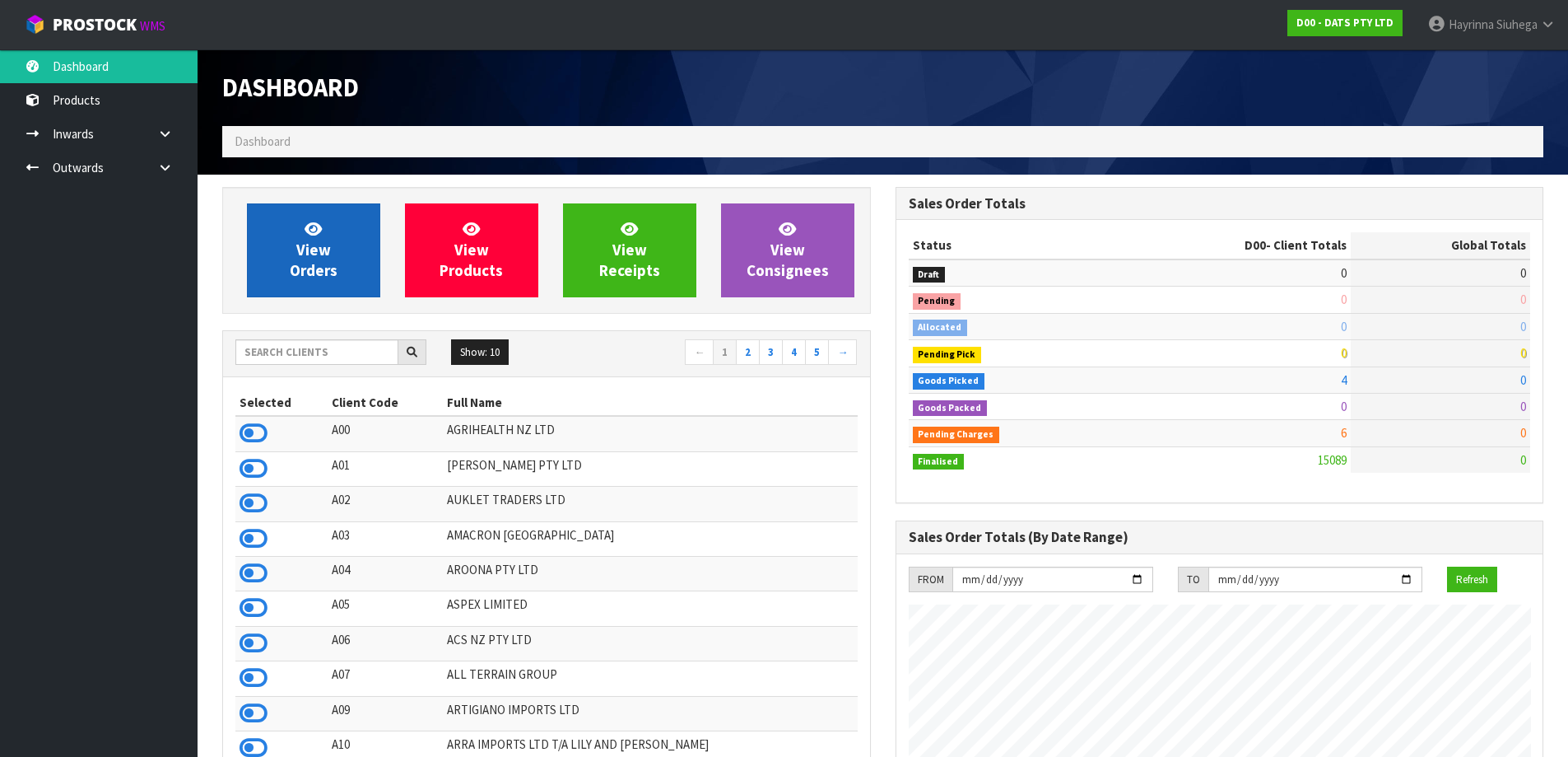
scroll to position [1247, 672]
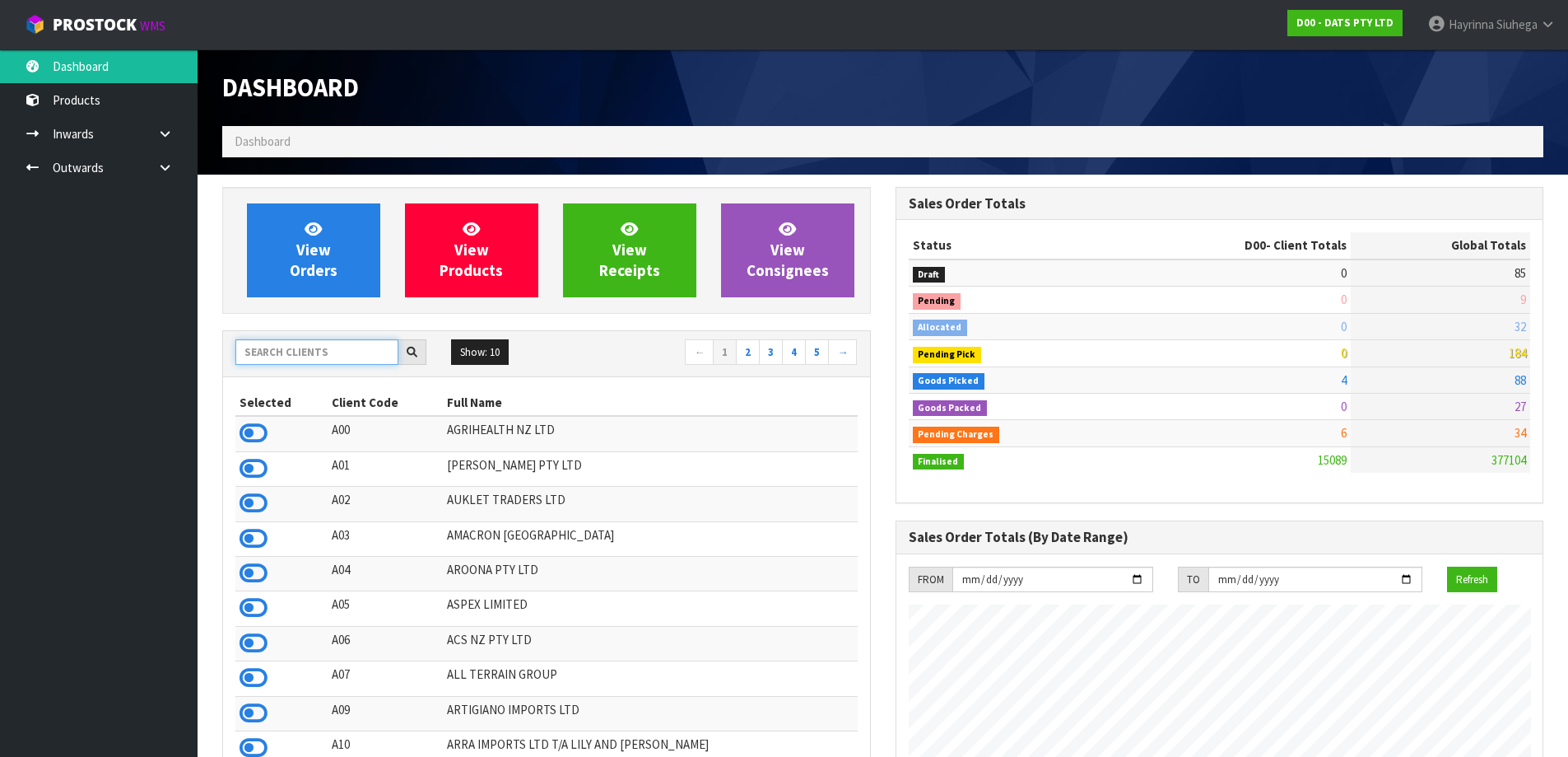
click at [317, 358] on input "text" at bounding box center [316, 352] width 163 height 26
type input "1"
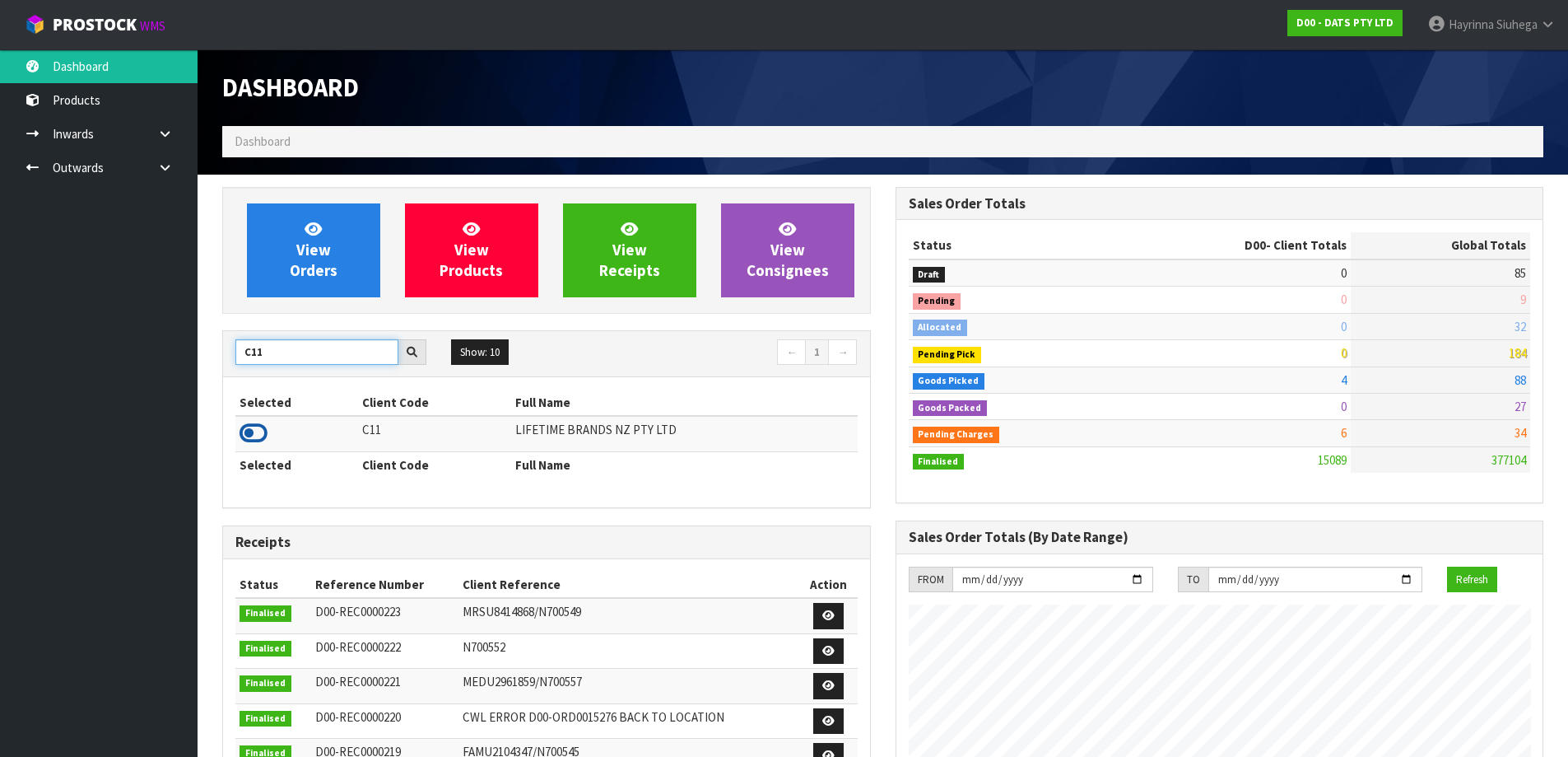
type input "C11"
click at [249, 431] on icon at bounding box center [253, 432] width 28 height 25
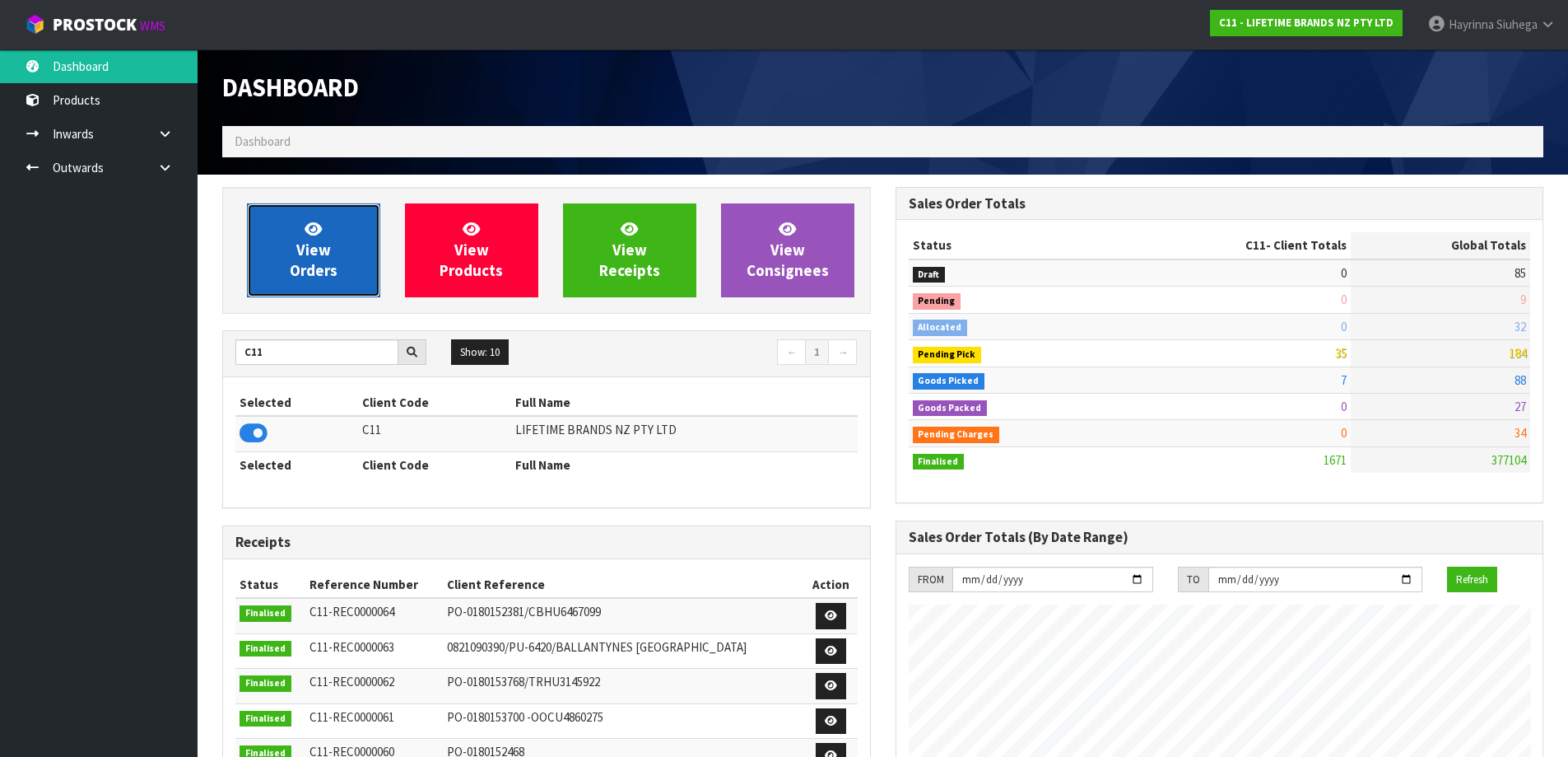
click at [296, 284] on link "View Orders" at bounding box center [314, 250] width 133 height 94
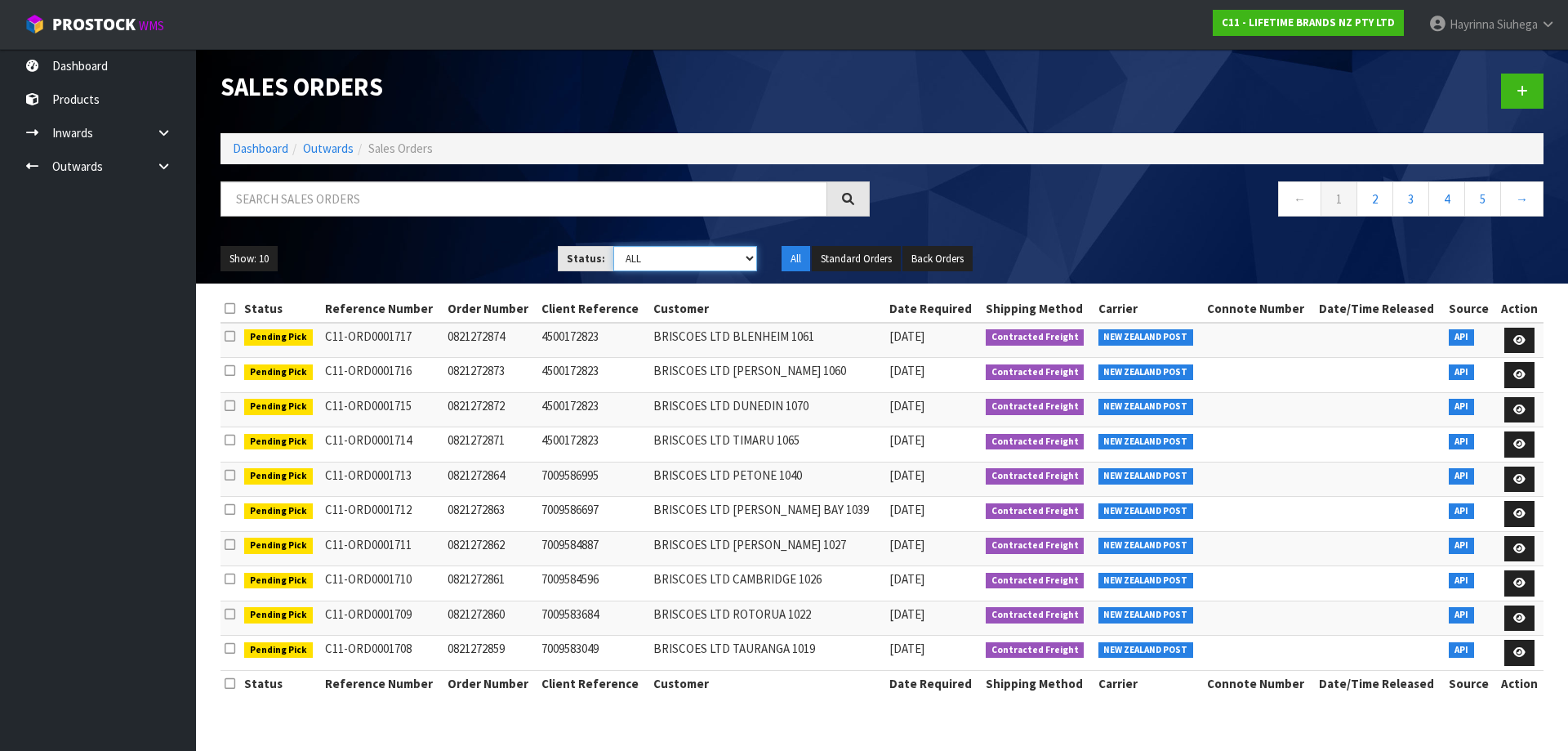
click at [672, 262] on select "Draft Pending Allocated Pending Pick Goods Picked Goods Packed Pending Charges …" at bounding box center [686, 259] width 145 height 25
select select "string:3"
click at [613, 246] on select "Draft Pending Allocated Pending Pick Goods Picked Goods Packed Pending Charges …" at bounding box center [686, 259] width 145 height 25
click at [268, 152] on link "Dashboard" at bounding box center [260, 147] width 55 height 15
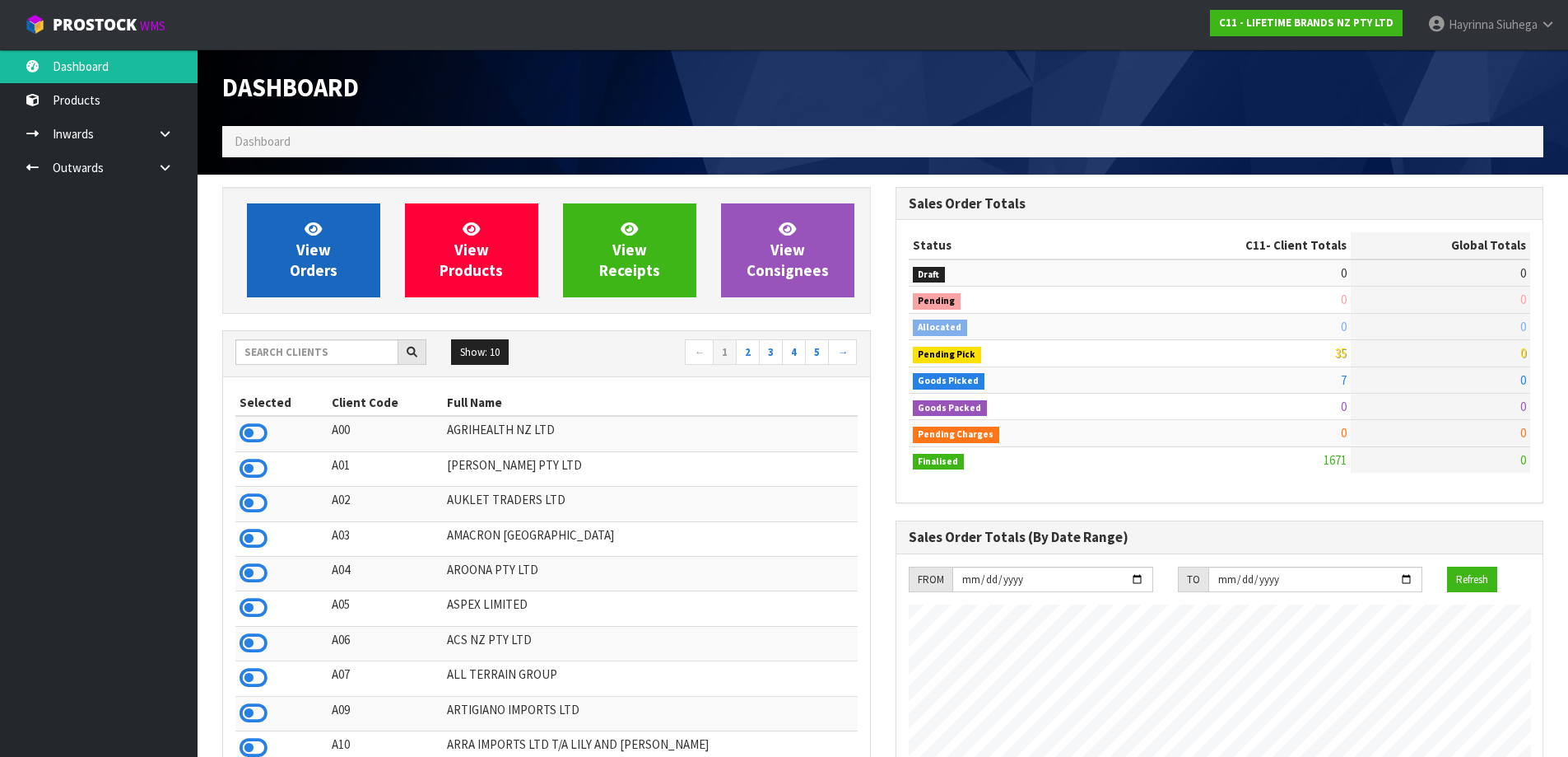
scroll to position [1247, 672]
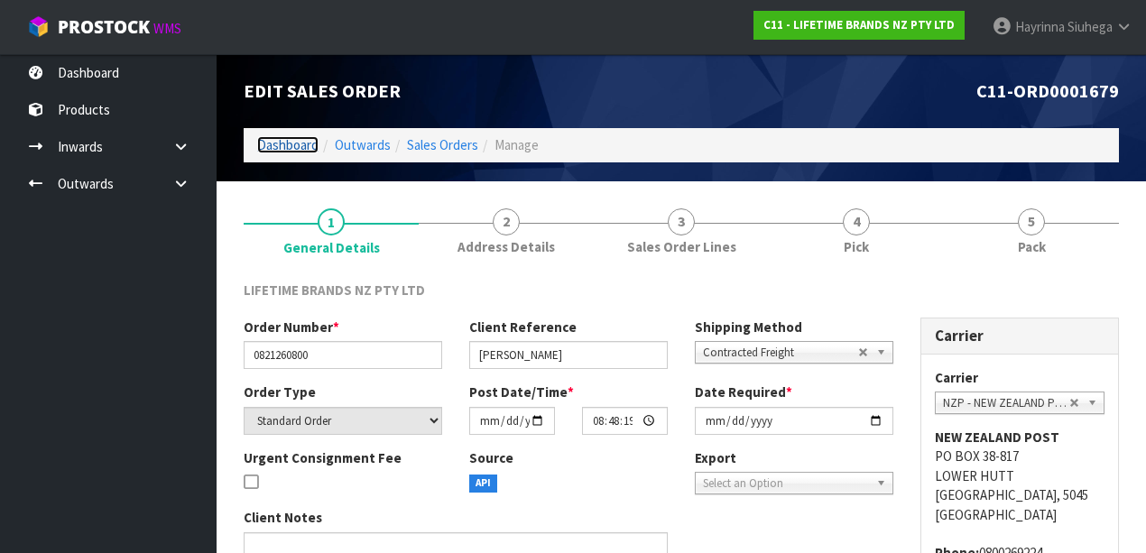
click at [285, 139] on link "Dashboard" at bounding box center [287, 144] width 61 height 17
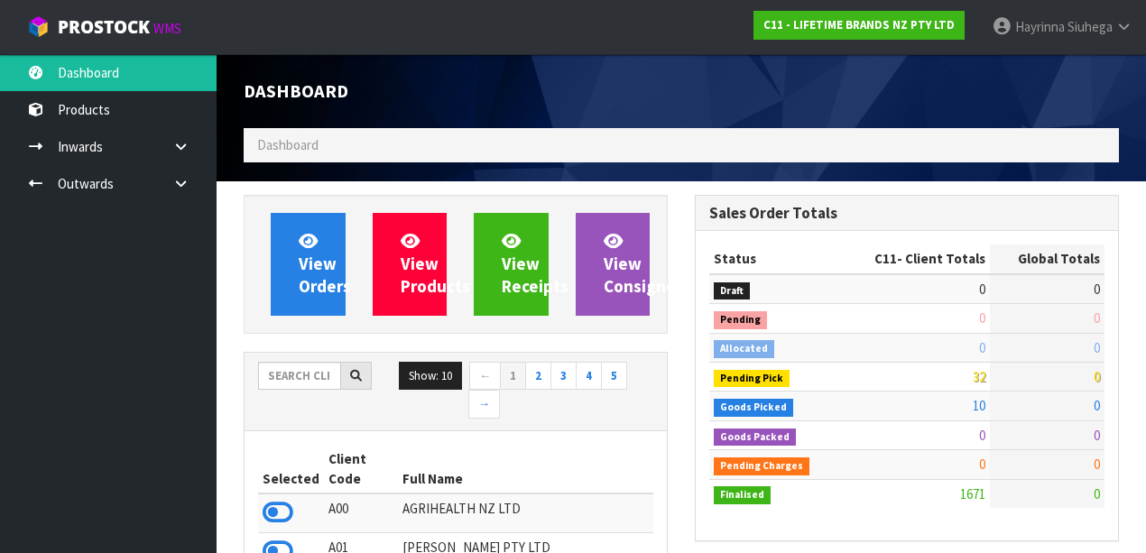
scroll to position [1630, 451]
click at [303, 379] on input "text" at bounding box center [299, 376] width 83 height 28
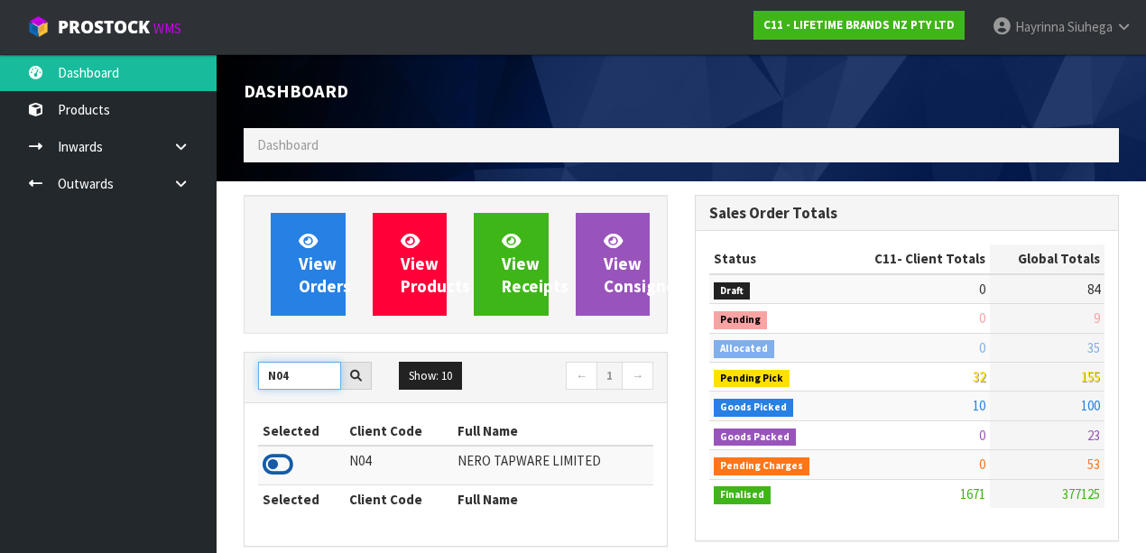
type input "N04"
click at [268, 462] on icon at bounding box center [278, 464] width 31 height 27
drag, startPoint x: 306, startPoint y: 374, endPoint x: 139, endPoint y: 366, distance: 167.1
click at [189, 366] on body "Toggle navigation ProStock WMS N04 - NERO TAPWARE LIMITED Hayrinna Siuhega Logo…" at bounding box center [573, 276] width 1146 height 553
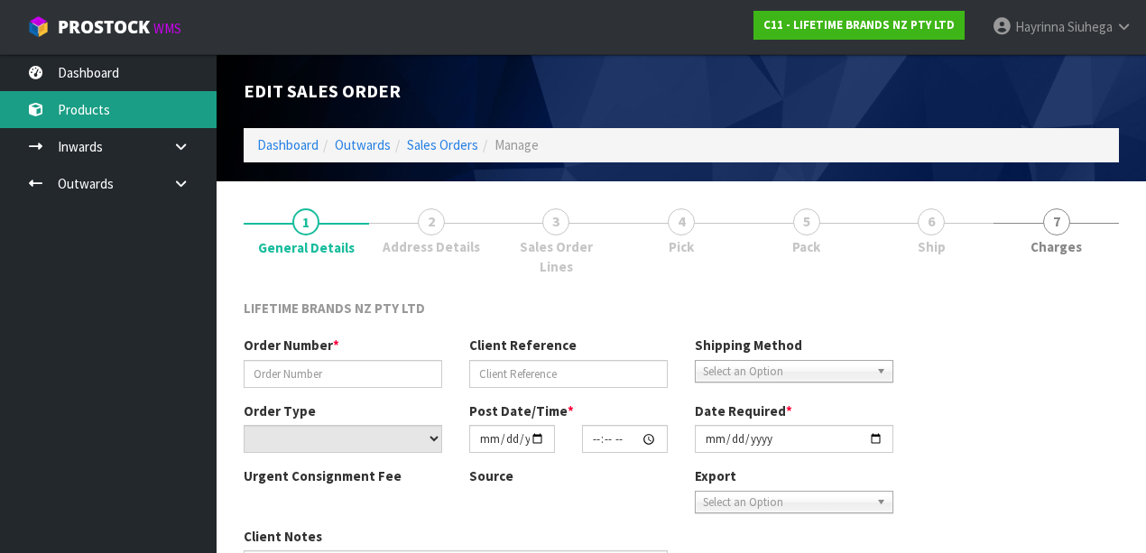
type input "0821260800"
type input "[PERSON_NAME]"
select select "number:0"
type input "[DATE]"
type input "08:48:19.000"
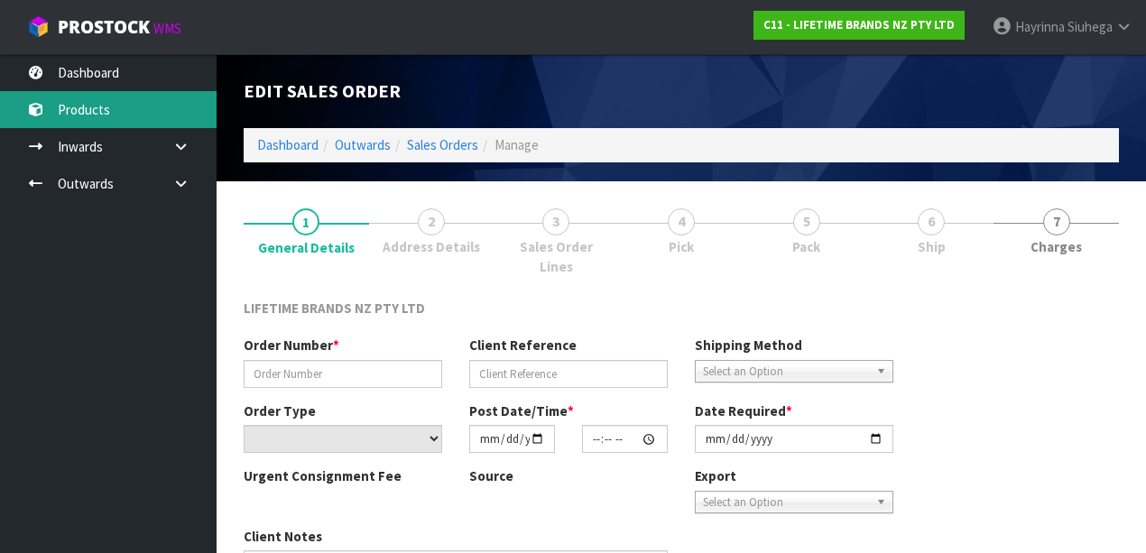
type input "[DATE]"
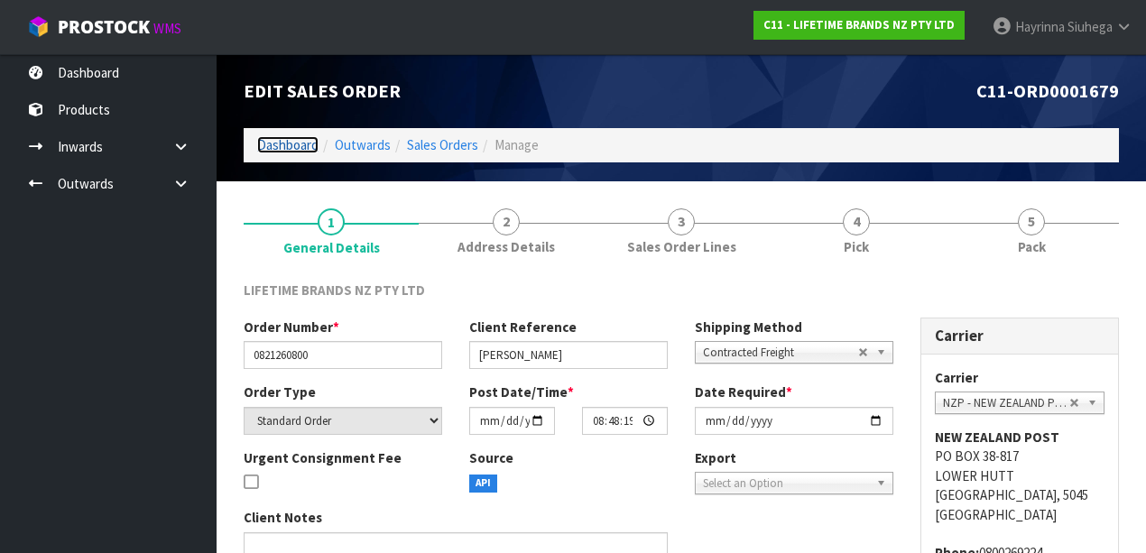
click at [297, 147] on link "Dashboard" at bounding box center [287, 144] width 61 height 17
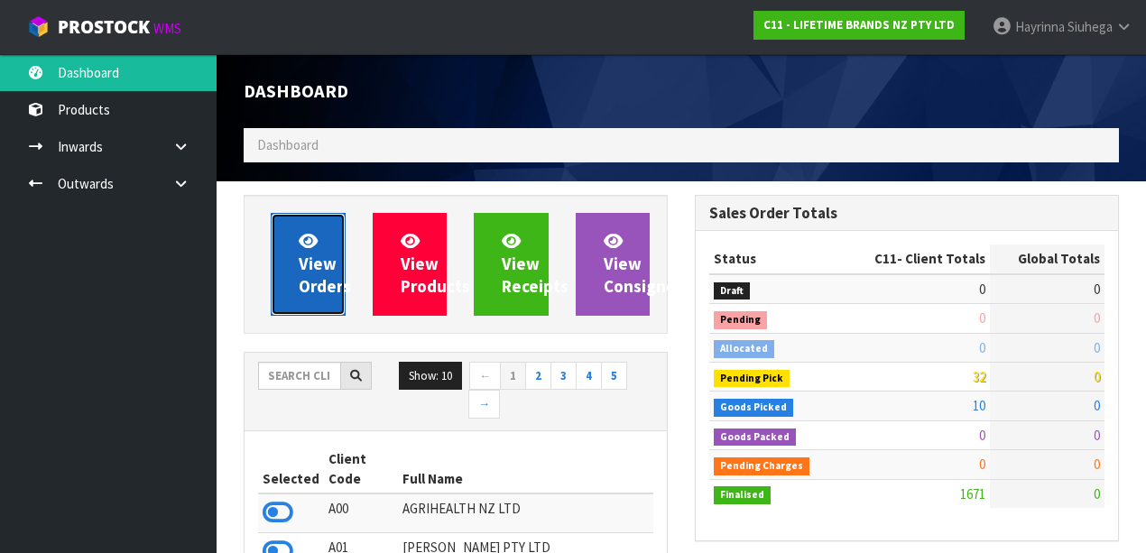
click at [311, 243] on icon at bounding box center [308, 240] width 19 height 17
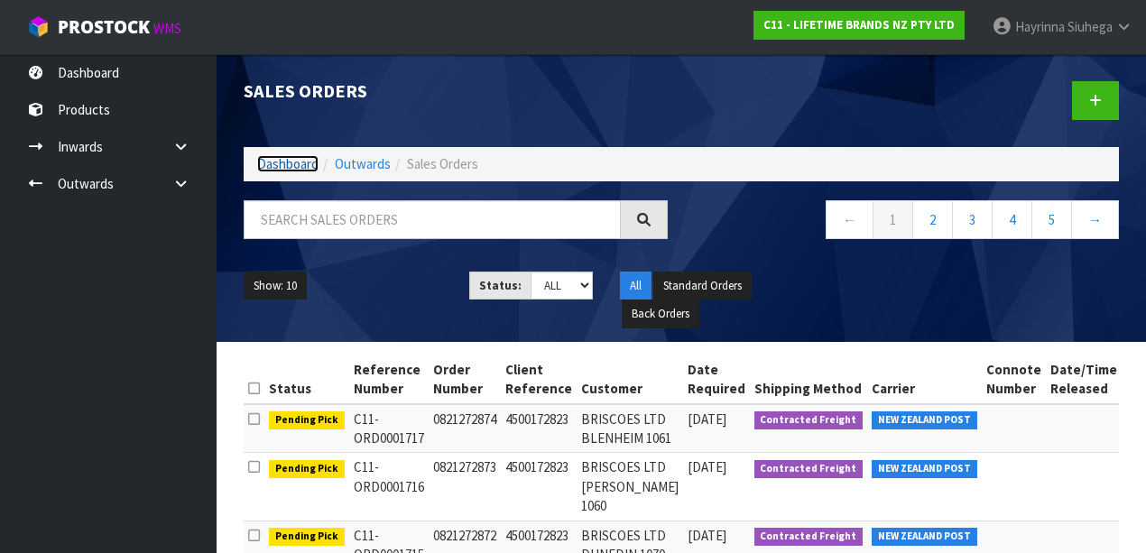
click at [280, 160] on link "Dashboard" at bounding box center [287, 163] width 61 height 17
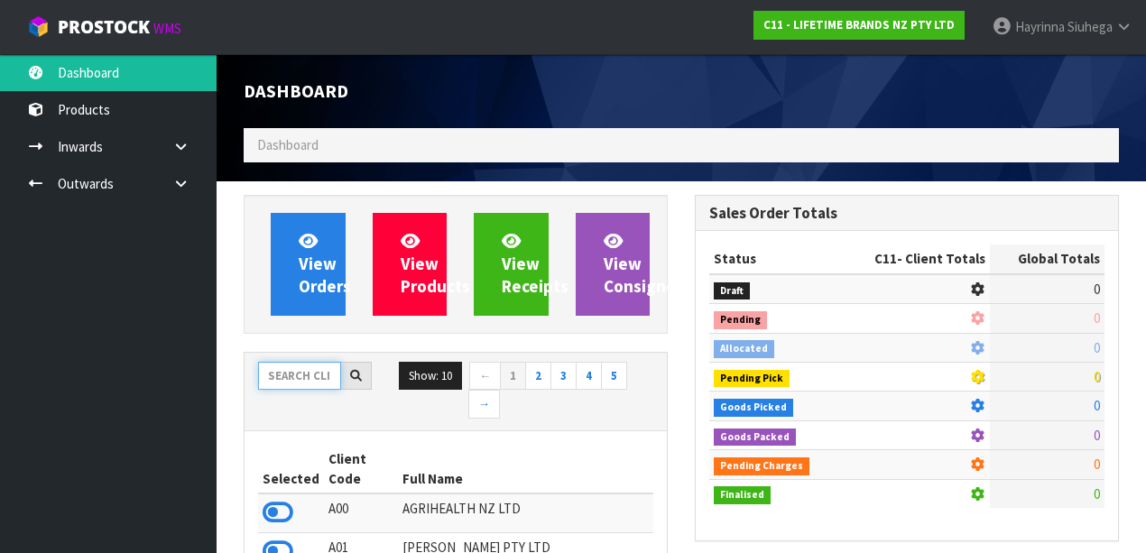
scroll to position [1630, 451]
click at [296, 379] on input "text" at bounding box center [299, 376] width 83 height 28
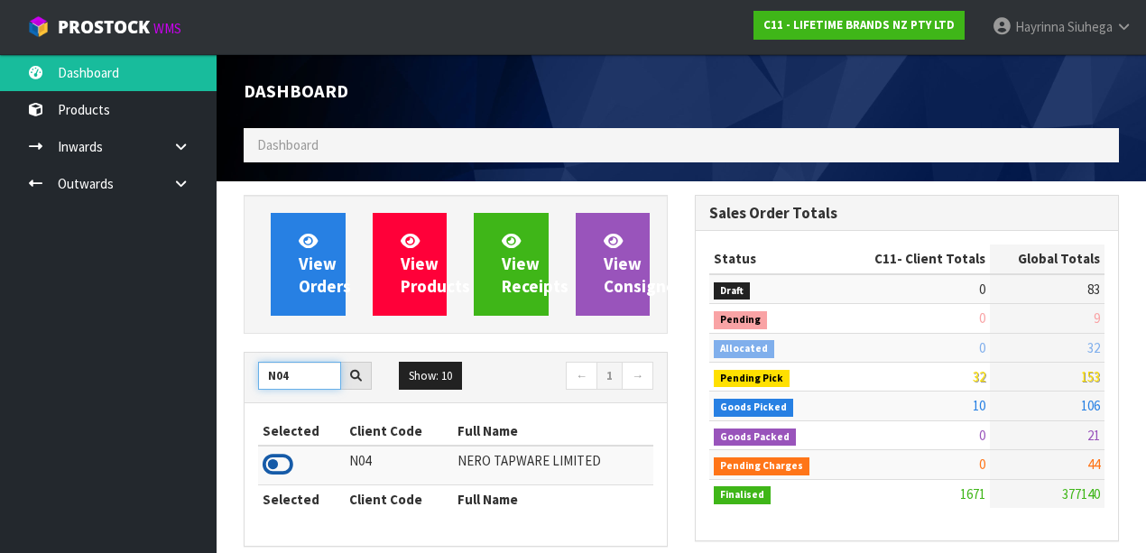
type input "N04"
click at [278, 459] on icon at bounding box center [278, 464] width 31 height 27
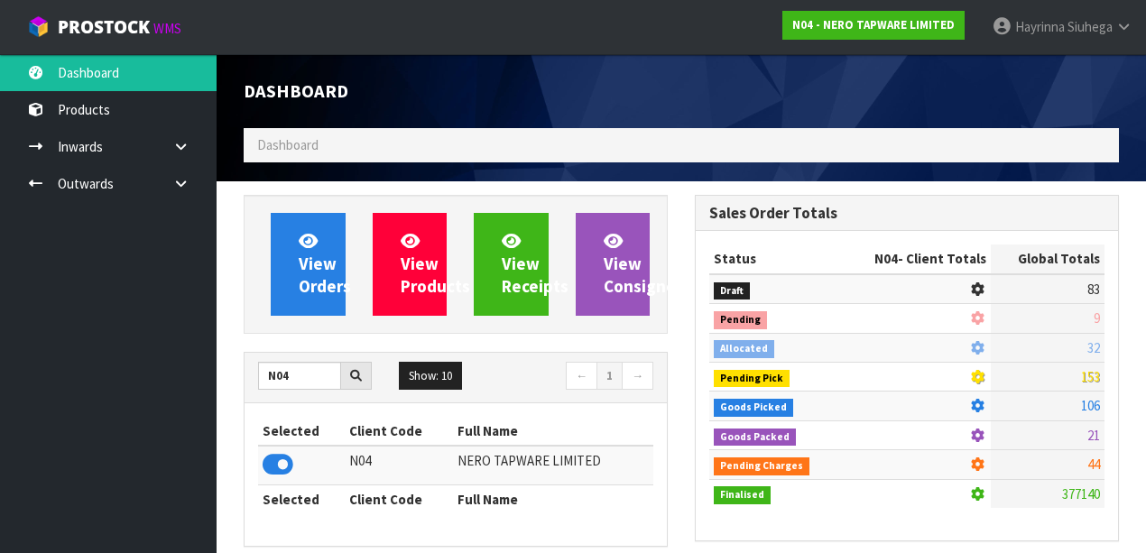
scroll to position [1708, 451]
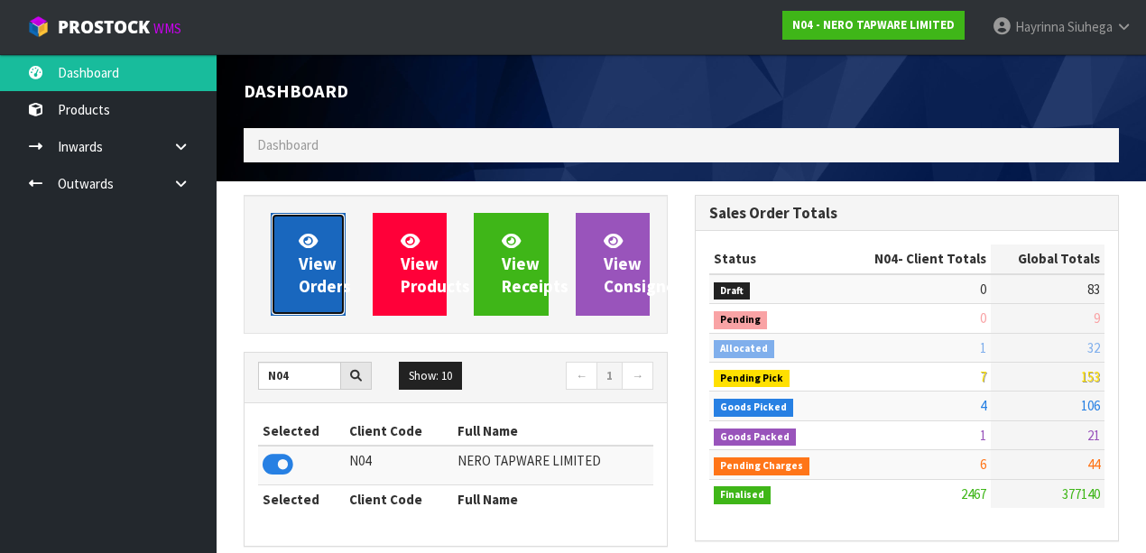
click at [299, 267] on span "View Orders" at bounding box center [325, 264] width 52 height 68
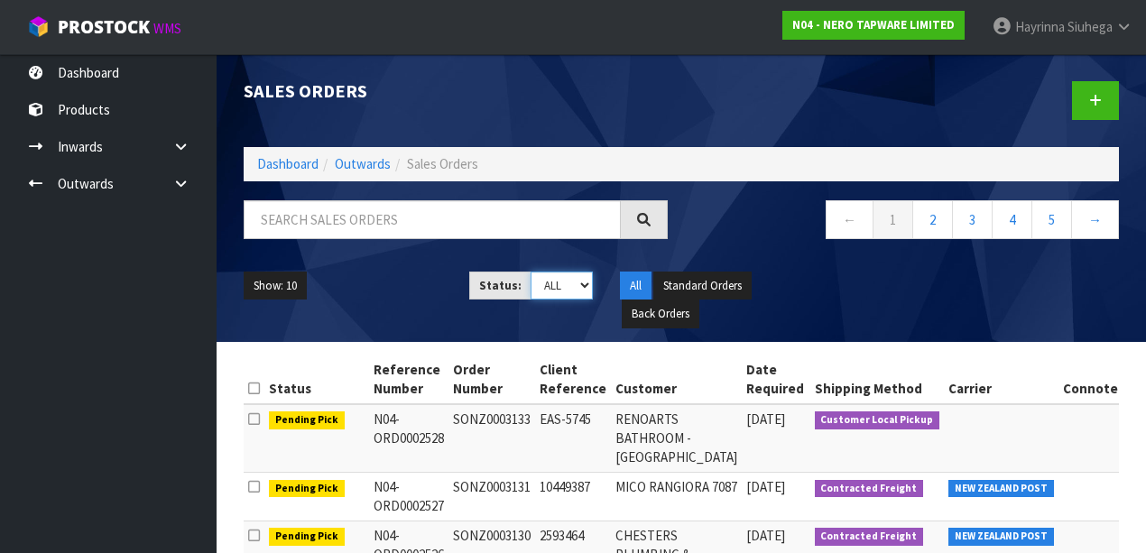
click at [546, 276] on select "Draft Pending Allocated Pending Pick Goods Picked Goods Packed Pending Charges …" at bounding box center [562, 286] width 62 height 28
select select "string:4"
click at [531, 272] on select "Draft Pending Allocated Pending Pick Goods Picked Goods Packed Pending Charges …" at bounding box center [562, 286] width 62 height 28
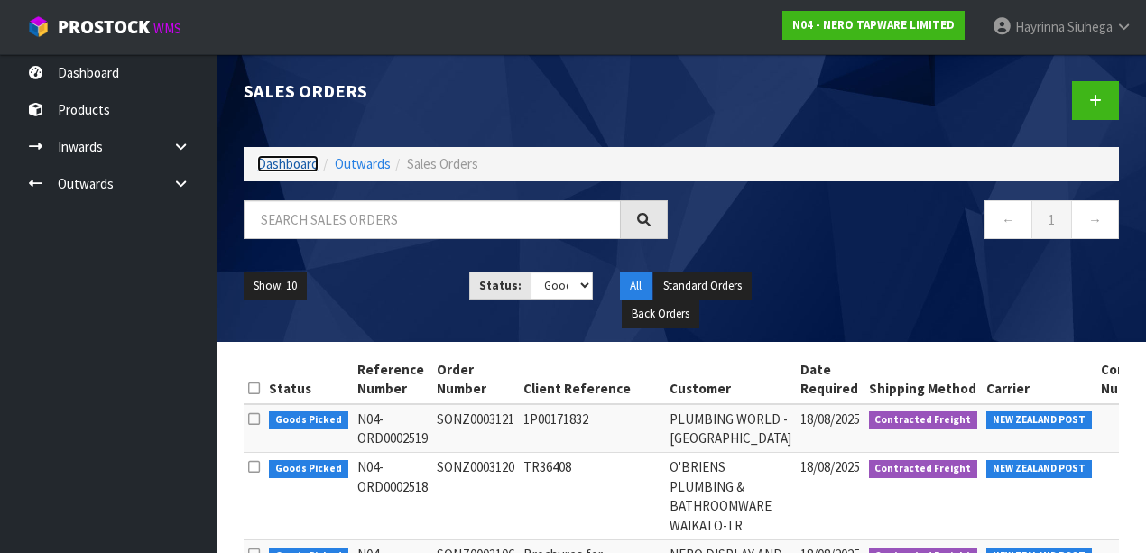
click at [300, 168] on link "Dashboard" at bounding box center [287, 163] width 61 height 17
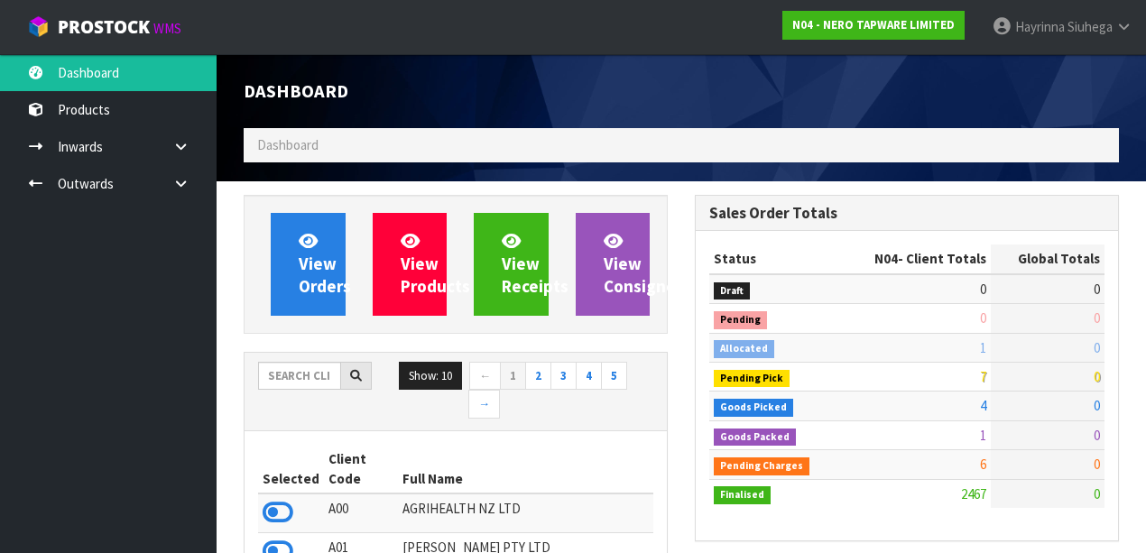
scroll to position [1688, 451]
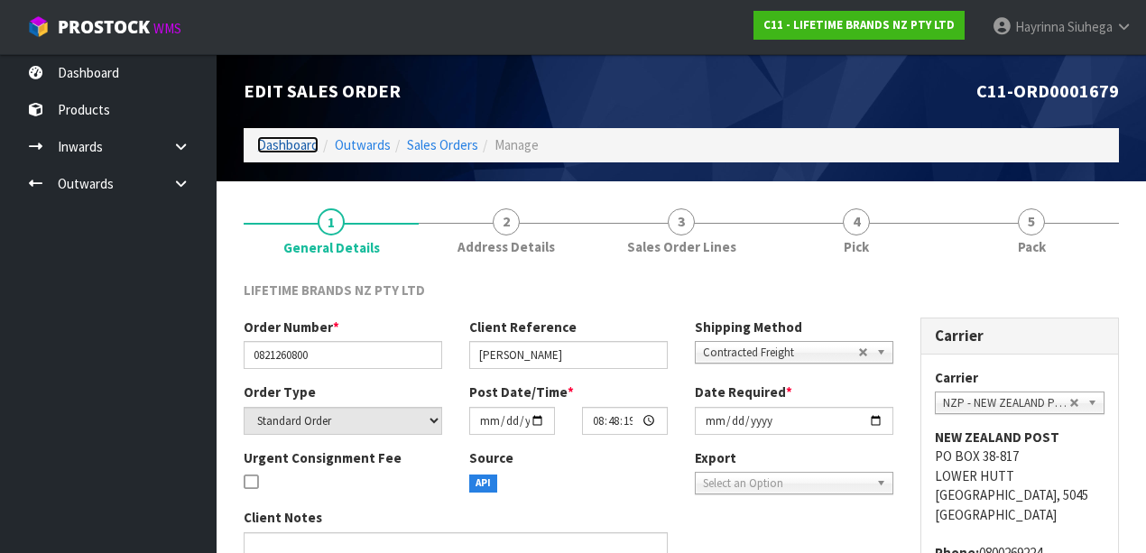
click at [294, 139] on link "Dashboard" at bounding box center [287, 144] width 61 height 17
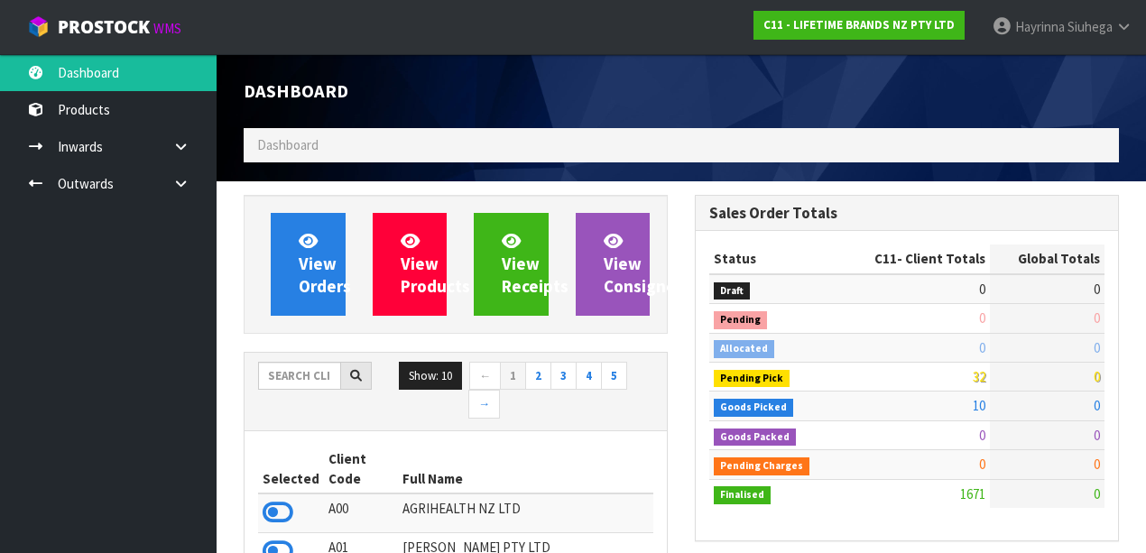
scroll to position [1630, 451]
click at [313, 368] on input "text" at bounding box center [299, 376] width 83 height 28
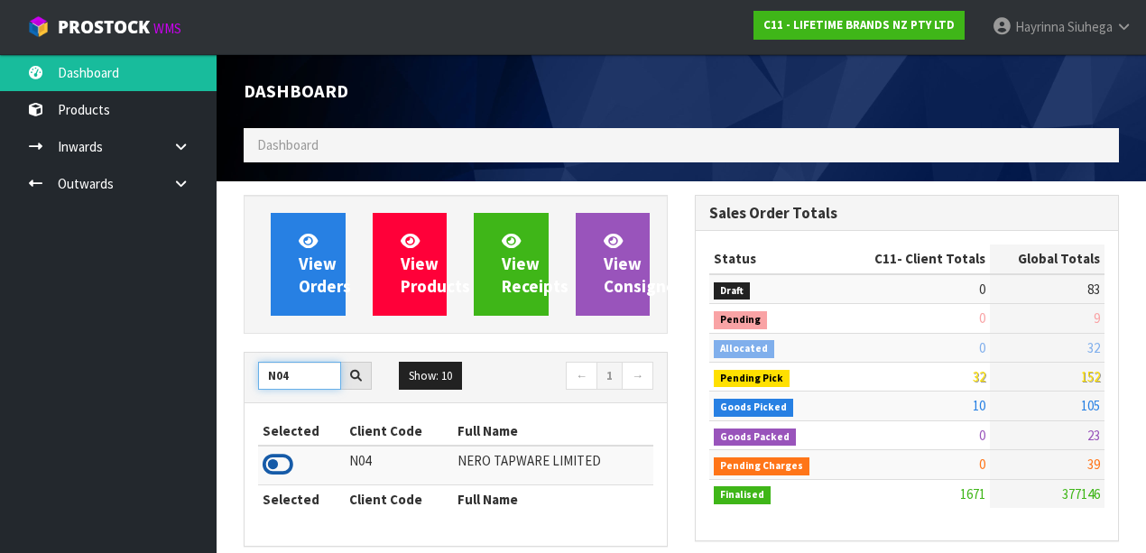
type input "N04"
click at [281, 466] on icon at bounding box center [278, 464] width 31 height 27
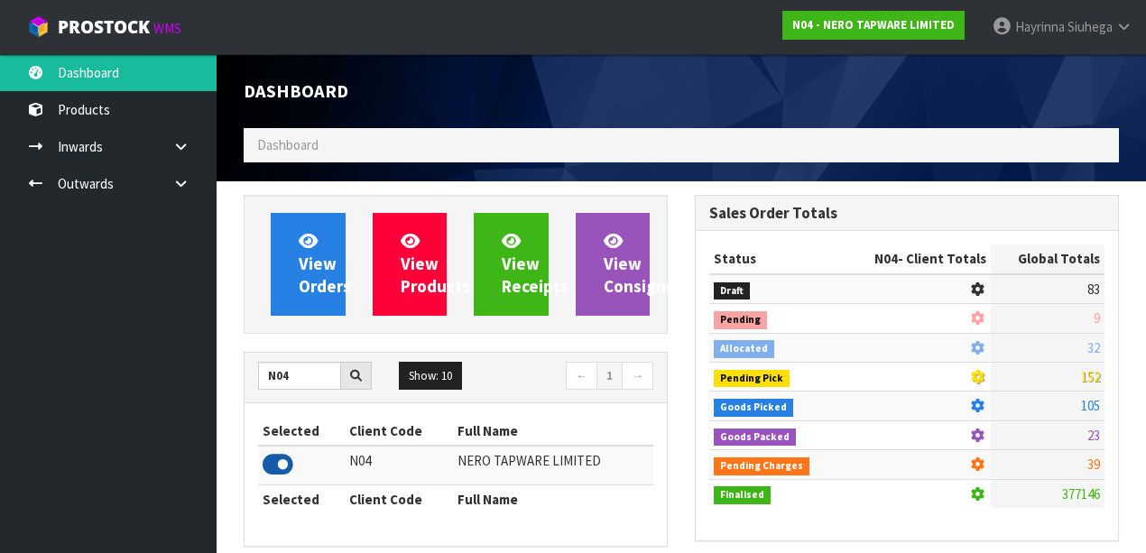
scroll to position [1688, 451]
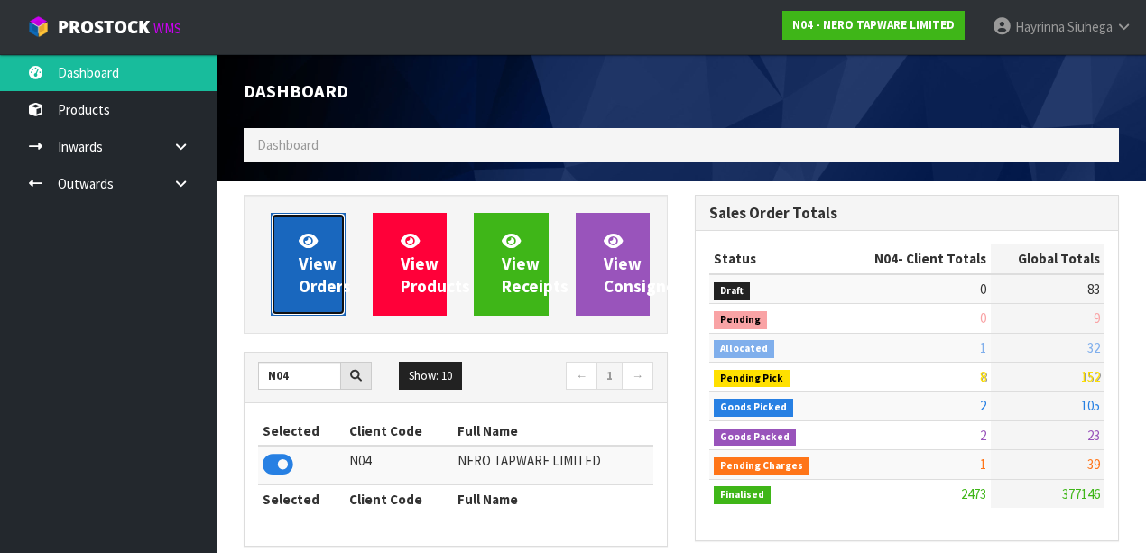
click at [297, 298] on link "View Orders" at bounding box center [308, 264] width 75 height 103
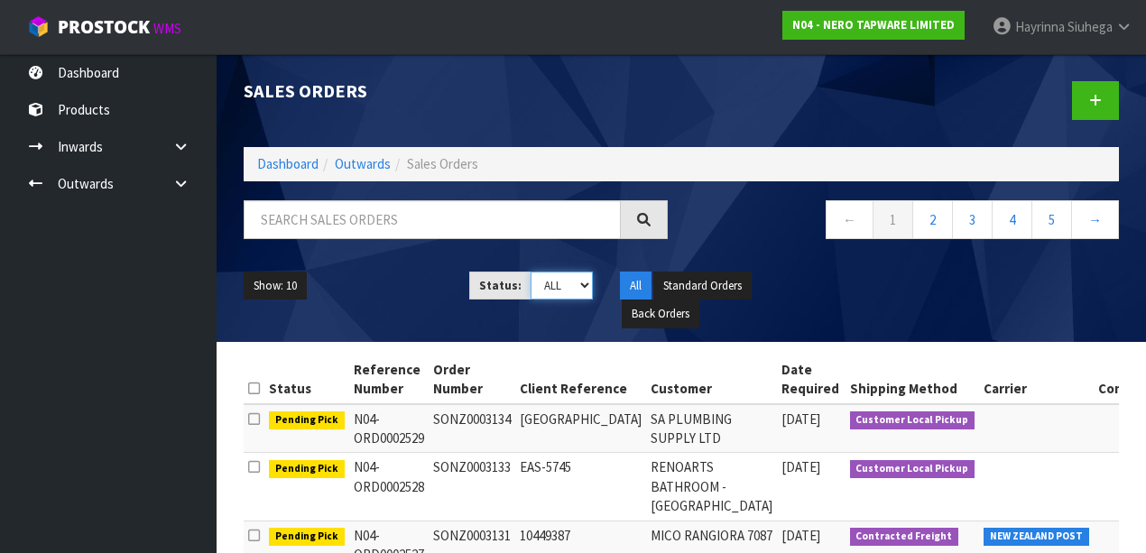
click at [561, 282] on select "Draft Pending Allocated Pending Pick Goods Picked Goods Packed Pending Charges …" at bounding box center [562, 286] width 62 height 28
select select "string:4"
click at [531, 272] on select "Draft Pending Allocated Pending Pick Goods Picked Goods Packed Pending Charges …" at bounding box center [562, 286] width 62 height 28
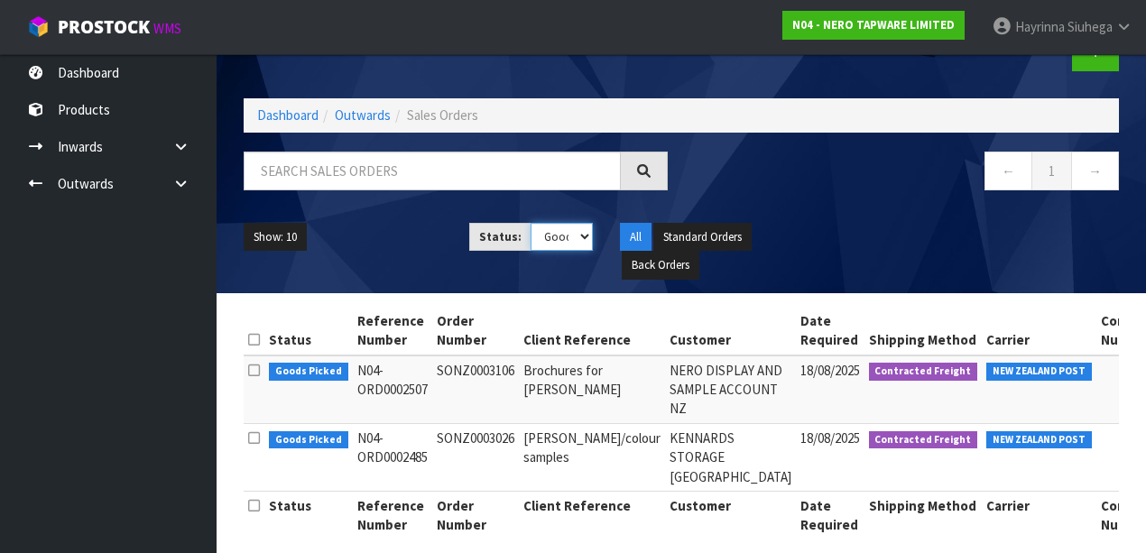
scroll to position [112, 0]
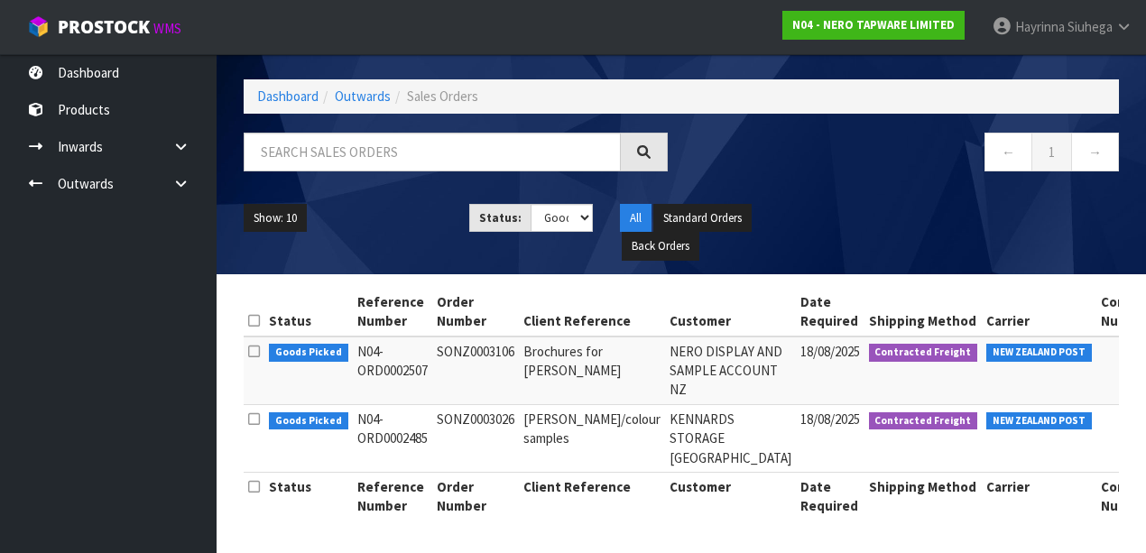
click at [311, 413] on span "Goods Picked" at bounding box center [308, 422] width 79 height 18
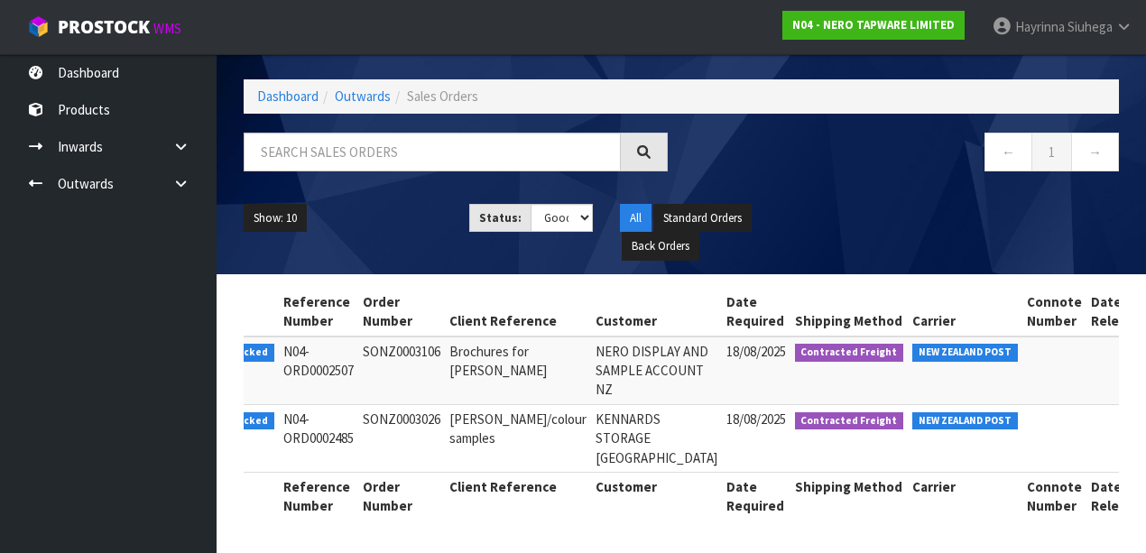
click at [1022, 518] on div "Status Reference Number Order Number Client Reference Customer Date Required Sh…" at bounding box center [682, 414] width 876 height 252
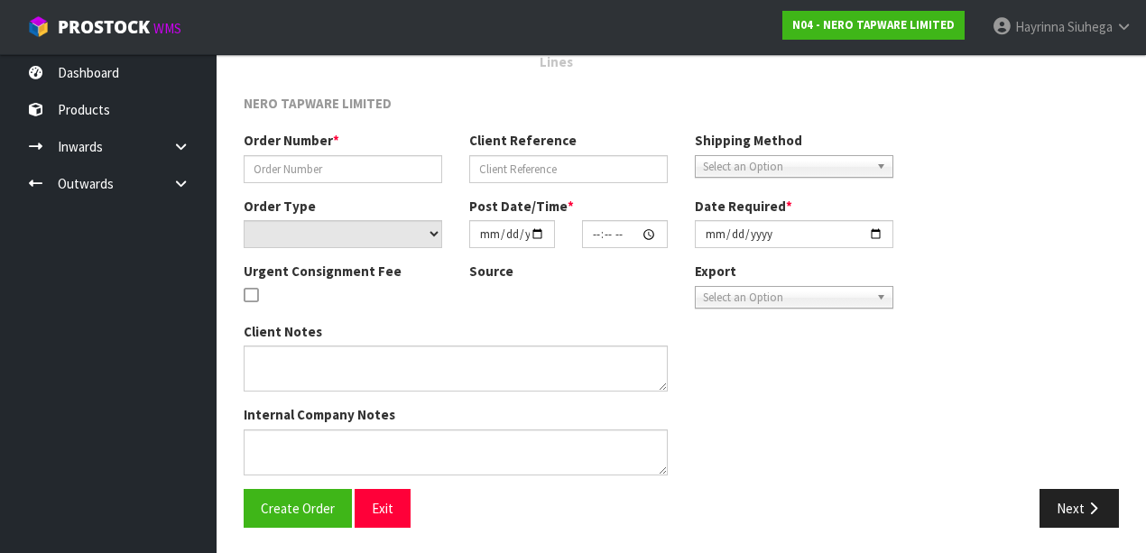
type input "SONZ0003026"
type input "[PERSON_NAME]/colour samples"
select select "number:0"
type input "[DATE]"
type input "14:30:05.000"
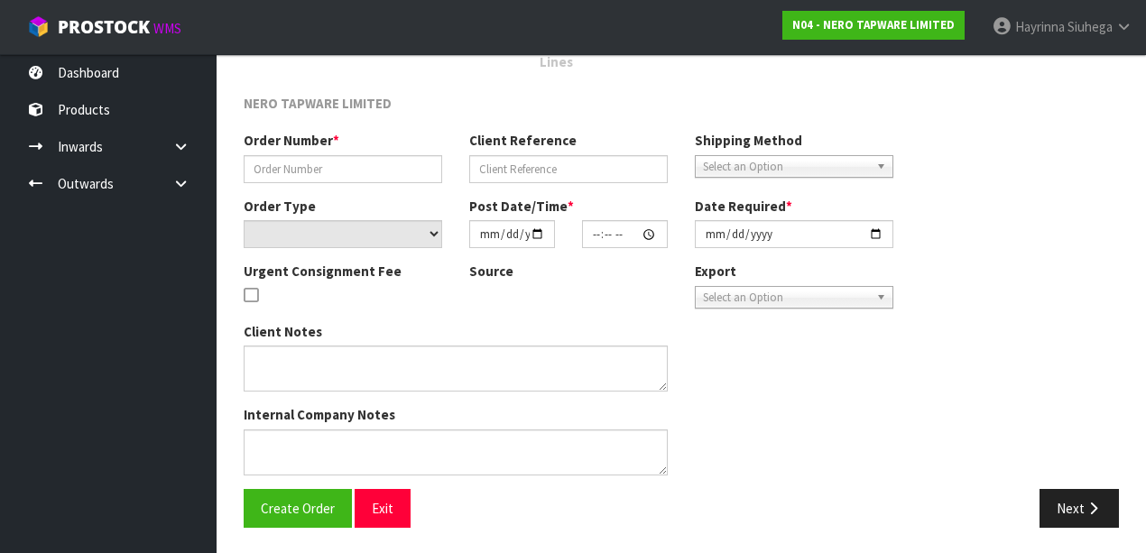
type input "[DATE]"
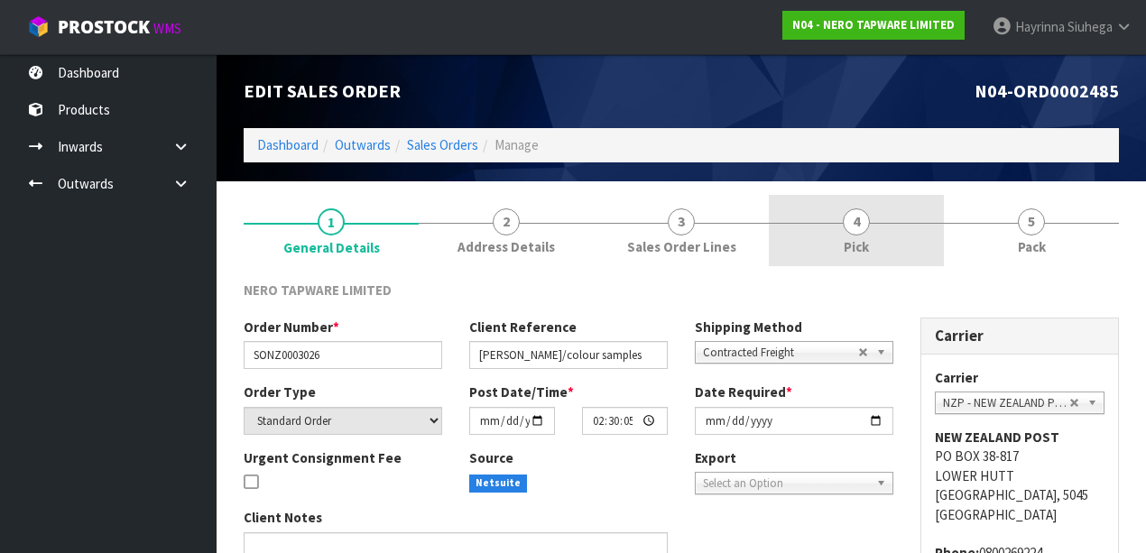
click at [881, 246] on link "4 Pick" at bounding box center [856, 230] width 175 height 71
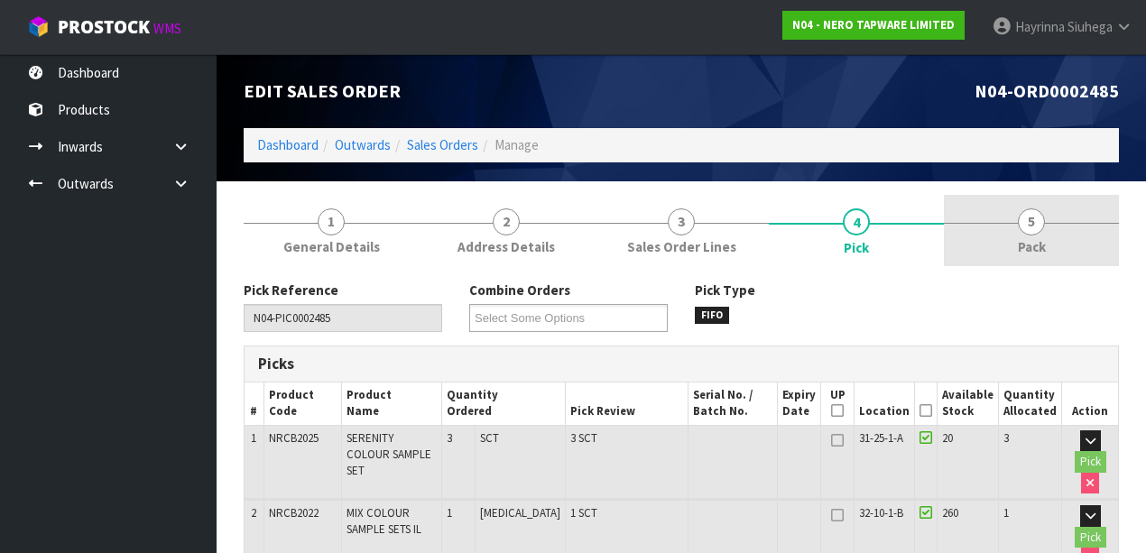
click at [973, 229] on link "5 Pack" at bounding box center [1031, 230] width 175 height 71
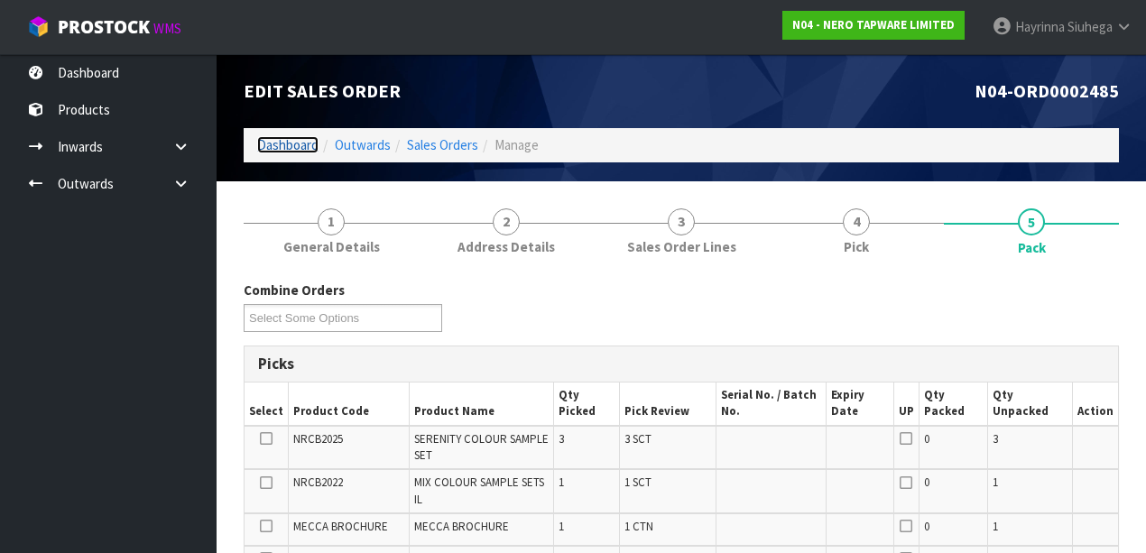
click at [302, 146] on link "Dashboard" at bounding box center [287, 144] width 61 height 17
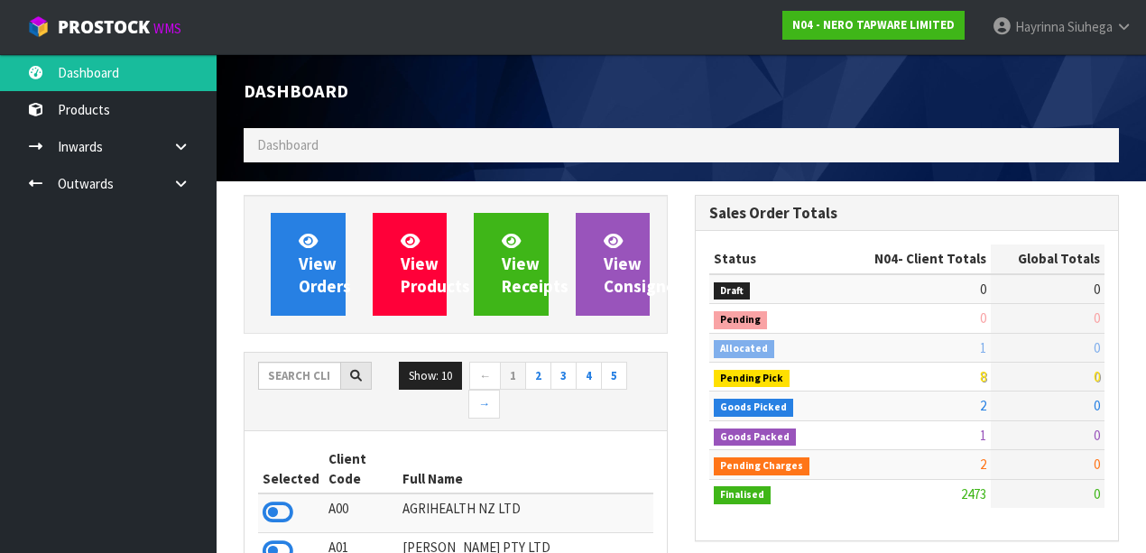
scroll to position [1688, 451]
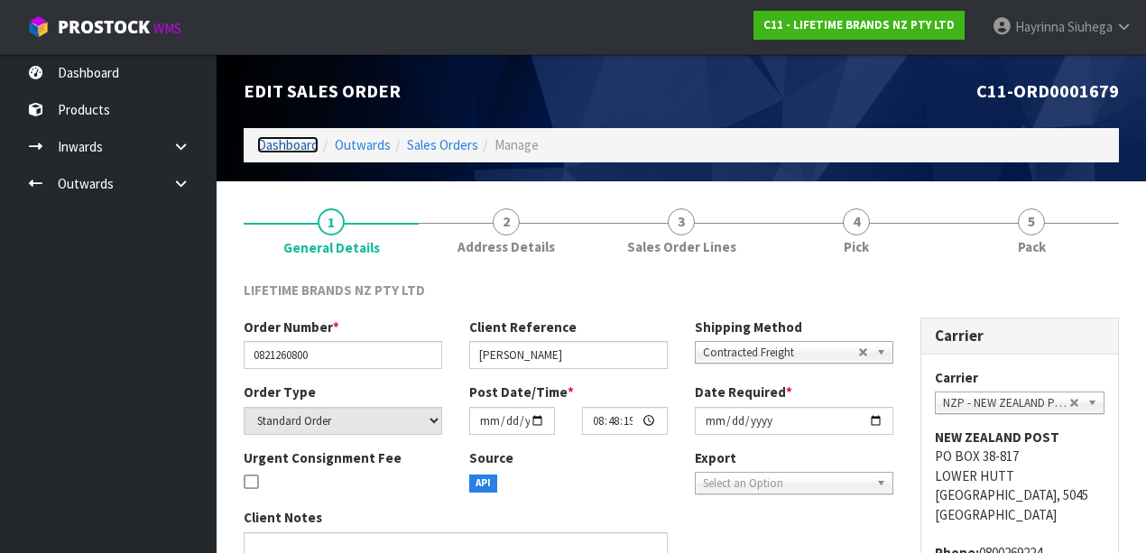
click at [283, 143] on link "Dashboard" at bounding box center [287, 144] width 61 height 17
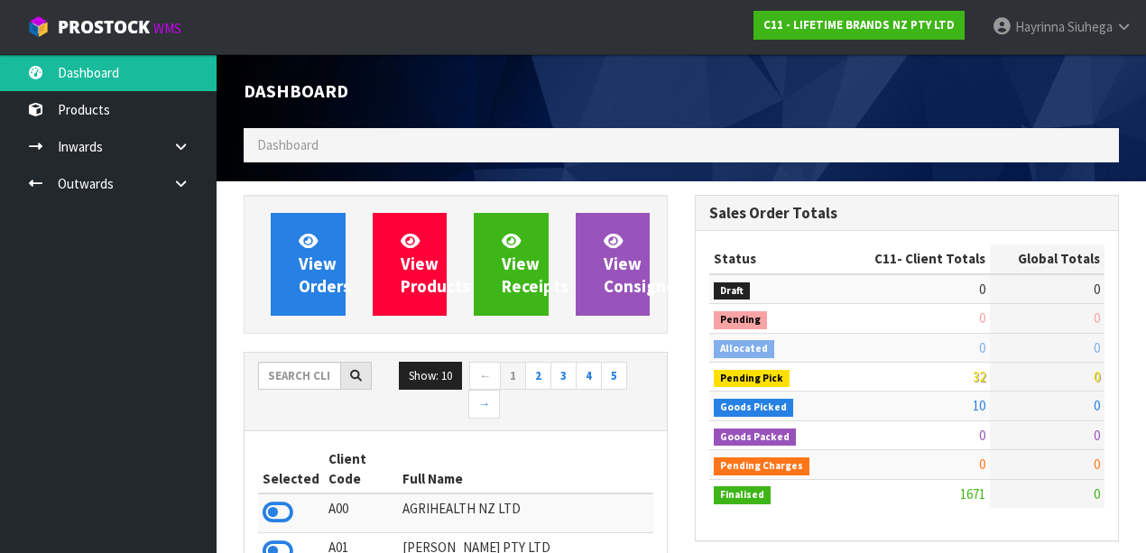
scroll to position [1630, 451]
click at [321, 381] on input "text" at bounding box center [299, 376] width 83 height 28
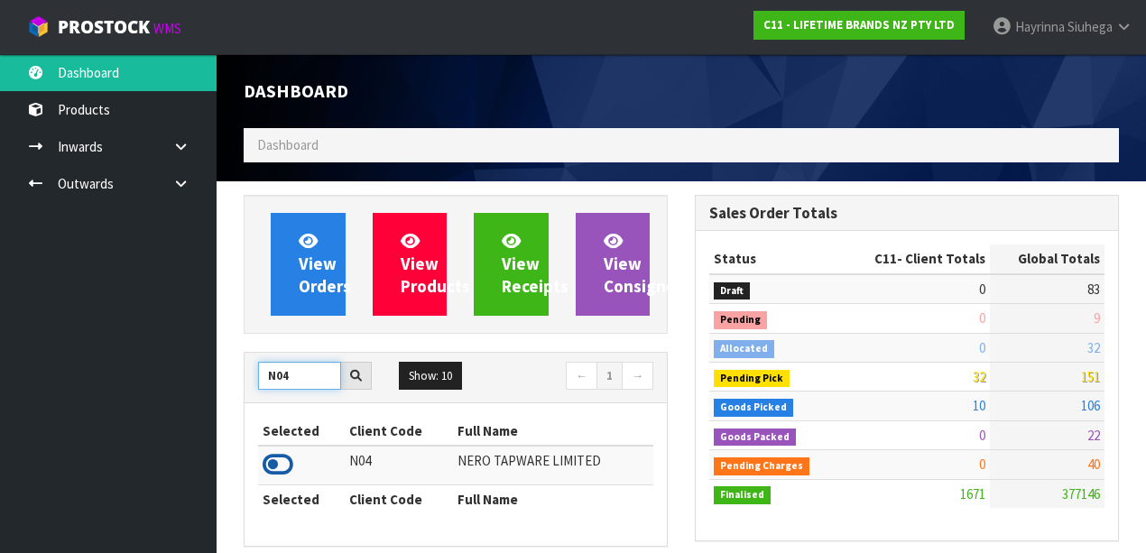
type input "N04"
click at [276, 455] on icon at bounding box center [278, 464] width 31 height 27
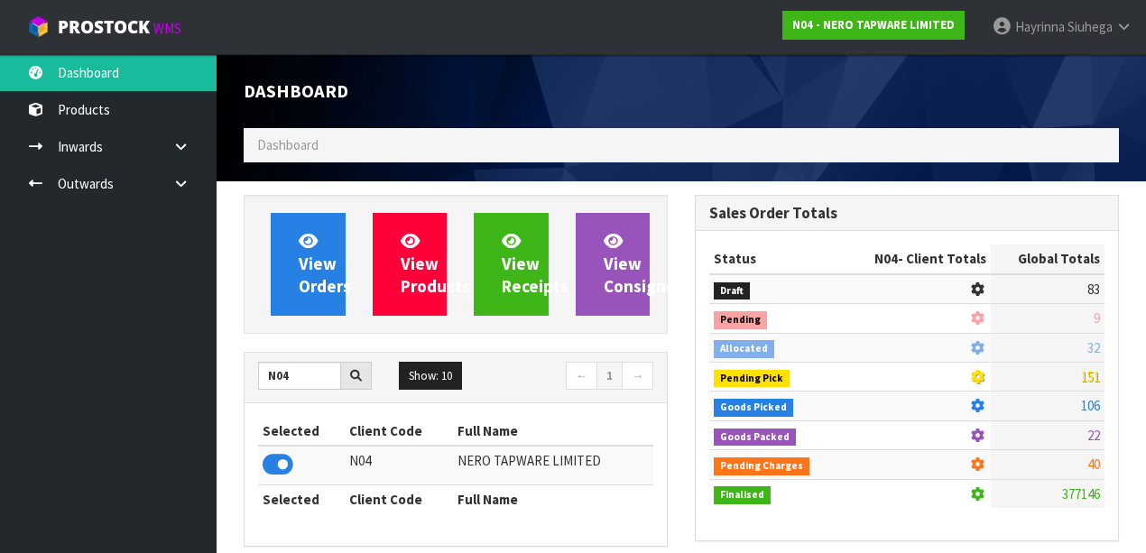
scroll to position [1688, 451]
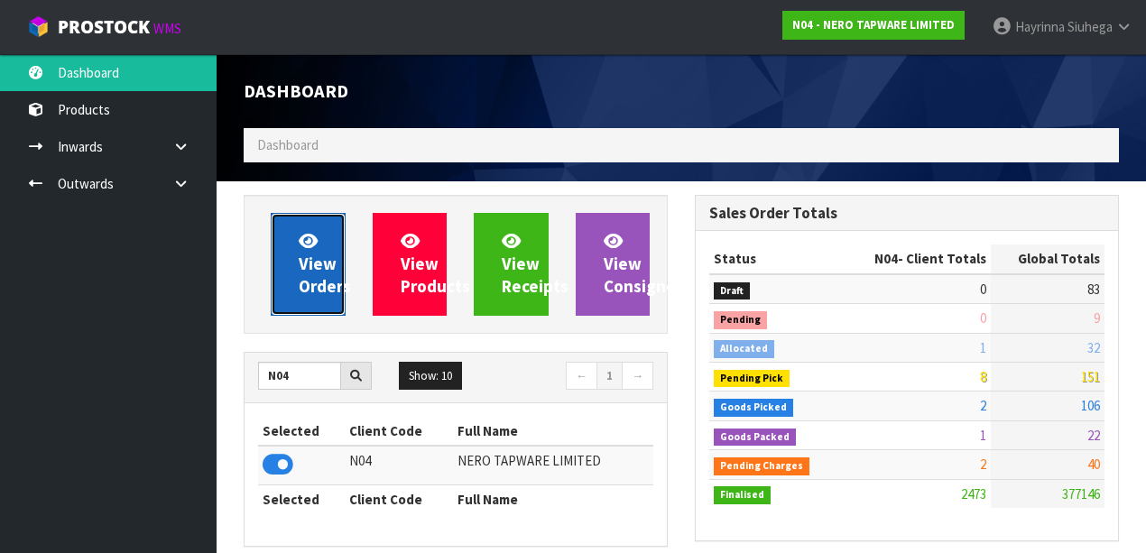
click at [303, 253] on span "View Orders" at bounding box center [325, 264] width 52 height 68
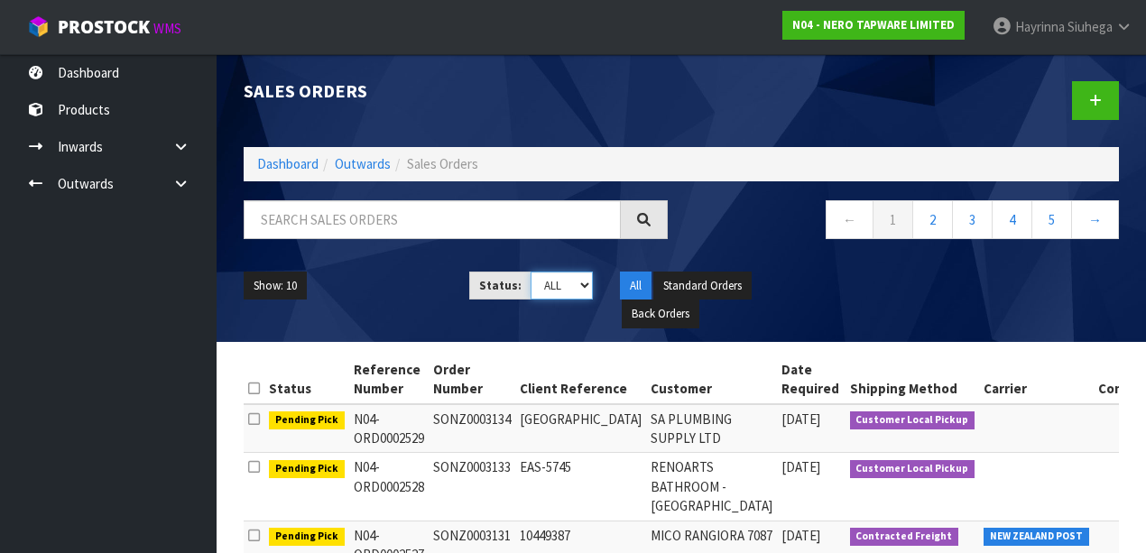
click at [567, 280] on select "Draft Pending Allocated Pending Pick Goods Picked Goods Packed Pending Charges …" at bounding box center [562, 286] width 62 height 28
click at [531, 272] on select "Draft Pending Allocated Pending Pick Goods Picked Goods Packed Pending Charges …" at bounding box center [562, 286] width 62 height 28
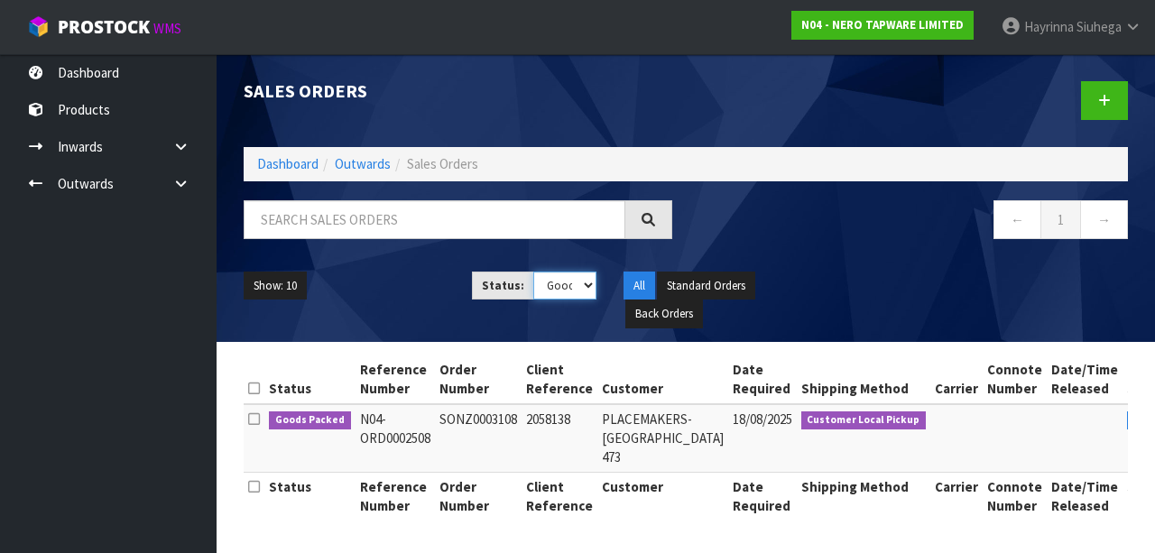
click at [567, 282] on select "Draft Pending Allocated Pending Pick Goods Picked Goods Packed Pending Charges …" at bounding box center [564, 286] width 63 height 28
select select "string:4"
click at [533, 272] on select "Draft Pending Allocated Pending Pick Goods Picked Goods Packed Pending Charges …" at bounding box center [564, 286] width 63 height 28
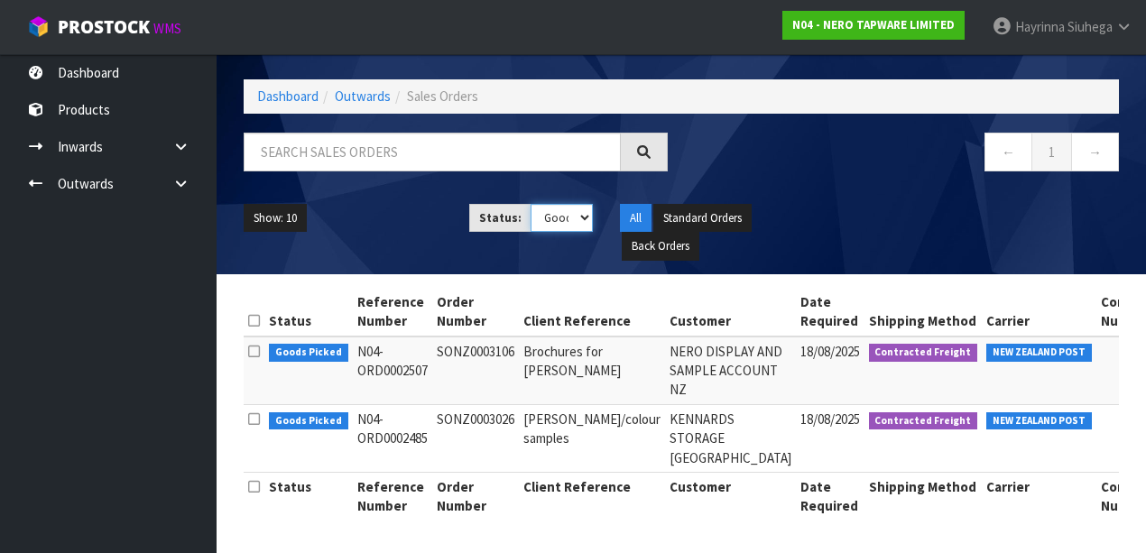
scroll to position [0, 114]
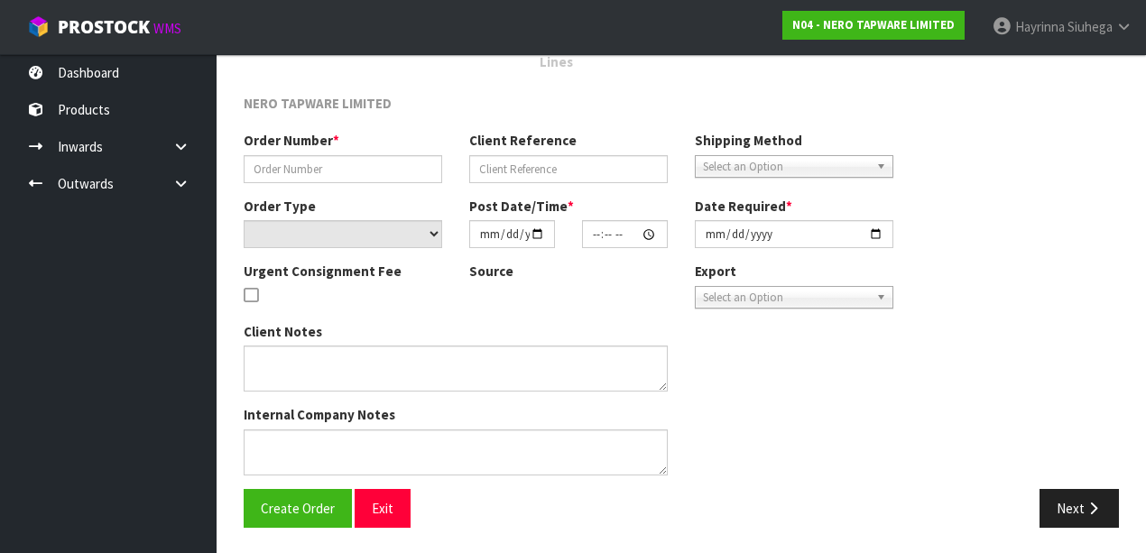
type input "SONZ0003026"
type input "[PERSON_NAME]/colour samples"
select select "number:0"
type input "[DATE]"
type input "14:30:05.000"
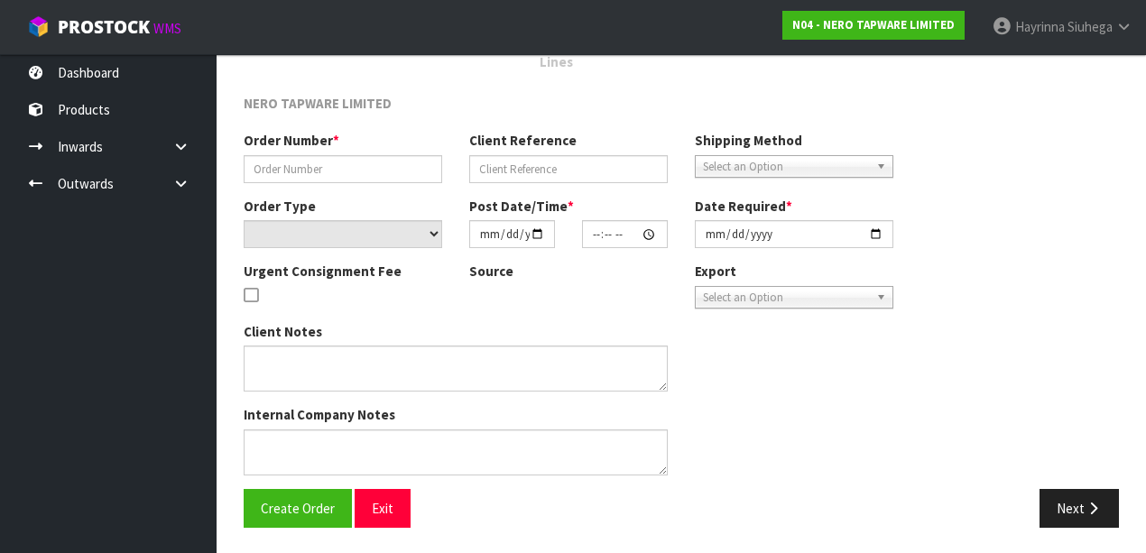
type input "[DATE]"
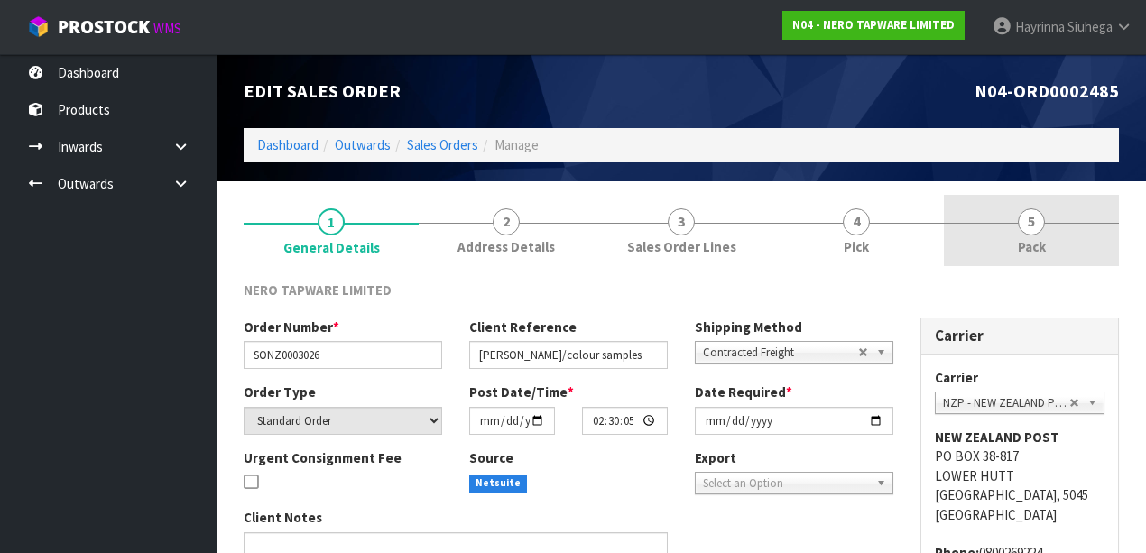
click at [1033, 217] on span "5" at bounding box center [1031, 222] width 27 height 27
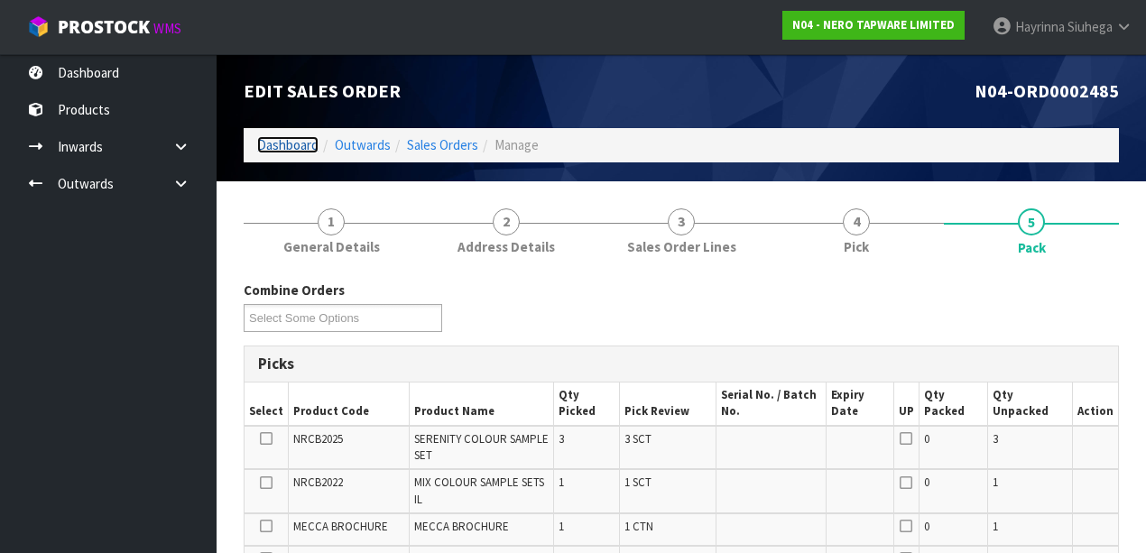
click at [266, 150] on link "Dashboard" at bounding box center [287, 144] width 61 height 17
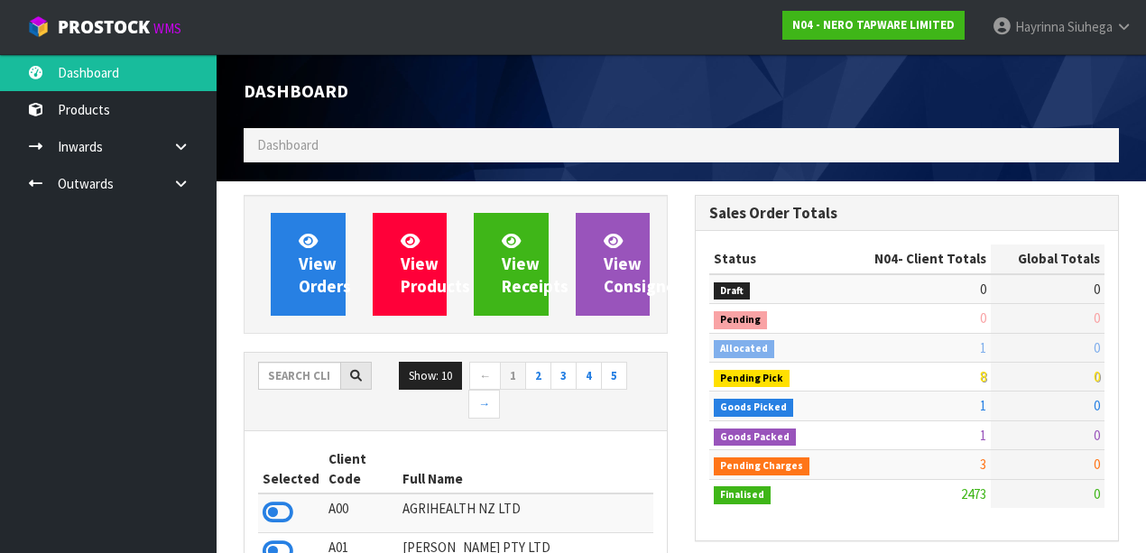
scroll to position [1708, 451]
